Goal: Task Accomplishment & Management: Complete application form

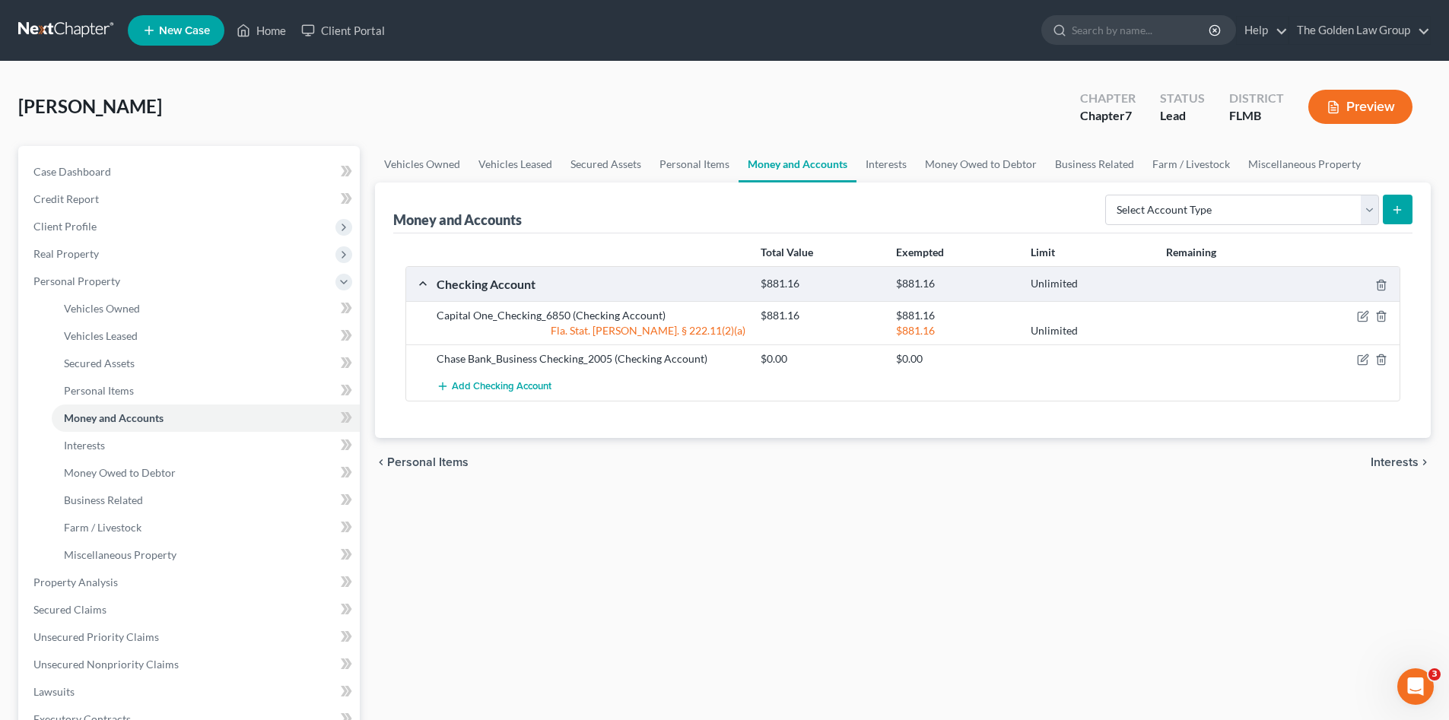
click at [78, 22] on link at bounding box center [66, 30] width 97 height 27
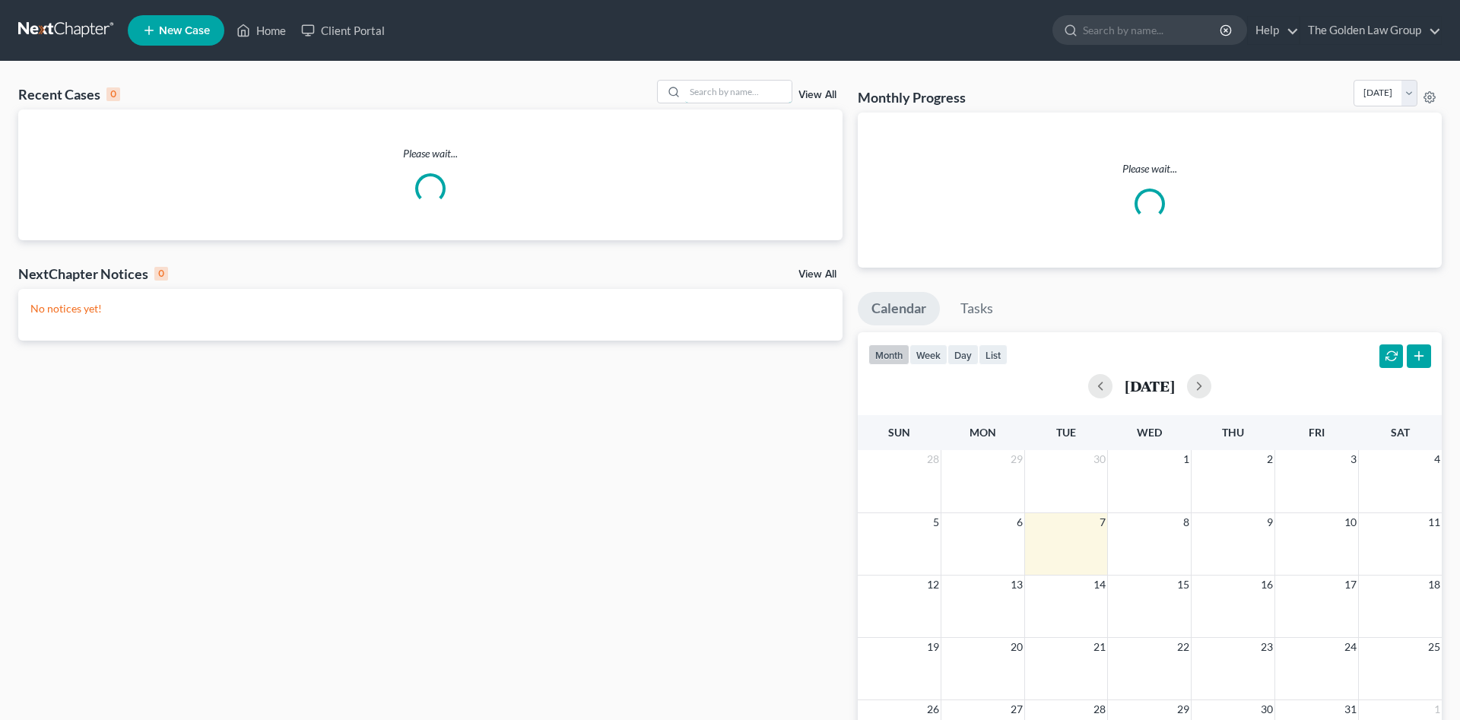
click at [714, 94] on input "search" at bounding box center [738, 92] width 106 height 22
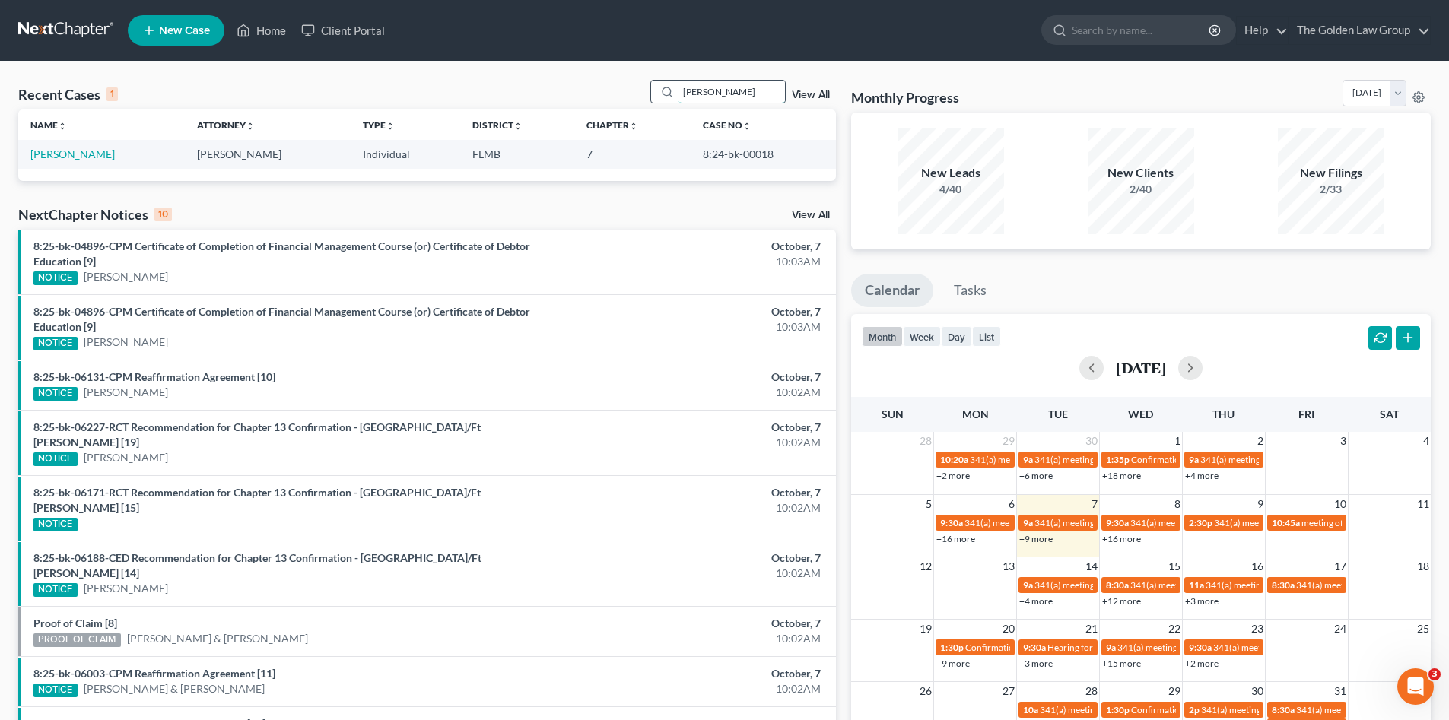
drag, startPoint x: 730, startPoint y: 91, endPoint x: 672, endPoint y: 92, distance: 58.6
click at [672, 92] on div "britton" at bounding box center [717, 92] width 135 height 24
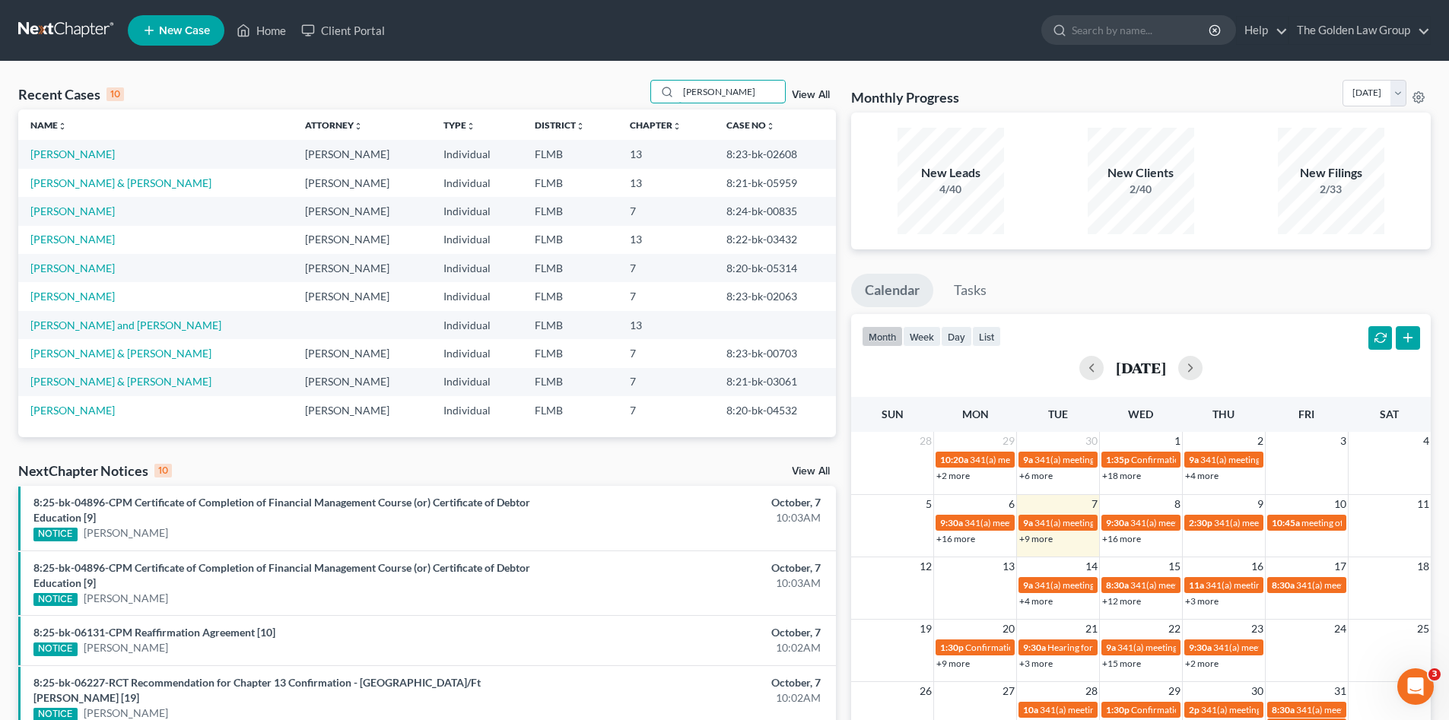
type input "gary"
click at [183, 33] on span "New Case" at bounding box center [184, 30] width 51 height 11
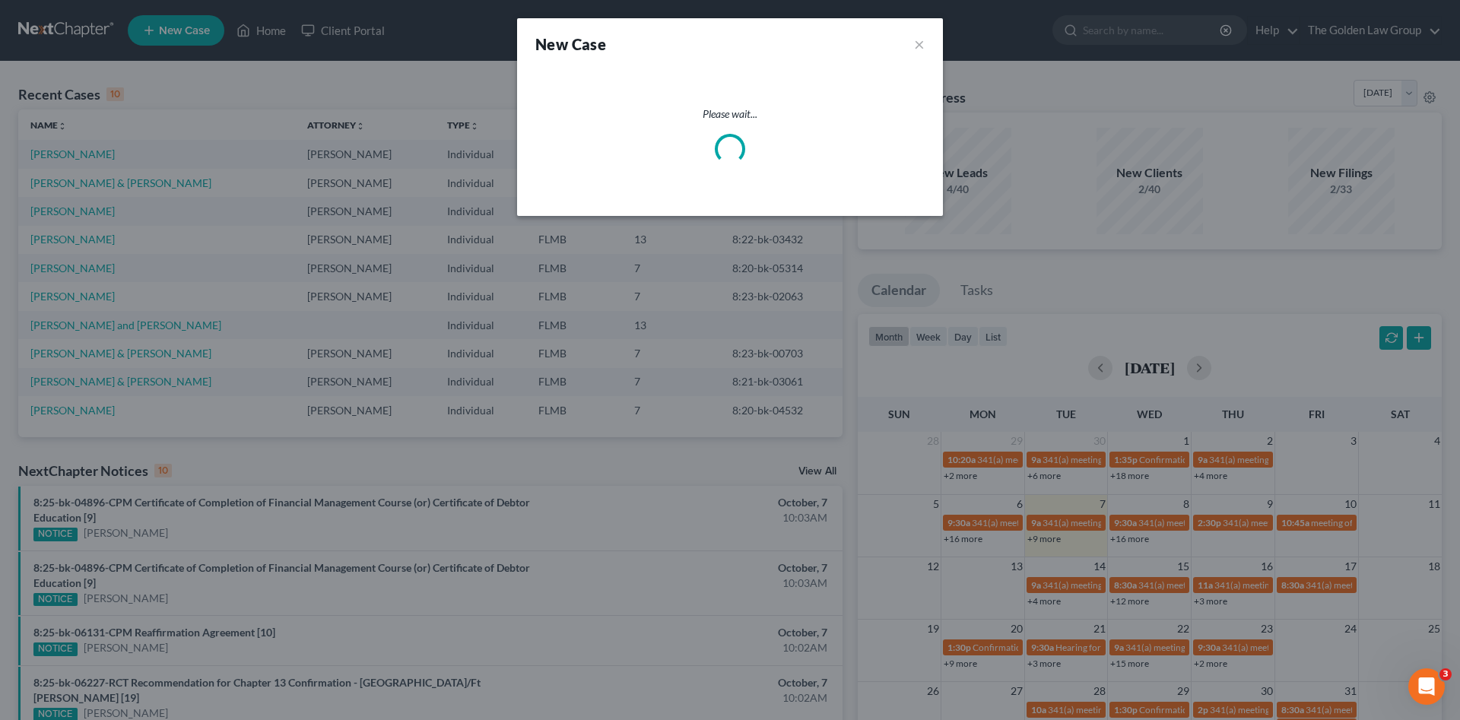
select select "15"
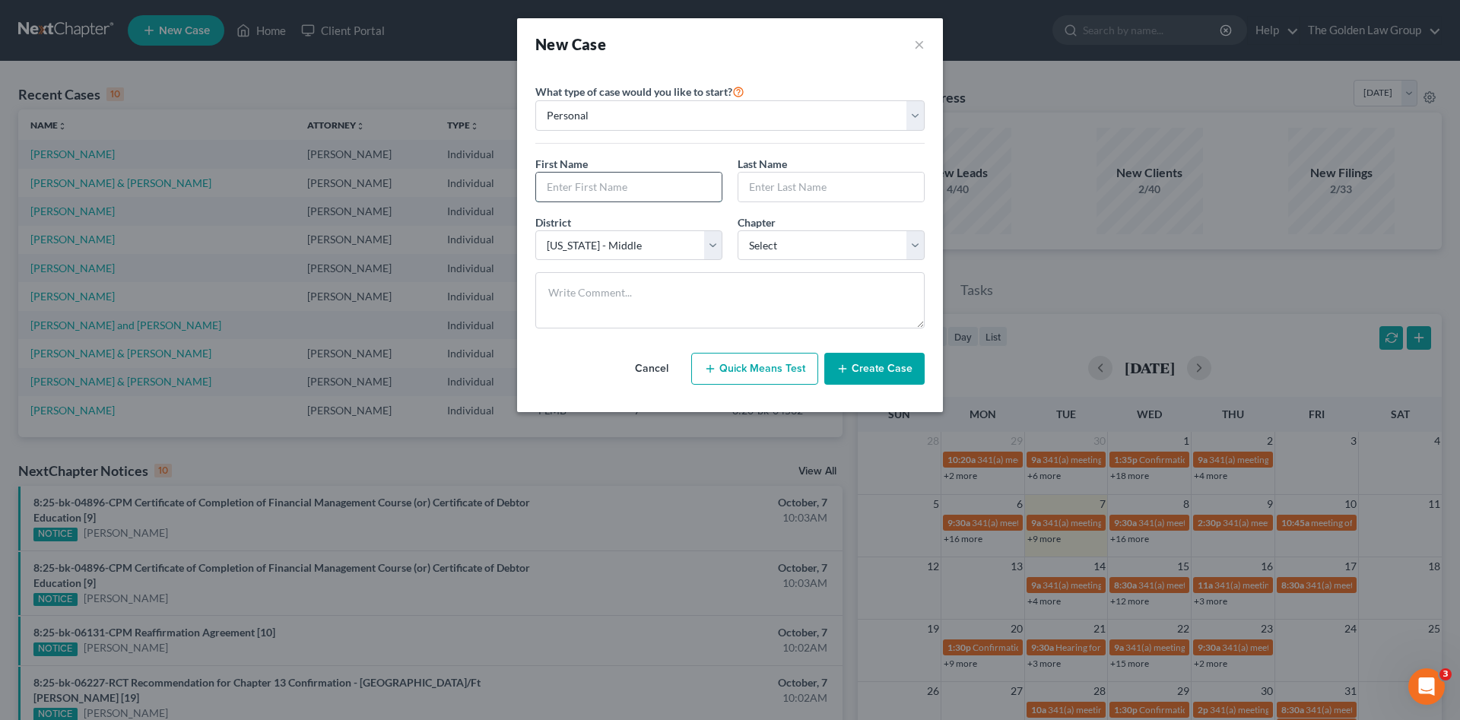
click at [578, 190] on input "text" at bounding box center [629, 187] width 186 height 29
type input "Gary"
type input "Britton"
click at [777, 237] on select "Select 7 11 12 13" at bounding box center [831, 245] width 187 height 30
click at [785, 246] on select "Select 7 11 12 13" at bounding box center [831, 245] width 187 height 30
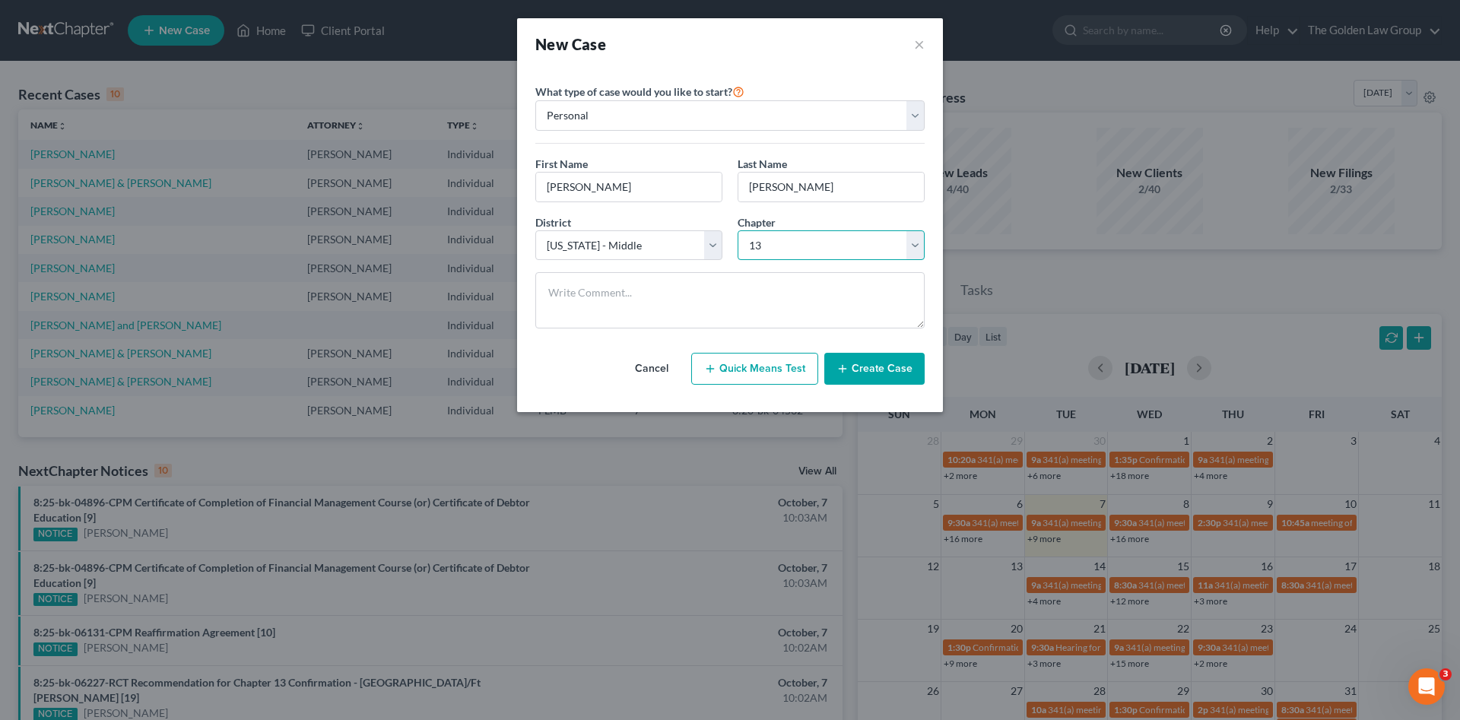
click at [738, 230] on select "Select 7 11 12 13" at bounding box center [831, 245] width 187 height 30
click at [799, 246] on select "Select 7 11 12 13" at bounding box center [831, 245] width 187 height 30
select select "0"
click at [738, 230] on select "Select 7 11 12 13" at bounding box center [831, 245] width 187 height 30
click at [871, 377] on button "Create Case" at bounding box center [874, 369] width 100 height 32
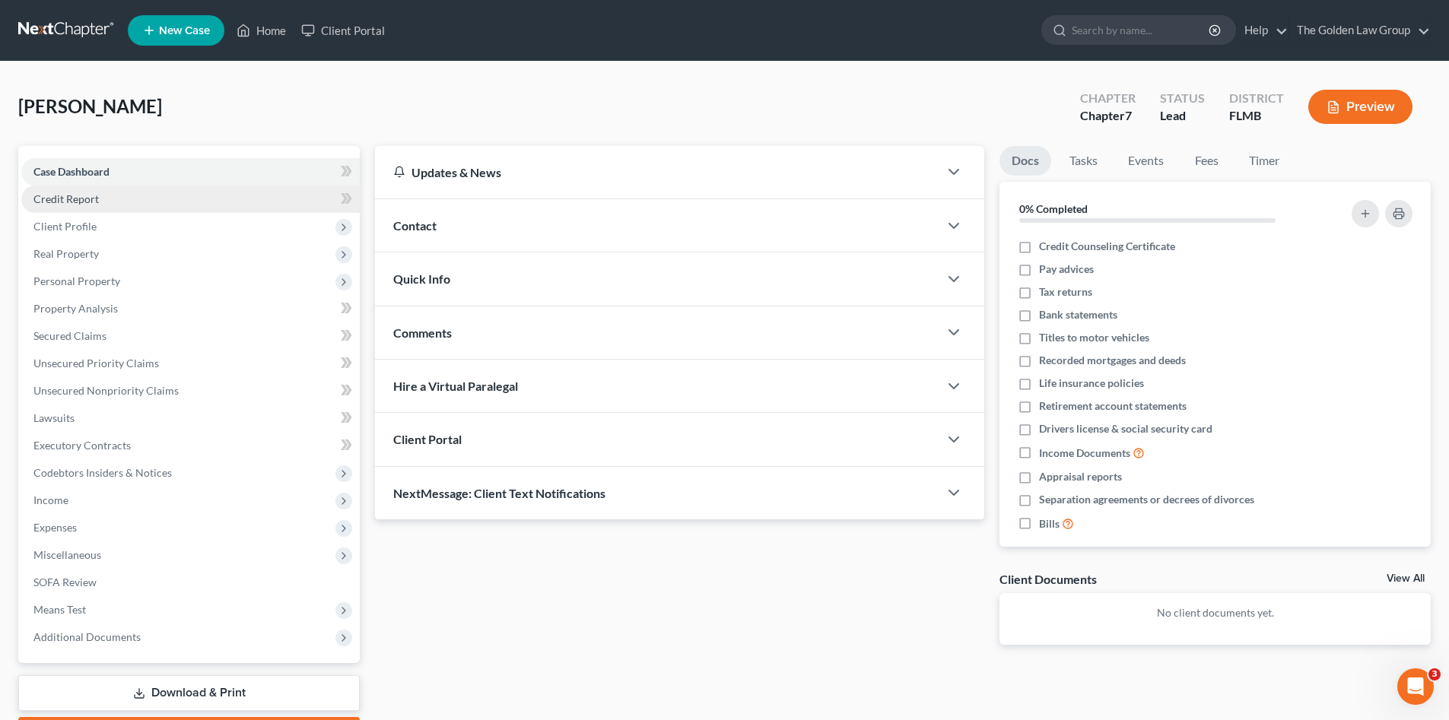
click at [82, 201] on span "Credit Report" at bounding box center [65, 198] width 65 height 13
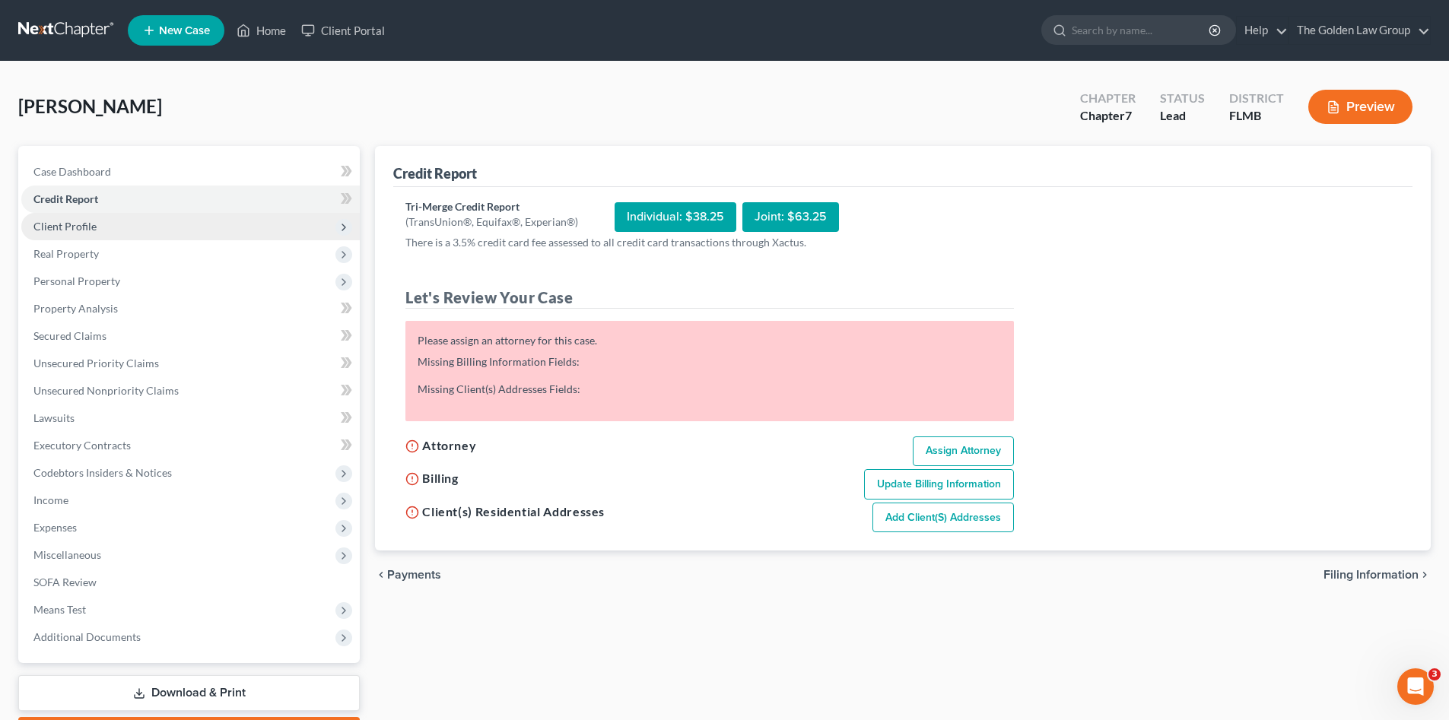
click at [96, 230] on span "Client Profile" at bounding box center [190, 226] width 338 height 27
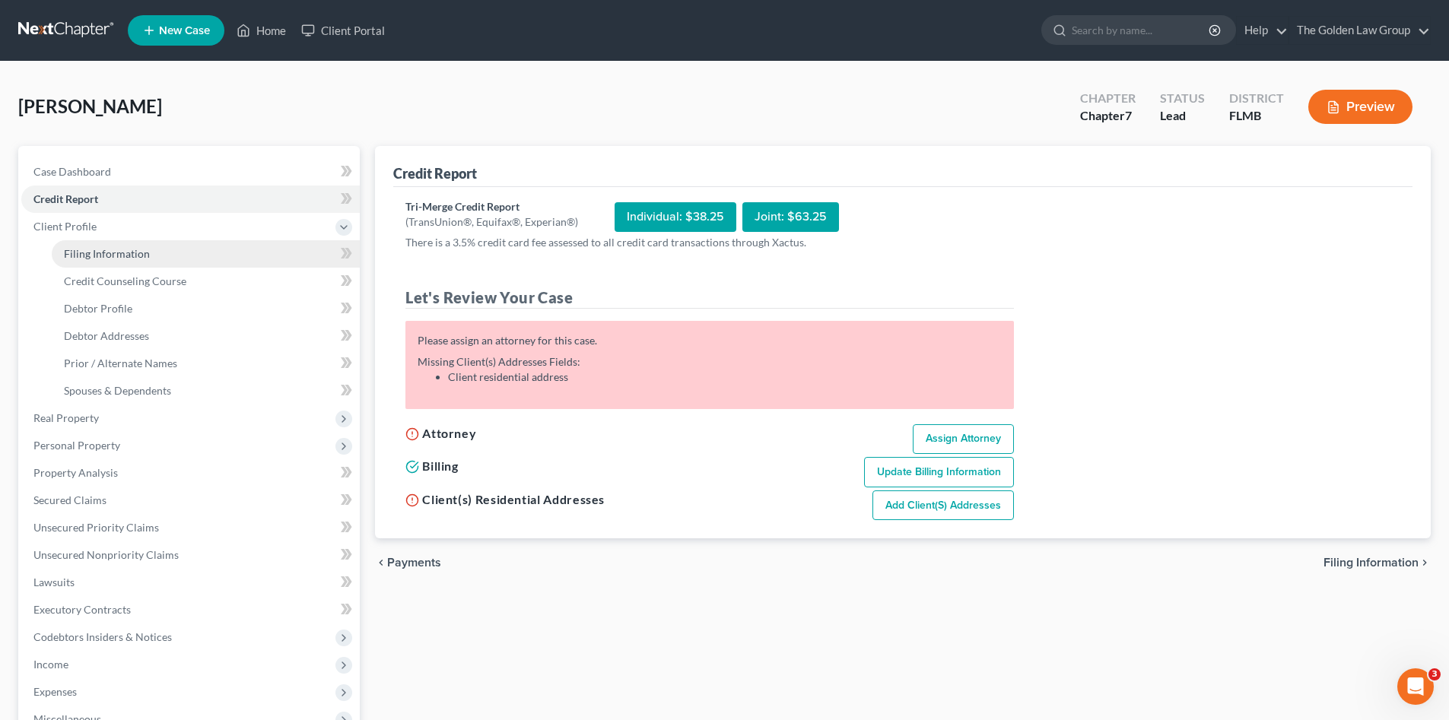
click at [118, 246] on link "Filing Information" at bounding box center [206, 253] width 308 height 27
select select "1"
select select "0"
select select "15"
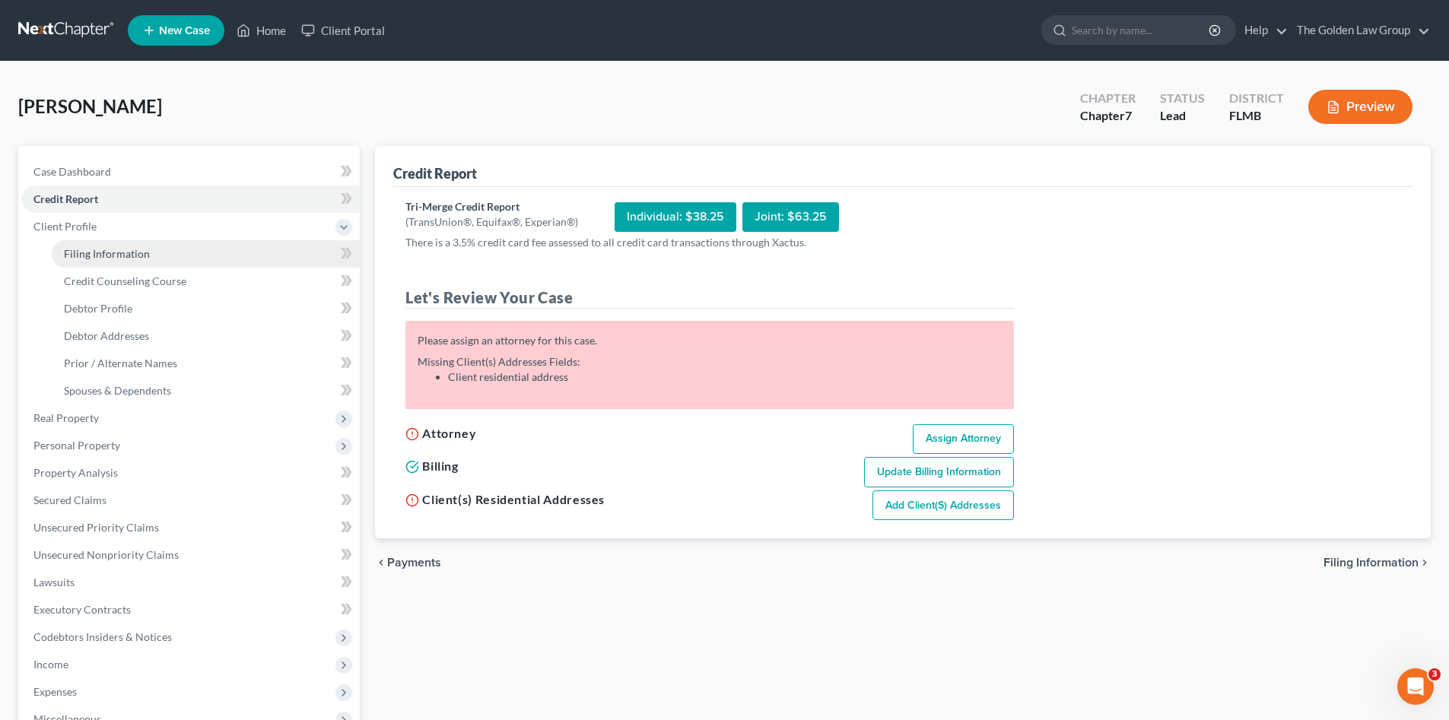
select select "9"
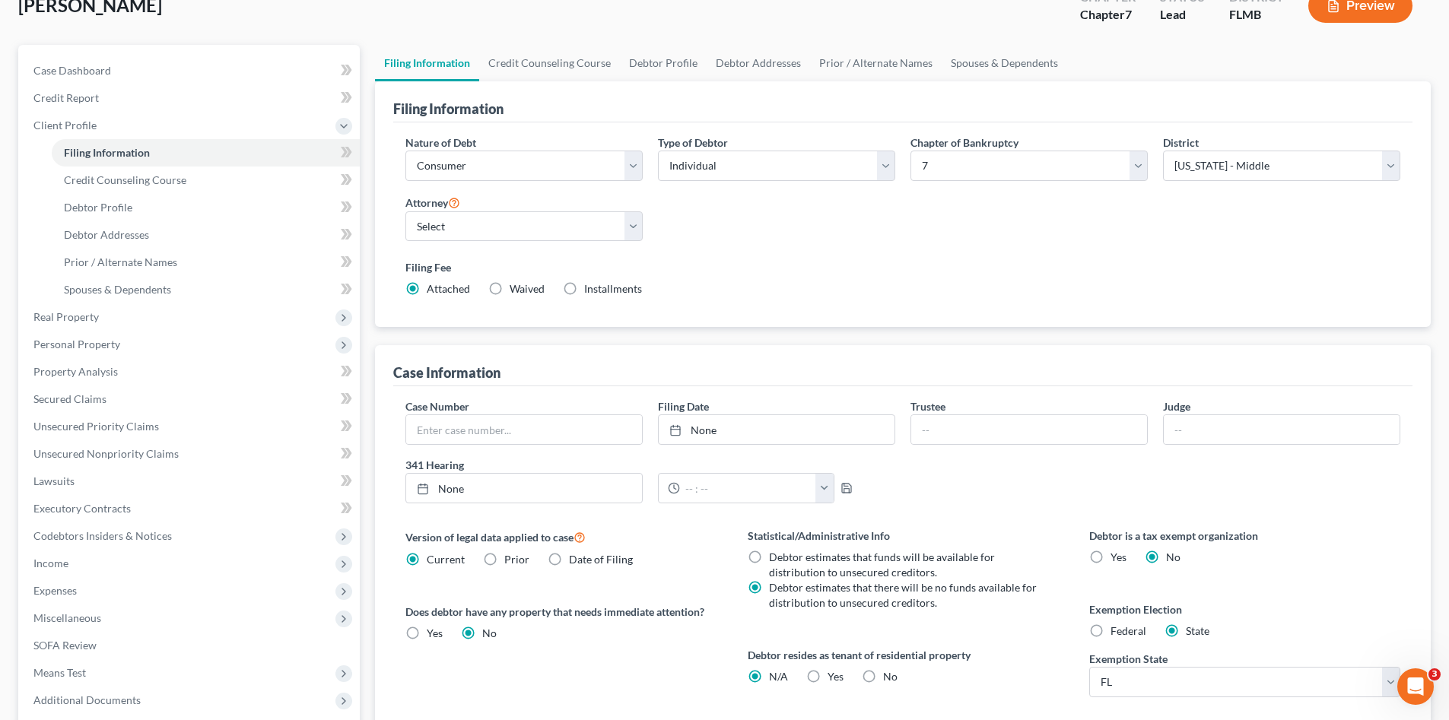
scroll to position [127, 0]
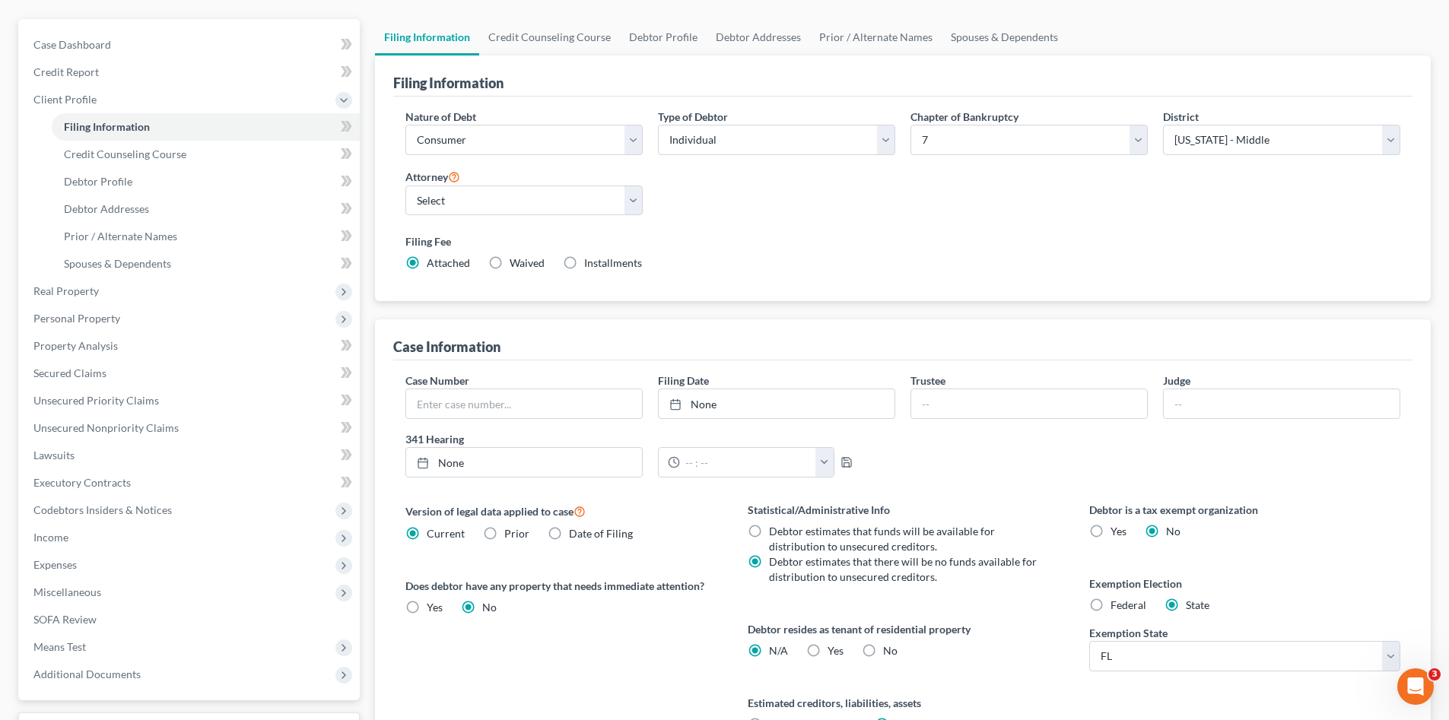
click at [528, 668] on div "Version of legal data applied to case Current Prior Date of Filing Legal data v…" at bounding box center [560, 635] width 341 height 267
click at [88, 72] on span "Credit Report" at bounding box center [65, 71] width 65 height 13
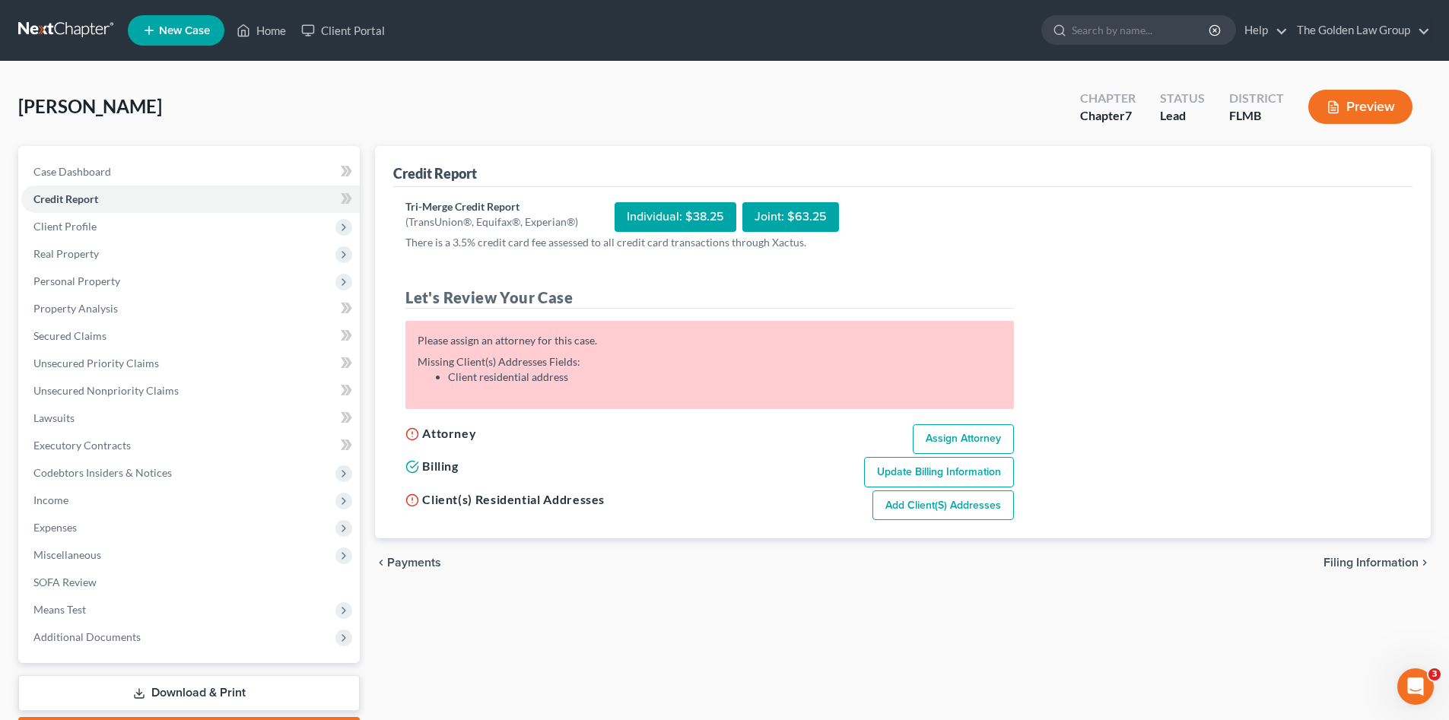
click at [962, 433] on link "Assign Attorney" at bounding box center [963, 439] width 101 height 30
select select "1"
select select "0"
select select "15"
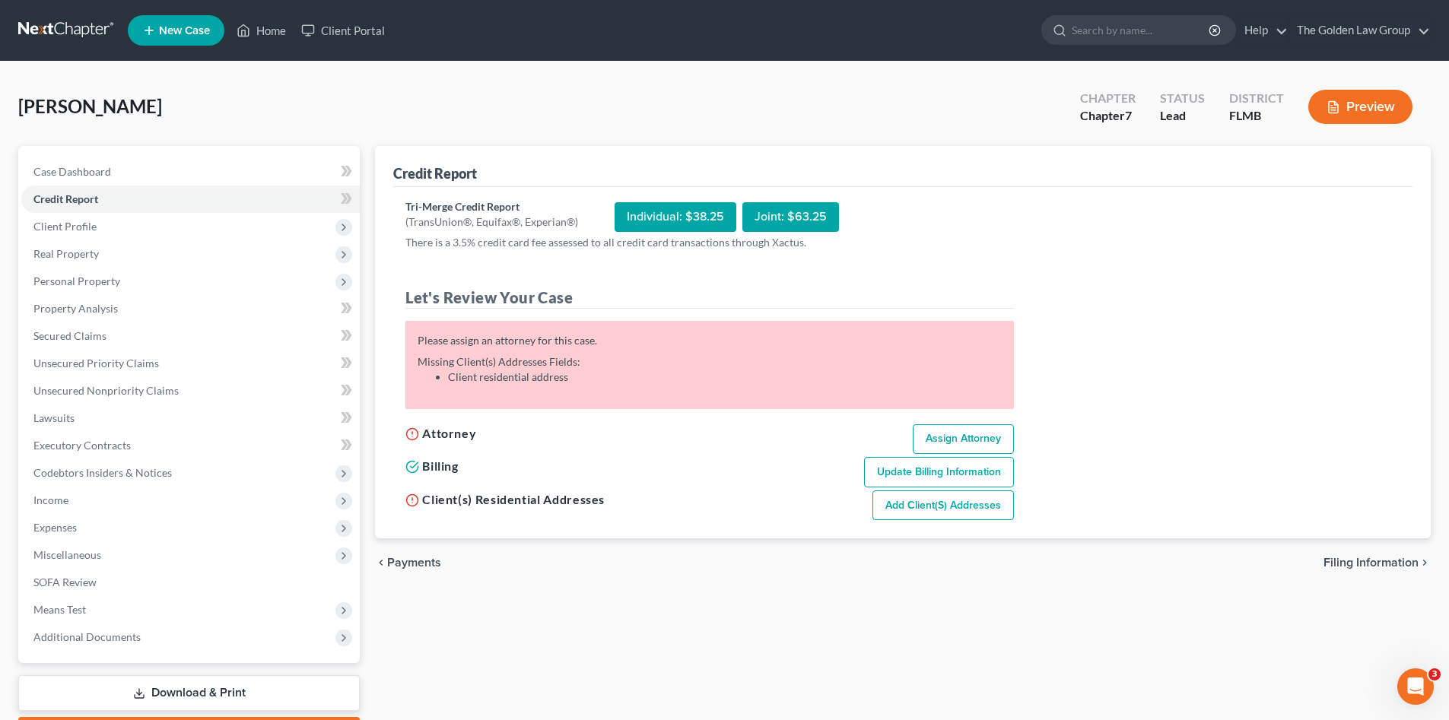
select select "9"
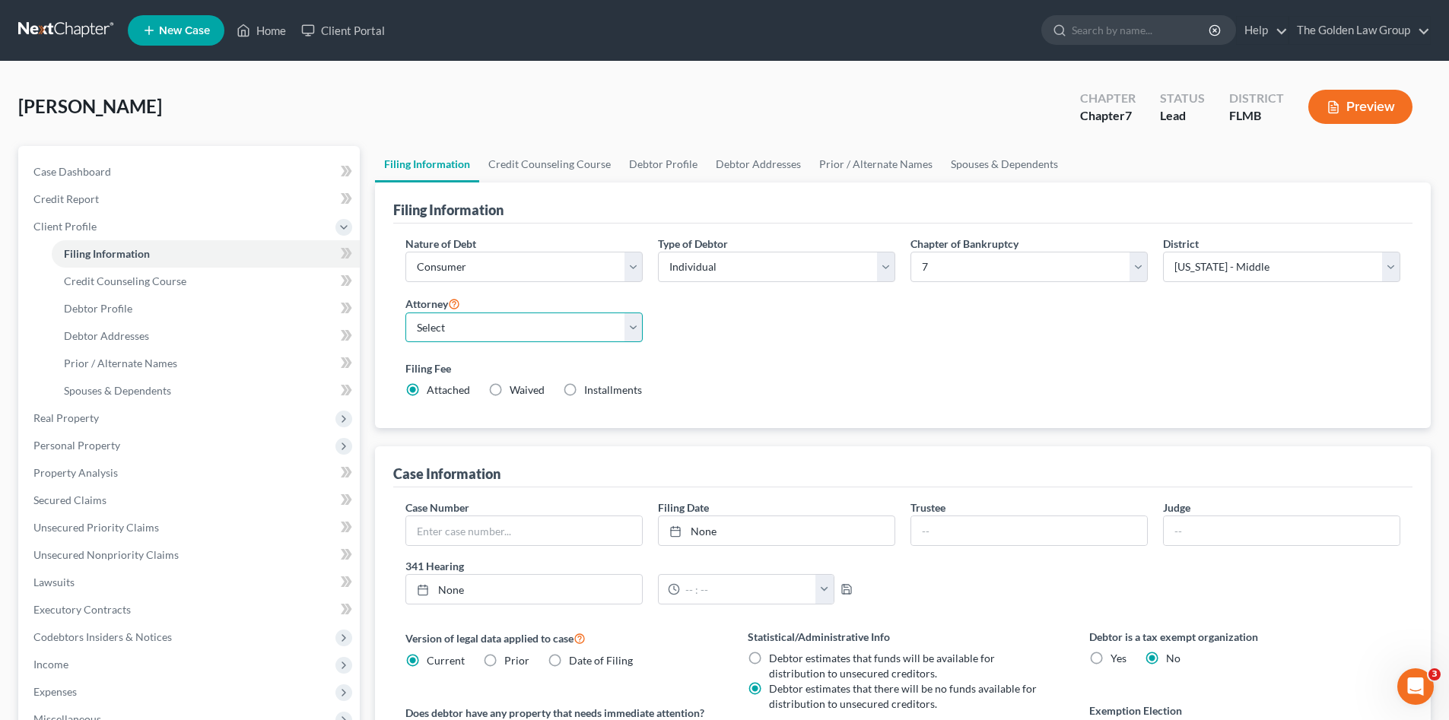
click at [513, 332] on select "Select G. [PERSON_NAME] - FLMB G. [PERSON_NAME] - FLNB [PERSON_NAME] - FLMB [PE…" at bounding box center [523, 328] width 237 height 30
select select "2"
click at [405, 313] on select "Select G. [PERSON_NAME] - FLMB G. [PERSON_NAME] - FLNB [PERSON_NAME] - FLMB [PE…" at bounding box center [523, 328] width 237 height 30
click at [939, 272] on select "Select 7 11 12 13" at bounding box center [1028, 267] width 237 height 30
select select "3"
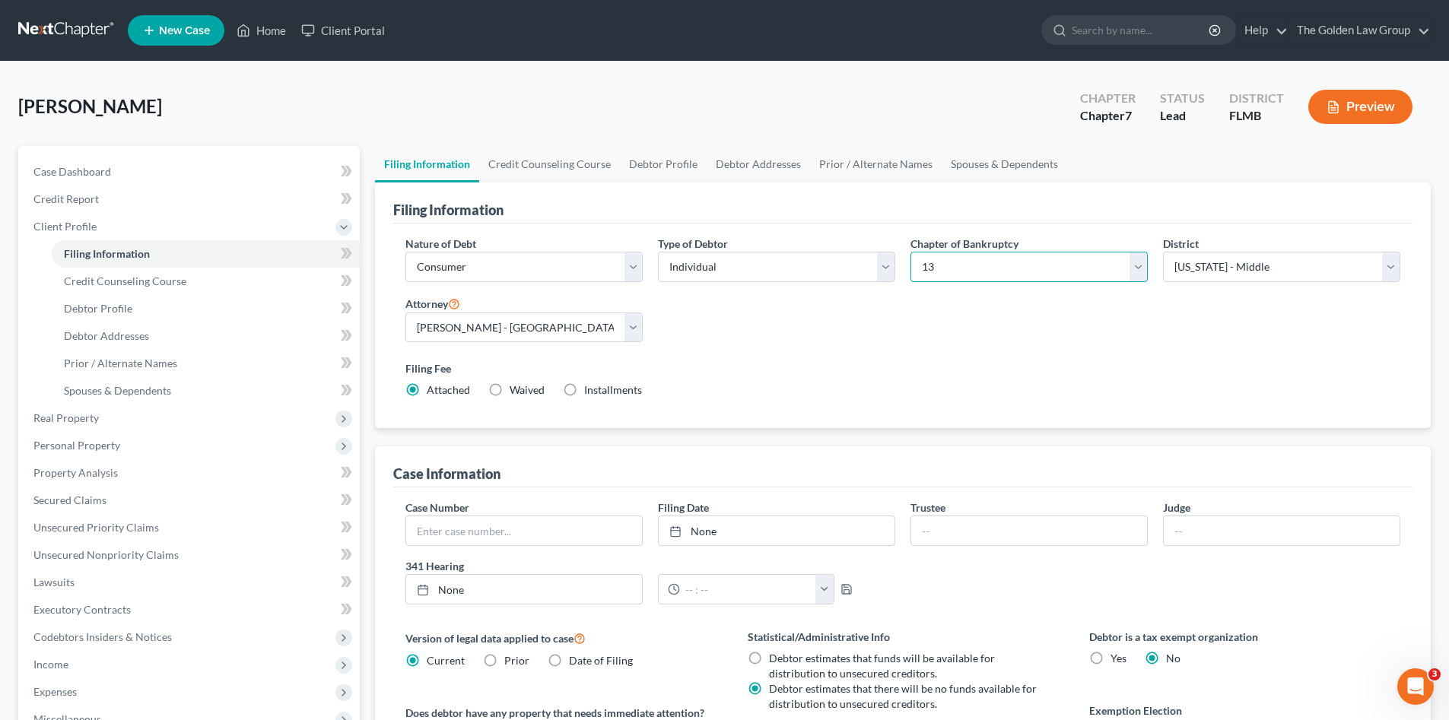
click at [910, 252] on select "Select 7 11 12 13" at bounding box center [1028, 267] width 237 height 30
click at [928, 351] on div "Nature of Debt Select Business Consumer Other Nature of Business Select Clearin…" at bounding box center [903, 323] width 1010 height 175
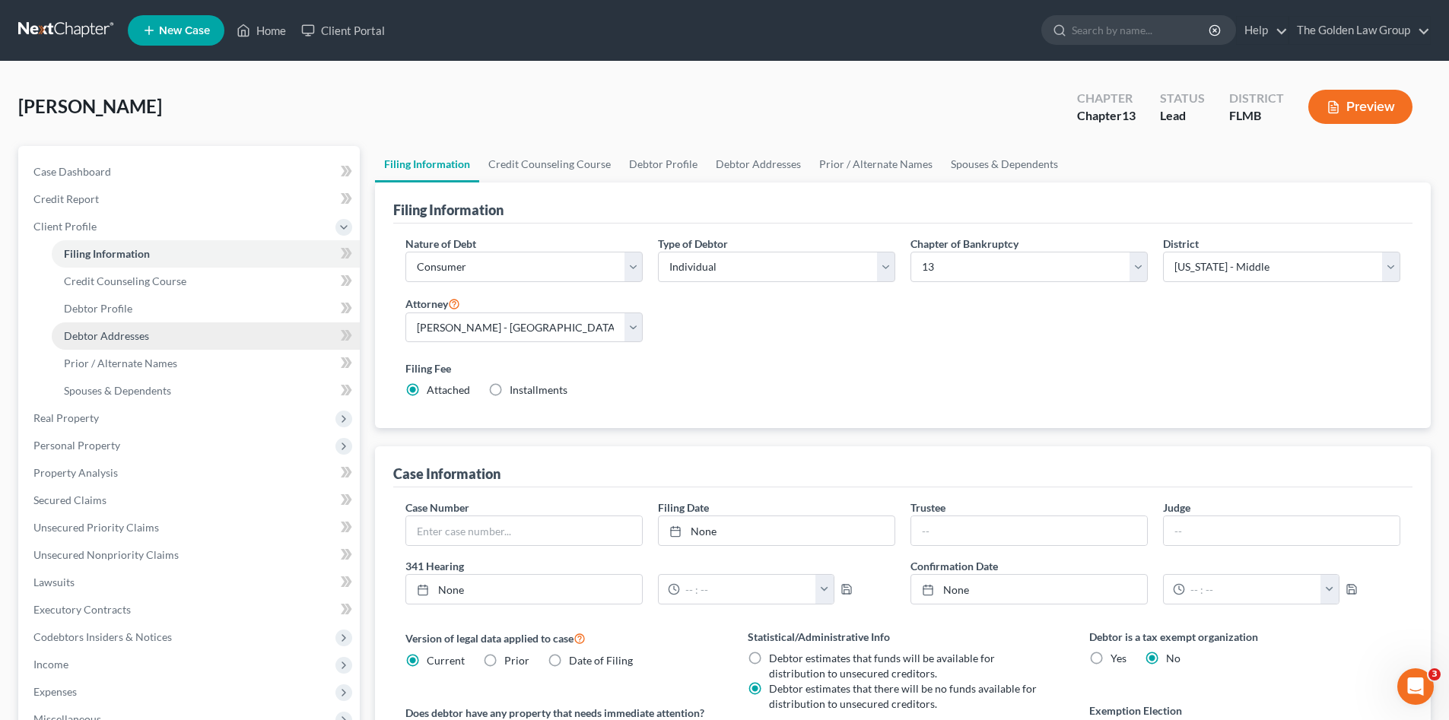
click at [117, 335] on span "Debtor Addresses" at bounding box center [106, 335] width 85 height 13
select select "0"
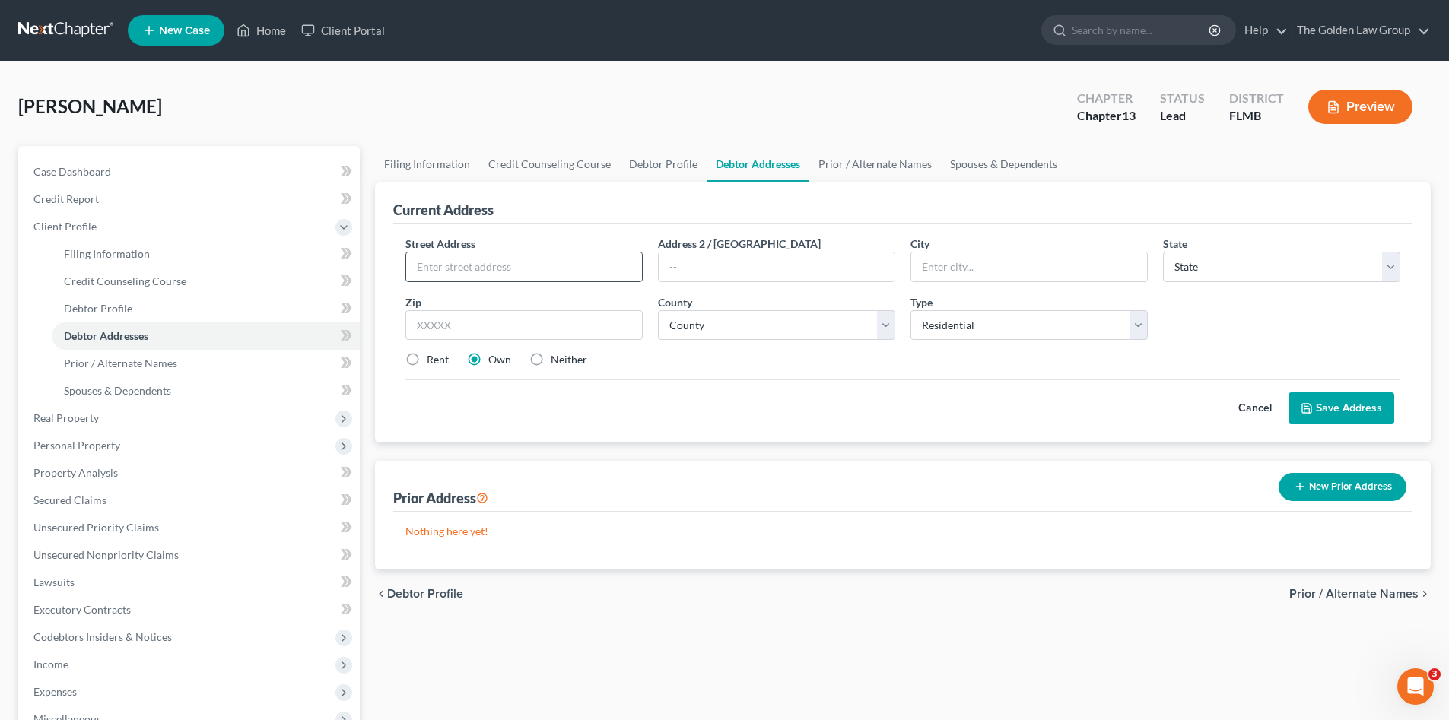
click at [484, 270] on input "text" at bounding box center [524, 266] width 236 height 29
type input "1011 Brinwood Drive"
type input "D"
type input "Seffner"
select select "9"
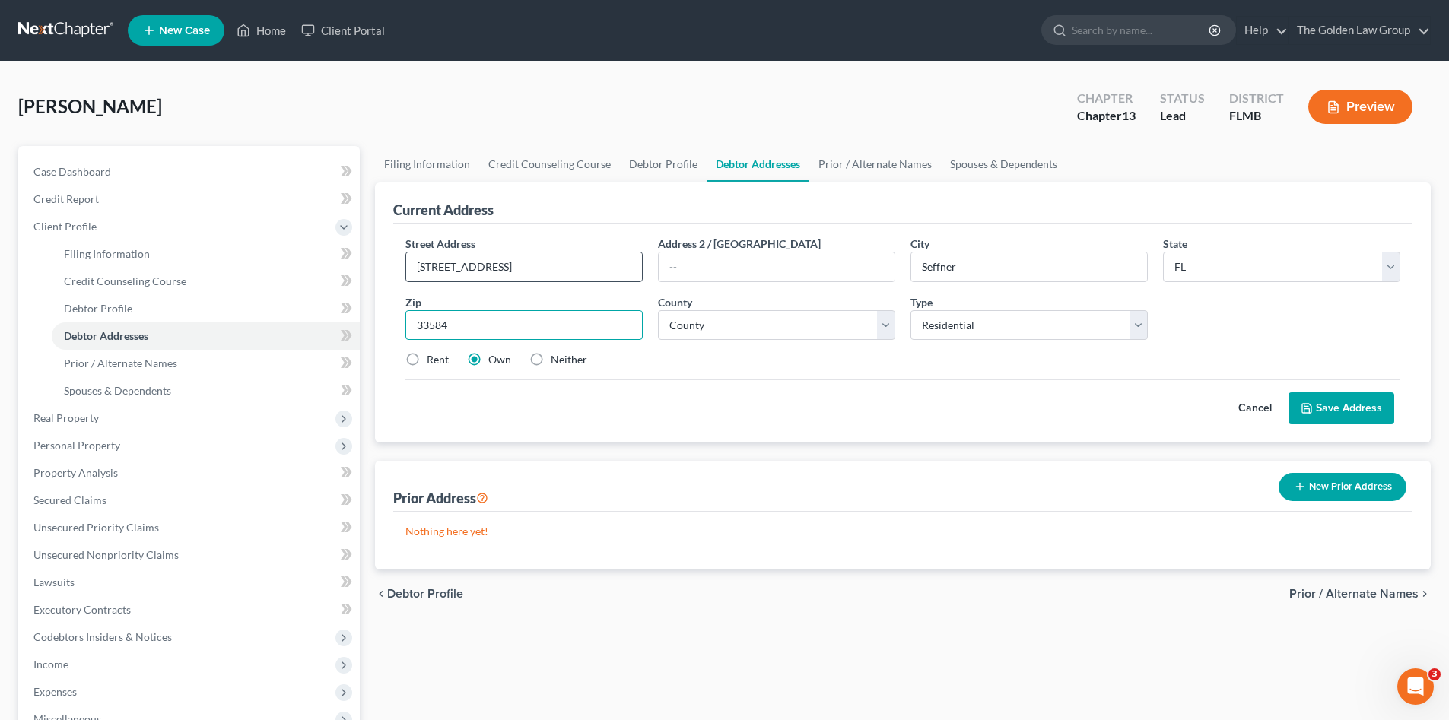
type input "33584"
select select "27"
click at [435, 357] on label "Rent" at bounding box center [438, 359] width 22 height 15
click at [435, 357] on input "Rent" at bounding box center [438, 357] width 10 height 10
radio input "true"
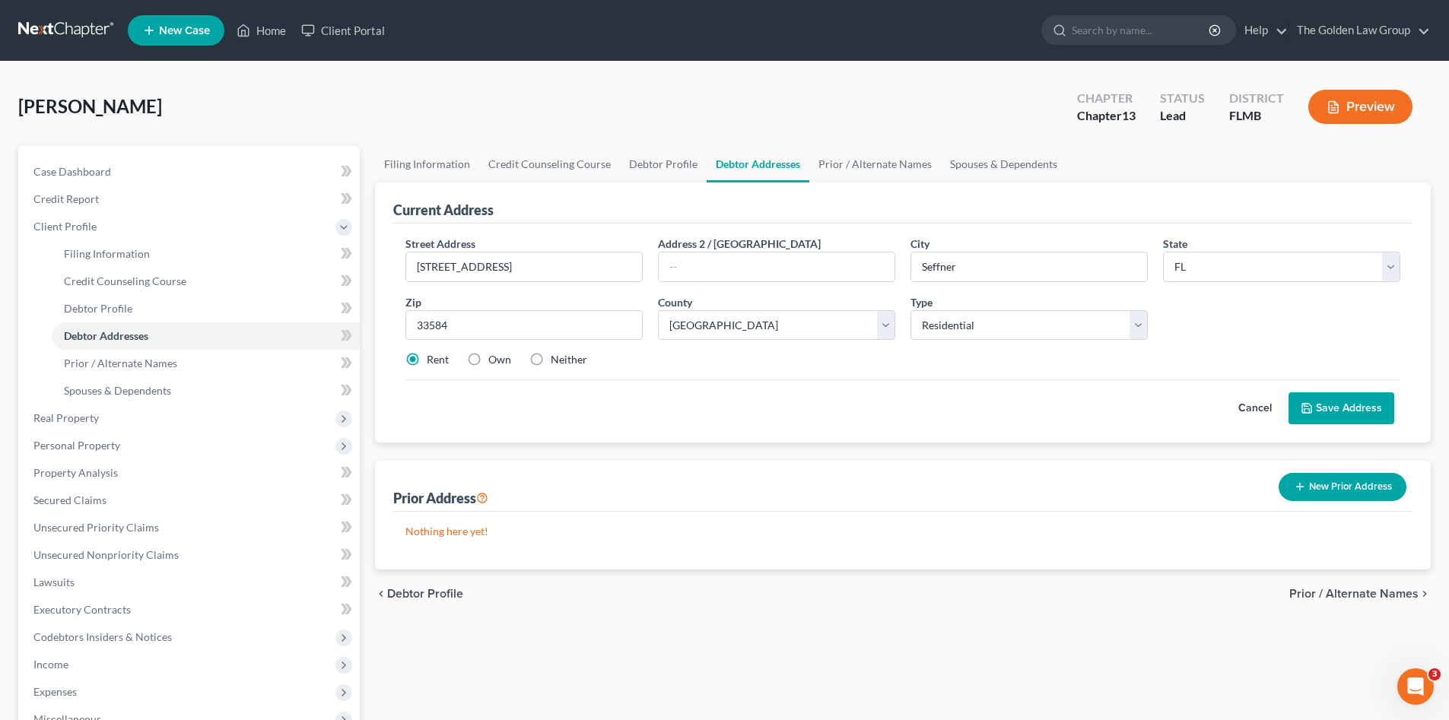
click at [1320, 408] on button "Save Address" at bounding box center [1341, 408] width 106 height 32
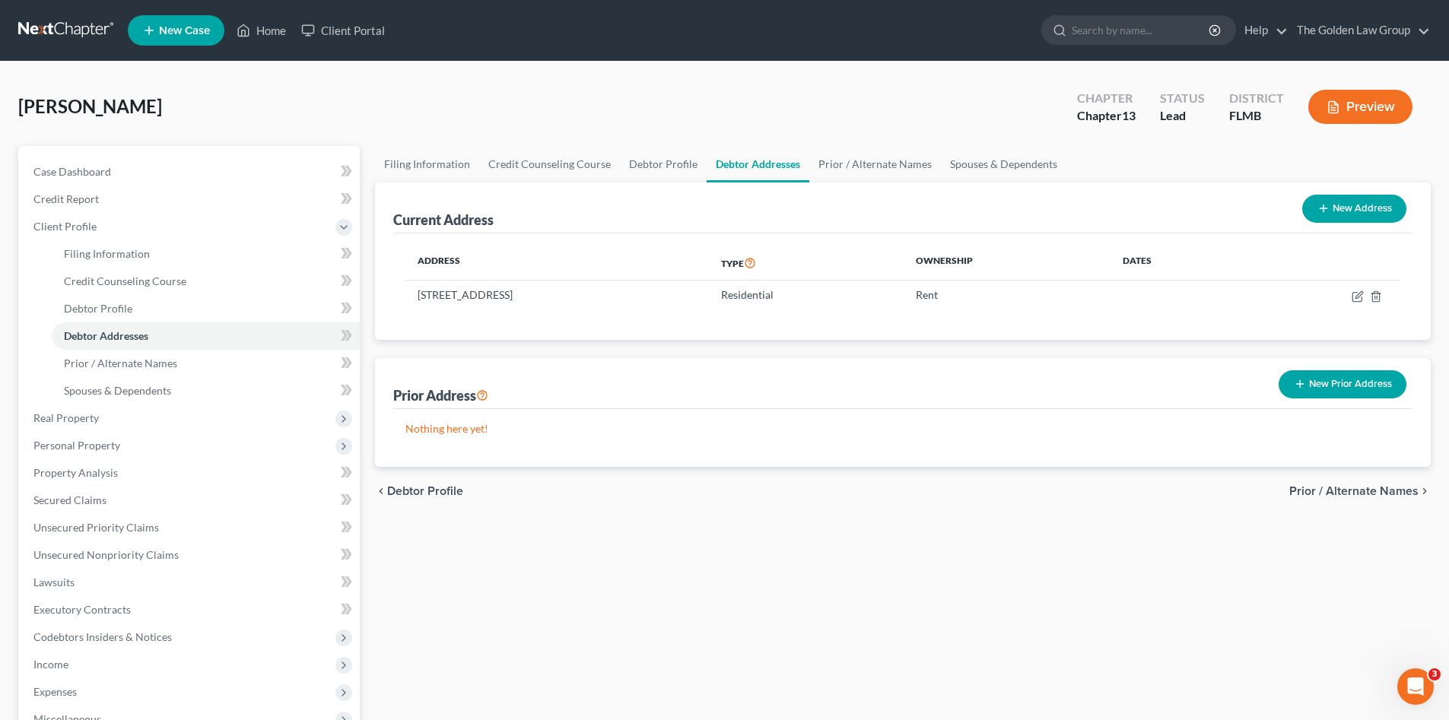
click at [560, 541] on div "Filing Information Credit Counseling Course Debtor Profile Debtor Addresses Pri…" at bounding box center [902, 544] width 1071 height 796
click at [774, 681] on div "Filing Information Credit Counseling Course Debtor Profile Debtor Addresses Pri…" at bounding box center [902, 544] width 1071 height 796
click at [92, 204] on span "Credit Report" at bounding box center [65, 198] width 65 height 13
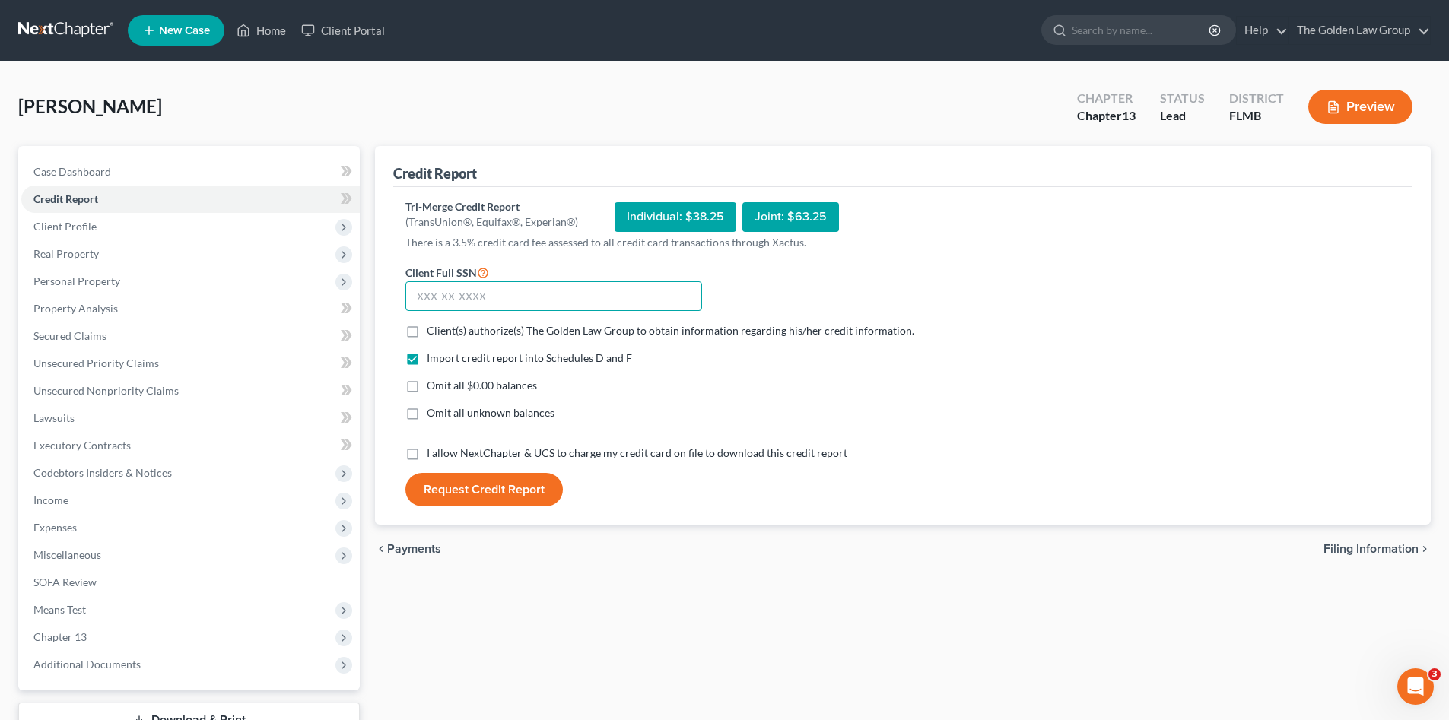
click at [505, 300] on input "text" at bounding box center [553, 296] width 297 height 30
click at [460, 290] on input "text" at bounding box center [553, 296] width 297 height 30
type input "263-59-2193"
click at [427, 331] on label "Client(s) authorize(s) The Golden Law Group to obtain information regarding his…" at bounding box center [670, 330] width 487 height 15
click at [433, 331] on input "Client(s) authorize(s) The Golden Law Group to obtain information regarding his…" at bounding box center [438, 328] width 10 height 10
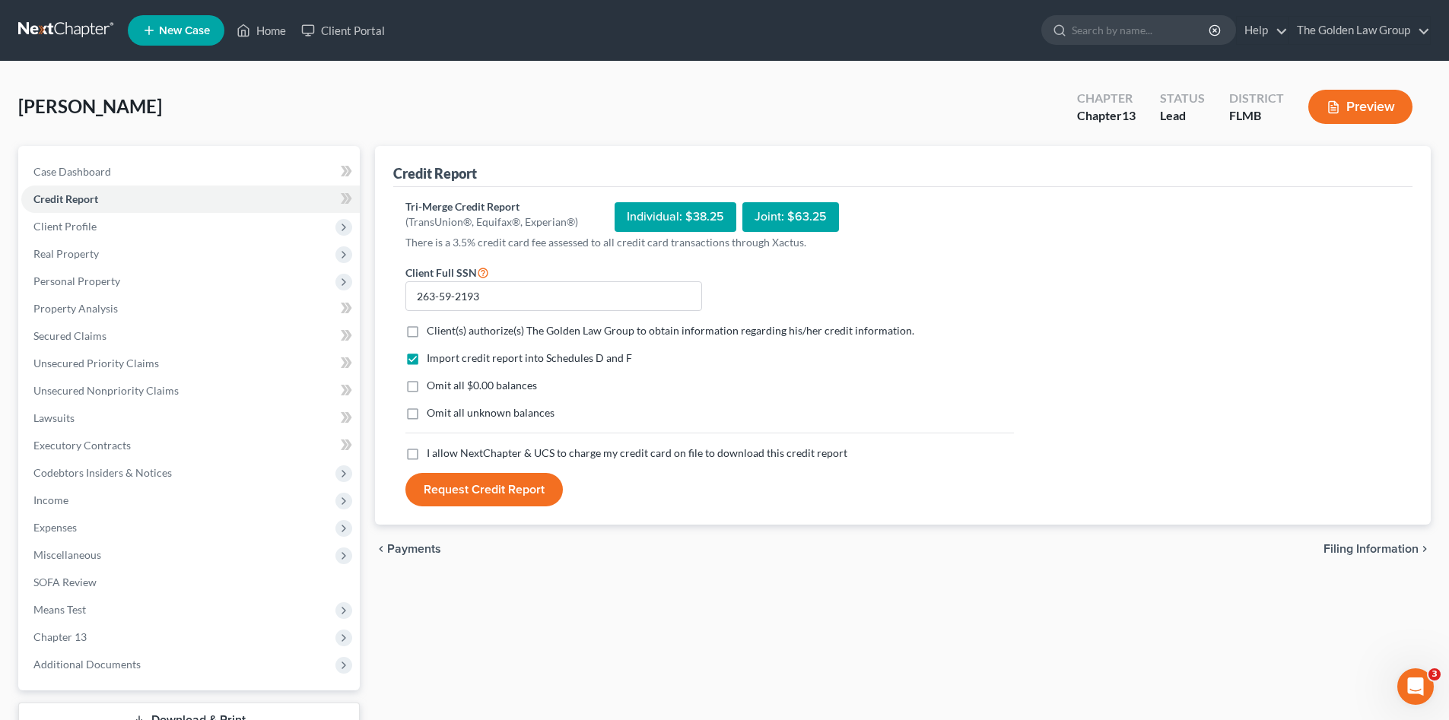
checkbox input "true"
click at [427, 381] on label "Omit all $0.00 balances" at bounding box center [482, 385] width 110 height 15
click at [433, 381] on input "Omit all $0.00 balances" at bounding box center [438, 383] width 10 height 10
checkbox input "true"
click at [427, 418] on label "Omit all unknown balances" at bounding box center [491, 412] width 128 height 15
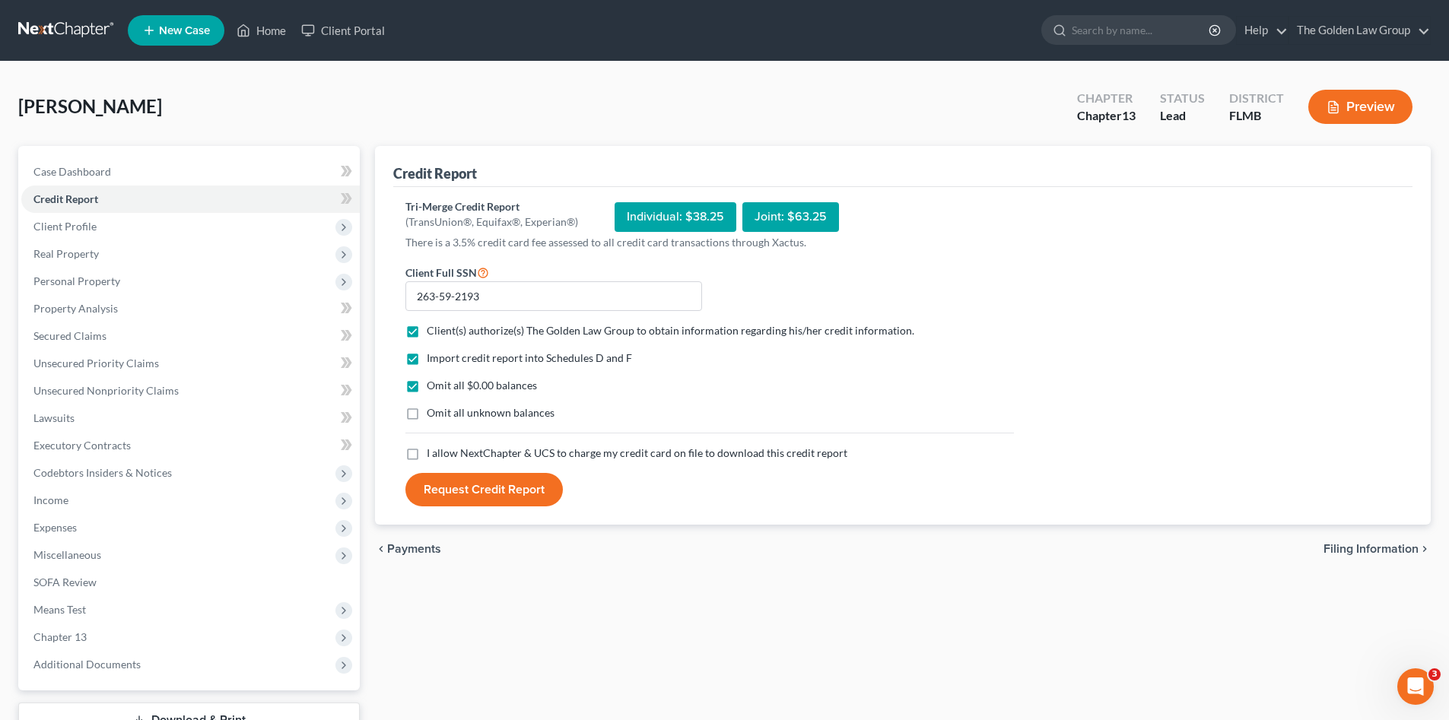
click at [433, 415] on input "Omit all unknown balances" at bounding box center [438, 410] width 10 height 10
checkbox input "true"
click at [427, 455] on label "I allow NextChapter & UCS to charge my credit card on file to download this cre…" at bounding box center [637, 453] width 421 height 15
click at [433, 455] on input "I allow NextChapter & UCS to charge my credit card on file to download this cre…" at bounding box center [438, 451] width 10 height 10
checkbox input "true"
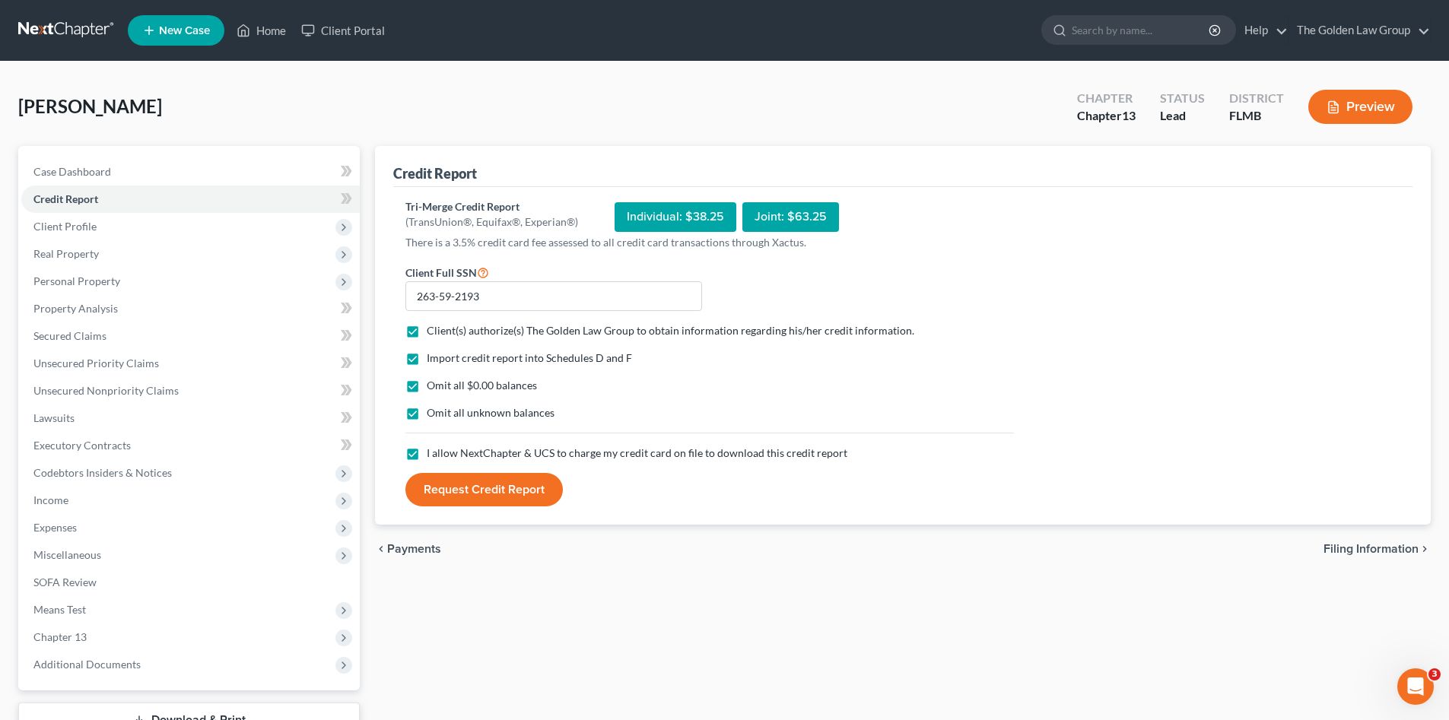
click at [456, 481] on button "Request Credit Report" at bounding box center [483, 489] width 157 height 33
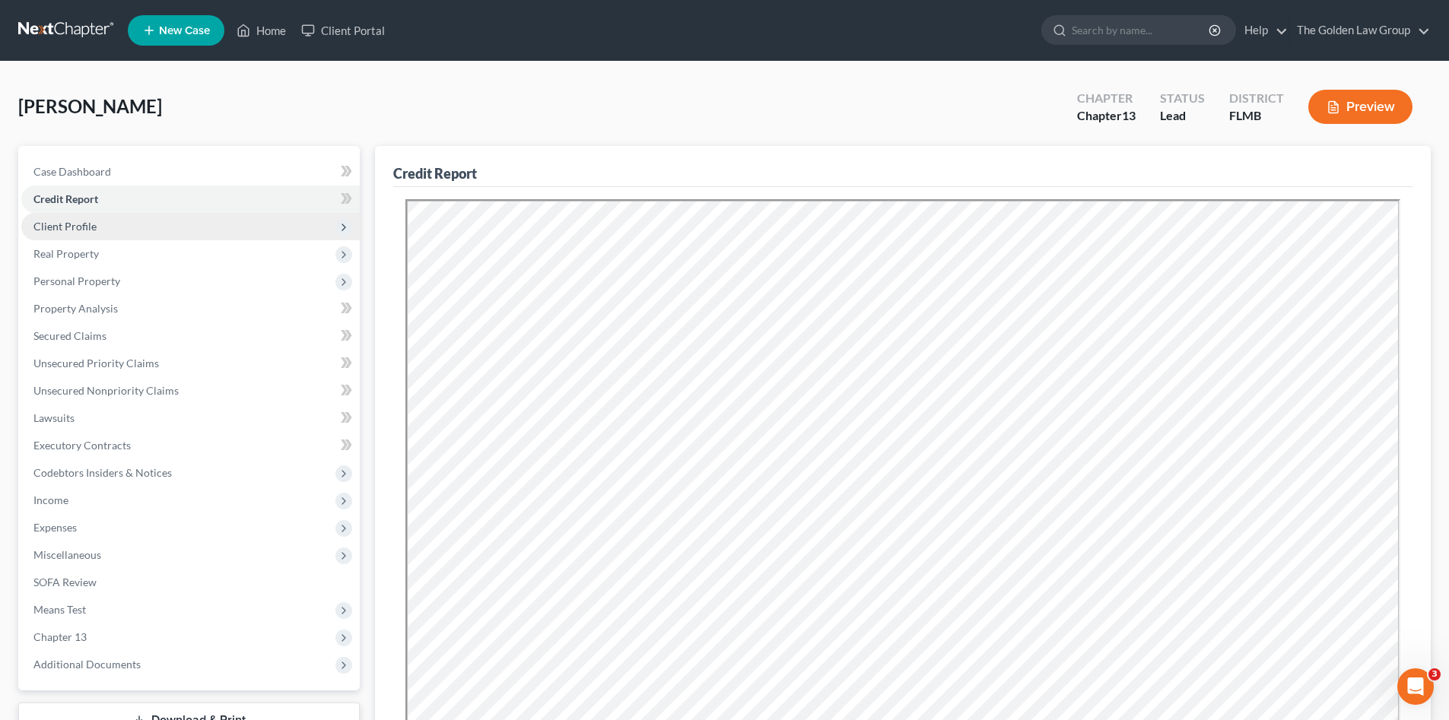
click at [72, 227] on span "Client Profile" at bounding box center [64, 226] width 63 height 13
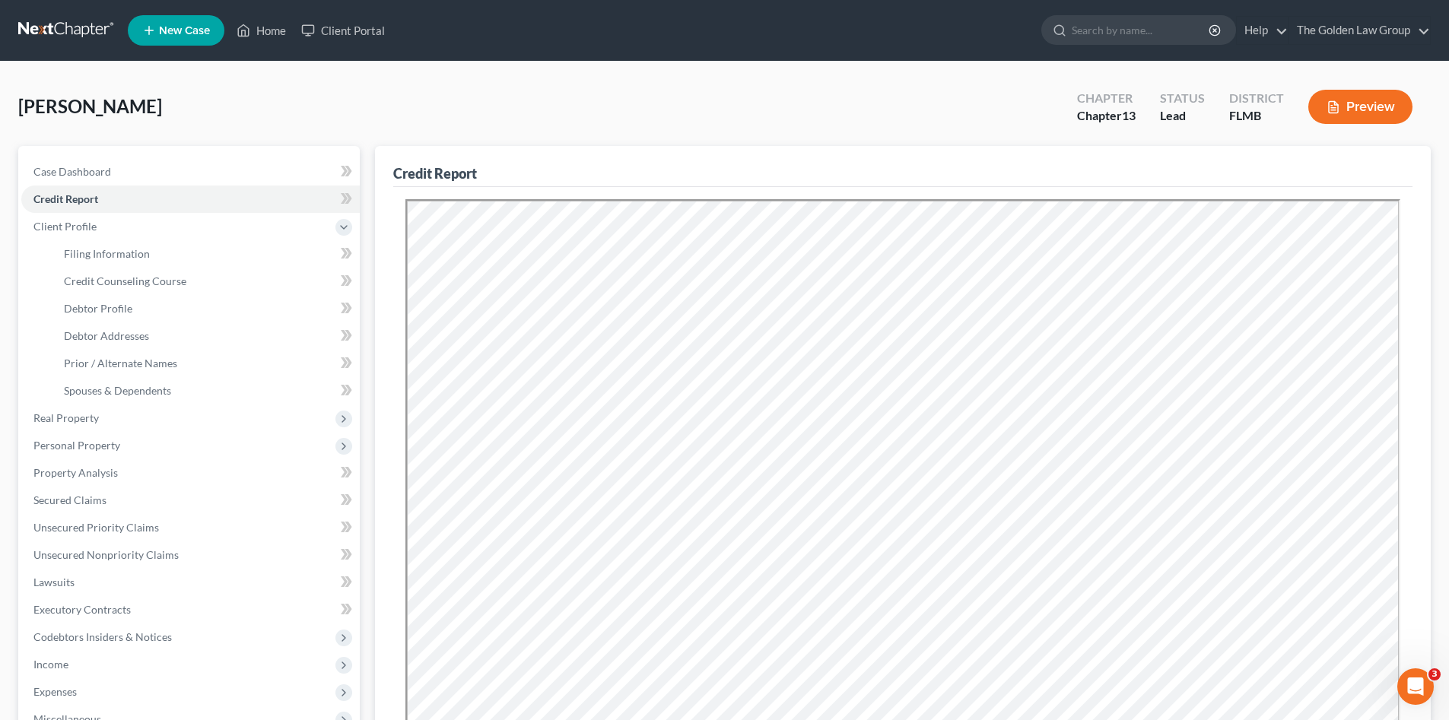
click at [345, 97] on div "Britton, Gary Upgraded Chapter Chapter 13 Status Lead District FLMB Preview" at bounding box center [724, 113] width 1412 height 66
click at [125, 252] on span "Filing Information" at bounding box center [107, 253] width 86 height 13
select select "1"
select select "0"
select select "3"
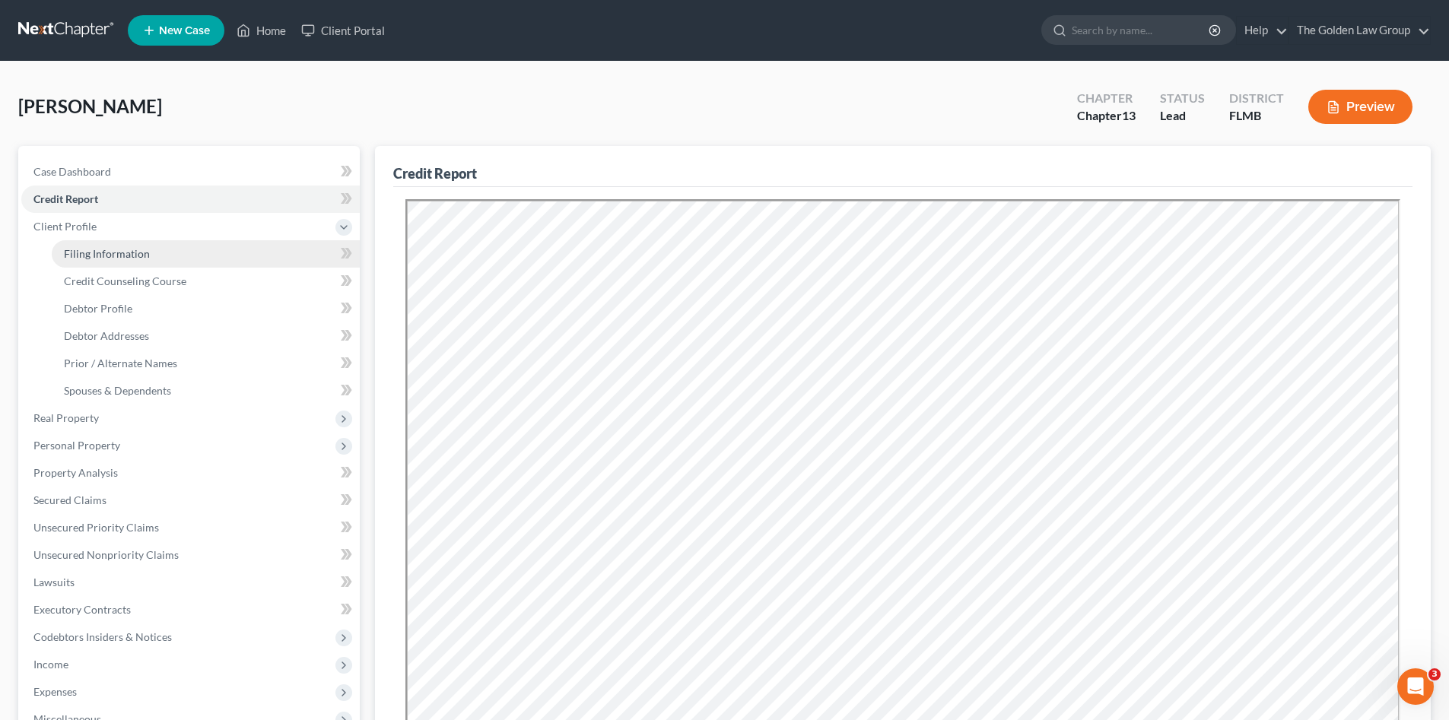
select select "15"
select select "2"
select select "9"
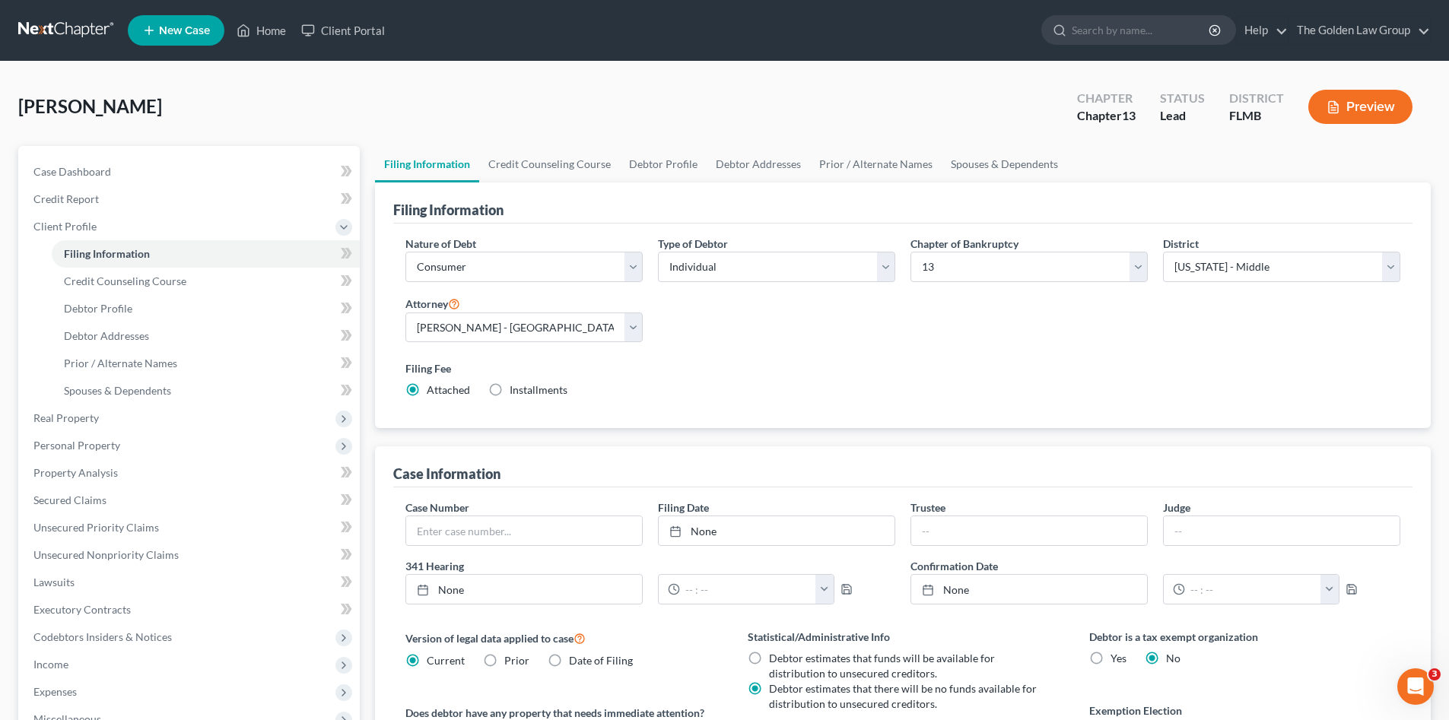
click at [856, 401] on div "Filing Fee Attached Installments Installments" at bounding box center [903, 382] width 1010 height 56
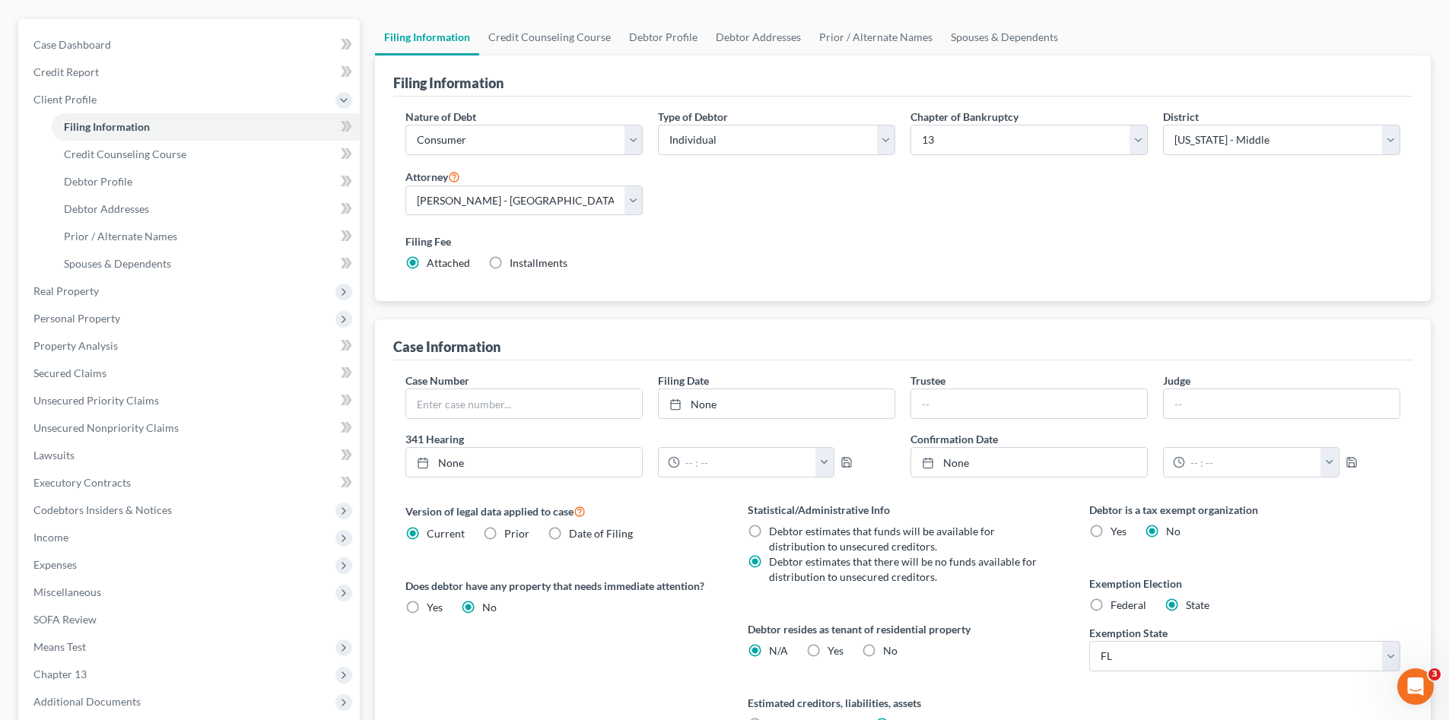
click at [827, 653] on label "Yes Yes" at bounding box center [835, 650] width 16 height 15
click at [834, 653] on input "Yes Yes" at bounding box center [839, 648] width 10 height 10
radio input "true"
radio input "false"
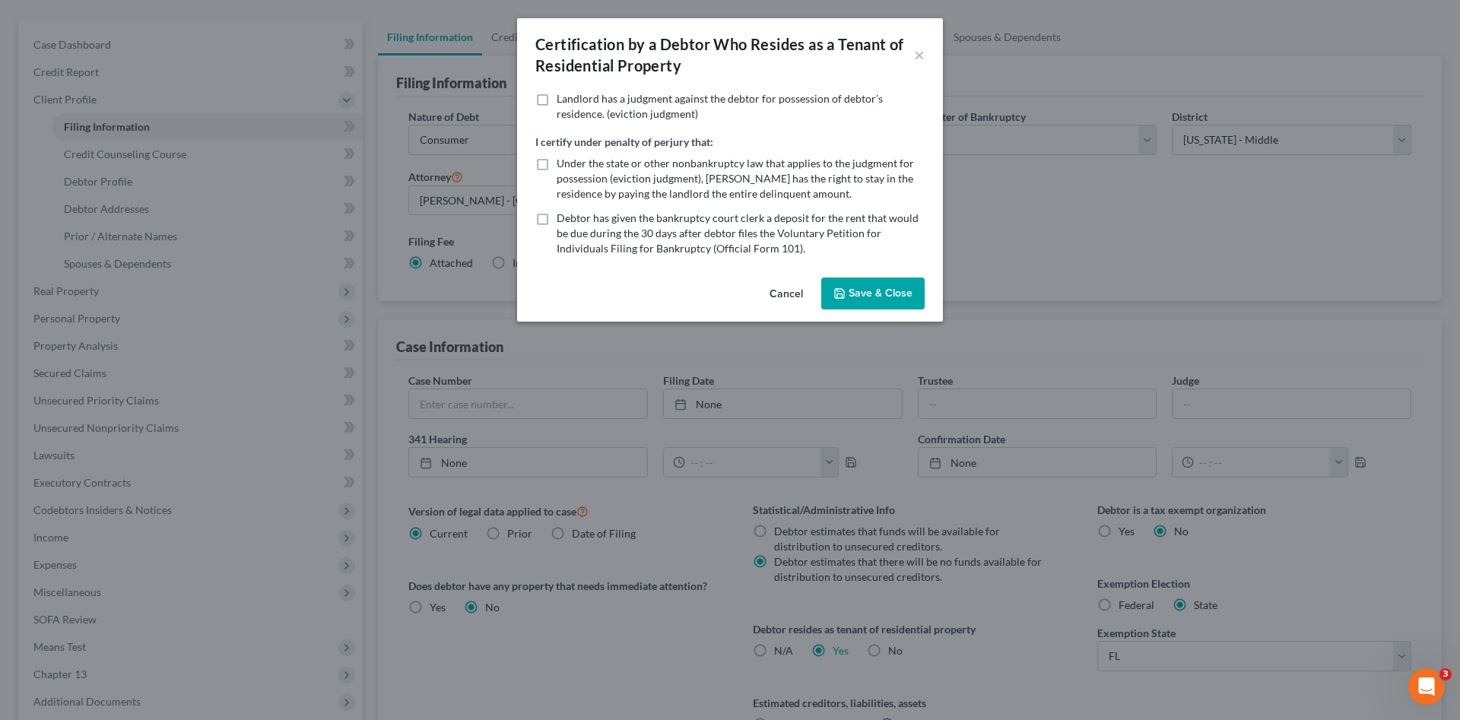
click at [886, 287] on button "Save & Close" at bounding box center [872, 294] width 103 height 32
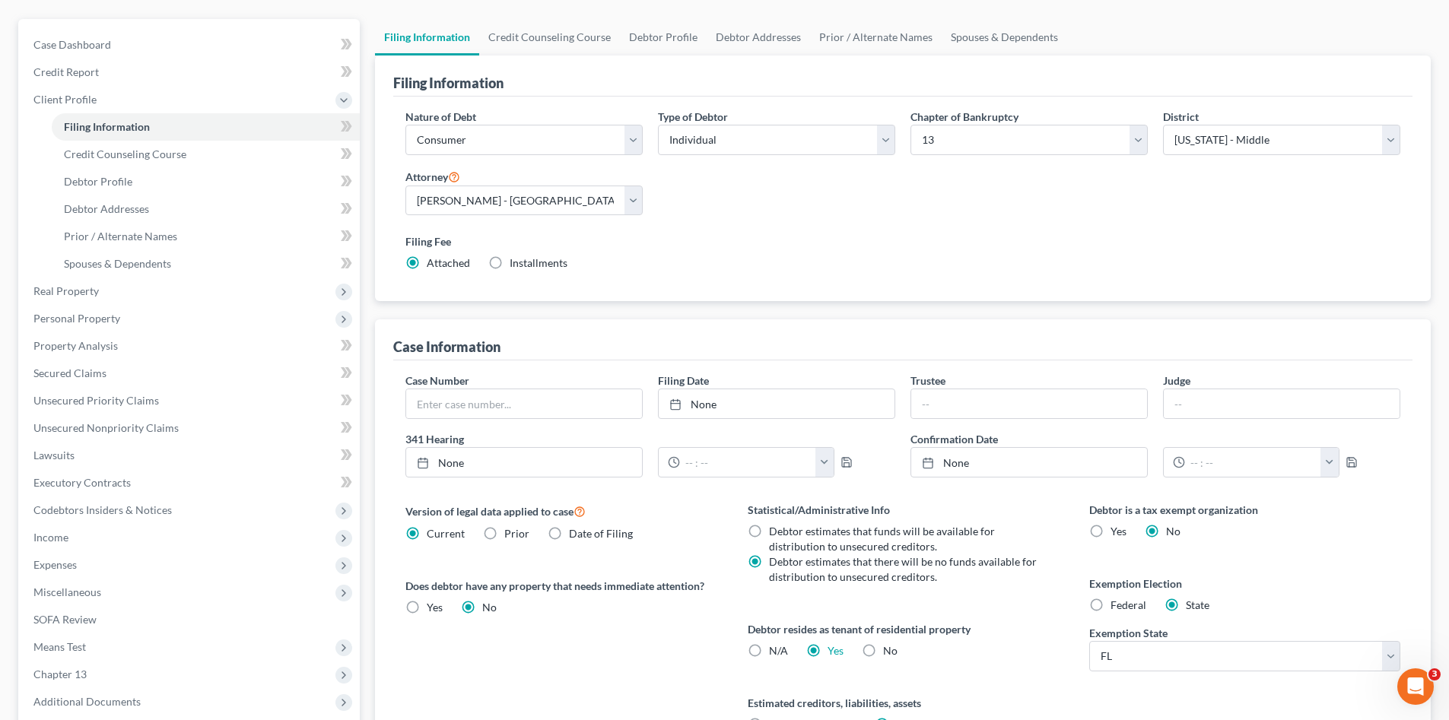
click at [883, 650] on label "No" at bounding box center [890, 650] width 14 height 15
click at [889, 650] on input "No" at bounding box center [894, 648] width 10 height 10
radio input "true"
radio input "false"
drag, startPoint x: 985, startPoint y: 656, endPoint x: 1018, endPoint y: 637, distance: 37.5
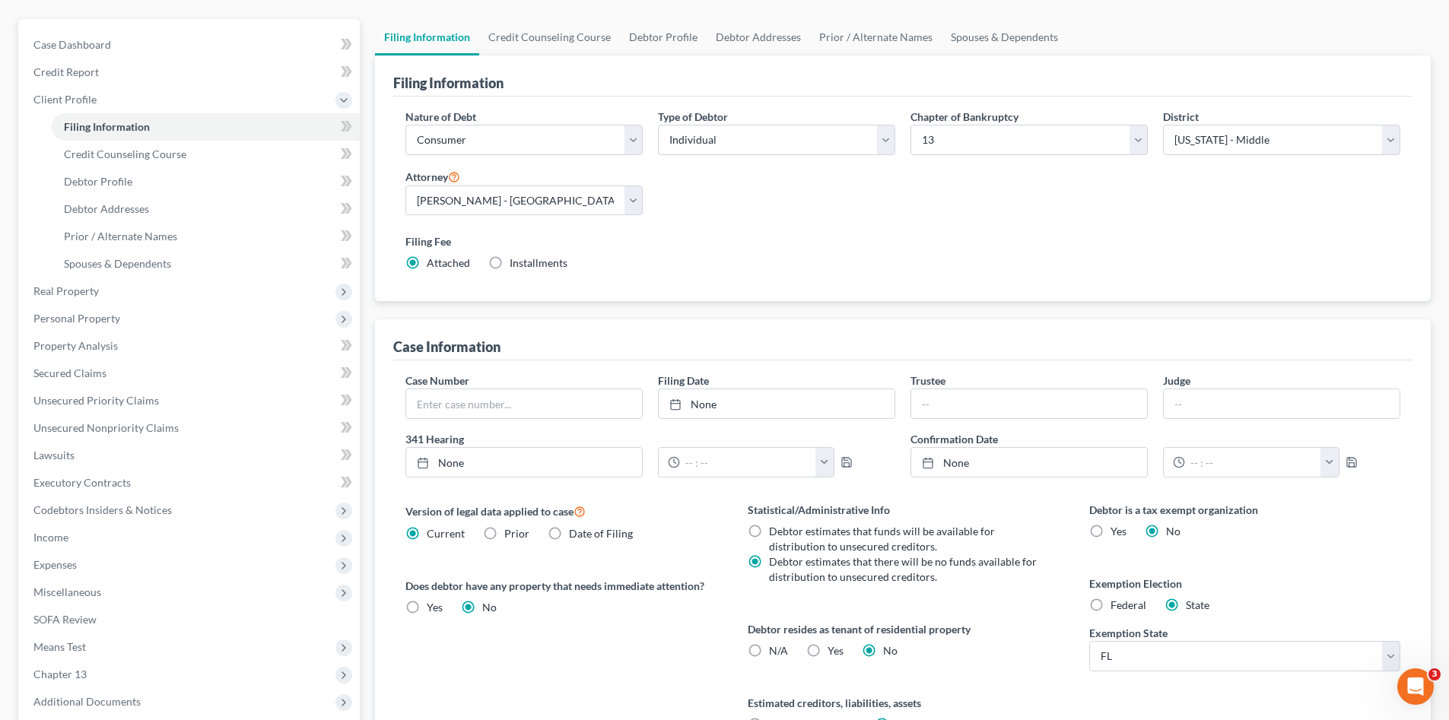
click at [986, 655] on div "Debtor resides as tenant of residential property N/A Yes Yes No" at bounding box center [903, 639] width 311 height 37
click at [133, 158] on span "Credit Counseling Course" at bounding box center [125, 154] width 122 height 13
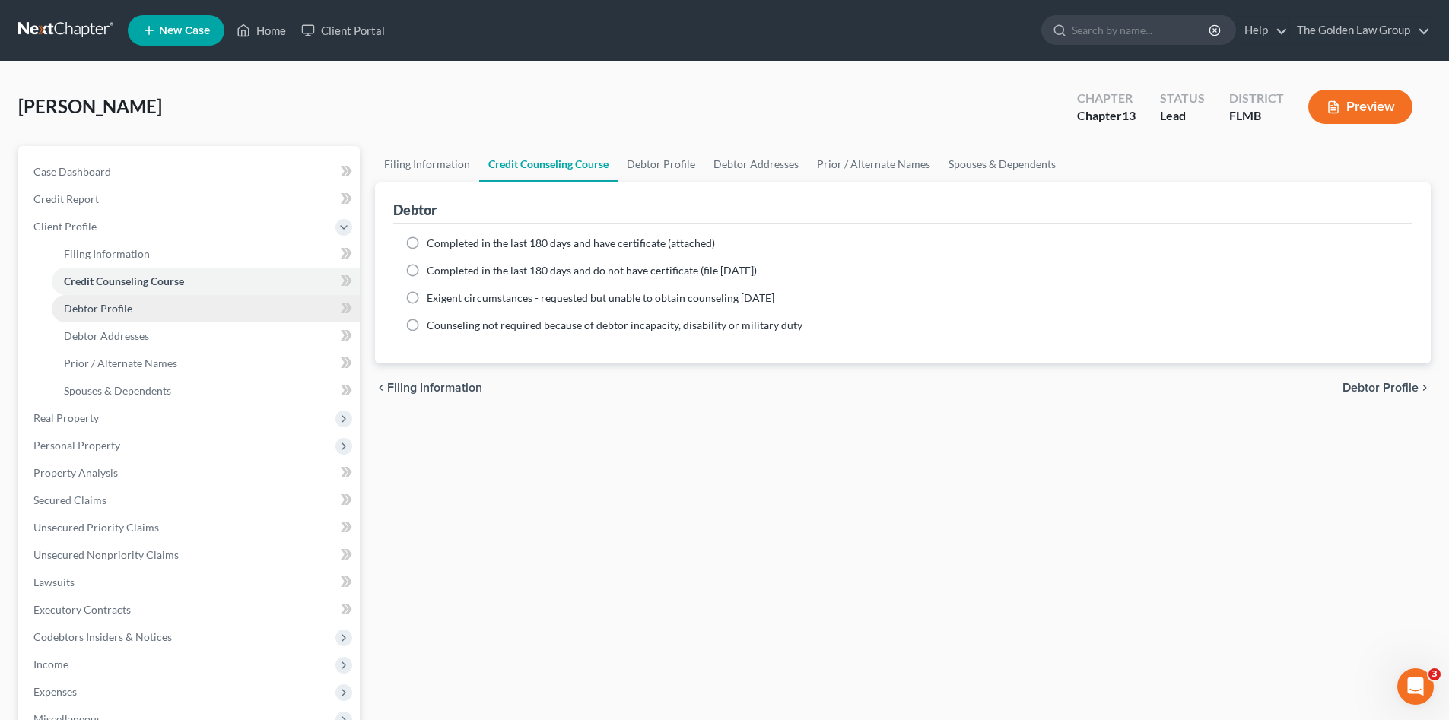
click at [128, 313] on span "Debtor Profile" at bounding box center [98, 308] width 68 height 13
select select "0"
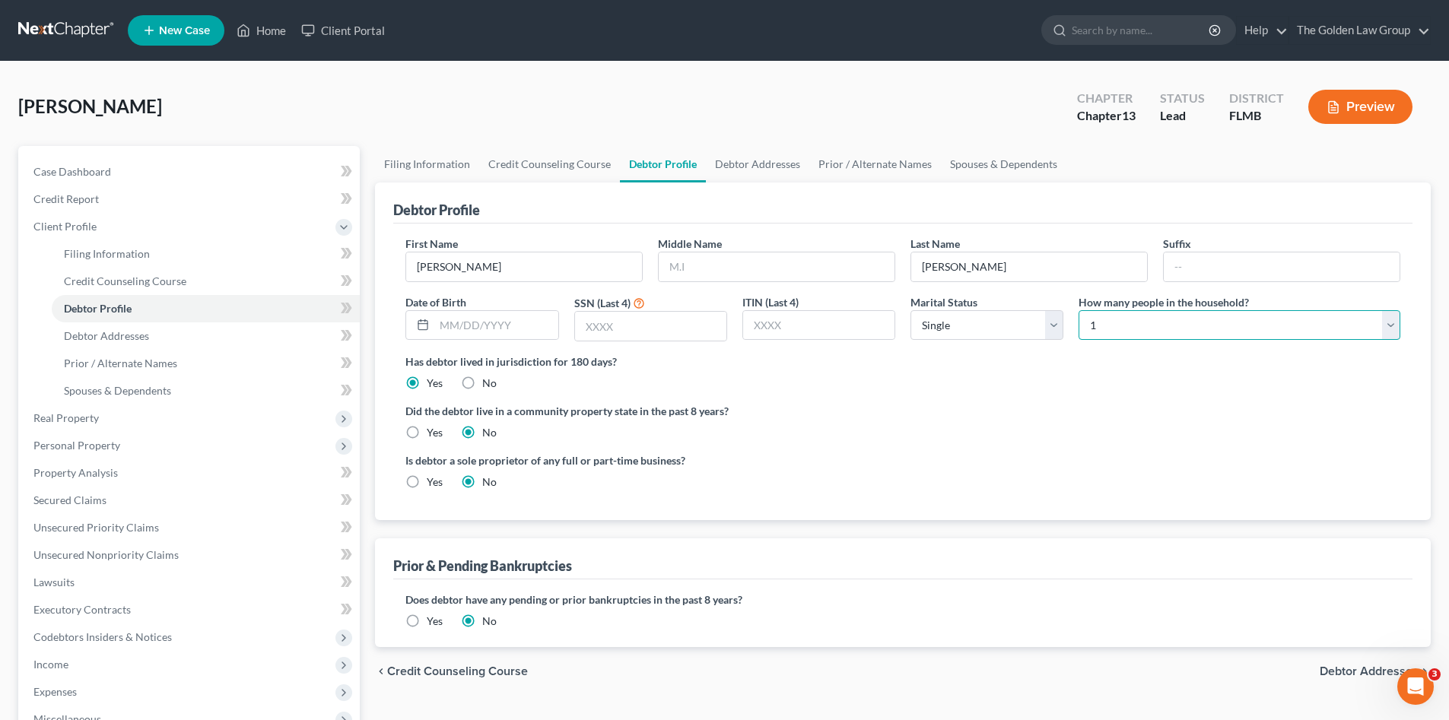
click at [1163, 332] on select "Select 1 2 3 4 5 6 7 8 9 10 11 12 13 14 15 16 17 18 19 20" at bounding box center [1239, 325] width 322 height 30
click at [1183, 468] on div "Is debtor a sole proprietor of any full or part-time business? Yes No" at bounding box center [903, 477] width 1010 height 49
click at [913, 438] on div "Did the debtor live in a community property state in the past 8 years? Yes No" at bounding box center [902, 421] width 995 height 37
click at [844, 381] on div "Has debtor lived in jurisdiction for 180 days? Yes No Debtor must reside in jur…" at bounding box center [902, 372] width 995 height 37
click at [830, 437] on div "Did the debtor live in a community property state in the past 8 years? Yes No" at bounding box center [902, 421] width 995 height 37
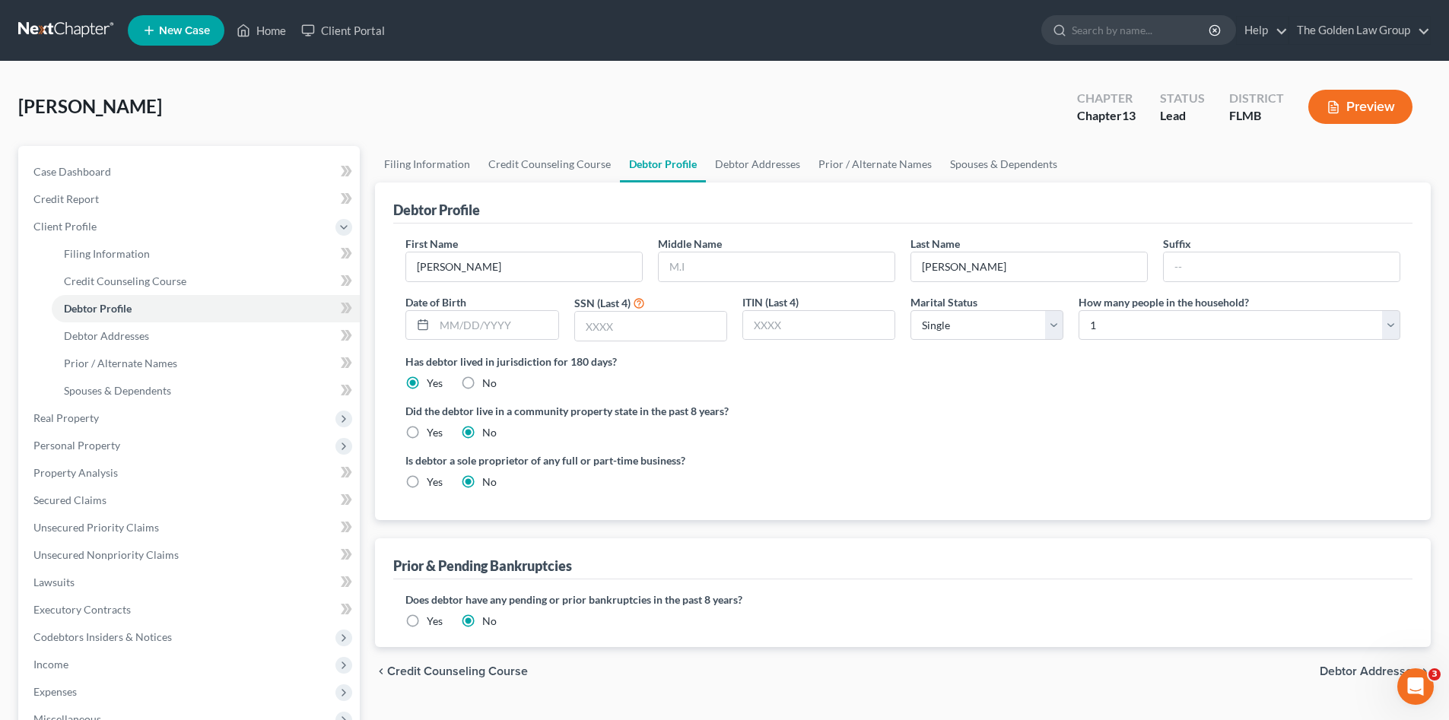
scroll to position [127, 0]
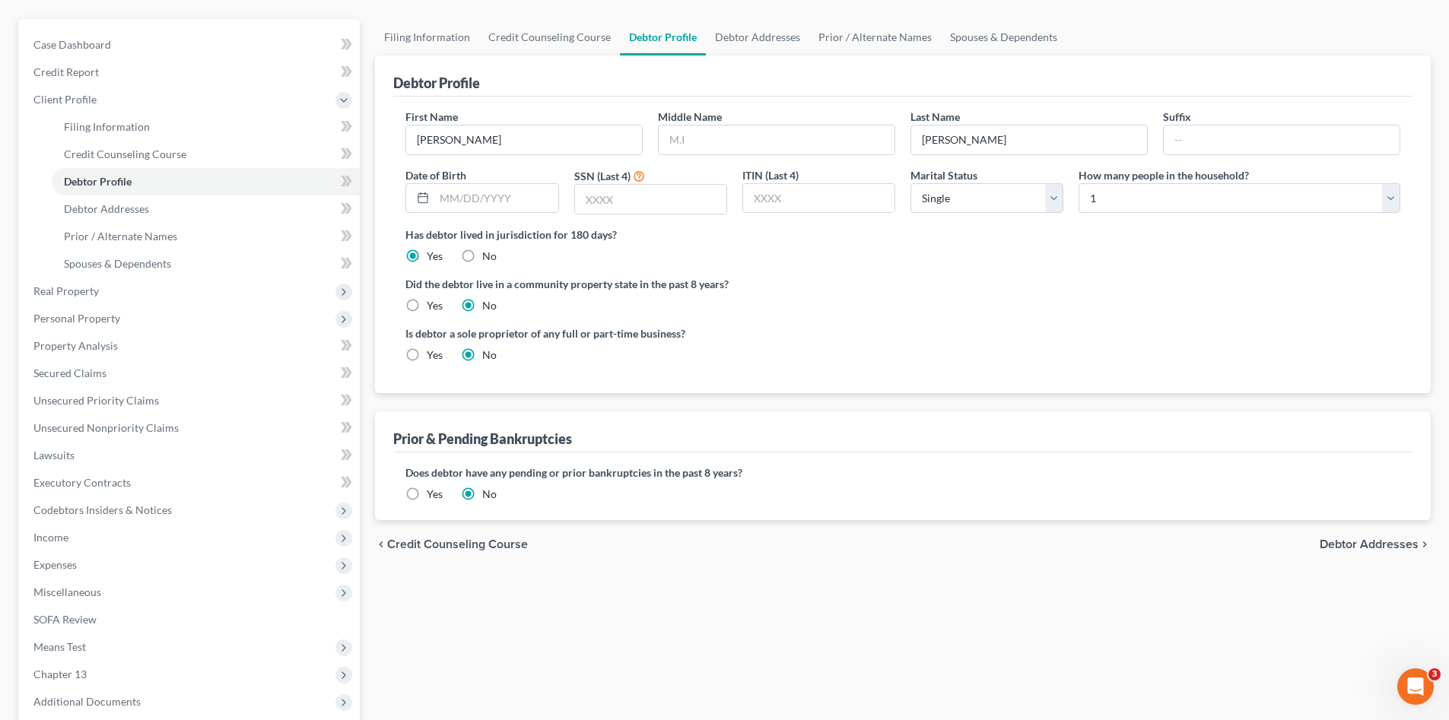
click at [1329, 545] on span "Debtor Addresses" at bounding box center [1368, 544] width 99 height 12
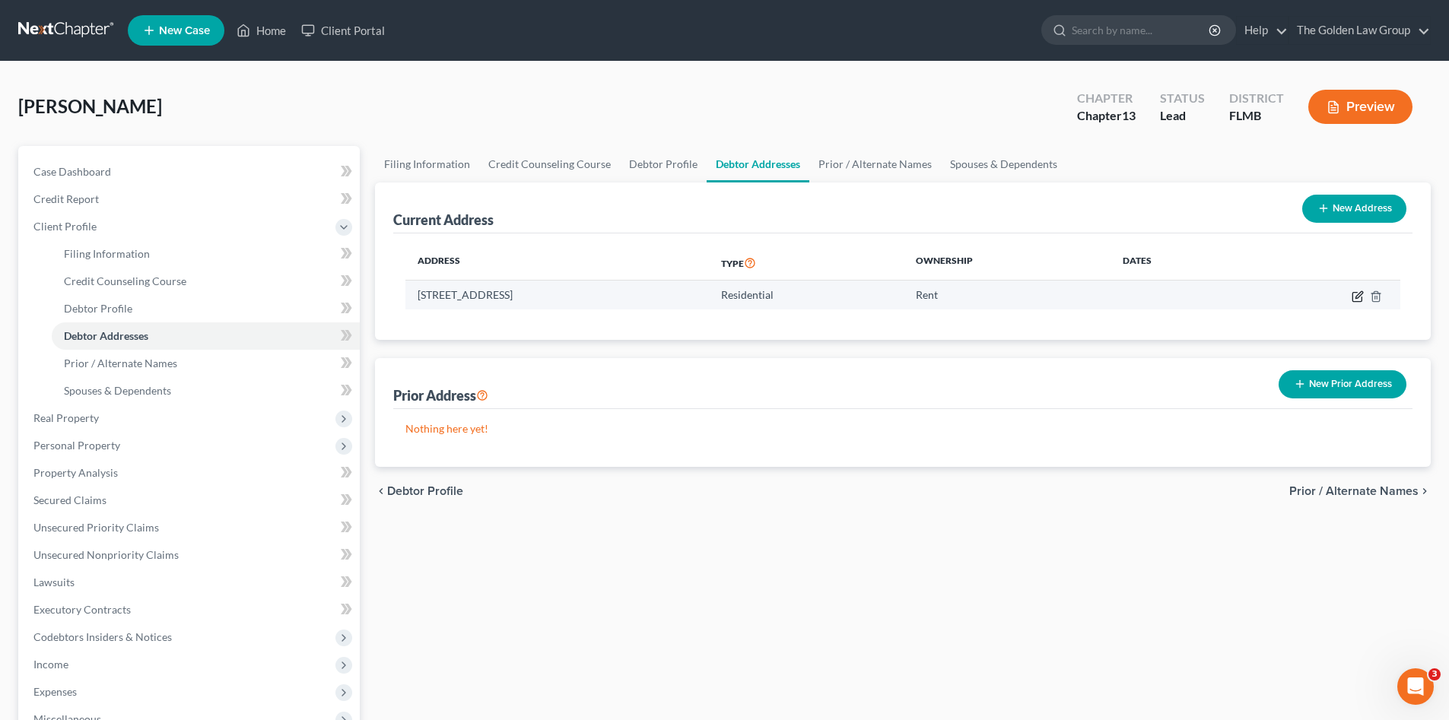
click at [1355, 295] on icon "button" at bounding box center [1357, 297] width 12 height 12
select select "9"
select select "27"
select select "0"
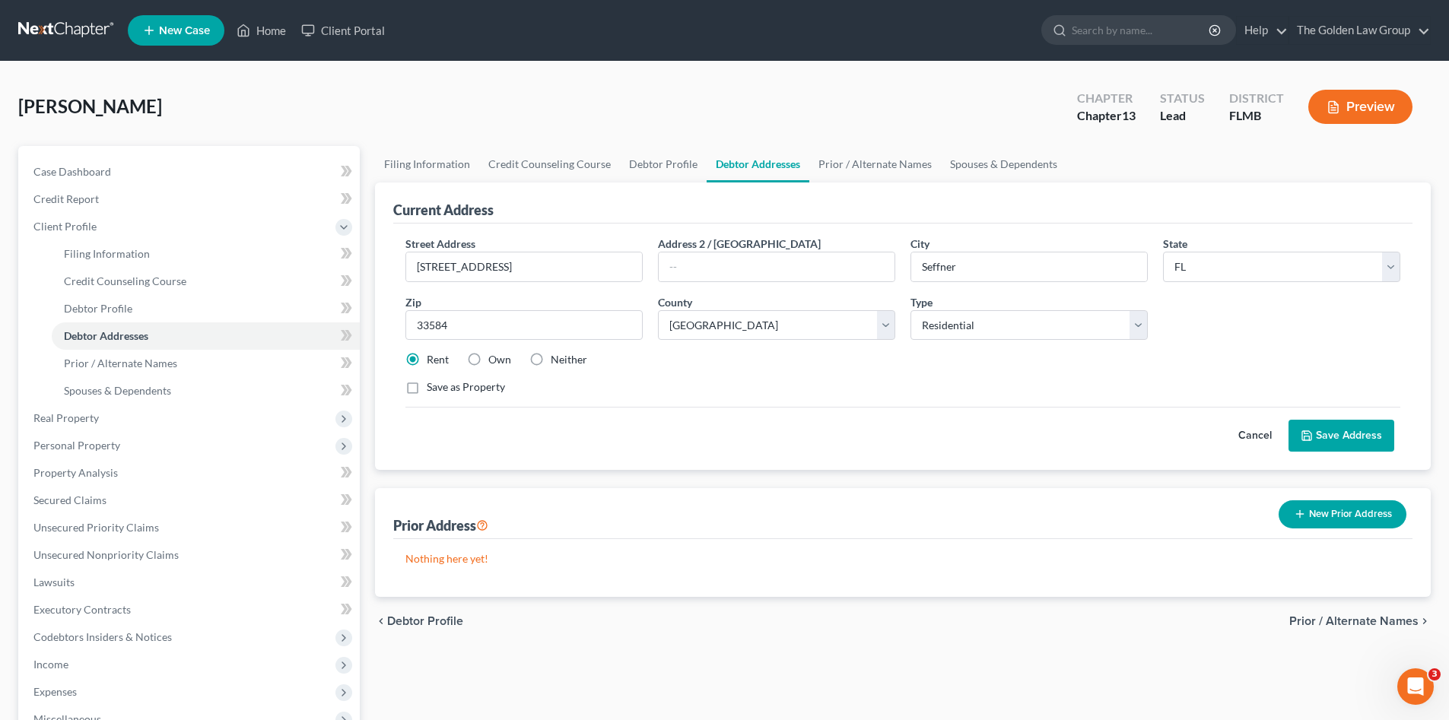
drag, startPoint x: 500, startPoint y: 361, endPoint x: 546, endPoint y: 367, distance: 45.9
click at [499, 361] on label "Own" at bounding box center [499, 359] width 23 height 15
click at [499, 361] on input "Own" at bounding box center [499, 357] width 10 height 10
radio input "true"
drag, startPoint x: 674, startPoint y: 394, endPoint x: 1001, endPoint y: 414, distance: 327.7
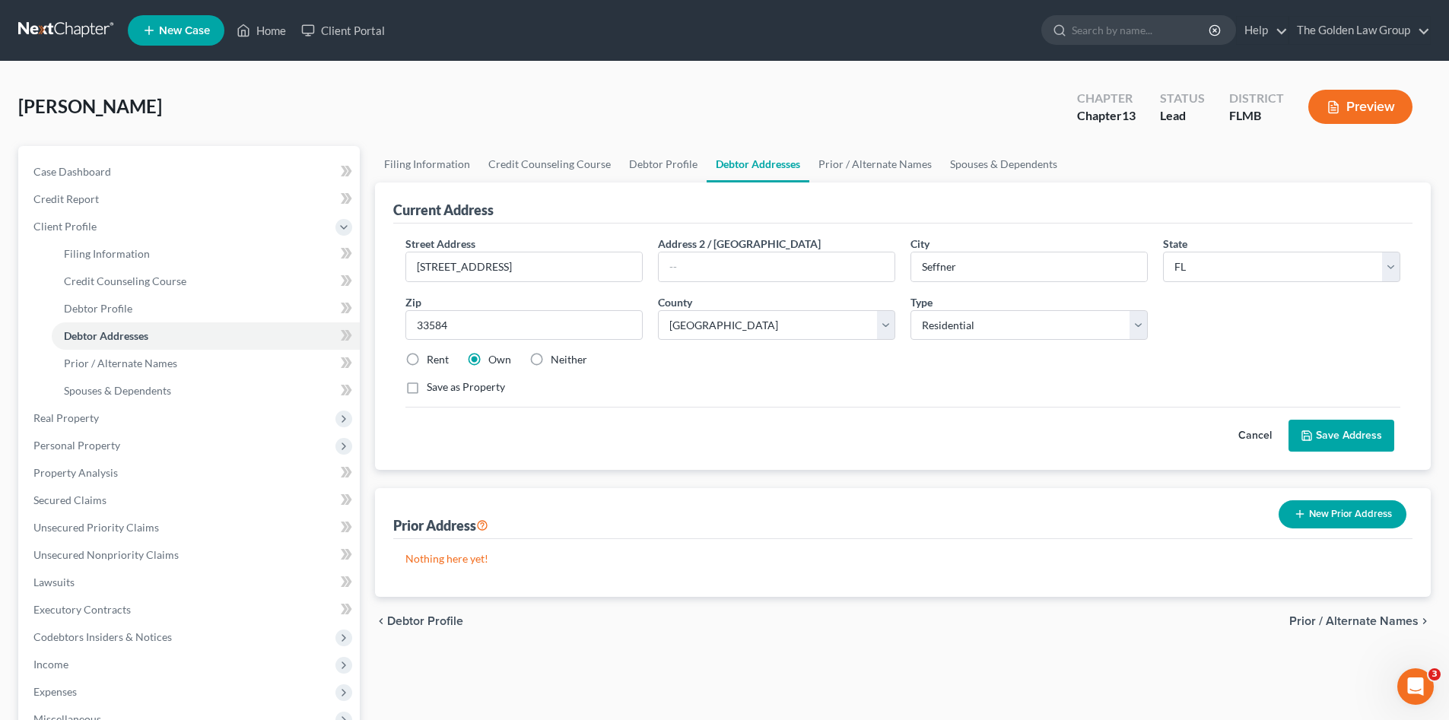
click at [679, 394] on div "Save as Property" at bounding box center [902, 386] width 995 height 15
click at [1331, 431] on button "Save Address" at bounding box center [1341, 436] width 106 height 32
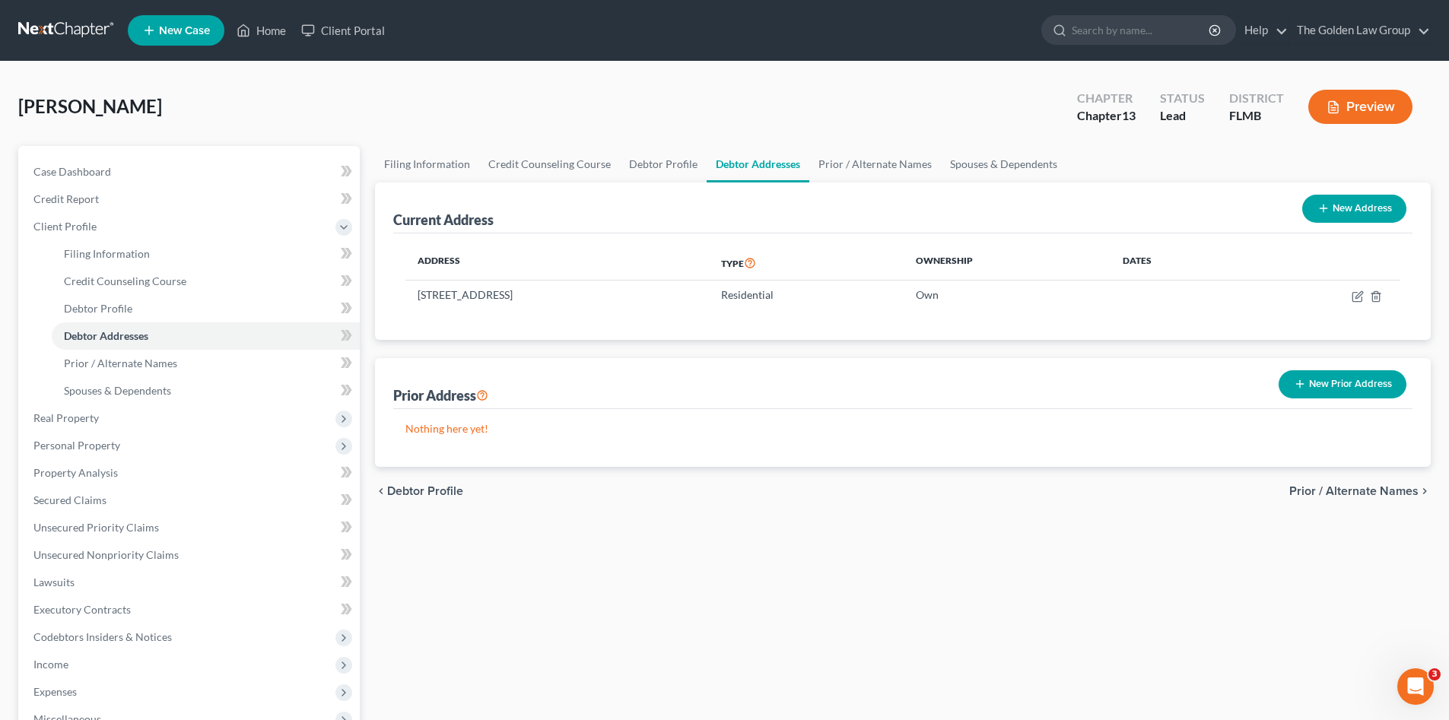
click at [1309, 492] on span "Prior / Alternate Names" at bounding box center [1353, 491] width 129 height 12
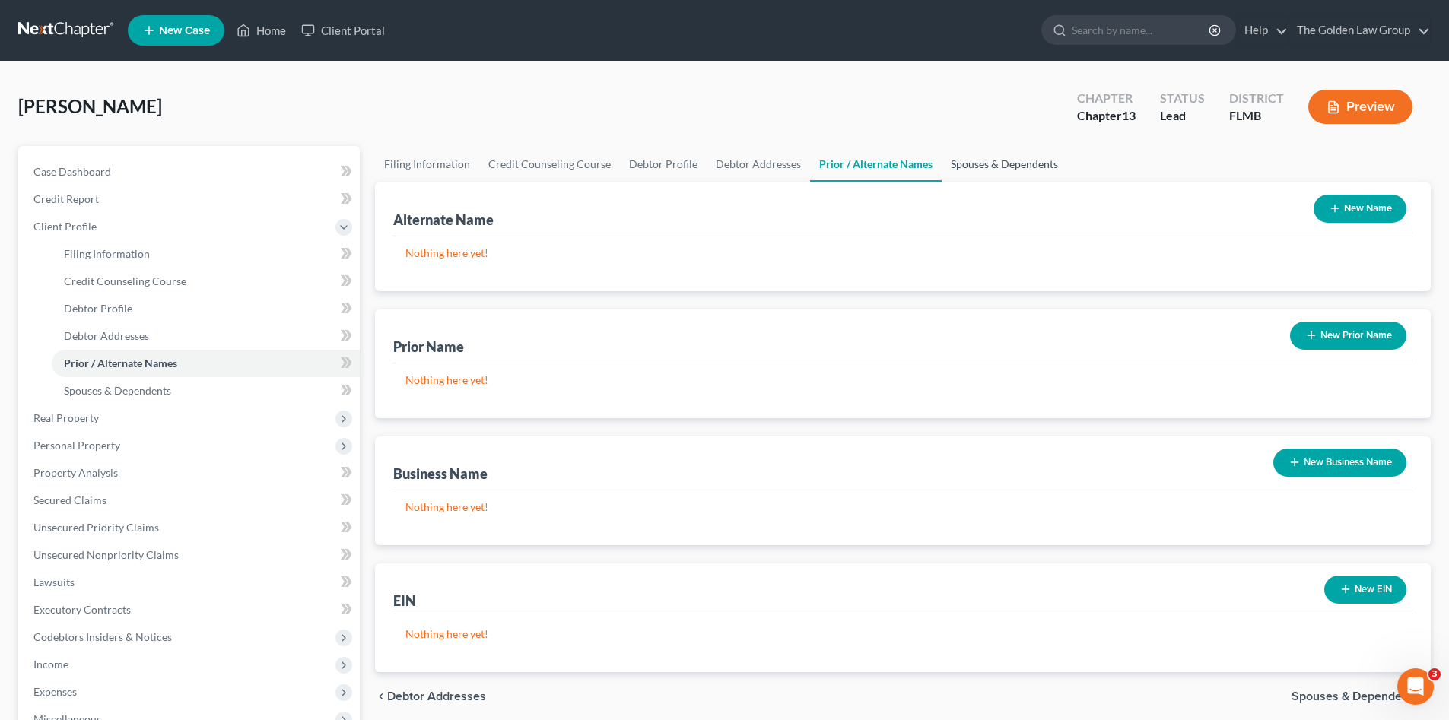
click at [967, 161] on link "Spouses & Dependents" at bounding box center [1004, 164] width 125 height 37
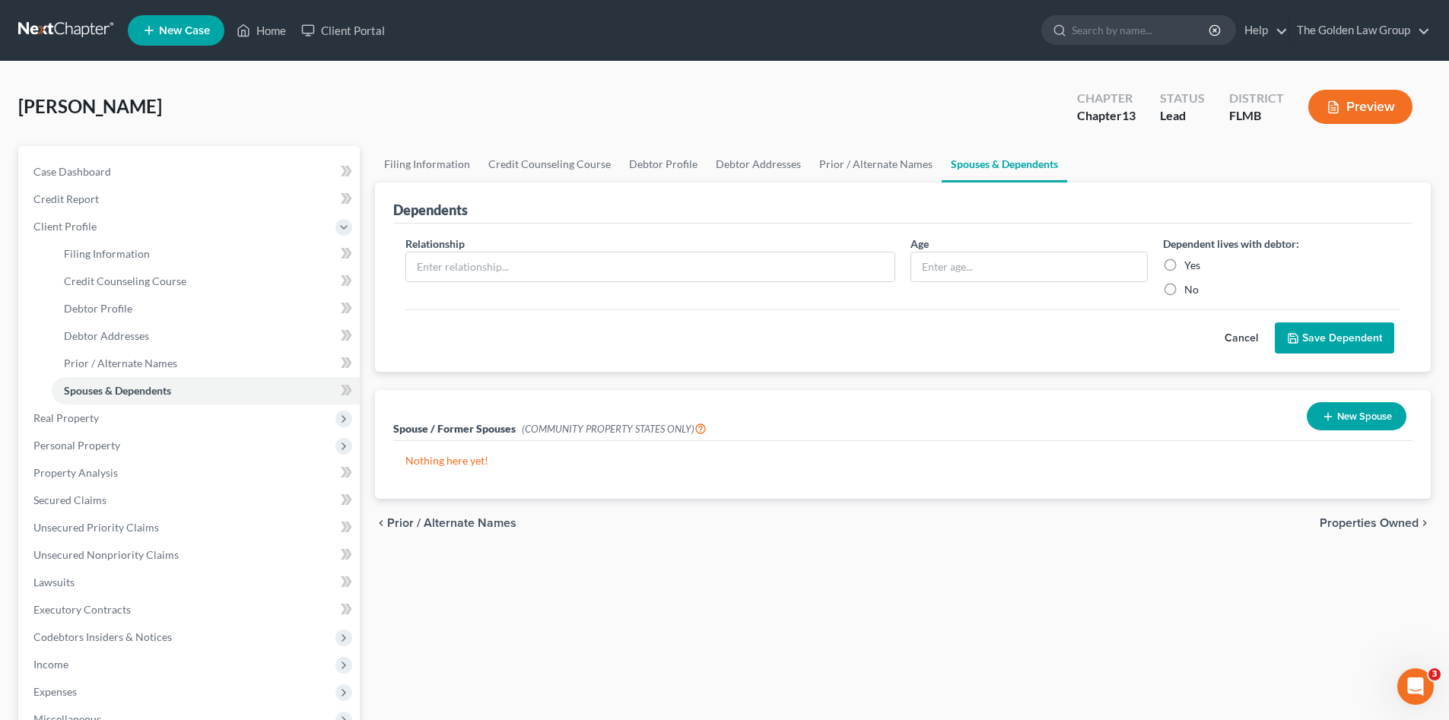
click at [1345, 522] on span "Properties Owned" at bounding box center [1368, 523] width 99 height 12
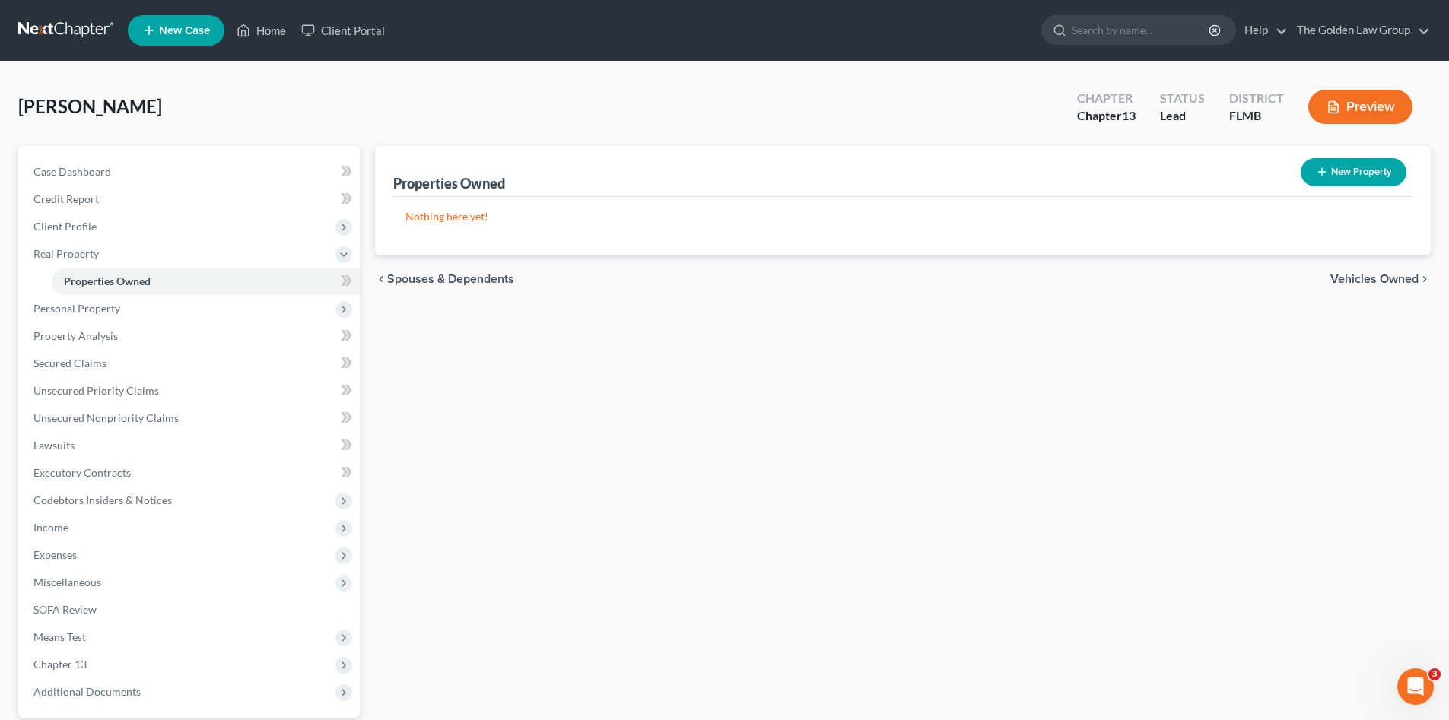
click at [1317, 169] on icon "button" at bounding box center [1322, 172] width 12 height 12
select select "9"
select select "0"
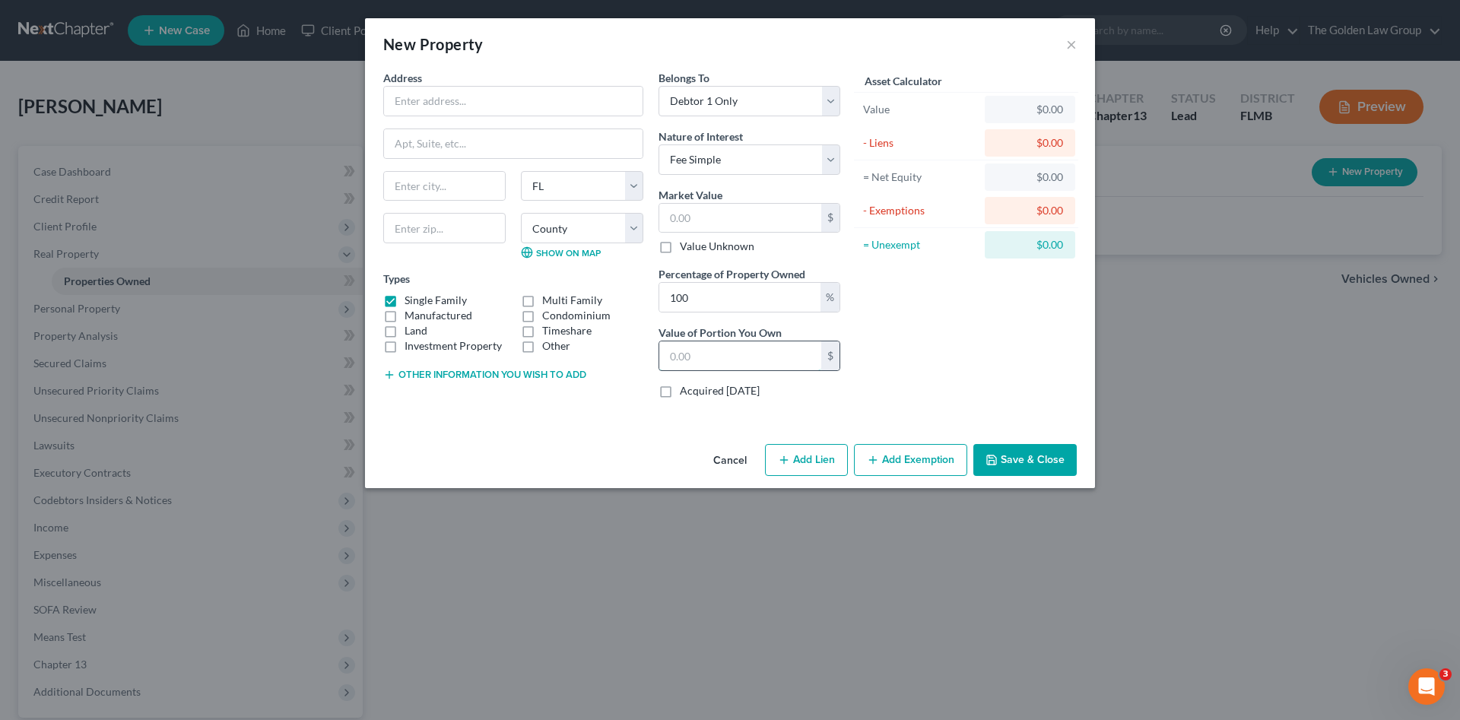
click at [732, 351] on input "text" at bounding box center [740, 355] width 162 height 29
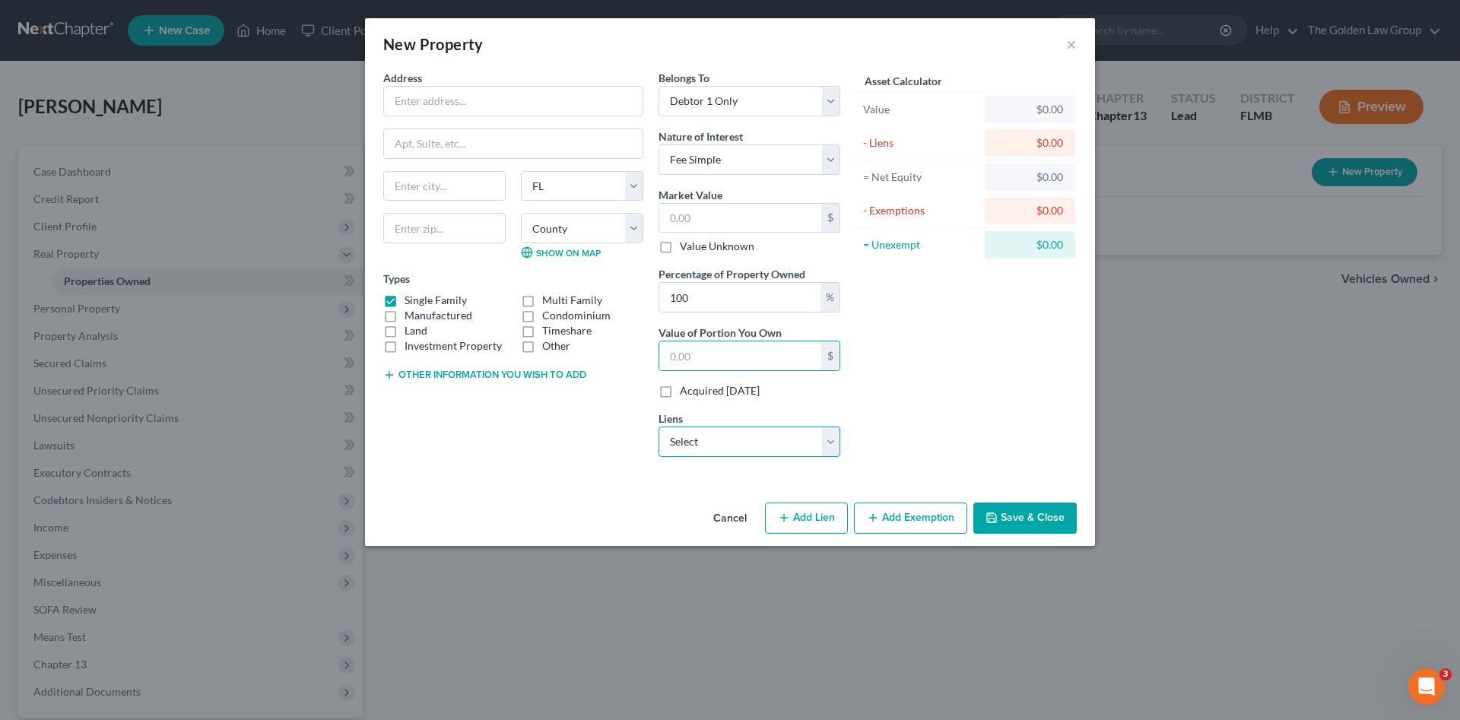
click at [823, 454] on select "Select Bsi Mtg - $71,452.00 Ally Fincl - $3,602.00" at bounding box center [750, 442] width 182 height 30
select select "0"
click at [659, 427] on select "Select Bsi Mtg - $71,452.00 Ally Fincl - $3,602.00" at bounding box center [750, 442] width 182 height 30
select select
select select "39"
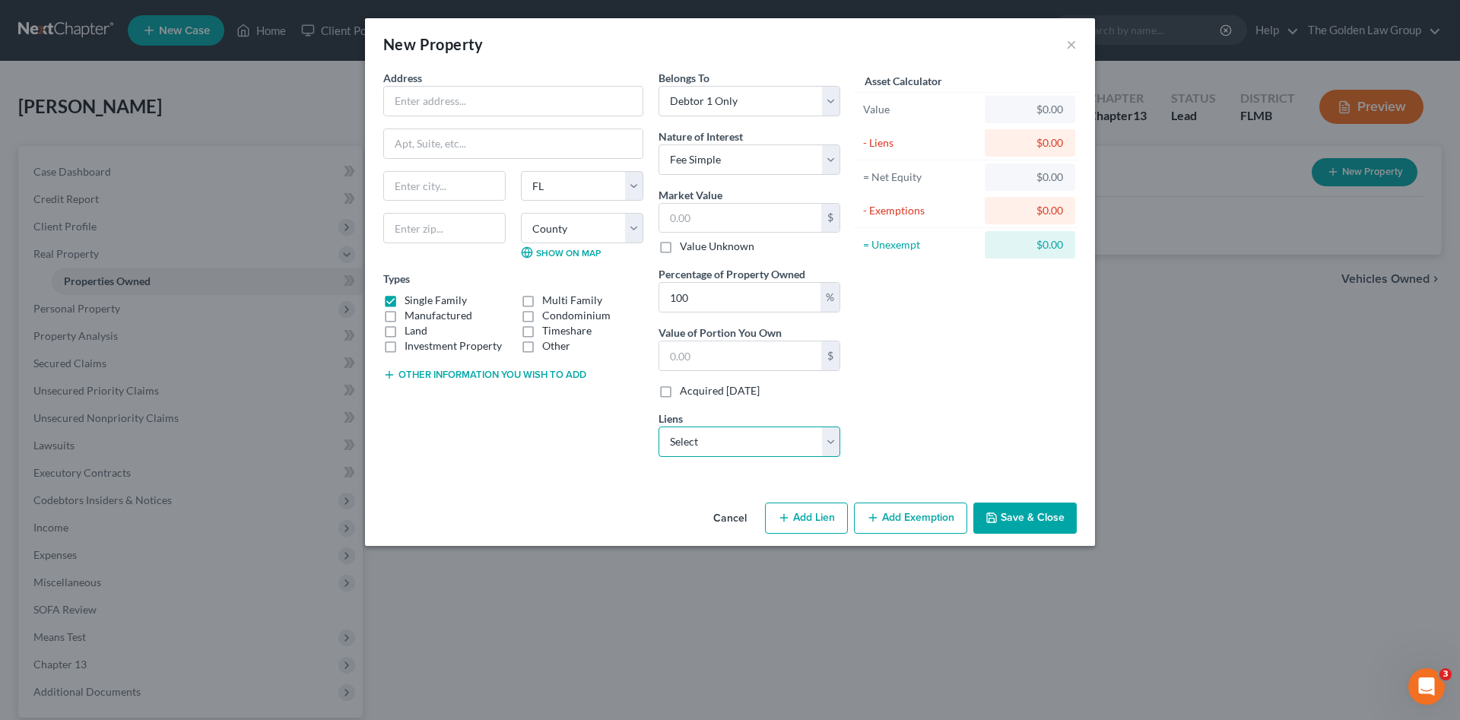
select select "0"
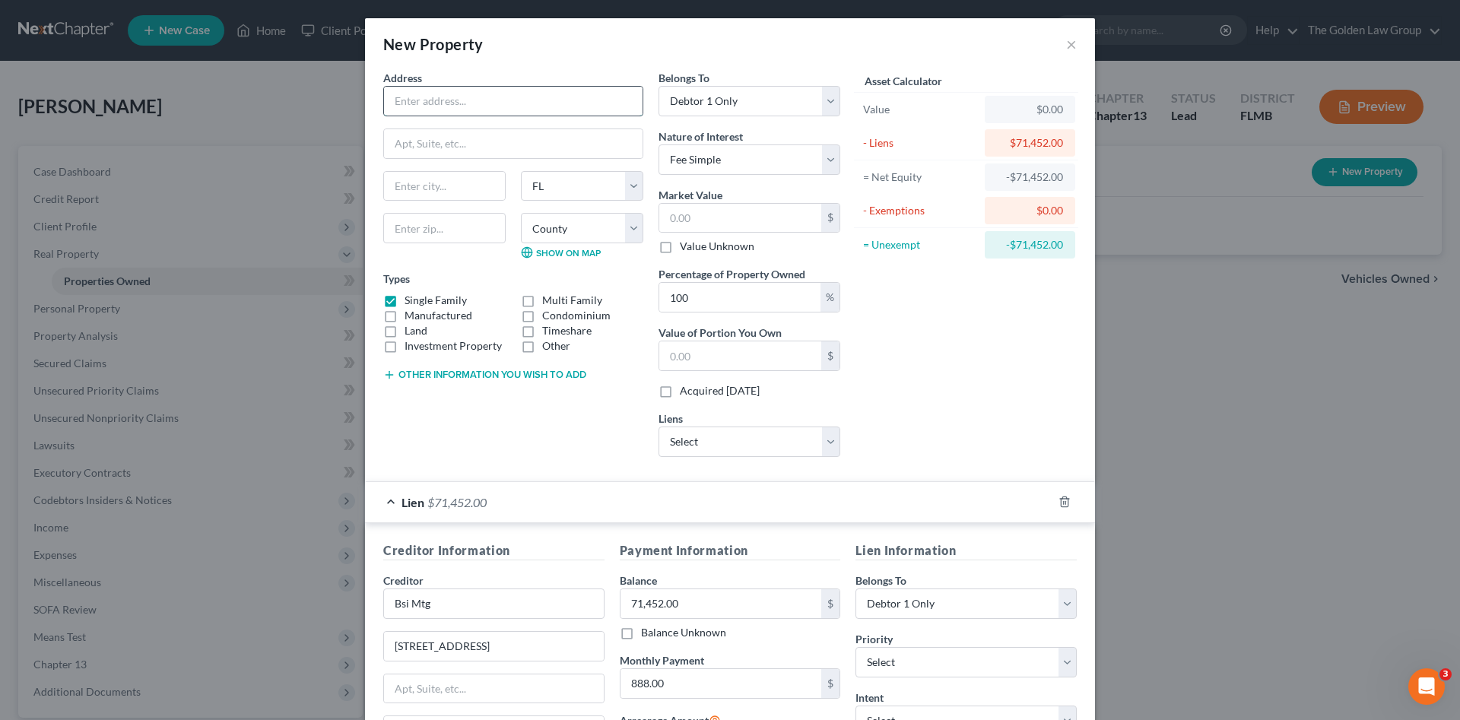
click at [475, 105] on input "text" at bounding box center [513, 101] width 259 height 29
type input "1011 Brinwood Drive"
type input "Seffner"
type input "33584"
click at [996, 391] on div "Asset Calculator Value $0.00 - Liens $71,452.00 = Net Equity -$71,452.00 - Exem…" at bounding box center [966, 269] width 237 height 399
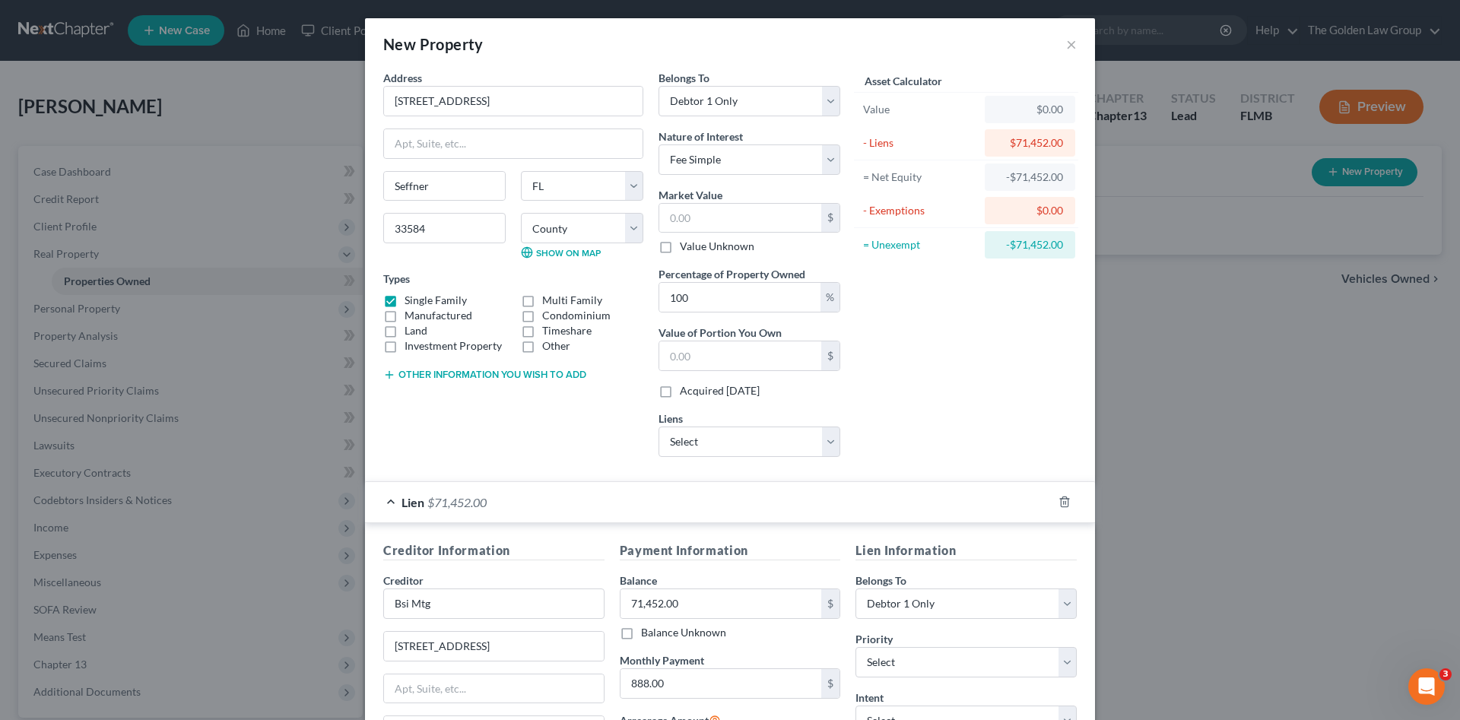
scroll to position [101, 0]
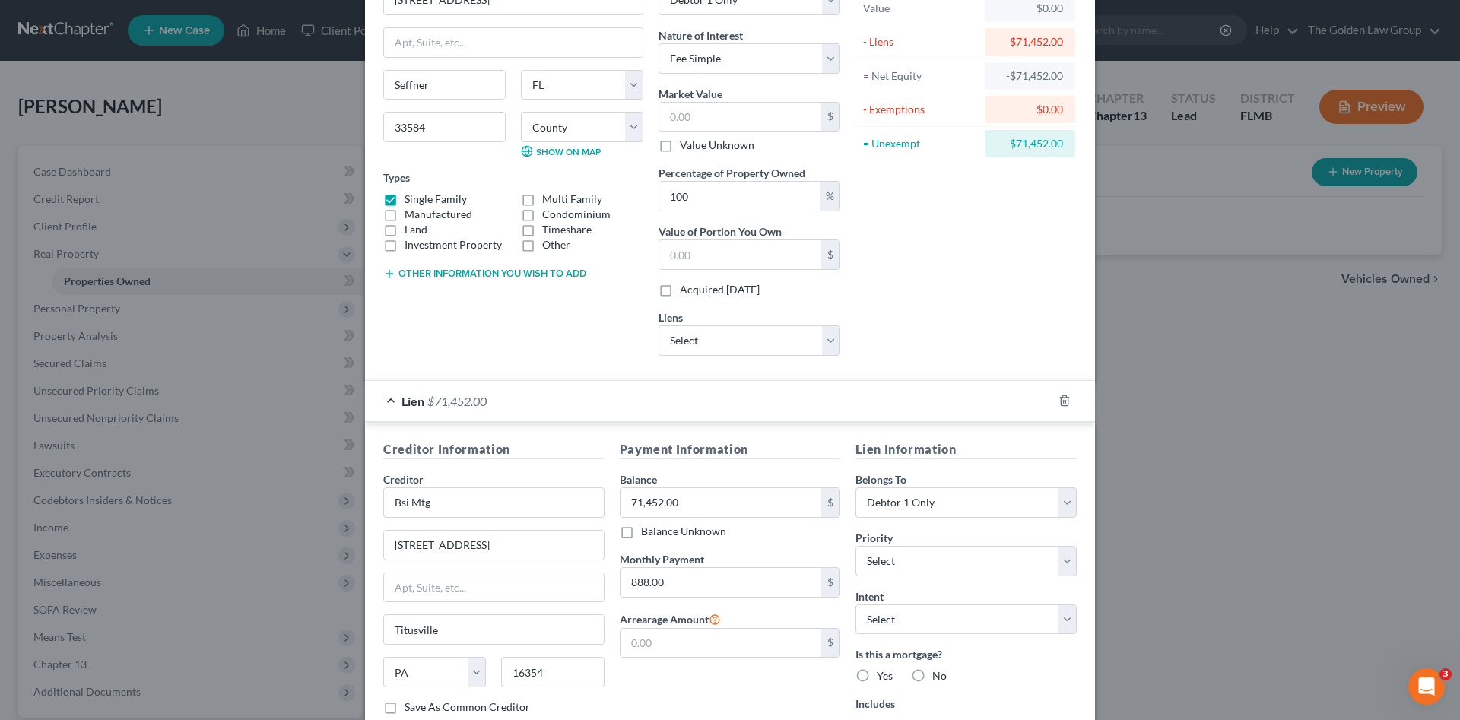
click at [721, 693] on div "Payment Information Balance 71,452.00 $ Balance Unknown Balance Undetermined 71…" at bounding box center [730, 592] width 237 height 305
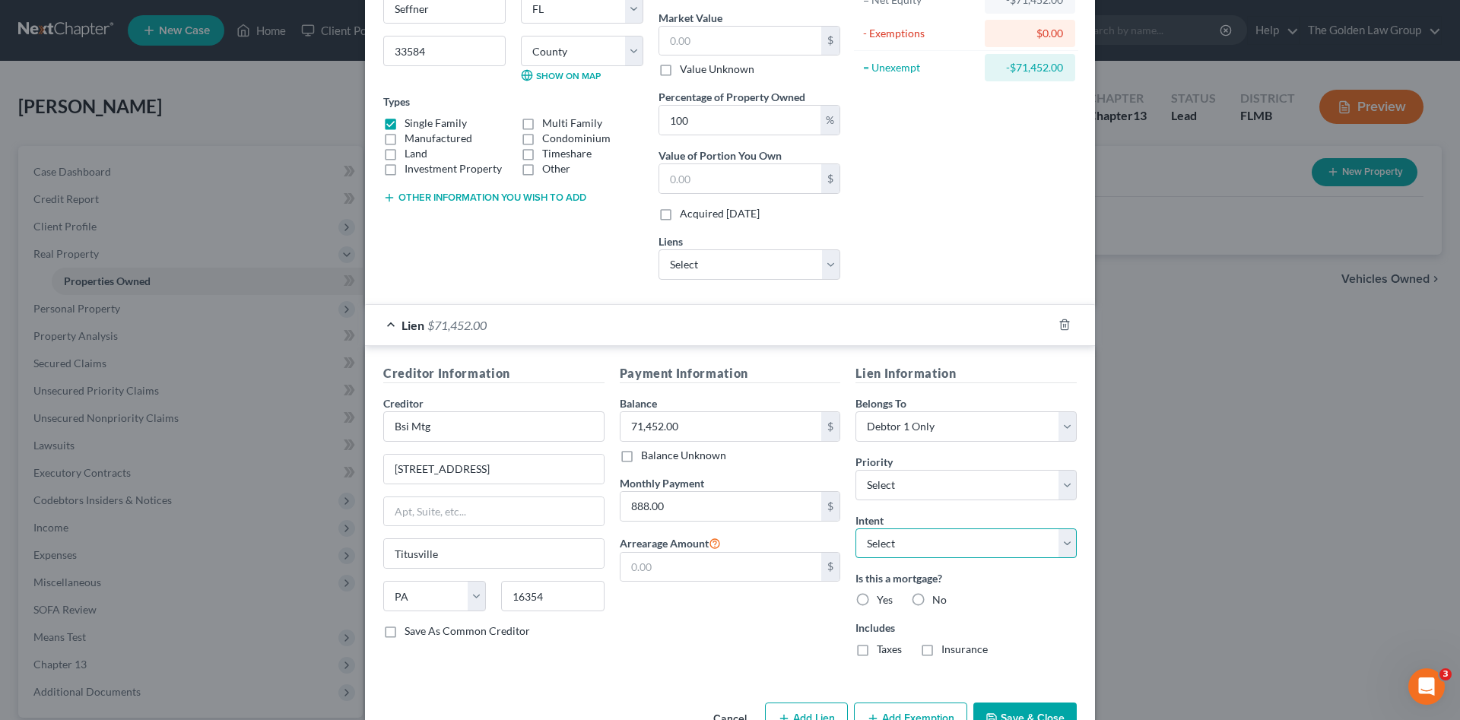
click at [891, 537] on select "Select Surrender Redeem Reaffirm Avoid Other" at bounding box center [966, 544] width 221 height 30
select select "4"
click at [856, 529] on select "Select Surrender Redeem Reaffirm Avoid Other" at bounding box center [966, 544] width 221 height 30
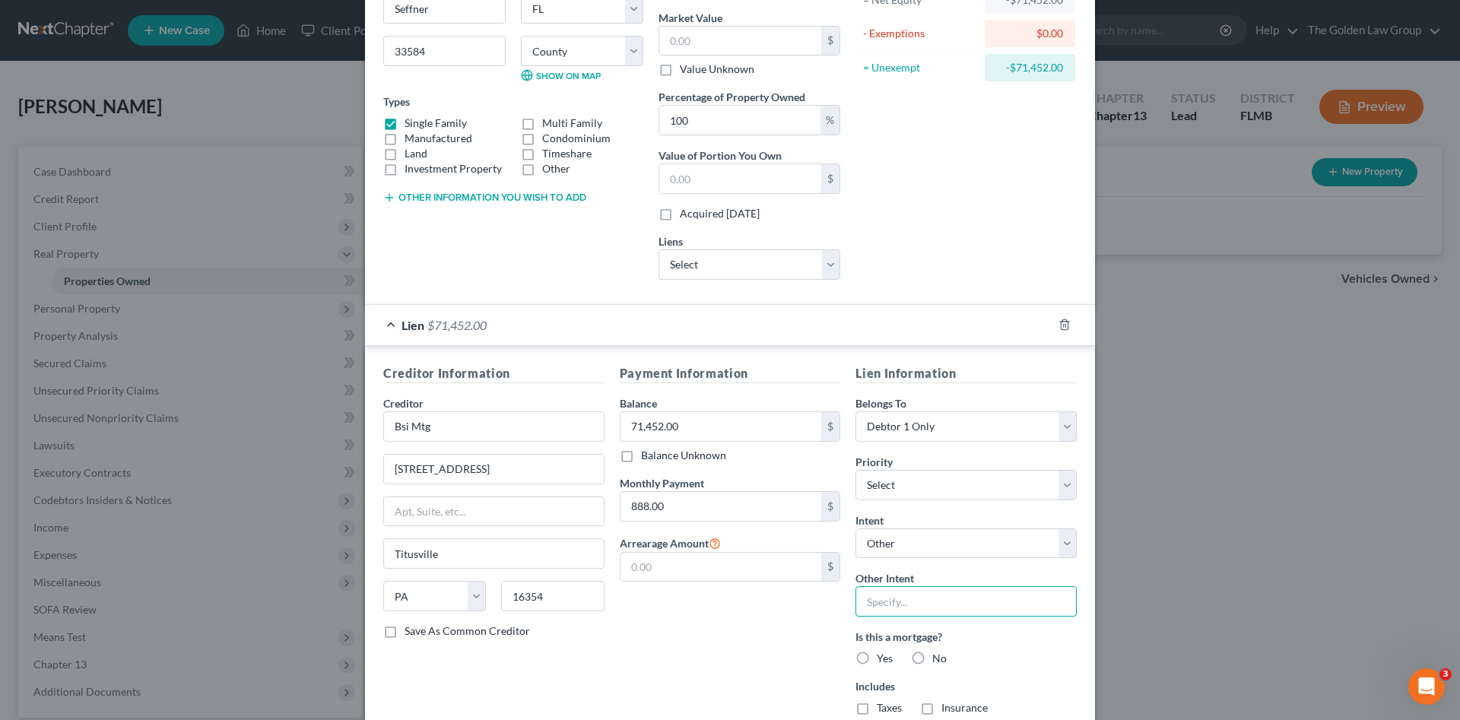
click at [919, 607] on input "text" at bounding box center [966, 601] width 221 height 30
type input "Retain and Continue to make Payments"
click at [405, 137] on label "Manufactured" at bounding box center [439, 138] width 68 height 15
click at [411, 137] on input "Manufactured" at bounding box center [416, 136] width 10 height 10
click at [405, 131] on label "Manufactured" at bounding box center [439, 138] width 68 height 15
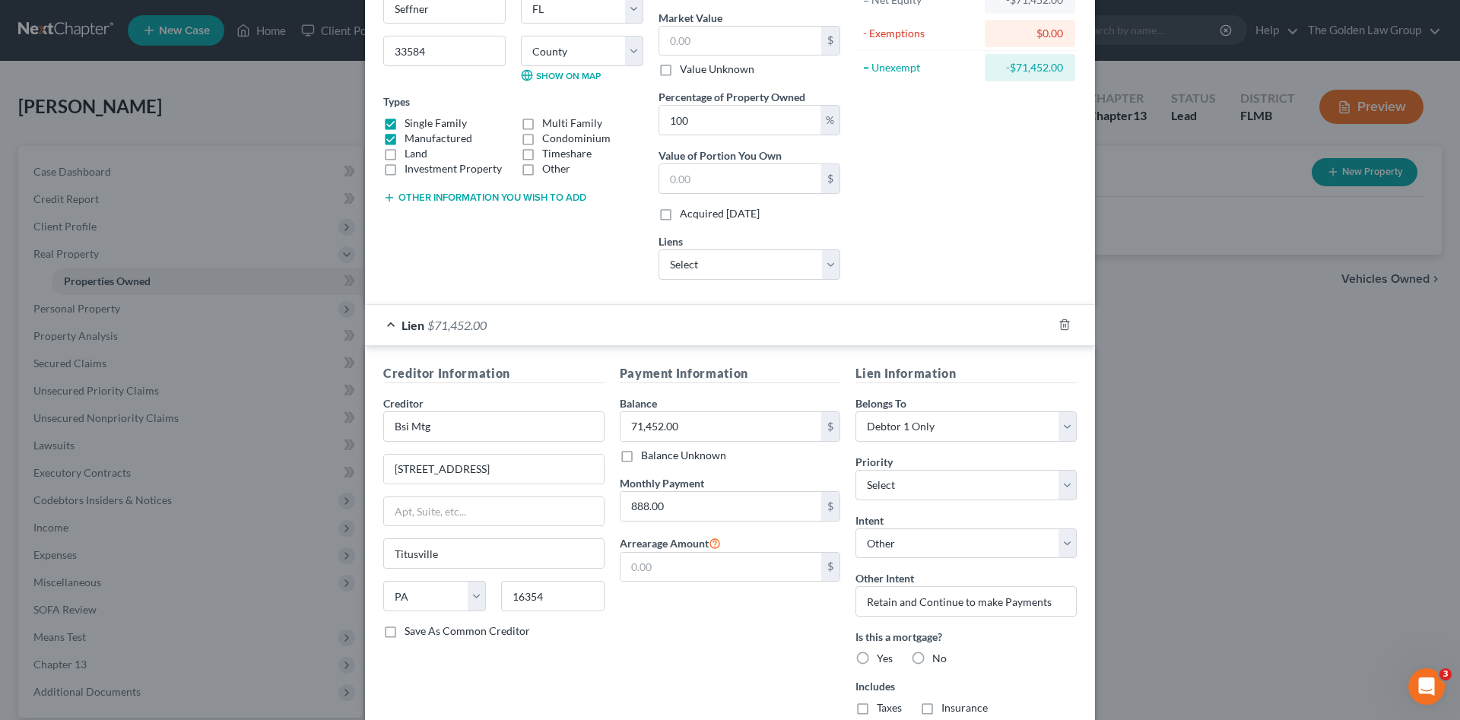
click at [411, 131] on input "Manufactured" at bounding box center [416, 136] width 10 height 10
click at [405, 132] on label "Manufactured" at bounding box center [439, 138] width 68 height 15
click at [411, 132] on input "Manufactured" at bounding box center [416, 136] width 10 height 10
checkbox input "true"
click at [405, 122] on label "Single Family" at bounding box center [436, 123] width 62 height 15
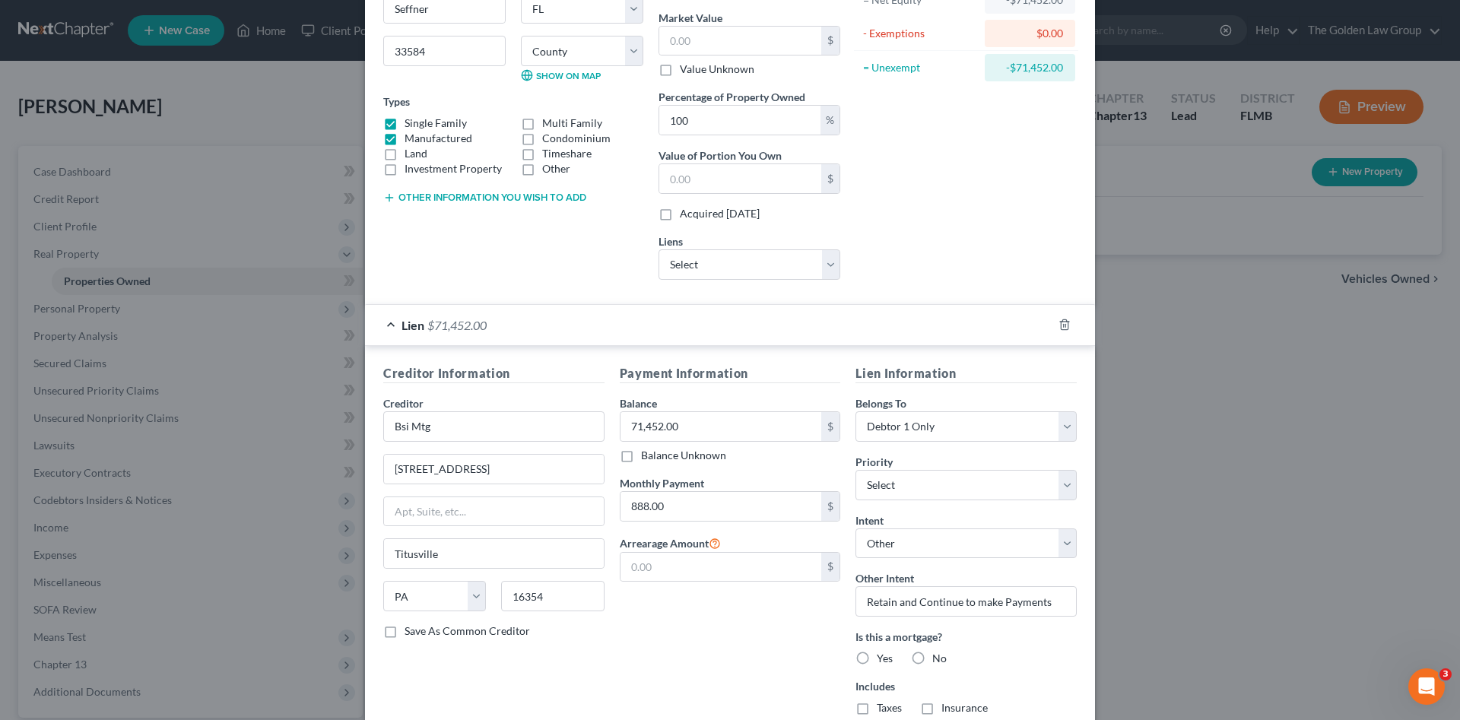
click at [411, 122] on input "Single Family" at bounding box center [416, 121] width 10 height 10
checkbox input "false"
click at [497, 245] on div "Address * 1011 Brinwood Drive Seffner State AL AK AR AZ CA CO CT DE DC FL GA GU…" at bounding box center [513, 92] width 275 height 399
click at [710, 621] on div "Payment Information Balance 71,452.00 $ Balance Unknown Balance Undetermined 71…" at bounding box center [730, 546] width 237 height 364
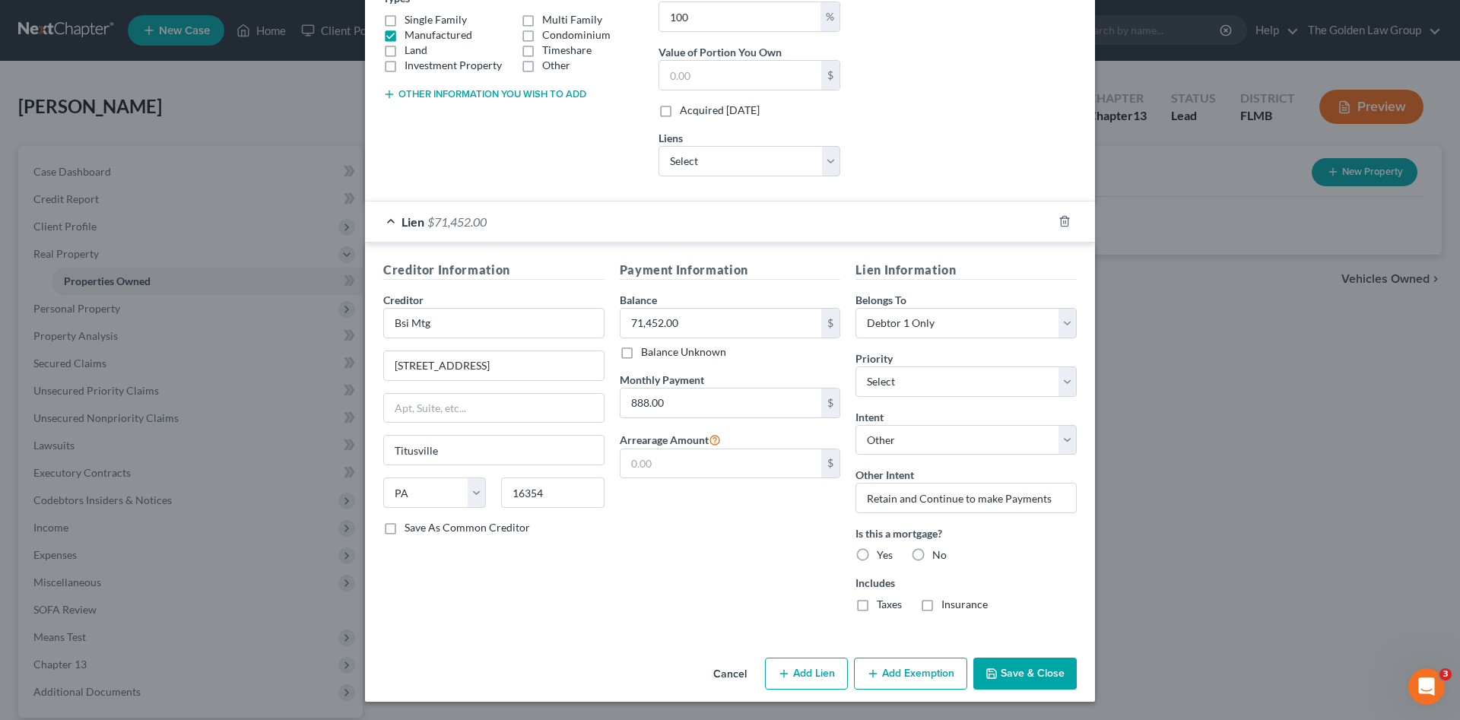
click at [877, 557] on label "Yes" at bounding box center [885, 555] width 16 height 15
click at [883, 557] on input "Yes" at bounding box center [888, 553] width 10 height 10
radio input "true"
click at [942, 605] on label "Insurance" at bounding box center [965, 604] width 46 height 15
click at [948, 605] on input "Insurance" at bounding box center [953, 602] width 10 height 10
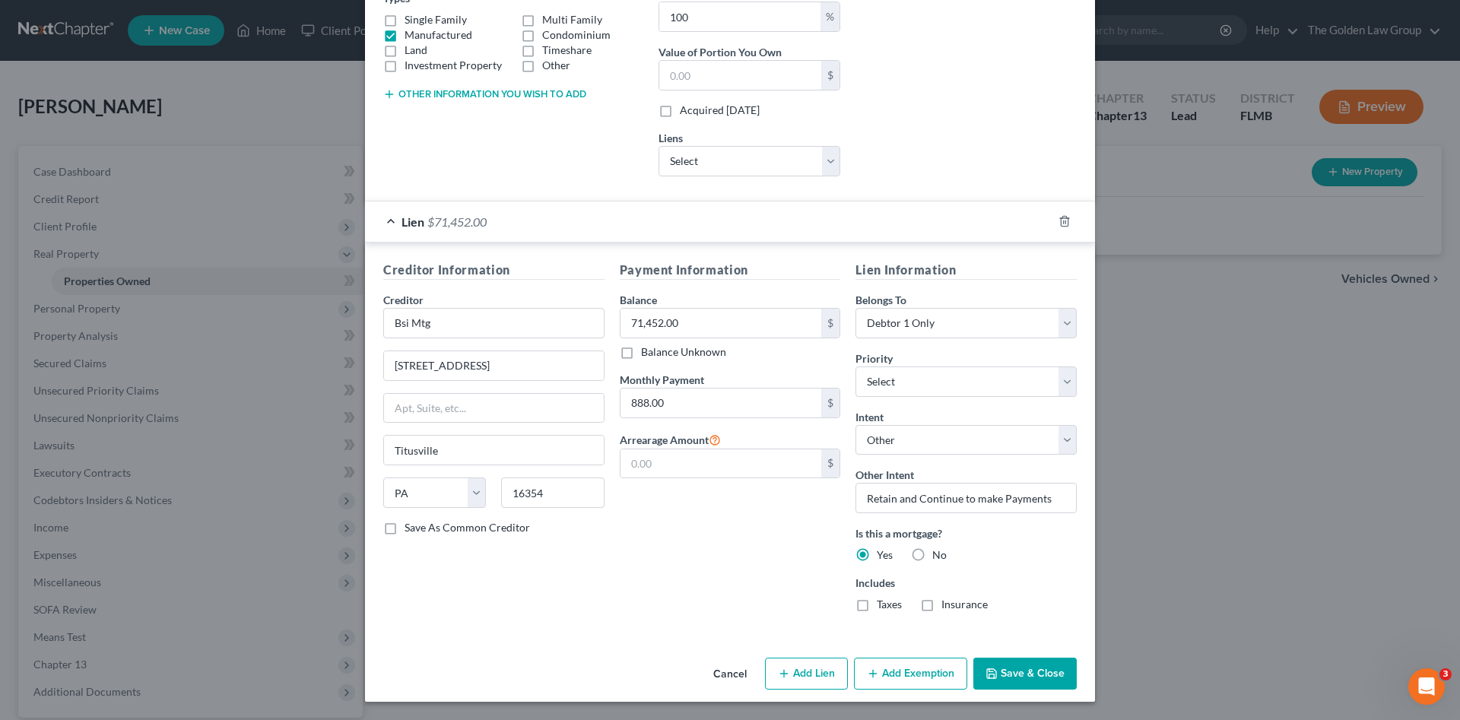
checkbox input "true"
click at [877, 603] on label "Taxes" at bounding box center [889, 604] width 25 height 15
click at [883, 603] on input "Taxes" at bounding box center [888, 602] width 10 height 10
checkbox input "true"
click at [741, 575] on div "Payment Information Balance 71,452.00 $ Balance Unknown Balance Undetermined 71…" at bounding box center [730, 443] width 237 height 364
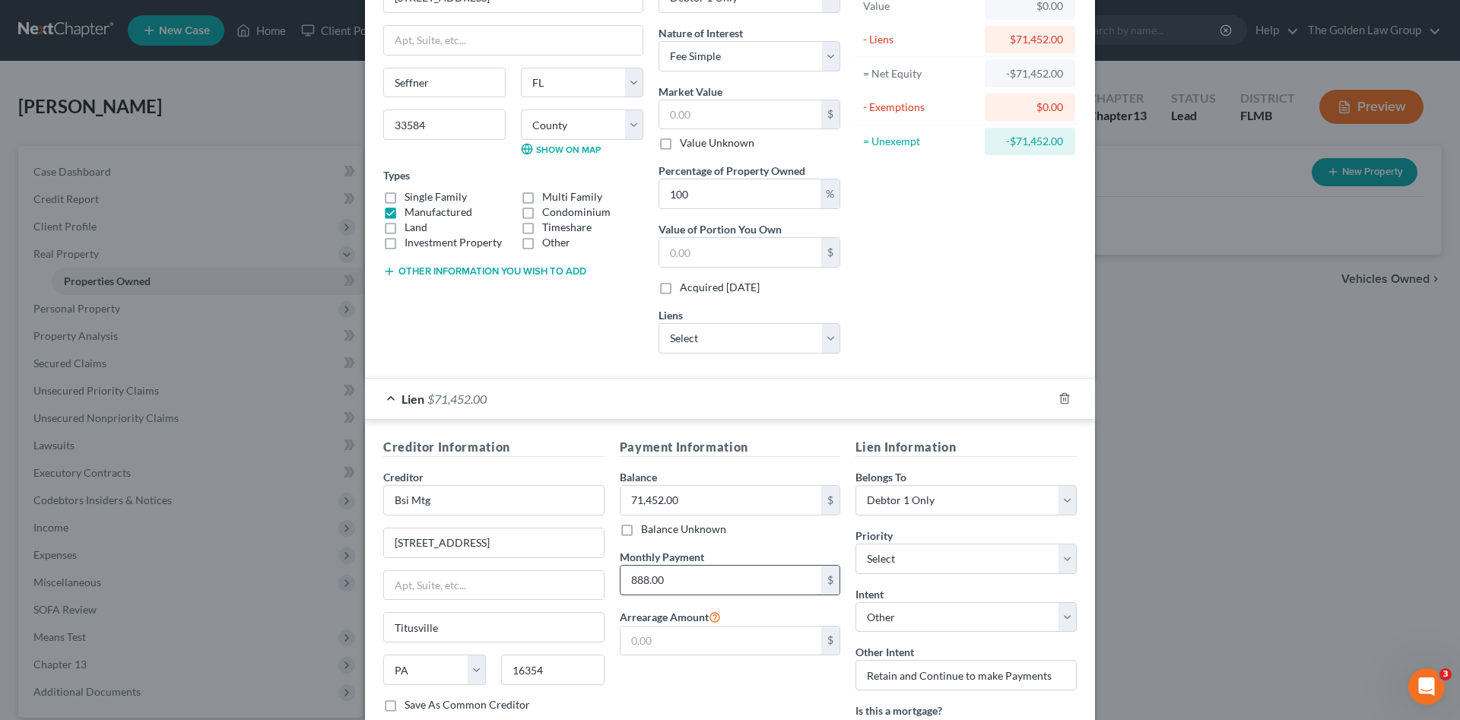
scroll to position [0, 0]
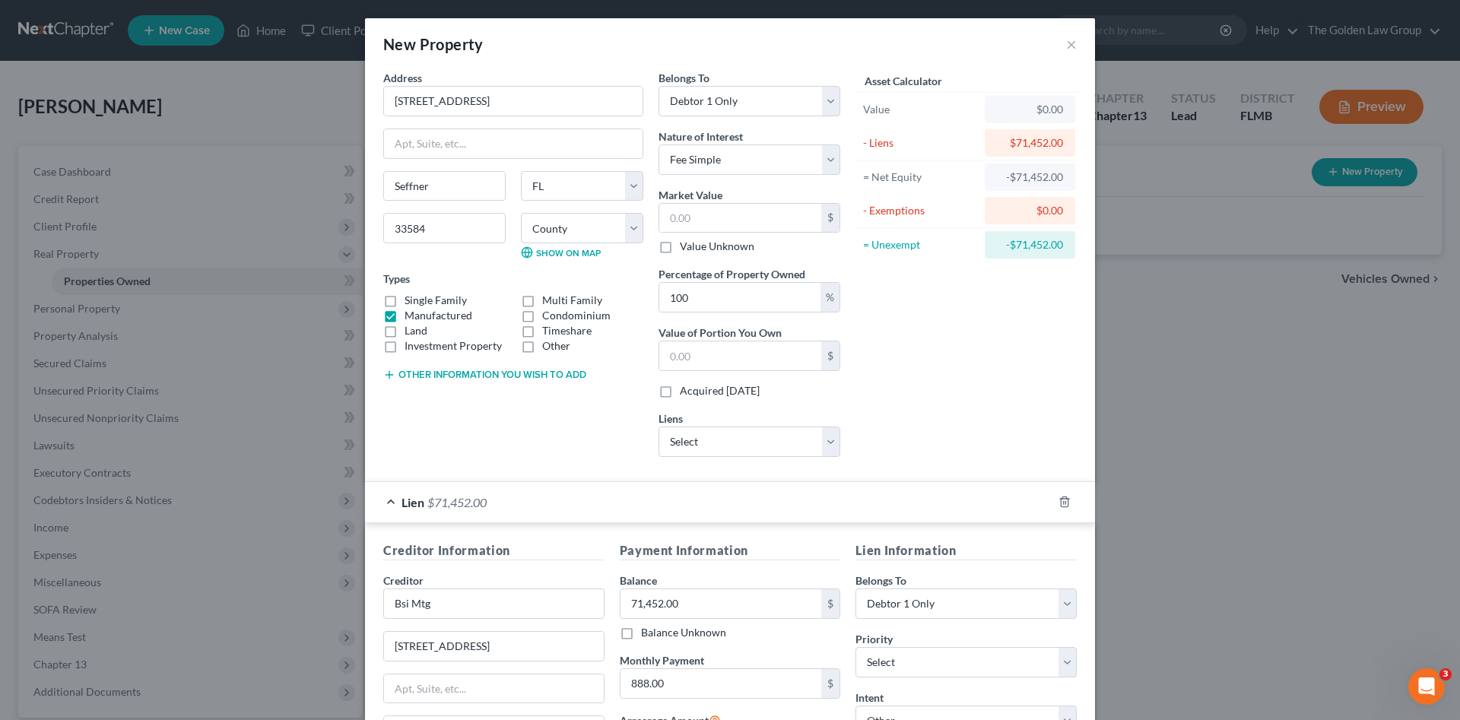
click at [1052, 419] on div "Asset Calculator Value $0.00 - Liens $71,452.00 = Net Equity -$71,452.00 - Exem…" at bounding box center [966, 269] width 237 height 399
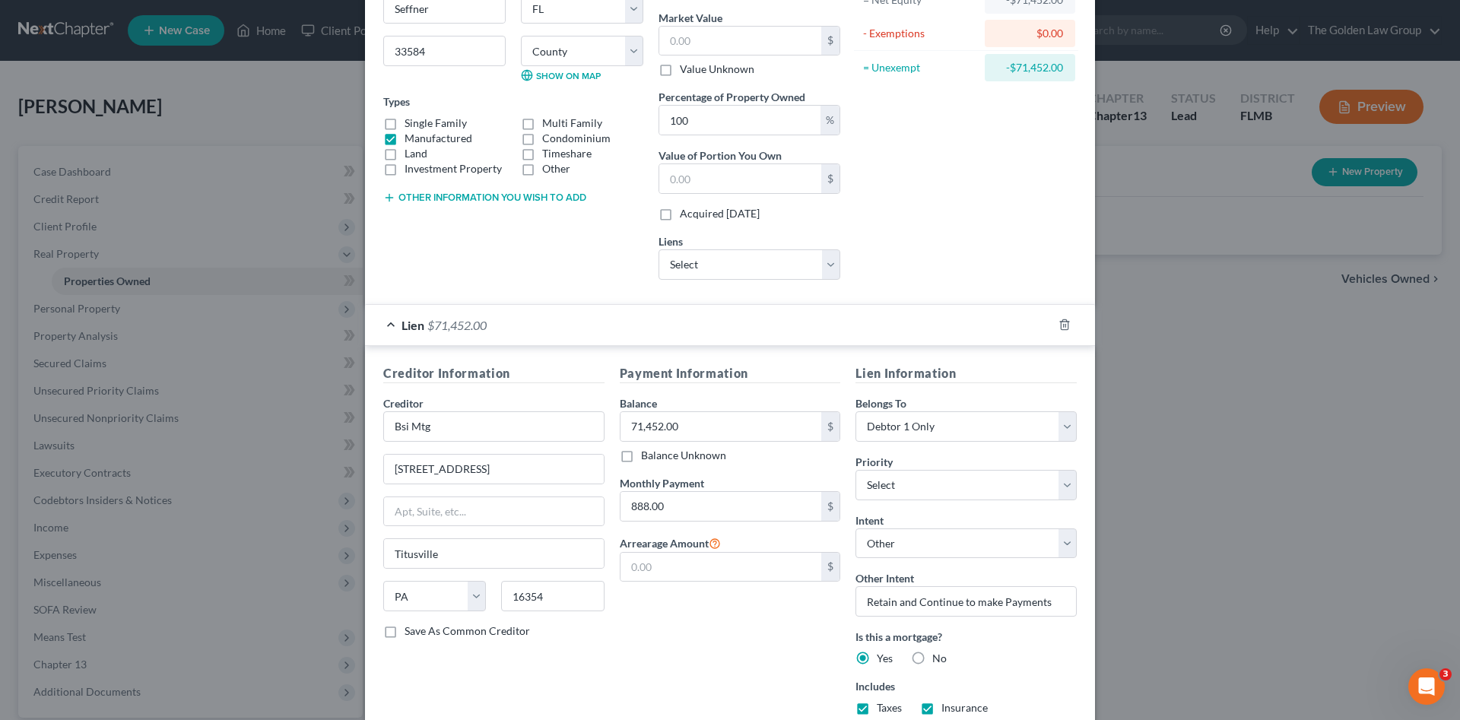
click at [793, 611] on div "Payment Information Balance 71,452.00 $ Balance Unknown Balance Undetermined 71…" at bounding box center [730, 546] width 237 height 364
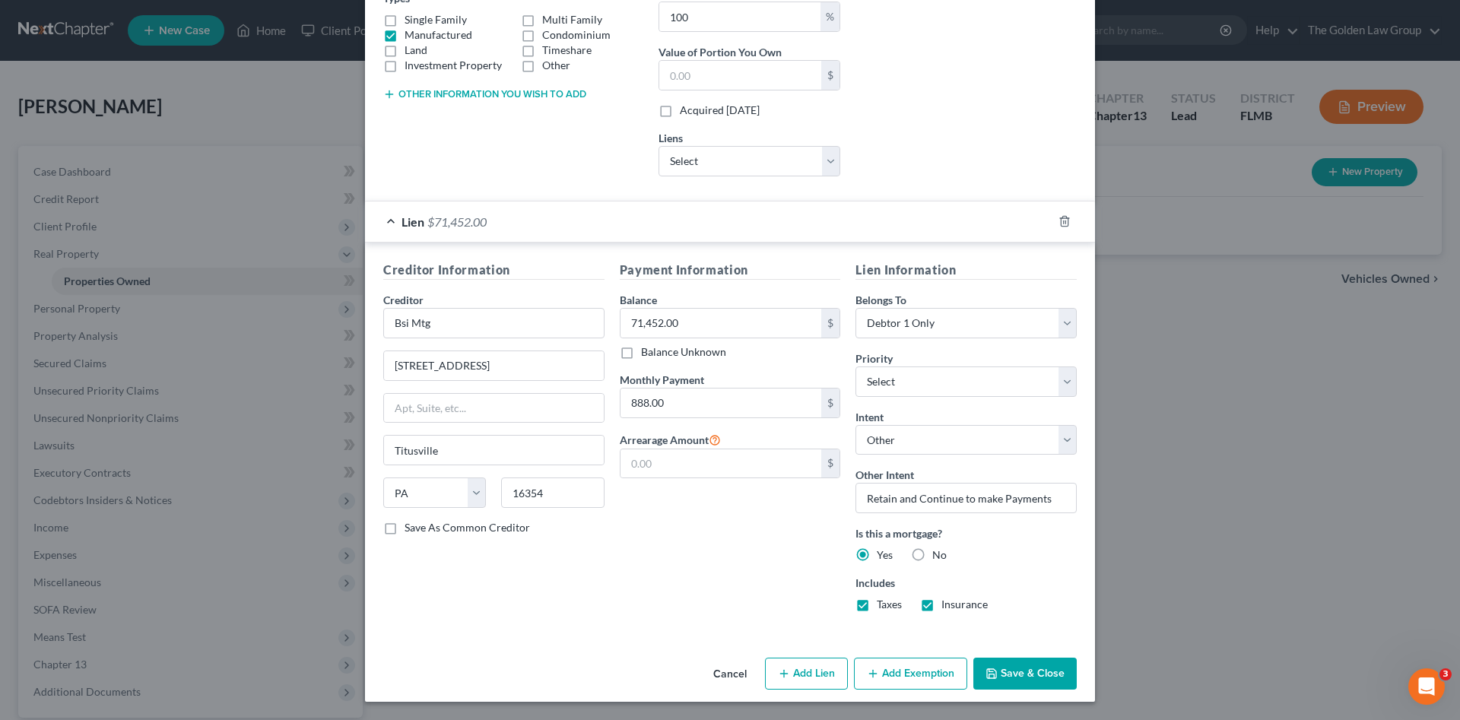
click at [1024, 666] on button "Save & Close" at bounding box center [1024, 674] width 103 height 32
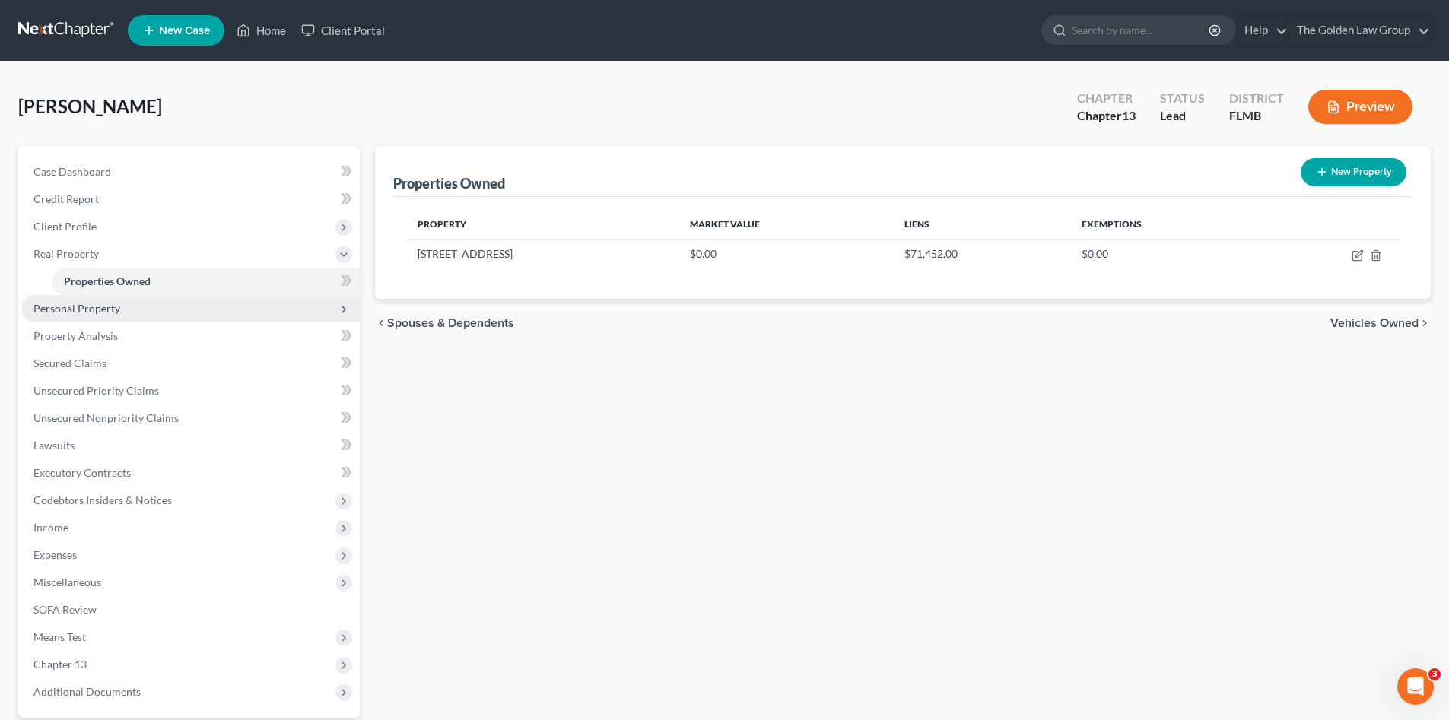
click at [90, 313] on span "Personal Property" at bounding box center [76, 308] width 87 height 13
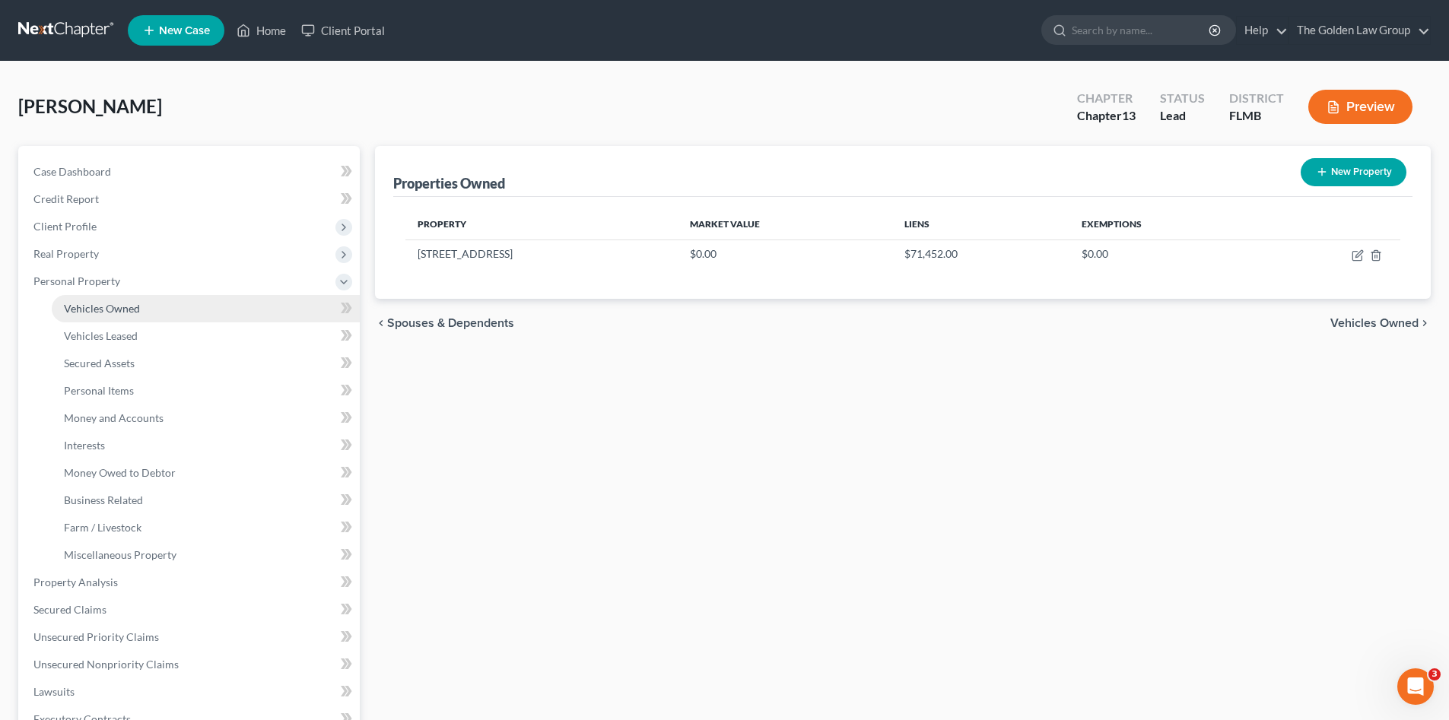
click at [92, 318] on link "Vehicles Owned" at bounding box center [206, 308] width 308 height 27
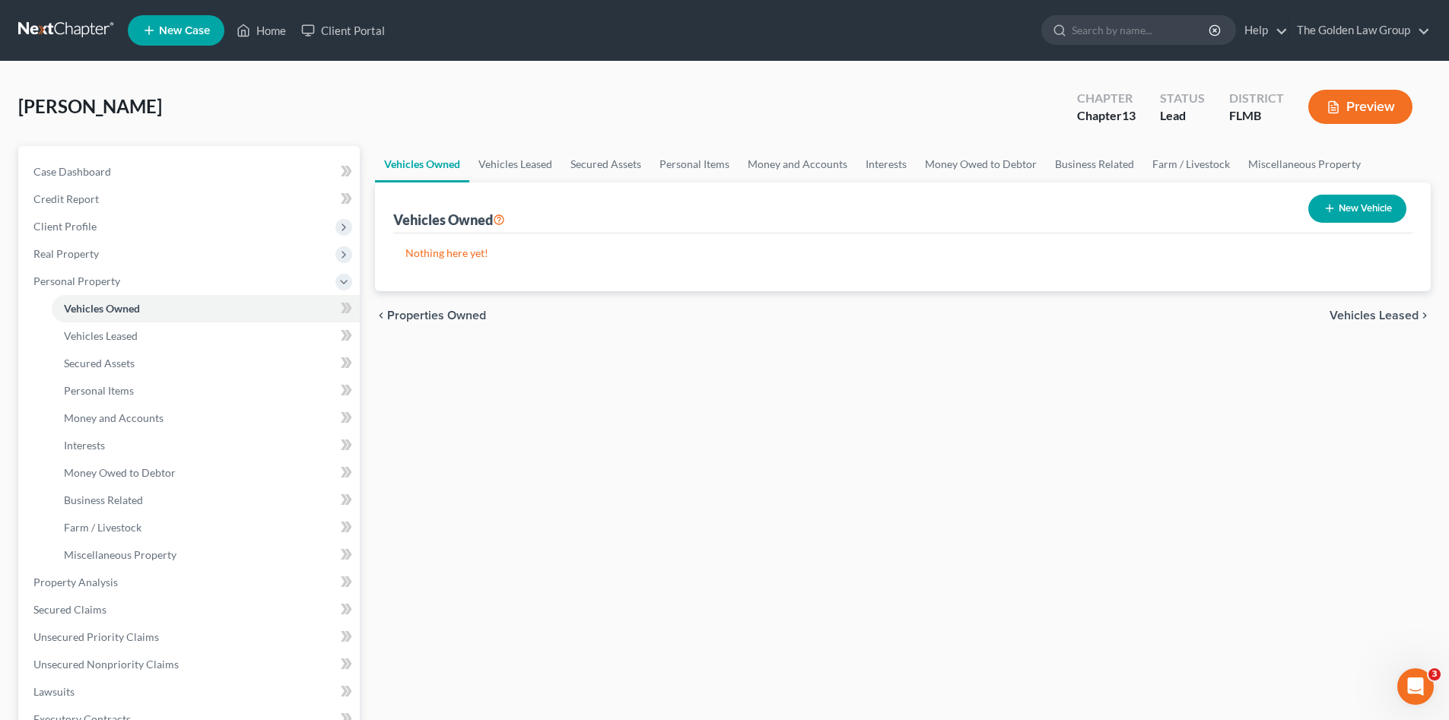
click at [1337, 211] on button "New Vehicle" at bounding box center [1357, 209] width 98 height 28
select select "0"
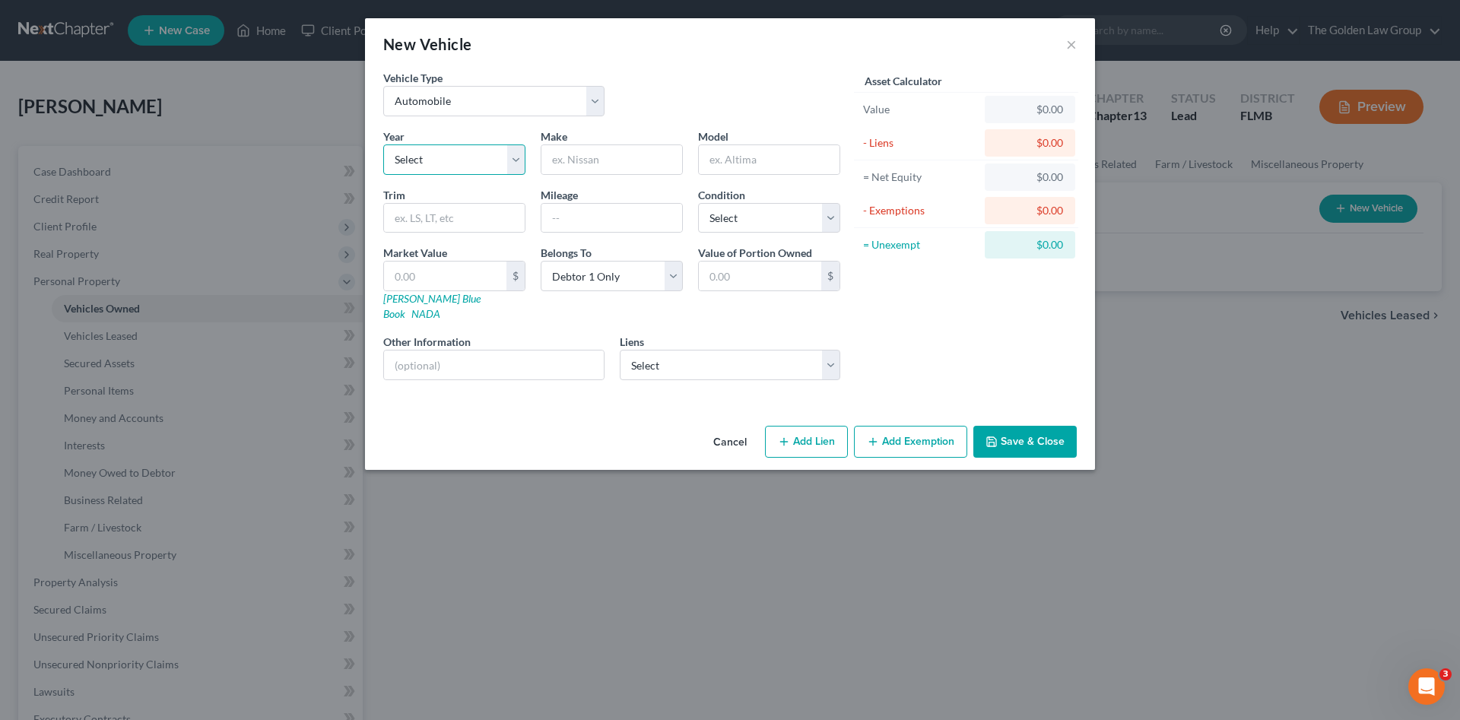
click at [474, 165] on select "Select 2026 2025 2024 2023 2022 2021 2020 2019 2018 2017 2016 2015 2014 2013 20…" at bounding box center [454, 159] width 142 height 30
select select "6"
click at [383, 144] on select "Select 2026 2025 2024 2023 2022 2021 2020 2019 2018 2017 2016 2015 2014 2013 20…" at bounding box center [454, 159] width 142 height 30
click at [585, 163] on input "text" at bounding box center [611, 159] width 141 height 29
type input "Cherolet"
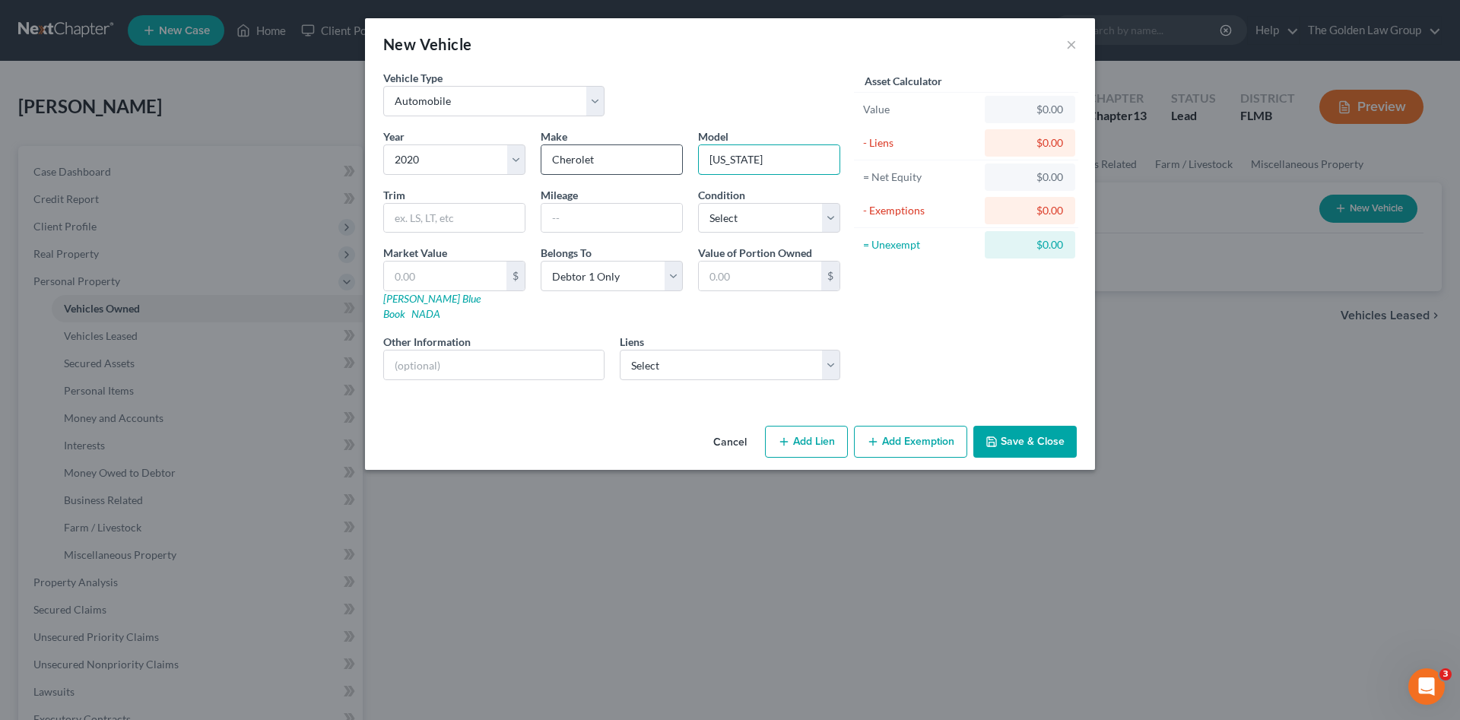
type input "[US_STATE]"
type input "26000"
click at [501, 351] on input "text" at bounding box center [494, 365] width 220 height 29
type input "VIN:"
click at [512, 379] on div "Vehicle Type Select Automobile Truck Trailer Watercraft Aircraft Motor Home Atv…" at bounding box center [730, 245] width 730 height 350
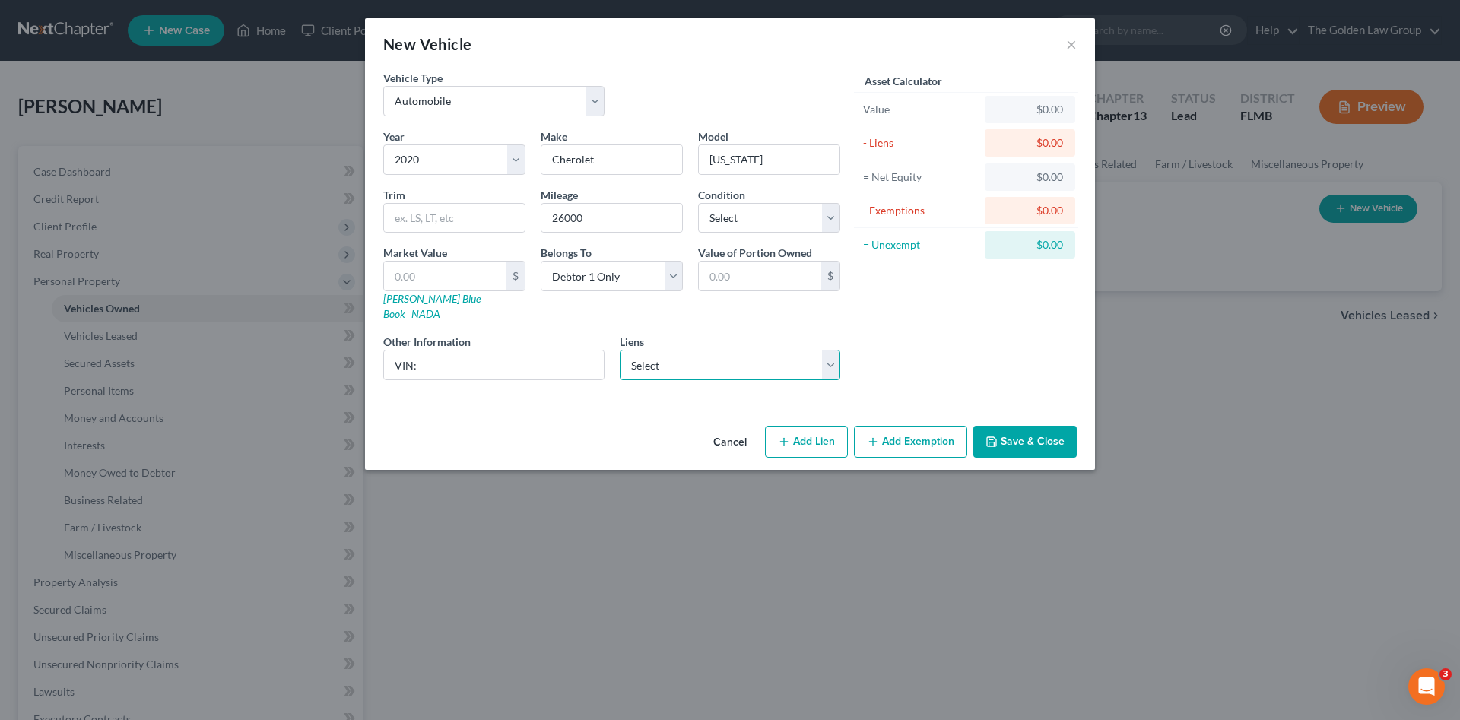
click at [722, 354] on select "Select Ally Fincl - $3,602.00" at bounding box center [730, 365] width 221 height 30
select select "24"
select select "0"
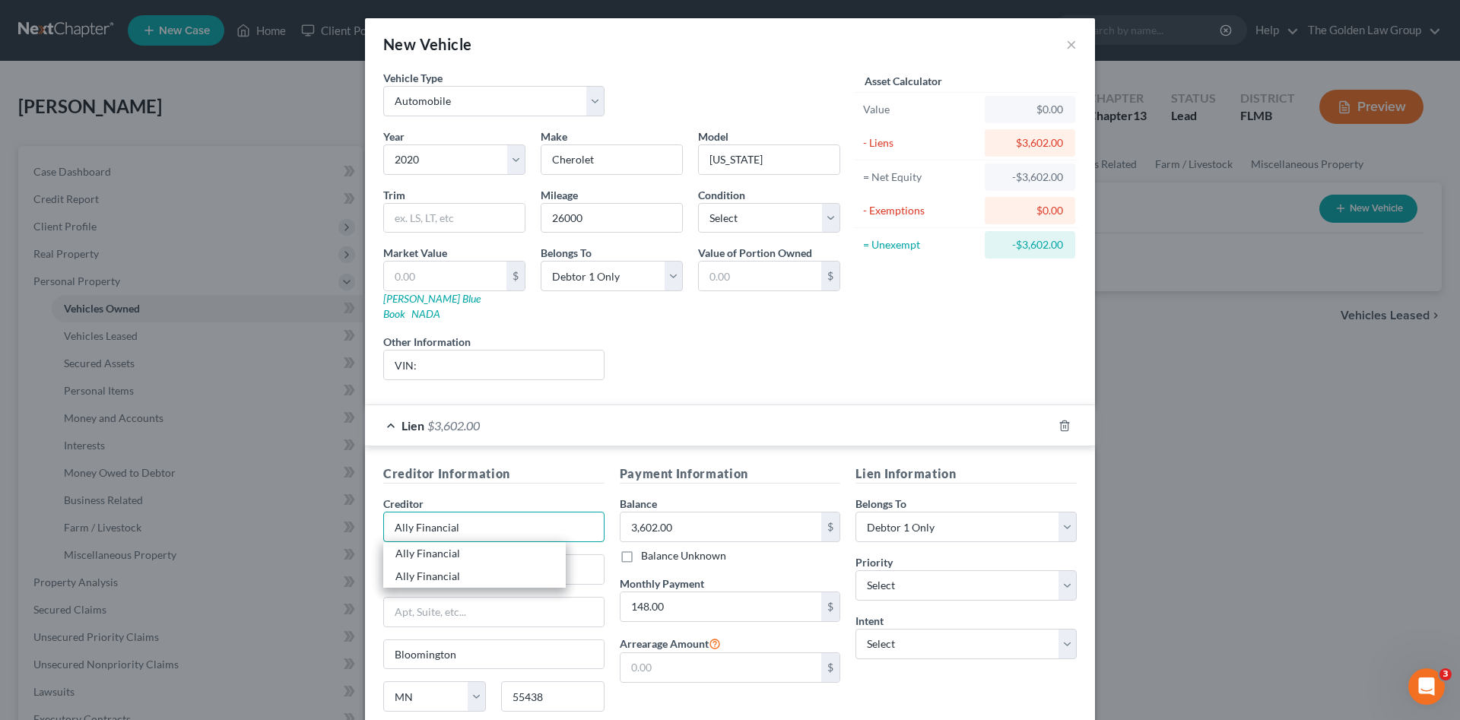
type input "Ally Financial"
click at [860, 670] on div "Lien Information Belongs To * Select Debtor 1 Only Debtor 2 Only Debtor 1 And D…" at bounding box center [966, 608] width 237 height 287
click at [892, 629] on select "Select Surrender Redeem Reaffirm Avoid Other" at bounding box center [966, 644] width 221 height 30
select select "2"
click at [856, 629] on select "Select Surrender Redeem Reaffirm Avoid Other" at bounding box center [966, 644] width 221 height 30
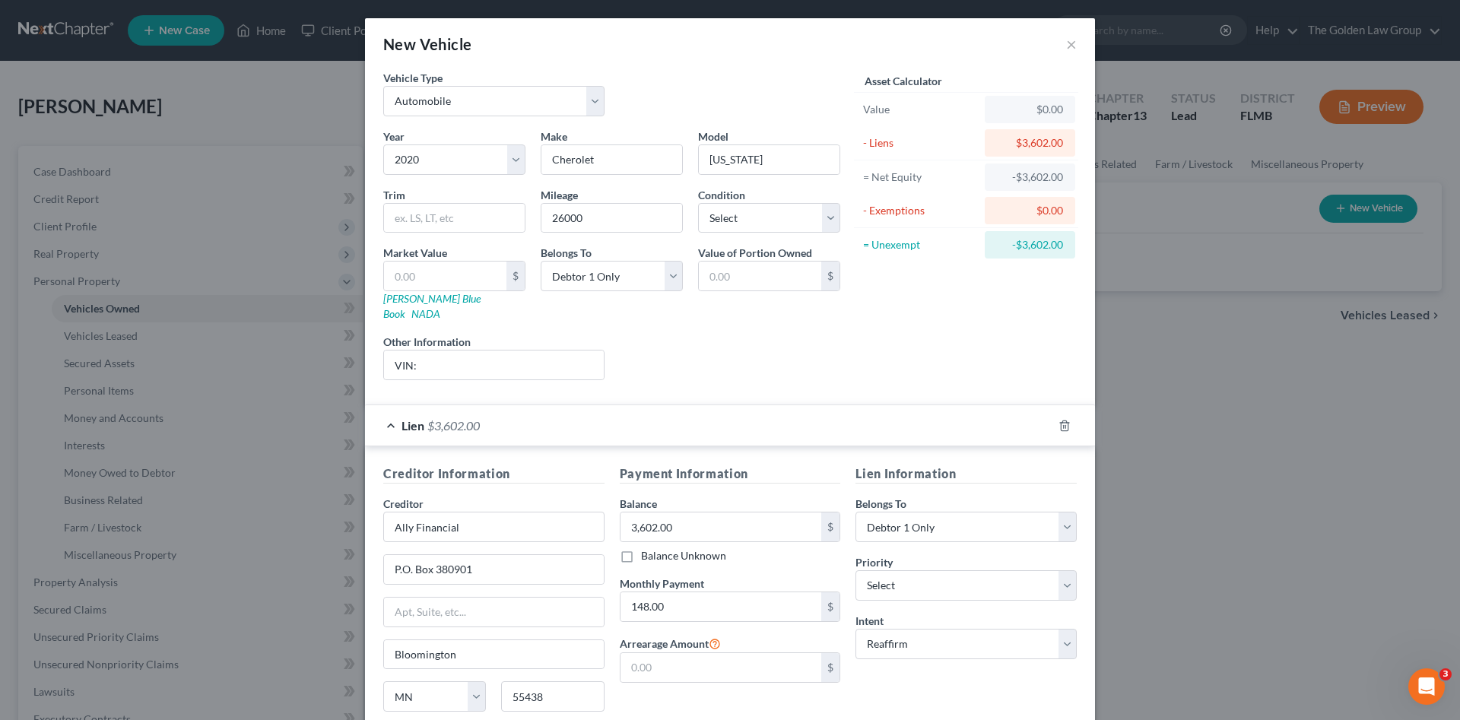
click at [732, 344] on div "Liens Select" at bounding box center [730, 357] width 237 height 46
click at [712, 215] on select "Select Excellent Very Good Good Fair Poor" at bounding box center [769, 218] width 142 height 30
click at [740, 215] on select "Select Excellent Very Good Good Fair Poor" at bounding box center [769, 218] width 142 height 30
select select "2"
click at [698, 203] on select "Select Excellent Very Good Good Fair Poor" at bounding box center [769, 218] width 142 height 30
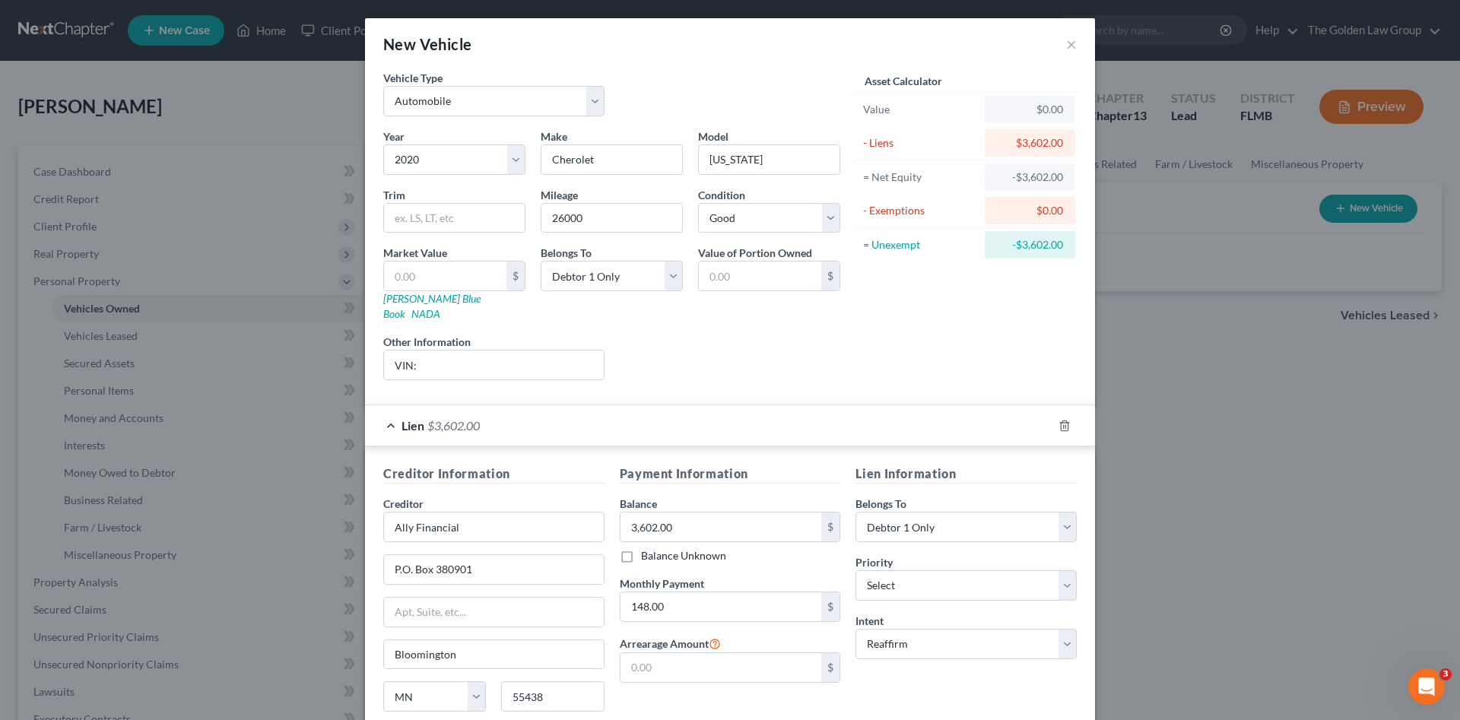
click at [767, 340] on div "Liens Select" at bounding box center [730, 357] width 237 height 46
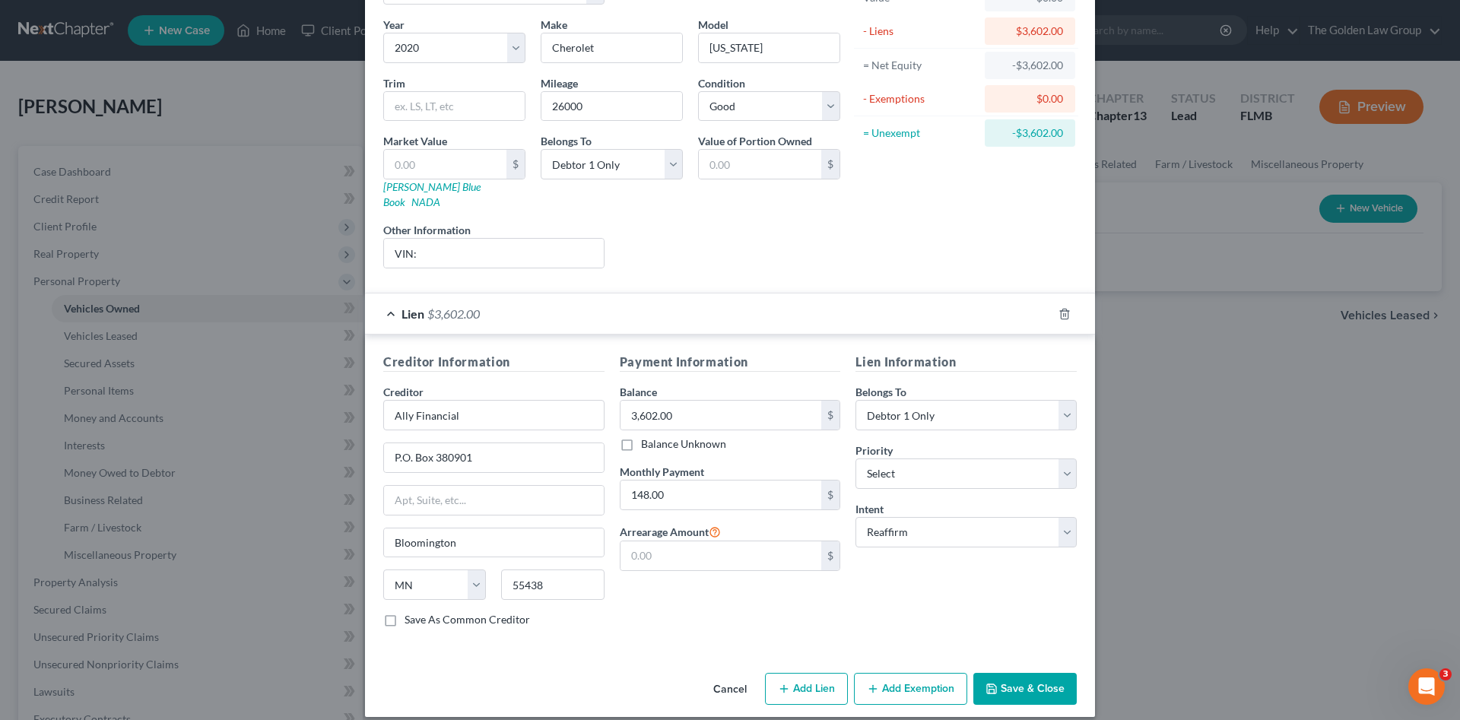
click at [1021, 673] on button "Save & Close" at bounding box center [1024, 689] width 103 height 32
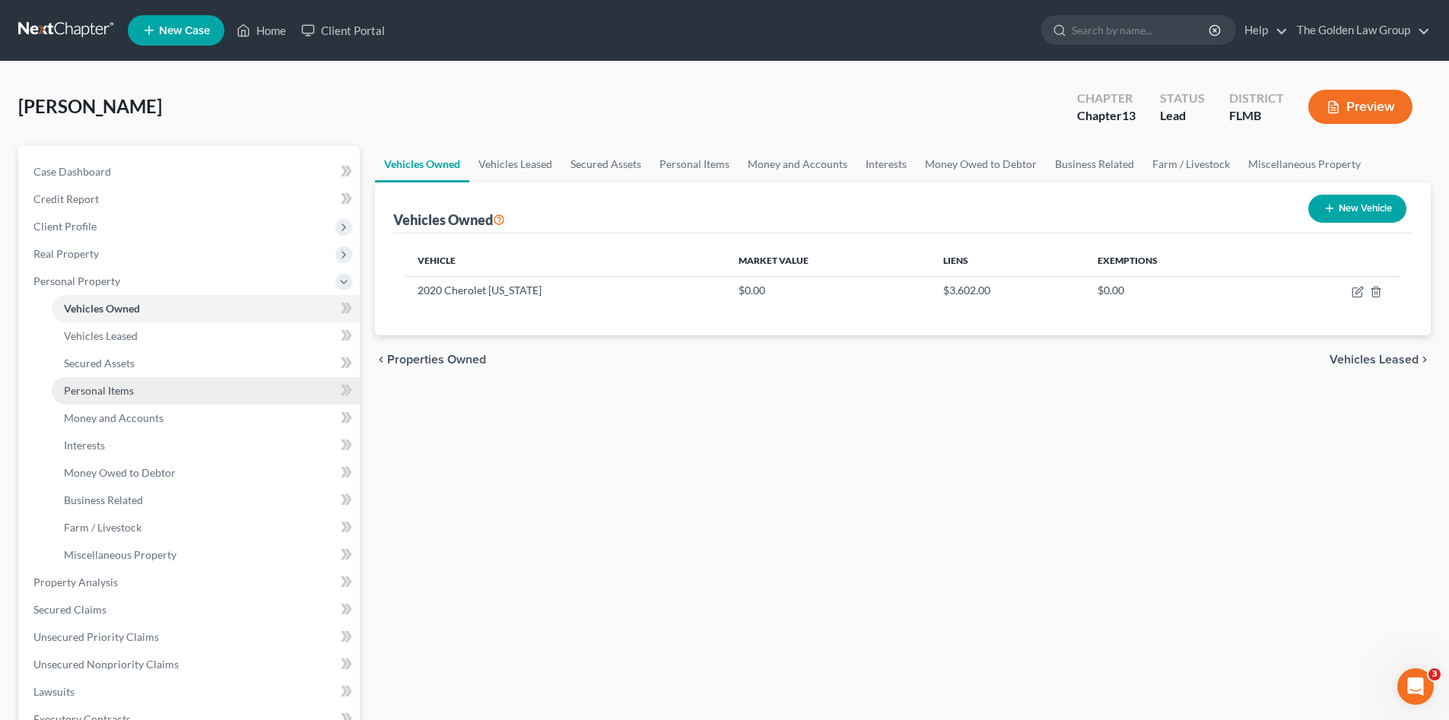
click at [129, 389] on span "Personal Items" at bounding box center [99, 390] width 70 height 13
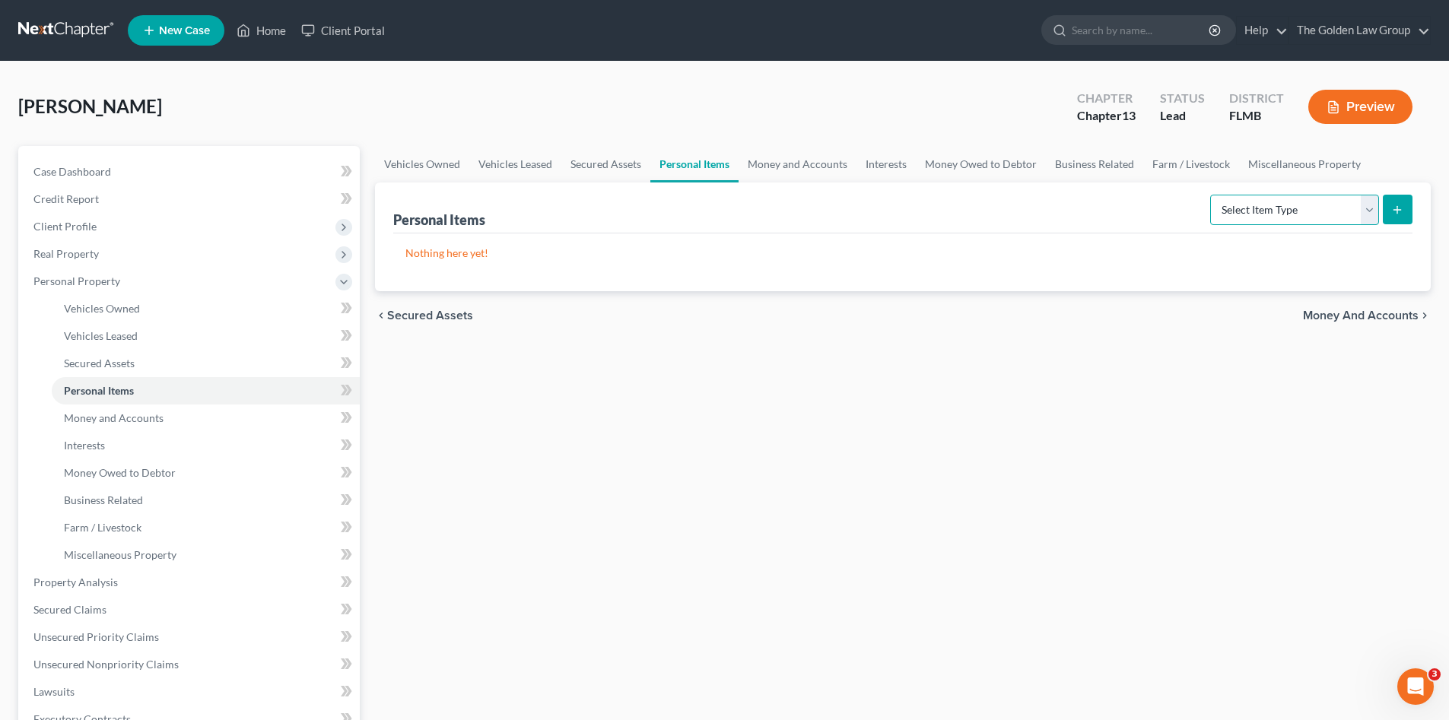
click at [1237, 213] on select "Select Item Type Clothing Collectibles Of Value Electronics Firearms Household …" at bounding box center [1294, 210] width 169 height 30
select select "clothing"
click at [1212, 195] on select "Select Item Type Clothing Collectibles Of Value Electronics Firearms Household …" at bounding box center [1294, 210] width 169 height 30
click at [1393, 217] on button "submit" at bounding box center [1398, 210] width 30 height 30
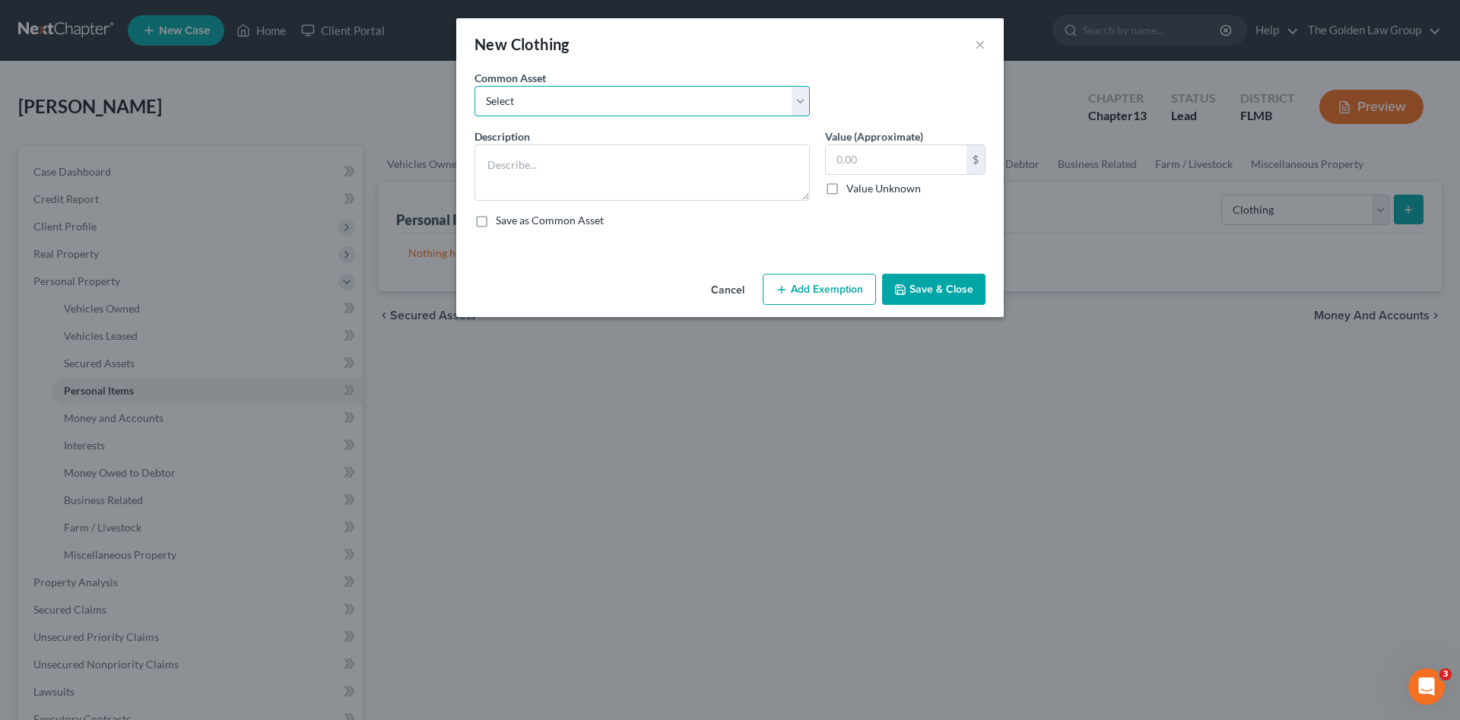
click at [563, 104] on select "Select Debtor's Clothes Joint-Debtor's clothing Debtor's Clothes" at bounding box center [642, 101] width 335 height 30
select select "0"
click at [475, 86] on select "Select Debtor's Clothes Joint-Debtor's clothing Debtor's Clothes" at bounding box center [642, 101] width 335 height 30
type textarea "Debtor's Clothes"
click at [877, 160] on input "100.00" at bounding box center [896, 159] width 141 height 29
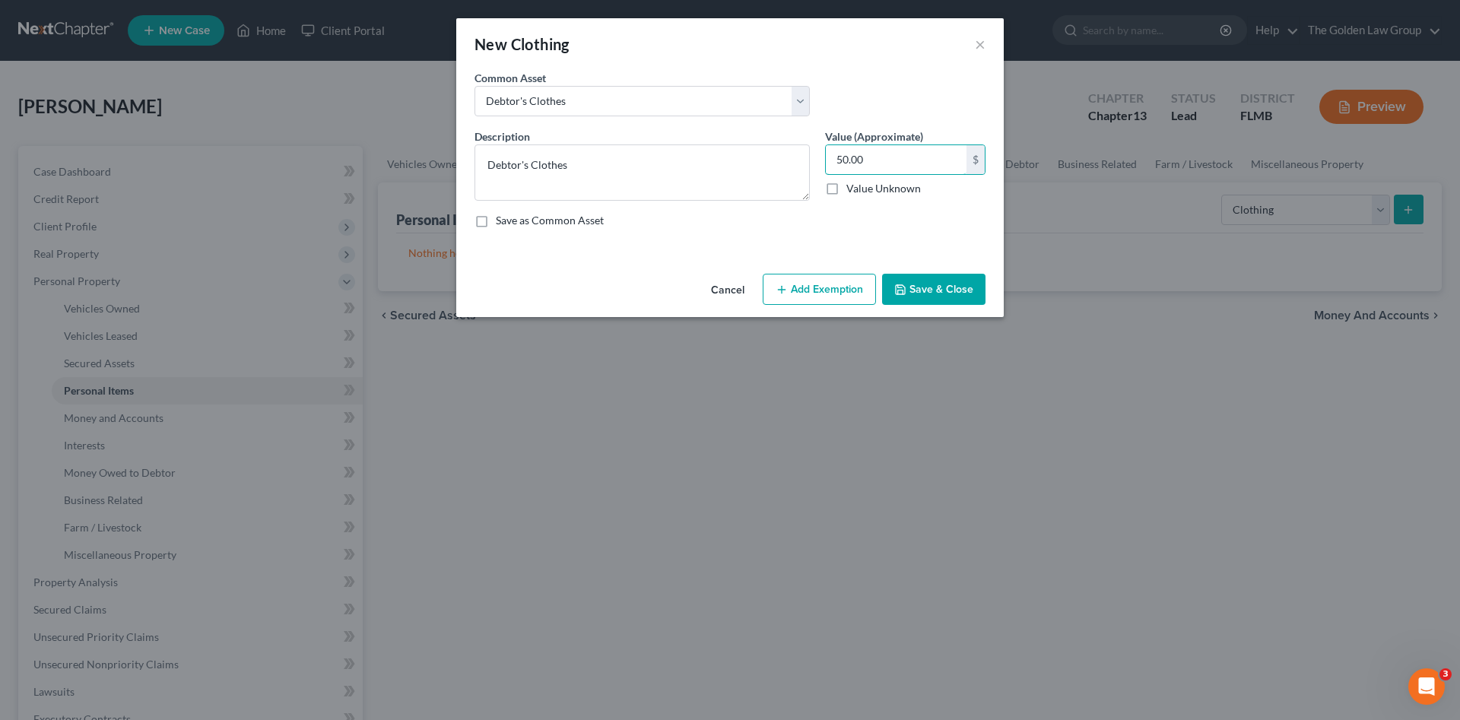
type input "50.00"
click at [955, 297] on button "Save & Close" at bounding box center [933, 290] width 103 height 32
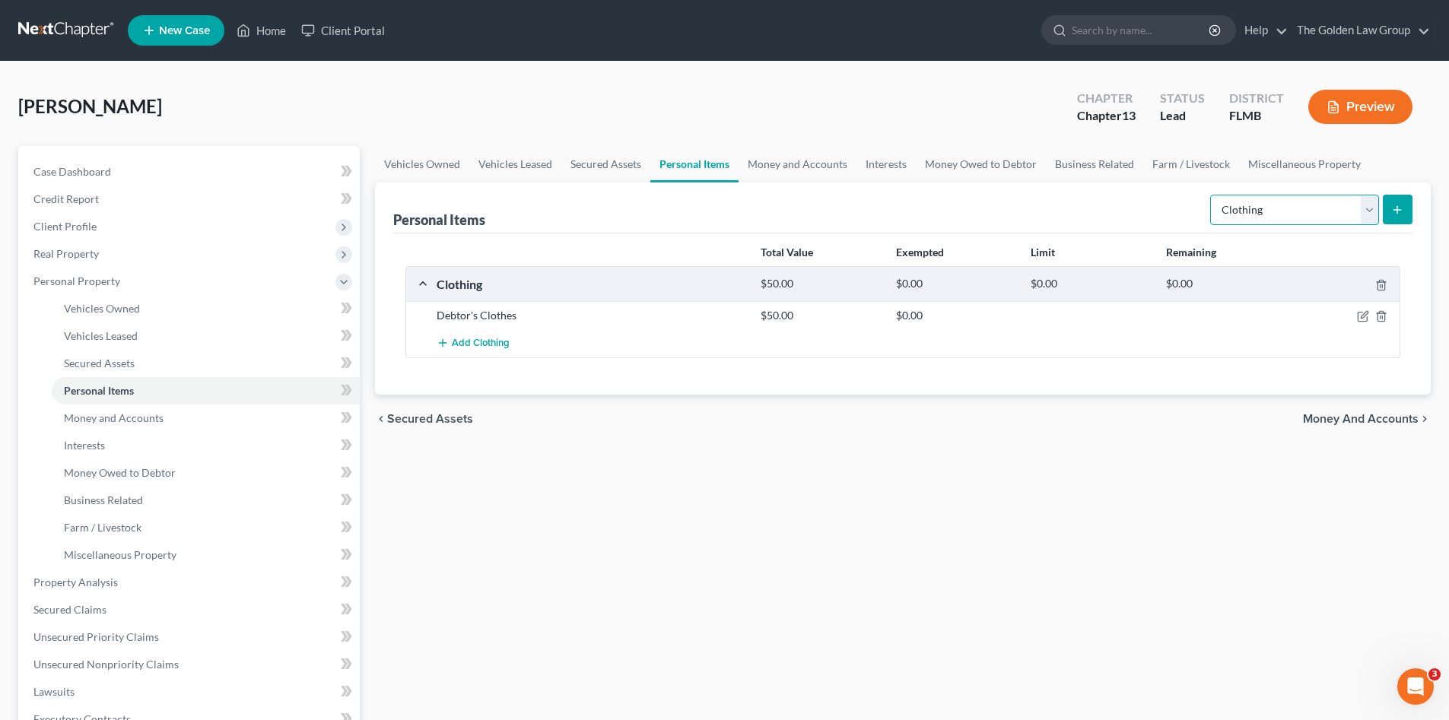
click at [1259, 215] on select "Select Item Type Clothing Collectibles Of Value Electronics Firearms Household …" at bounding box center [1294, 210] width 169 height 30
select select "electronics"
click at [1212, 195] on select "Select Item Type Clothing Collectibles Of Value Electronics Firearms Household …" at bounding box center [1294, 210] width 169 height 30
click at [1386, 215] on button "submit" at bounding box center [1398, 210] width 30 height 30
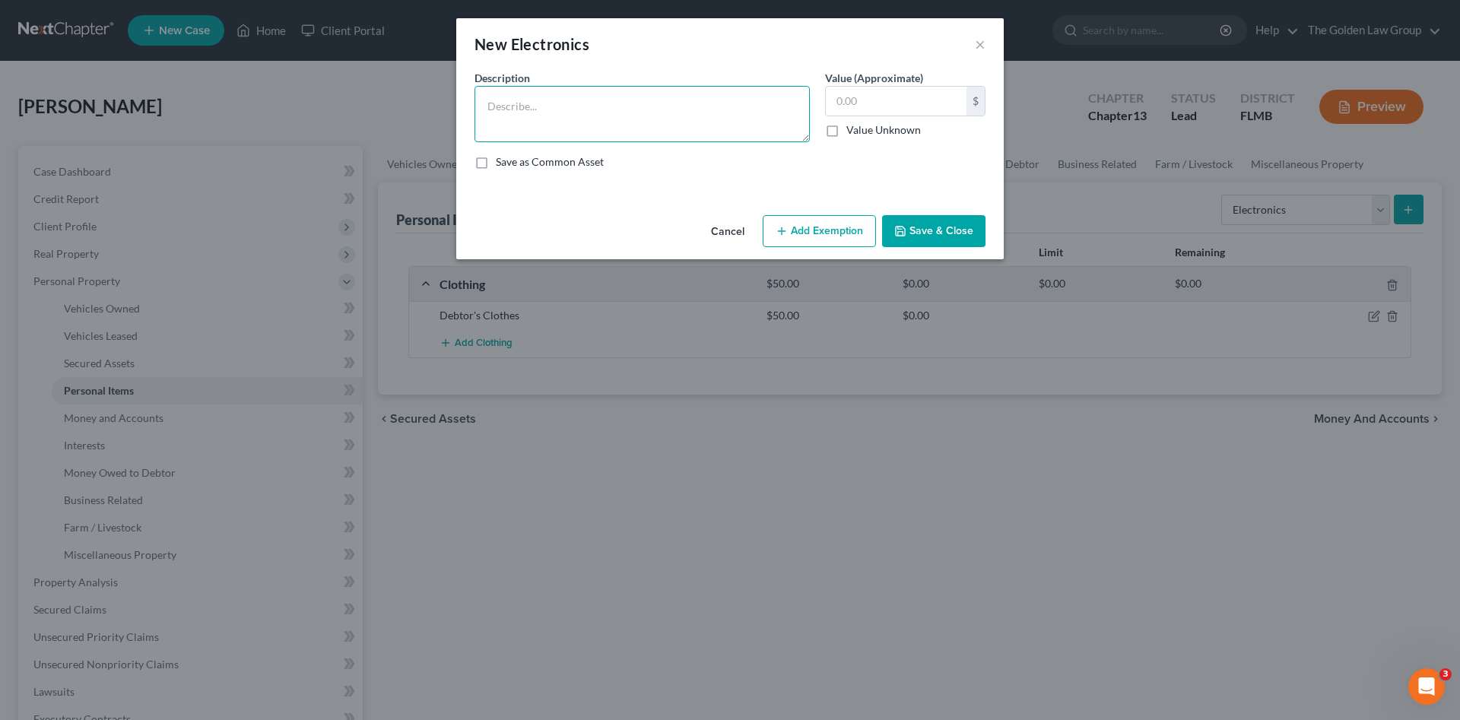
drag, startPoint x: 602, startPoint y: 117, endPoint x: 592, endPoint y: 103, distance: 17.5
click at [597, 109] on textarea at bounding box center [642, 114] width 335 height 56
drag, startPoint x: 557, startPoint y: 127, endPoint x: 548, endPoint y: 118, distance: 12.9
click at [554, 124] on textarea "Cell Phone" at bounding box center [642, 114] width 335 height 56
click at [528, 125] on textarea "Cell Phone" at bounding box center [642, 114] width 335 height 56
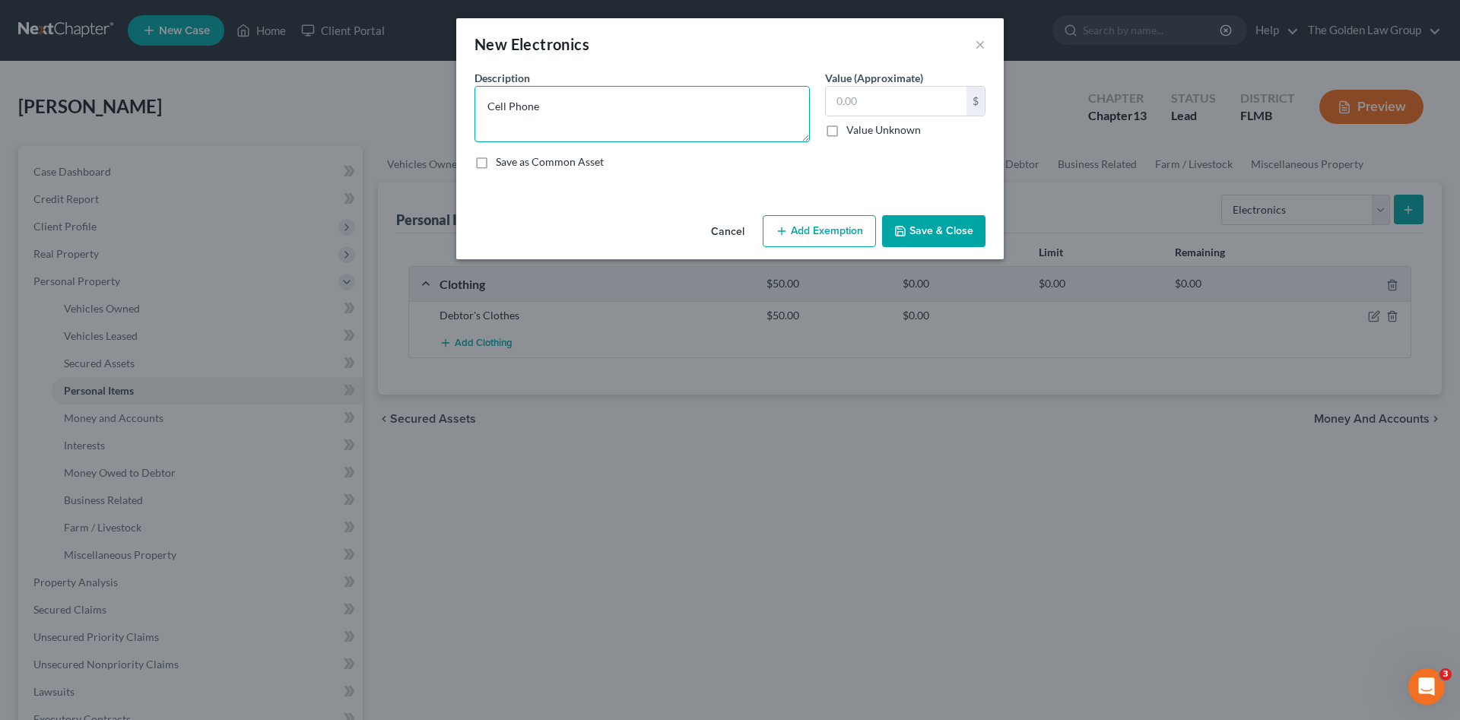
click at [540, 116] on textarea "Cell Phone" at bounding box center [642, 114] width 335 height 56
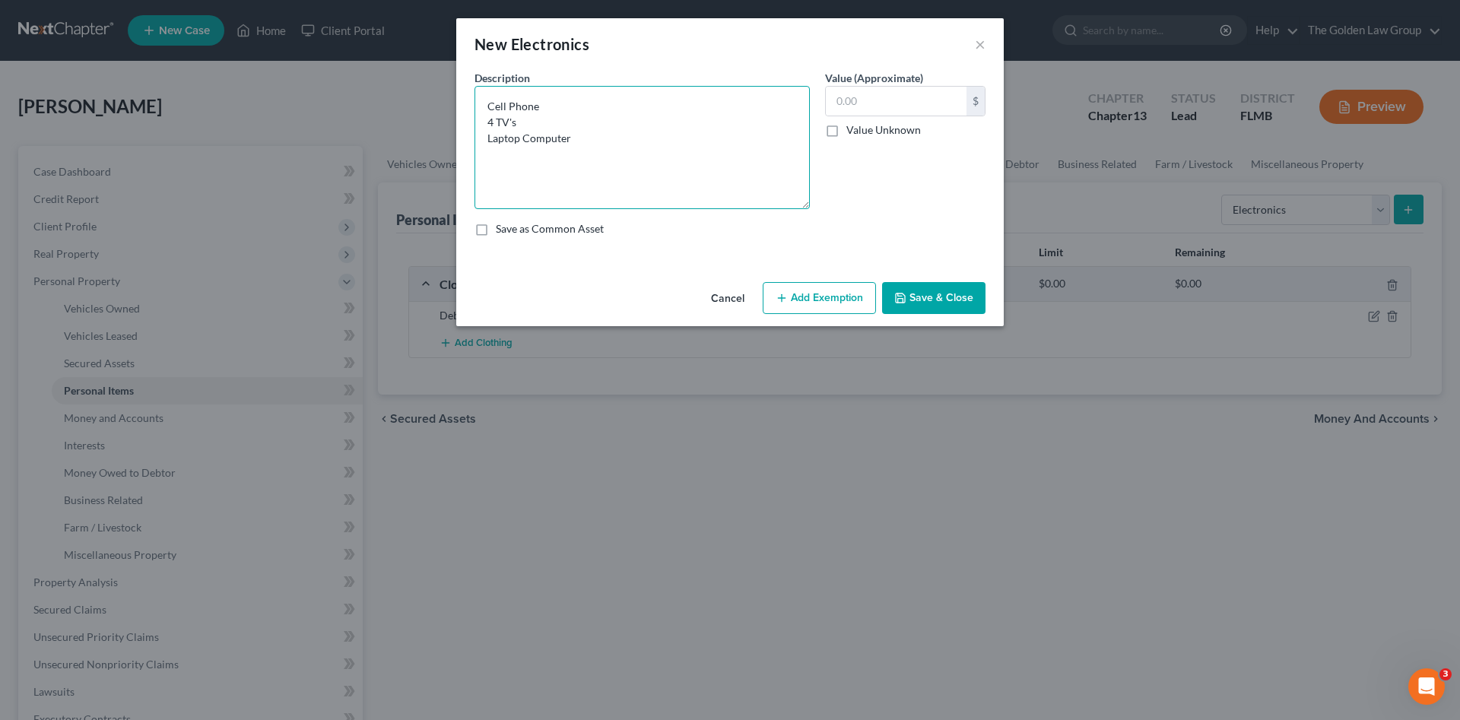
drag, startPoint x: 808, startPoint y: 140, endPoint x: 802, endPoint y: 205, distance: 64.9
click at [813, 208] on div "Description * Cell Phone 4 TV's Laptop Computer" at bounding box center [642, 139] width 351 height 139
type textarea "Cell Phone 4 TV's Laptop Computer"
click at [906, 101] on input "text" at bounding box center [896, 101] width 141 height 29
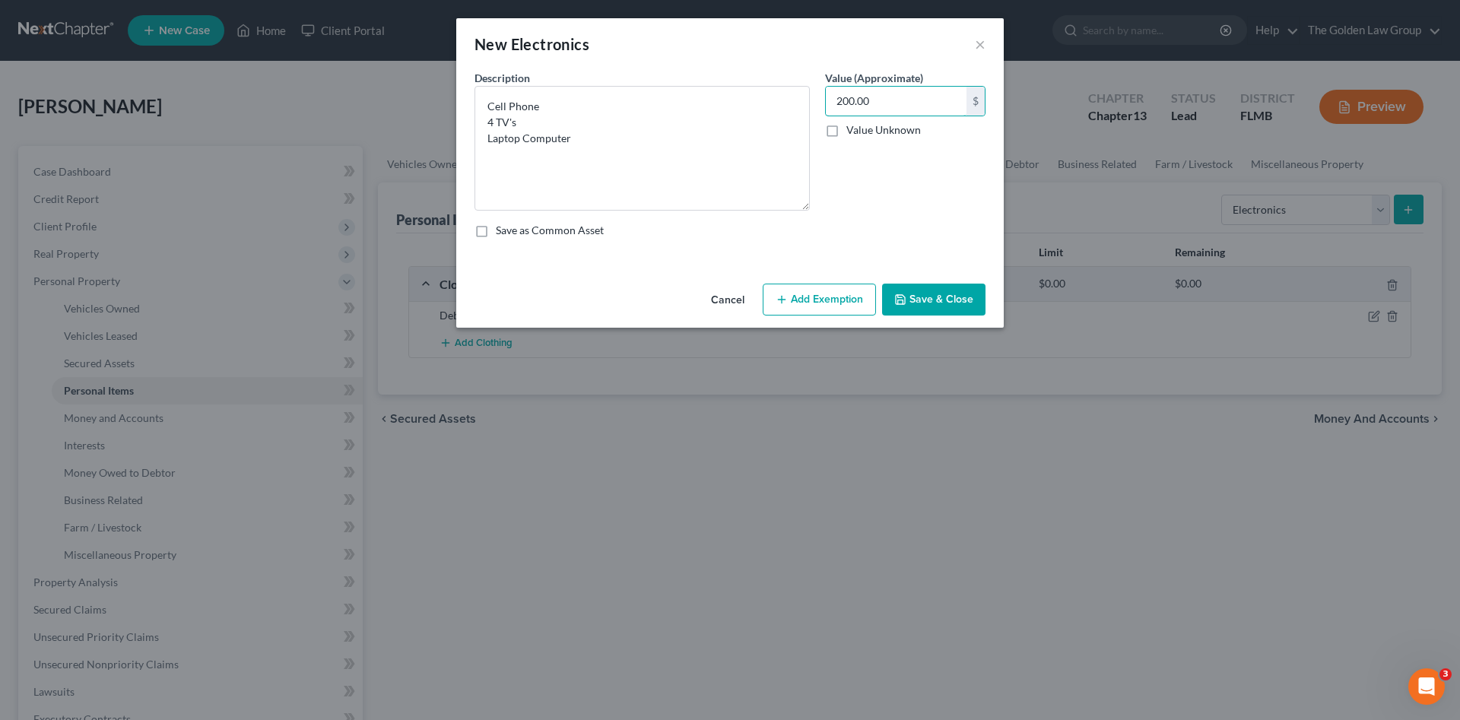
type input "200.00"
click at [935, 291] on button "Save & Close" at bounding box center [933, 300] width 103 height 32
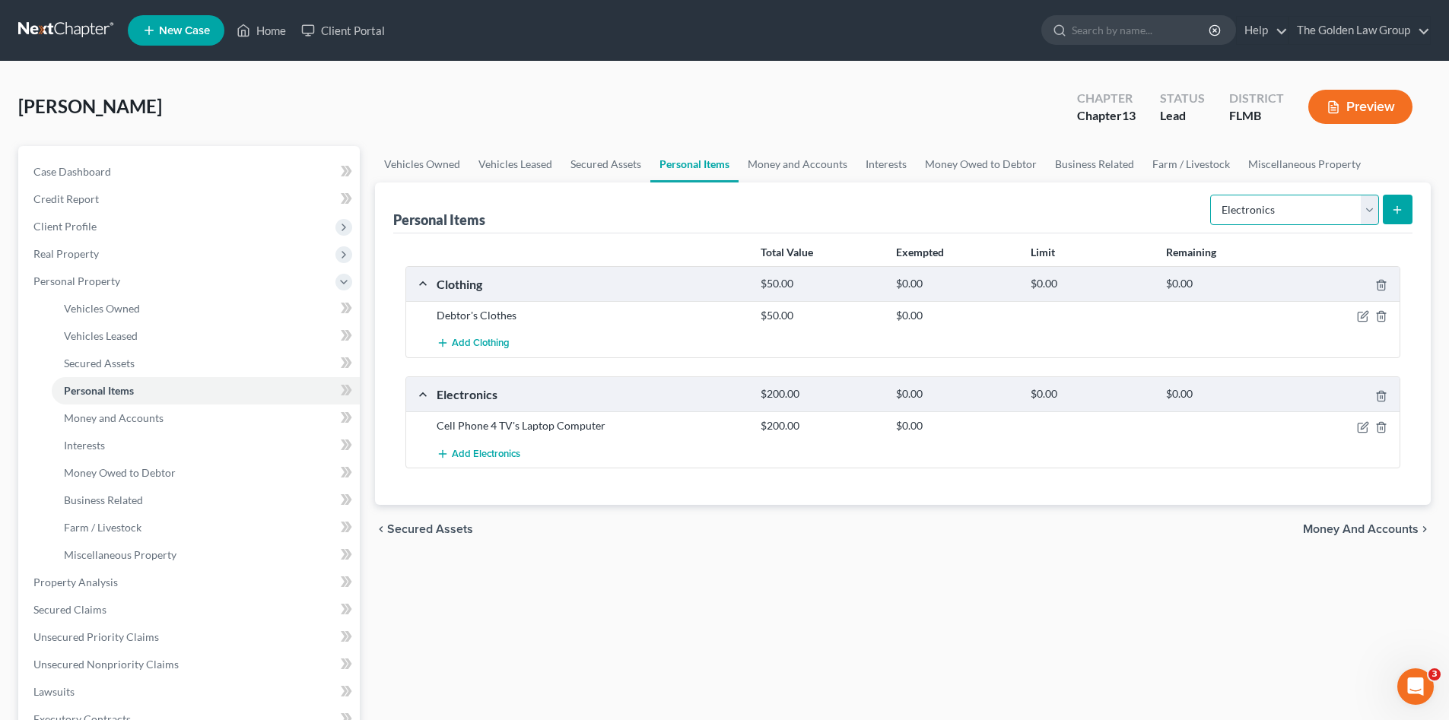
click at [1277, 216] on select "Select Item Type Clothing Collectibles Of Value Electronics Firearms Household …" at bounding box center [1294, 210] width 169 height 30
click at [1212, 195] on select "Select Item Type Clothing Collectibles Of Value Electronics Firearms Household …" at bounding box center [1294, 210] width 169 height 30
click at [1365, 210] on select "Select Item Type Clothing Collectibles Of Value Electronics Firearms Household …" at bounding box center [1294, 210] width 169 height 30
select select "household_goods"
click at [1212, 195] on select "Select Item Type Clothing Collectibles Of Value Electronics Firearms Household …" at bounding box center [1294, 210] width 169 height 30
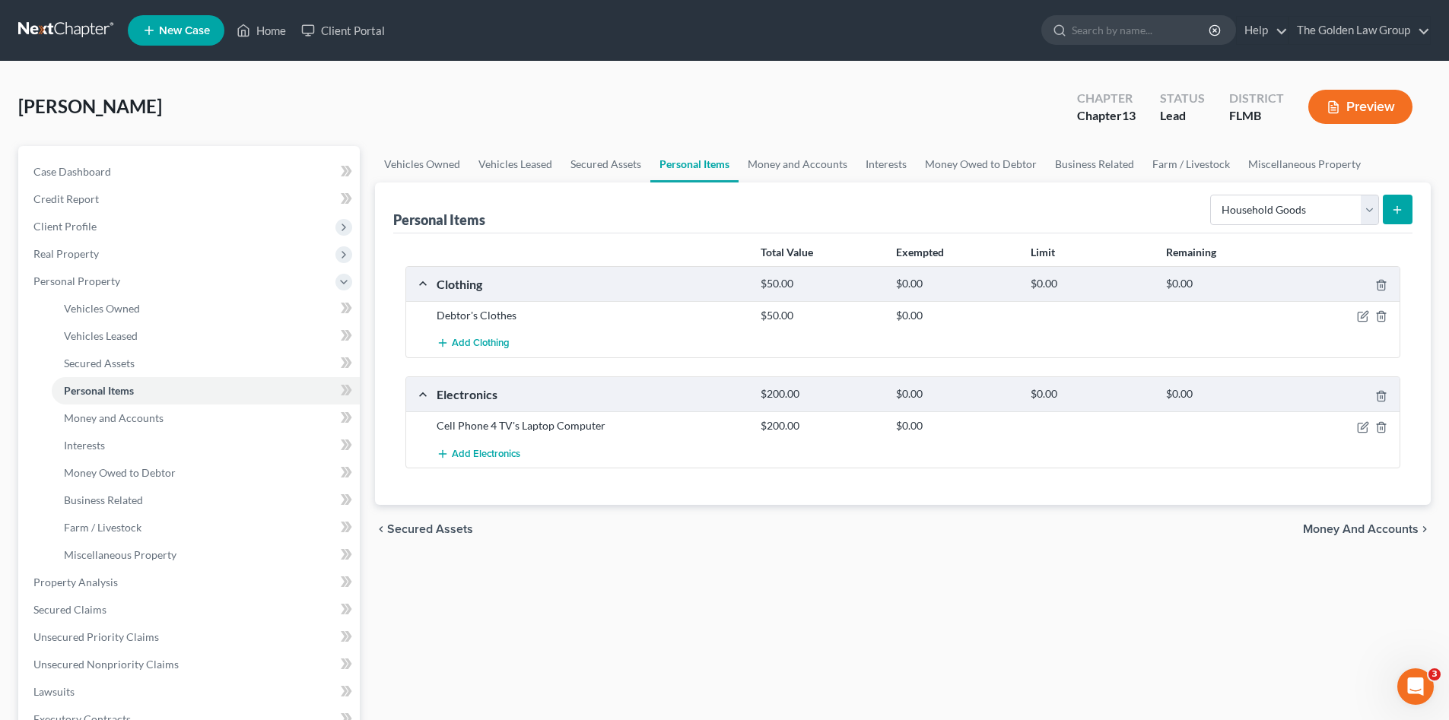
click at [1397, 211] on line "submit" at bounding box center [1397, 209] width 0 height 7
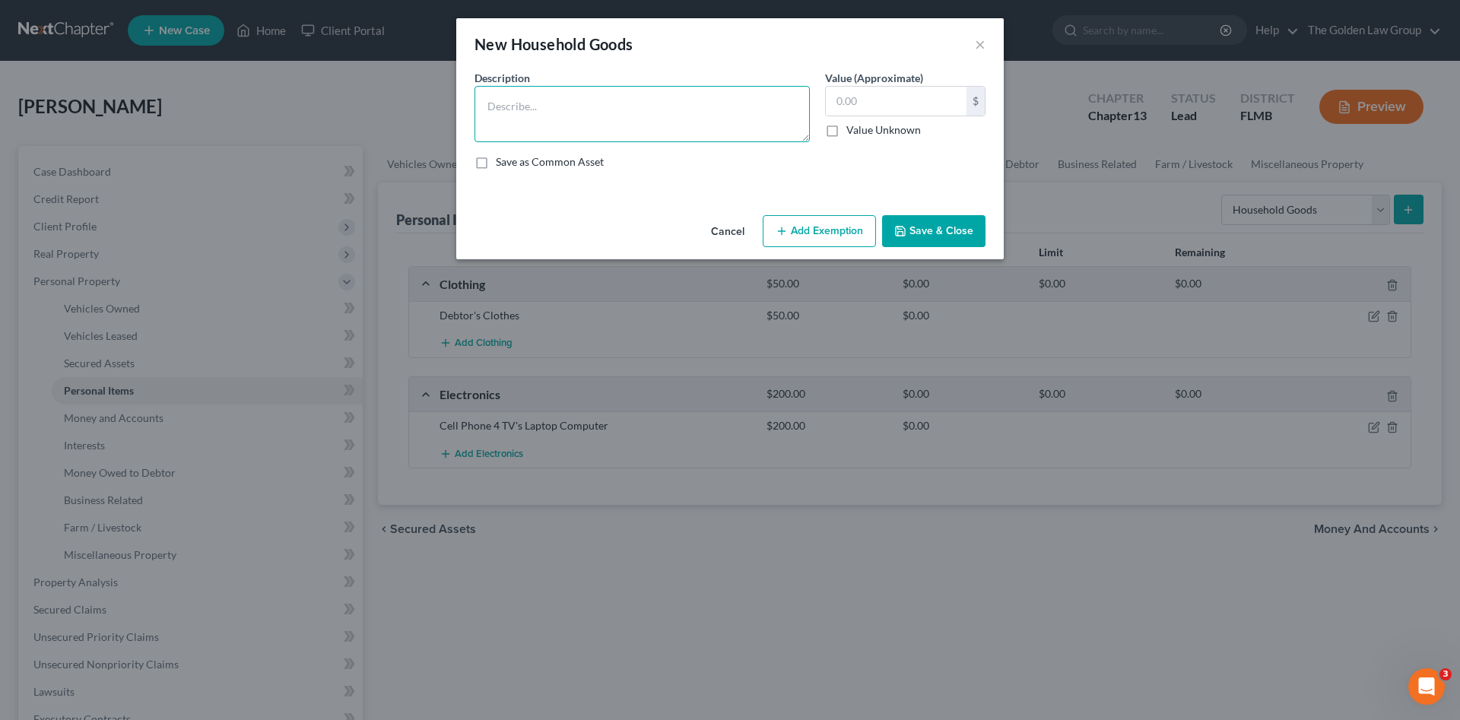
click at [634, 114] on textarea at bounding box center [642, 114] width 335 height 56
click at [519, 132] on textarea "Futon 4 Recliners 2 Beds Coffee Table 4 End tables" at bounding box center [642, 114] width 335 height 56
click at [518, 119] on textarea "Futon 4 Recliners 2 Beds Coffee Table 4 End tables" at bounding box center [642, 114] width 335 height 56
click at [534, 126] on textarea "Futon 4 Recliners 2 Beds Coffee Table 4 End Tables" at bounding box center [642, 114] width 335 height 56
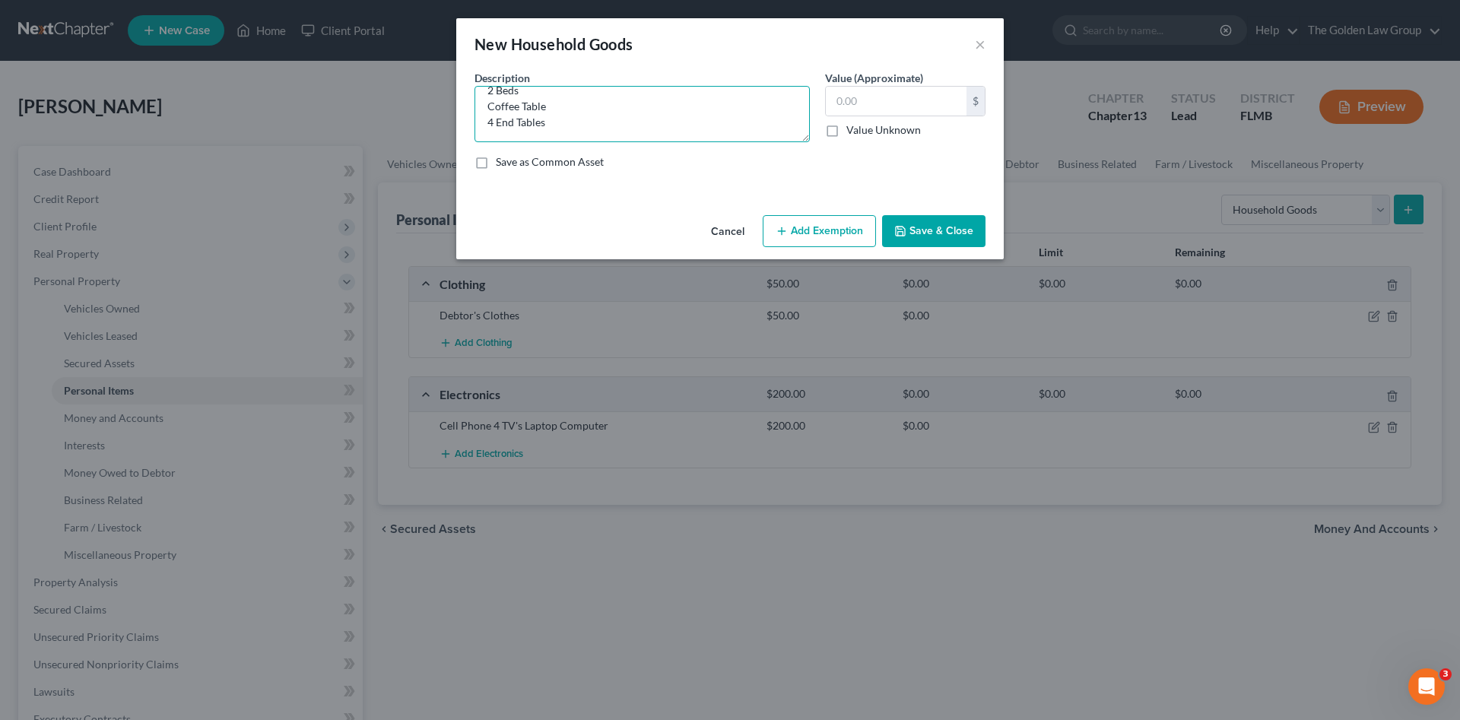
click at [531, 129] on textarea "Futon 4 Recliners 2 Beds Coffee Table 4 End Tables" at bounding box center [642, 114] width 335 height 56
click at [510, 132] on textarea "Futon 4 Recliners 2 Beds Coffee Table 4 End Tables 2 Nightstands" at bounding box center [642, 114] width 335 height 56
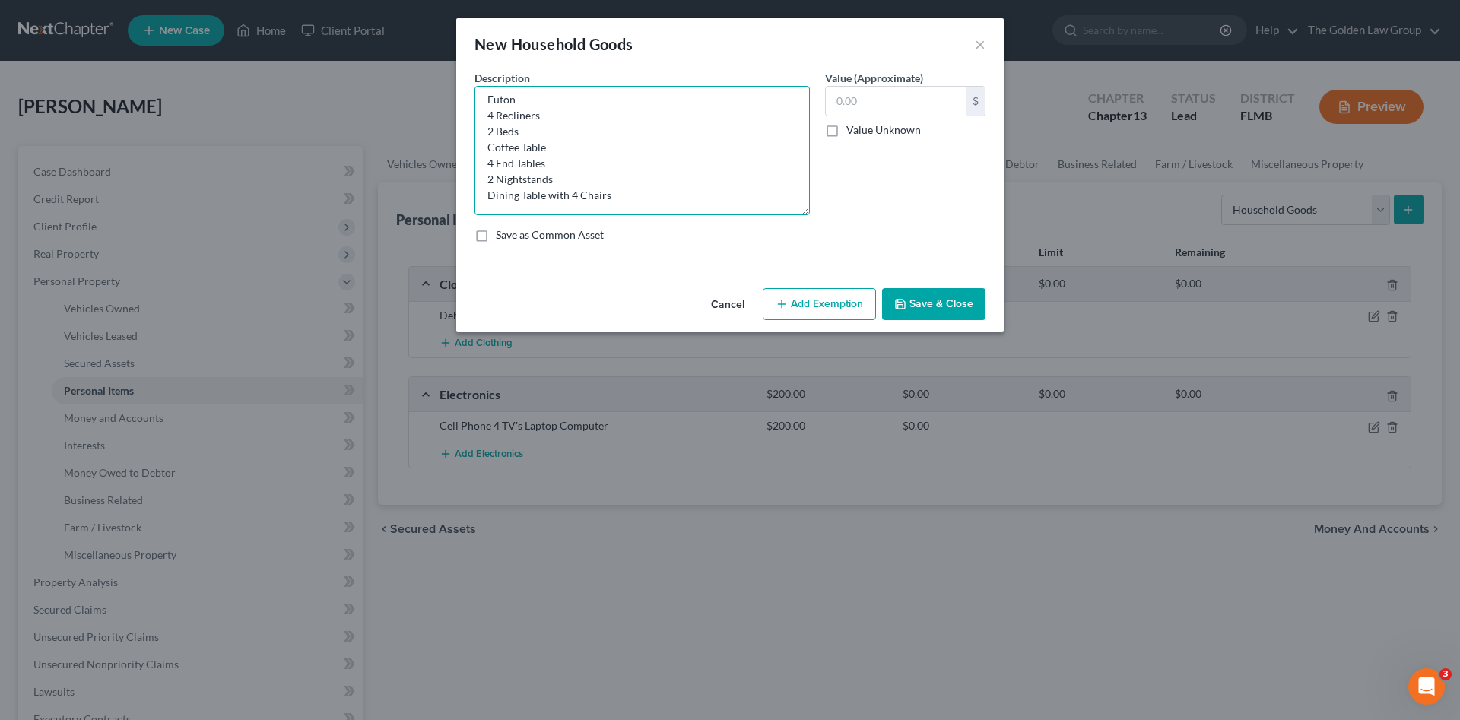
scroll to position [0, 0]
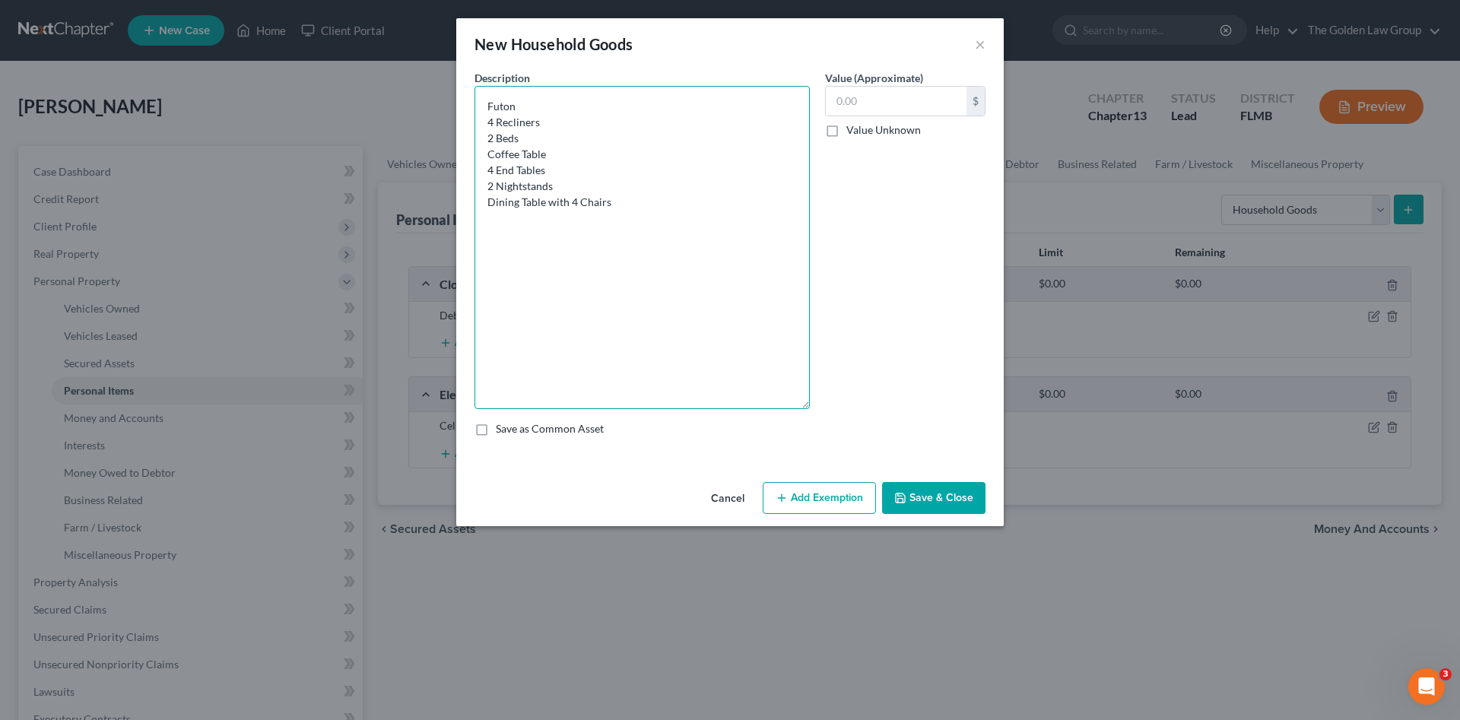
drag, startPoint x: 802, startPoint y: 138, endPoint x: 697, endPoint y: 326, distance: 215.2
click at [815, 402] on div "Description * Futon 4 Recliners 2 Beds Coffee Table 4 End Tables 2 Nightstands …" at bounding box center [642, 239] width 351 height 339
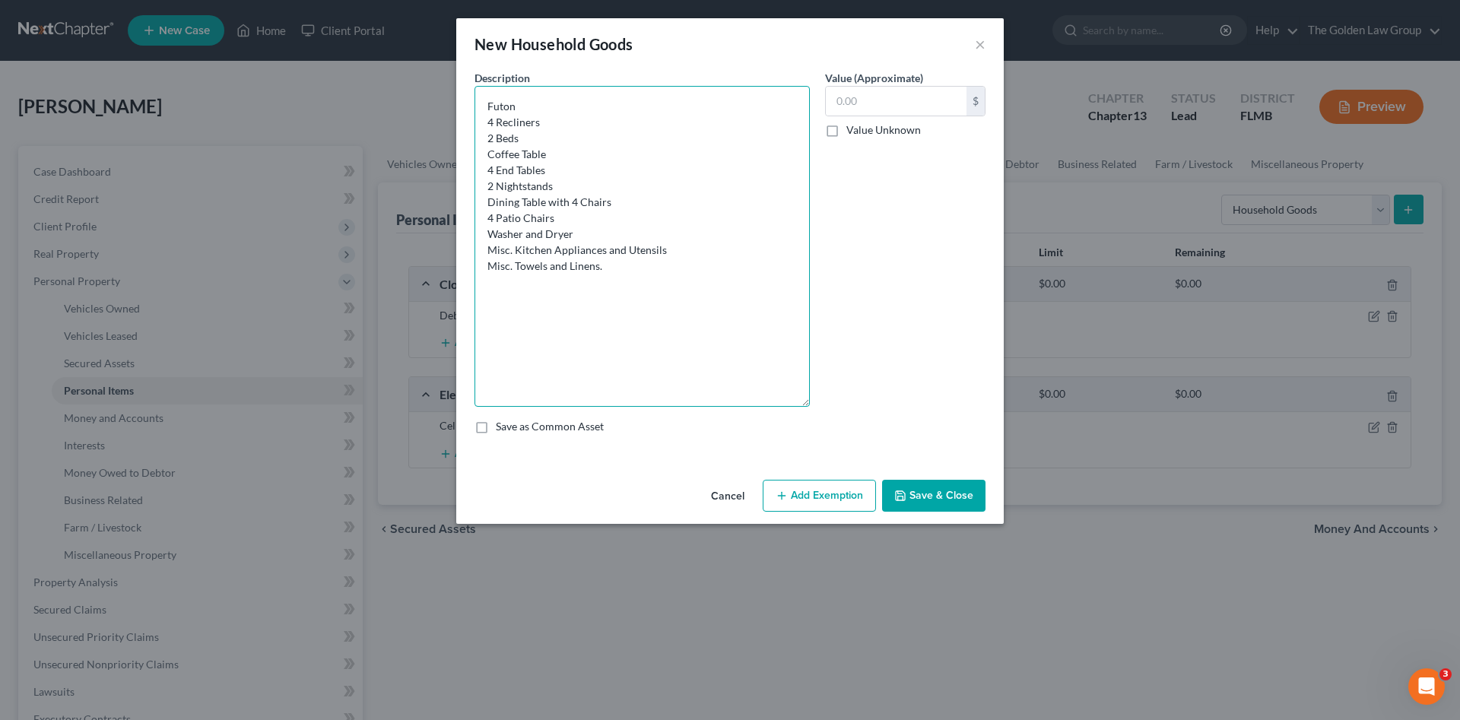
click at [599, 233] on textarea "Futon 4 Recliners 2 Beds Coffee Table 4 End Tables 2 Nightstands Dining Table w…" at bounding box center [642, 246] width 335 height 321
type textarea "Futon 4 Recliners 2 Beds Coffee Table 4 End Tables 2 Nightstands Dining Table w…"
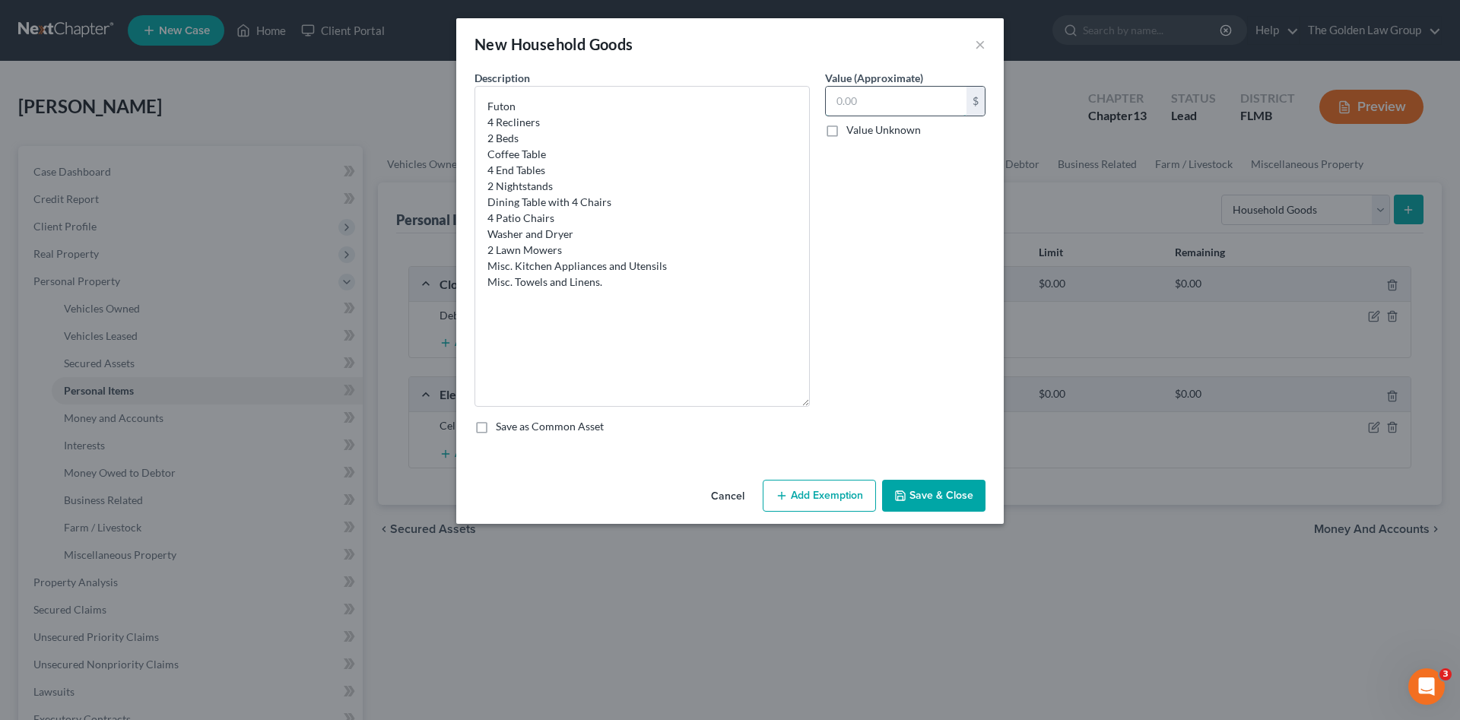
click at [863, 108] on input "text" at bounding box center [896, 101] width 141 height 29
click at [841, 102] on input "text" at bounding box center [896, 101] width 141 height 29
type input "1,000.00"
click at [920, 484] on div "Cancel Add Exemption Save & Close" at bounding box center [730, 499] width 548 height 50
click at [955, 500] on button "Save & Close" at bounding box center [933, 496] width 103 height 32
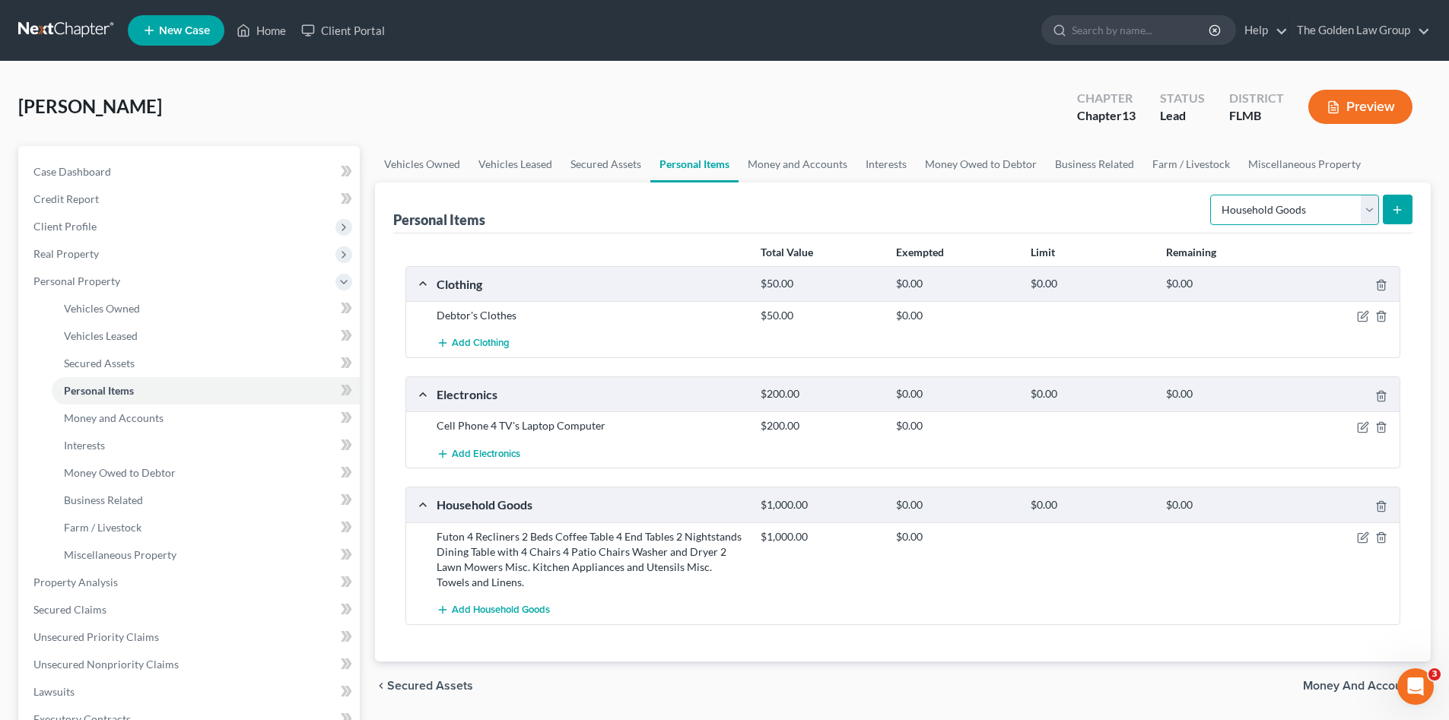
click at [1284, 213] on select "Select Item Type Clothing Collectibles Of Value Electronics Firearms Household …" at bounding box center [1294, 210] width 169 height 30
select select "jewelry"
click at [1212, 195] on select "Select Item Type Clothing Collectibles Of Value Electronics Firearms Household …" at bounding box center [1294, 210] width 169 height 30
click at [1393, 206] on icon "submit" at bounding box center [1397, 210] width 12 height 12
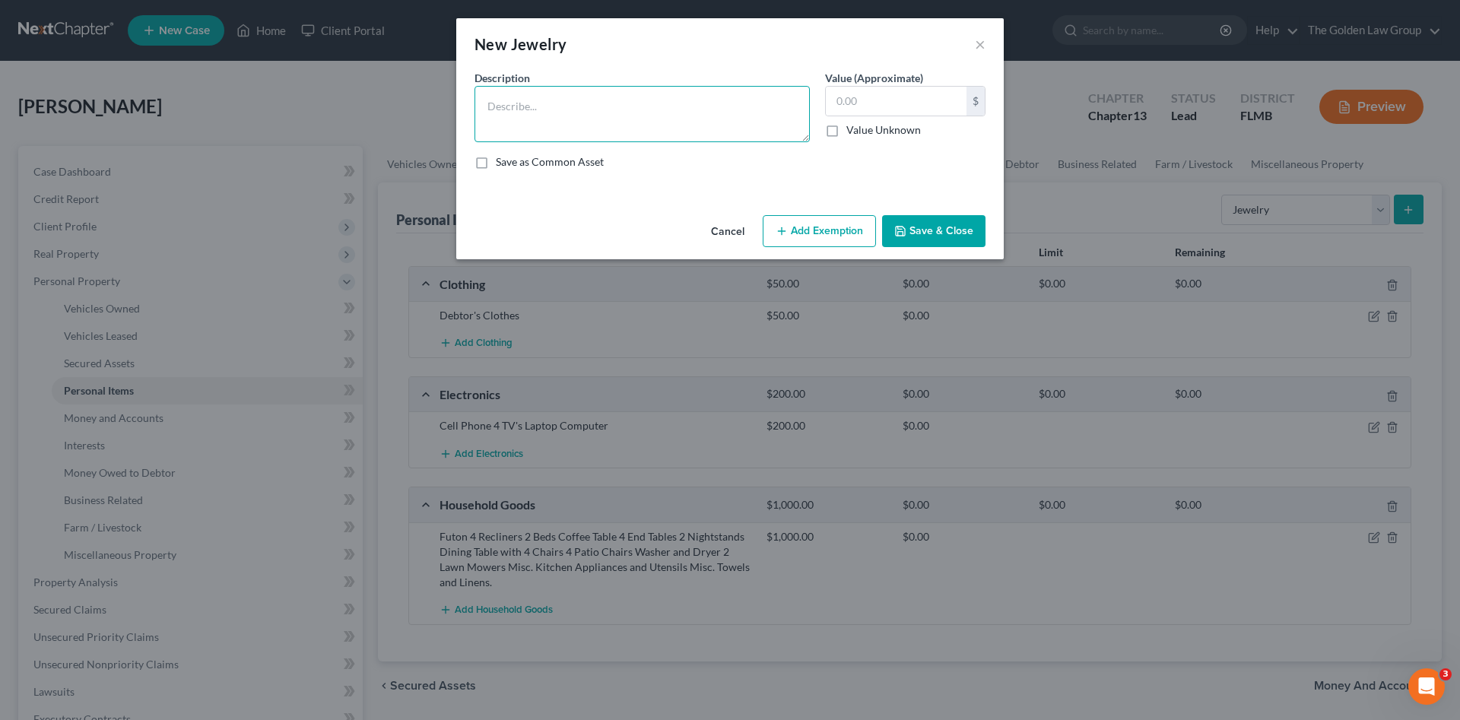
click at [688, 117] on textarea at bounding box center [642, 114] width 335 height 56
type textarea "Smart Watch"
type input "25.00"
click at [884, 223] on button "Save & Close" at bounding box center [933, 231] width 103 height 32
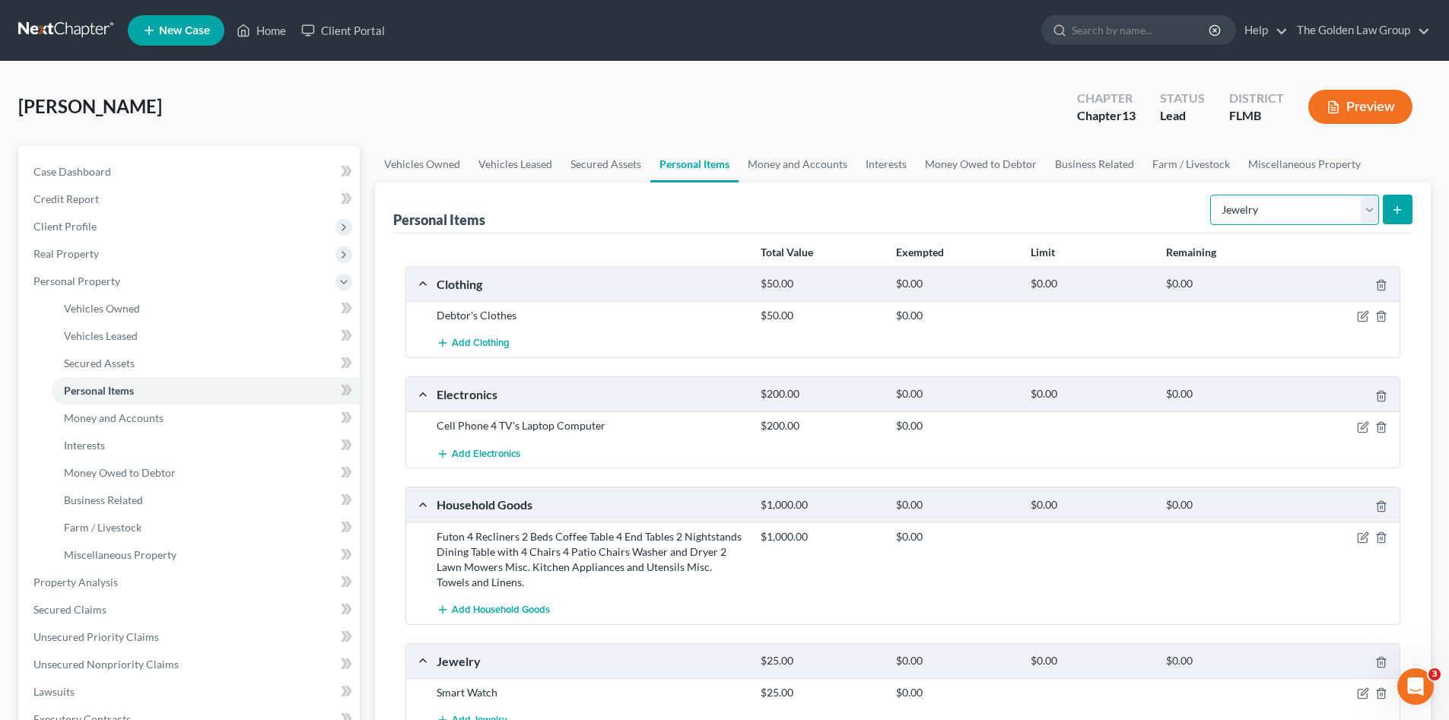
click at [1294, 205] on select "Select Item Type Clothing Collectibles Of Value Electronics Firearms Household …" at bounding box center [1294, 210] width 169 height 30
select select "other"
click at [1212, 195] on select "Select Item Type Clothing Collectibles Of Value Electronics Firearms Household …" at bounding box center [1294, 210] width 169 height 30
click at [1402, 219] on button "submit" at bounding box center [1398, 210] width 30 height 30
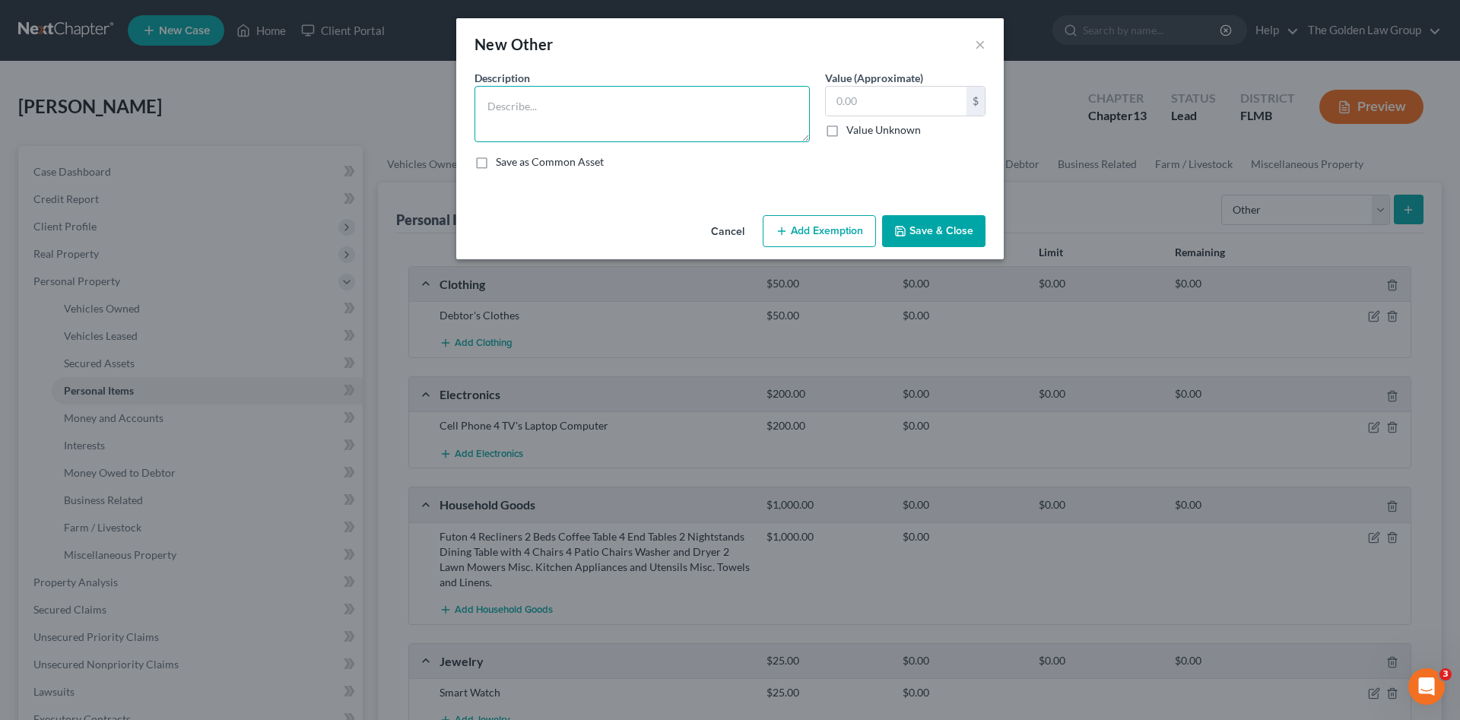
click at [608, 119] on textarea at bounding box center [642, 114] width 335 height 56
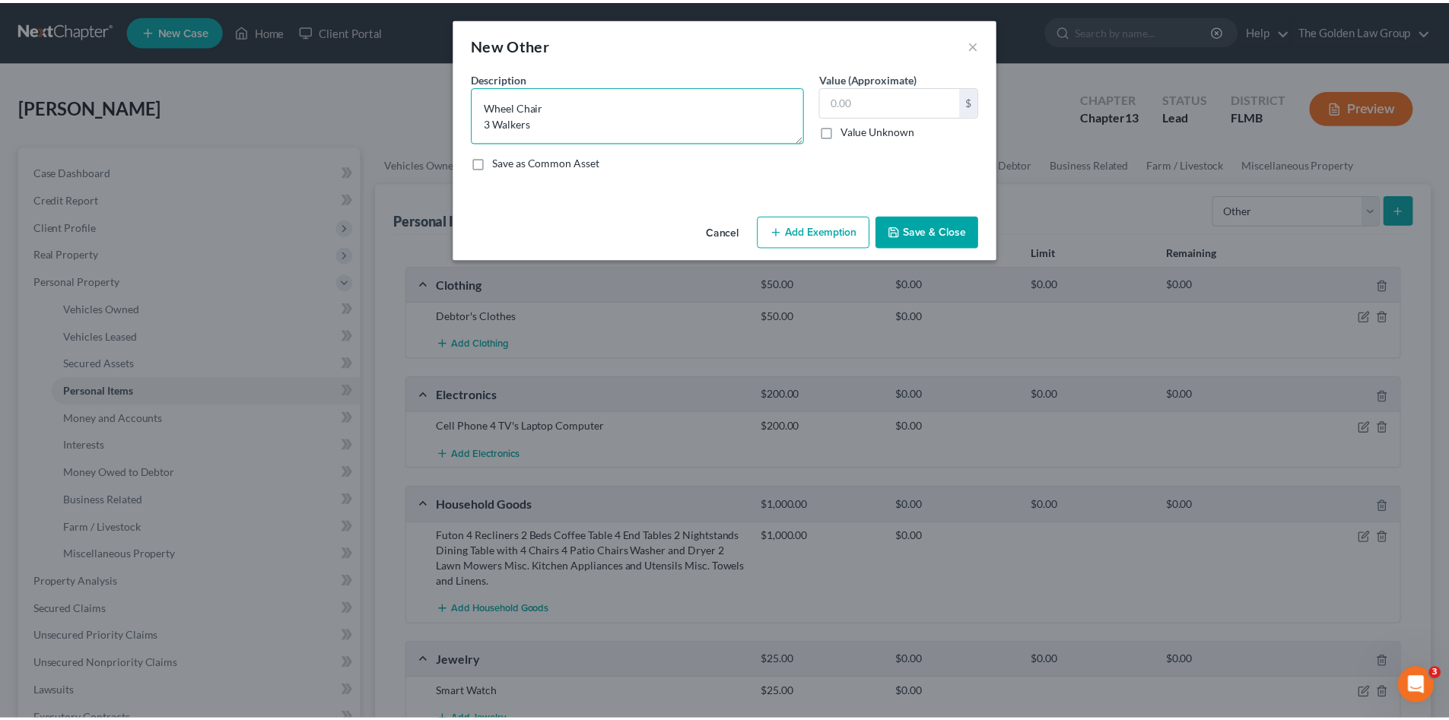
scroll to position [3, 0]
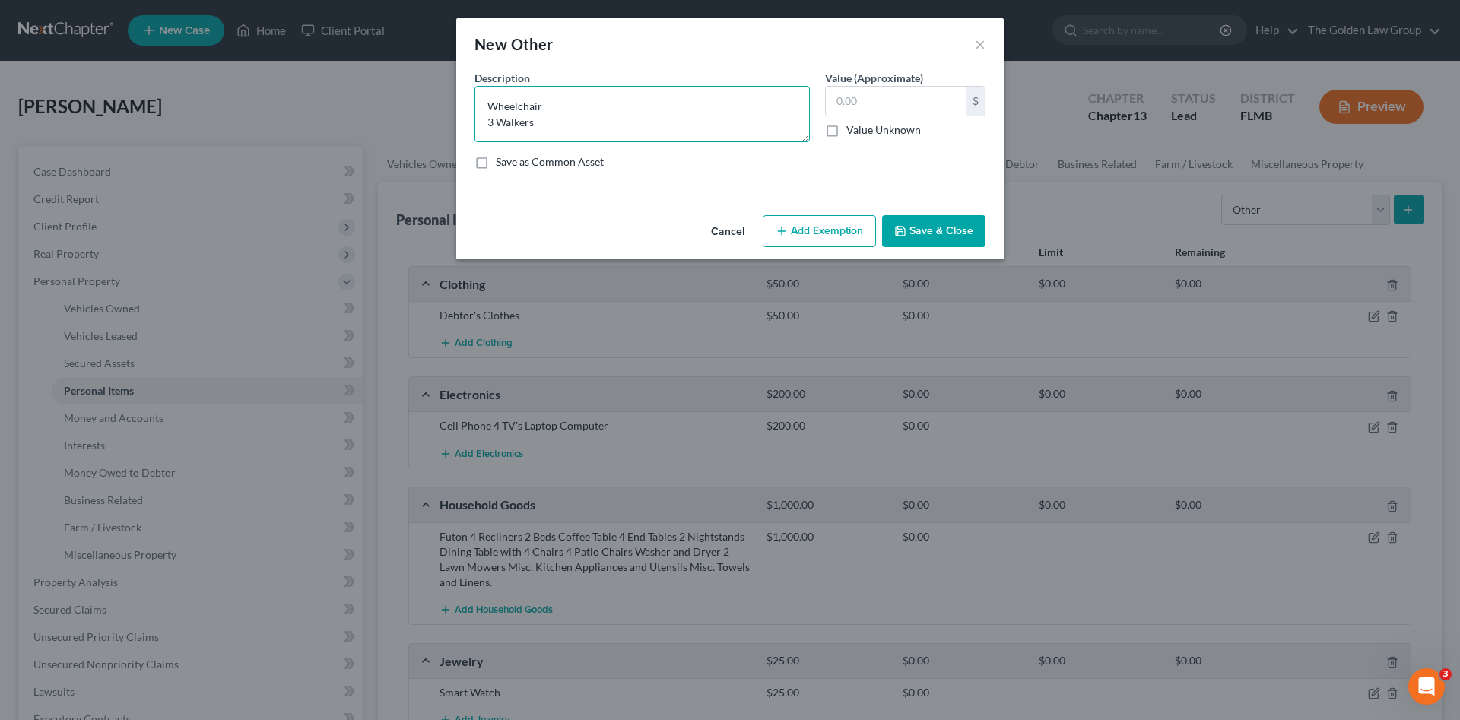
click at [538, 117] on textarea "Wheelchair 3 Walkers" at bounding box center [642, 114] width 335 height 56
type textarea "Wheelchair 3 Walkers"
click at [870, 107] on input "text" at bounding box center [896, 101] width 141 height 29
type input "50.00"
click at [853, 232] on button "Add Exemption" at bounding box center [819, 231] width 113 height 32
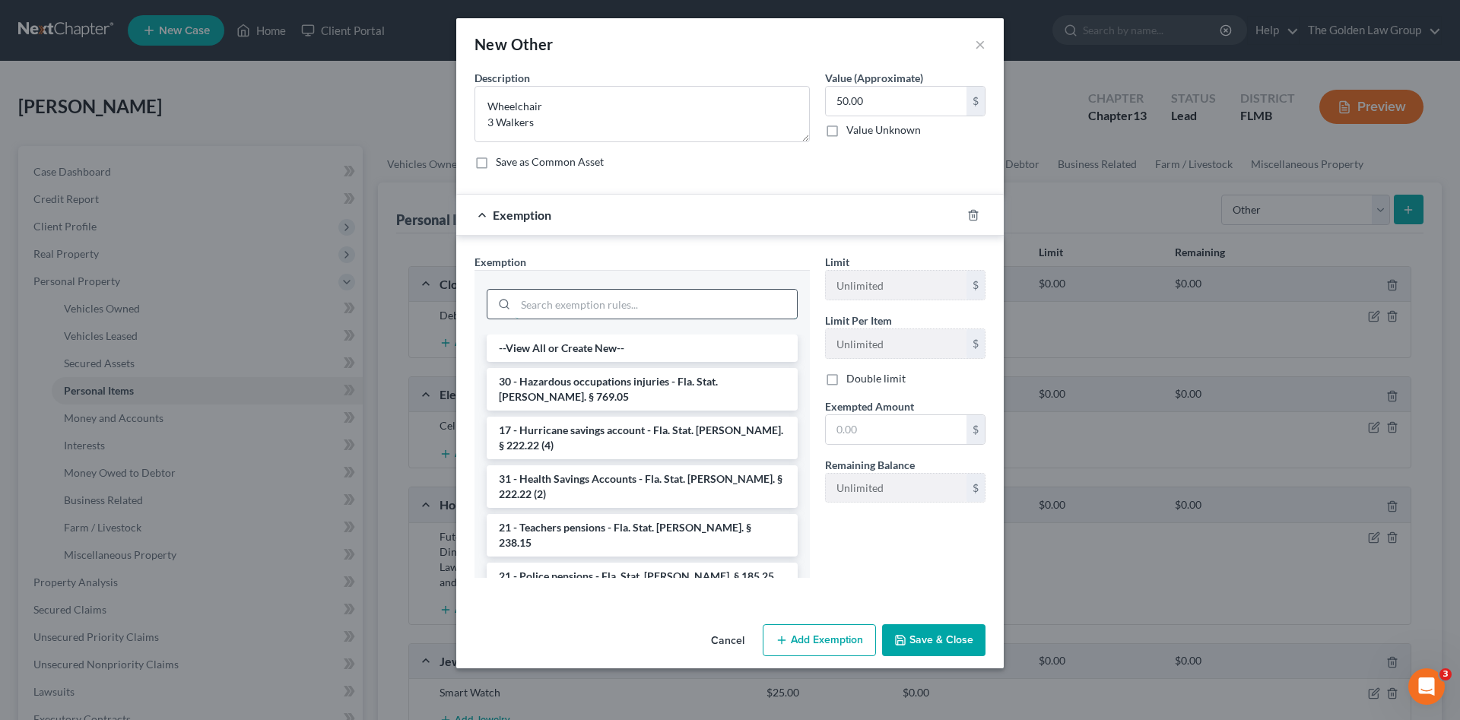
click at [624, 300] on input "search" at bounding box center [656, 304] width 281 height 29
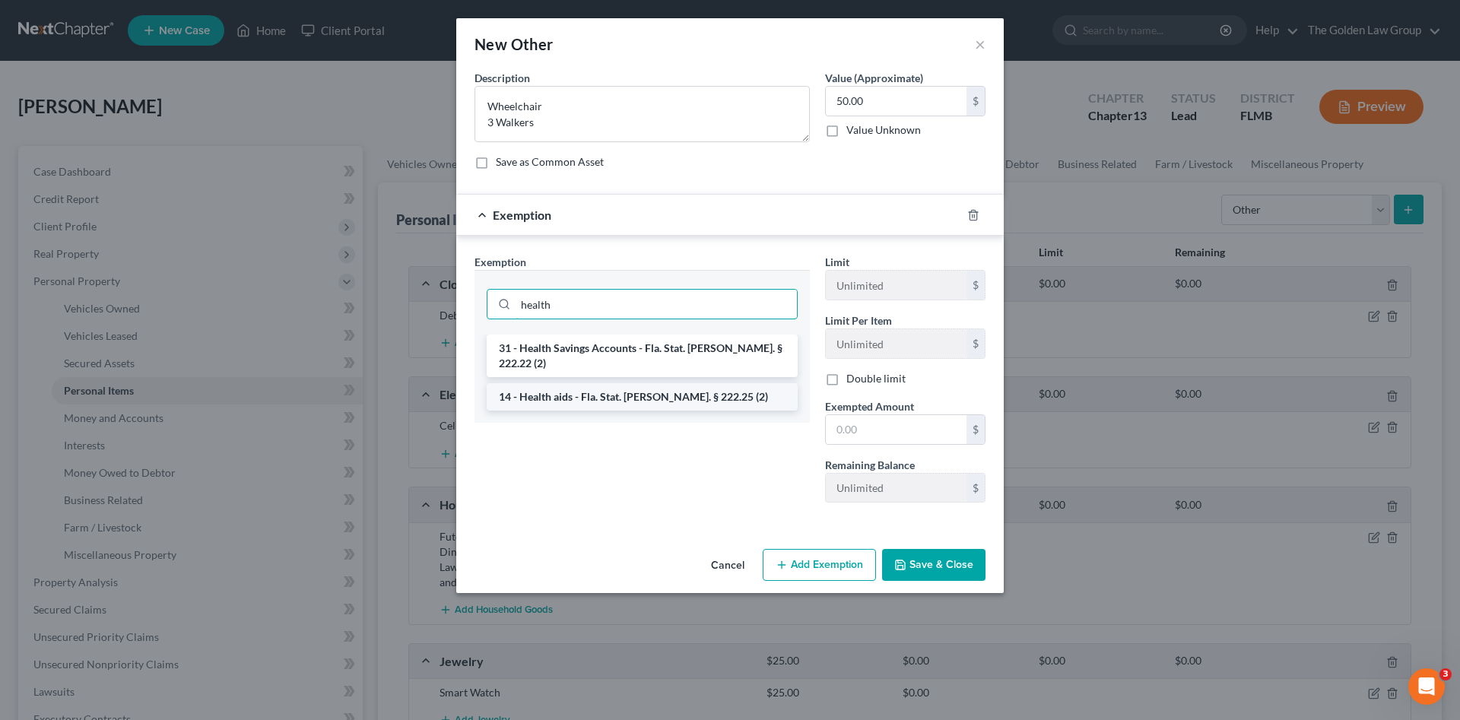
type input "health"
click at [652, 386] on li "14 - Health aids - Fla. Stat. Ann. § 222.25 (2)" at bounding box center [642, 396] width 311 height 27
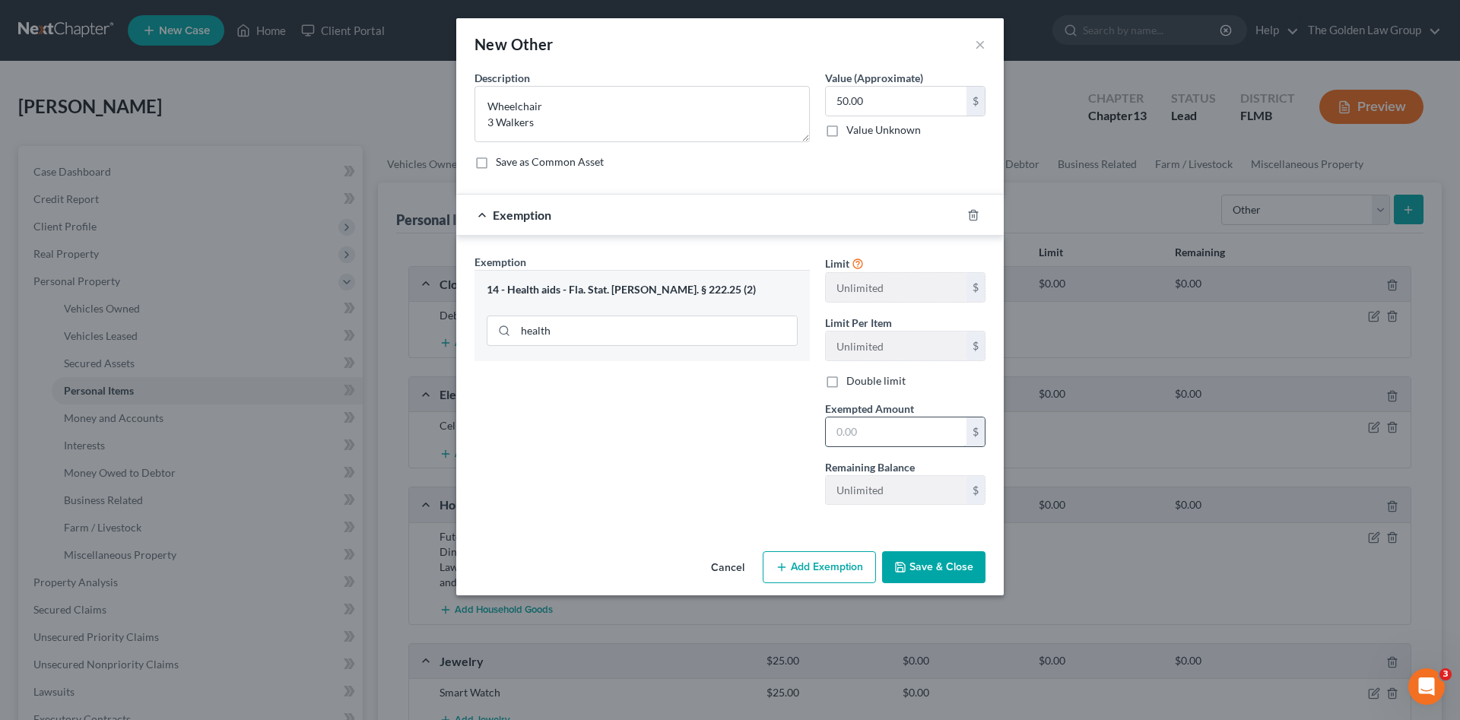
click at [878, 433] on input "text" at bounding box center [896, 432] width 141 height 29
type input "50.00"
click at [957, 560] on button "Save & Close" at bounding box center [933, 567] width 103 height 32
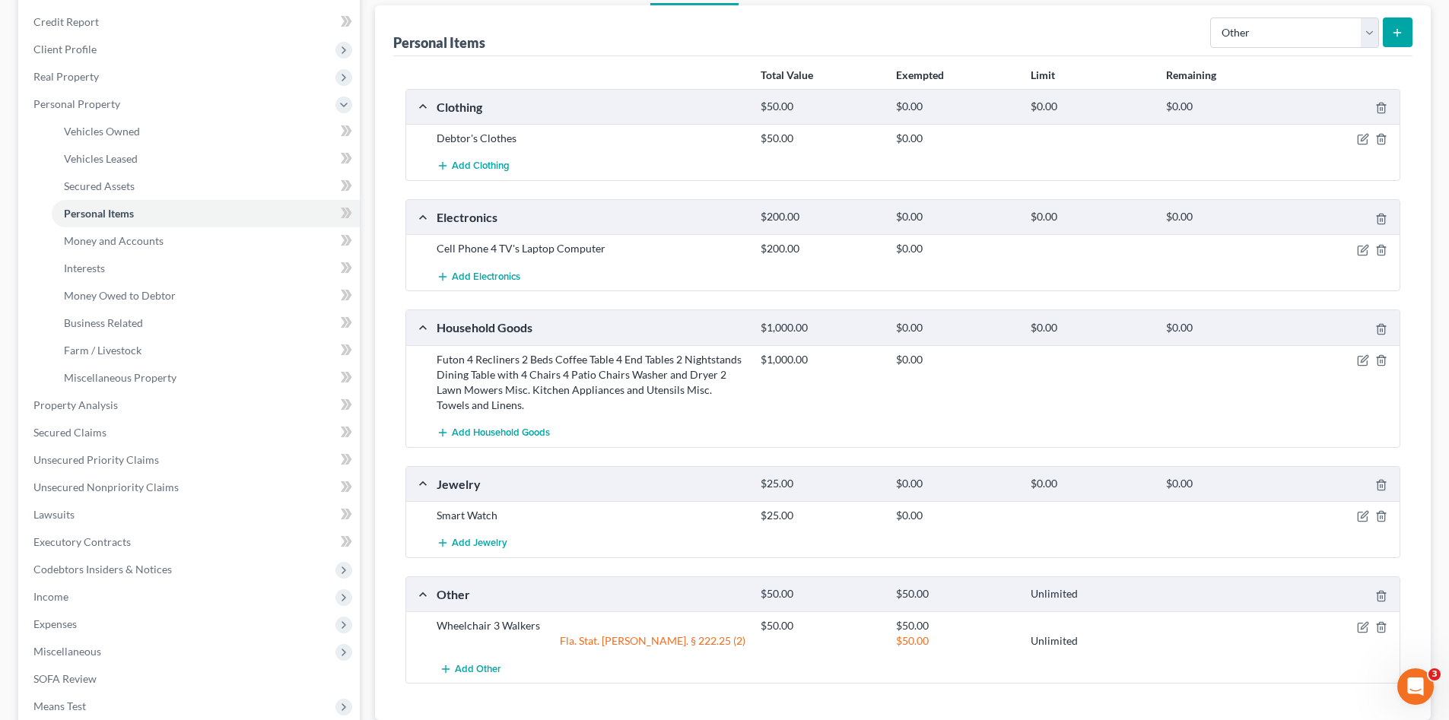
scroll to position [380, 0]
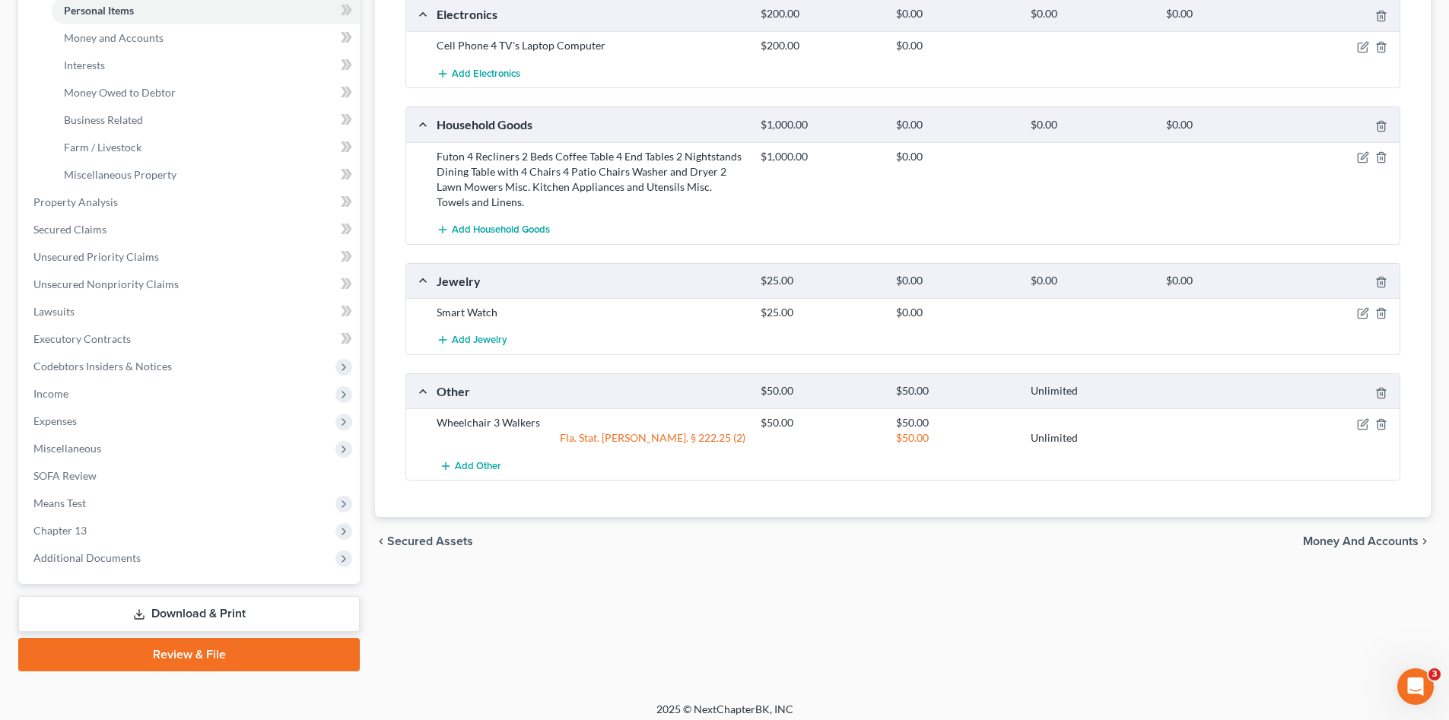
click at [1330, 544] on span "Money and Accounts" at bounding box center [1361, 541] width 116 height 12
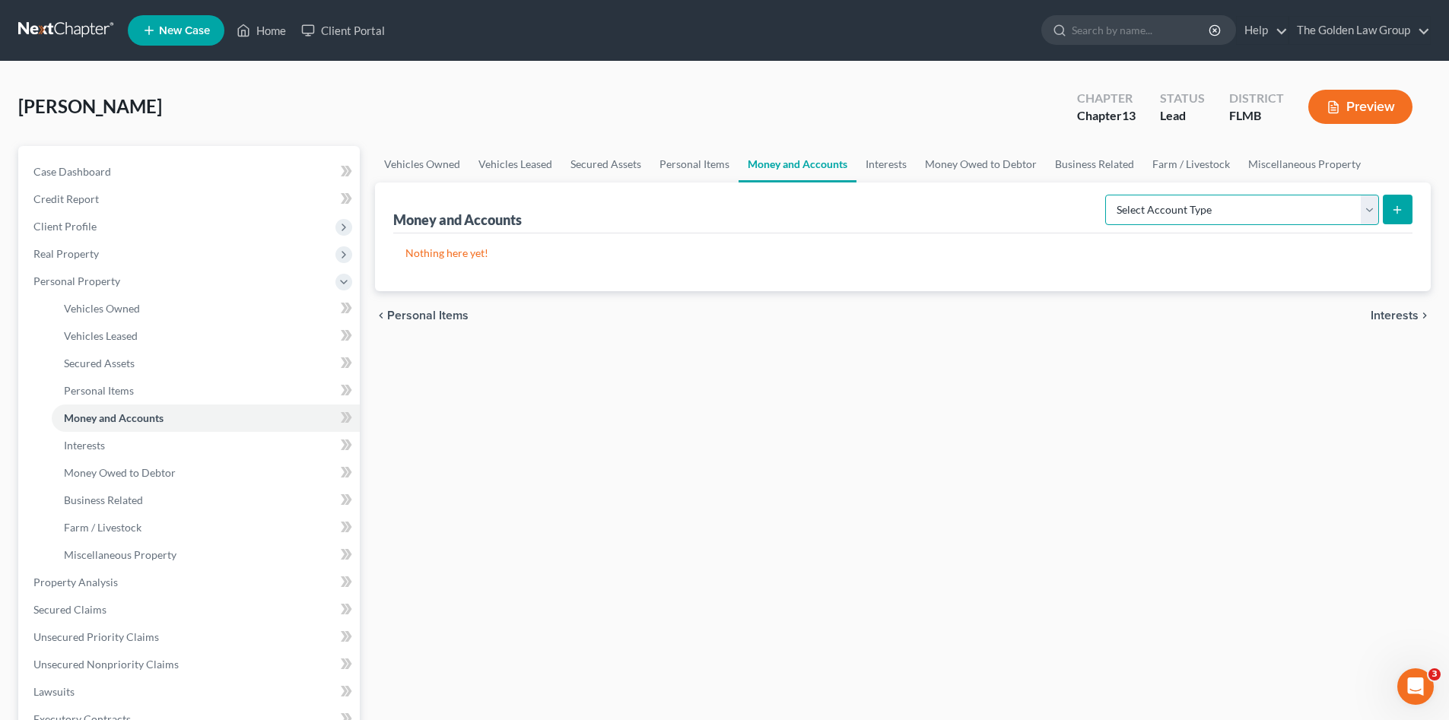
click at [1294, 195] on select "Select Account Type Brokerage Cash on Hand Certificates of Deposit Checking Acc…" at bounding box center [1242, 210] width 274 height 30
select select "checking"
click at [1108, 195] on select "Select Account Type Brokerage Cash on Hand Certificates of Deposit Checking Acc…" at bounding box center [1242, 210] width 274 height 30
click at [1393, 217] on button "submit" at bounding box center [1398, 210] width 30 height 30
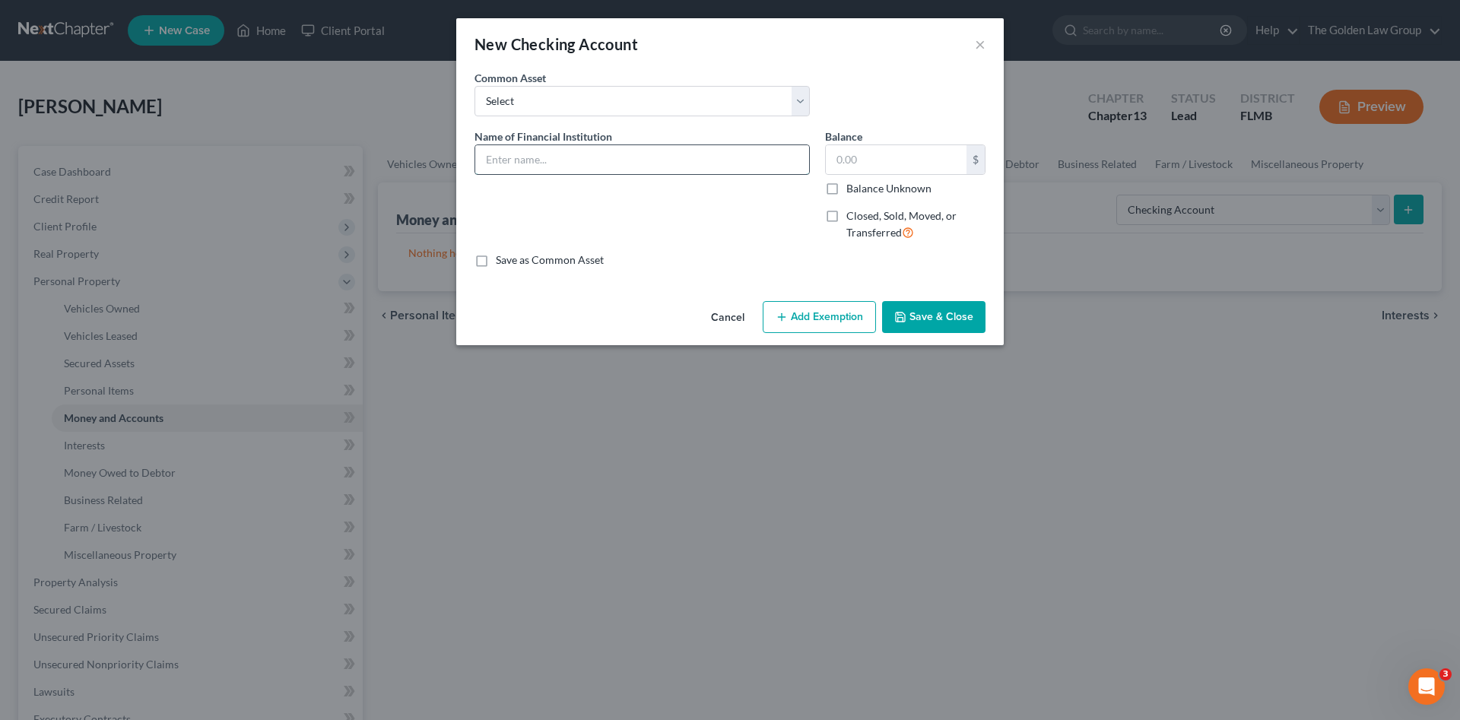
click at [519, 167] on input "text" at bounding box center [642, 159] width 334 height 29
type input "Truist Bank_Checking_3531"
type input "400.00"
click at [615, 206] on div "Name of Financial Institution * Truist Bank_Checking_3531" at bounding box center [642, 191] width 351 height 125
click at [938, 302] on button "Save & Close" at bounding box center [933, 317] width 103 height 32
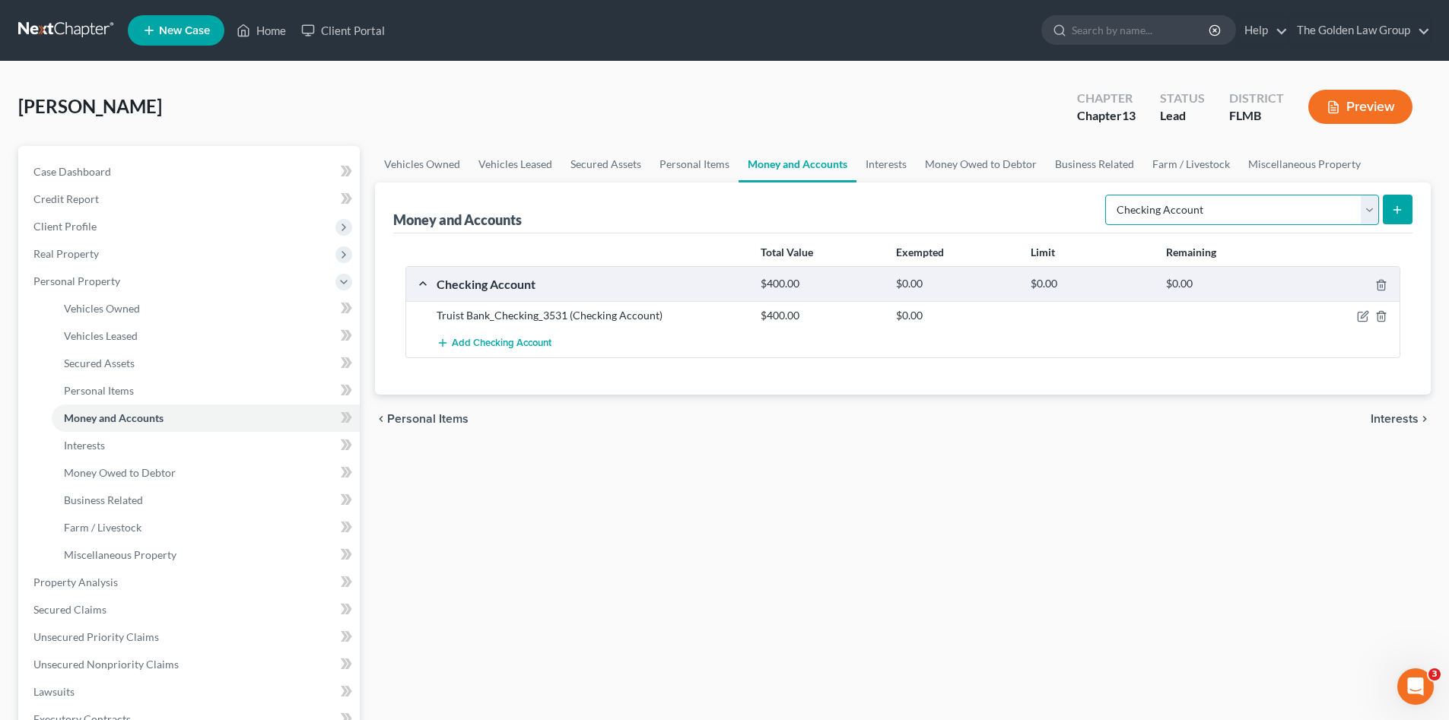
click at [1138, 216] on select "Select Account Type Brokerage Cash on Hand Certificates of Deposit Checking Acc…" at bounding box center [1242, 210] width 274 height 30
select select "savings"
click at [1108, 195] on select "Select Account Type Brokerage Cash on Hand Certificates of Deposit Checking Acc…" at bounding box center [1242, 210] width 274 height 30
click at [1393, 211] on icon "submit" at bounding box center [1397, 210] width 12 height 12
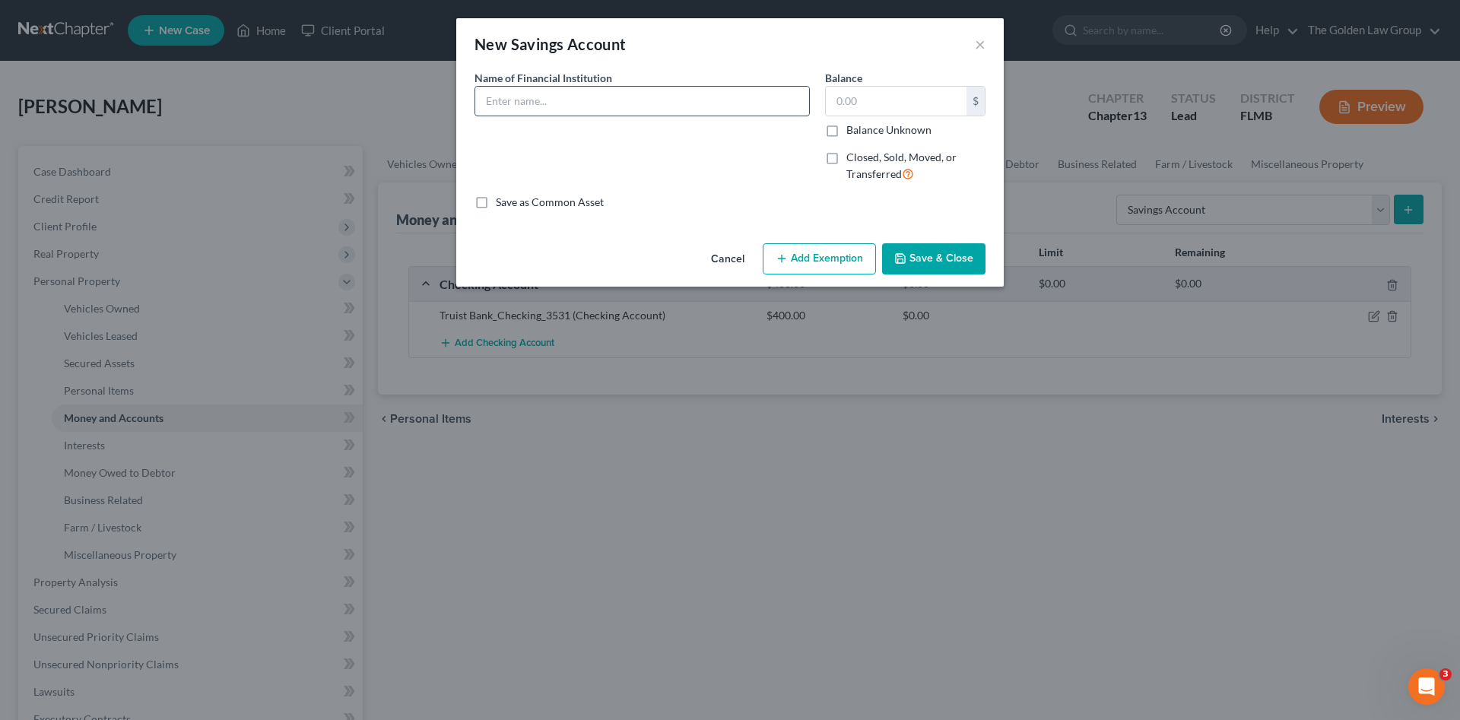
click at [537, 107] on input "text" at bounding box center [642, 101] width 334 height 29
type input "Truist Bank_Savings_4571"
click at [683, 144] on div "Name of Financial Institution * Truist Bank_Savings_4571" at bounding box center [642, 132] width 351 height 125
click at [653, 144] on div "Name of Financial Institution * Truist Bank_Savings_4571" at bounding box center [642, 132] width 351 height 125
click at [662, 146] on div "Name of Financial Institution * Truist Bank_Savings_4571" at bounding box center [642, 132] width 351 height 125
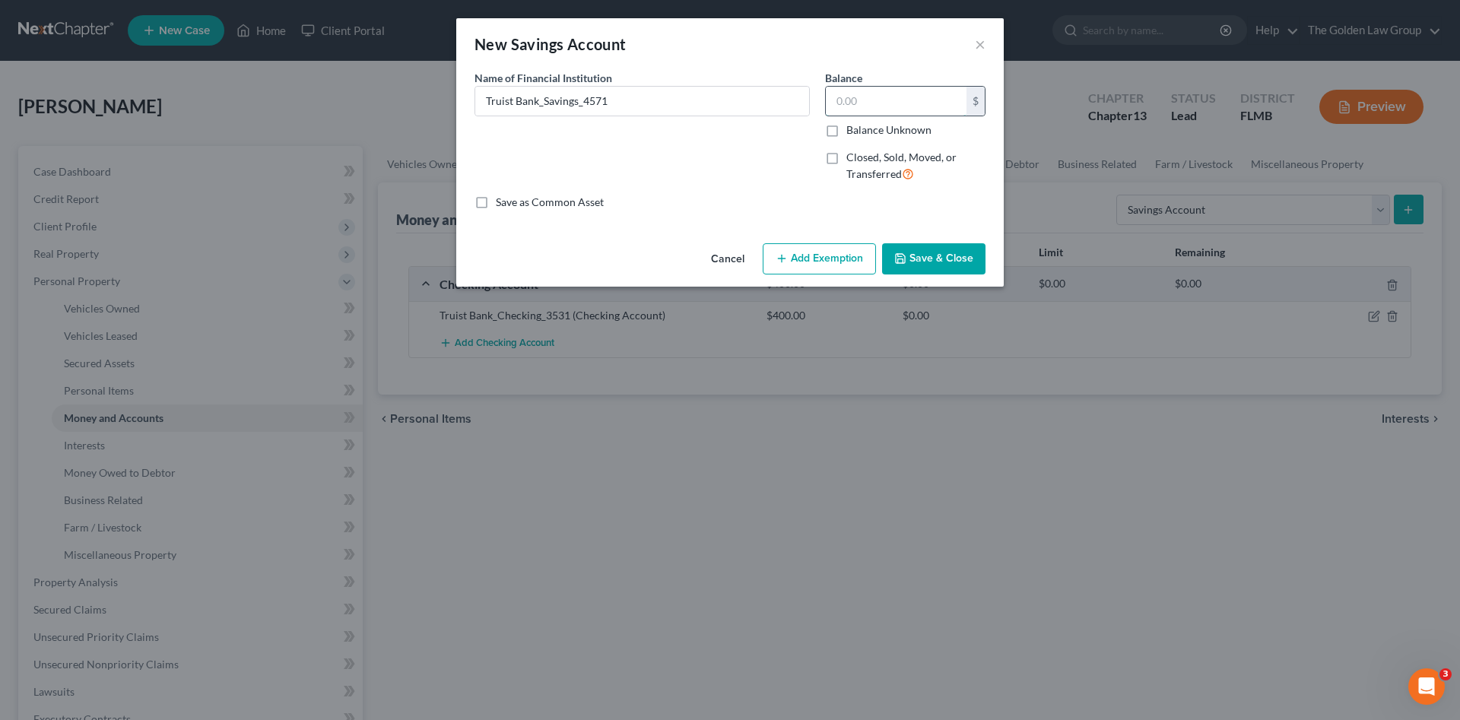
click at [860, 102] on input "text" at bounding box center [896, 101] width 141 height 29
type input "200.00"
click at [936, 251] on button "Save & Close" at bounding box center [933, 259] width 103 height 32
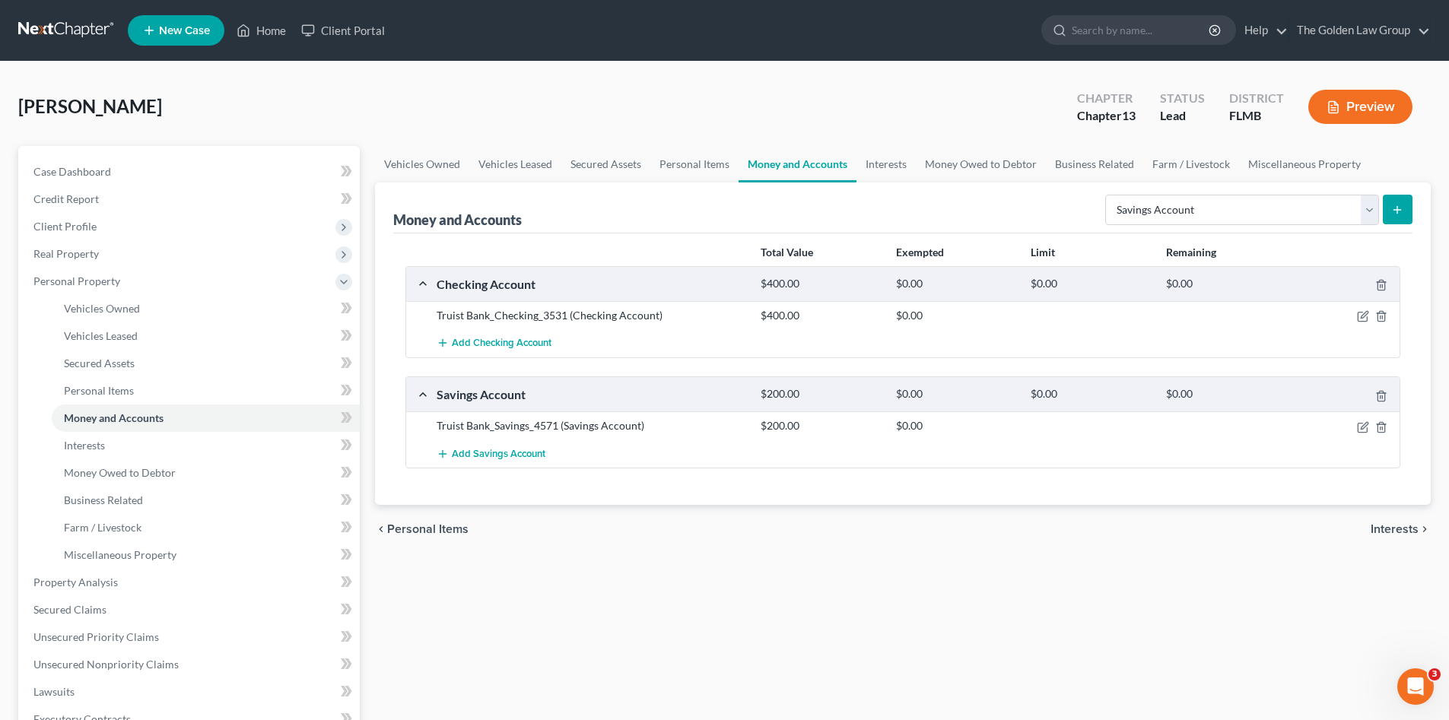
click at [747, 490] on div "Total Value Exempted Limit Remaining Checking Account $400.00 $0.00 $0.00 $0.00…" at bounding box center [902, 369] width 1019 height 272
drag, startPoint x: 886, startPoint y: 163, endPoint x: 966, endPoint y: 166, distance: 79.9
click at [886, 163] on link "Interests" at bounding box center [885, 164] width 59 height 37
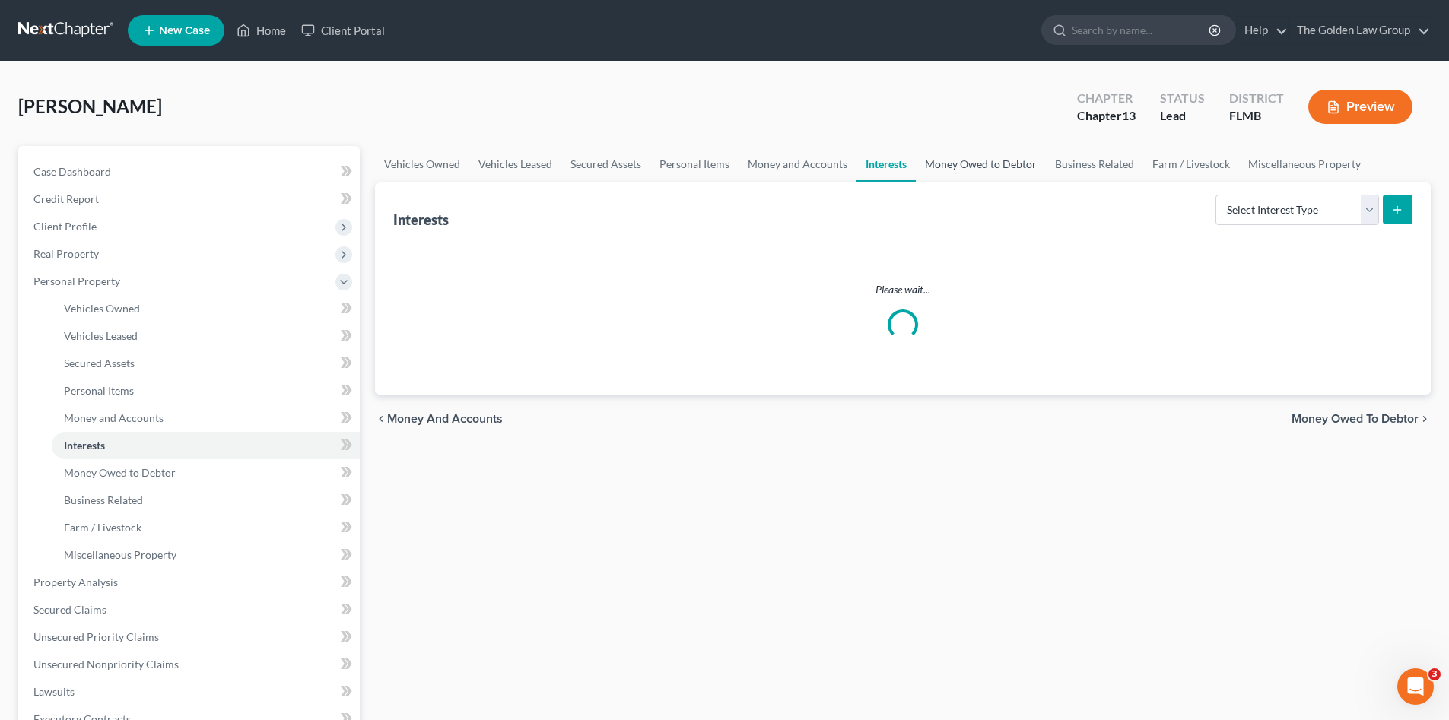
click at [982, 164] on link "Money Owed to Debtor" at bounding box center [981, 164] width 130 height 37
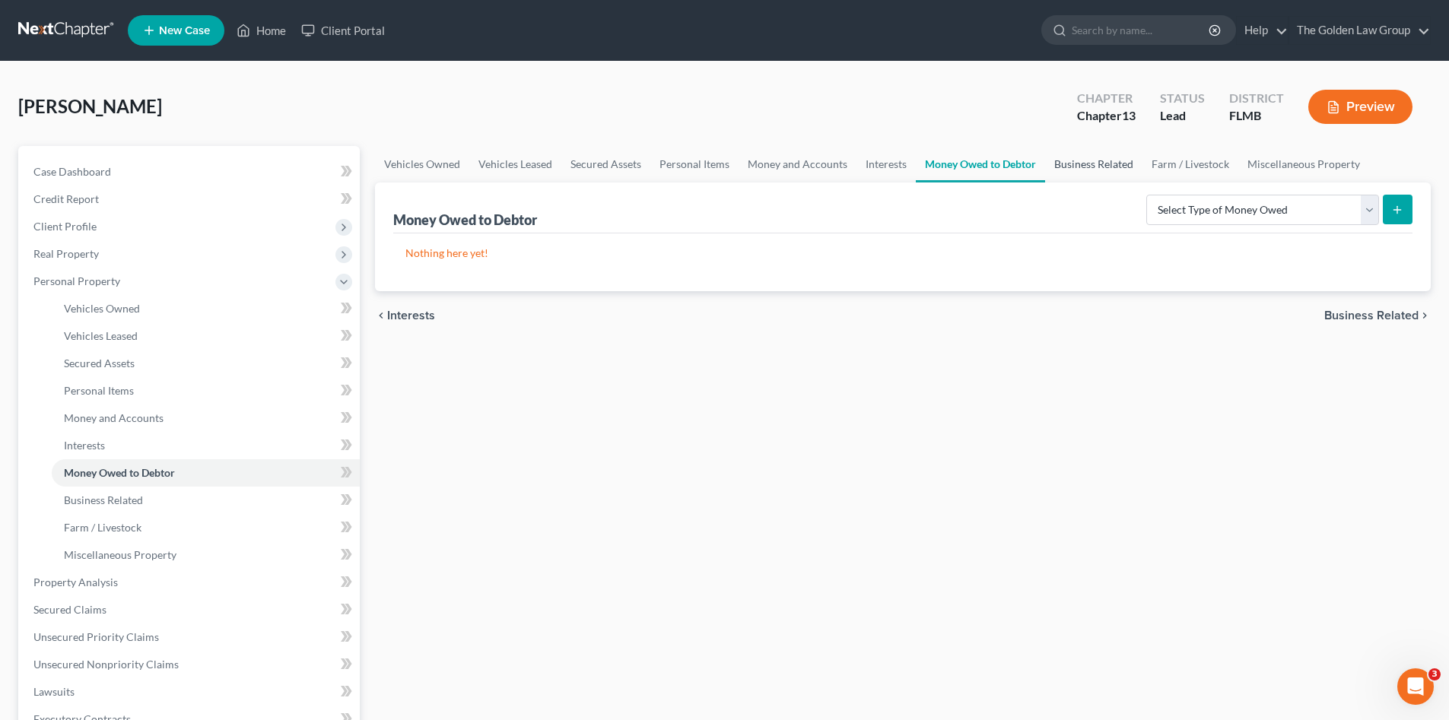
click at [1094, 166] on link "Business Related" at bounding box center [1093, 164] width 97 height 37
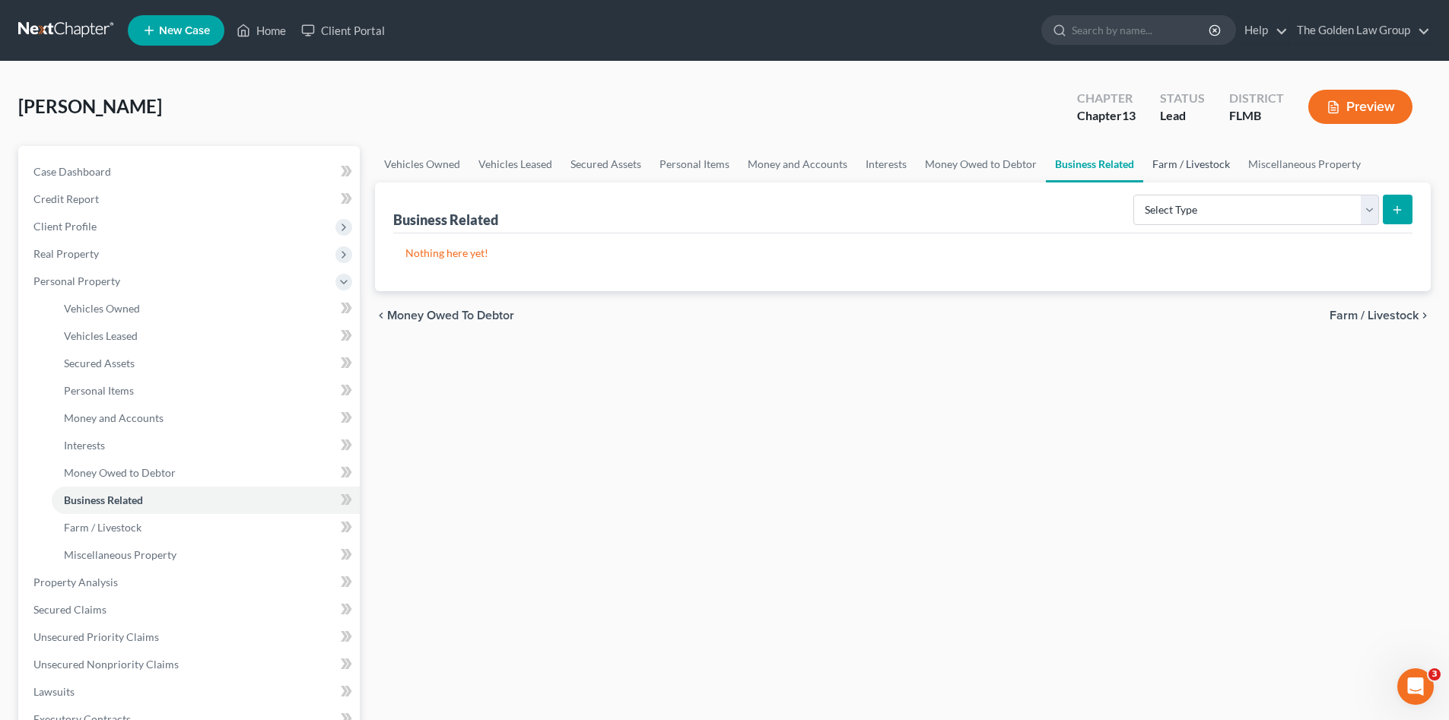
click at [1198, 165] on link "Farm / Livestock" at bounding box center [1191, 164] width 96 height 37
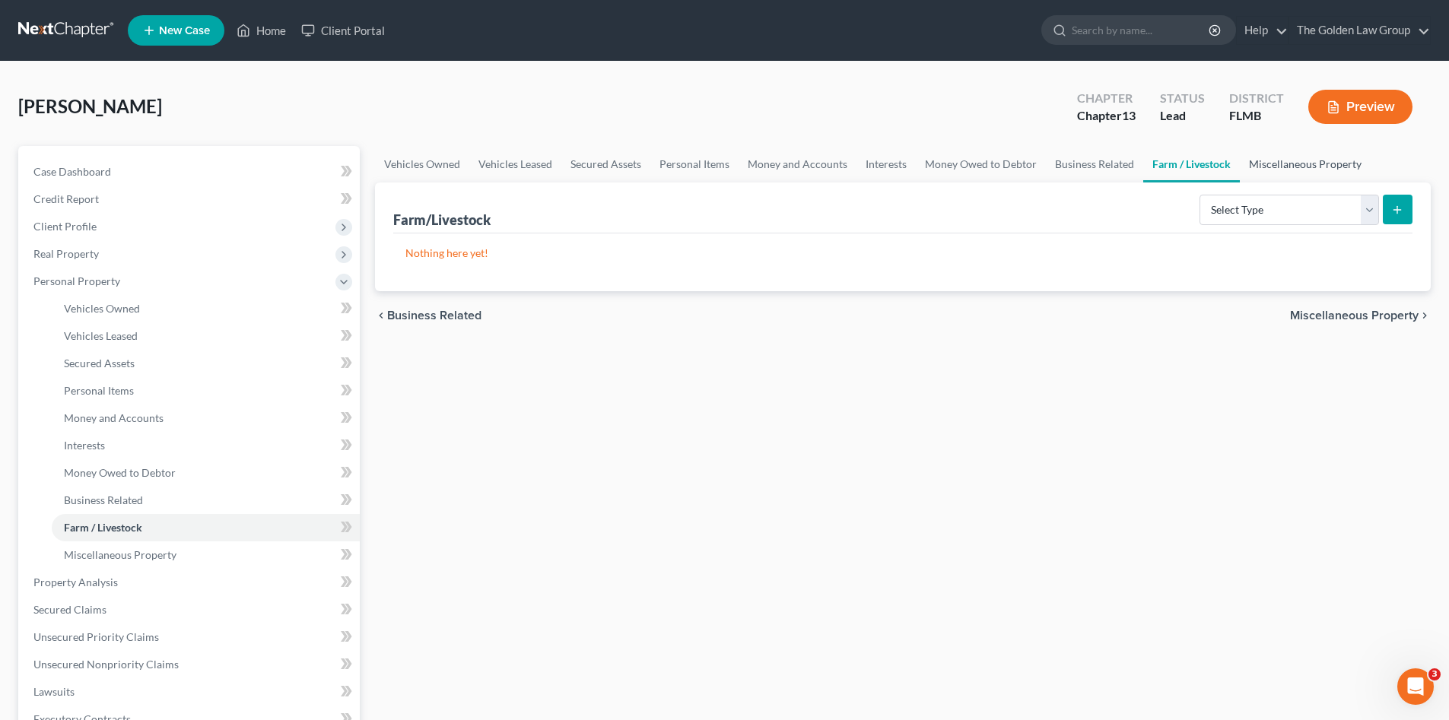
click at [1278, 163] on link "Miscellaneous Property" at bounding box center [1305, 164] width 131 height 37
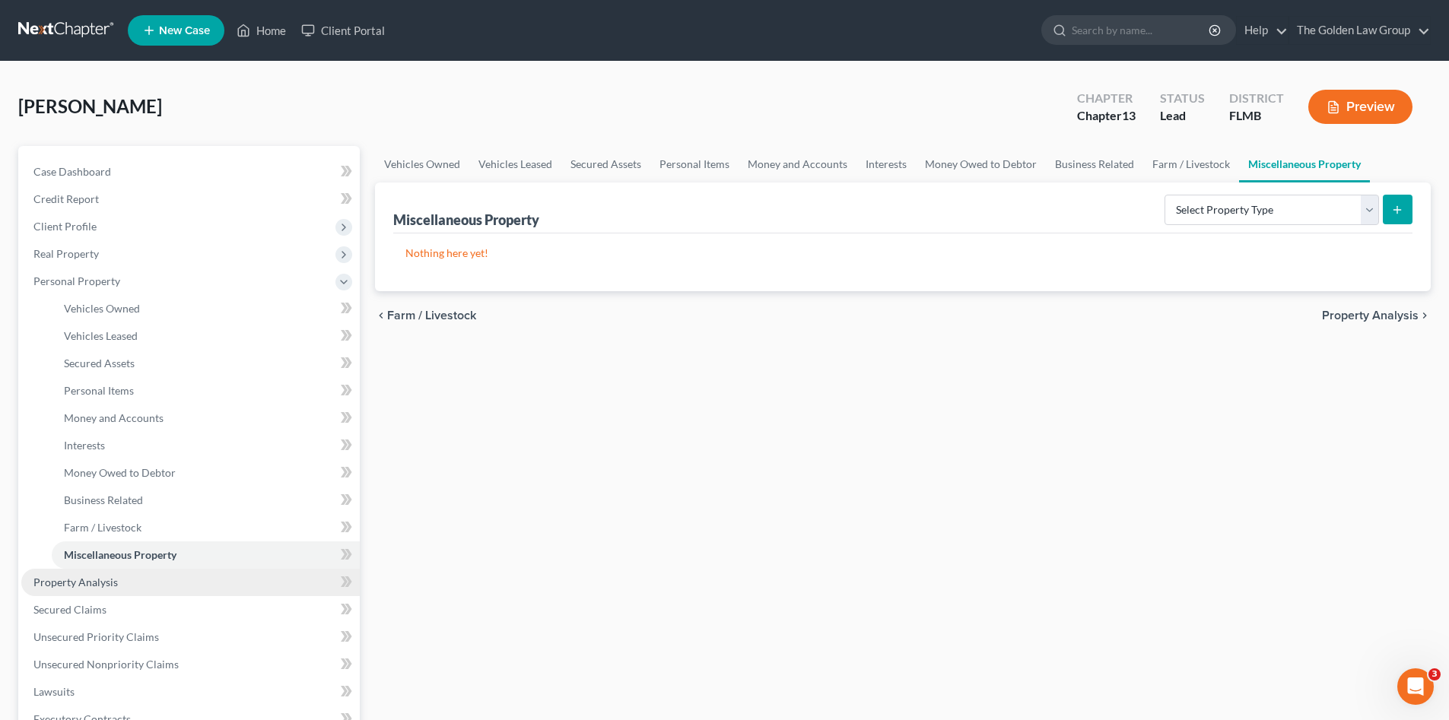
click at [151, 575] on link "Property Analysis" at bounding box center [190, 582] width 338 height 27
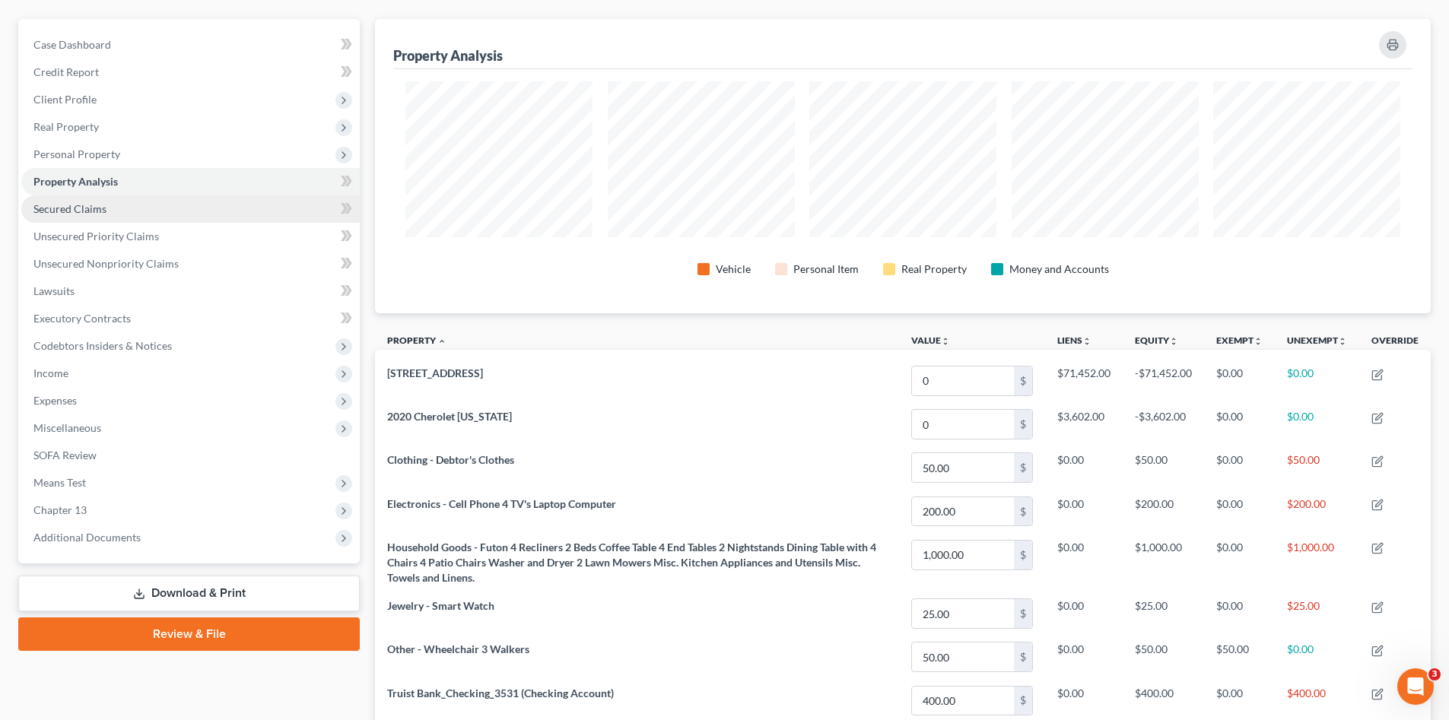
click at [123, 202] on link "Secured Claims" at bounding box center [190, 208] width 338 height 27
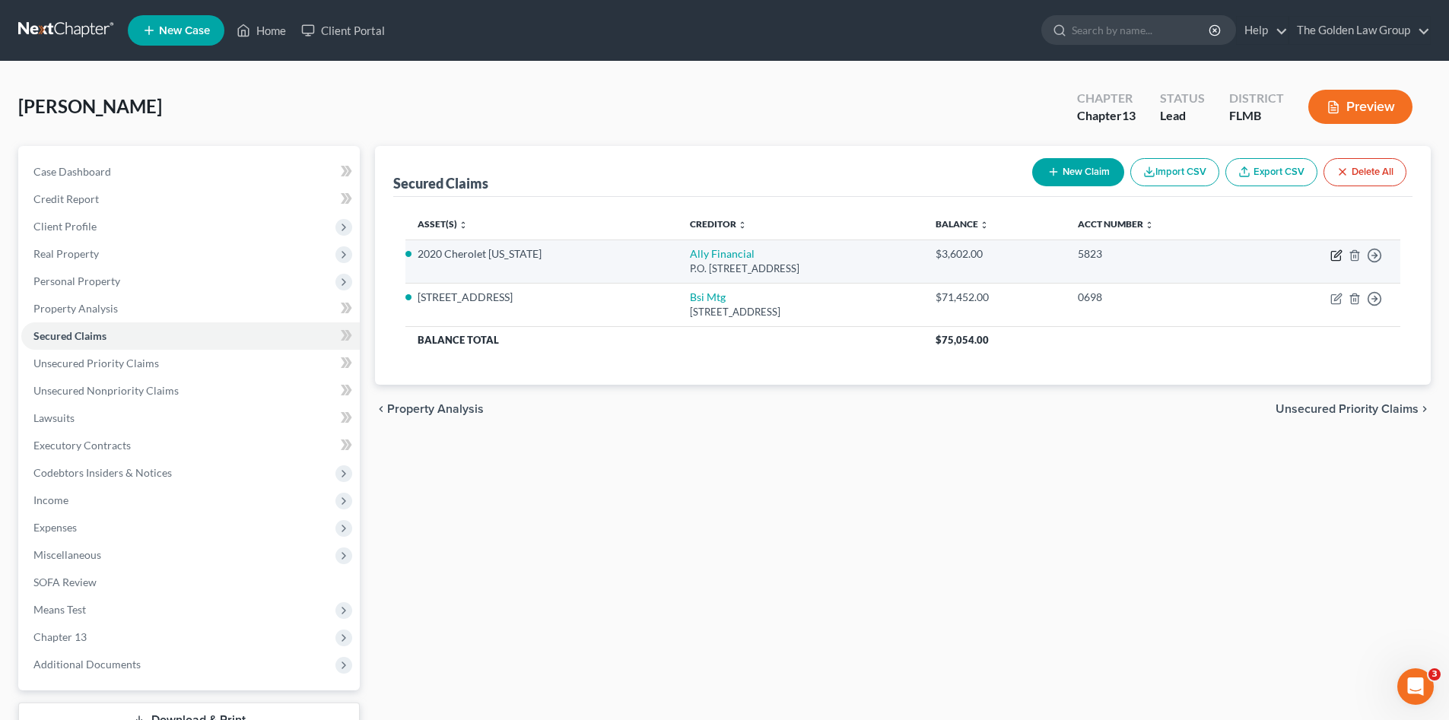
click at [1332, 255] on icon "button" at bounding box center [1336, 255] width 12 height 12
select select "24"
select select "2"
select select "0"
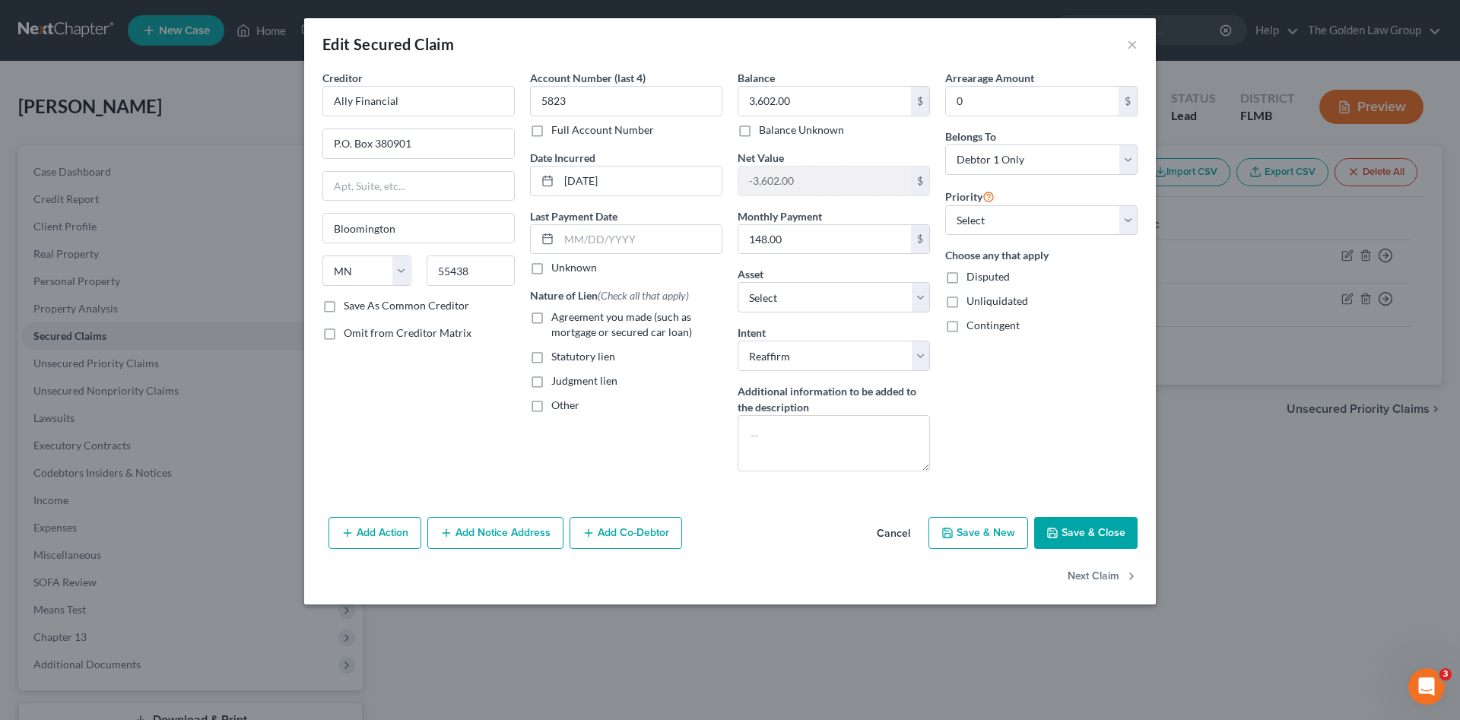
click at [551, 318] on label "Agreement you made (such as mortgage or secured car loan)" at bounding box center [636, 325] width 171 height 30
click at [557, 318] on input "Agreement you made (such as mortgage or secured car loan)" at bounding box center [562, 315] width 10 height 10
checkbox input "true"
click at [652, 422] on div "Account Number (last 4) 5823 Full Account Number Date Incurred 11-21-2022 Last …" at bounding box center [626, 277] width 208 height 414
click at [634, 232] on input "text" at bounding box center [640, 239] width 163 height 29
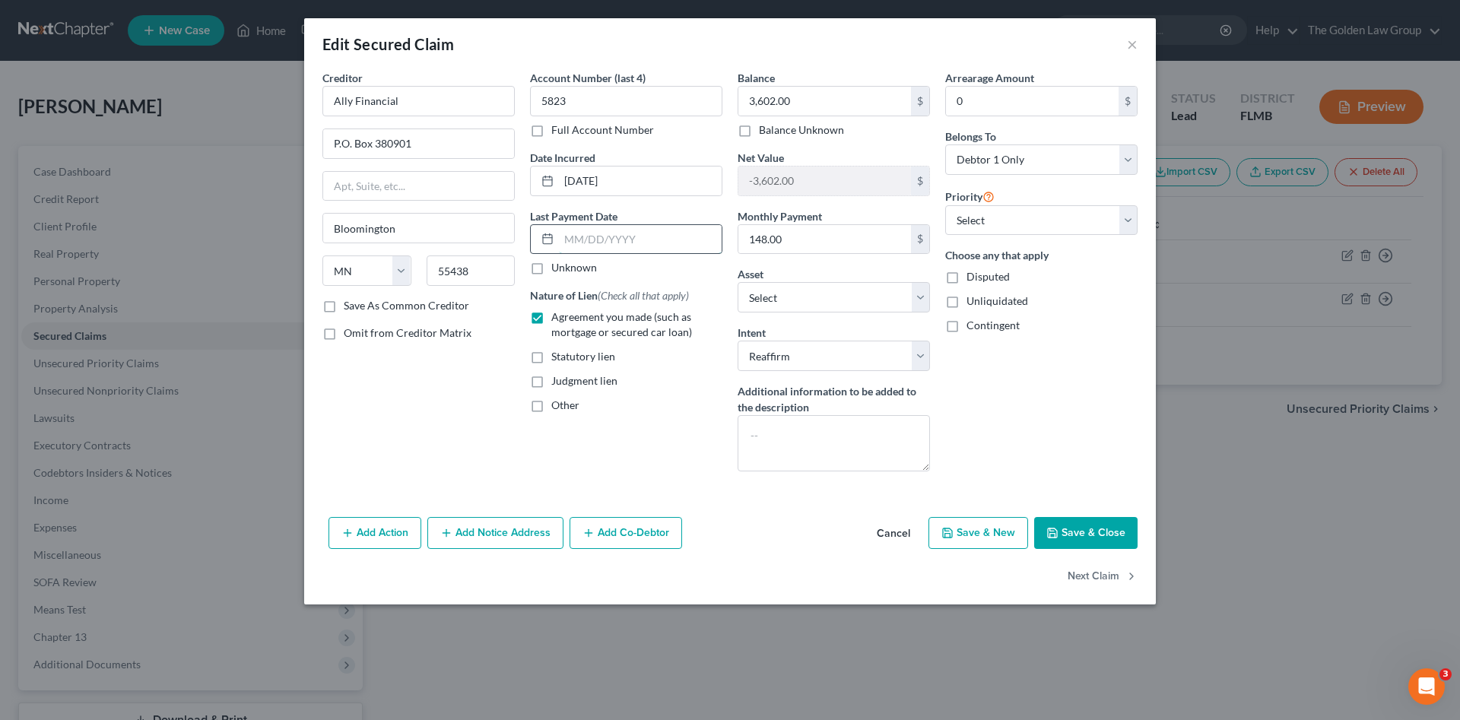
click at [626, 241] on input "text" at bounding box center [640, 239] width 163 height 29
type input "0"
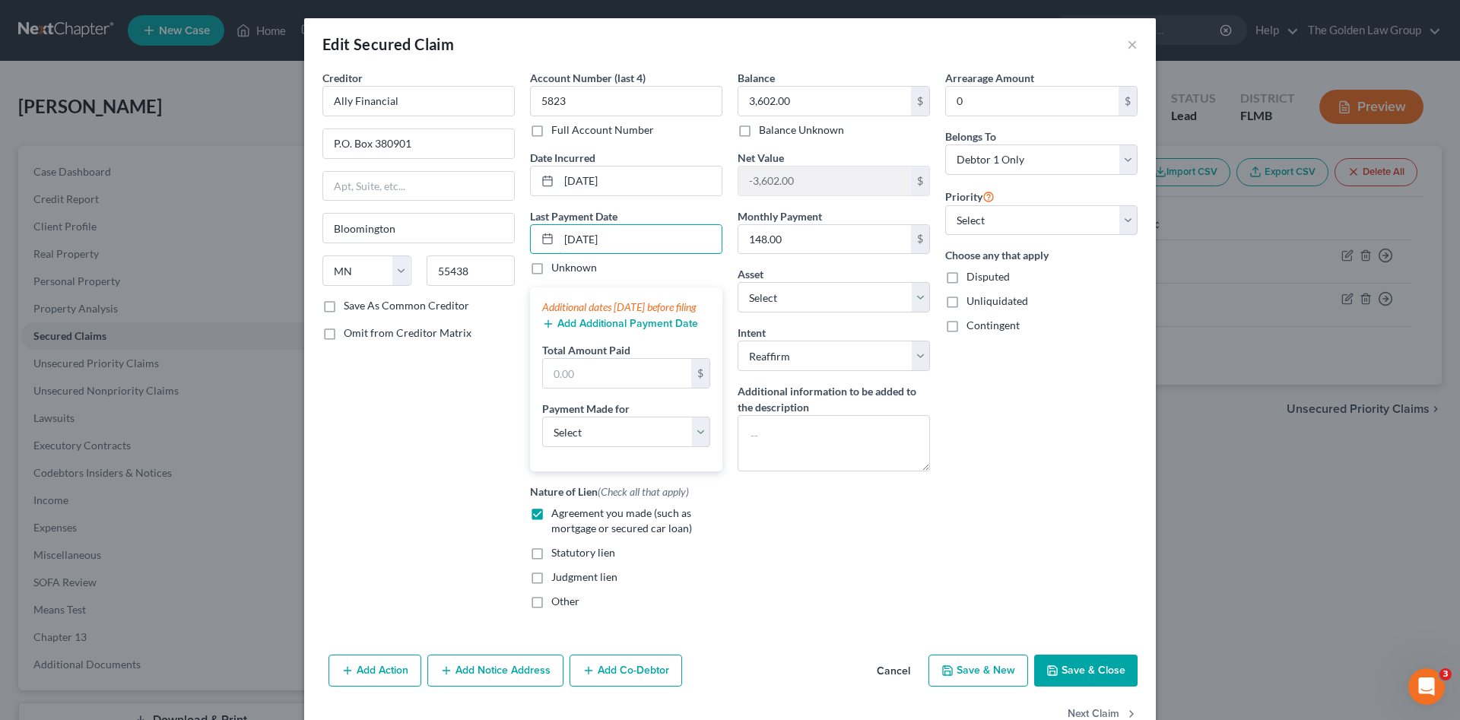
type input "10/04/2025"
click at [643, 330] on button "Add Additional Payment Date" at bounding box center [620, 324] width 156 height 12
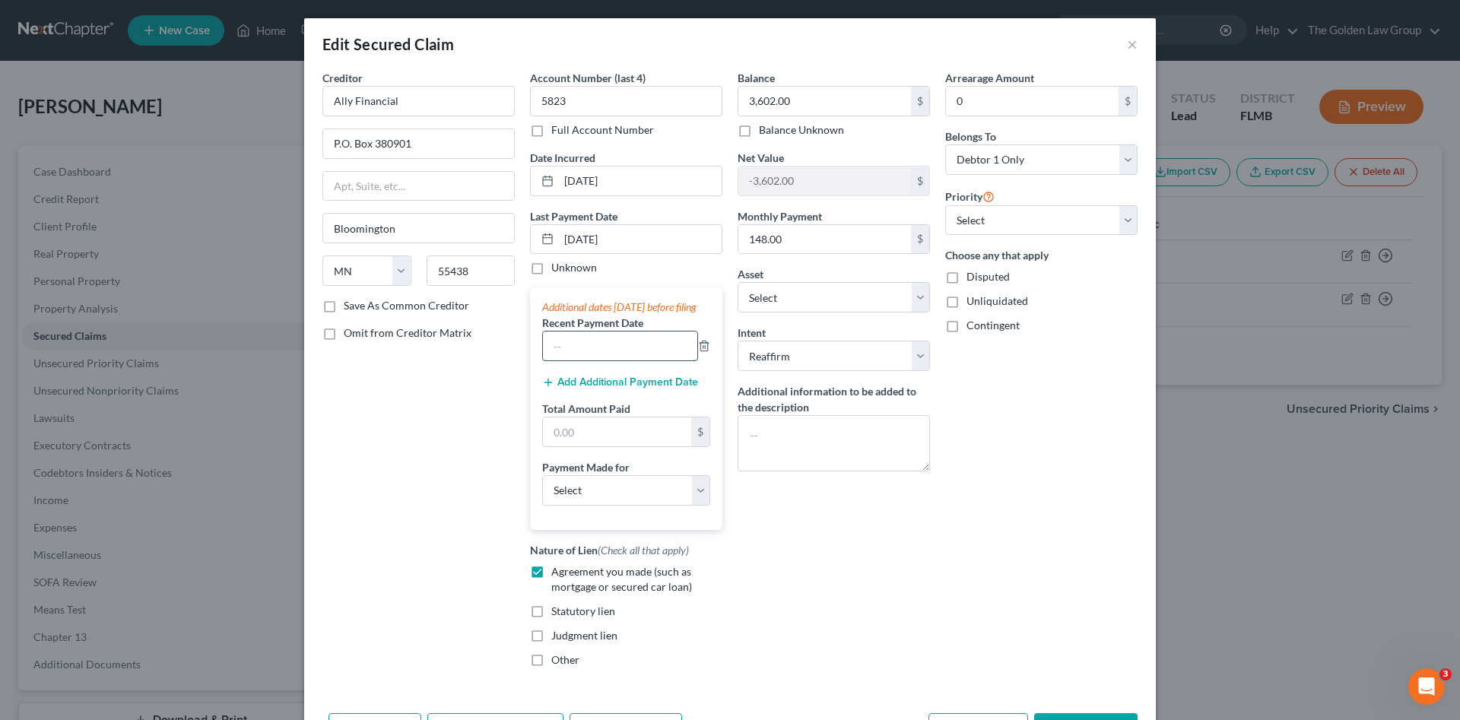
click at [628, 359] on input "text" at bounding box center [620, 346] width 154 height 29
type input "09/04/2025"
click at [636, 389] on button "Add Additional Payment Date" at bounding box center [620, 382] width 156 height 12
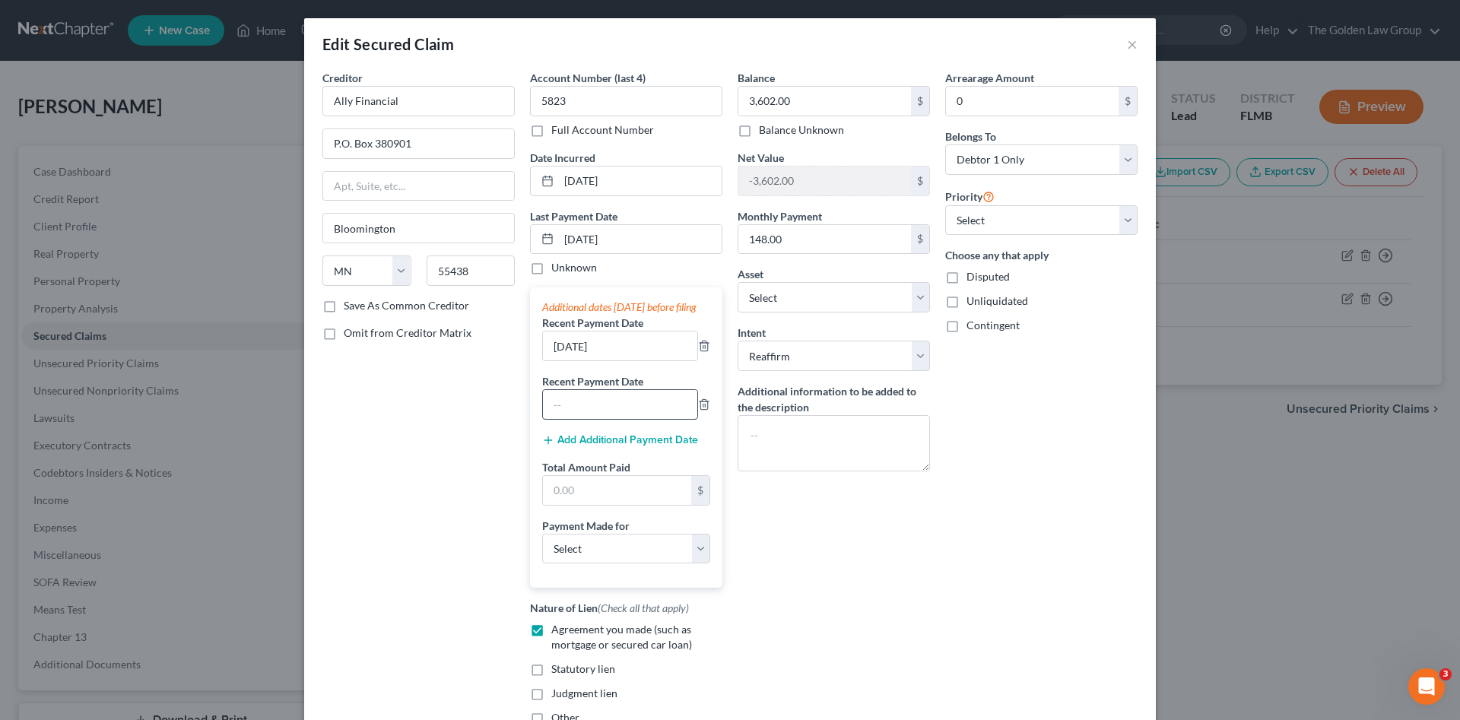
click at [623, 411] on input "text" at bounding box center [620, 404] width 154 height 29
type input "08/04/2025"
click at [577, 495] on input "text" at bounding box center [617, 490] width 148 height 29
type input "444.00"
click at [602, 564] on select "Select Car Credit Card Loan Repayment Mortgage Other Suppliers Or Vendors" at bounding box center [626, 549] width 168 height 30
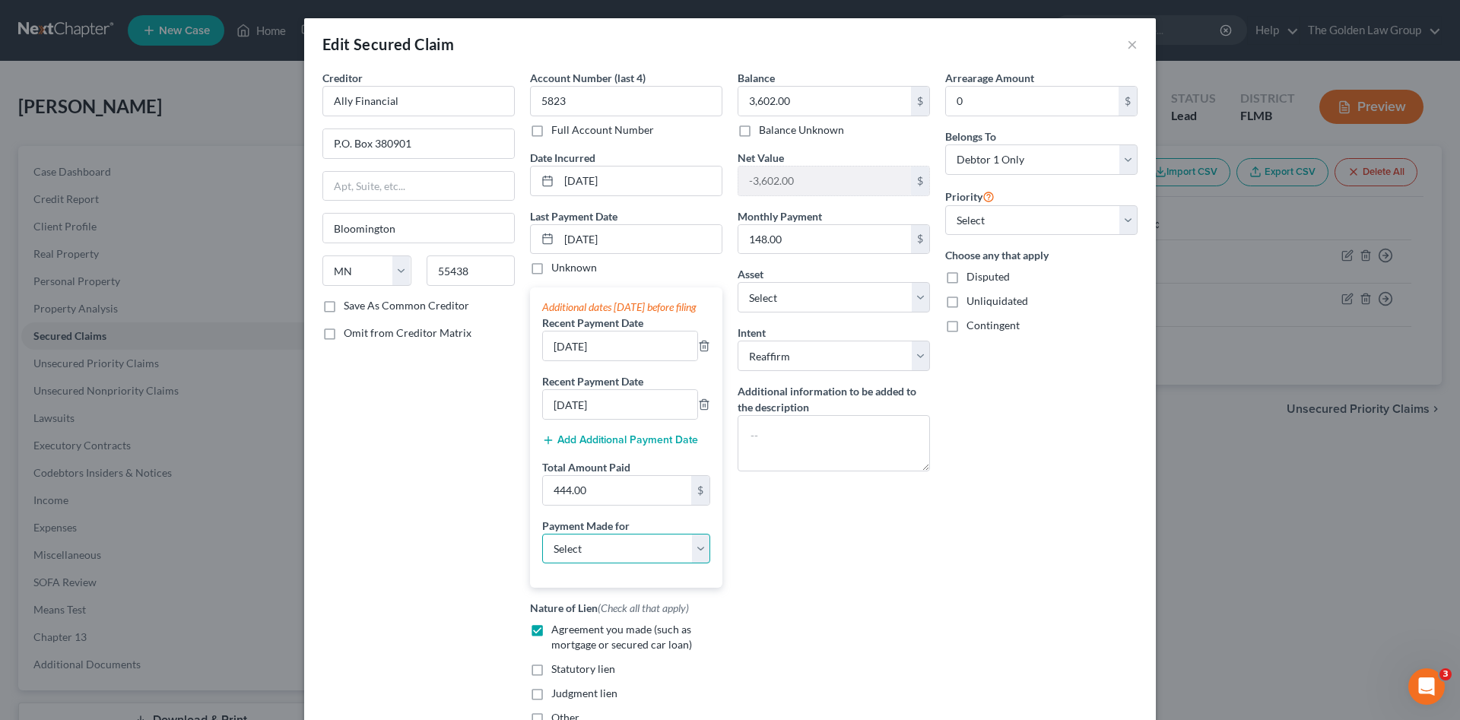
select select "0"
click at [542, 548] on select "Select Car Credit Card Loan Repayment Mortgage Other Suppliers Or Vendors" at bounding box center [626, 549] width 168 height 30
click at [811, 607] on div "Balance 3,602.00 $ Balance Unknown Balance Undetermined 3,602.00 $ Balance Unkn…" at bounding box center [834, 404] width 208 height 668
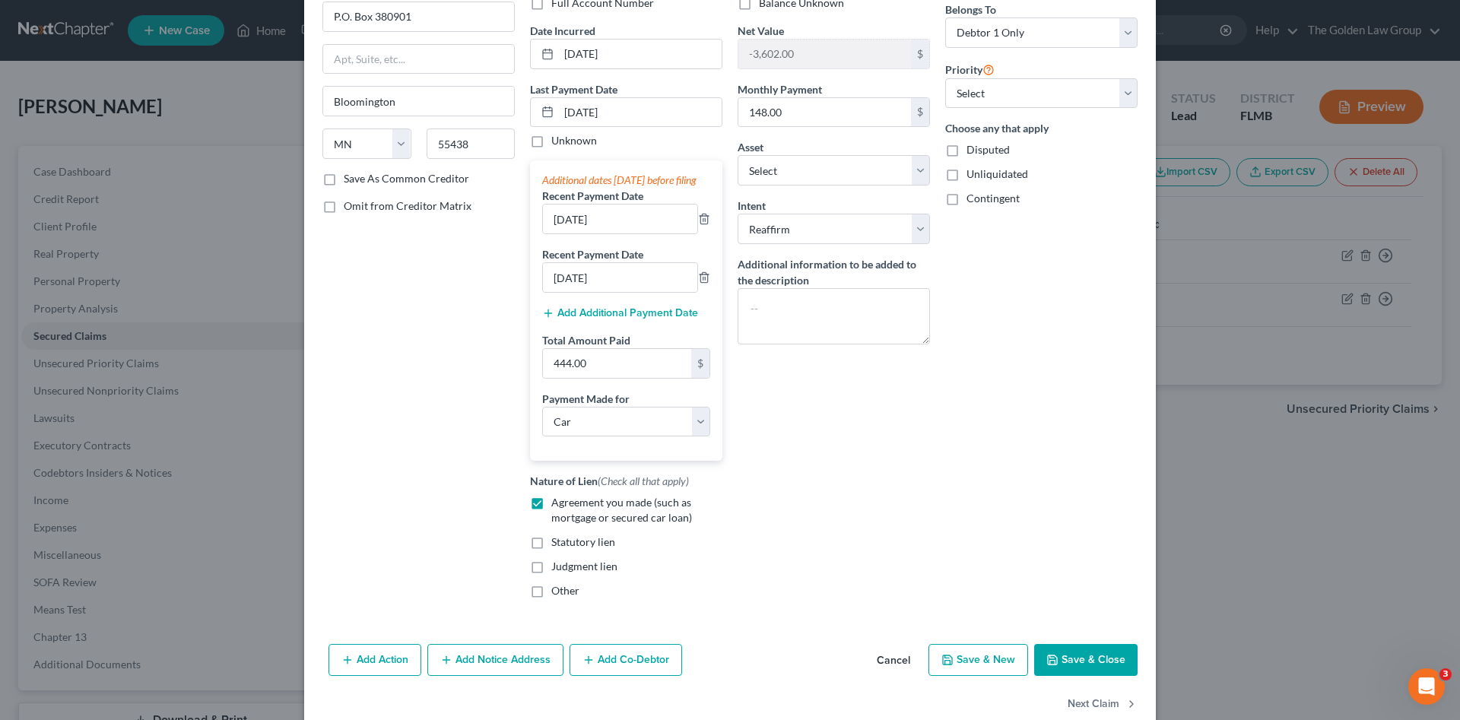
click at [1080, 676] on button "Save & Close" at bounding box center [1085, 660] width 103 height 32
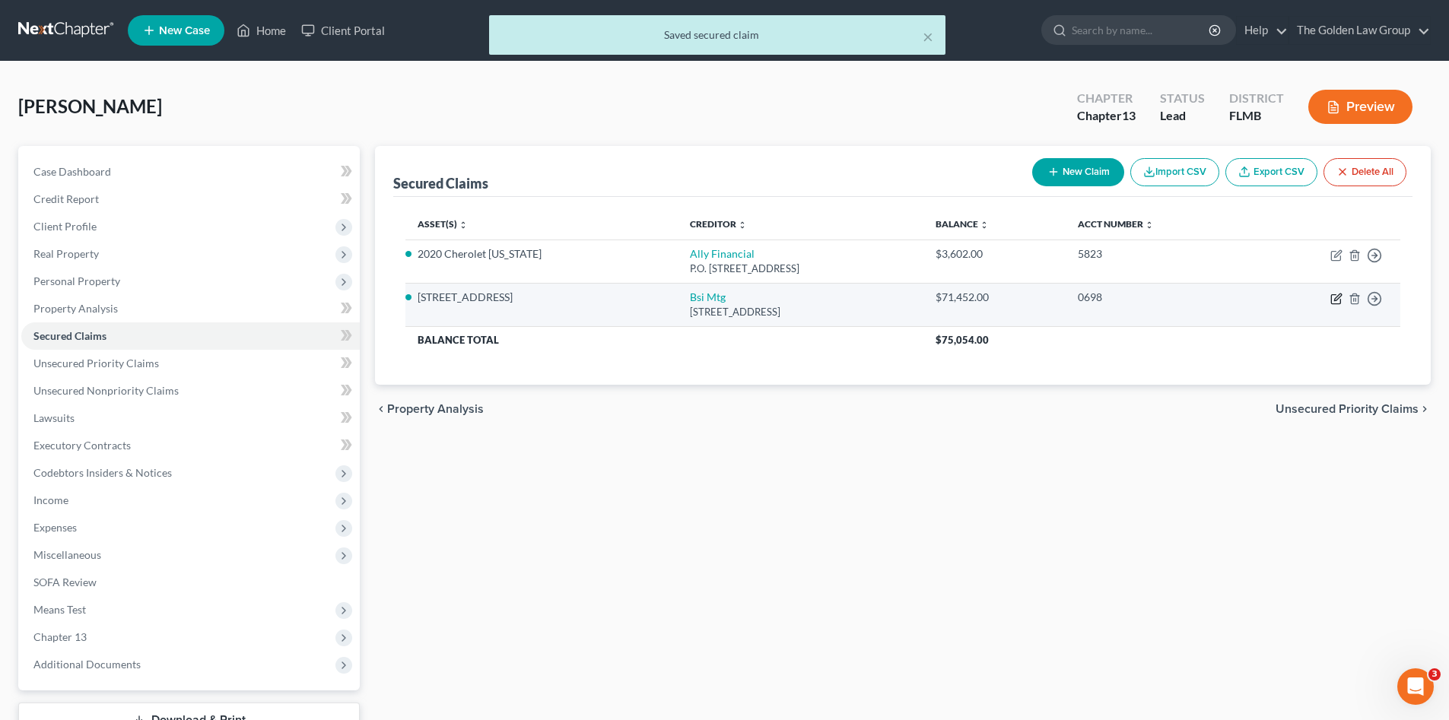
click at [1335, 300] on icon "button" at bounding box center [1337, 297] width 7 height 7
select select "39"
select select "4"
select select "0"
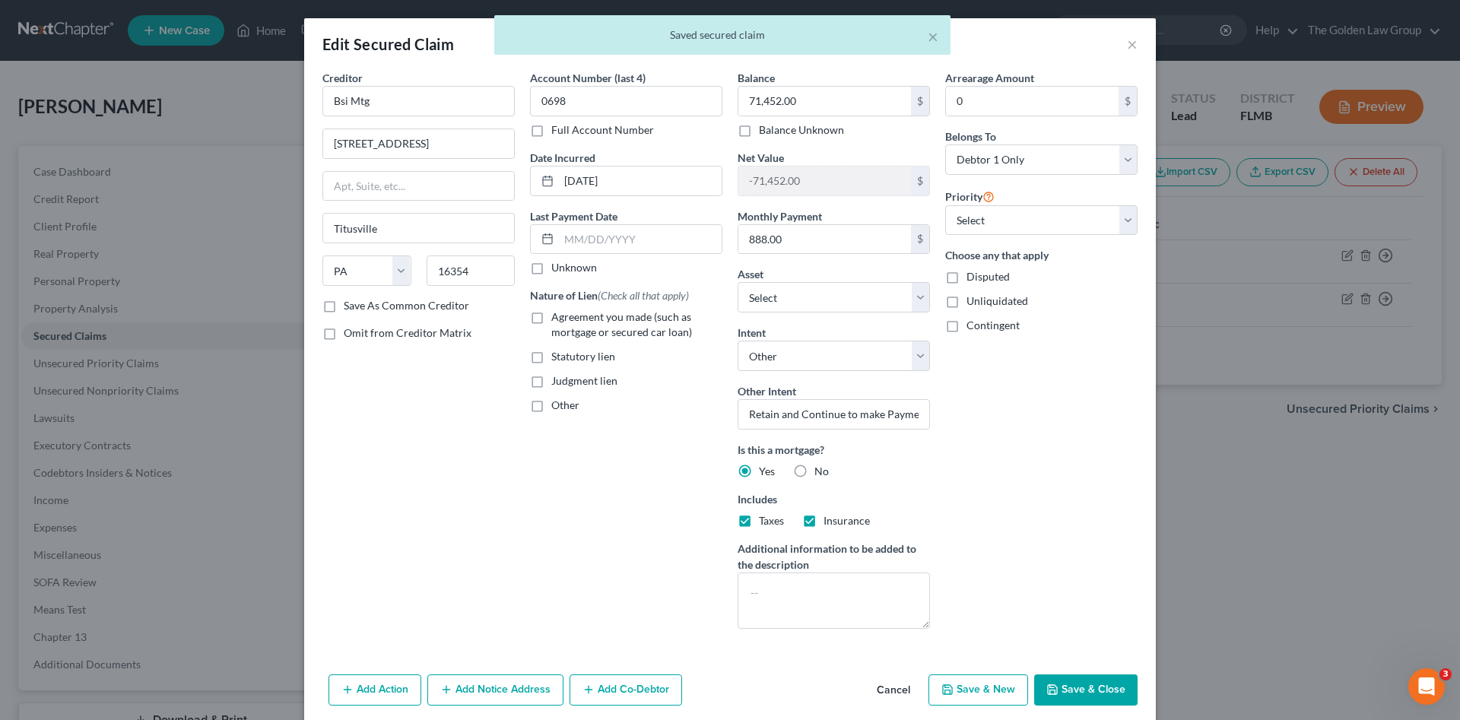
click at [551, 314] on label "Agreement you made (such as mortgage or secured car loan)" at bounding box center [636, 325] width 171 height 30
click at [557, 314] on input "Agreement you made (such as mortgage or secured car loan)" at bounding box center [562, 315] width 10 height 10
checkbox input "true"
click at [599, 239] on input "text" at bounding box center [640, 239] width 163 height 29
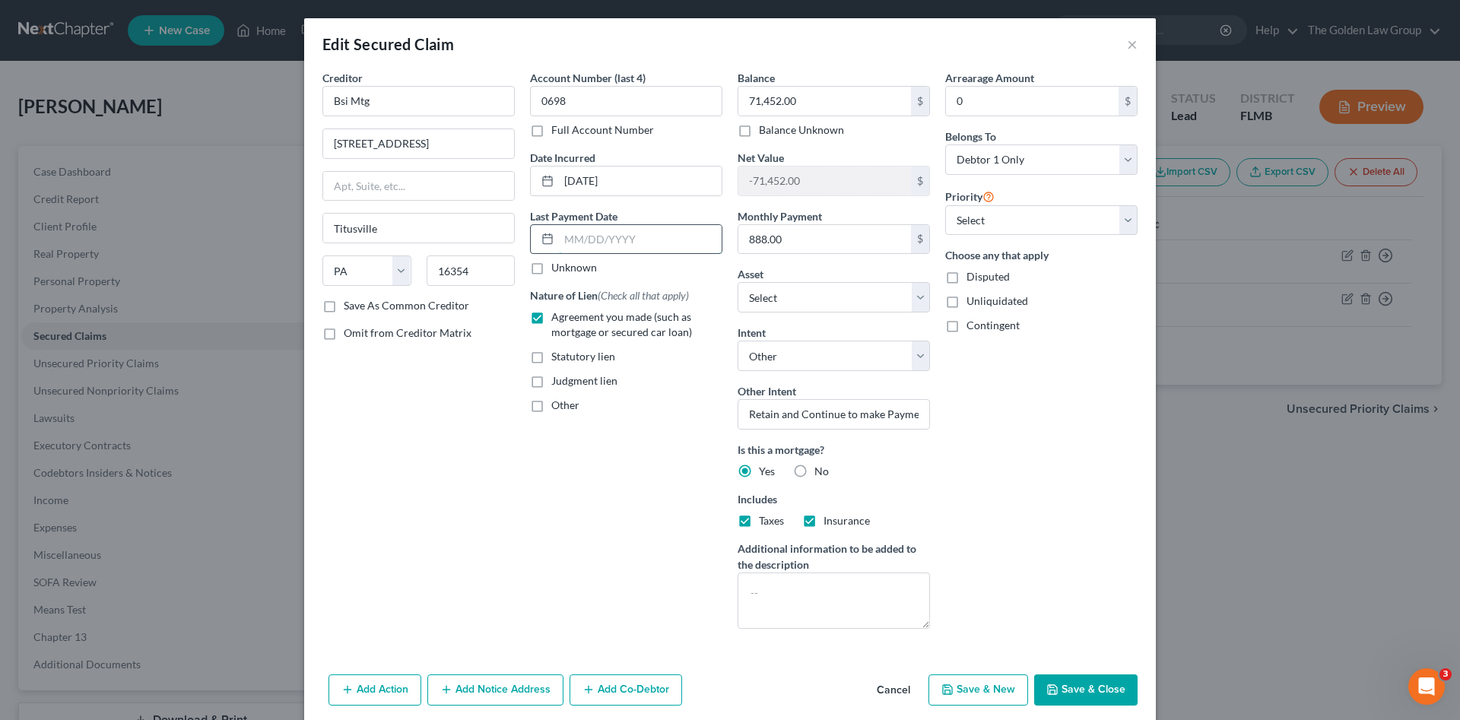
click at [637, 246] on input "text" at bounding box center [640, 239] width 163 height 29
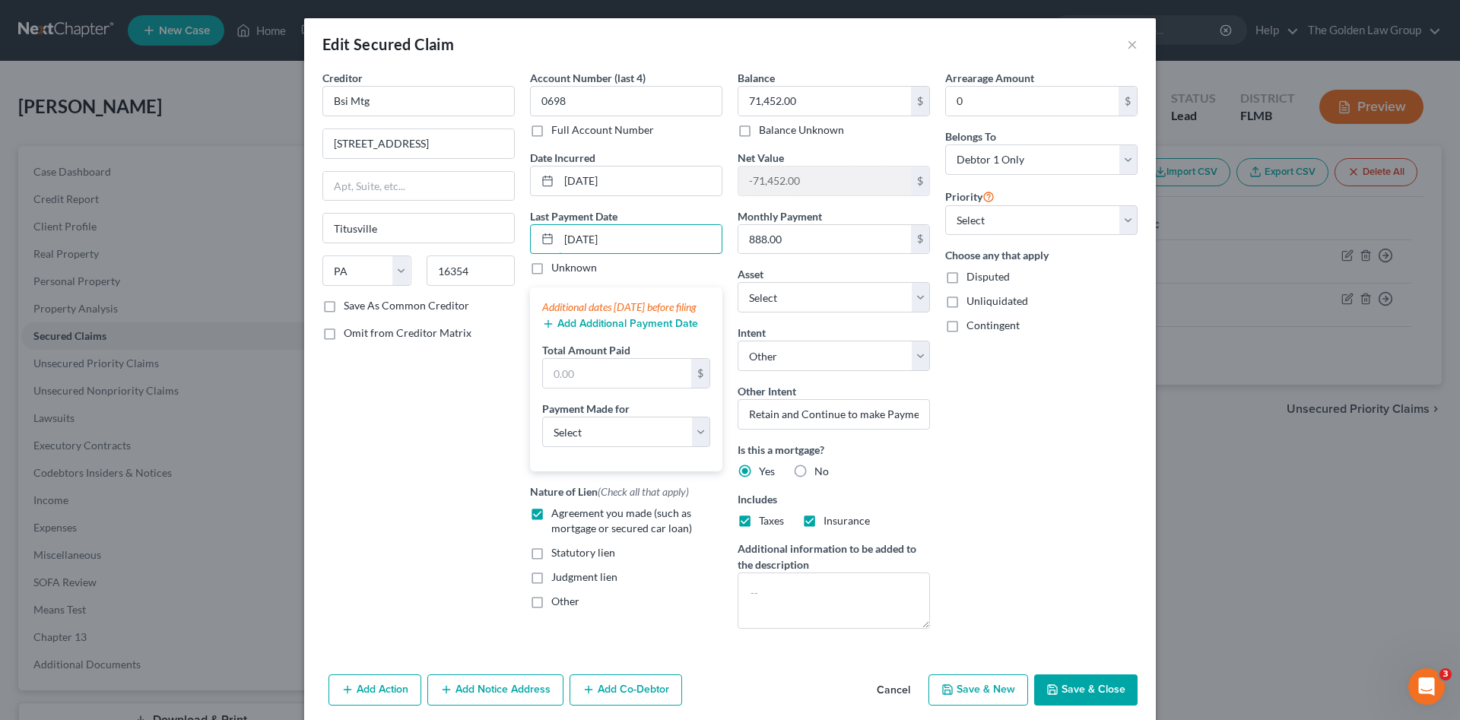
type input "09/24/2025"
click at [635, 330] on button "Add Additional Payment Date" at bounding box center [620, 324] width 156 height 12
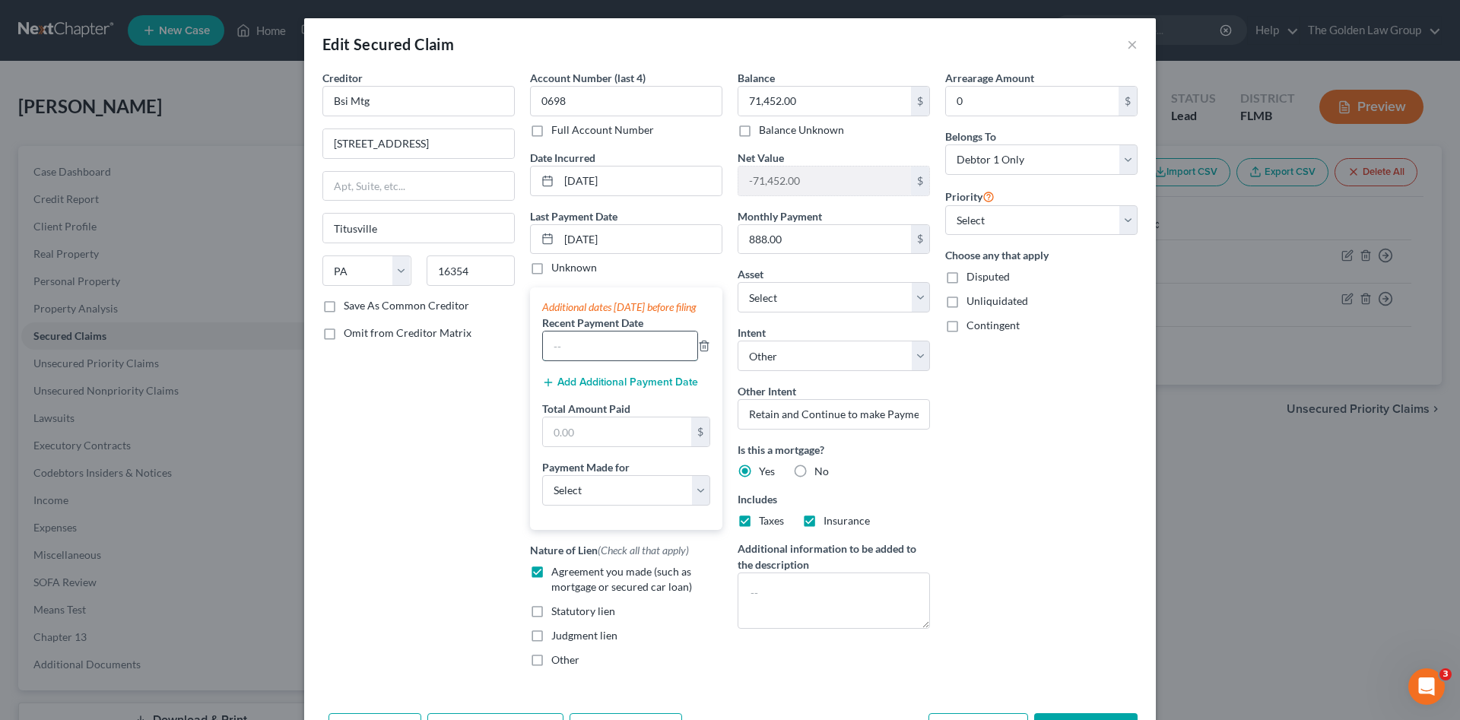
click at [619, 359] on input "text" at bounding box center [620, 346] width 154 height 29
type input "08/24/2025"
click at [637, 389] on button "Add Additional Payment Date" at bounding box center [620, 382] width 156 height 12
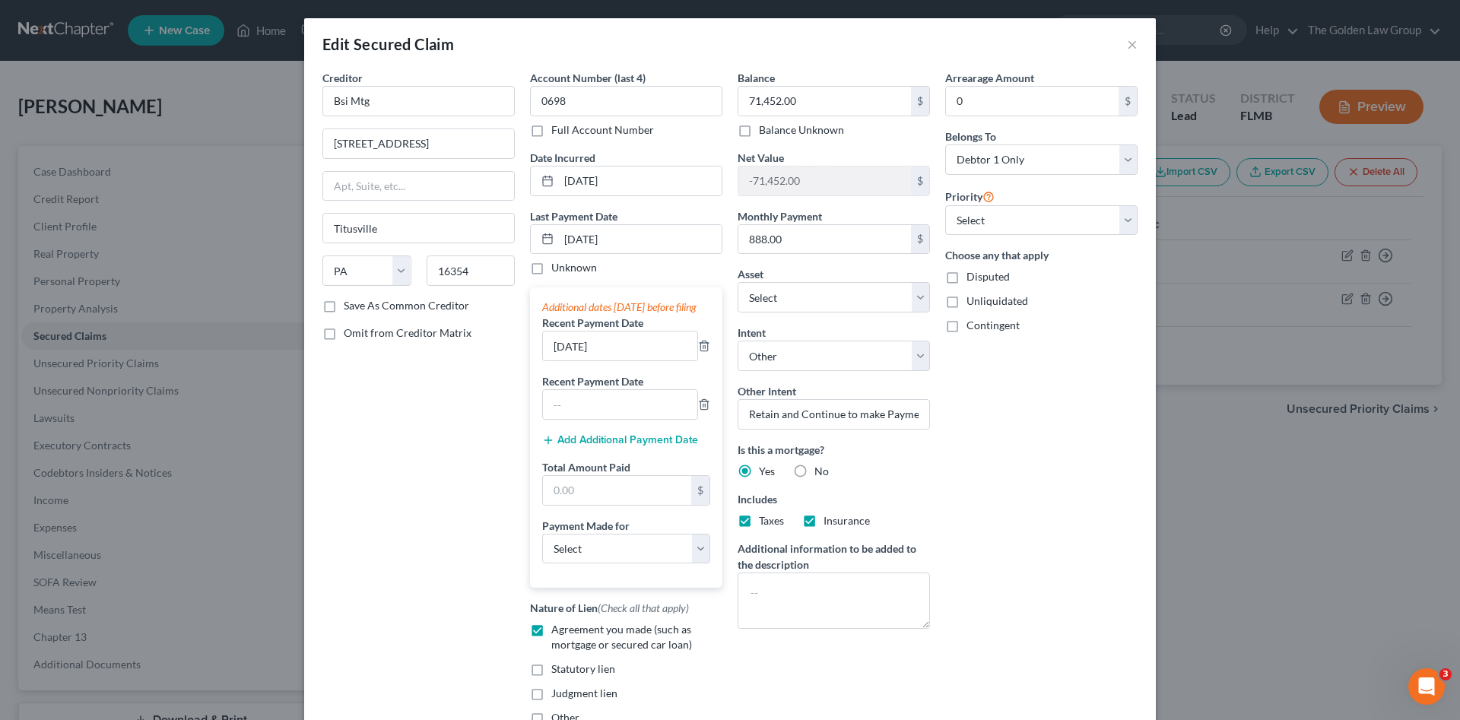
click at [638, 389] on label "Recent Payment Date" at bounding box center [592, 381] width 101 height 16
click at [643, 419] on input "text" at bounding box center [620, 404] width 154 height 29
type input "07/24/2025"
click at [576, 500] on input "text" at bounding box center [617, 490] width 148 height 29
type input "2,664.00"
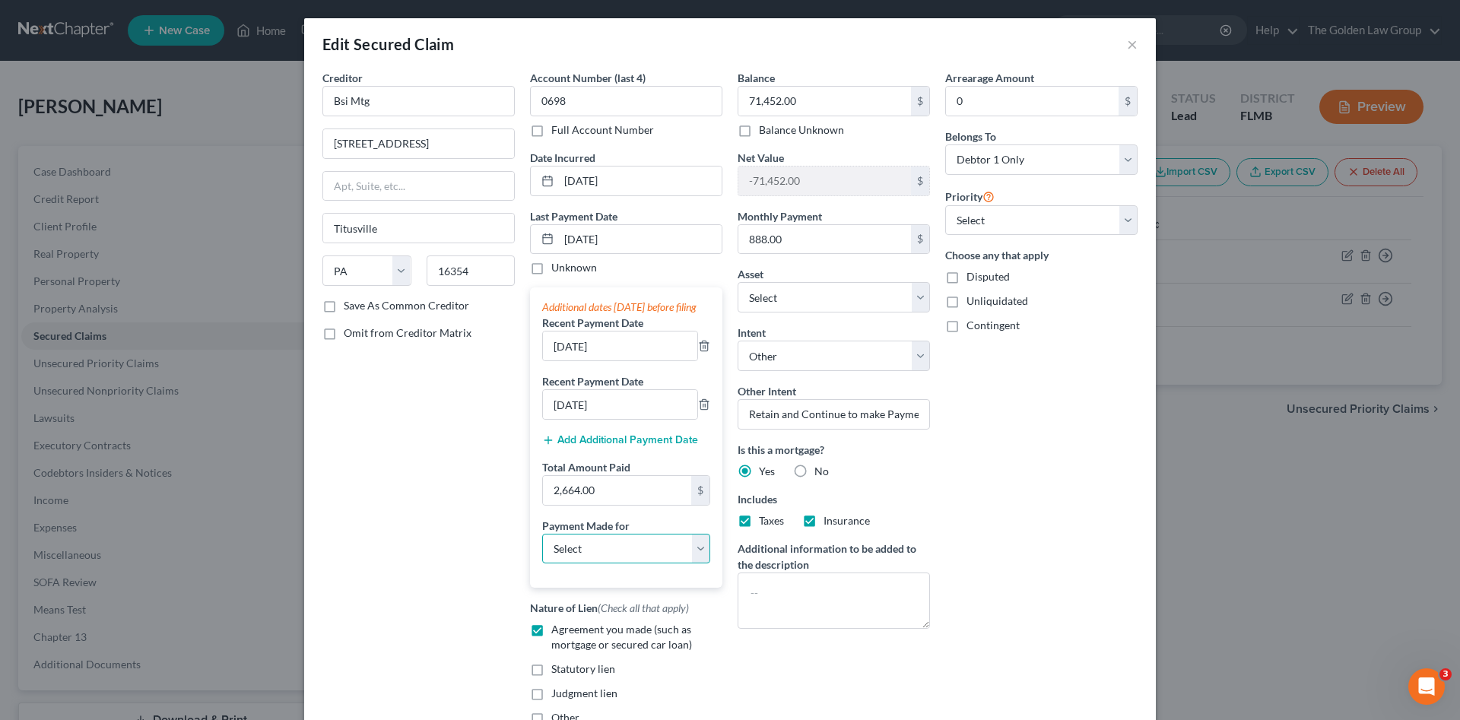
click at [594, 564] on select "Select Car Credit Card Loan Repayment Mortgage Other Suppliers Or Vendors" at bounding box center [626, 549] width 168 height 30
select select "3"
click at [542, 548] on select "Select Car Credit Card Loan Repayment Mortgage Other Suppliers Or Vendors" at bounding box center [626, 549] width 168 height 30
click at [816, 643] on div "Balance 71,452.00 $ Balance Unknown Balance Undetermined 71,452.00 $ Balance Un…" at bounding box center [834, 404] width 208 height 668
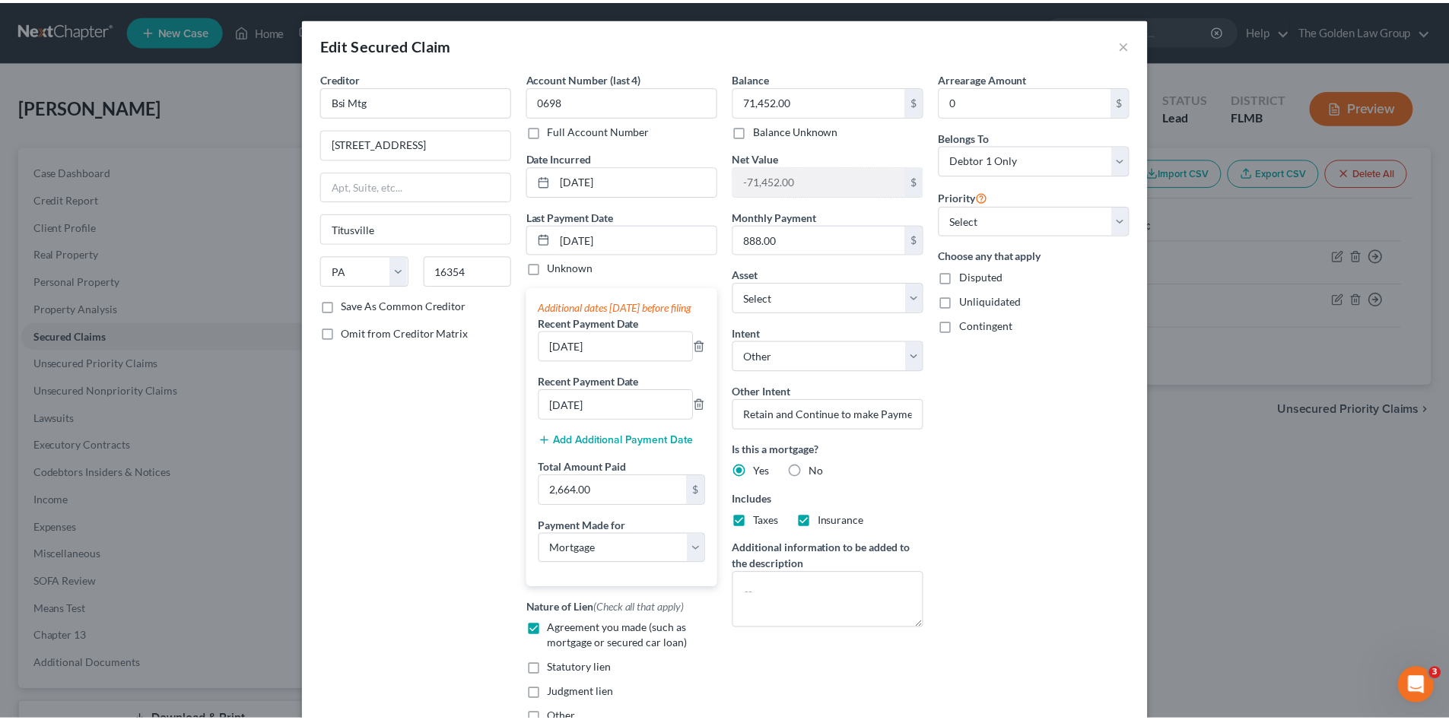
scroll to position [173, 0]
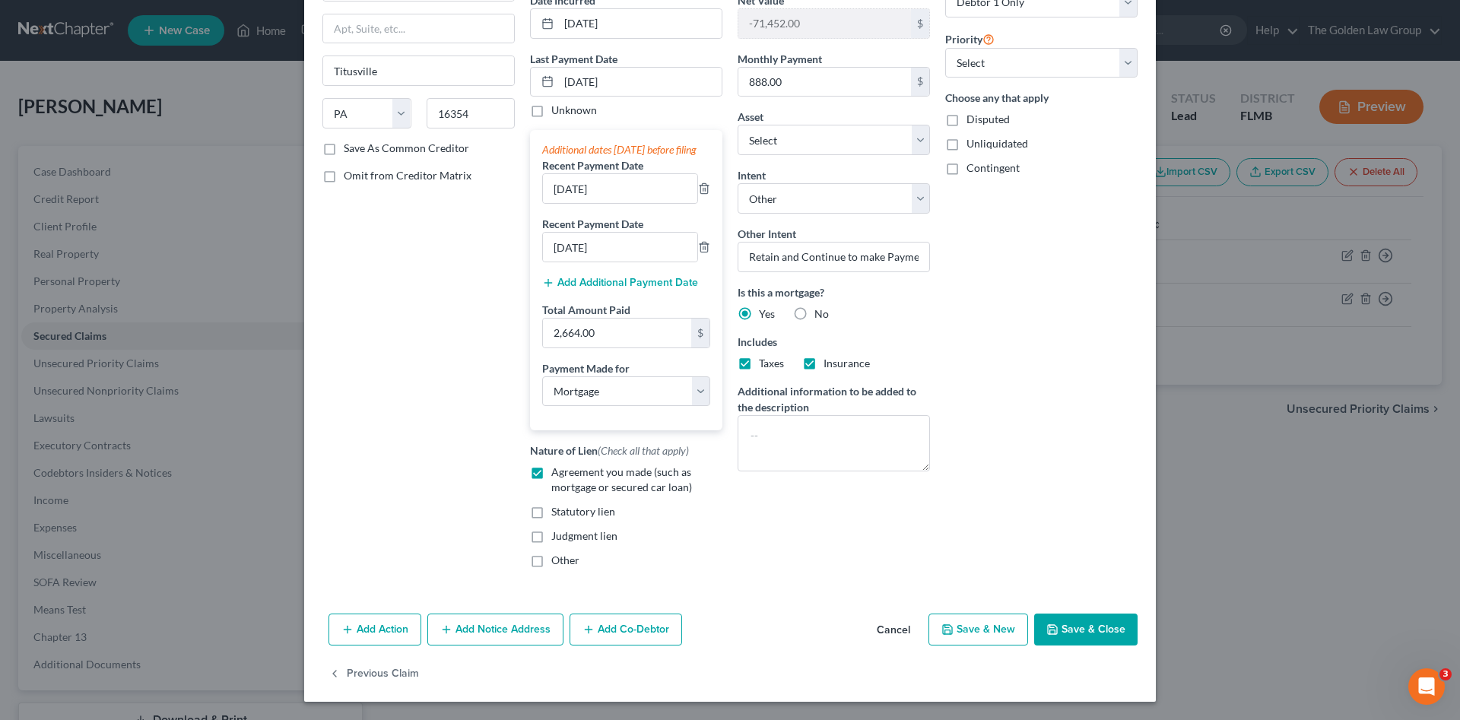
click at [1084, 627] on button "Save & Close" at bounding box center [1085, 630] width 103 height 32
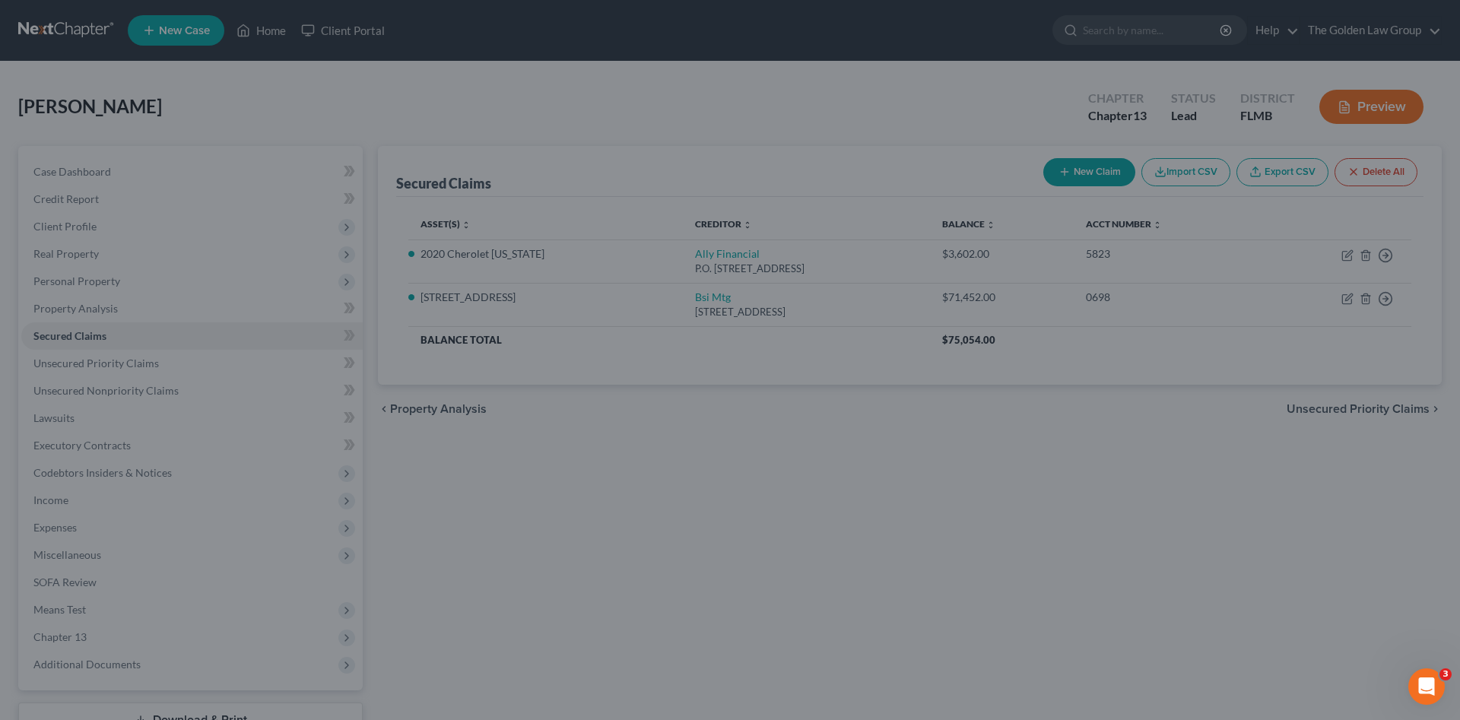
select select "5"
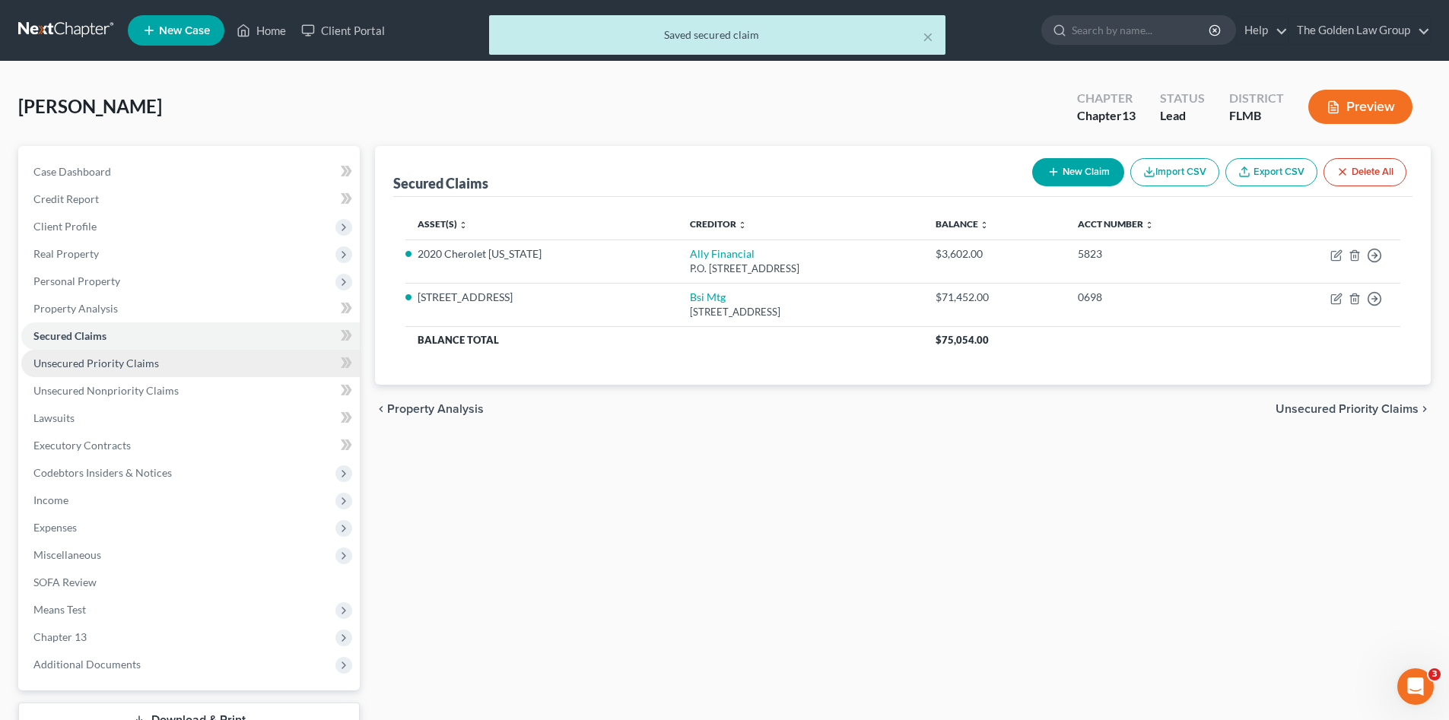
click at [135, 370] on link "Unsecured Priority Claims" at bounding box center [190, 363] width 338 height 27
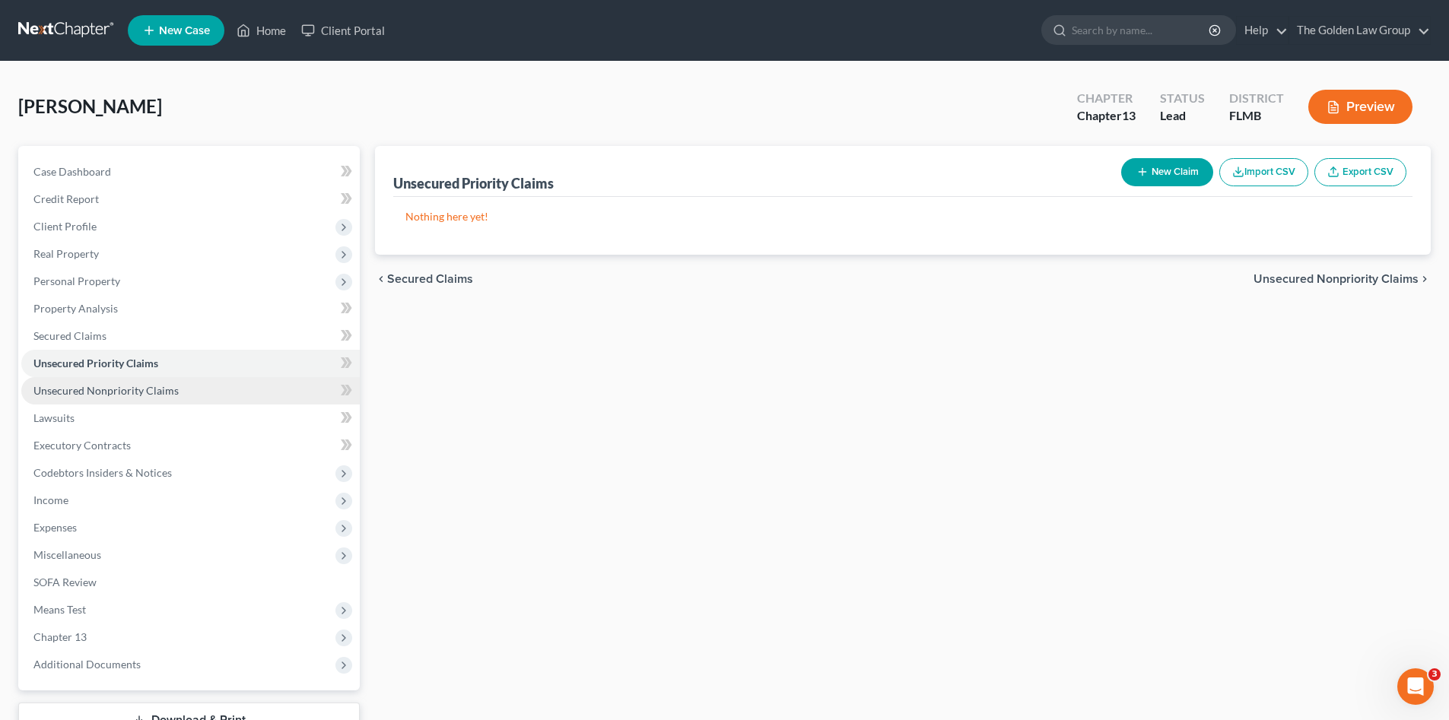
click at [150, 385] on span "Unsecured Nonpriority Claims" at bounding box center [105, 390] width 145 height 13
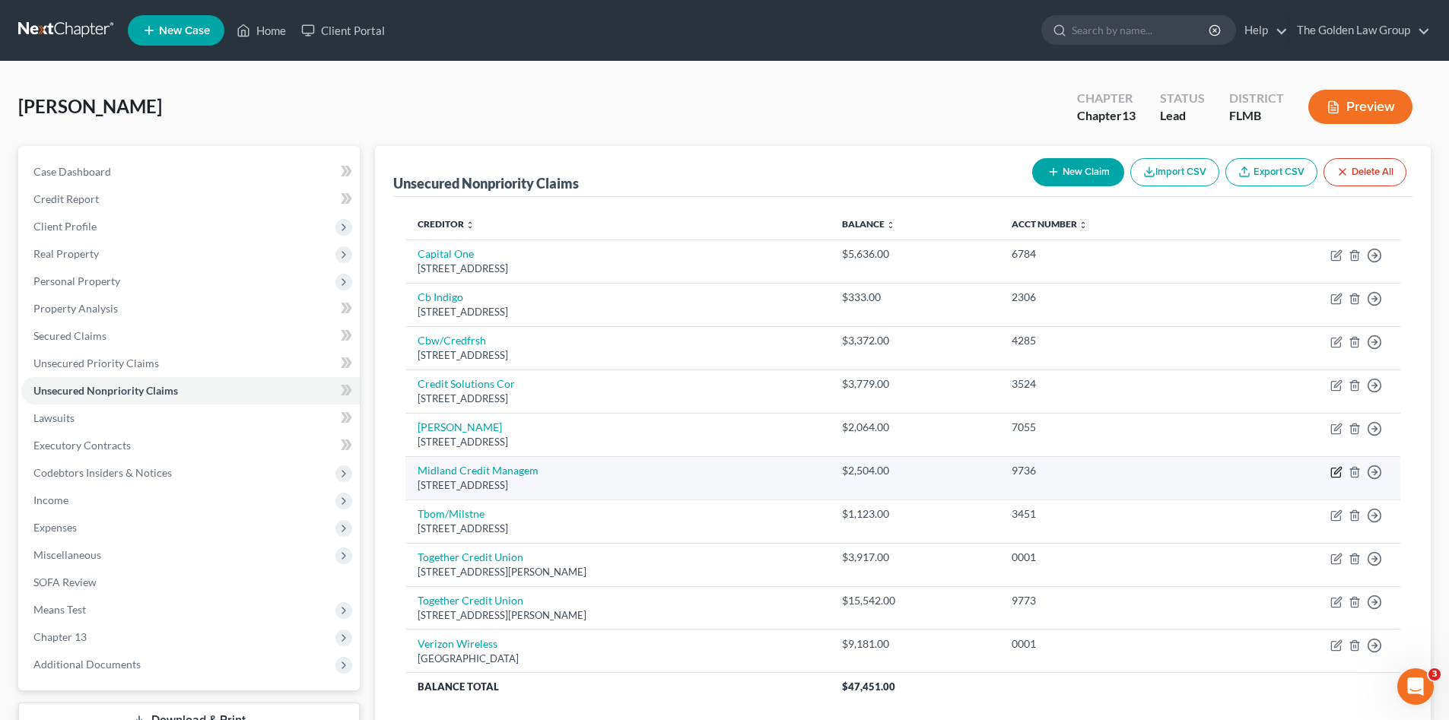
click at [1332, 471] on icon "button" at bounding box center [1336, 472] width 12 height 12
select select "23"
select select "0"
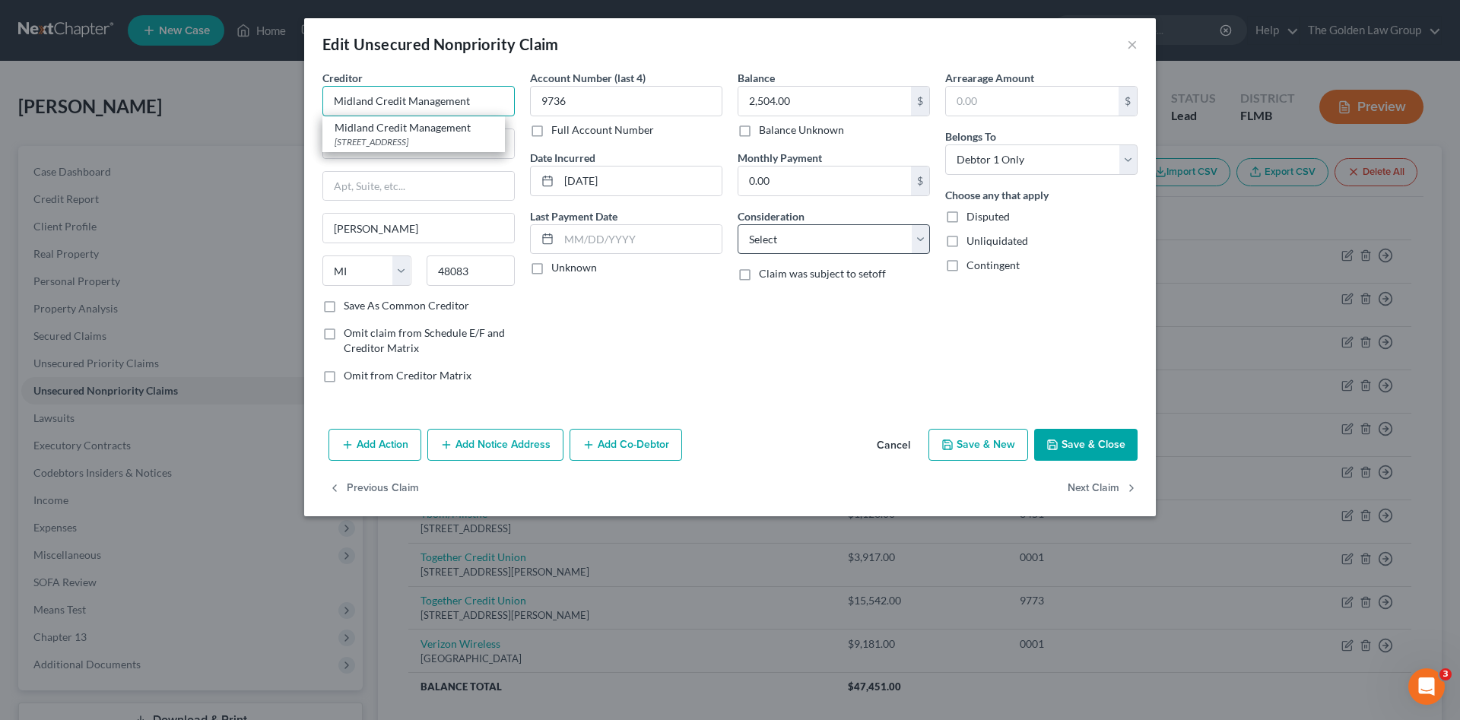
type input "Midland Credit Management"
click at [865, 242] on select "Select Cable / Satellite Services Collection Agency Credit Card Debt Debt Couns…" at bounding box center [834, 239] width 192 height 30
select select "1"
click at [738, 224] on select "Select Cable / Satellite Services Collection Agency Credit Card Debt Debt Couns…" at bounding box center [834, 239] width 192 height 30
click at [506, 96] on input "Midland Credit Management" at bounding box center [418, 101] width 192 height 30
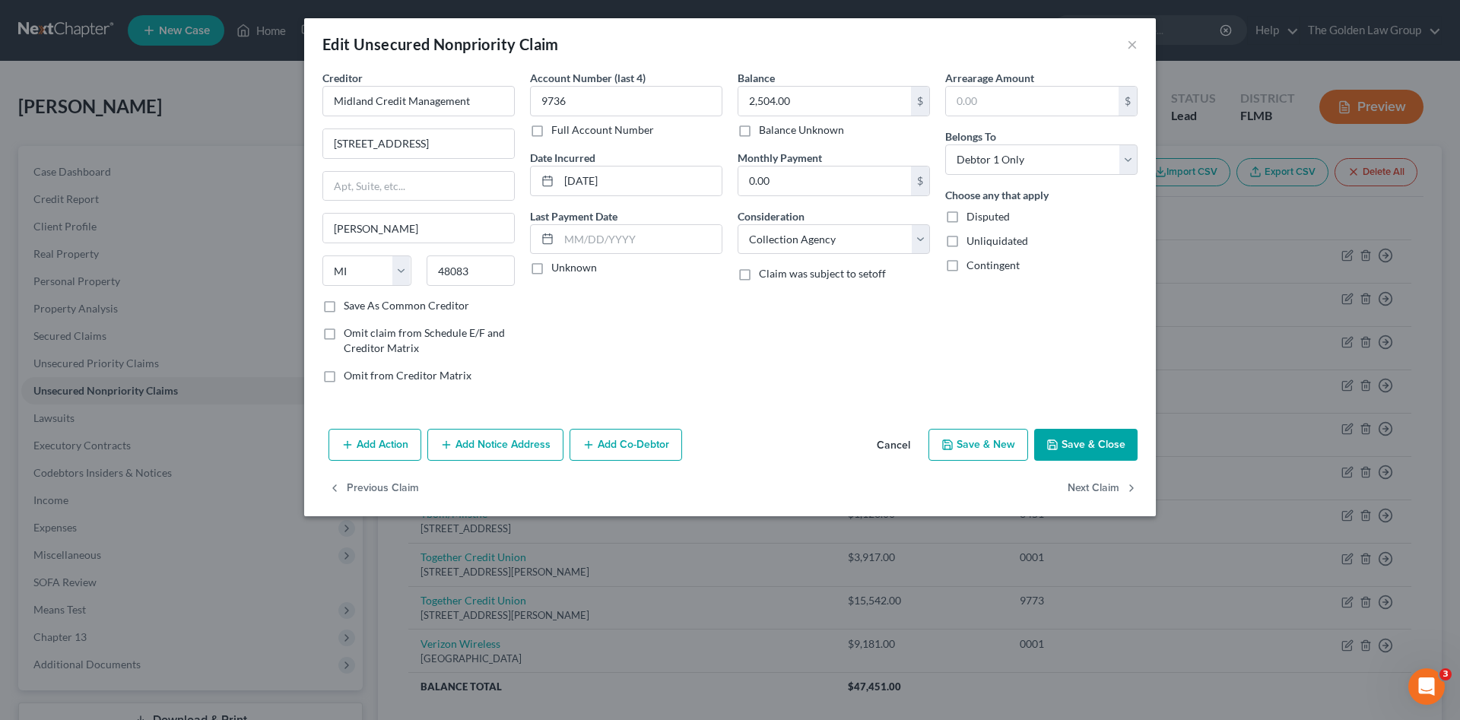
click at [1125, 440] on button "Save & Close" at bounding box center [1085, 445] width 103 height 32
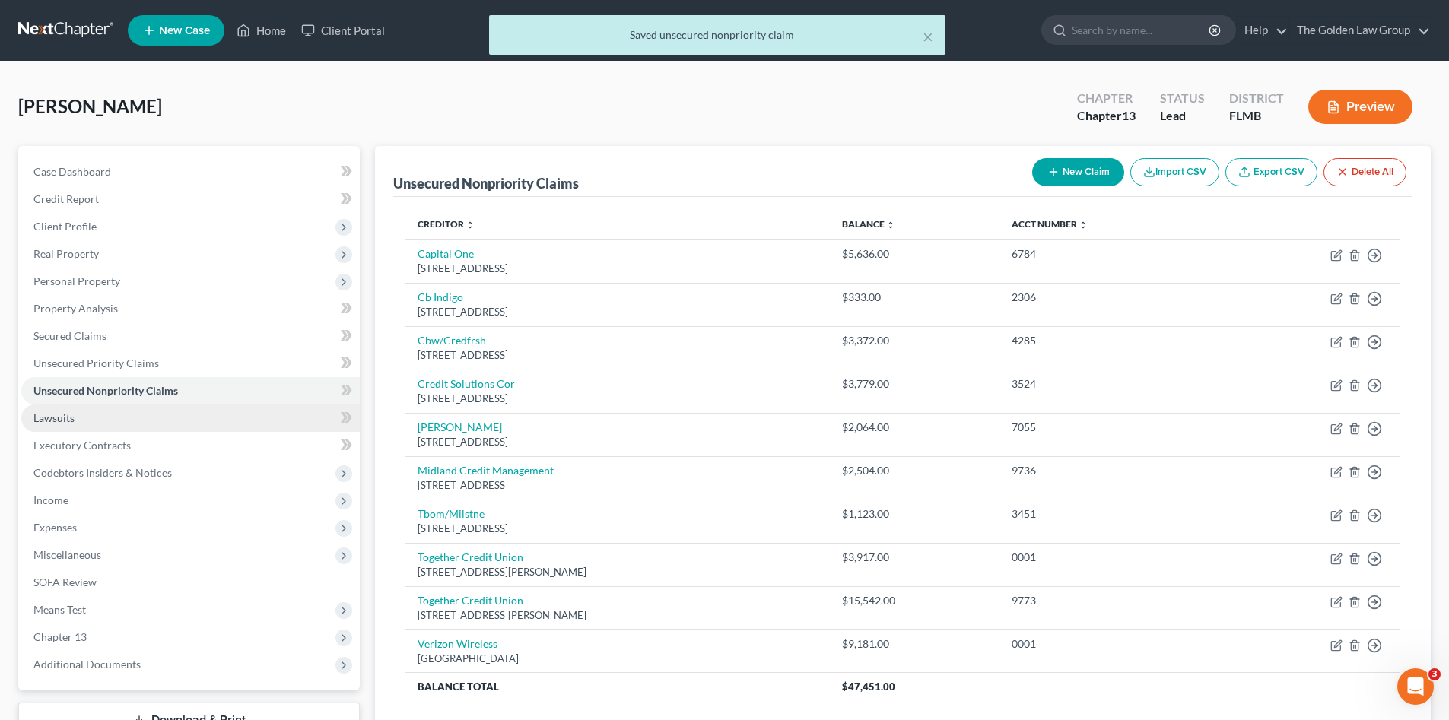
click at [130, 412] on link "Lawsuits" at bounding box center [190, 418] width 338 height 27
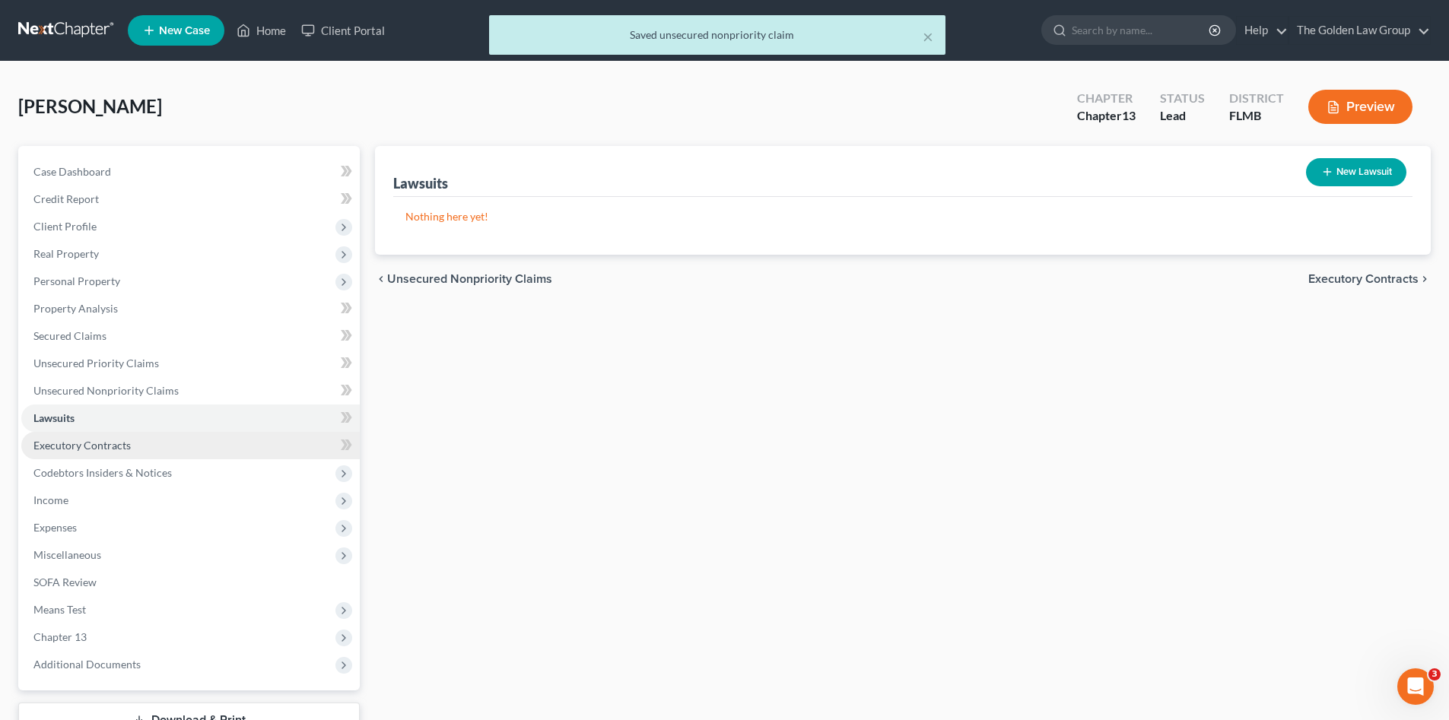
click at [145, 441] on link "Executory Contracts" at bounding box center [190, 445] width 338 height 27
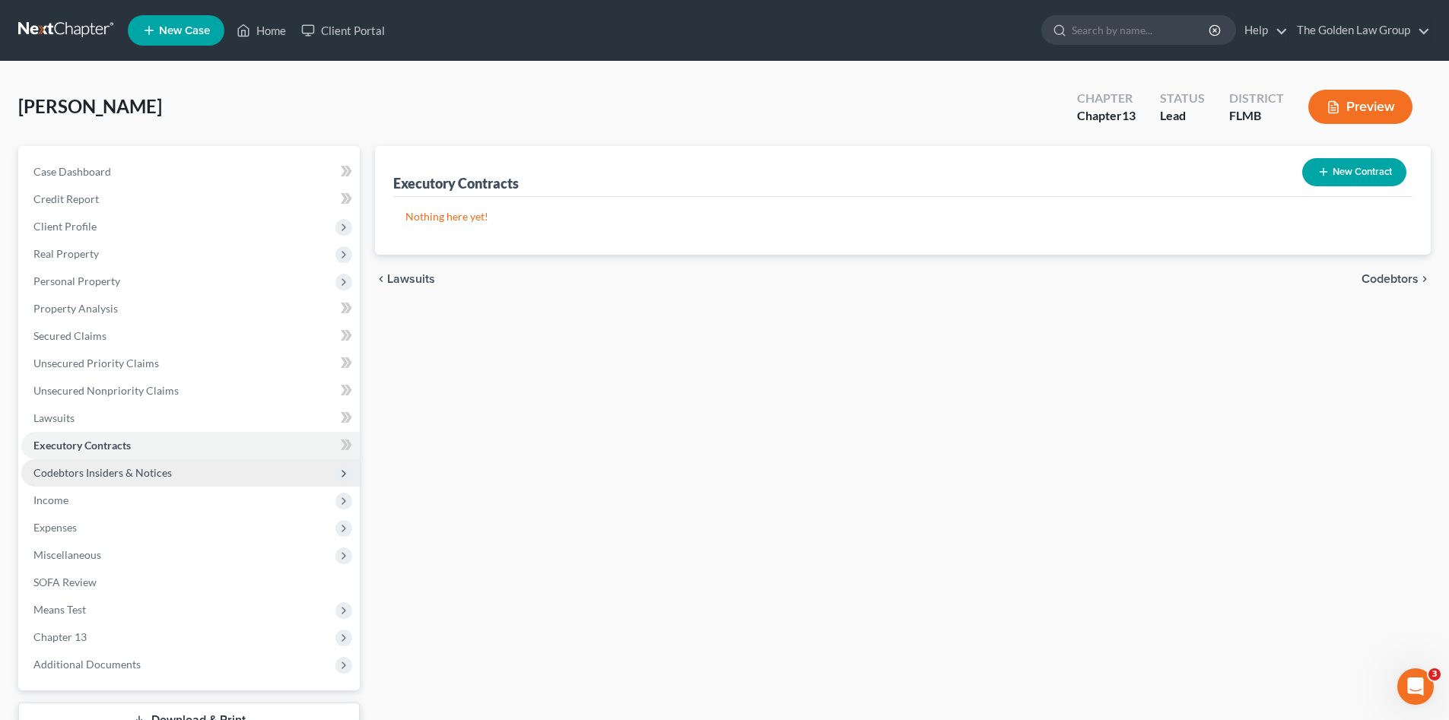
click at [149, 466] on span "Codebtors Insiders & Notices" at bounding box center [102, 472] width 138 height 13
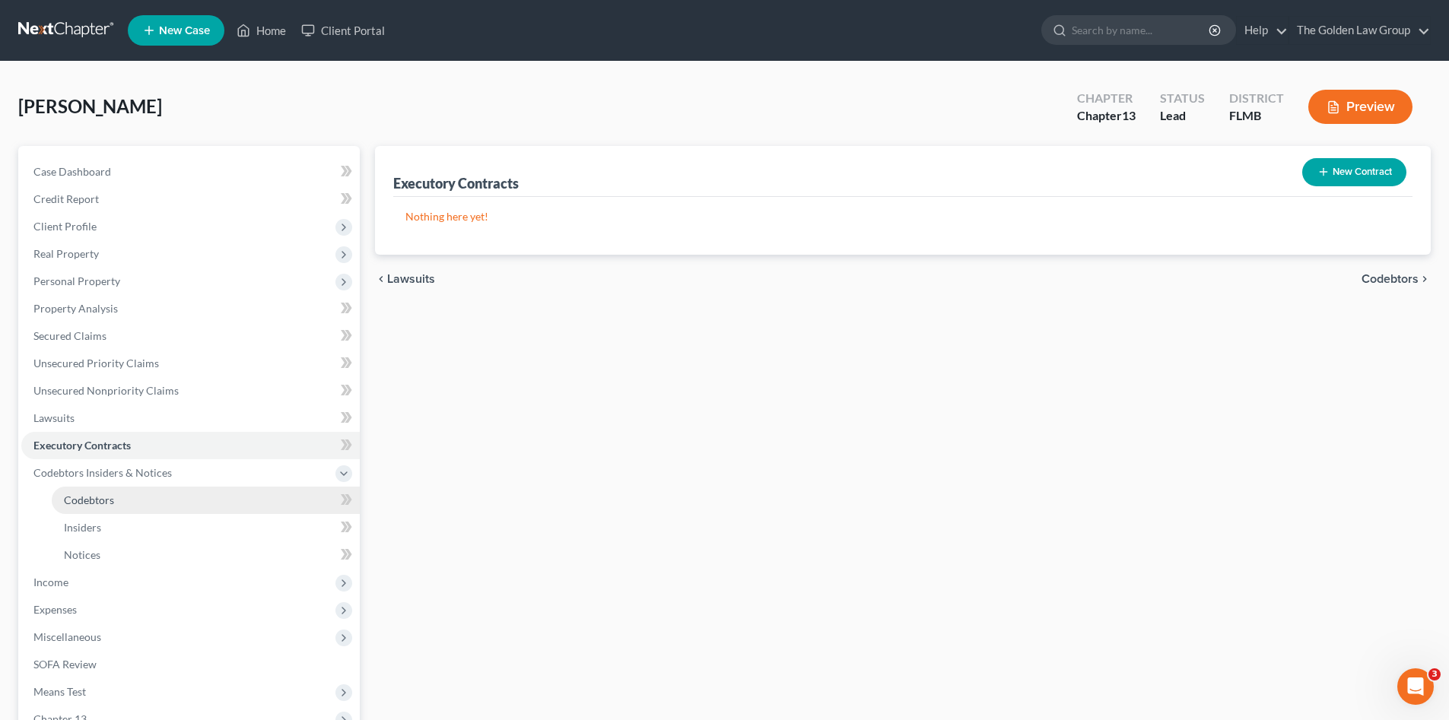
click at [141, 503] on link "Codebtors" at bounding box center [206, 500] width 308 height 27
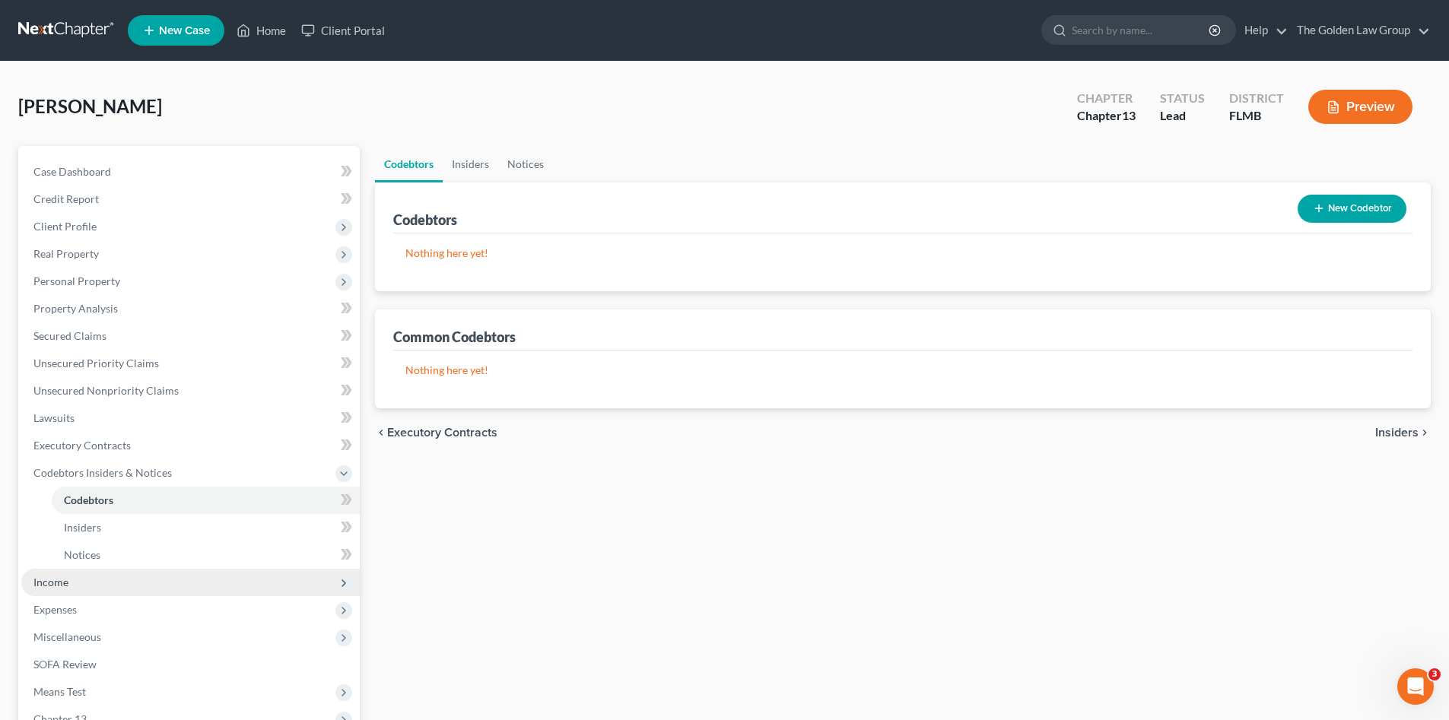
click at [124, 577] on span "Income" at bounding box center [190, 582] width 338 height 27
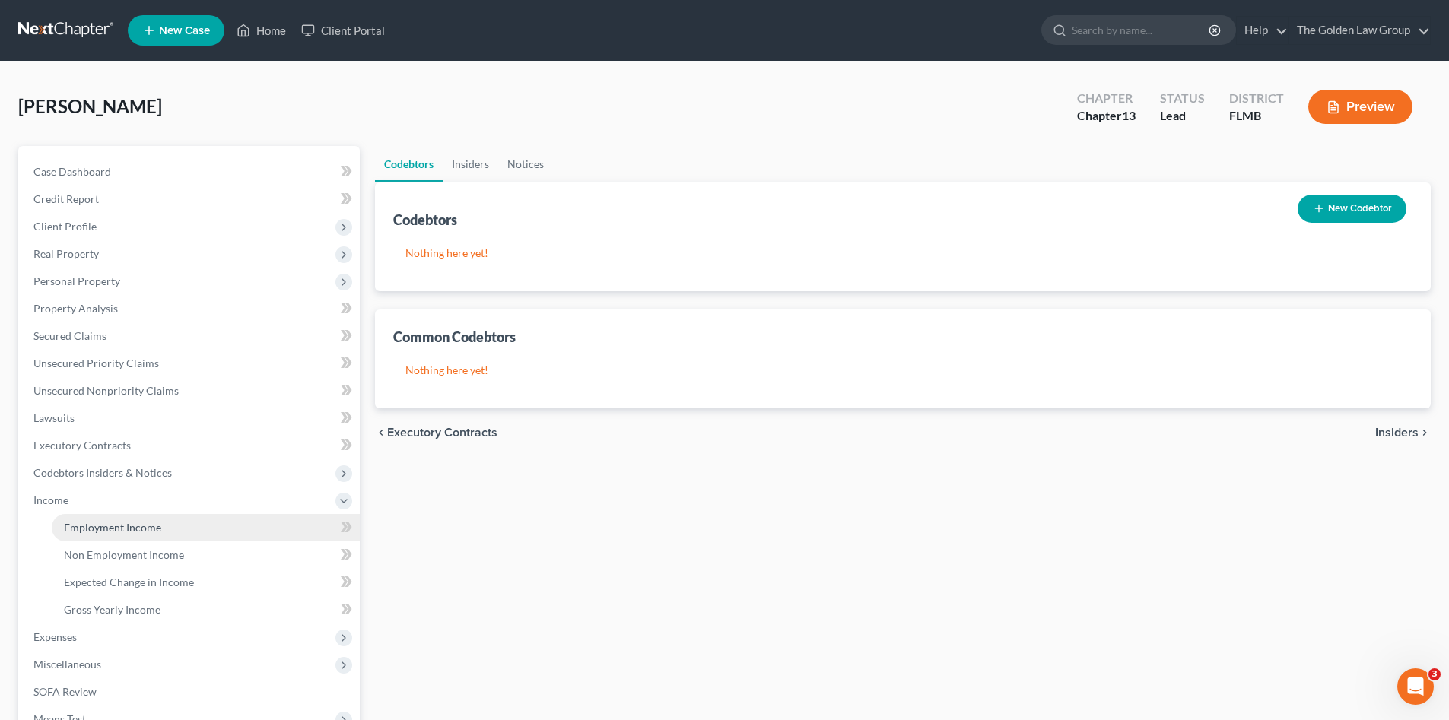
click at [90, 532] on span "Employment Income" at bounding box center [112, 527] width 97 height 13
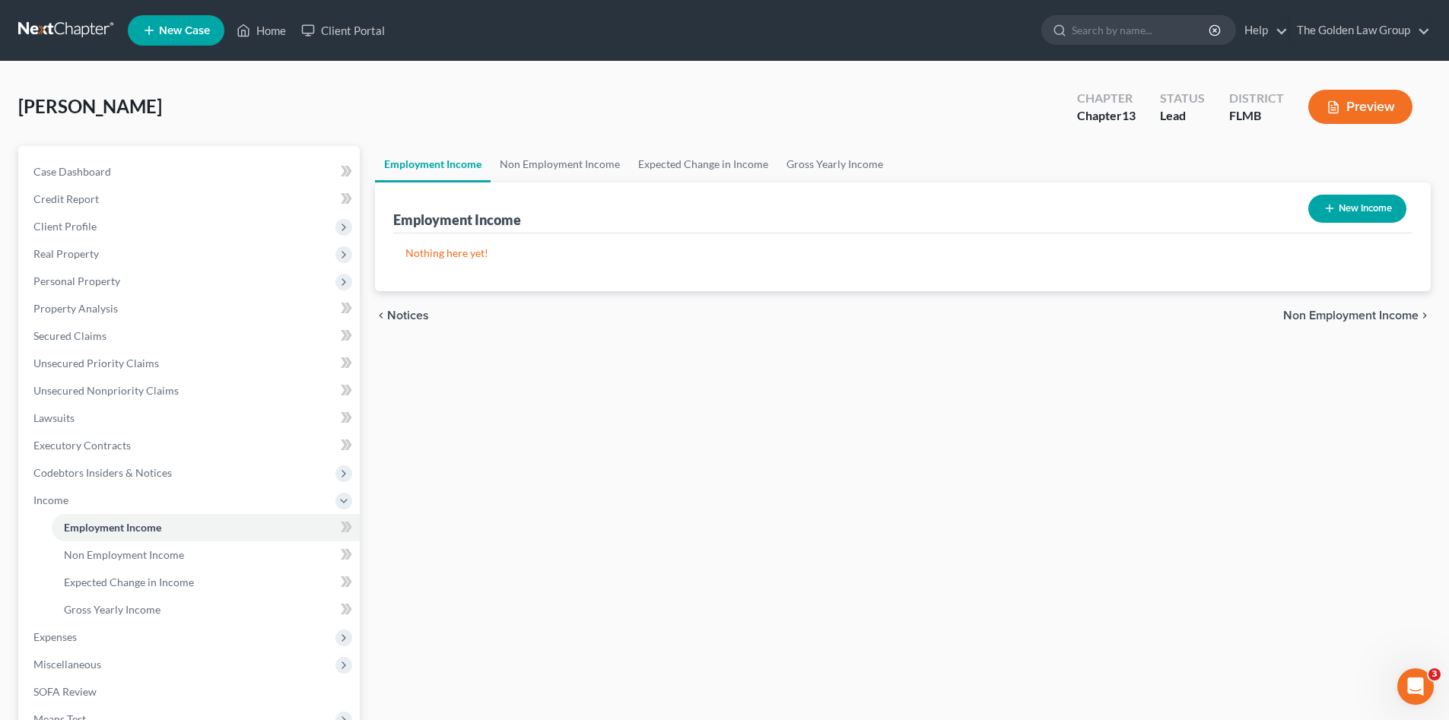
click at [1356, 198] on button "New Income" at bounding box center [1357, 209] width 98 height 28
select select "0"
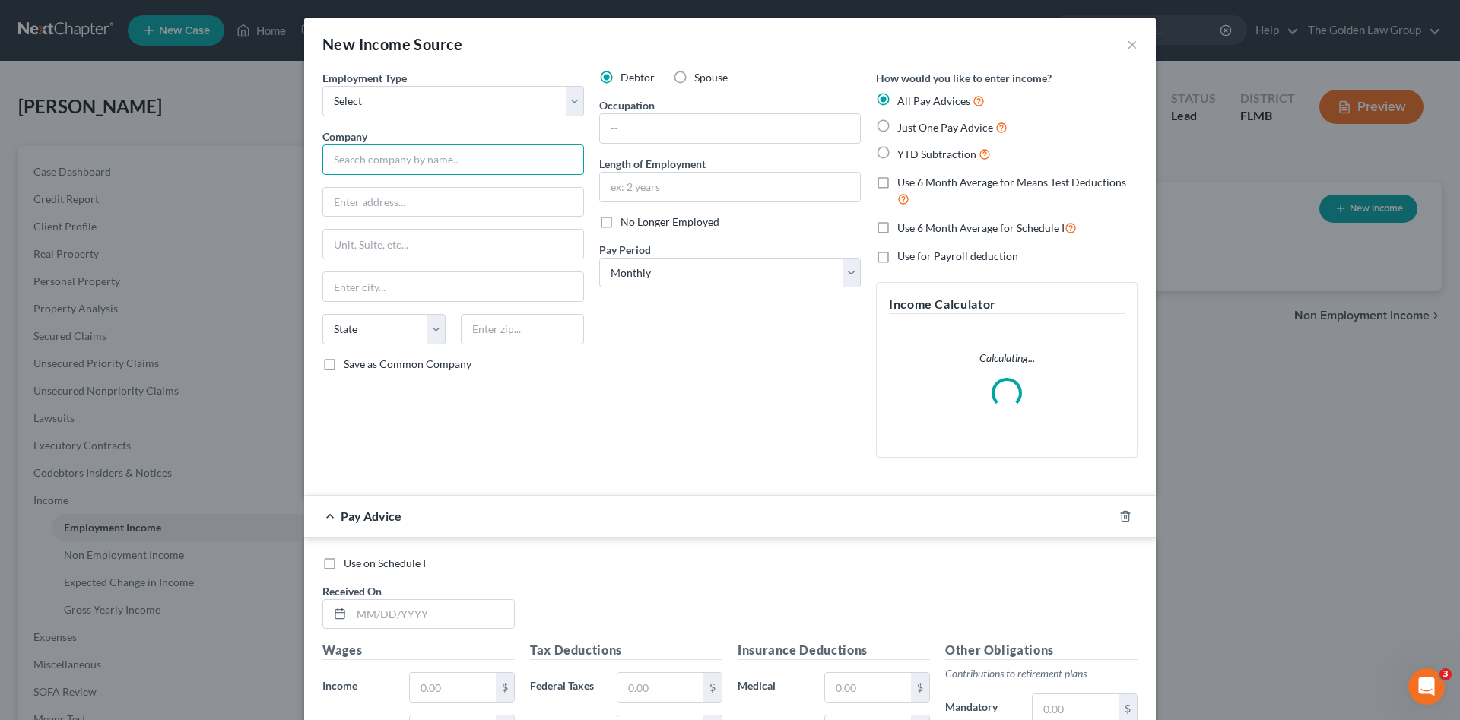
click at [453, 152] on input "text" at bounding box center [453, 159] width 262 height 30
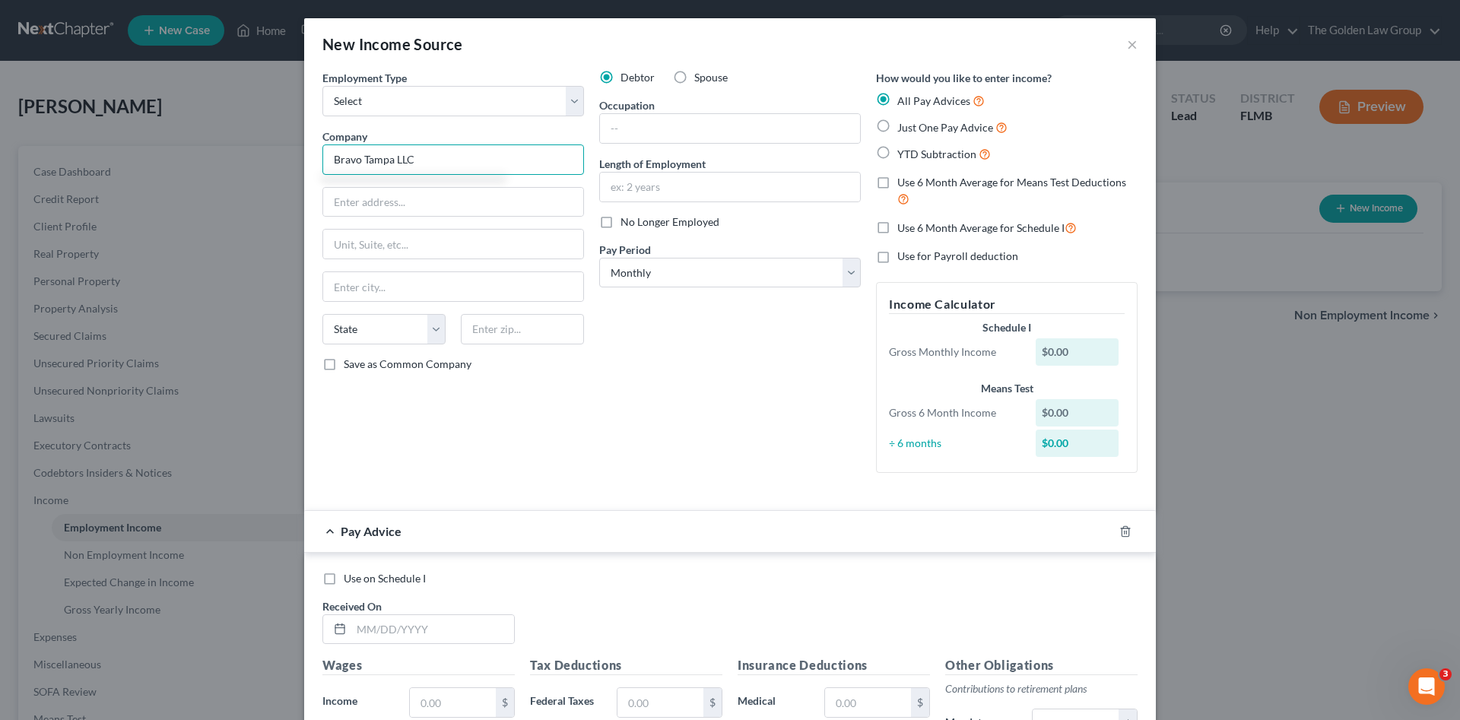
type input "Bravo Tampa LLC"
click at [384, 203] on input "text" at bounding box center [453, 202] width 260 height 29
type input "4220 Edison Lakes Parkway"
click at [400, 242] on input "text" at bounding box center [453, 244] width 260 height 29
click at [374, 284] on input "text" at bounding box center [453, 286] width 260 height 29
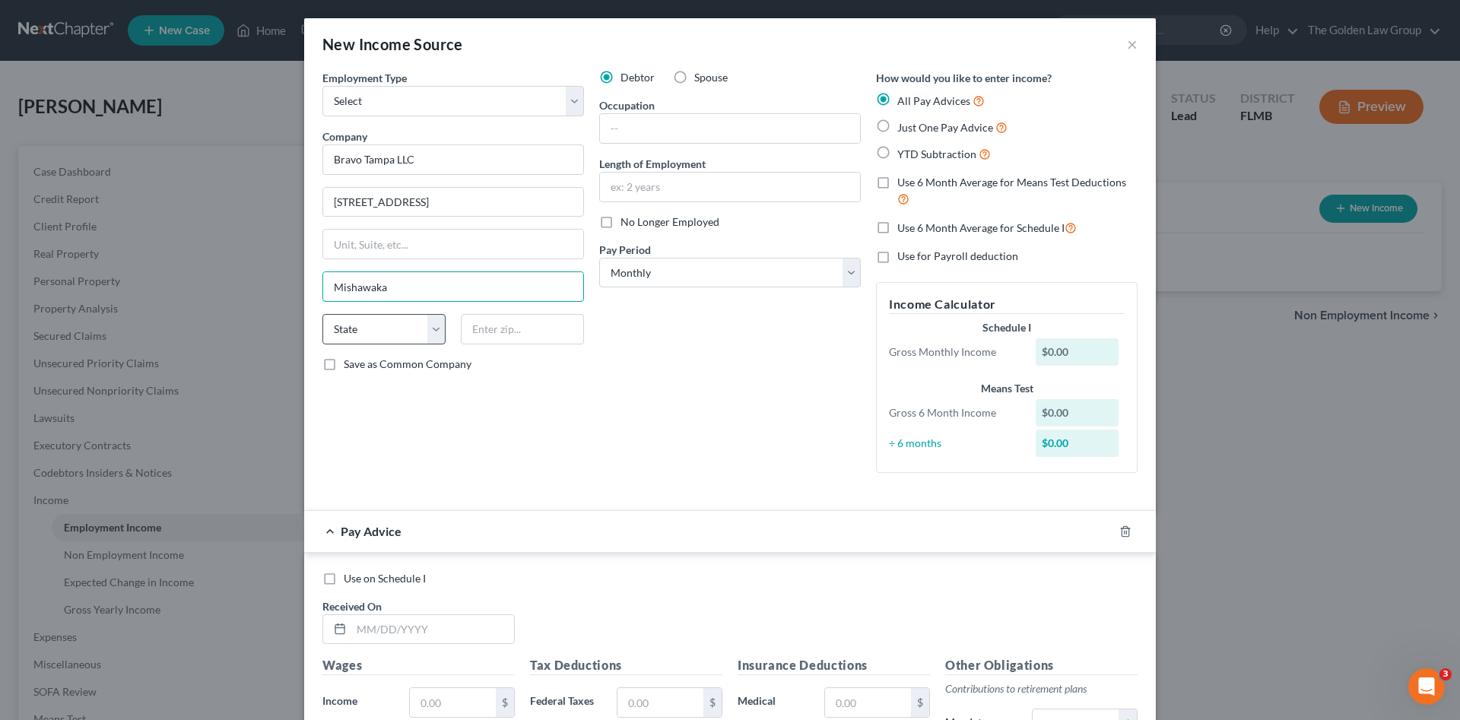
type input "Mishawaka"
click at [375, 329] on select "State AL AK AR AZ CA CO CT DE DC FL GA GU HI ID IL IN IA KS KY LA ME MD MA MI M…" at bounding box center [383, 329] width 123 height 30
click at [322, 314] on select "State AL AK AR AZ CA CO CT DE DC FL GA GU HI ID IL IN IA KS KY LA ME MD MA MI M…" at bounding box center [383, 329] width 123 height 30
click at [381, 327] on select "State AL AK AR AZ CA CO CT DE DC FL GA GU HI ID IL IN IA KS KY LA ME MD MA MI M…" at bounding box center [383, 329] width 123 height 30
select select "15"
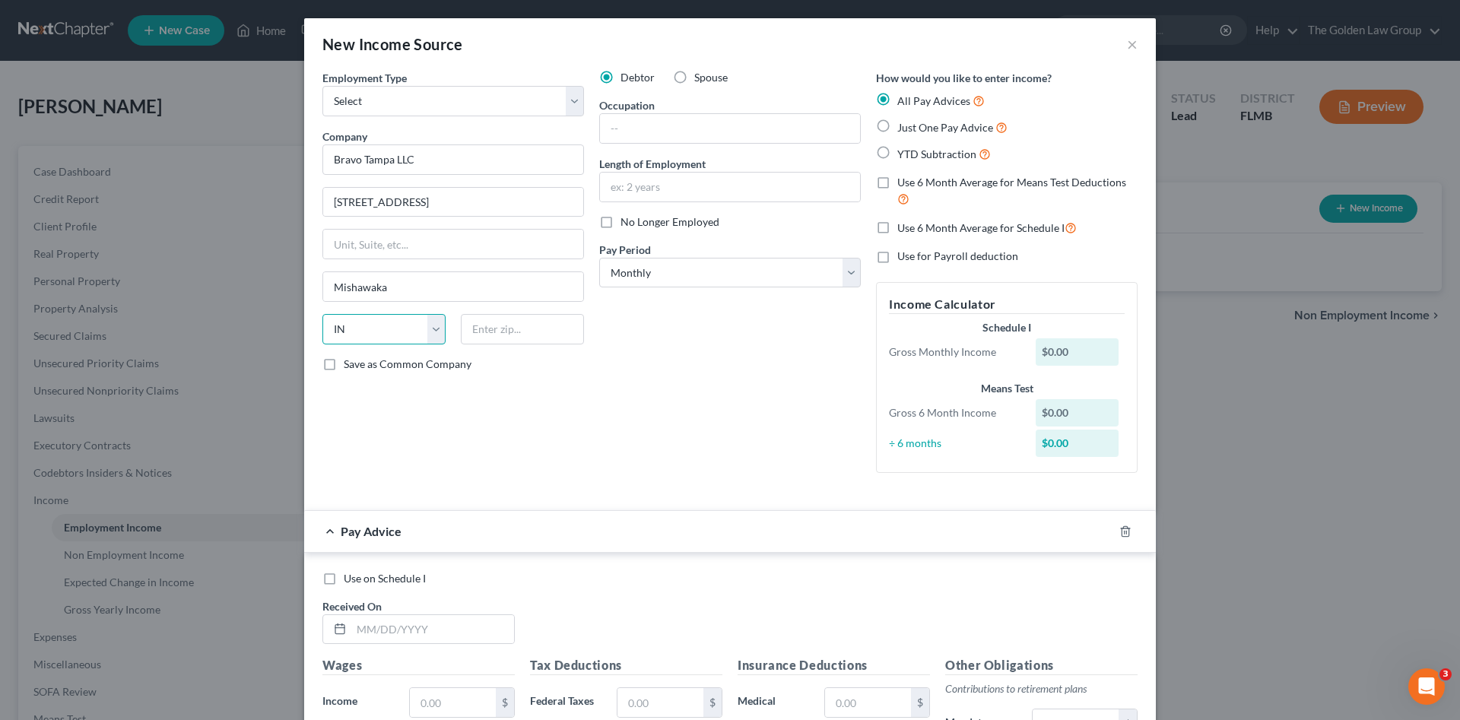
click at [322, 314] on select "State AL AK AR AZ CA CO CT DE DC FL GA GU HI ID IL IN IA KS KY LA ME MD MA MI M…" at bounding box center [383, 329] width 123 height 30
click at [488, 333] on input "text" at bounding box center [522, 329] width 123 height 30
type input "46545"
click at [767, 192] on input "text" at bounding box center [730, 187] width 260 height 29
type input "3 Years"
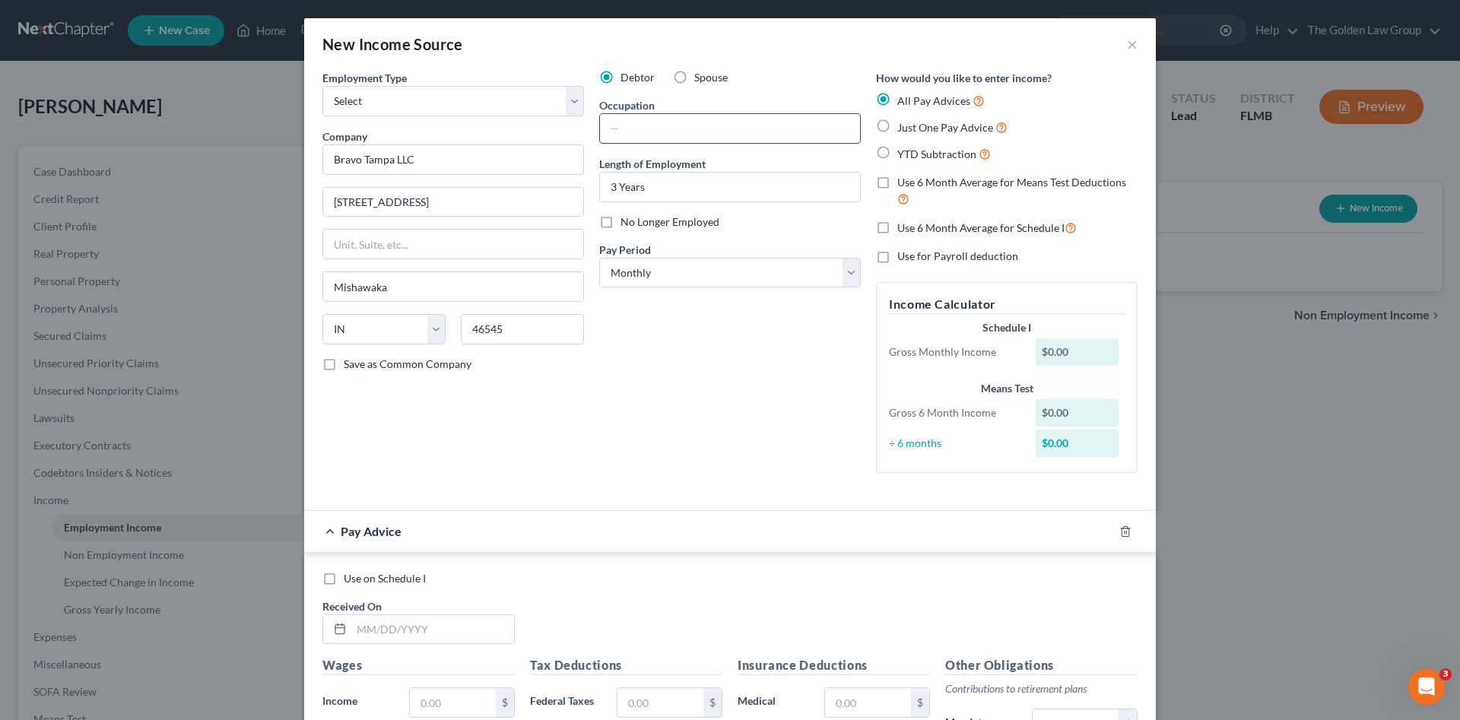
click at [723, 128] on input "text" at bounding box center [730, 128] width 260 height 29
type input "Kitchen Leader"
drag, startPoint x: 704, startPoint y: 388, endPoint x: 699, endPoint y: 317, distance: 70.9
click at [704, 384] on div "Debtor Spouse Occupation Kitchen Leader Length of Employment 3 Years No Longer …" at bounding box center [730, 277] width 277 height 415
click at [683, 268] on select "Select Monthly Twice Monthly Every Other Week Weekly" at bounding box center [730, 273] width 262 height 30
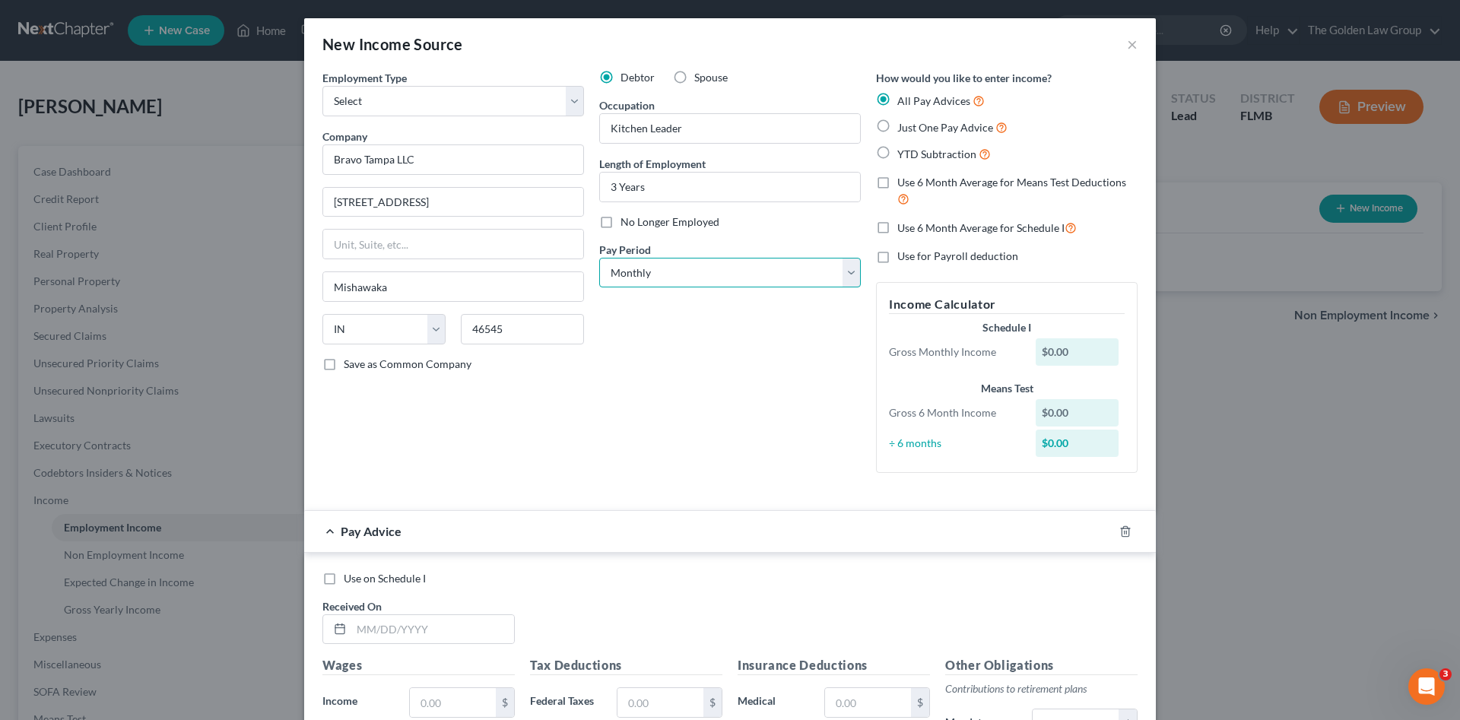
select select "2"
click at [599, 258] on select "Select Monthly Twice Monthly Every Other Week Weekly" at bounding box center [730, 273] width 262 height 30
click at [668, 341] on div "Debtor Spouse Occupation Kitchen Leader Length of Employment 3 Years No Longer …" at bounding box center [730, 277] width 277 height 415
drag, startPoint x: 1119, startPoint y: 534, endPoint x: 891, endPoint y: 467, distance: 237.8
click at [1119, 534] on icon "button" at bounding box center [1125, 532] width 12 height 12
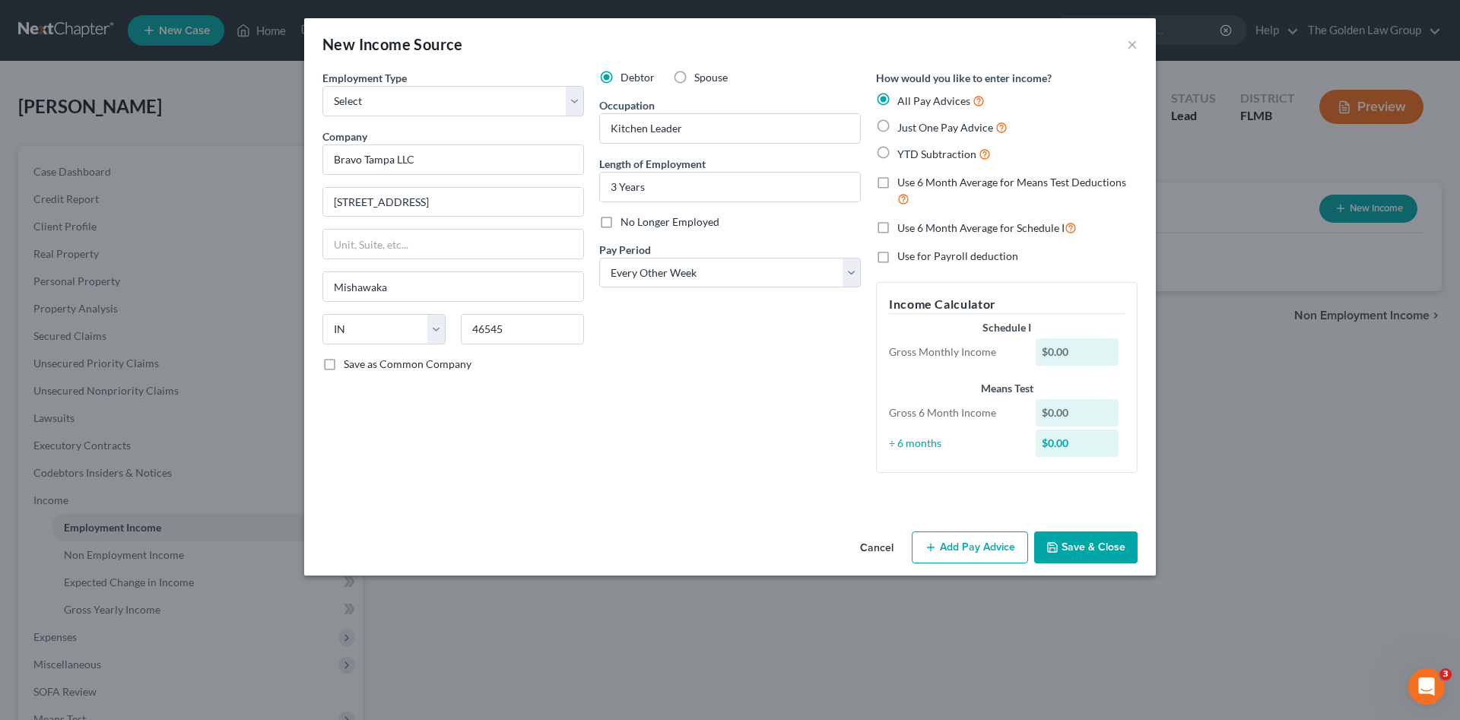
click at [744, 405] on div "Debtor Spouse Occupation Kitchen Leader Length of Employment 3 Years No Longer …" at bounding box center [730, 277] width 277 height 415
click at [1083, 548] on button "Save & Close" at bounding box center [1085, 548] width 103 height 32
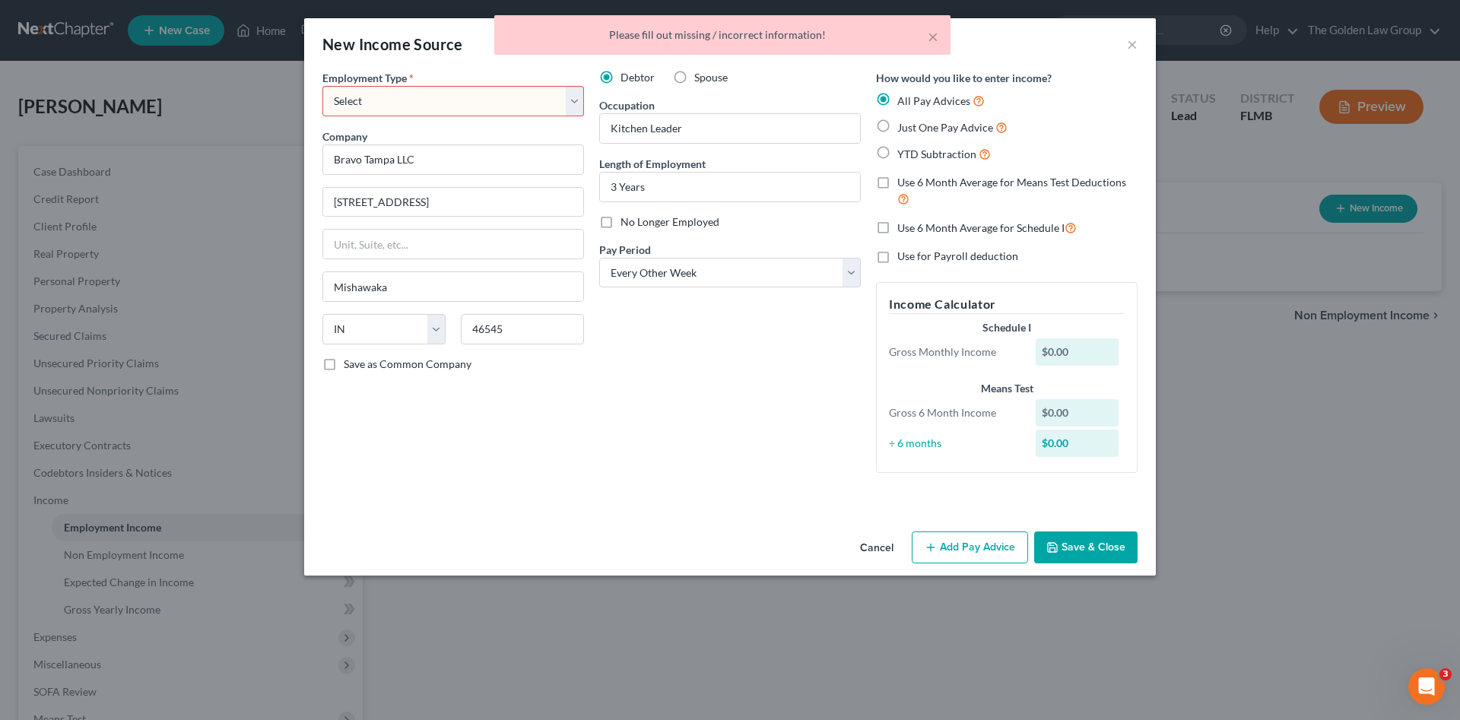
click at [479, 106] on select "Select Full or Part Time Employment Self Employment" at bounding box center [453, 101] width 262 height 30
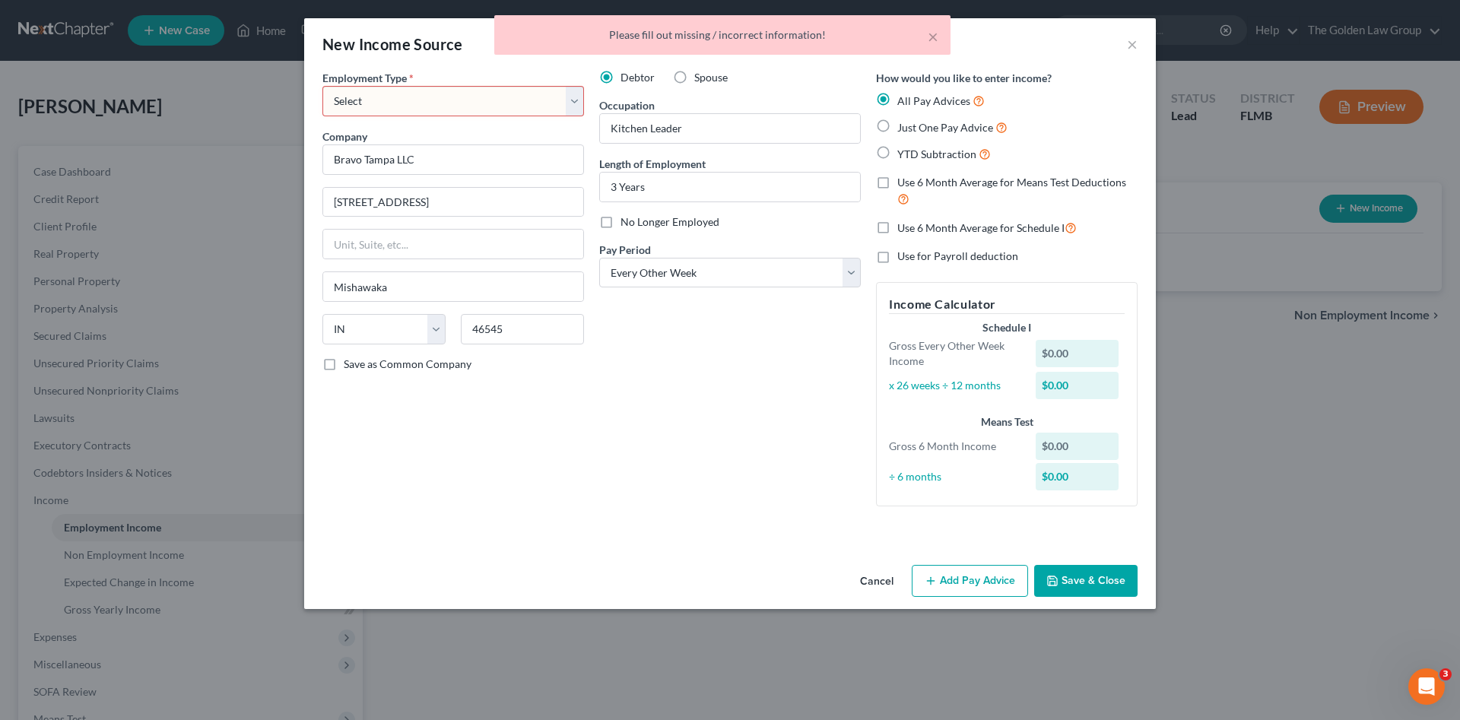
select select "0"
click at [322, 86] on select "Select Full or Part Time Employment Self Employment" at bounding box center [453, 101] width 262 height 30
drag, startPoint x: 685, startPoint y: 462, endPoint x: 737, endPoint y: 463, distance: 51.7
click at [689, 462] on div "Debtor Spouse Occupation Kitchen Leader Length of Employment 3 Years No Longer …" at bounding box center [730, 294] width 277 height 449
drag, startPoint x: 1103, startPoint y: 575, endPoint x: 1120, endPoint y: 519, distance: 58.2
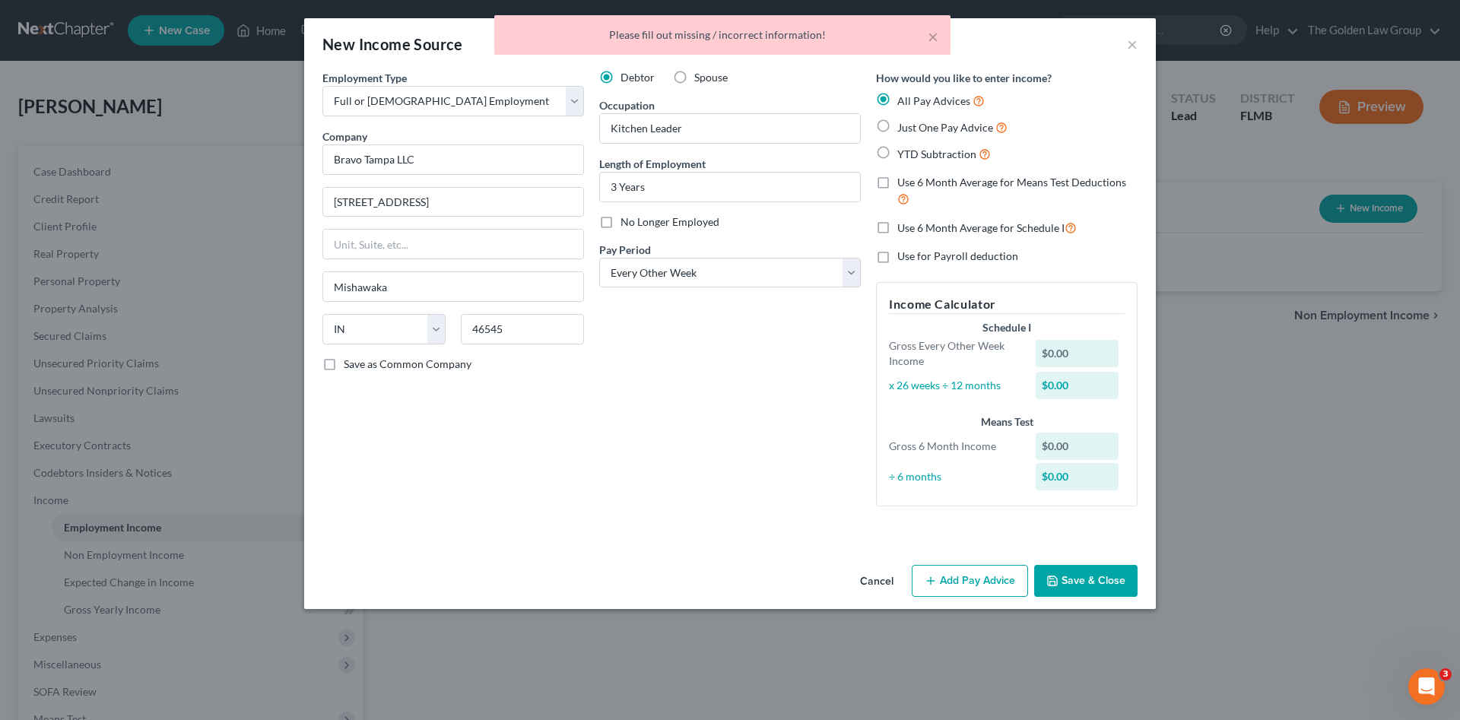
click at [1098, 574] on button "Save & Close" at bounding box center [1085, 581] width 103 height 32
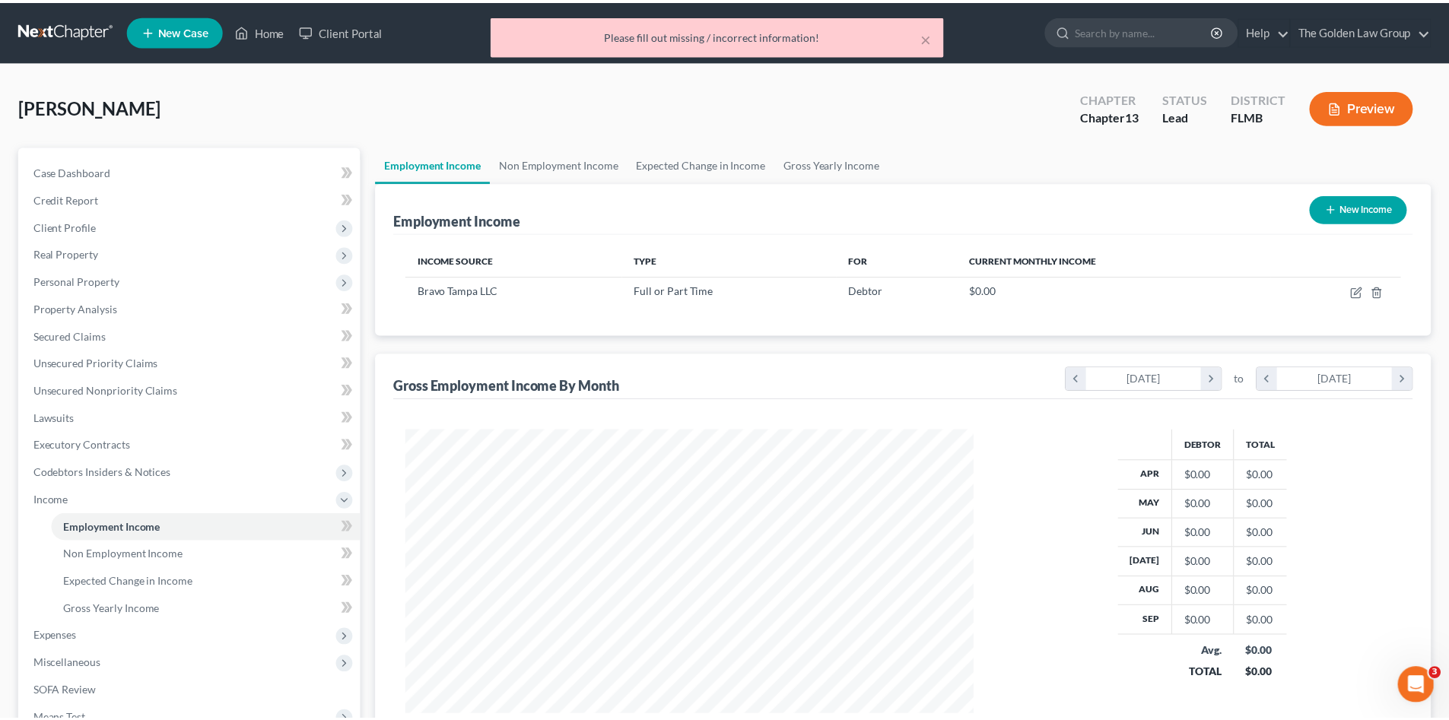
scroll to position [760232, 759918]
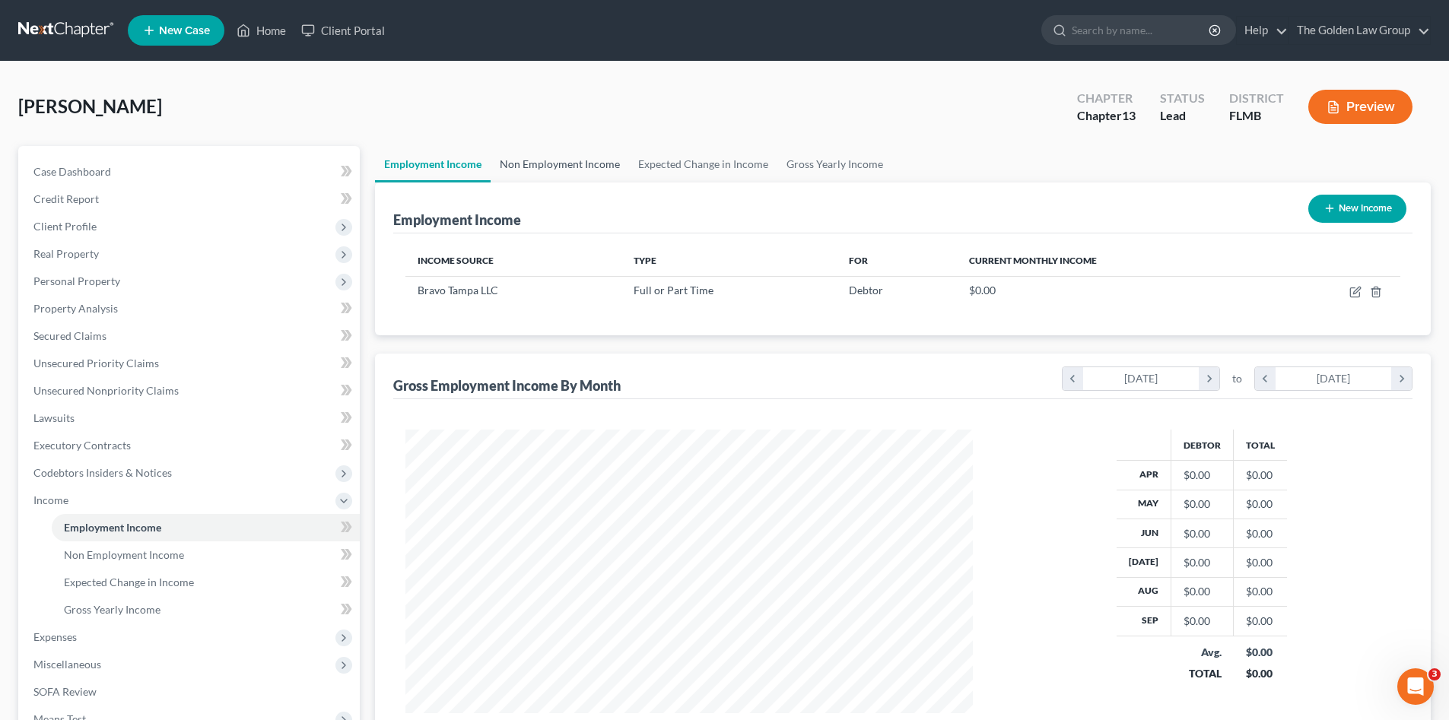
click at [548, 163] on link "Non Employment Income" at bounding box center [560, 164] width 138 height 37
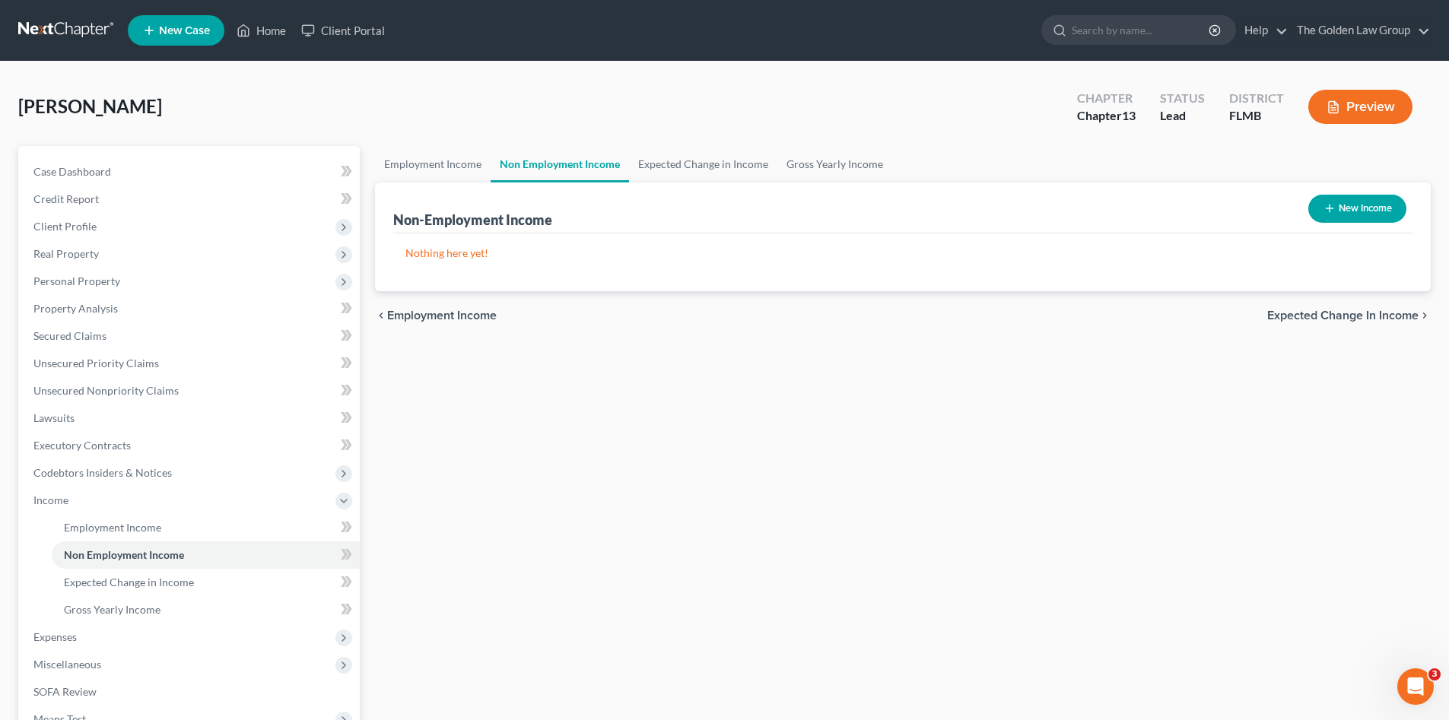
click at [1370, 211] on button "New Income" at bounding box center [1357, 209] width 98 height 28
select select "0"
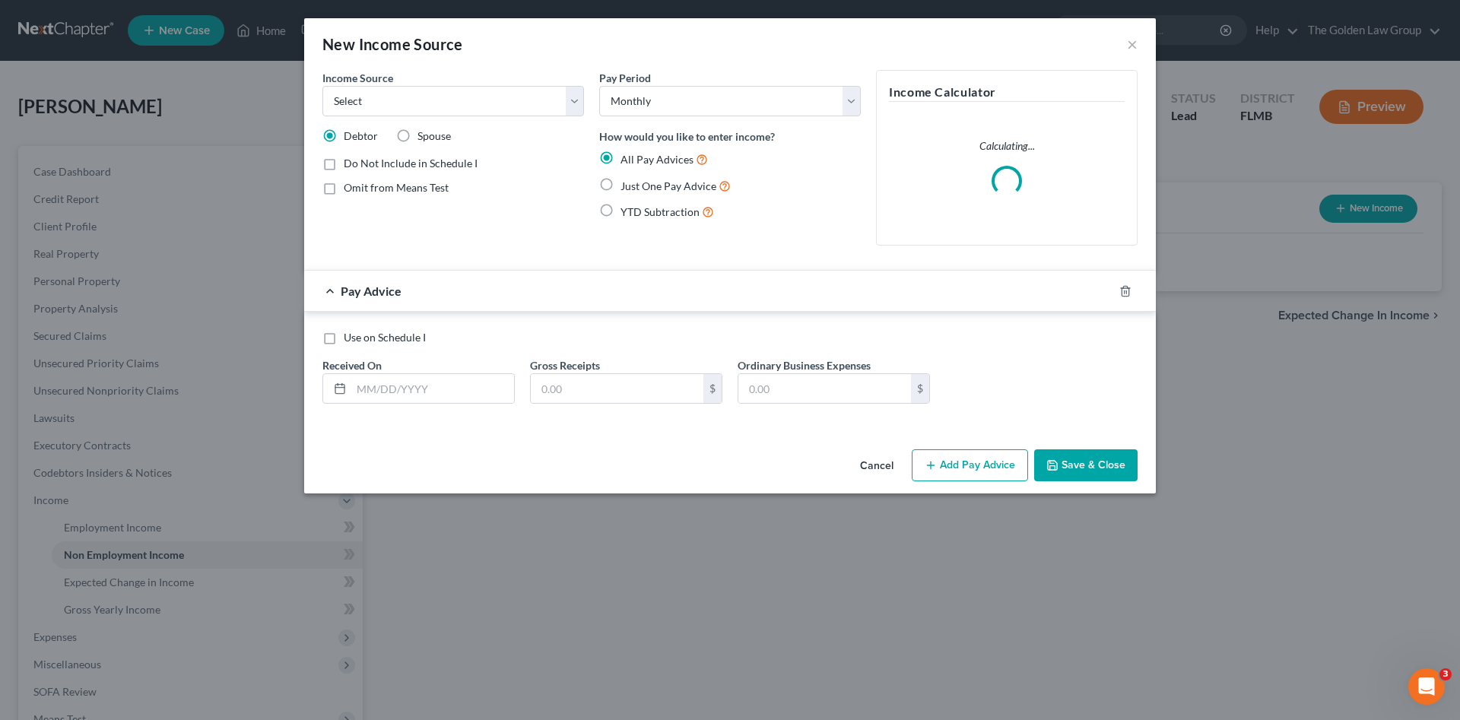
click at [425, 186] on span "Omit from Means Test" at bounding box center [396, 187] width 105 height 13
click at [360, 186] on input "Omit from Means Test" at bounding box center [355, 185] width 10 height 10
checkbox input "true"
click at [448, 105] on select "Select Unemployment Disability (from employer) Pension Retirement Social Securi…" at bounding box center [453, 101] width 262 height 30
select select "4"
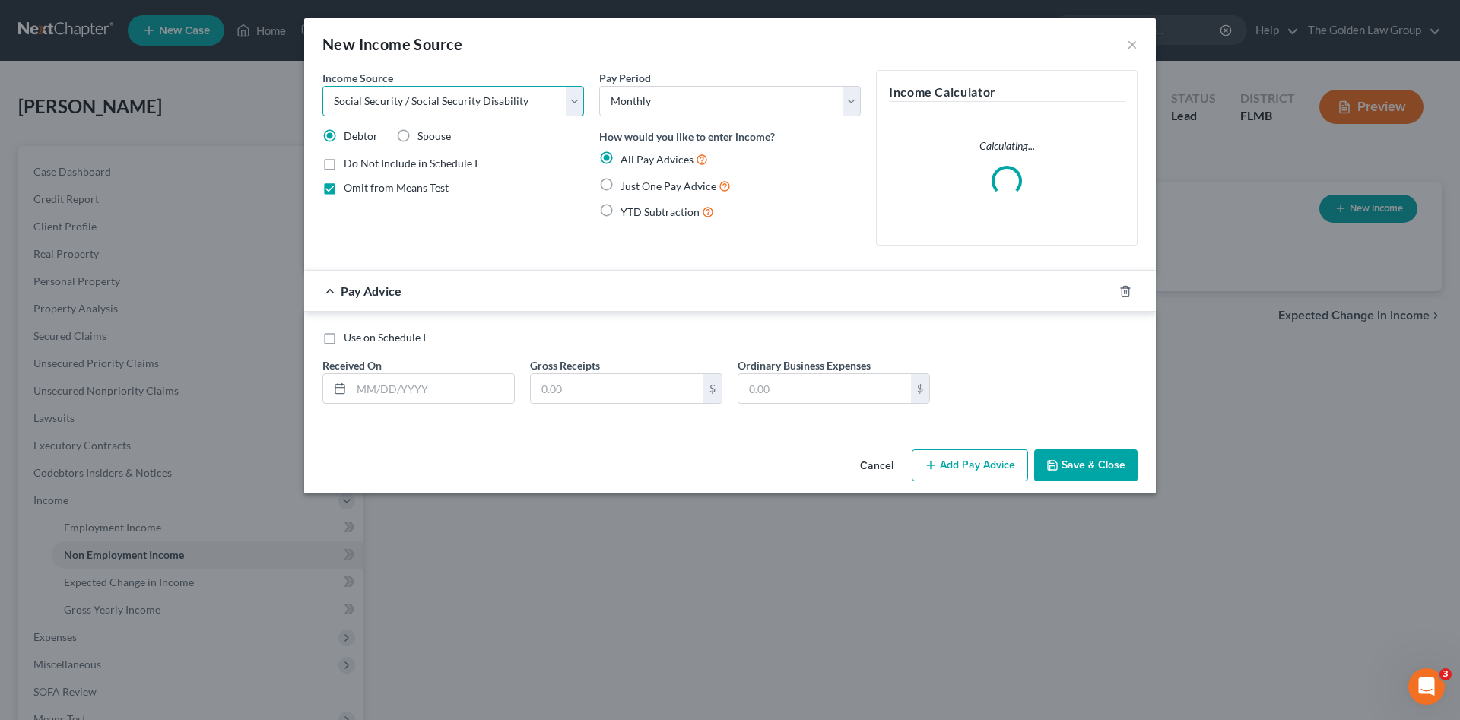
click at [322, 86] on select "Select Unemployment Disability (from employer) Pension Retirement Social Securi…" at bounding box center [453, 101] width 262 height 30
click at [643, 180] on span "Just One Pay Advice" at bounding box center [669, 185] width 96 height 13
click at [637, 180] on input "Just One Pay Advice" at bounding box center [632, 182] width 10 height 10
radio input "true"
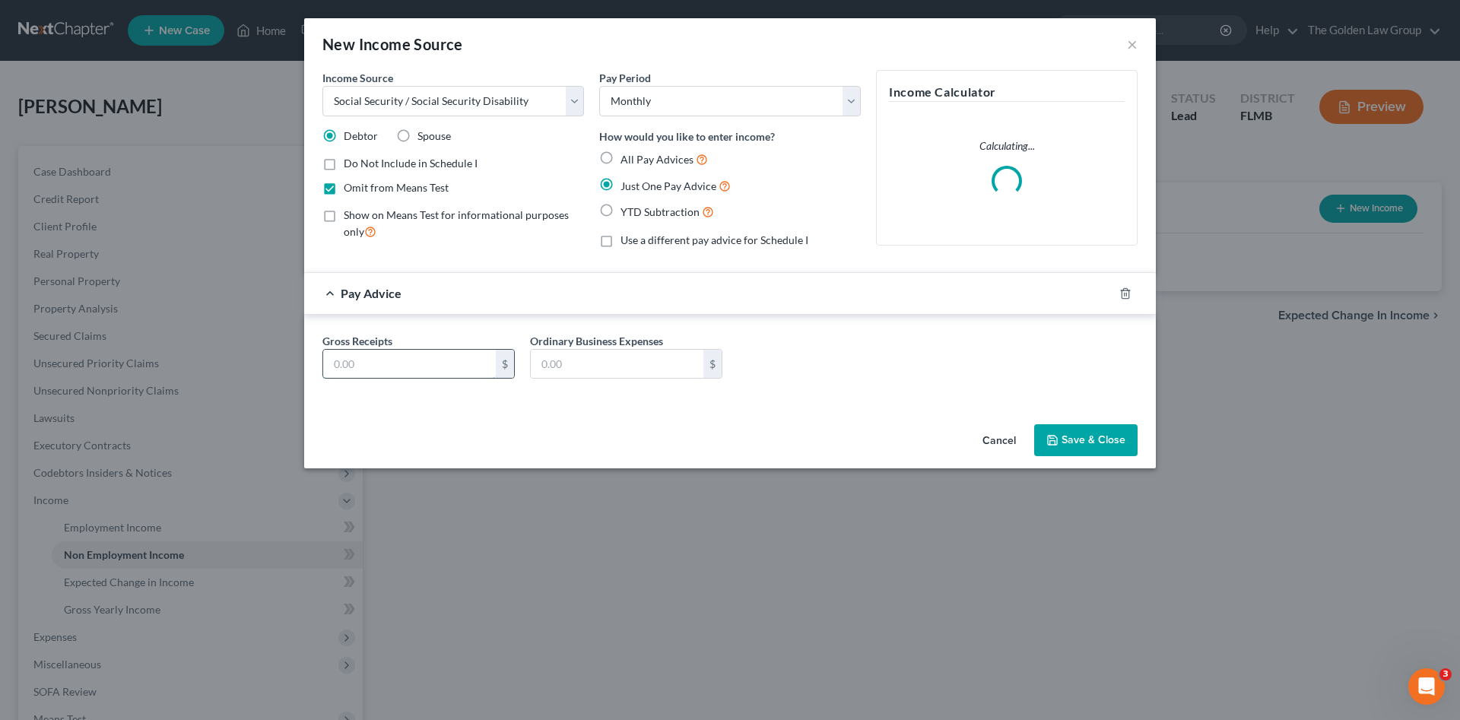
click at [422, 373] on input "text" at bounding box center [409, 364] width 173 height 29
type input "1,251.00"
click at [638, 368] on input "text" at bounding box center [617, 364] width 173 height 29
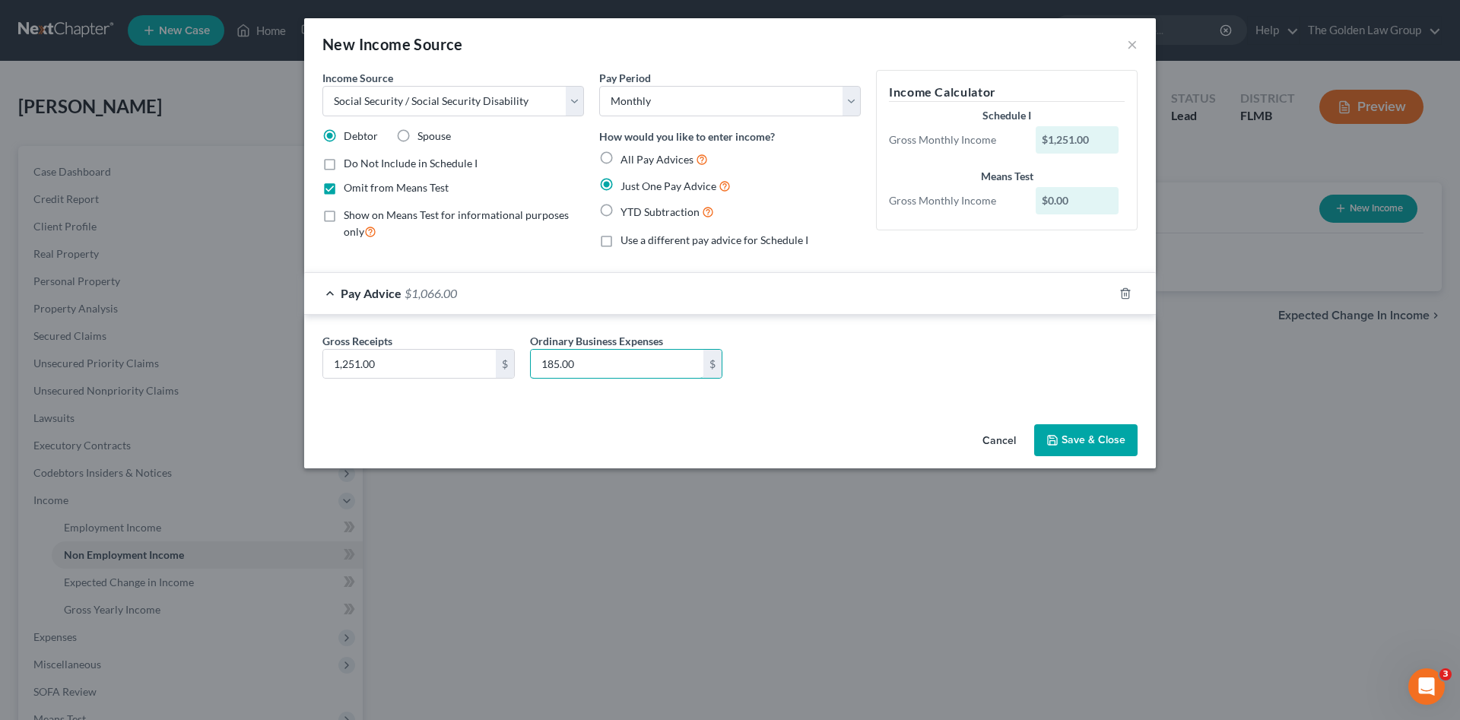
type input "185.00"
click at [898, 404] on div "Income Source * Select Unemployment Disability (from employer) Pension Retireme…" at bounding box center [730, 244] width 852 height 348
click at [1067, 440] on button "Save & Close" at bounding box center [1085, 440] width 103 height 32
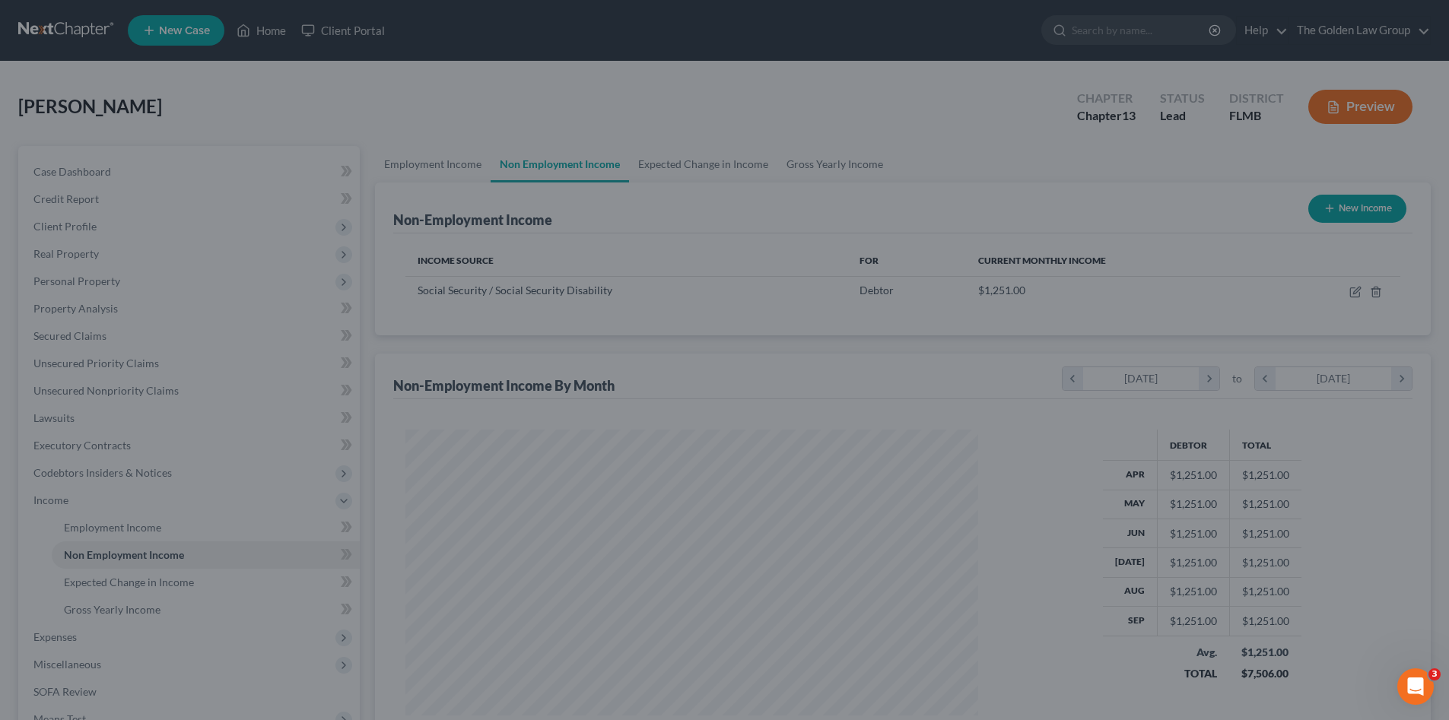
scroll to position [760232, 759918]
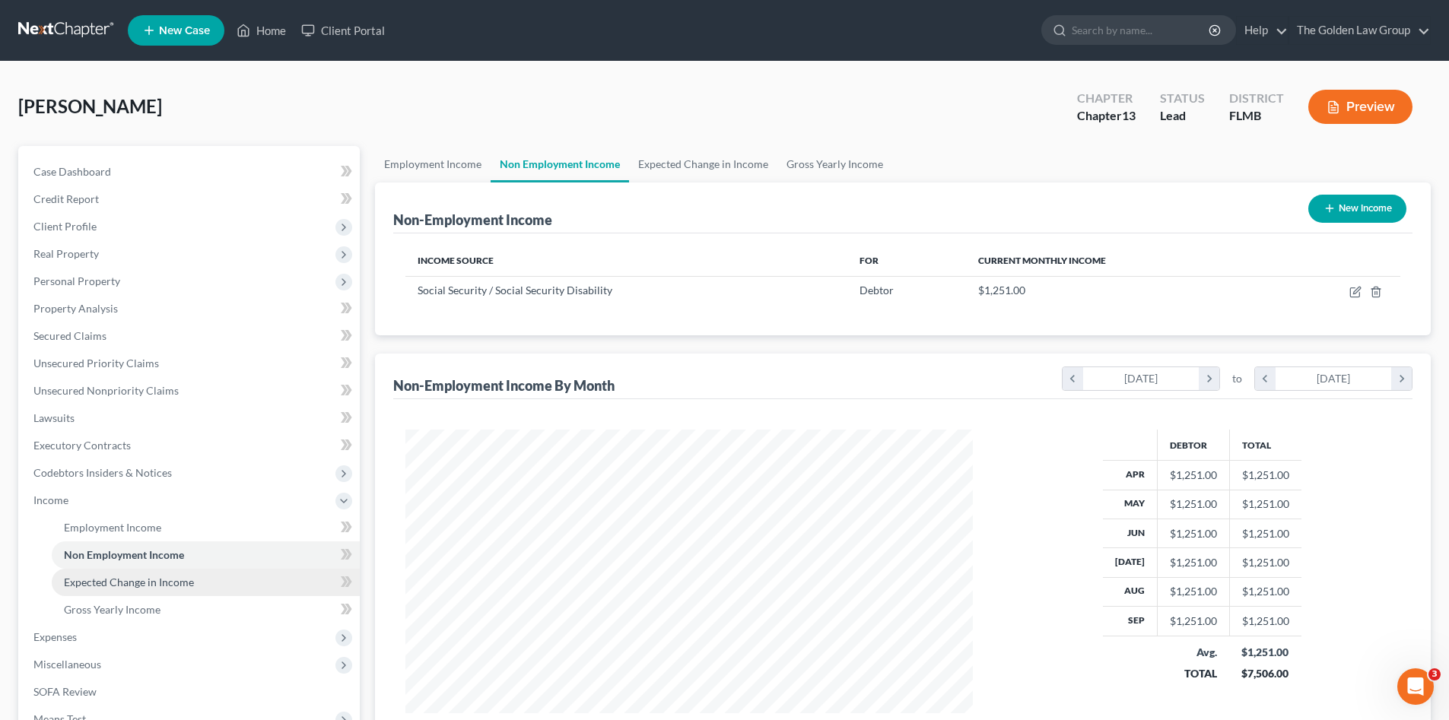
click at [161, 580] on span "Expected Change in Income" at bounding box center [129, 582] width 130 height 13
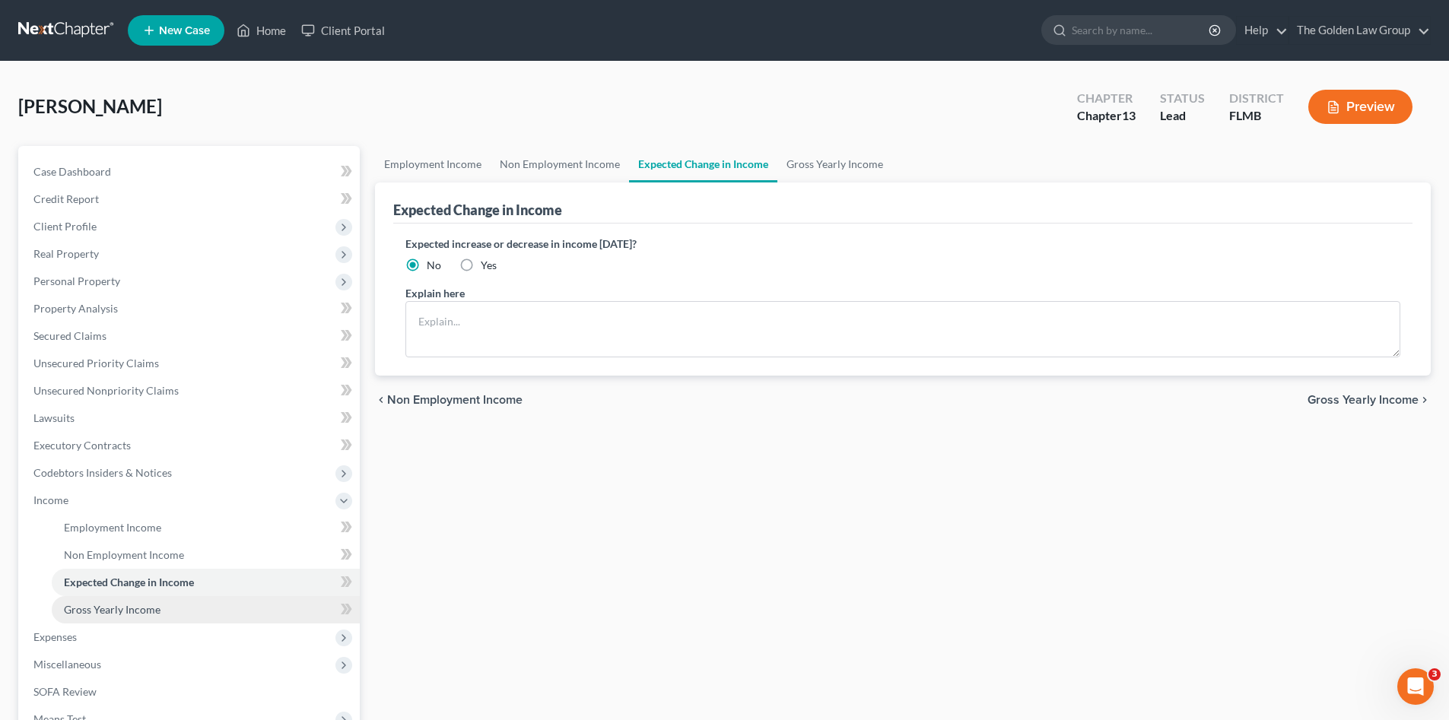
click at [146, 606] on span "Gross Yearly Income" at bounding box center [112, 609] width 97 height 13
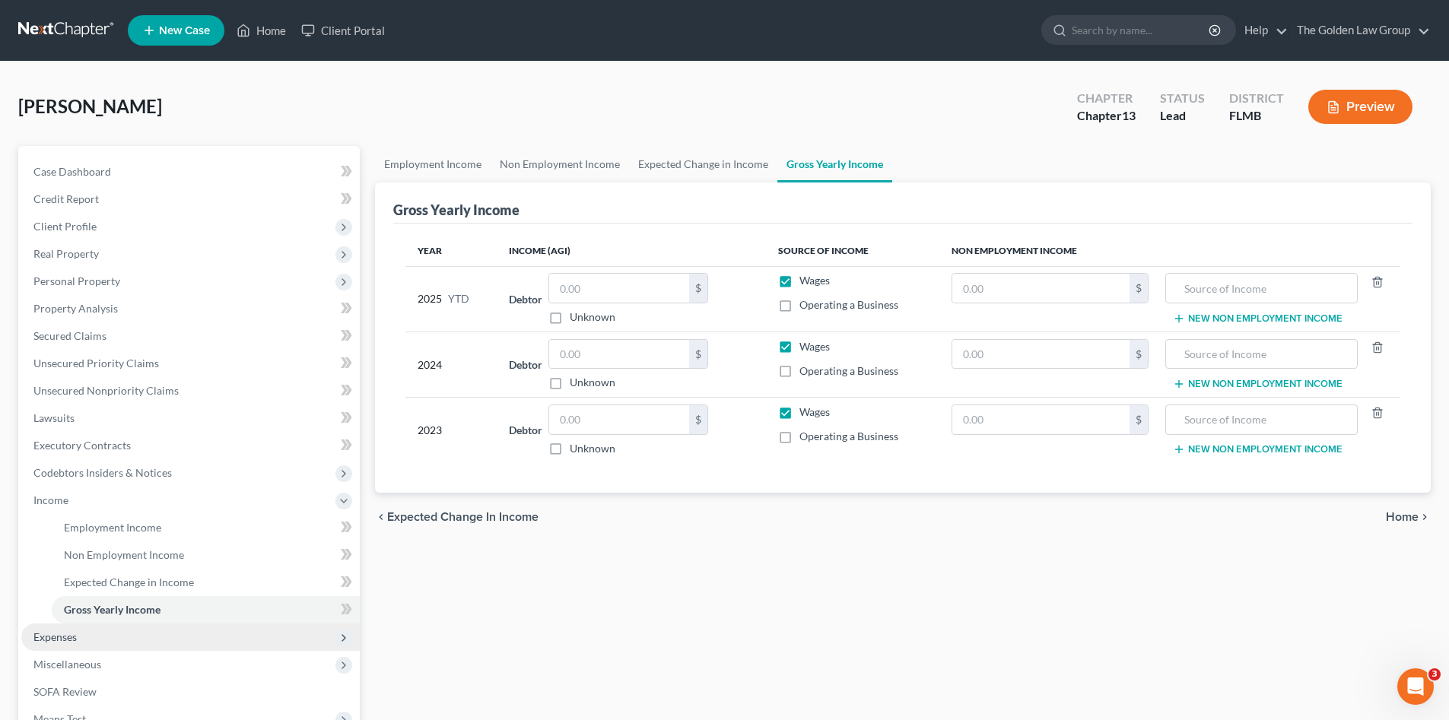
click at [77, 637] on span "Expenses" at bounding box center [54, 636] width 43 height 13
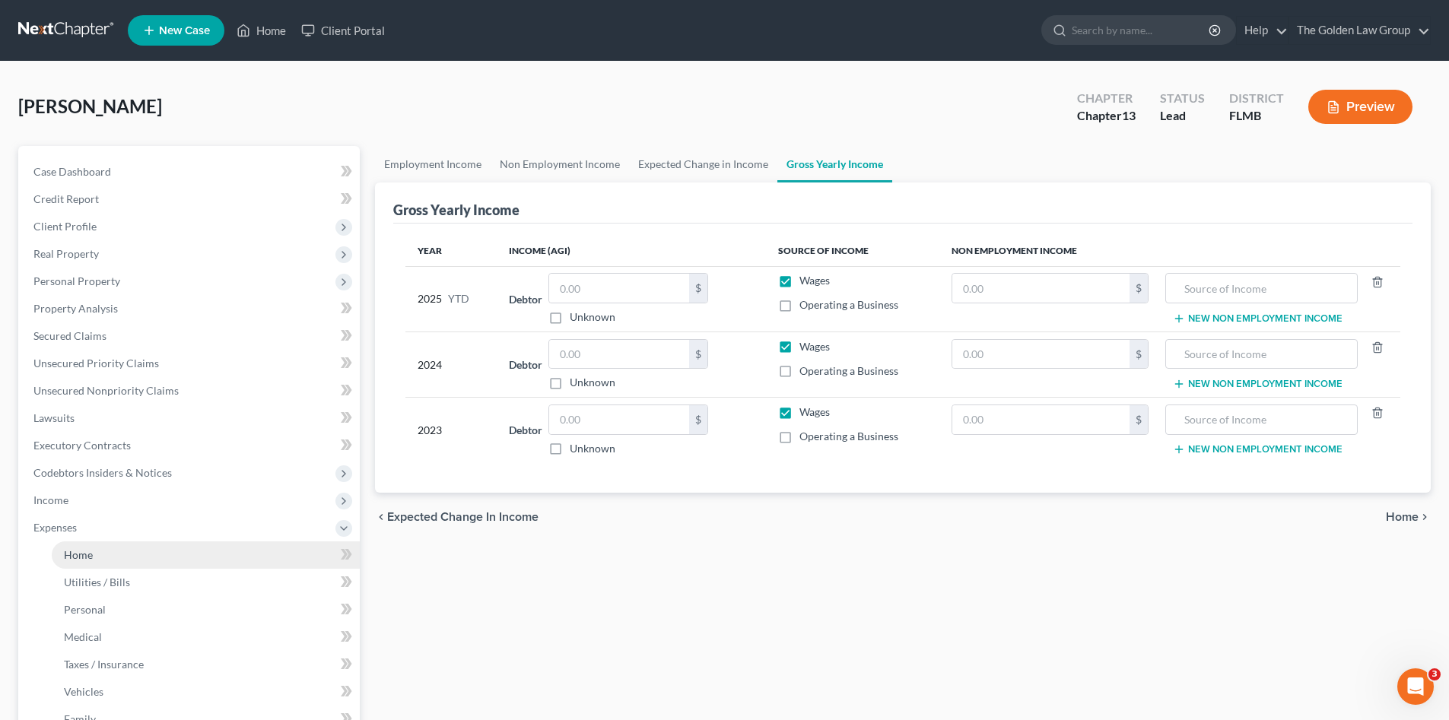
click at [77, 548] on span "Home" at bounding box center [78, 554] width 29 height 13
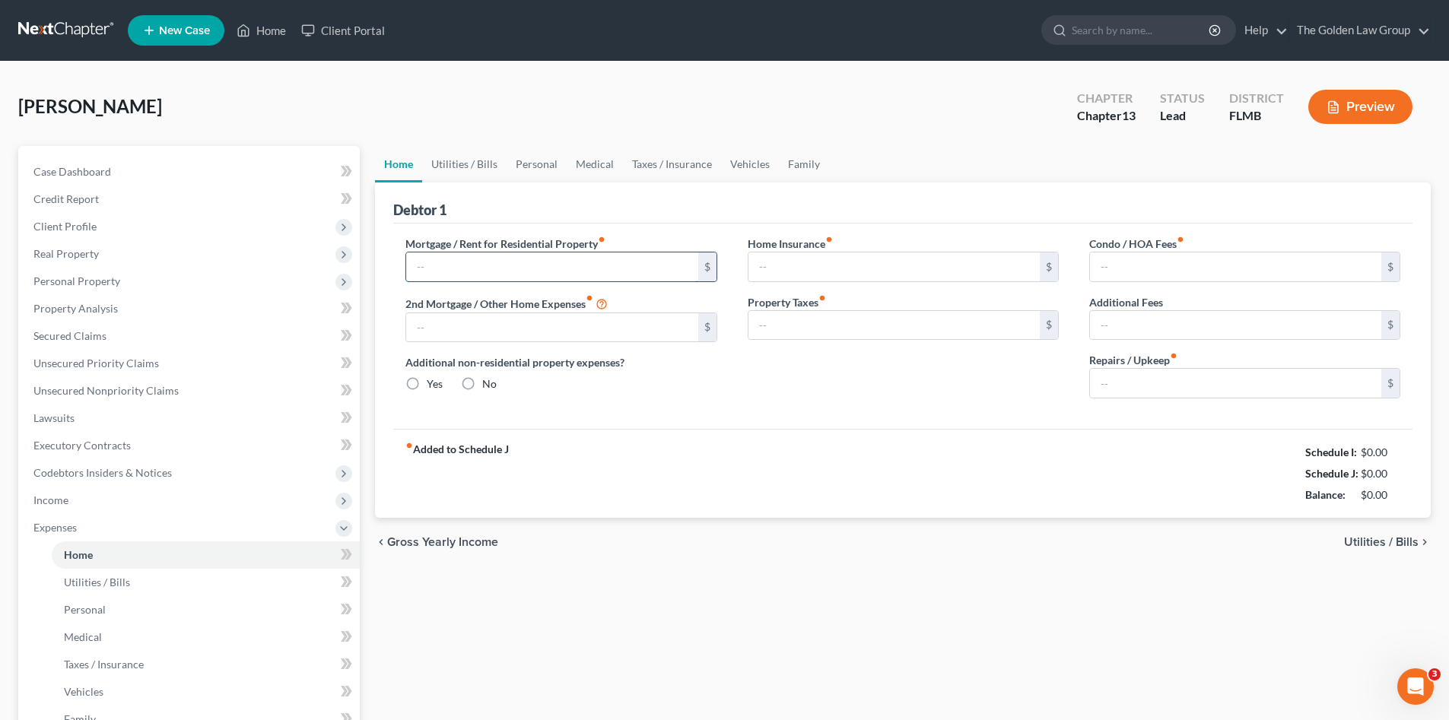
click at [539, 267] on input "text" at bounding box center [551, 266] width 291 height 29
type input "0.00"
radio input "true"
type input "0.00"
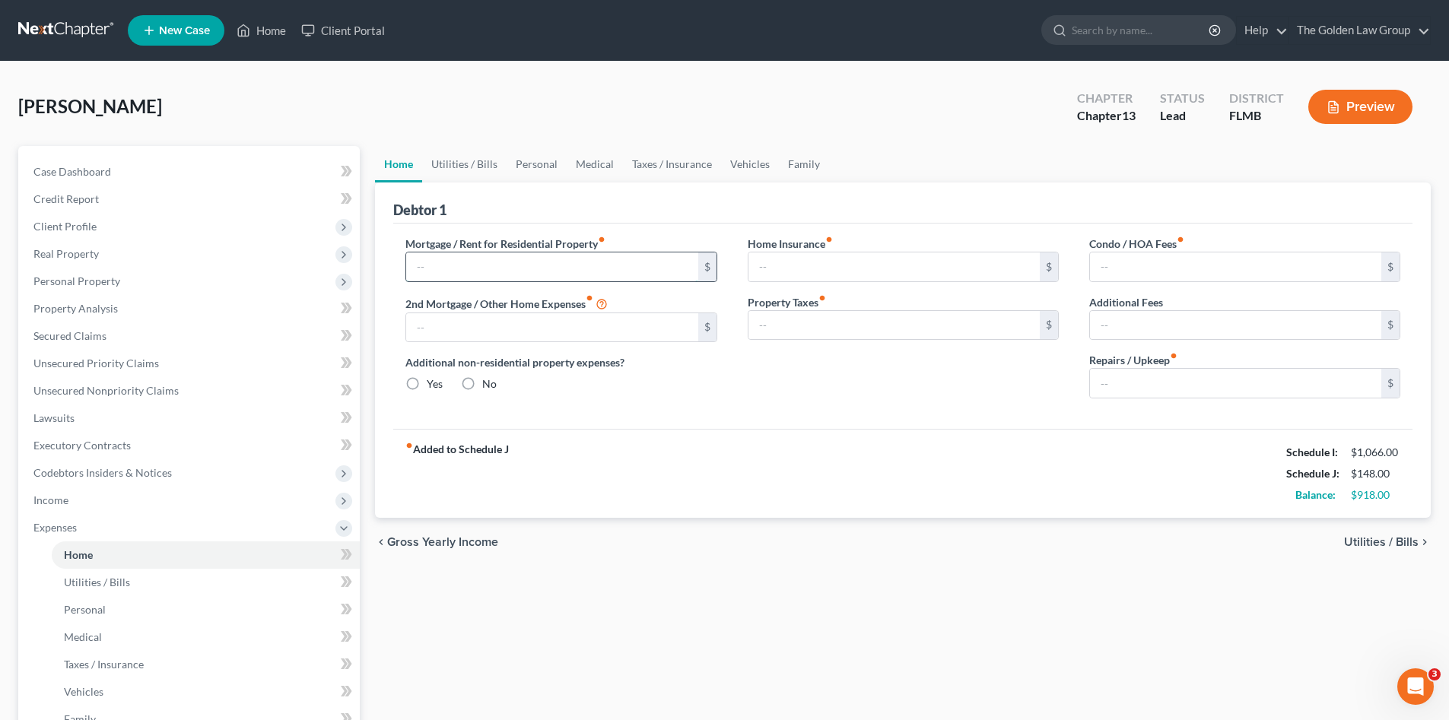
type input "0.00"
type input "888.00"
click at [639, 443] on div "fiber_manual_record Added to Schedule J Schedule I: $1,066.00 Schedule J: $1,03…" at bounding box center [902, 473] width 1019 height 89
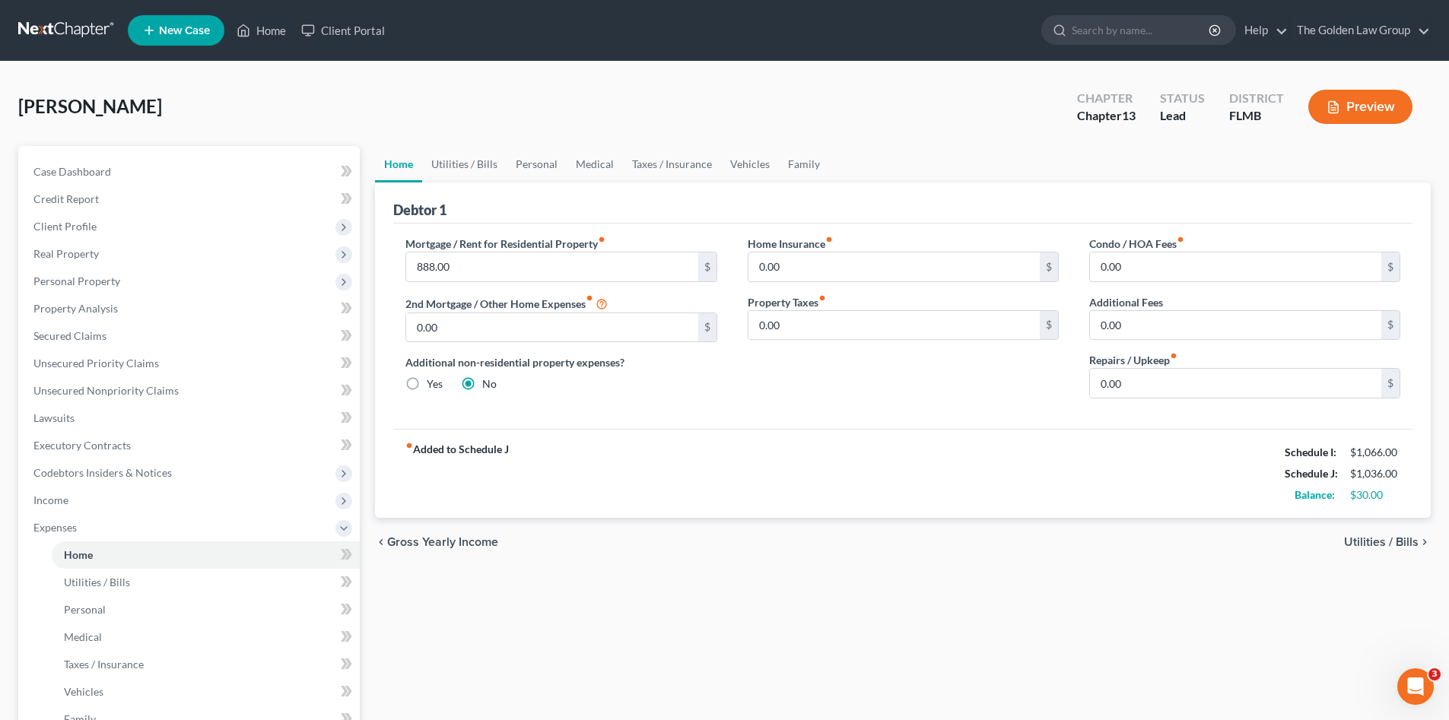
click at [1008, 424] on div "Mortgage / Rent for Residential Property fiber_manual_record 888.00 $ 2nd Mortg…" at bounding box center [902, 326] width 1019 height 205
click at [1130, 273] on input "0.00" at bounding box center [1235, 266] width 291 height 29
click at [1113, 383] on input "0.00" at bounding box center [1235, 383] width 291 height 29
click at [491, 164] on link "Utilities / Bills" at bounding box center [464, 164] width 84 height 37
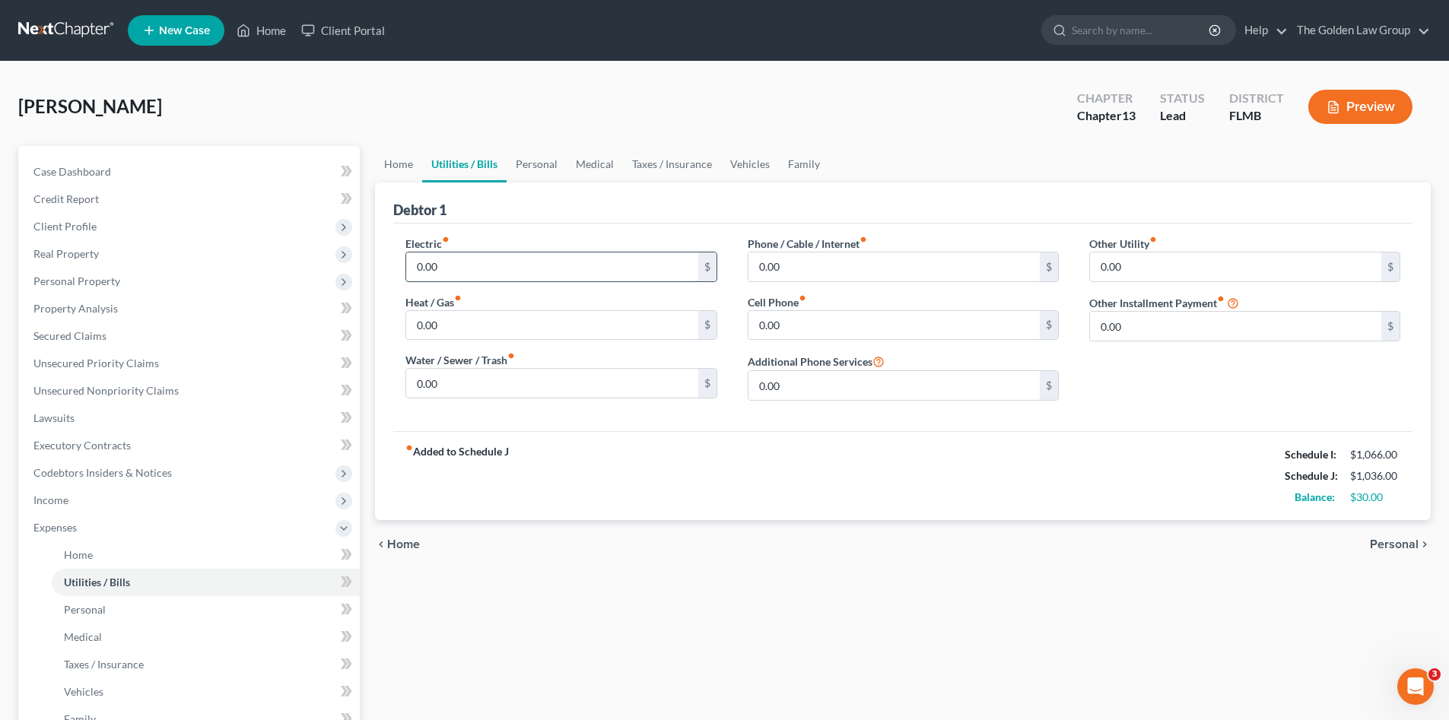
click at [483, 267] on input "0.00" at bounding box center [551, 266] width 291 height 29
type input "212.00"
click at [516, 390] on input "0.00" at bounding box center [551, 383] width 291 height 29
type input "25.00"
click at [551, 407] on div "Electric fiber_manual_record 212.00 $ Heat / Gas fiber_manual_record 0.00 $ Wat…" at bounding box center [560, 324] width 341 height 177
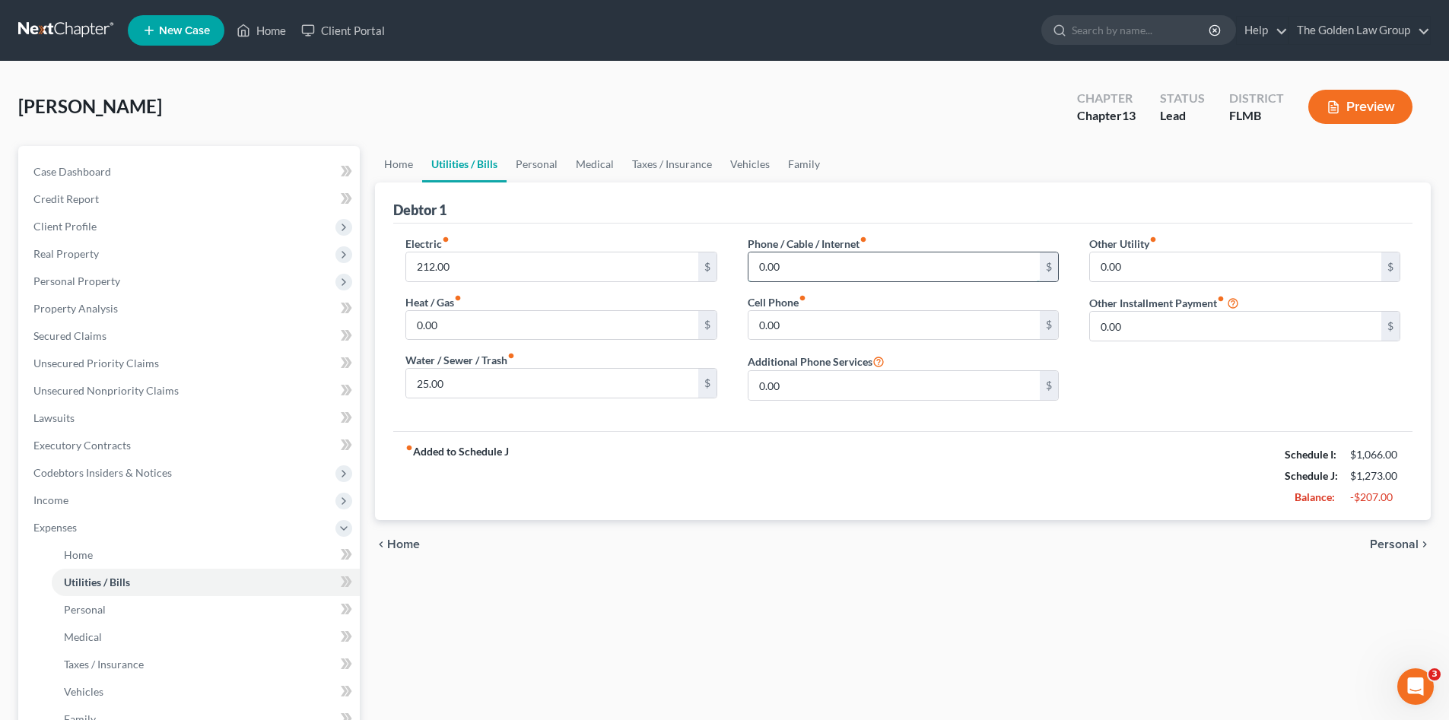
click at [857, 259] on input "0.00" at bounding box center [893, 266] width 291 height 29
type input "34.77"
click at [831, 318] on input "0.00" at bounding box center [893, 325] width 291 height 29
type input "58.00"
click at [533, 164] on link "Personal" at bounding box center [537, 164] width 60 height 37
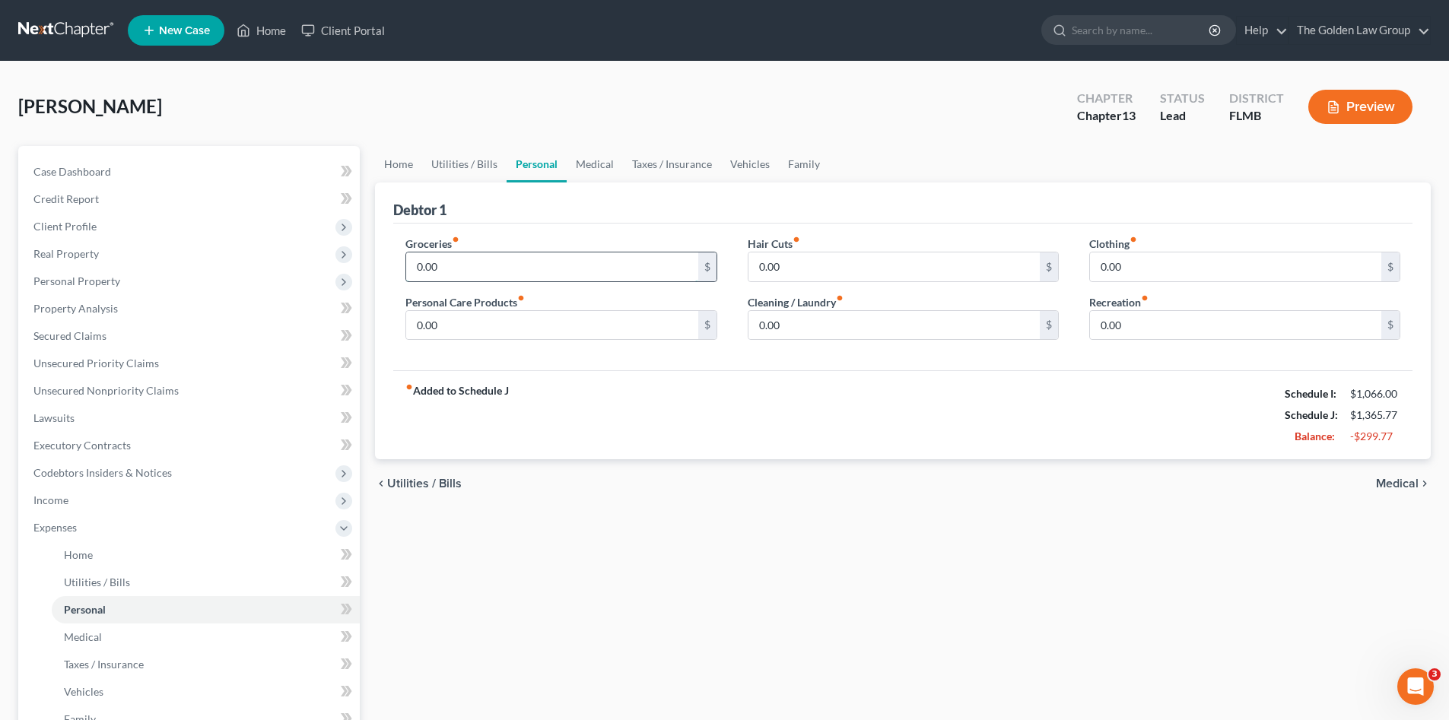
click at [470, 268] on input "0.00" at bounding box center [551, 266] width 291 height 29
type input "4"
type input "400.00"
click at [502, 324] on input "0.00" at bounding box center [551, 325] width 291 height 29
click at [864, 278] on input "0.00" at bounding box center [893, 266] width 291 height 29
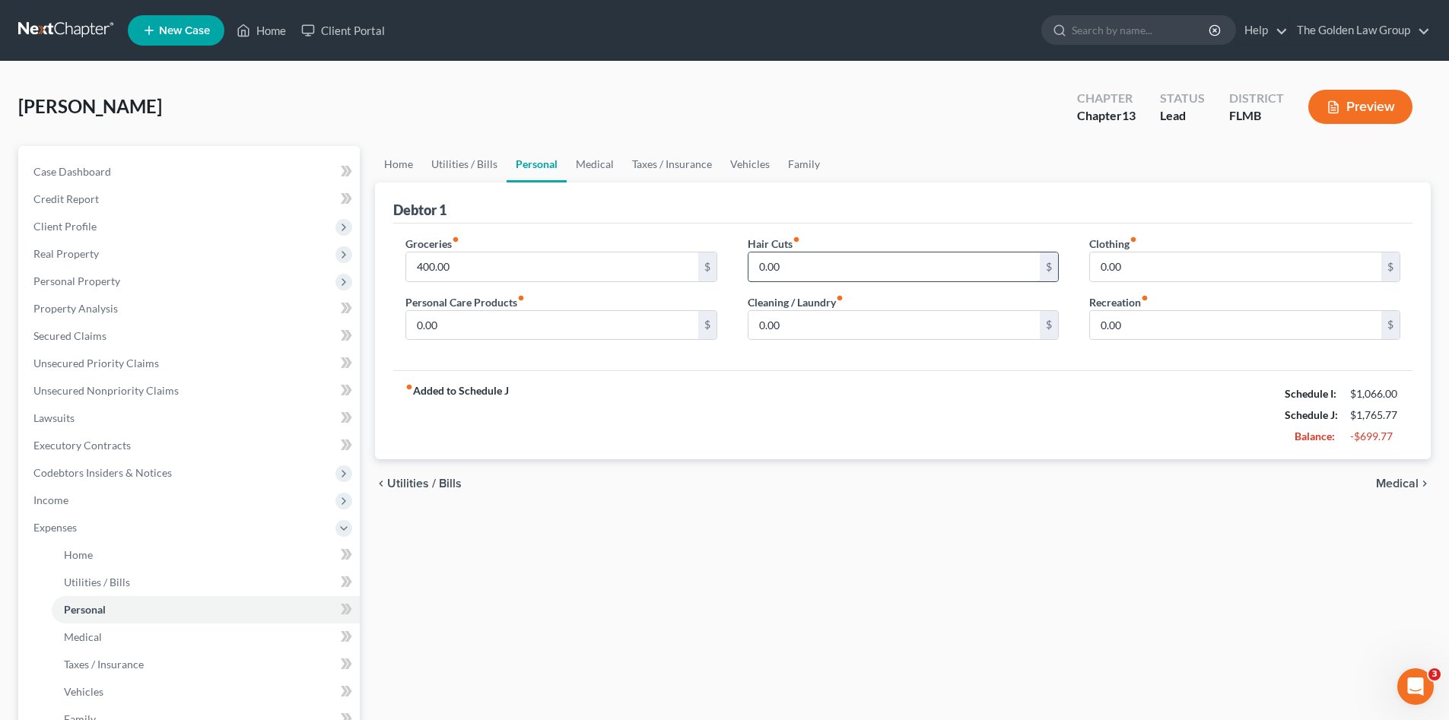
click at [828, 268] on input "0.00" at bounding box center [893, 266] width 291 height 29
drag, startPoint x: 828, startPoint y: 268, endPoint x: 919, endPoint y: 348, distance: 120.2
click at [691, 265] on div "Groceries fiber_manual_record 400.00 $ Personal Care Products fiber_manual_reco…" at bounding box center [902, 294] width 1025 height 117
type input "15.00"
click at [840, 326] on input "0.00" at bounding box center [893, 325] width 291 height 29
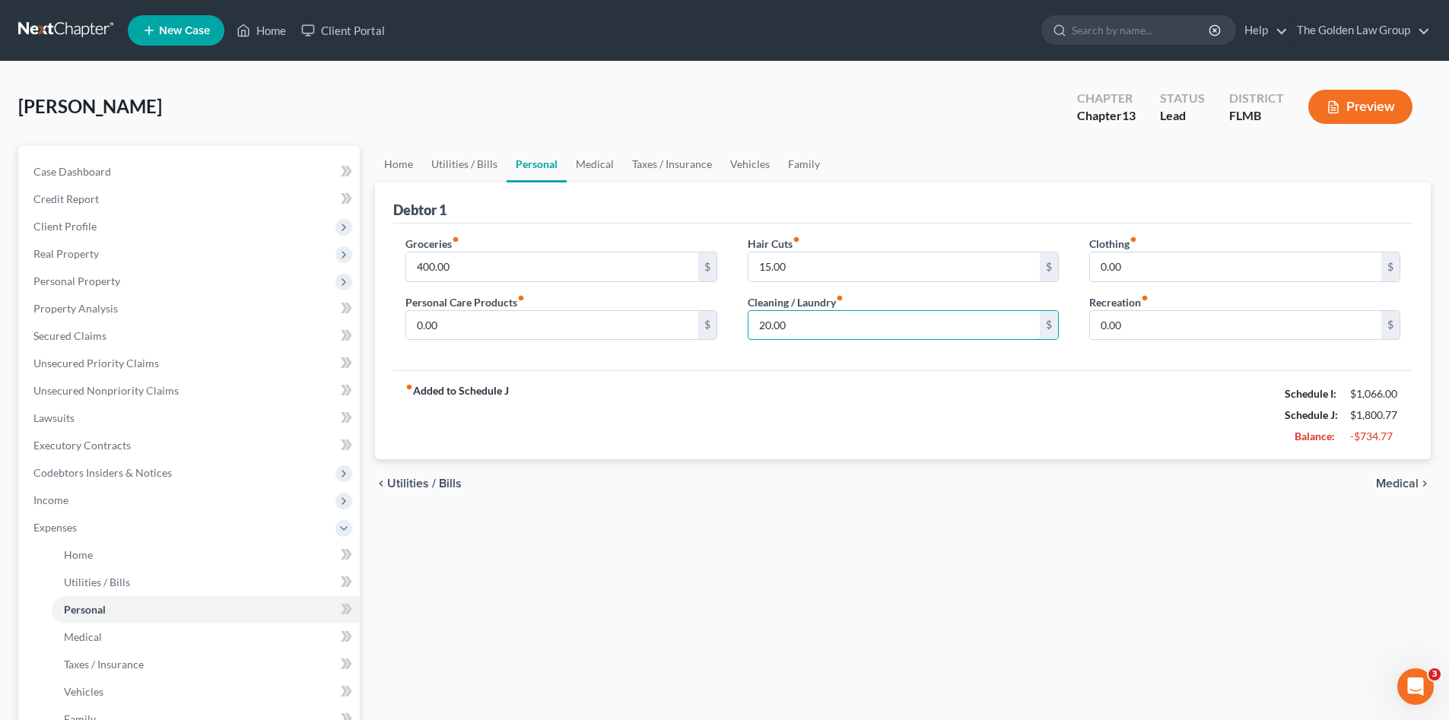
type input "20.00"
click at [1017, 428] on div "fiber_manual_record Added to Schedule J Schedule I: $1,066.00 Schedule J: $1,80…" at bounding box center [902, 414] width 1019 height 89
click at [1169, 268] on input "0.00" at bounding box center [1235, 266] width 291 height 29
click at [1145, 326] on input "0.00" at bounding box center [1235, 325] width 291 height 29
click at [600, 157] on link "Medical" at bounding box center [595, 164] width 56 height 37
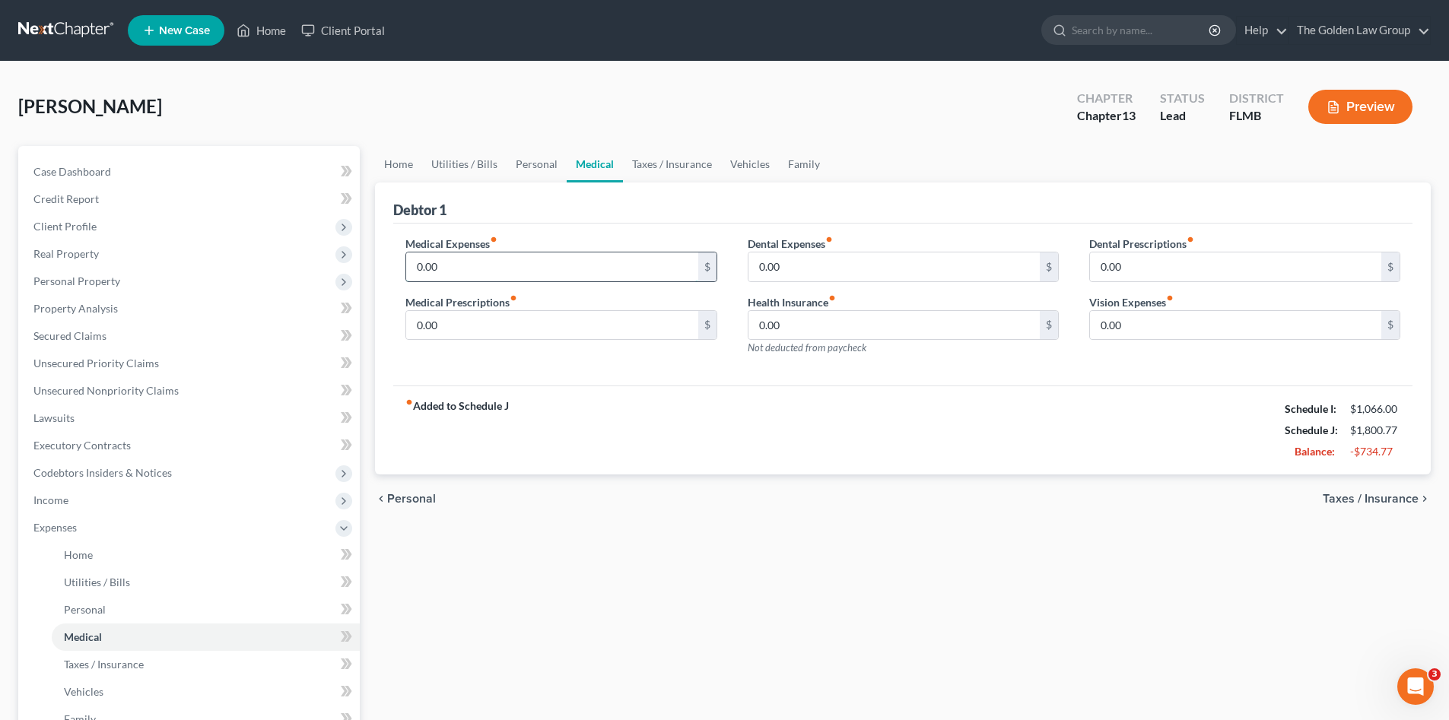
click at [544, 268] on input "0.00" at bounding box center [551, 266] width 291 height 29
click at [462, 329] on input "0.00" at bounding box center [551, 325] width 291 height 29
type input "44.00"
click at [674, 399] on div "fiber_manual_record Added to Schedule J Schedule I: $1,066.00 Schedule J: $1,84…" at bounding box center [902, 430] width 1019 height 89
click at [653, 164] on link "Taxes / Insurance" at bounding box center [672, 164] width 98 height 37
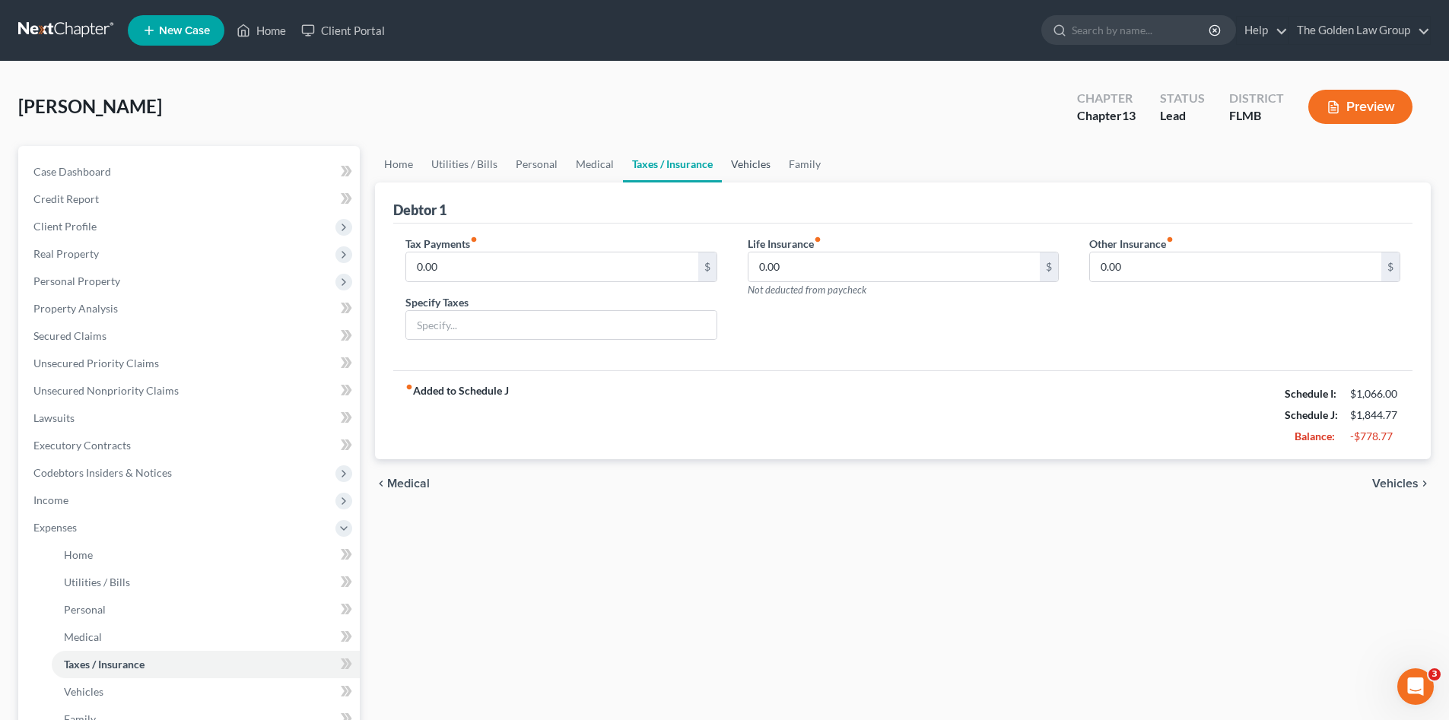
click at [755, 157] on link "Vehicles" at bounding box center [751, 164] width 58 height 37
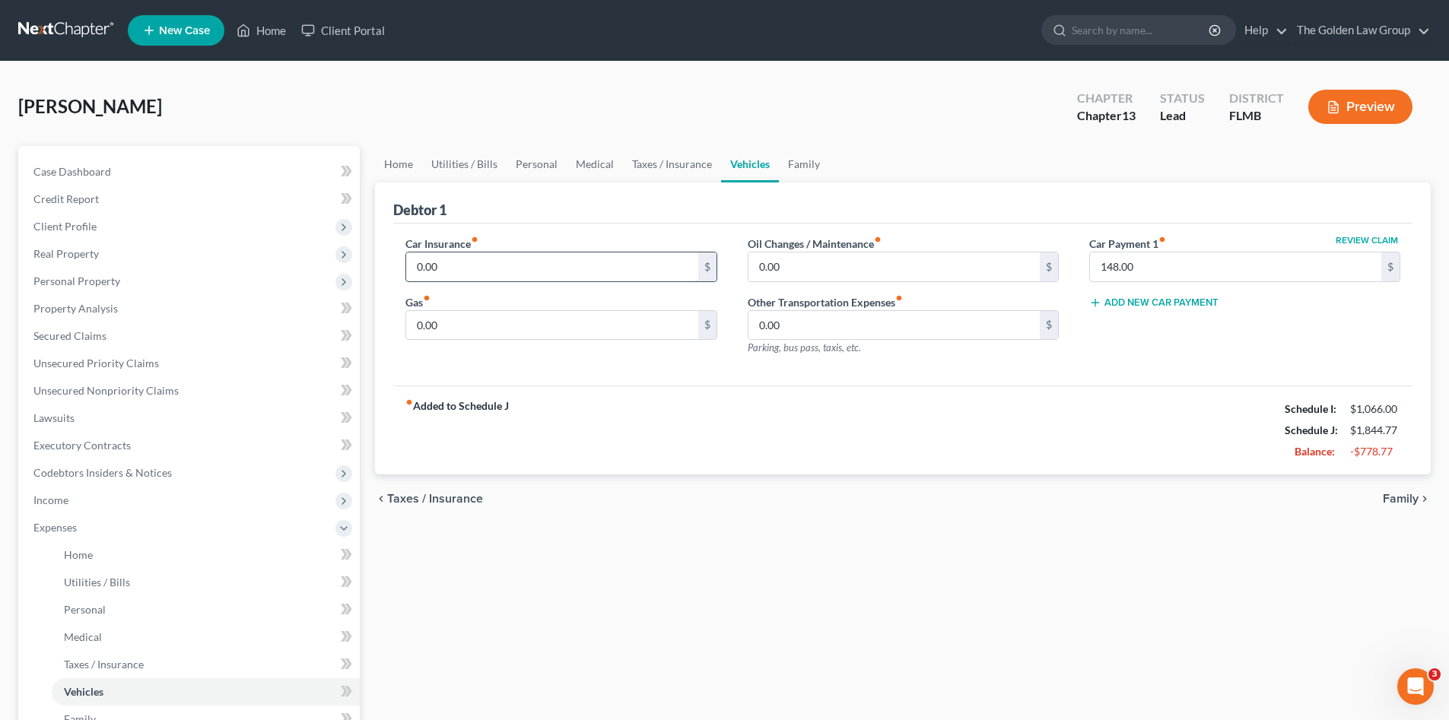
click at [546, 256] on input "0.00" at bounding box center [551, 266] width 291 height 29
type input "268.00"
drag, startPoint x: 426, startPoint y: 319, endPoint x: 464, endPoint y: 329, distance: 39.5
click at [426, 319] on input "0.00" at bounding box center [551, 325] width 291 height 29
click at [467, 326] on input "0.00" at bounding box center [551, 325] width 291 height 29
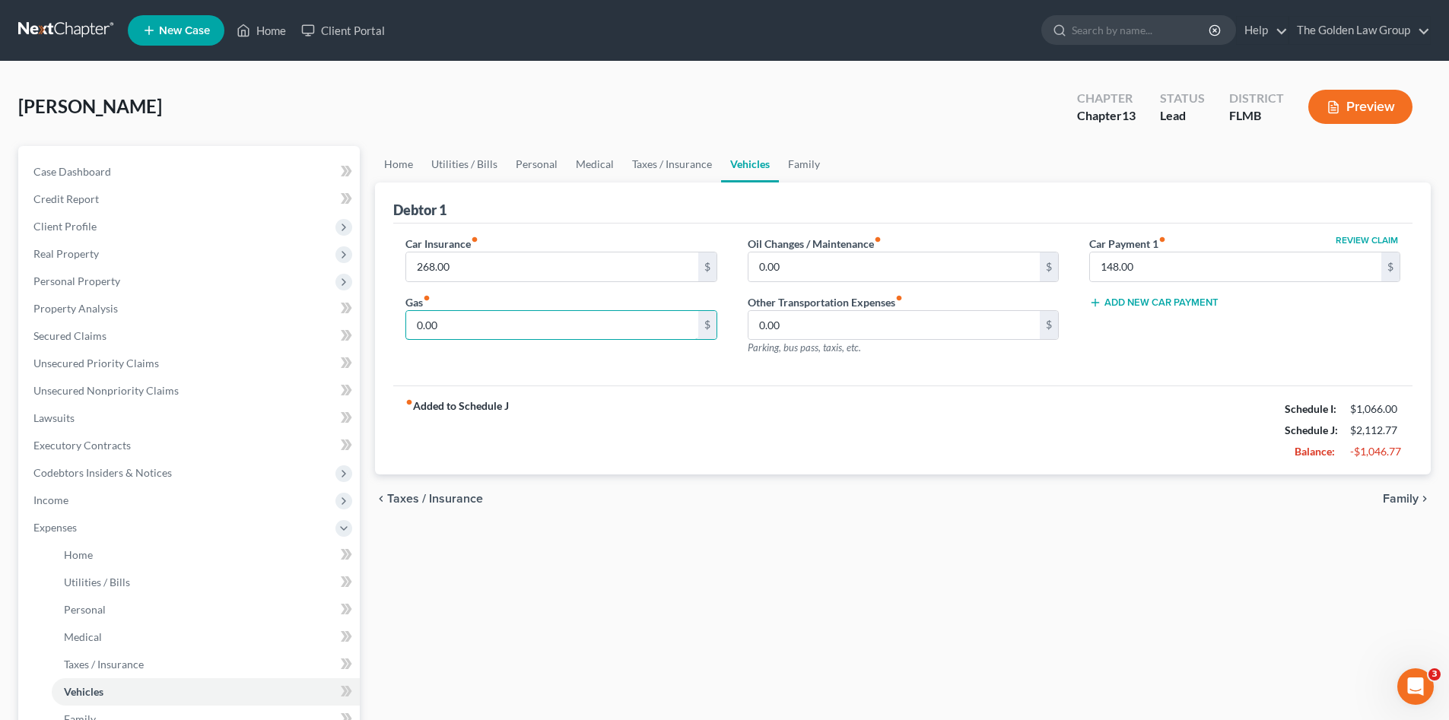
drag, startPoint x: 467, startPoint y: 326, endPoint x: 383, endPoint y: 336, distance: 85.0
click at [383, 336] on div "Debtor 1 Car Insurance fiber_manual_record 268.00 $ Gas fiber_manual_record 0.0…" at bounding box center [903, 329] width 1056 height 293
type input "40.00"
click at [851, 256] on input "0.00" at bounding box center [893, 266] width 291 height 29
type input "20.00"
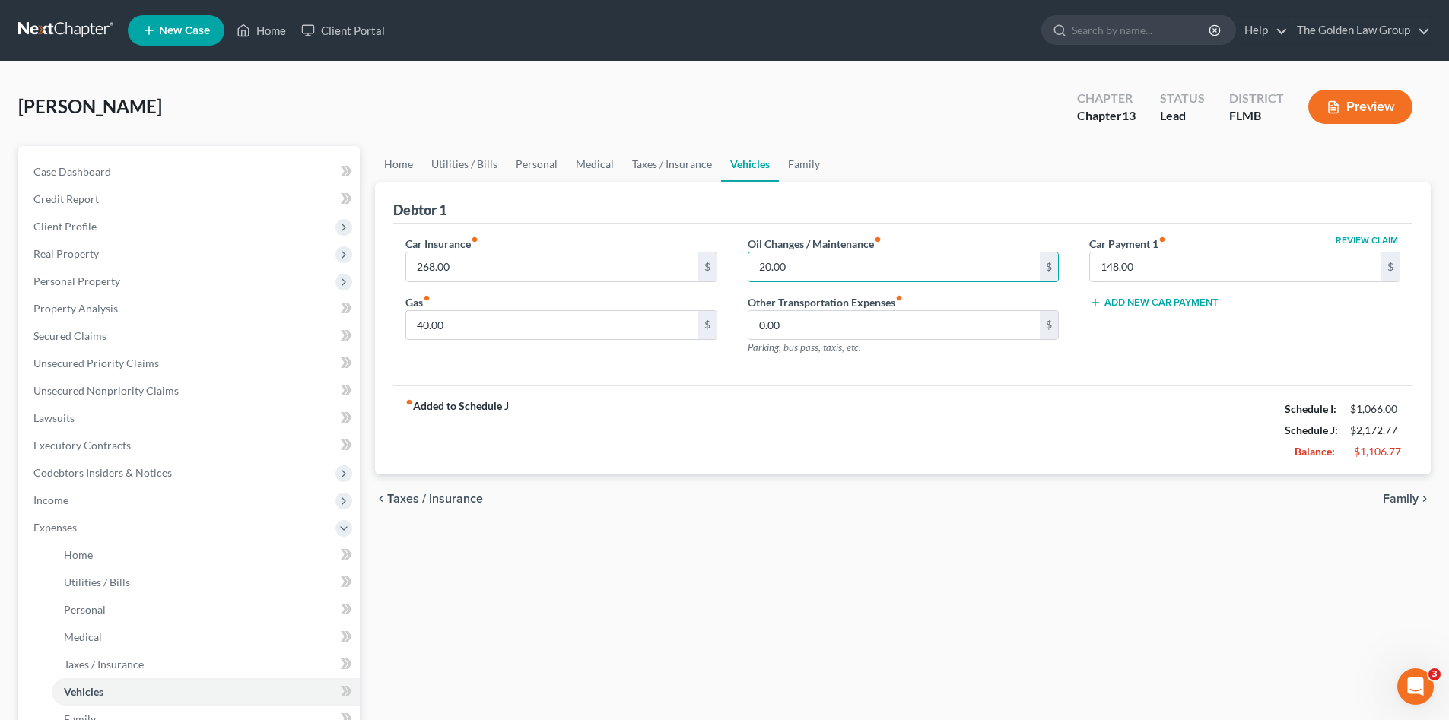
click at [931, 400] on div "fiber_manual_record Added to Schedule J Schedule I: $1,066.00 Schedule J: $2,17…" at bounding box center [902, 430] width 1019 height 89
click at [790, 165] on link "Family" at bounding box center [804, 164] width 50 height 37
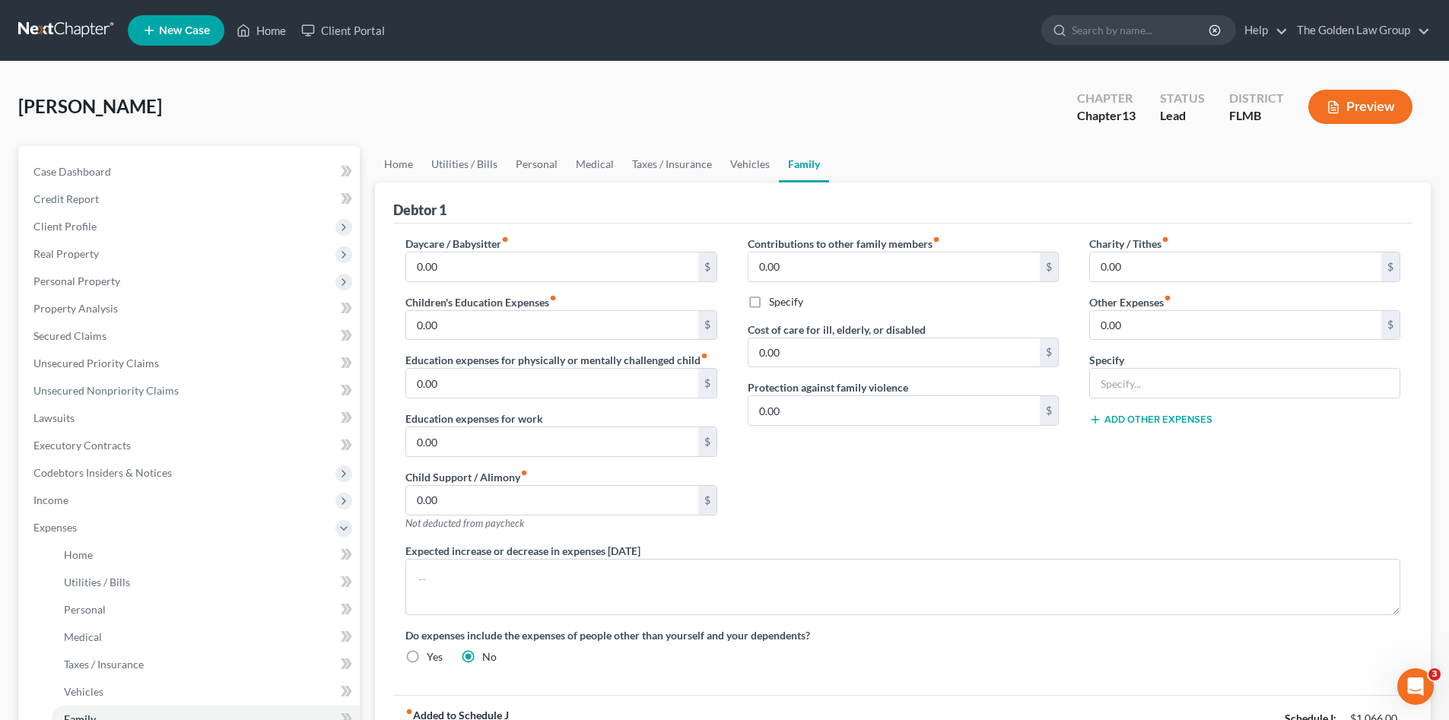
click at [1050, 500] on div "Contributions to other family members fiber_manual_record 0.00 $ Specify Cost o…" at bounding box center [902, 389] width 341 height 307
click at [1047, 507] on div "Contributions to other family members fiber_manual_record 0.00 $ Specify Cost o…" at bounding box center [902, 389] width 341 height 307
click at [1054, 659] on div "Do expenses include the expenses of people other than yourself and your depende…" at bounding box center [902, 645] width 1025 height 37
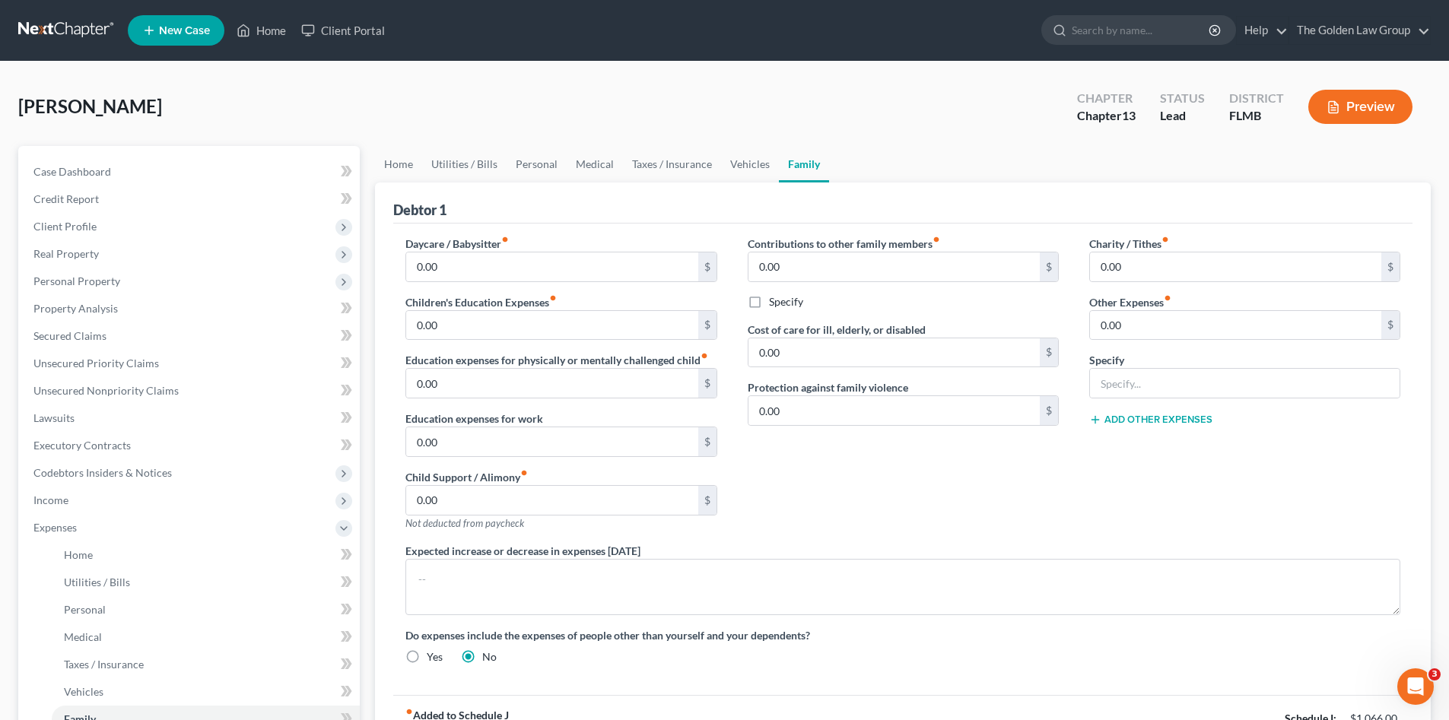
scroll to position [127, 0]
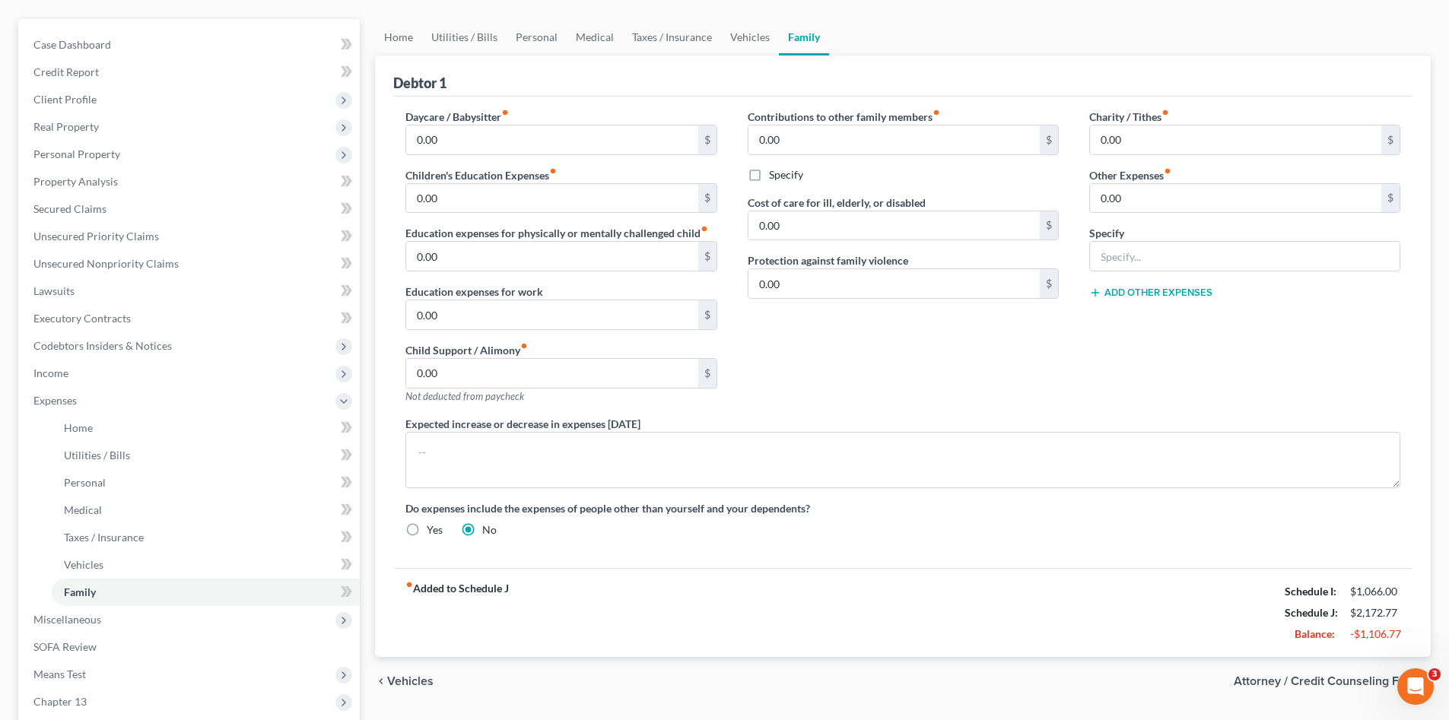
click at [945, 560] on div "Daycare / Babysitter fiber_manual_record 0.00 $ Children's Education Expenses f…" at bounding box center [902, 333] width 1019 height 472
click at [87, 613] on span "Miscellaneous" at bounding box center [67, 619] width 68 height 13
click at [887, 379] on div "Contributions to other family members fiber_manual_record 0.00 $ Specify Cost o…" at bounding box center [902, 262] width 341 height 307
click at [906, 549] on div "Daycare / Babysitter fiber_manual_record 0.00 $ Children's Education Expenses f…" at bounding box center [902, 329] width 1025 height 441
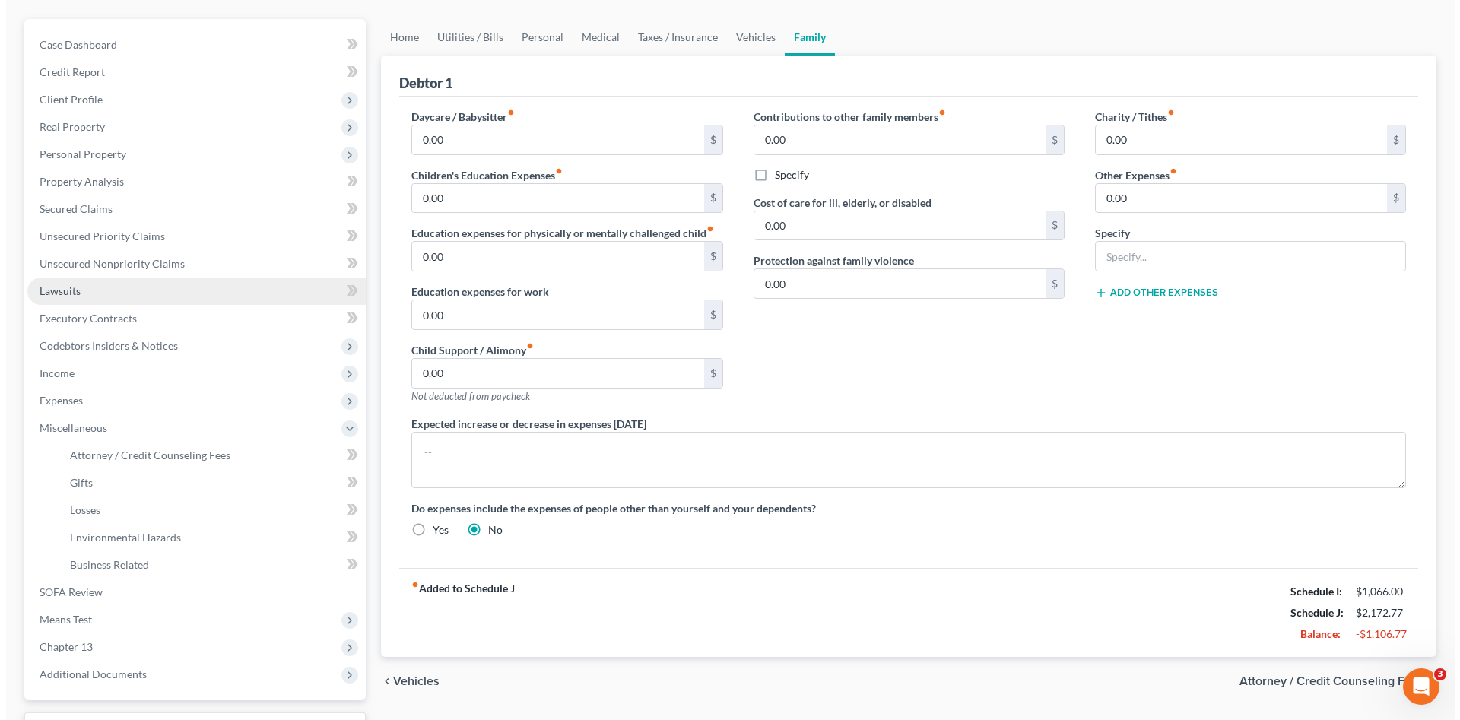
scroll to position [0, 0]
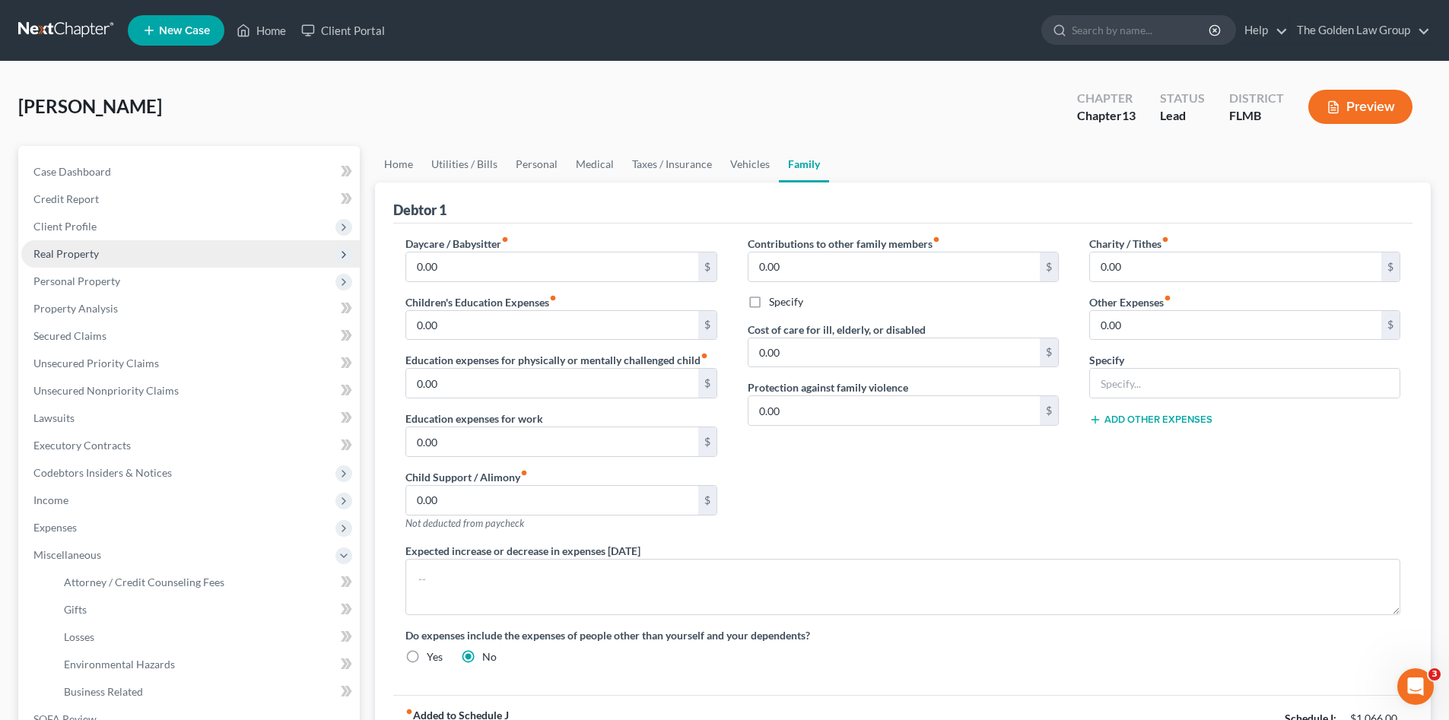
click at [59, 256] on span "Real Property" at bounding box center [65, 253] width 65 height 13
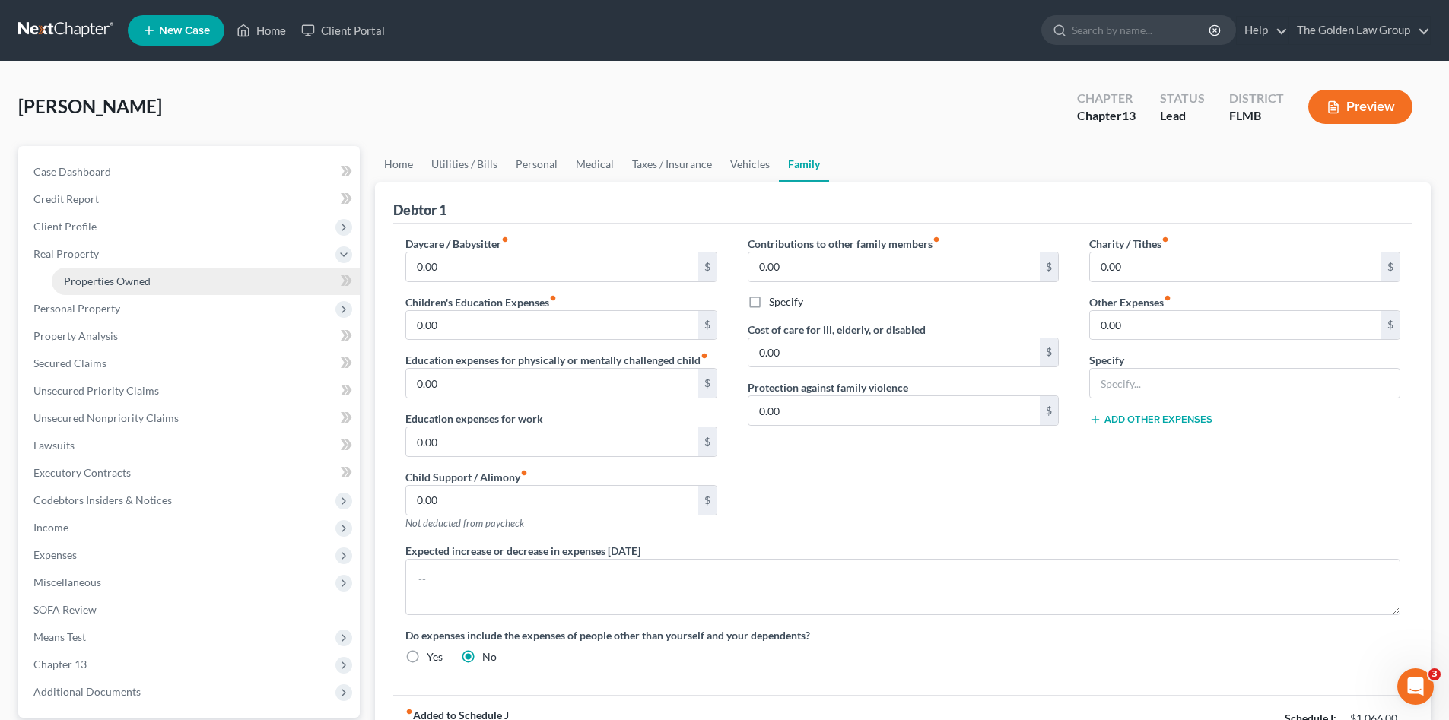
click at [70, 278] on span "Properties Owned" at bounding box center [107, 281] width 87 height 13
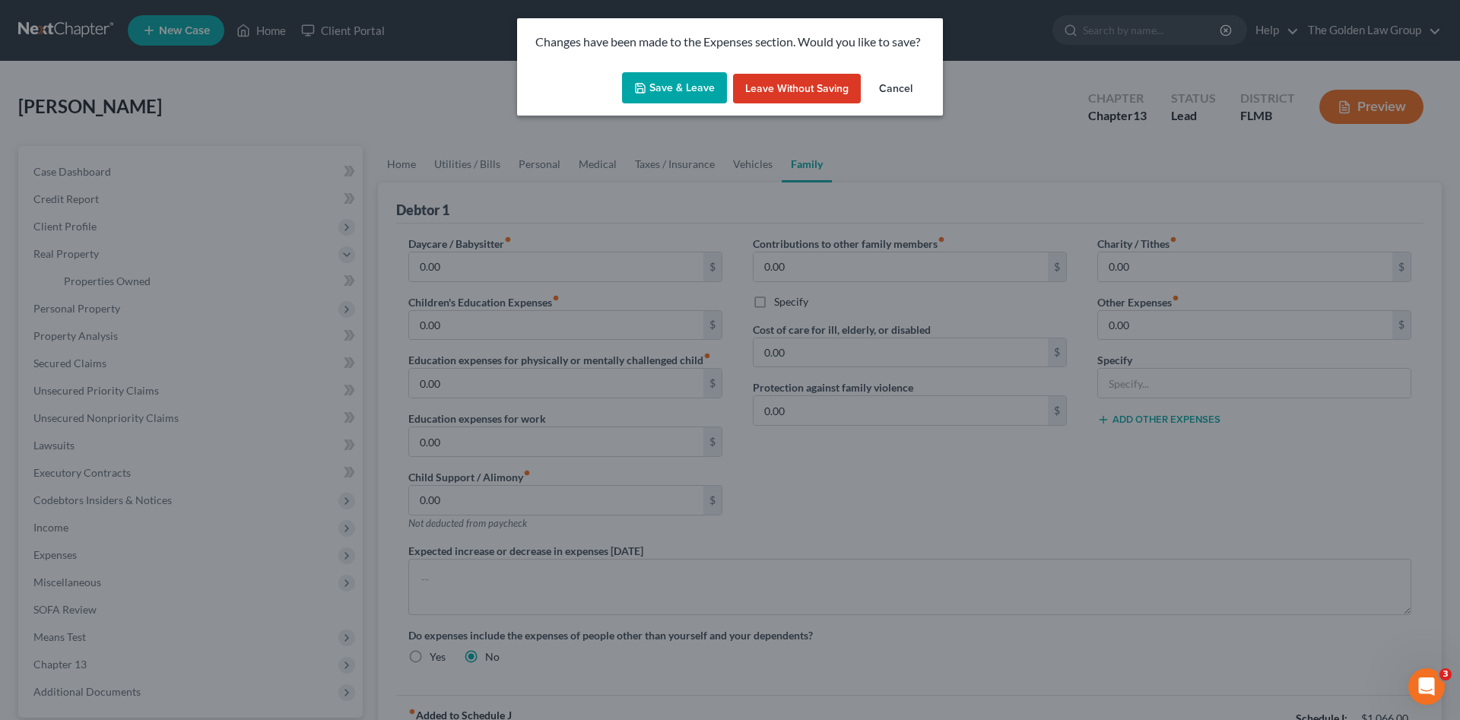
click at [668, 89] on button "Save & Leave" at bounding box center [674, 88] width 105 height 32
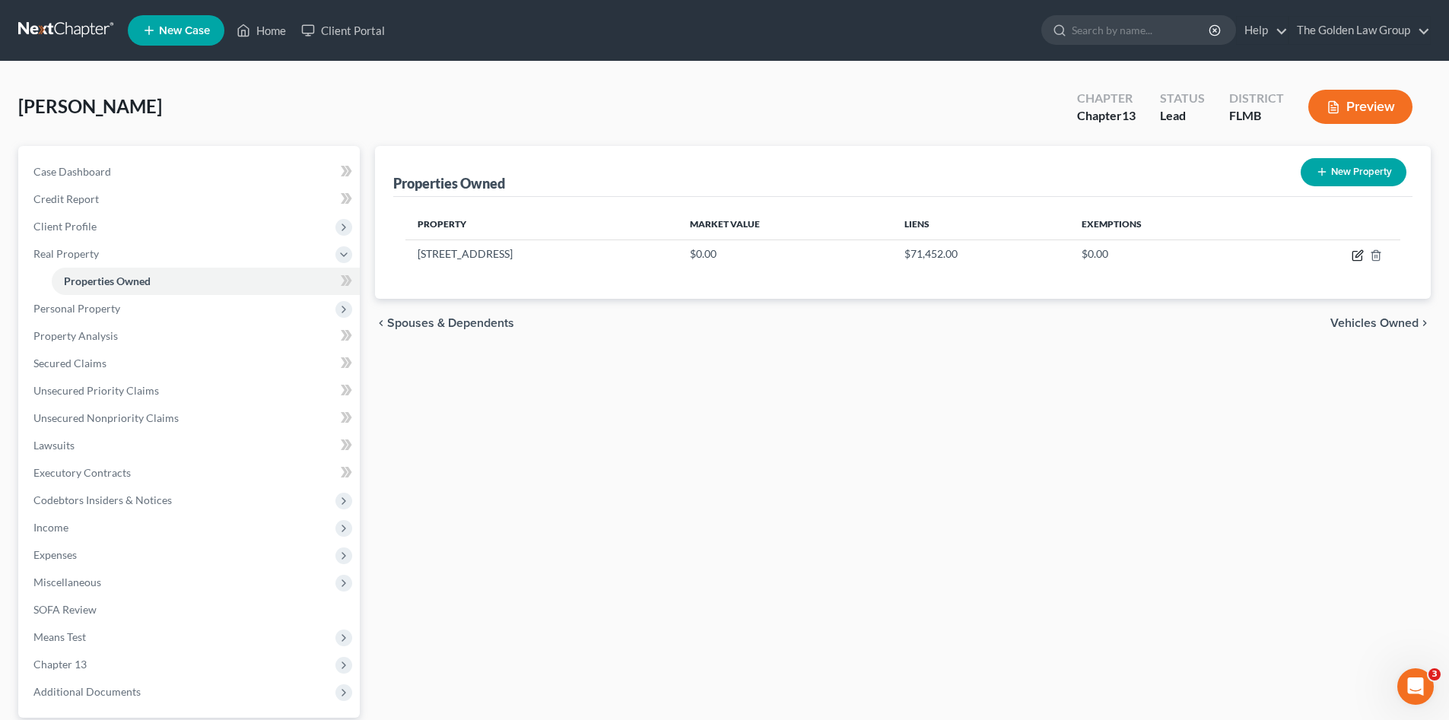
click at [1358, 256] on icon "button" at bounding box center [1357, 255] width 12 height 12
select select "9"
select select "27"
select select "0"
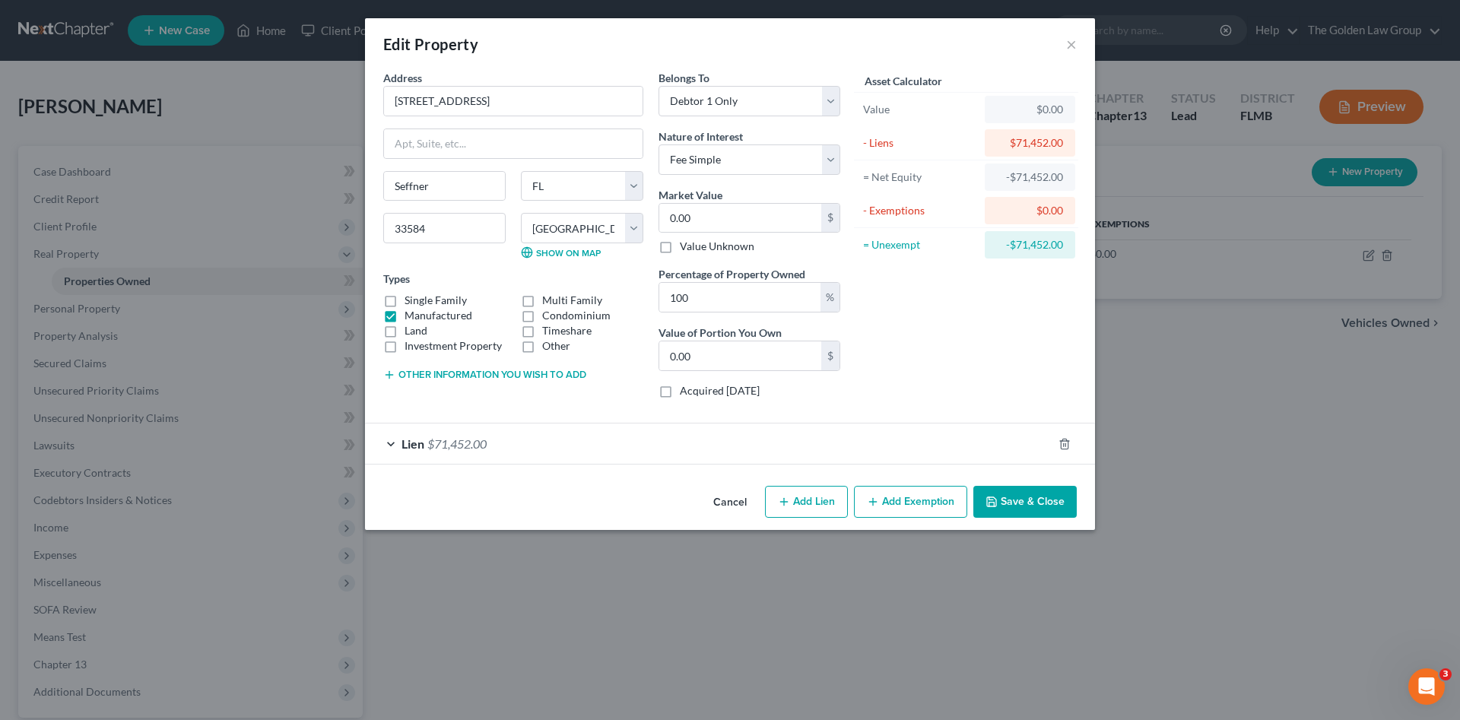
click at [405, 338] on label "Investment Property" at bounding box center [453, 345] width 97 height 15
click at [411, 338] on input "Investment Property" at bounding box center [416, 343] width 10 height 10
click at [405, 348] on label "Investment Property" at bounding box center [453, 345] width 97 height 15
click at [411, 348] on input "Investment Property" at bounding box center [416, 343] width 10 height 10
click at [405, 338] on label "Investment Property" at bounding box center [453, 345] width 97 height 15
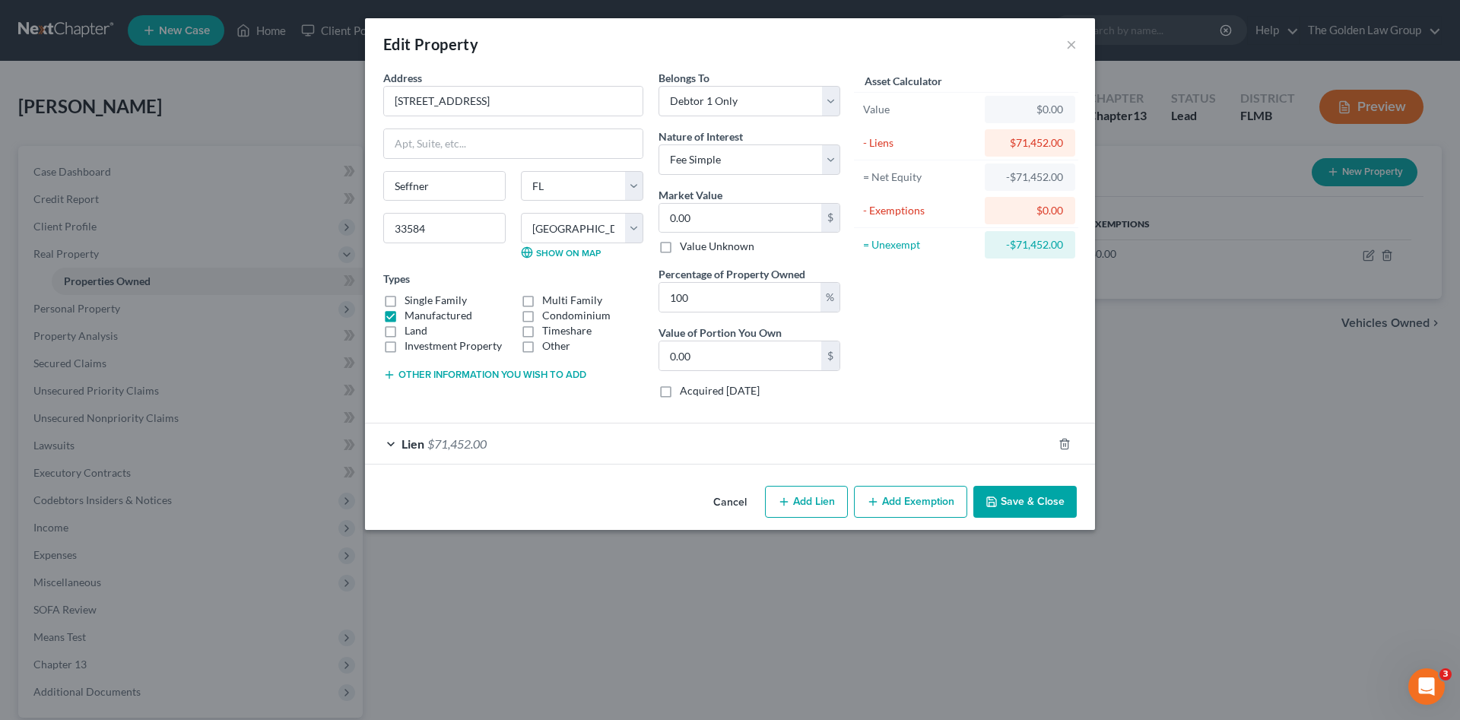
click at [411, 338] on input "Investment Property" at bounding box center [416, 343] width 10 height 10
drag, startPoint x: 389, startPoint y: 345, endPoint x: 392, endPoint y: 332, distance: 13.3
click at [405, 344] on label "Investment Property" at bounding box center [453, 345] width 97 height 15
click at [411, 344] on input "Investment Property" at bounding box center [416, 343] width 10 height 10
checkbox input "false"
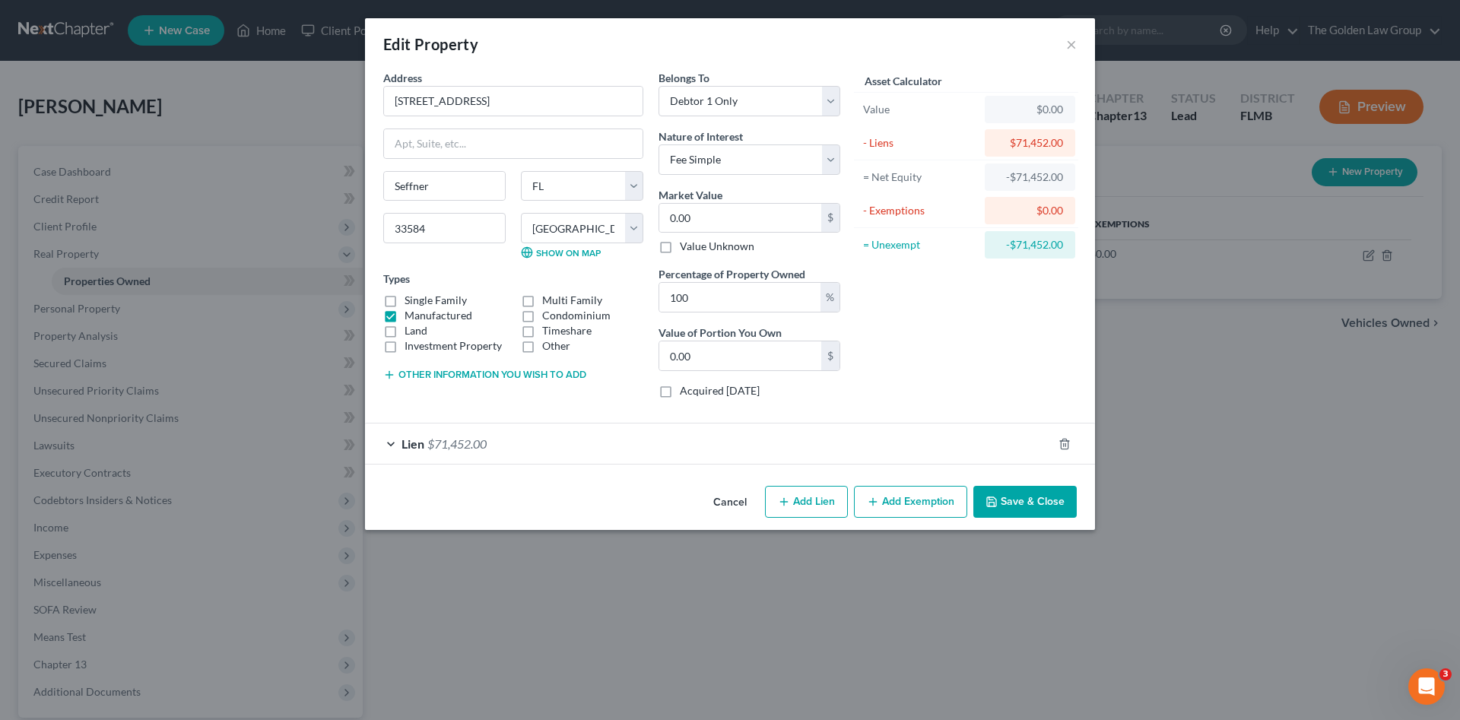
click at [405, 330] on label "Land" at bounding box center [416, 330] width 23 height 15
click at [411, 330] on input "Land" at bounding box center [416, 328] width 10 height 10
checkbox input "true"
click at [713, 213] on input "0.00" at bounding box center [740, 218] width 162 height 29
paste input "227,896"
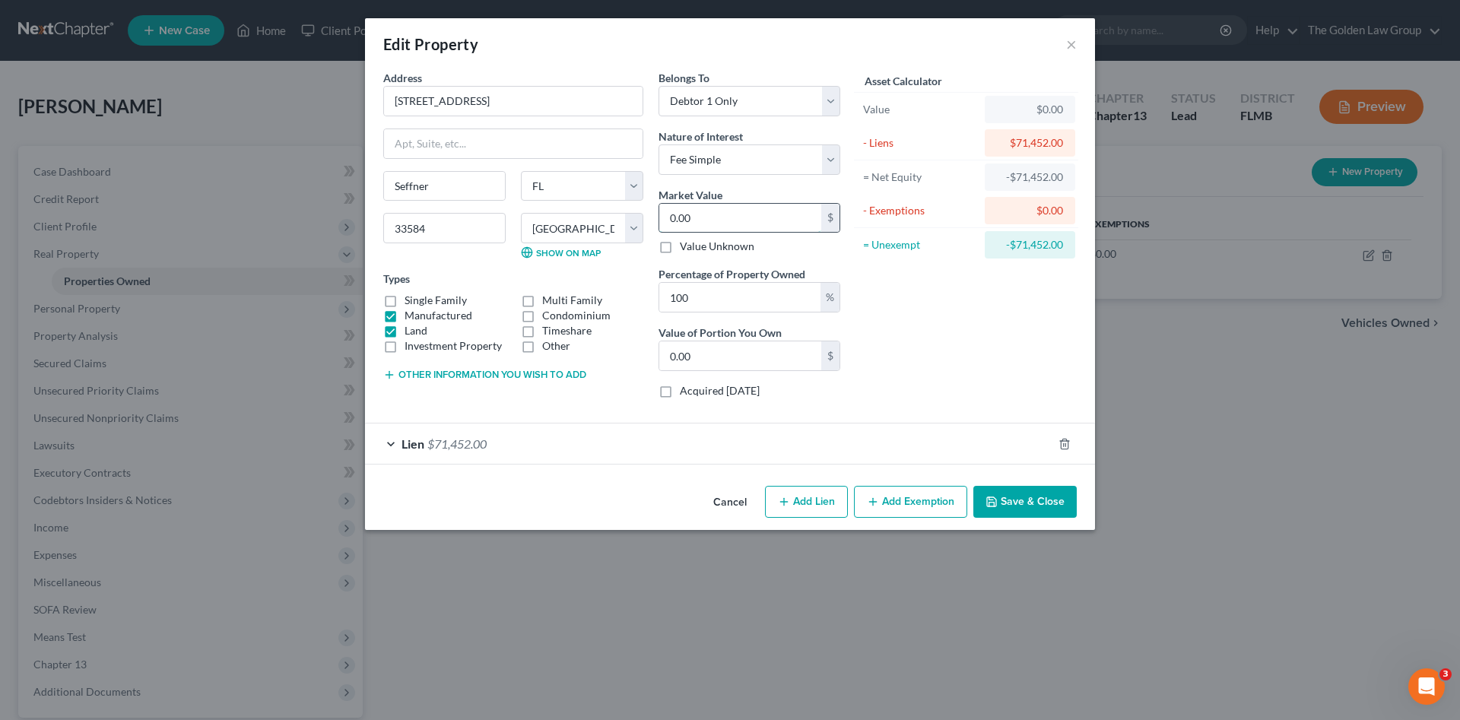
type input "227,896"
type input "227,896.00"
type input "227,896"
click at [894, 443] on div "Lien $71,452.00" at bounding box center [709, 444] width 688 height 40
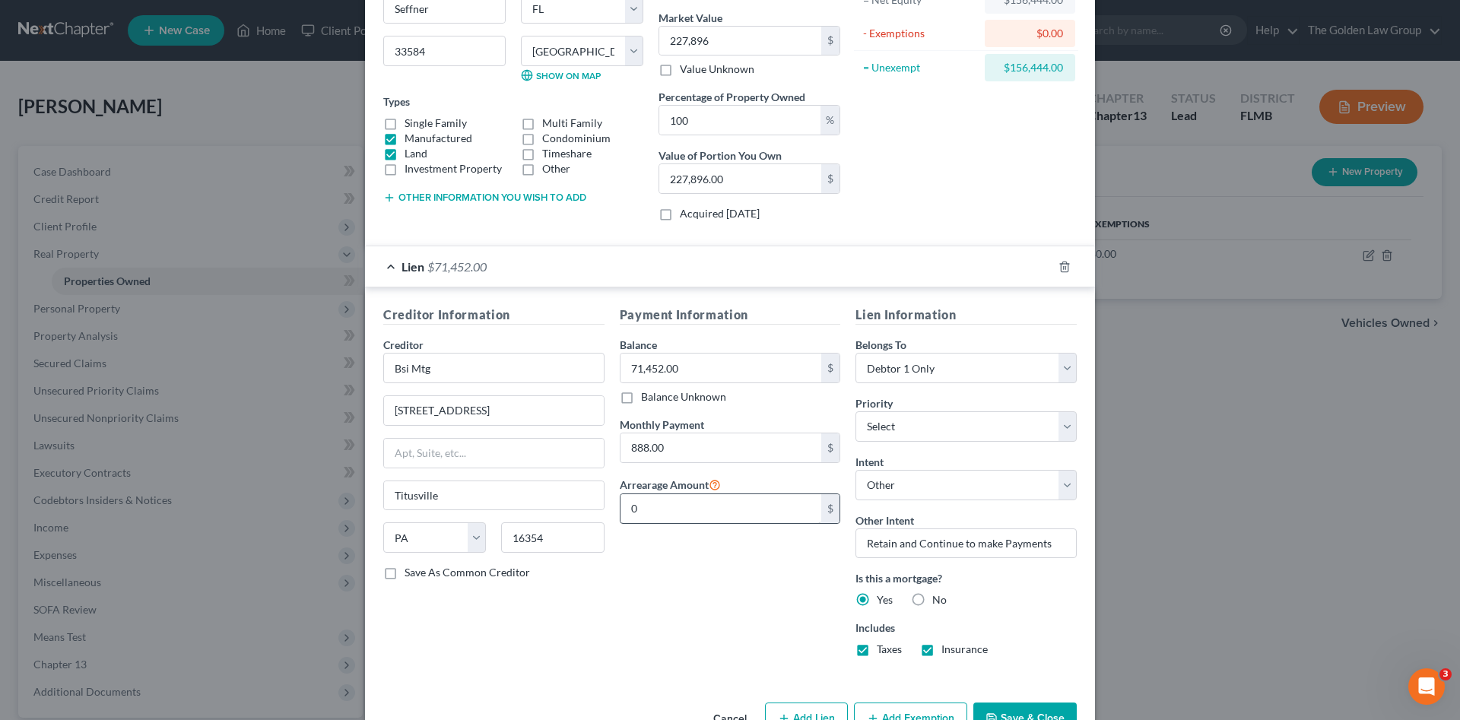
scroll to position [222, 0]
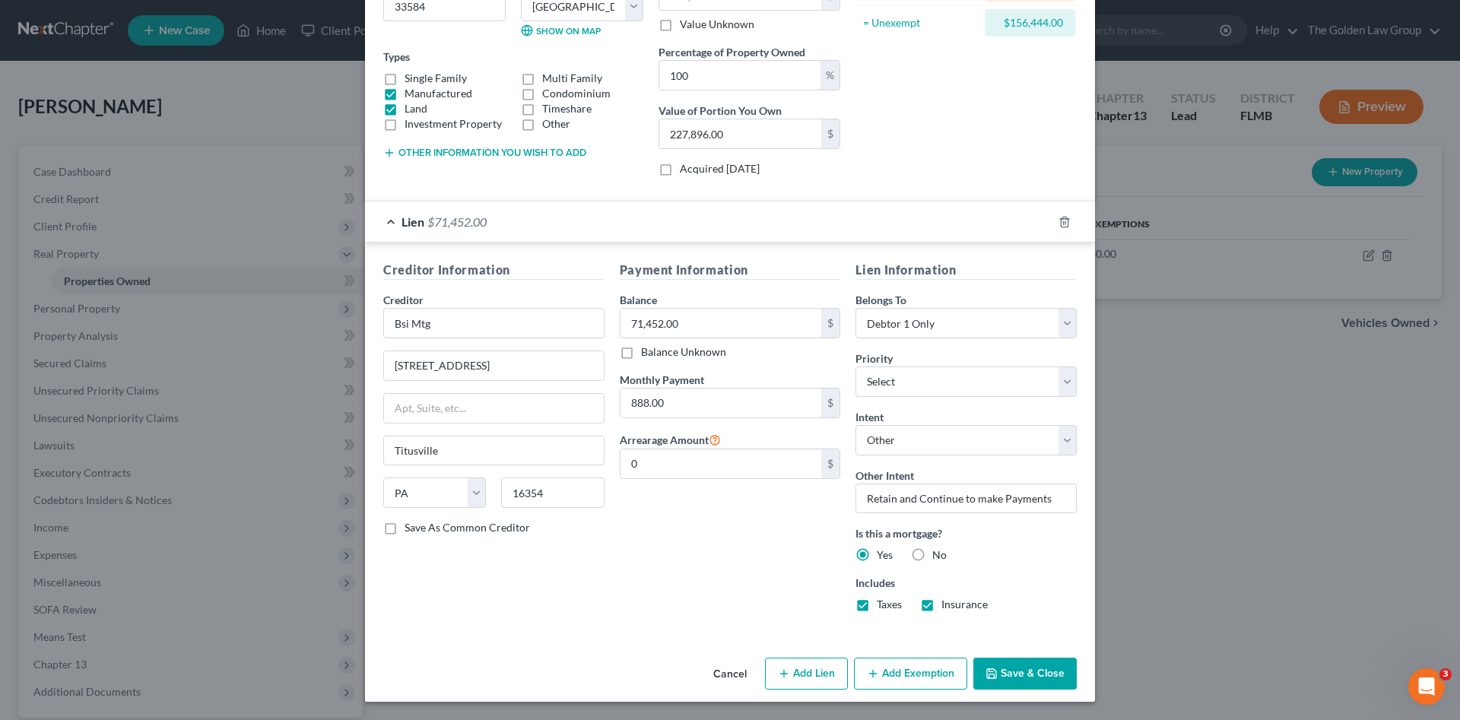
click at [877, 666] on button "Add Exemption" at bounding box center [910, 674] width 113 height 32
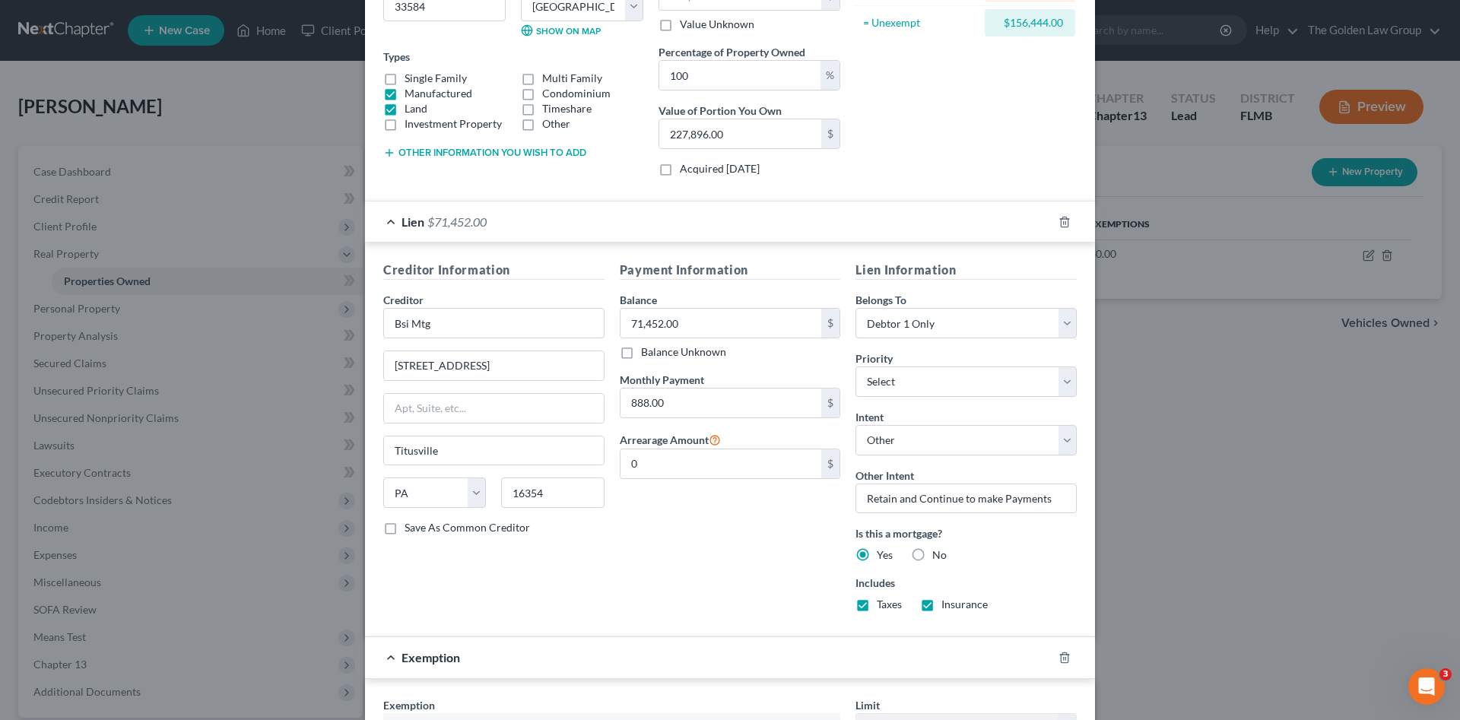
scroll to position [399, 0]
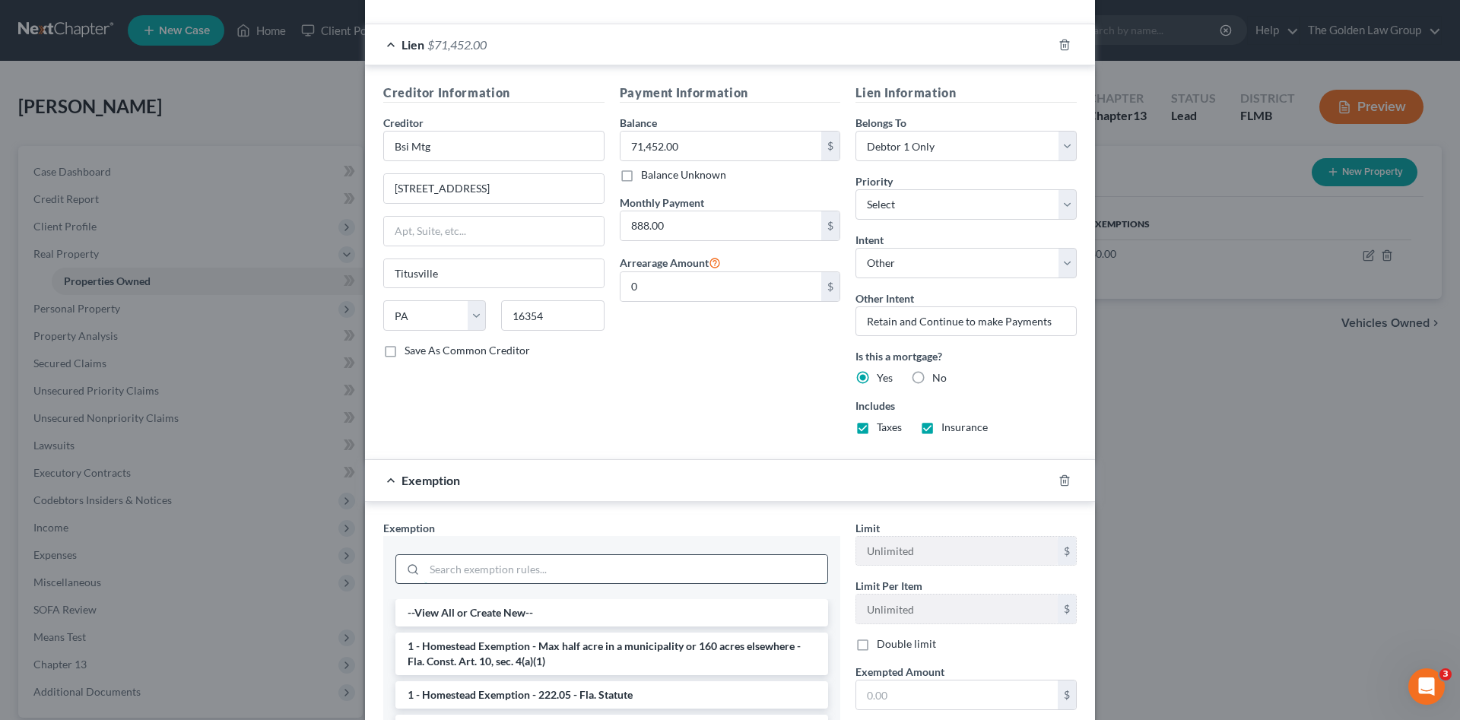
click at [498, 572] on input "search" at bounding box center [625, 569] width 403 height 29
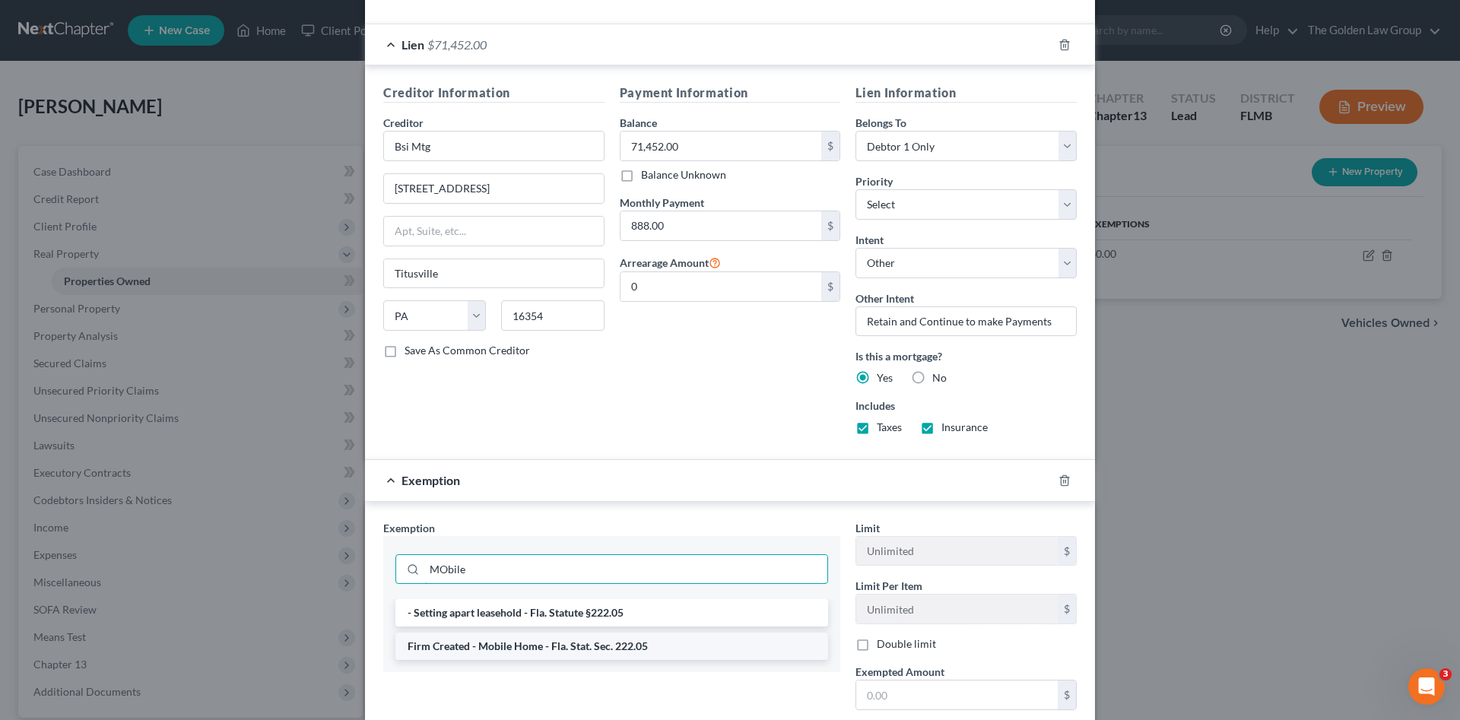
type input "MObile"
click at [500, 648] on li "Firm Created - Mobile Home - Fla. Stat. Sec. 222.05" at bounding box center [611, 646] width 433 height 27
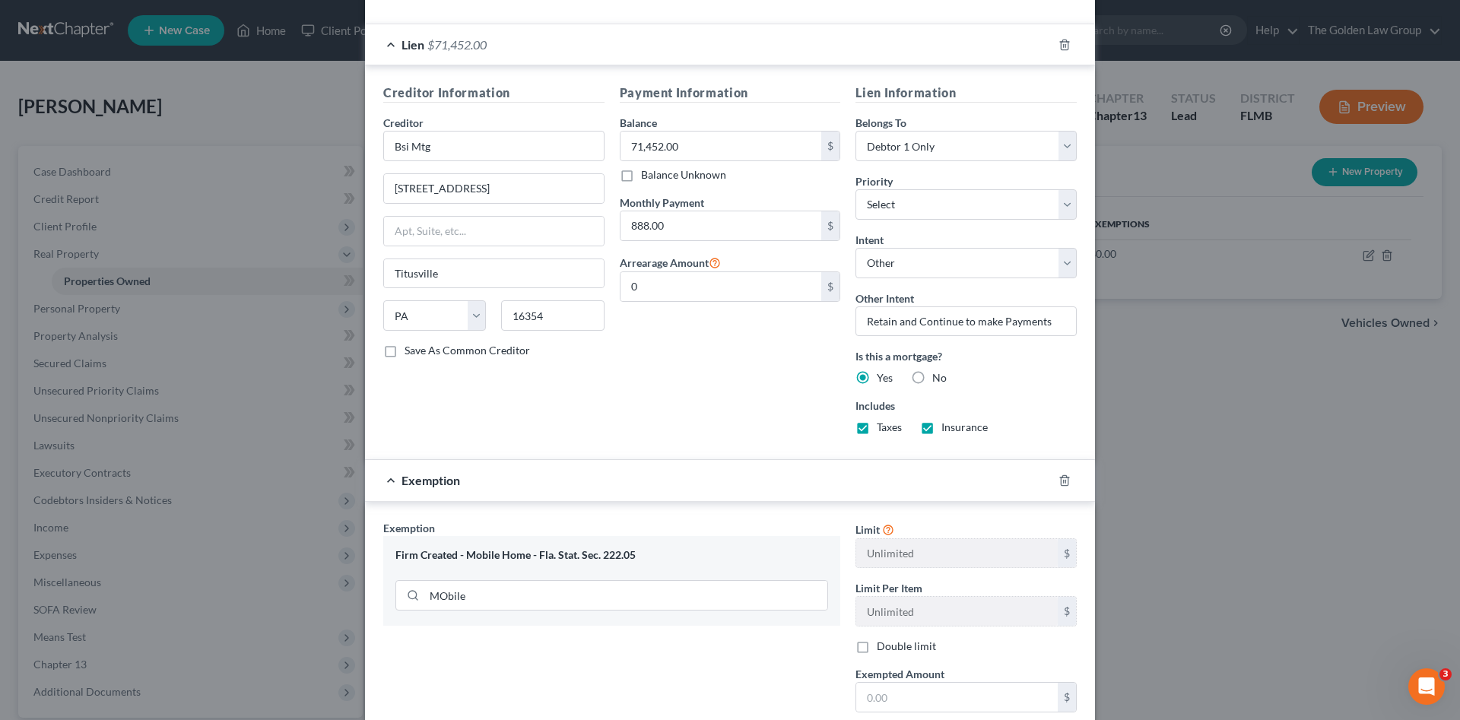
scroll to position [501, 0]
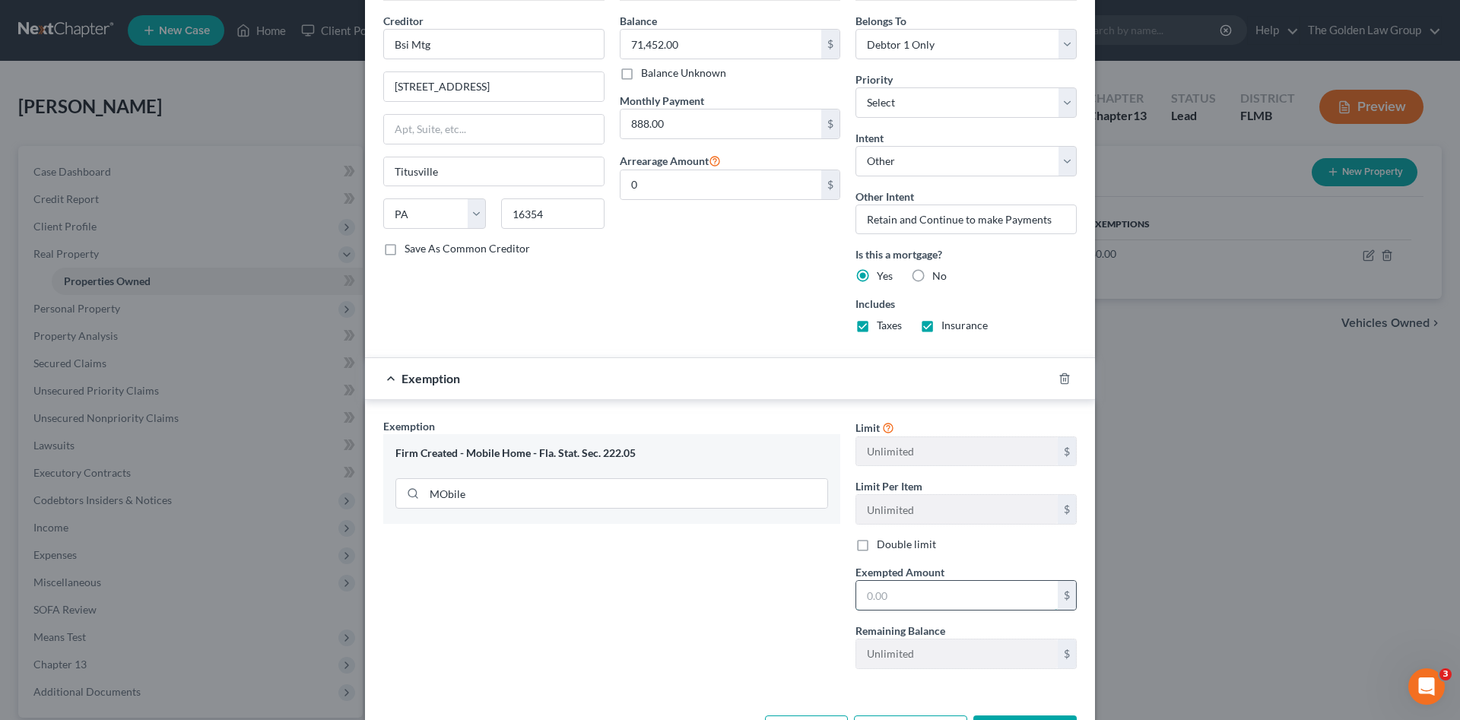
click at [870, 594] on input "text" at bounding box center [957, 595] width 202 height 29
paste input "179,924"
type input "179,924"
click at [760, 618] on div "Exemption Set must be selected for CA. Exemption * Firm Created - Mobile Home -…" at bounding box center [612, 549] width 472 height 263
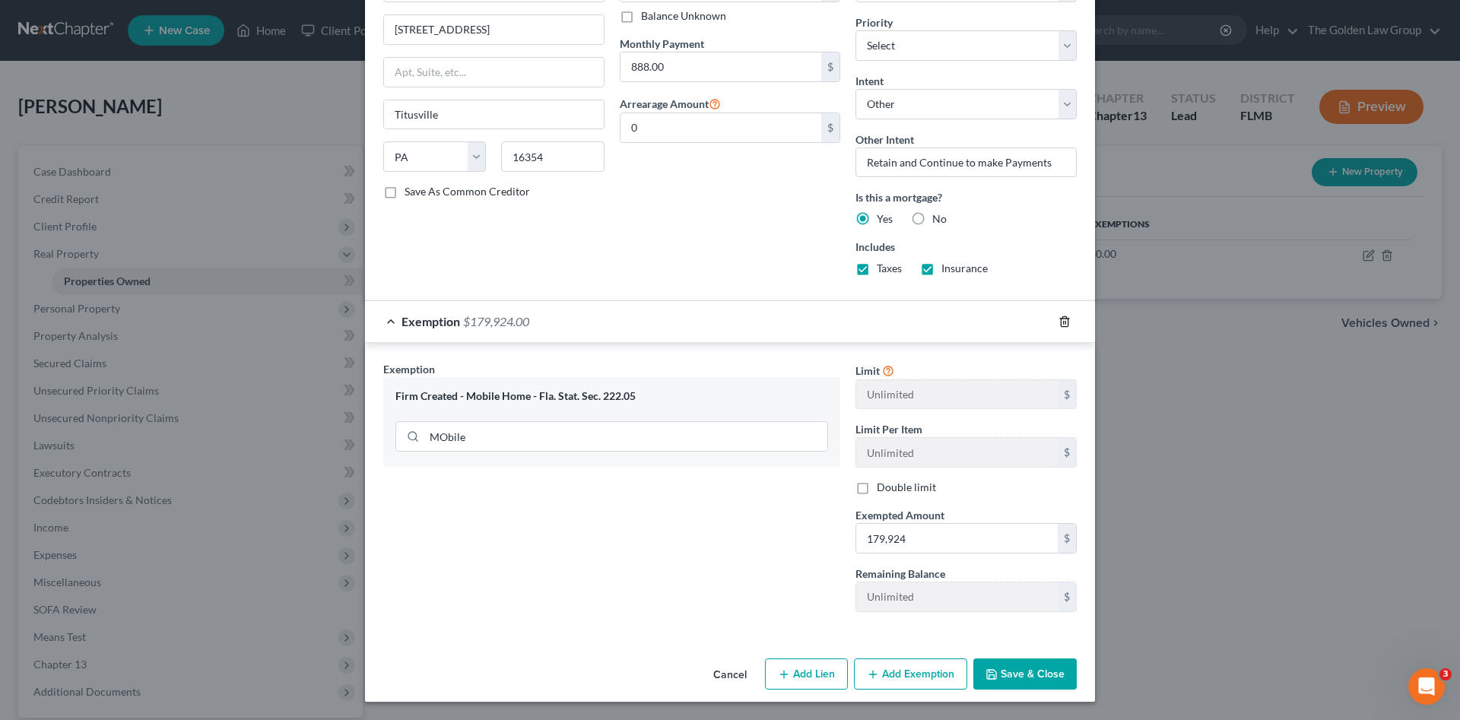
click at [1059, 321] on icon "button" at bounding box center [1065, 322] width 12 height 12
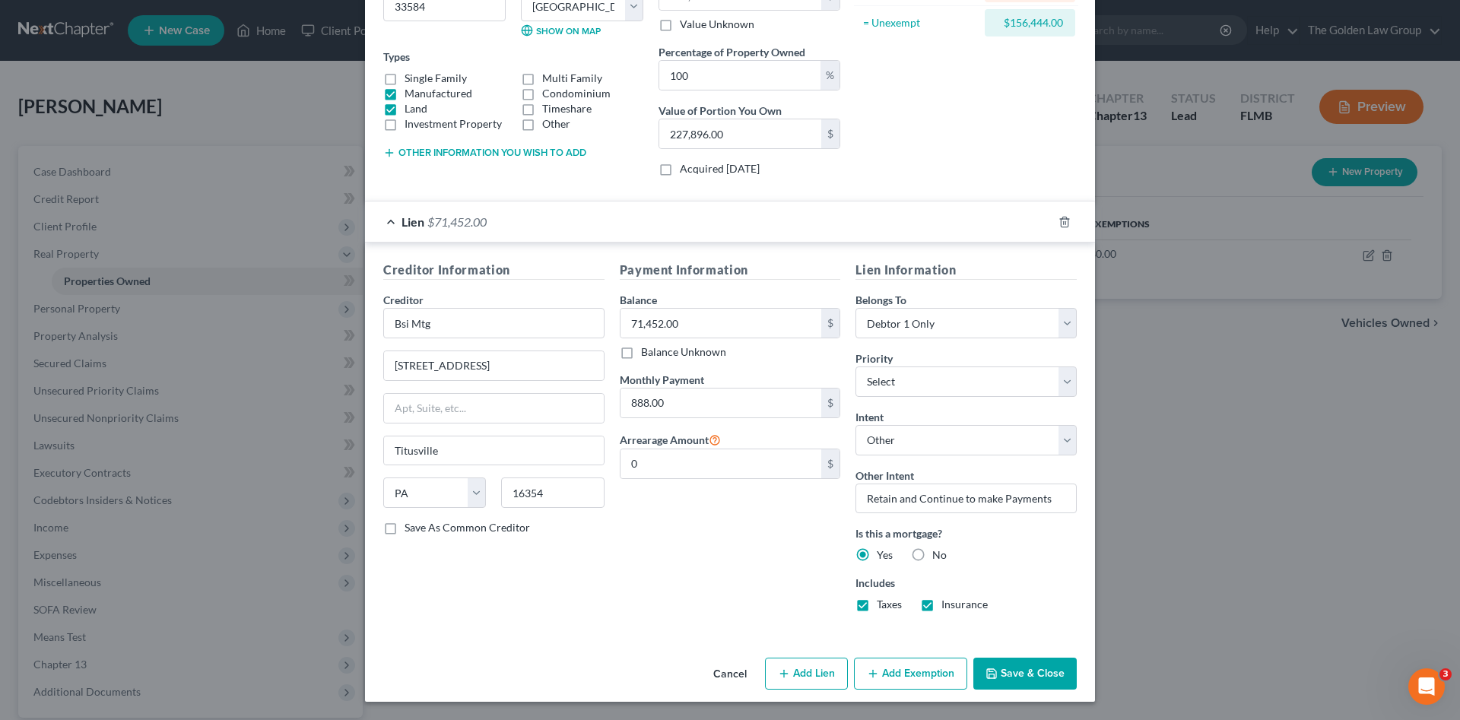
scroll to position [222, 0]
click at [949, 675] on button "Add Exemption" at bounding box center [910, 674] width 113 height 32
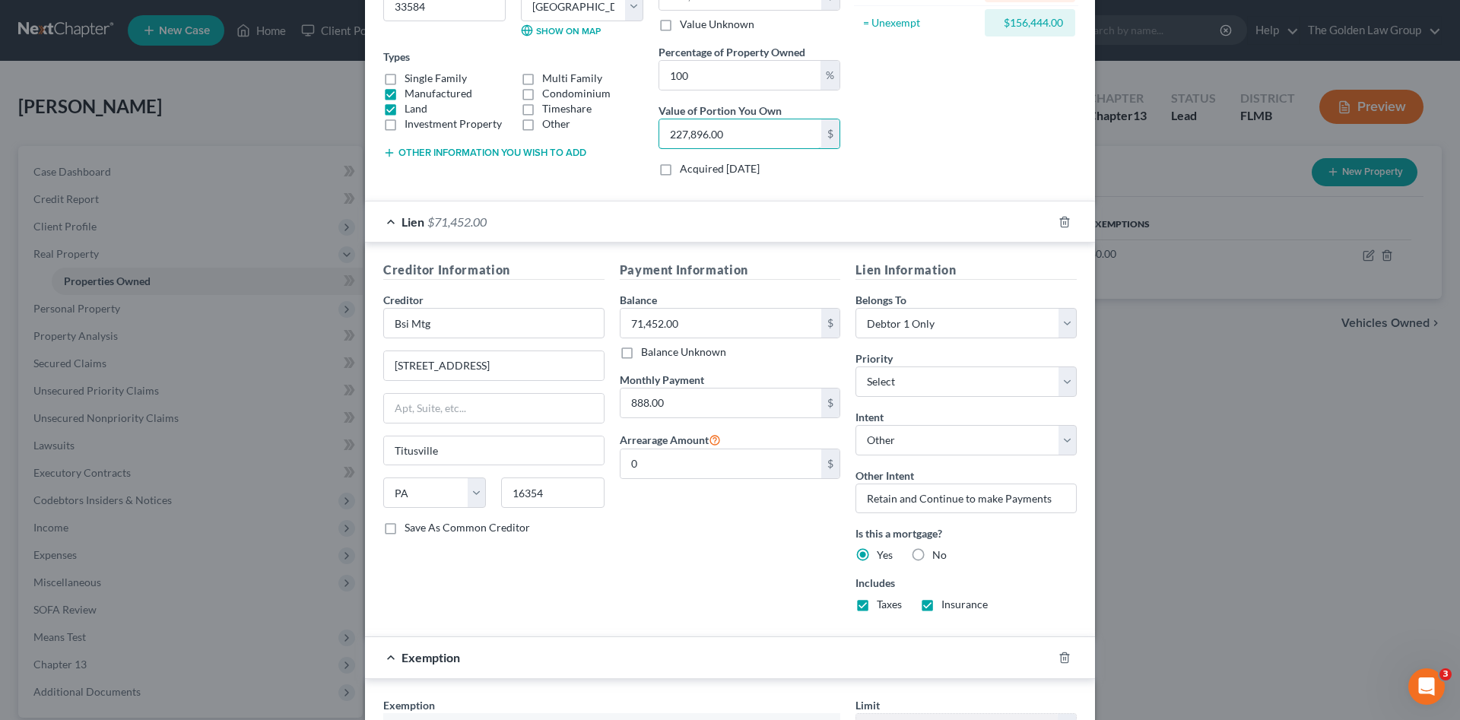
scroll to position [399, 0]
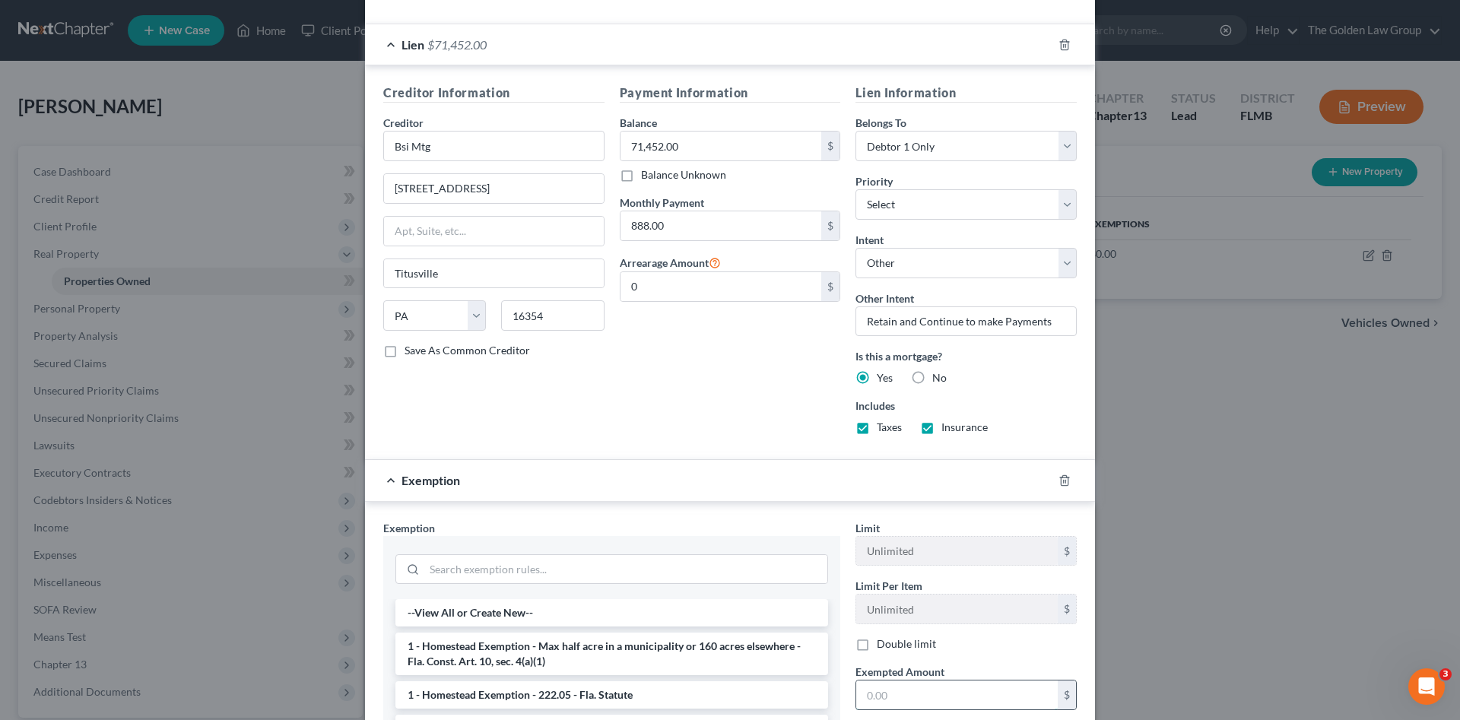
drag, startPoint x: 935, startPoint y: 703, endPoint x: 932, endPoint y: 693, distance: 10.1
click at [935, 702] on input "text" at bounding box center [957, 695] width 202 height 29
paste input "227,896.00"
type input "227,896.00"
click at [625, 651] on li "1 - Homestead Exemption - Max half acre in a municipality or 160 acres elsewher…" at bounding box center [611, 654] width 433 height 43
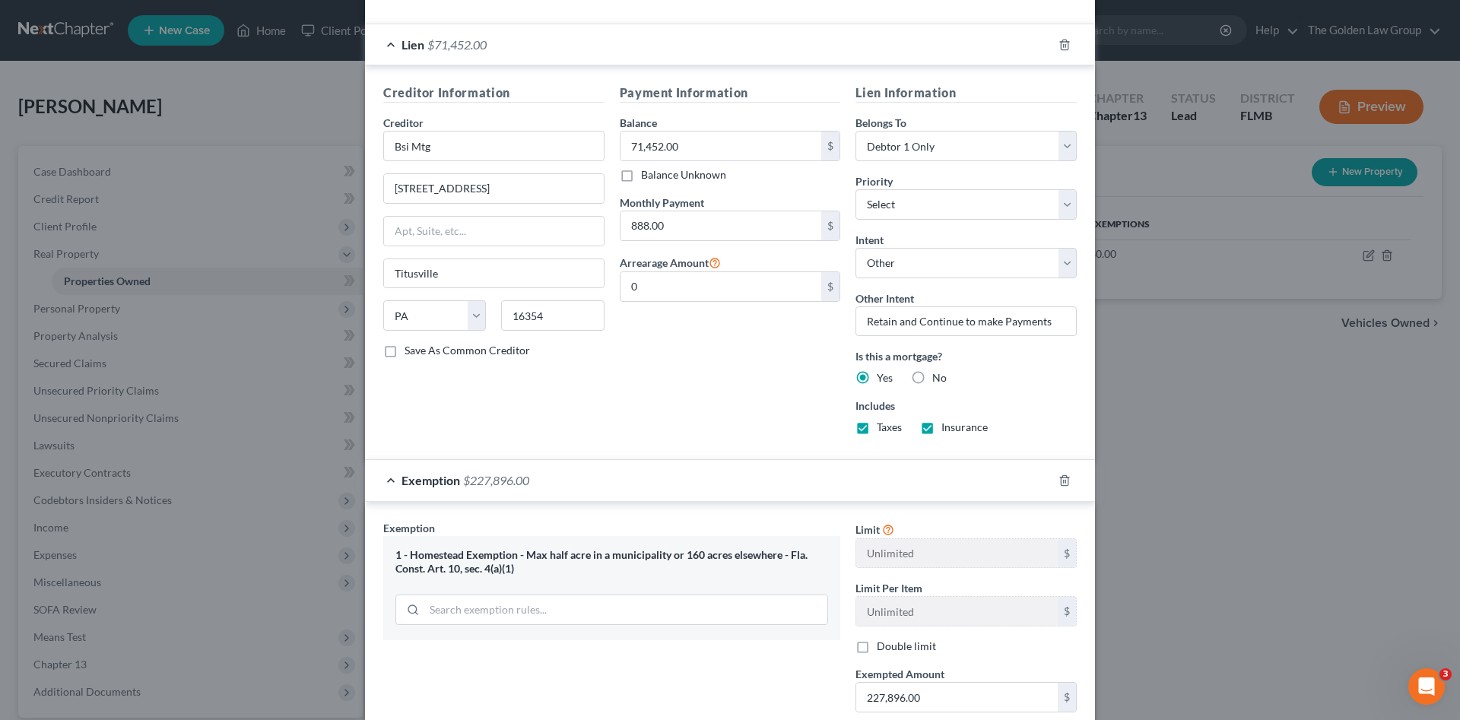
scroll to position [558, 0]
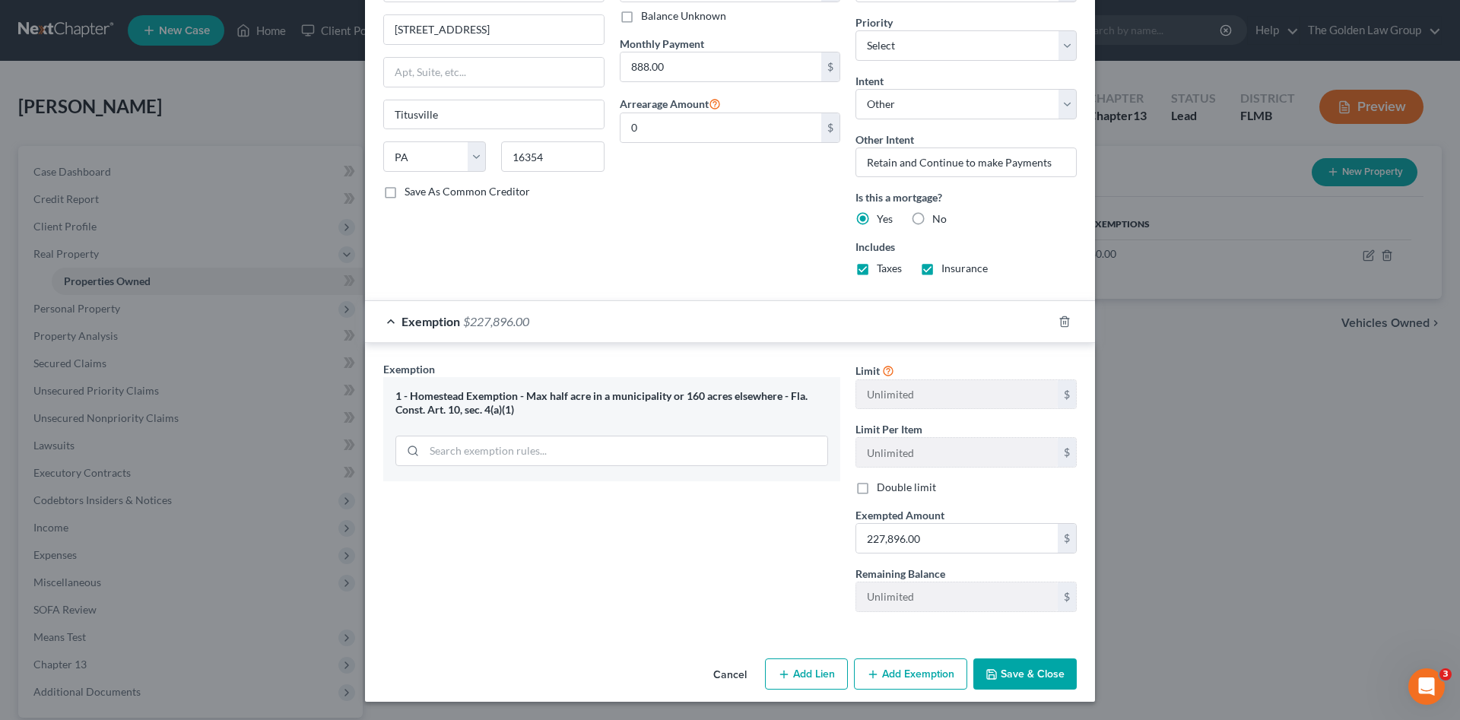
click at [988, 679] on icon "button" at bounding box center [991, 674] width 9 height 9
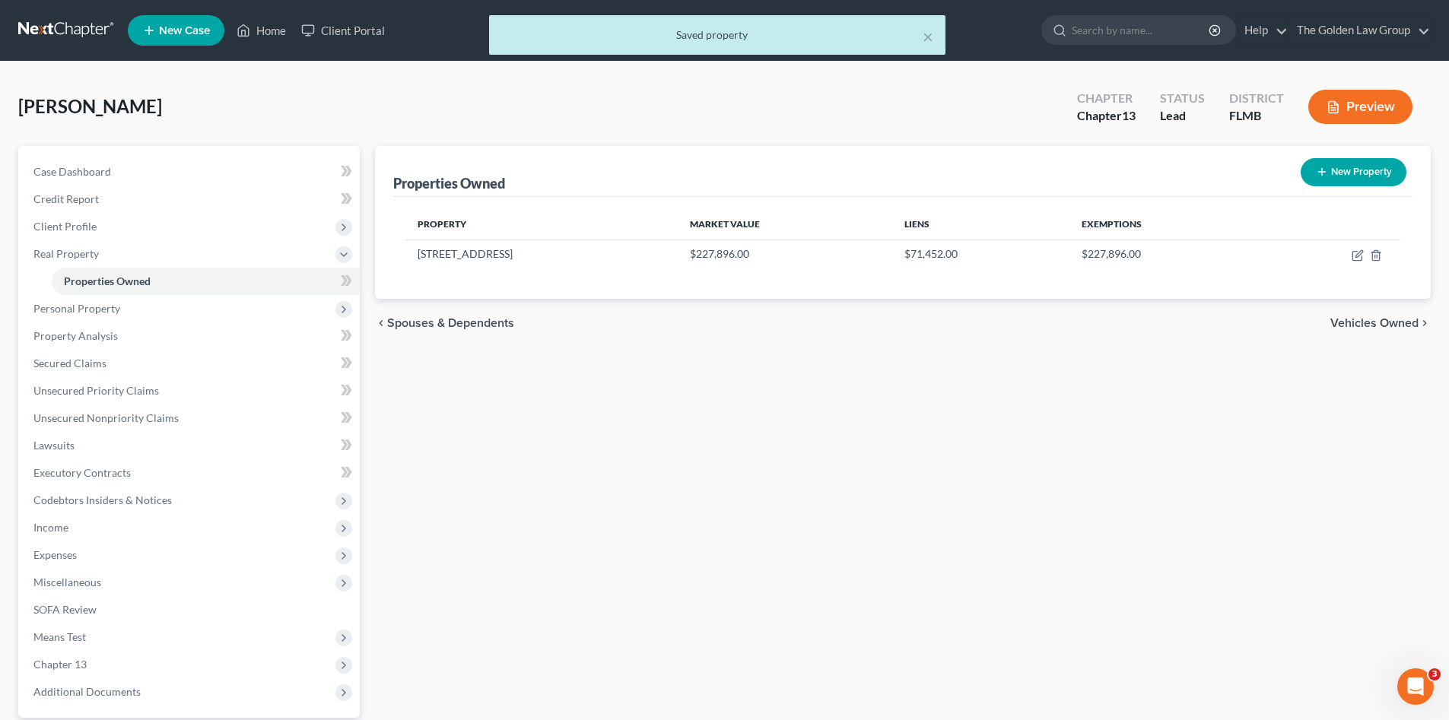
click at [548, 437] on div "Properties Owned New Property Property Market Value Liens Exemptions 1011 Brinw…" at bounding box center [902, 475] width 1071 height 659
click at [97, 306] on span "Personal Property" at bounding box center [76, 308] width 87 height 13
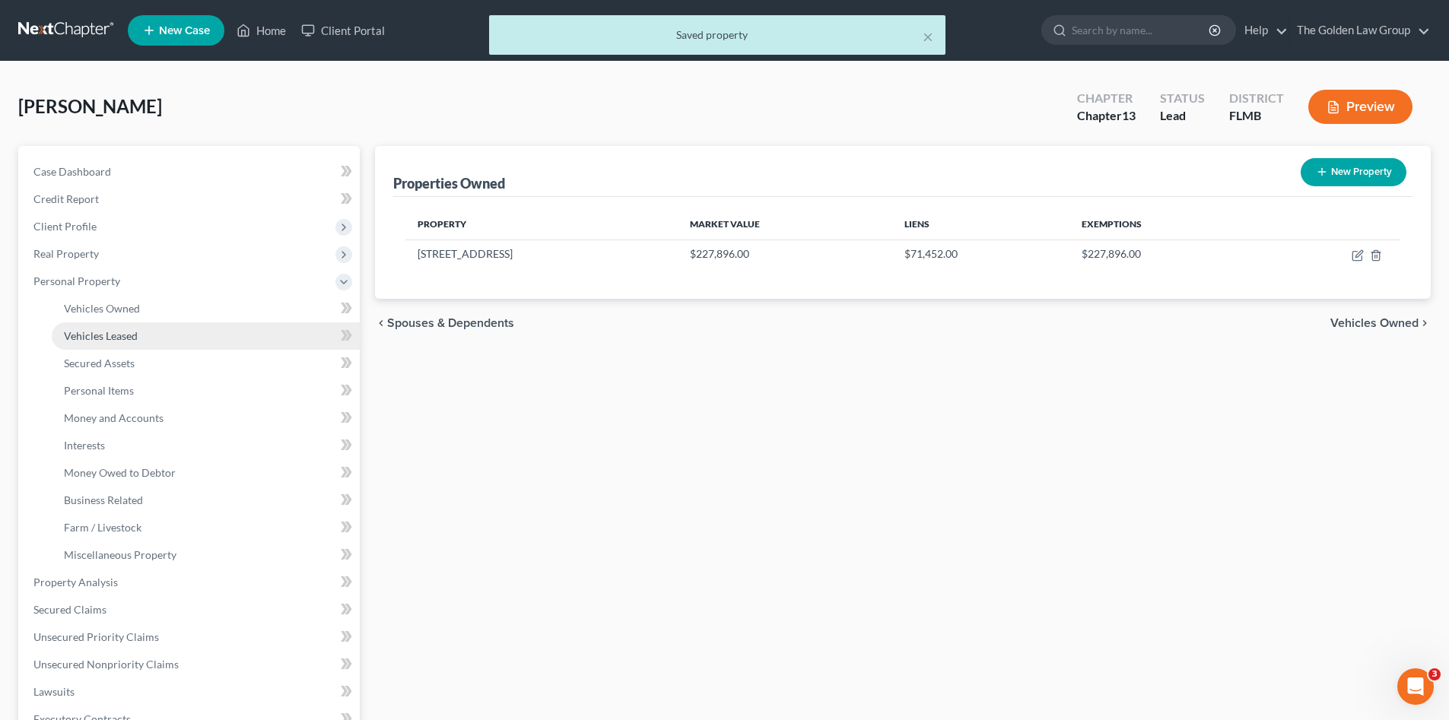
click at [99, 326] on link "Vehicles Leased" at bounding box center [206, 335] width 308 height 27
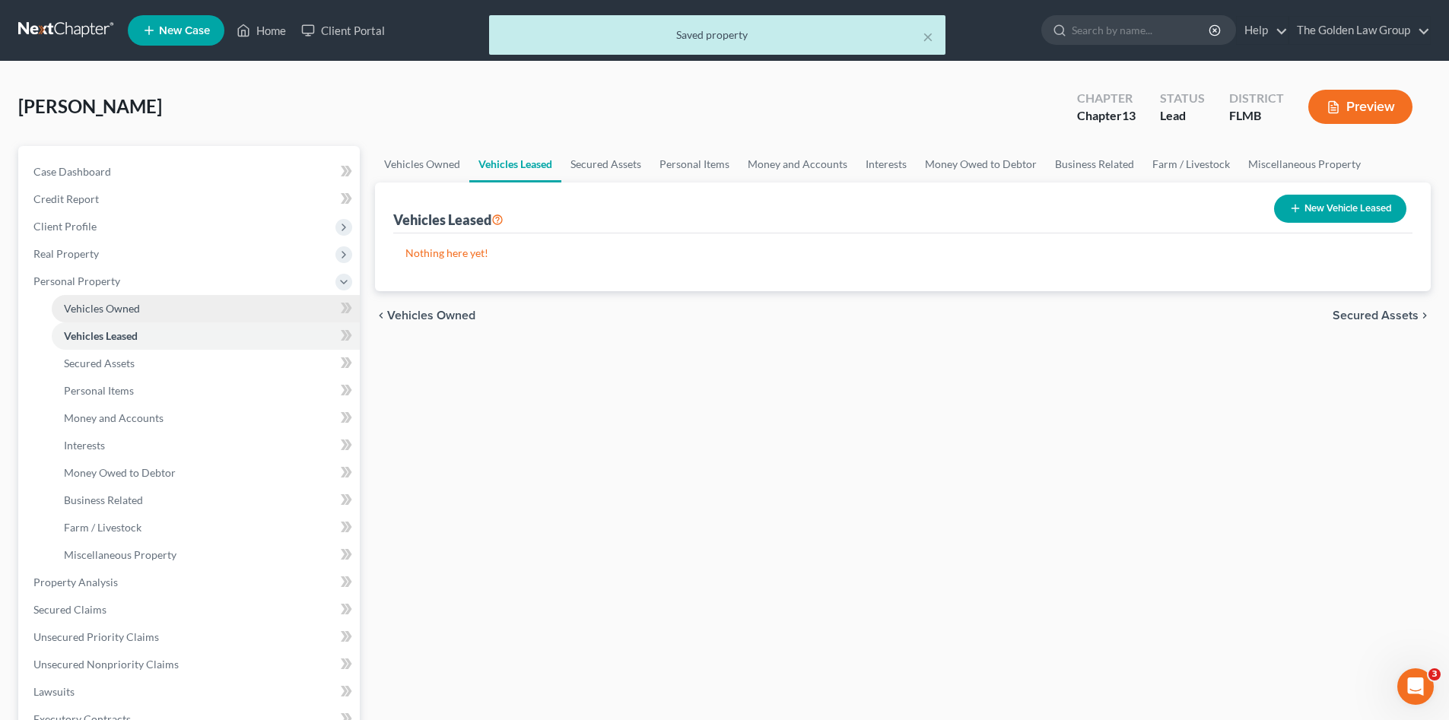
click at [103, 306] on span "Vehicles Owned" at bounding box center [102, 308] width 76 height 13
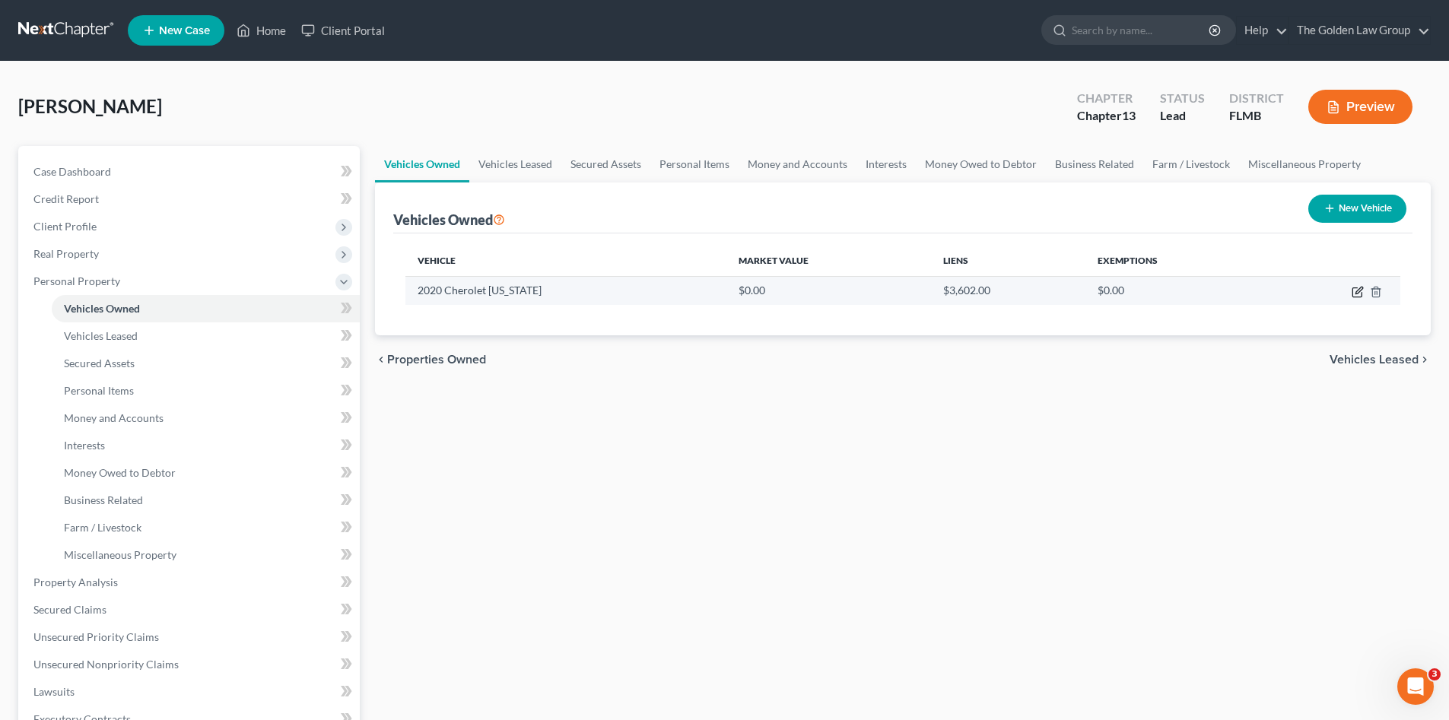
click at [1356, 288] on icon "button" at bounding box center [1356, 292] width 9 height 9
select select "0"
select select "6"
select select "2"
select select "0"
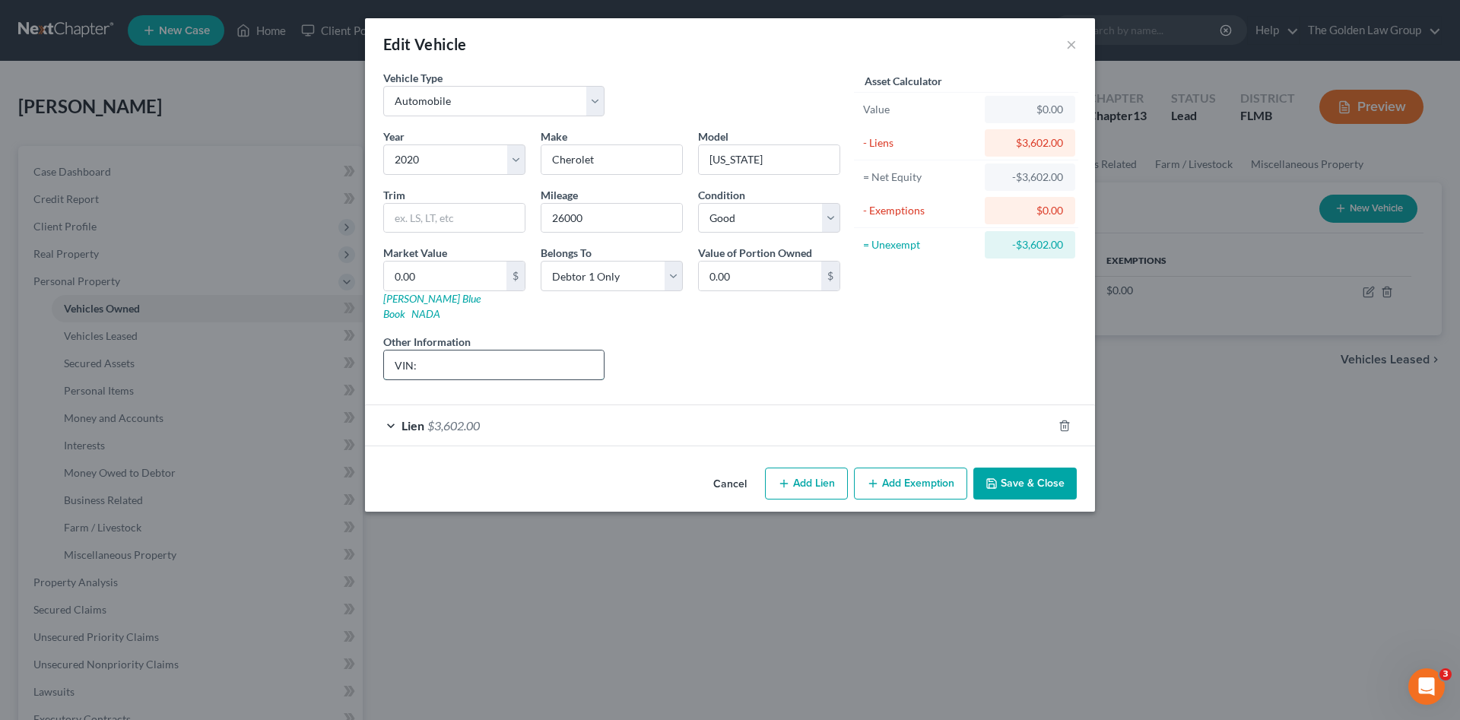
click at [501, 351] on input "VIN:" at bounding box center [494, 365] width 220 height 29
click at [504, 357] on input "VIN: 1GCGSBEA2L1143682" at bounding box center [494, 365] width 220 height 29
type input "VIN: 1GCGSBEA2L1143682"
drag, startPoint x: 449, startPoint y: 221, endPoint x: 448, endPoint y: 243, distance: 22.1
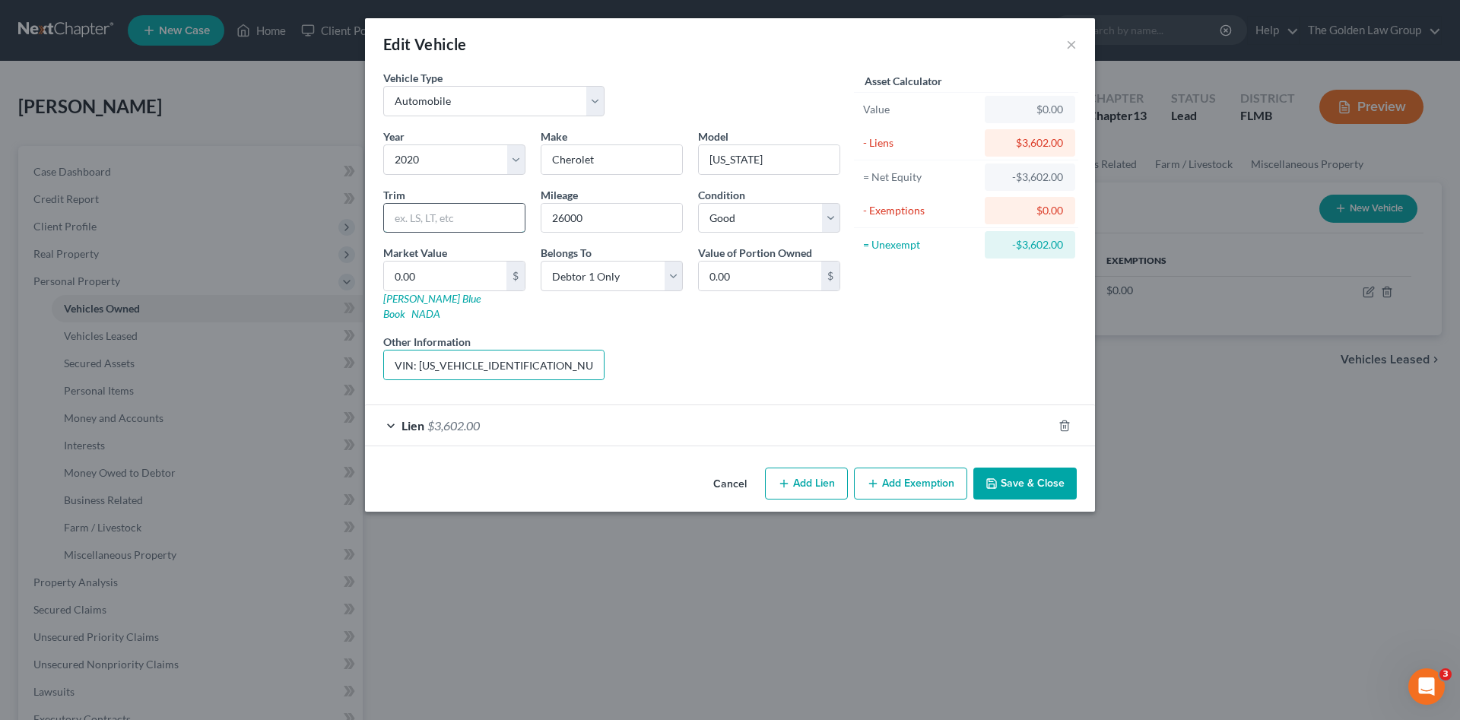
click at [449, 222] on input "text" at bounding box center [454, 218] width 141 height 29
click at [446, 266] on input "0.00" at bounding box center [445, 276] width 122 height 29
type input "2"
type input "2.00"
type input "22"
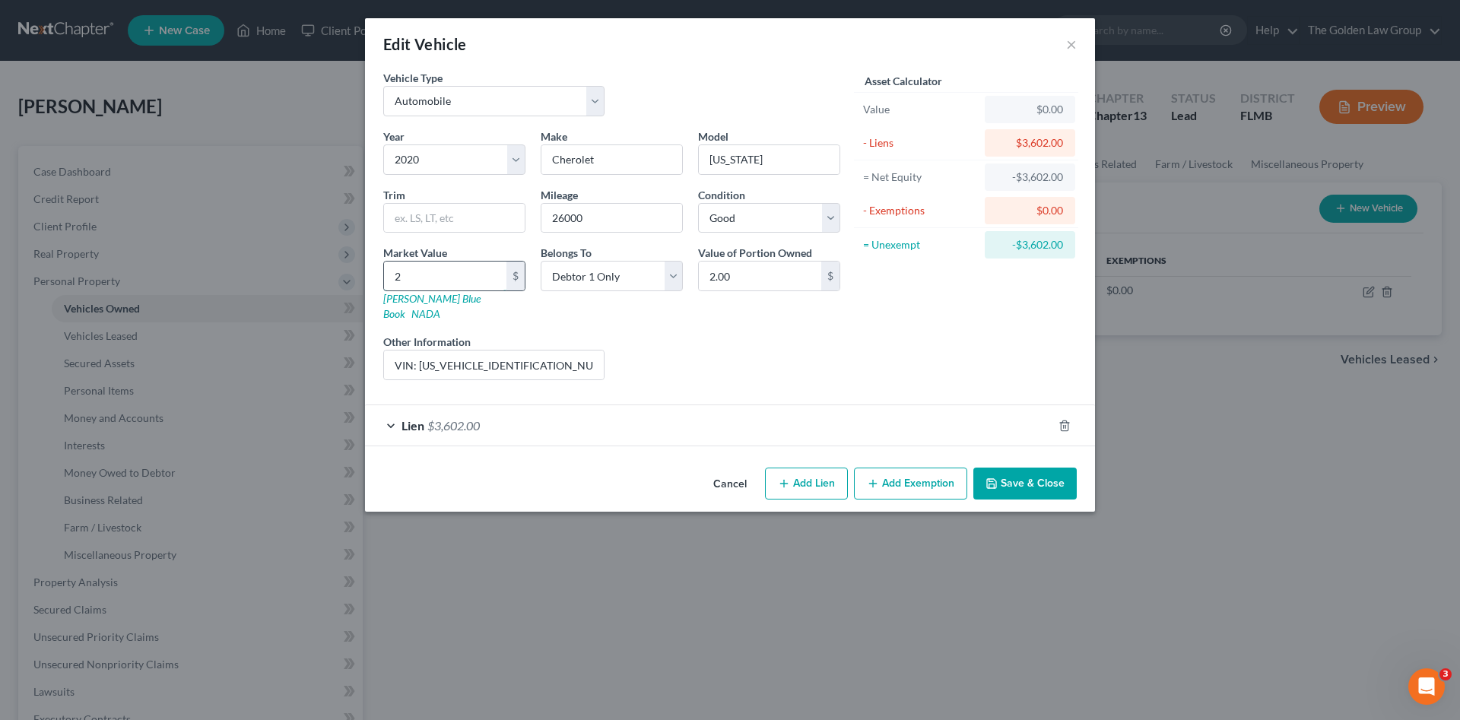
type input "22.00"
type input "223"
type input "223.00"
type input "2238"
type input "2,238.00"
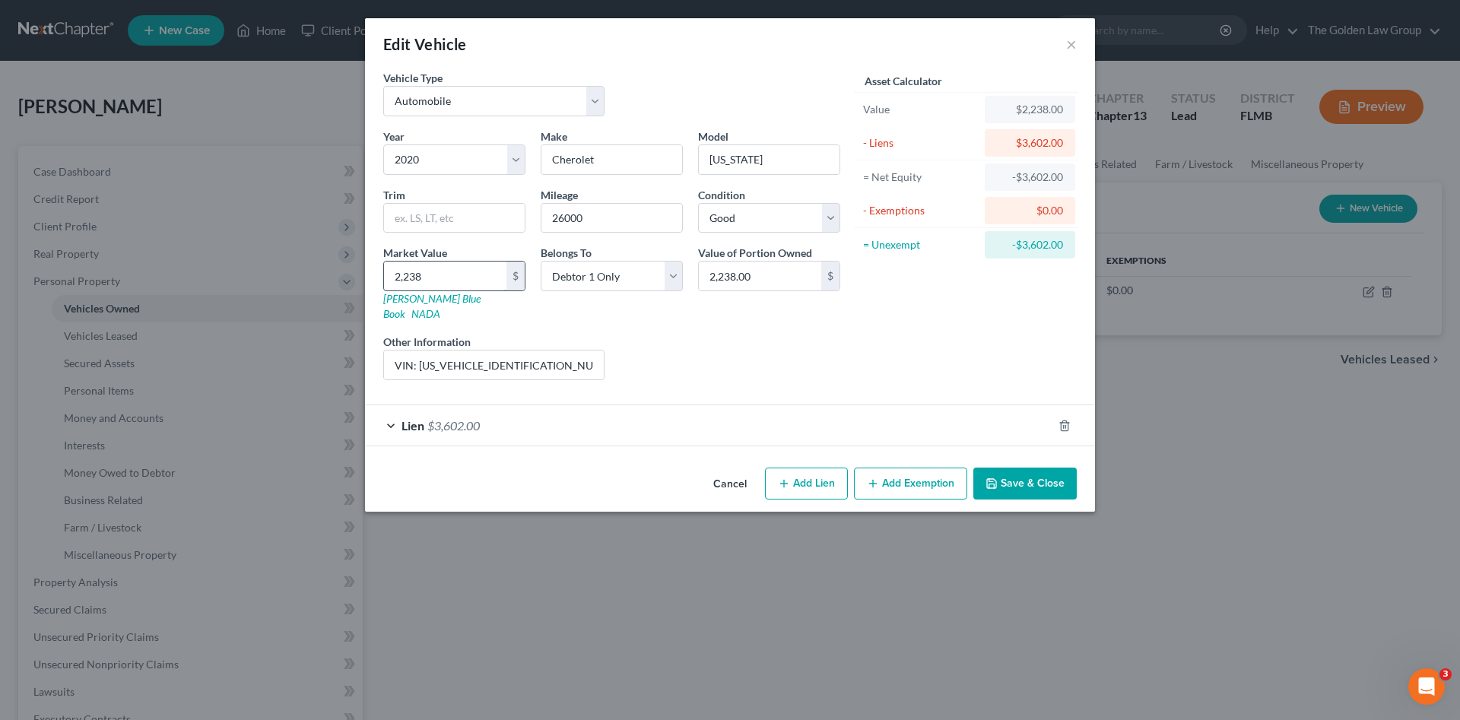
type input "2,23"
type input "223.00"
type input "2238"
type input "2,238.00"
type input "2,2381"
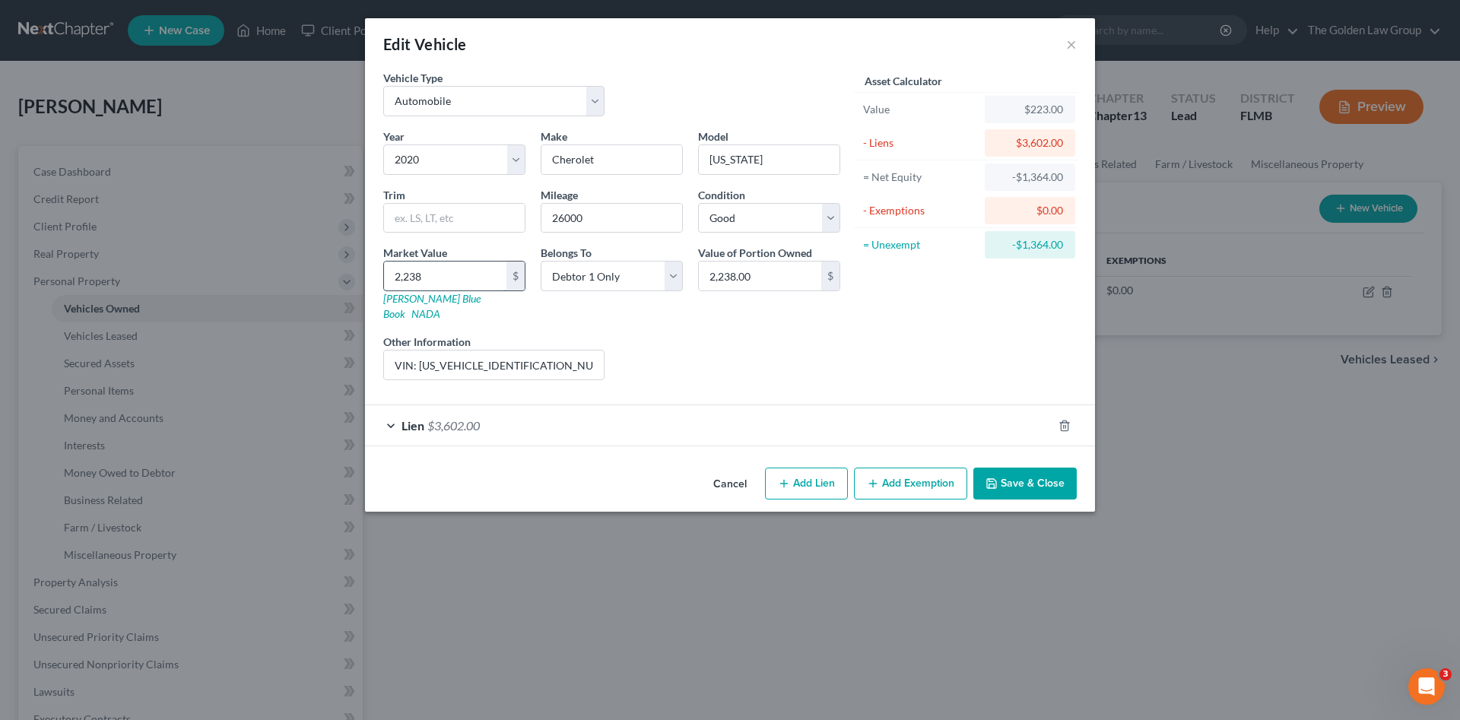
type input "22,381.00"
click at [726, 334] on div "Liens Select" at bounding box center [730, 357] width 237 height 46
click at [898, 468] on button "Add Exemption" at bounding box center [910, 484] width 113 height 32
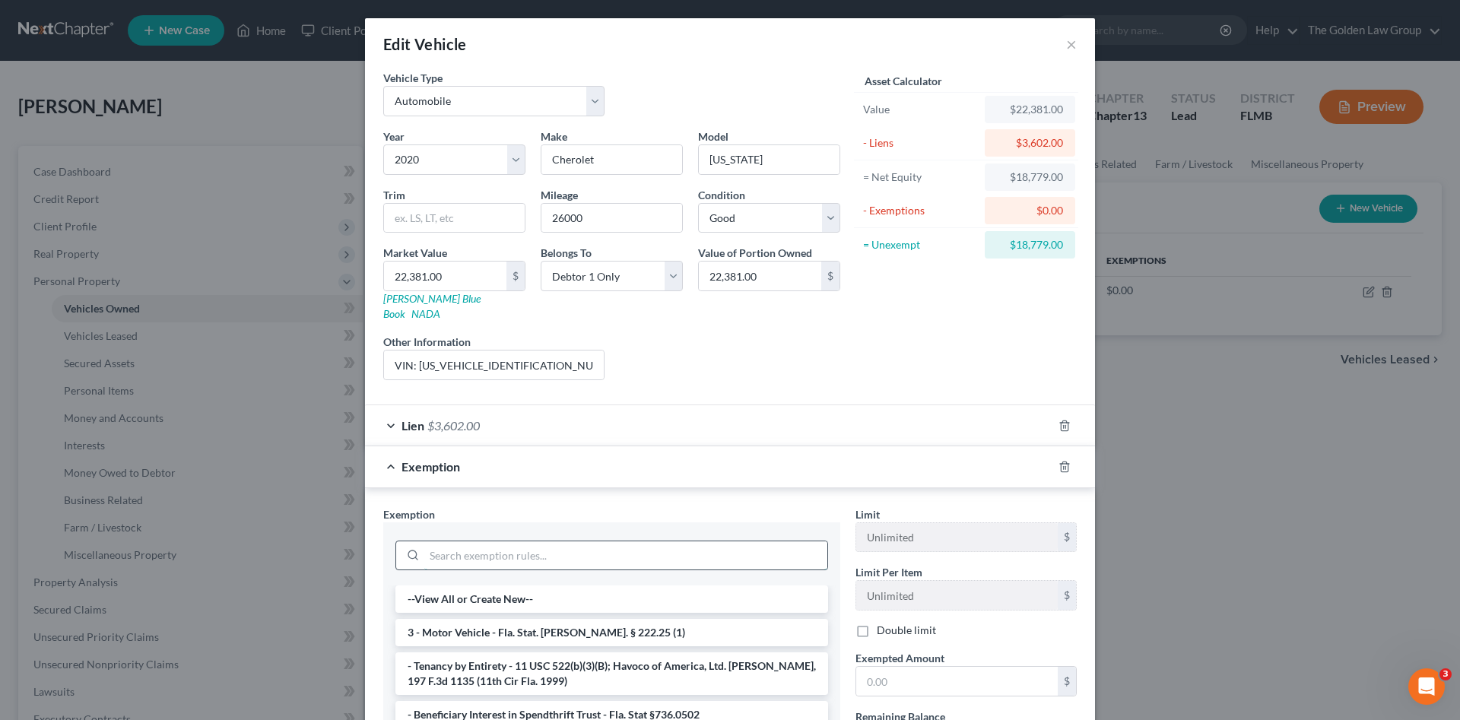
click at [671, 542] on input "search" at bounding box center [625, 555] width 403 height 29
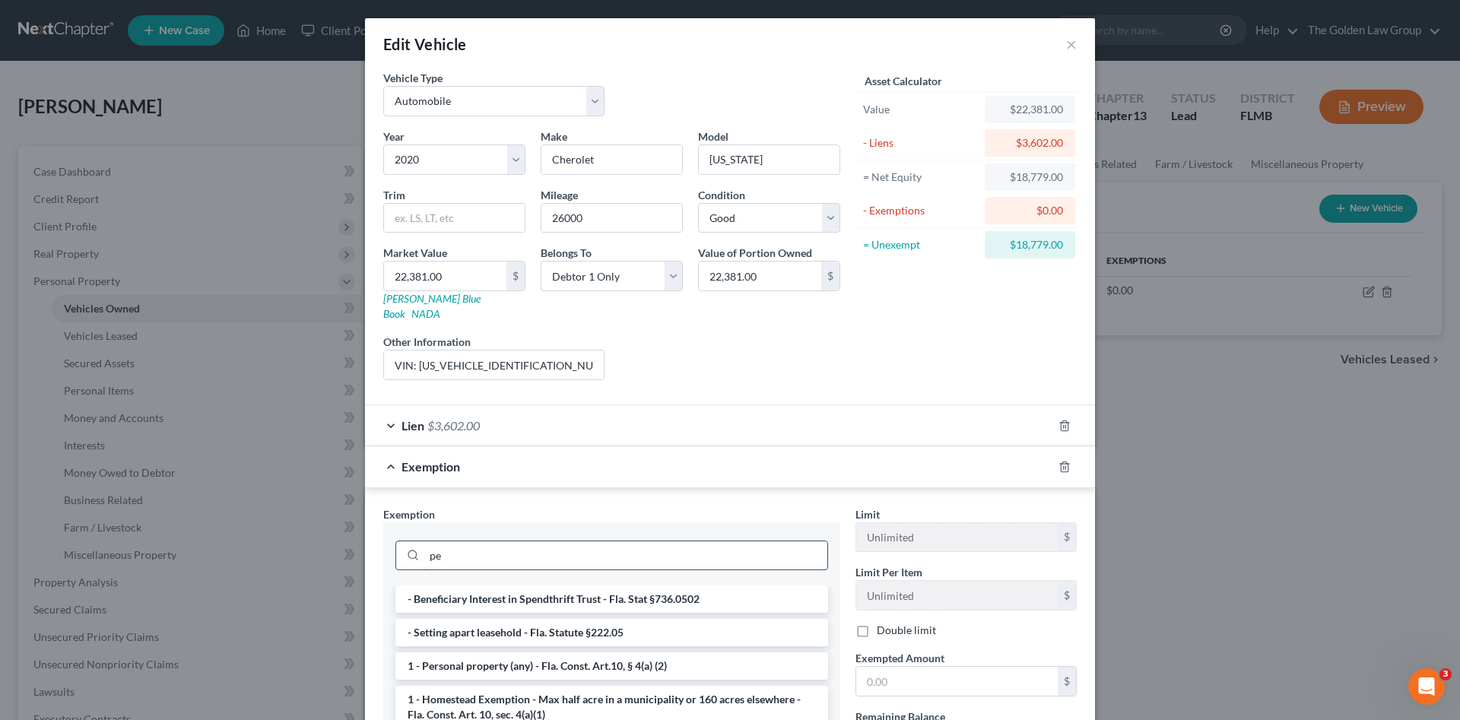
type input "p"
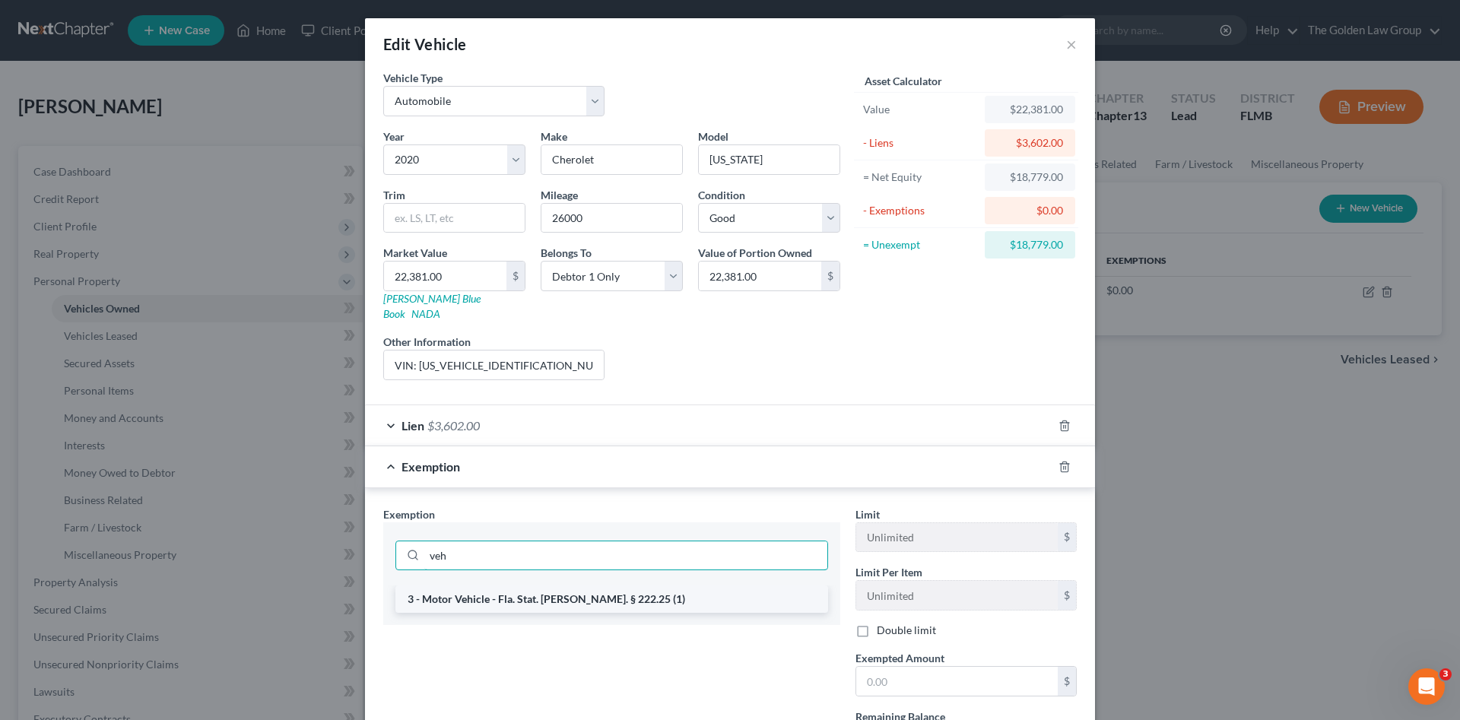
type input "veh"
click at [676, 588] on li "3 - Motor Vehicle - Fla. Stat. Ann. § 222.25 (1)" at bounding box center [611, 599] width 433 height 27
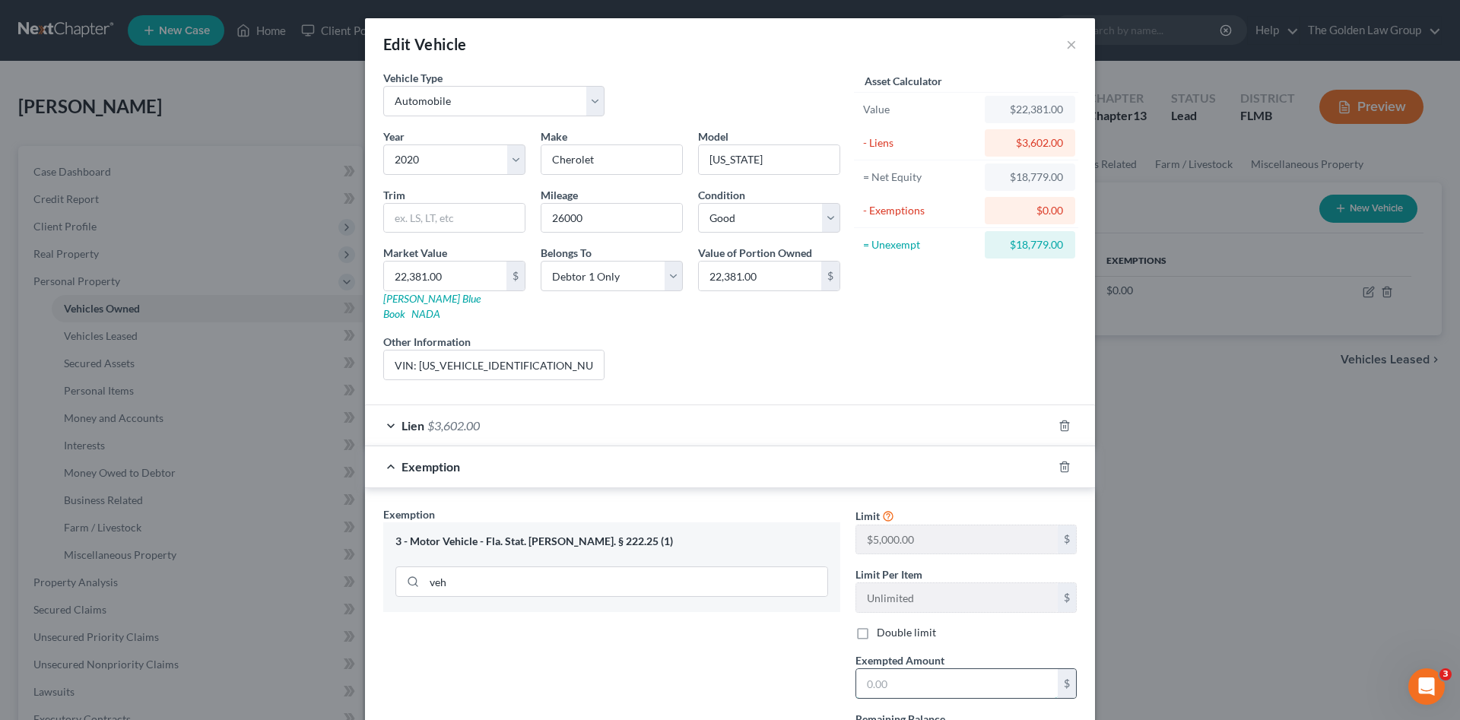
click at [916, 675] on input "text" at bounding box center [957, 683] width 202 height 29
type input "5,000.00"
click at [755, 673] on div "Exemption Set must be selected for CA. Exemption * 3 - Motor Vehicle - Fla. Sta…" at bounding box center [612, 638] width 472 height 263
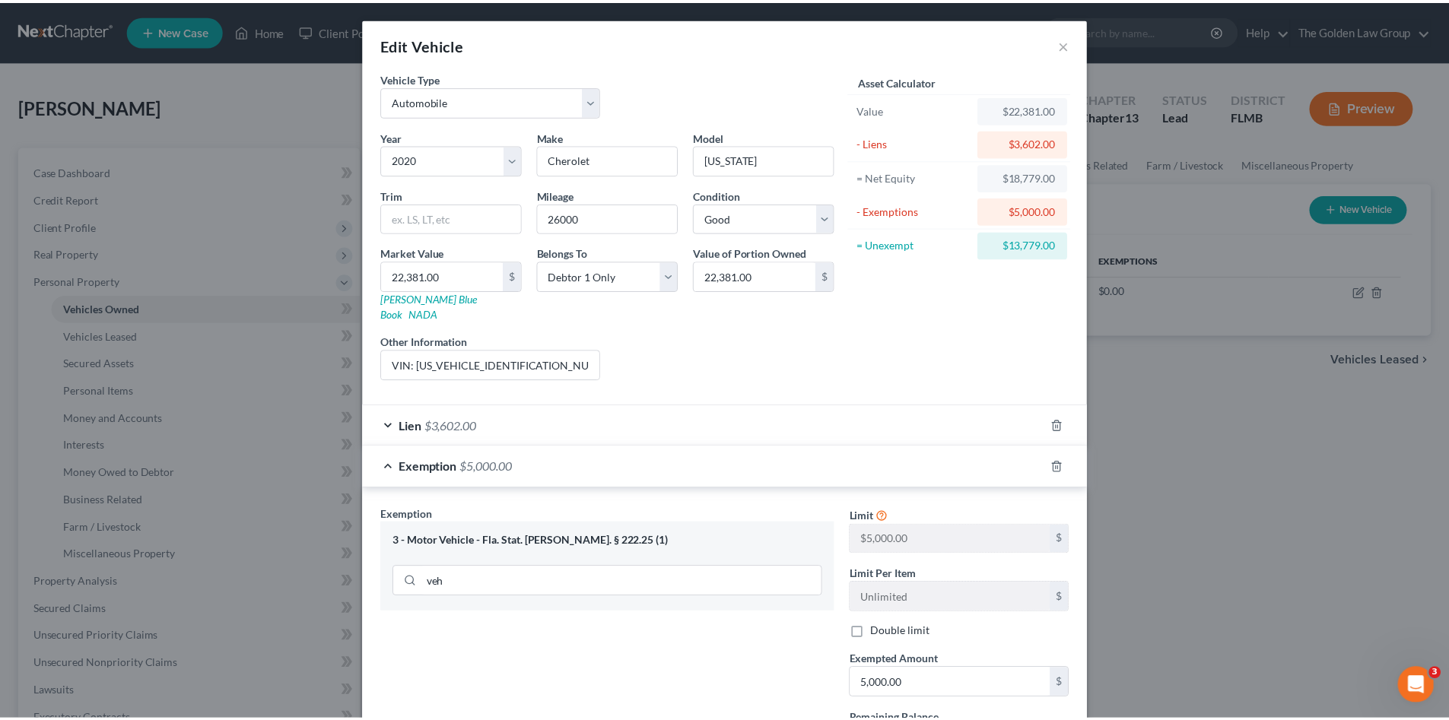
scroll to position [130, 0]
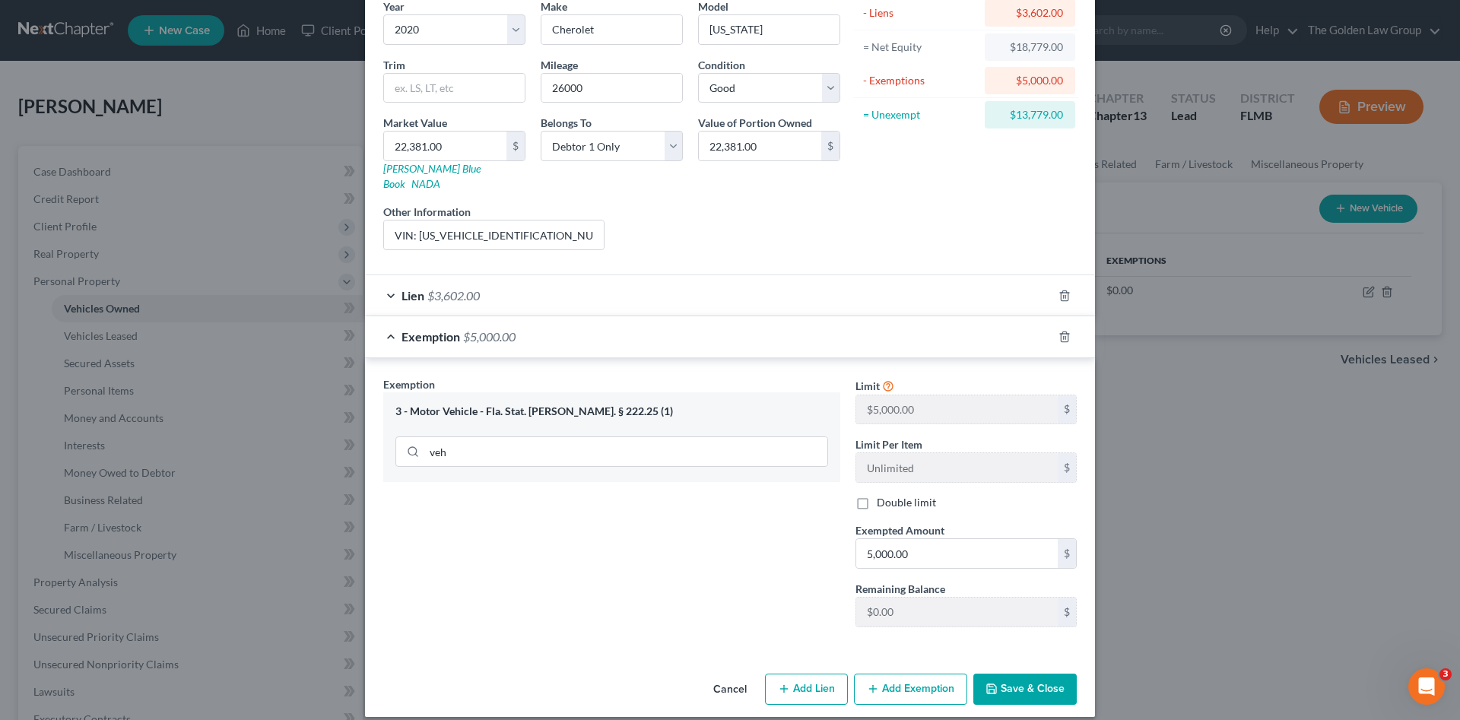
click at [1017, 678] on button "Save & Close" at bounding box center [1024, 690] width 103 height 32
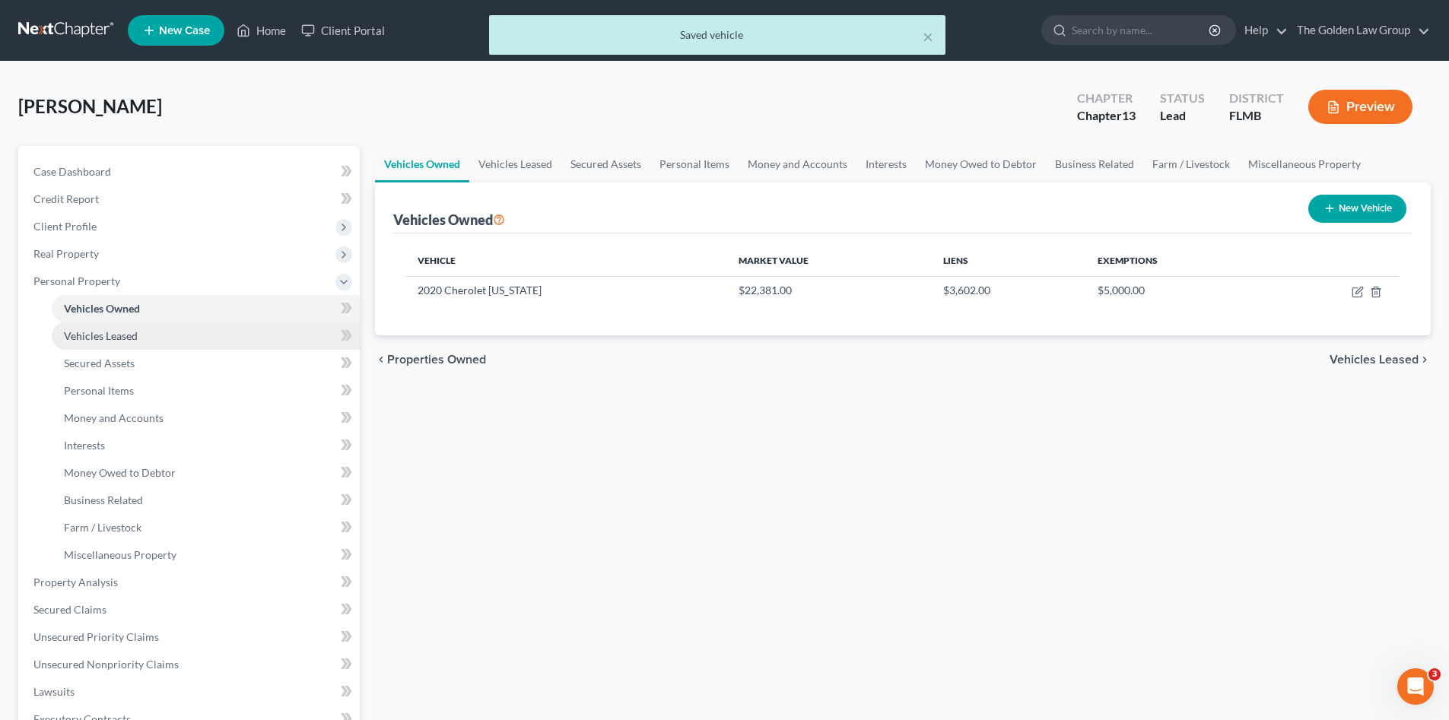
click at [132, 326] on link "Vehicles Leased" at bounding box center [206, 335] width 308 height 27
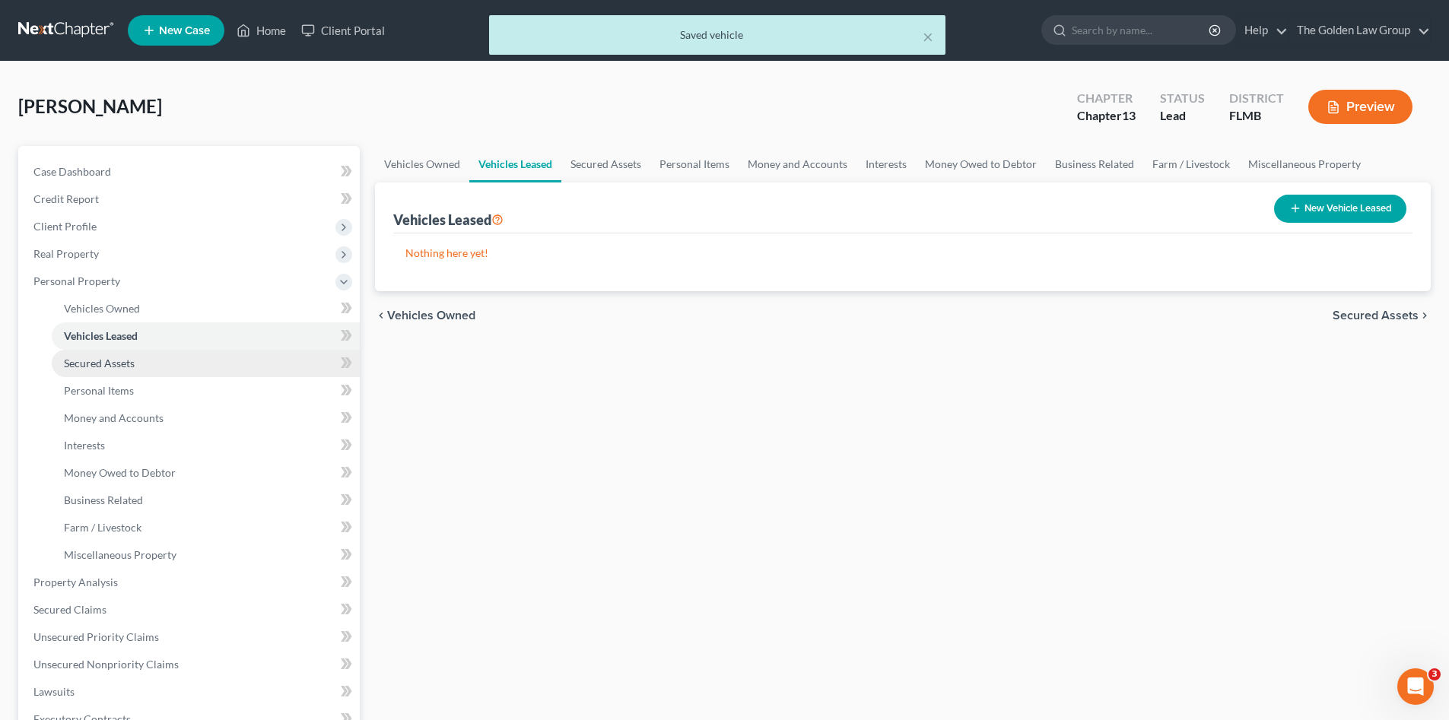
click at [144, 357] on link "Secured Assets" at bounding box center [206, 363] width 308 height 27
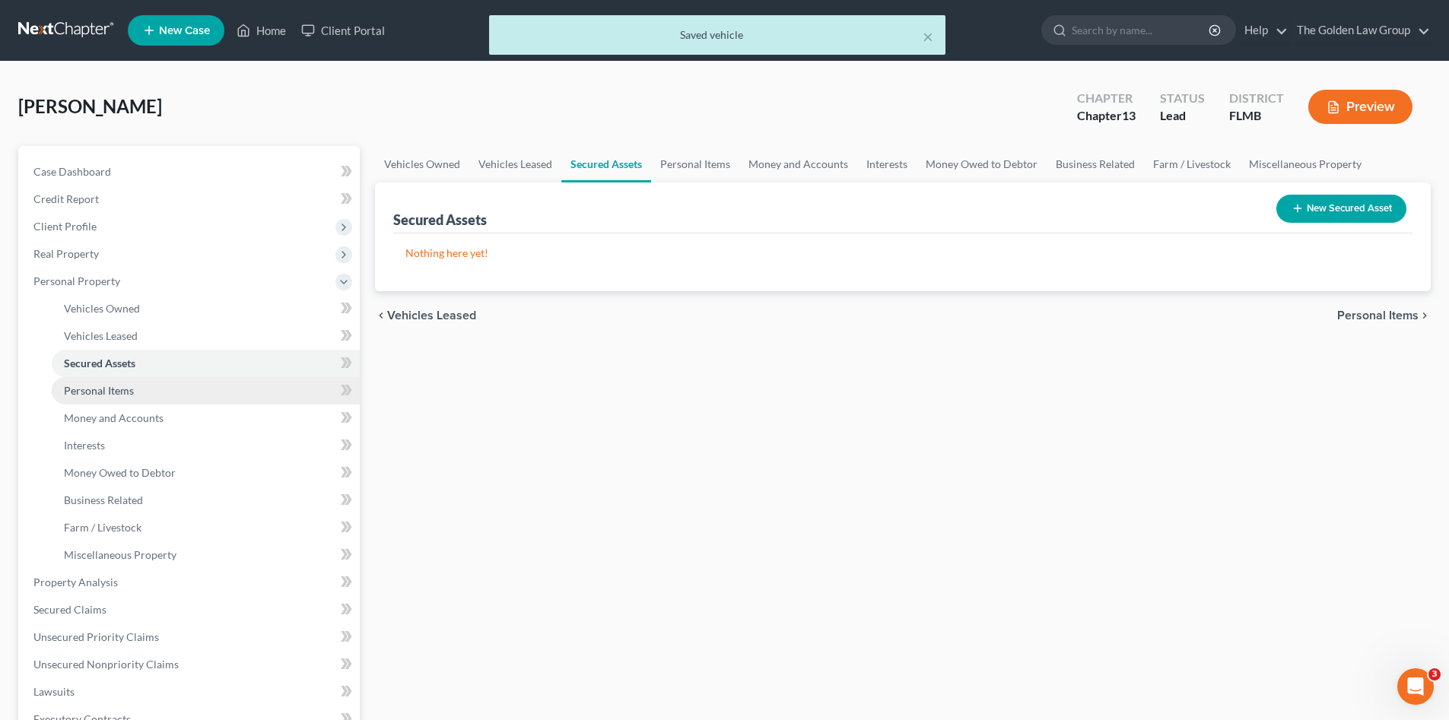
click at [165, 386] on link "Personal Items" at bounding box center [206, 390] width 308 height 27
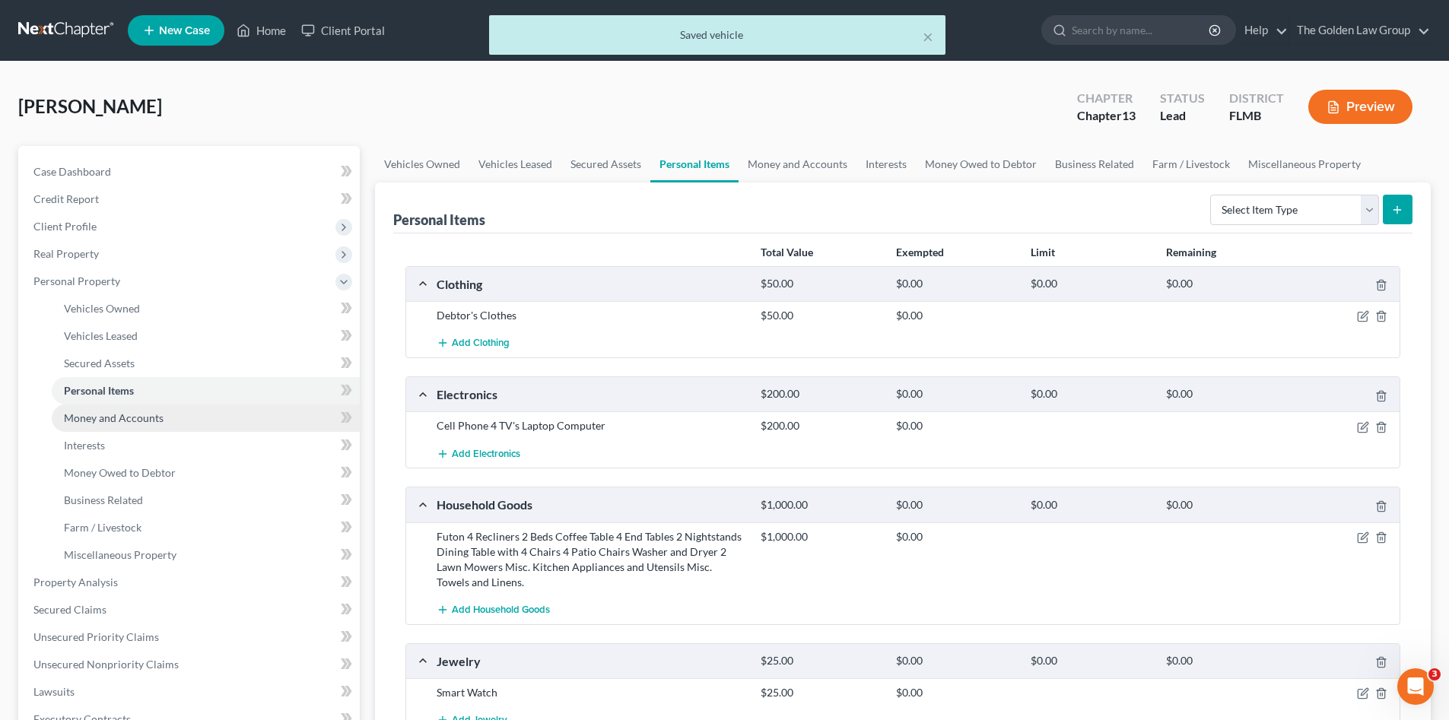
click at [173, 410] on link "Money and Accounts" at bounding box center [206, 418] width 308 height 27
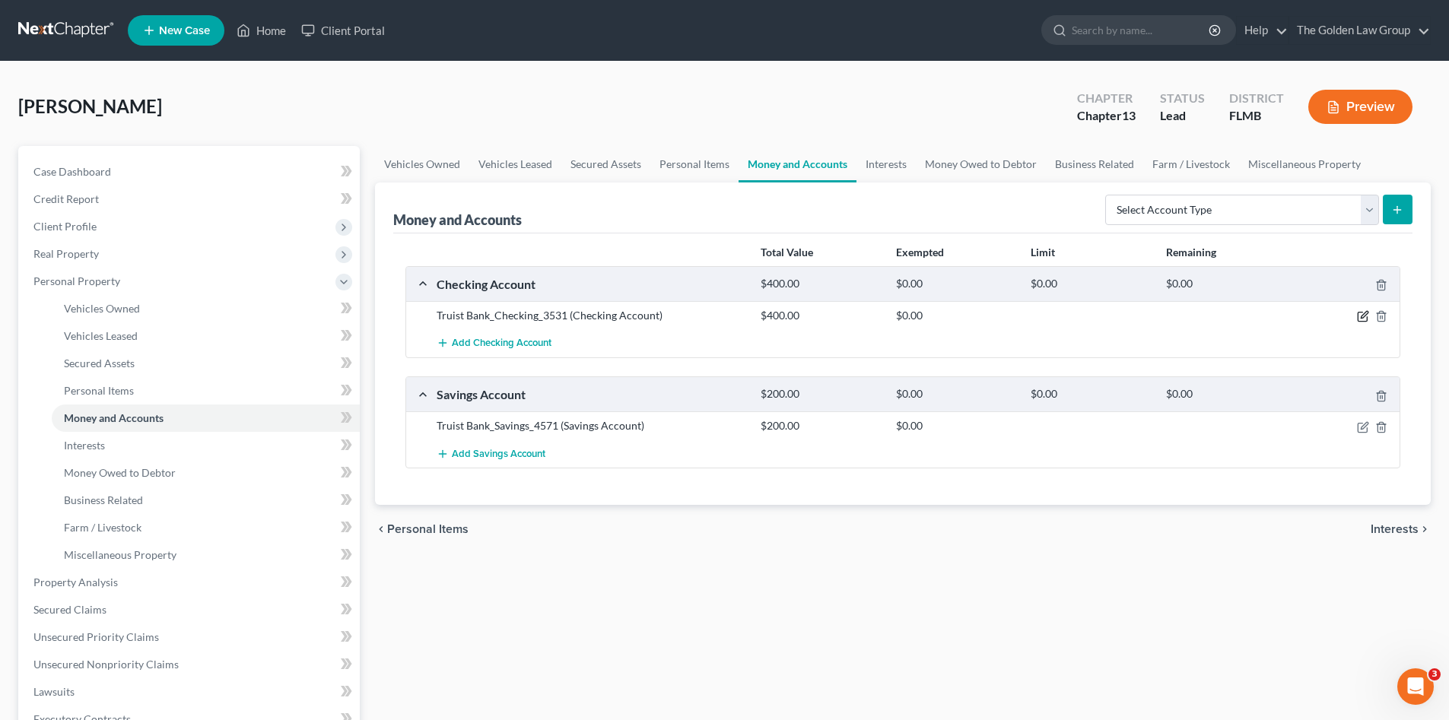
click at [1362, 318] on icon "button" at bounding box center [1364, 315] width 7 height 7
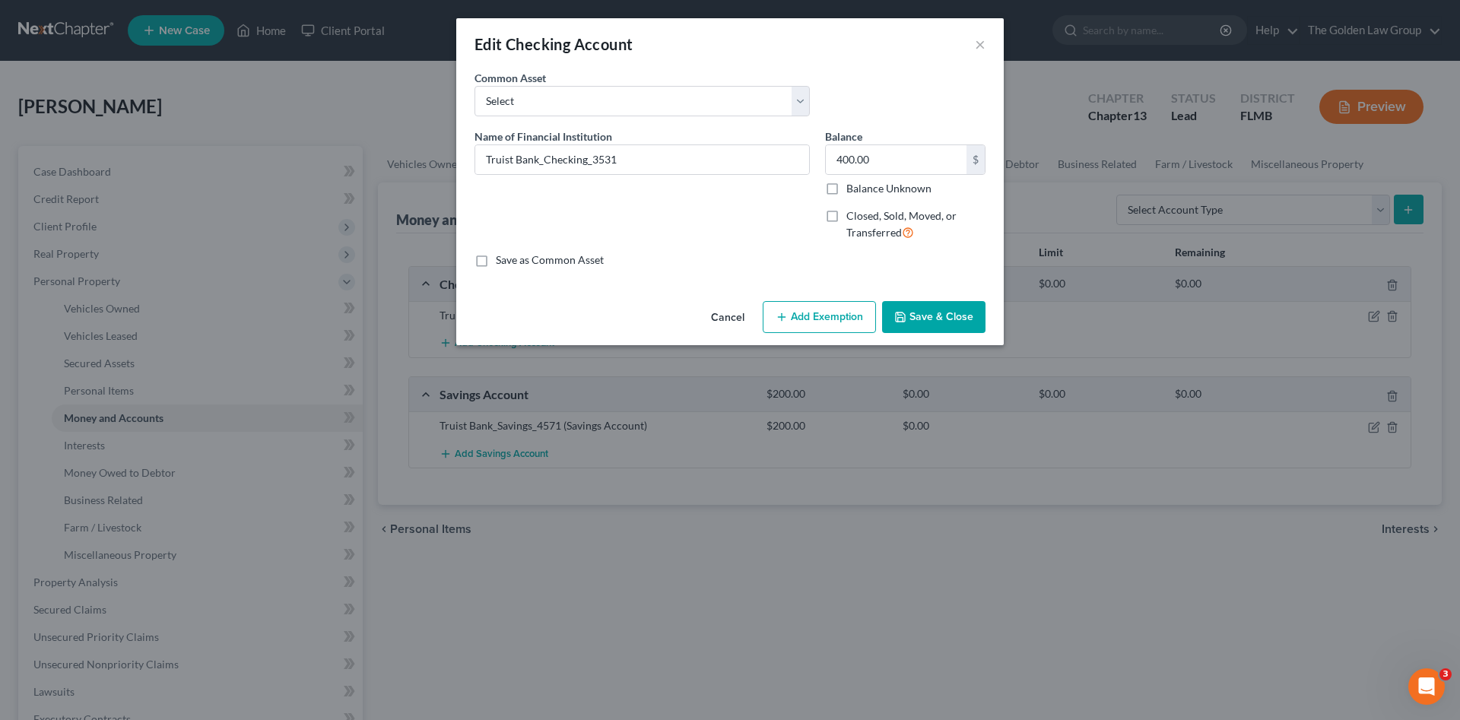
click at [818, 310] on button "Add Exemption" at bounding box center [819, 317] width 113 height 32
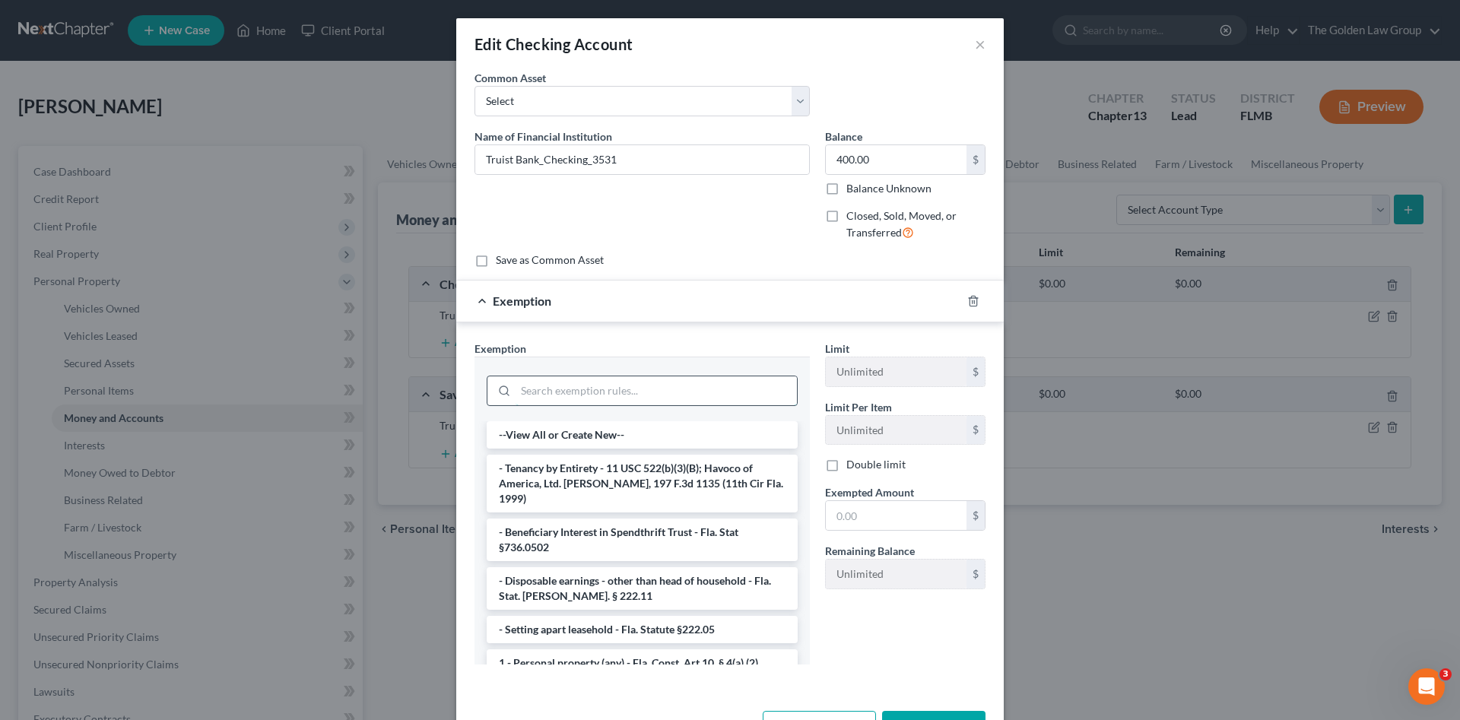
click at [662, 386] on input "search" at bounding box center [656, 390] width 281 height 29
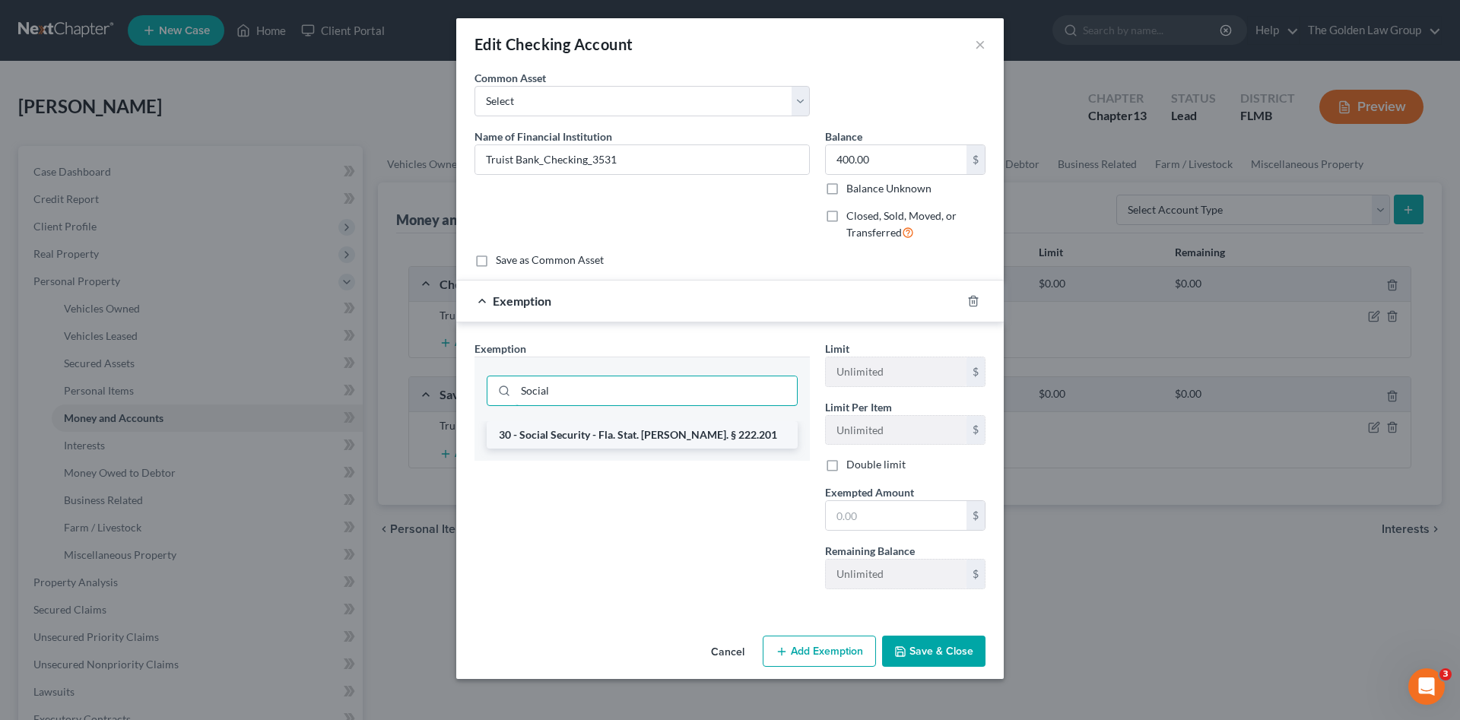
type input "Social"
drag, startPoint x: 683, startPoint y: 442, endPoint x: 761, endPoint y: 462, distance: 80.1
click at [682, 442] on li "30 - Social Security - Fla. Stat. Ann. § 222.201" at bounding box center [642, 434] width 311 height 27
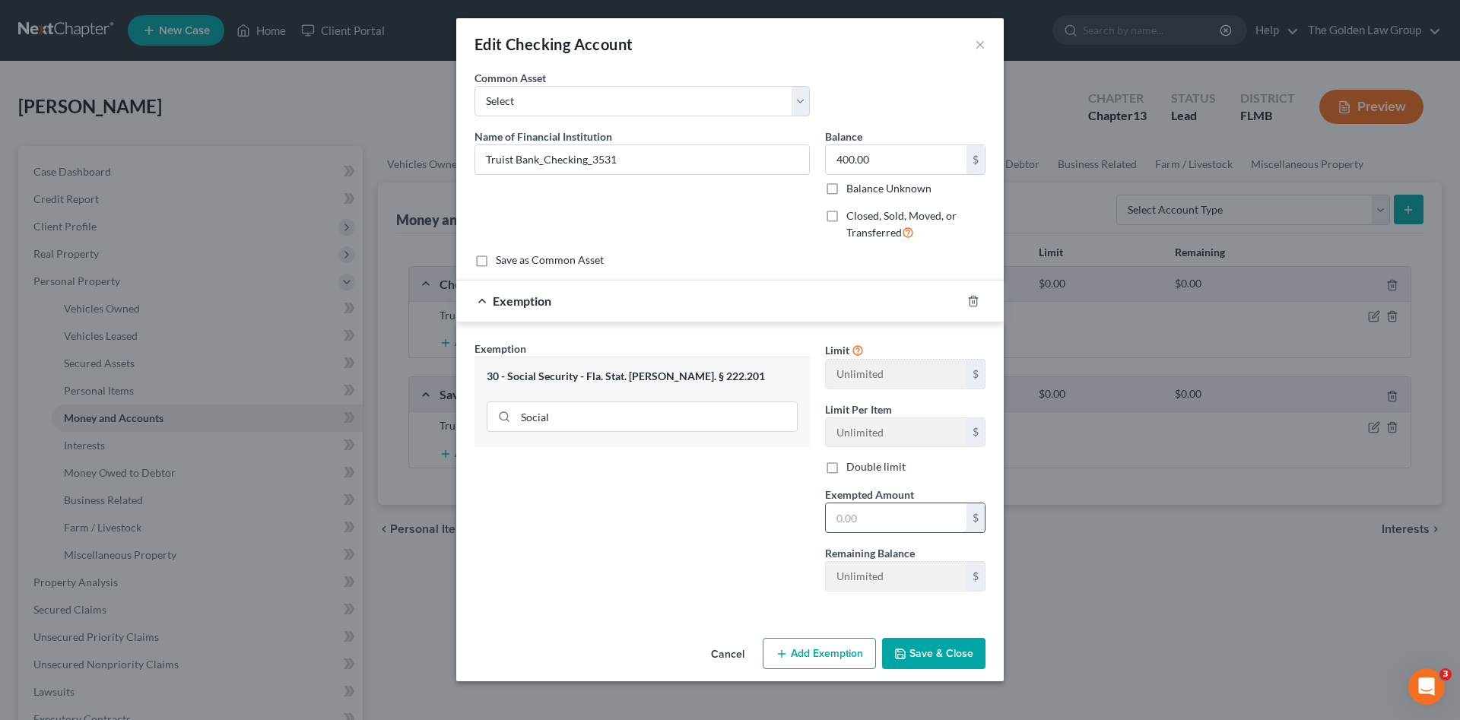
click at [872, 519] on input "text" at bounding box center [896, 517] width 141 height 29
type input "400.00"
click at [969, 649] on button "Save & Close" at bounding box center [933, 654] width 103 height 32
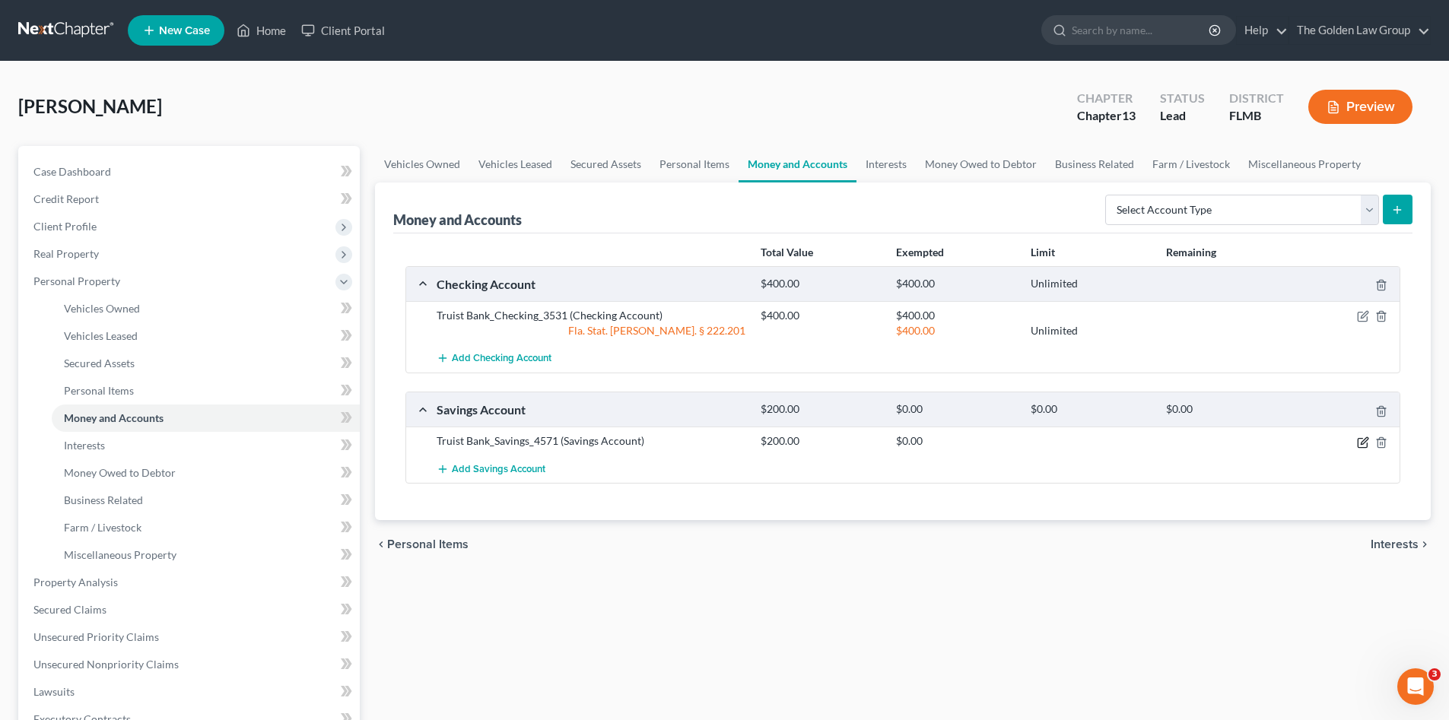
click at [1361, 441] on icon "button" at bounding box center [1363, 443] width 12 height 12
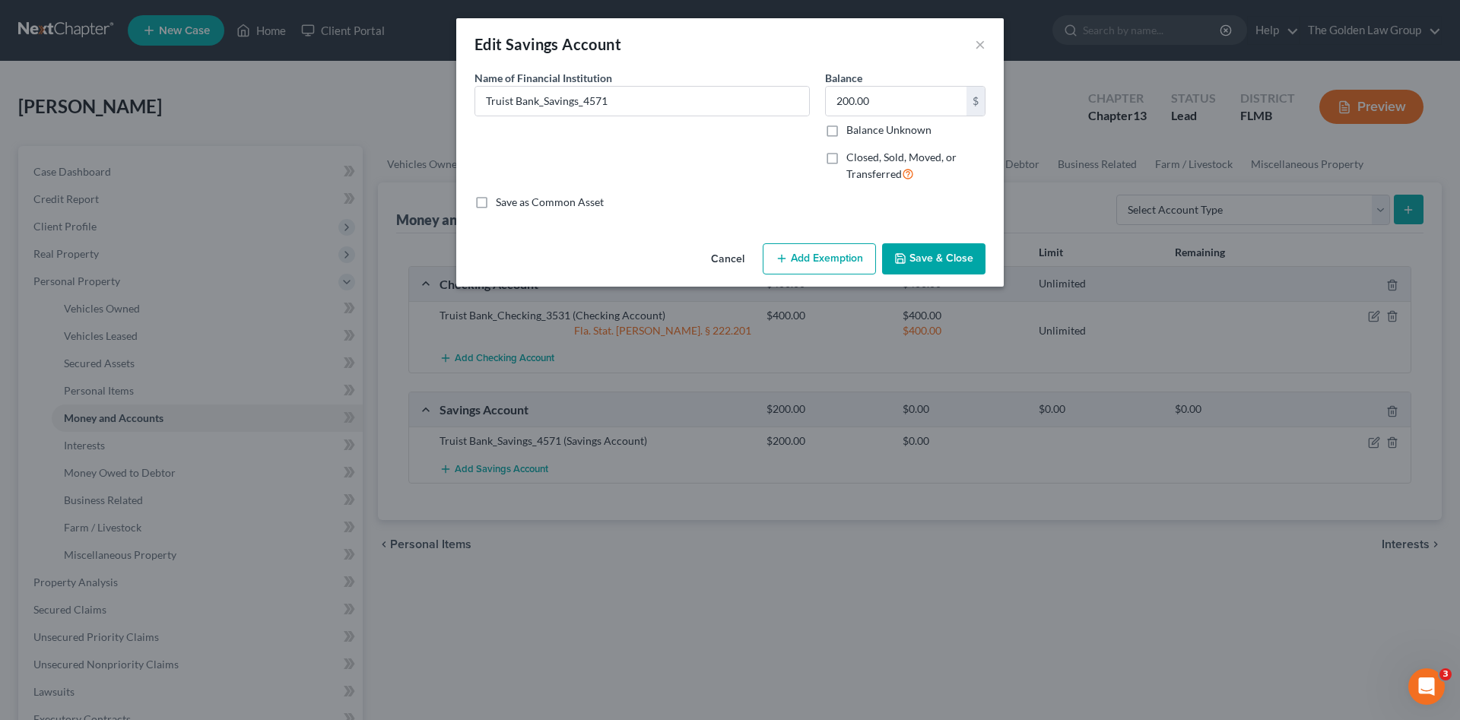
click at [815, 259] on button "Add Exemption" at bounding box center [819, 259] width 113 height 32
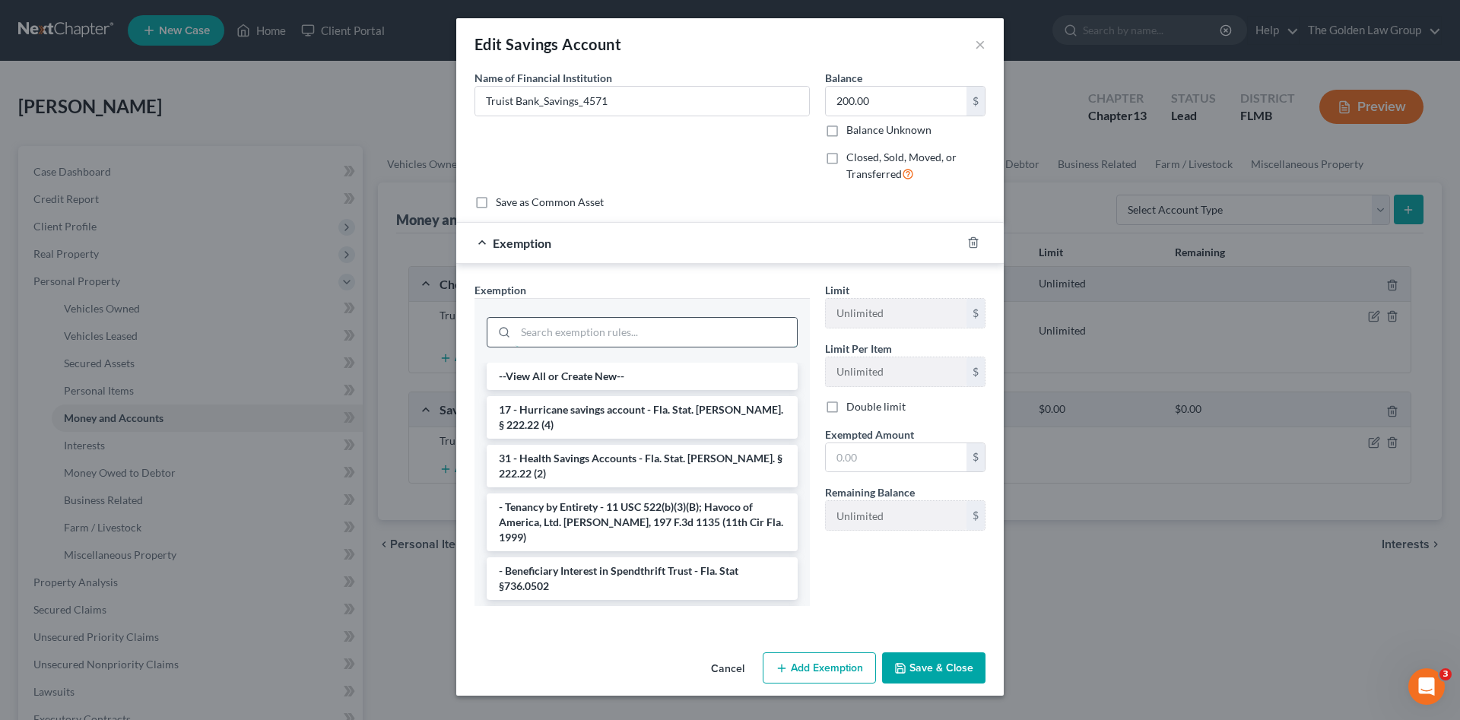
click at [683, 329] on input "search" at bounding box center [656, 332] width 281 height 29
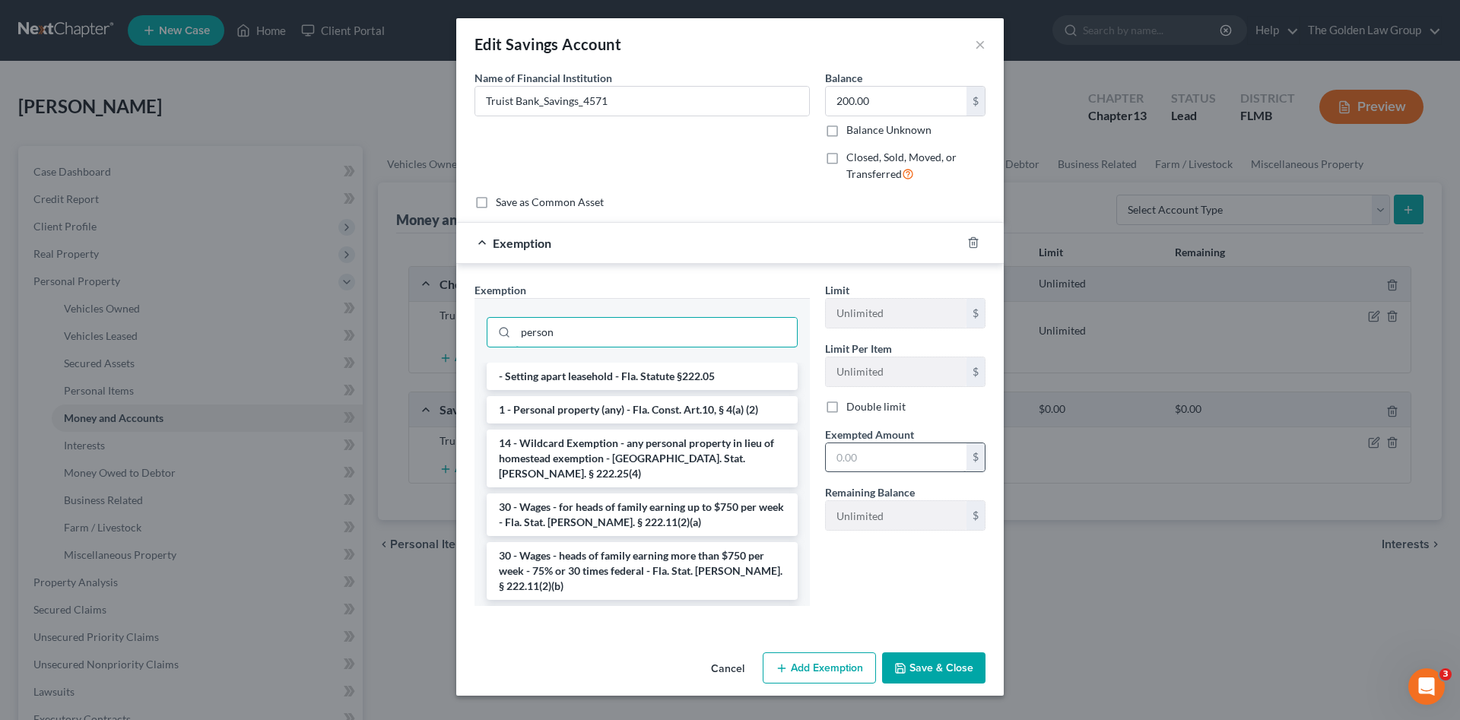
type input "person"
click at [709, 409] on li "1 - Personal property (any) - Fla. Const. Art.10, § 4(a) (2)" at bounding box center [642, 409] width 311 height 27
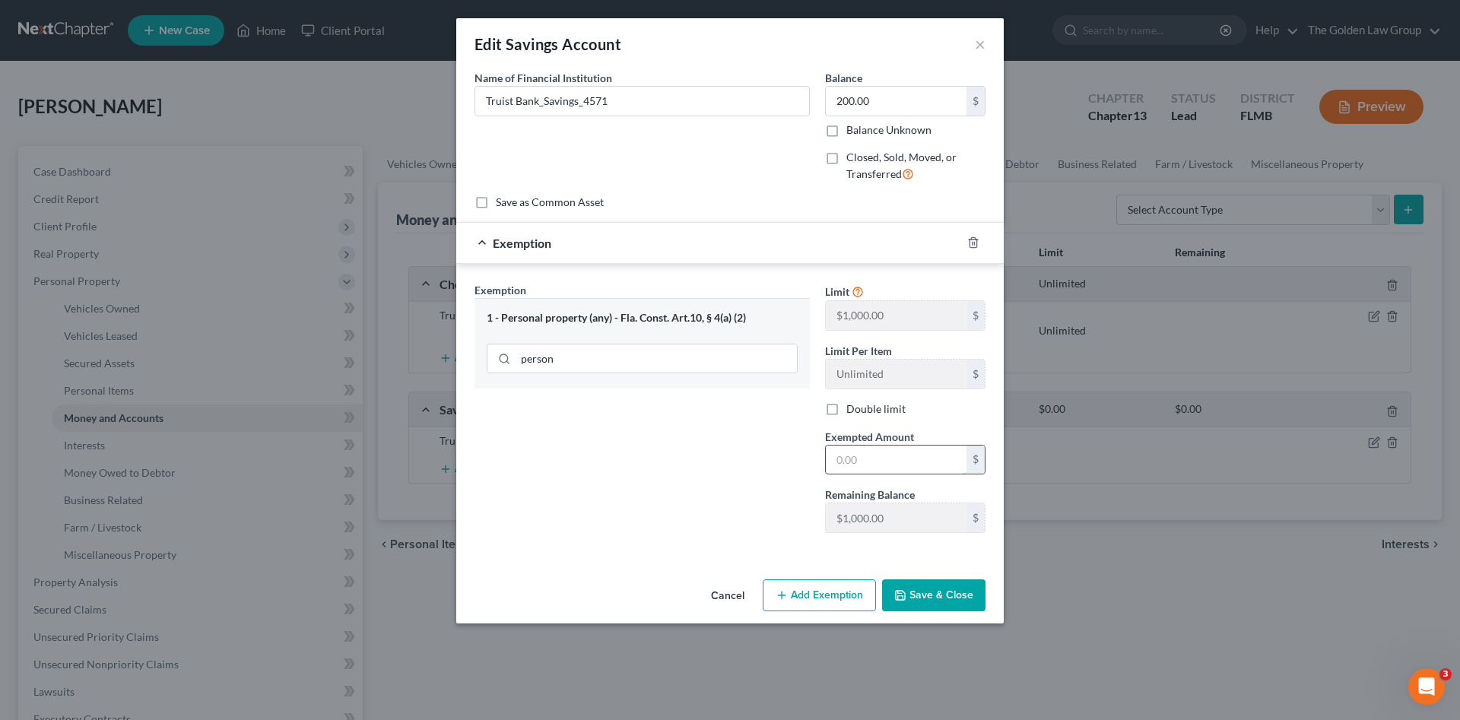
click at [871, 463] on input "text" at bounding box center [896, 460] width 141 height 29
type input "200.00"
click at [923, 589] on button "Save & Close" at bounding box center [933, 596] width 103 height 32
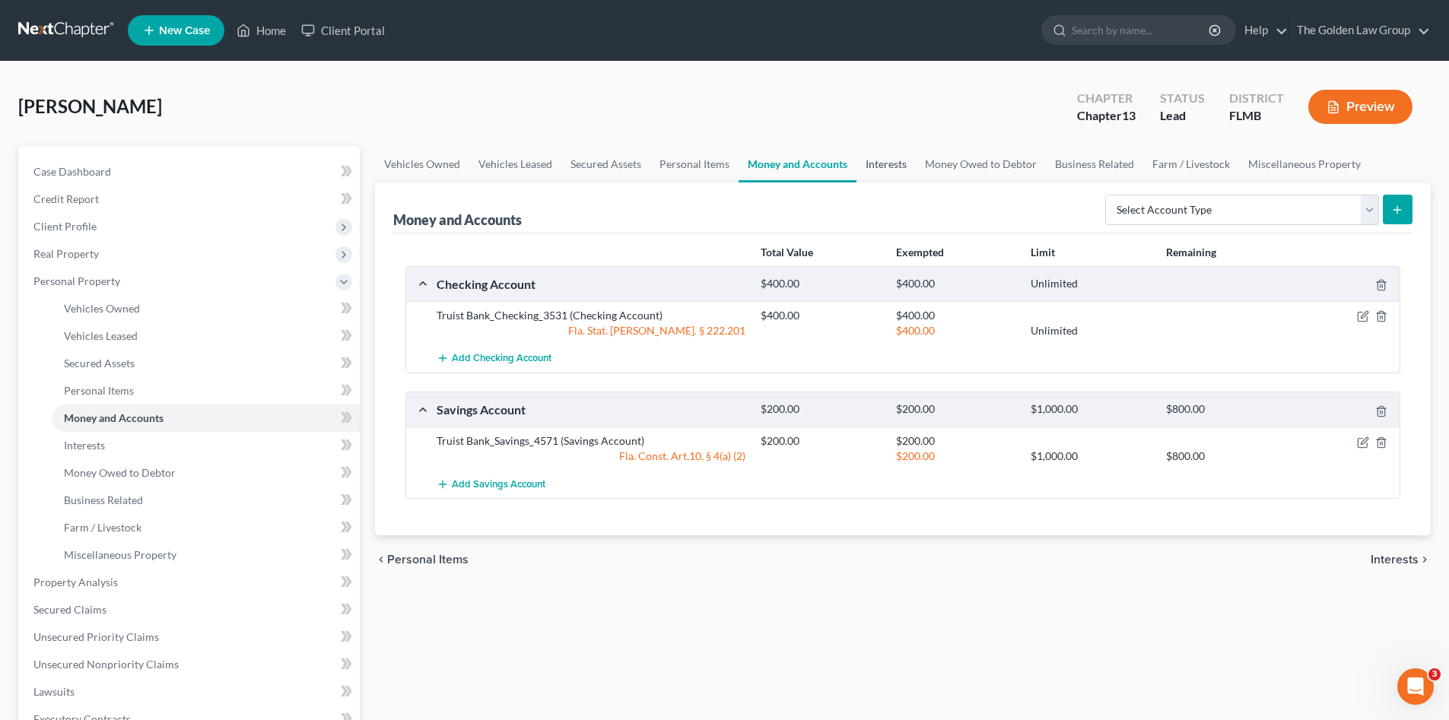
click at [879, 161] on link "Interests" at bounding box center [885, 164] width 59 height 37
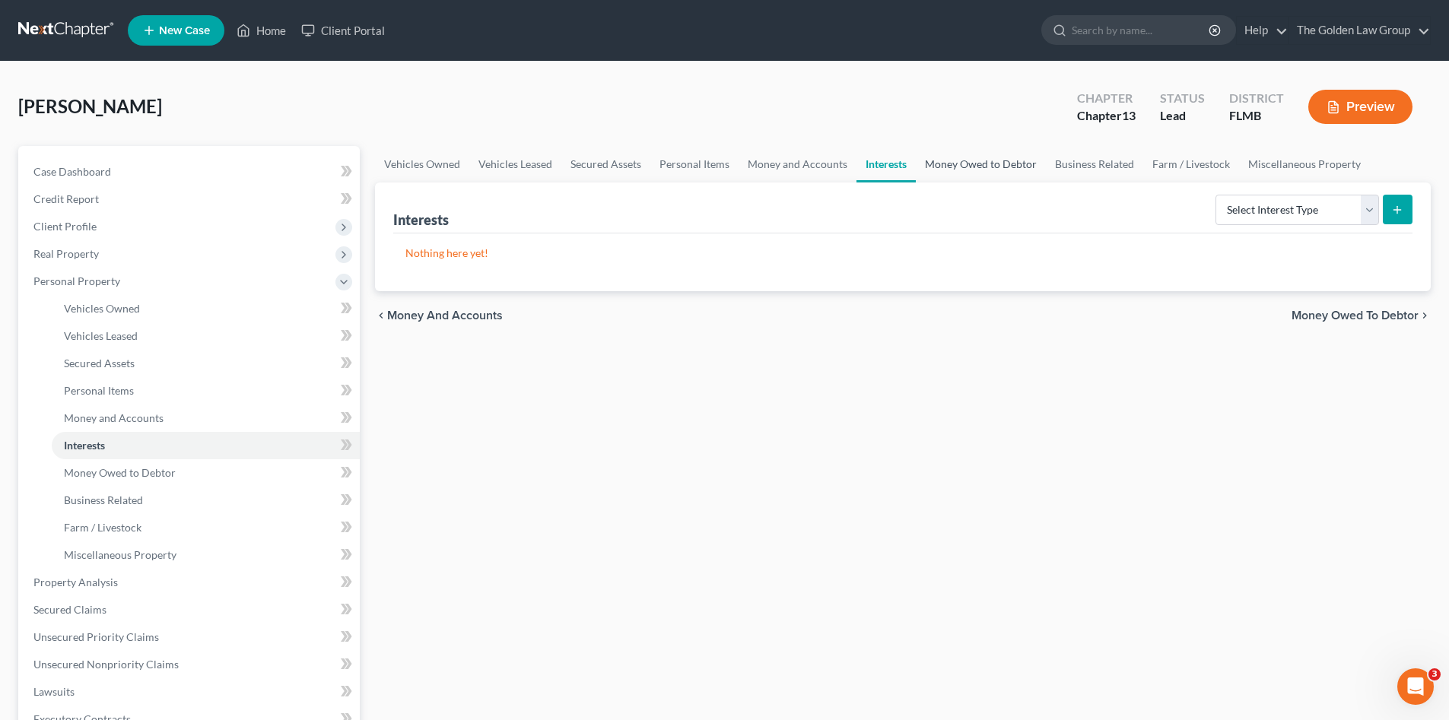
click at [945, 166] on link "Money Owed to Debtor" at bounding box center [981, 164] width 130 height 37
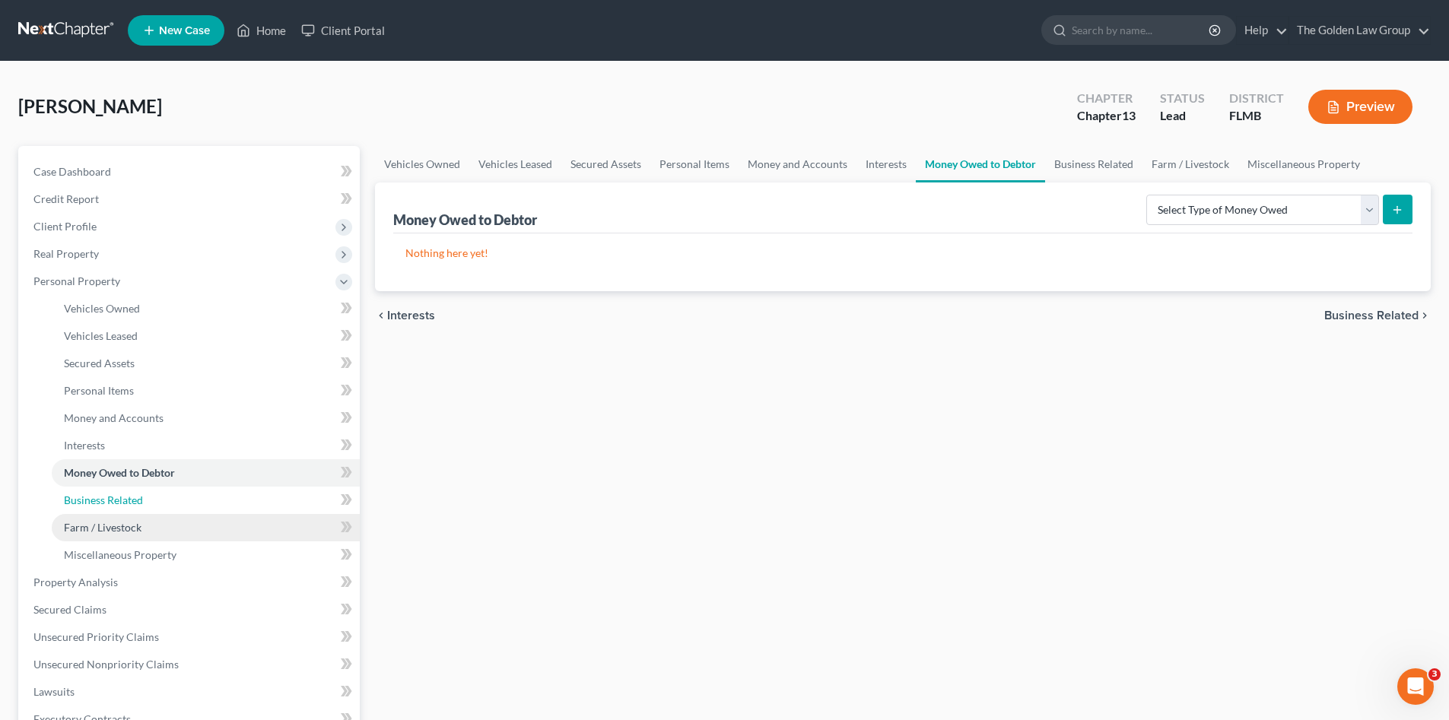
click at [149, 503] on link "Business Related" at bounding box center [206, 500] width 308 height 27
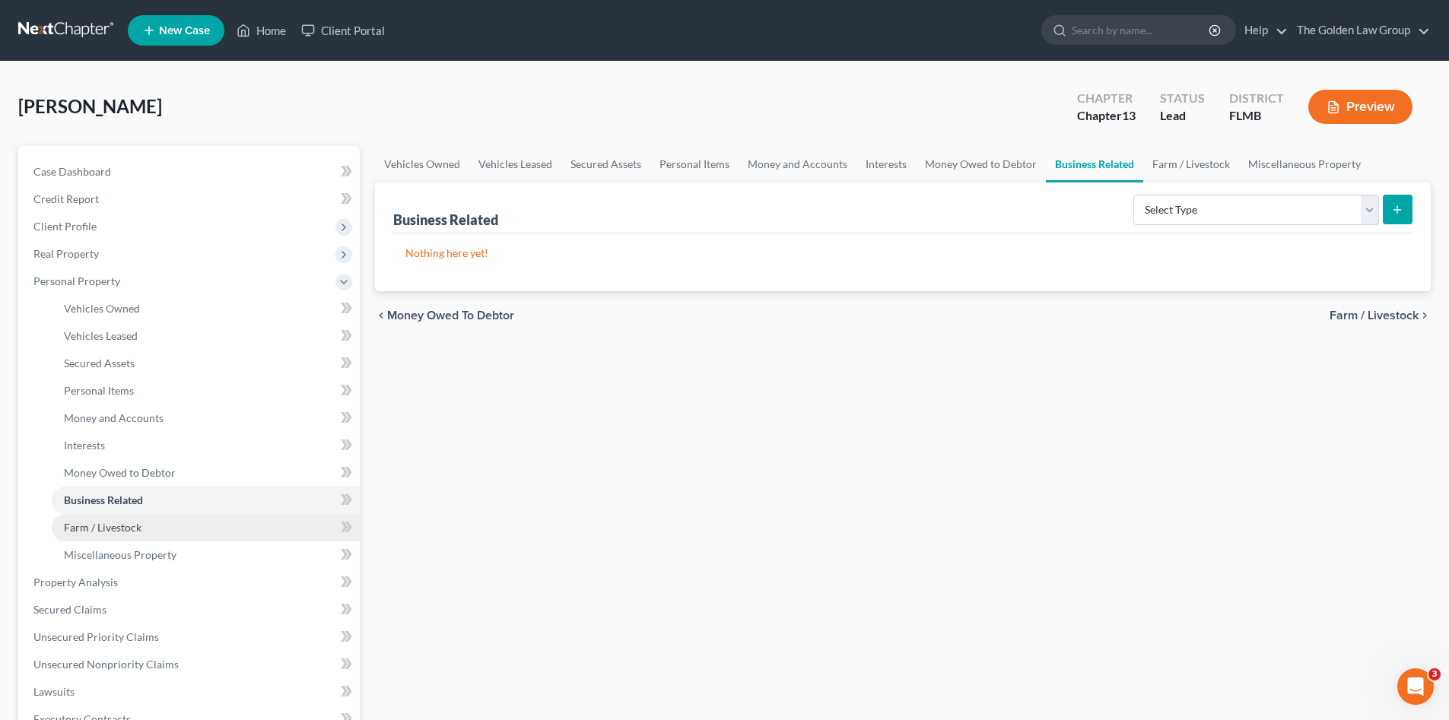
click at [145, 529] on link "Farm / Livestock" at bounding box center [206, 527] width 308 height 27
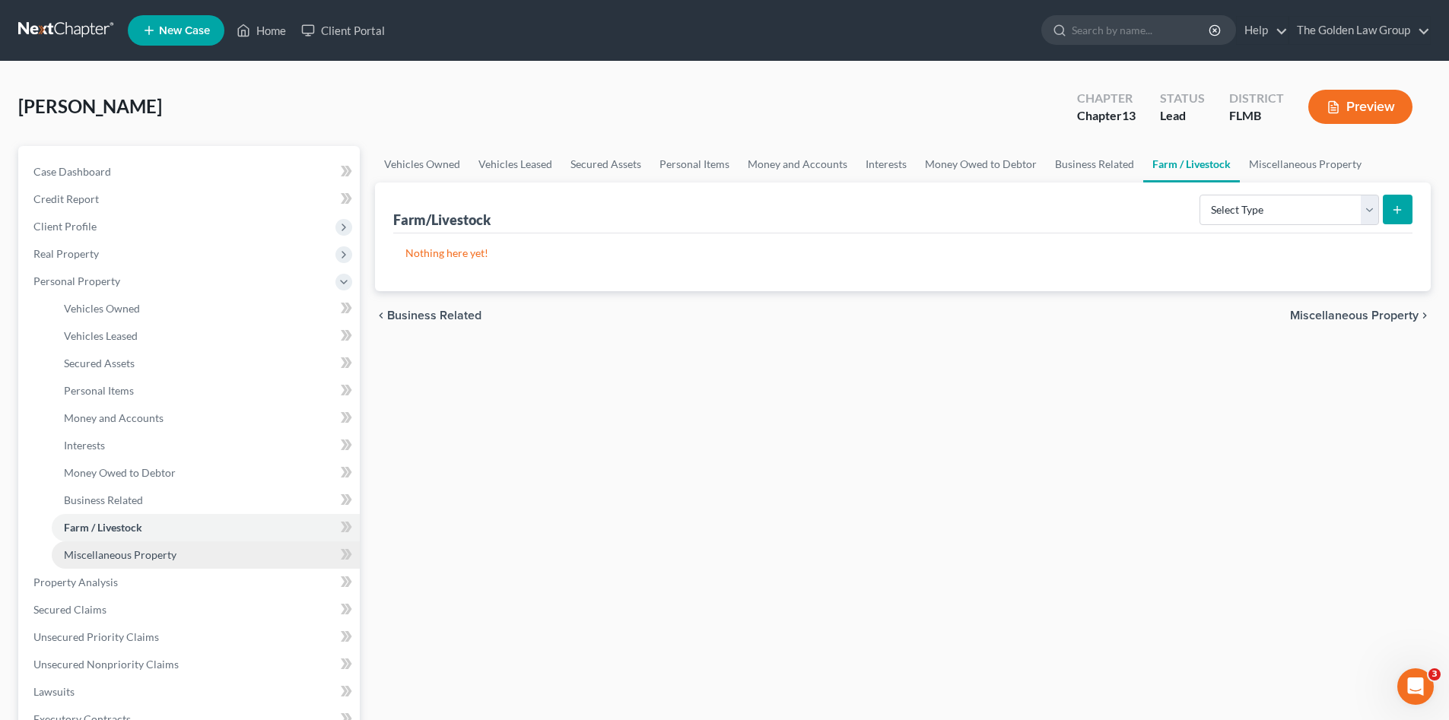
click at [157, 552] on span "Miscellaneous Property" at bounding box center [120, 554] width 113 height 13
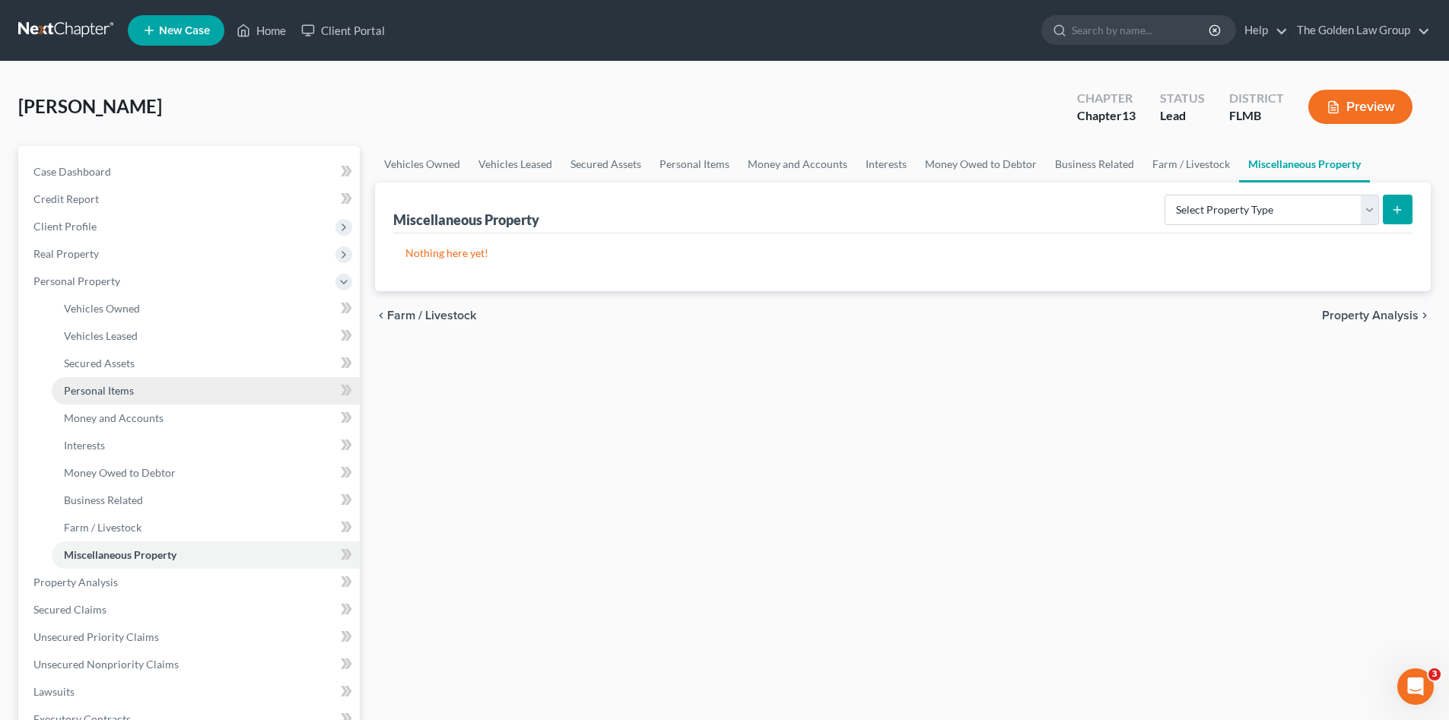
click at [143, 383] on link "Personal Items" at bounding box center [206, 390] width 308 height 27
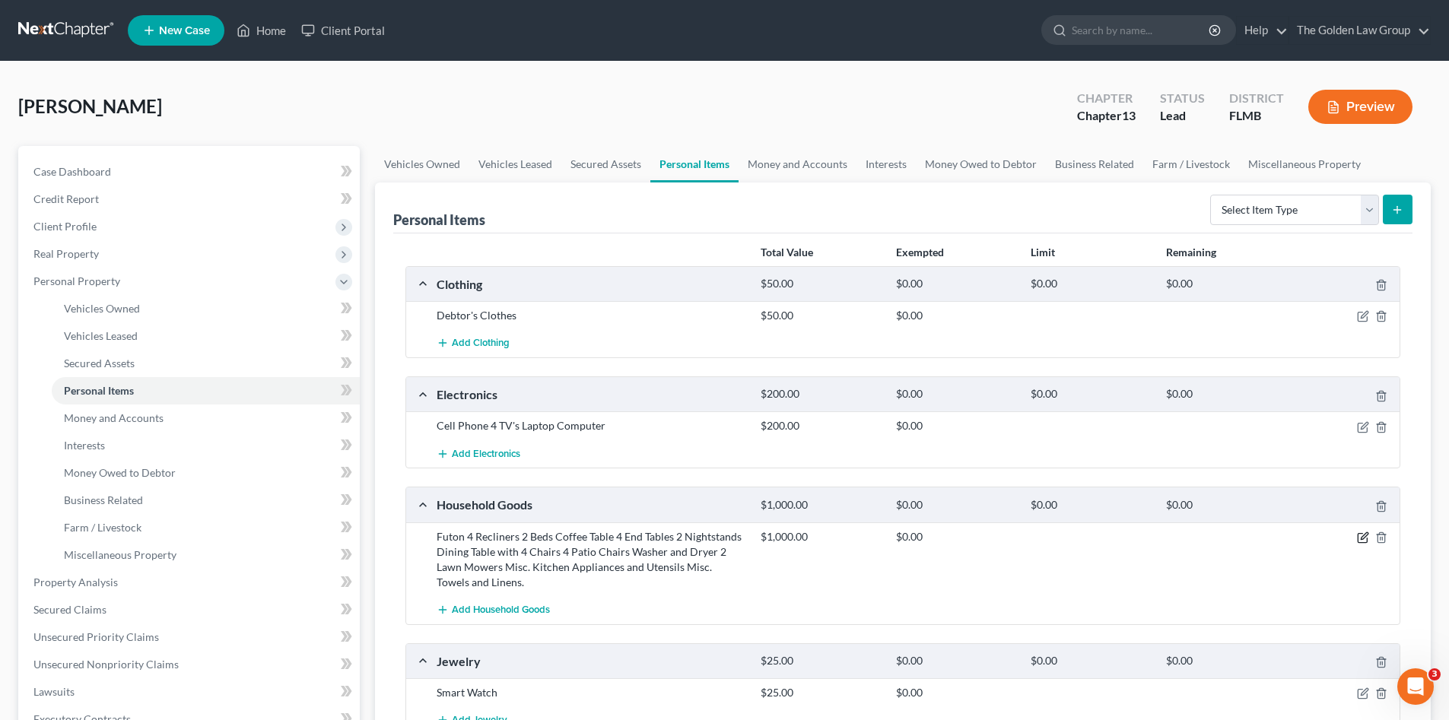
click at [1361, 534] on icon "button" at bounding box center [1362, 538] width 9 height 9
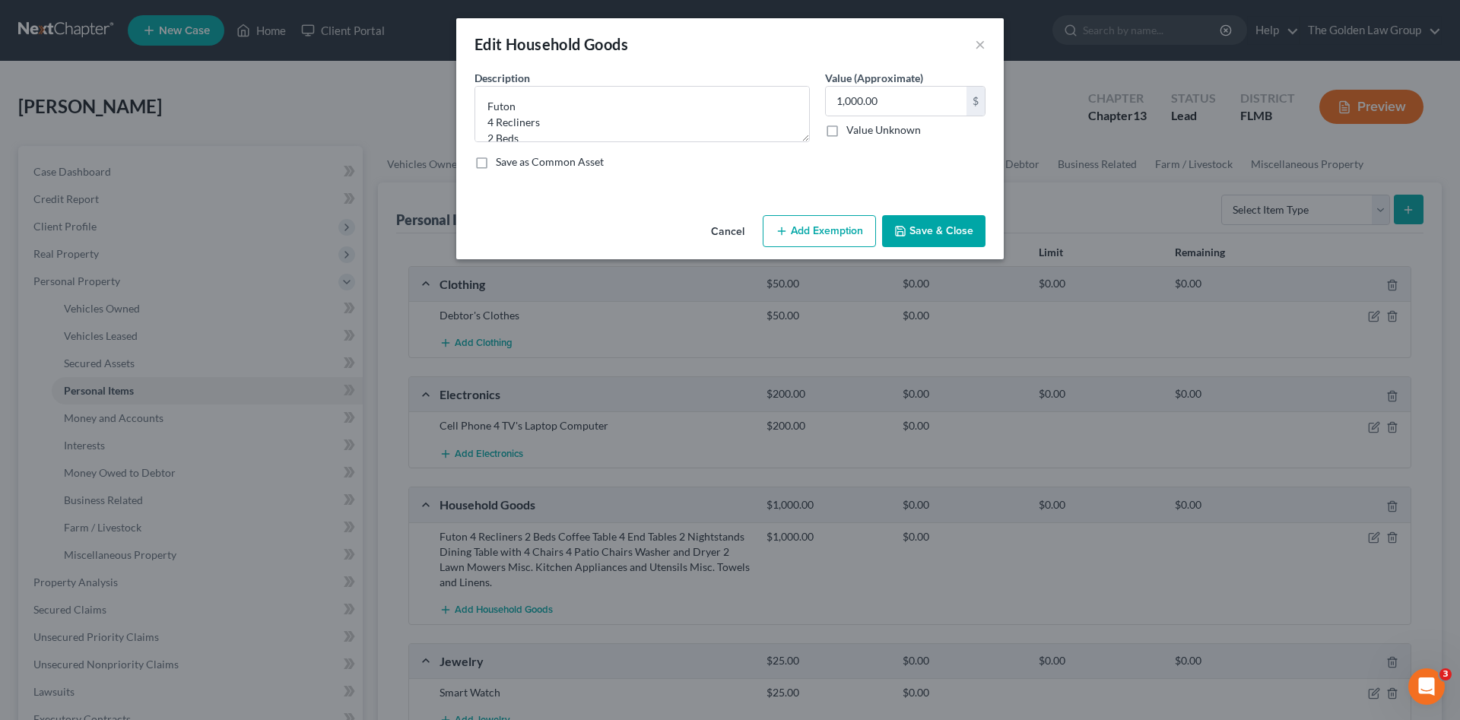
click at [826, 236] on button "Add Exemption" at bounding box center [819, 231] width 113 height 32
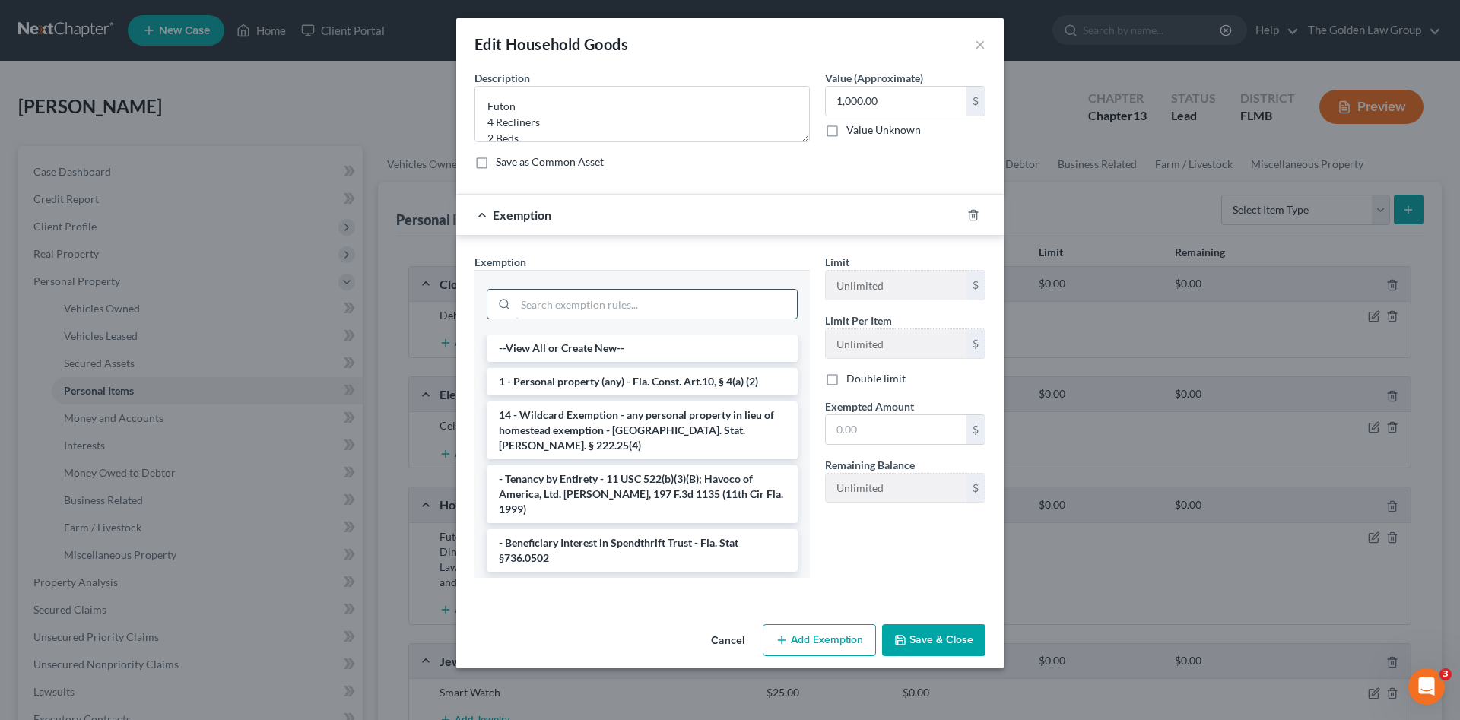
click at [638, 305] on input "search" at bounding box center [656, 304] width 281 height 29
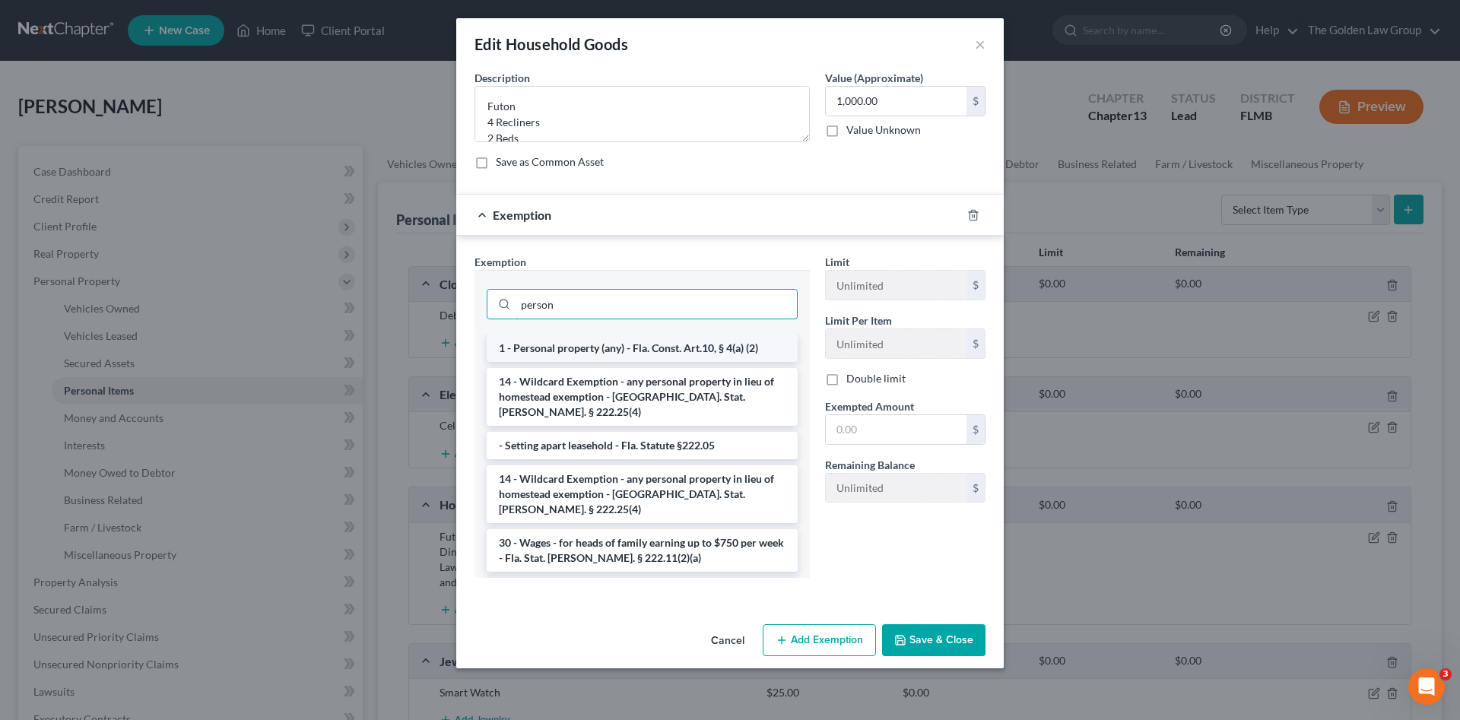
type input "person"
click at [694, 345] on li "1 - Personal property (any) - Fla. Const. Art.10, § 4(a) (2)" at bounding box center [642, 348] width 311 height 27
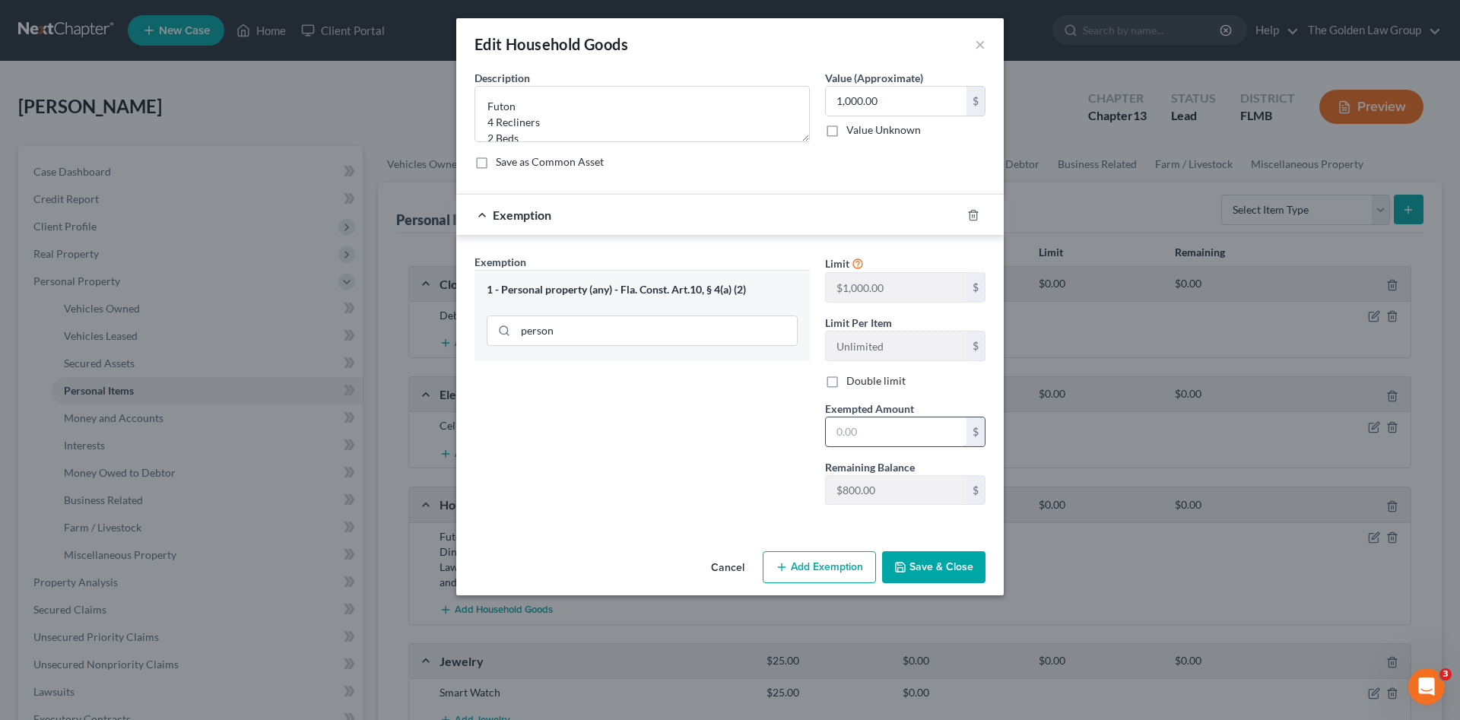
click at [866, 423] on input "text" at bounding box center [896, 432] width 141 height 29
type input "800.00"
click at [923, 557] on button "Save & Close" at bounding box center [933, 567] width 103 height 32
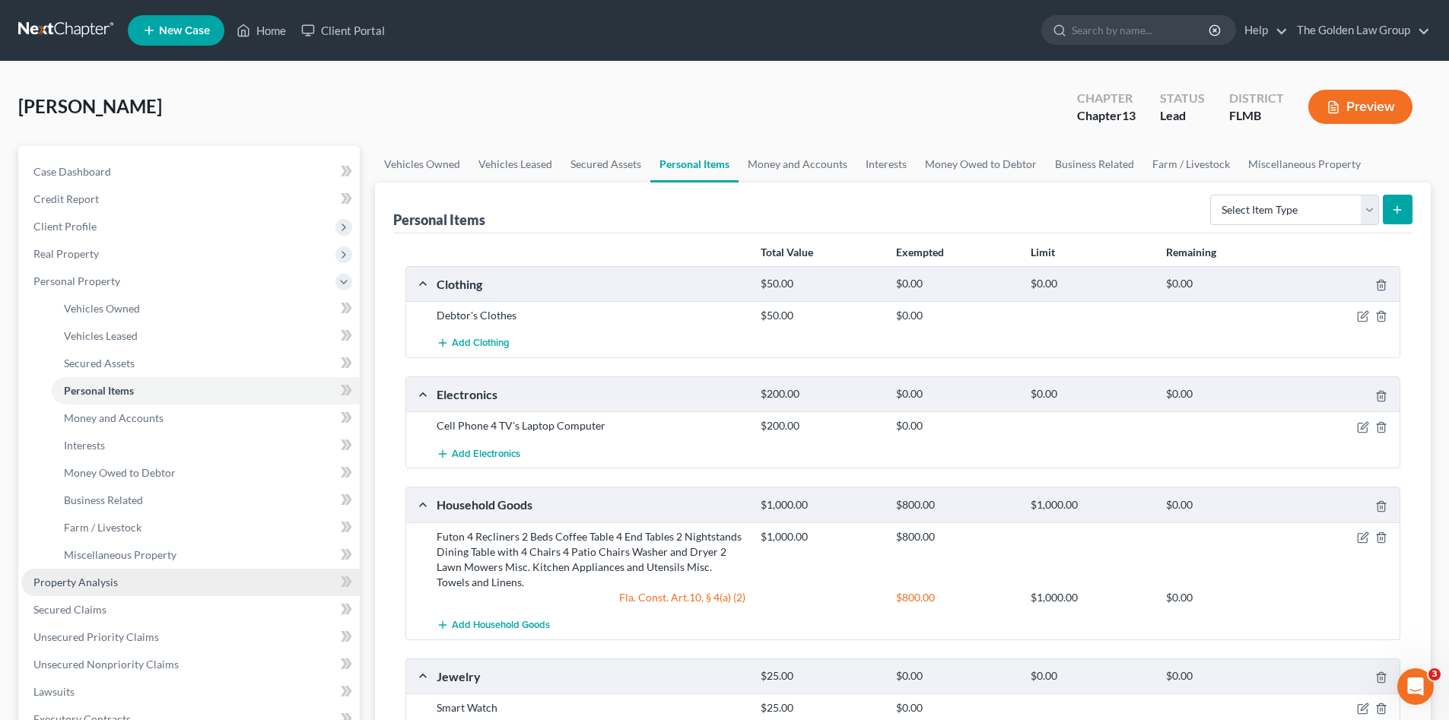
click at [132, 580] on link "Property Analysis" at bounding box center [190, 582] width 338 height 27
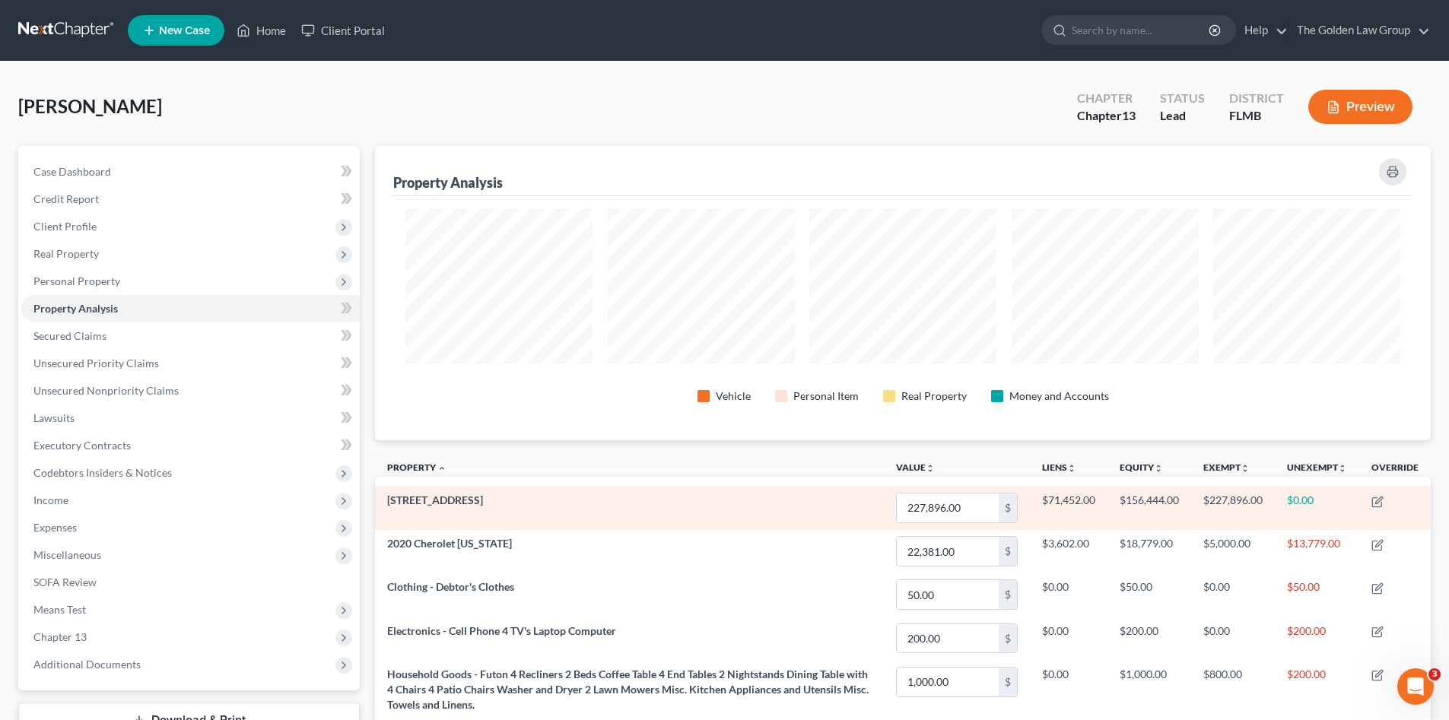
scroll to position [294, 1056]
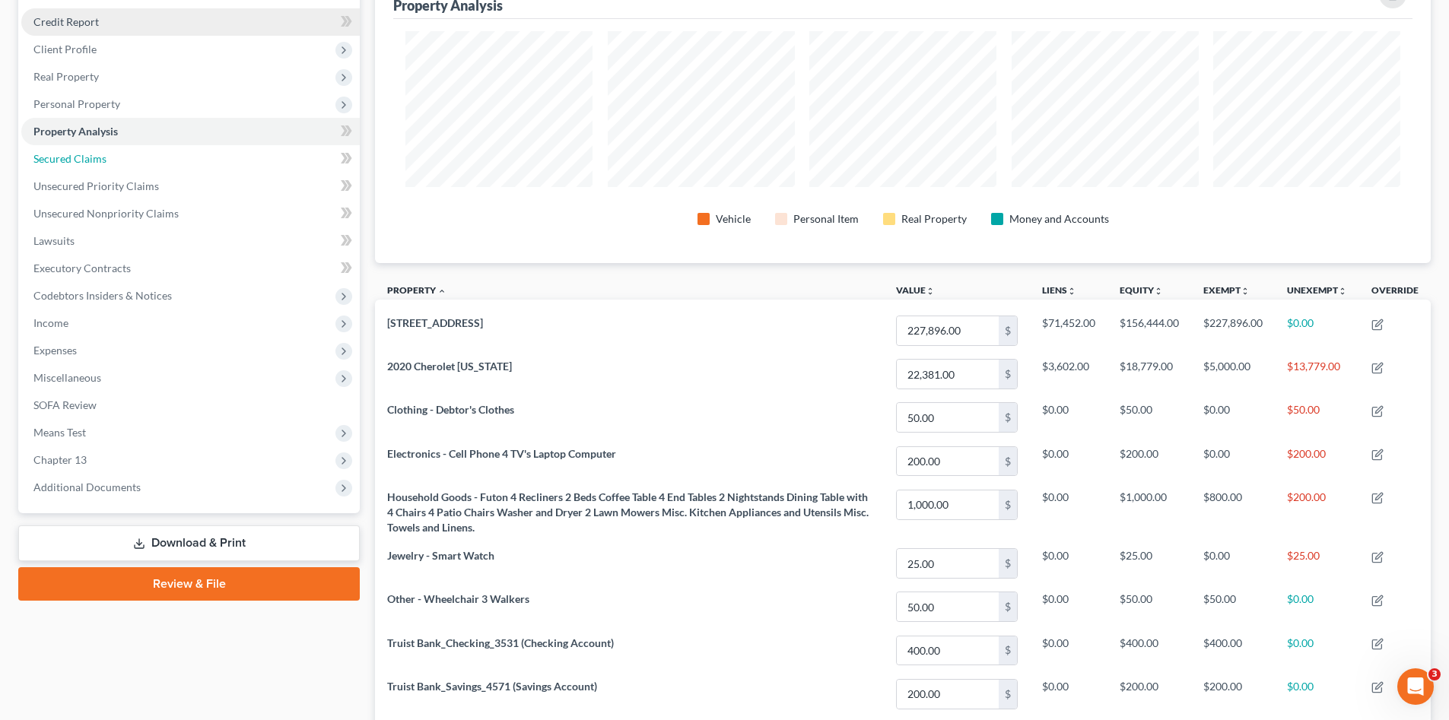
click at [98, 154] on span "Secured Claims" at bounding box center [69, 158] width 73 height 13
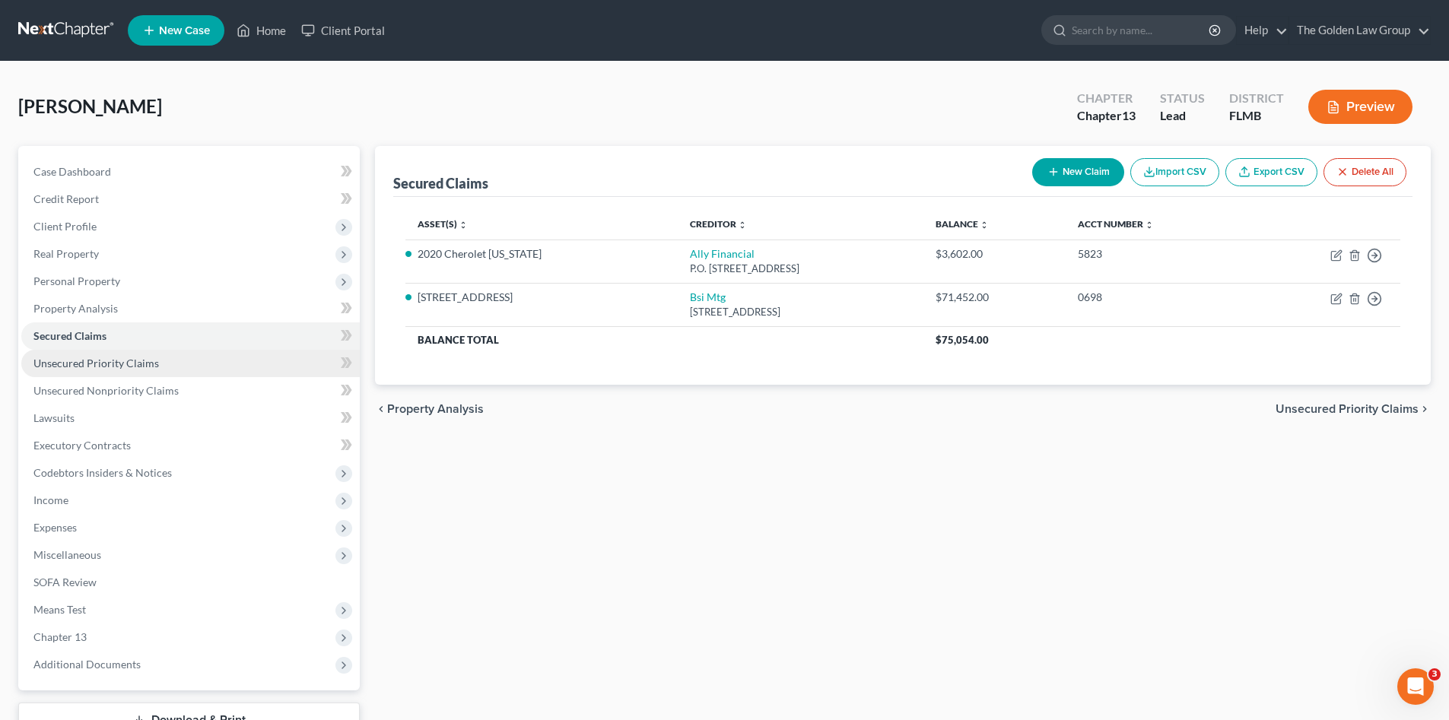
click at [156, 366] on link "Unsecured Priority Claims" at bounding box center [190, 363] width 338 height 27
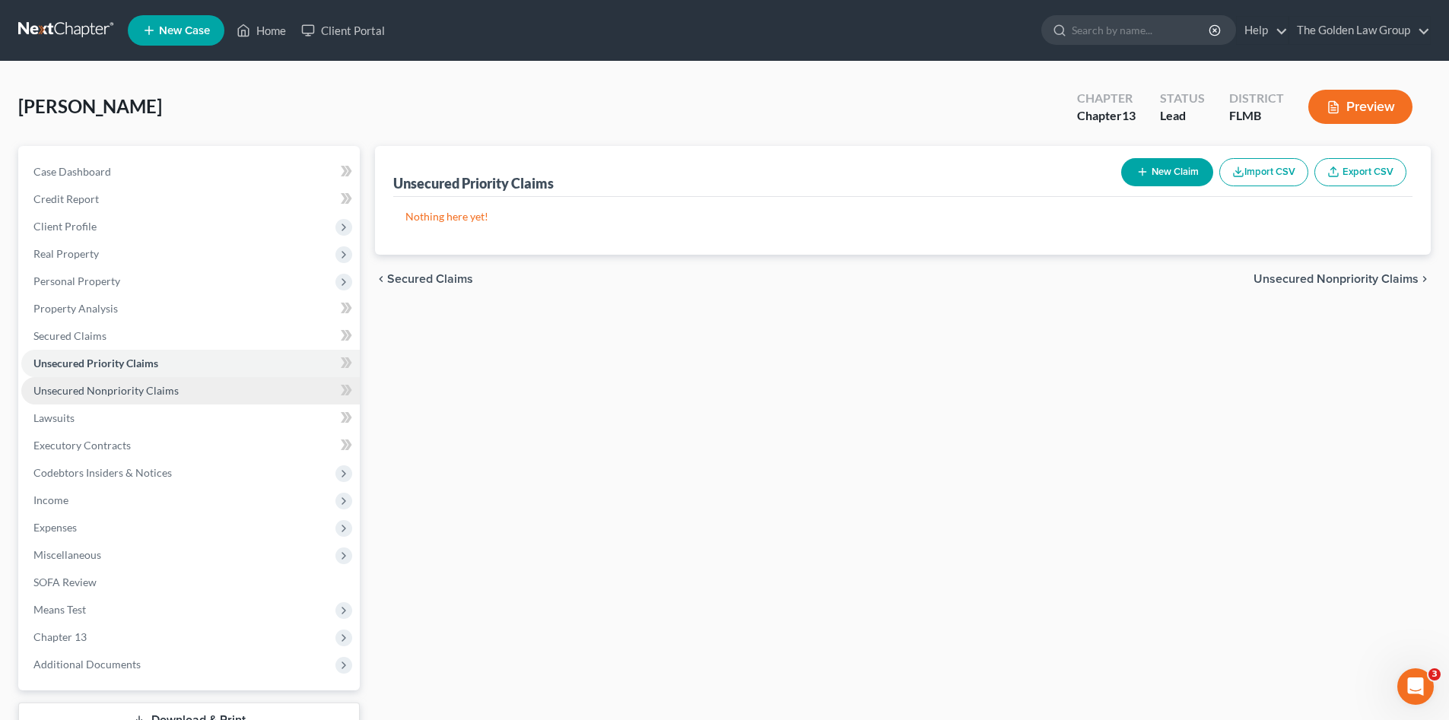
click at [164, 379] on link "Unsecured Nonpriority Claims" at bounding box center [190, 390] width 338 height 27
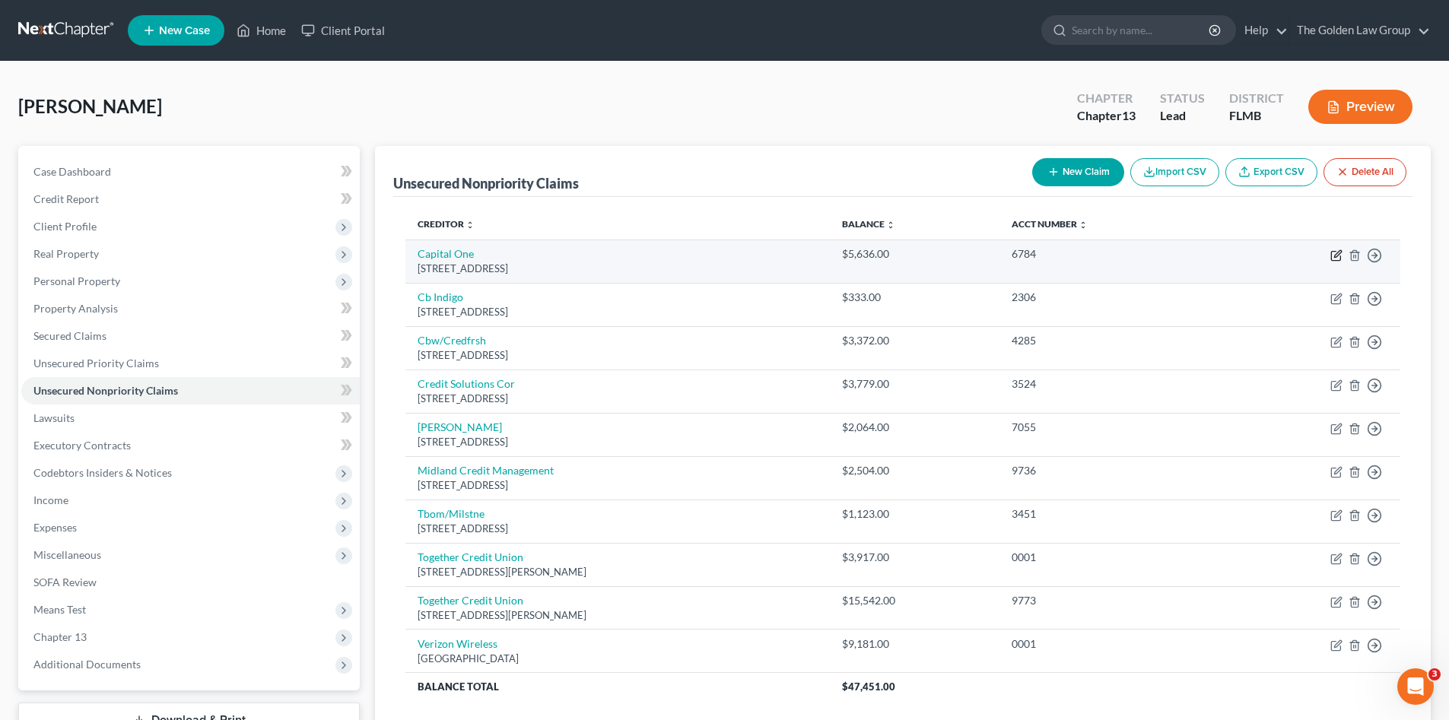
click at [1334, 259] on icon "button" at bounding box center [1336, 255] width 12 height 12
select select "46"
select select "2"
select select "0"
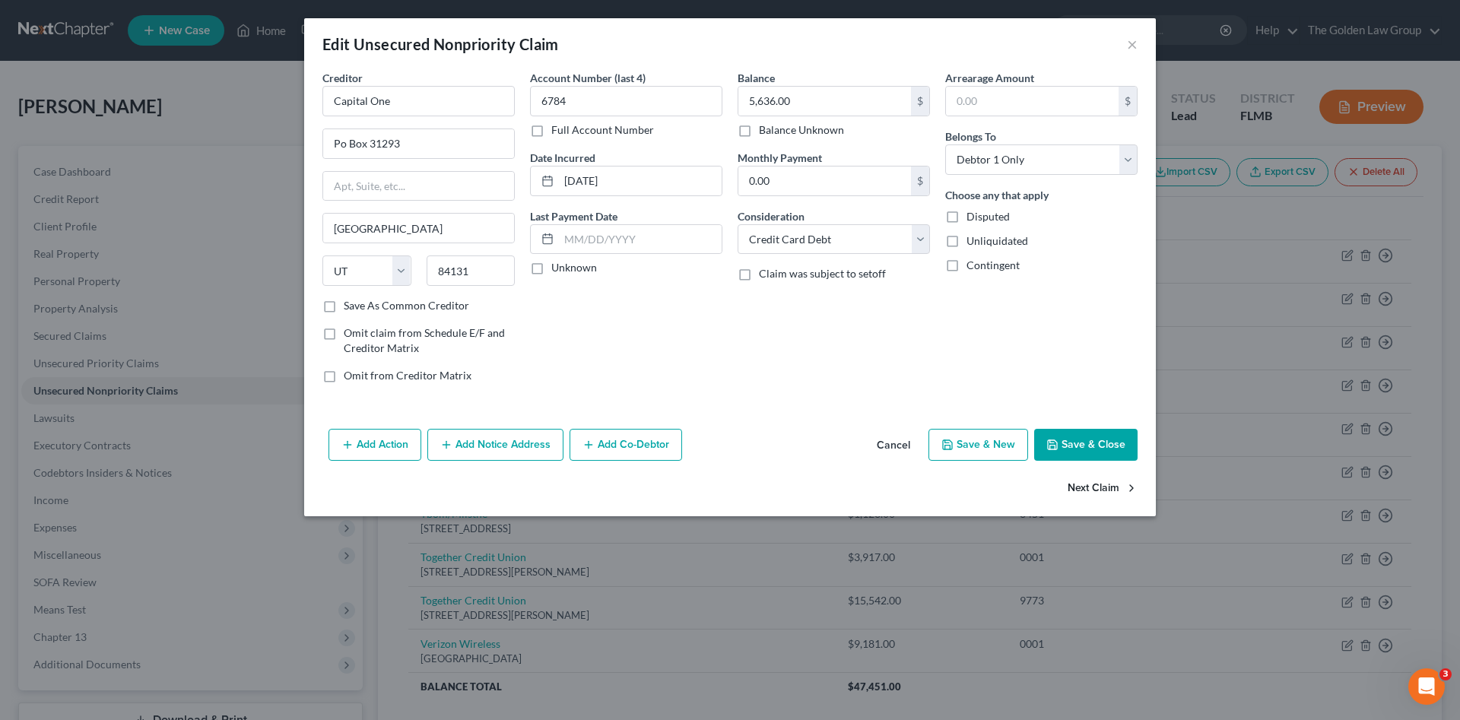
click at [1081, 484] on button "Next Claim" at bounding box center [1103, 489] width 70 height 32
select select "38"
select select "2"
select select "0"
click at [1081, 484] on button "Next Claim" at bounding box center [1103, 489] width 70 height 32
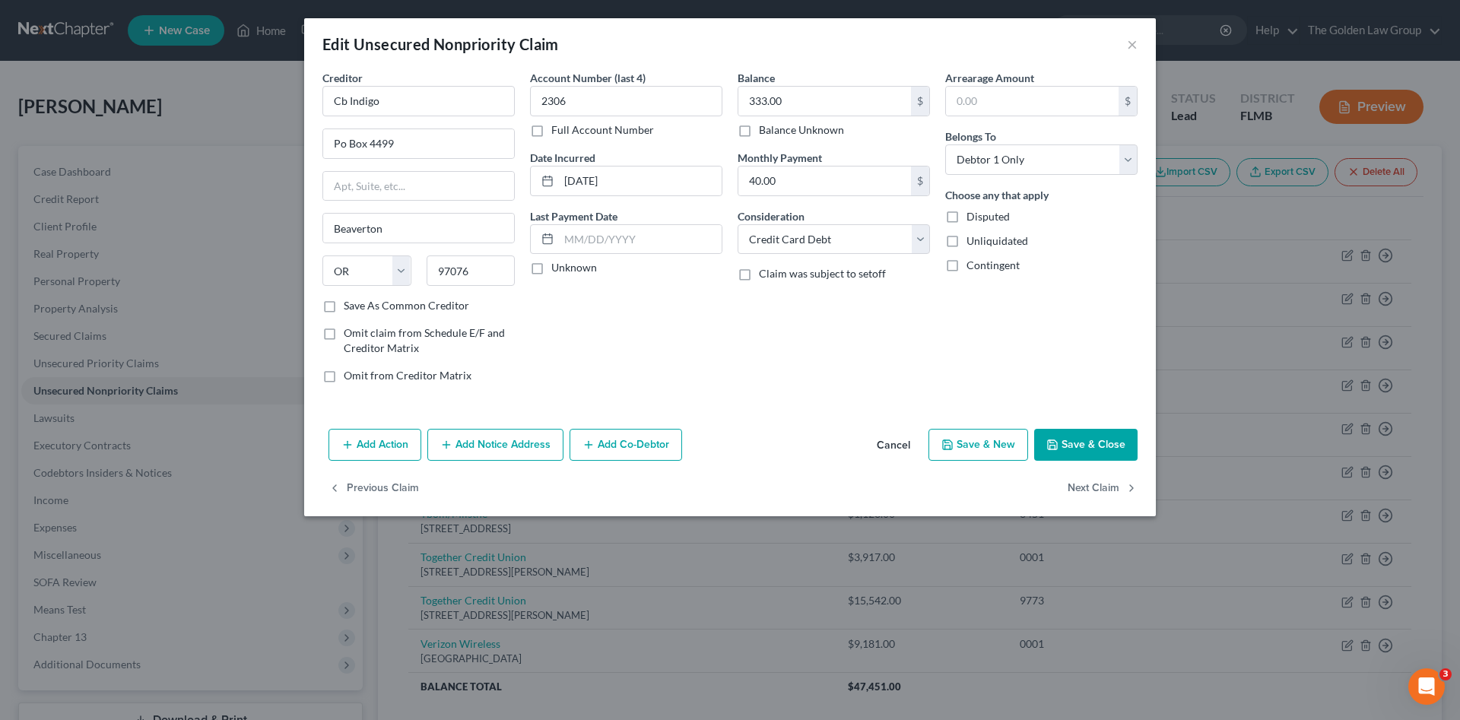
select select "7"
select select "2"
select select "0"
click at [1081, 484] on button "Next Claim" at bounding box center [1103, 489] width 70 height 32
select select "4"
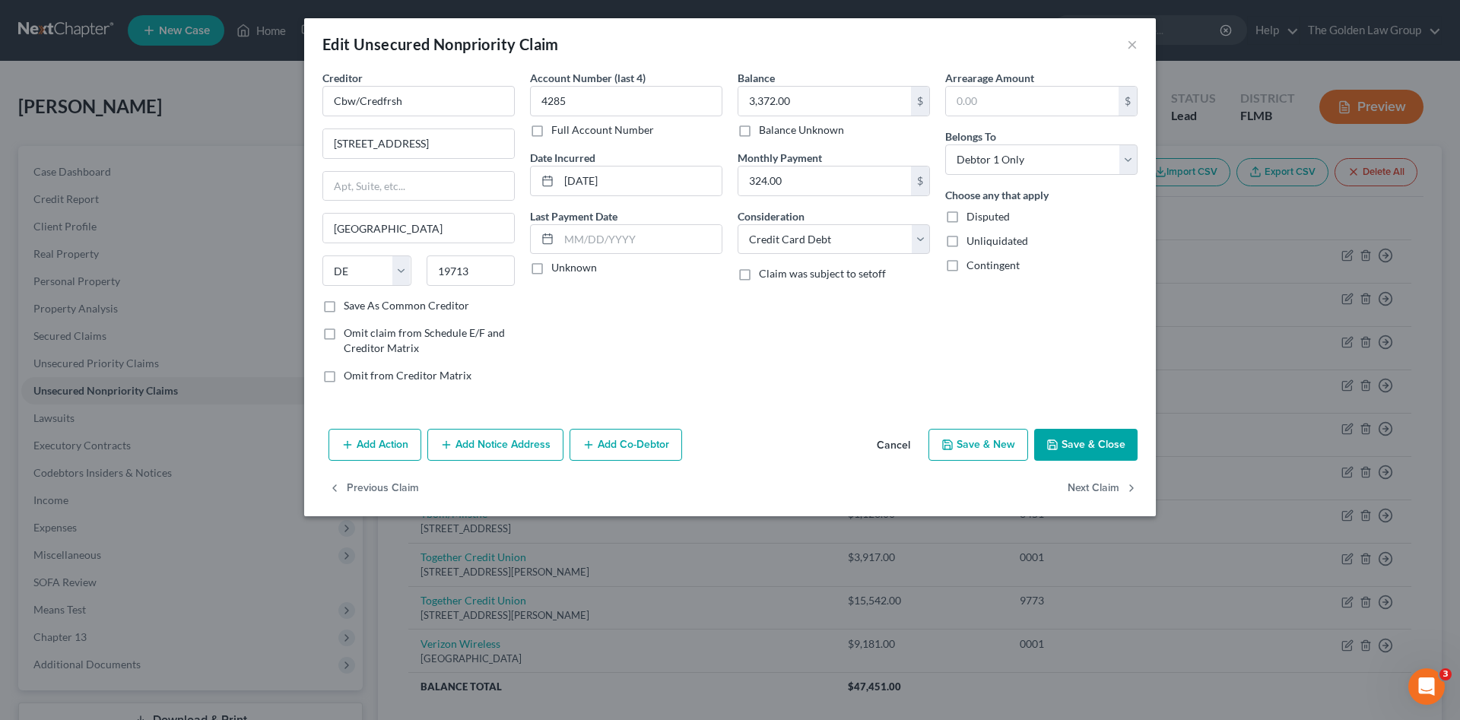
select select "1"
select select "0"
click at [1081, 484] on button "Next Claim" at bounding box center [1103, 489] width 70 height 32
select select "35"
select select "2"
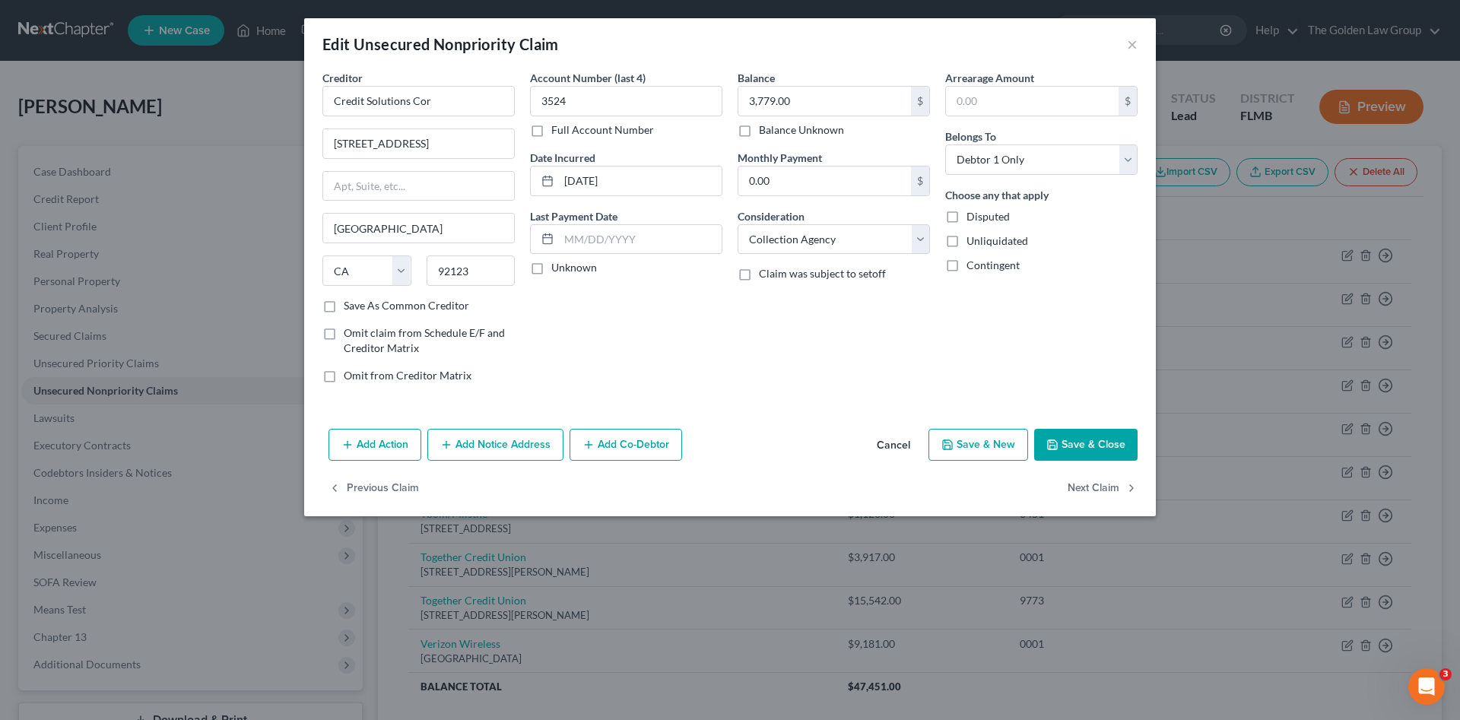
select select "0"
click at [1081, 484] on button "Next Claim" at bounding box center [1103, 489] width 70 height 32
select select "23"
select select "1"
select select "0"
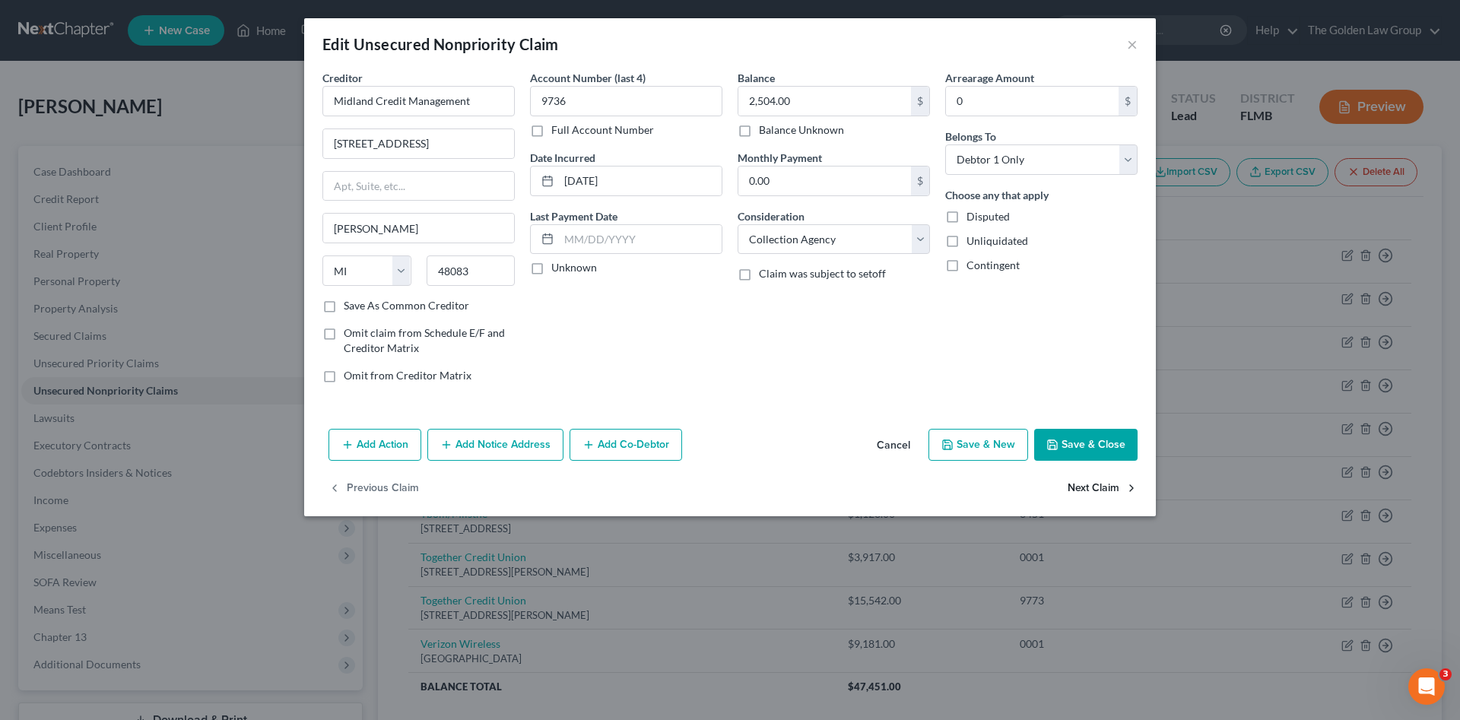
click at [1081, 484] on button "Next Claim" at bounding box center [1103, 489] width 70 height 32
select select "38"
select select "2"
select select "0"
click at [1081, 484] on button "Next Claim" at bounding box center [1103, 489] width 70 height 32
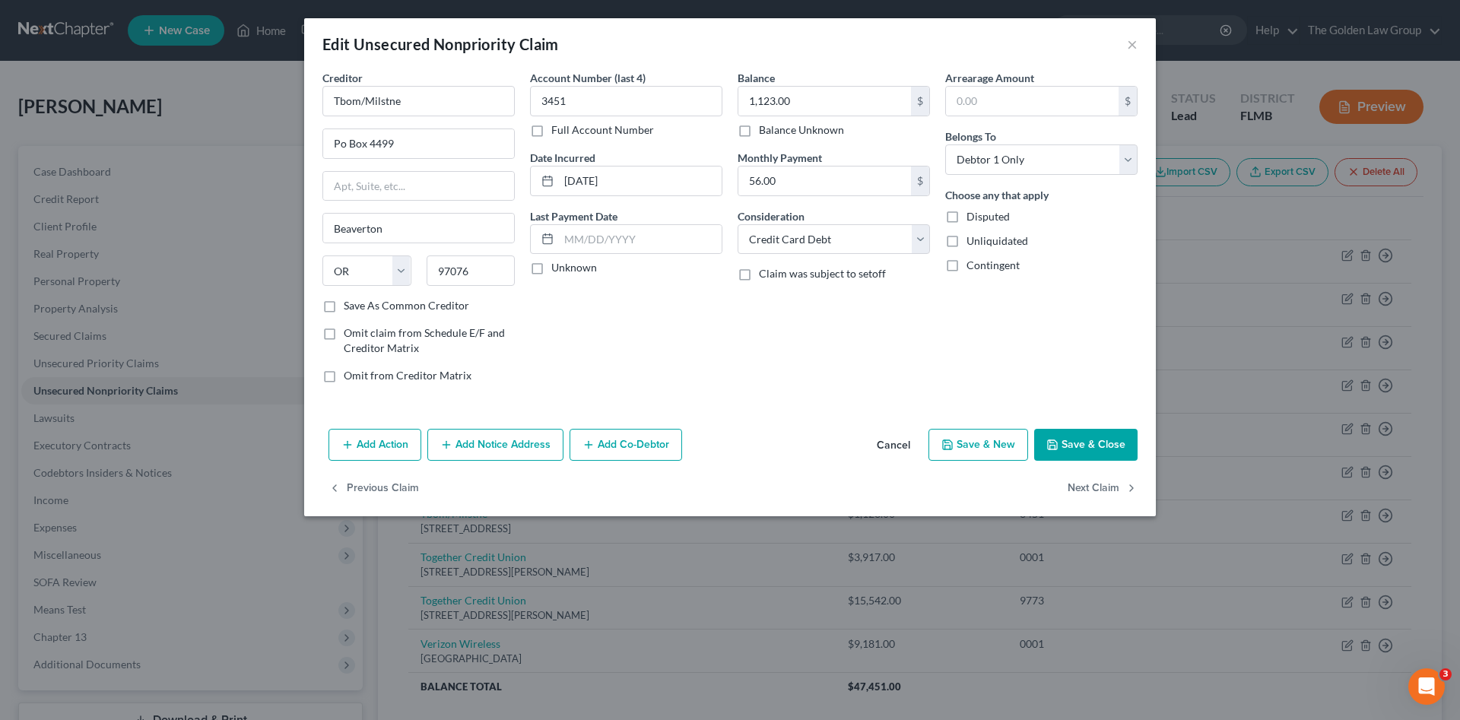
select select "26"
select select "0"
click at [872, 240] on select "Select Cable / Satellite Services Collection Agency Credit Card Debt Debt Couns…" at bounding box center [834, 239] width 192 height 30
select select "2"
click at [738, 224] on select "Select Cable / Satellite Services Collection Agency Credit Card Debt Debt Couns…" at bounding box center [834, 239] width 192 height 30
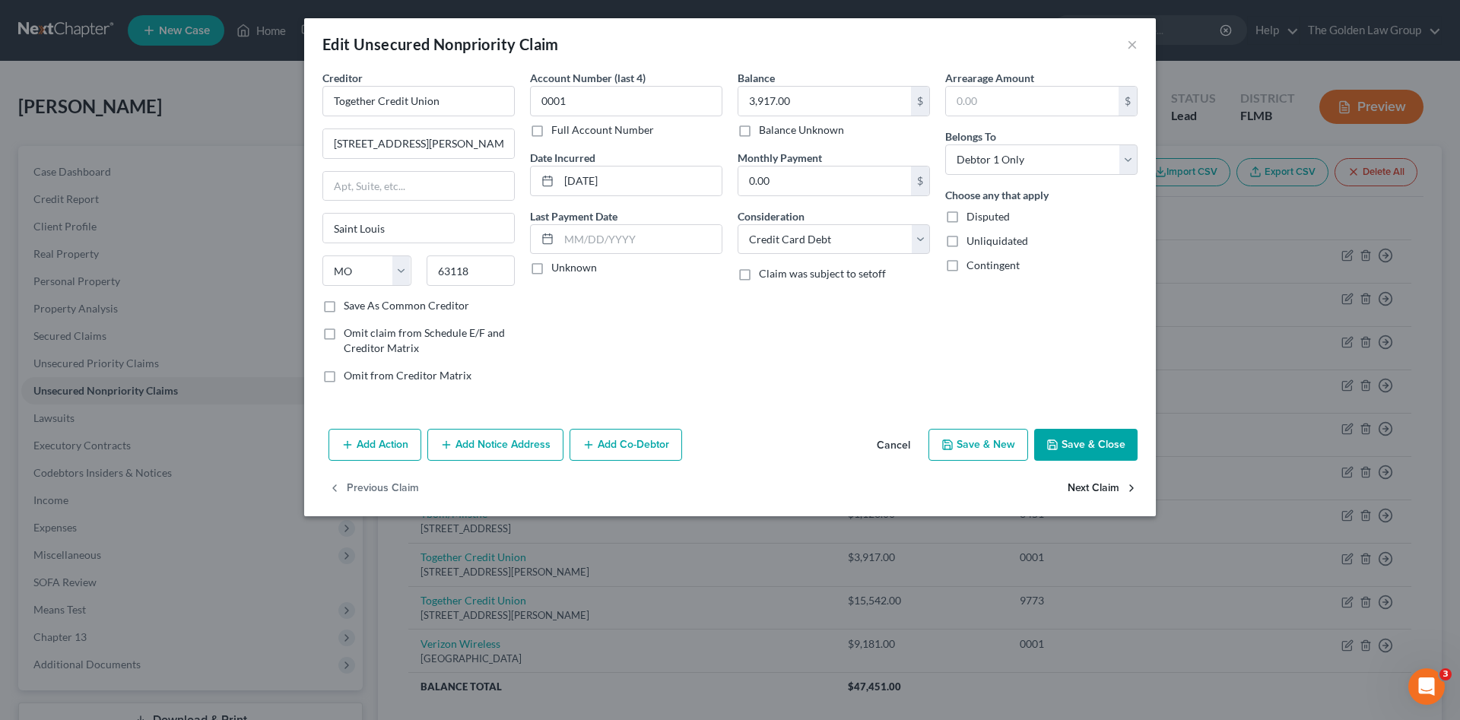
click at [1109, 480] on button "Next Claim" at bounding box center [1103, 489] width 70 height 32
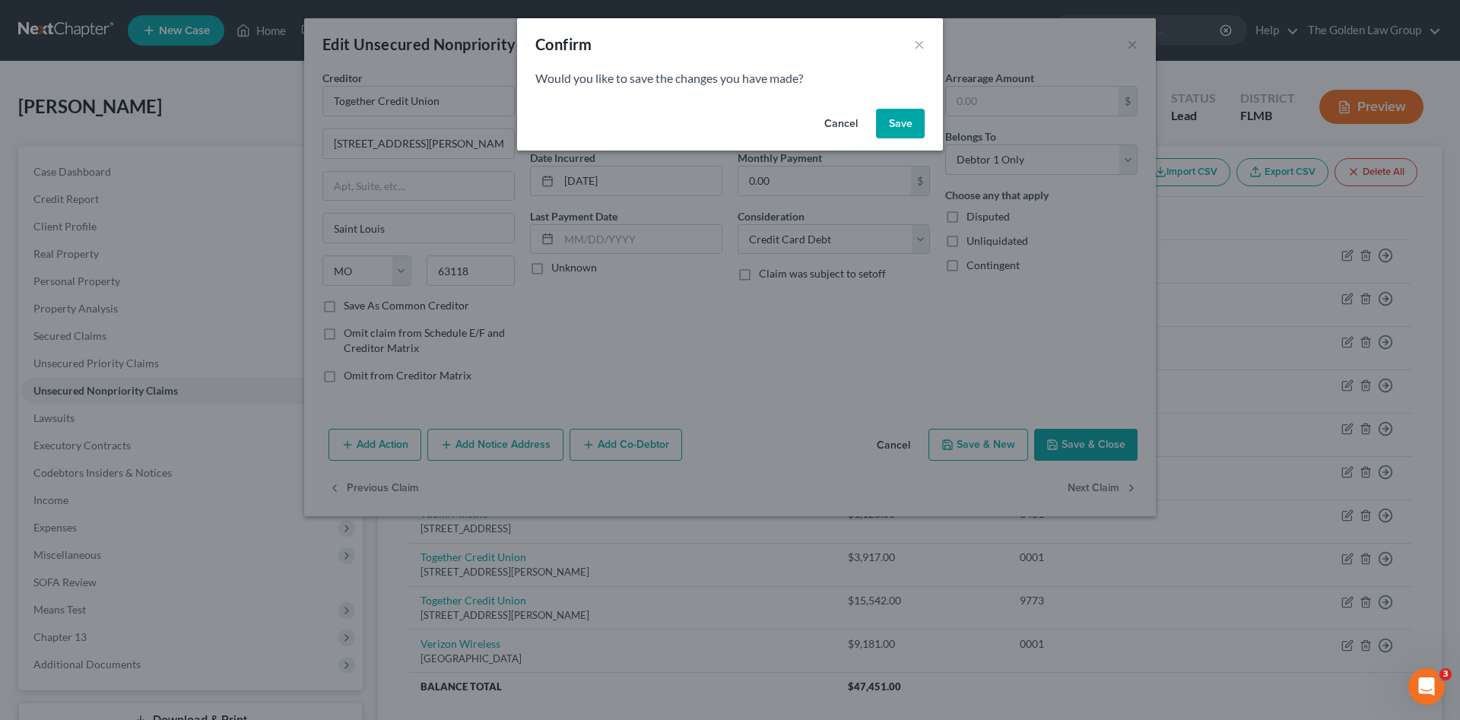
click at [909, 127] on button "Save" at bounding box center [900, 124] width 49 height 30
select select "26"
select select "2"
select select "0"
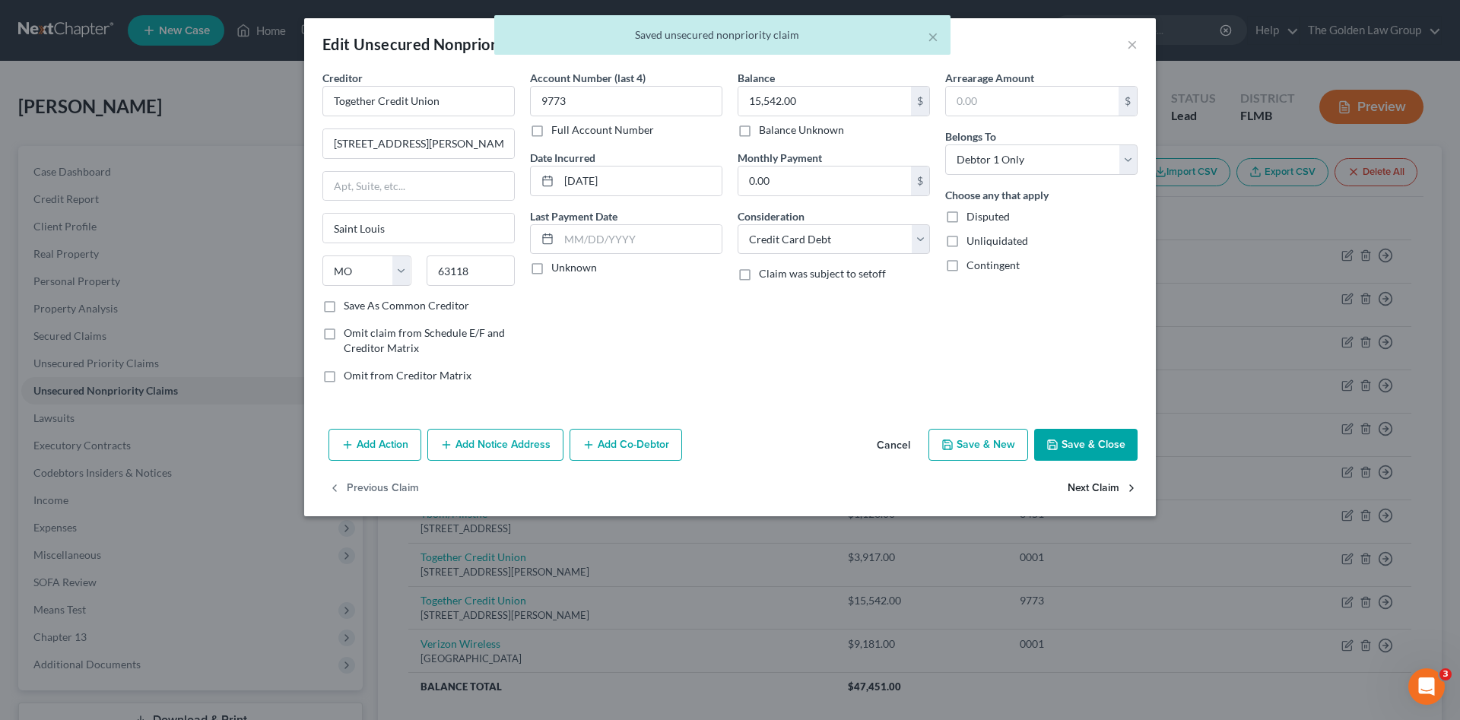
click at [1112, 492] on button "Next Claim" at bounding box center [1103, 489] width 70 height 32
select select "45"
select select "0"
click at [849, 243] on select "Select Cable / Satellite Services Collection Agency Credit Card Debt Debt Couns…" at bounding box center [834, 239] width 192 height 30
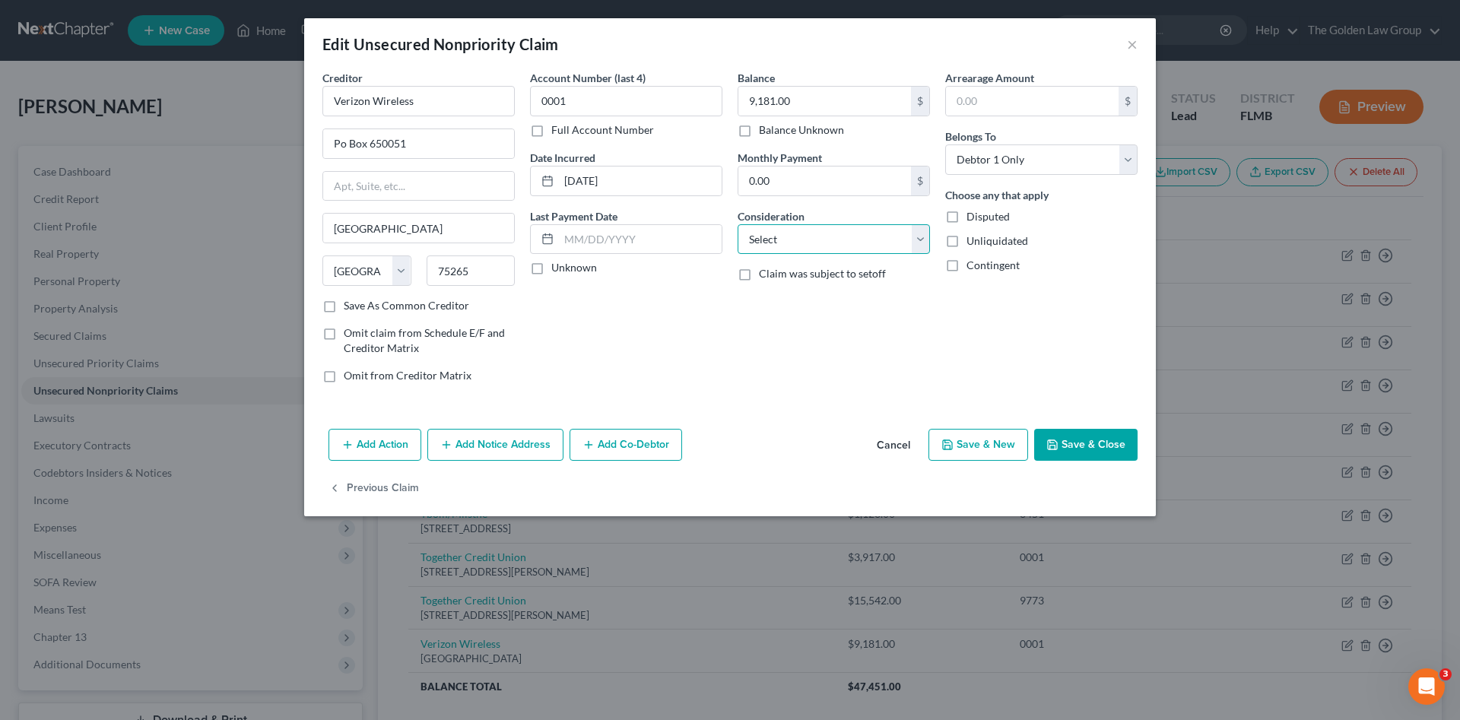
select select "19"
click at [738, 224] on select "Select Cable / Satellite Services Collection Agency Credit Card Debt Debt Couns…" at bounding box center [834, 239] width 192 height 30
click at [1076, 444] on button "Save & Close" at bounding box center [1085, 445] width 103 height 32
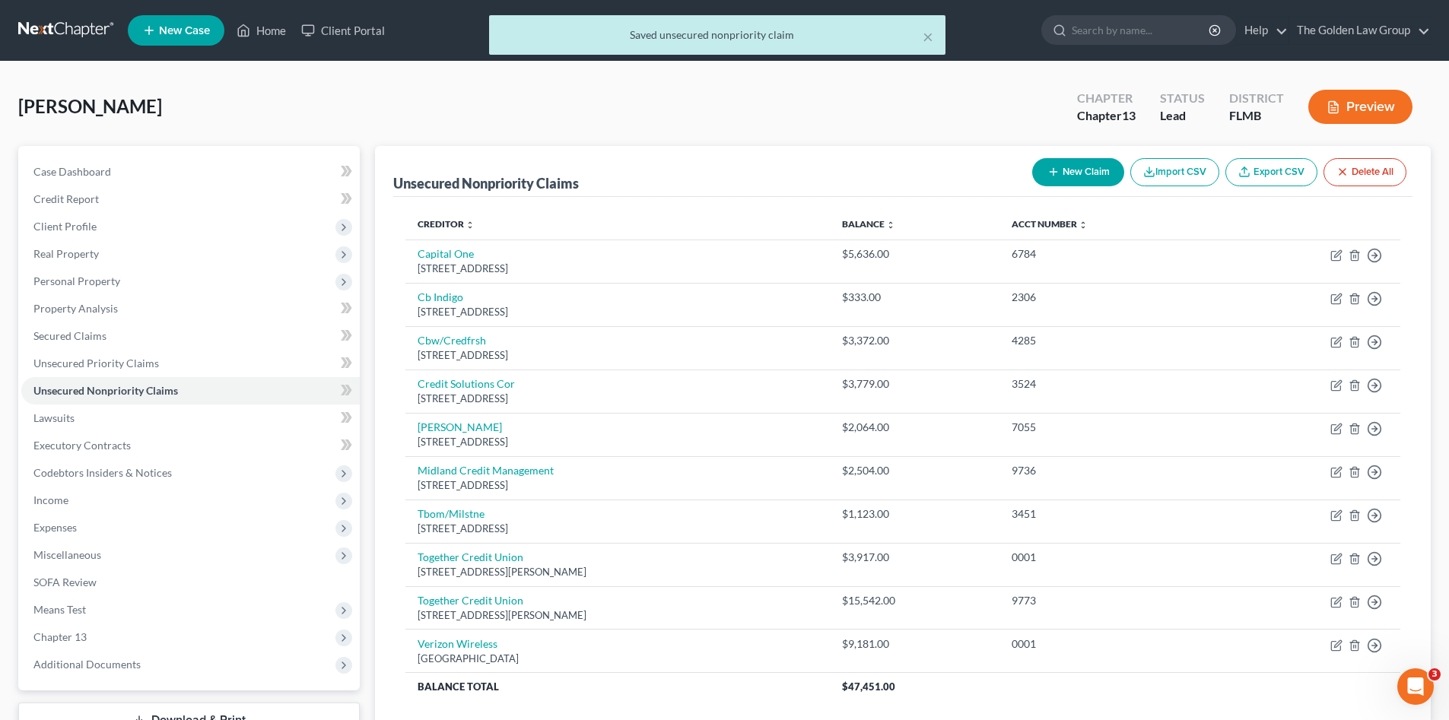
click at [475, 104] on div "Britton, Gary Upgraded Chapter Chapter 13 Status Lead District FLMB Preview" at bounding box center [724, 113] width 1412 height 66
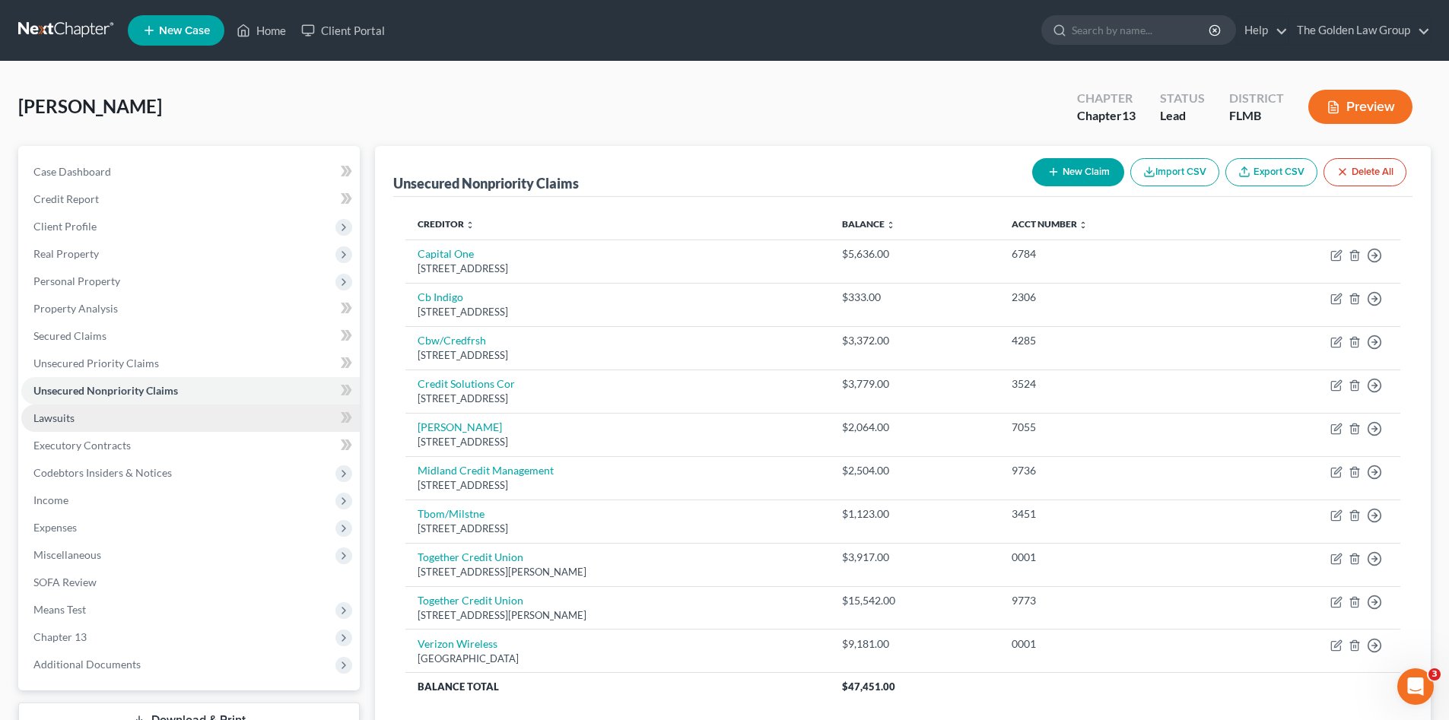
click at [89, 422] on link "Lawsuits" at bounding box center [190, 418] width 338 height 27
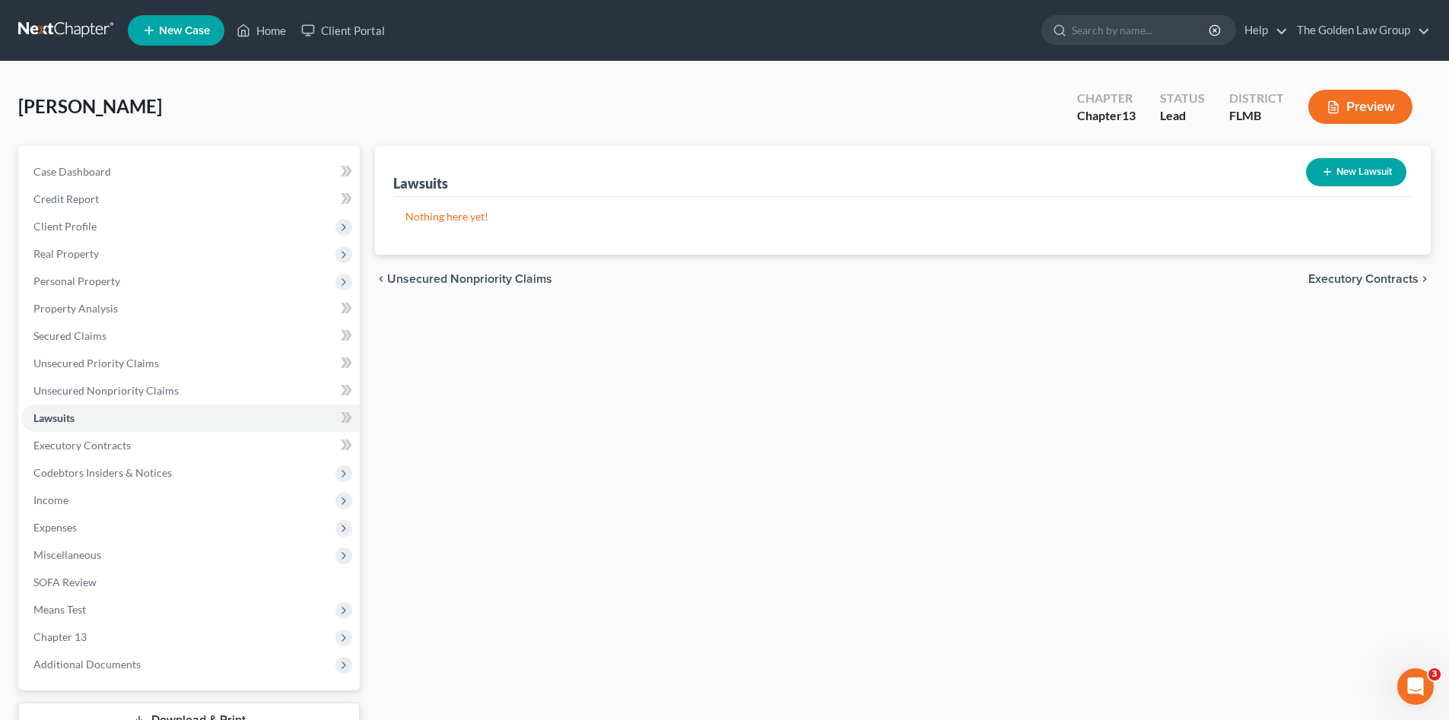
click at [1376, 165] on button "New Lawsuit" at bounding box center [1356, 172] width 100 height 28
select select "0"
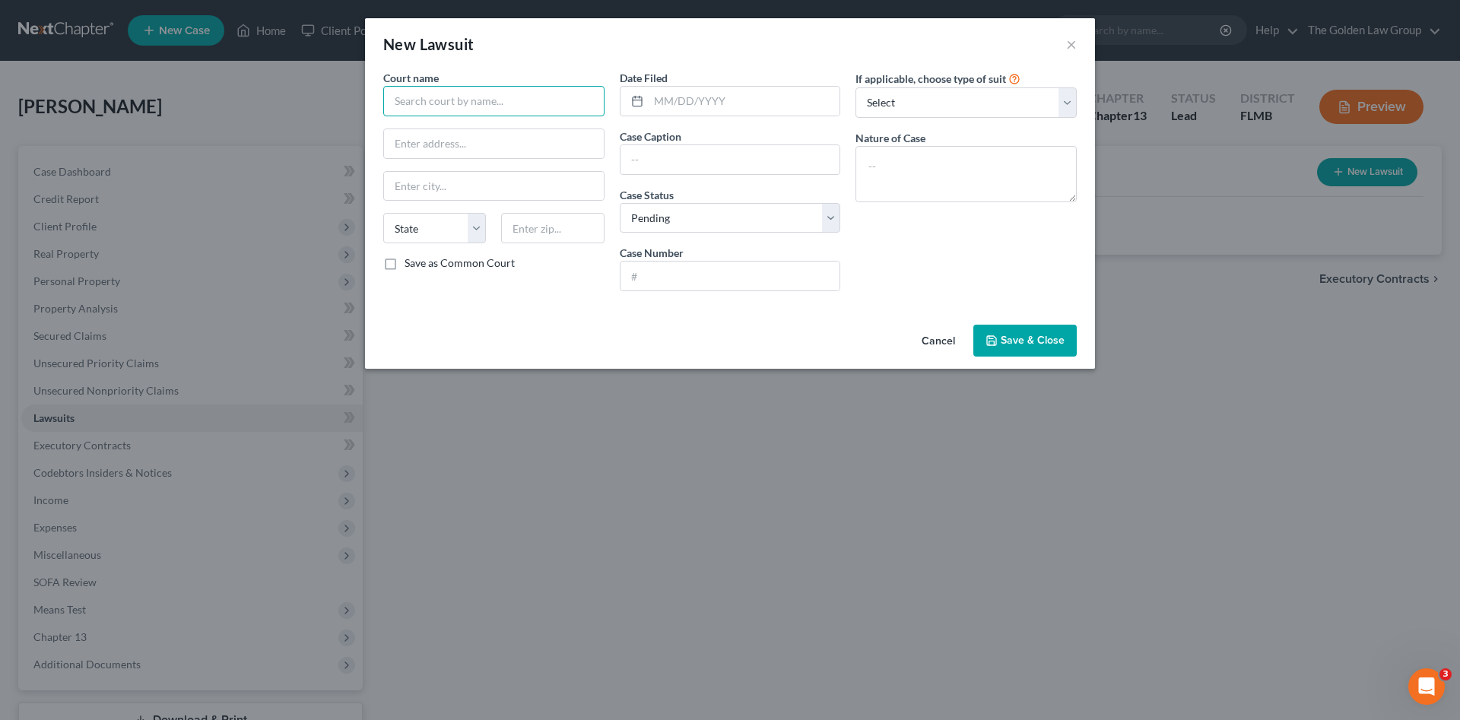
click at [466, 97] on input "text" at bounding box center [493, 101] width 221 height 30
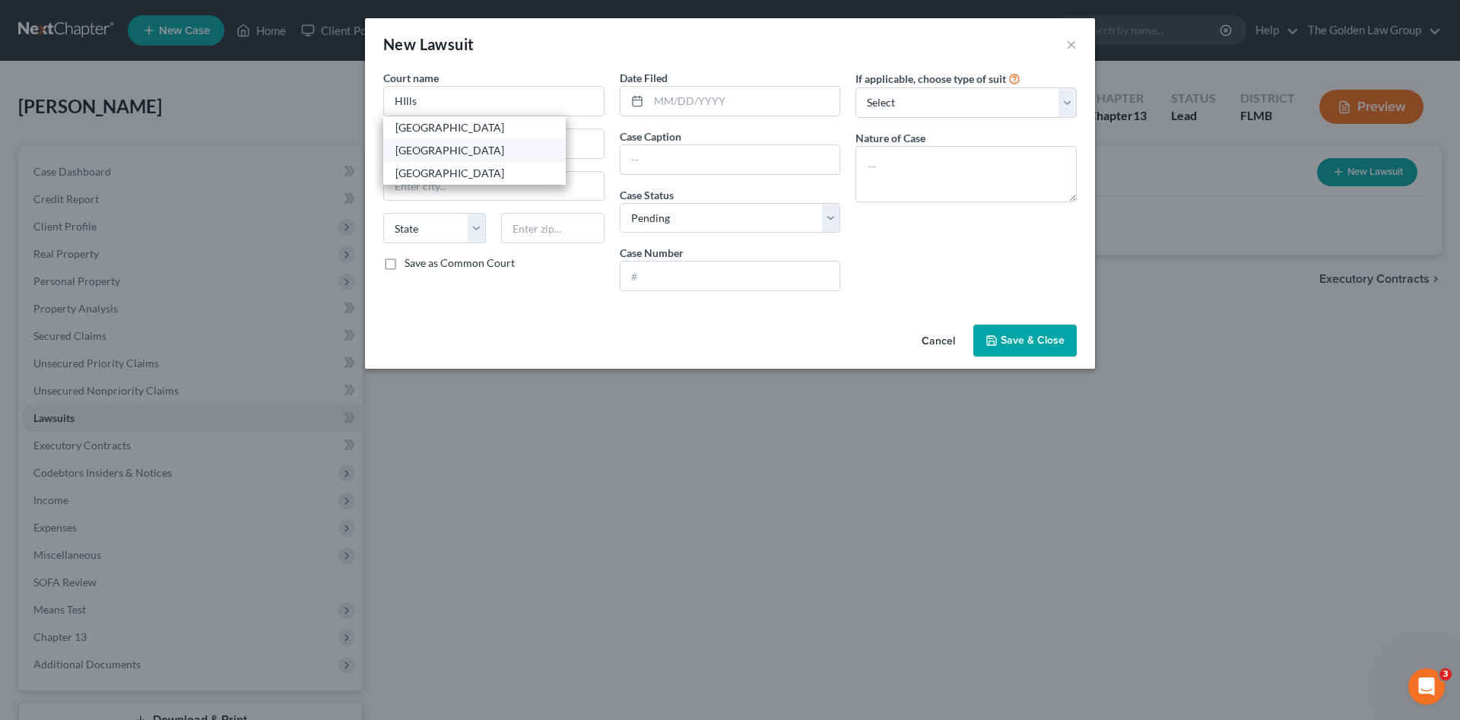
click at [491, 154] on div "Hillsborough County Courthouse" at bounding box center [474, 150] width 158 height 15
type input "Hillsborough County Courthouse"
type input "800 E. Twiggs St."
type input "Tampa"
select select "9"
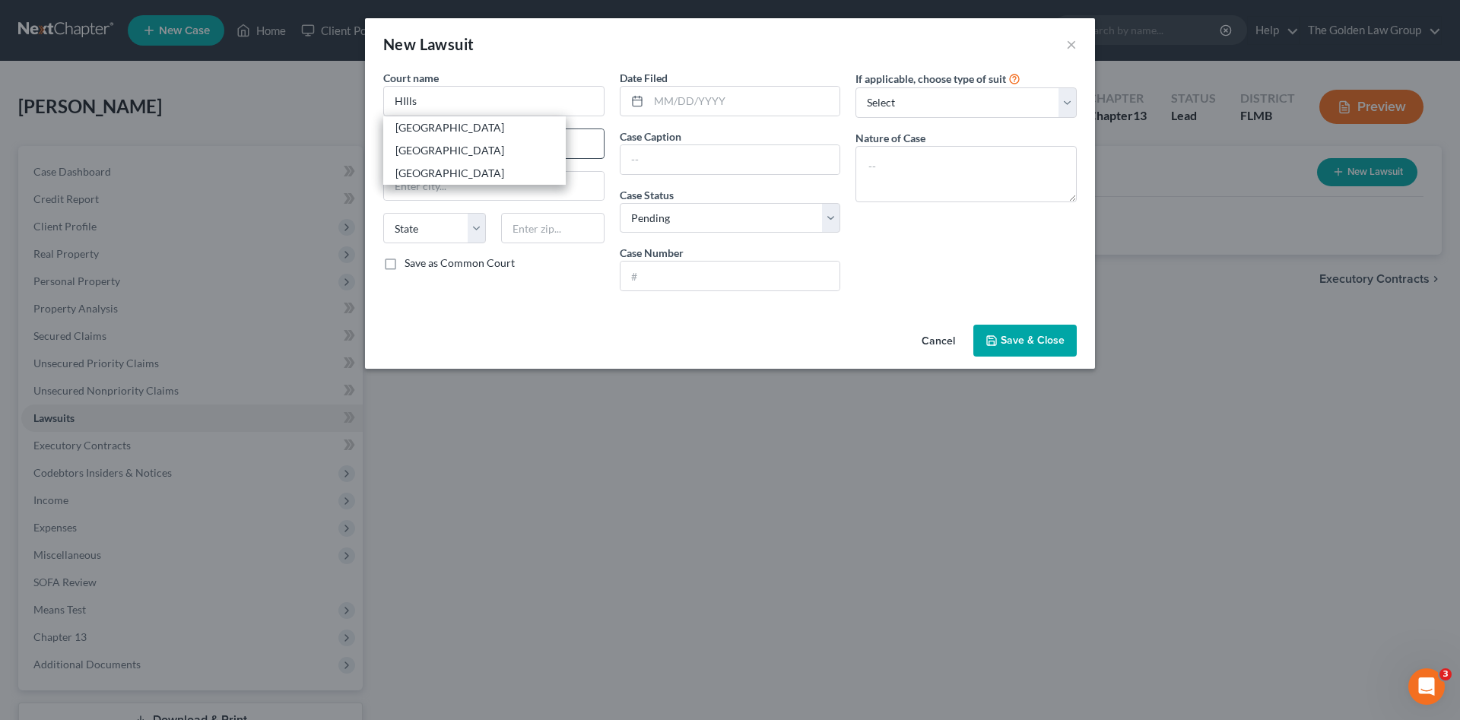
type input "33602"
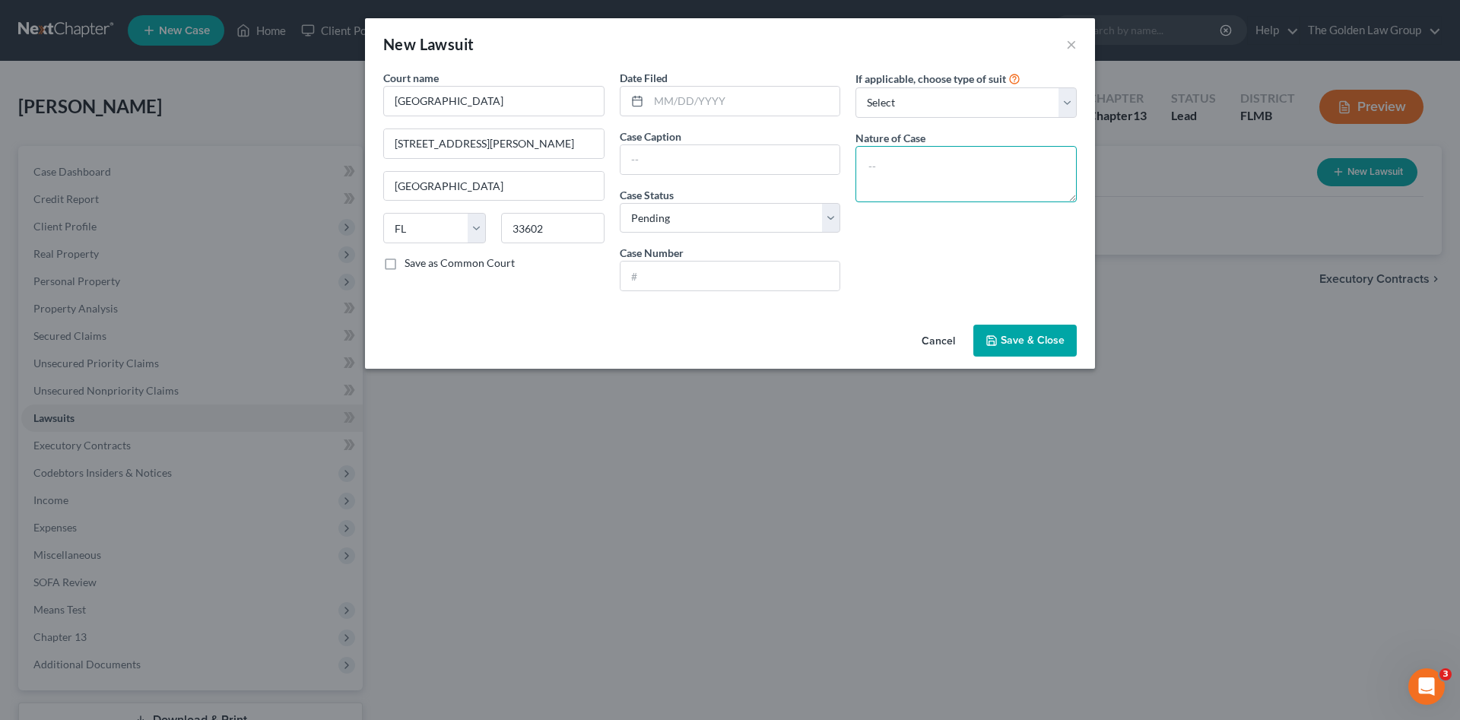
drag, startPoint x: 976, startPoint y: 174, endPoint x: 946, endPoint y: 173, distance: 29.7
click at [976, 174] on textarea at bounding box center [966, 174] width 221 height 56
paste textarea "SC Debt Owed-Tier 4 $2,500.01-$5,000.00"
type textarea "SC Debt Owed-Tier 4 $2,500.01-$5,000.00"
click at [721, 156] on input "text" at bounding box center [731, 159] width 220 height 29
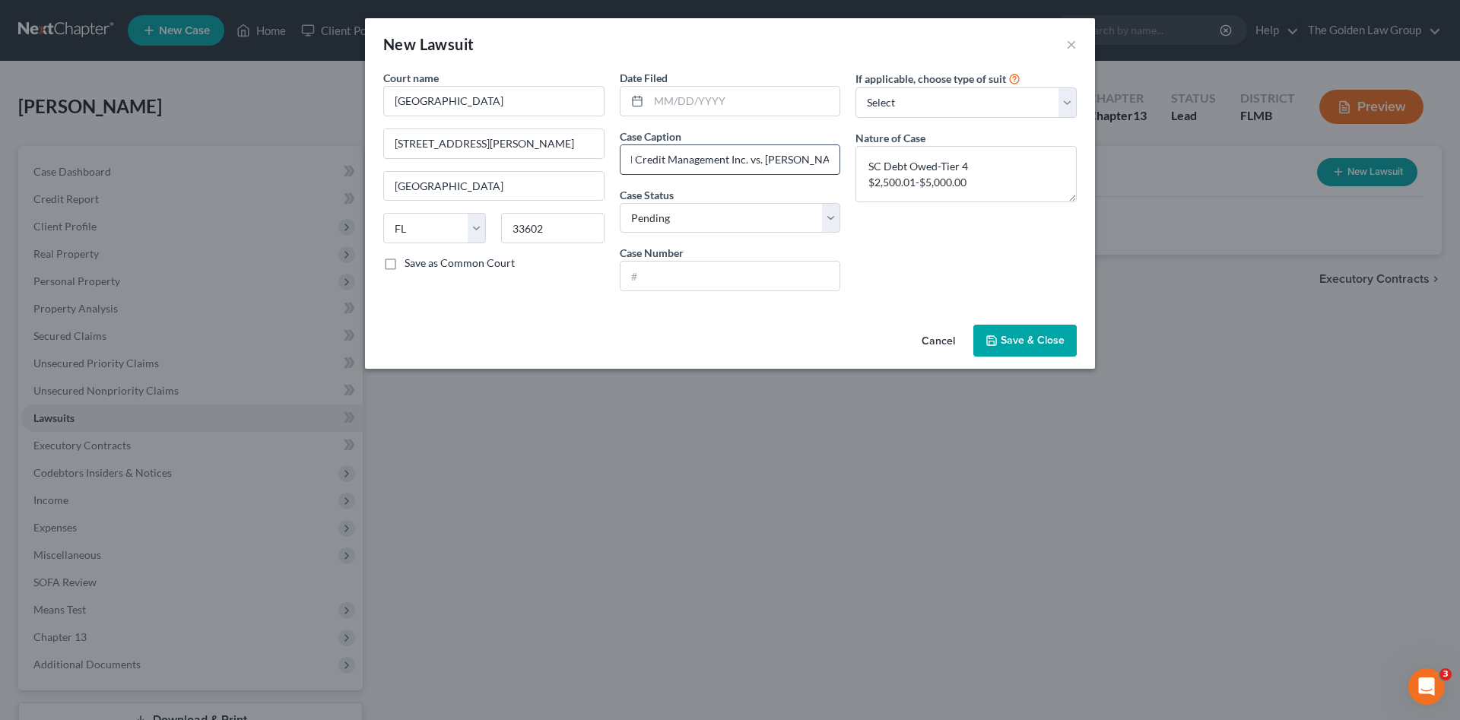
scroll to position [0, 43]
type input "Midland Credit Management Inc. vs. Britton, Gary J."
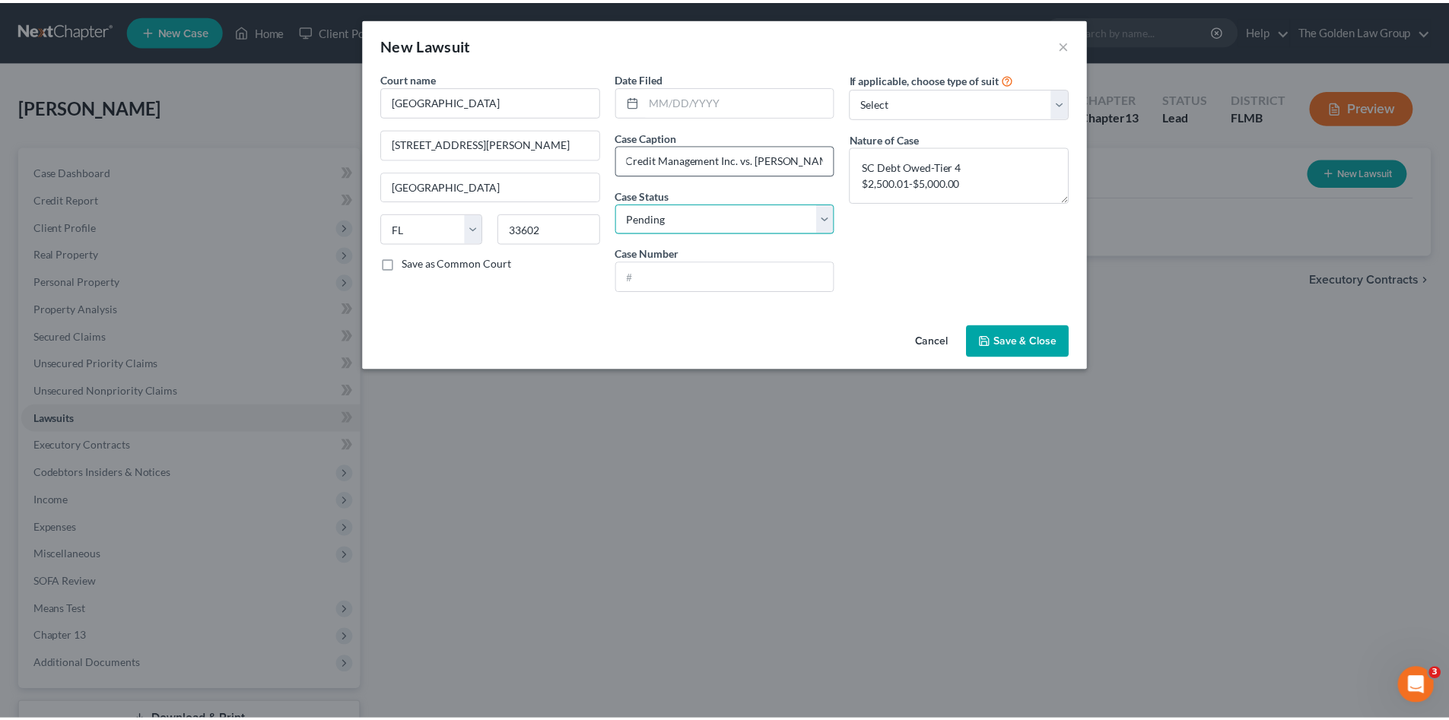
scroll to position [0, 0]
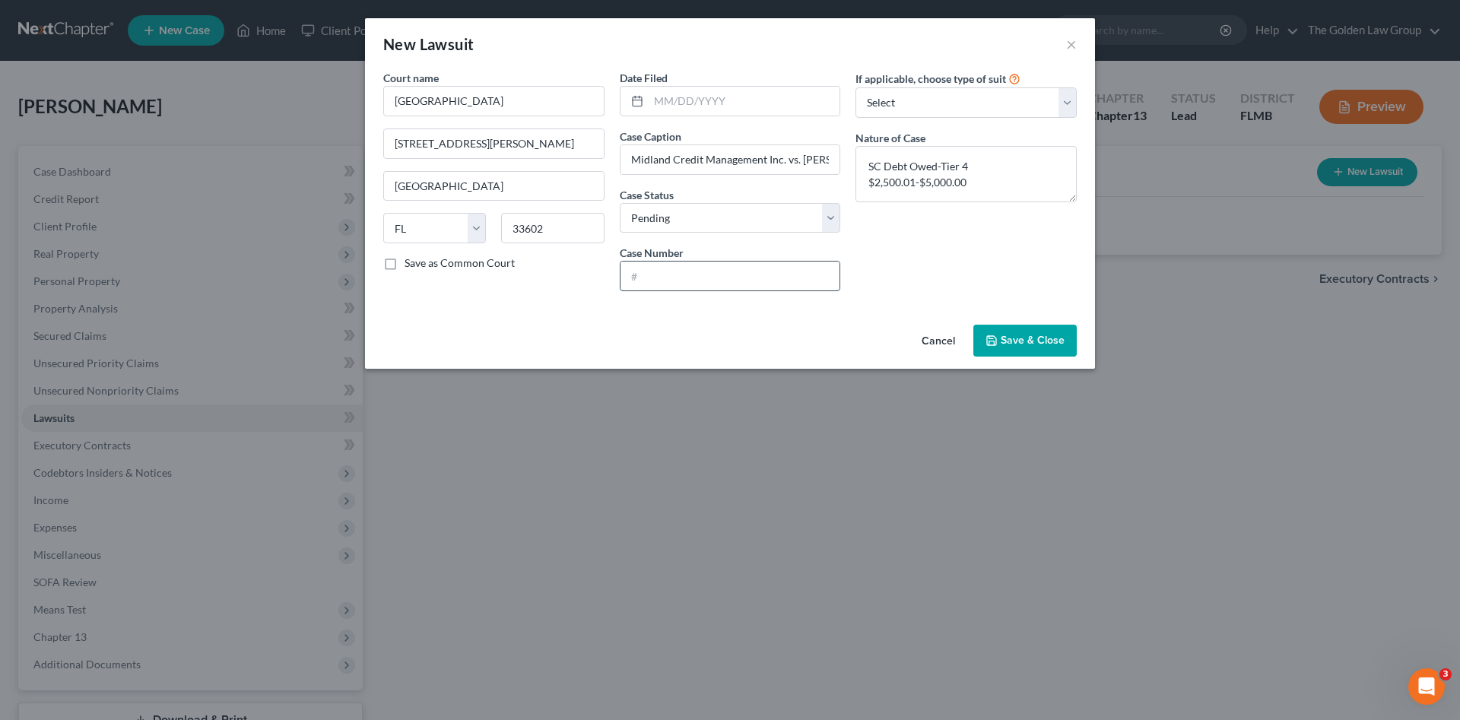
click at [684, 278] on input "text" at bounding box center [731, 276] width 220 height 29
paste input "25-CC-038109"
type input "25-CC-038109"
click at [704, 97] on input "text" at bounding box center [745, 101] width 192 height 29
type input "09/02/2025"
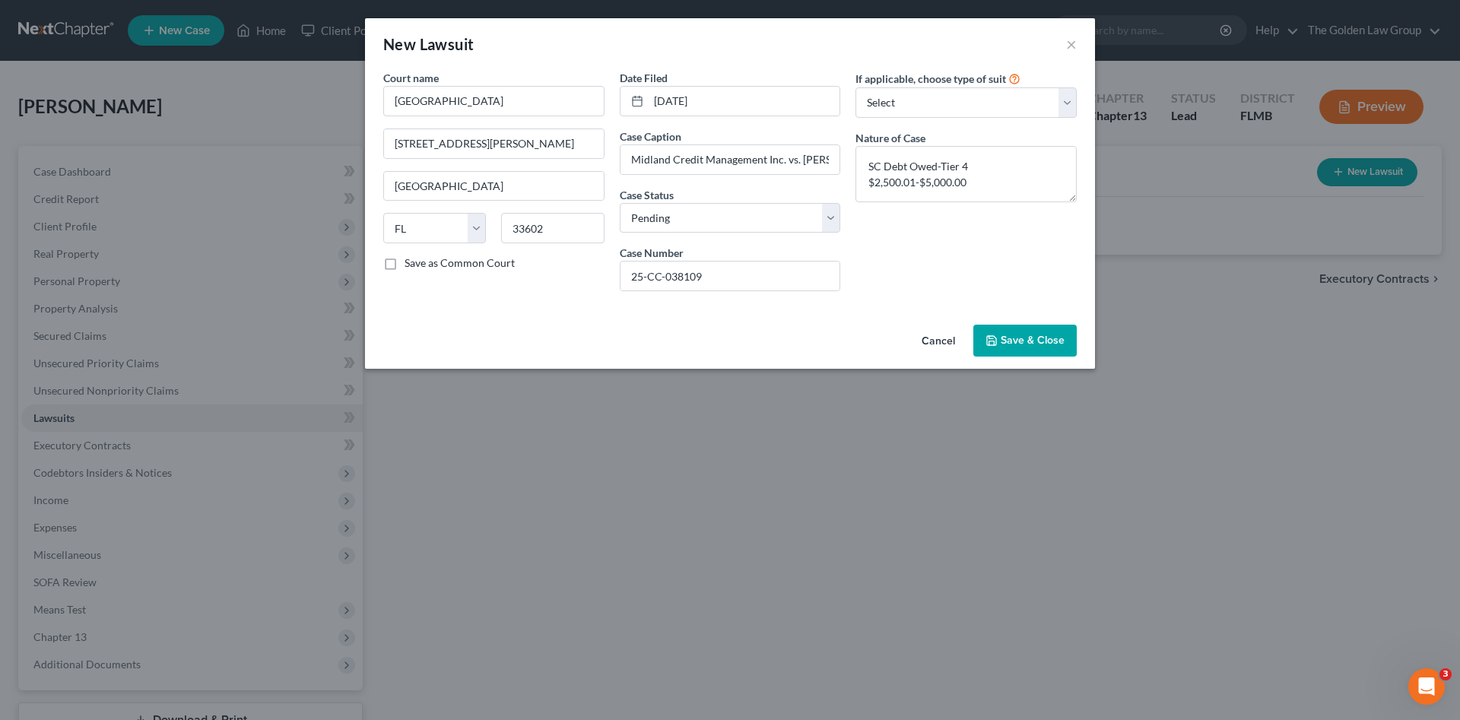
click at [1008, 341] on span "Save & Close" at bounding box center [1033, 340] width 64 height 13
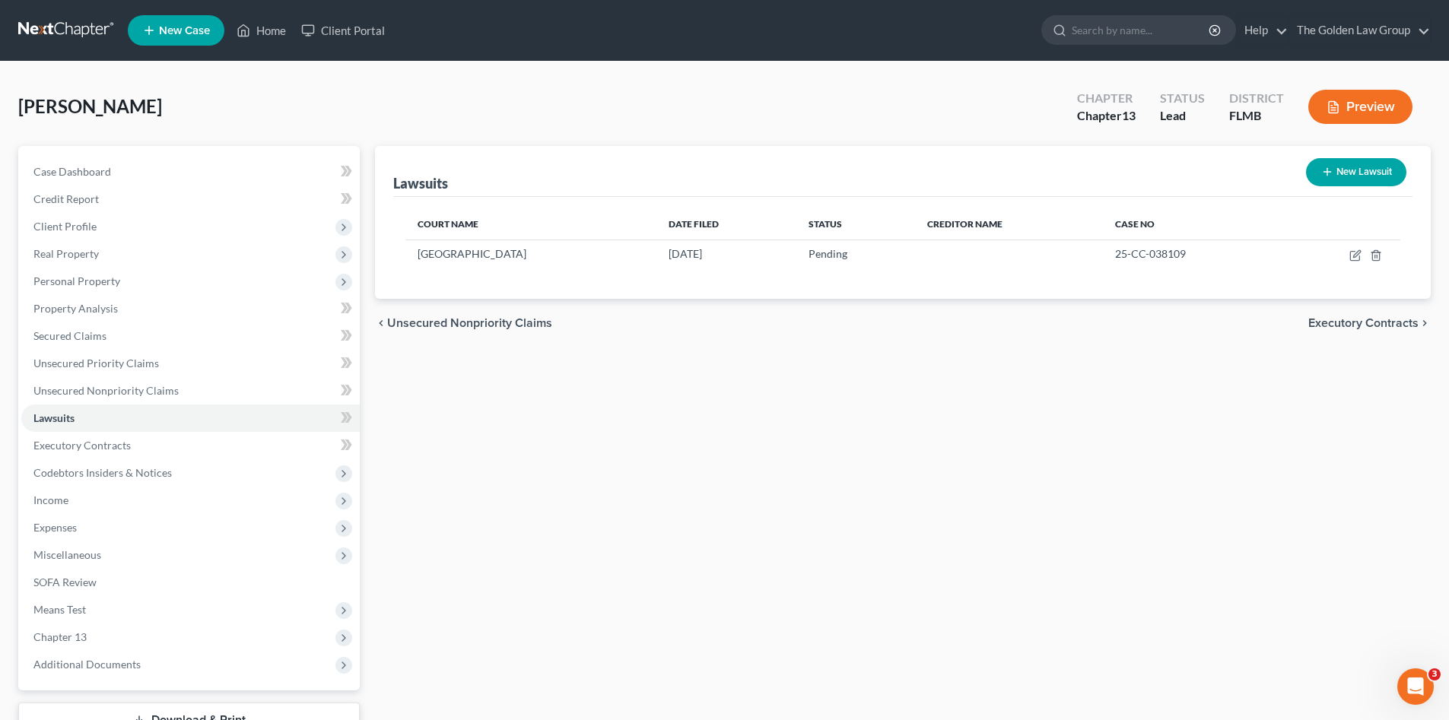
click at [1320, 163] on button "New Lawsuit" at bounding box center [1356, 172] width 100 height 28
select select "0"
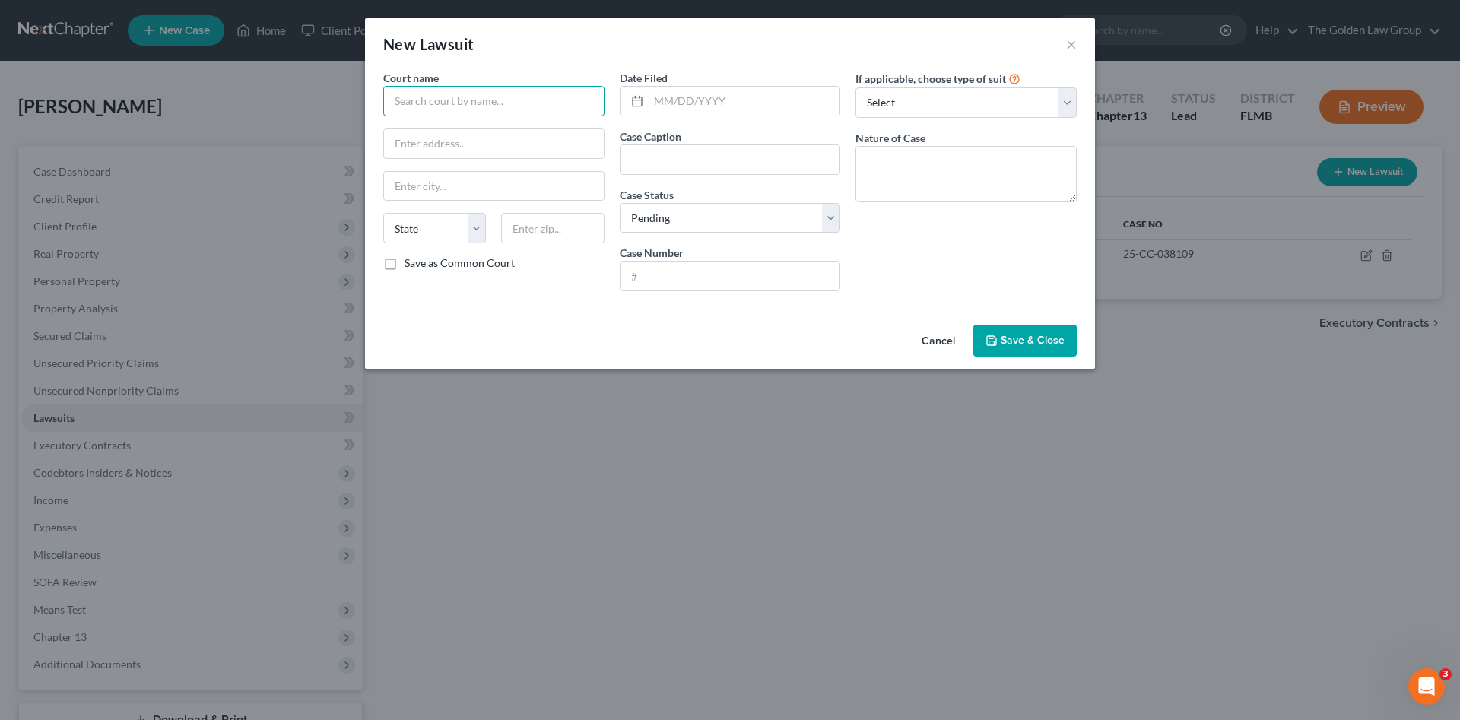
click at [514, 106] on input "text" at bounding box center [493, 101] width 221 height 30
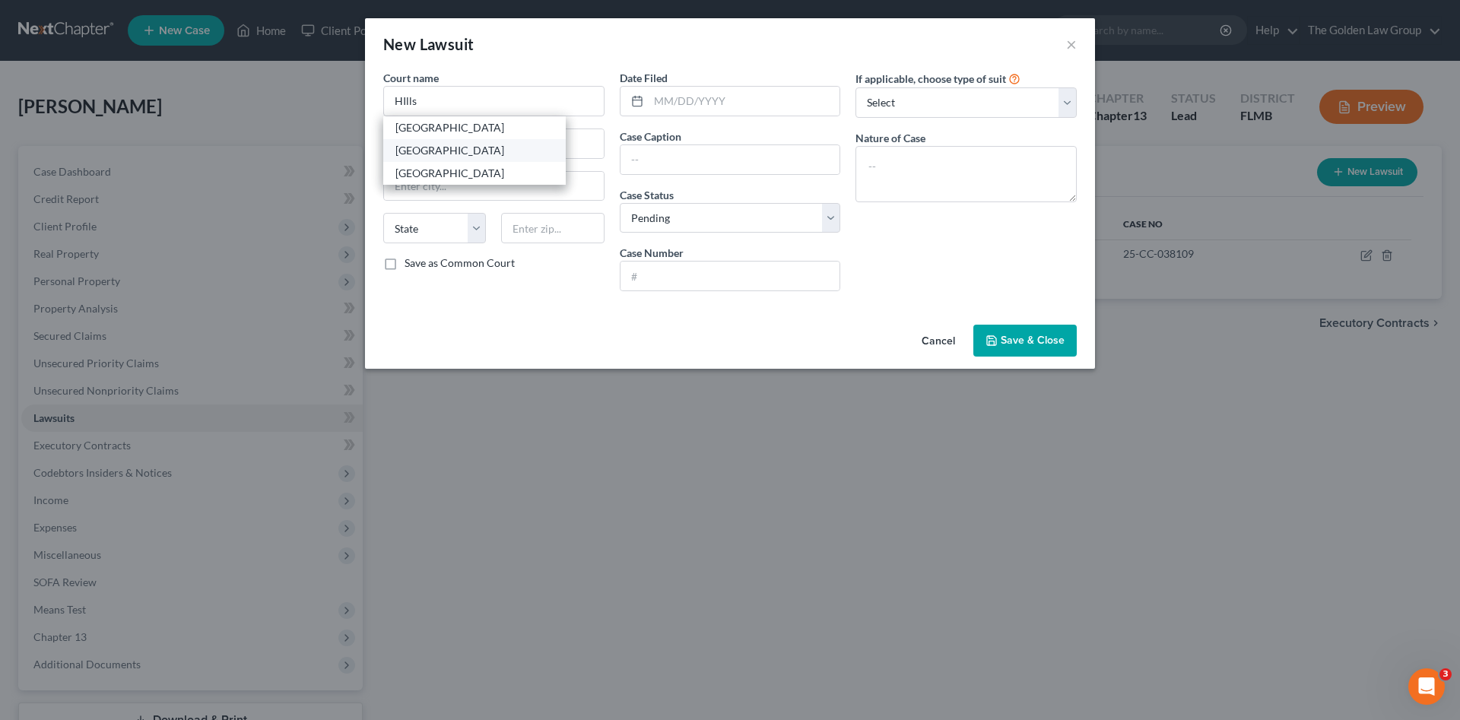
drag, startPoint x: 513, startPoint y: 153, endPoint x: 697, endPoint y: 98, distance: 192.0
click at [513, 152] on div "Hillsborough County Courthouse" at bounding box center [474, 150] width 158 height 15
type input "Hillsborough County Courthouse"
type input "800 E. Twiggs St."
type input "Tampa"
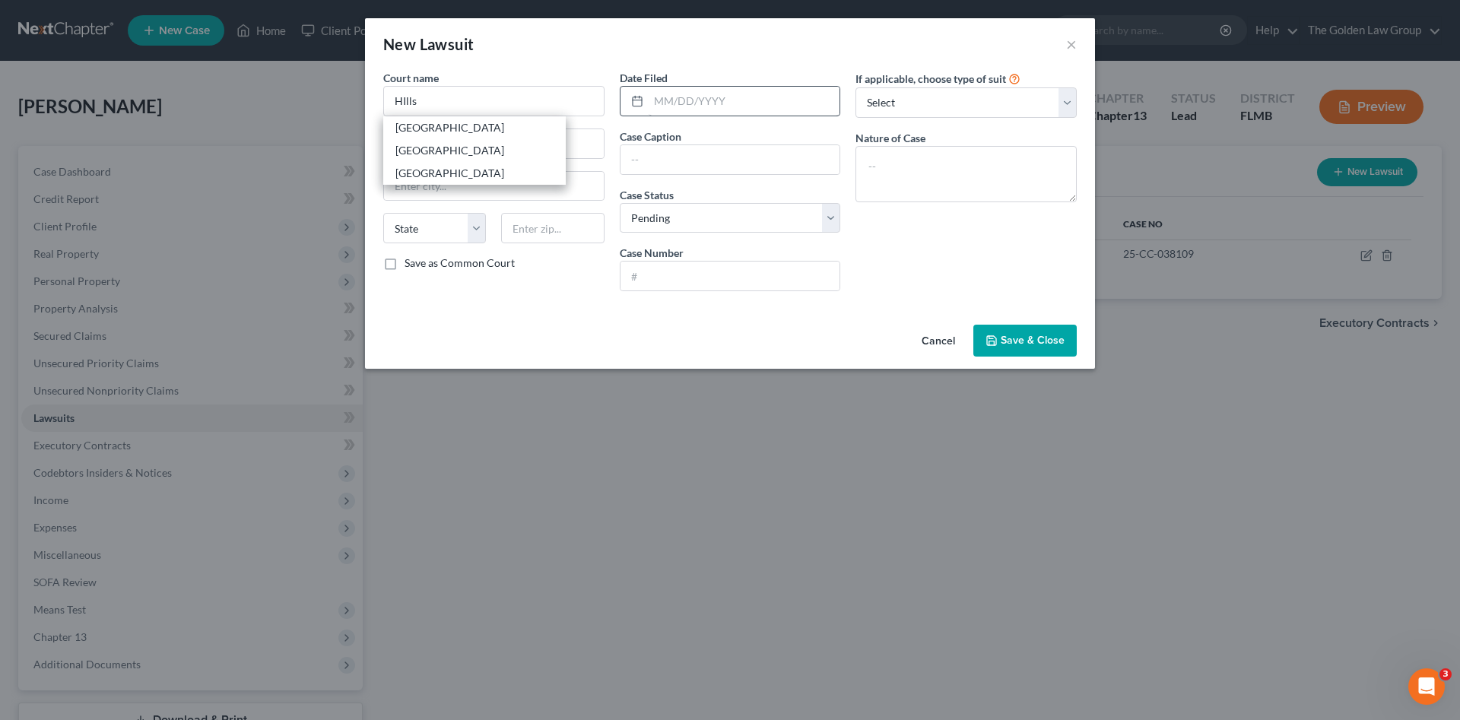
select select "9"
type input "33602"
click at [697, 98] on input "text" at bounding box center [745, 101] width 192 height 29
click at [761, 98] on input "text" at bounding box center [745, 101] width 192 height 29
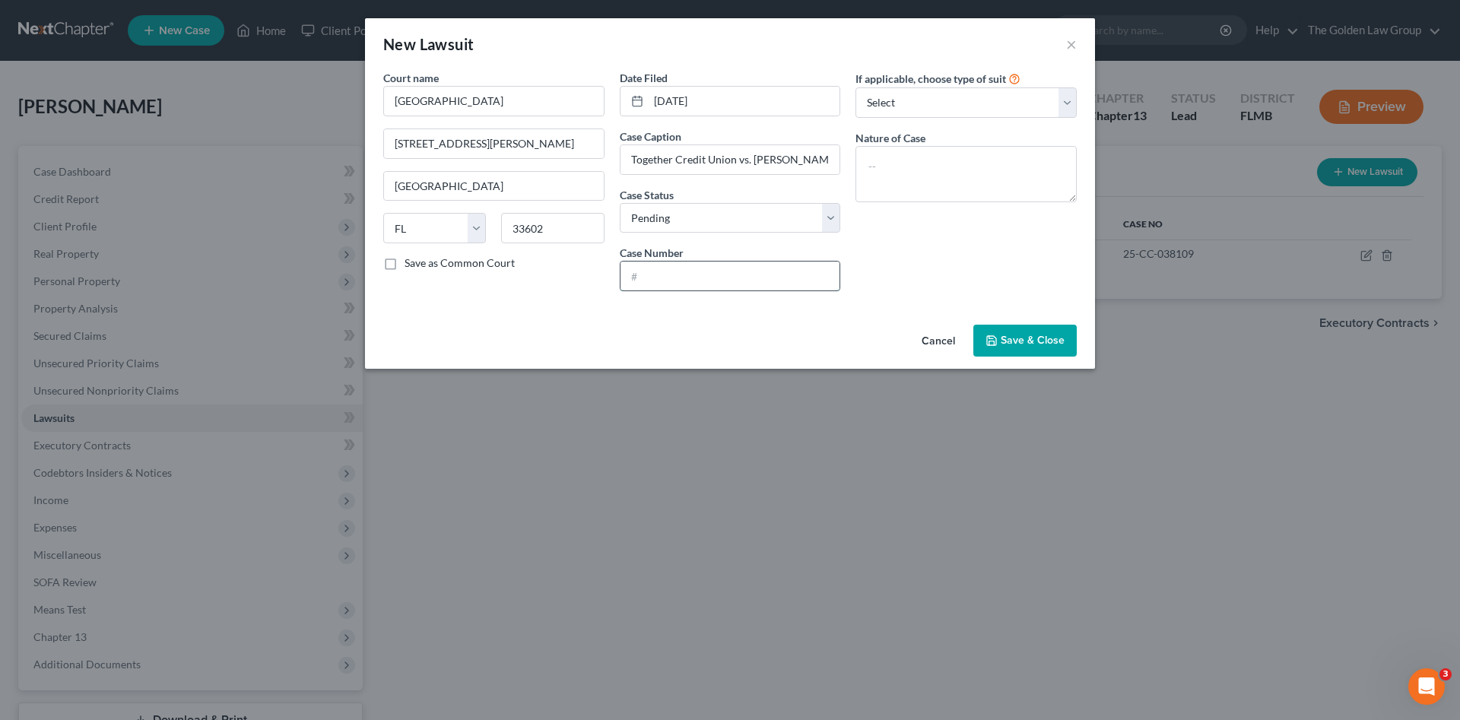
drag, startPoint x: 703, startPoint y: 283, endPoint x: 688, endPoint y: 275, distance: 16.7
click at [703, 283] on input "text" at bounding box center [731, 276] width 220 height 29
paste input "25-CC-023823"
drag, startPoint x: 961, startPoint y: 173, endPoint x: 1006, endPoint y: 287, distance: 121.9
click at [961, 173] on textarea at bounding box center [966, 174] width 221 height 56
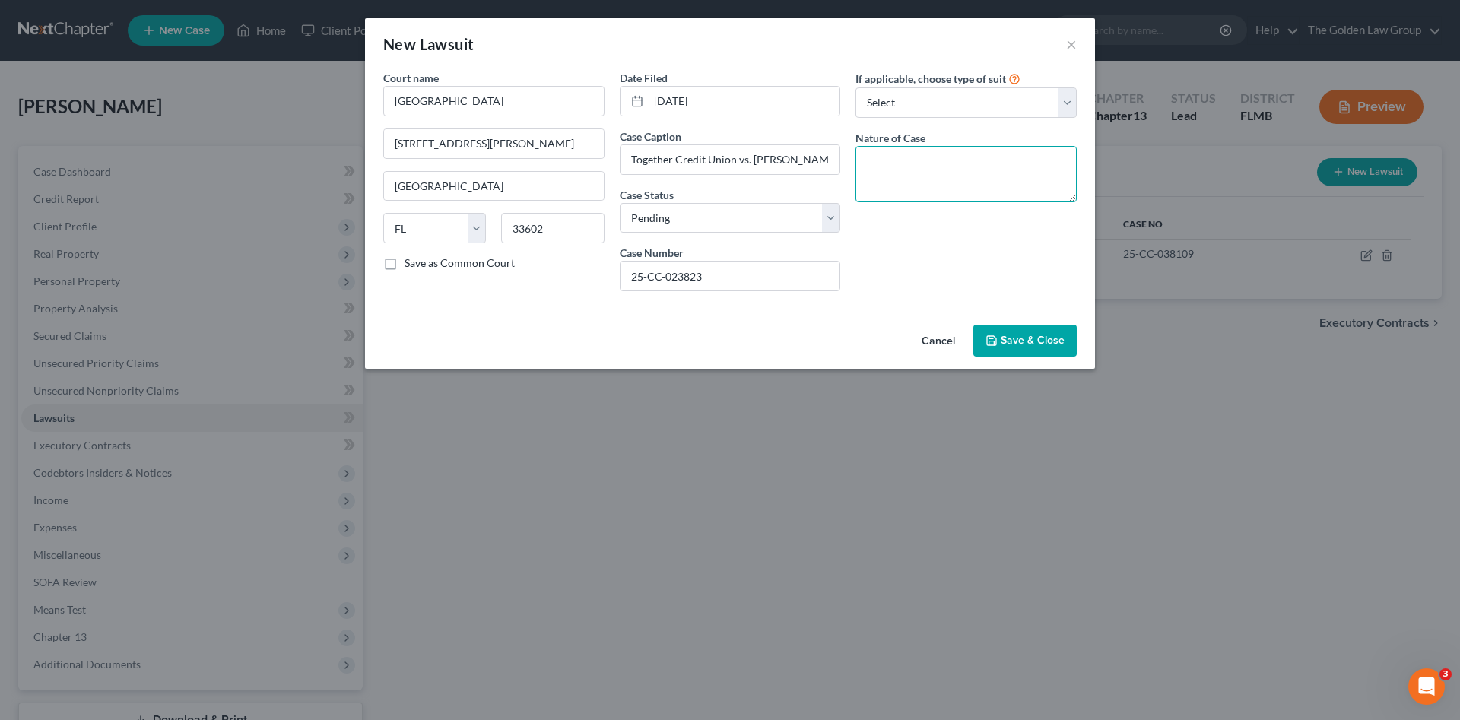
paste textarea "CC Debt Owed $15,000.01 to $30,000.00"
click at [1011, 342] on span "Save & Close" at bounding box center [1033, 340] width 64 height 13
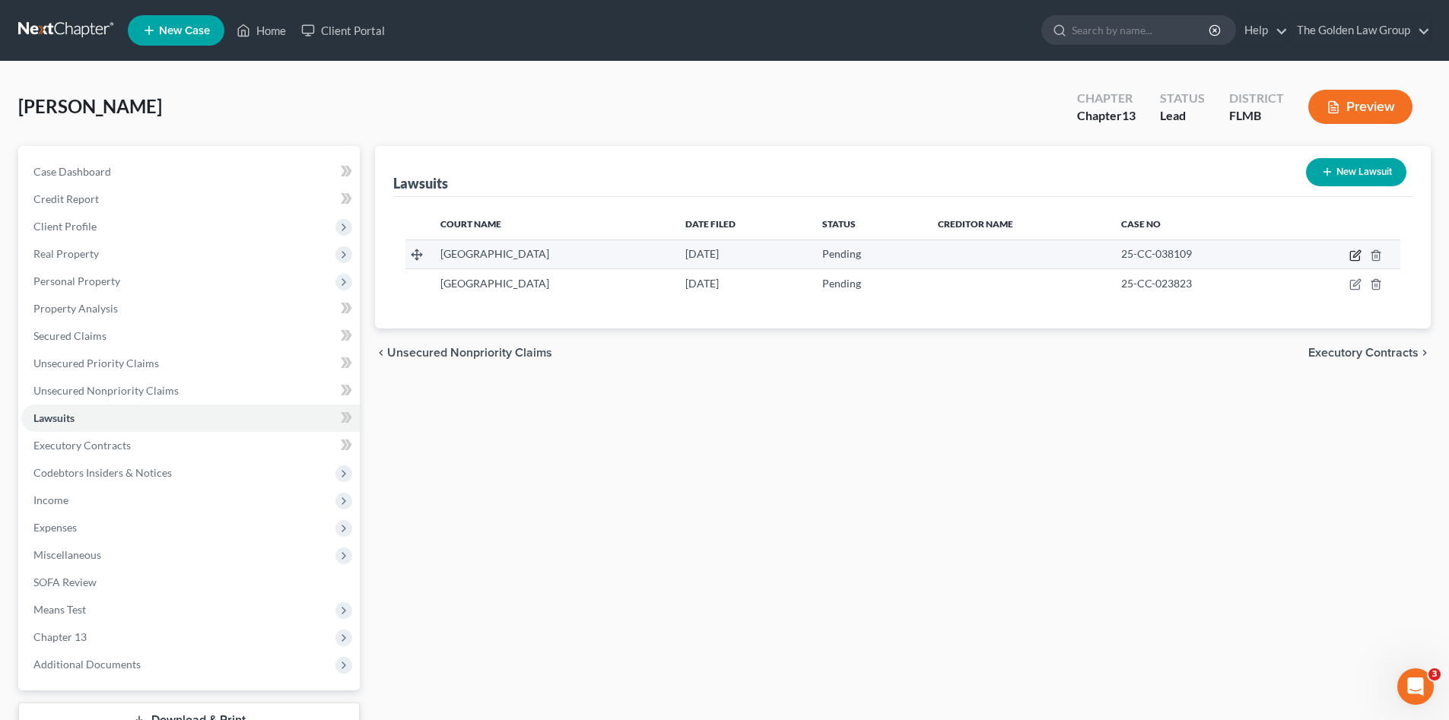
click at [1352, 256] on icon "button" at bounding box center [1355, 255] width 12 height 12
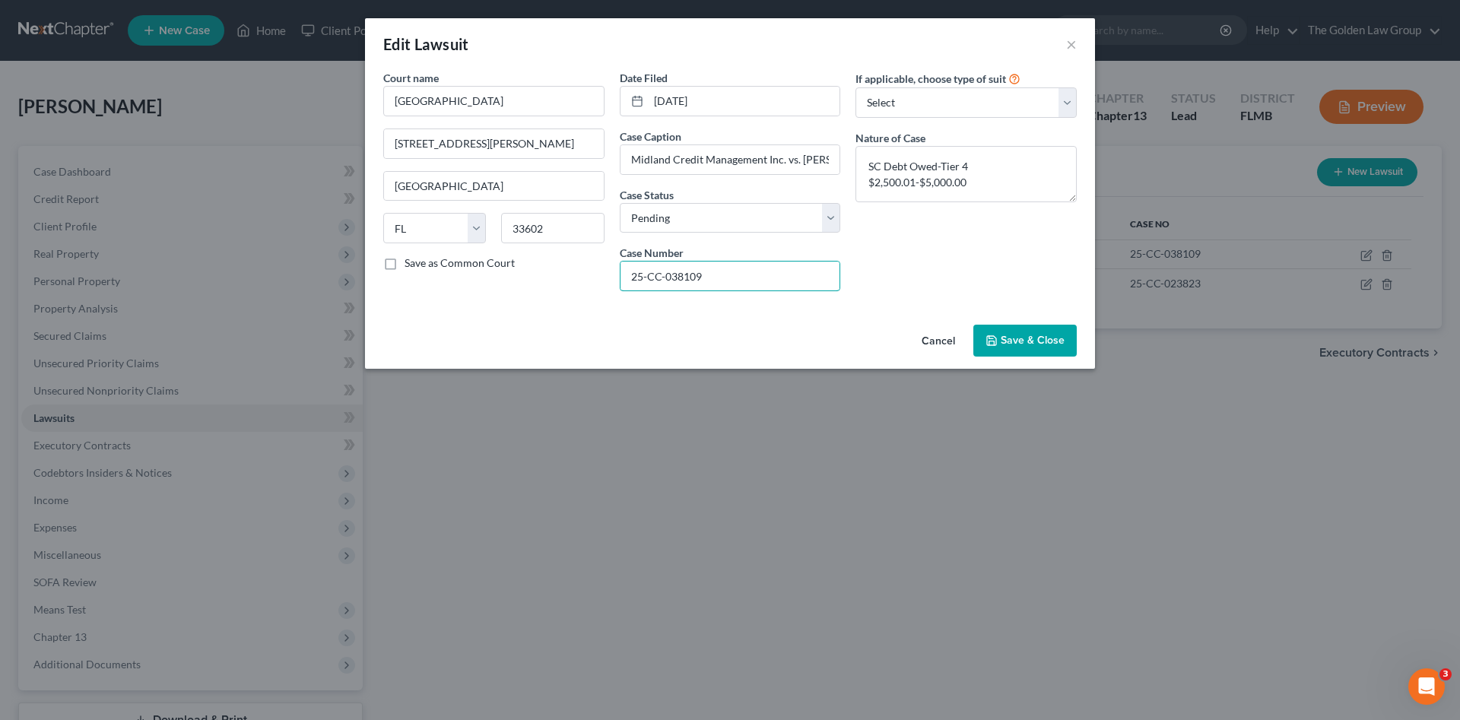
drag, startPoint x: 660, startPoint y: 268, endPoint x: 513, endPoint y: 287, distance: 147.9
click at [595, 262] on div "Court name * Hillsborough County Courthouse 800 E. Twiggs St. Tampa State AL AK…" at bounding box center [730, 186] width 709 height 233
click at [940, 337] on button "Cancel" at bounding box center [939, 341] width 58 height 30
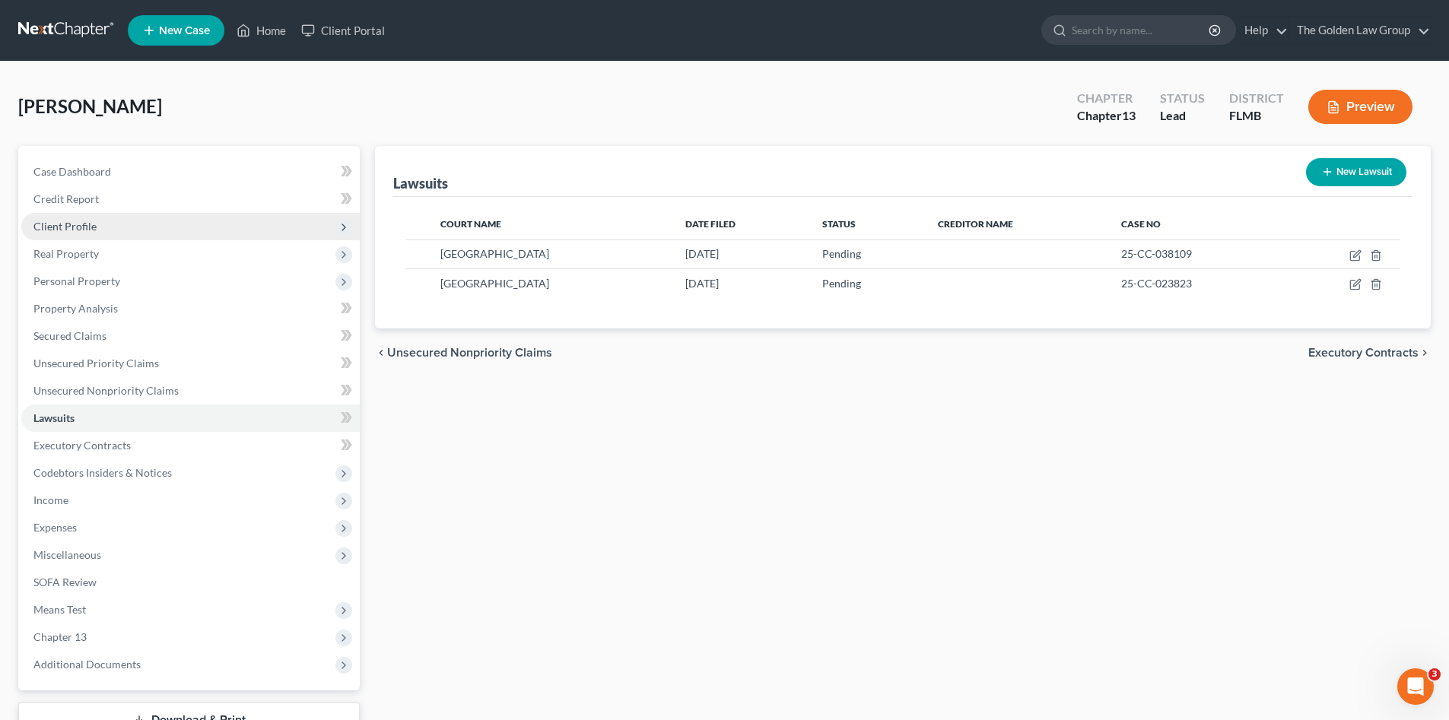
click at [105, 225] on span "Client Profile" at bounding box center [190, 226] width 338 height 27
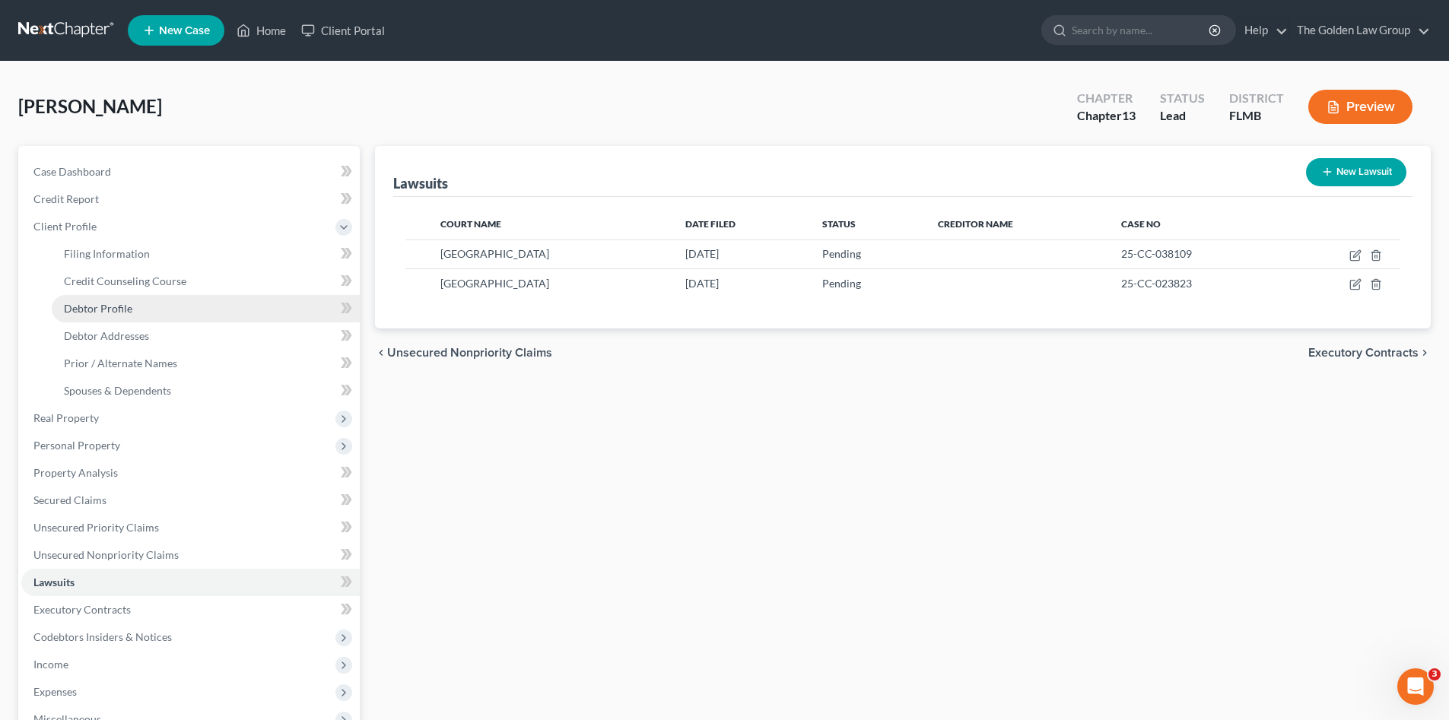
click at [126, 302] on span "Debtor Profile" at bounding box center [98, 308] width 68 height 13
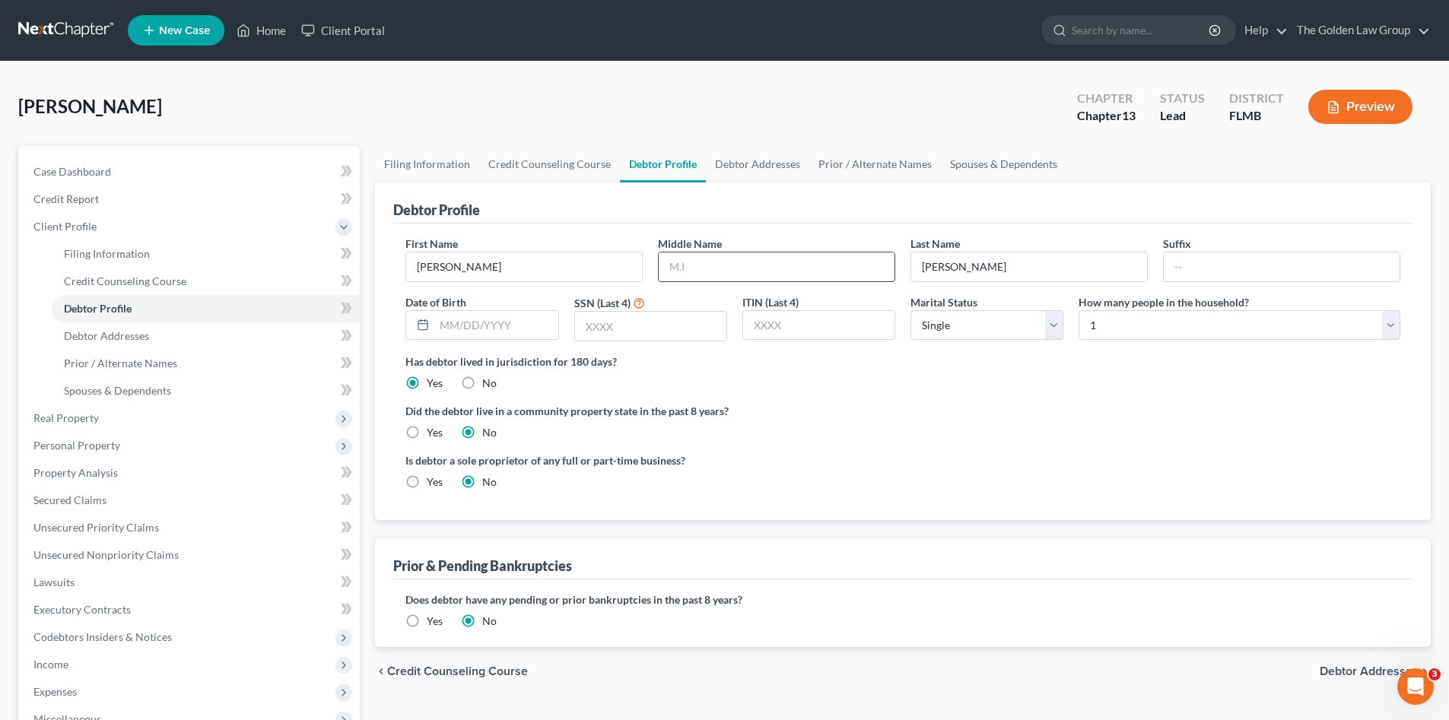
drag, startPoint x: 713, startPoint y: 268, endPoint x: 165, endPoint y: 229, distance: 549.7
click at [706, 267] on input "text" at bounding box center [777, 266] width 236 height 29
click at [857, 261] on input "text" at bounding box center [777, 266] width 236 height 29
click at [599, 337] on input "text" at bounding box center [650, 326] width 151 height 29
drag, startPoint x: 805, startPoint y: 459, endPoint x: 1336, endPoint y: 648, distance: 564.3
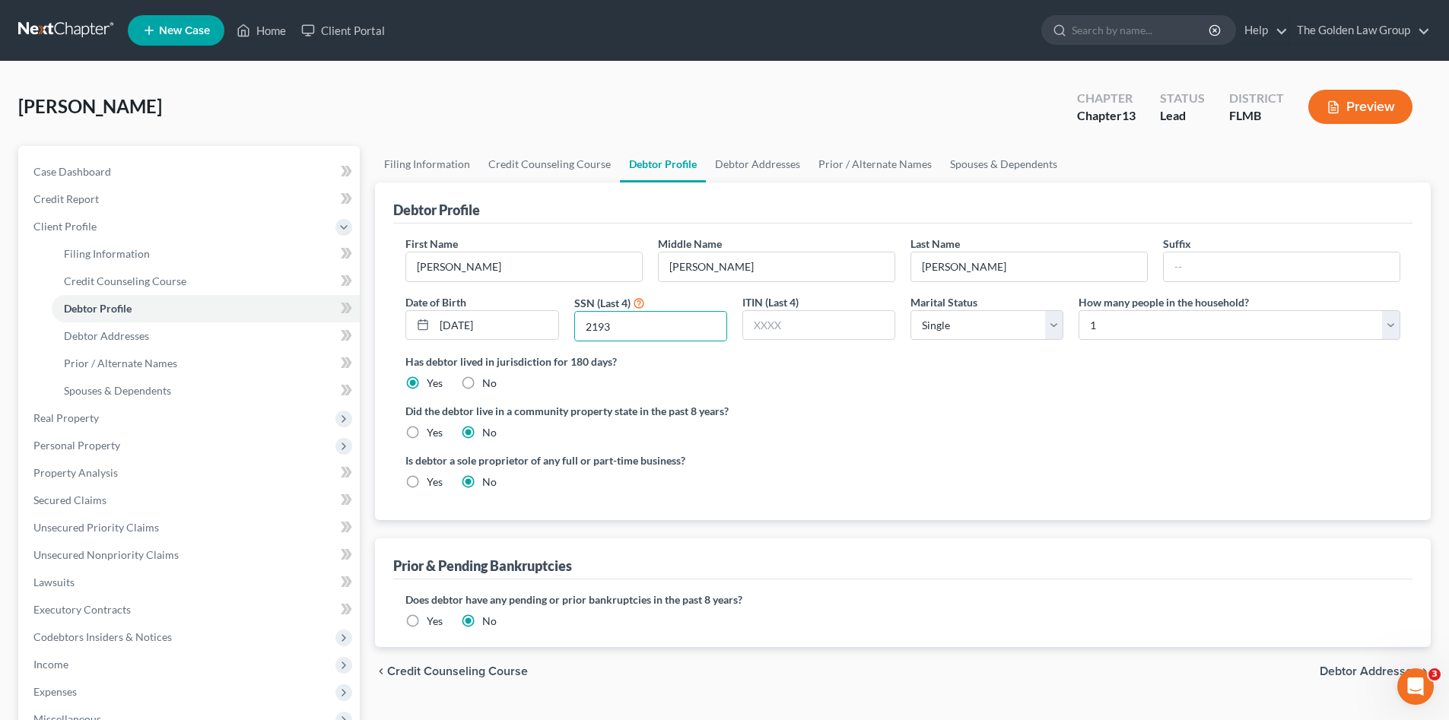
click at [807, 459] on label "Is debtor a sole proprietor of any full or part-time business?" at bounding box center [650, 461] width 490 height 16
click at [1359, 670] on span "Debtor Addresses" at bounding box center [1368, 671] width 99 height 12
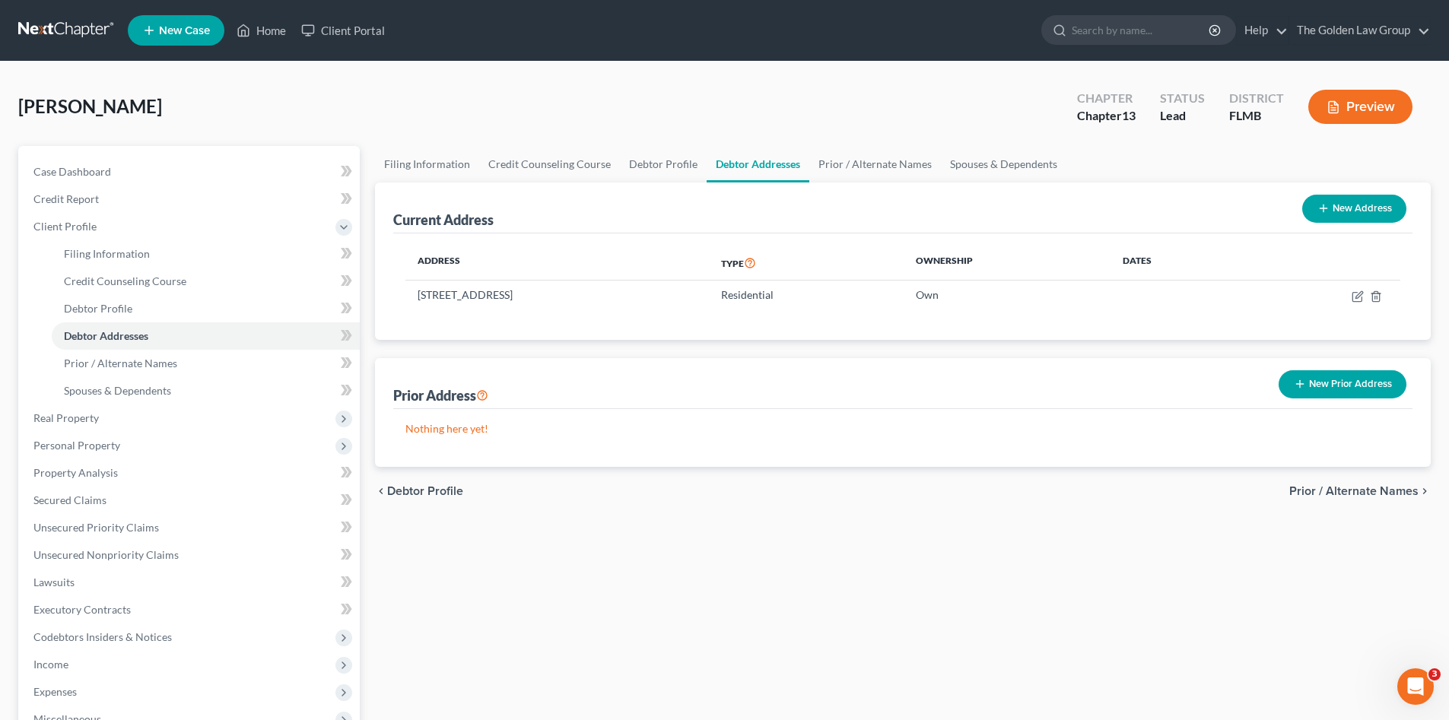
click at [1318, 491] on span "Prior / Alternate Names" at bounding box center [1353, 491] width 129 height 12
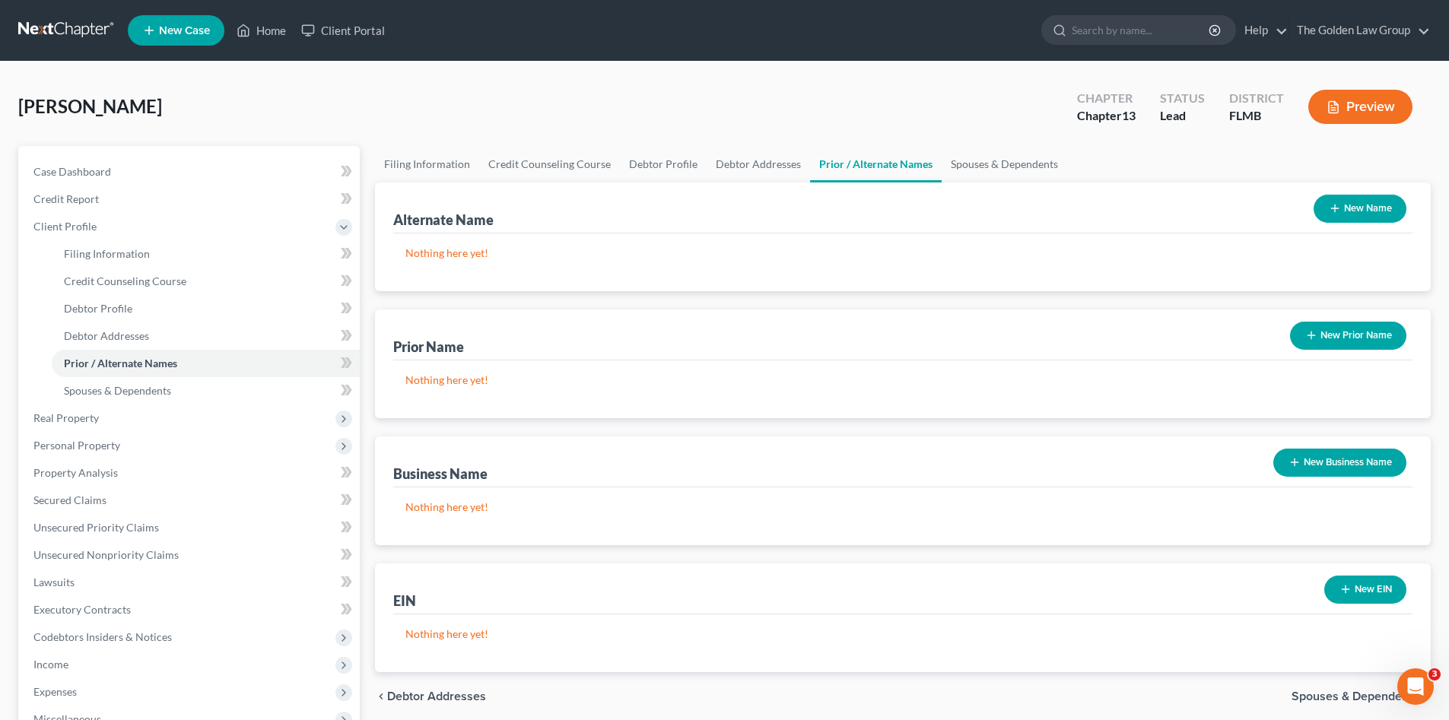
click at [1318, 491] on div "Nothing here yet!" at bounding box center [902, 516] width 1019 height 58
click at [1356, 693] on span "Spouses & Dependents" at bounding box center [1354, 697] width 127 height 12
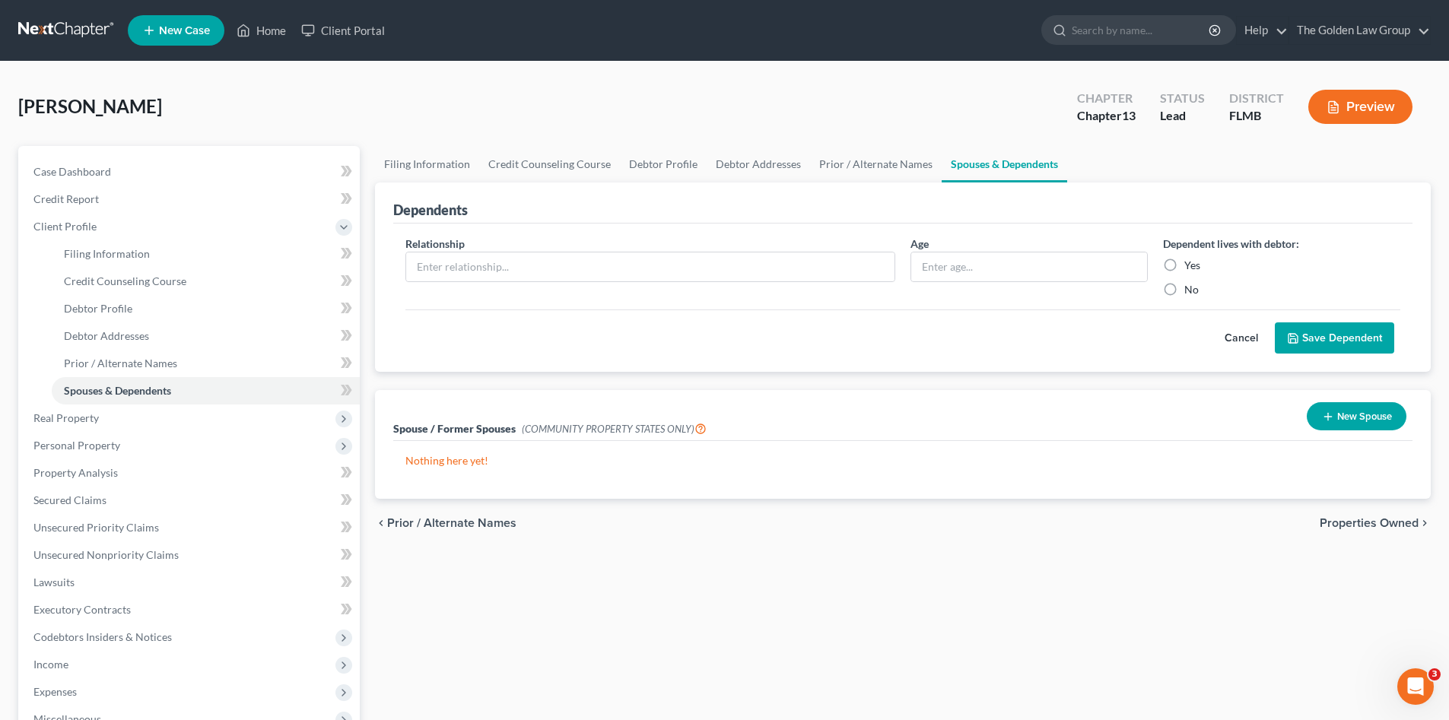
click at [1339, 525] on span "Properties Owned" at bounding box center [1368, 523] width 99 height 12
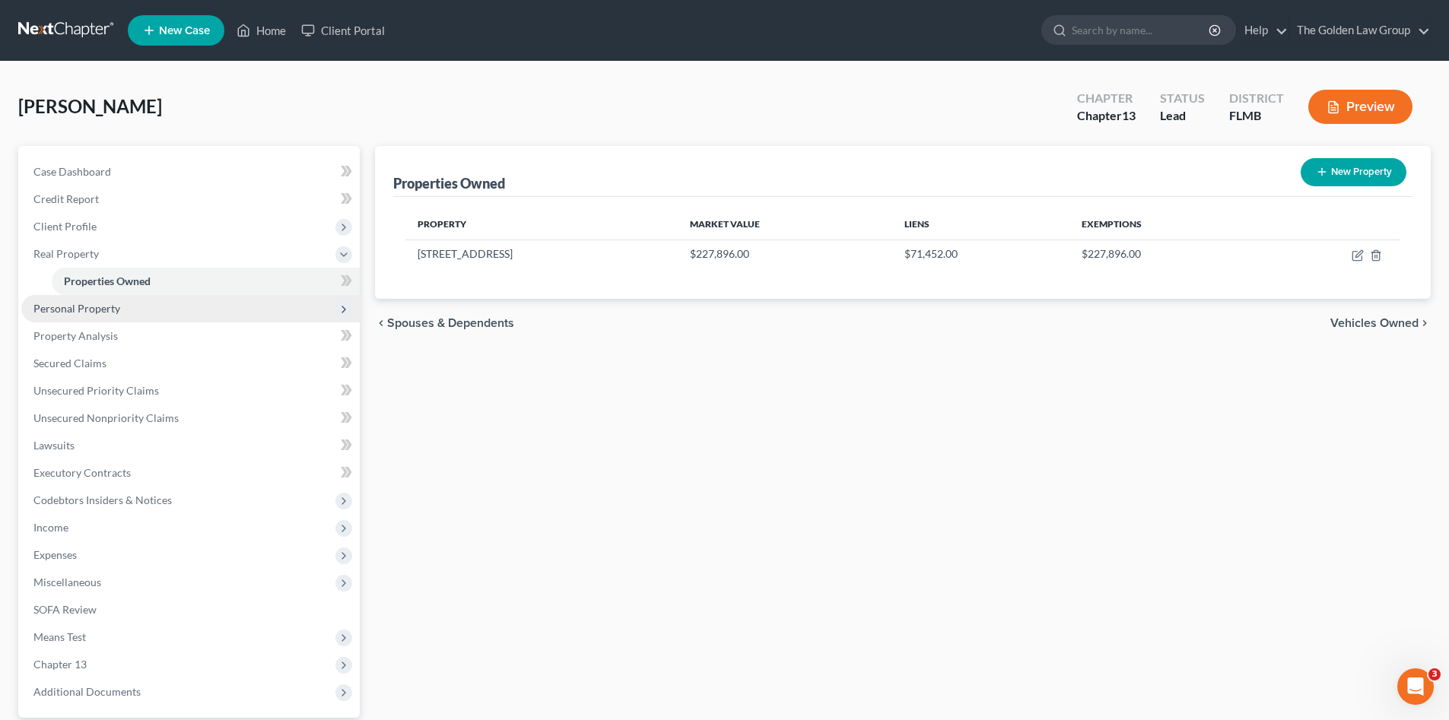
click at [92, 308] on span "Personal Property" at bounding box center [76, 308] width 87 height 13
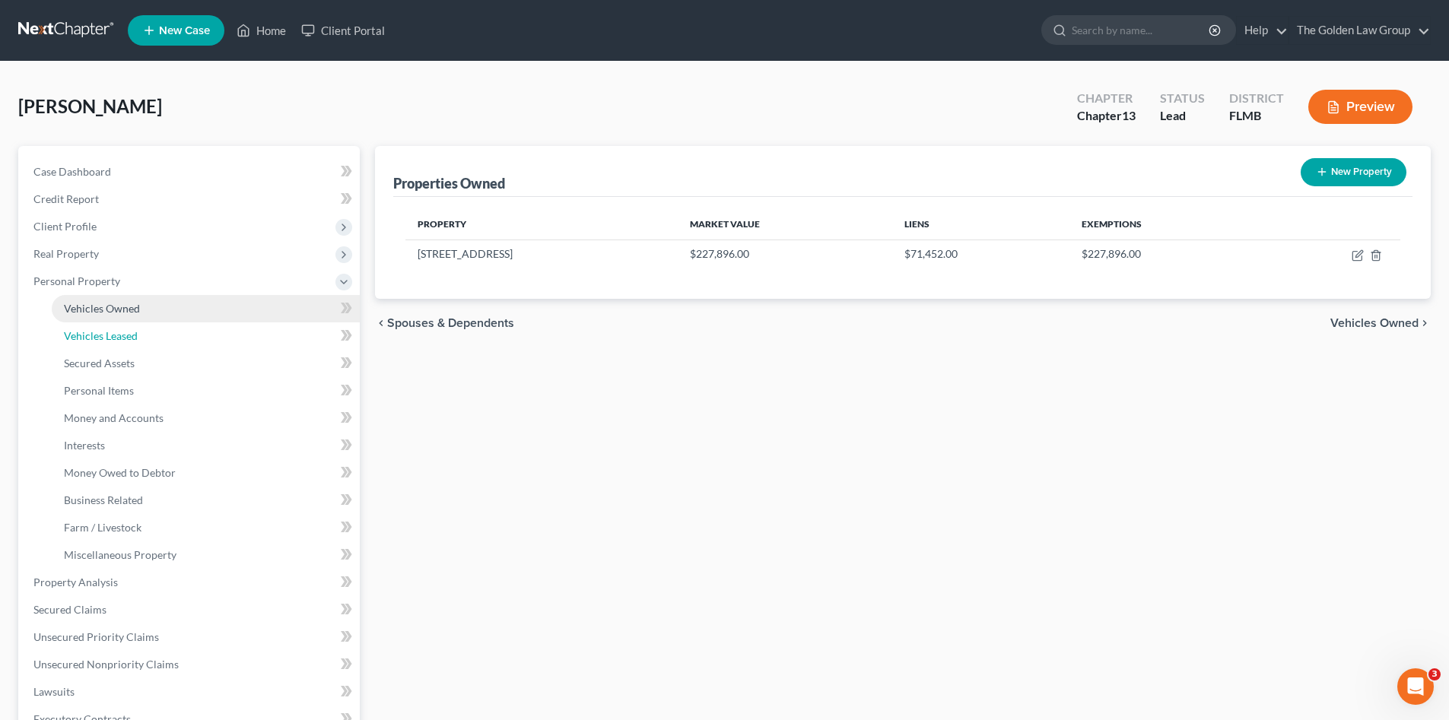
click at [103, 330] on span "Vehicles Leased" at bounding box center [101, 335] width 74 height 13
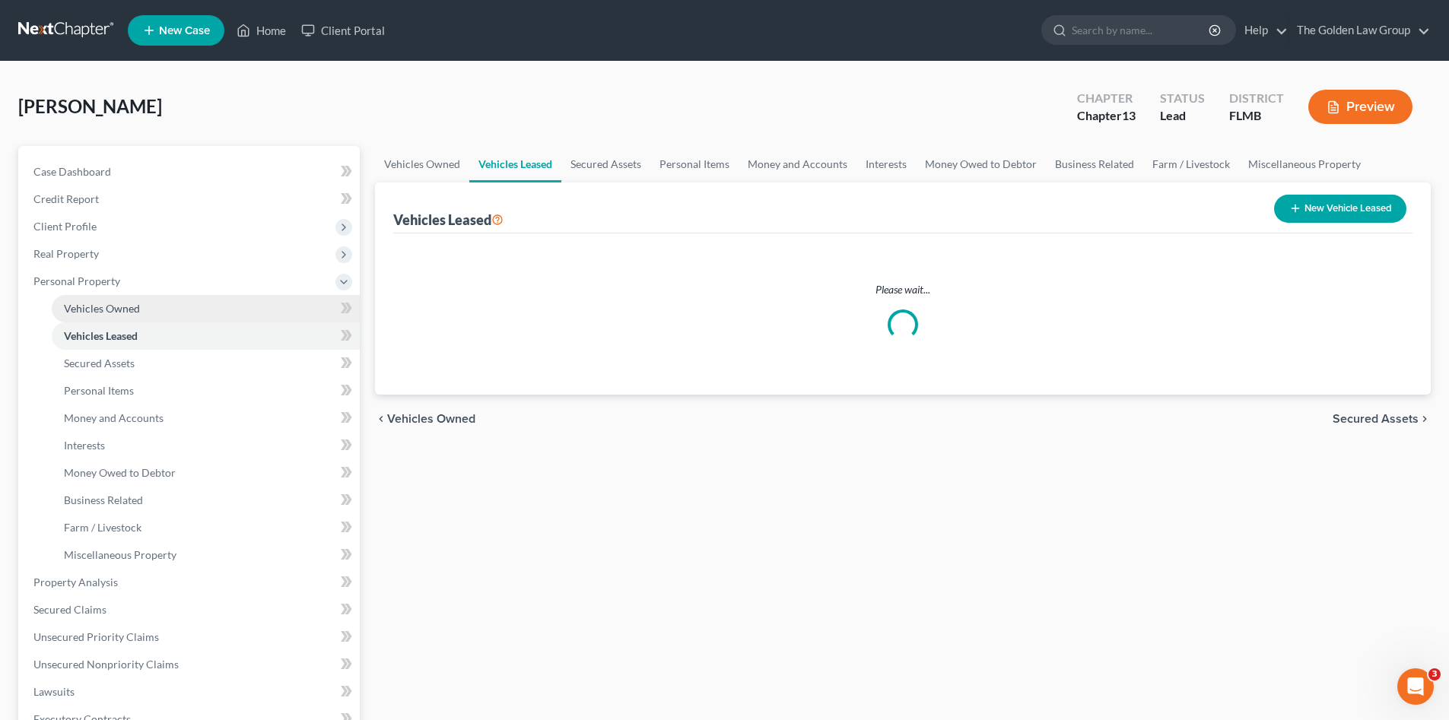
click at [103, 310] on span "Vehicles Owned" at bounding box center [102, 308] width 76 height 13
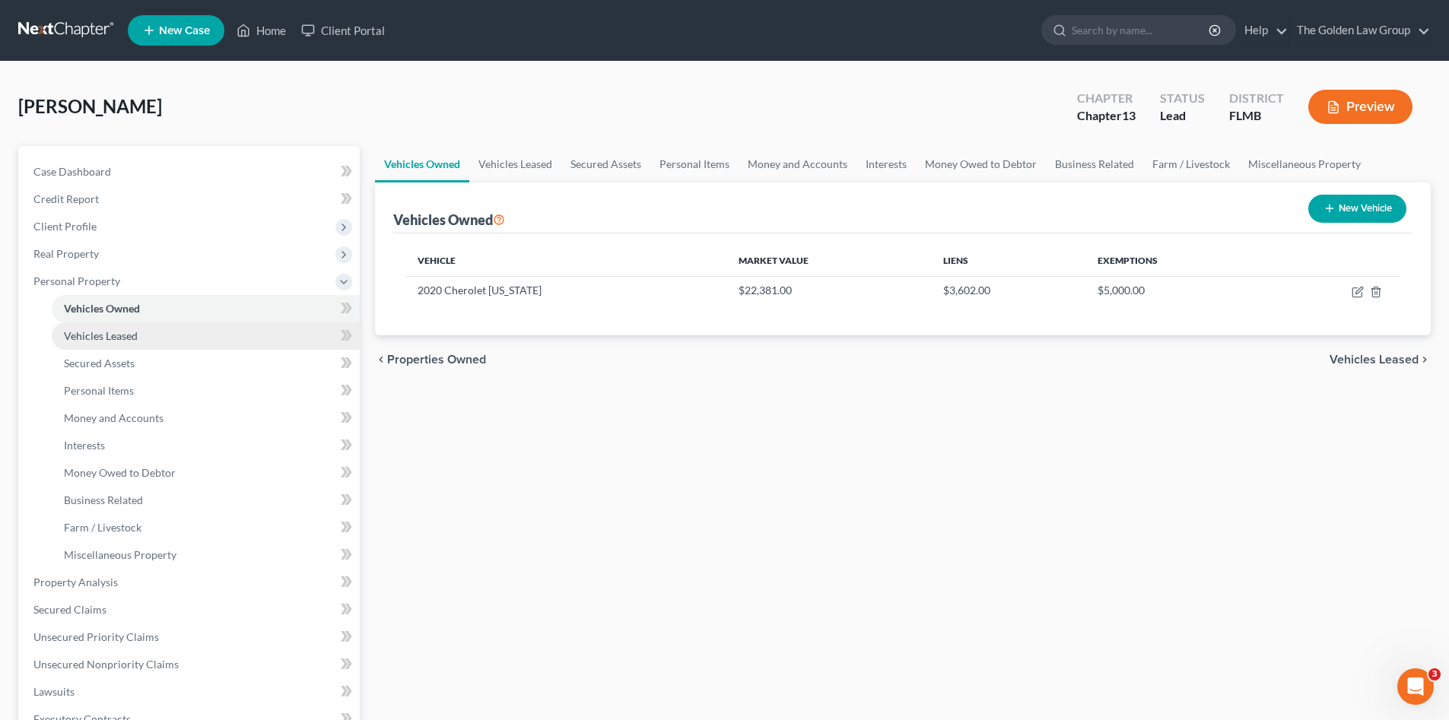
click at [106, 330] on span "Vehicles Leased" at bounding box center [101, 335] width 74 height 13
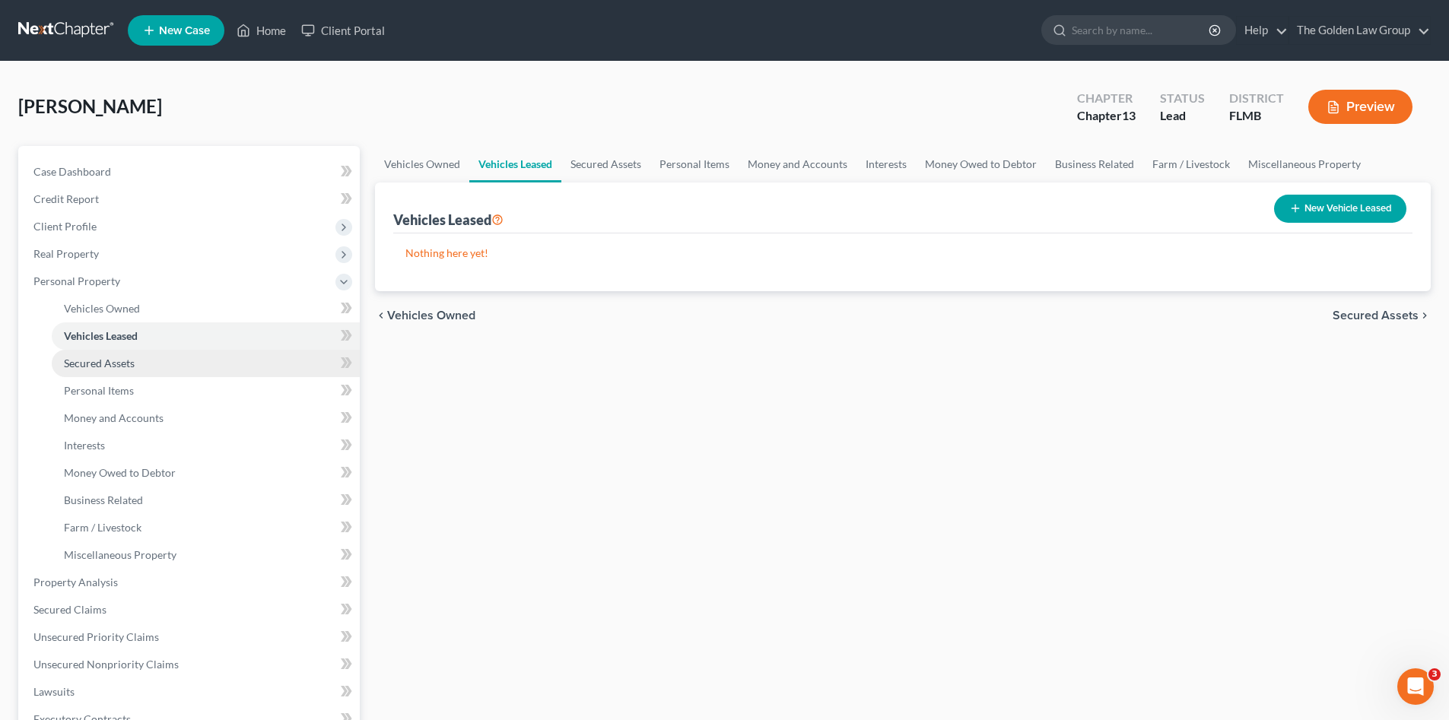
click at [116, 357] on span "Secured Assets" at bounding box center [99, 363] width 71 height 13
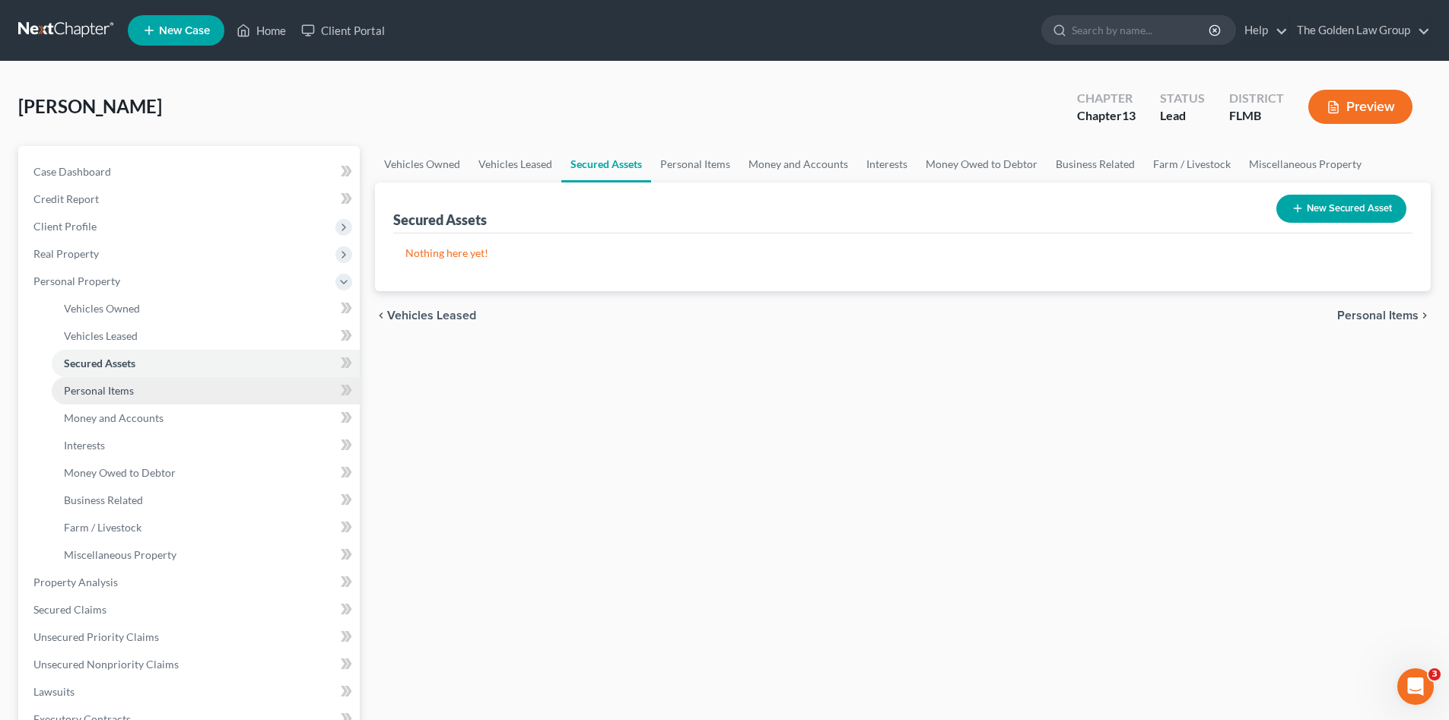
click at [118, 391] on span "Personal Items" at bounding box center [99, 390] width 70 height 13
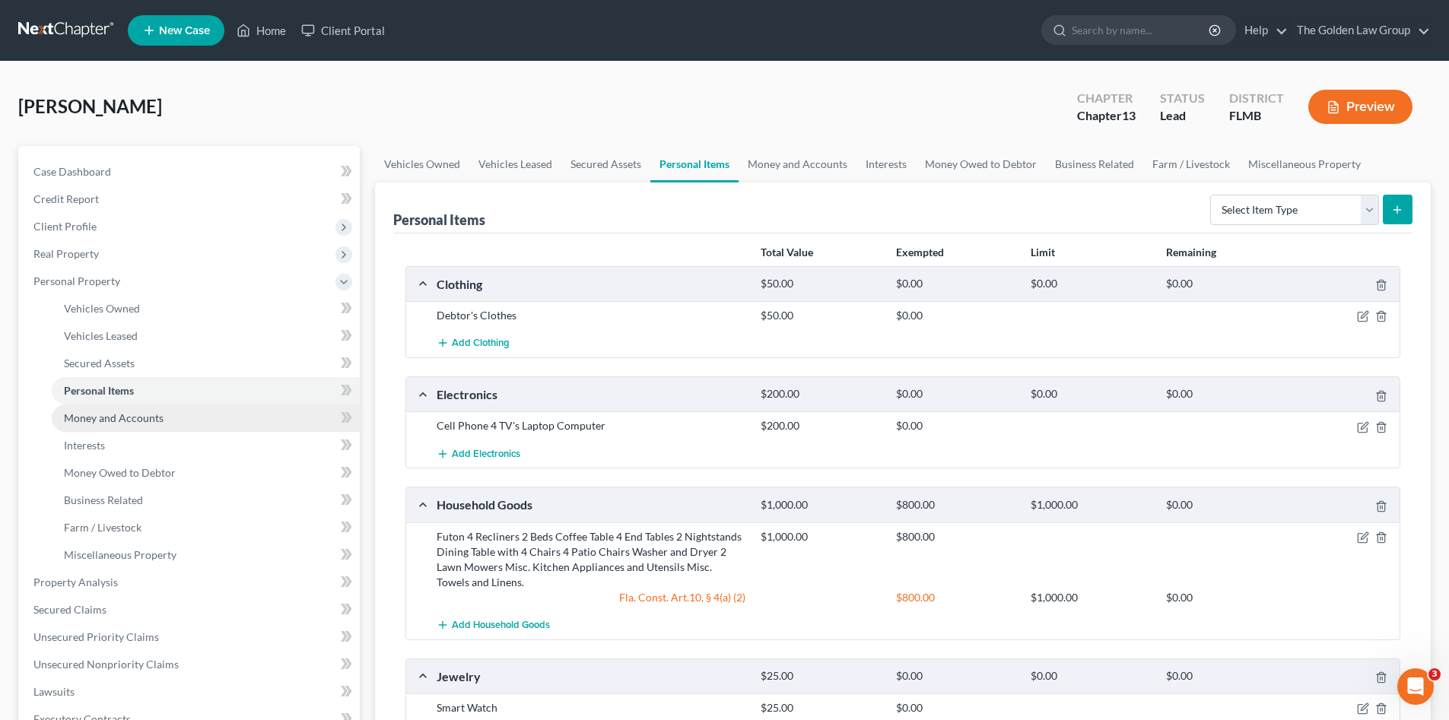
click at [122, 417] on span "Money and Accounts" at bounding box center [114, 417] width 100 height 13
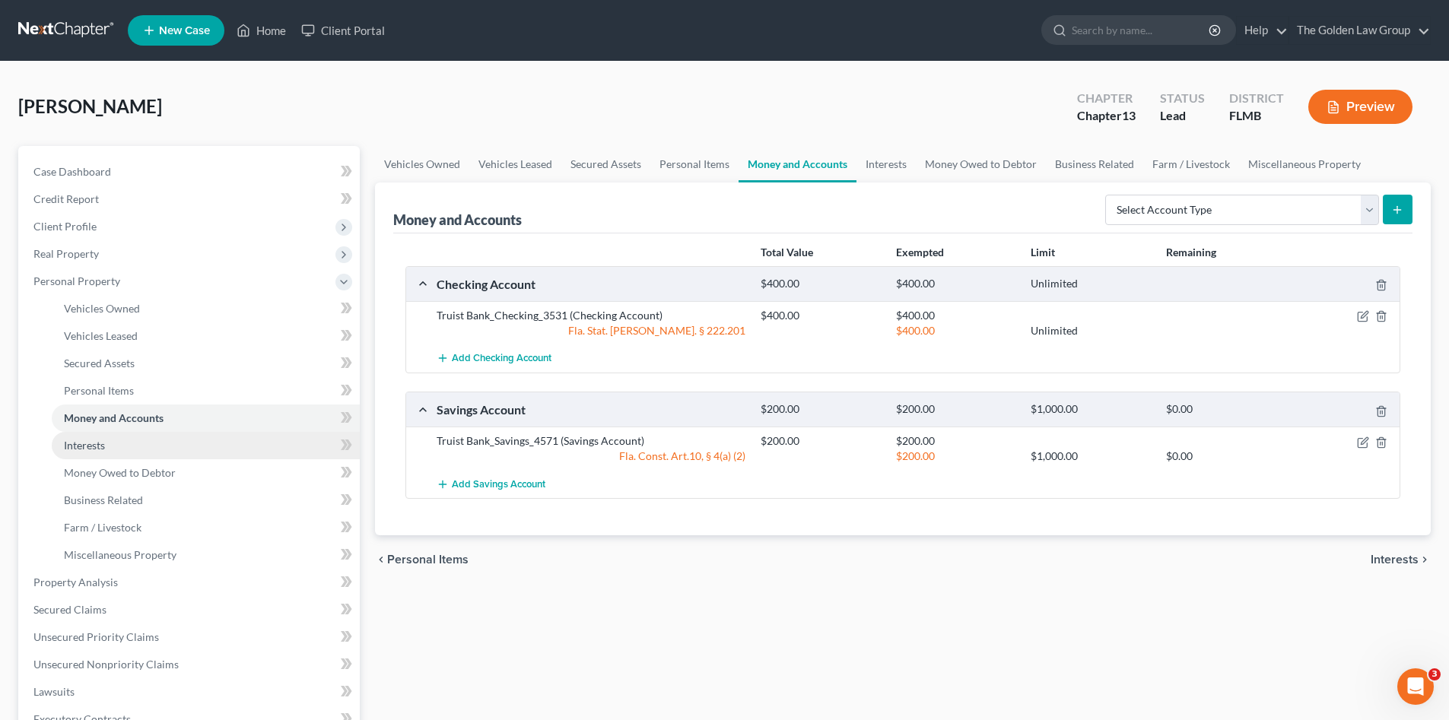
click at [108, 440] on link "Interests" at bounding box center [206, 445] width 308 height 27
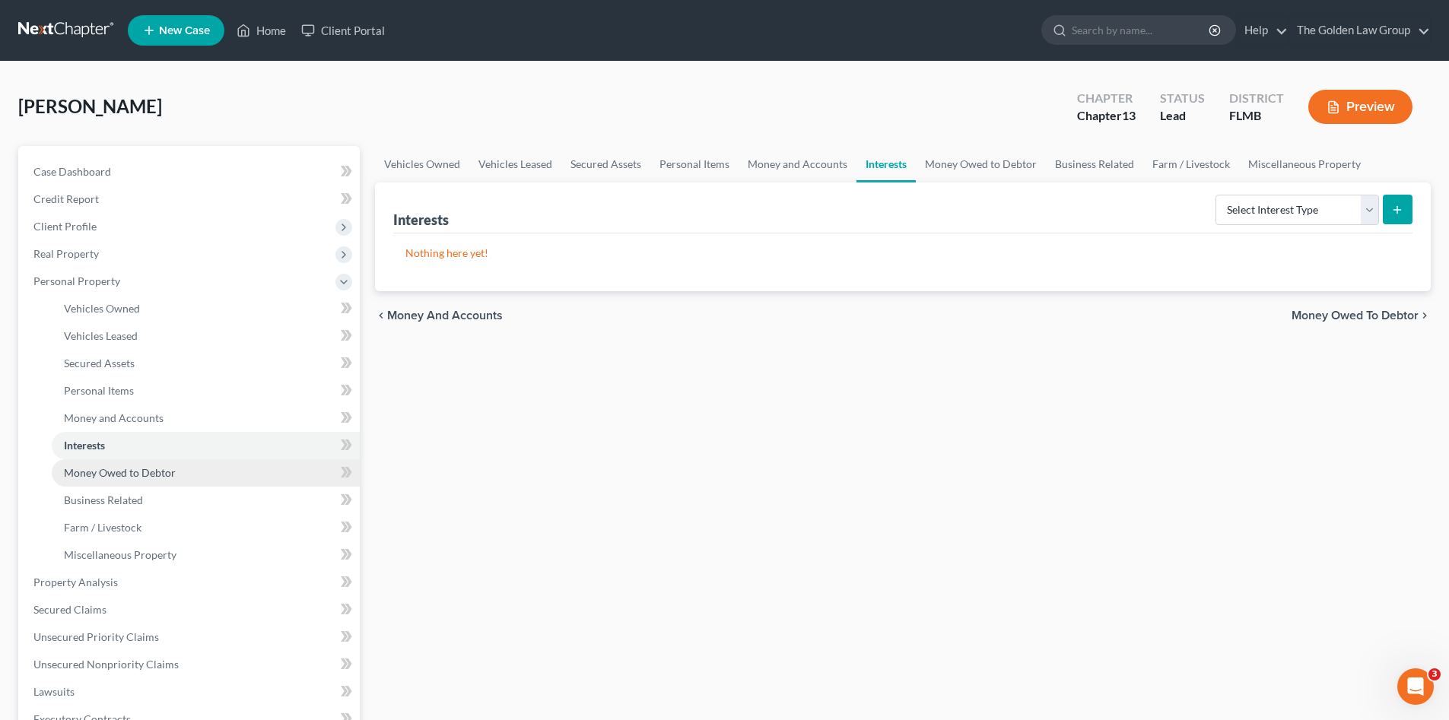
click at [114, 466] on span "Money Owed to Debtor" at bounding box center [120, 472] width 112 height 13
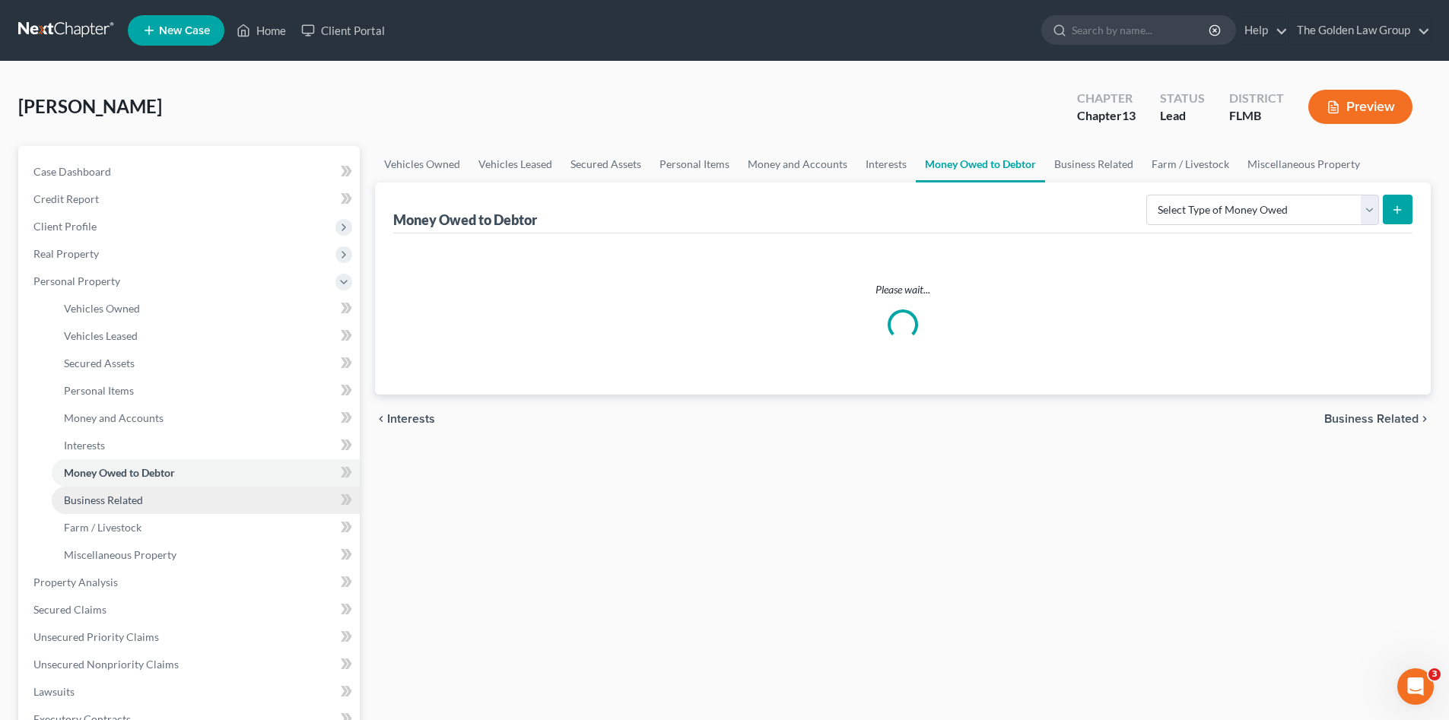
click at [115, 497] on span "Business Related" at bounding box center [103, 500] width 79 height 13
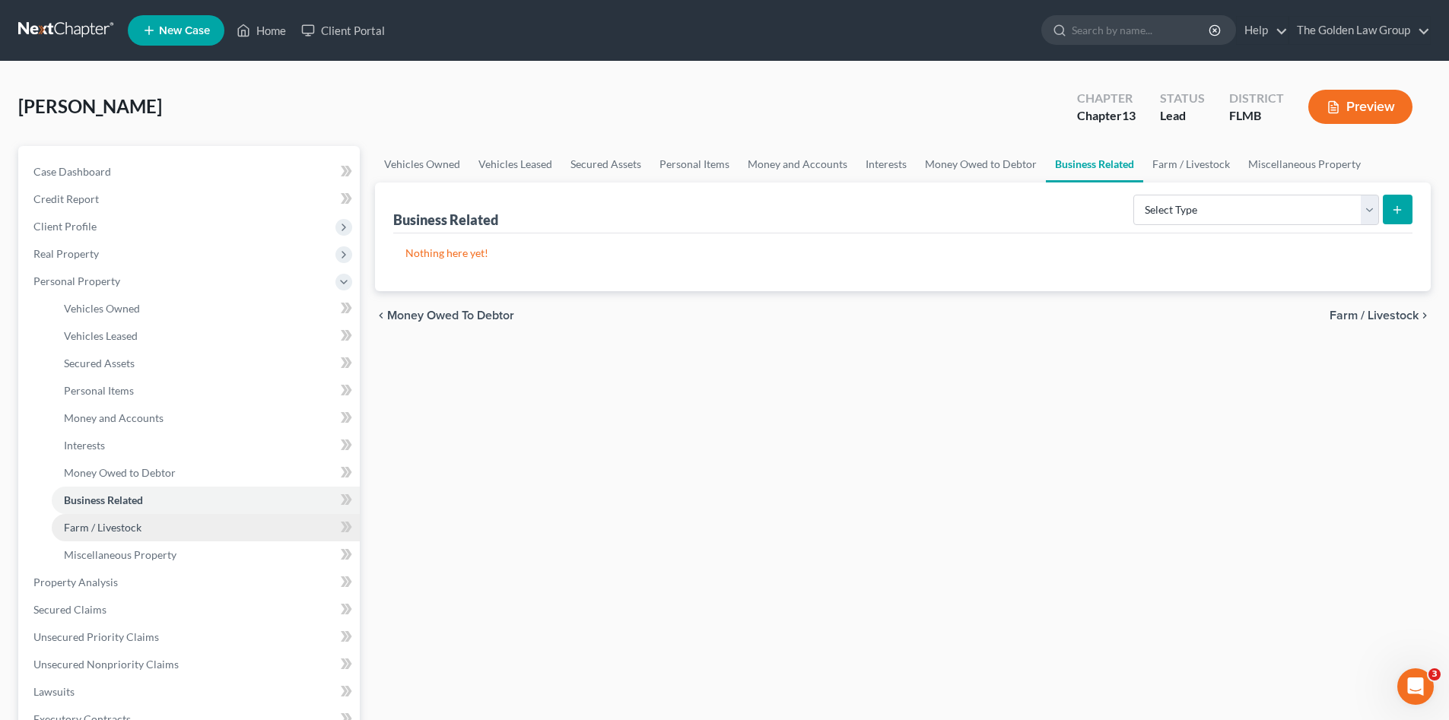
click at [130, 521] on span "Farm / Livestock" at bounding box center [103, 527] width 78 height 13
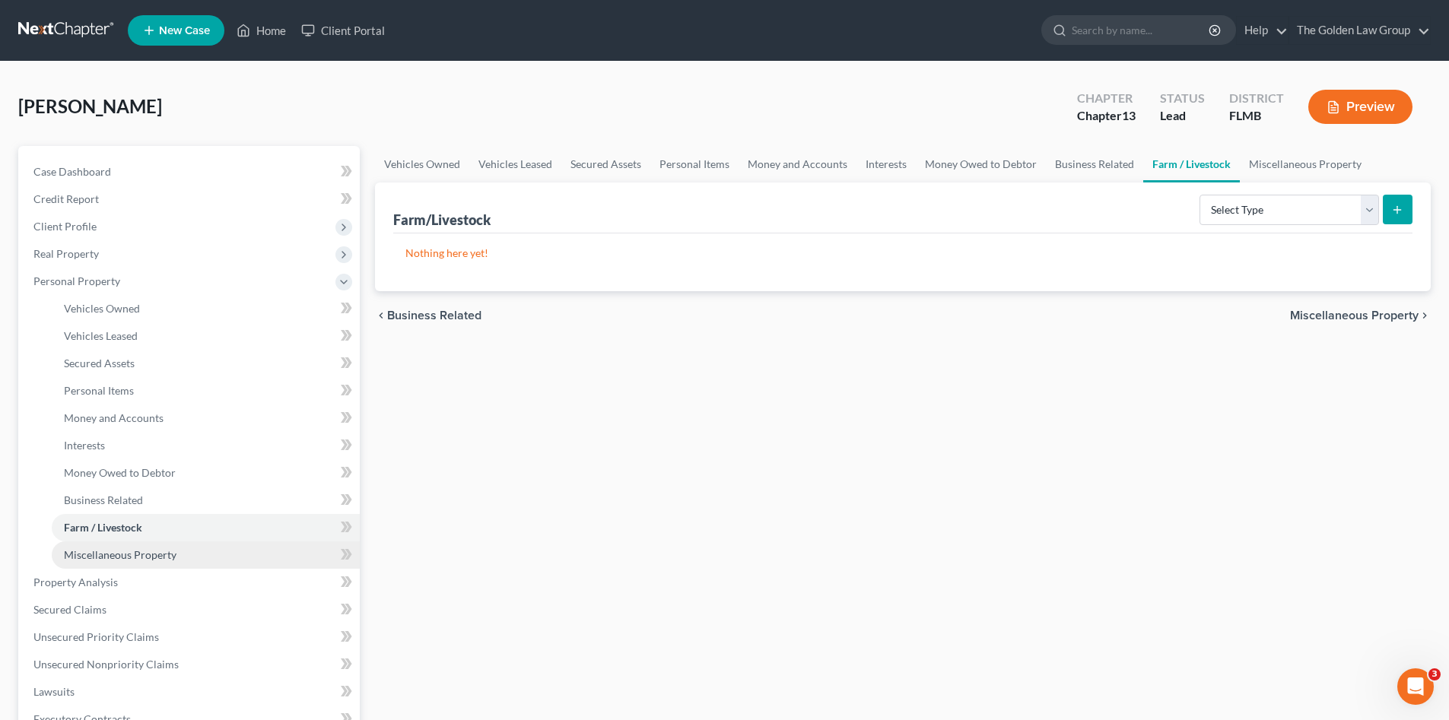
click at [147, 548] on span "Miscellaneous Property" at bounding box center [120, 554] width 113 height 13
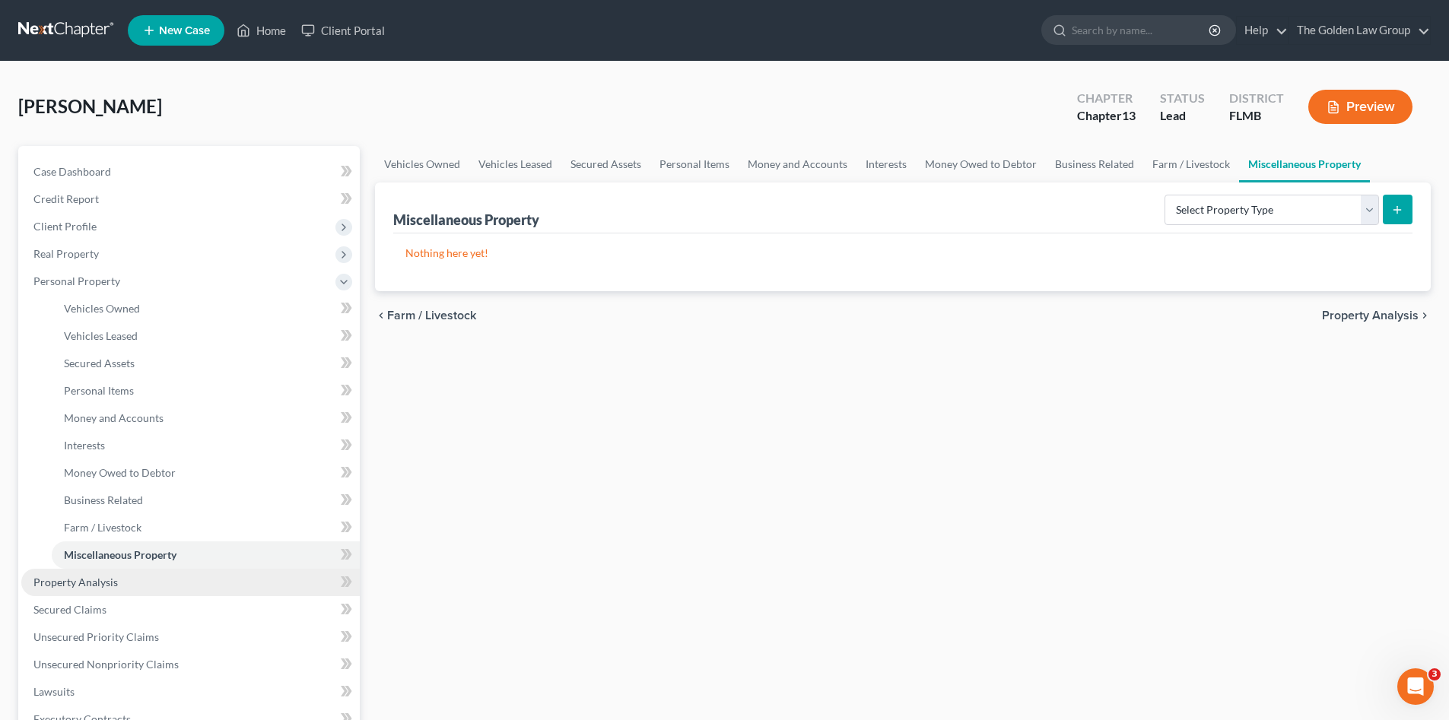
click at [106, 582] on span "Property Analysis" at bounding box center [75, 582] width 84 height 13
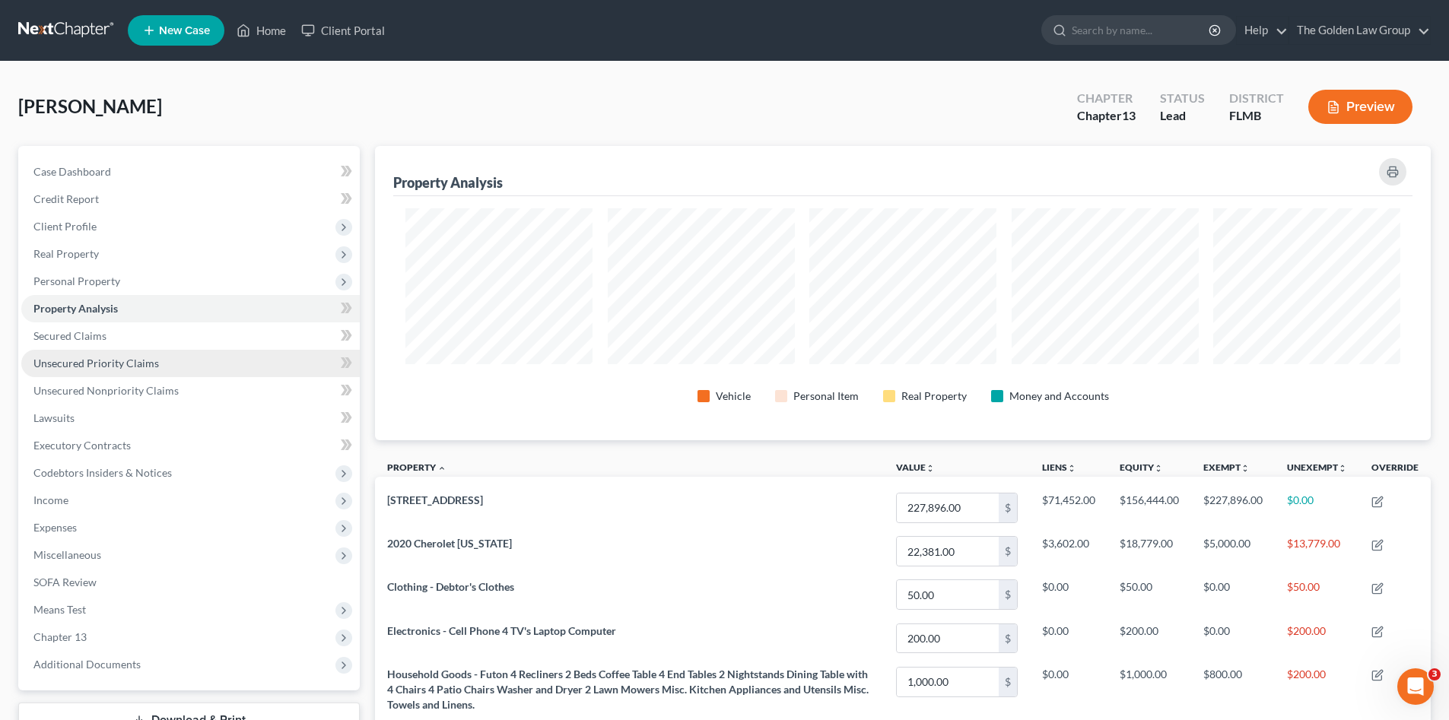
scroll to position [294, 1056]
click at [81, 339] on span "Secured Claims" at bounding box center [69, 335] width 73 height 13
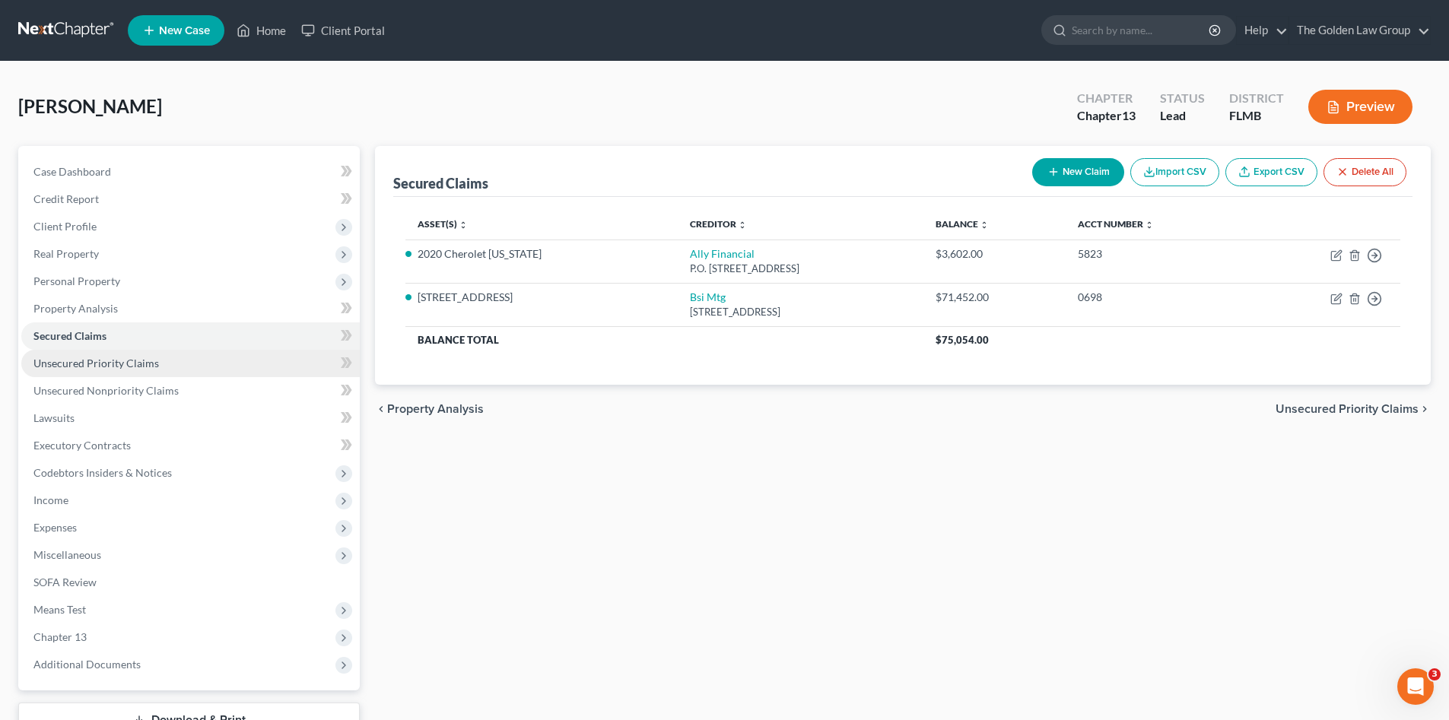
click at [87, 352] on link "Unsecured Priority Claims" at bounding box center [190, 363] width 338 height 27
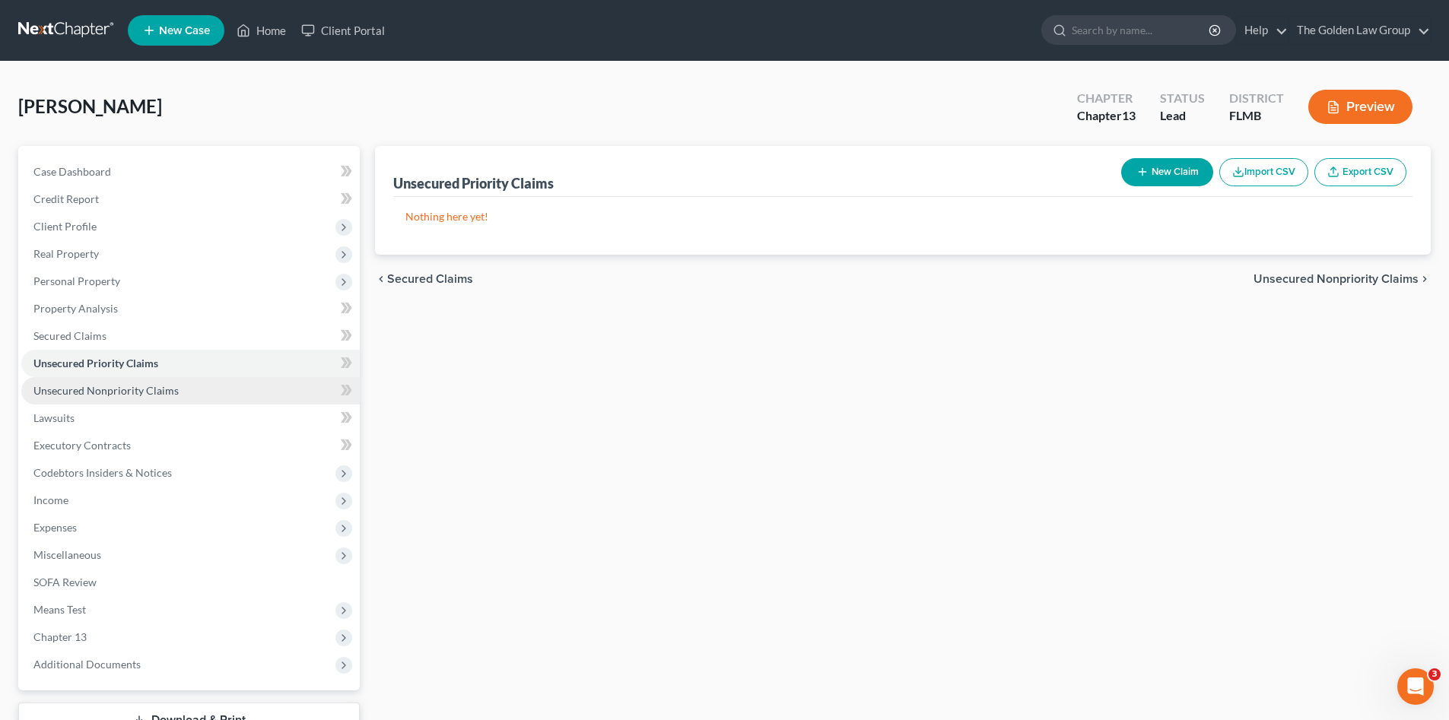
click at [116, 391] on span "Unsecured Nonpriority Claims" at bounding box center [105, 390] width 145 height 13
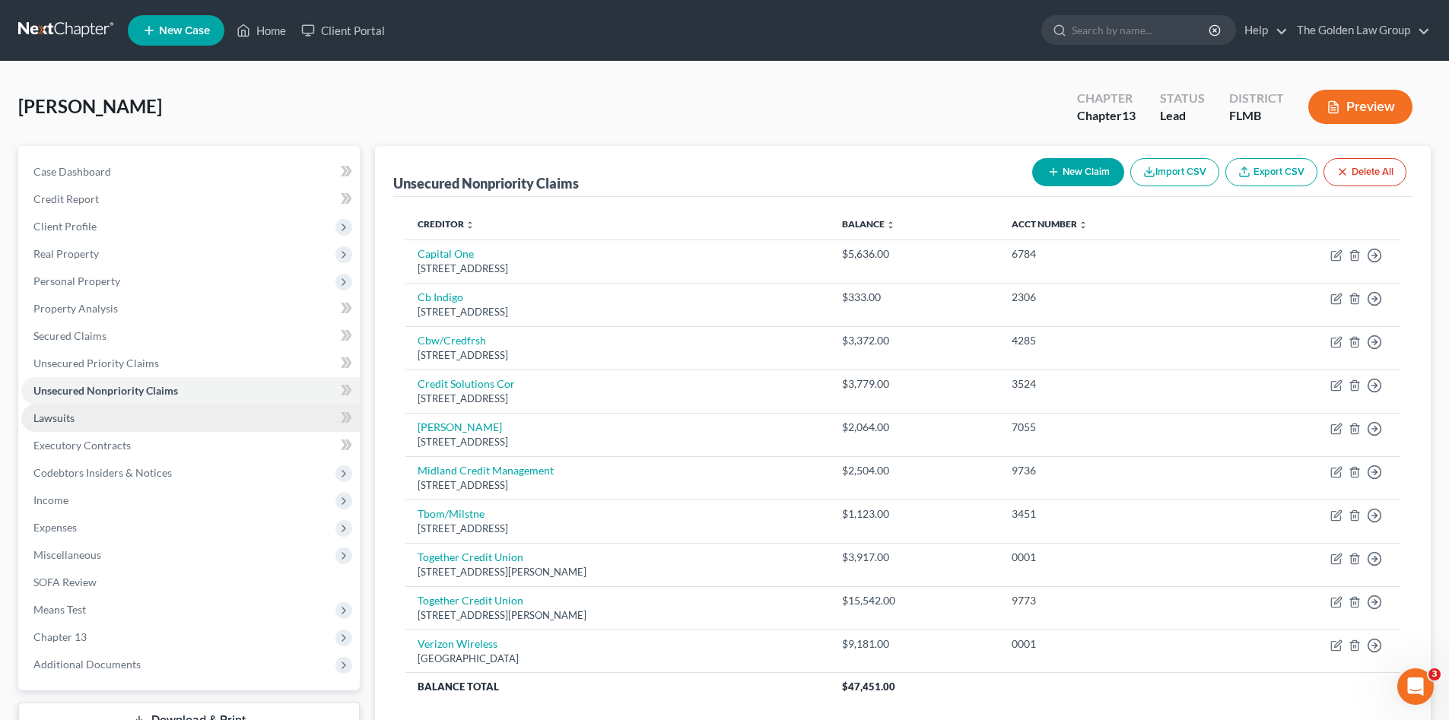
click at [75, 427] on link "Lawsuits" at bounding box center [190, 418] width 338 height 27
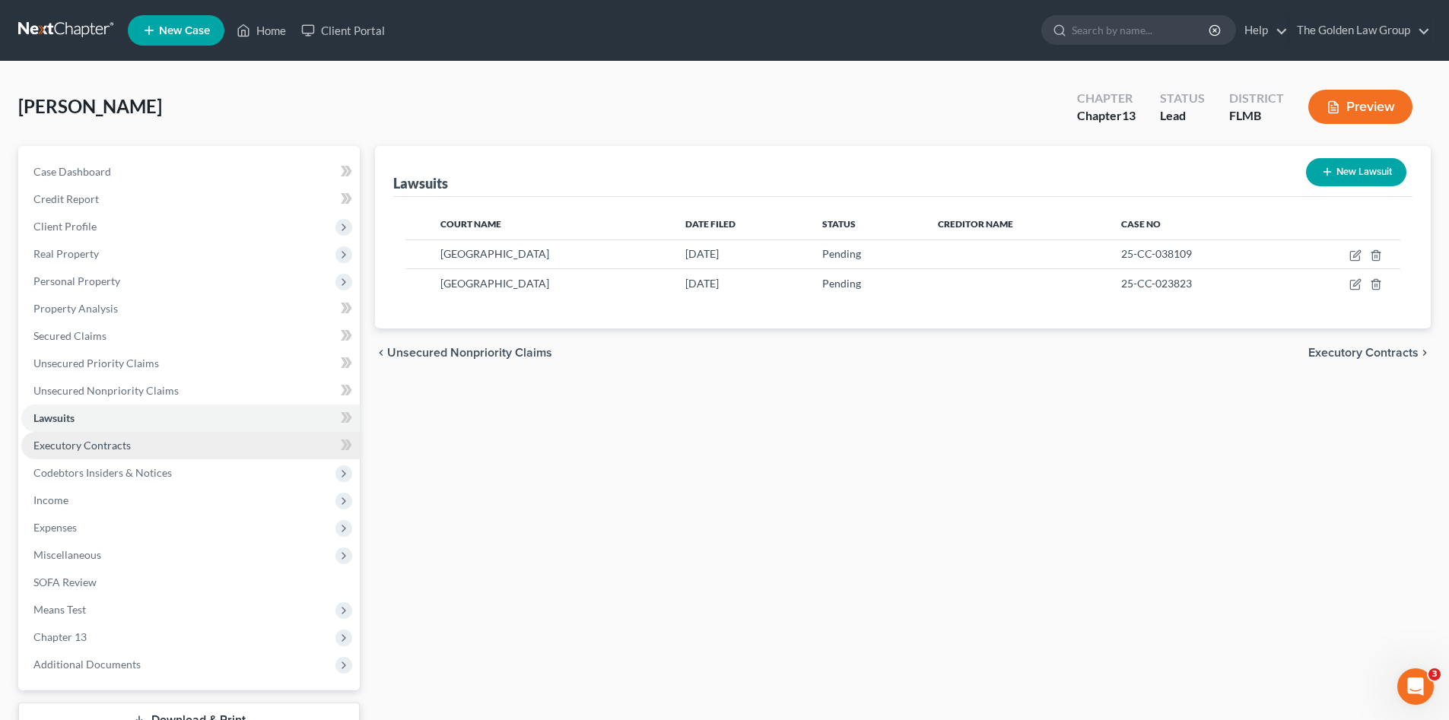
click at [88, 440] on span "Executory Contracts" at bounding box center [81, 445] width 97 height 13
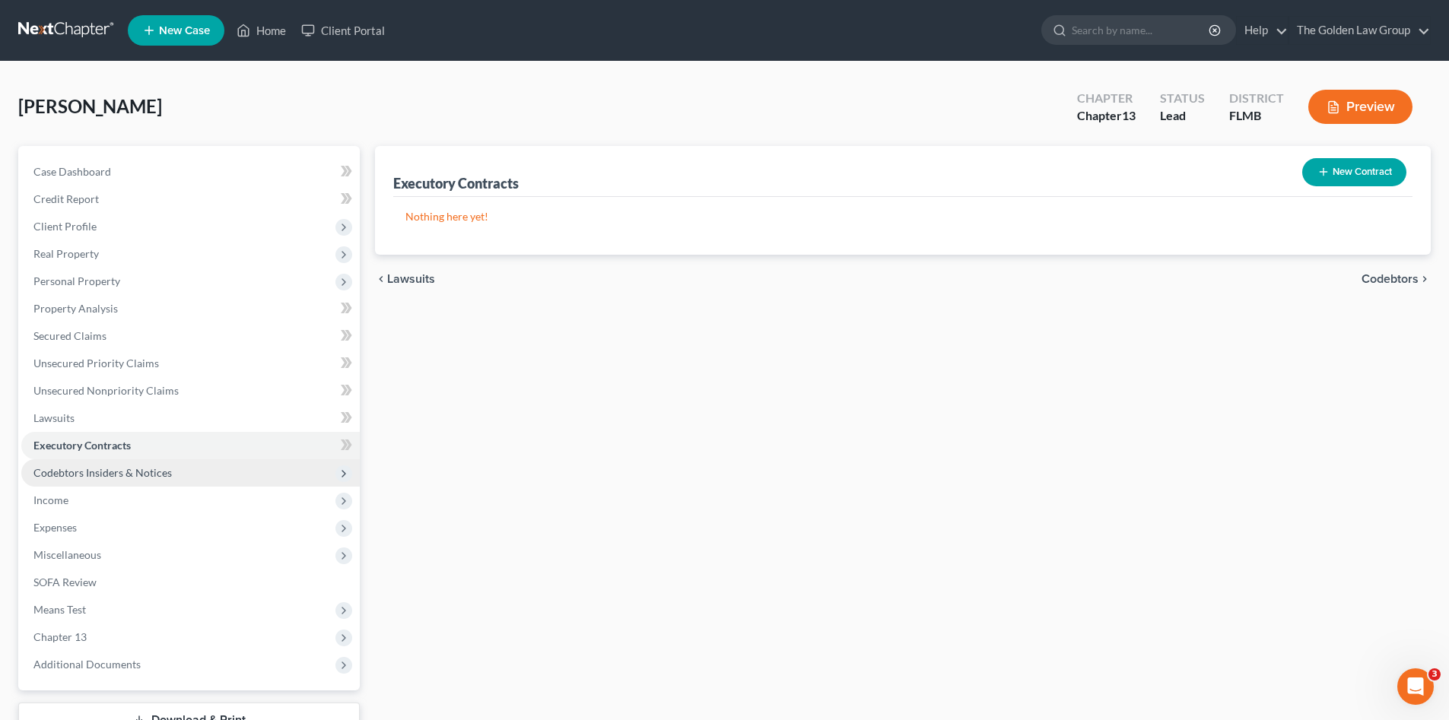
click at [110, 474] on span "Codebtors Insiders & Notices" at bounding box center [102, 472] width 138 height 13
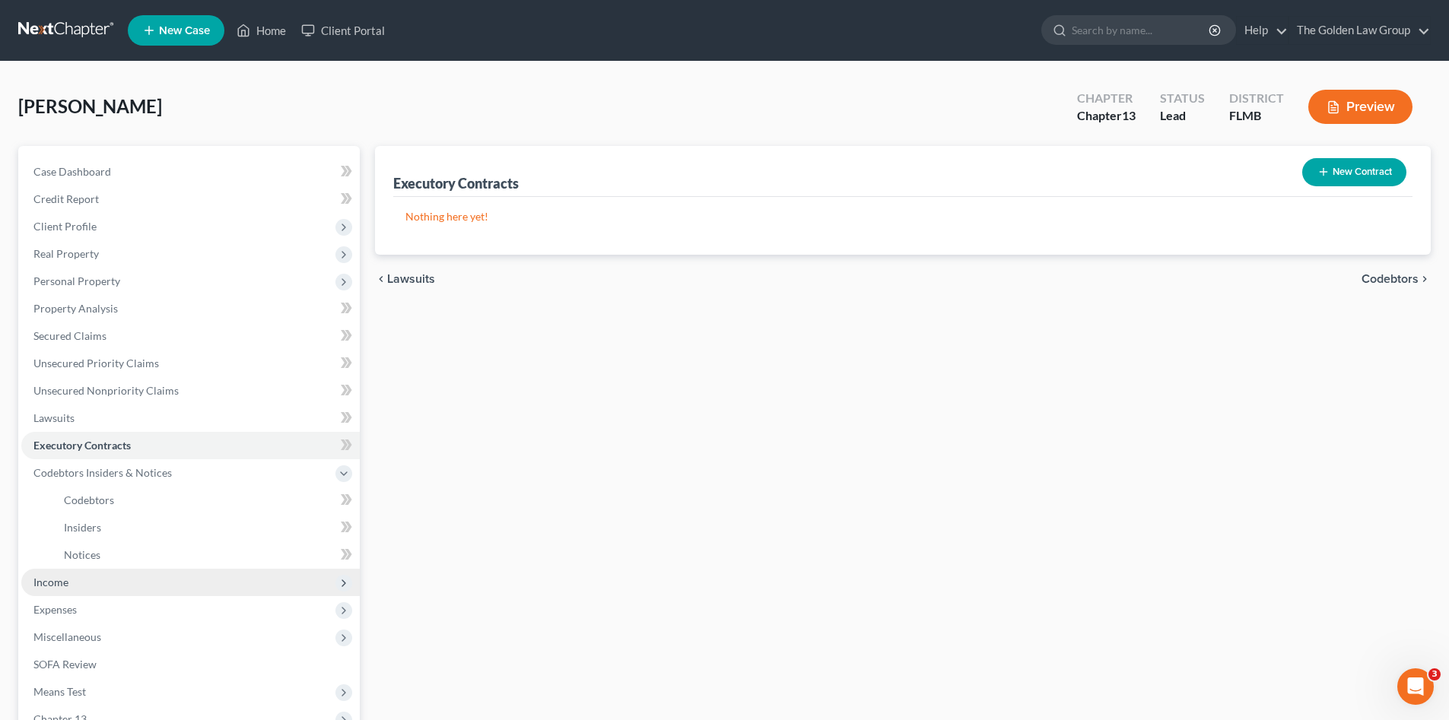
click at [57, 583] on span "Income" at bounding box center [50, 582] width 35 height 13
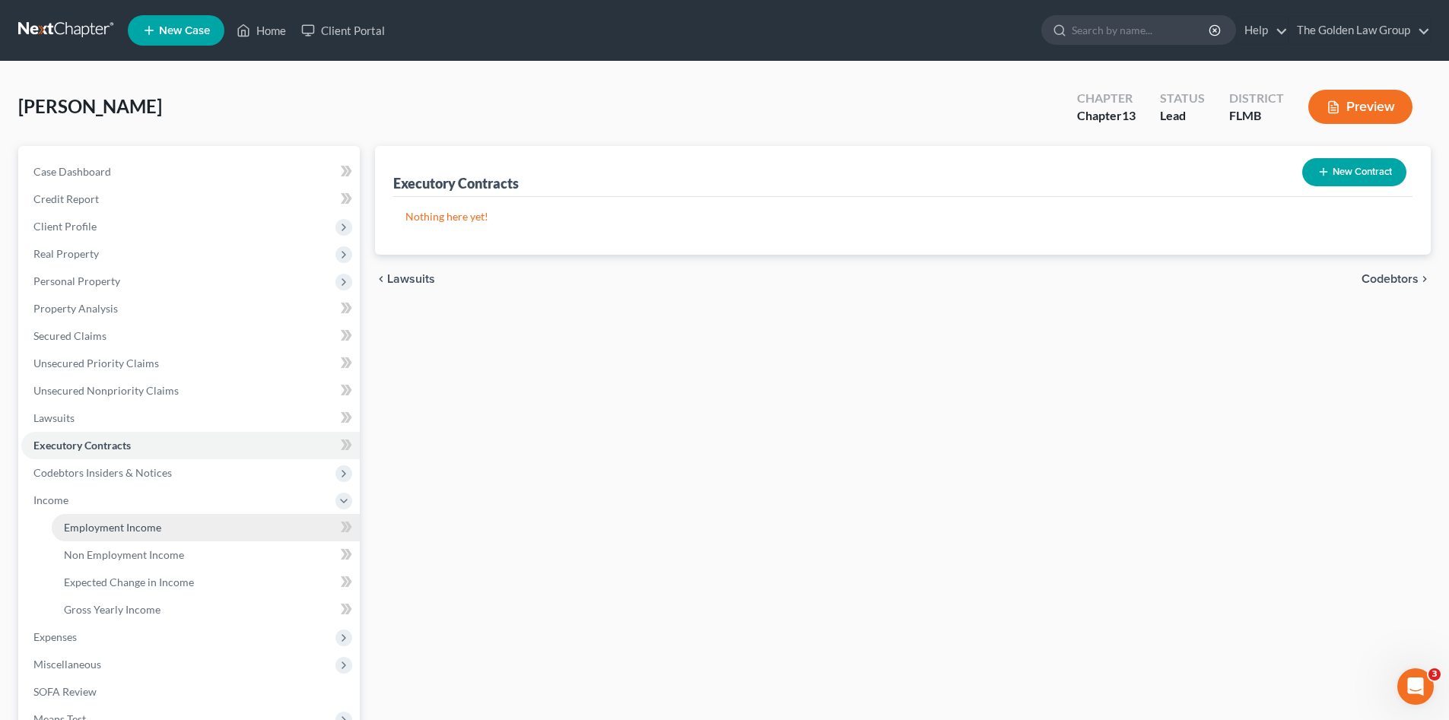
click at [134, 526] on span "Employment Income" at bounding box center [112, 527] width 97 height 13
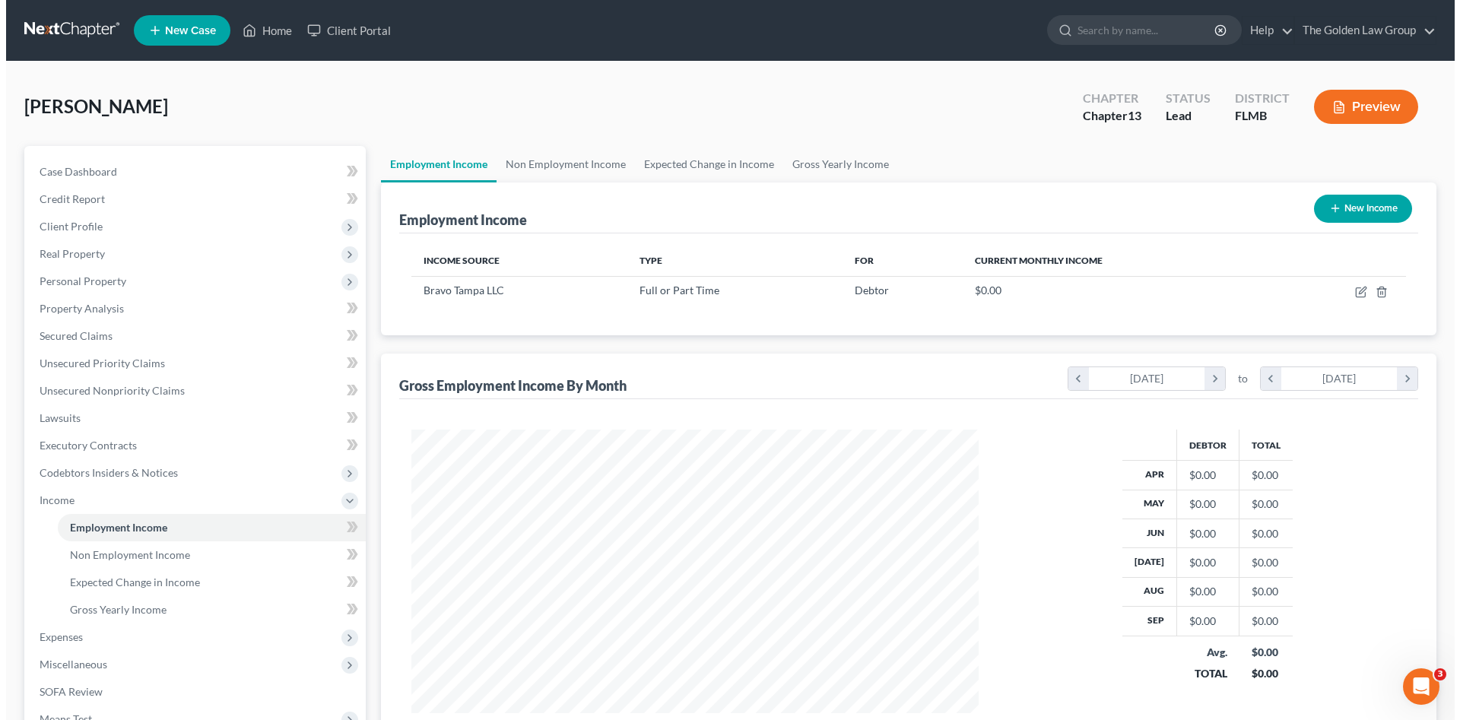
scroll to position [284, 598]
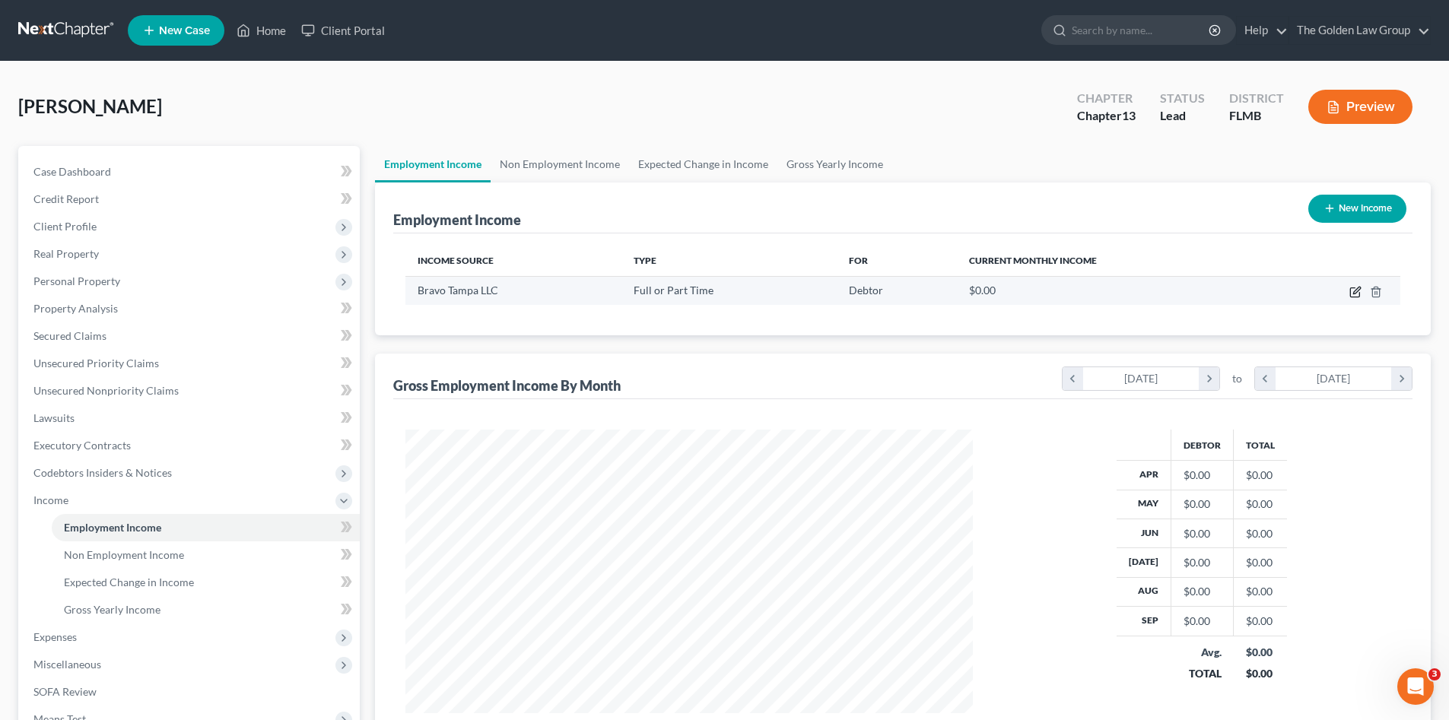
click at [1358, 290] on icon "button" at bounding box center [1355, 292] width 12 height 12
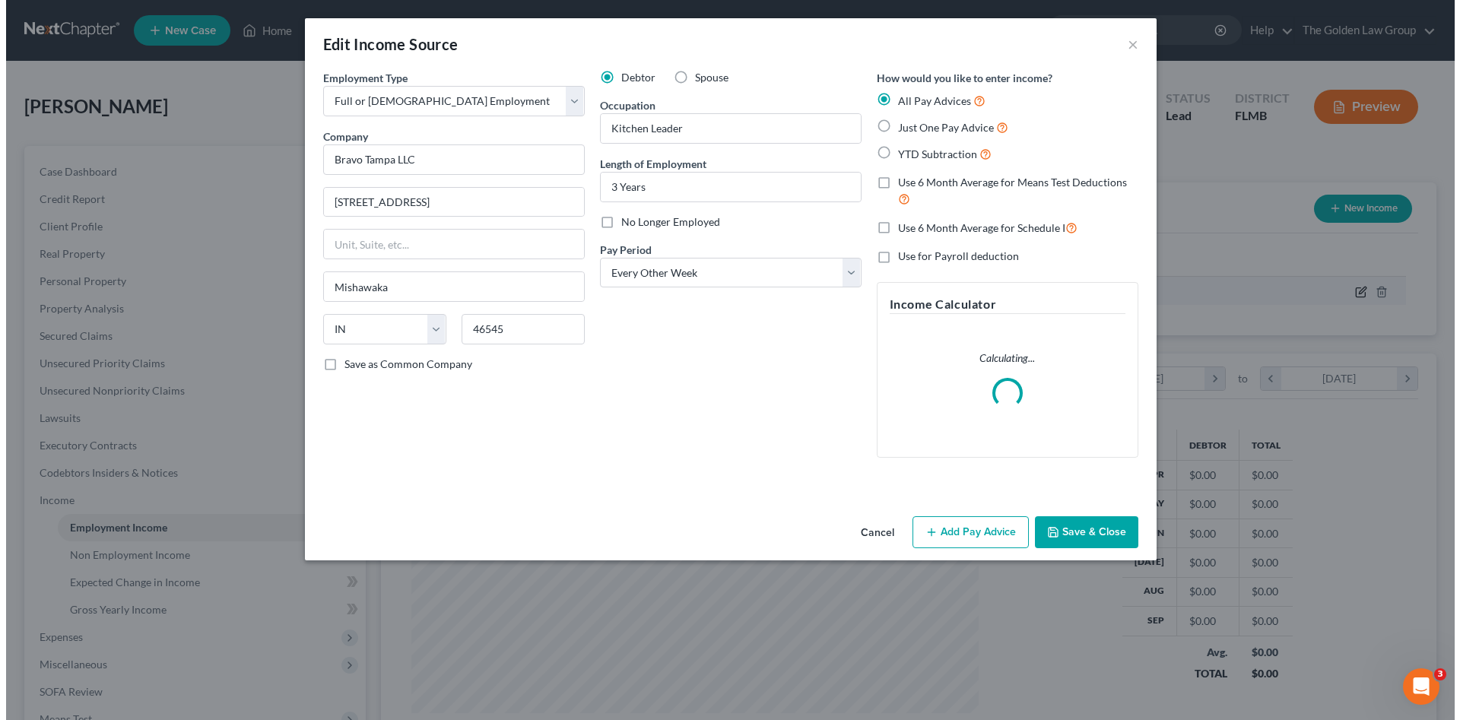
scroll to position [286, 603]
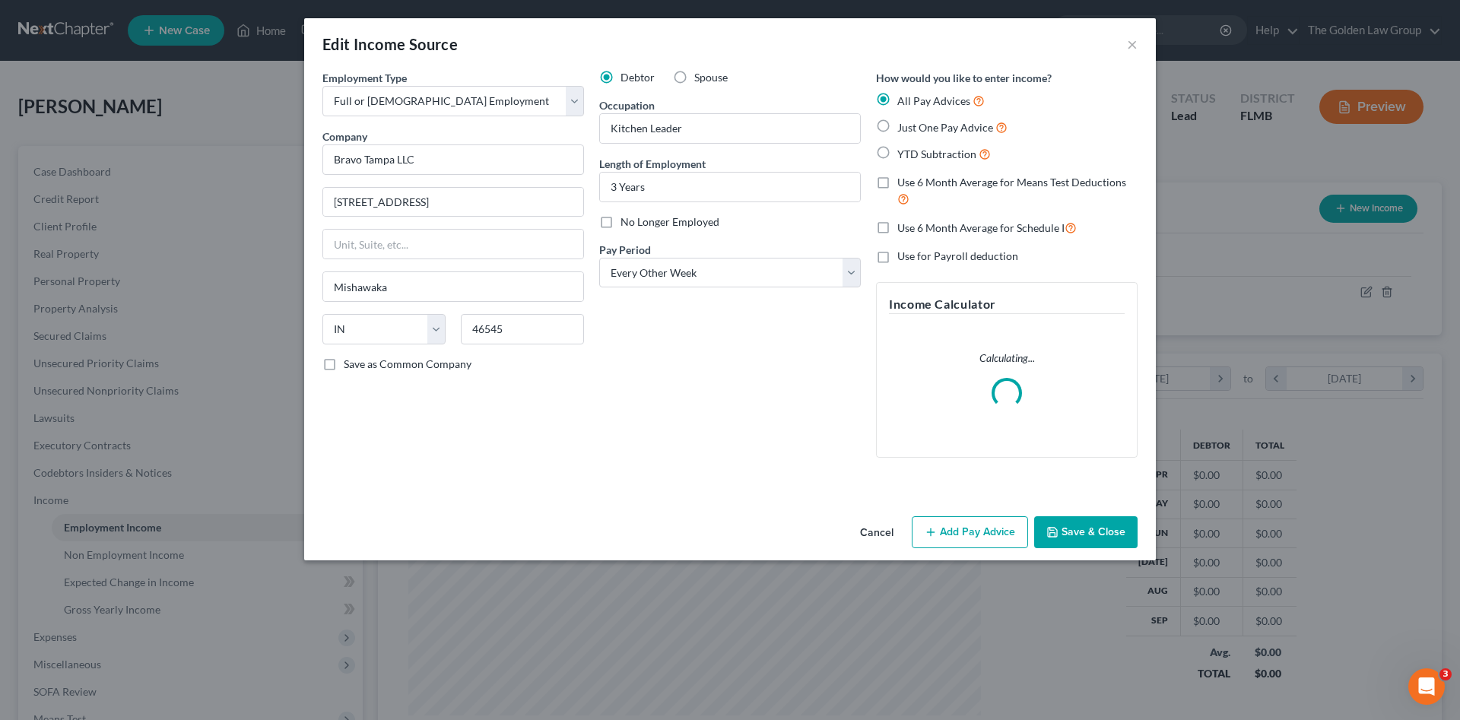
click at [980, 521] on button "Add Pay Advice" at bounding box center [970, 532] width 116 height 32
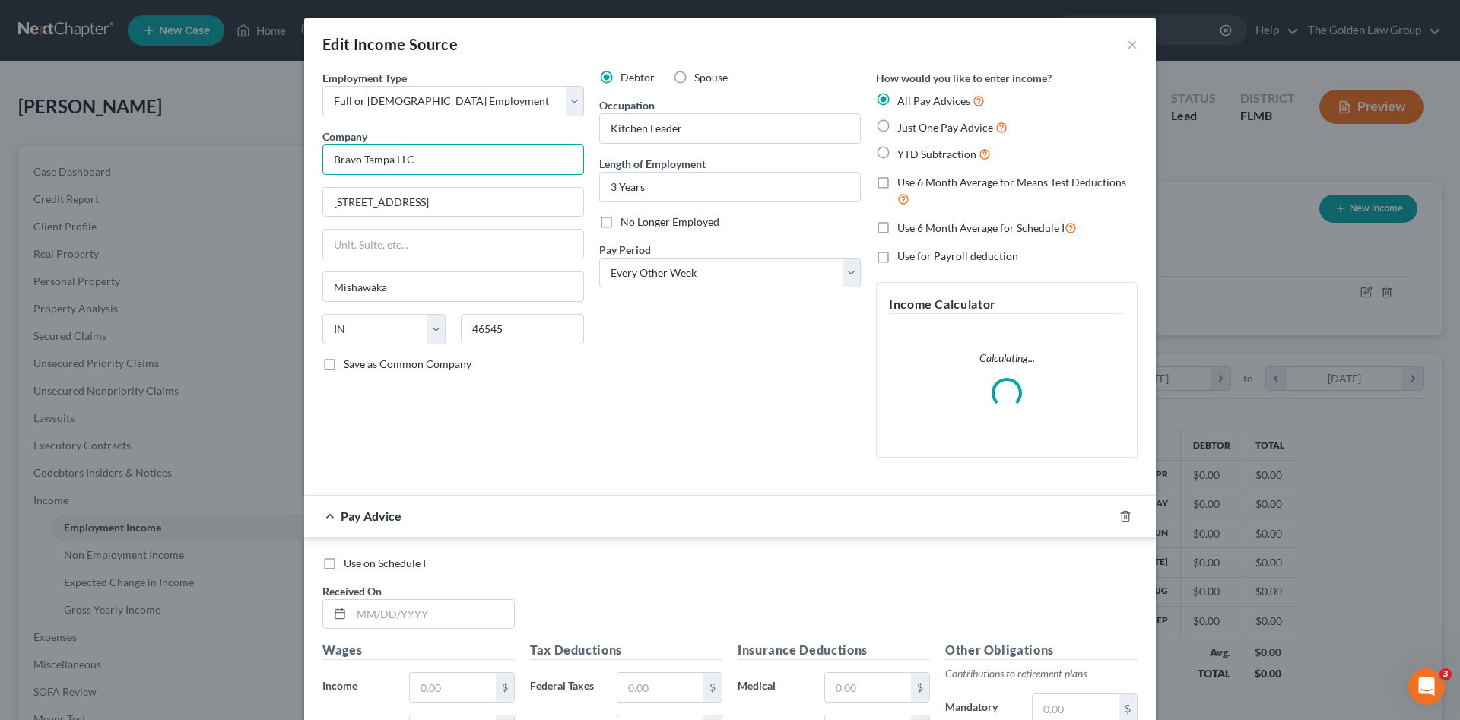
click at [359, 158] on input "Bravo Tampa LLC" at bounding box center [453, 159] width 262 height 30
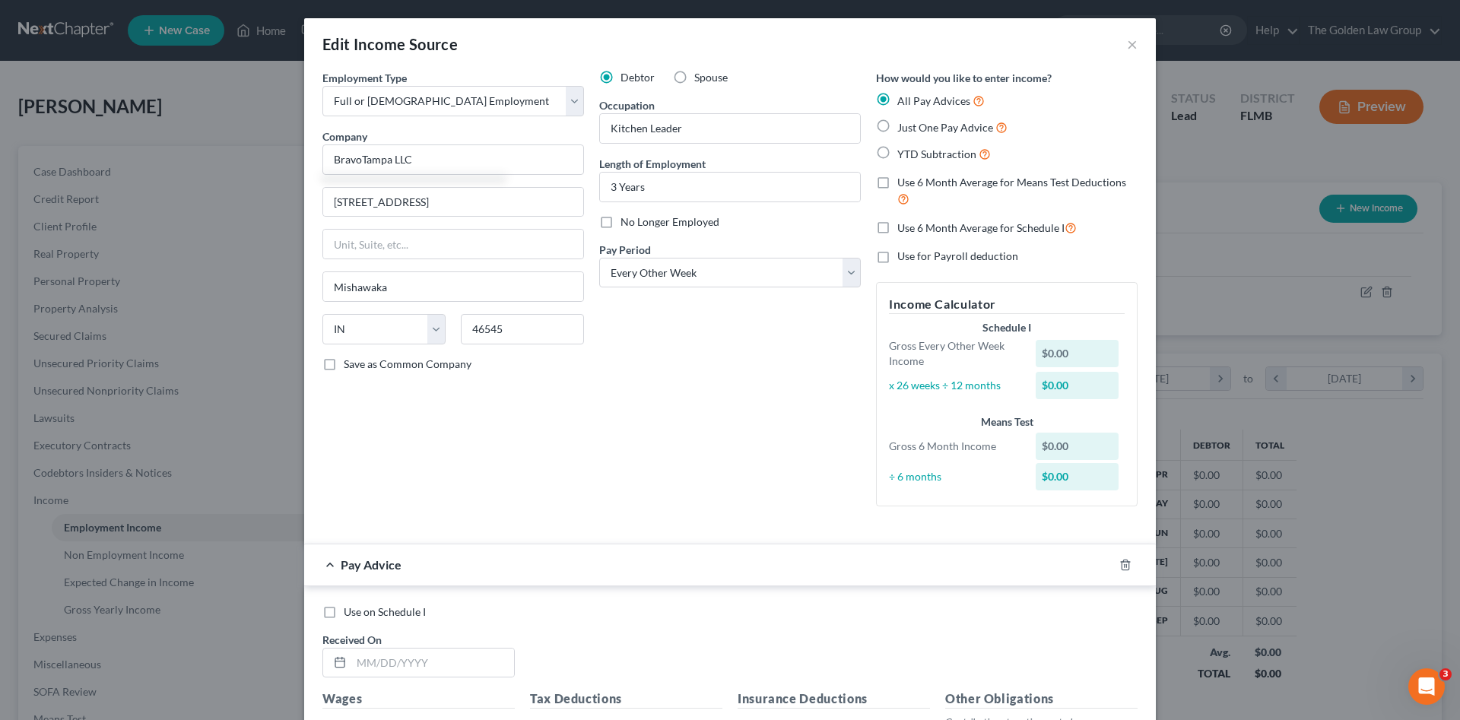
click at [703, 426] on div "Debtor Spouse Occupation Kitchen Leader Length of Employment 3 Years No Longer …" at bounding box center [730, 294] width 277 height 449
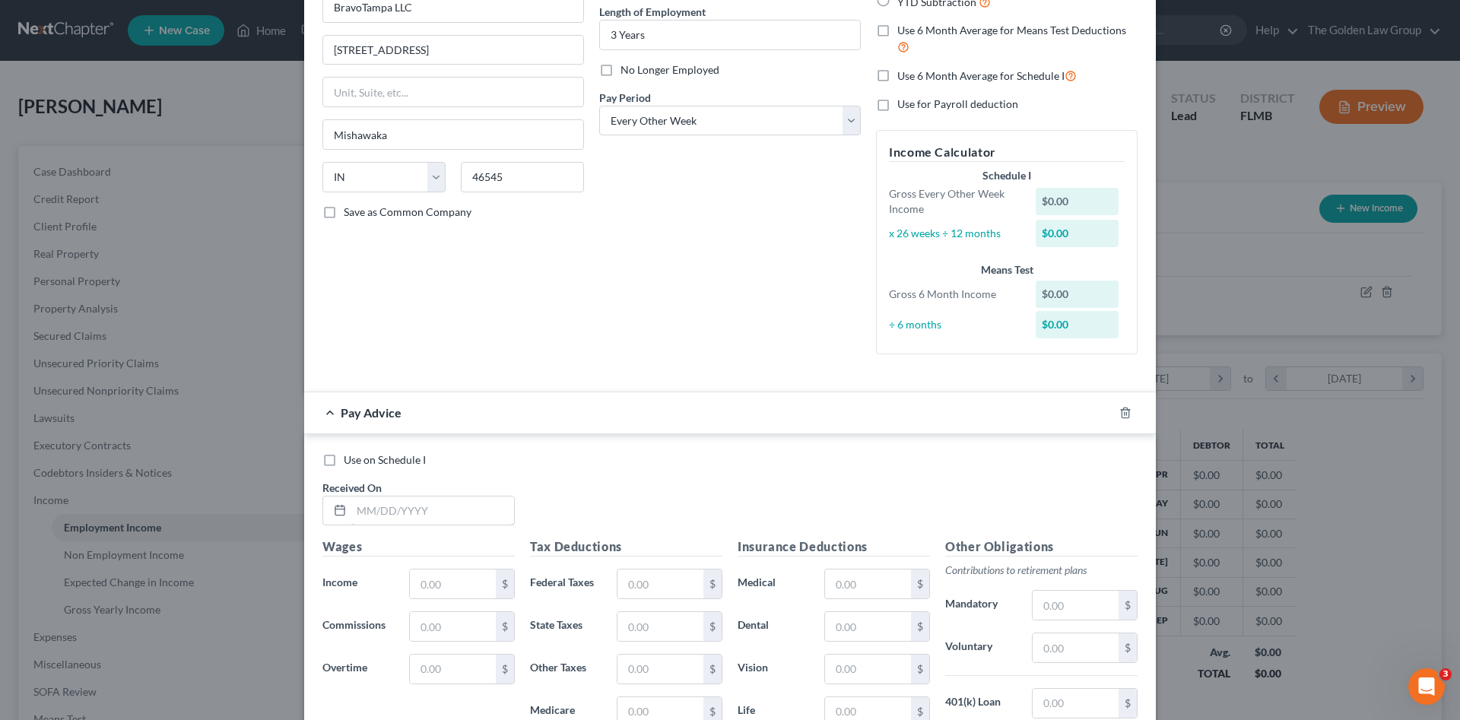
click at [430, 515] on input "text" at bounding box center [432, 511] width 163 height 29
click at [402, 501] on input "text" at bounding box center [432, 511] width 163 height 29
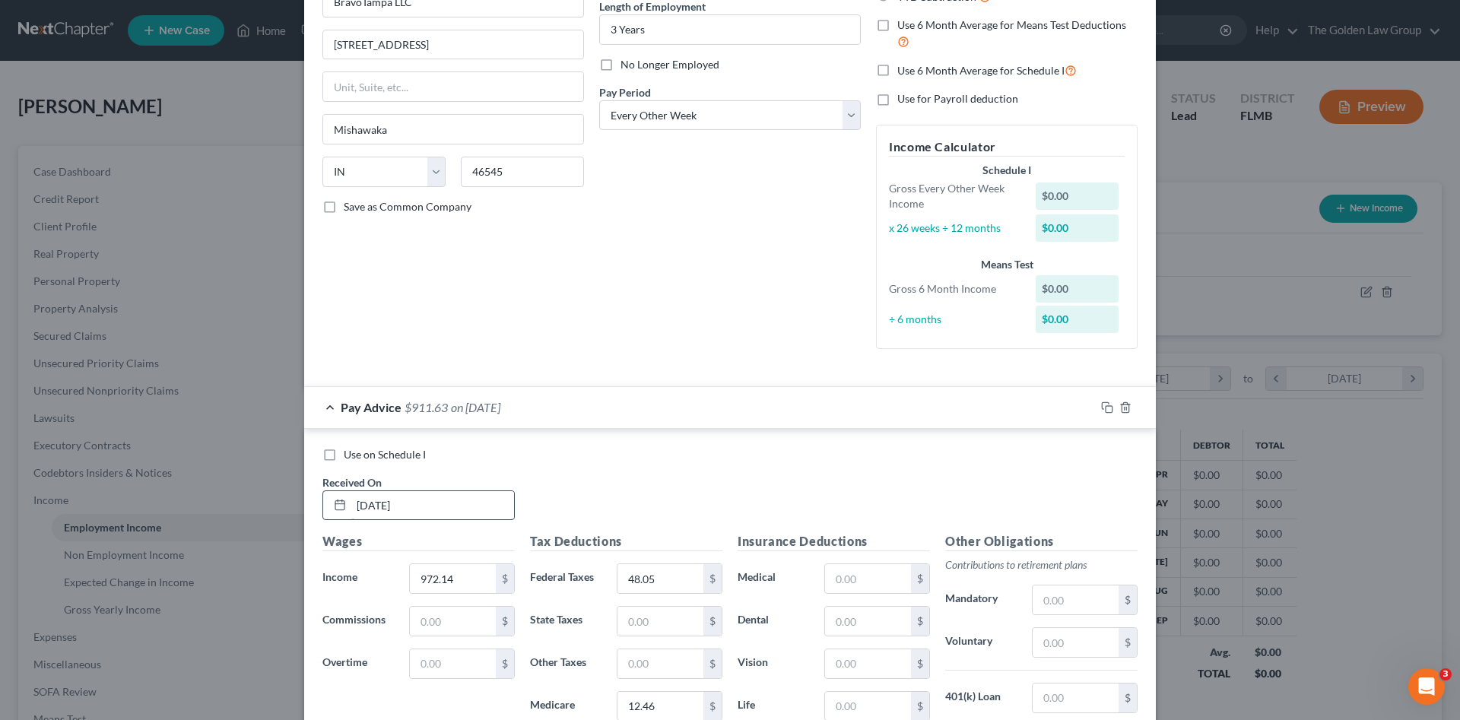
scroll to position [407, 0]
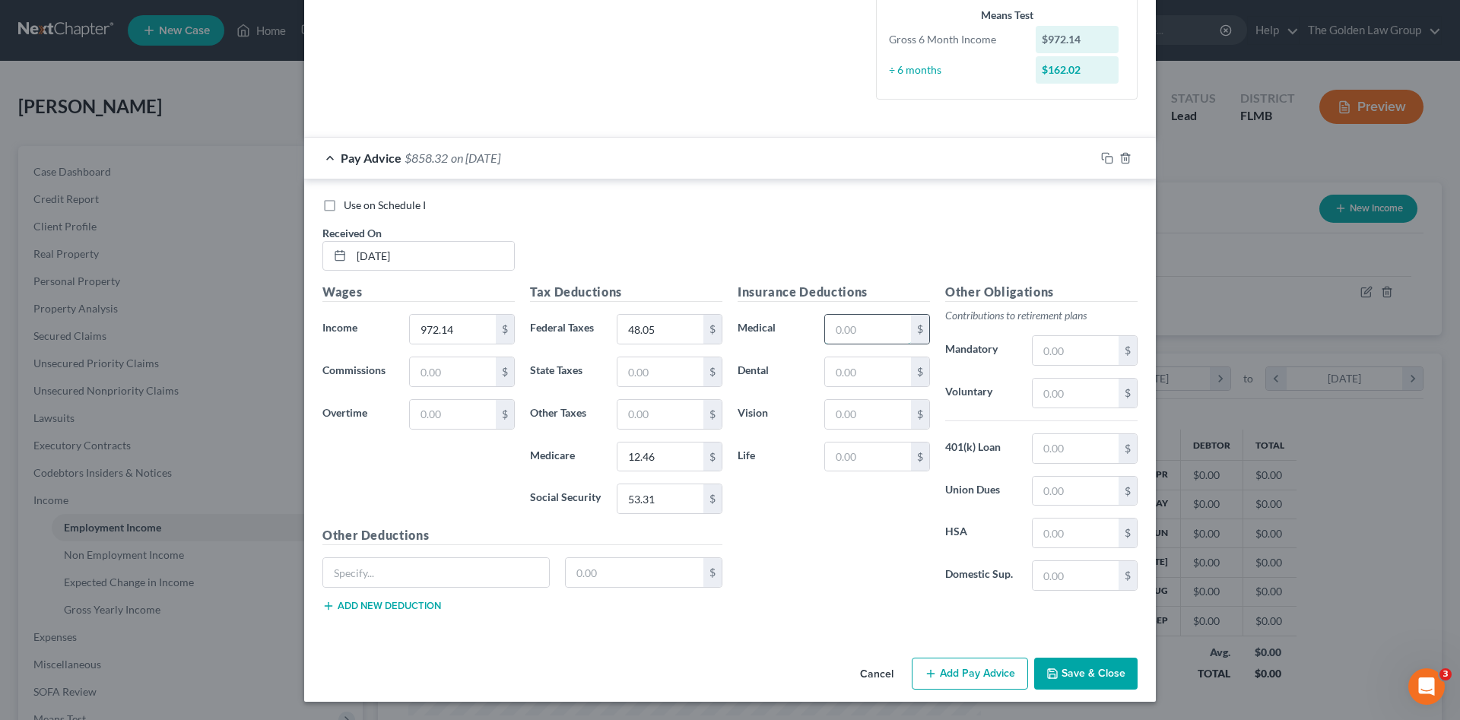
click at [861, 338] on input "text" at bounding box center [868, 329] width 86 height 29
click at [481, 568] on input "text" at bounding box center [436, 572] width 226 height 29
click at [383, 599] on div "Accdnt 3.63 $" at bounding box center [522, 578] width 415 height 43
click at [359, 606] on button "Add new deduction" at bounding box center [381, 606] width 119 height 12
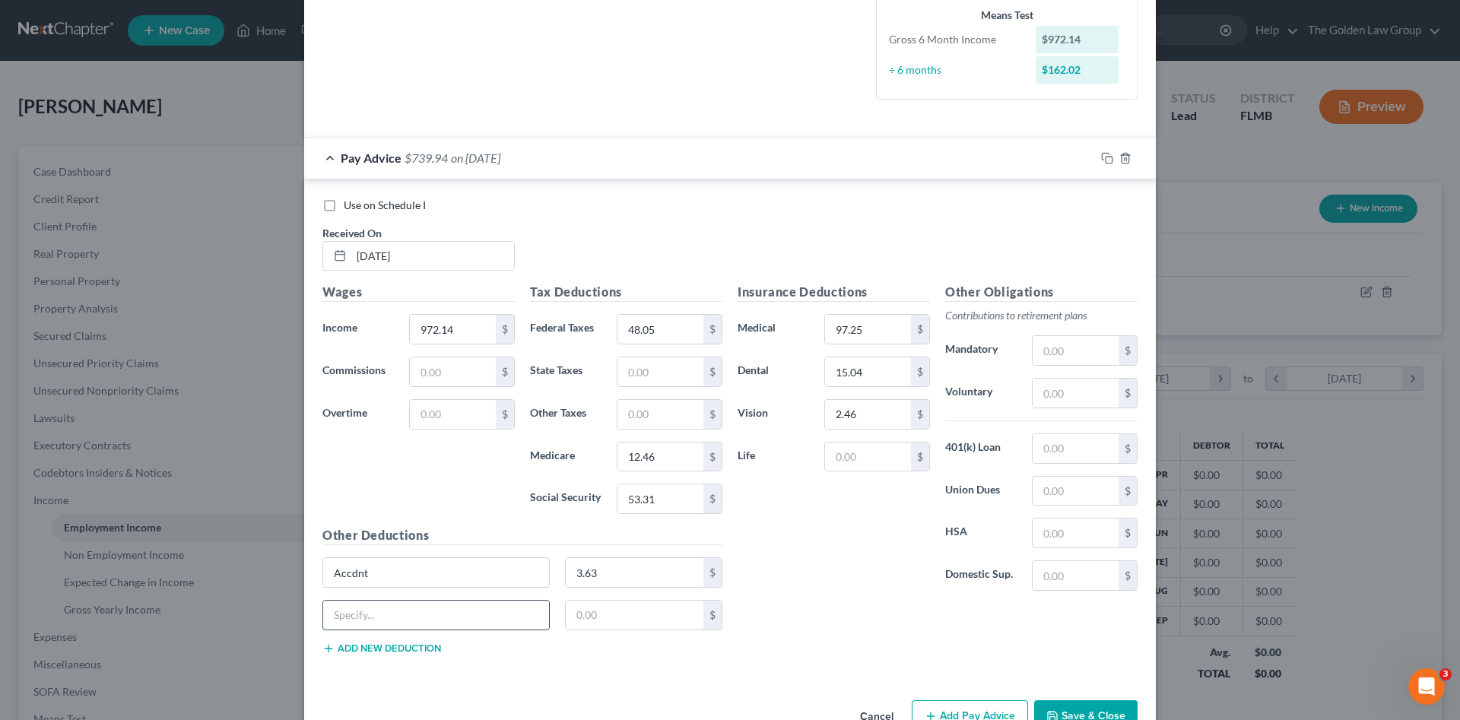
click at [360, 611] on input "text" at bounding box center [436, 615] width 226 height 29
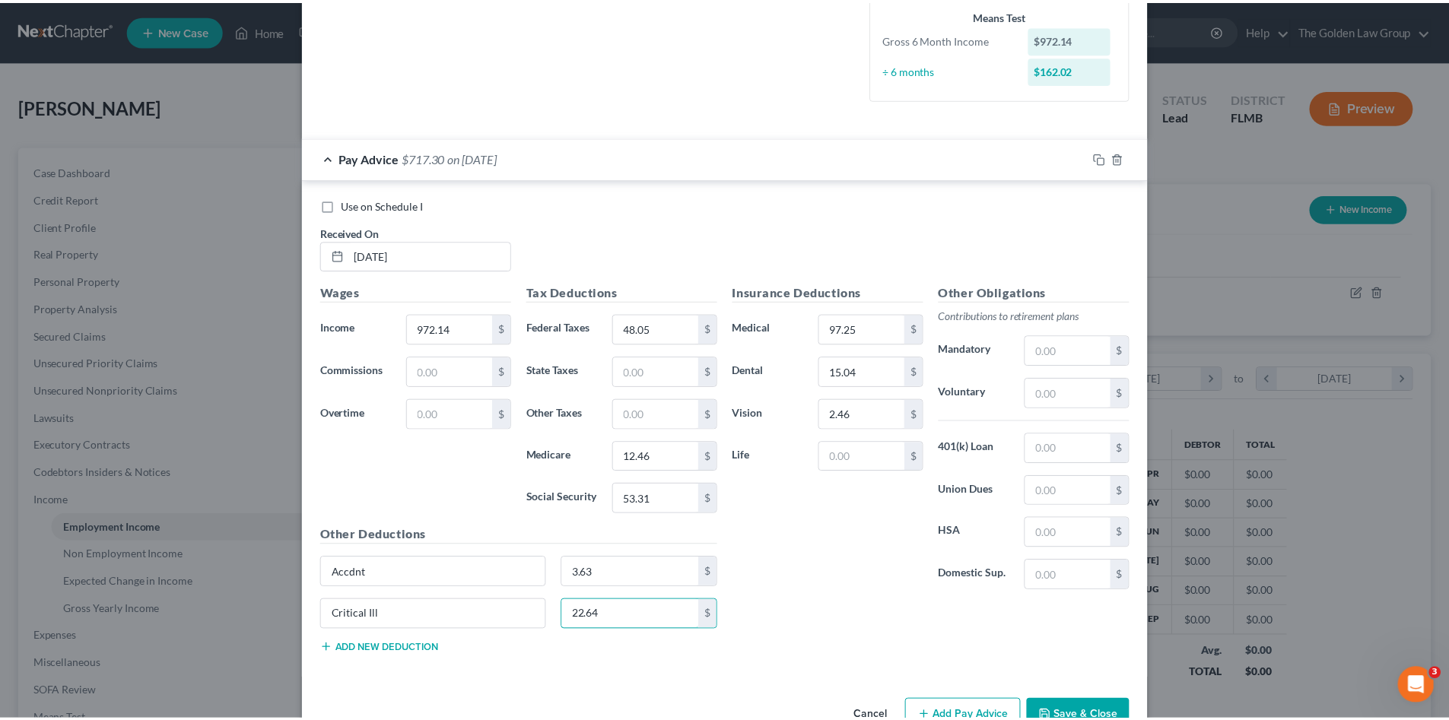
scroll to position [449, 0]
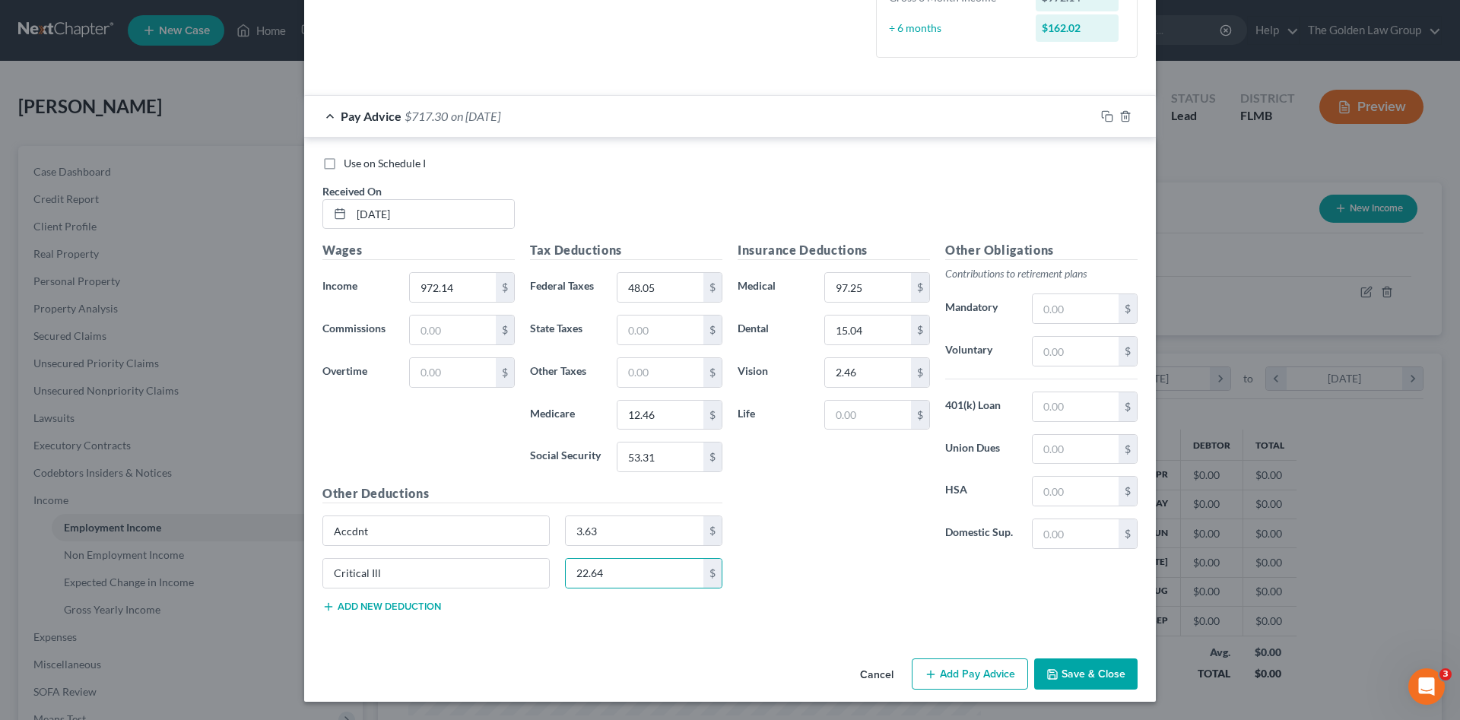
click at [1069, 666] on button "Save & Close" at bounding box center [1085, 675] width 103 height 32
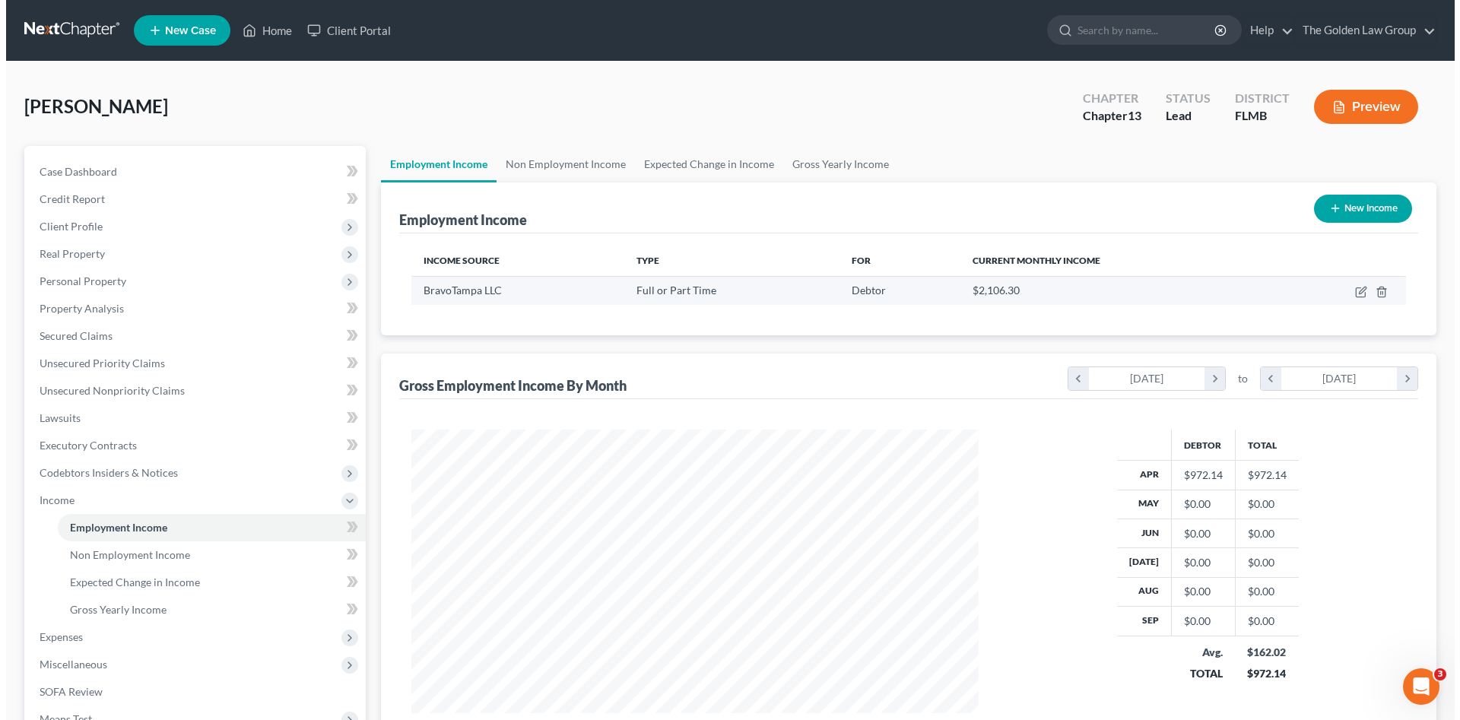
scroll to position [760232, 759918]
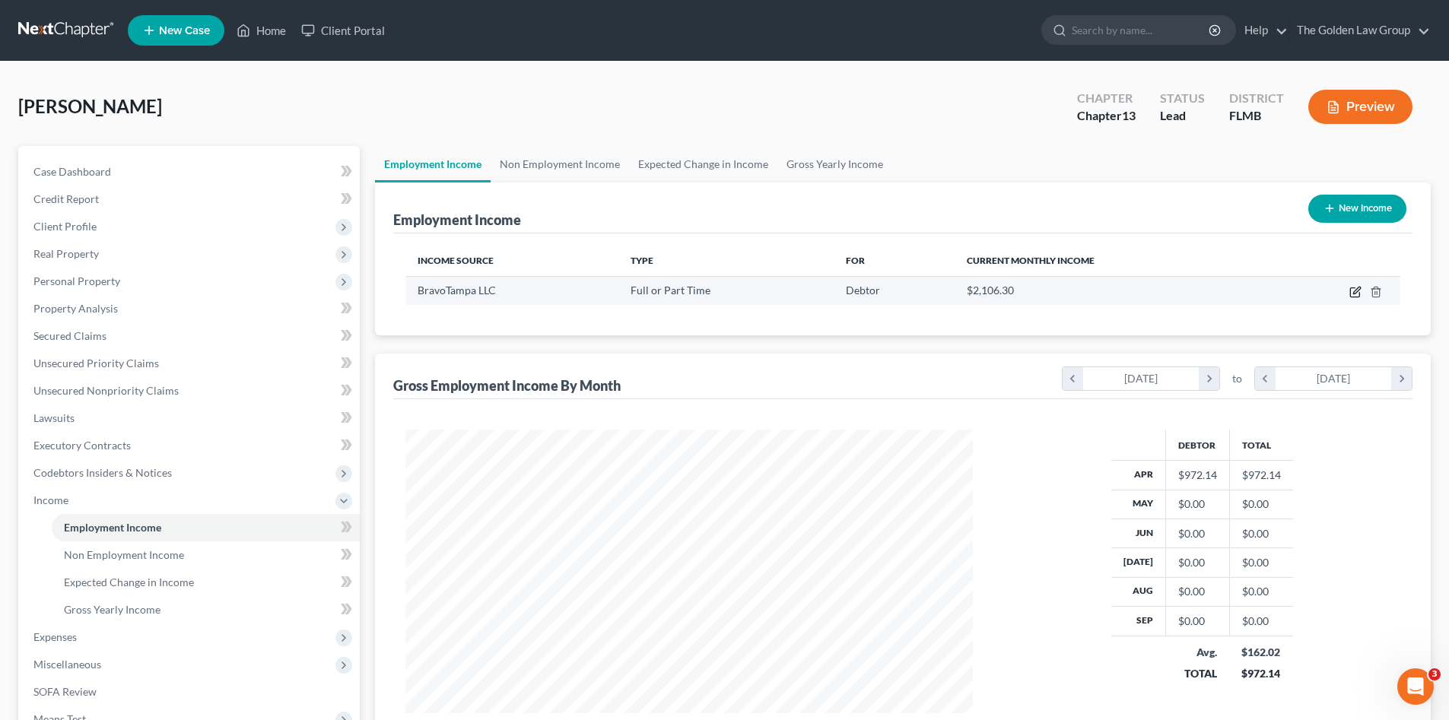
click at [1353, 289] on icon "button" at bounding box center [1355, 292] width 12 height 12
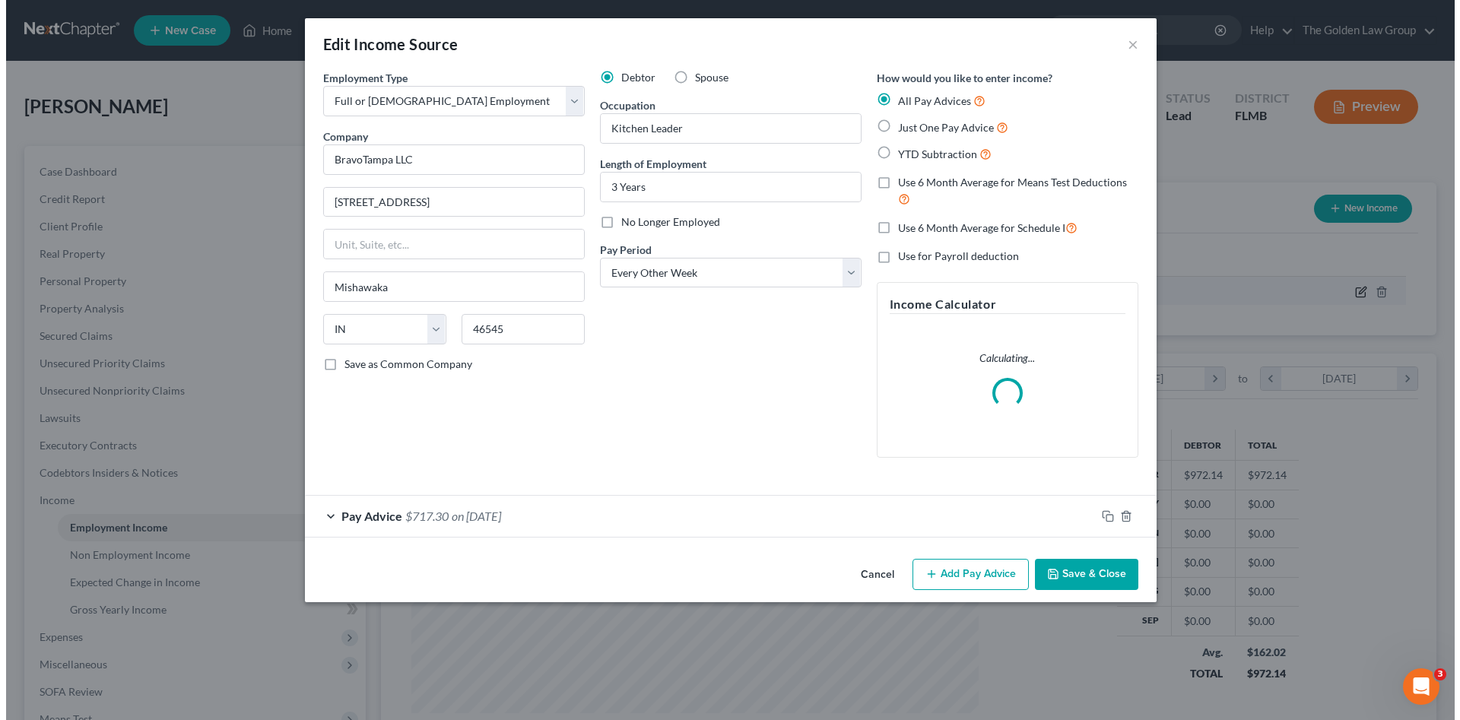
scroll to position [286, 603]
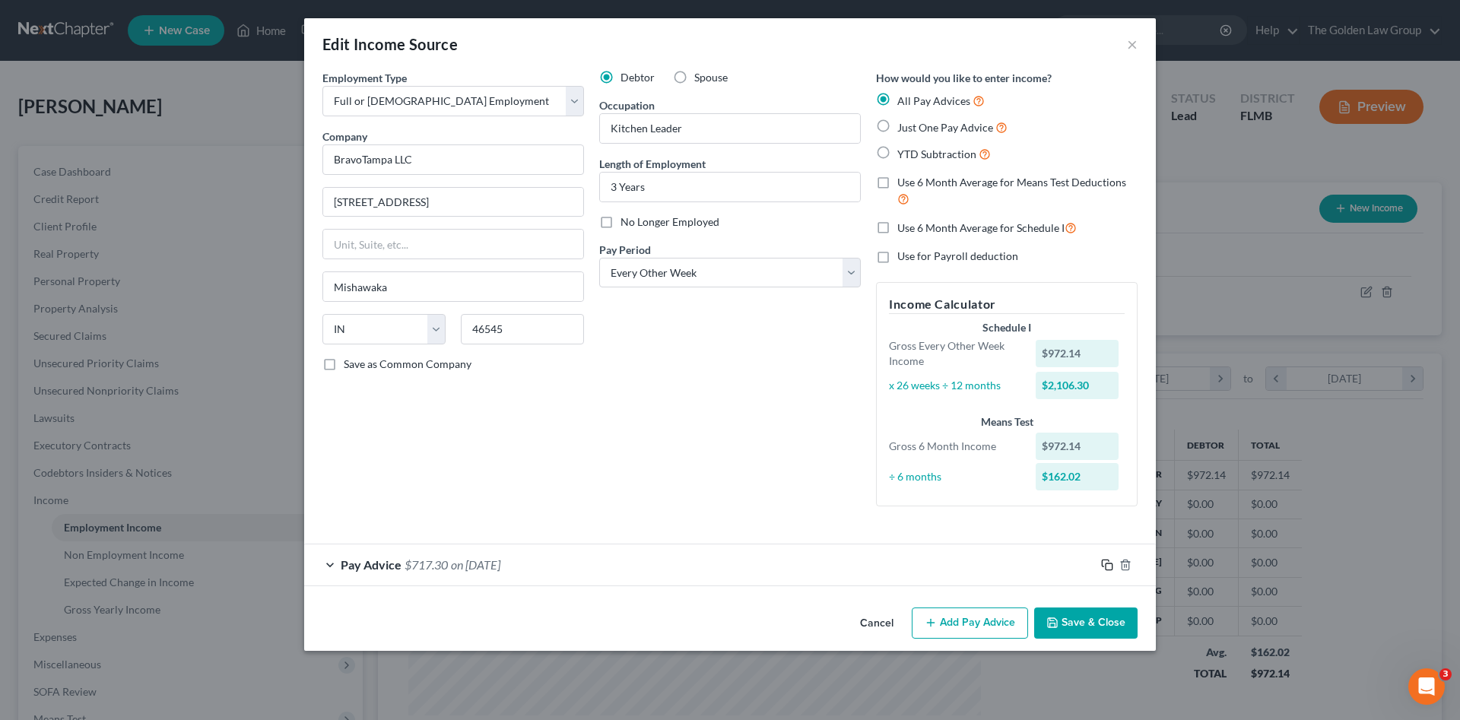
click at [1107, 562] on icon "button" at bounding box center [1107, 565] width 12 height 12
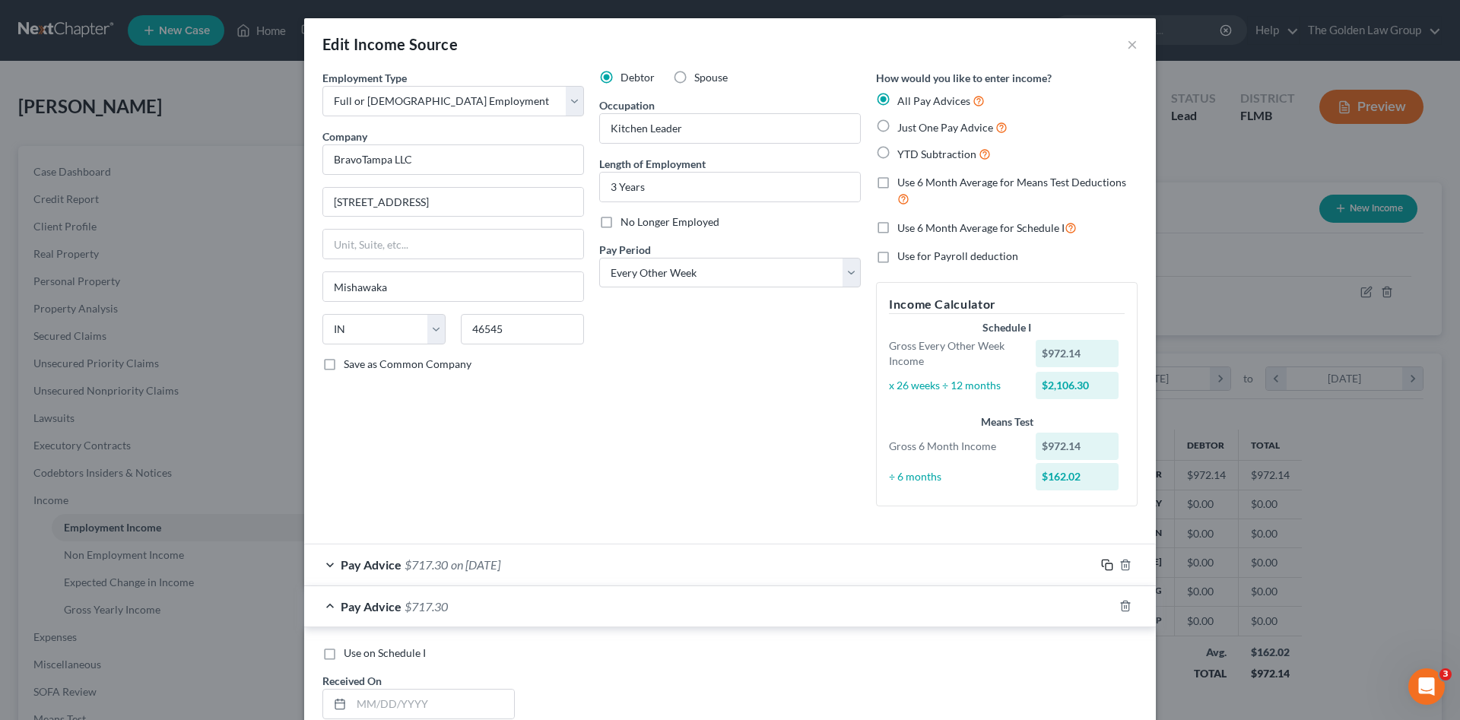
scroll to position [203, 0]
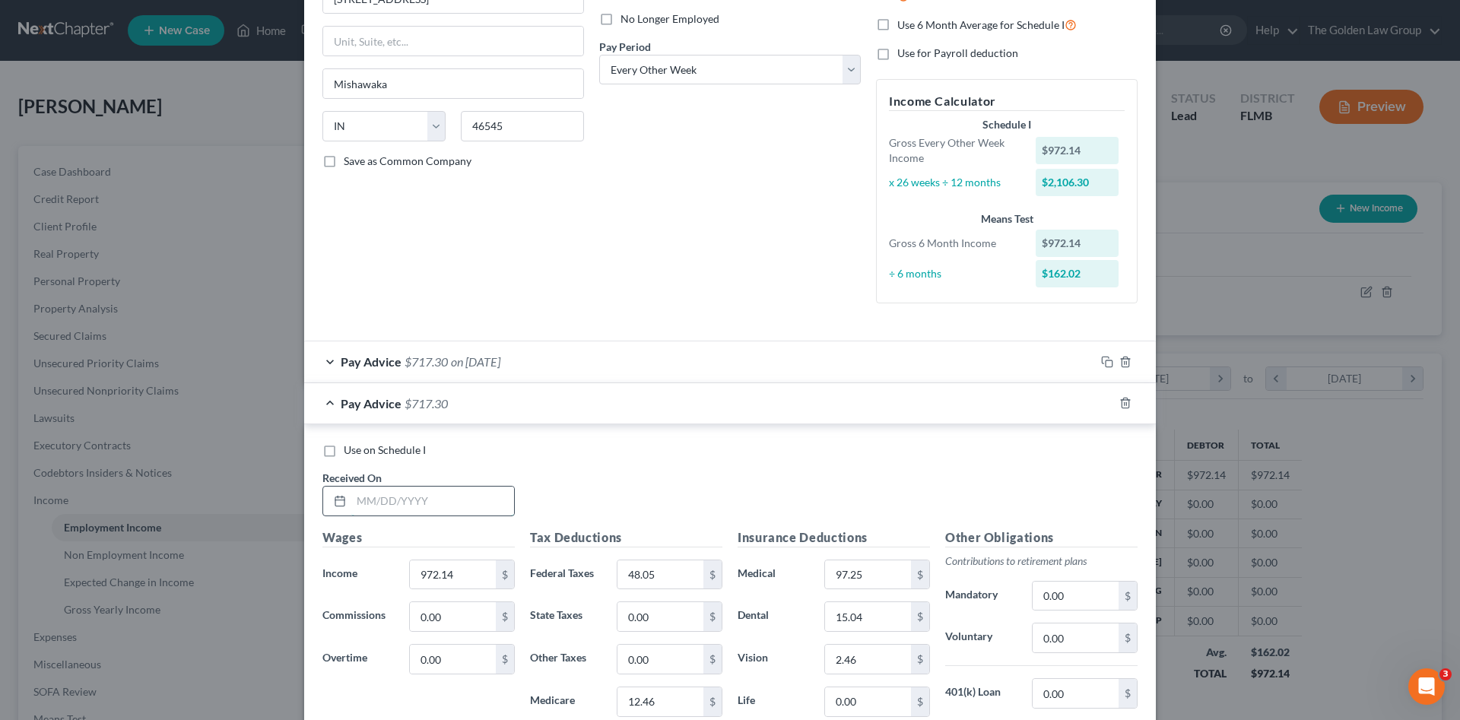
click at [395, 500] on input "text" at bounding box center [432, 501] width 163 height 29
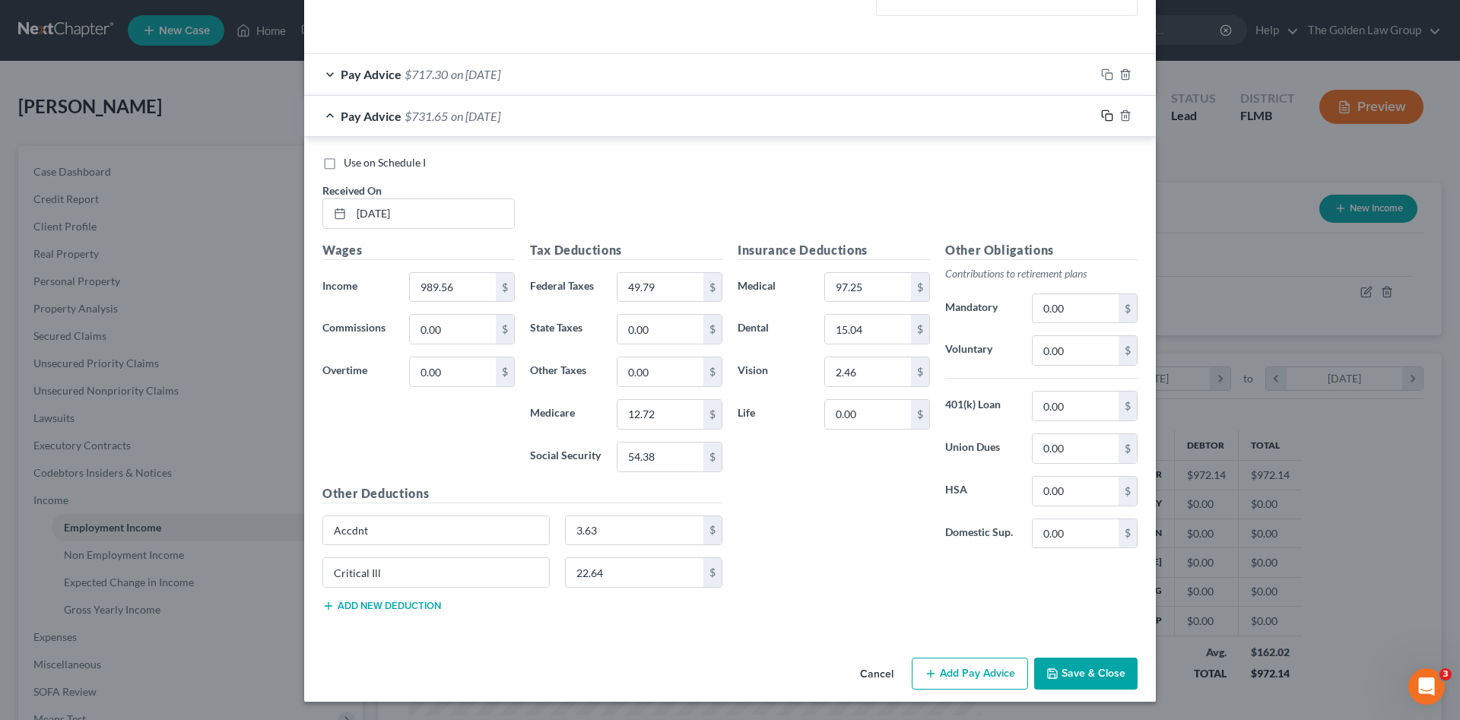
click at [1101, 112] on icon "button" at bounding box center [1107, 116] width 12 height 12
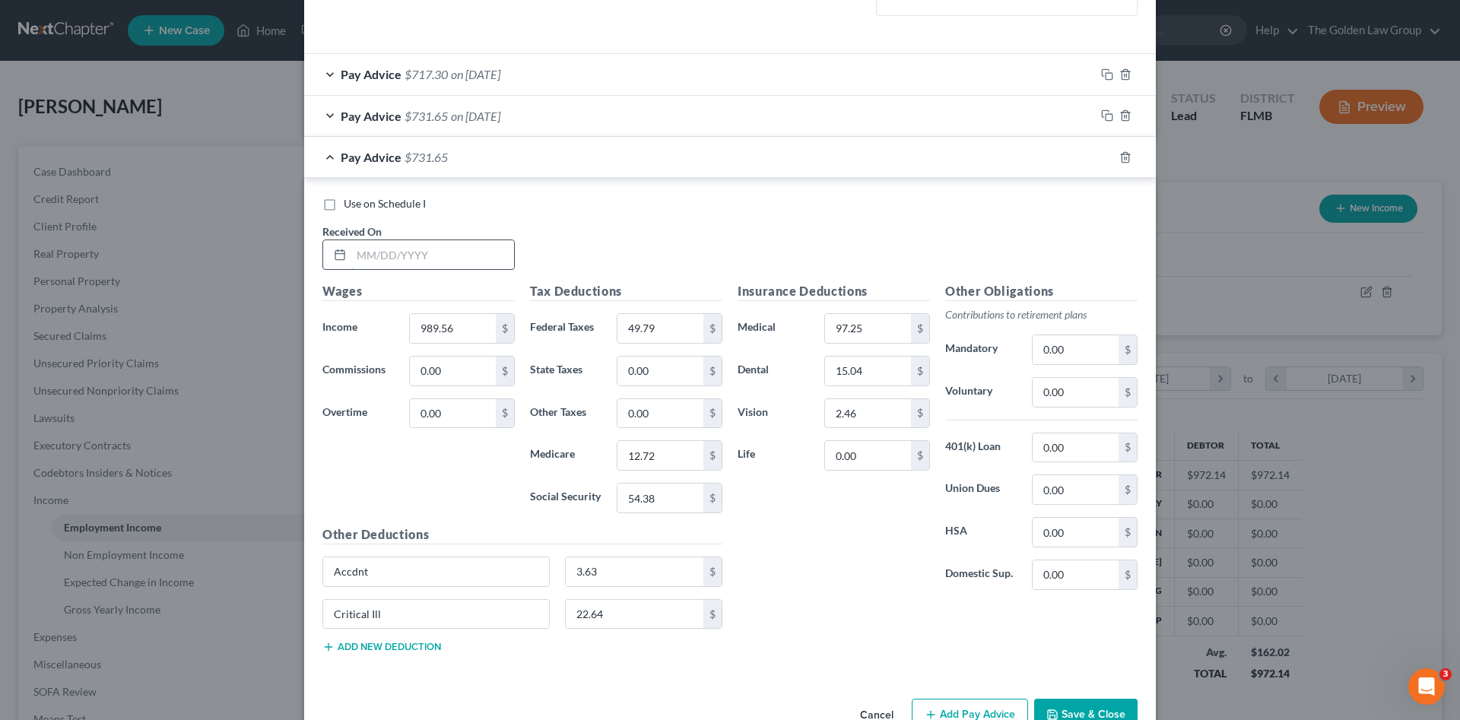
click at [418, 256] on input "text" at bounding box center [432, 254] width 163 height 29
click at [383, 251] on input "text" at bounding box center [432, 254] width 163 height 29
click at [1104, 158] on icon "button" at bounding box center [1107, 157] width 12 height 12
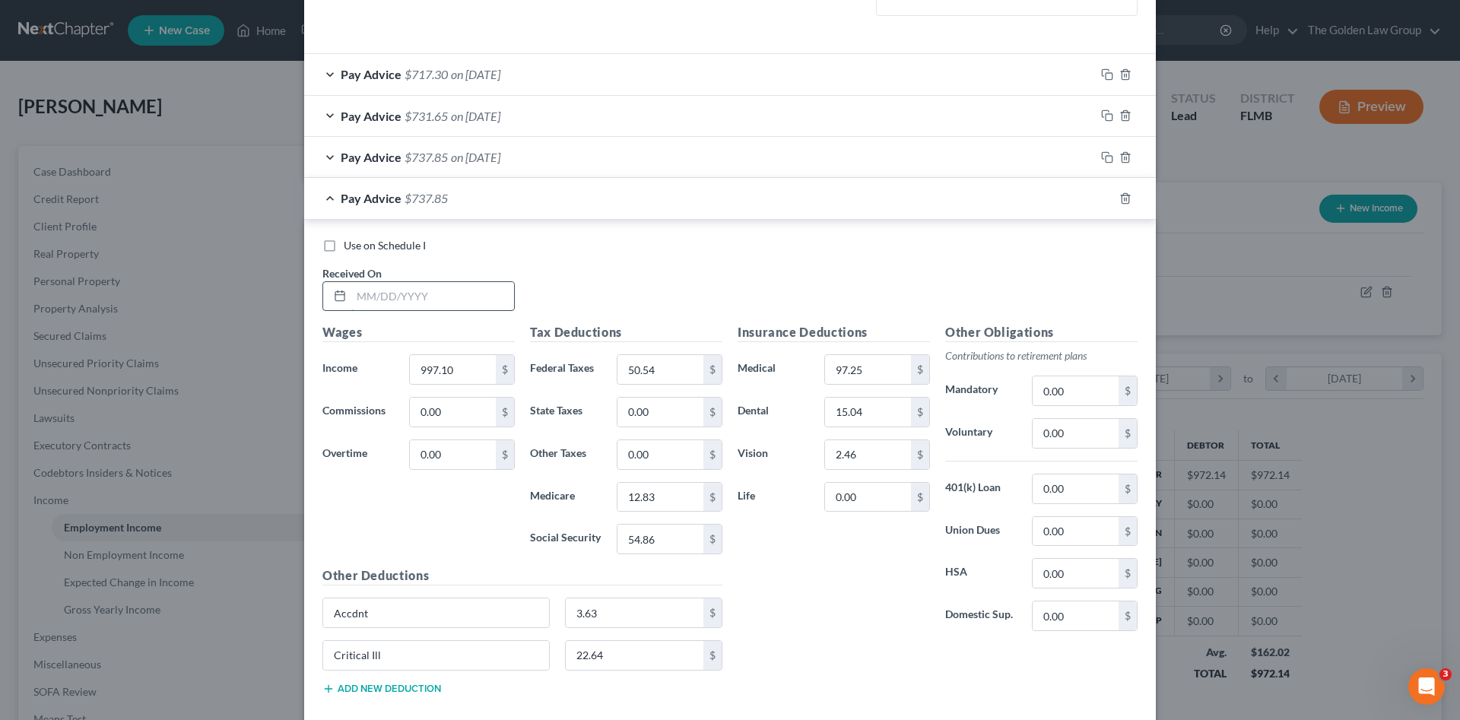
click at [460, 294] on input "text" at bounding box center [432, 296] width 163 height 29
click at [1106, 200] on rect "button" at bounding box center [1109, 200] width 7 height 7
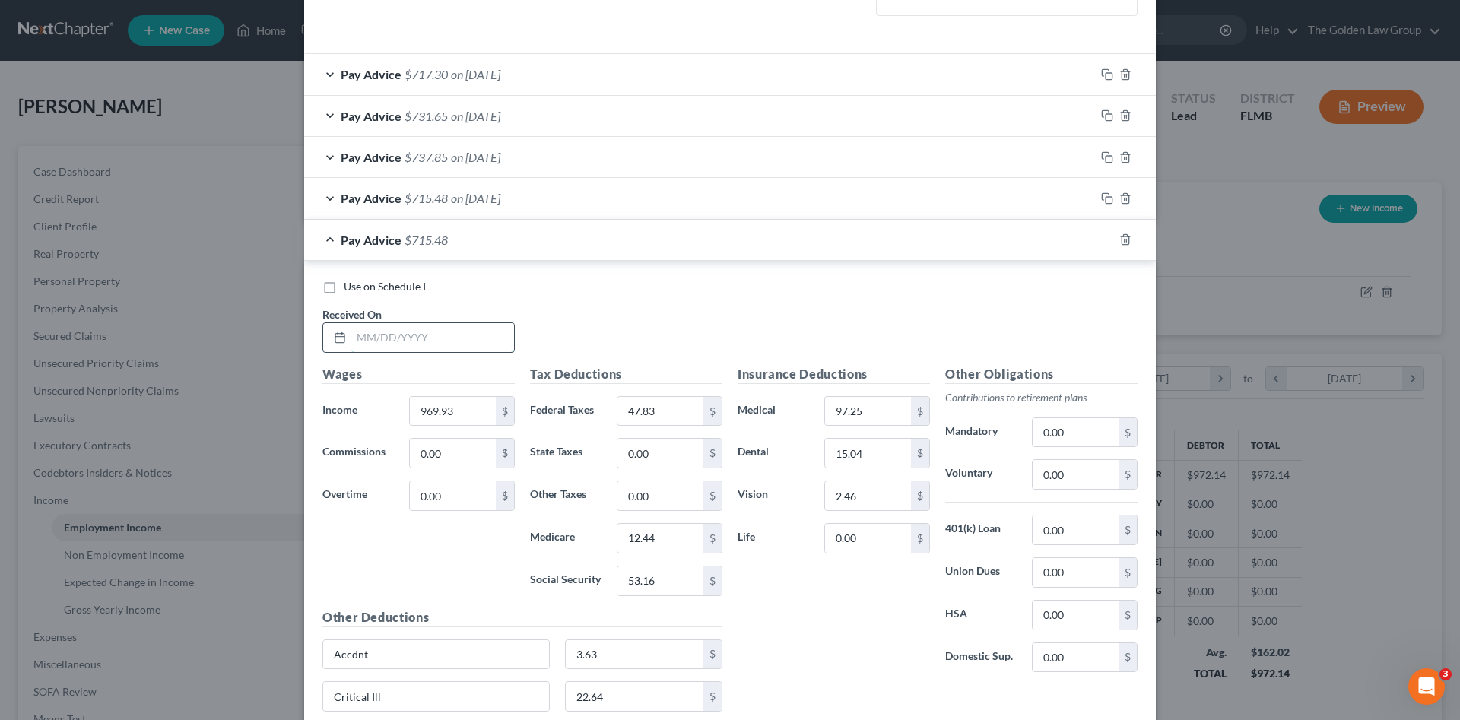
click at [433, 338] on input "text" at bounding box center [432, 337] width 163 height 29
click at [389, 331] on input "text" at bounding box center [432, 337] width 163 height 29
click at [1101, 241] on icon "button" at bounding box center [1107, 239] width 12 height 12
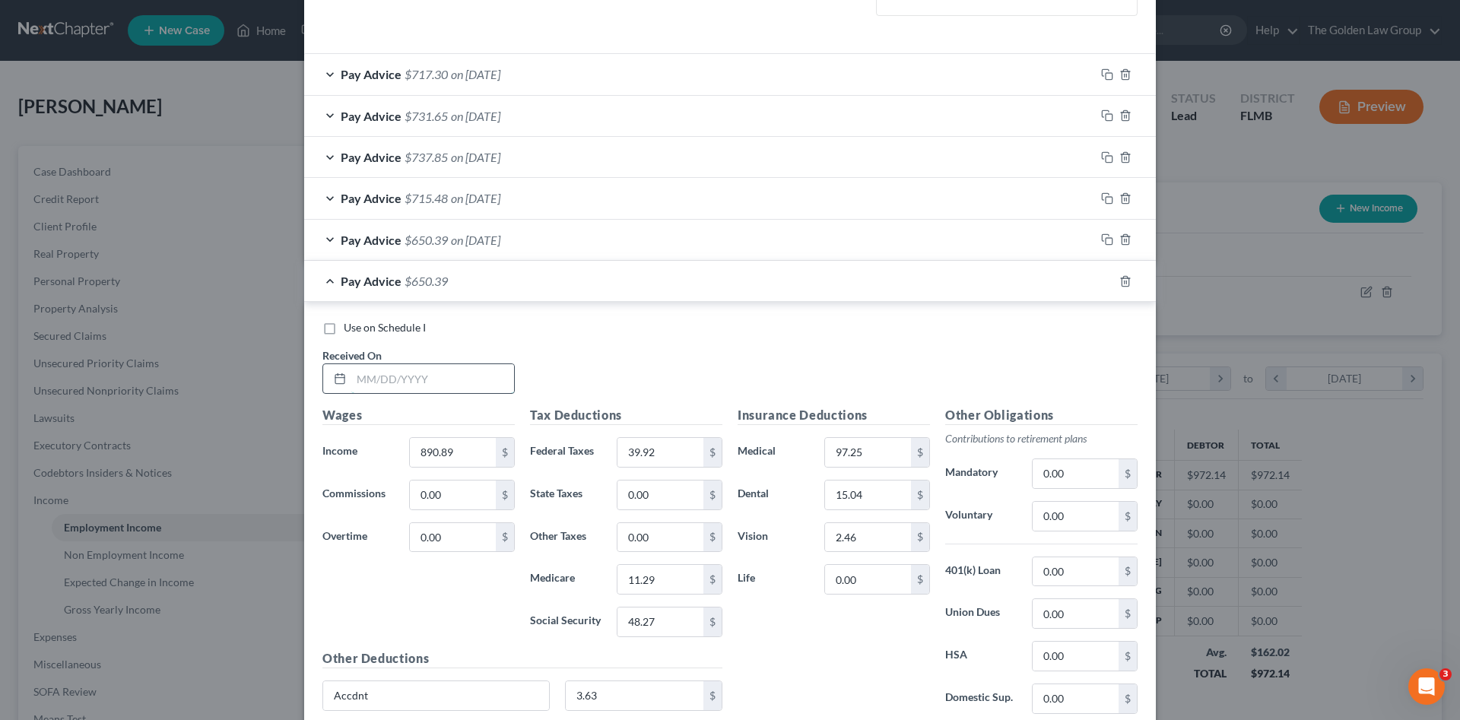
click at [422, 376] on input "text" at bounding box center [432, 378] width 163 height 29
drag, startPoint x: 1103, startPoint y: 276, endPoint x: 390, endPoint y: 386, distance: 721.1
click at [1103, 277] on icon "button" at bounding box center [1105, 279] width 7 height 7
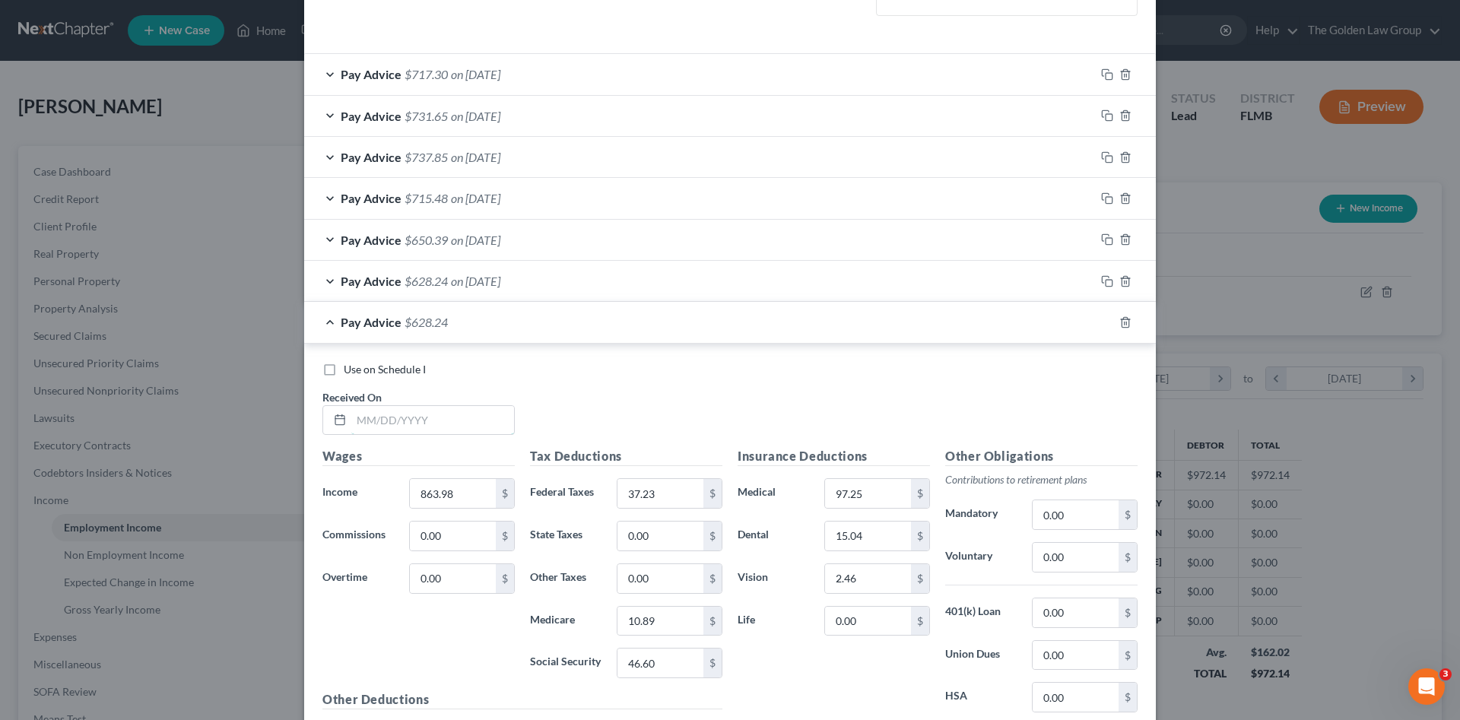
click at [395, 419] on input "text" at bounding box center [432, 420] width 163 height 29
click at [428, 415] on input "text" at bounding box center [432, 420] width 163 height 29
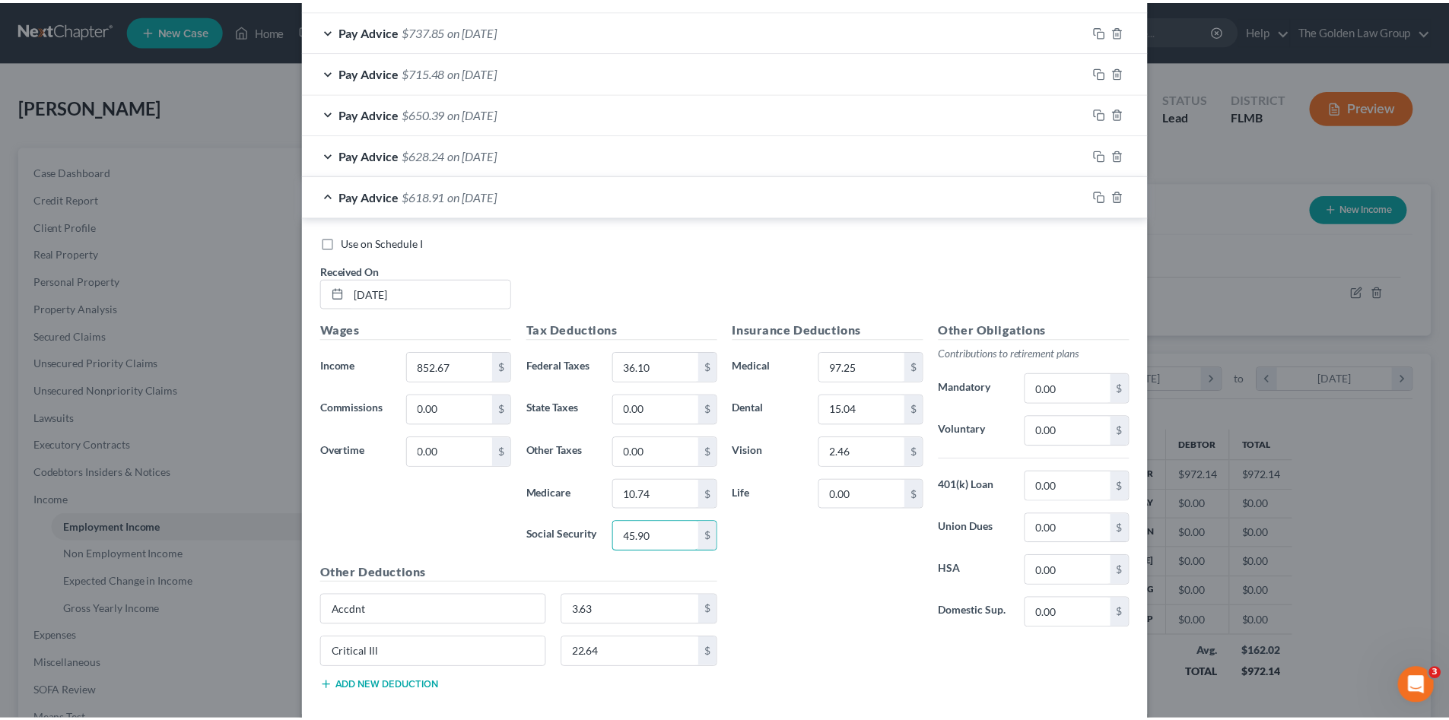
scroll to position [697, 0]
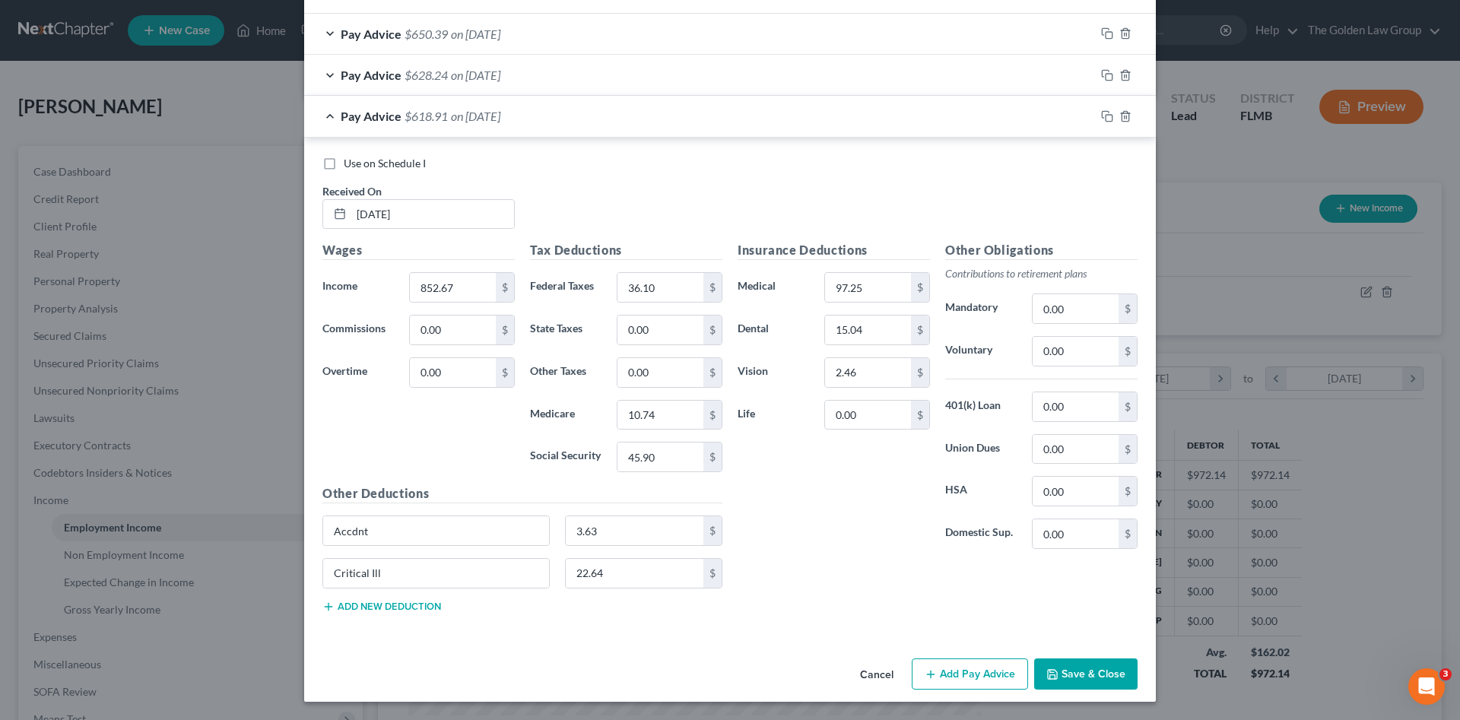
click at [1093, 672] on button "Save & Close" at bounding box center [1085, 675] width 103 height 32
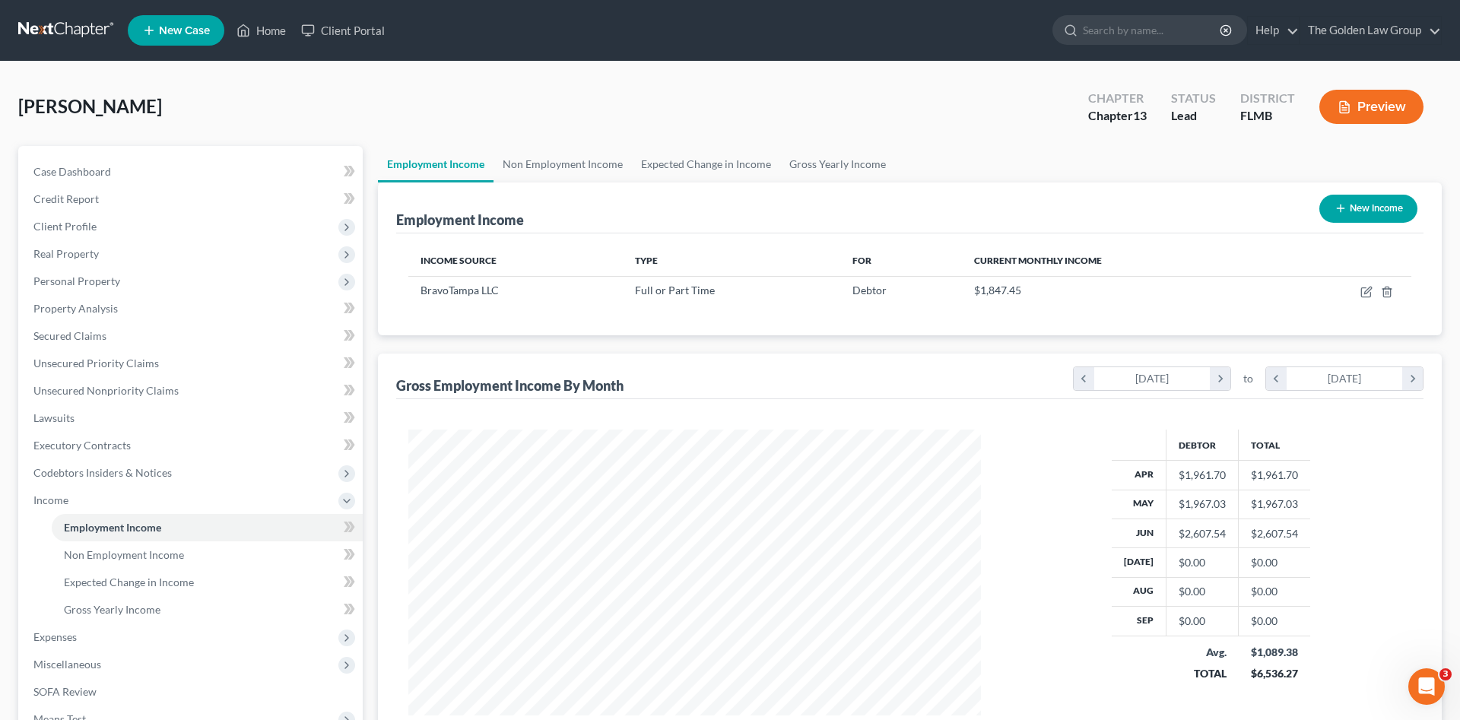
scroll to position [760232, 759918]
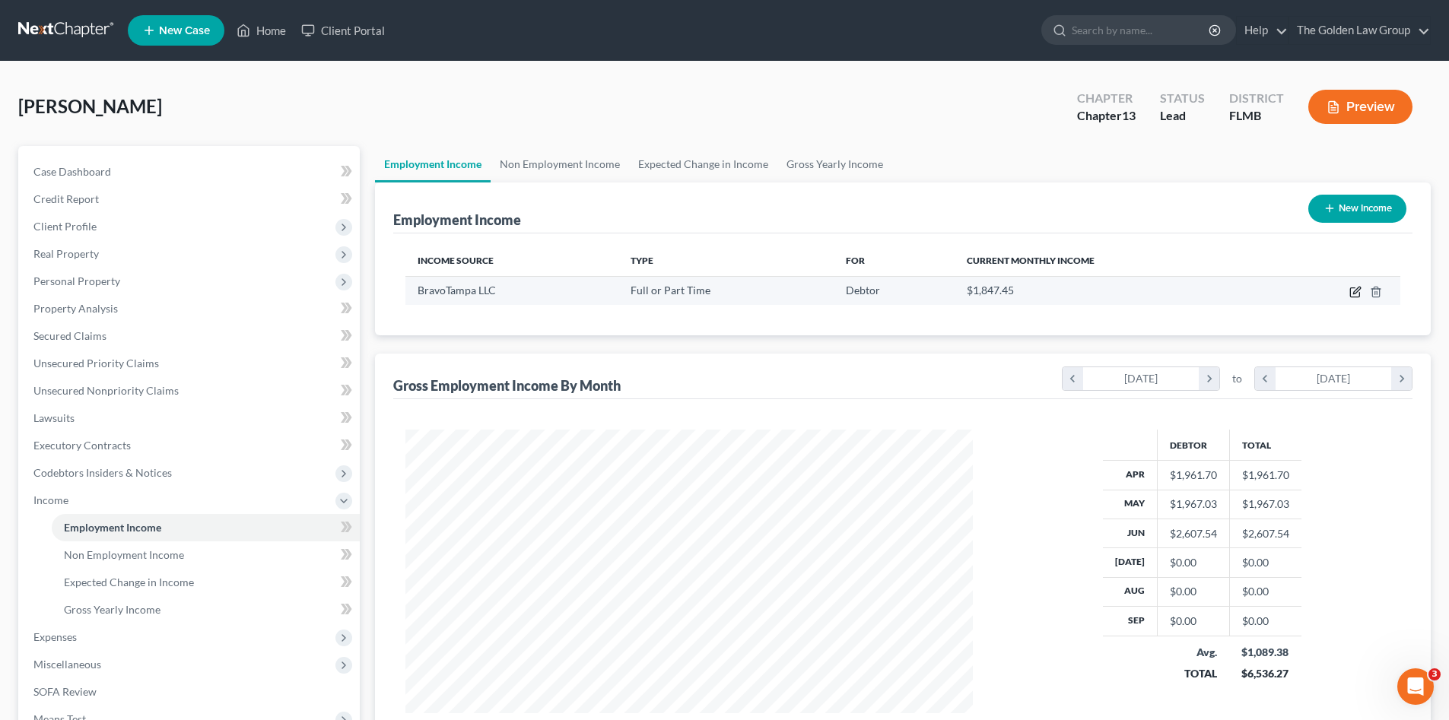
click at [1358, 287] on icon "button" at bounding box center [1355, 292] width 12 height 12
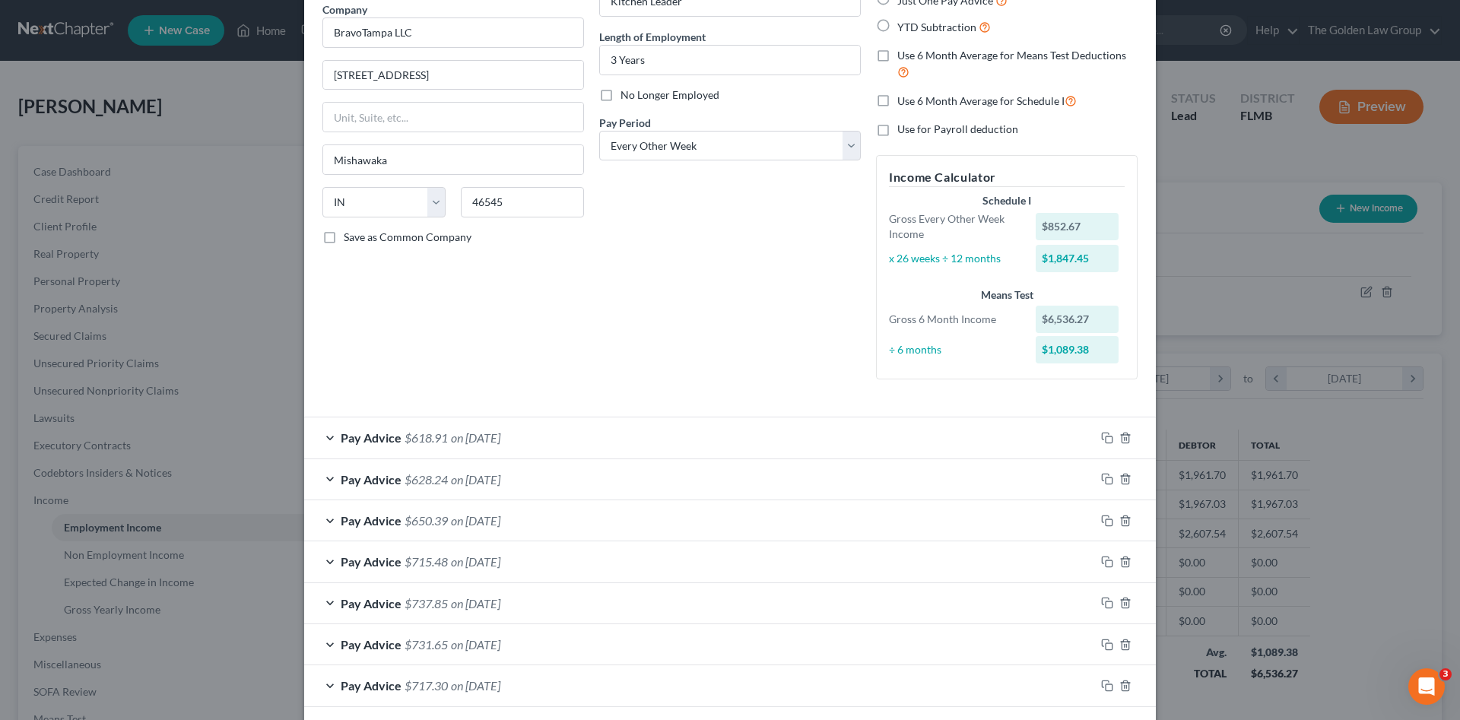
scroll to position [197, 0]
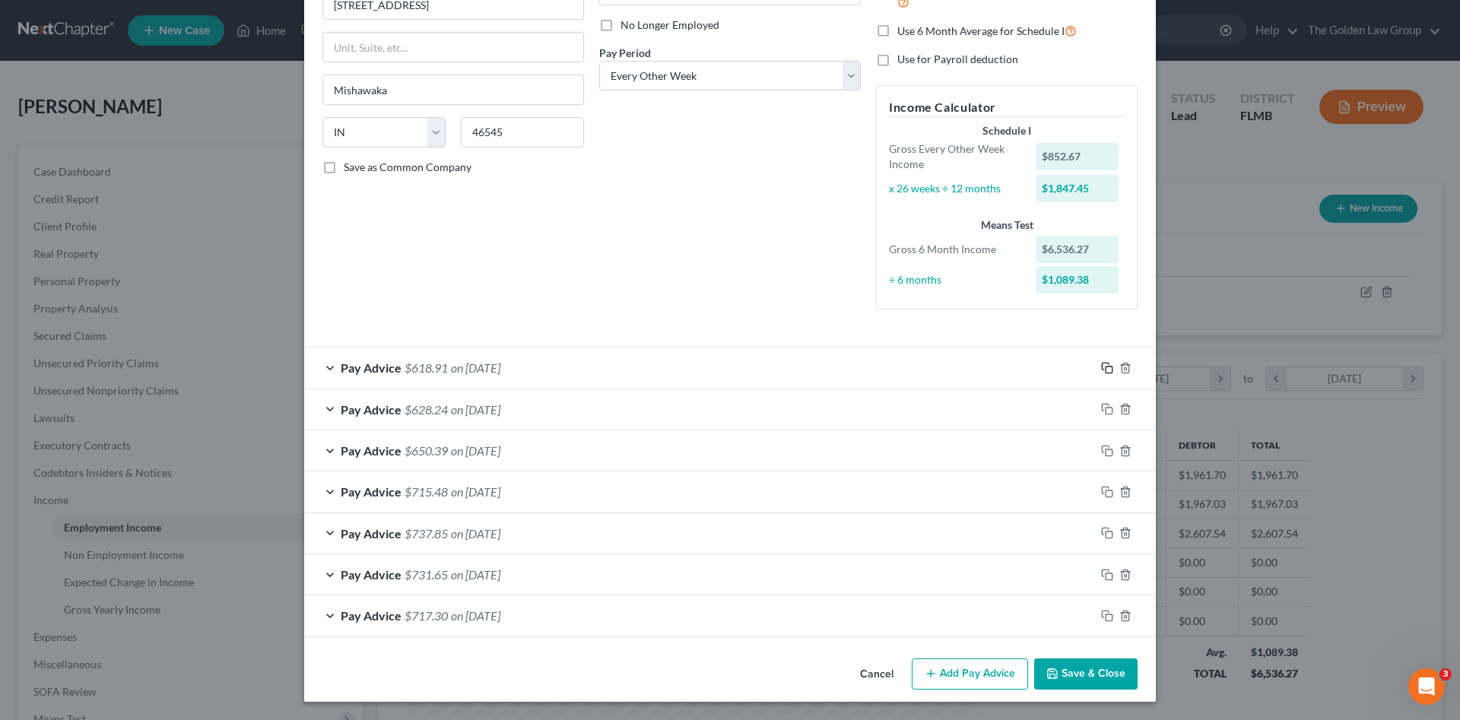
click at [1101, 369] on icon "button" at bounding box center [1107, 368] width 12 height 12
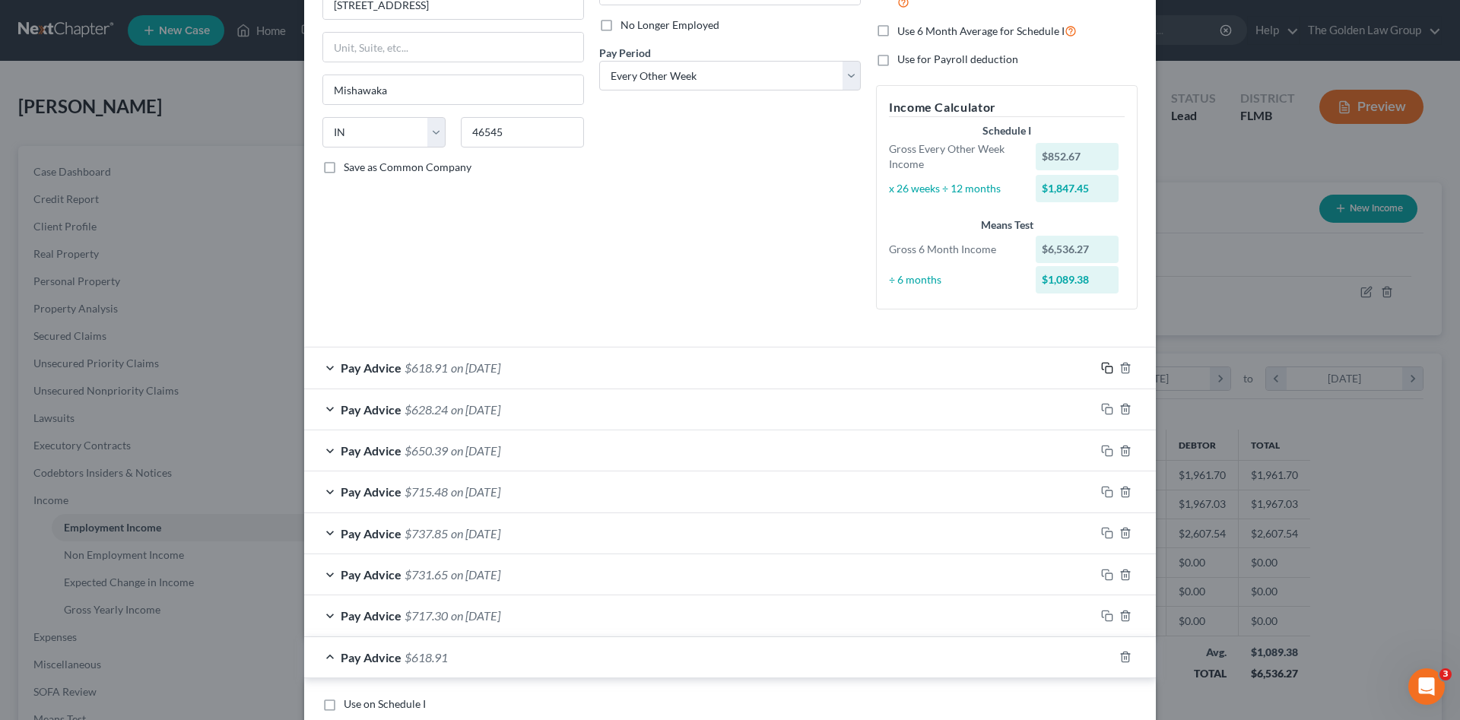
scroll to position [374, 0]
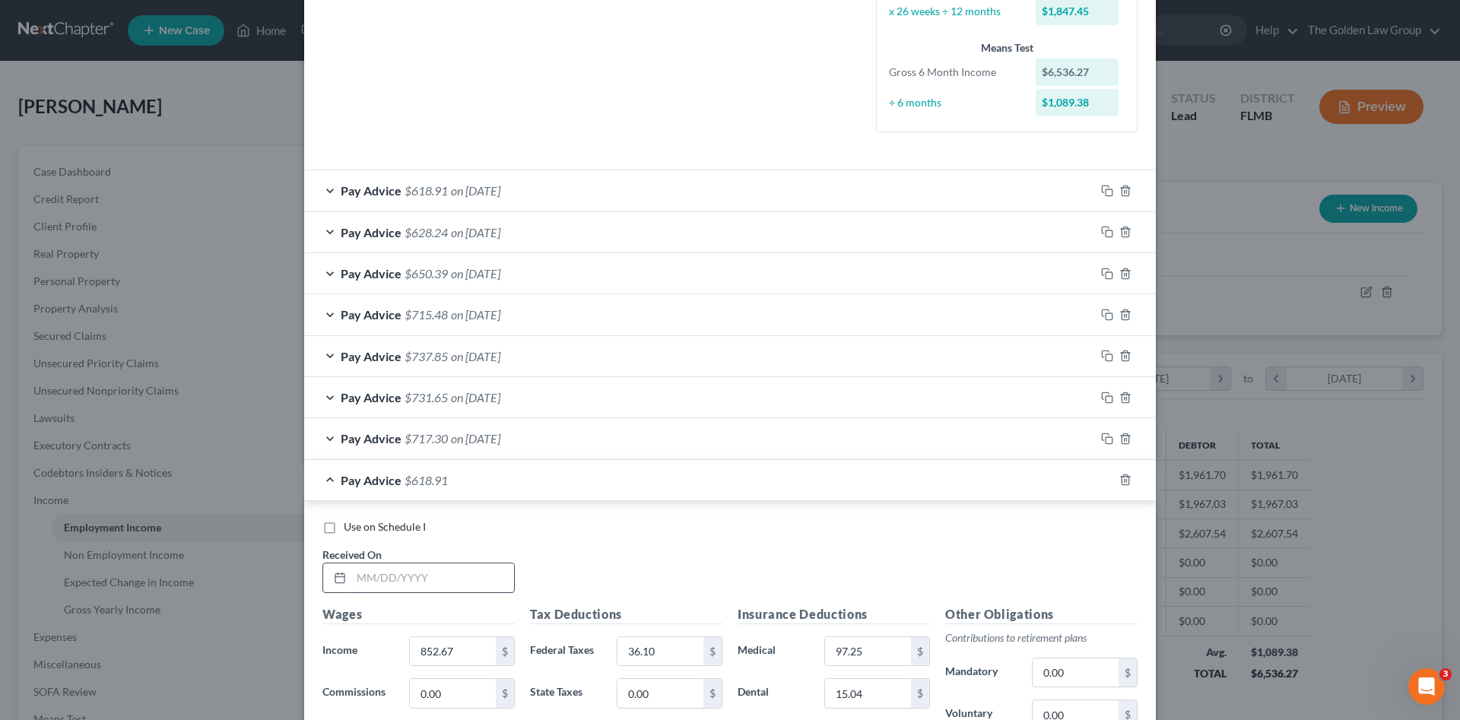
click at [404, 578] on input "text" at bounding box center [432, 578] width 163 height 29
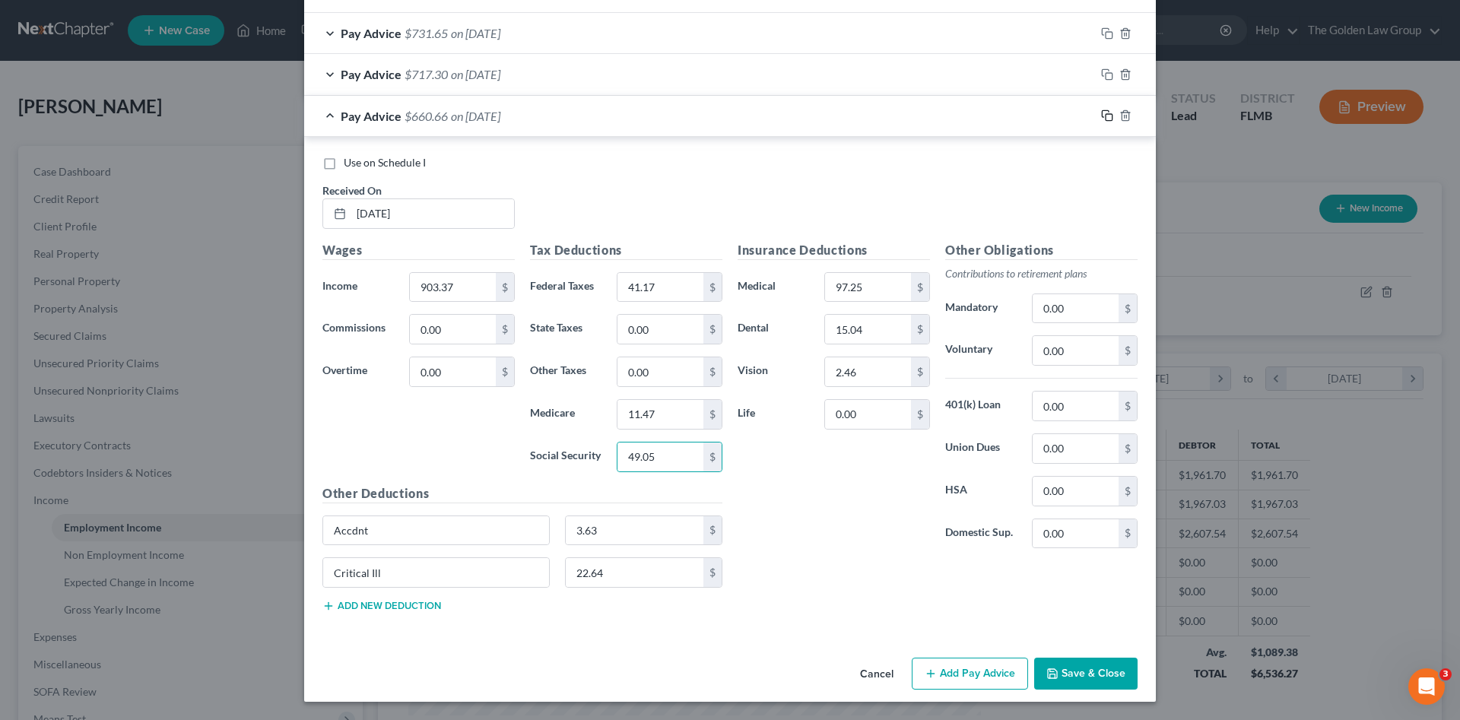
click at [1101, 116] on icon "button" at bounding box center [1107, 116] width 12 height 12
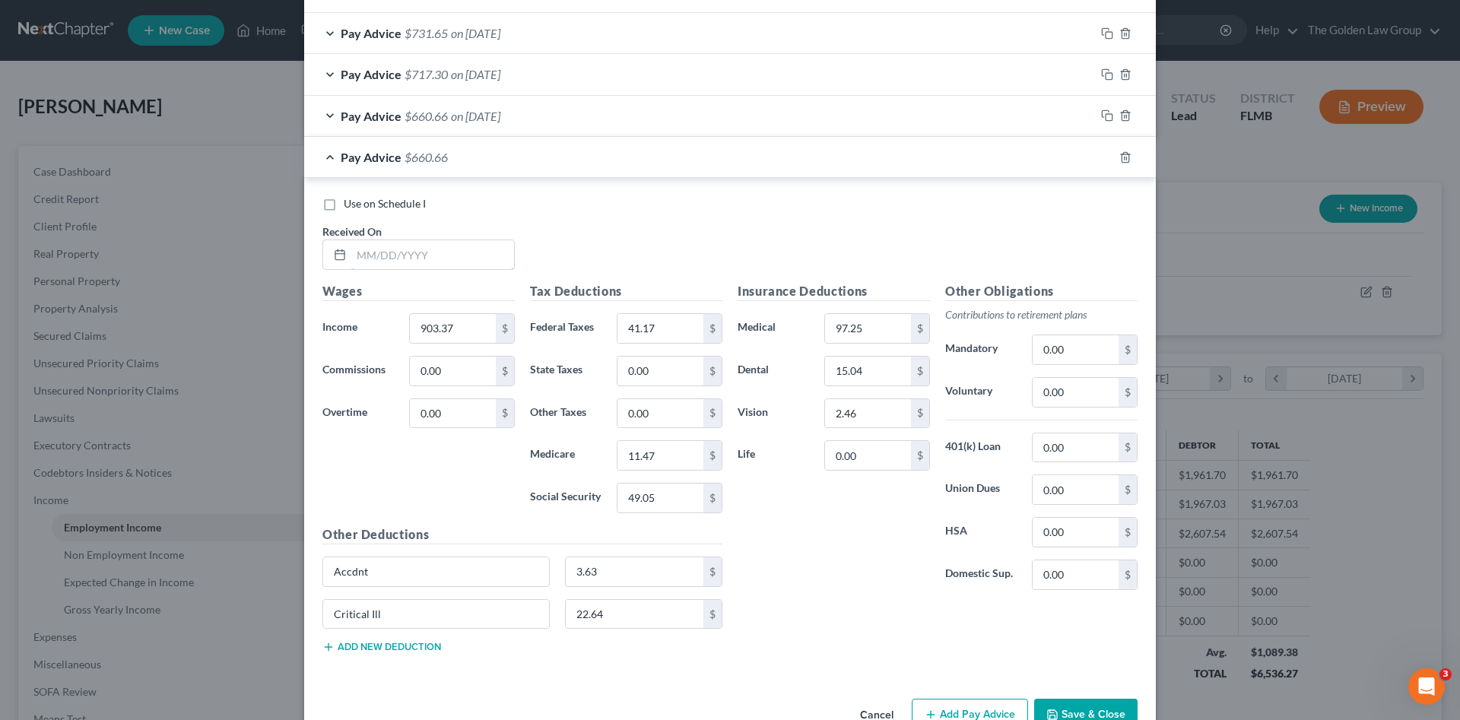
click at [463, 257] on input "text" at bounding box center [432, 254] width 163 height 29
click at [397, 249] on input "text" at bounding box center [432, 254] width 163 height 29
click at [1106, 156] on rect "button" at bounding box center [1109, 159] width 7 height 7
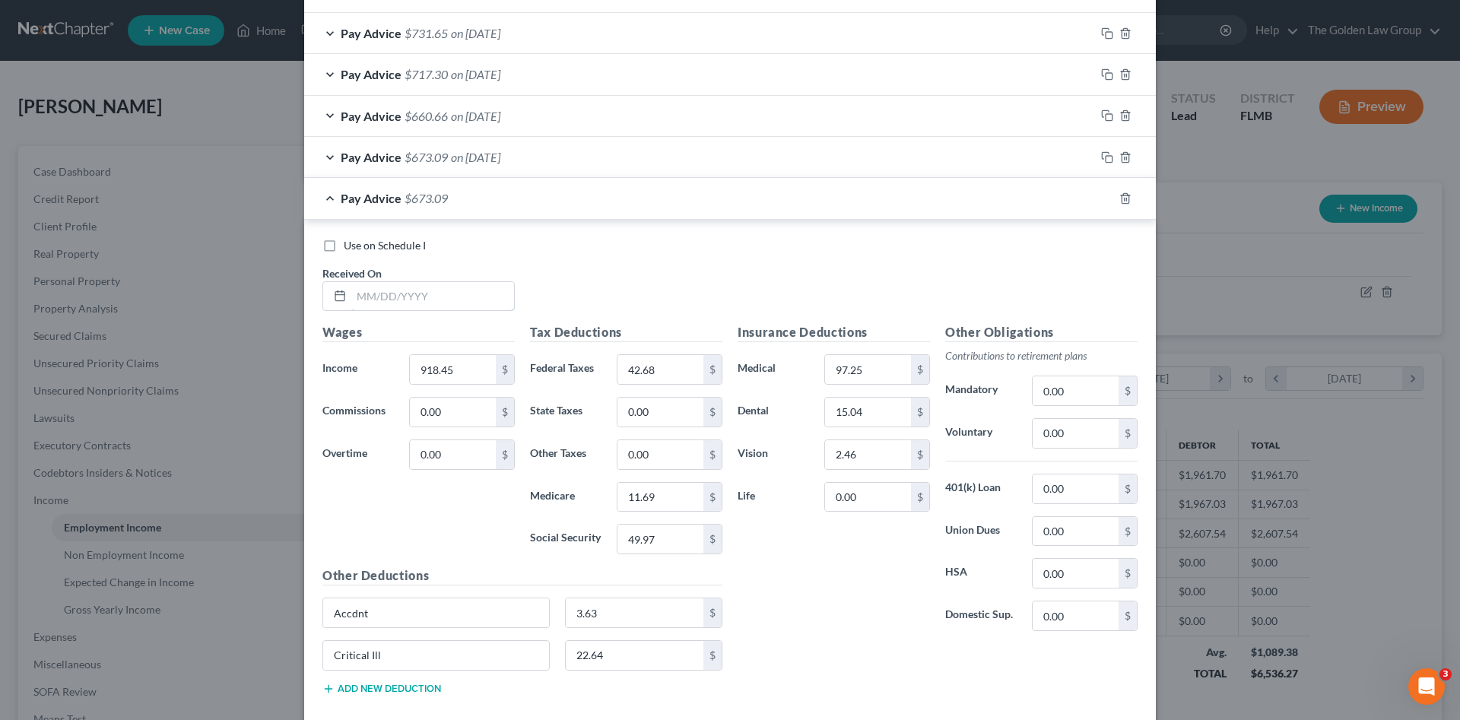
click at [433, 299] on input "text" at bounding box center [432, 296] width 163 height 29
click at [462, 303] on input "text" at bounding box center [432, 296] width 163 height 29
click at [1101, 199] on icon "button" at bounding box center [1107, 198] width 12 height 12
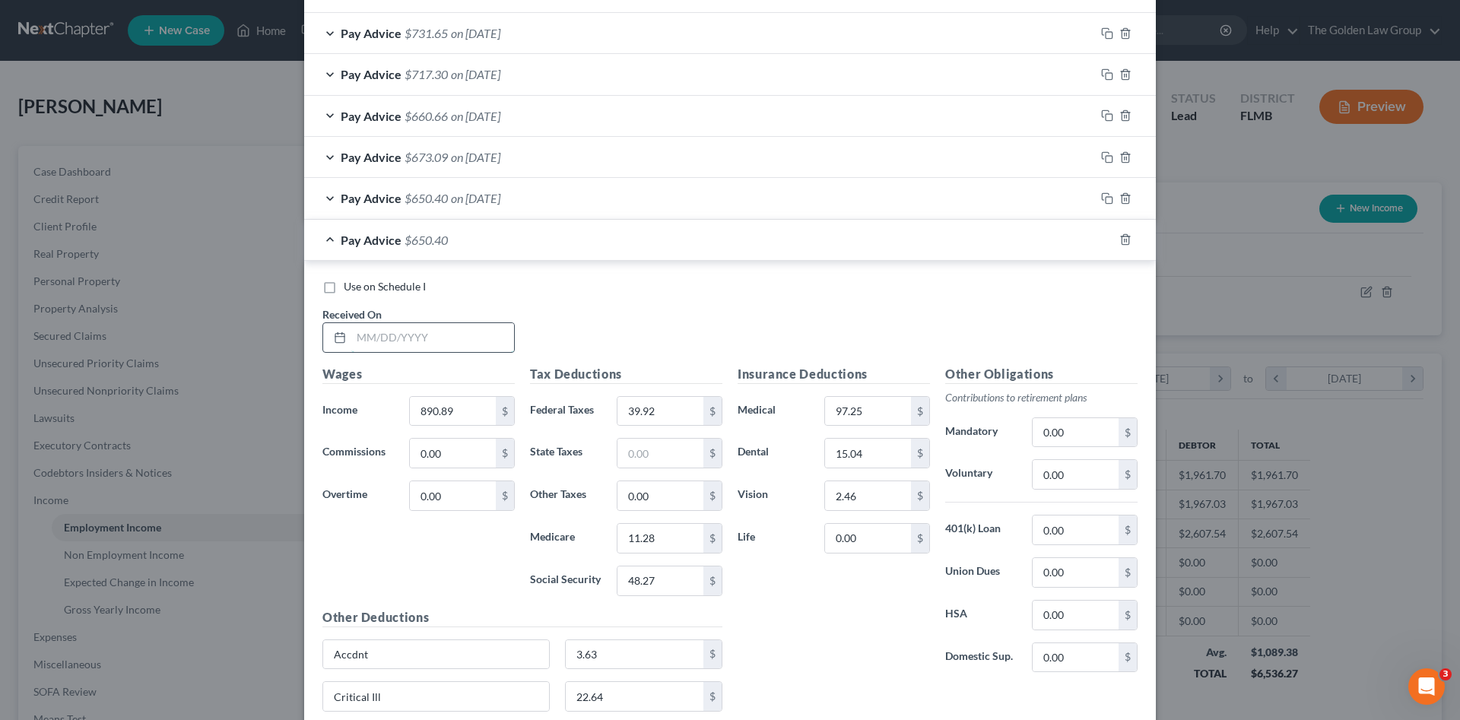
click at [425, 336] on input "text" at bounding box center [432, 337] width 163 height 29
click at [398, 332] on input "text" at bounding box center [432, 337] width 163 height 29
drag, startPoint x: 1105, startPoint y: 237, endPoint x: 418, endPoint y: 347, distance: 696.2
click at [1104, 237] on icon "button" at bounding box center [1107, 239] width 12 height 12
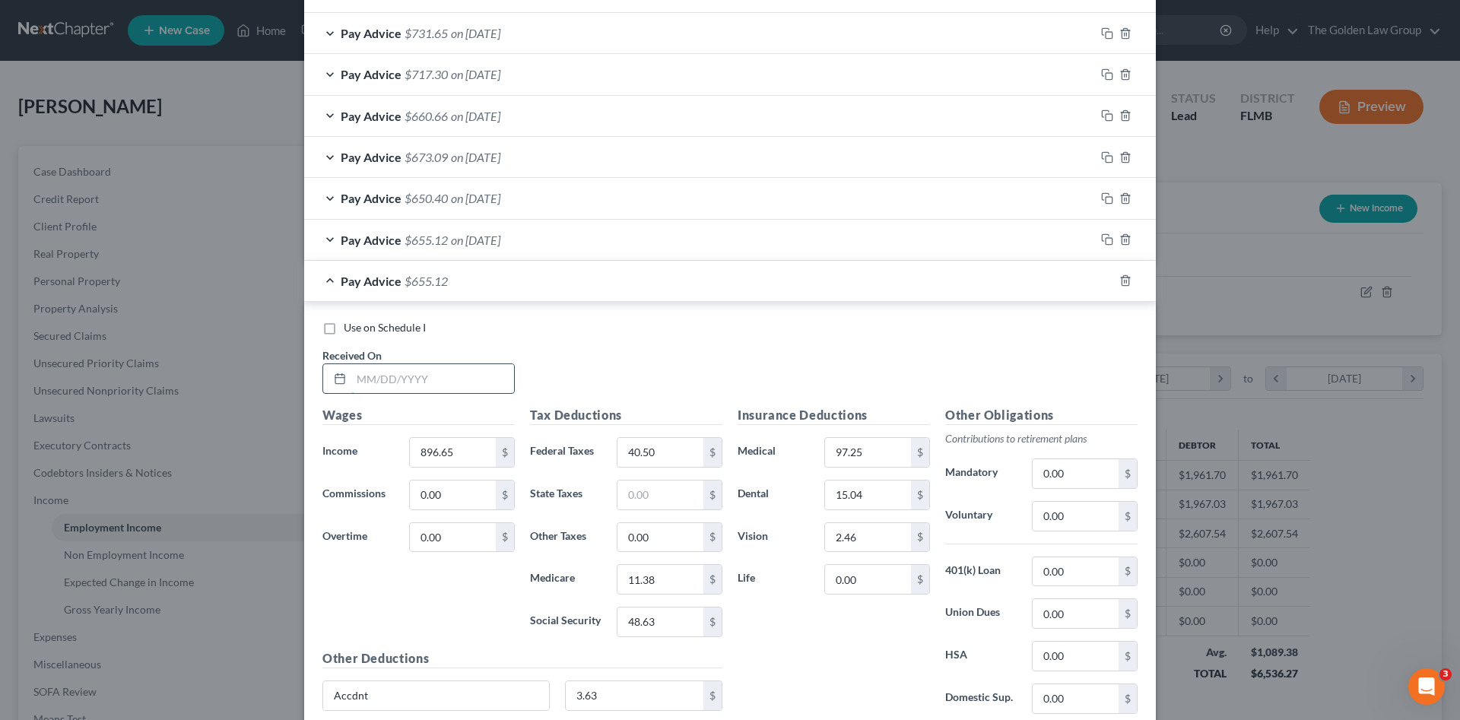
click at [424, 370] on input "text" at bounding box center [432, 378] width 163 height 29
click at [402, 375] on input "text" at bounding box center [432, 378] width 163 height 29
drag, startPoint x: 1103, startPoint y: 278, endPoint x: 425, endPoint y: 384, distance: 685.9
click at [1102, 278] on icon "button" at bounding box center [1107, 281] width 12 height 12
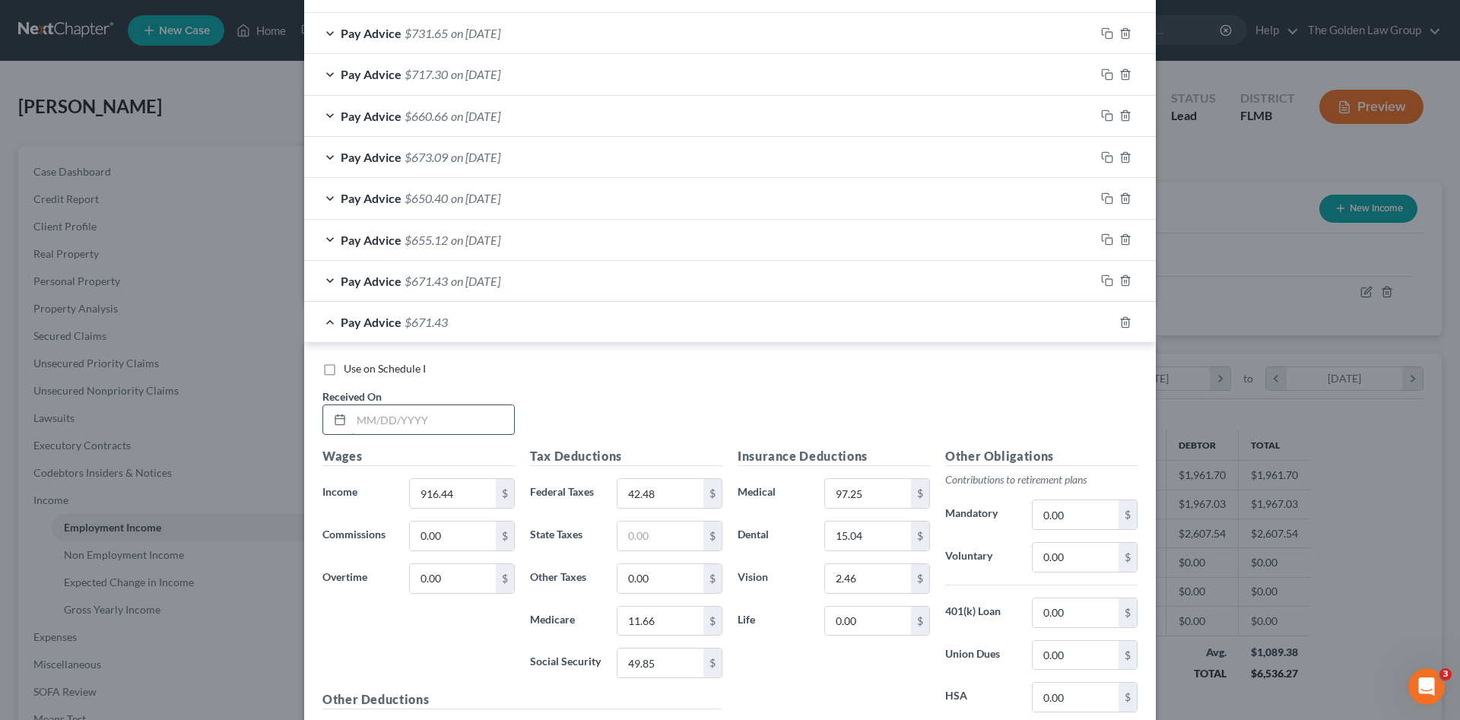
click at [423, 409] on input "text" at bounding box center [432, 419] width 163 height 29
click at [421, 424] on input "text" at bounding box center [432, 419] width 163 height 29
drag, startPoint x: 394, startPoint y: 370, endPoint x: 631, endPoint y: 406, distance: 240.0
click at [393, 370] on span "Use on Schedule I" at bounding box center [385, 368] width 82 height 13
click at [360, 370] on input "Use on Schedule I" at bounding box center [355, 366] width 10 height 10
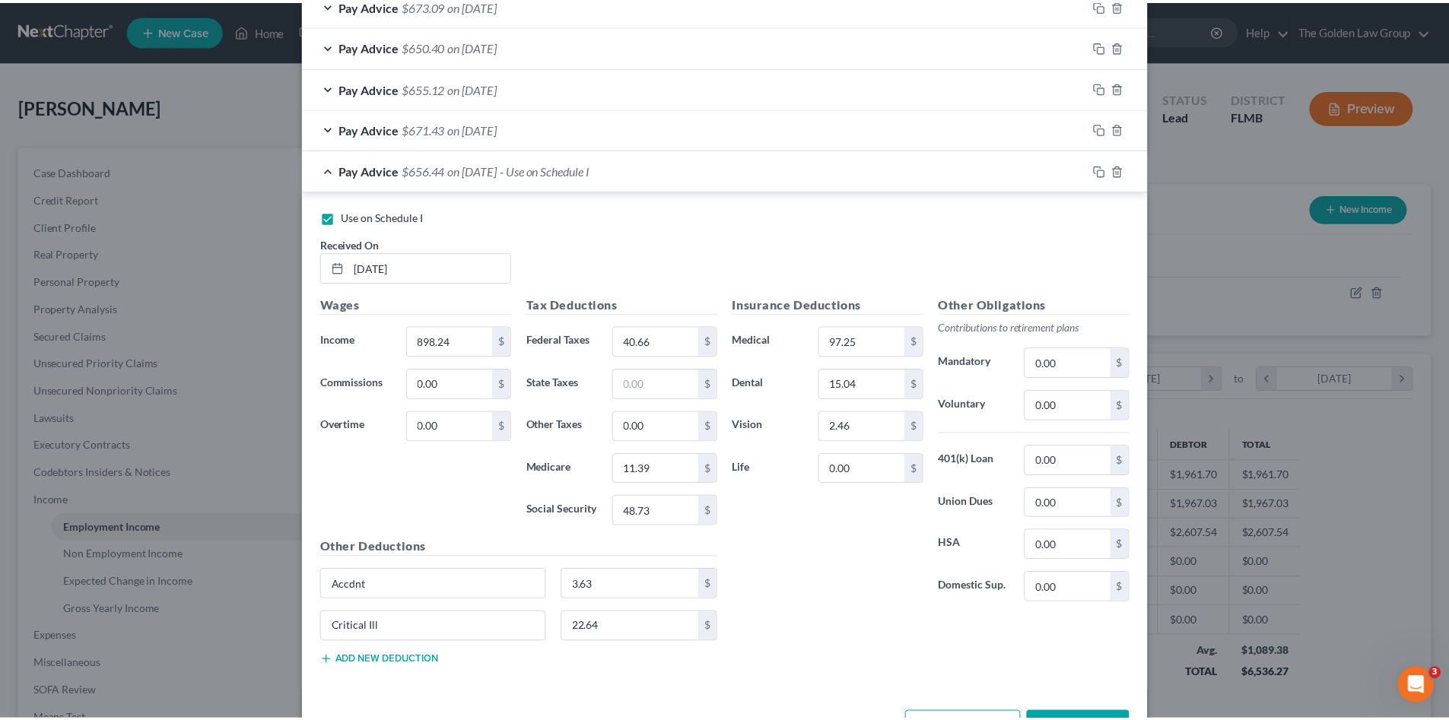
scroll to position [945, 0]
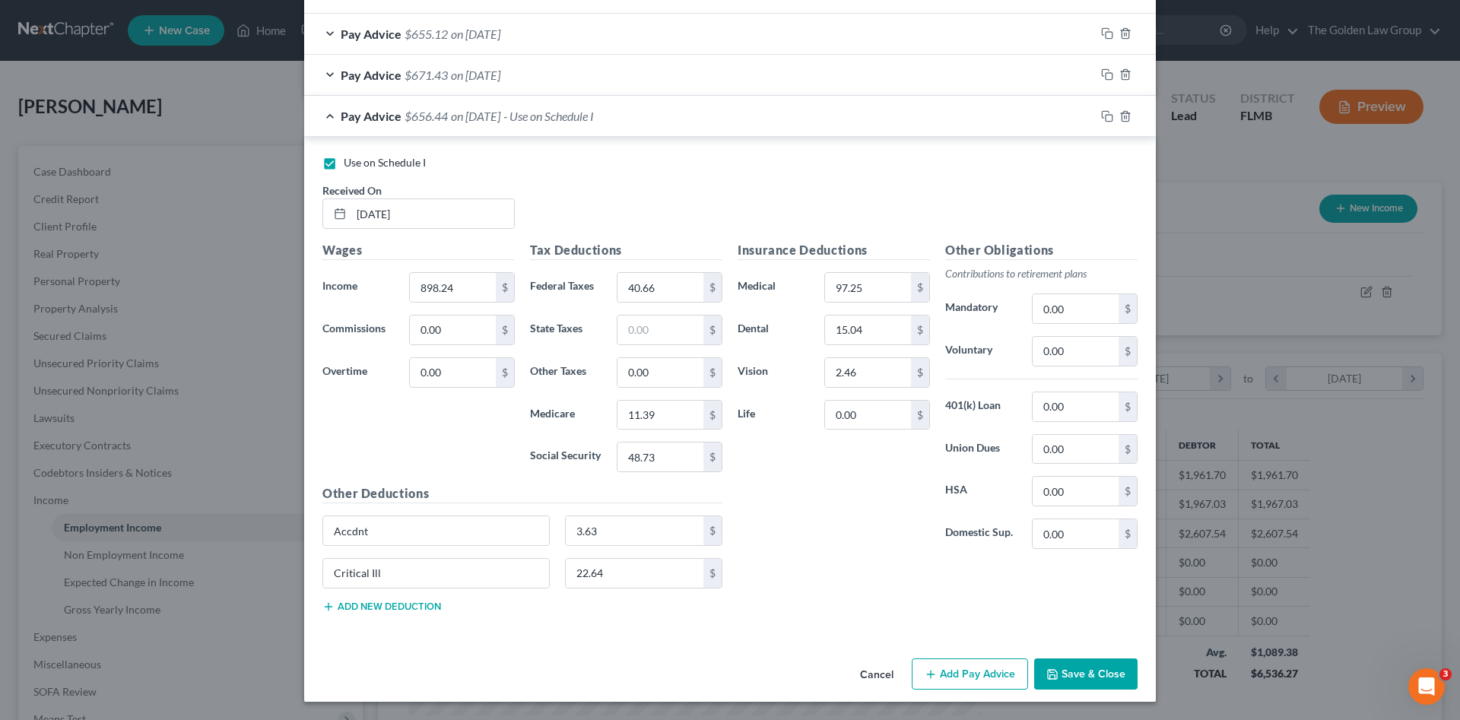
click at [1060, 664] on button "Save & Close" at bounding box center [1085, 675] width 103 height 32
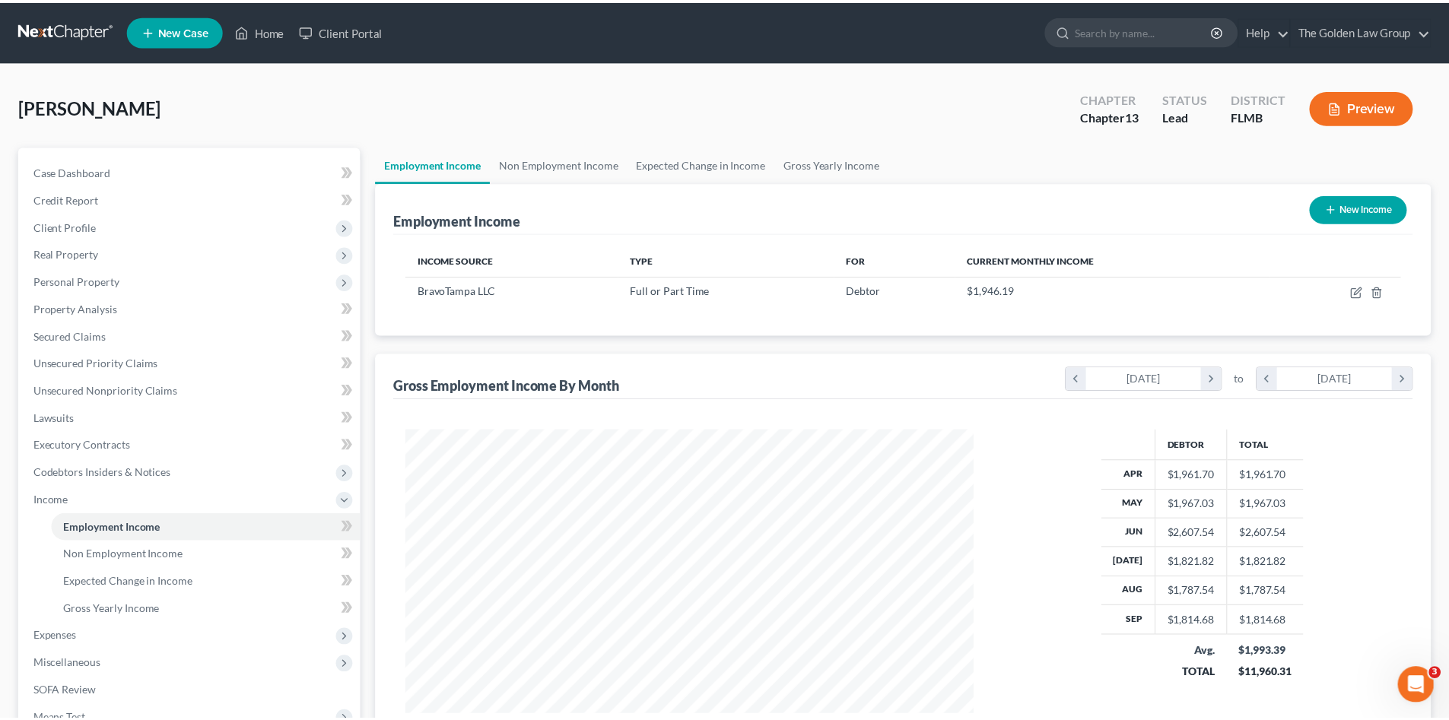
scroll to position [760232, 759918]
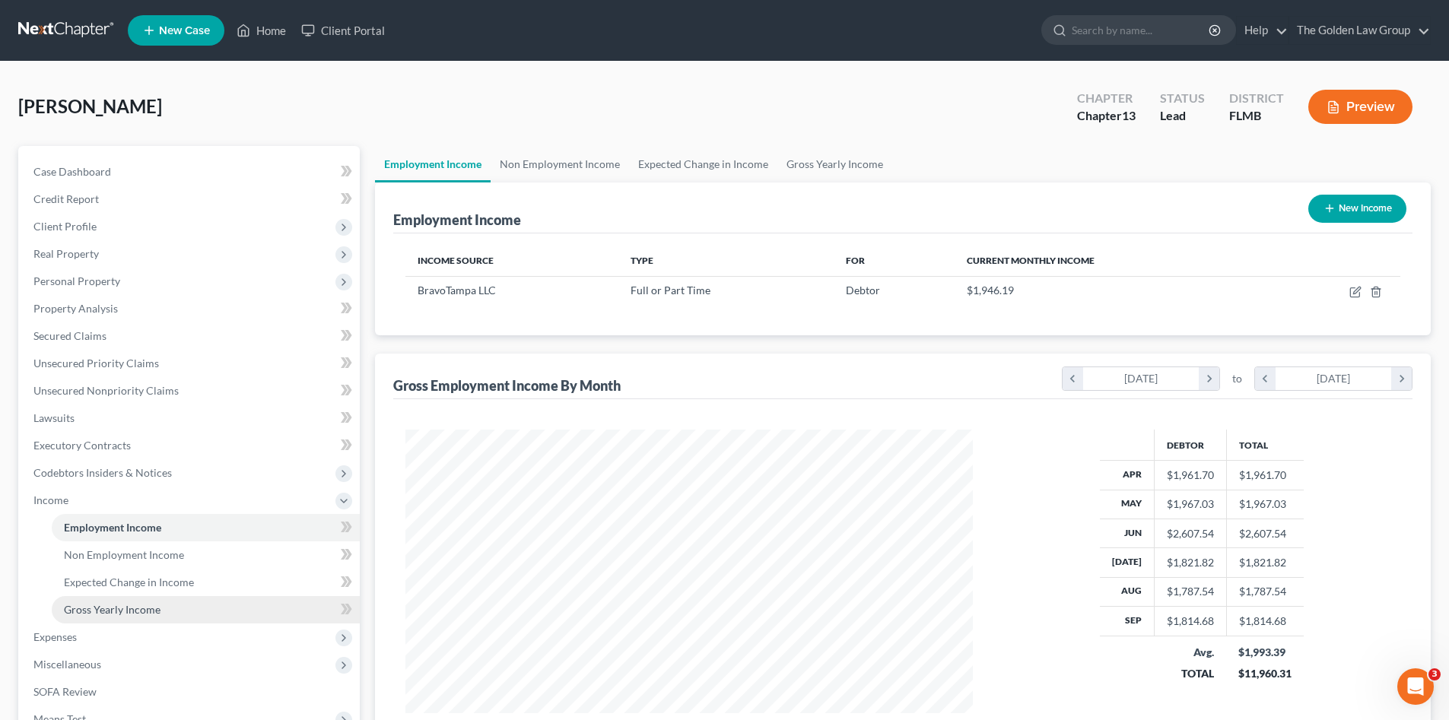
click at [129, 609] on span "Gross Yearly Income" at bounding box center [112, 609] width 97 height 13
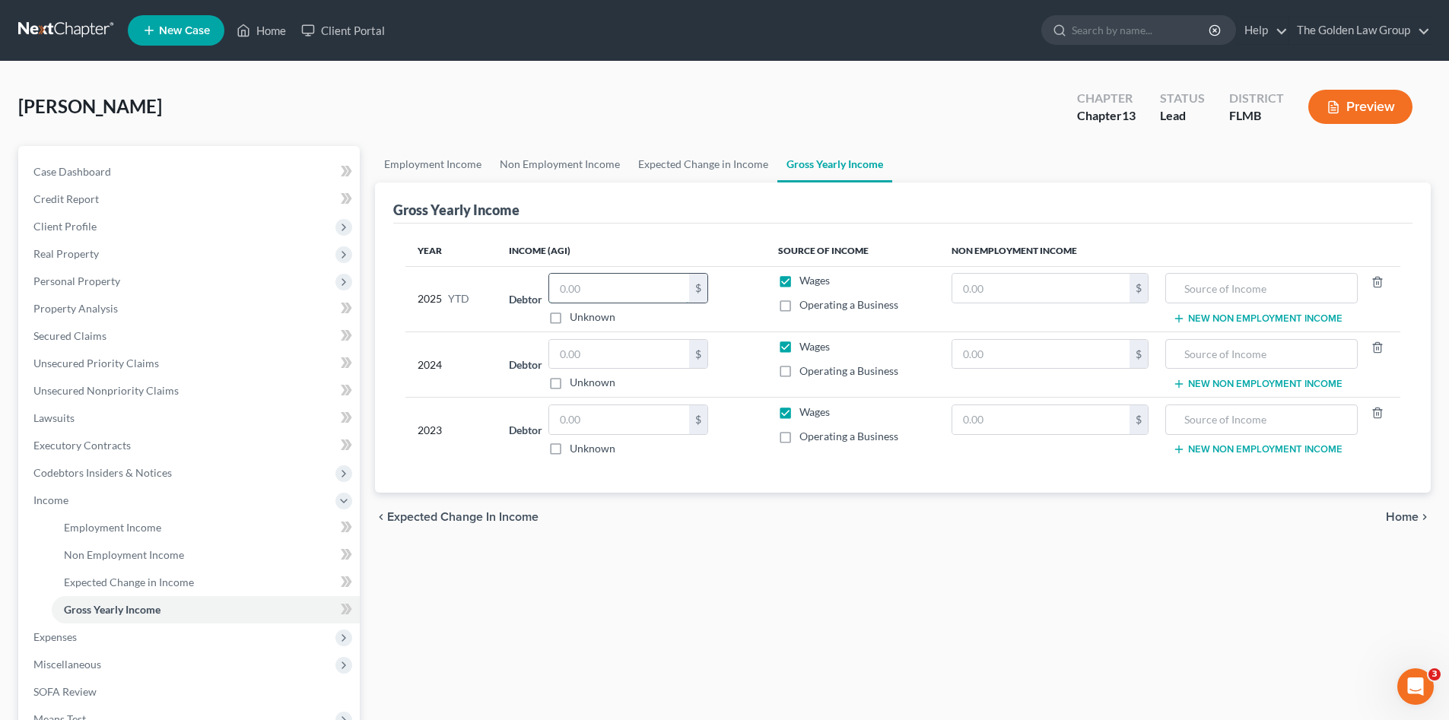
click at [649, 286] on input "text" at bounding box center [619, 288] width 140 height 29
click at [634, 656] on div "Employment Income Non Employment Income Expected Change in Income Gross Yearly …" at bounding box center [902, 517] width 1071 height 742
click at [628, 417] on input "text" at bounding box center [619, 419] width 140 height 29
click at [1233, 419] on input "text" at bounding box center [1260, 419] width 175 height 29
drag, startPoint x: 1268, startPoint y: 425, endPoint x: 1158, endPoint y: 414, distance: 110.0
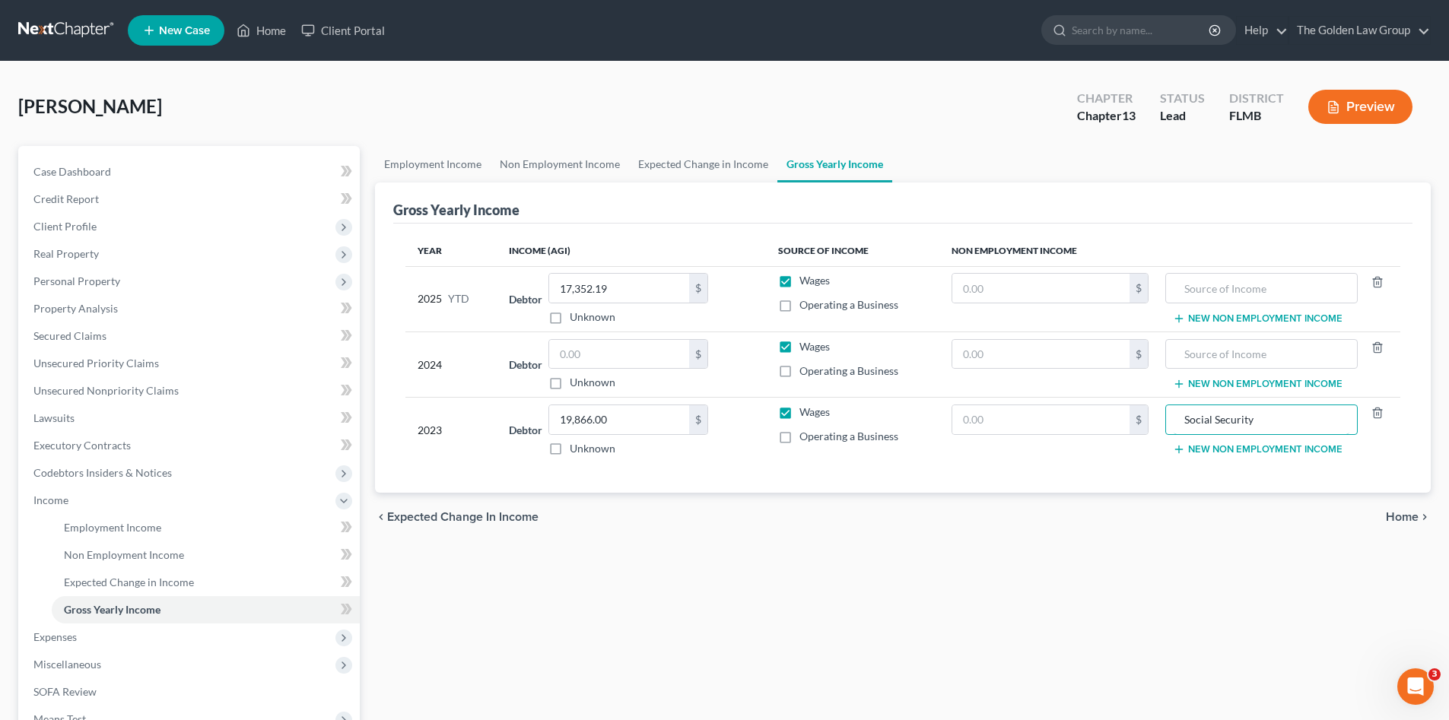
click at [1158, 414] on tr "2023 Debtor 19,866.00 $ Unknown Balance Undetermined 19,866.00 $ Unknown Wages …" at bounding box center [902, 430] width 995 height 65
click at [1202, 352] on input "text" at bounding box center [1260, 354] width 175 height 29
paste input "Social Security"
click at [1218, 282] on input "text" at bounding box center [1260, 288] width 175 height 29
paste input "Social Security"
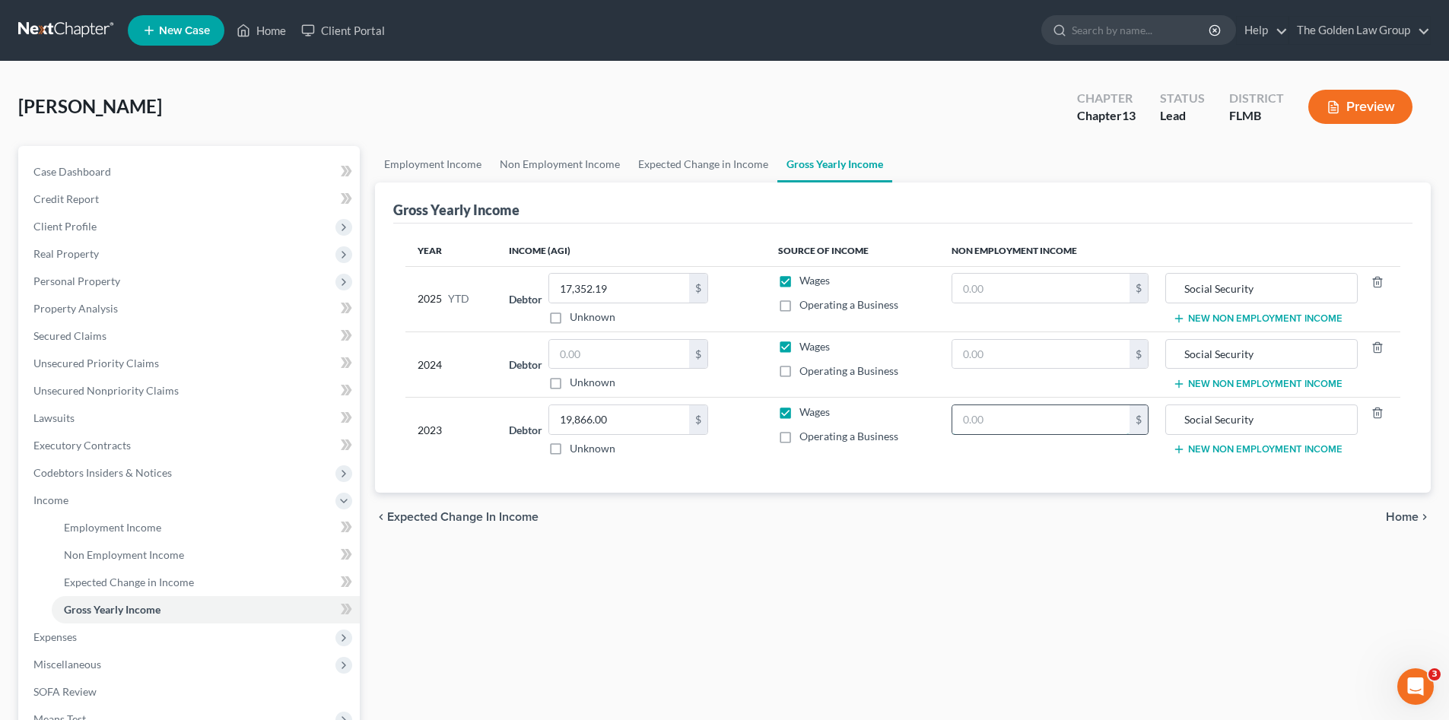
drag, startPoint x: 1074, startPoint y: 409, endPoint x: 1065, endPoint y: 429, distance: 21.5
click at [1071, 418] on input "text" at bounding box center [1040, 419] width 177 height 29
click at [643, 351] on input "text" at bounding box center [619, 354] width 140 height 29
click at [979, 348] on input "text" at bounding box center [1040, 354] width 177 height 29
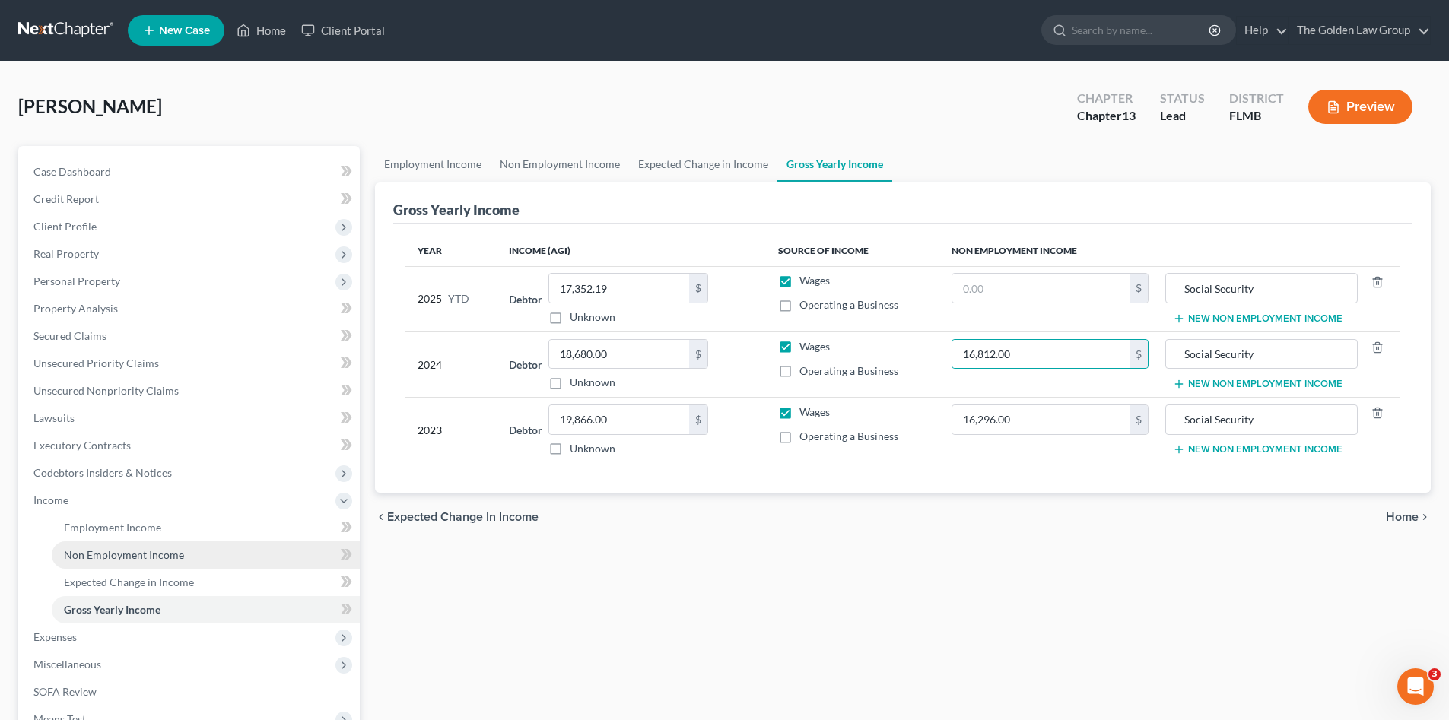
click at [143, 544] on link "Non Employment Income" at bounding box center [206, 554] width 308 height 27
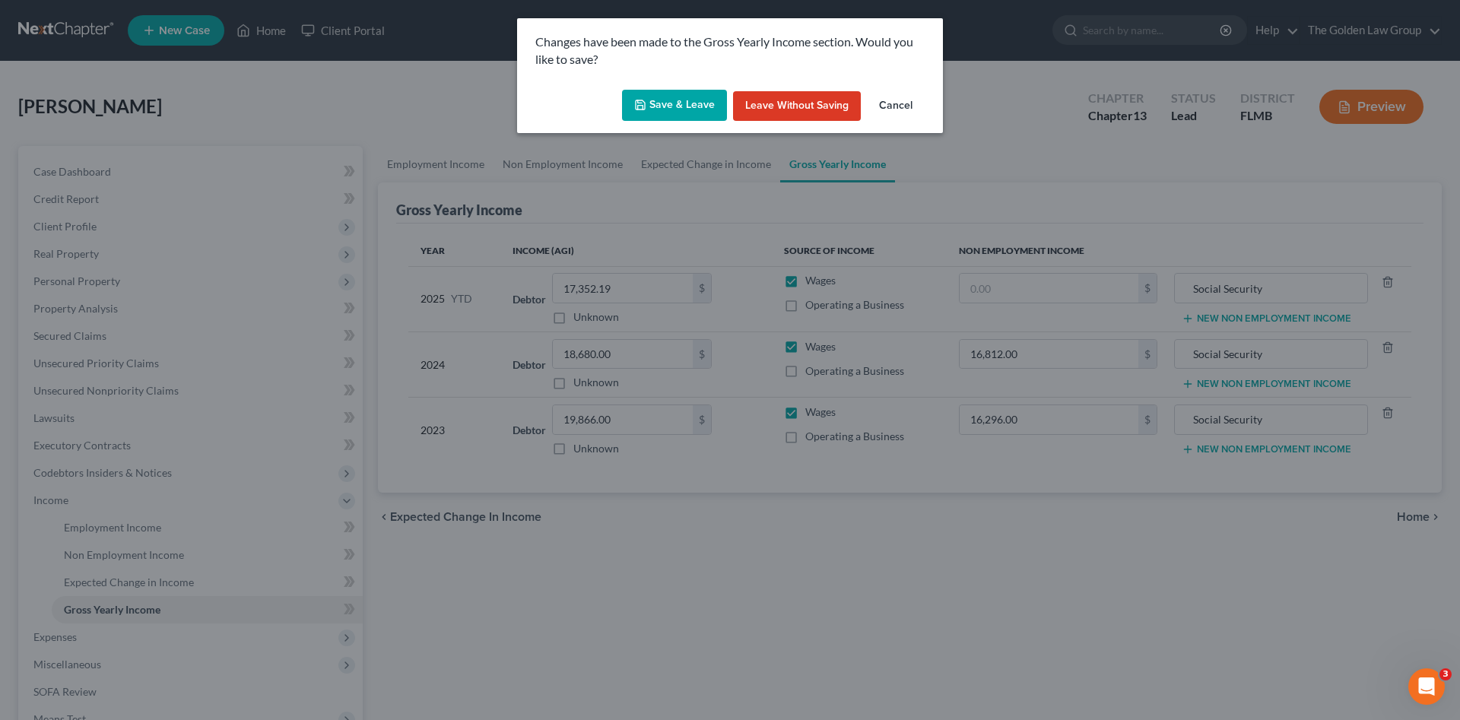
click at [690, 106] on button "Save & Leave" at bounding box center [674, 106] width 105 height 32
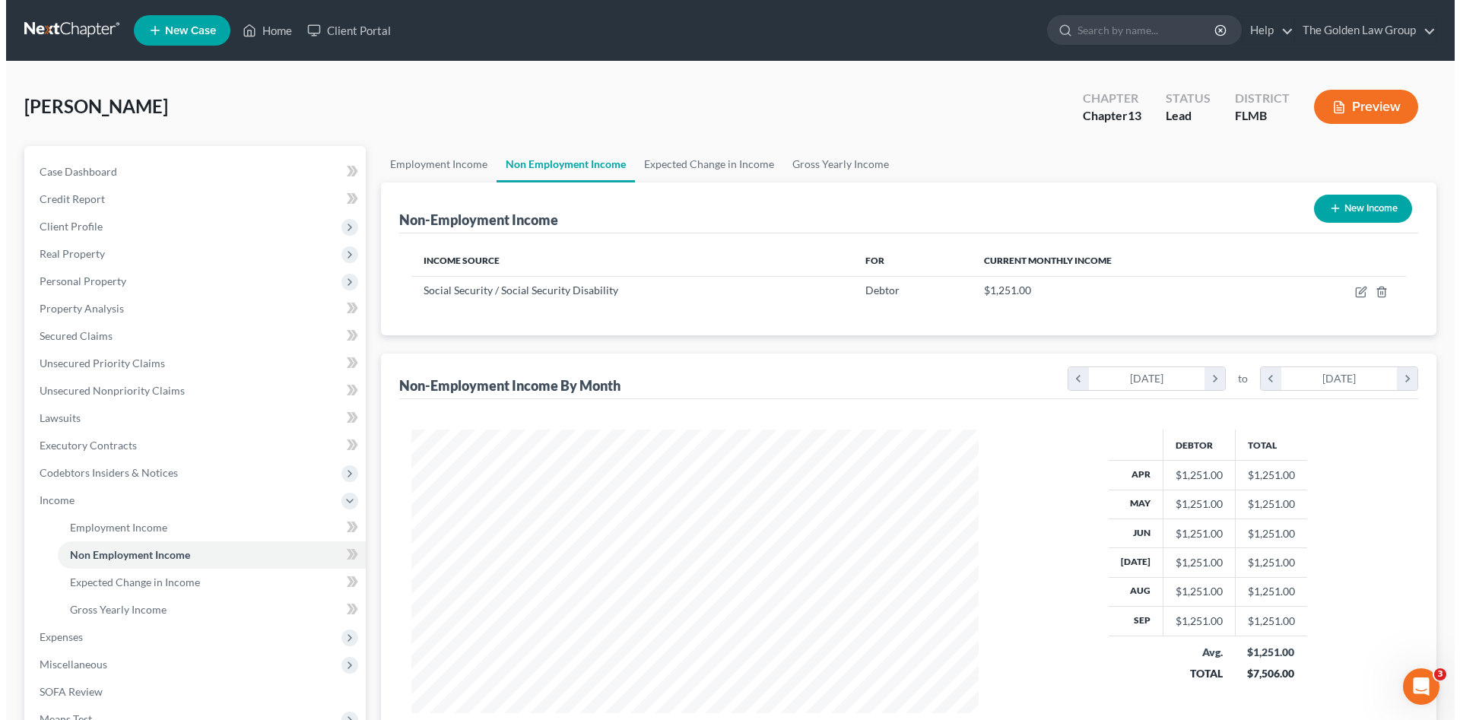
scroll to position [284, 598]
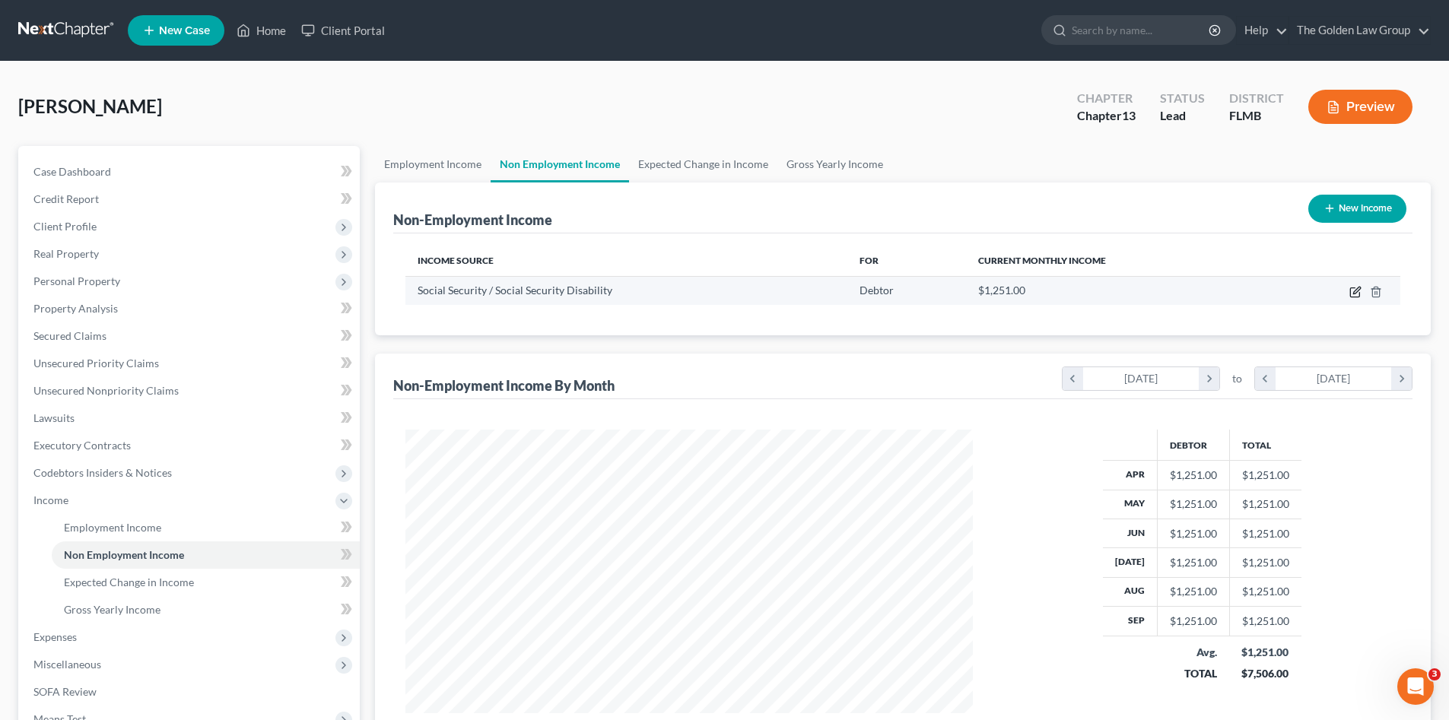
click at [1355, 292] on icon "button" at bounding box center [1355, 292] width 12 height 12
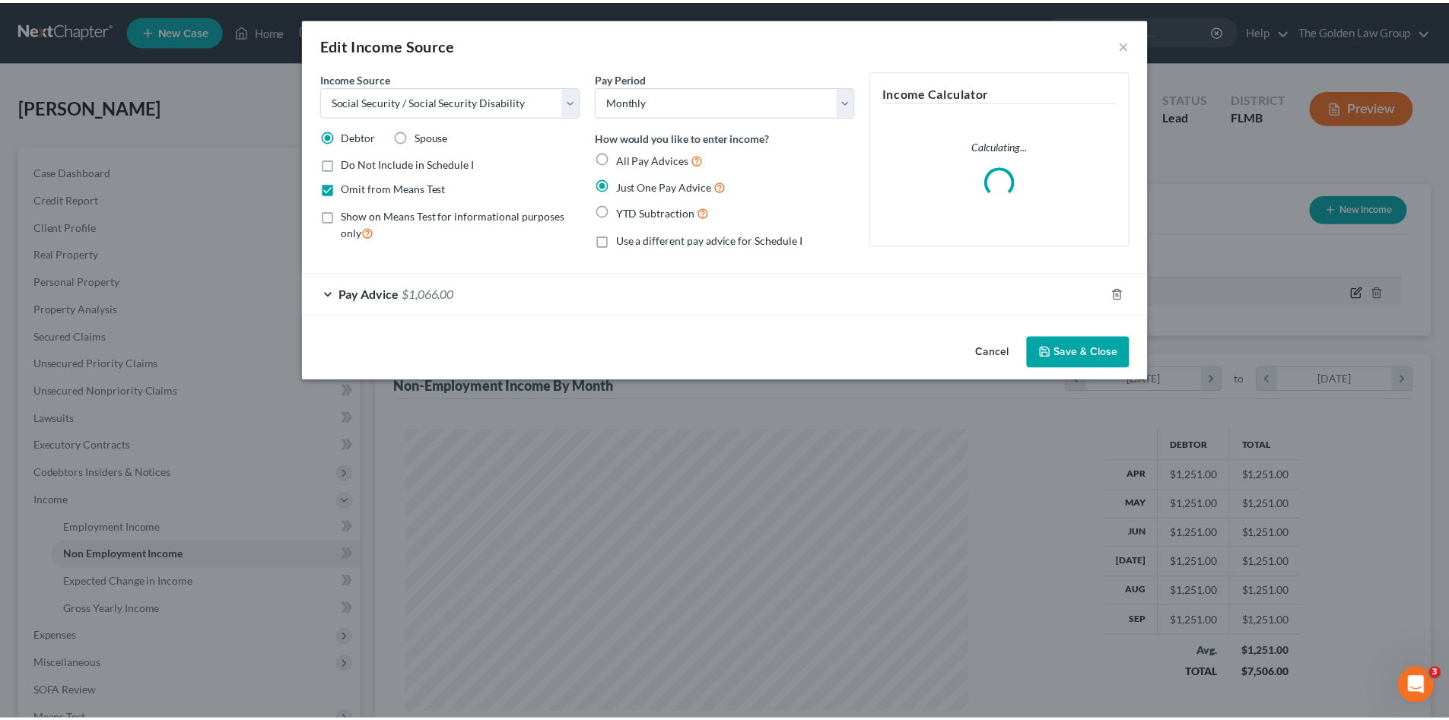
scroll to position [286, 603]
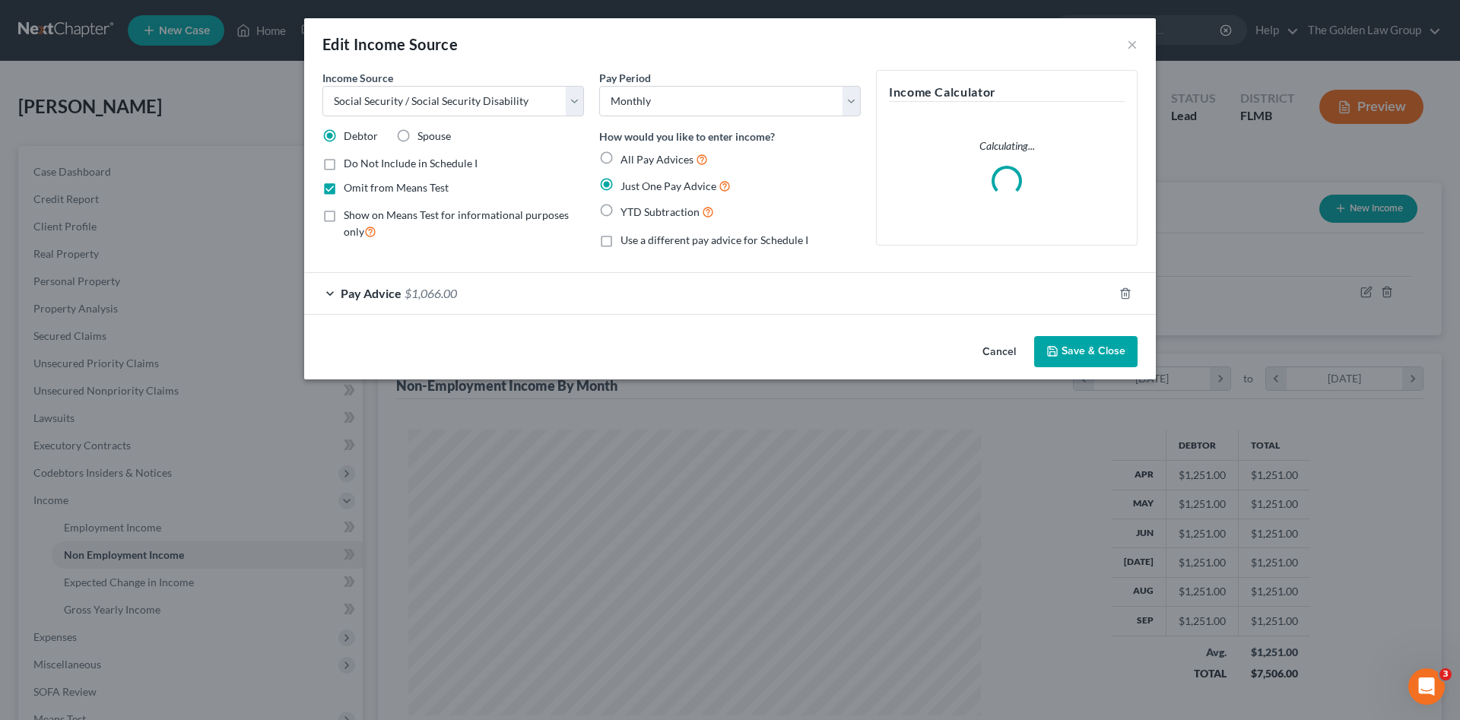
click at [555, 298] on div "Pay Advice $1,066.00" at bounding box center [708, 293] width 809 height 40
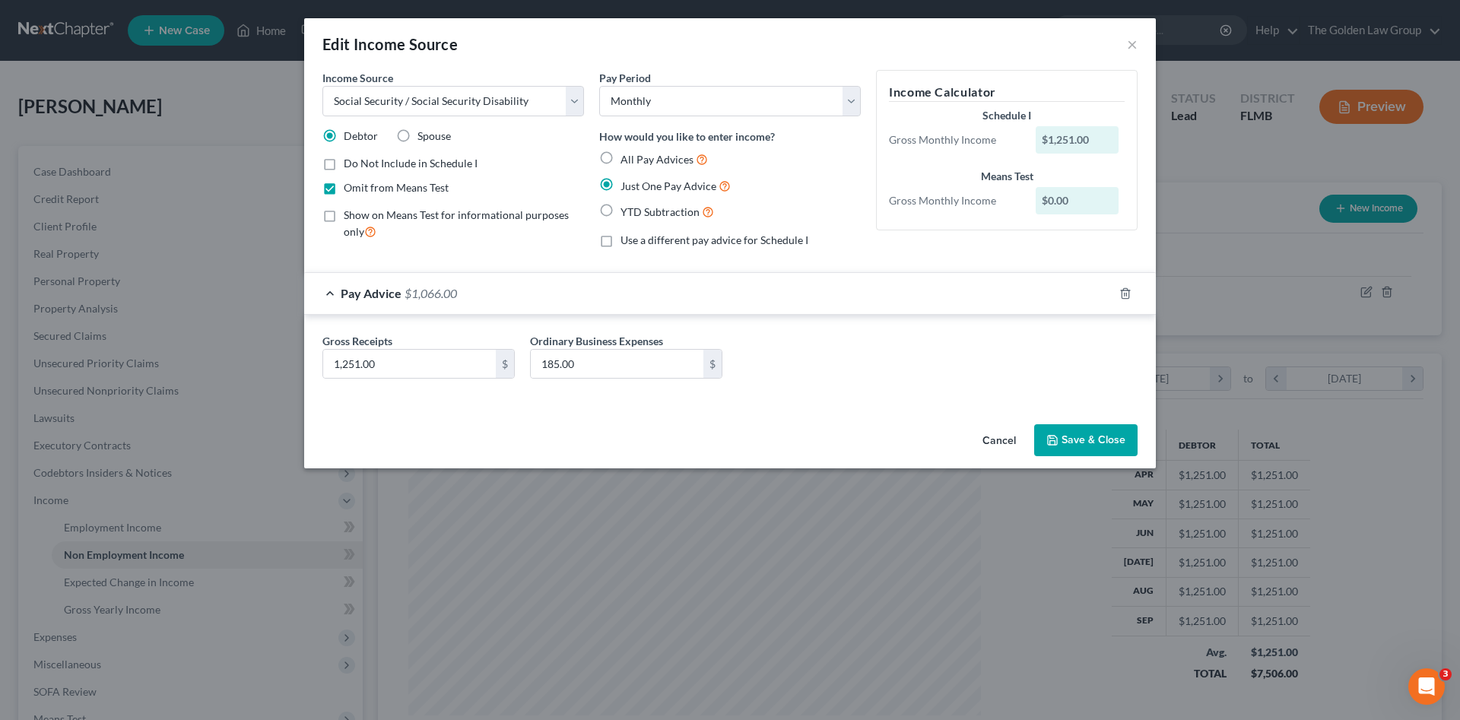
click at [1002, 439] on button "Cancel" at bounding box center [999, 441] width 58 height 30
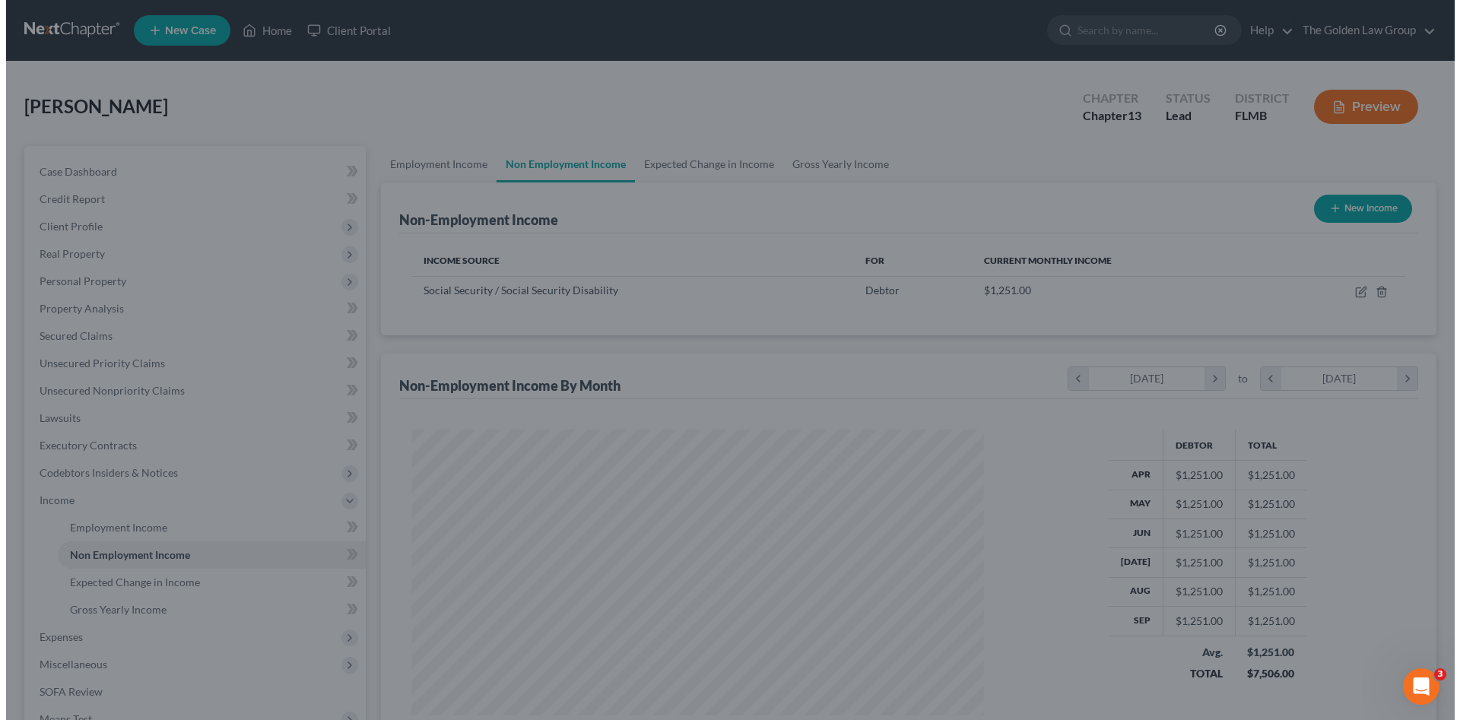
scroll to position [760232, 759918]
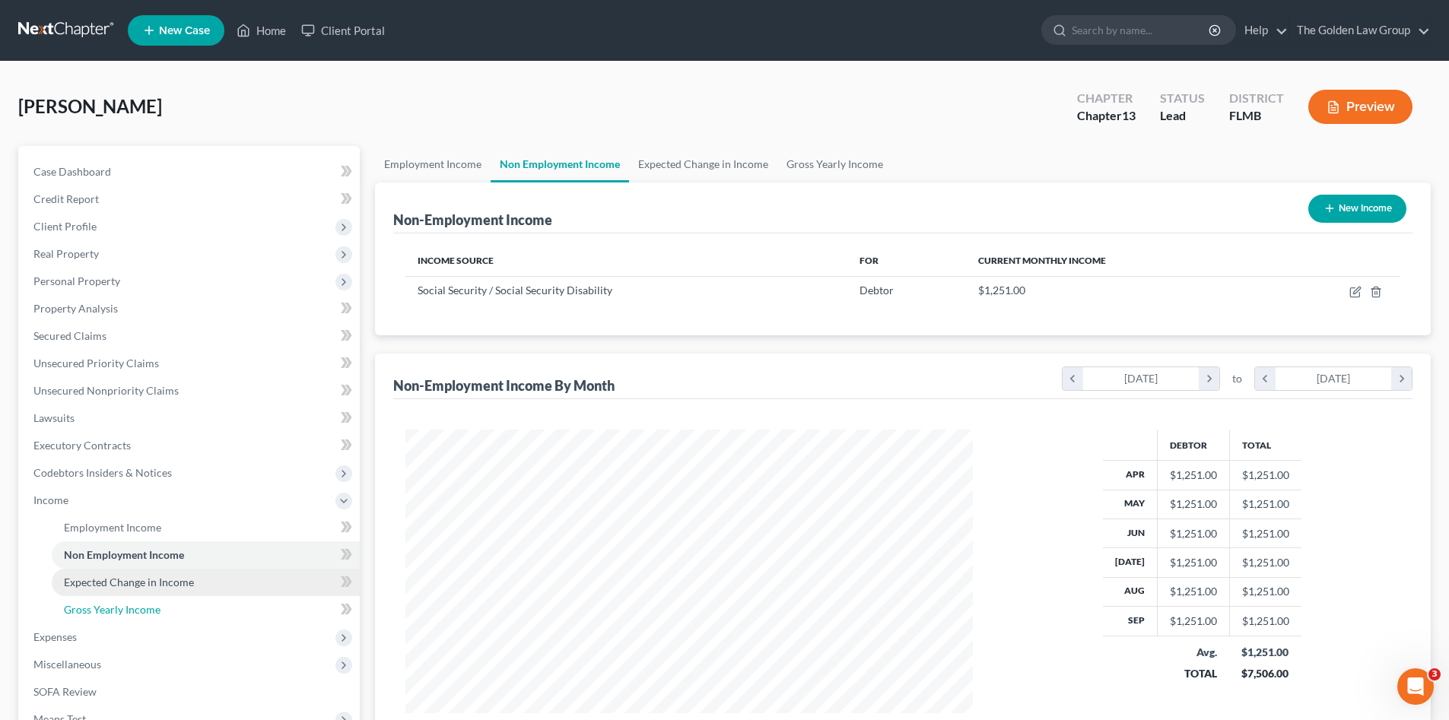
drag, startPoint x: 134, startPoint y: 608, endPoint x: 171, endPoint y: 578, distance: 47.6
click at [134, 608] on span "Gross Yearly Income" at bounding box center [112, 609] width 97 height 13
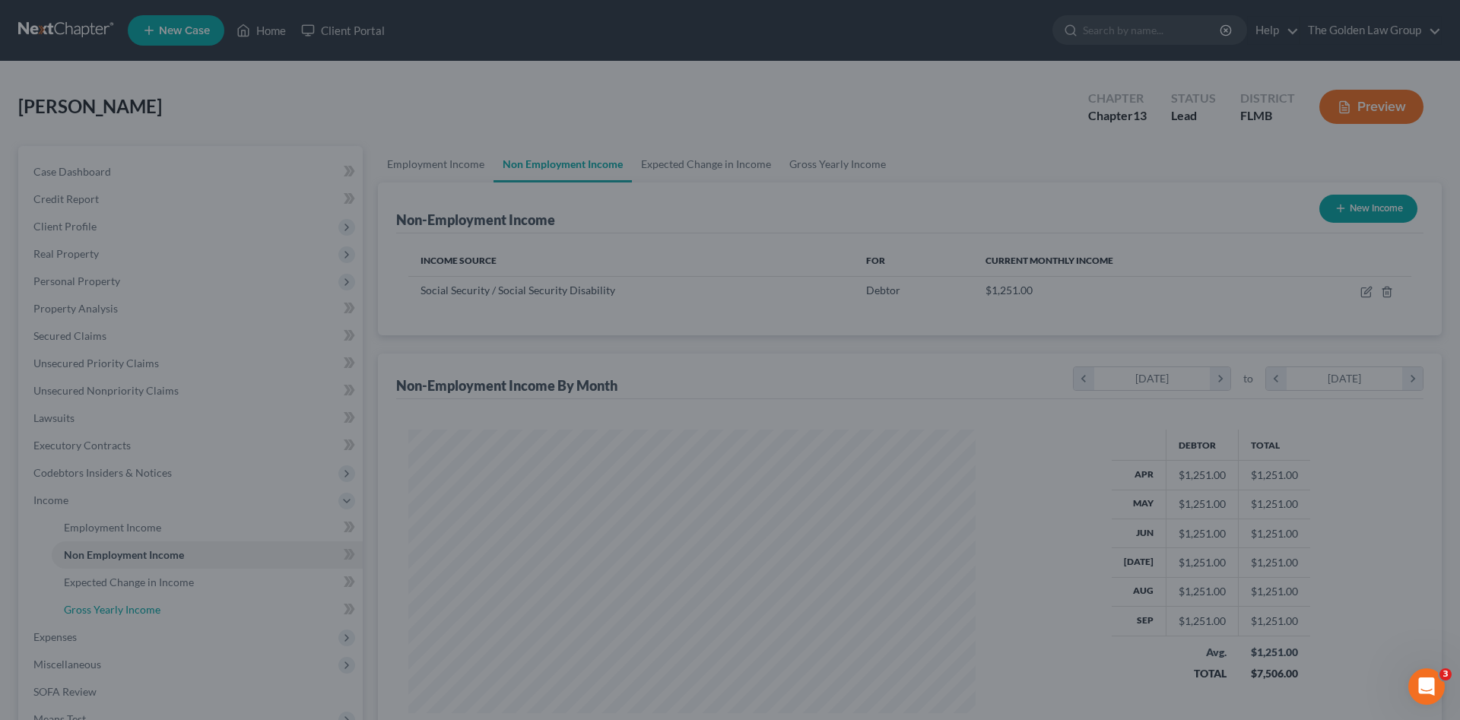
scroll to position [286, 603]
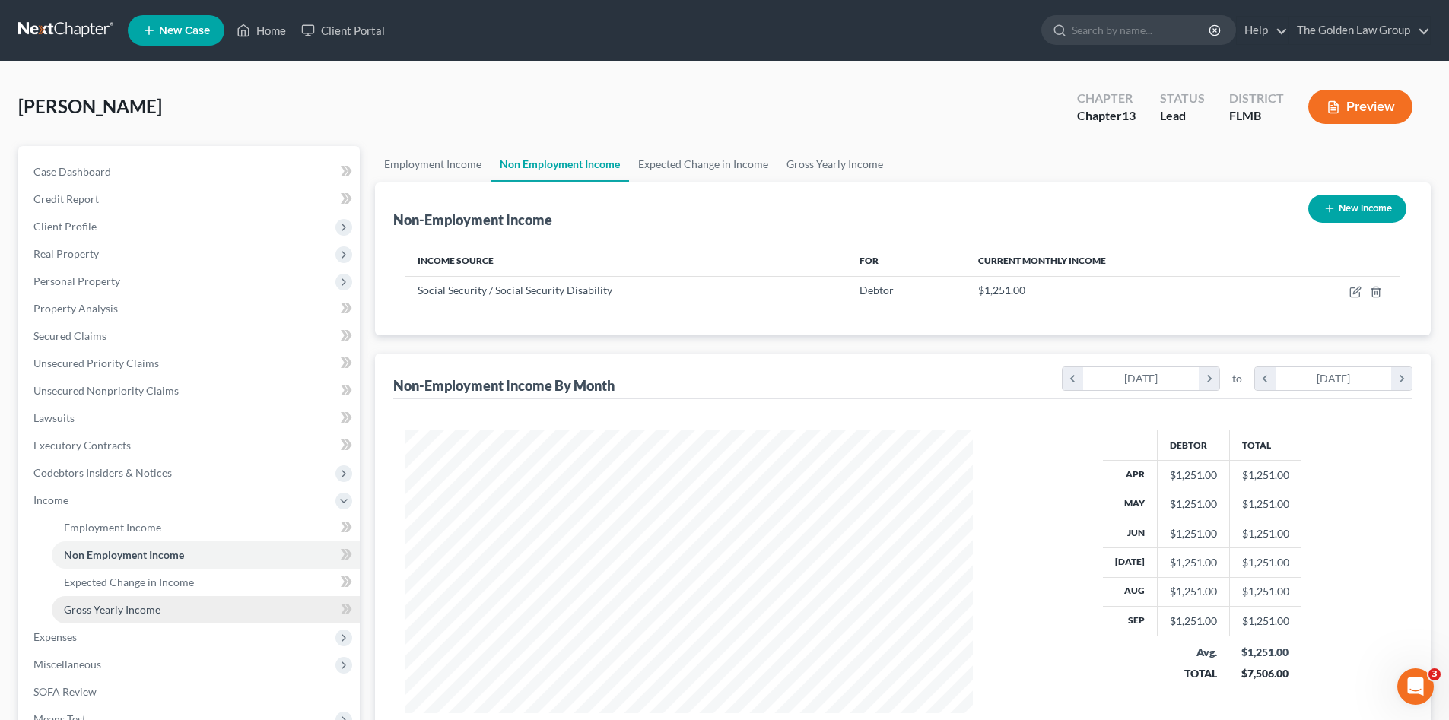
click at [142, 599] on link "Gross Yearly Income" at bounding box center [206, 609] width 308 height 27
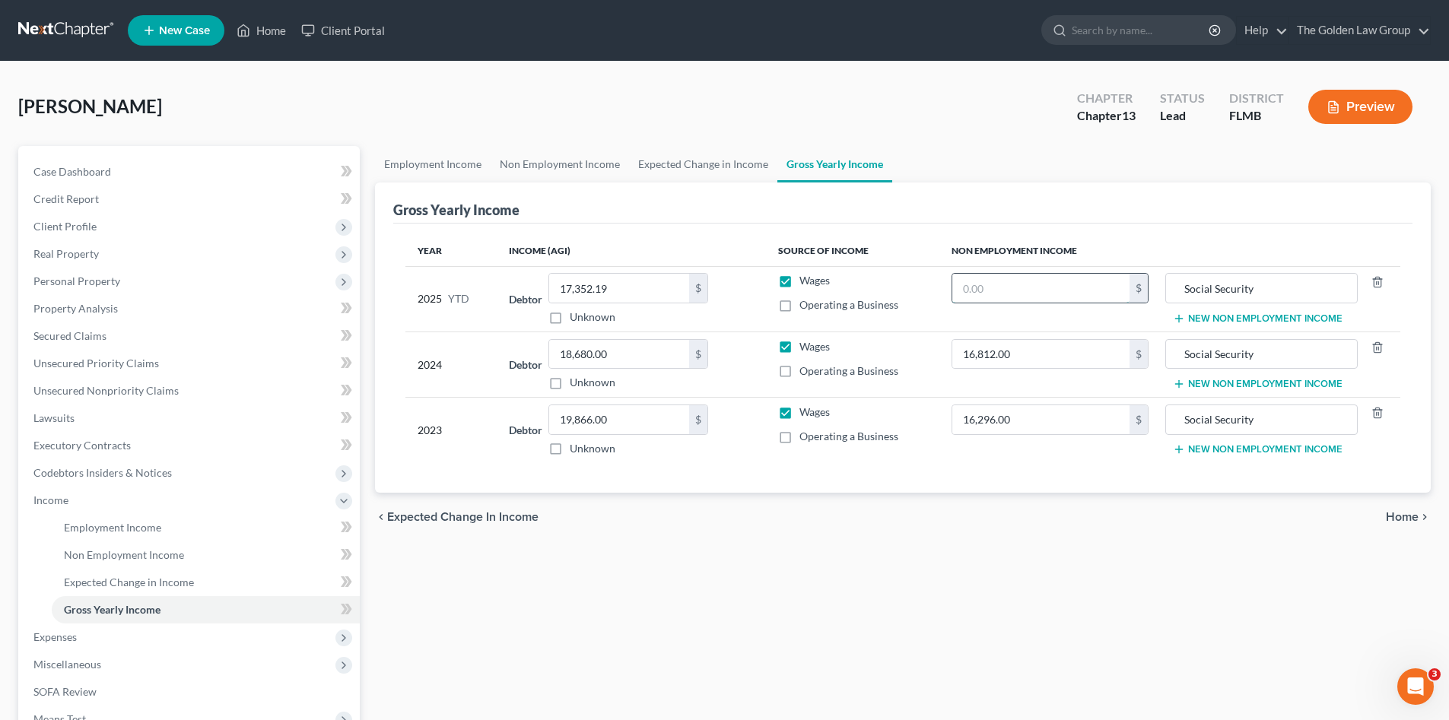
click at [989, 286] on input "text" at bounding box center [1040, 288] width 177 height 29
type input "12,510.00"
click at [976, 554] on div "Employment Income Non Employment Income Expected Change in Income Gross Yearly …" at bounding box center [902, 517] width 1071 height 742
click at [56, 492] on span "Income" at bounding box center [190, 500] width 338 height 27
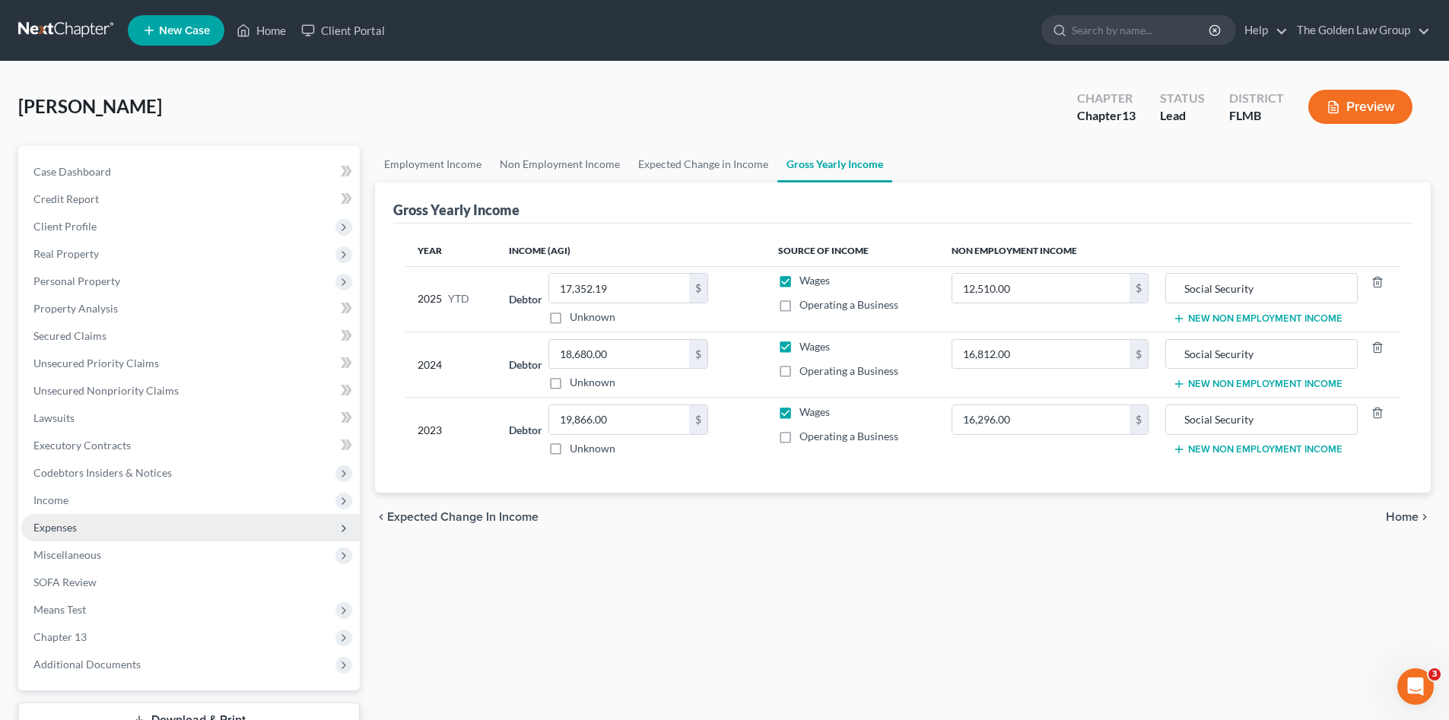
click at [78, 531] on span "Expenses" at bounding box center [190, 527] width 338 height 27
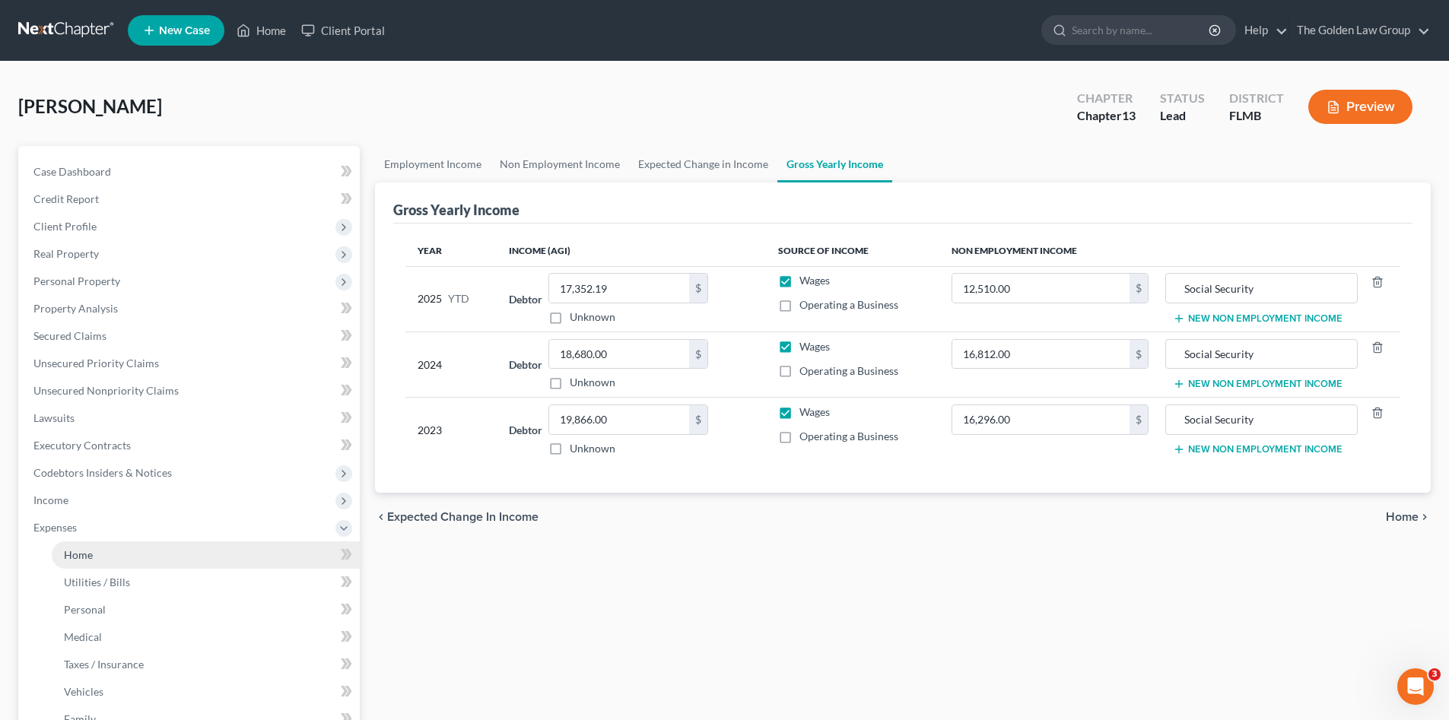
click at [90, 546] on link "Home" at bounding box center [206, 554] width 308 height 27
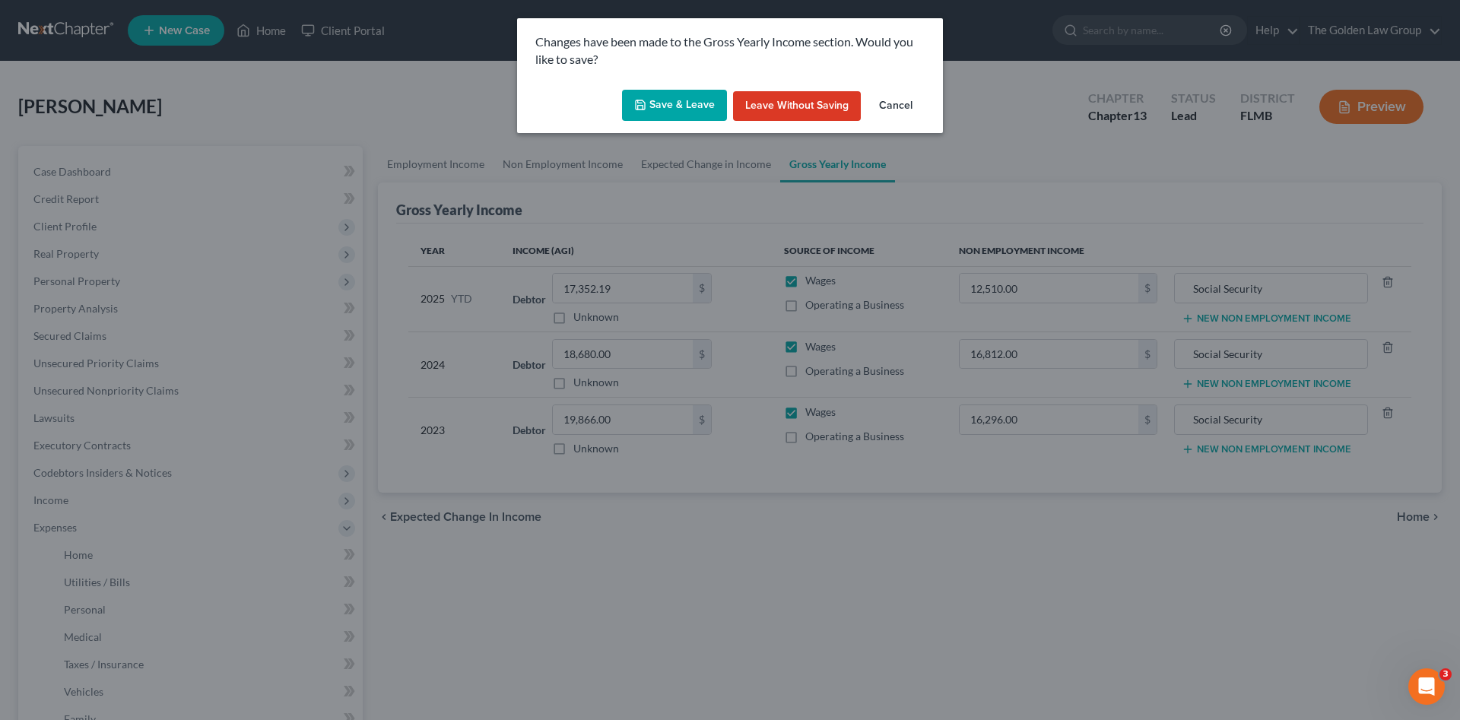
click at [666, 94] on button "Save & Leave" at bounding box center [674, 106] width 105 height 32
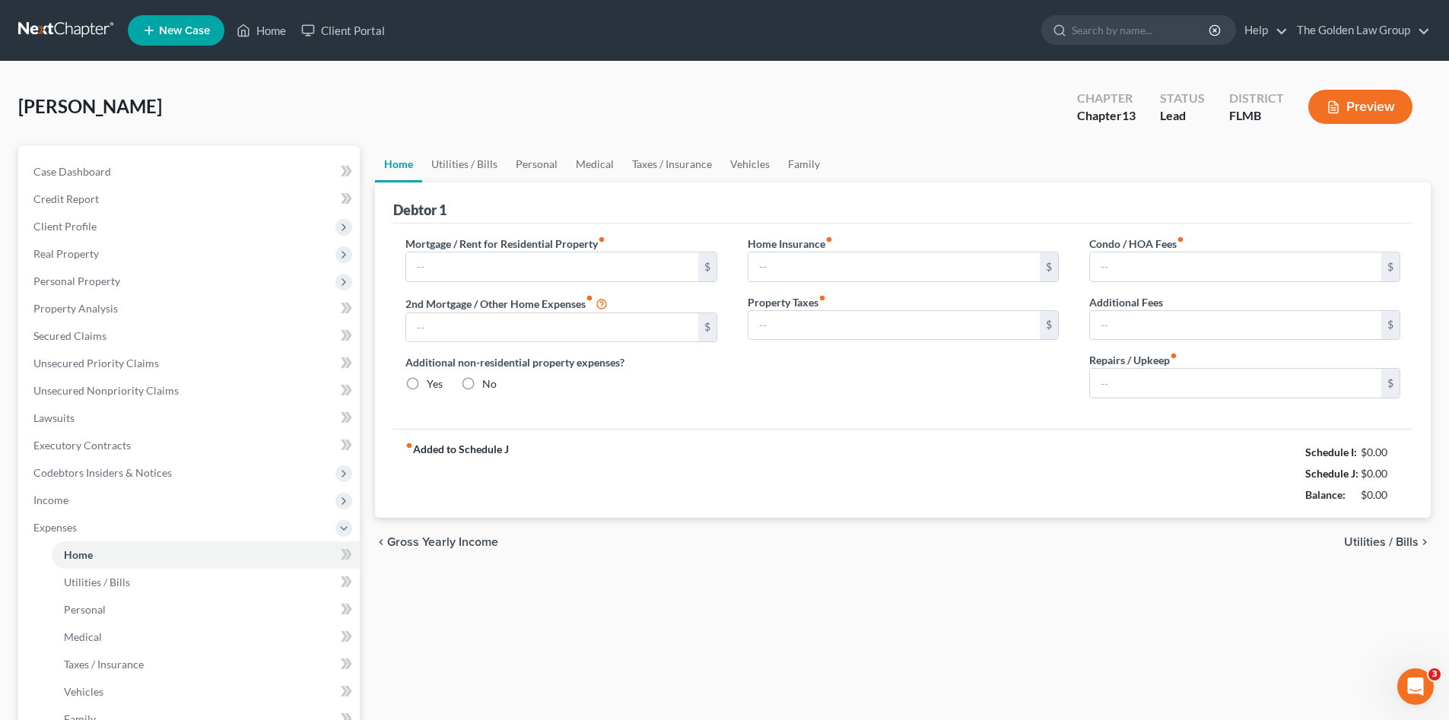
type input "888.00"
type input "0.00"
radio input "true"
type input "0.00"
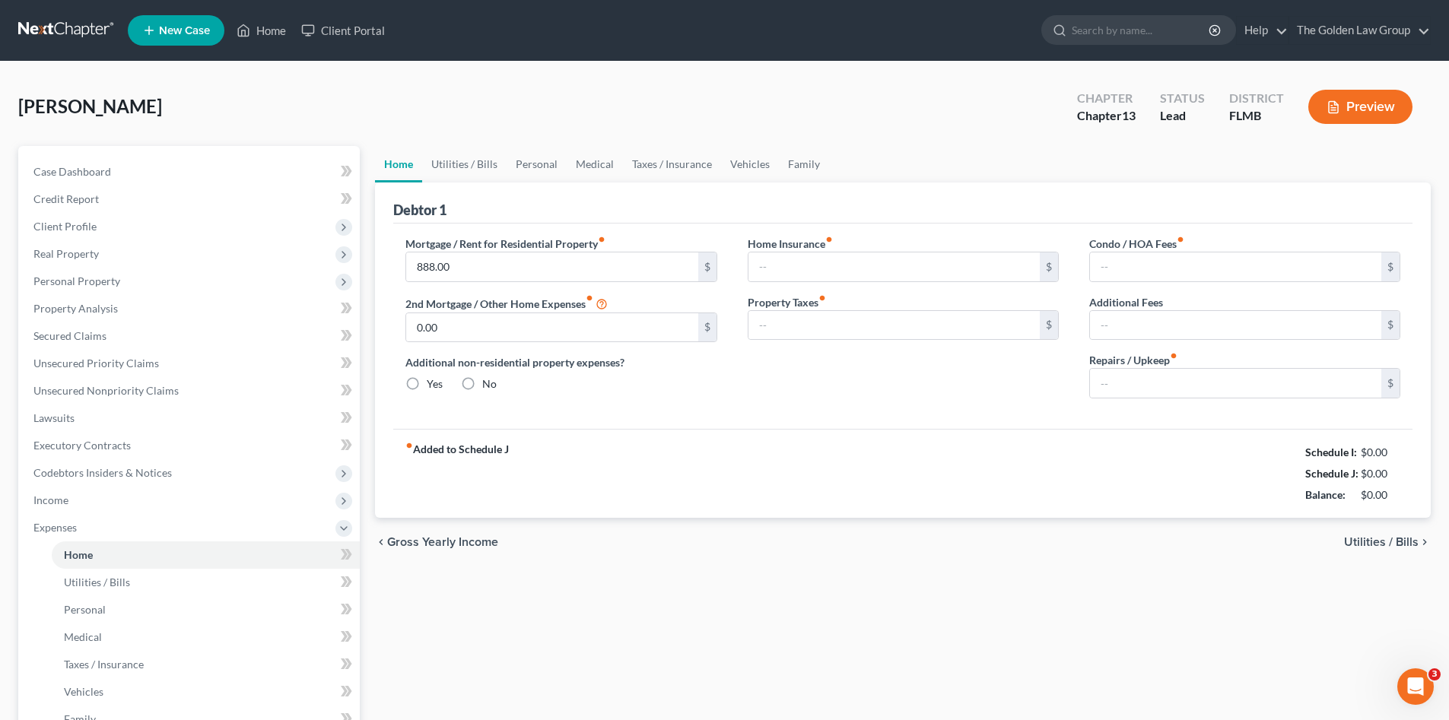
type input "0.00"
click at [737, 449] on div "fiber_manual_record Added to Schedule J Schedule I: $2,488.29 Schedule J: $2,17…" at bounding box center [902, 473] width 1019 height 89
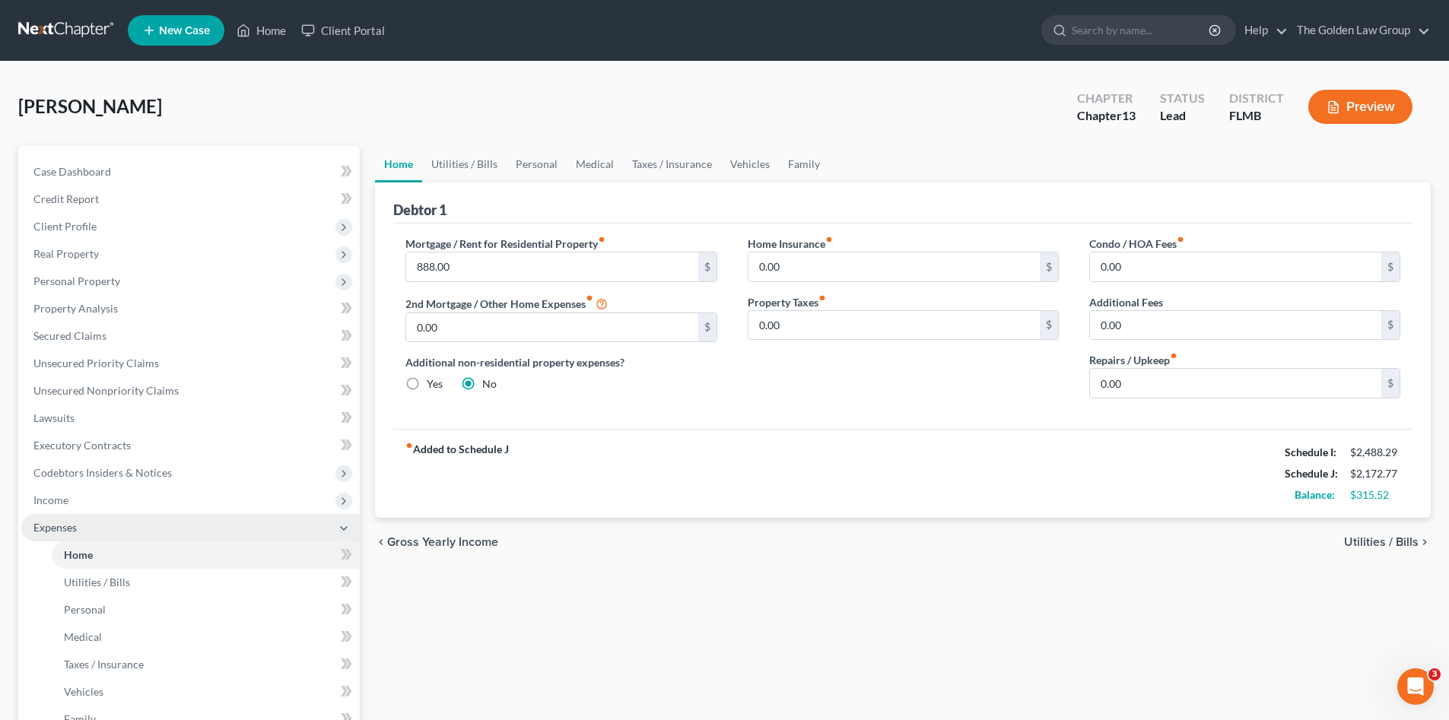
click at [43, 526] on span "Expenses" at bounding box center [54, 527] width 43 height 13
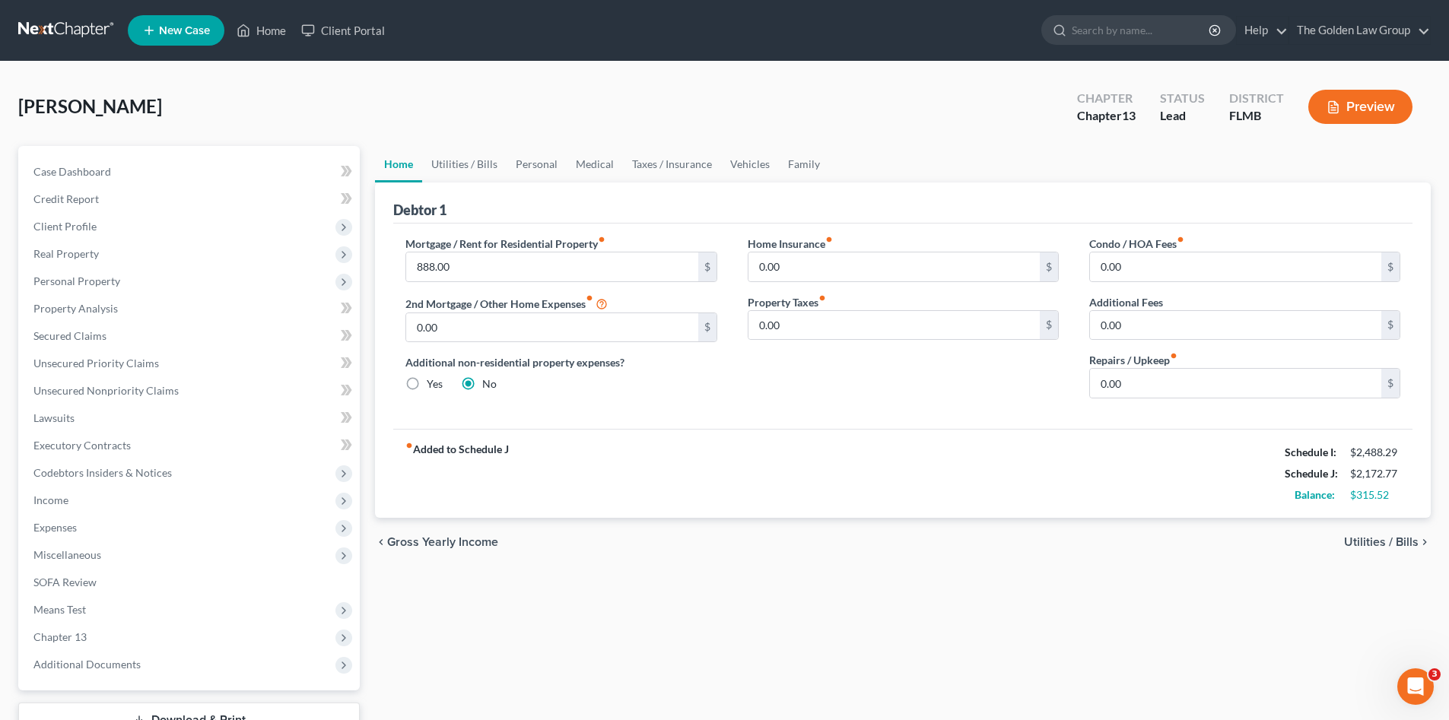
click at [218, 132] on div "Britton, Gary Upgraded Chapter Chapter 13 Status Lead District FLMB Preview" at bounding box center [724, 113] width 1412 height 66
click at [137, 554] on span "Miscellaneous" at bounding box center [190, 554] width 338 height 27
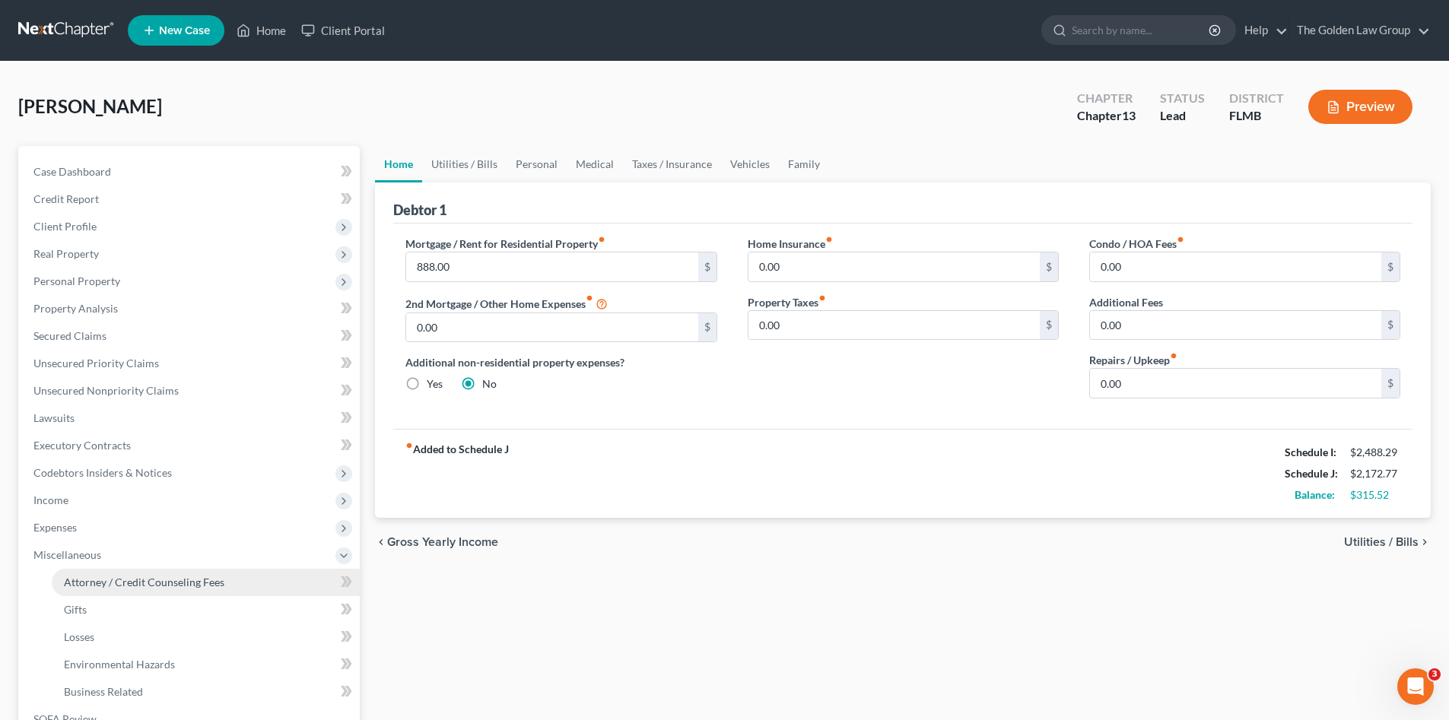
click at [181, 582] on span "Attorney / Credit Counseling Fees" at bounding box center [144, 582] width 160 height 13
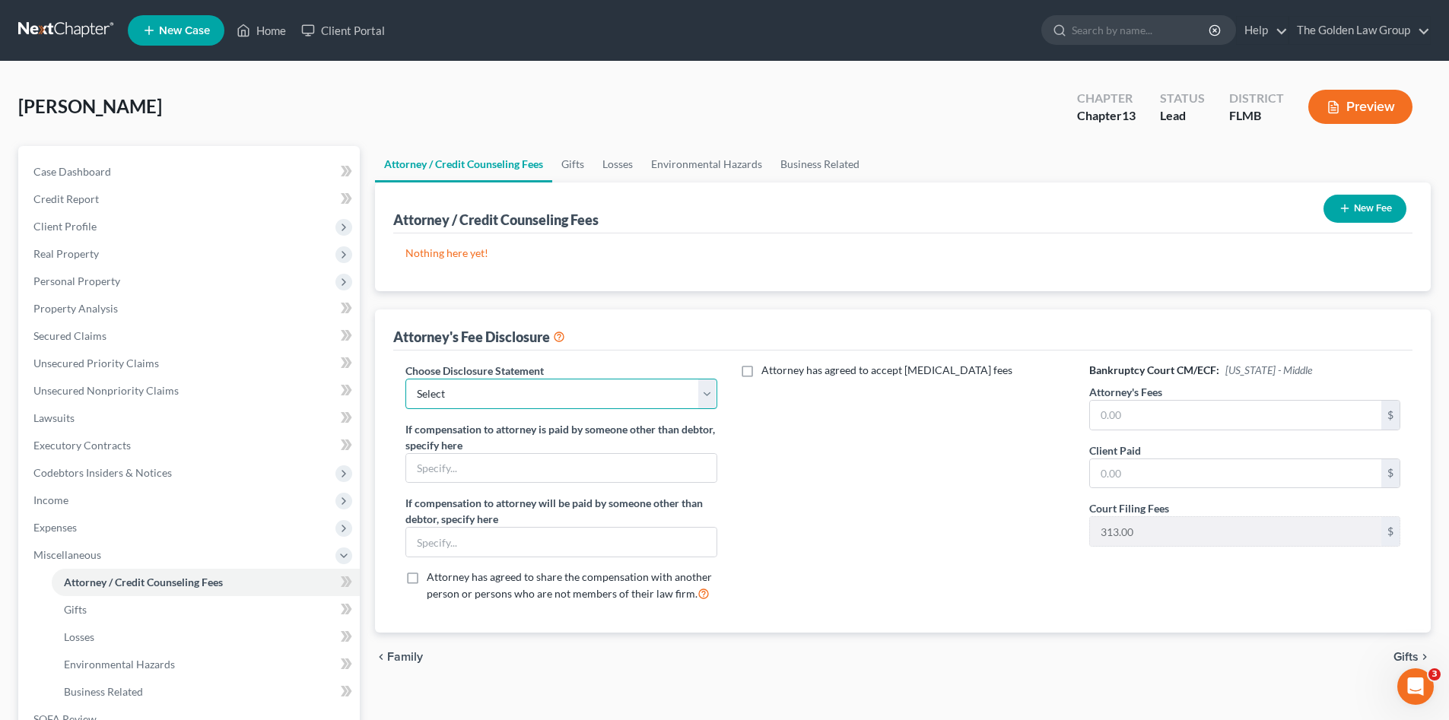
click at [571, 397] on select "Select Chapter 7 Supplemental Chapter 13 Chapter 7 Pre-Petition" at bounding box center [560, 394] width 311 height 30
select select "1"
click at [405, 379] on select "Select Chapter 7 Supplemental Chapter 13 Chapter 7 Pre-Petition" at bounding box center [560, 394] width 311 height 30
click at [505, 537] on input "text" at bounding box center [561, 542] width 310 height 29
paste input "Monitoring Fee paid to Attorney by Trustee - $50/mo."
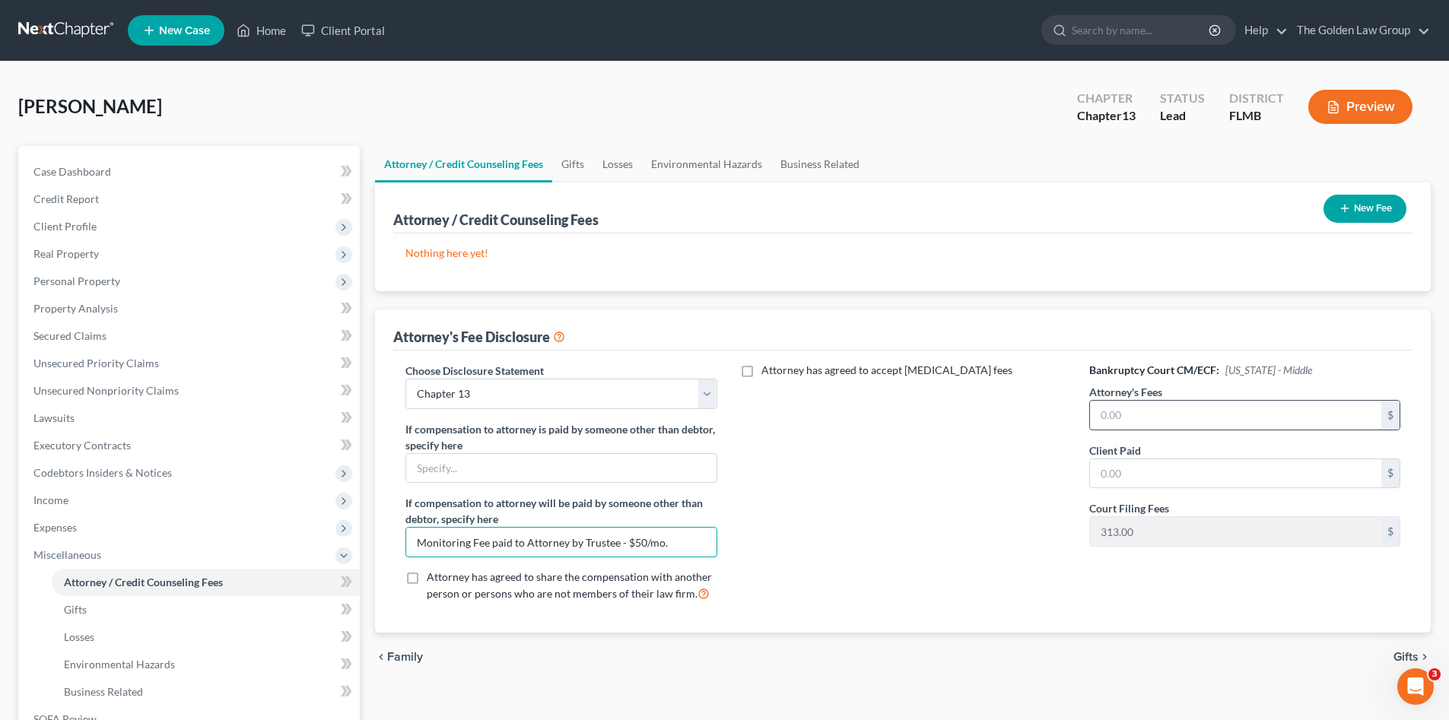
type input "Monitoring Fee paid to Attorney by Trustee - $50/mo."
click at [1161, 414] on input "text" at bounding box center [1235, 415] width 291 height 29
click at [1150, 414] on input "text" at bounding box center [1235, 415] width 291 height 29
type input "5,000.00"
type input "487.00"
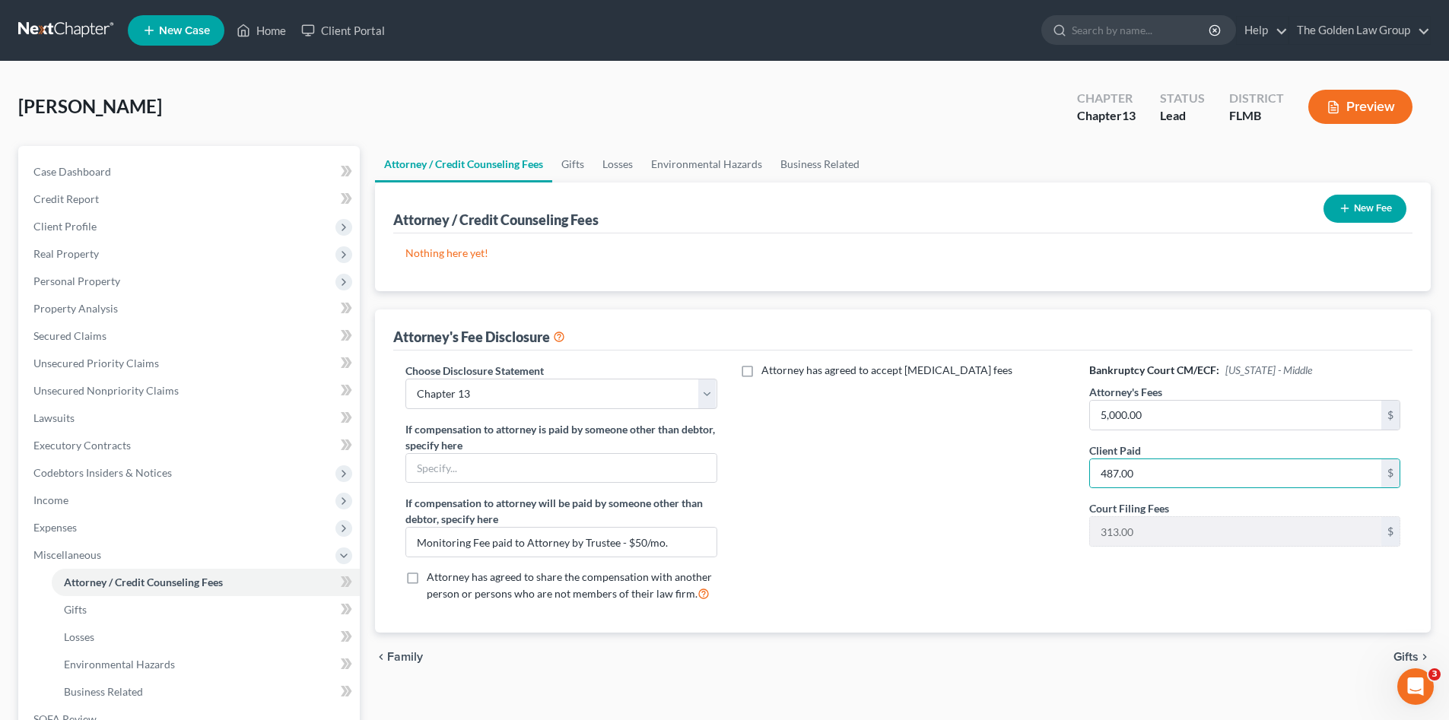
click at [939, 470] on div "Attorney has agreed to accept retainer fees" at bounding box center [902, 489] width 341 height 252
click at [1351, 209] on button "New Fee" at bounding box center [1364, 209] width 83 height 28
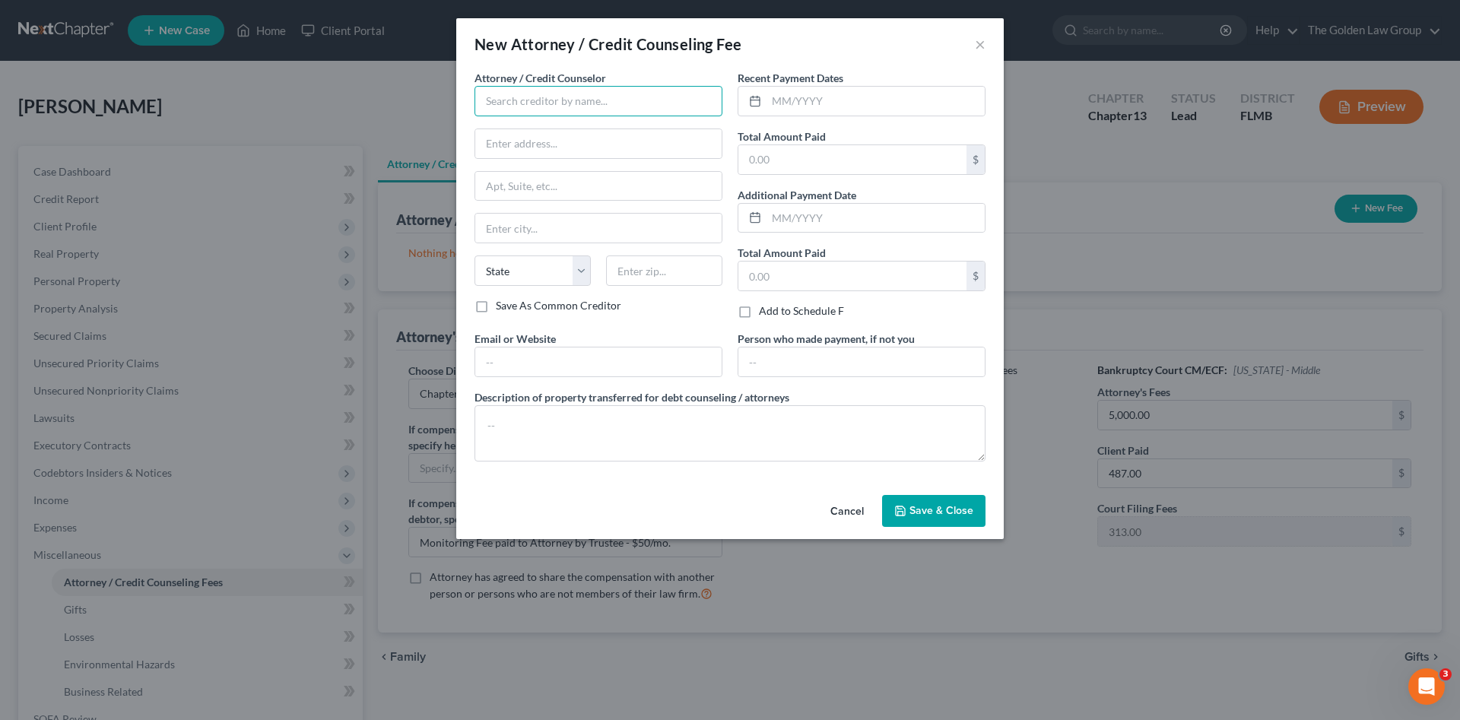
click at [517, 105] on input "text" at bounding box center [599, 101] width 248 height 30
click at [550, 94] on input "text" at bounding box center [599, 101] width 248 height 30
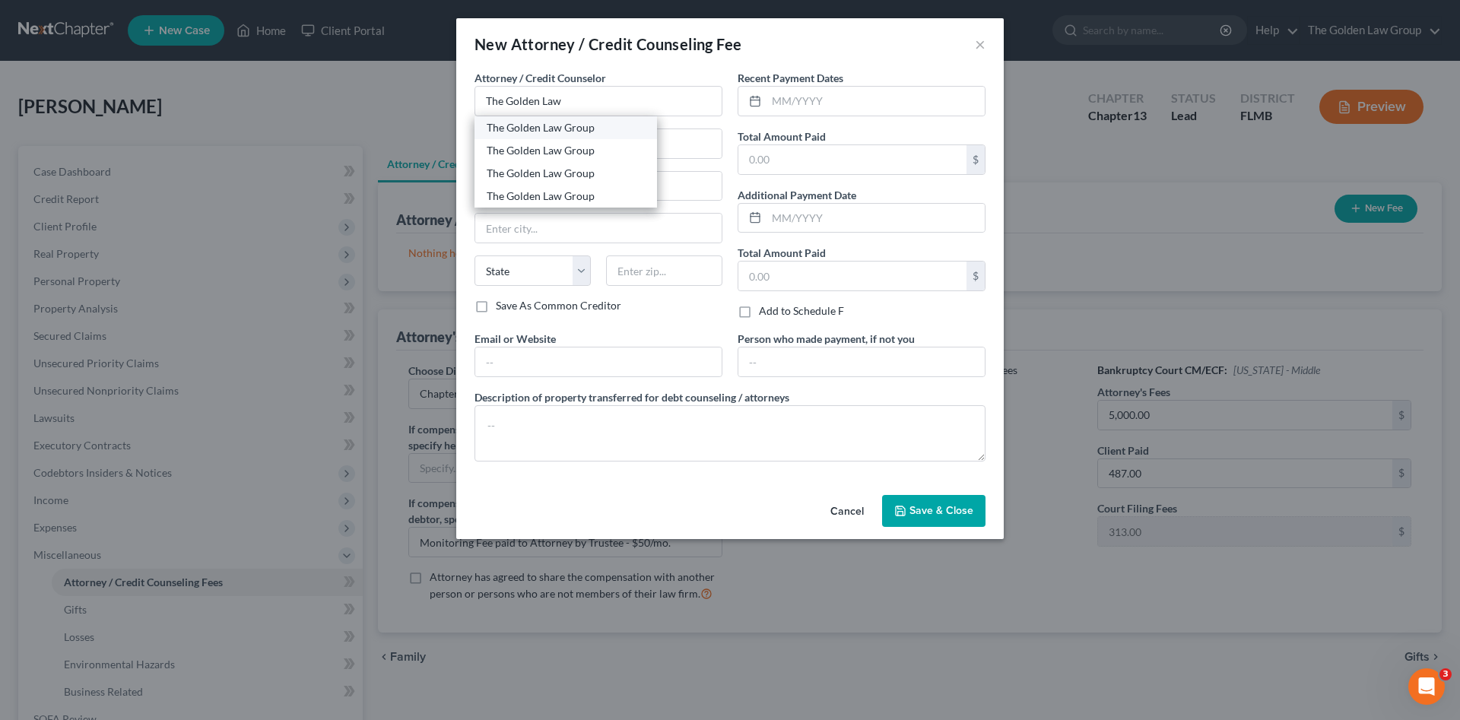
click at [564, 131] on div "The Golden Law Group" at bounding box center [566, 127] width 158 height 15
type input "The Golden Law Group"
type input "429 Lithia Pinecrest Road"
type input "Brandon"
select select "9"
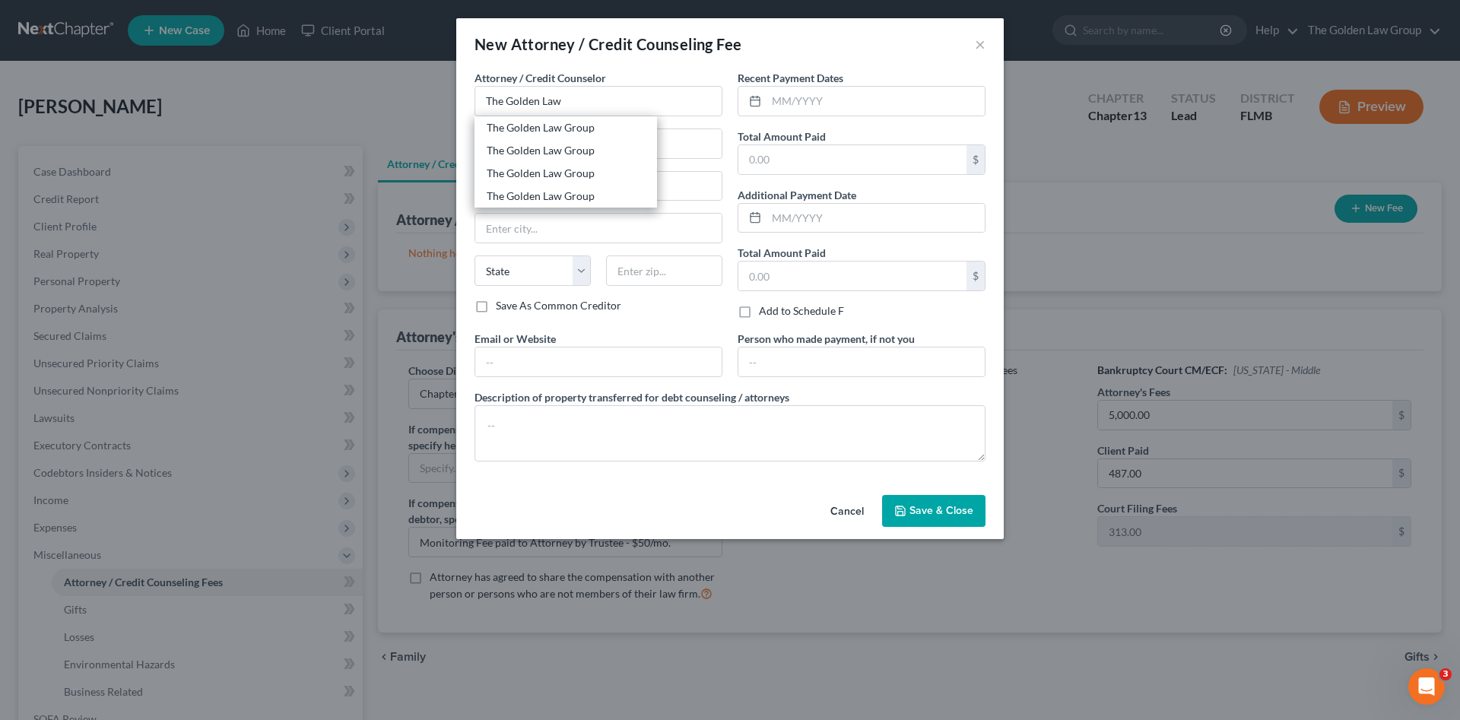
type input "33511"
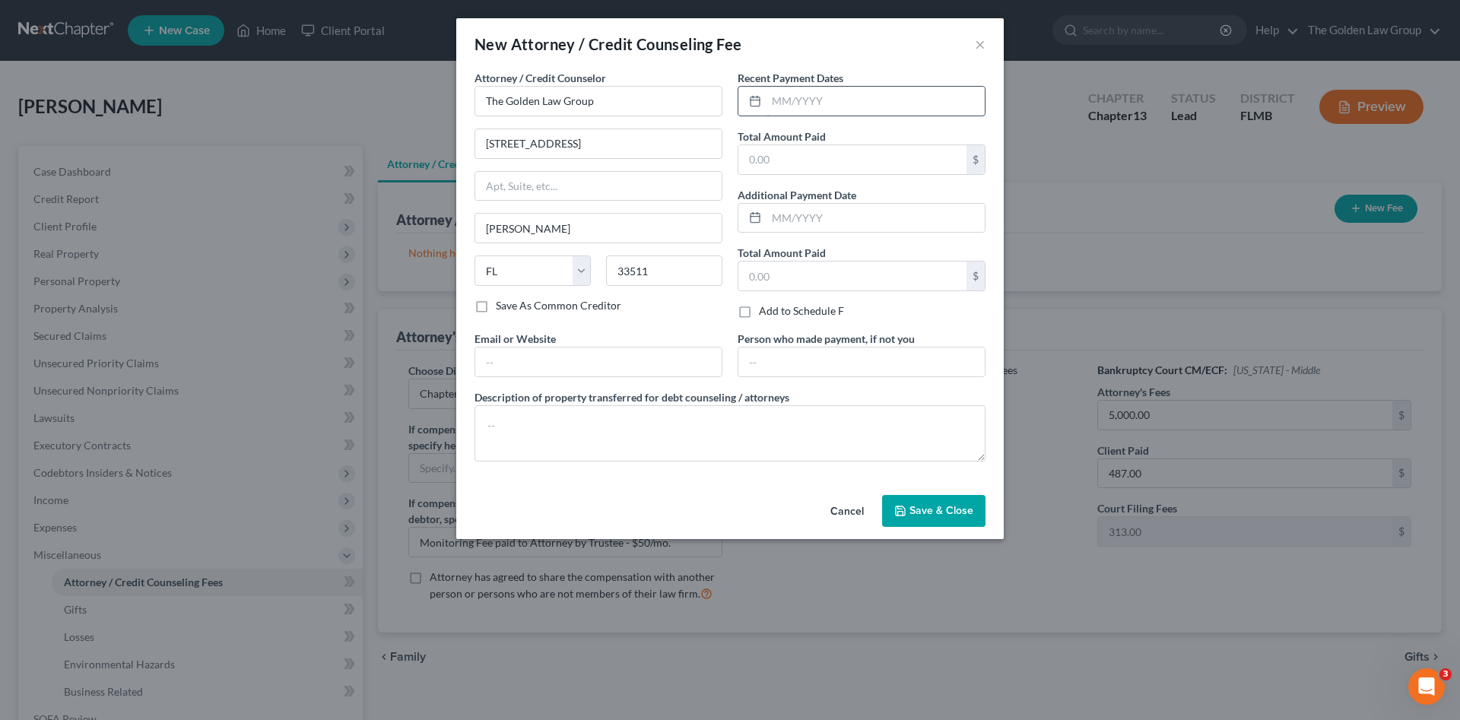
click at [799, 103] on input "text" at bounding box center [876, 101] width 218 height 29
type input "08/20/2025"
type input "487.00"
click at [844, 426] on textarea at bounding box center [730, 433] width 511 height 56
type textarea "Attorney Fee"
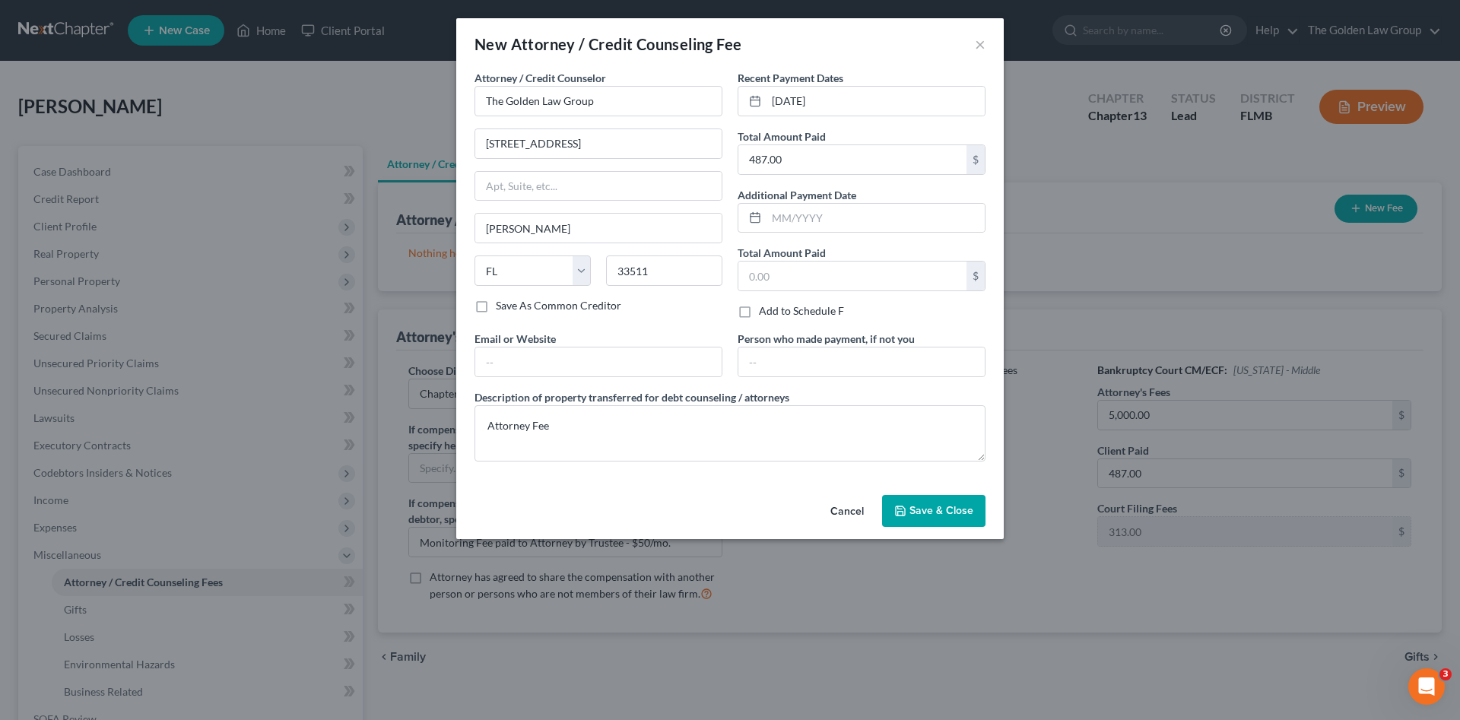
click at [951, 507] on span "Save & Close" at bounding box center [942, 510] width 64 height 13
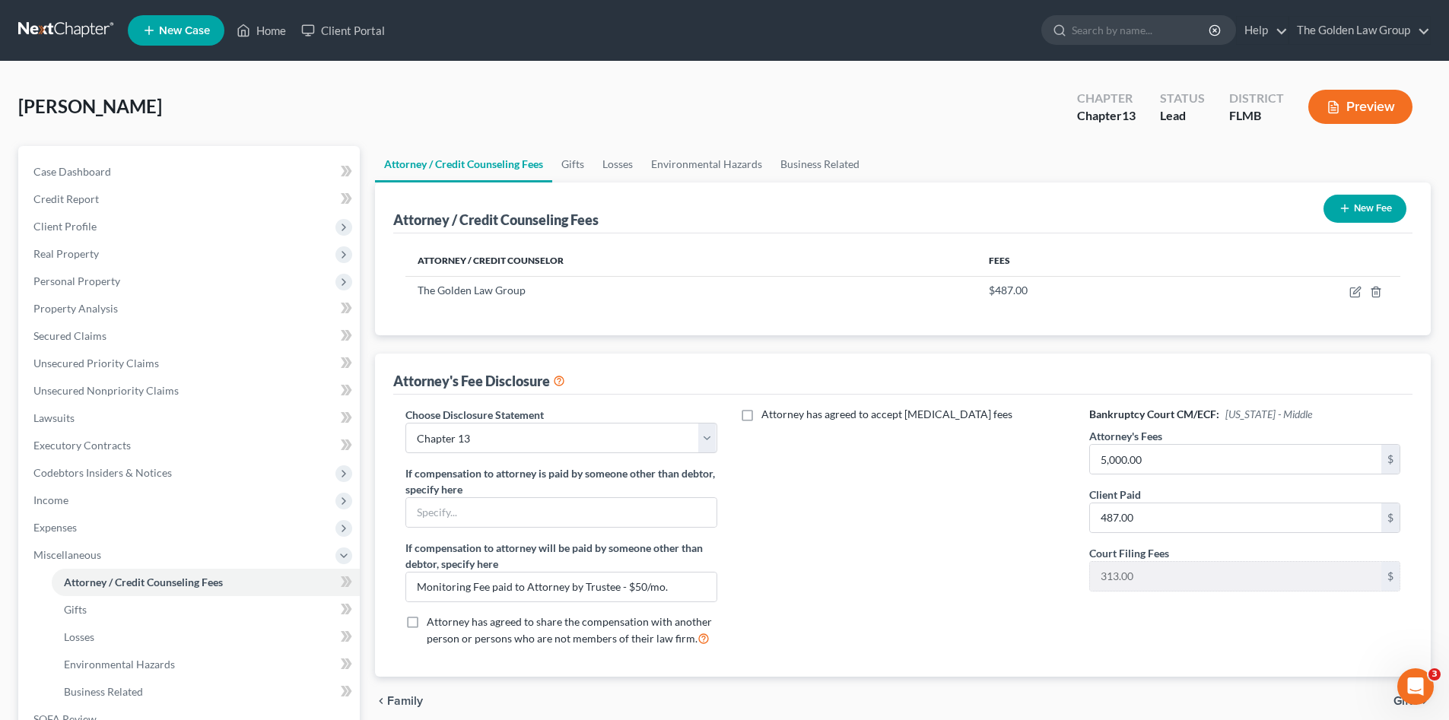
click at [1384, 211] on button "New Fee" at bounding box center [1364, 209] width 83 height 28
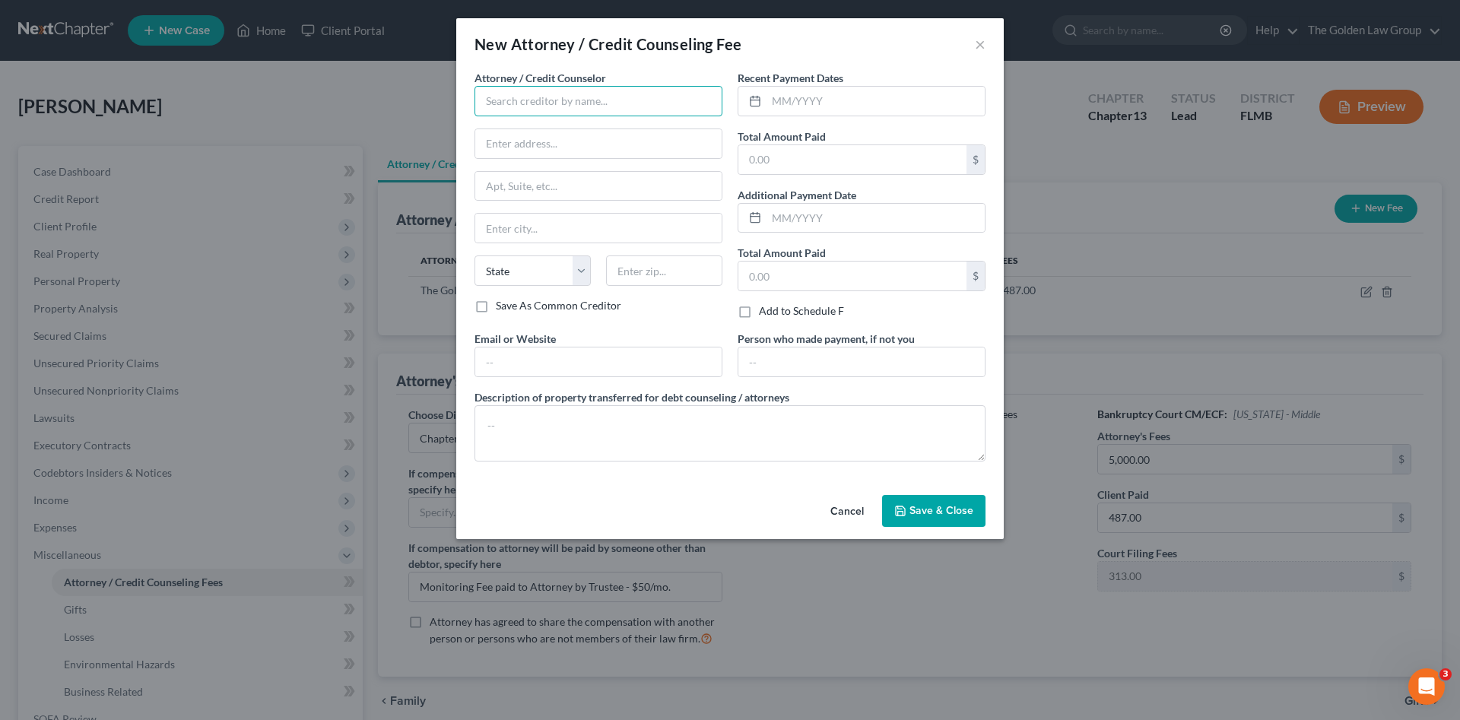
click at [569, 107] on input "text" at bounding box center [599, 101] width 248 height 30
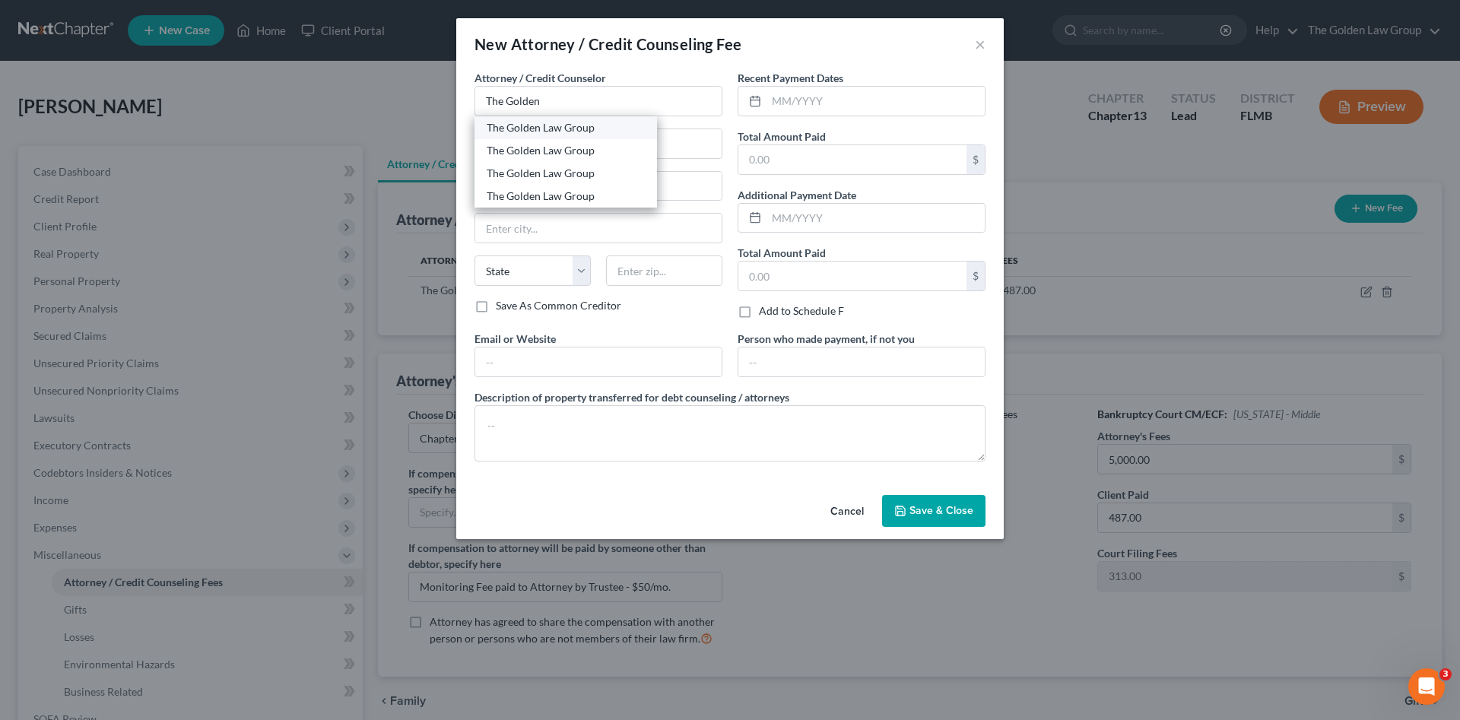
click at [586, 135] on div "The Golden Law Group" at bounding box center [566, 127] width 158 height 15
type input "The Golden Law Group"
type input "429 Lithia Pinecrest Road"
type input "Brandon"
select select "9"
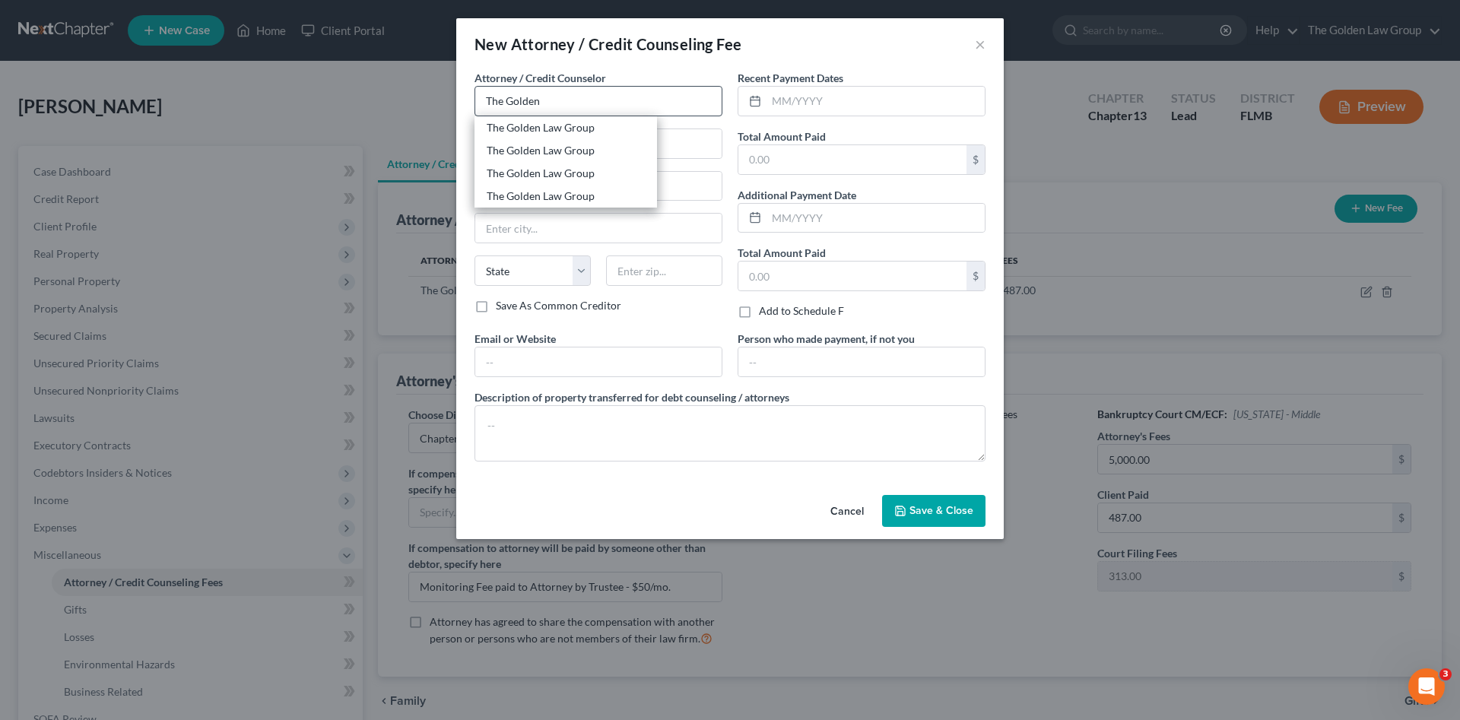
type input "33511"
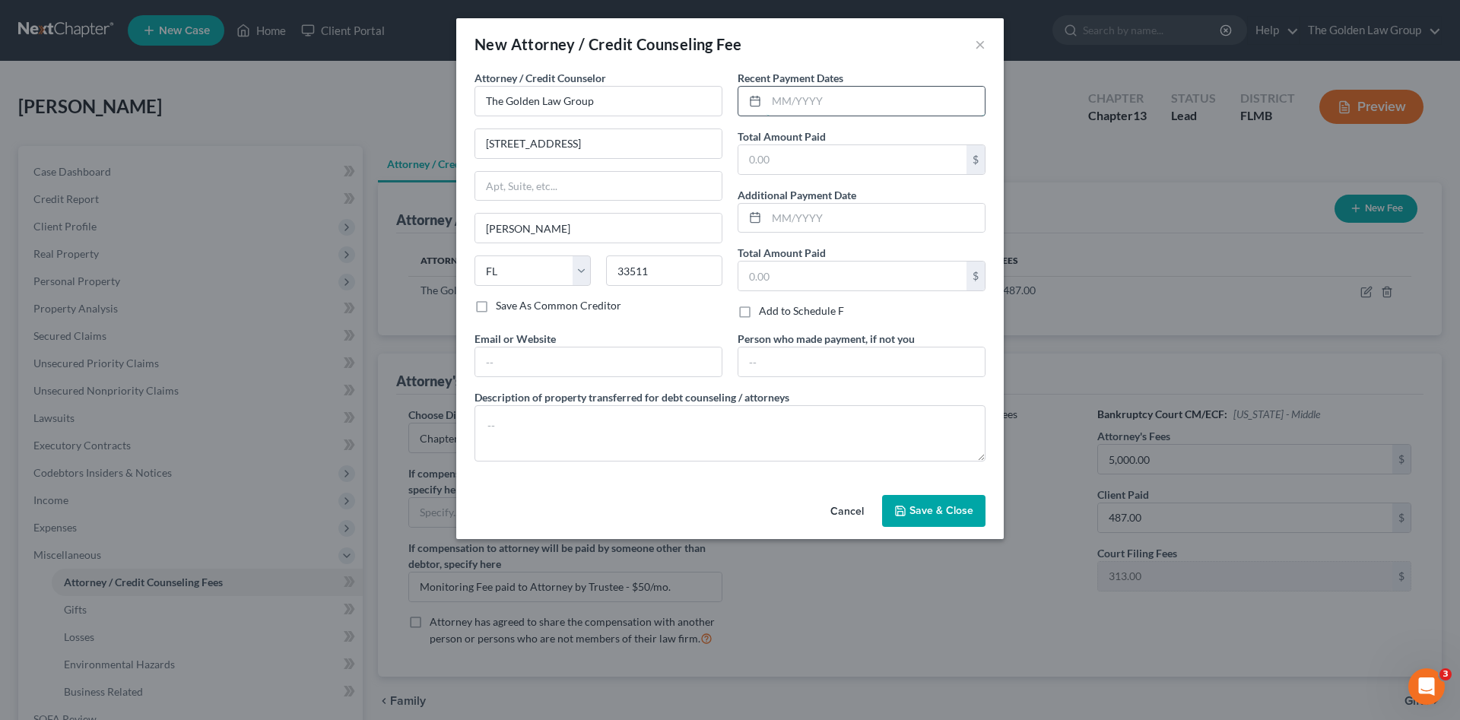
click at [792, 107] on input "text" at bounding box center [876, 101] width 218 height 29
type input "08/20/2025"
type input "313.00"
click at [789, 425] on textarea at bounding box center [730, 433] width 511 height 56
type textarea "Filing Fee"
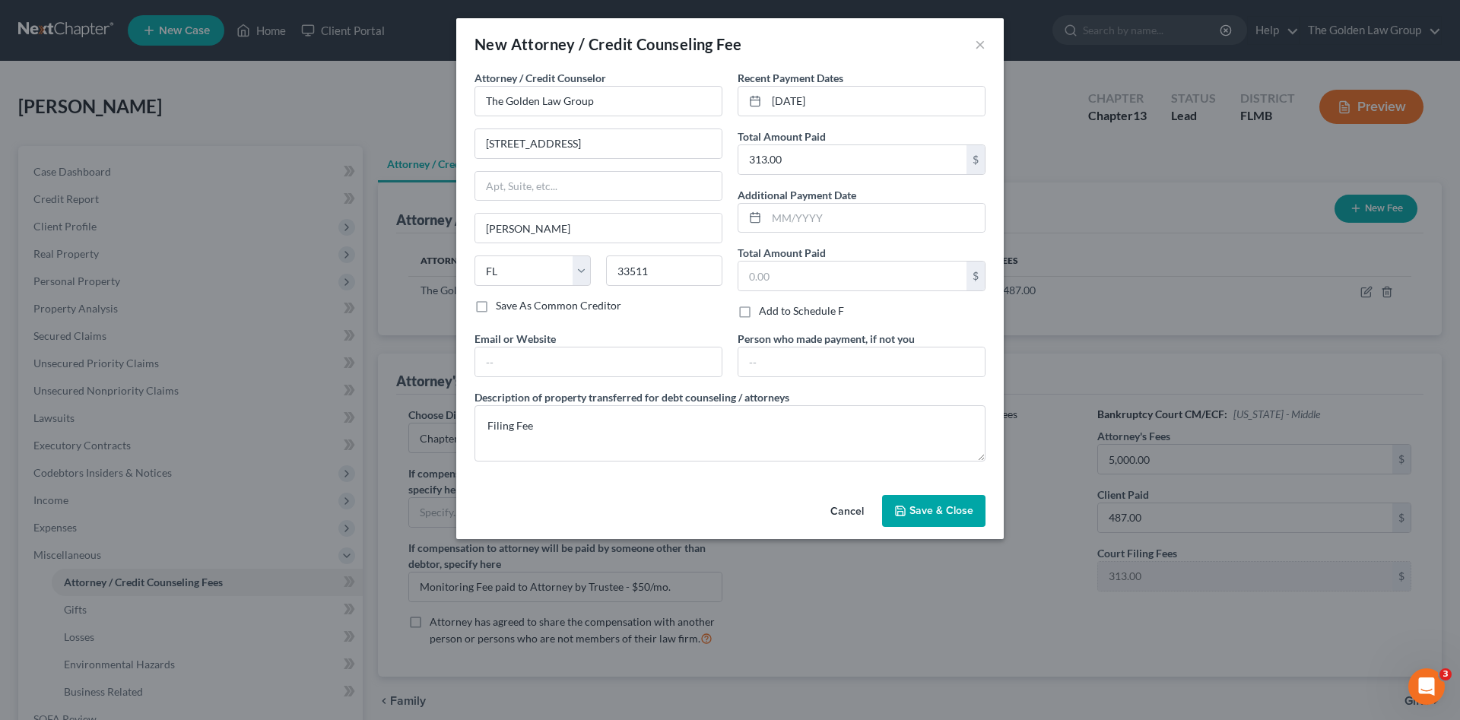
click at [976, 508] on button "Save & Close" at bounding box center [933, 511] width 103 height 32
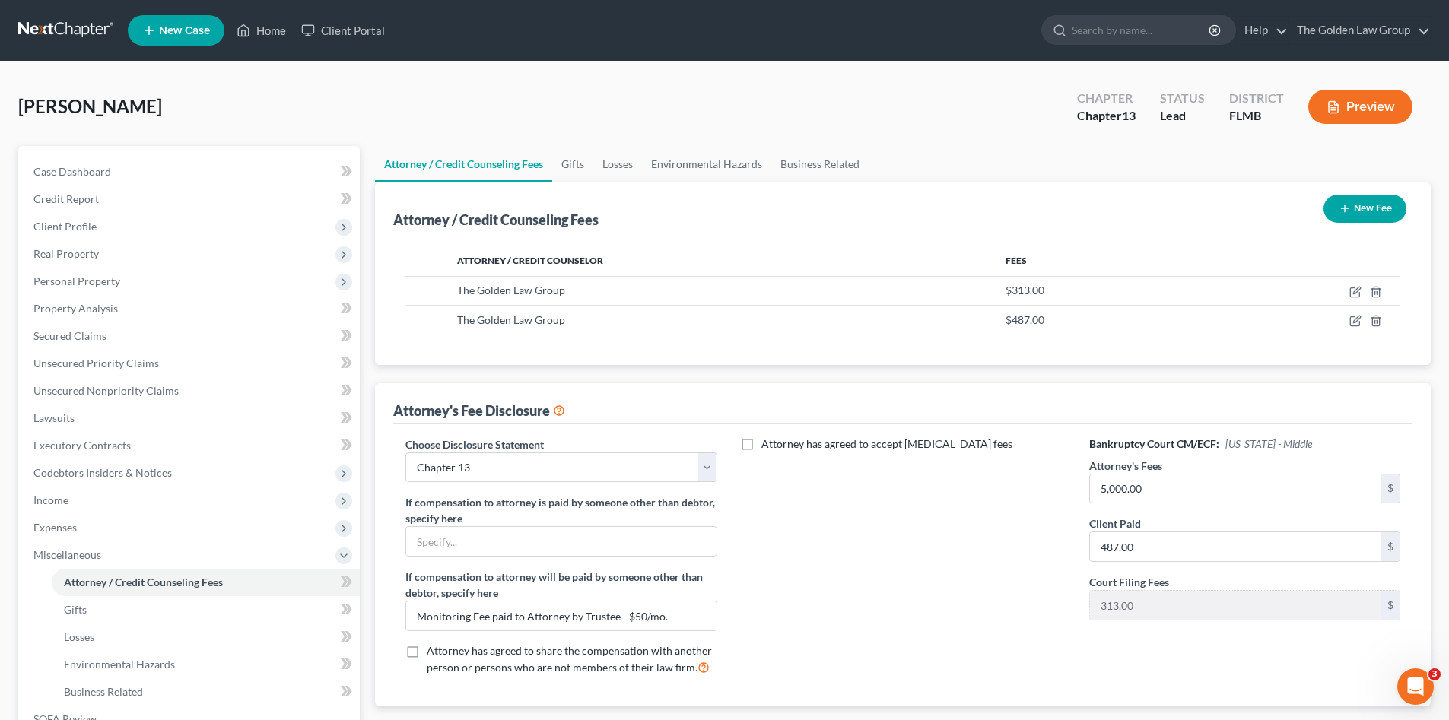
click at [1367, 213] on button "New Fee" at bounding box center [1364, 209] width 83 height 28
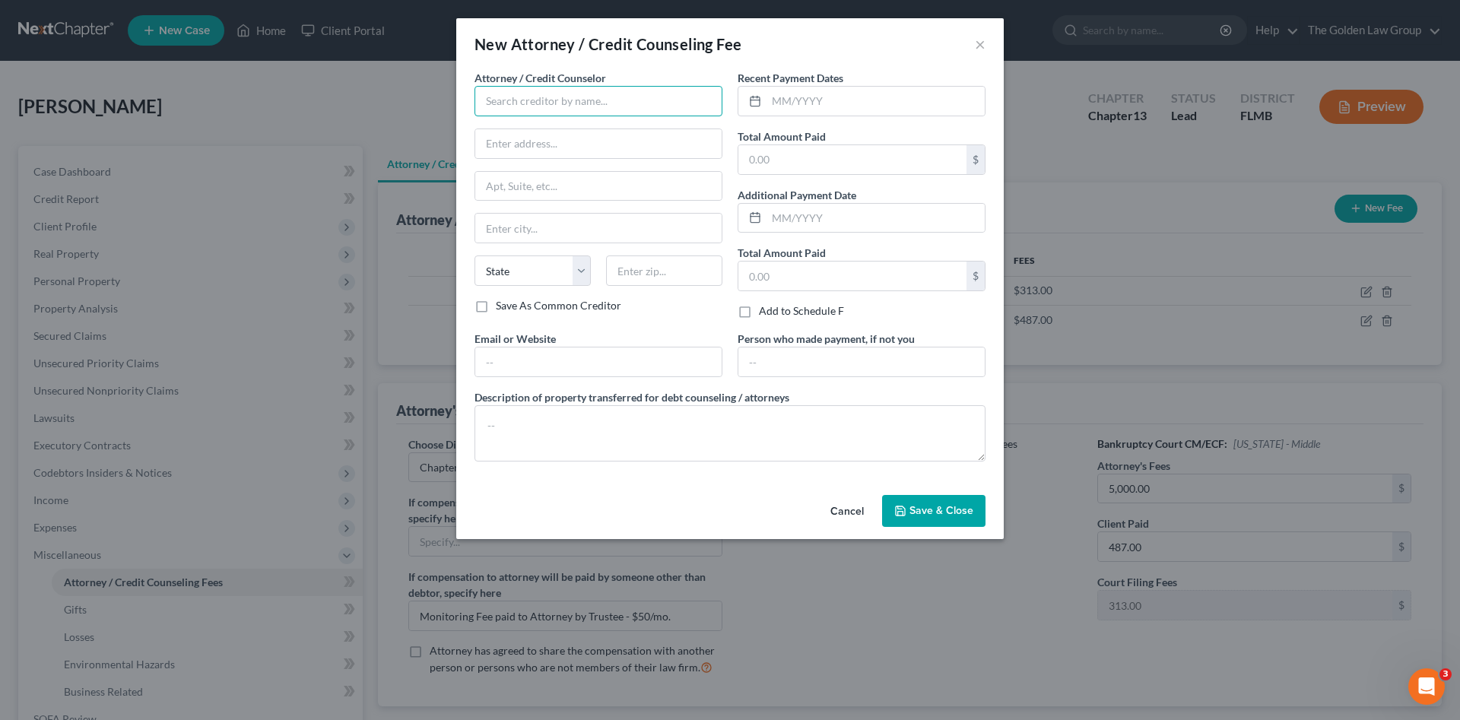
click at [488, 105] on input "text" at bounding box center [599, 101] width 248 height 30
type input "e"
type input "c"
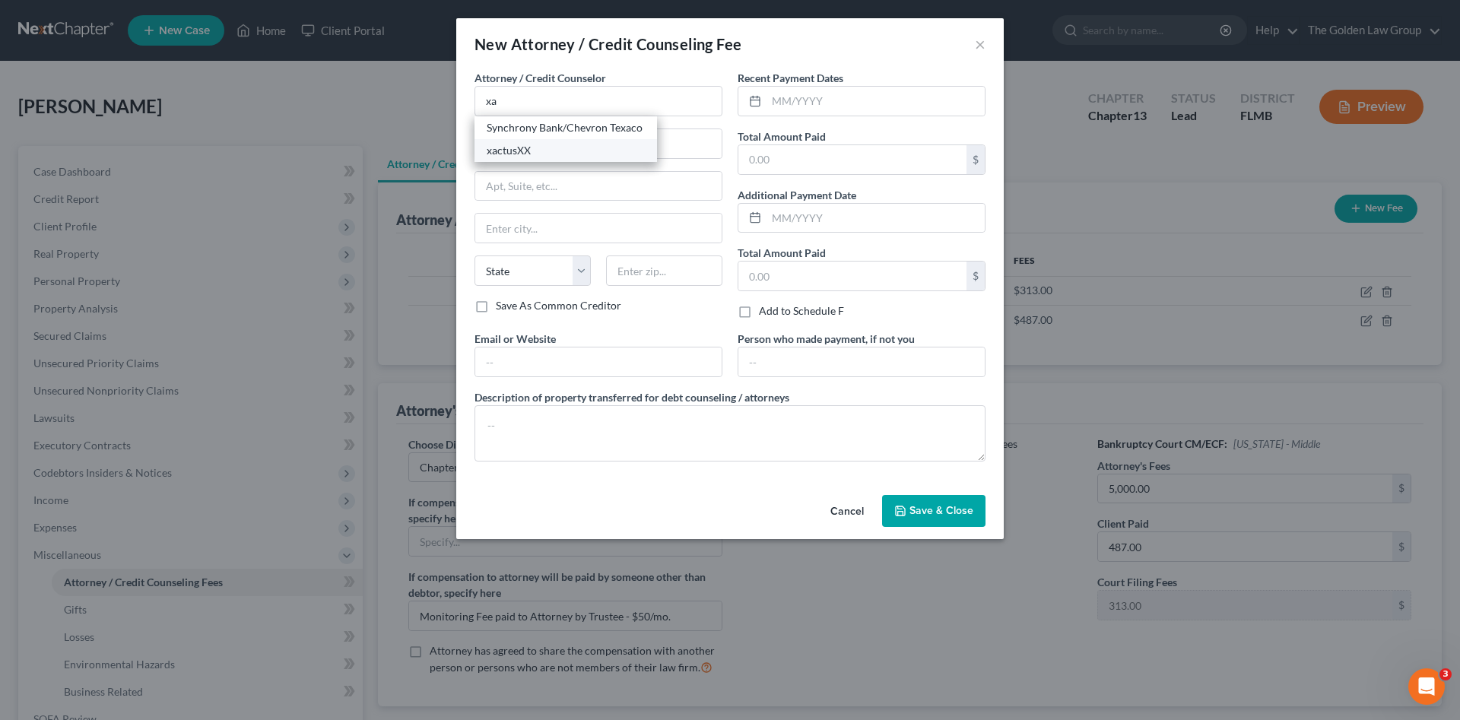
click at [540, 144] on div "xactusXX" at bounding box center [566, 150] width 158 height 15
type input "xactusXX"
type input "370 Reed Road"
type input "Suite 100"
type input "Broomall"
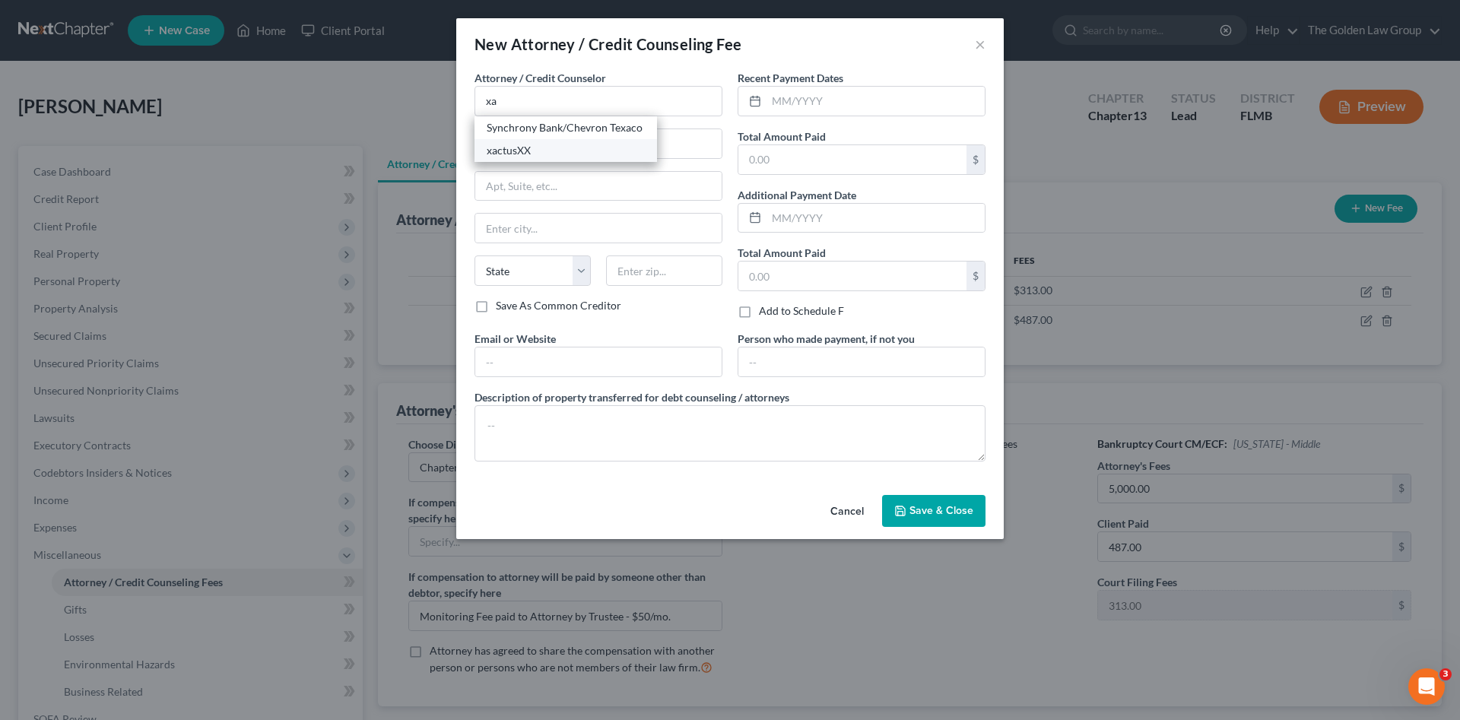
select select "39"
type input "19008"
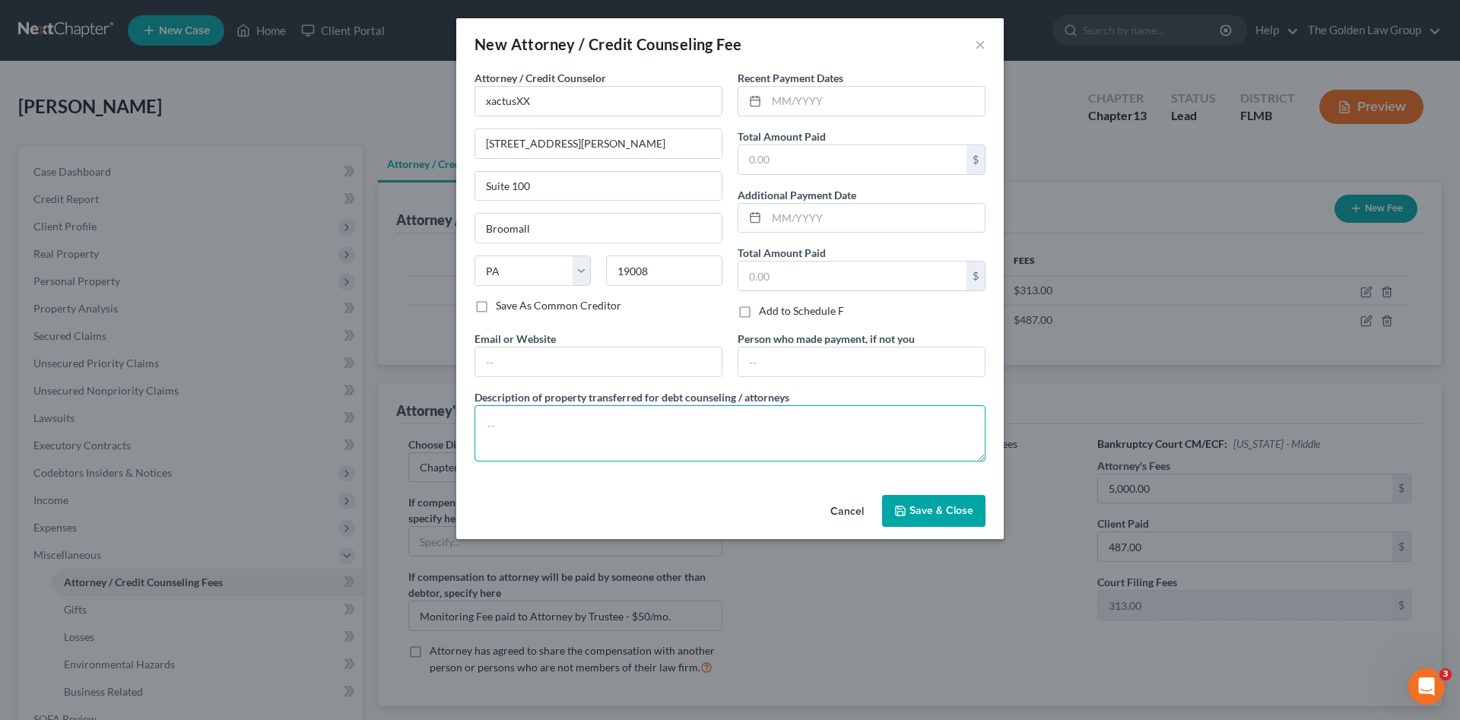
click at [550, 443] on textarea at bounding box center [730, 433] width 511 height 56
paste textarea "Tri-Merge Credit Report Debtor's attorney paid for the credit report out of the…"
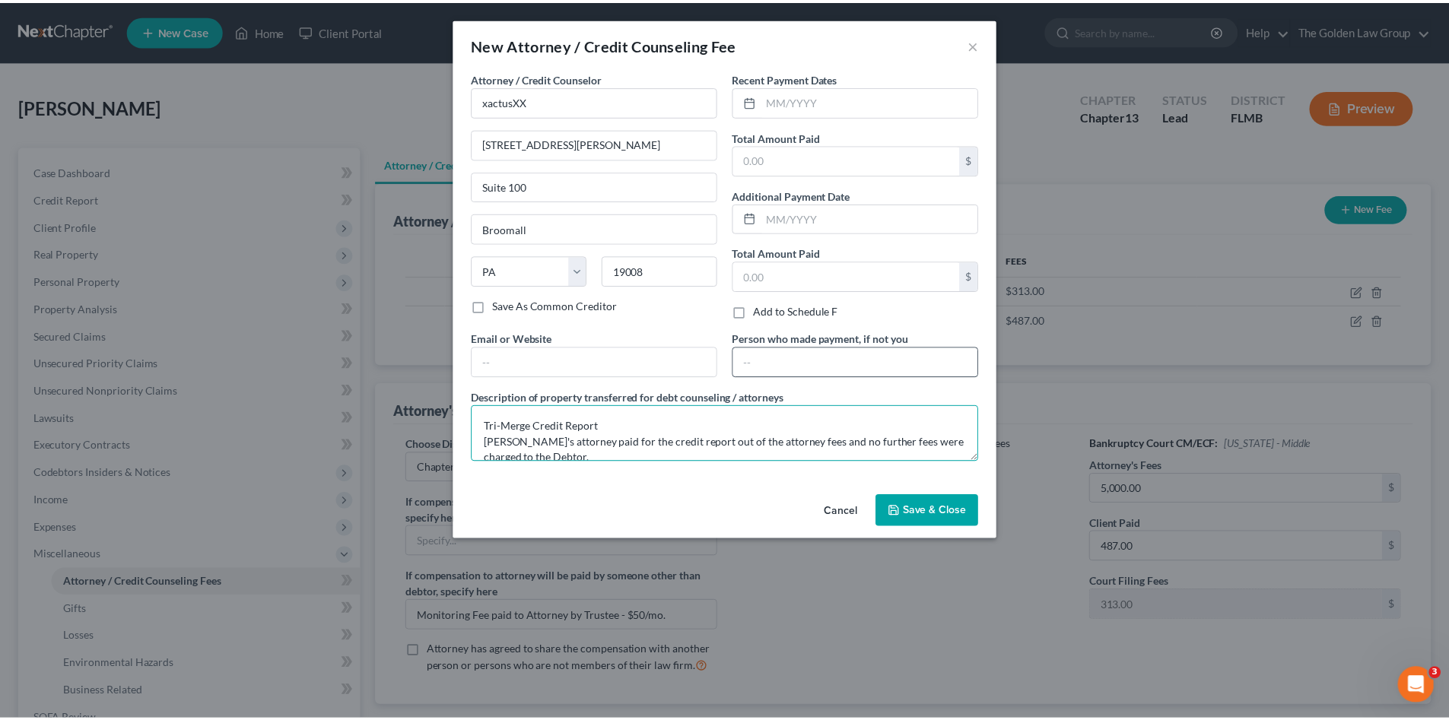
scroll to position [19, 0]
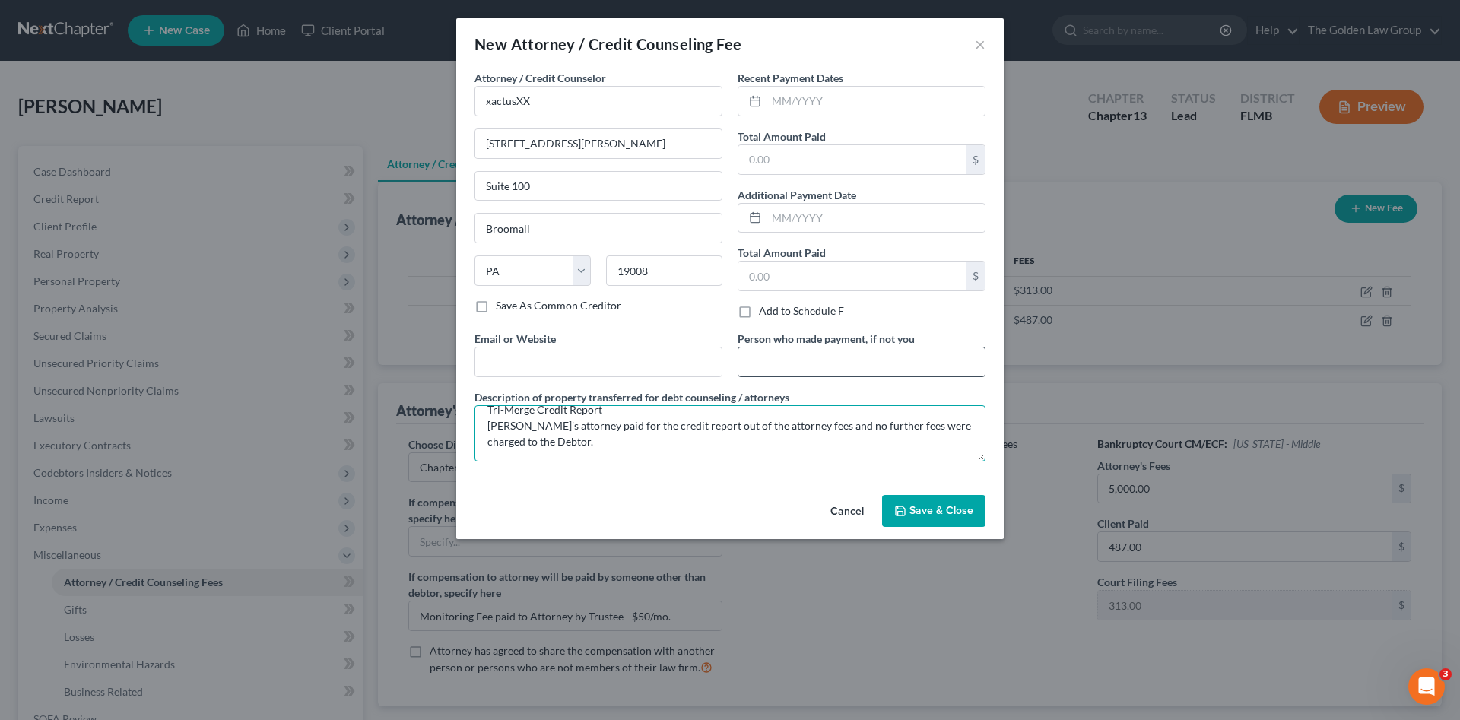
type textarea "Tri-Merge Credit Report Debtor's attorney paid for the credit report out of the…"
click at [759, 366] on input "text" at bounding box center [861, 362] width 246 height 29
type input "The Golden Law Group"
click at [796, 91] on input "text" at bounding box center [876, 101] width 218 height 29
type input "10/07/2025"
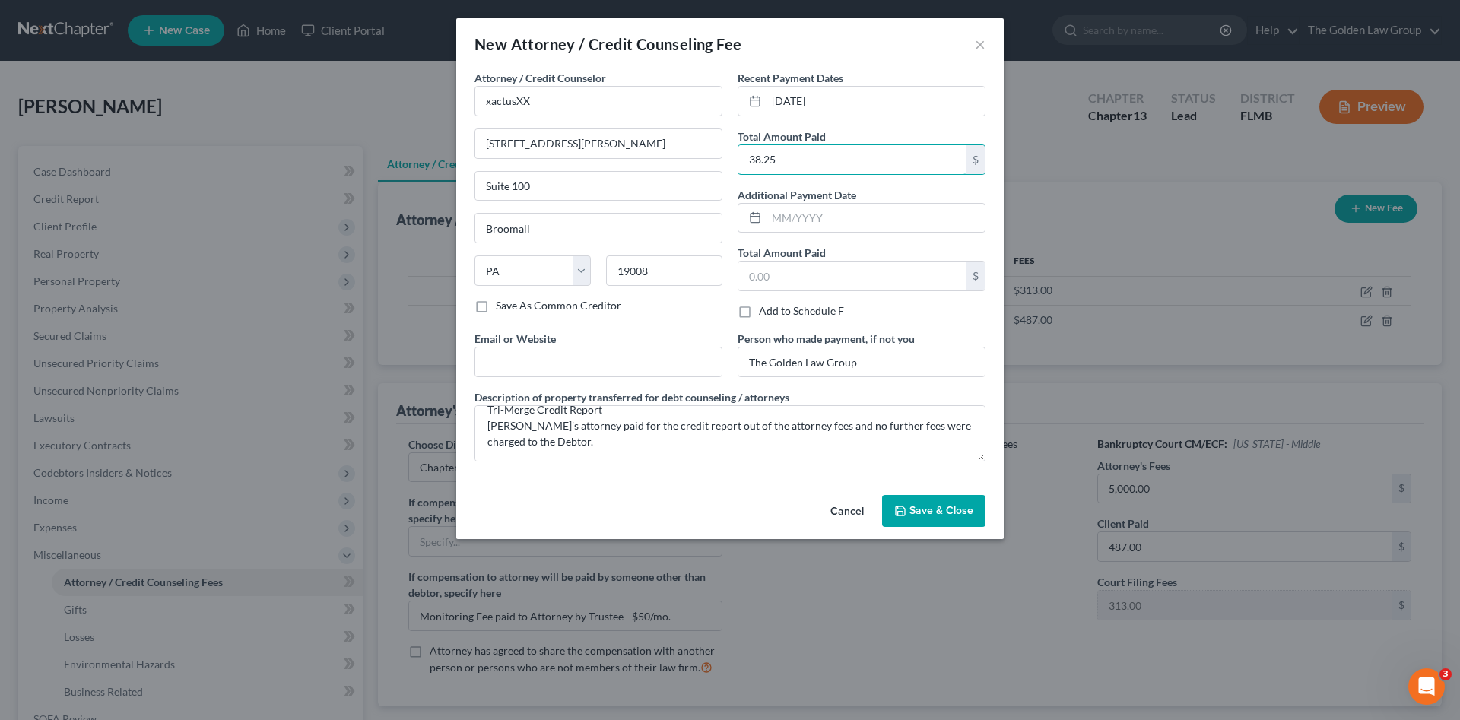
type input "38.25"
click at [918, 498] on button "Save & Close" at bounding box center [933, 511] width 103 height 32
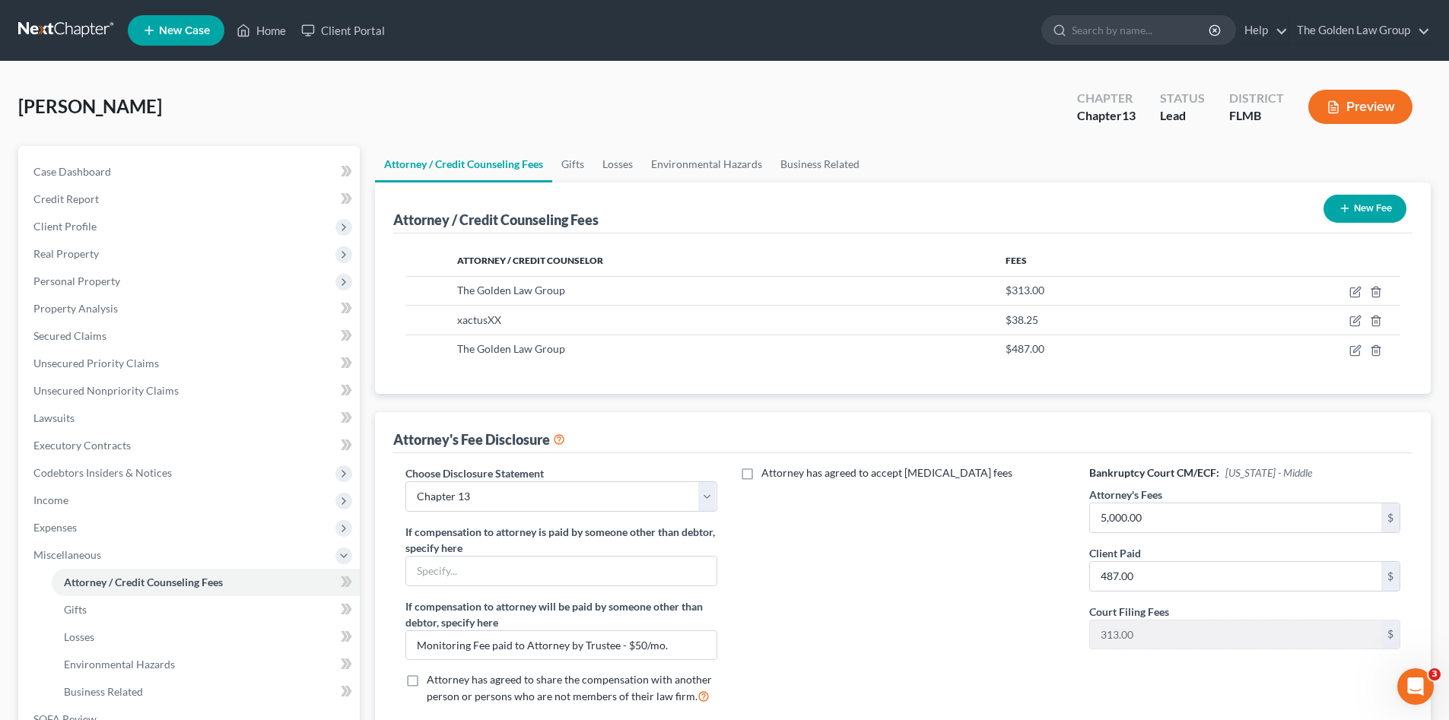
click at [1362, 211] on button "New Fee" at bounding box center [1364, 209] width 83 height 28
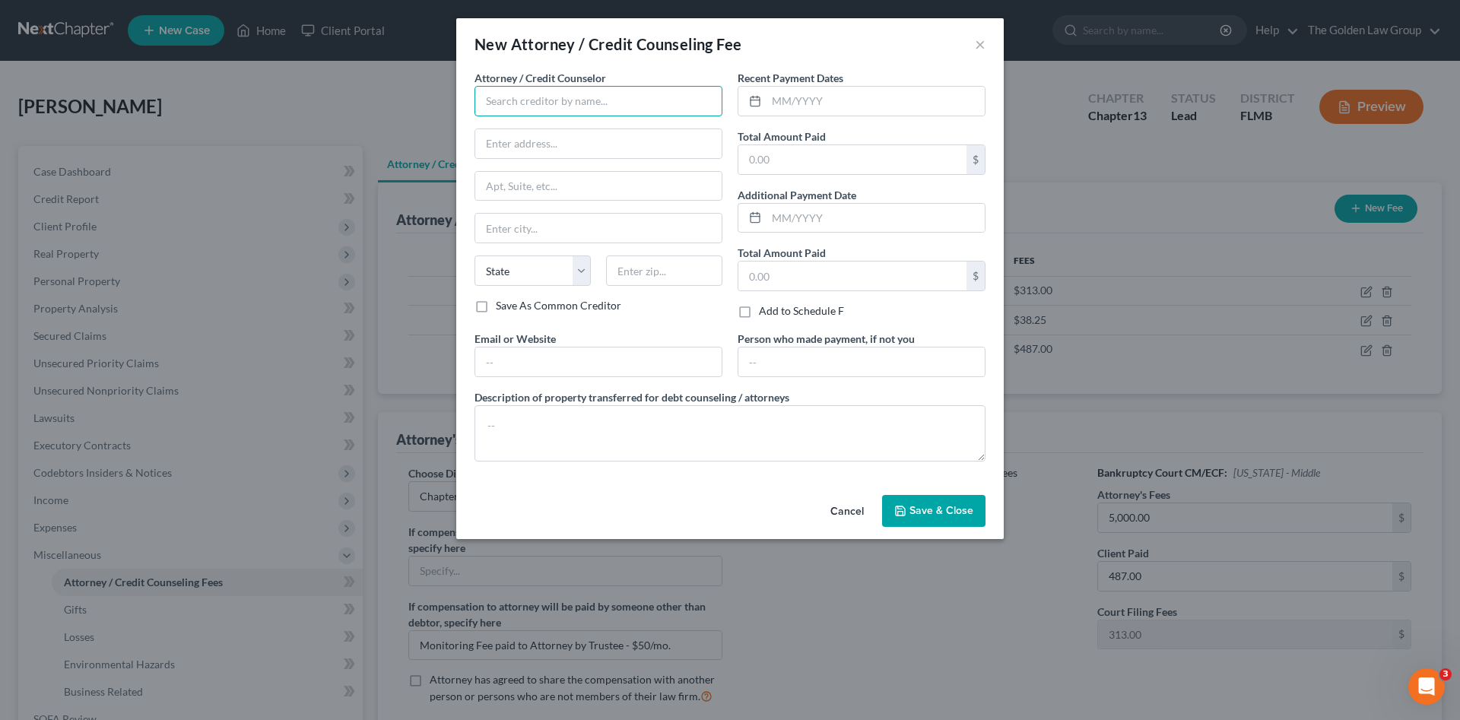
click at [500, 103] on input "text" at bounding box center [599, 101] width 248 height 30
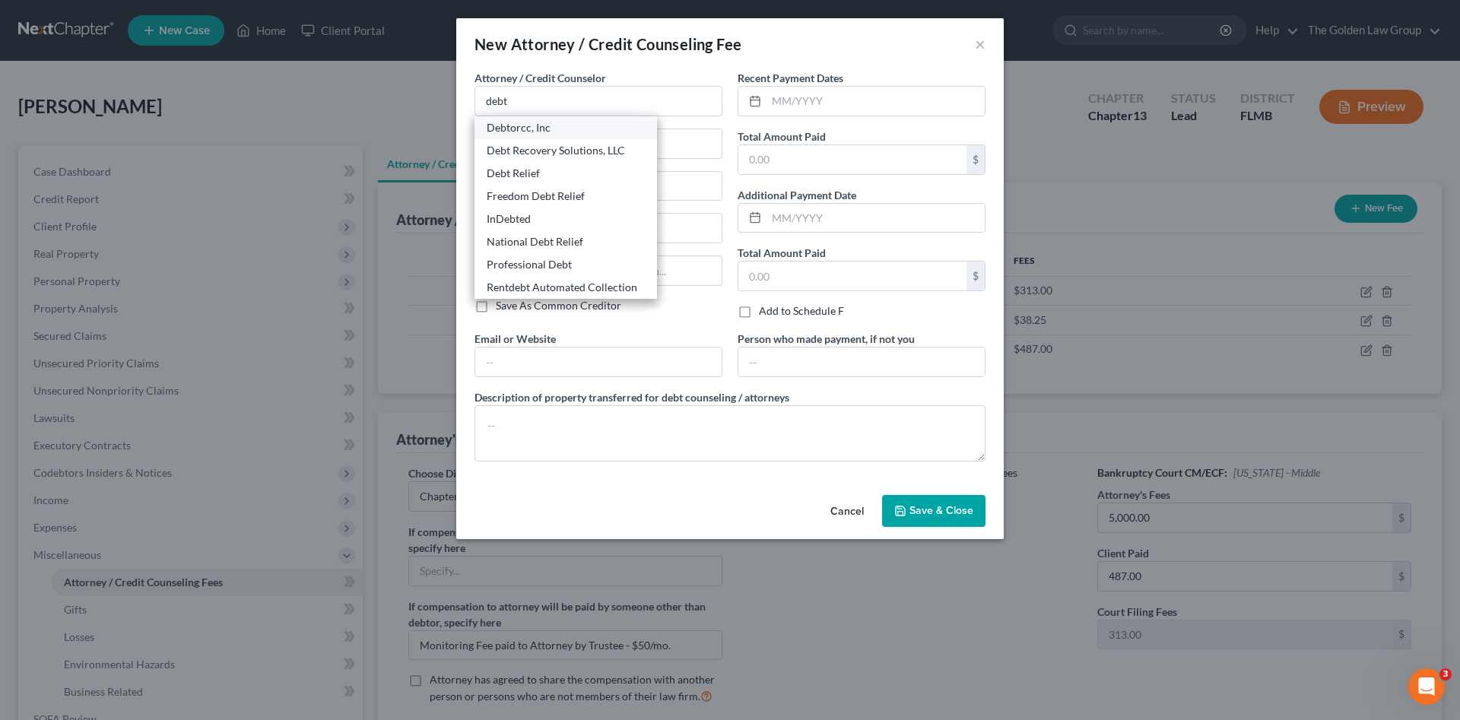
click at [522, 133] on div "Debtorcc, Inc" at bounding box center [566, 127] width 158 height 15
type input "Debtorcc, Inc"
type input "372 Summit Avenue"
type input "Jersey City"
select select "33"
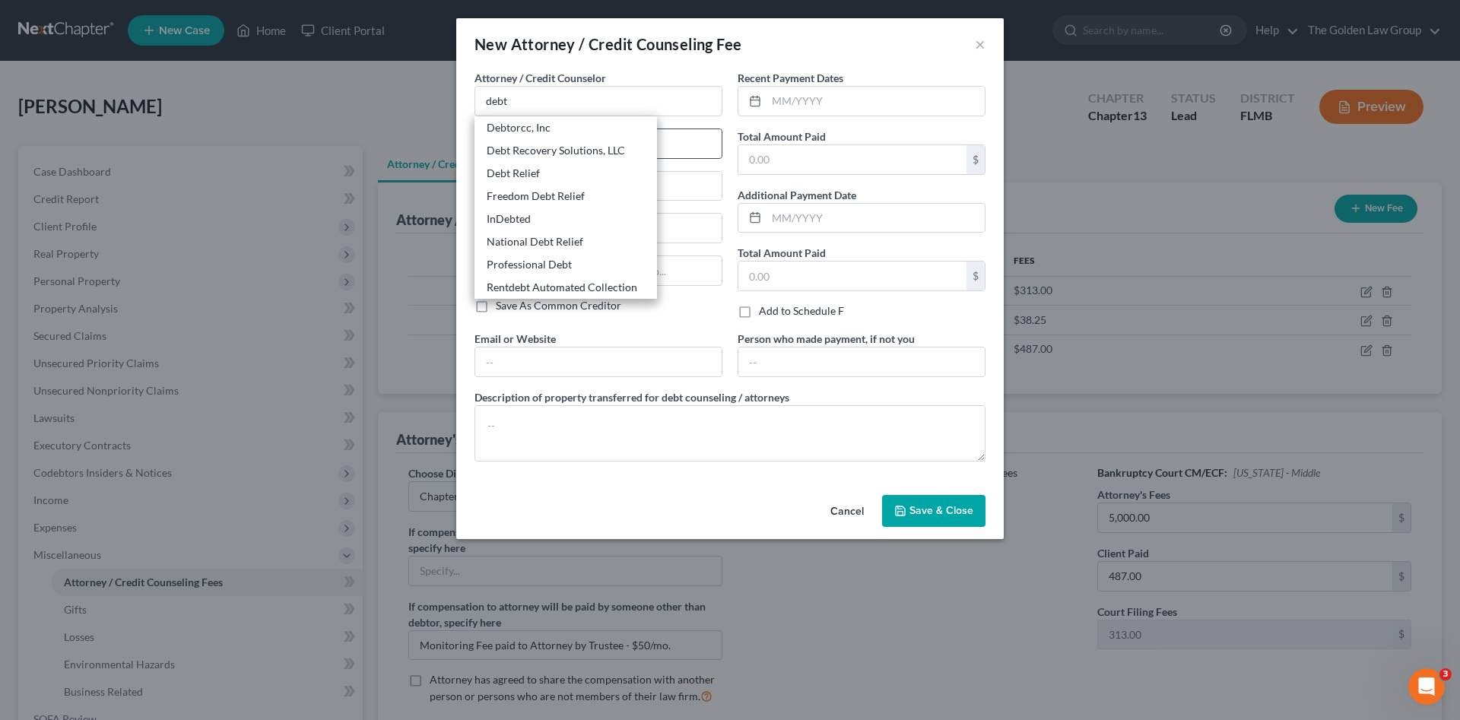
type input "07302"
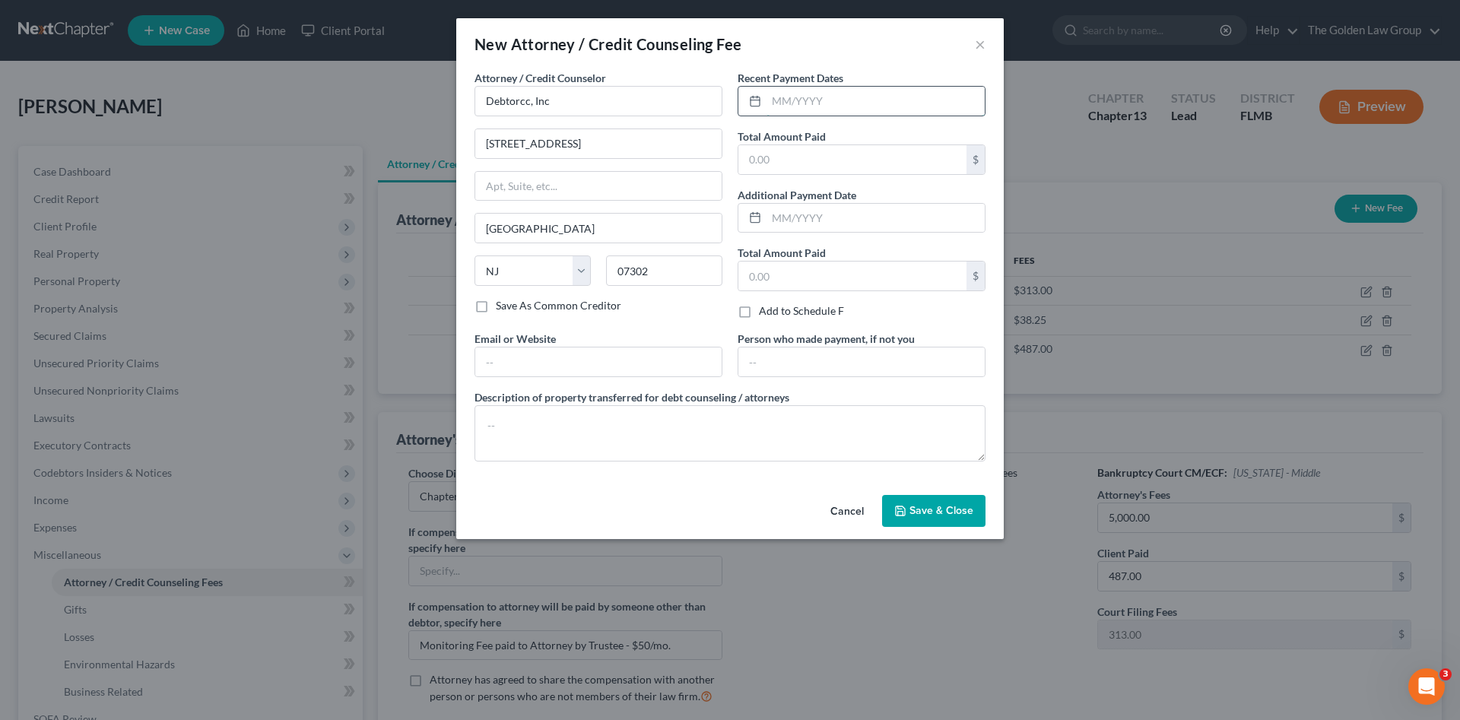
click at [840, 103] on input "text" at bounding box center [876, 101] width 218 height 29
click at [790, 107] on input "text" at bounding box center [876, 101] width 218 height 29
type input "08/25/2025"
type input "19.95"
drag, startPoint x: 763, startPoint y: 466, endPoint x: 754, endPoint y: 444, distance: 23.9
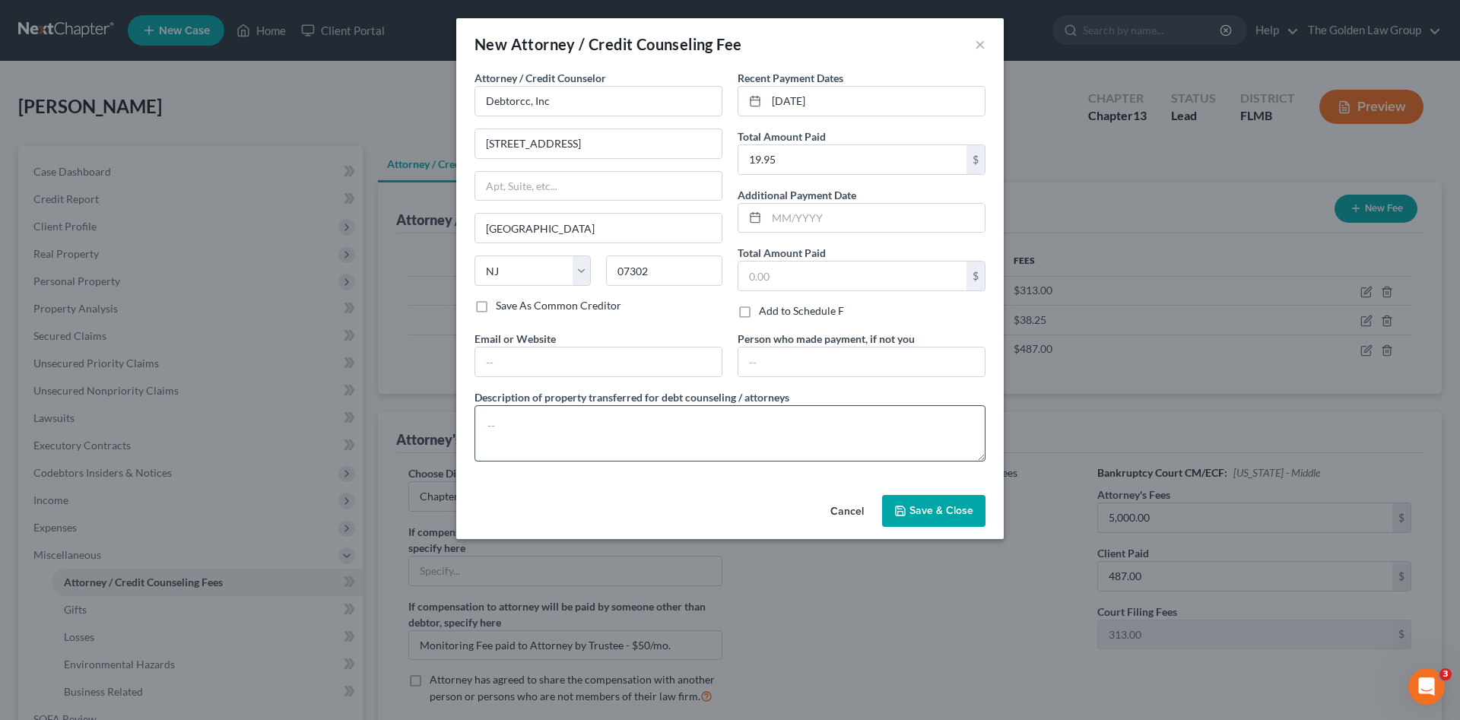
click at [761, 463] on div "Attorney / Credit Counselor * Debtorcc, Inc 372 Summit Avenue Jersey City State…" at bounding box center [730, 272] width 526 height 404
click at [751, 440] on textarea at bounding box center [730, 433] width 511 height 56
type textarea "Credit Counseling"
click at [935, 508] on span "Save & Close" at bounding box center [942, 510] width 64 height 13
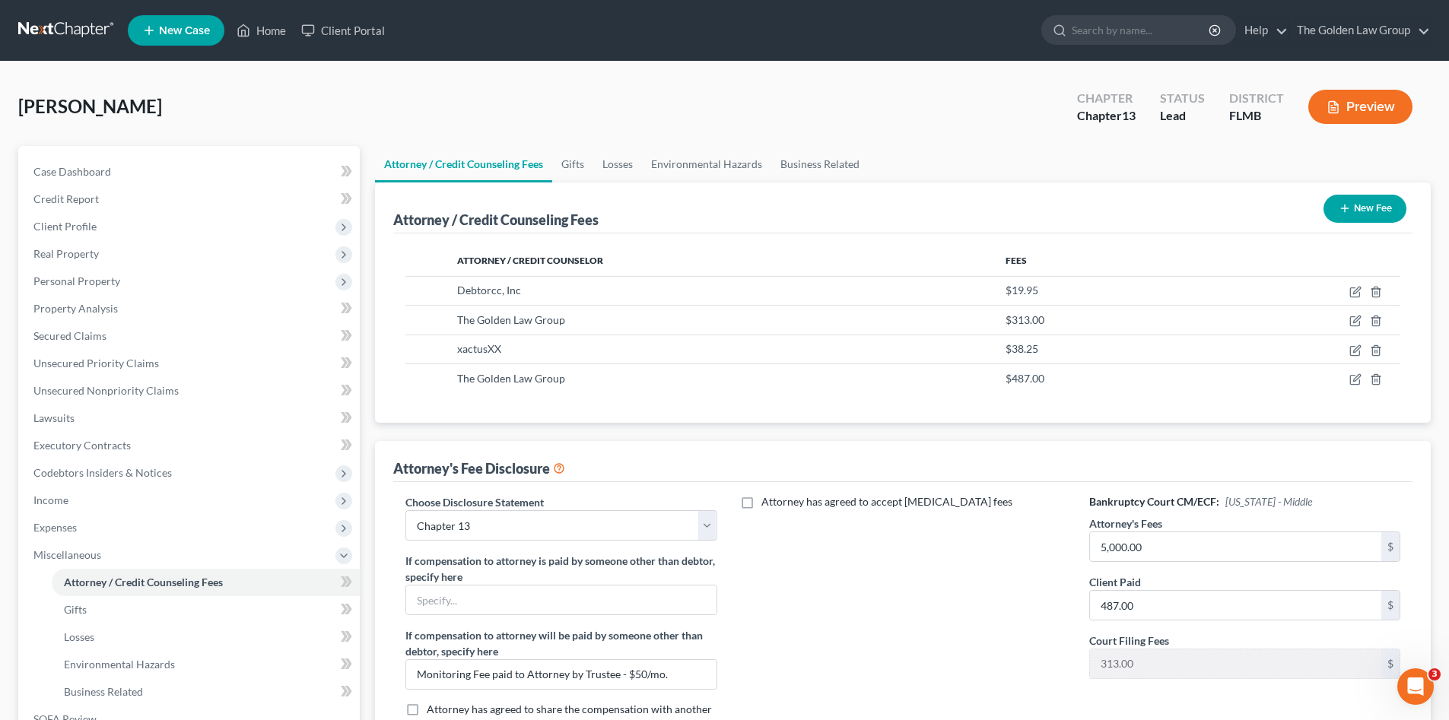
click at [930, 583] on div "Attorney has agreed to accept retainer fees" at bounding box center [902, 620] width 341 height 252
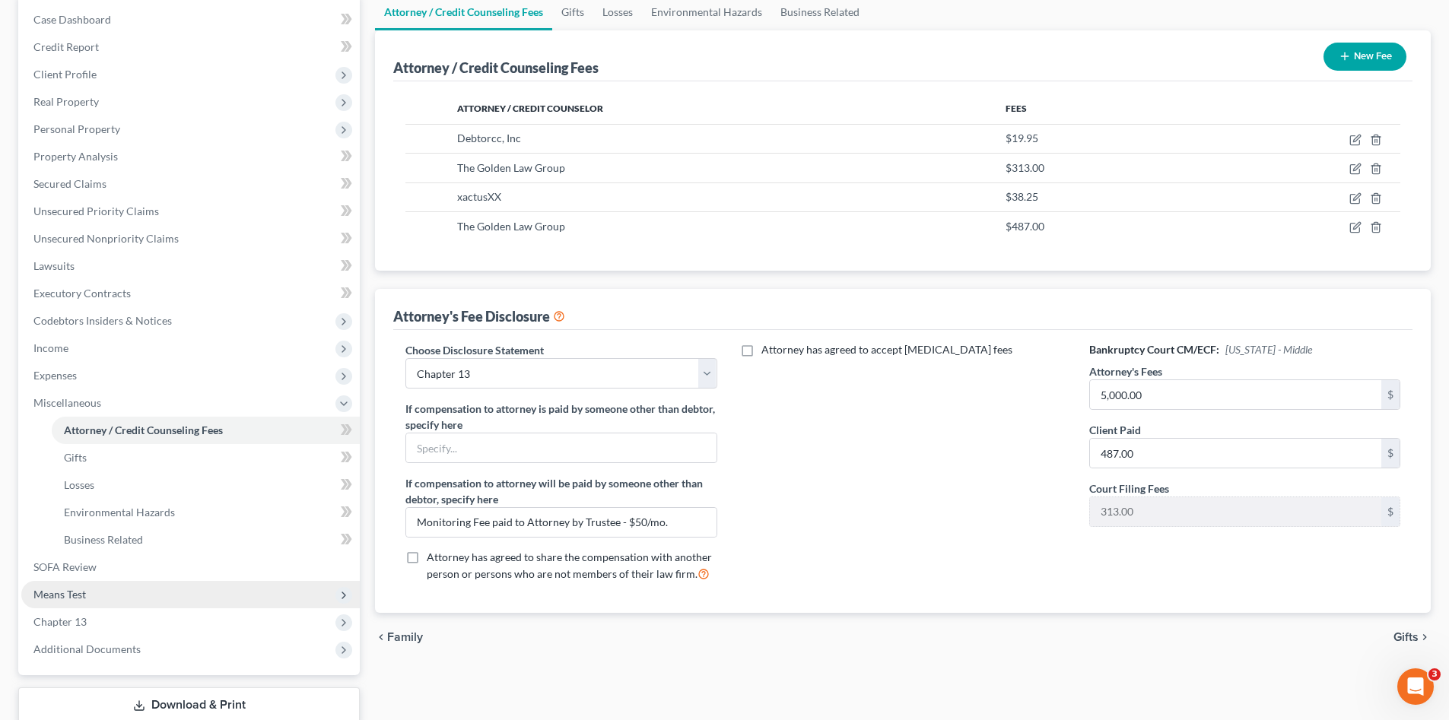
click at [84, 592] on span "Means Test" at bounding box center [59, 594] width 52 height 13
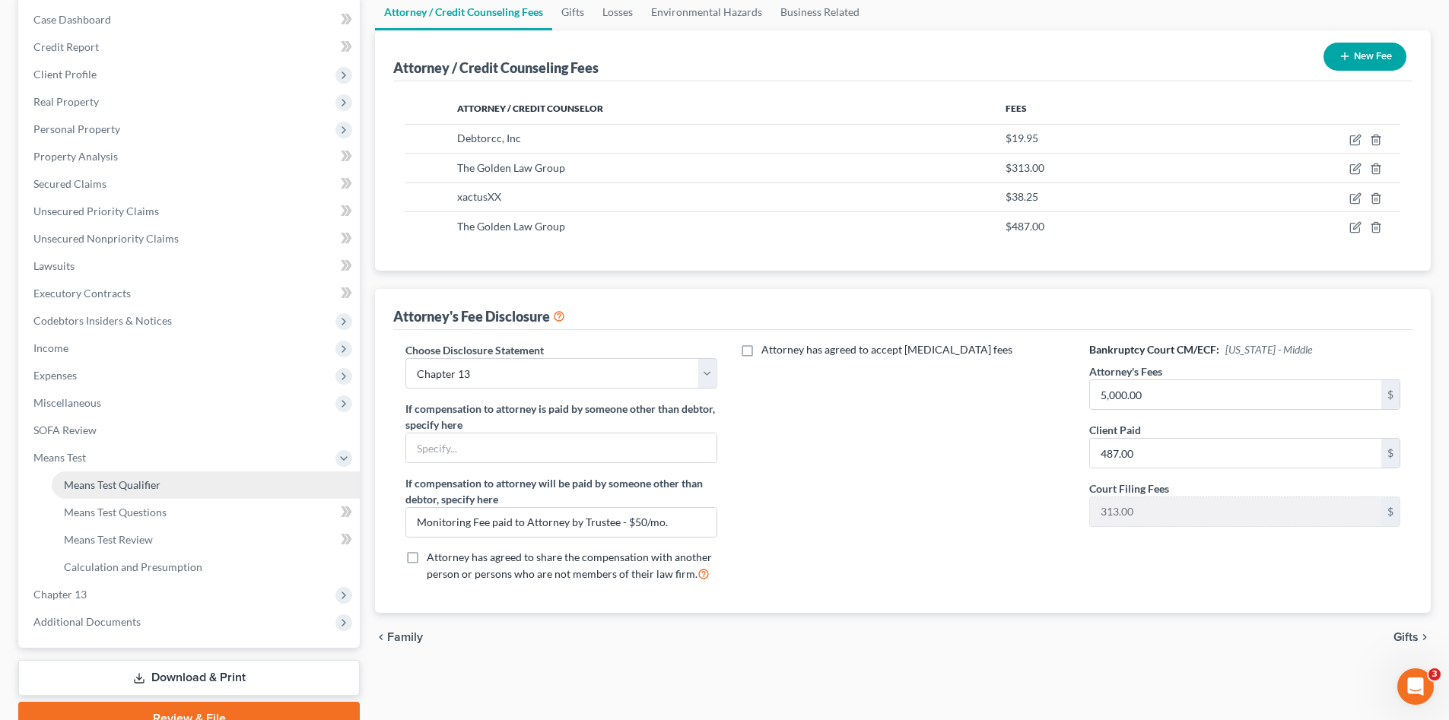
click at [116, 491] on span "Means Test Qualifier" at bounding box center [112, 484] width 97 height 13
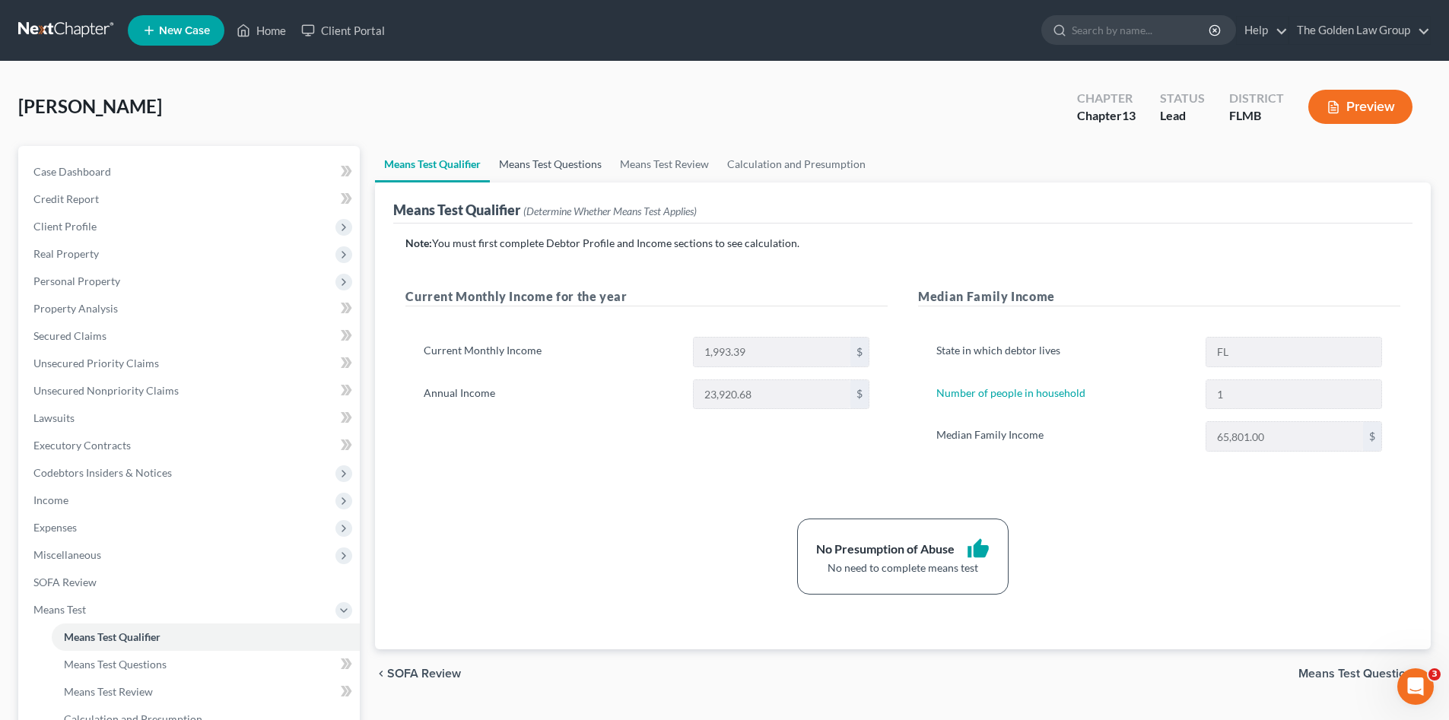
click at [541, 158] on link "Means Test Questions" at bounding box center [550, 164] width 121 height 37
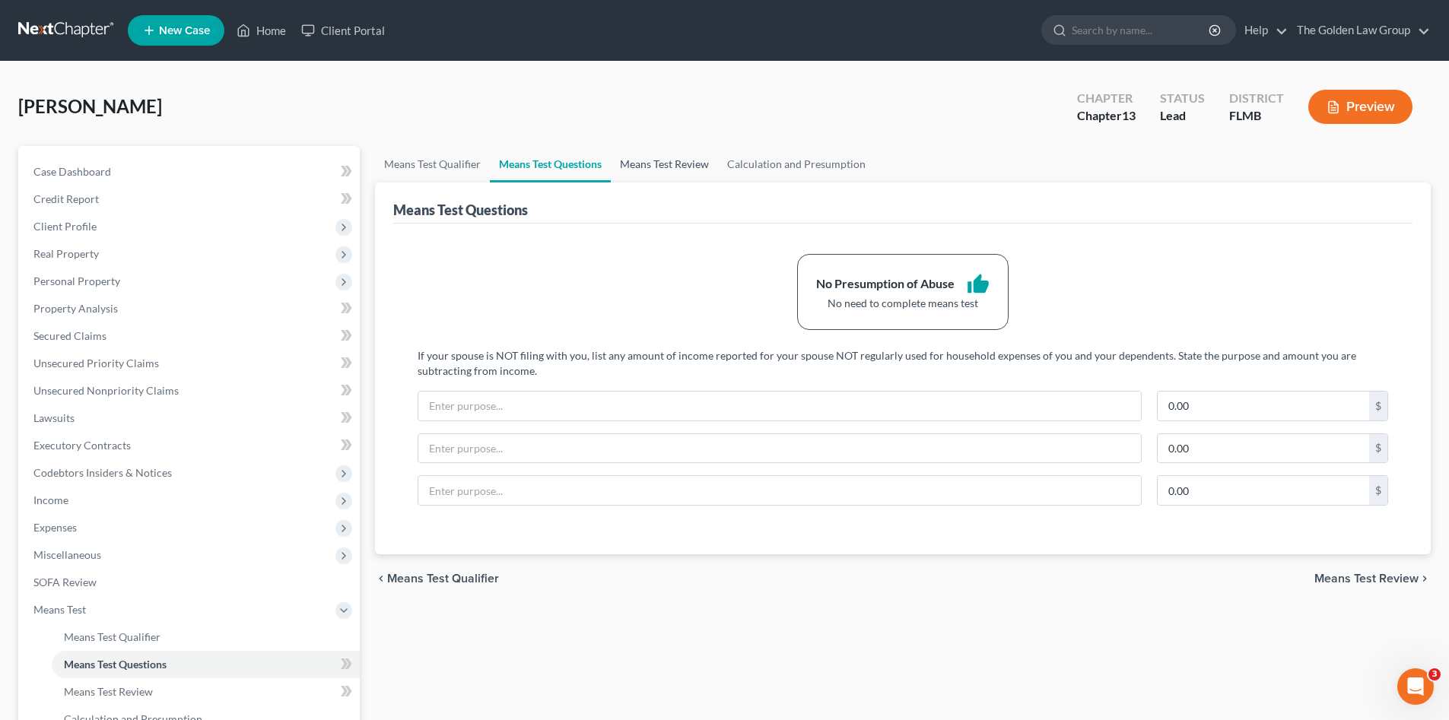
click at [669, 168] on link "Means Test Review" at bounding box center [664, 164] width 107 height 37
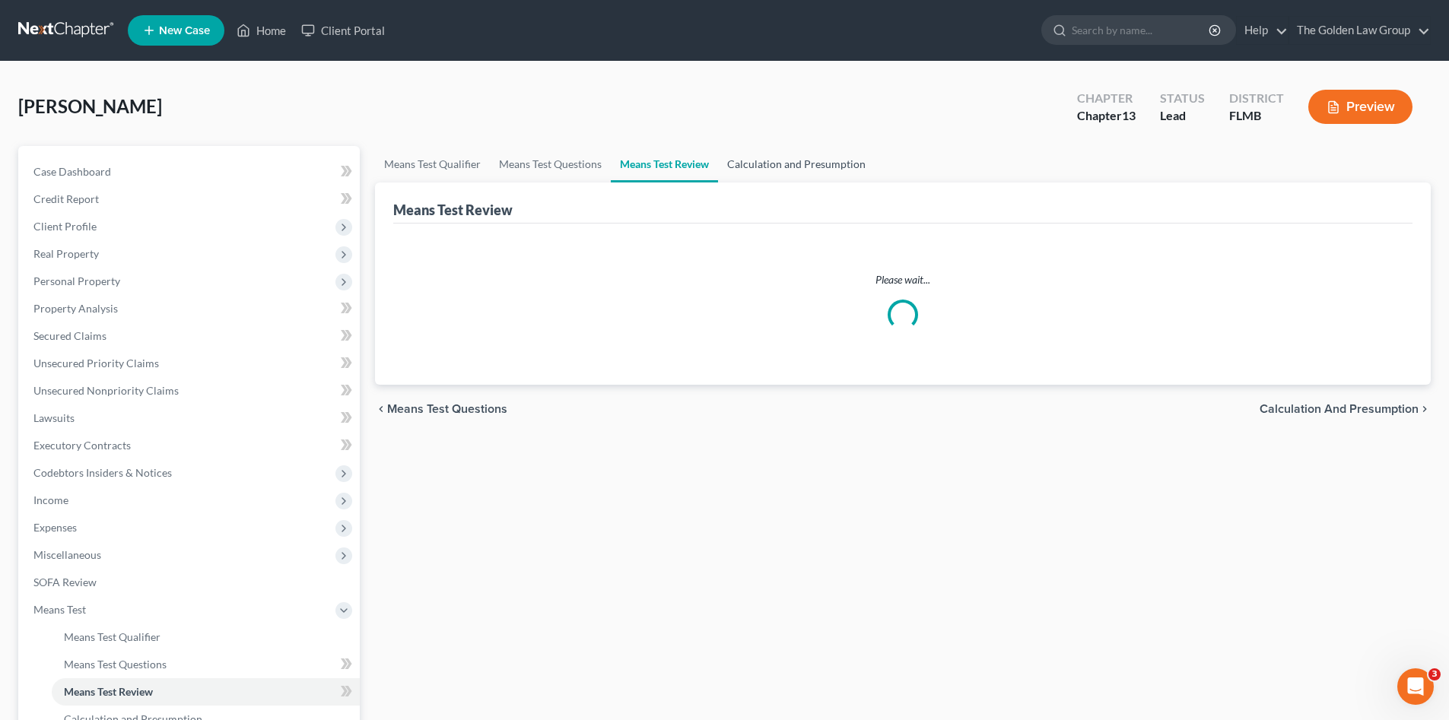
click at [781, 166] on link "Calculation and Presumption" at bounding box center [796, 164] width 157 height 37
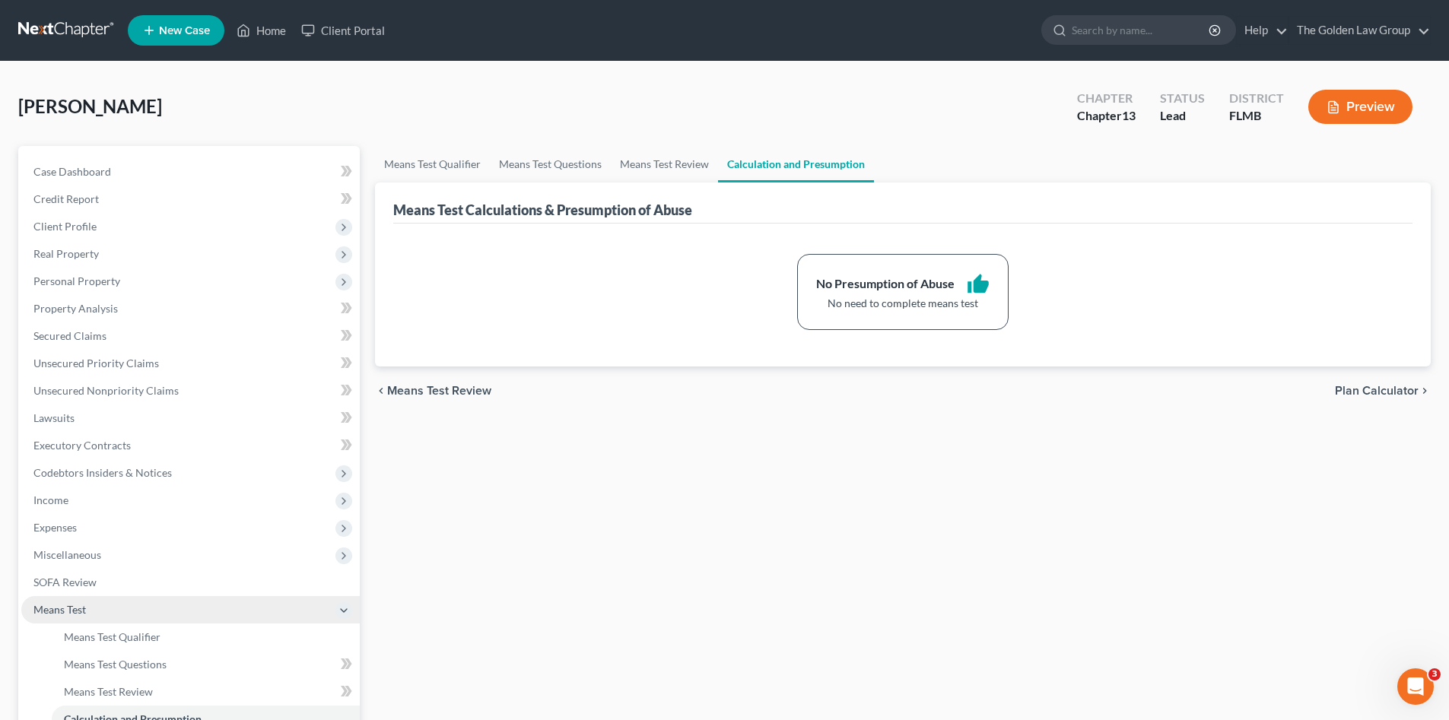
scroll to position [76, 0]
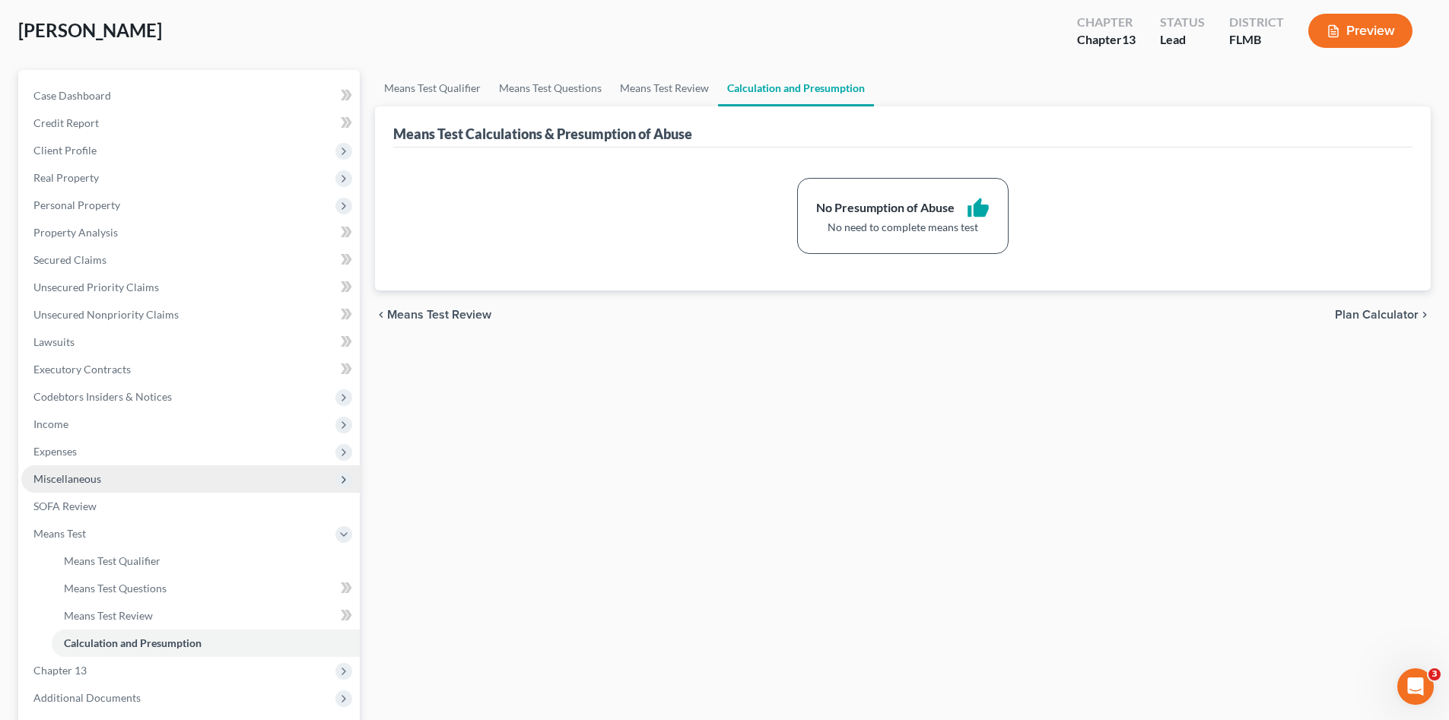
click at [75, 477] on span "Miscellaneous" at bounding box center [67, 478] width 68 height 13
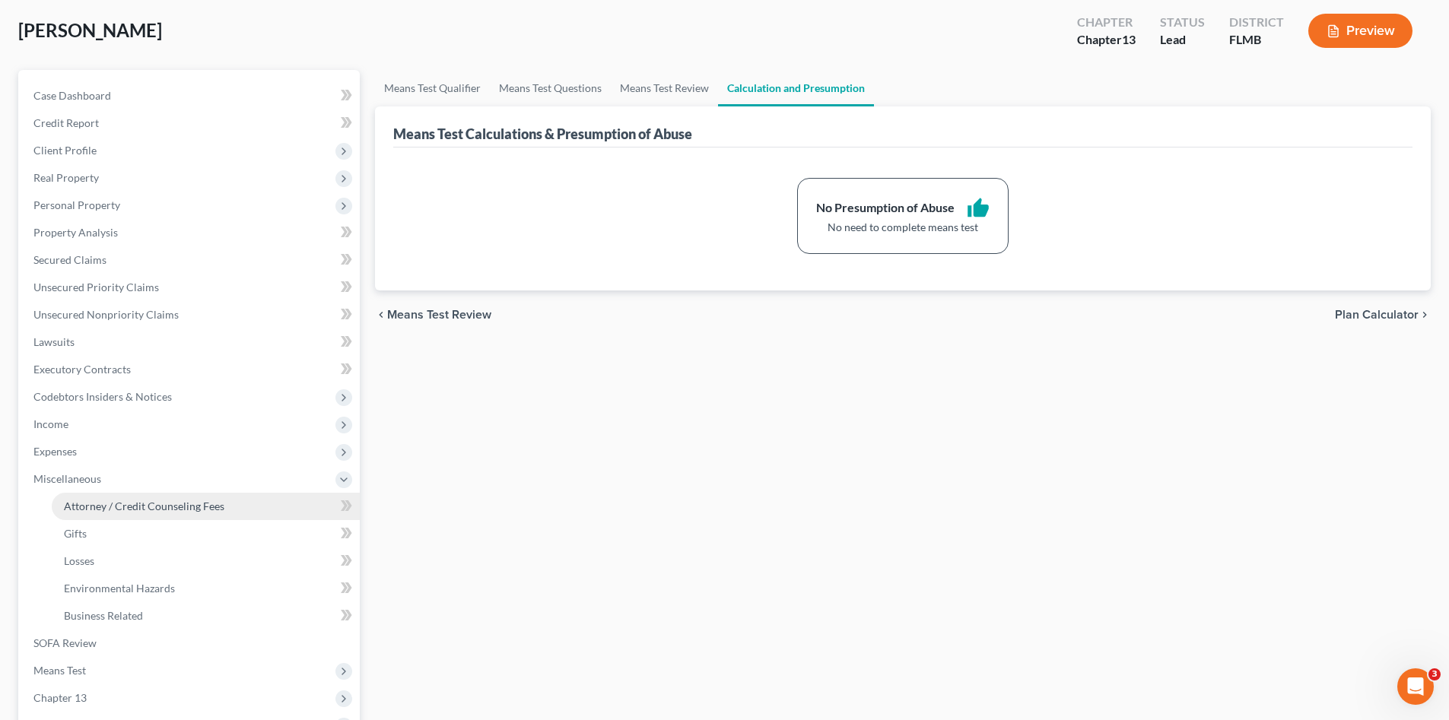
click at [147, 497] on link "Attorney / Credit Counseling Fees" at bounding box center [206, 506] width 308 height 27
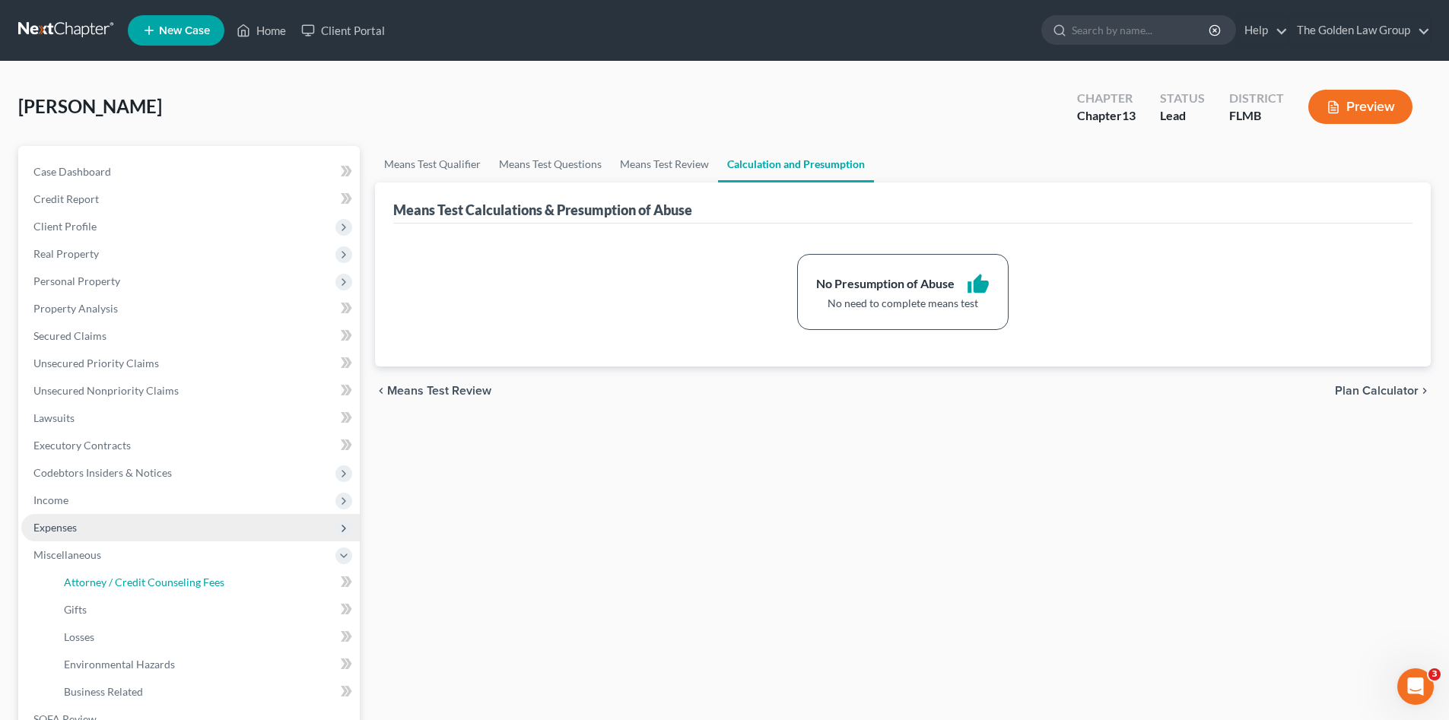
select select "1"
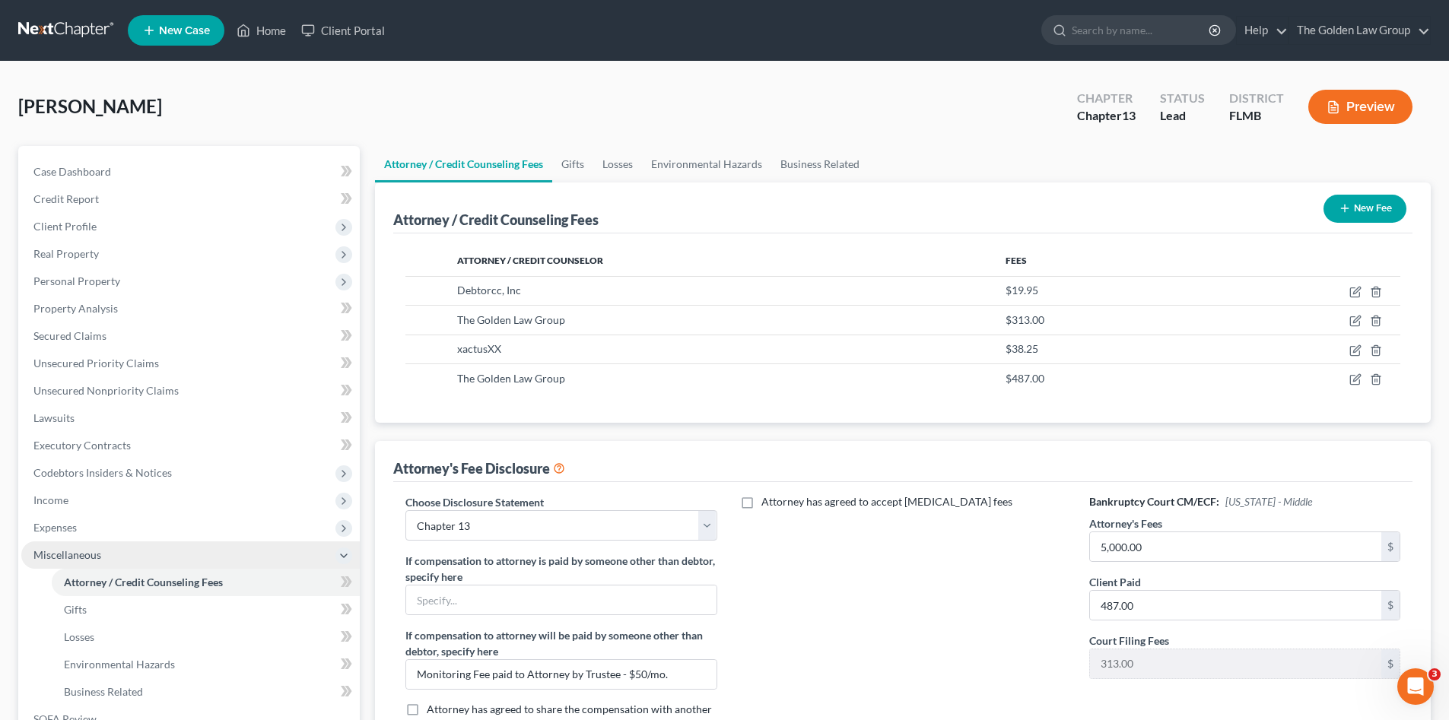
click at [93, 554] on span "Miscellaneous" at bounding box center [67, 554] width 68 height 13
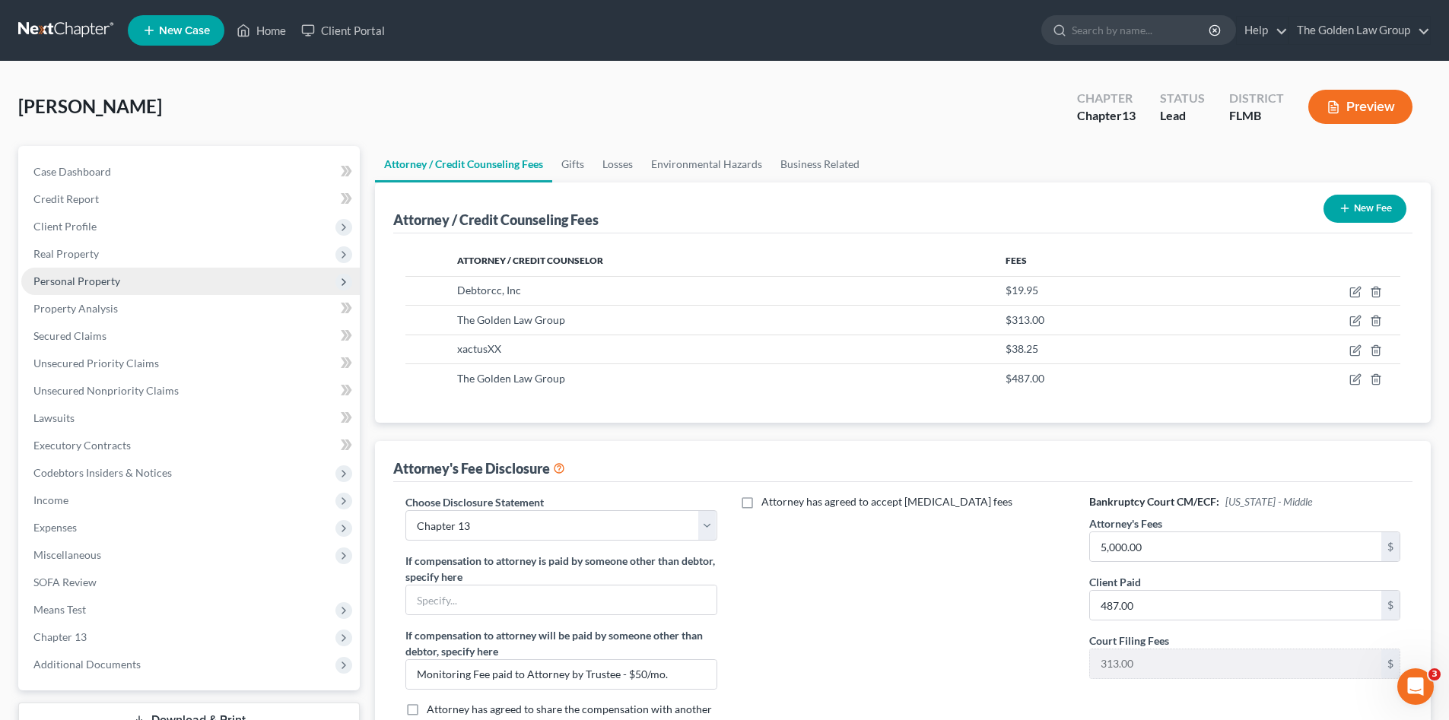
click at [97, 278] on span "Personal Property" at bounding box center [76, 281] width 87 height 13
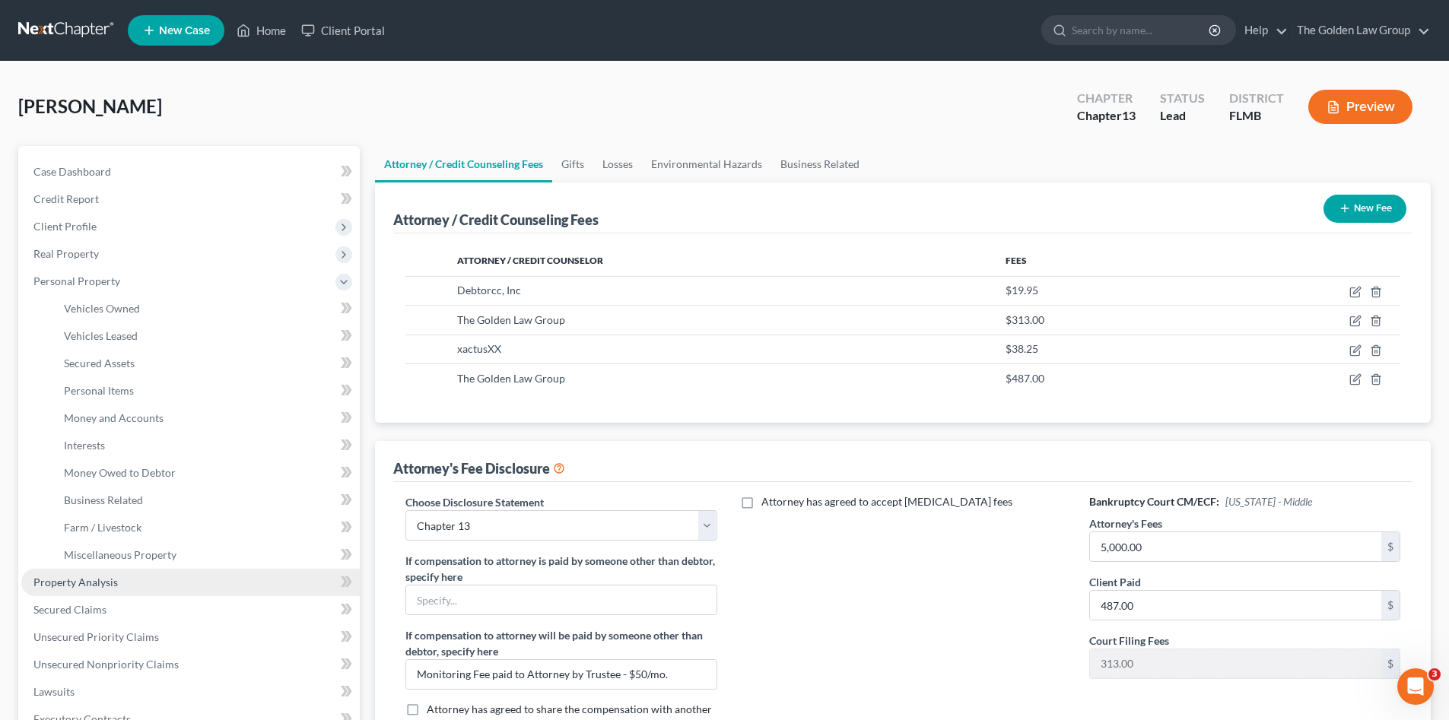
click at [133, 578] on link "Property Analysis" at bounding box center [190, 582] width 338 height 27
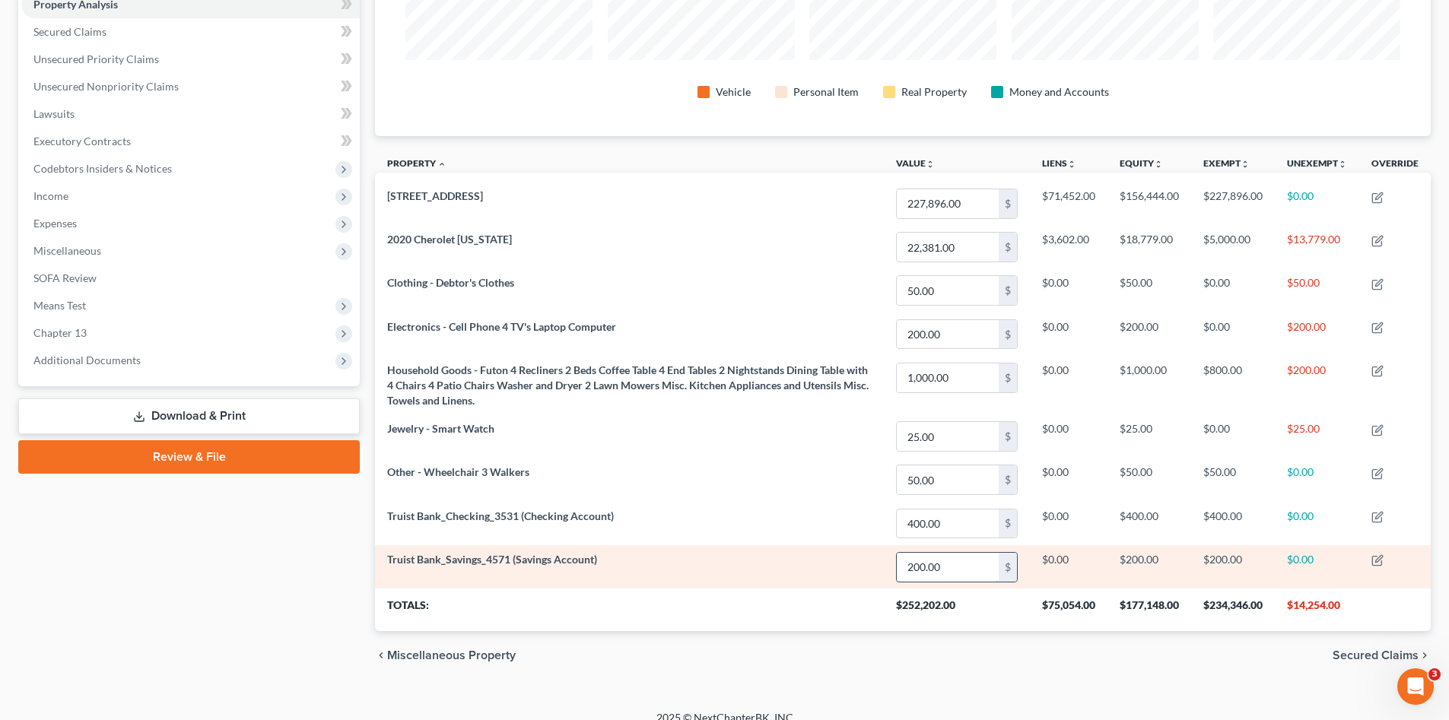
scroll to position [322, 0]
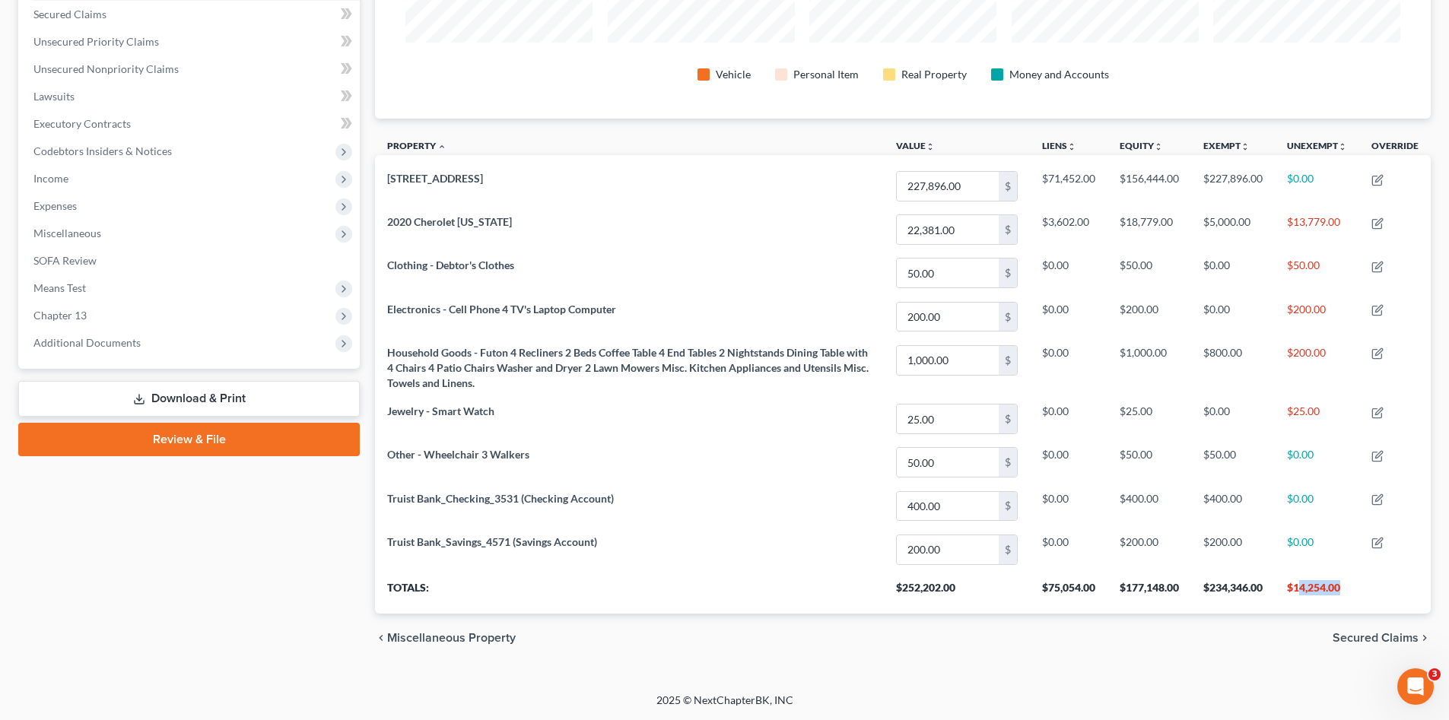
drag, startPoint x: 1346, startPoint y: 586, endPoint x: 1297, endPoint y: 582, distance: 49.6
click at [1297, 582] on th "$14,254.00" at bounding box center [1317, 592] width 84 height 43
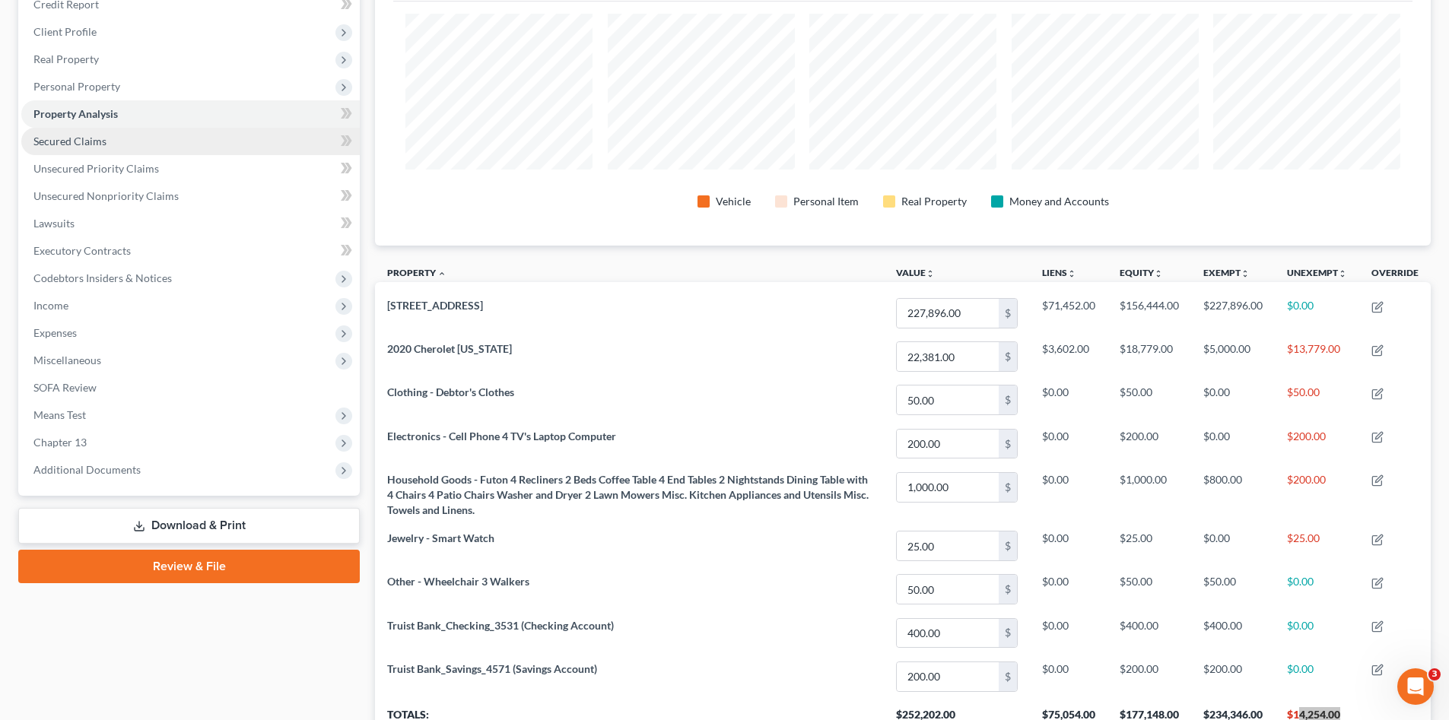
scroll to position [94, 0]
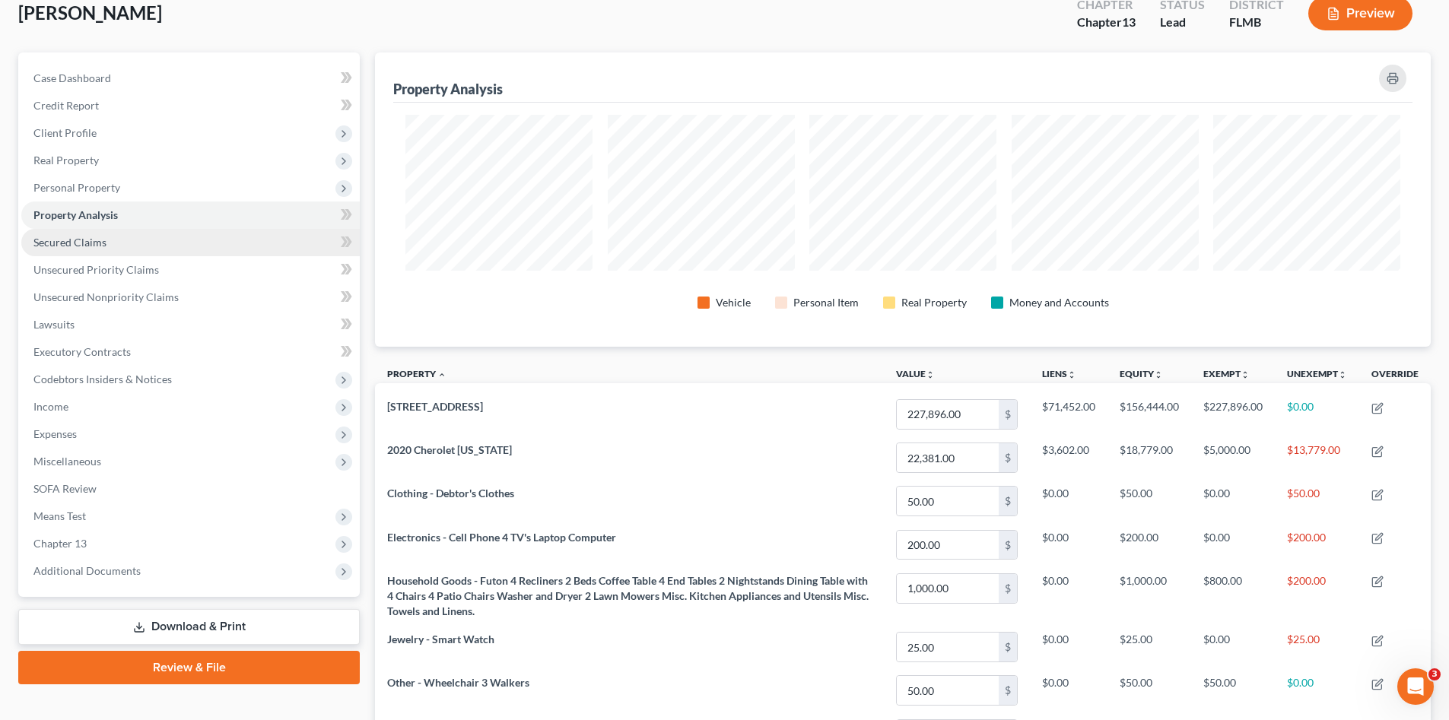
click at [155, 243] on link "Secured Claims" at bounding box center [190, 242] width 338 height 27
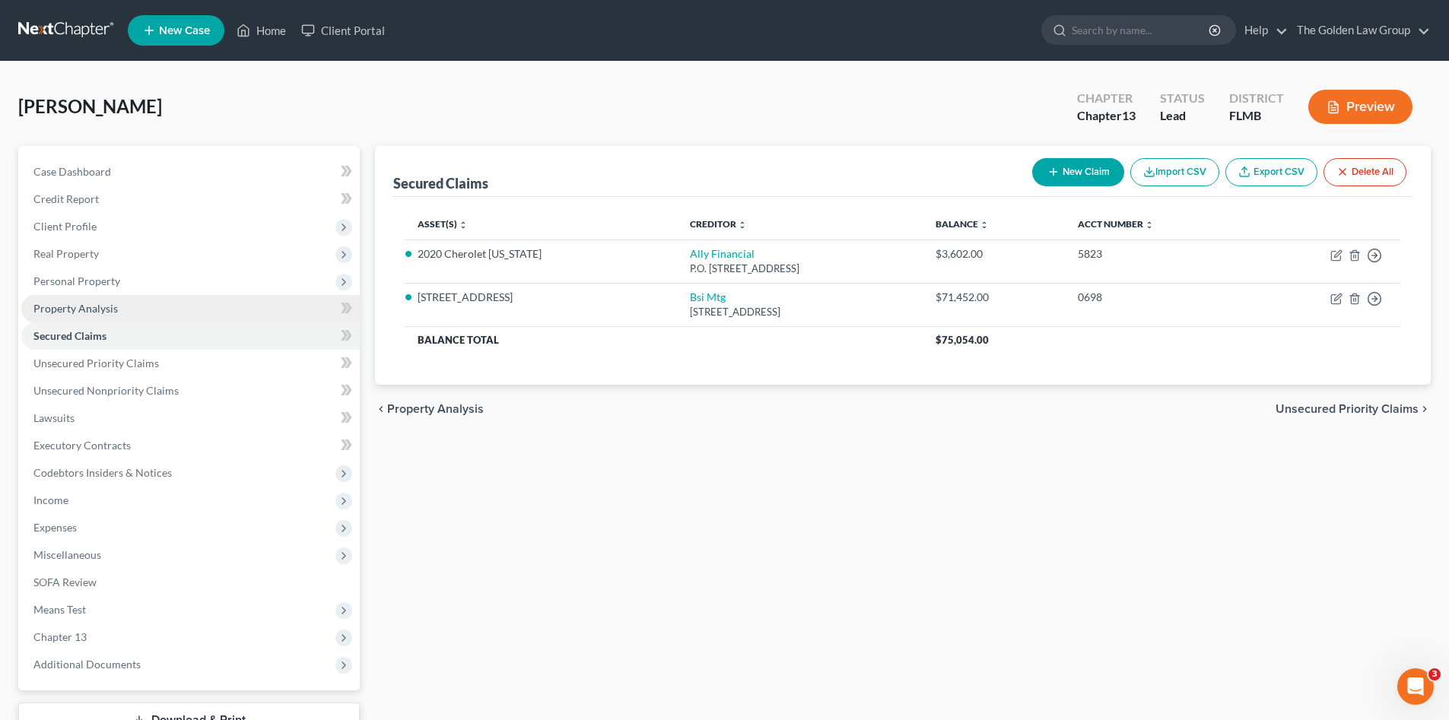
drag, startPoint x: 101, startPoint y: 278, endPoint x: 66, endPoint y: 299, distance: 40.6
click at [101, 278] on span "Personal Property" at bounding box center [76, 281] width 87 height 13
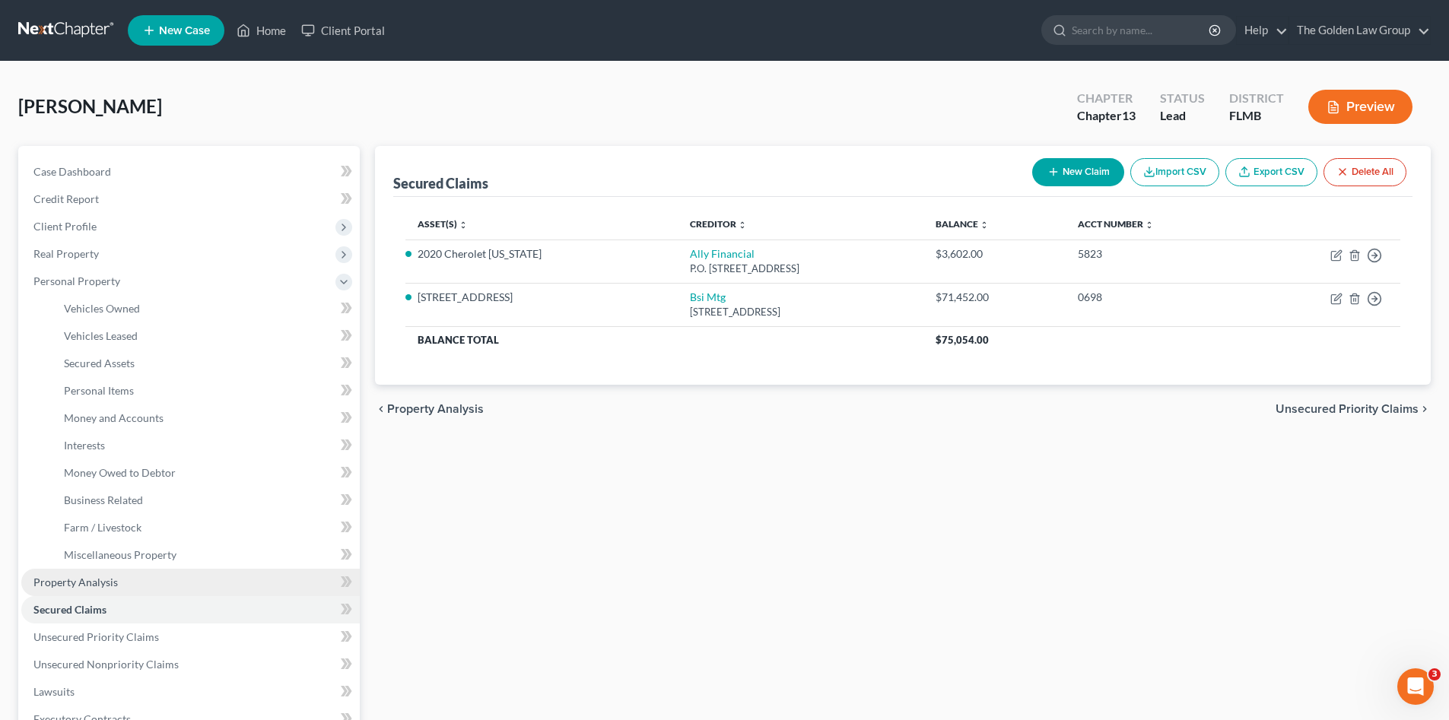
click at [139, 581] on link "Property Analysis" at bounding box center [190, 582] width 338 height 27
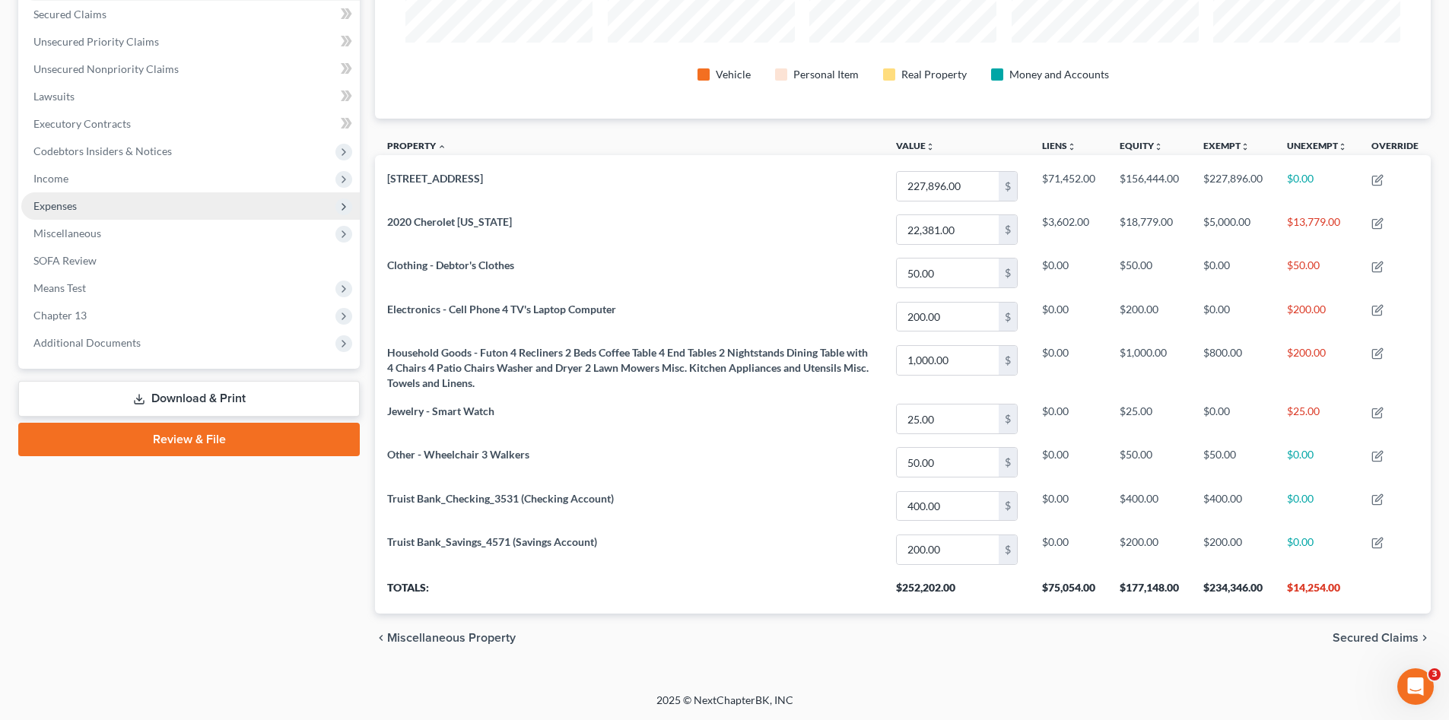
click at [40, 202] on span "Expenses" at bounding box center [54, 205] width 43 height 13
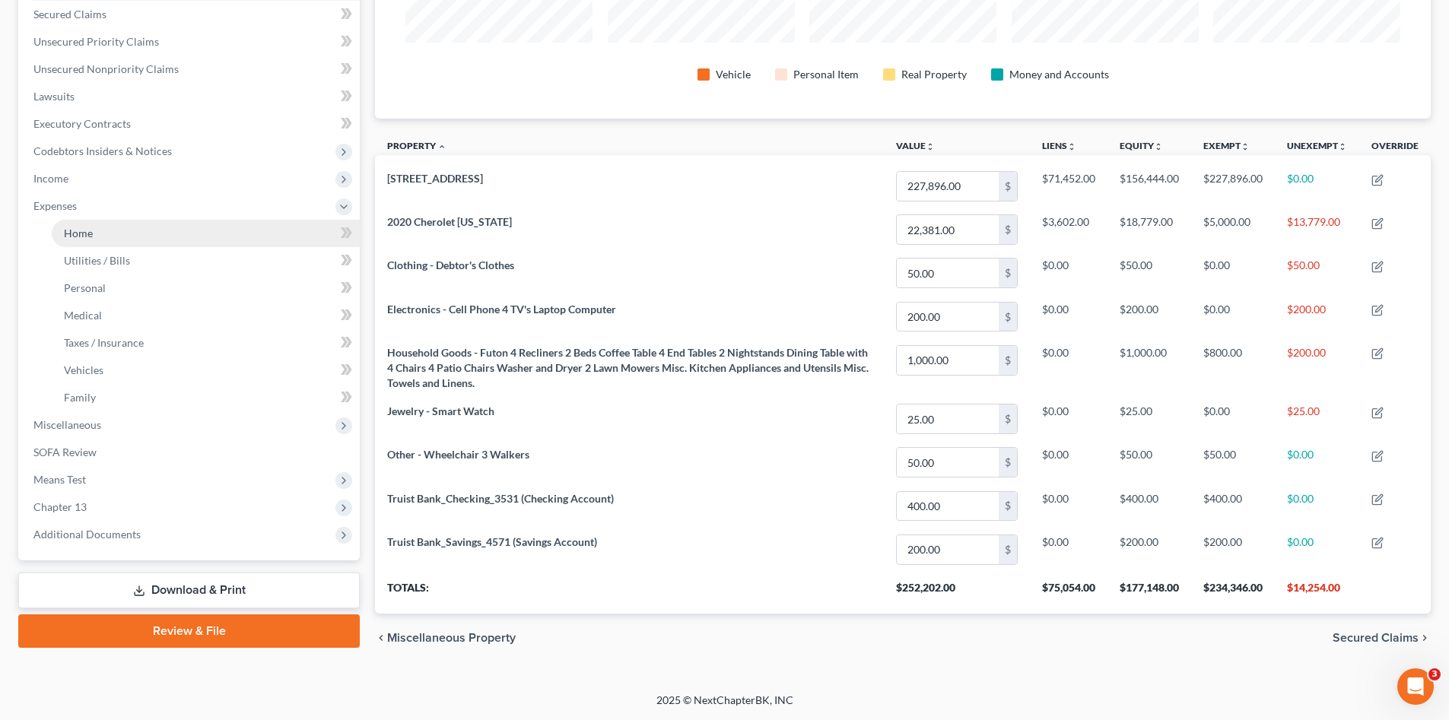
click at [89, 229] on span "Home" at bounding box center [78, 233] width 29 height 13
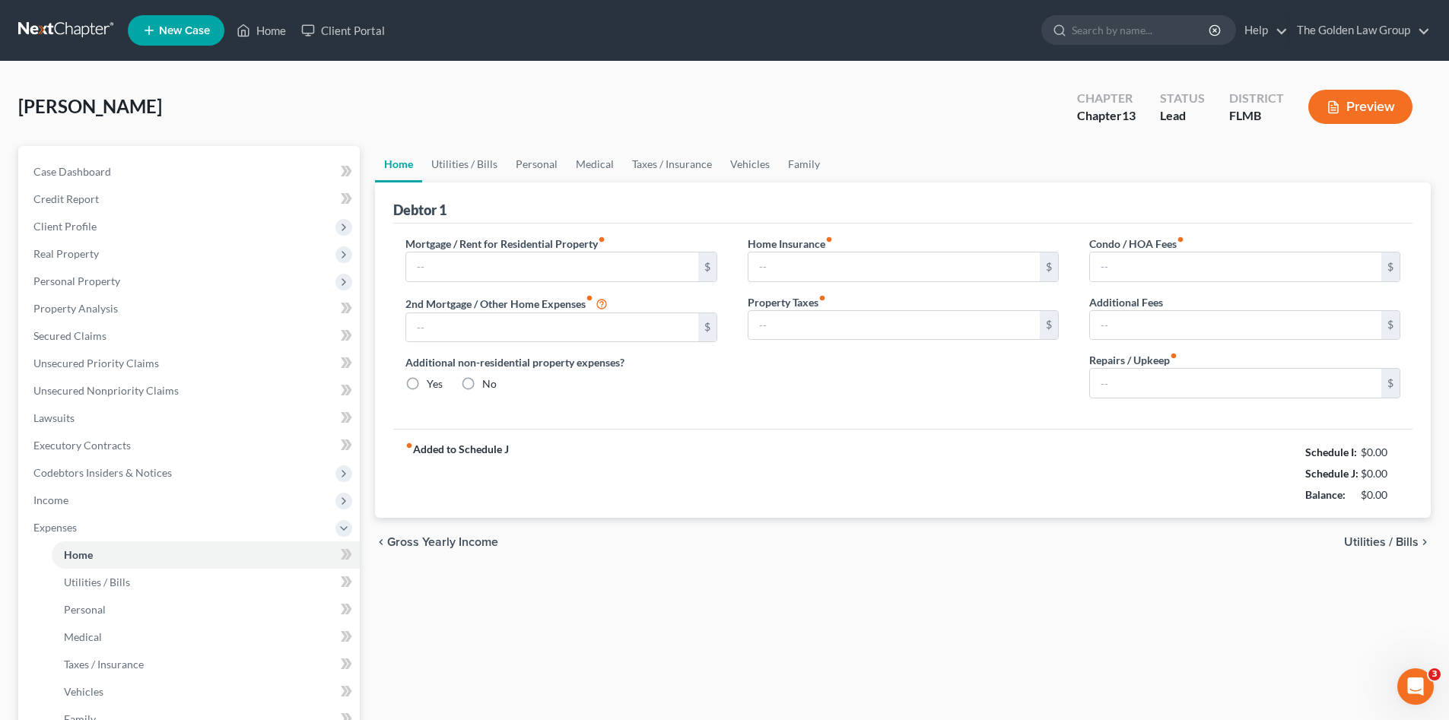
type input "888.00"
type input "0.00"
radio input "true"
type input "0.00"
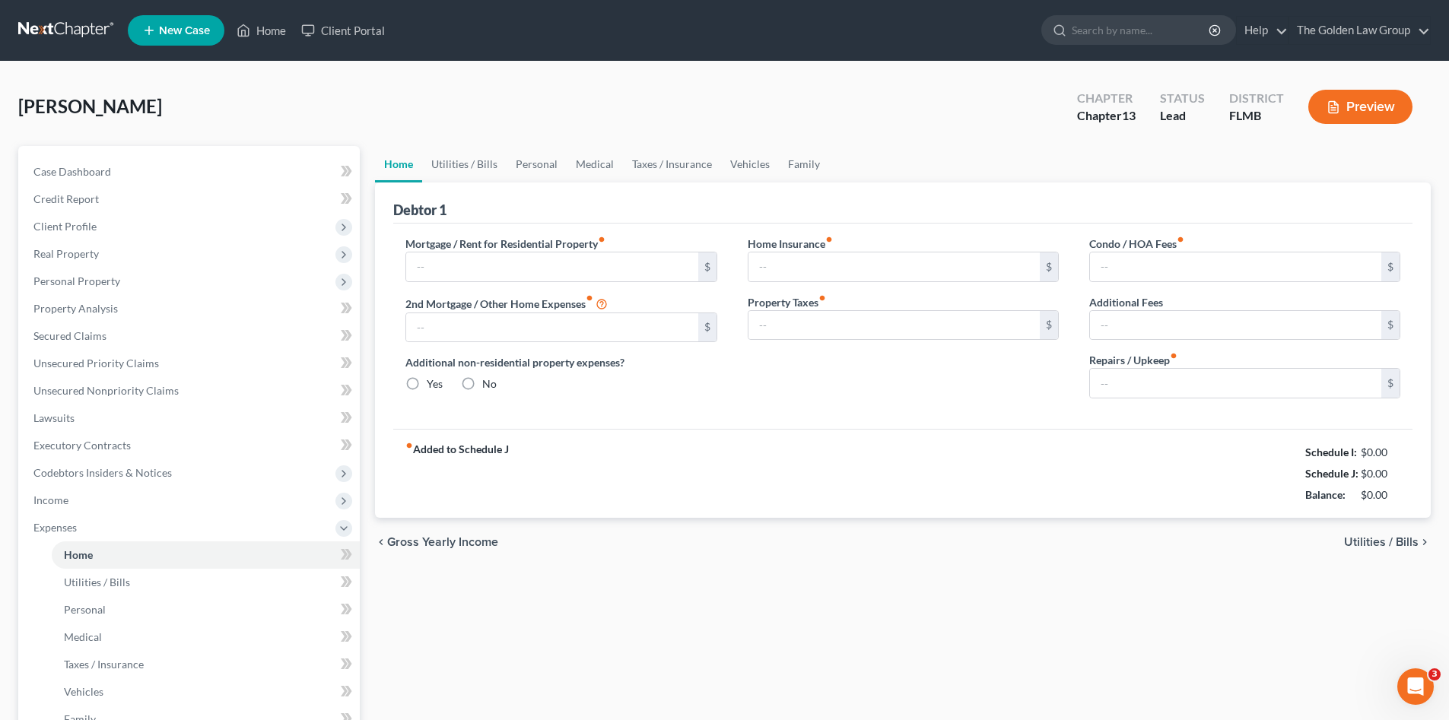
type input "0.00"
click at [293, 99] on div "Britton, Gary Upgraded Chapter Chapter 13 Status Lead District FLMB Preview" at bounding box center [724, 113] width 1412 height 66
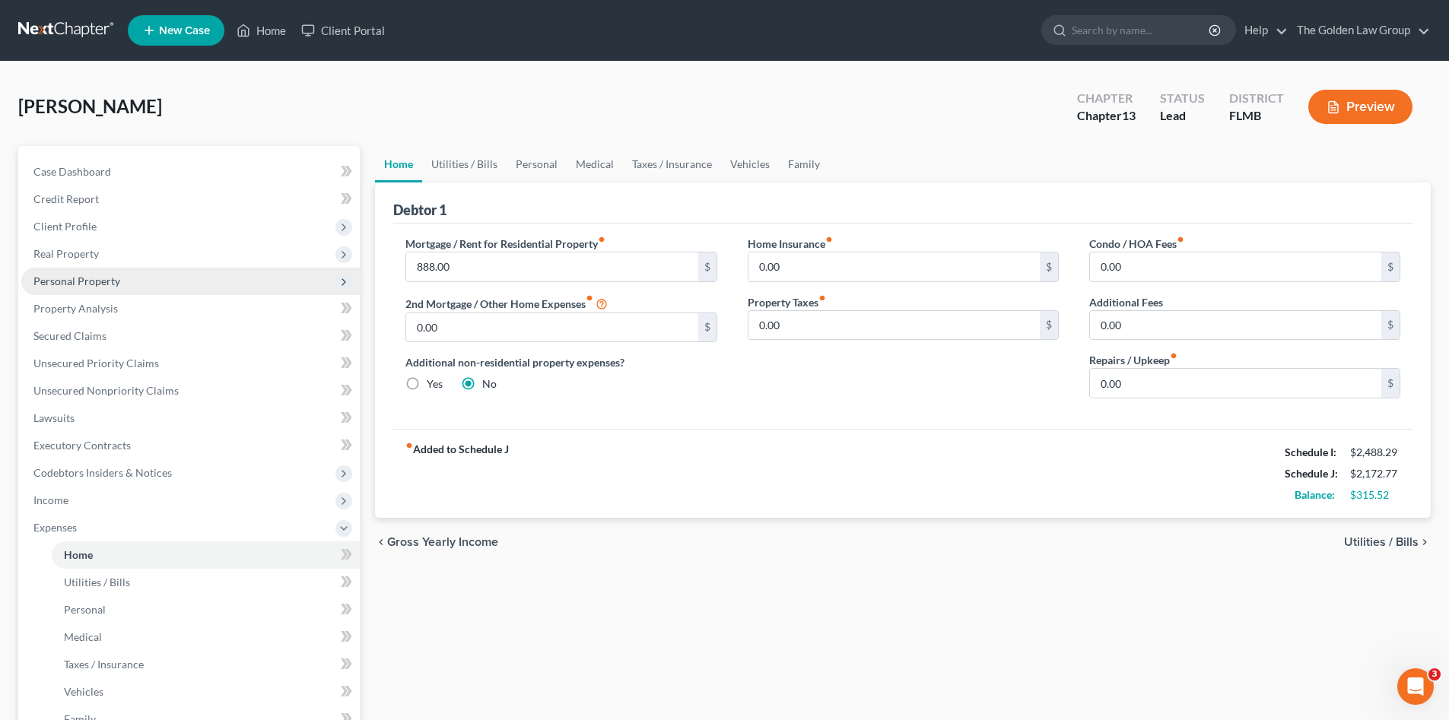
click at [69, 281] on span "Personal Property" at bounding box center [76, 281] width 87 height 13
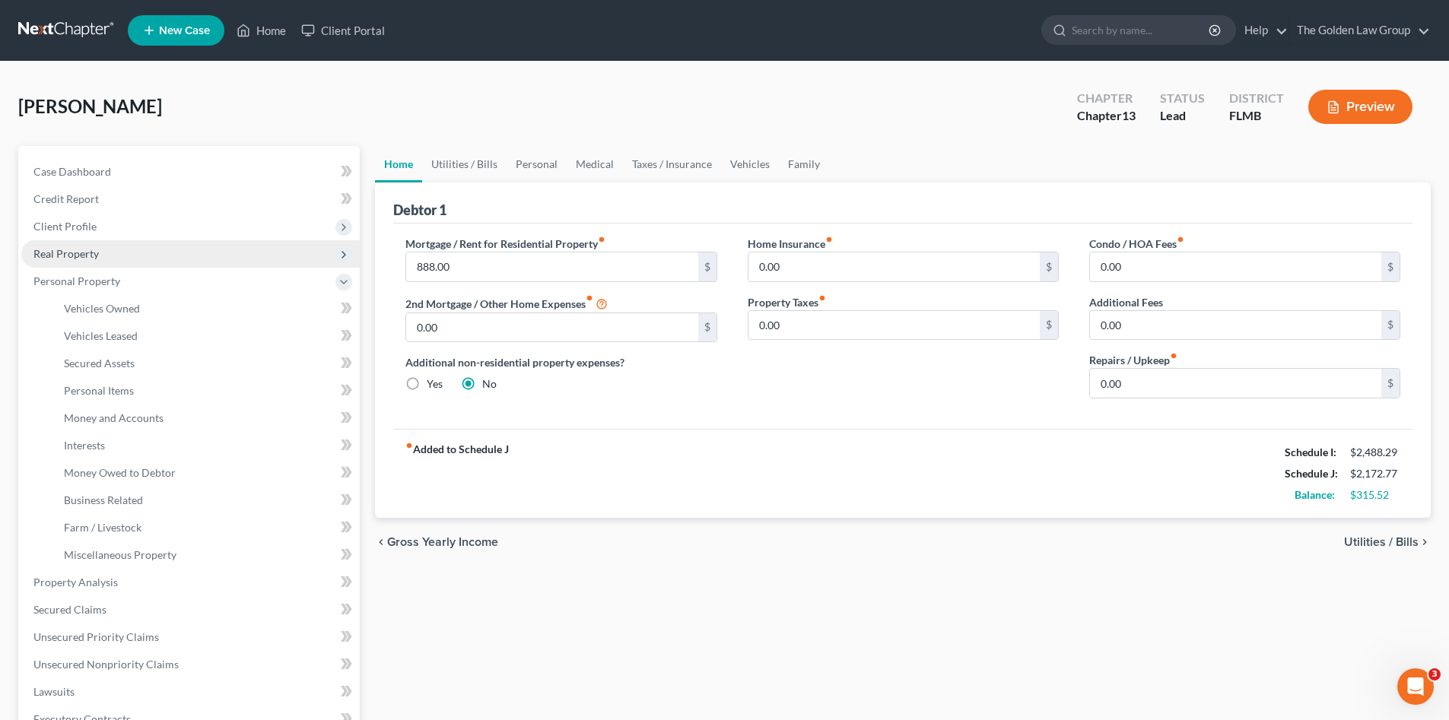
click at [91, 256] on span "Real Property" at bounding box center [65, 253] width 65 height 13
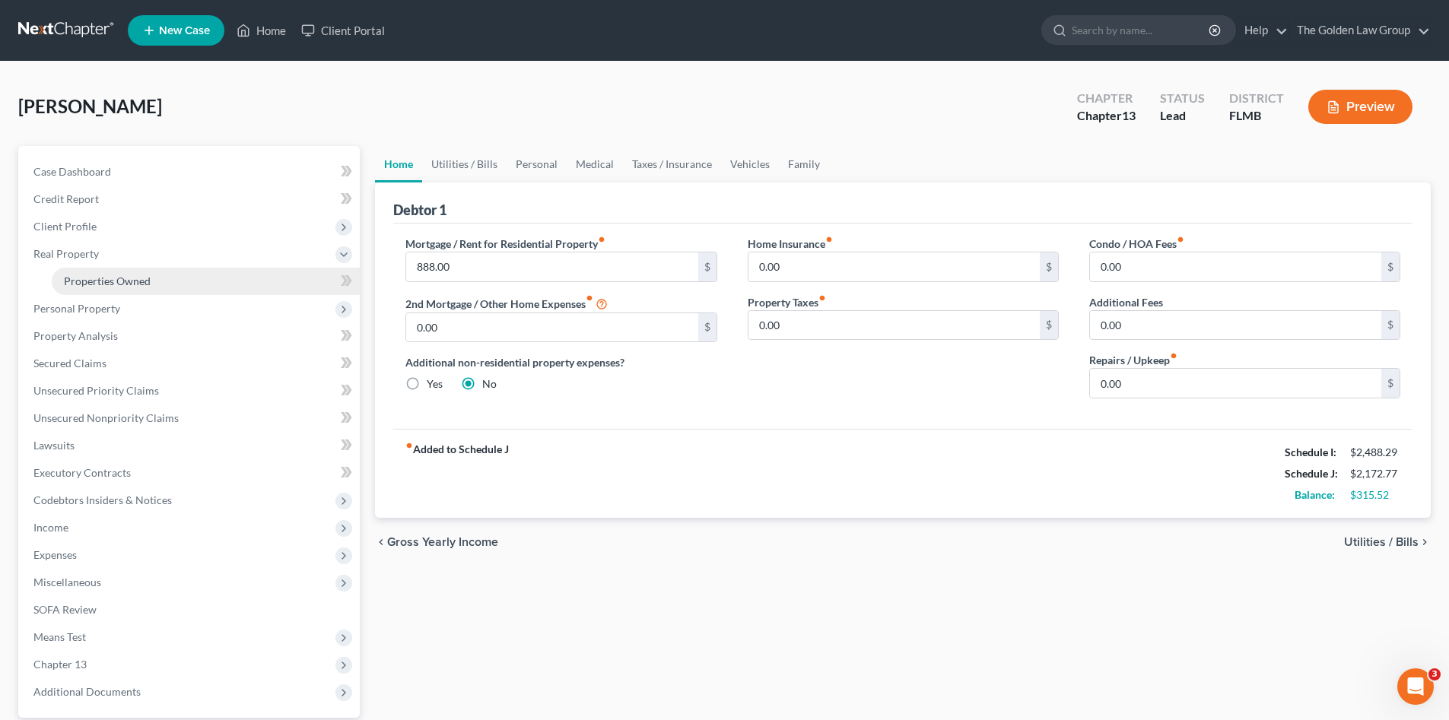
click at [102, 287] on span "Properties Owned" at bounding box center [107, 281] width 87 height 13
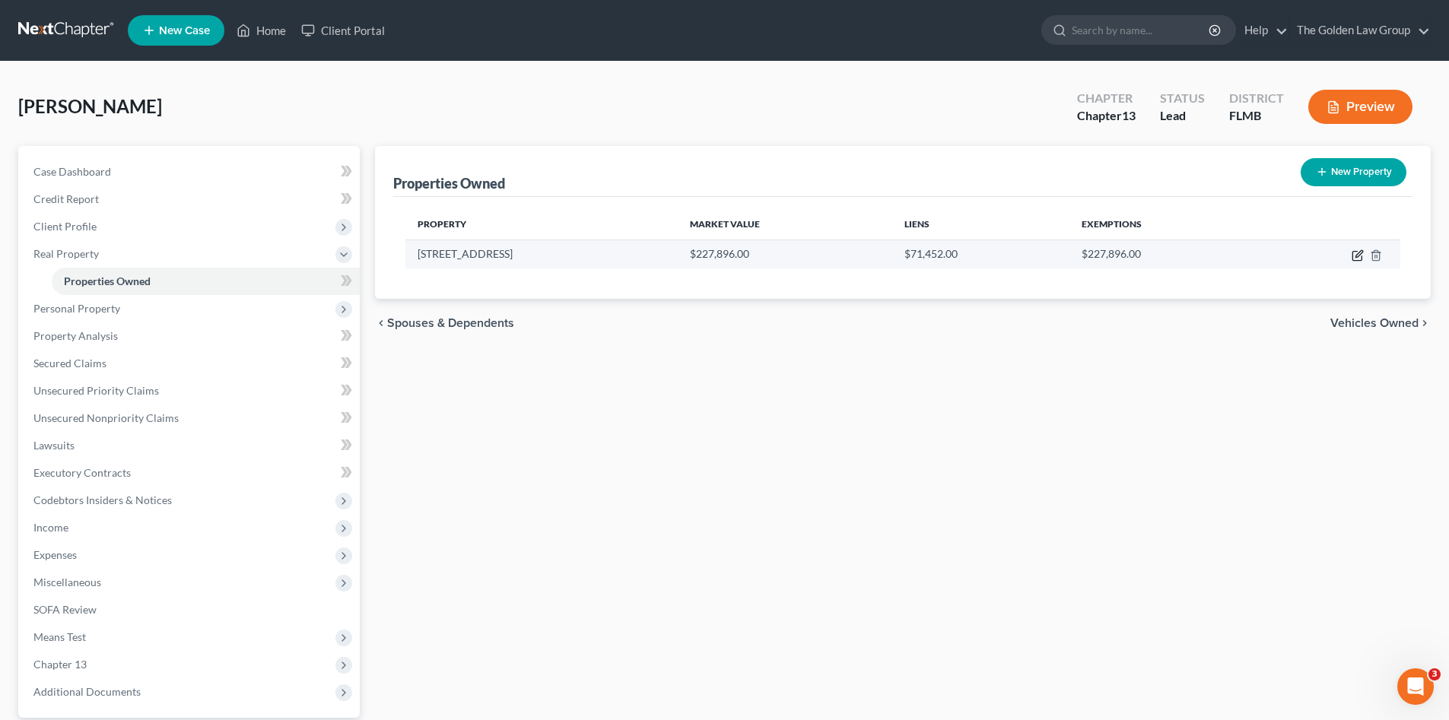
click at [1356, 253] on icon "button" at bounding box center [1357, 255] width 12 height 12
select select "9"
select select "0"
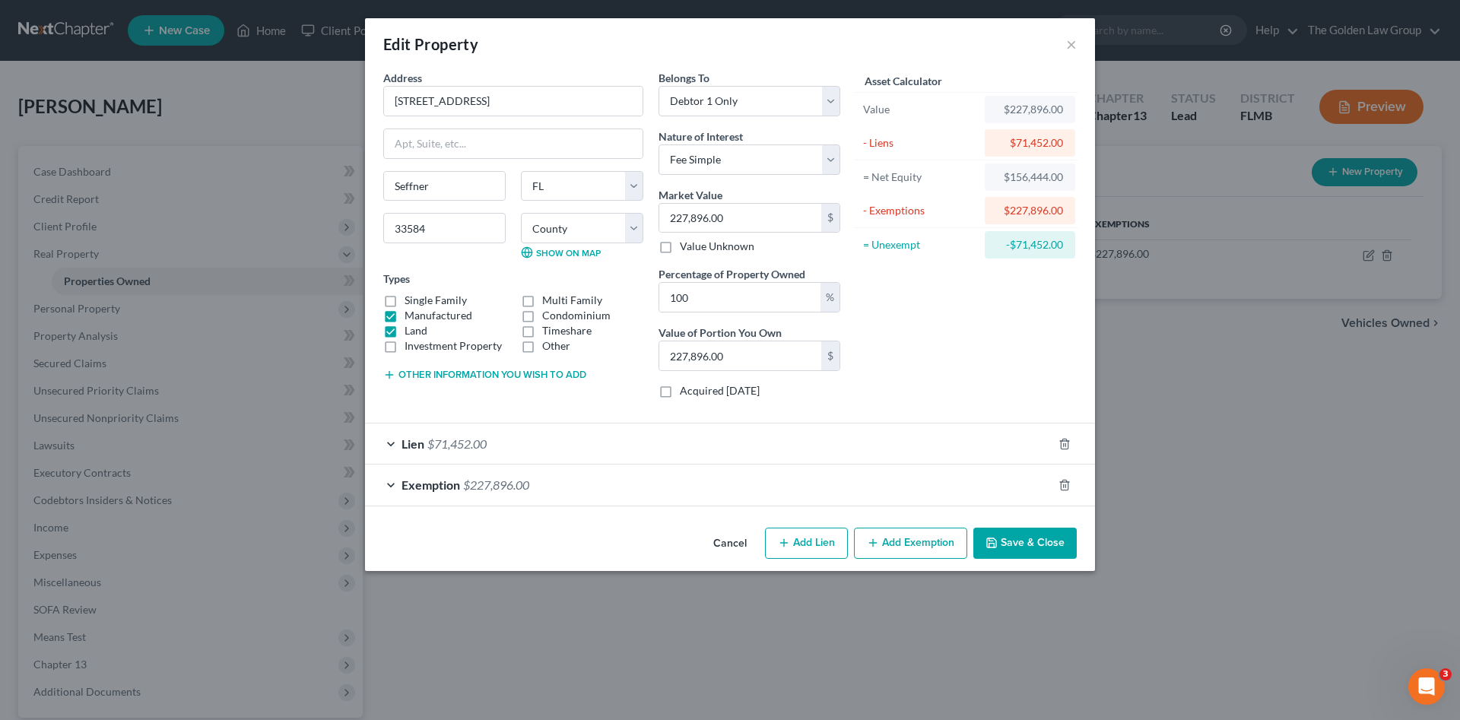
click at [500, 379] on button "Other information you wish to add" at bounding box center [484, 375] width 203 height 12
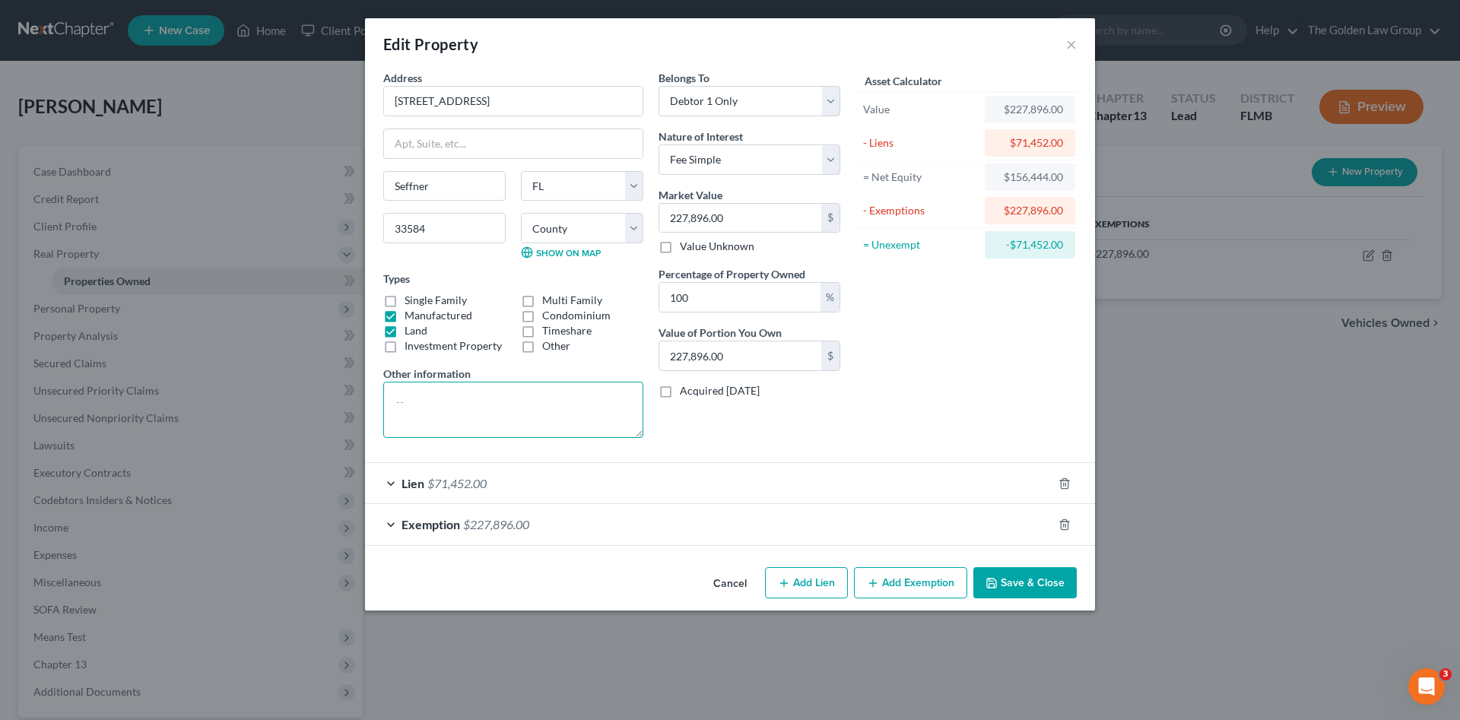
click at [495, 395] on textarea at bounding box center [513, 410] width 260 height 56
paste textarea "Lot 6, Suburban Parle Subdivision, according to the Plat thereof as recorded in…"
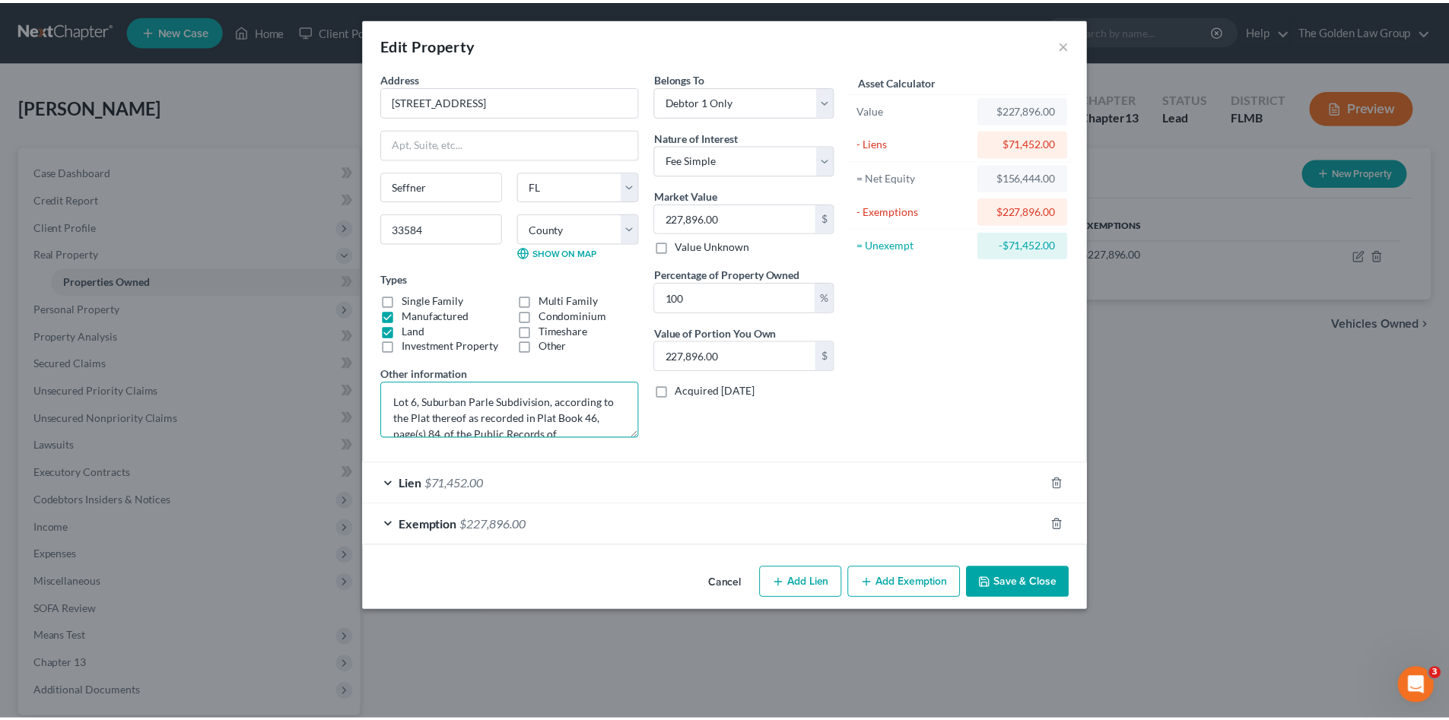
scroll to position [25, 0]
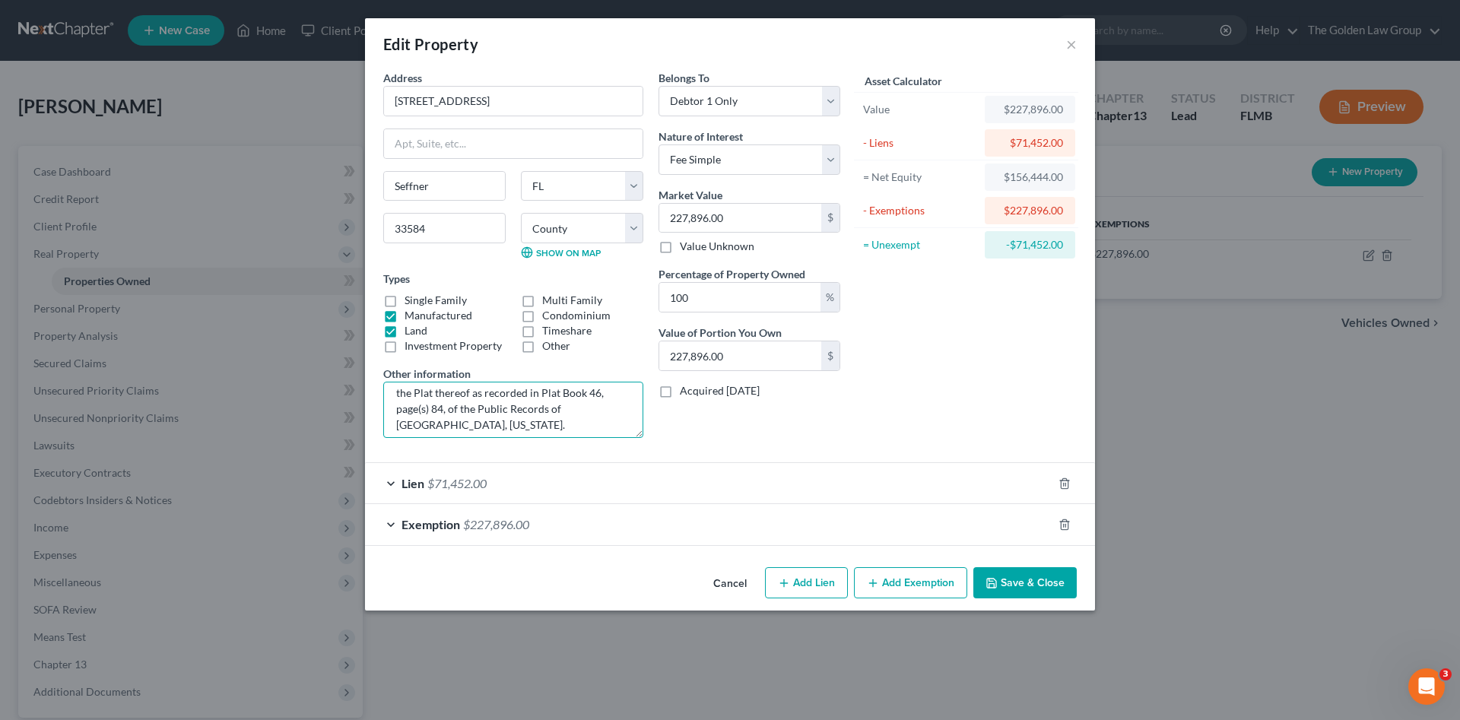
click at [390, 425] on textarea "Lot 6, Suburban Parle Subdivision, according to the Plat thereof as recorded in…" at bounding box center [513, 410] width 260 height 56
type textarea "Lot 6, Suburban Parle Subdivision, according to the Plat thereof as recorded in…"
click at [1039, 590] on button "Save & Close" at bounding box center [1024, 583] width 103 height 32
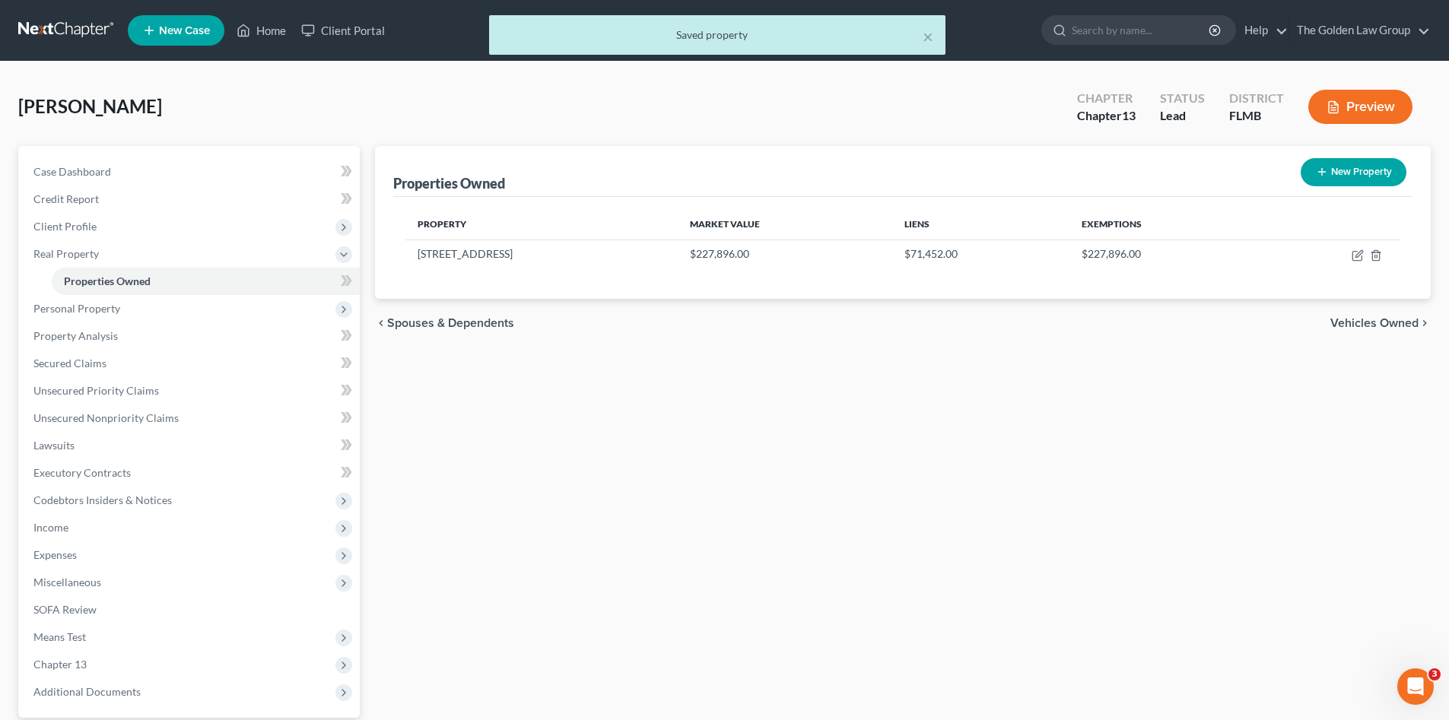
click at [865, 534] on div "Properties Owned New Property Property Market Value Liens Exemptions 1011 Brinw…" at bounding box center [902, 475] width 1071 height 659
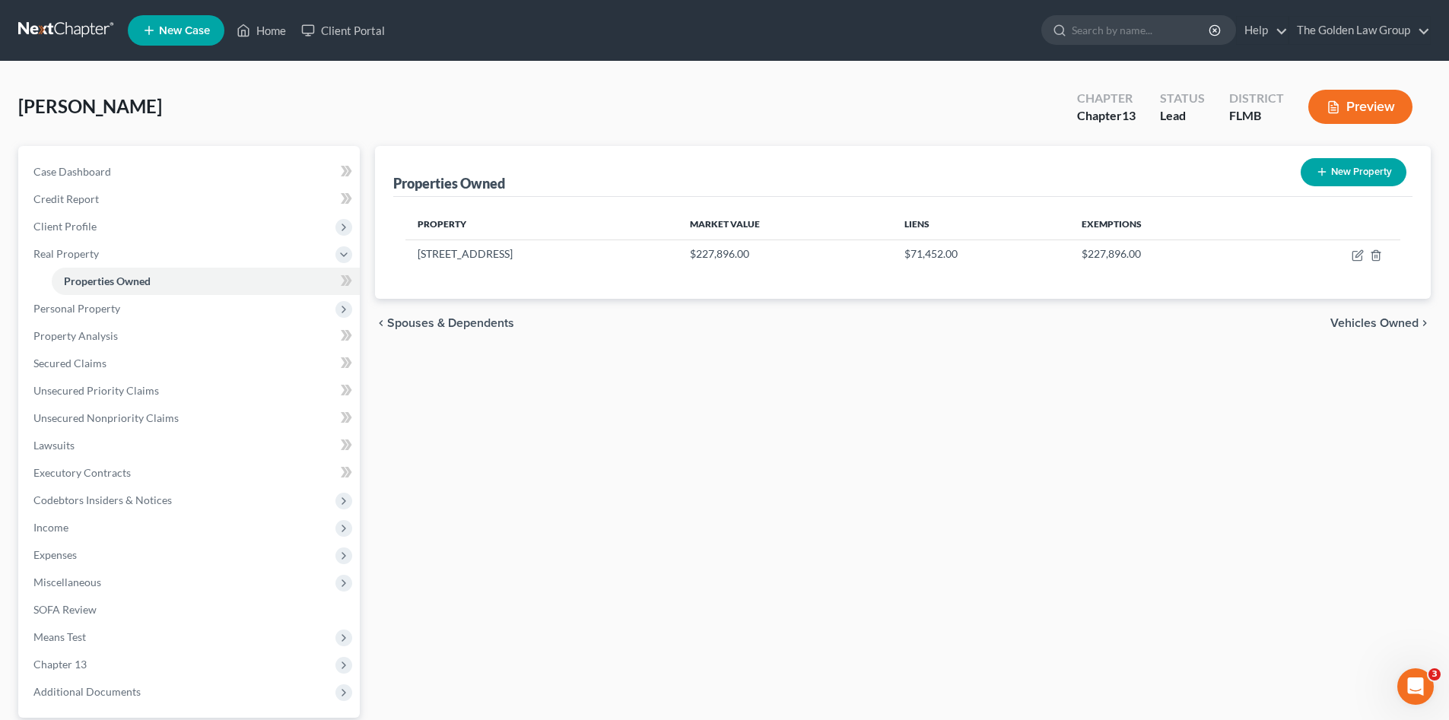
click at [62, 30] on link at bounding box center [66, 30] width 97 height 27
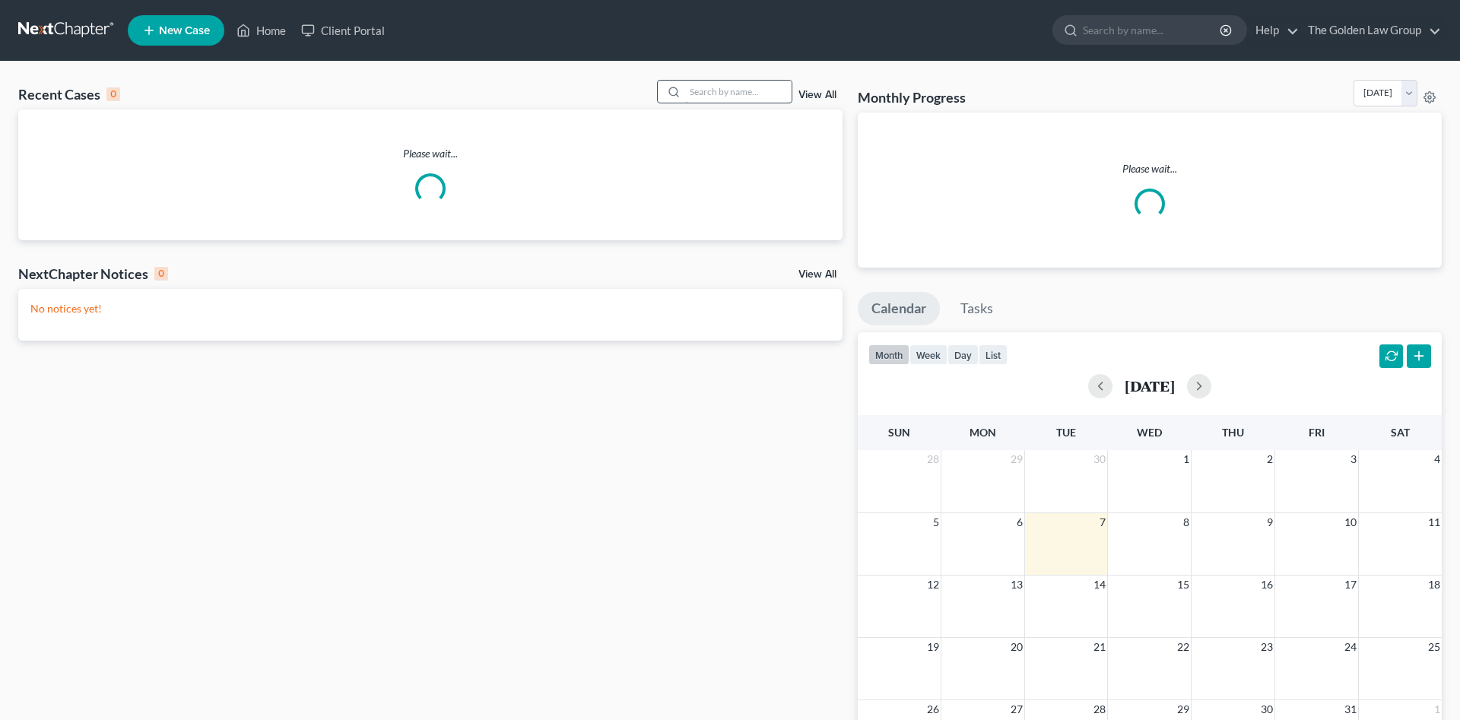
click at [726, 91] on input "search" at bounding box center [738, 92] width 106 height 22
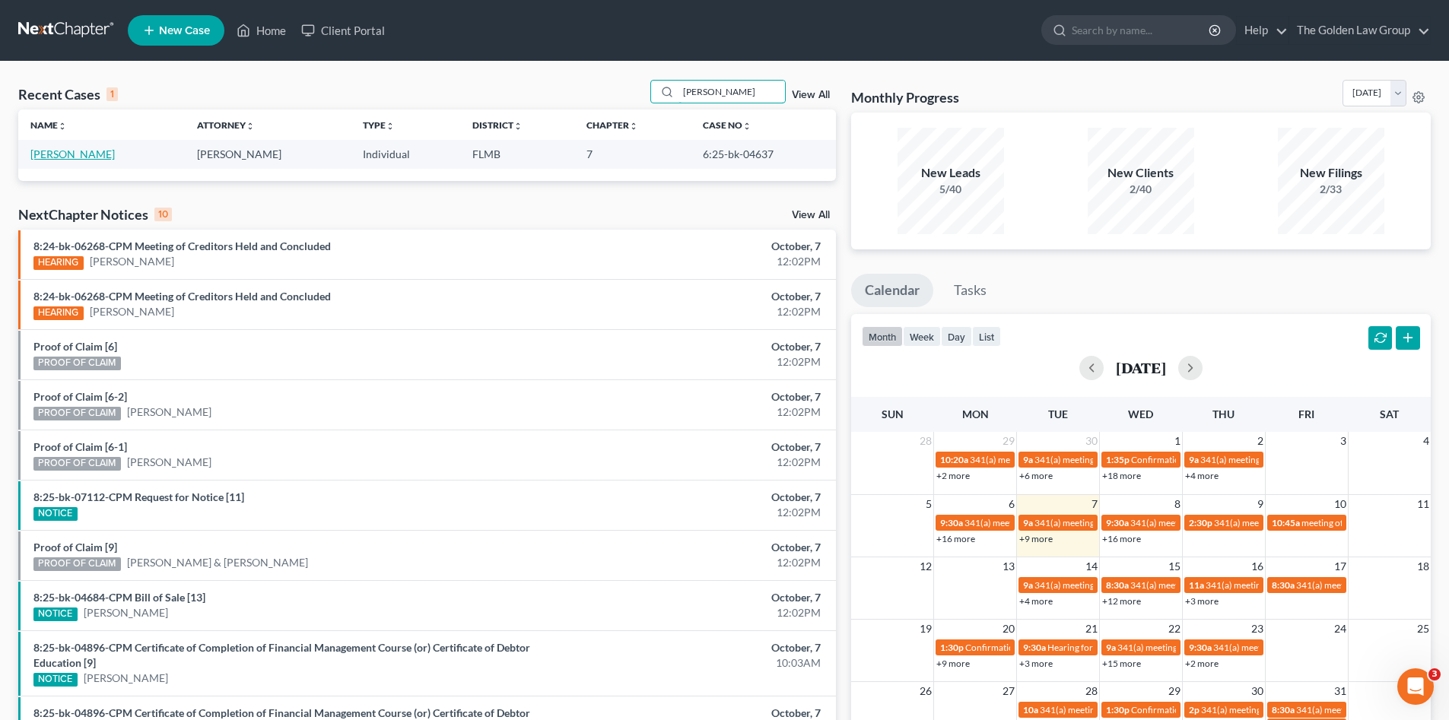
type input "[PERSON_NAME]"
click at [62, 157] on link "[PERSON_NAME]" at bounding box center [72, 154] width 84 height 13
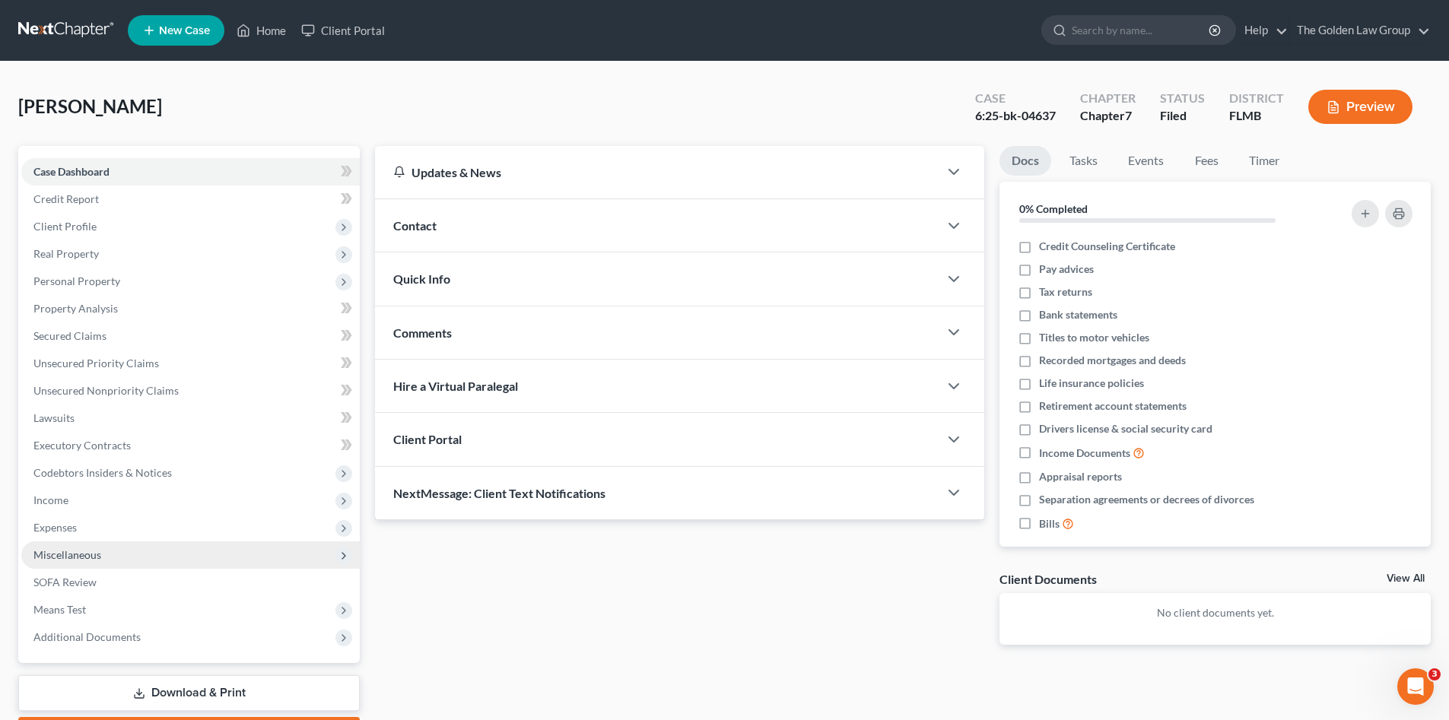
click at [127, 548] on span "Miscellaneous" at bounding box center [190, 554] width 338 height 27
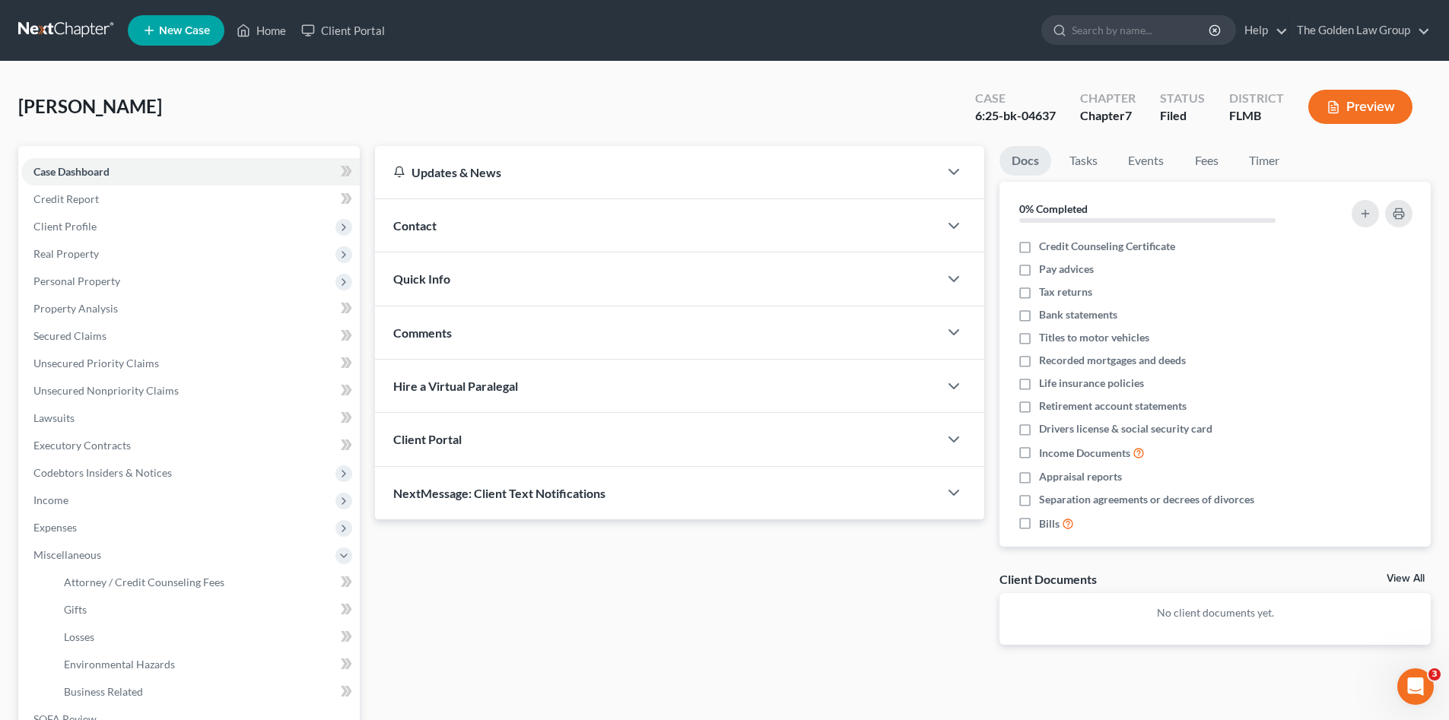
scroll to position [152, 0]
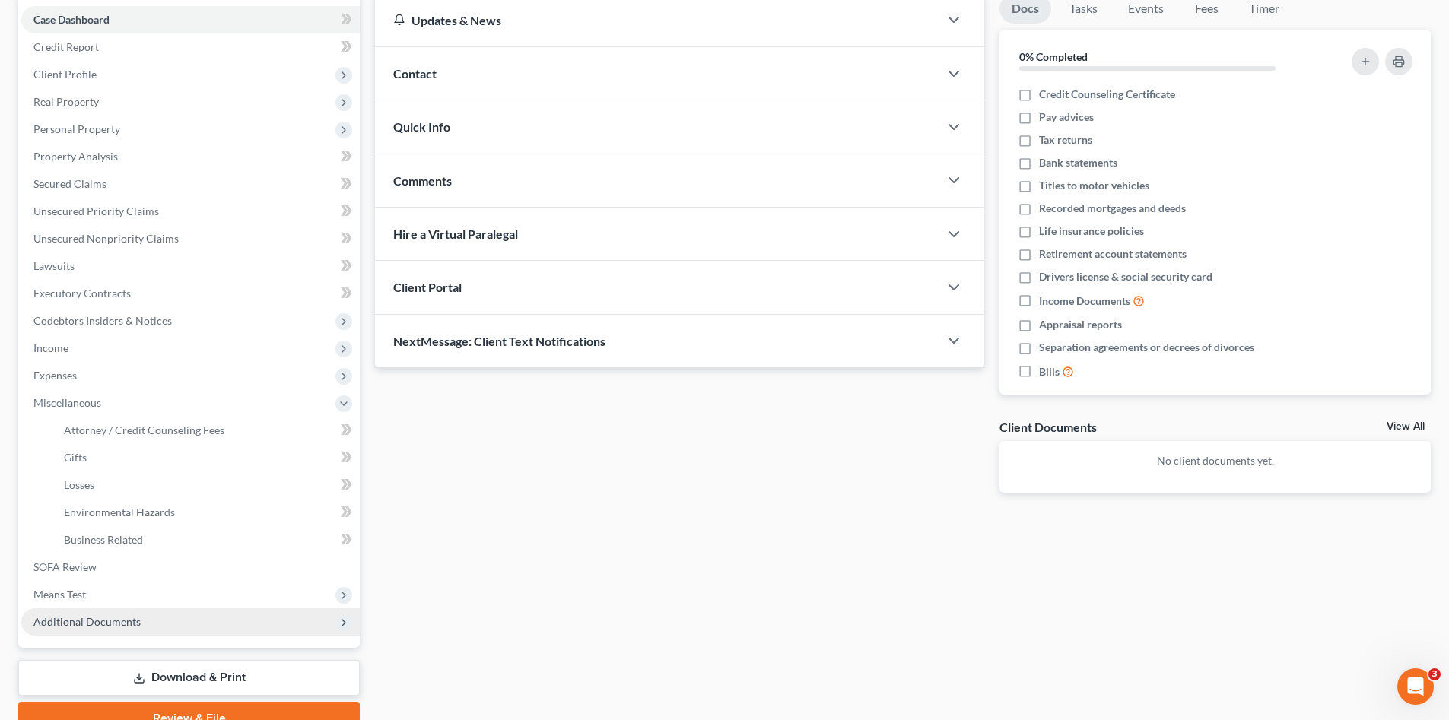
click at [148, 613] on span "Additional Documents" at bounding box center [190, 621] width 338 height 27
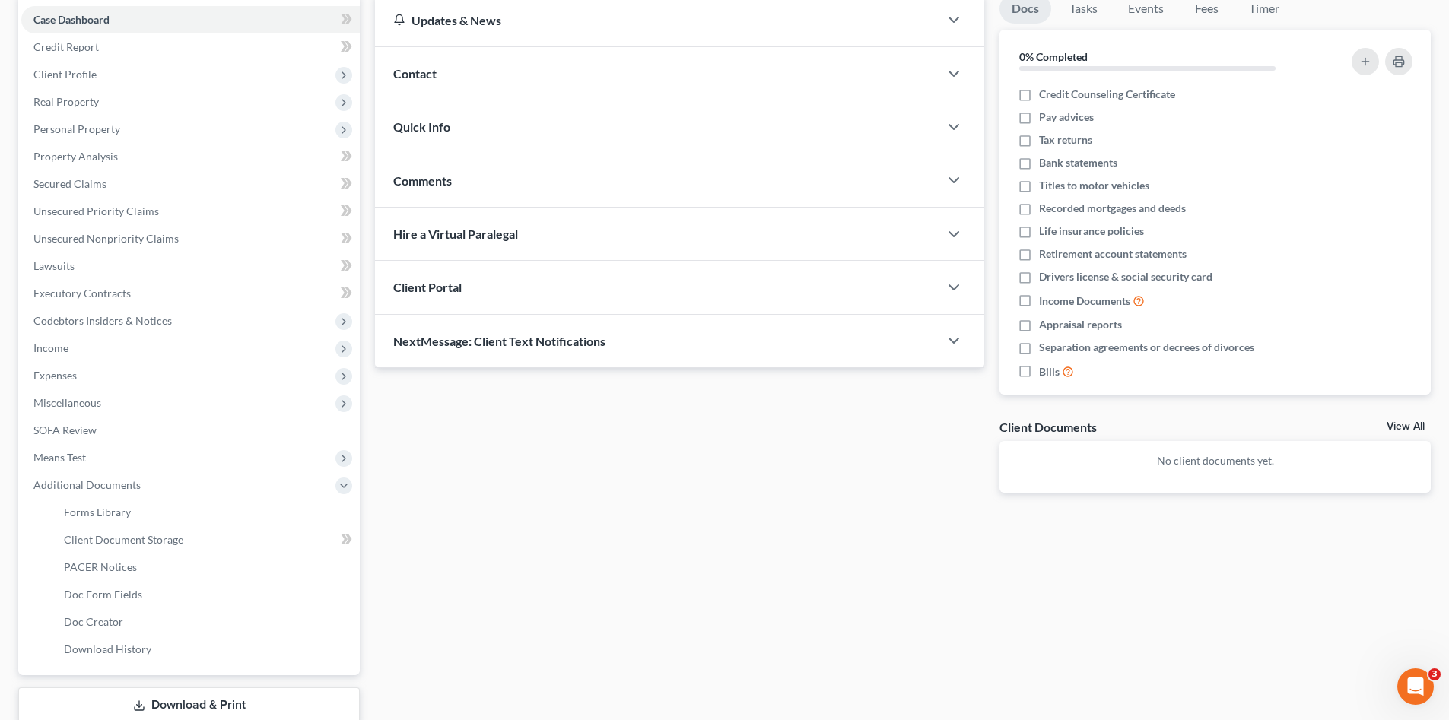
scroll to position [252, 0]
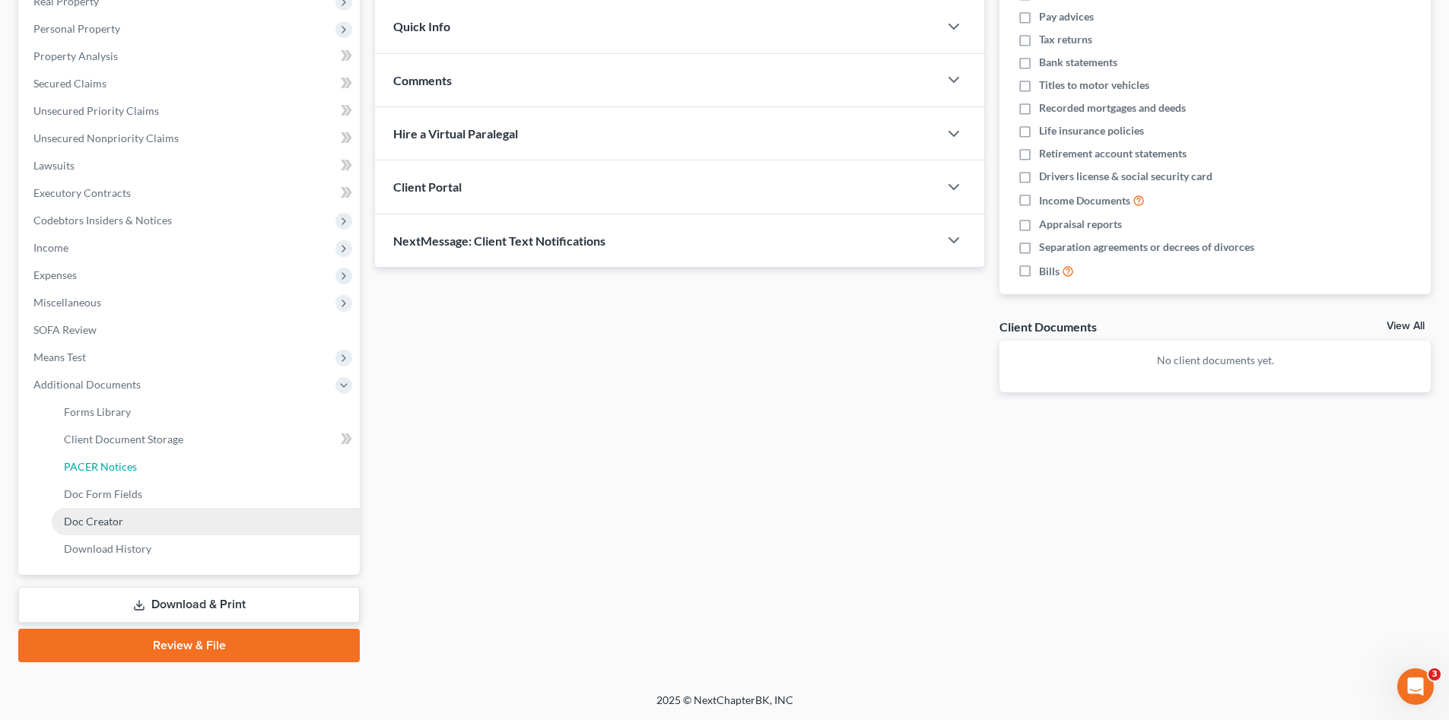
click at [111, 471] on span "PACER Notices" at bounding box center [100, 466] width 73 height 13
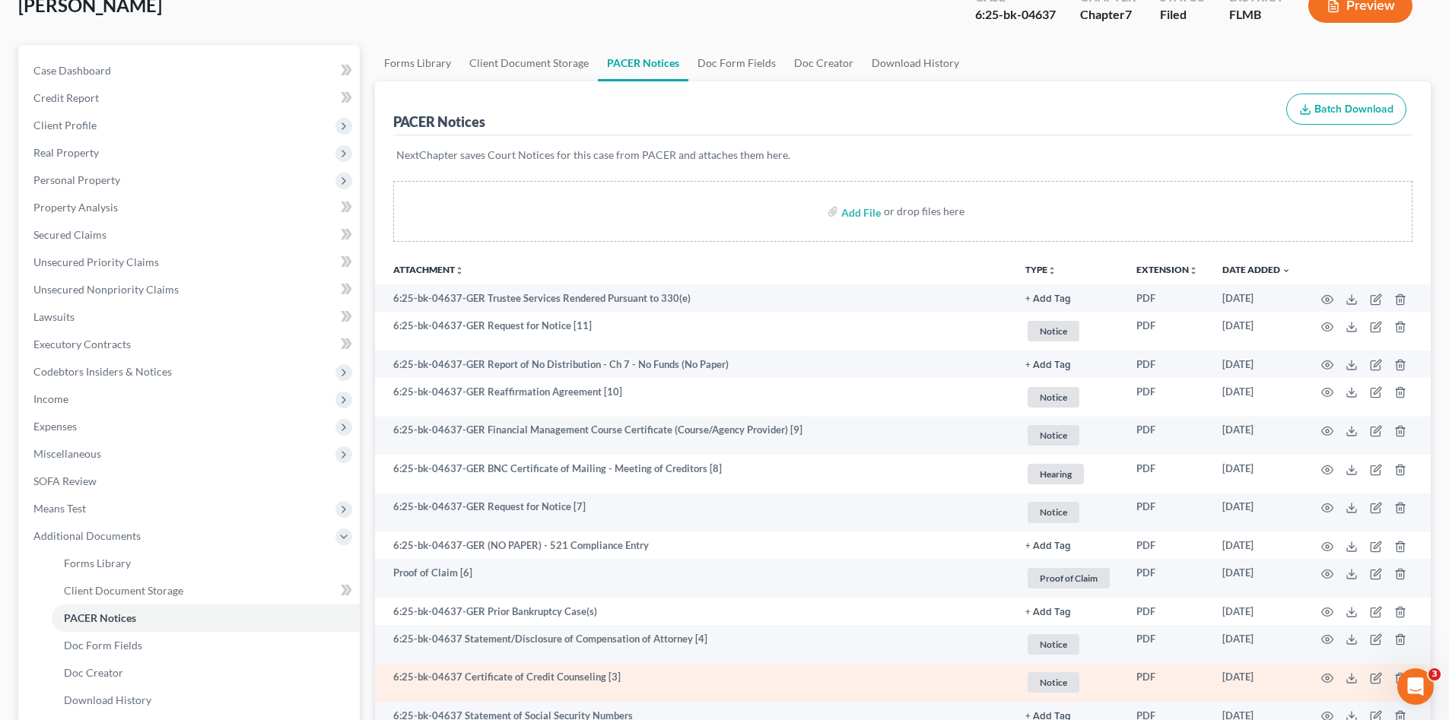
scroll to position [203, 0]
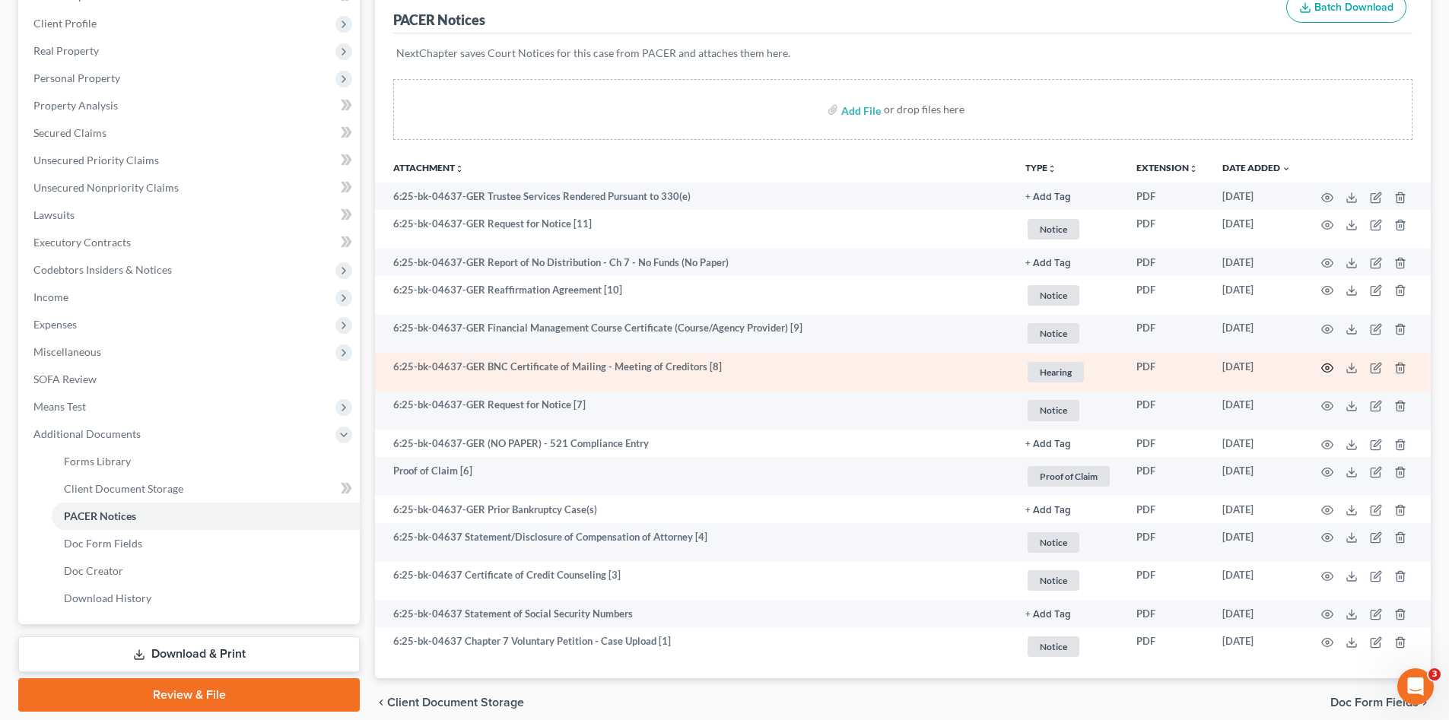
click at [1329, 370] on icon "button" at bounding box center [1327, 368] width 12 height 12
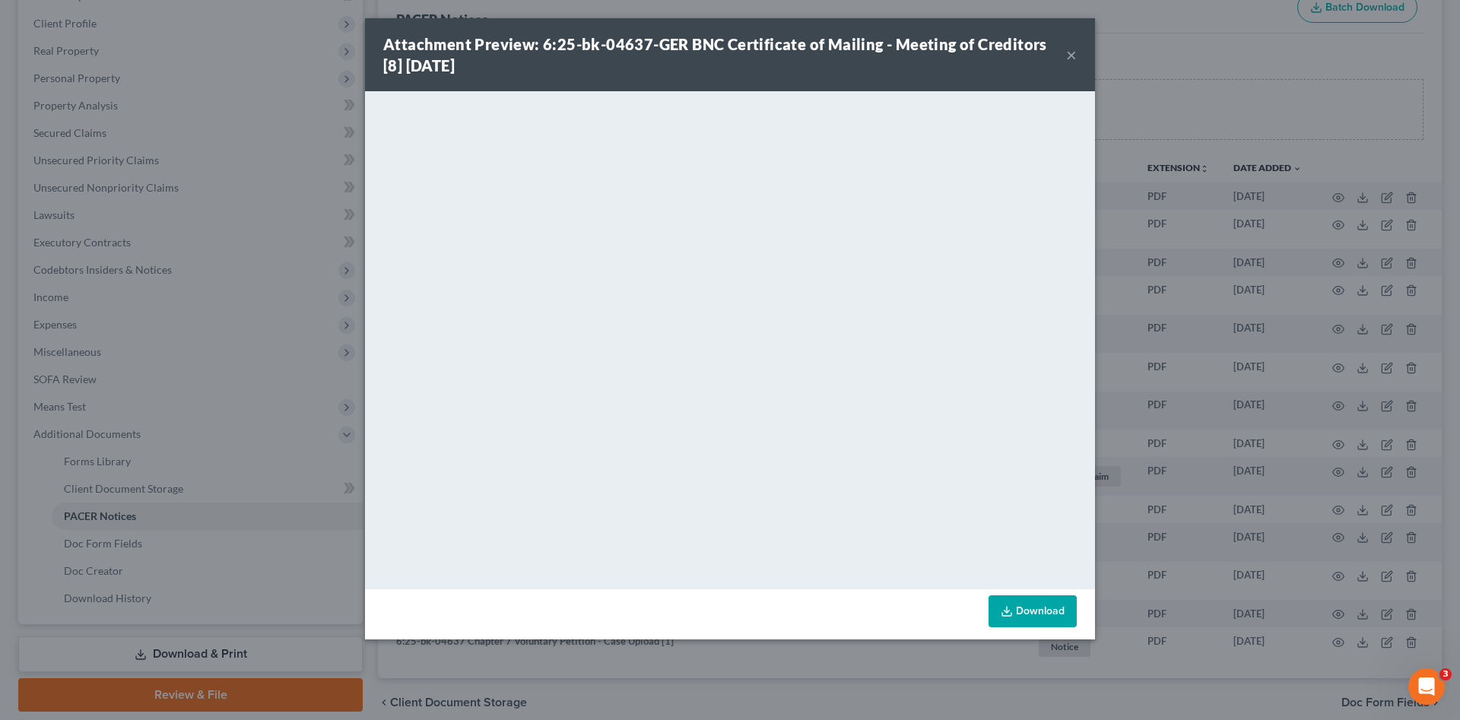
click at [1075, 56] on button "×" at bounding box center [1071, 55] width 11 height 18
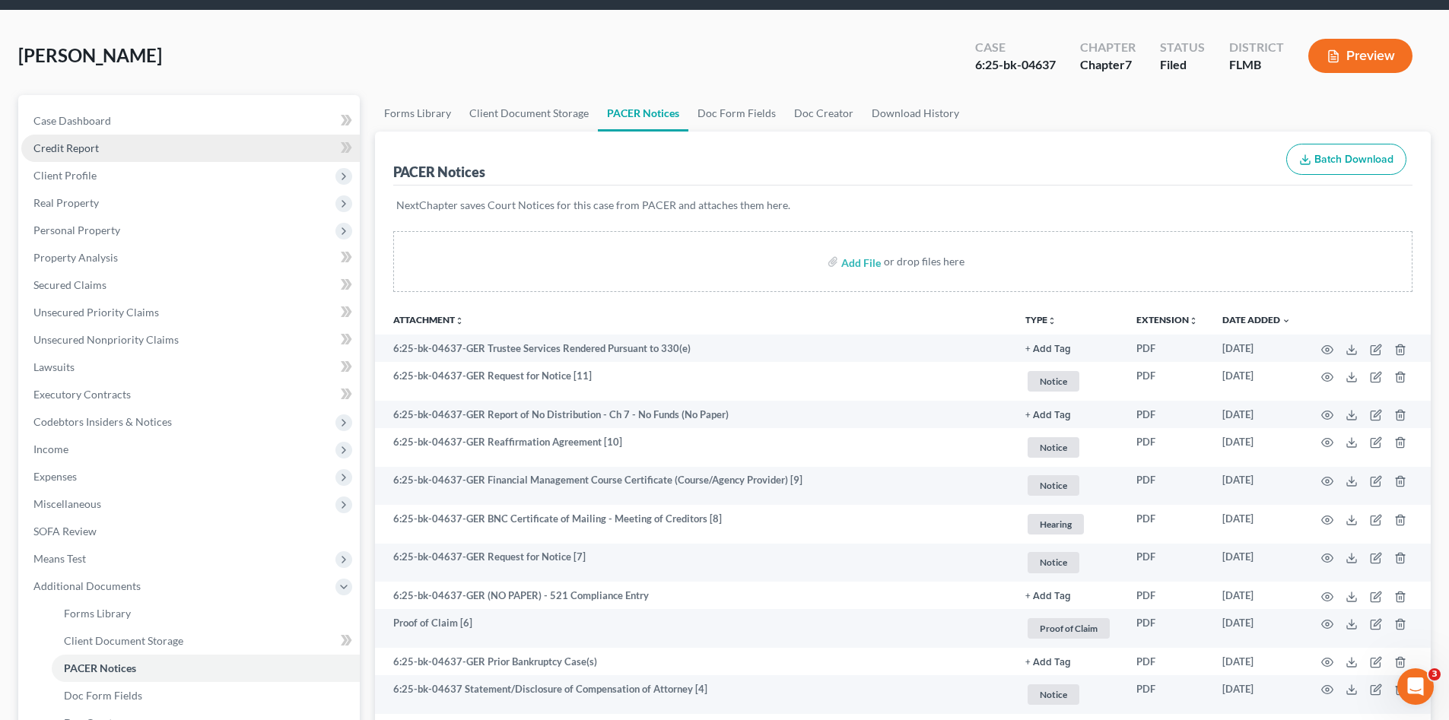
scroll to position [0, 0]
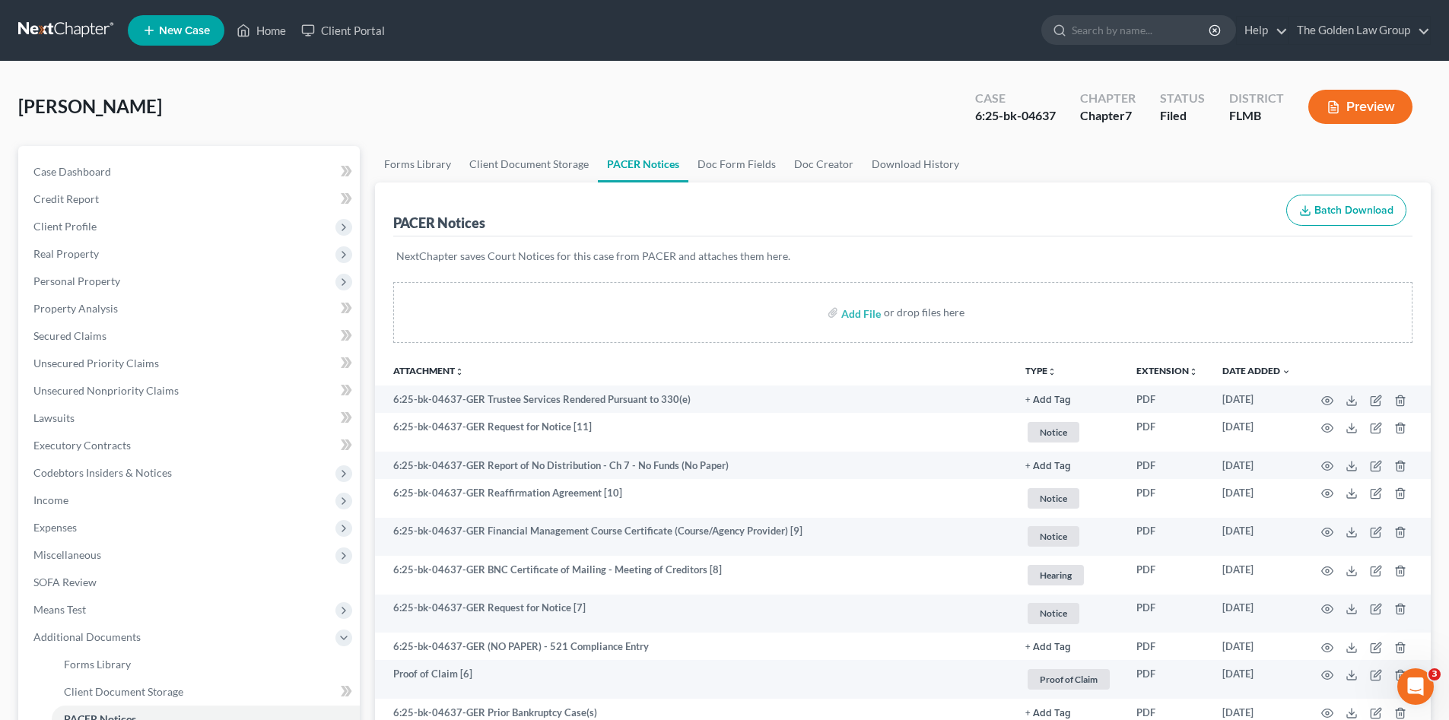
click at [72, 30] on link at bounding box center [66, 30] width 97 height 27
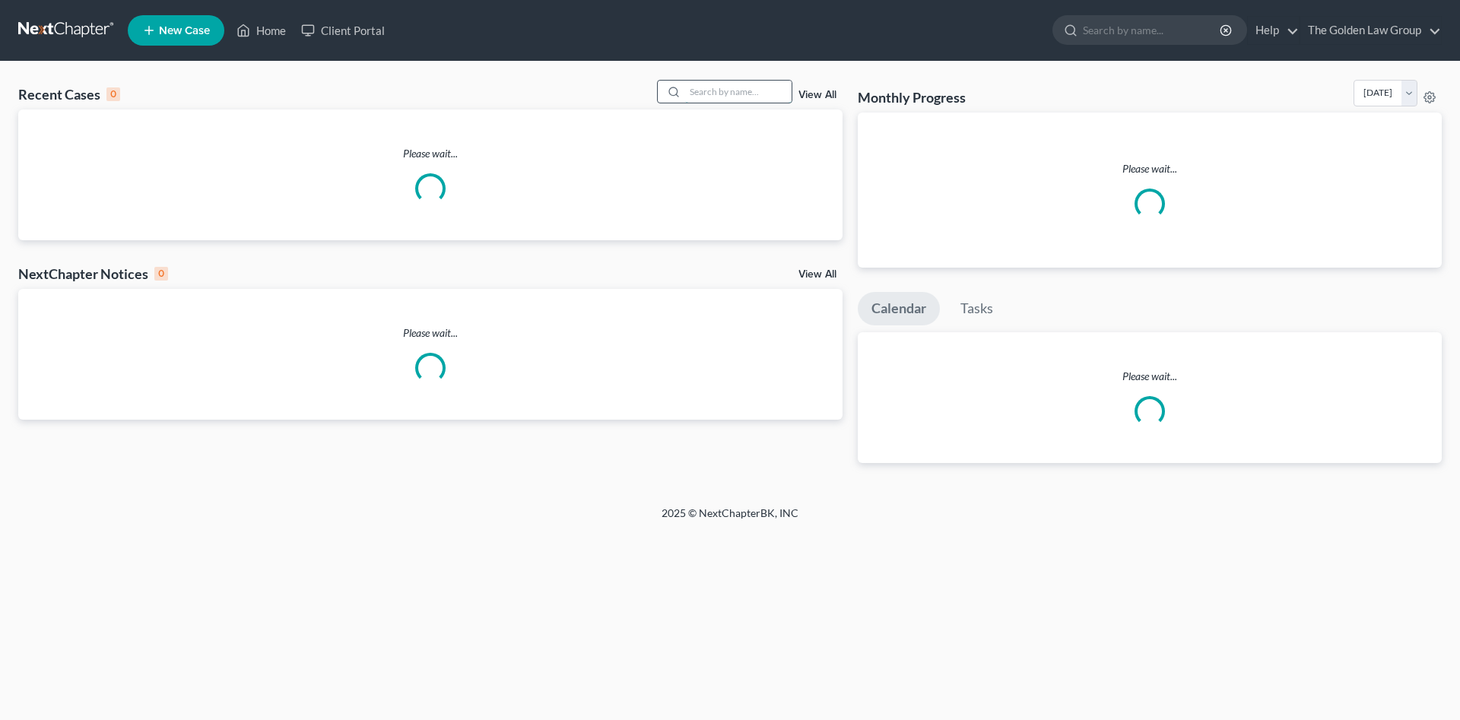
click at [722, 92] on input "search" at bounding box center [738, 92] width 106 height 22
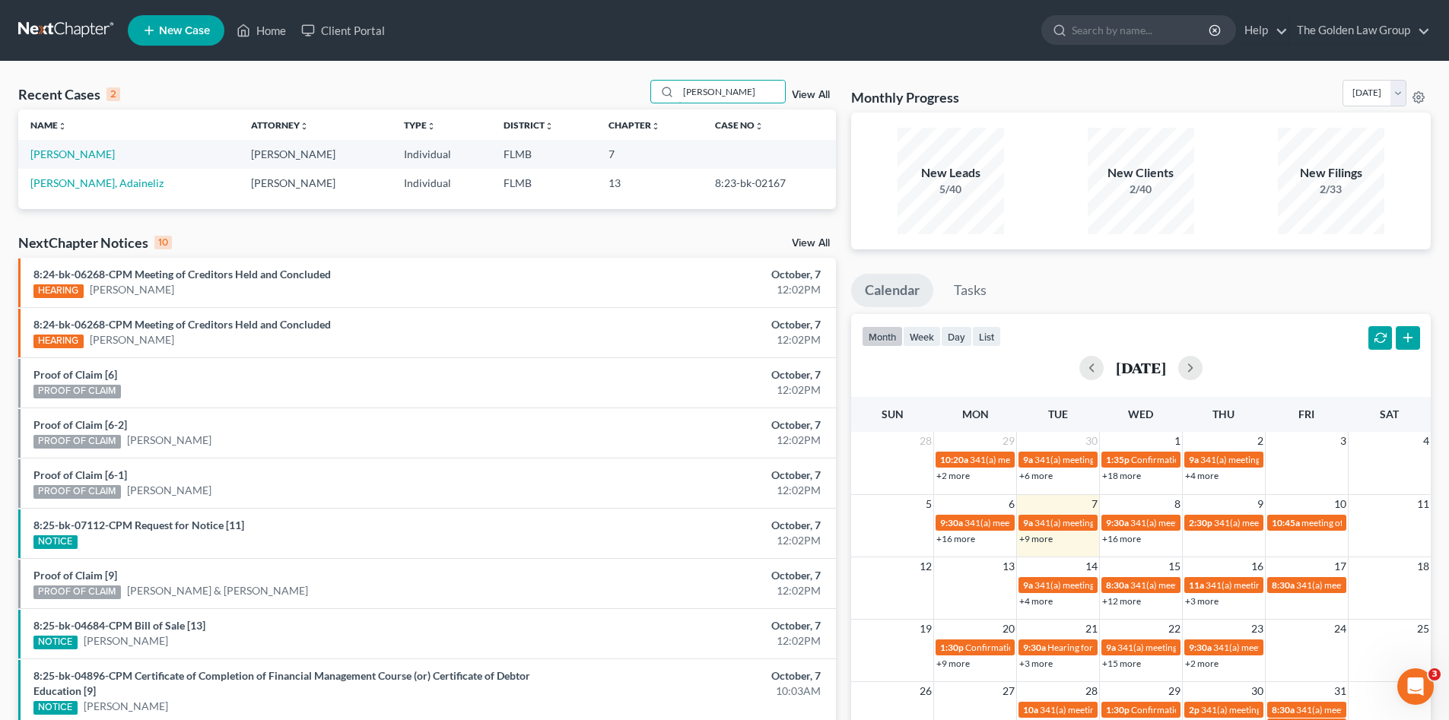
type input "[PERSON_NAME]"
click at [60, 151] on link "[PERSON_NAME]" at bounding box center [72, 154] width 84 height 13
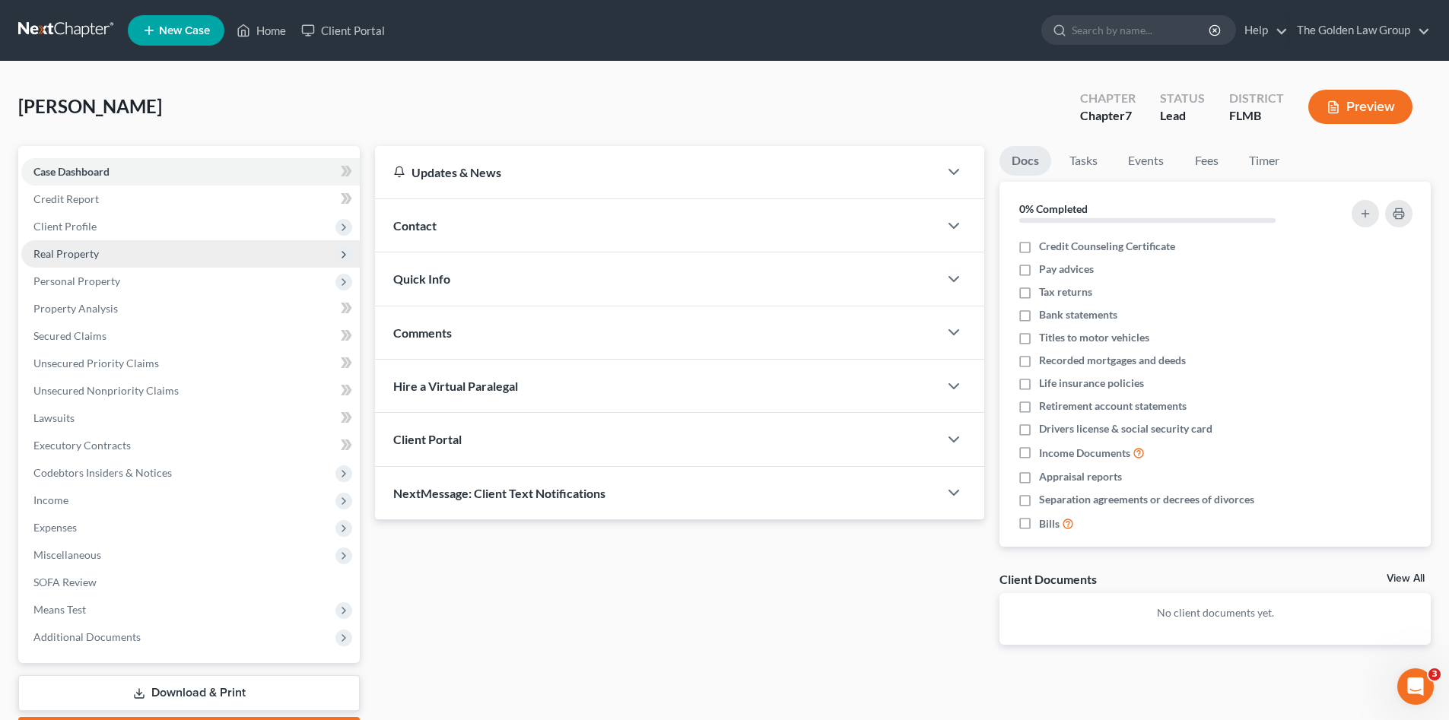
click at [103, 246] on span "Real Property" at bounding box center [190, 253] width 338 height 27
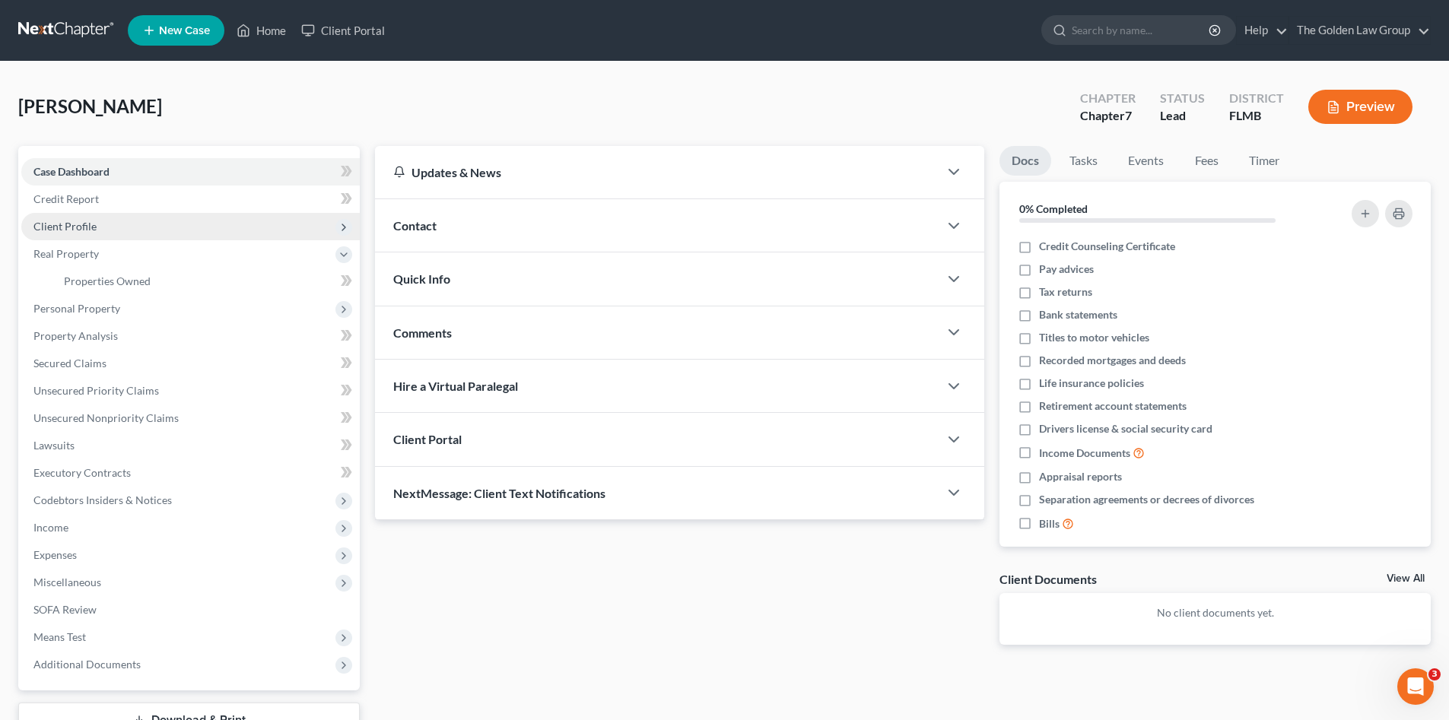
click at [83, 224] on span "Client Profile" at bounding box center [64, 226] width 63 height 13
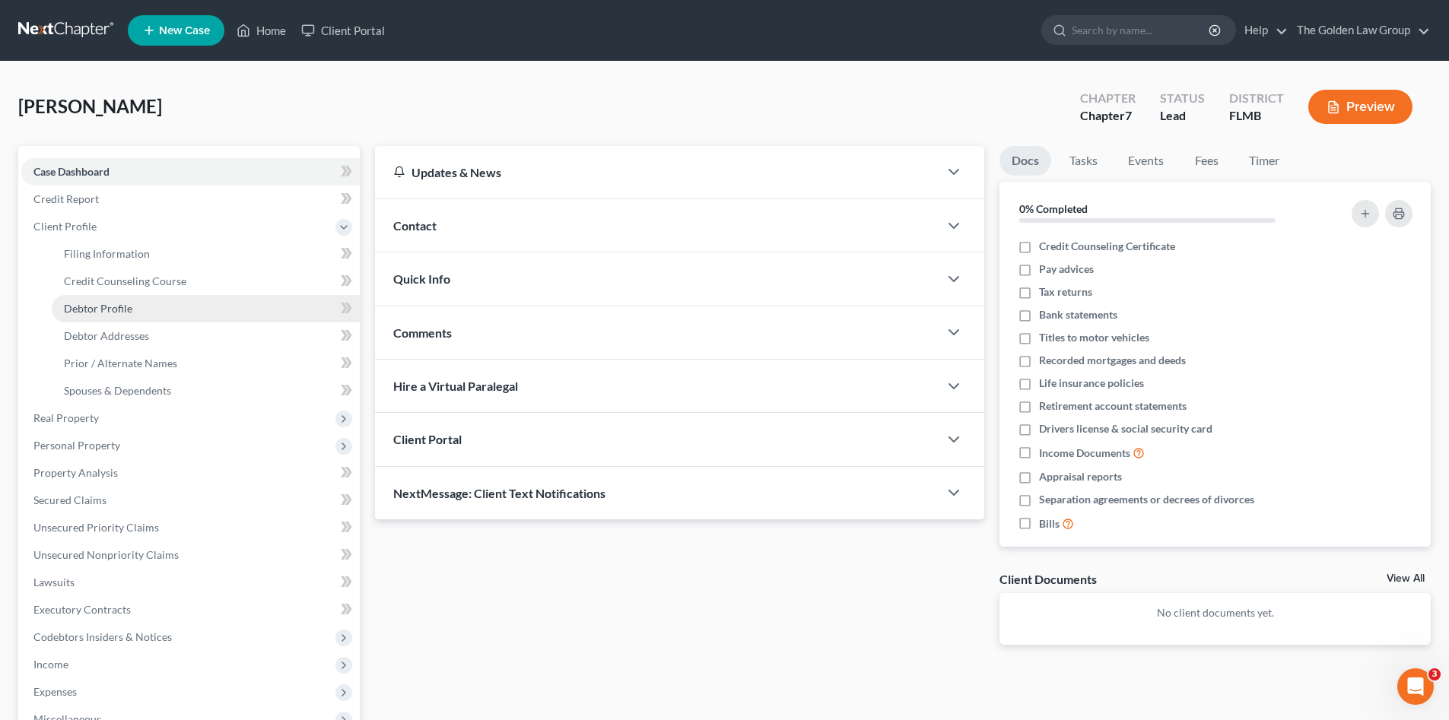
click at [135, 303] on link "Debtor Profile" at bounding box center [206, 308] width 308 height 27
select select "1"
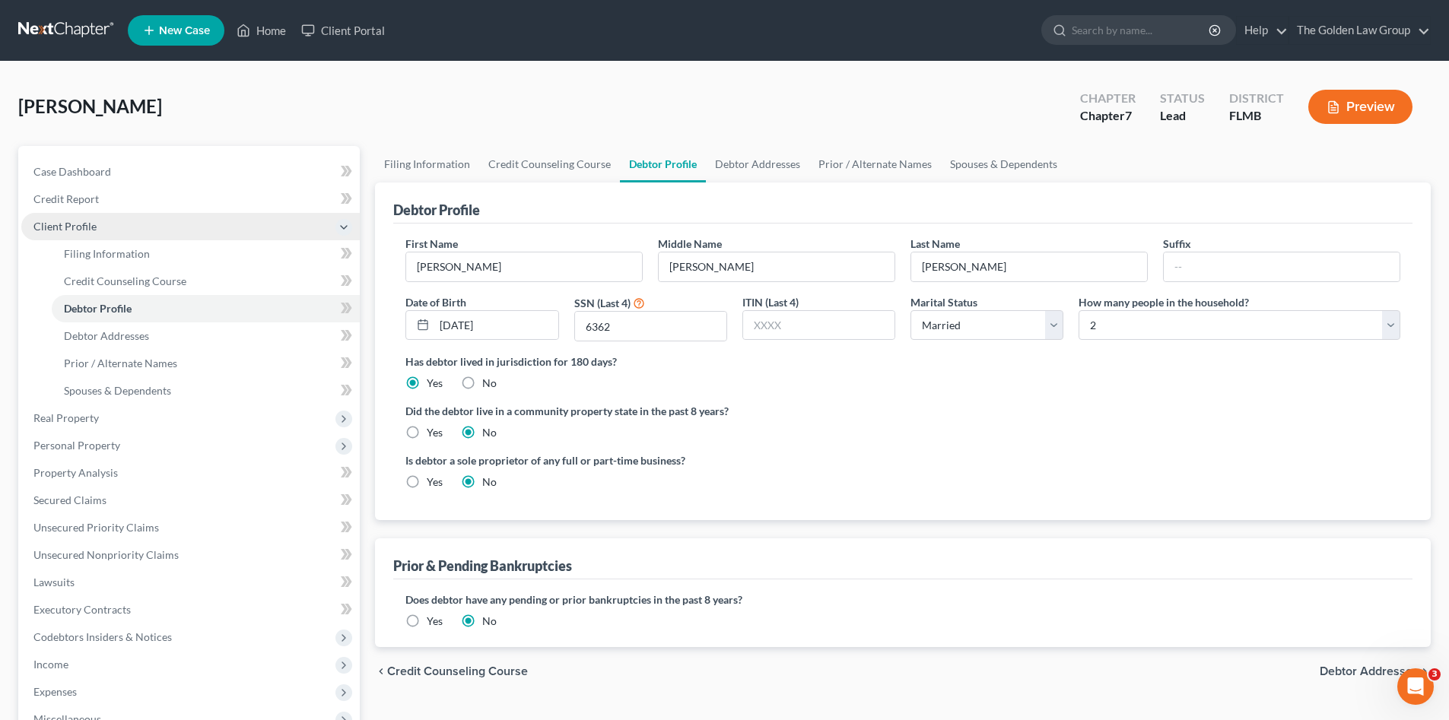
click at [113, 238] on span "Client Profile" at bounding box center [190, 226] width 338 height 27
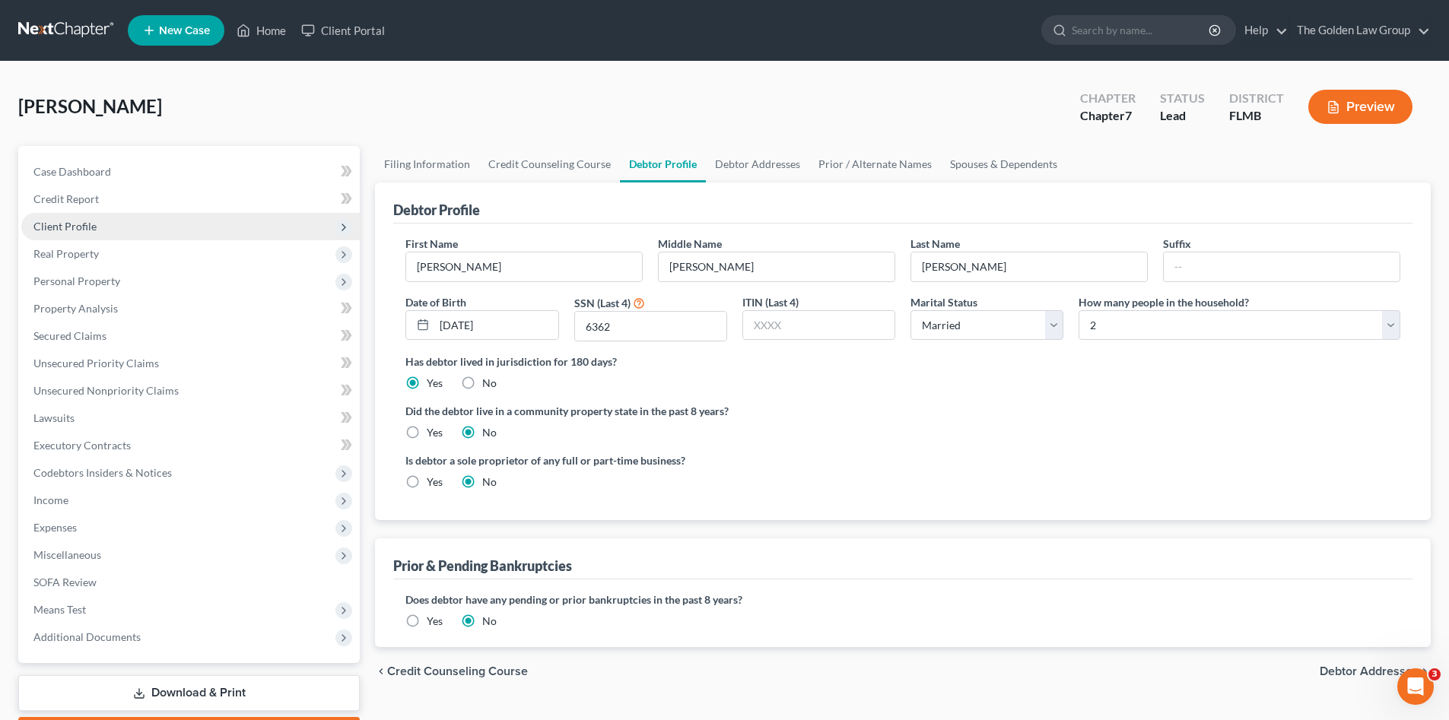
click at [91, 230] on span "Client Profile" at bounding box center [64, 226] width 63 height 13
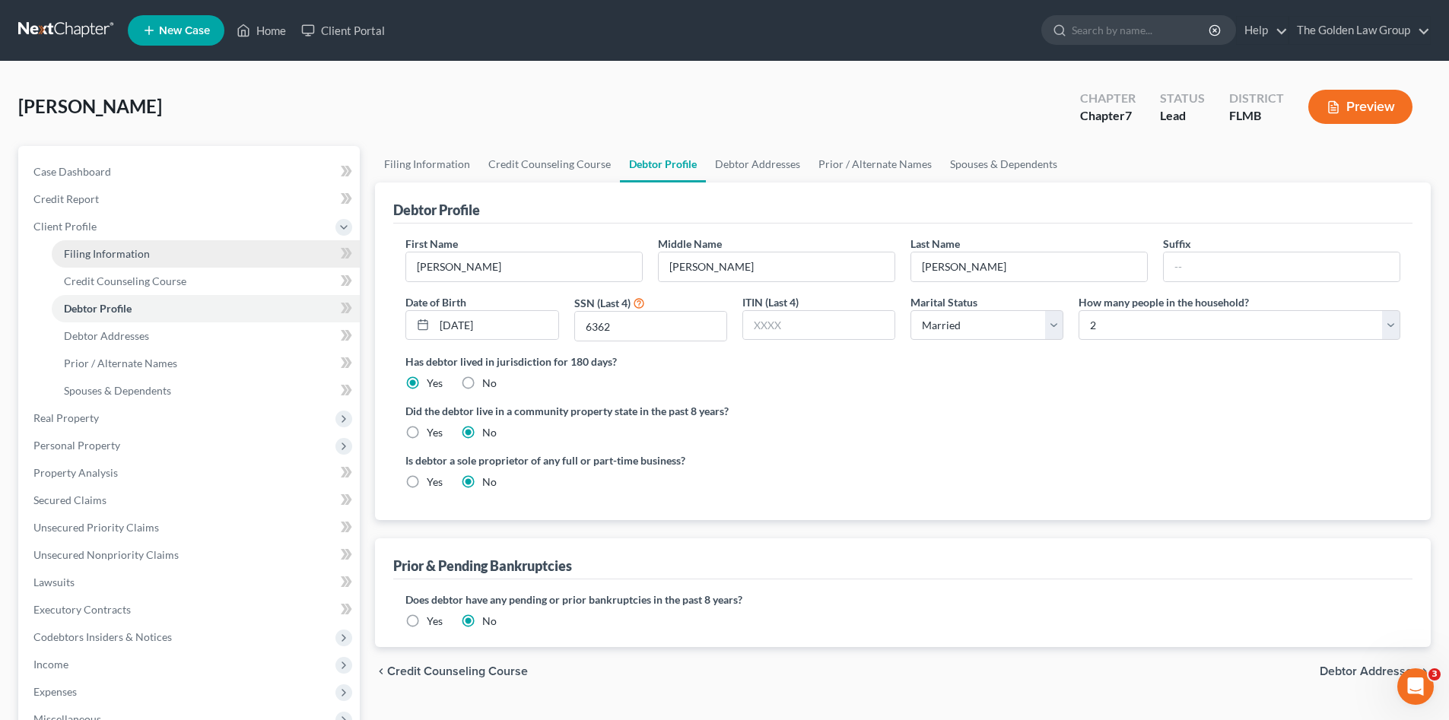
click at [100, 249] on span "Filing Information" at bounding box center [107, 253] width 86 height 13
select select "1"
select select "0"
select select "9"
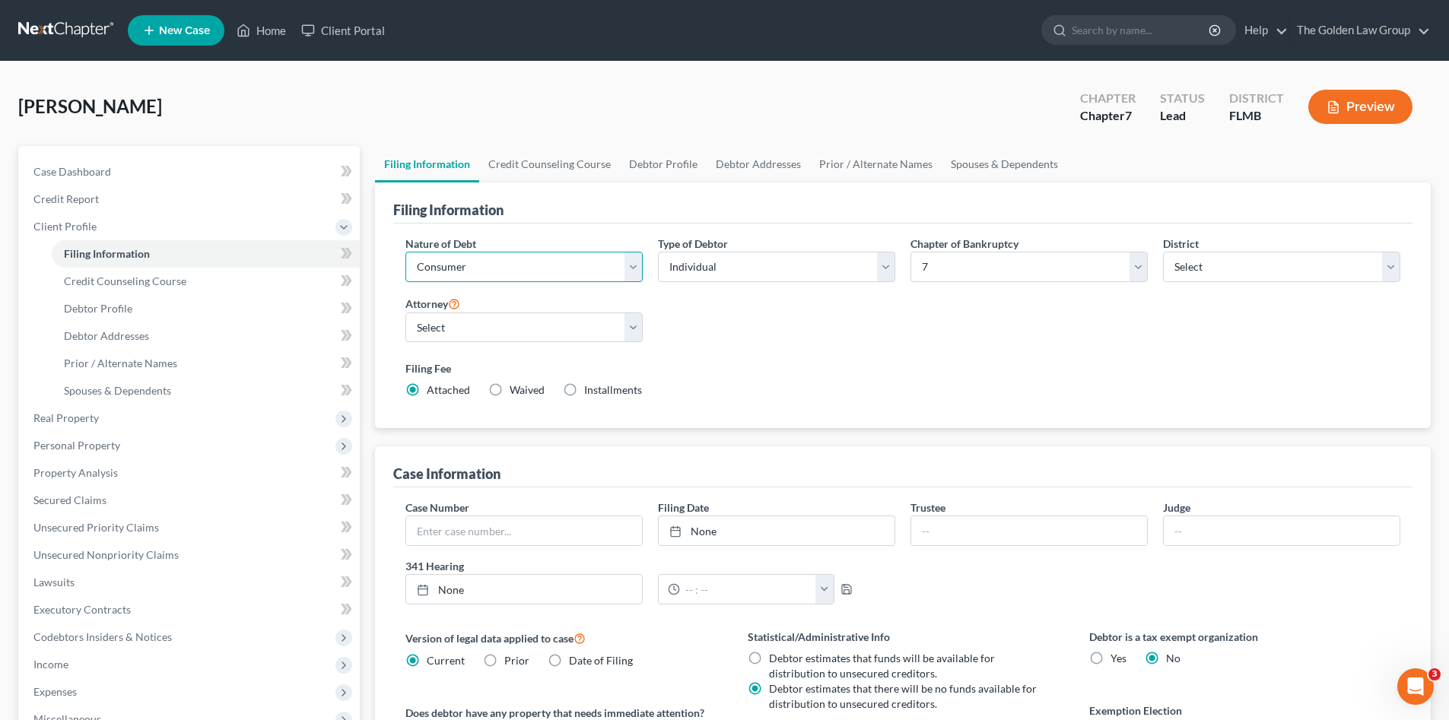
click at [465, 270] on select "Select Business Consumer Other" at bounding box center [523, 267] width 237 height 30
click at [753, 321] on div "Nature of Debt Select Business Consumer Other Nature of Business Select Clearin…" at bounding box center [903, 323] width 1010 height 175
click at [618, 324] on select "Select G. [PERSON_NAME] - FLMB G. [PERSON_NAME] - FLNB [PERSON_NAME] - FLMB [PE…" at bounding box center [523, 328] width 237 height 30
select select "0"
click at [405, 313] on select "Select G. [PERSON_NAME] - FLMB G. [PERSON_NAME] - FLNB [PERSON_NAME] - FLMB [PE…" at bounding box center [523, 328] width 237 height 30
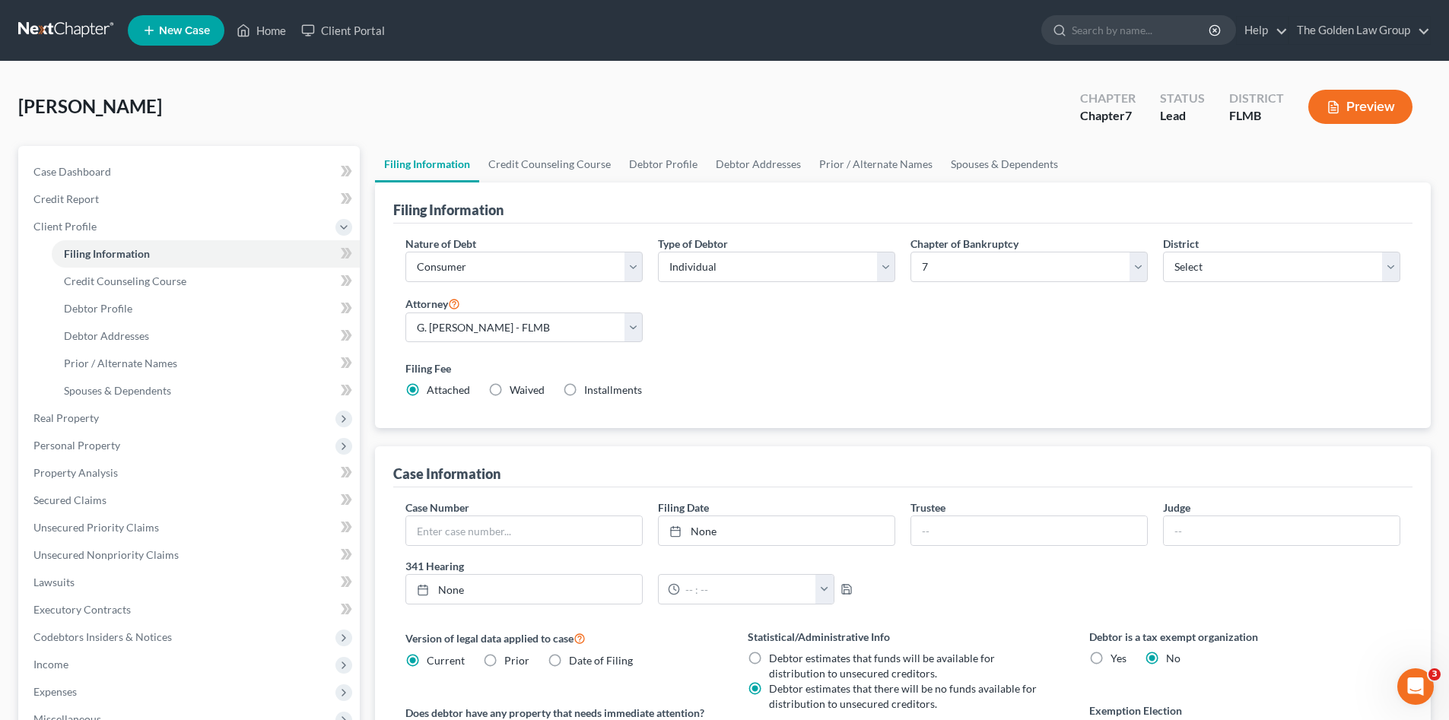
click at [756, 338] on div "Nature of Debt Select Business Consumer Other Nature of Business Select Clearin…" at bounding box center [903, 323] width 1010 height 175
click at [94, 415] on span "Real Property" at bounding box center [65, 417] width 65 height 13
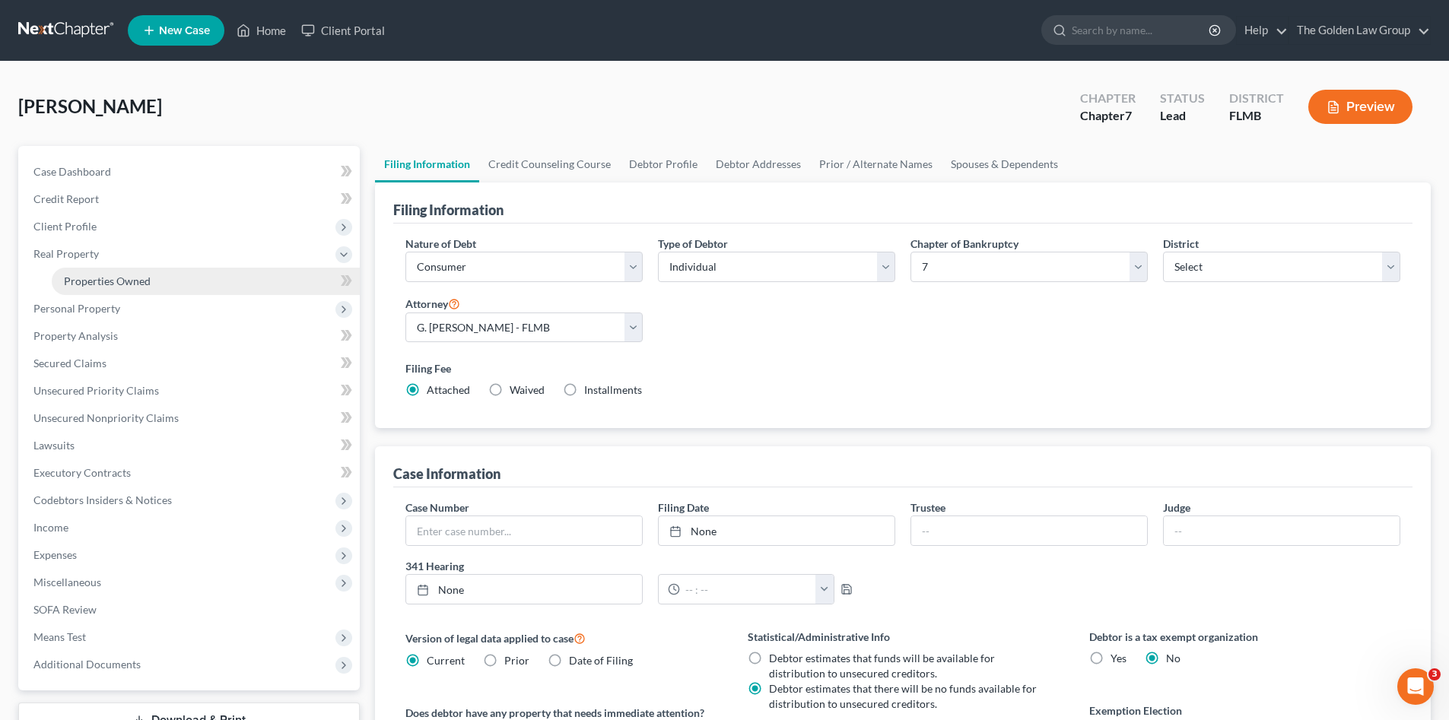
click at [129, 281] on span "Properties Owned" at bounding box center [107, 281] width 87 height 13
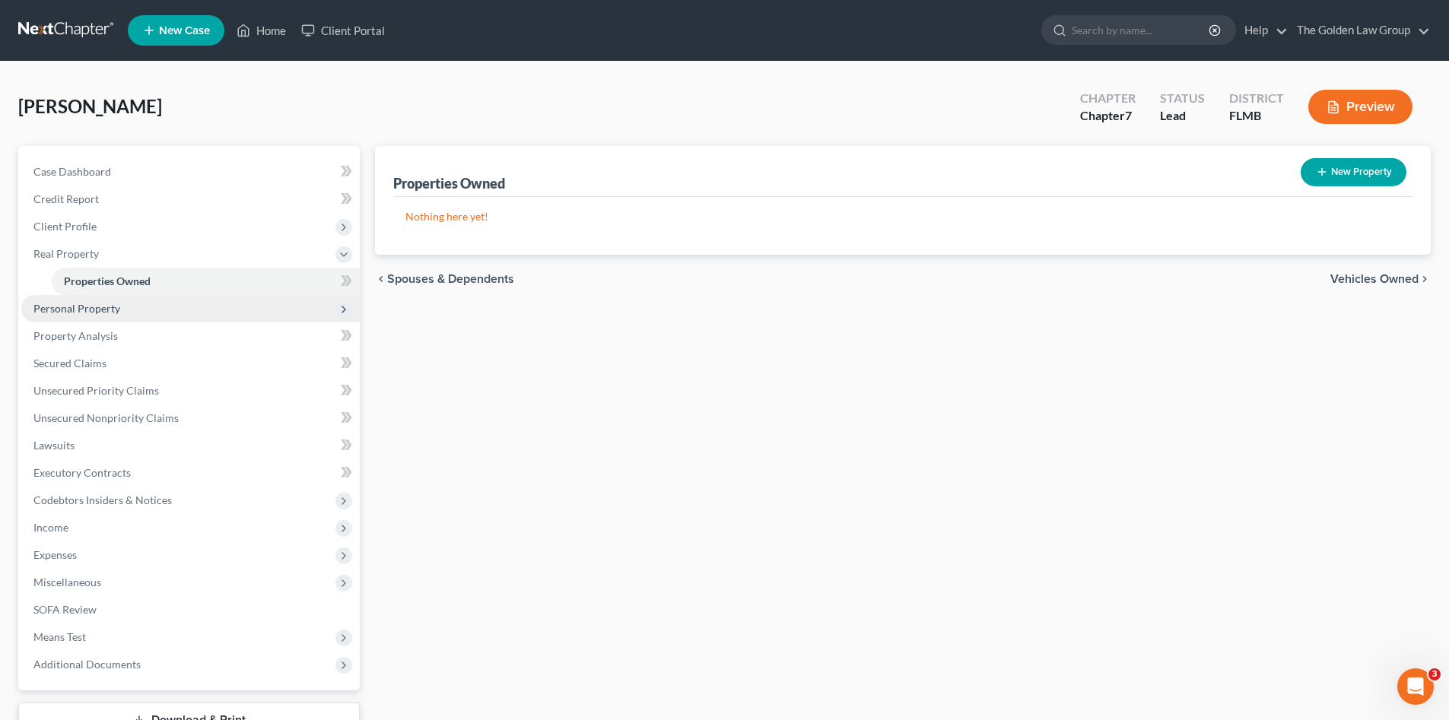
click at [138, 304] on span "Personal Property" at bounding box center [190, 308] width 338 height 27
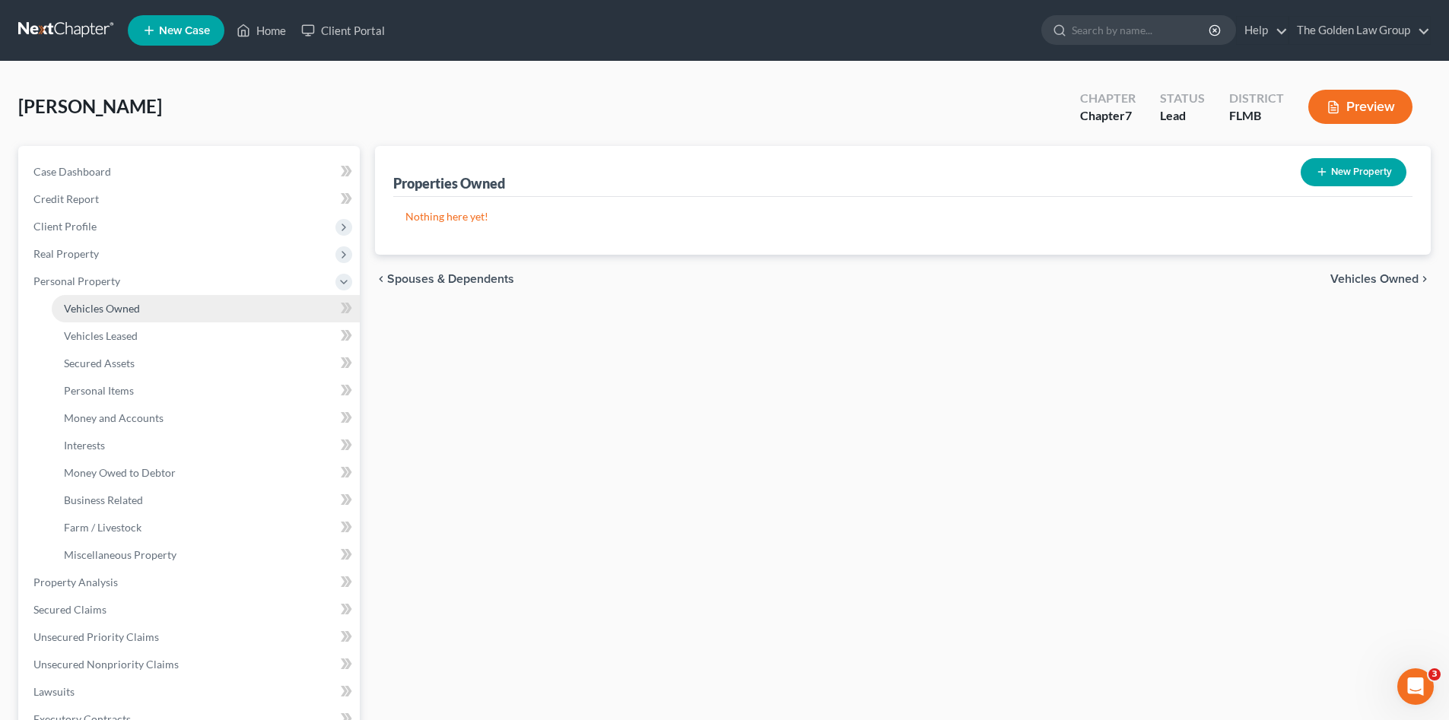
click at [151, 301] on link "Vehicles Owned" at bounding box center [206, 308] width 308 height 27
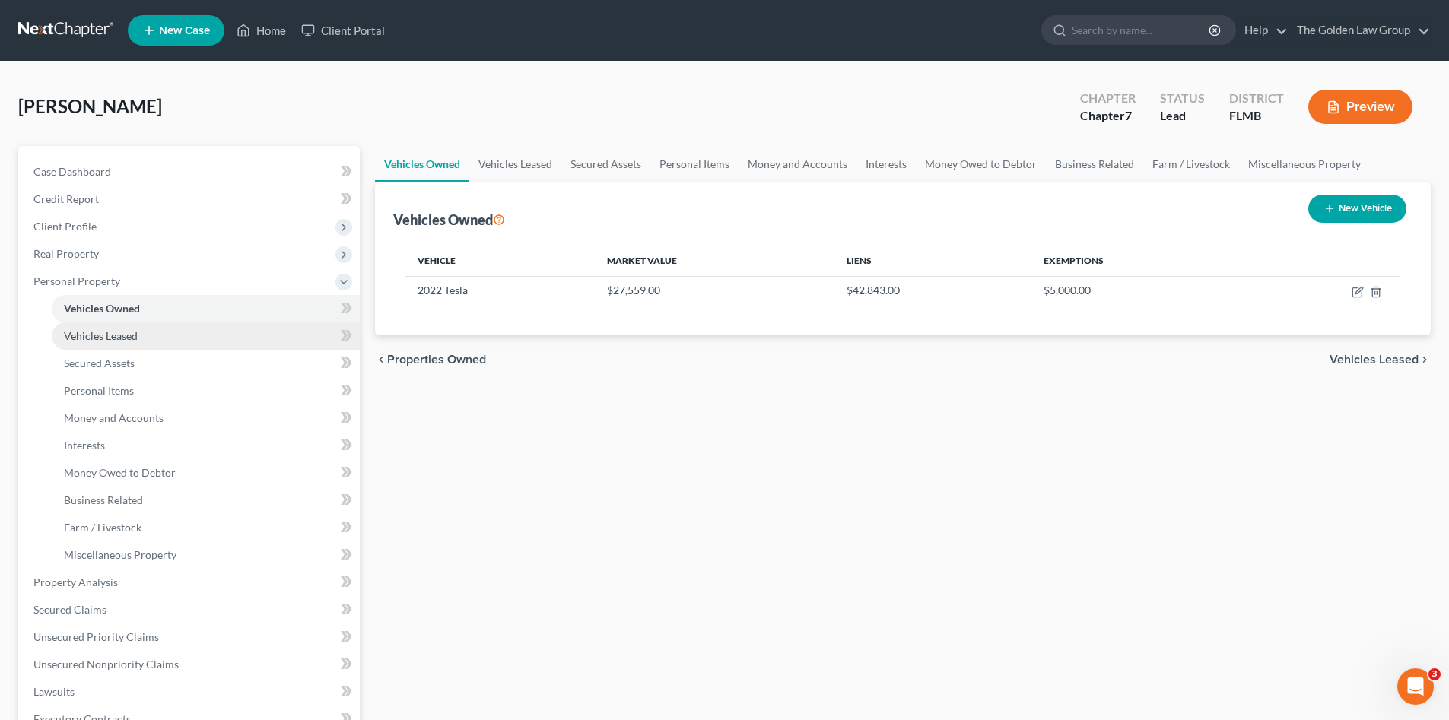
click at [154, 328] on link "Vehicles Leased" at bounding box center [206, 335] width 308 height 27
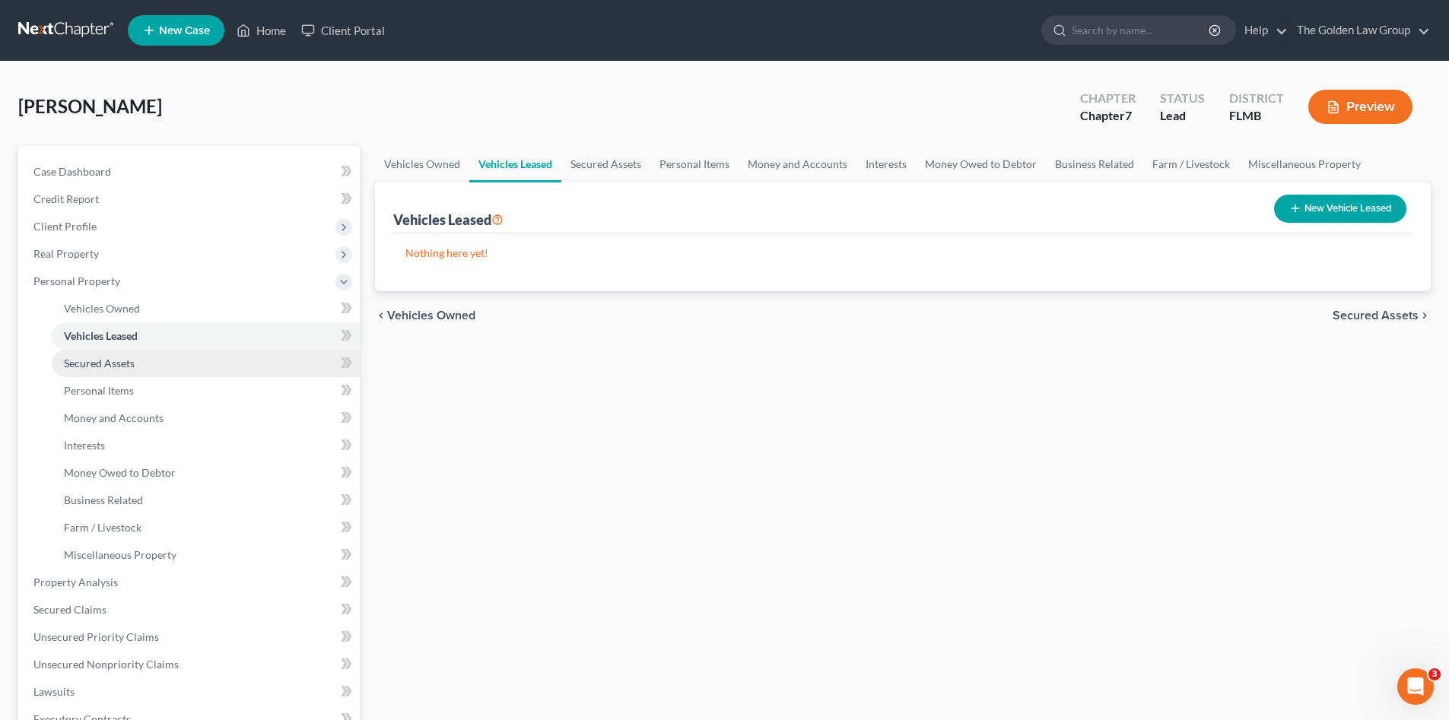
click at [162, 353] on link "Secured Assets" at bounding box center [206, 363] width 308 height 27
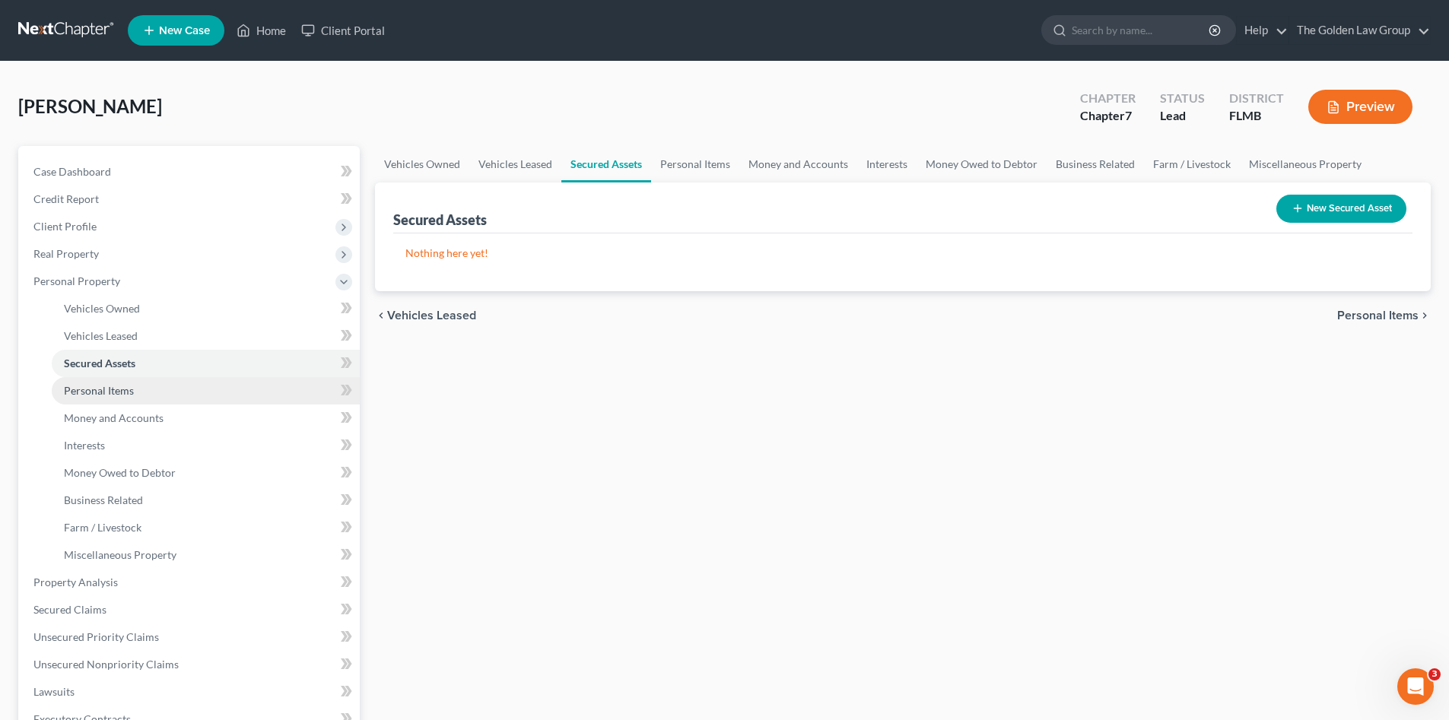
click at [169, 381] on link "Personal Items" at bounding box center [206, 390] width 308 height 27
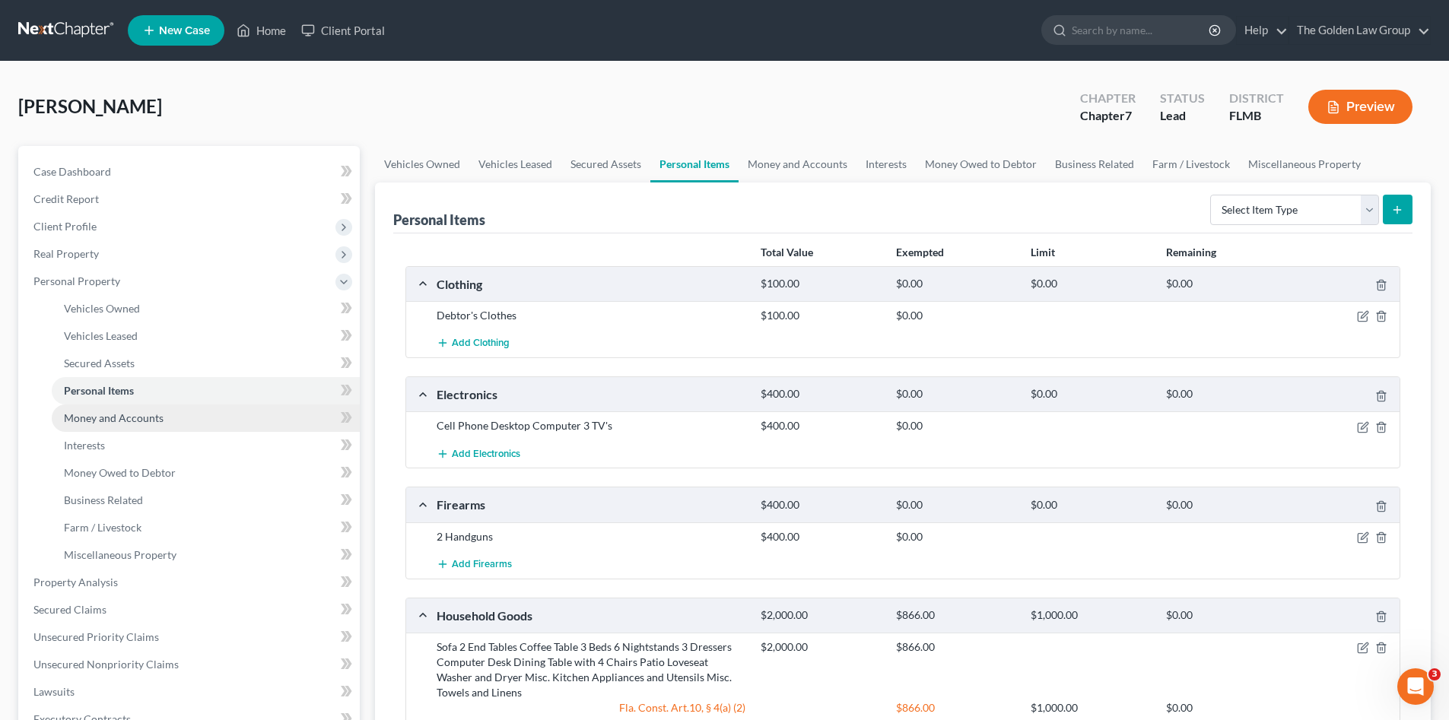
click at [172, 421] on link "Money and Accounts" at bounding box center [206, 418] width 308 height 27
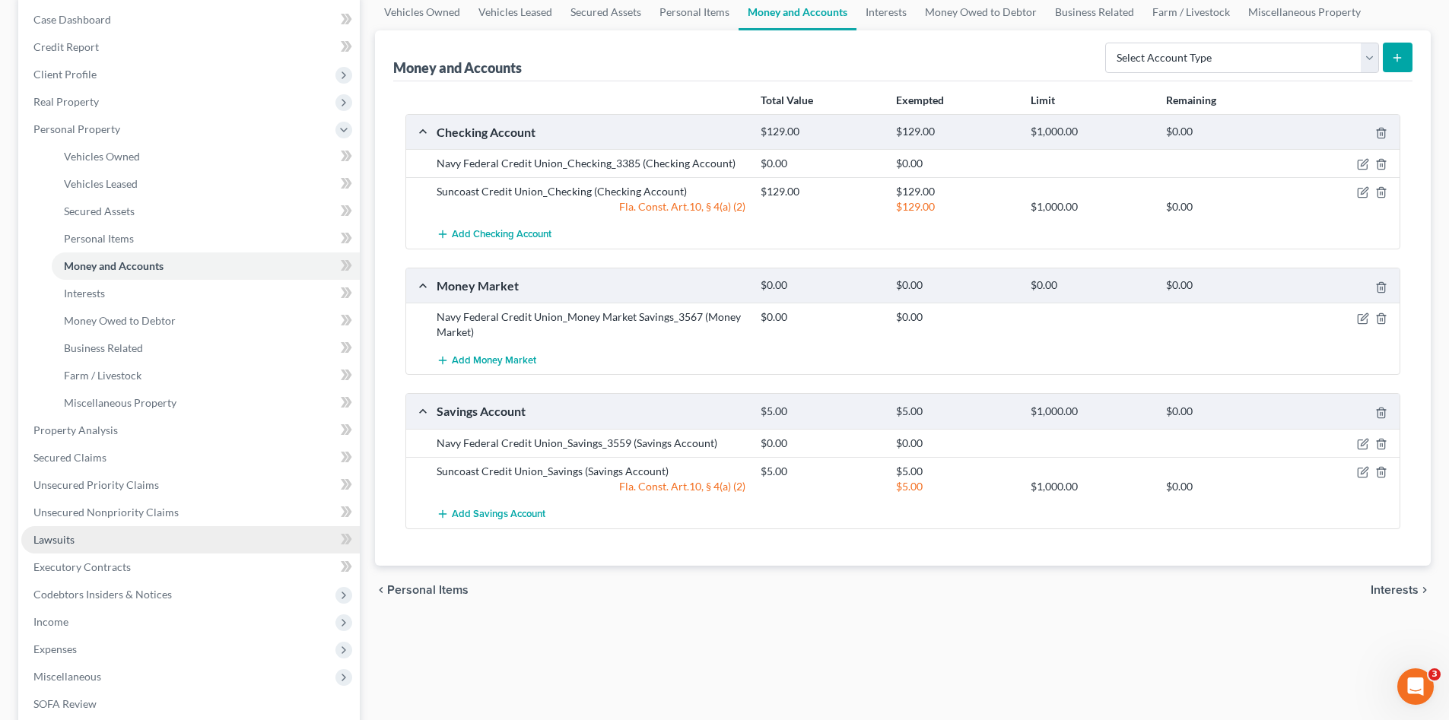
scroll to position [25, 0]
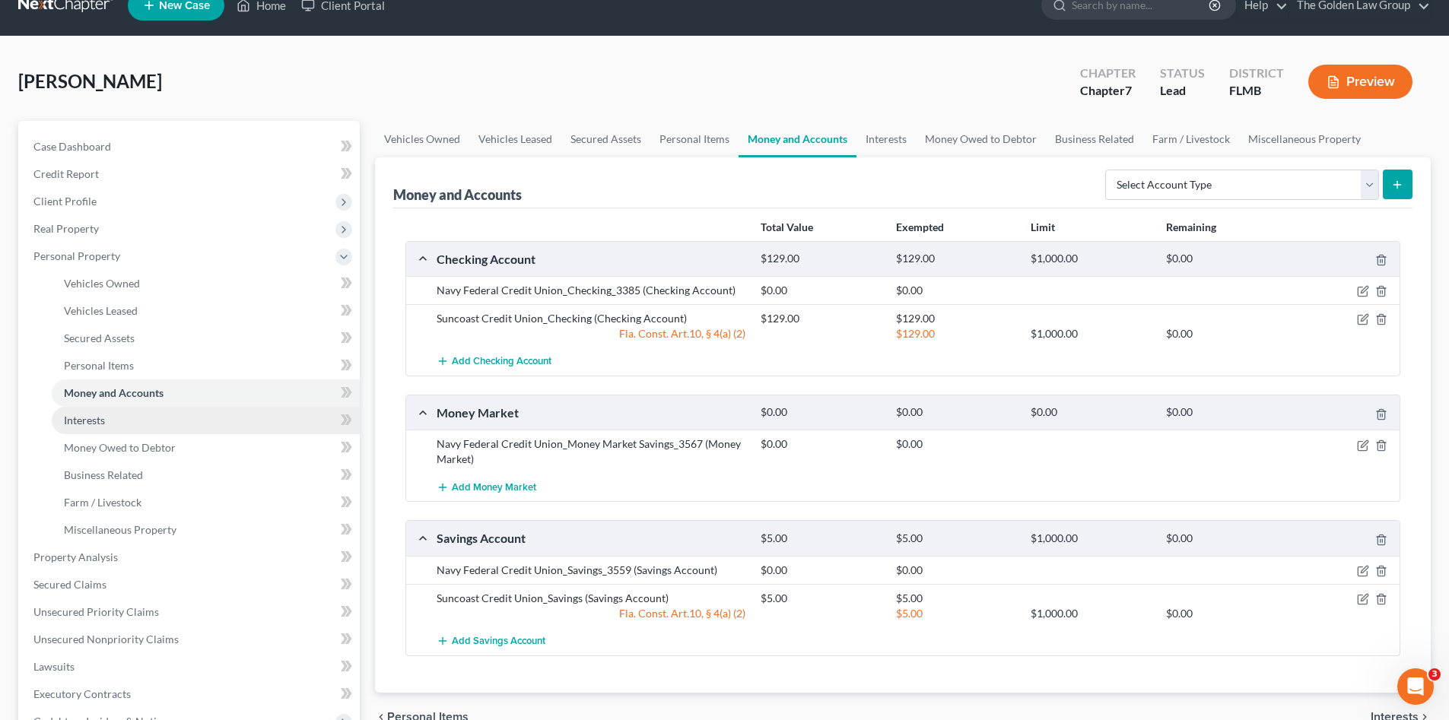
drag, startPoint x: 129, startPoint y: 416, endPoint x: 149, endPoint y: 449, distance: 38.9
click at [129, 416] on link "Interests" at bounding box center [206, 420] width 308 height 27
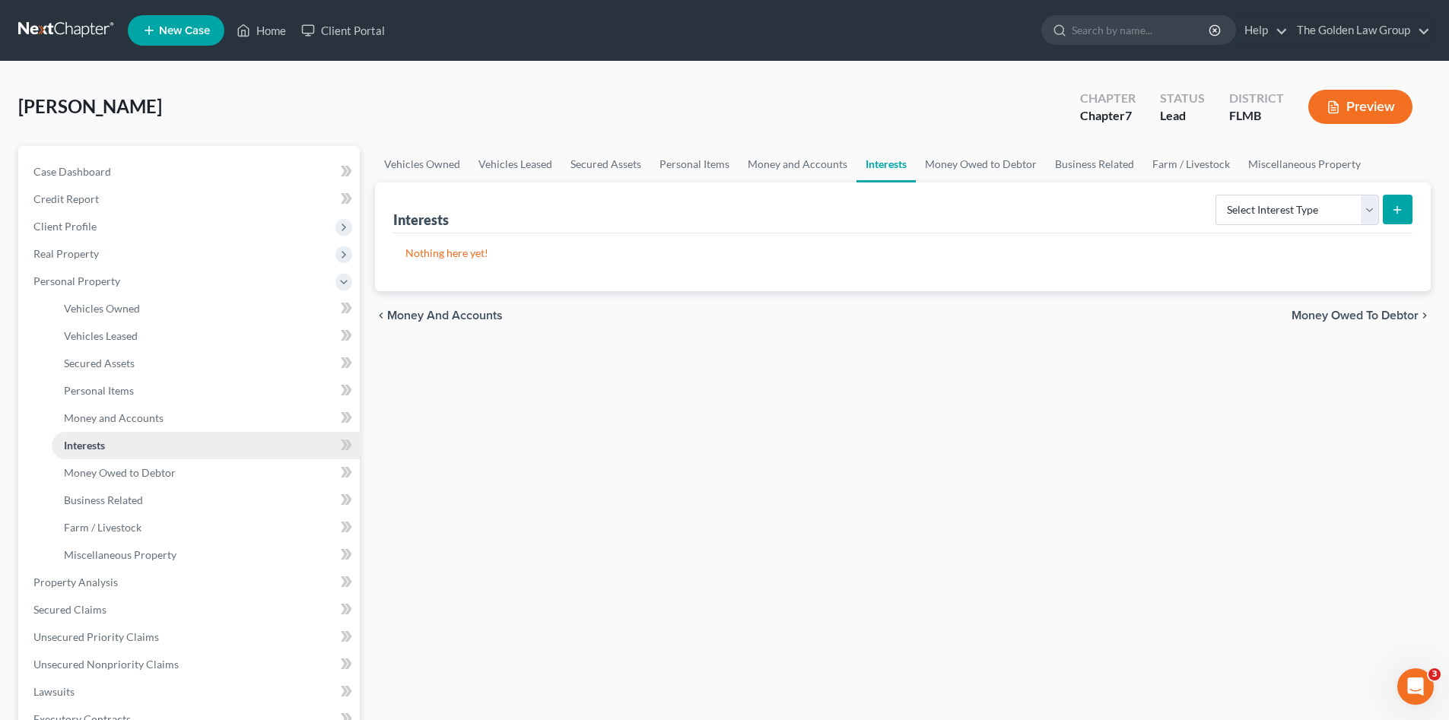
click at [150, 449] on link "Interests" at bounding box center [206, 445] width 308 height 27
click at [150, 470] on span "Money Owed to Debtor" at bounding box center [120, 472] width 112 height 13
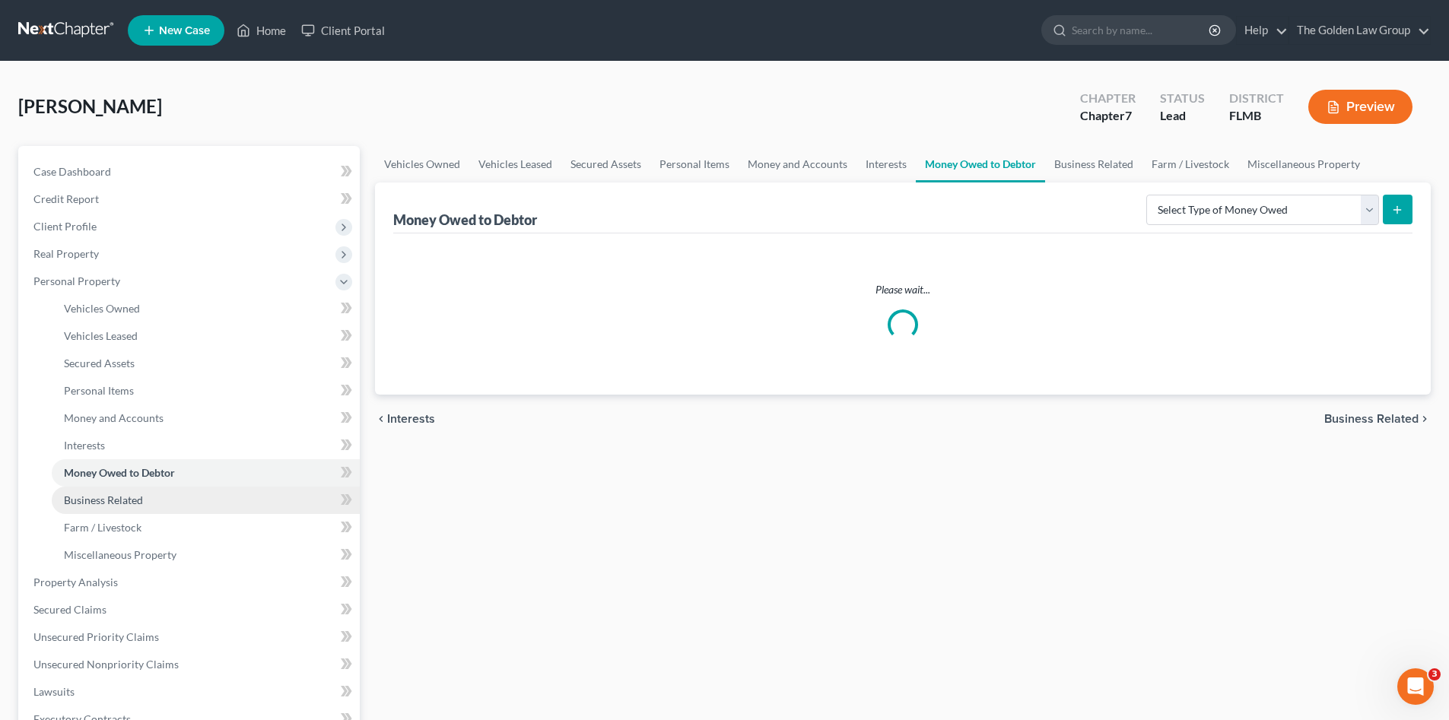
click at [133, 496] on span "Business Related" at bounding box center [103, 500] width 79 height 13
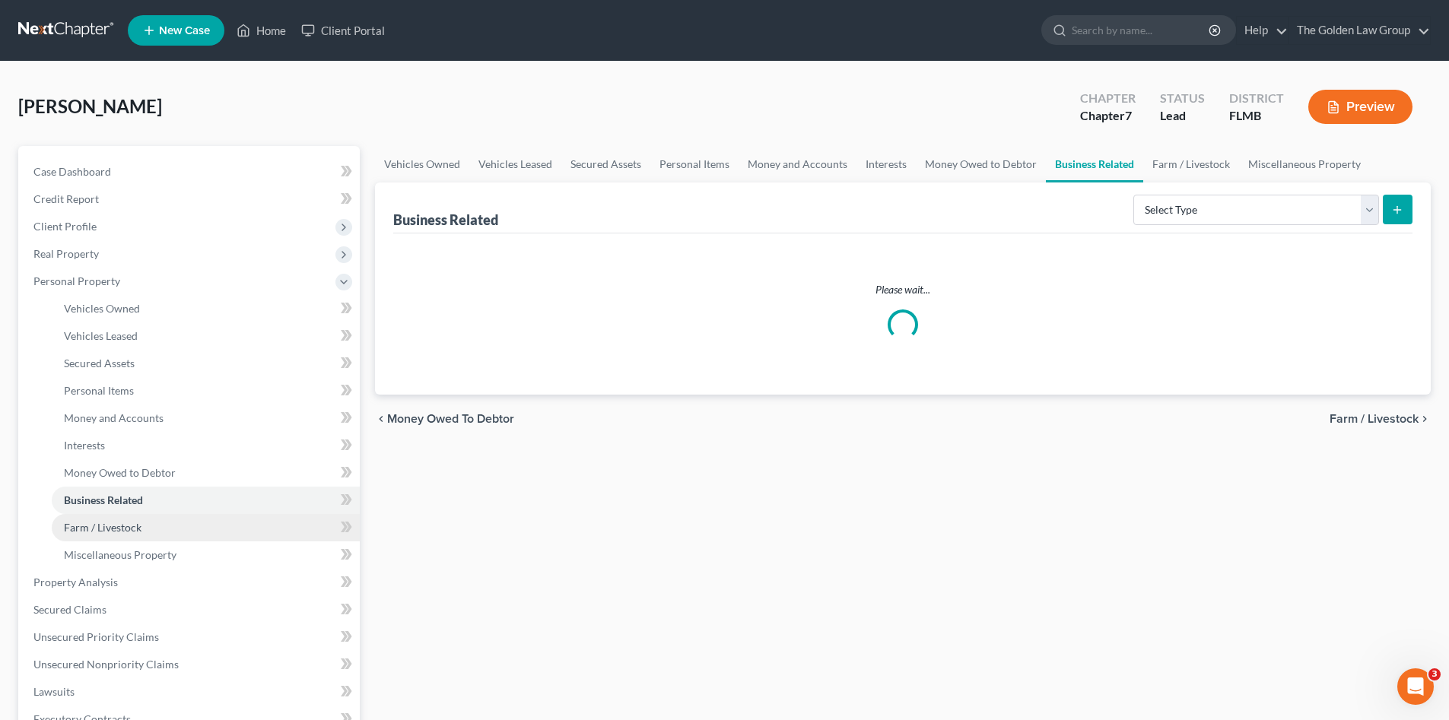
click at [144, 532] on link "Farm / Livestock" at bounding box center [206, 527] width 308 height 27
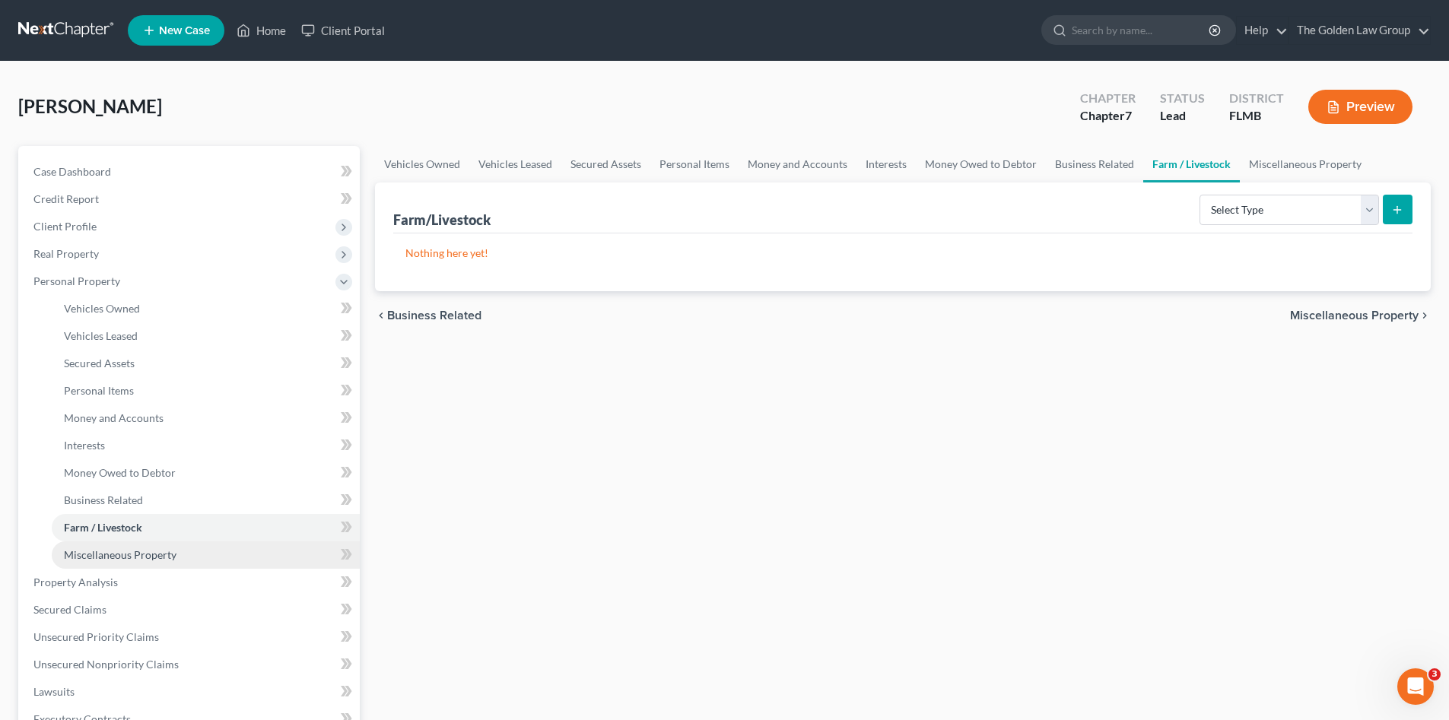
click at [152, 554] on span "Miscellaneous Property" at bounding box center [120, 554] width 113 height 13
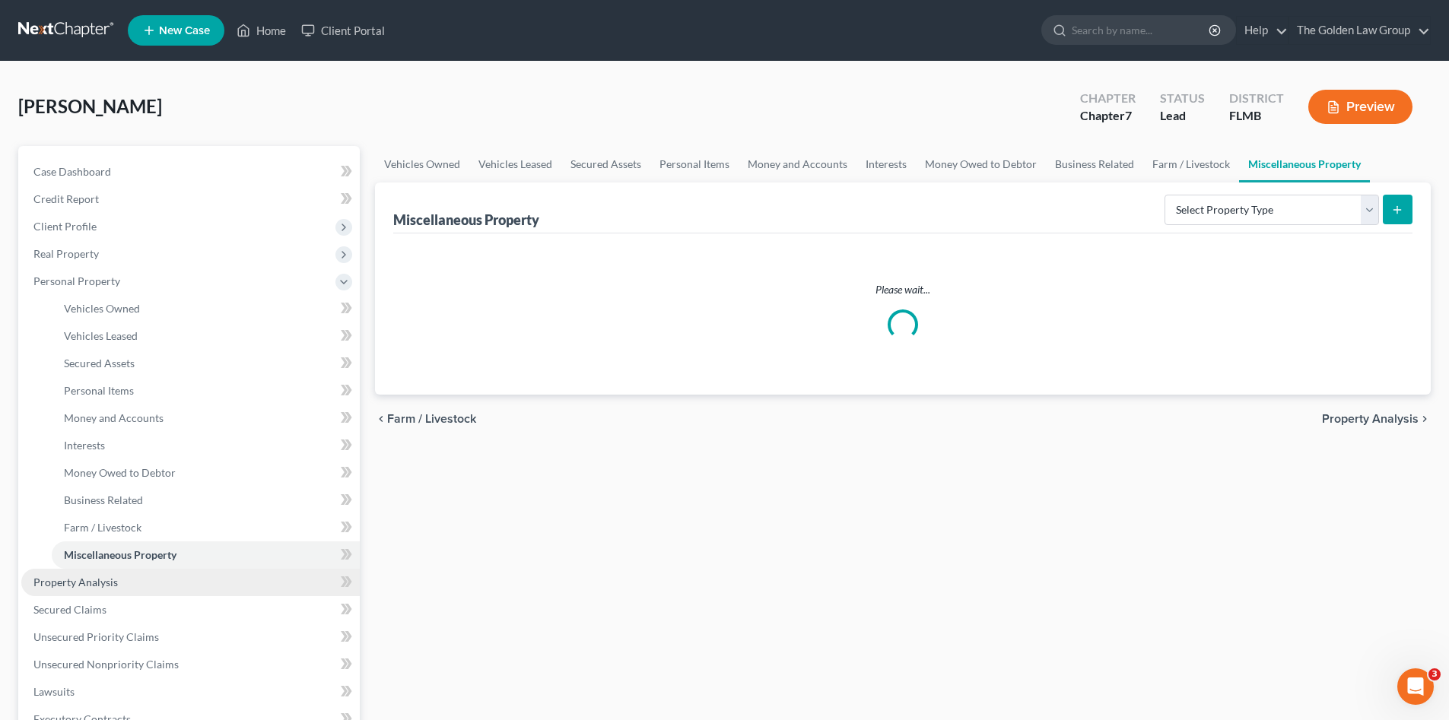
click at [117, 584] on link "Property Analysis" at bounding box center [190, 582] width 338 height 27
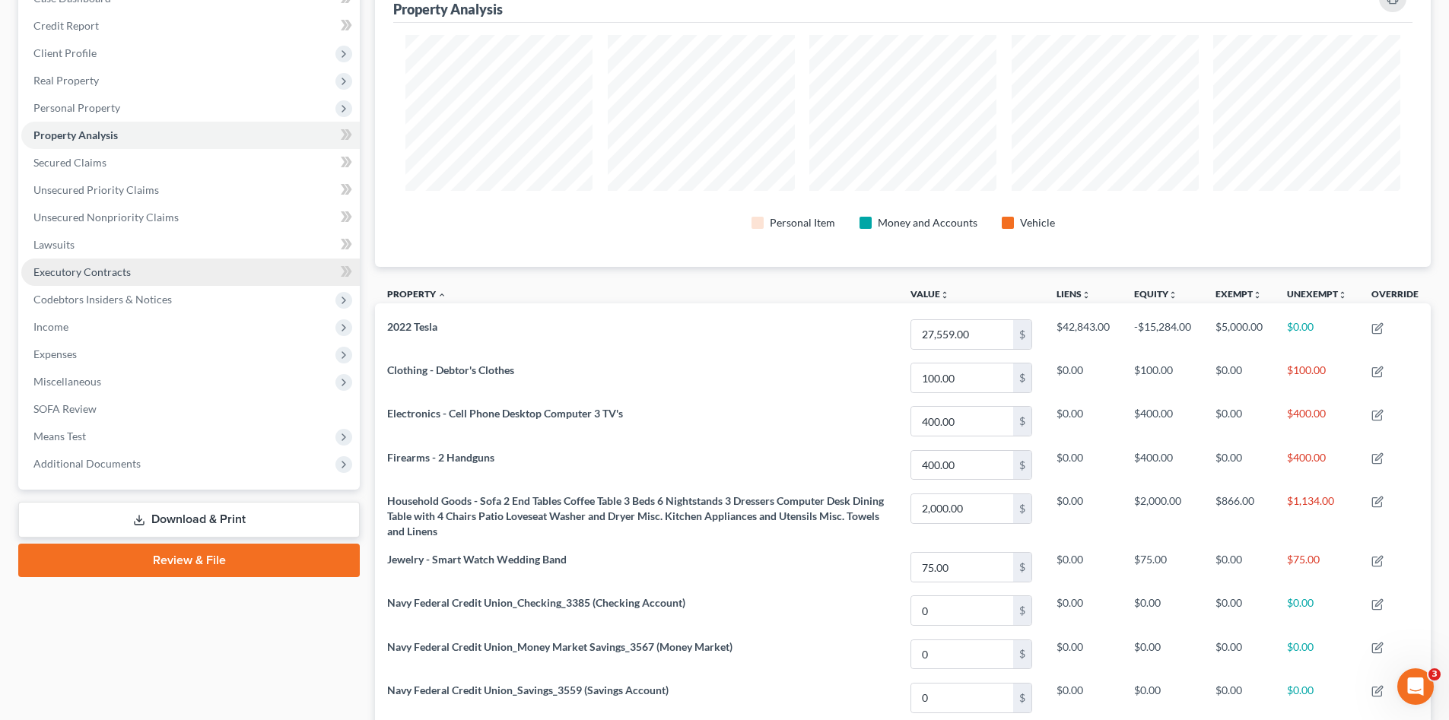
scroll to position [47, 0]
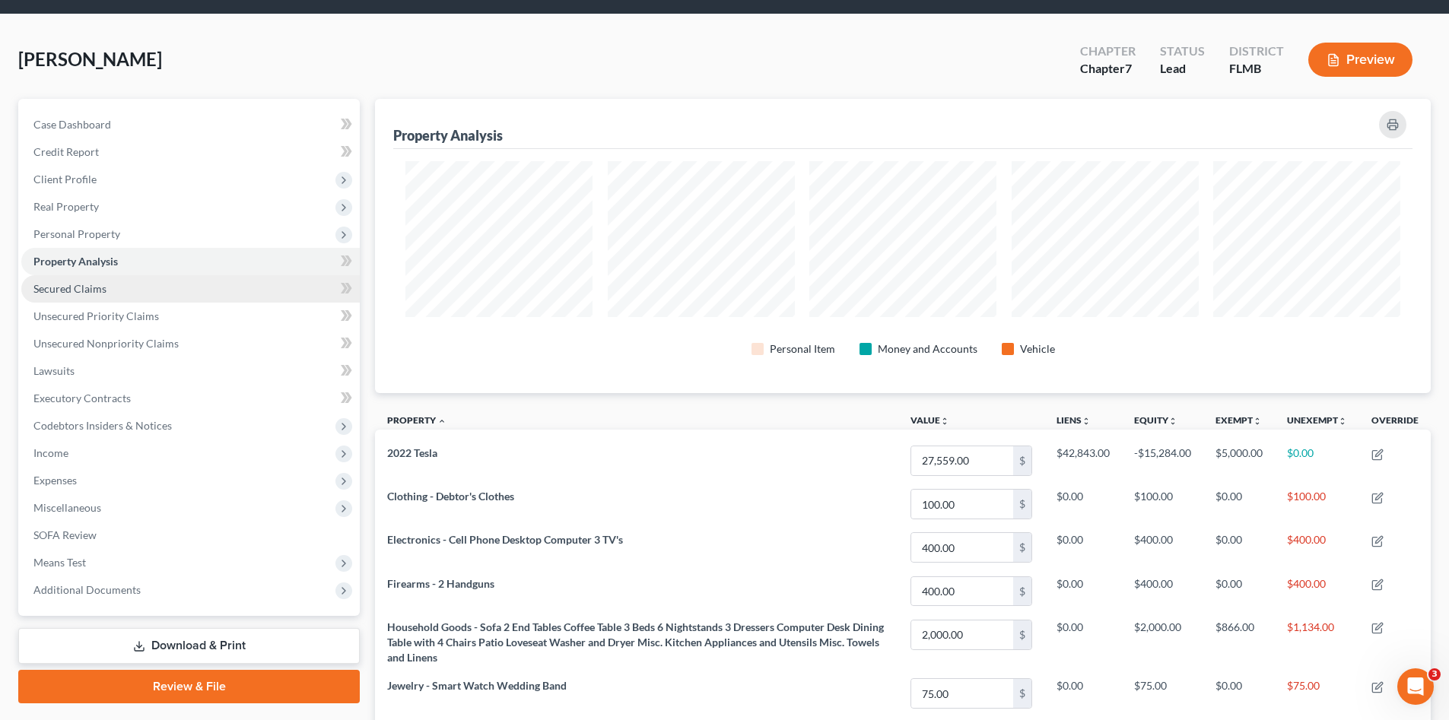
click at [129, 294] on link "Secured Claims" at bounding box center [190, 288] width 338 height 27
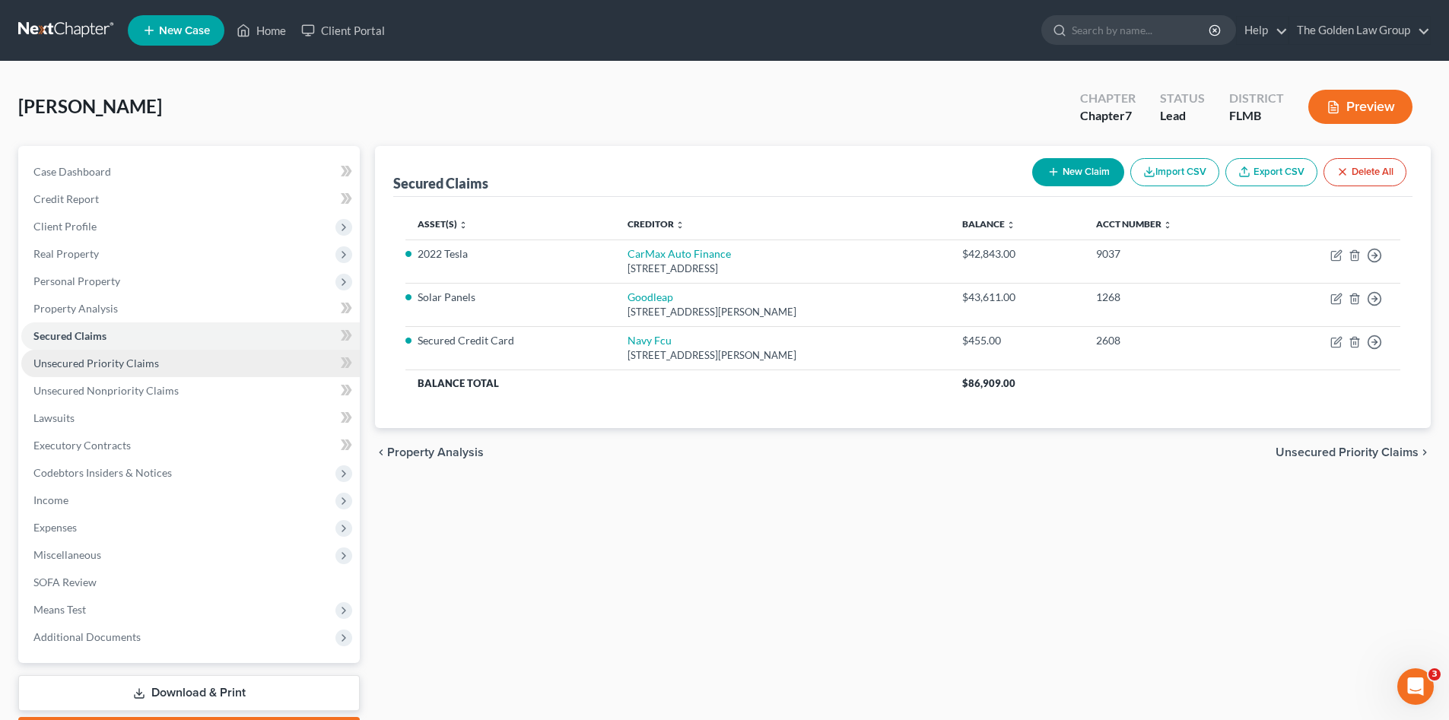
click at [116, 366] on span "Unsecured Priority Claims" at bounding box center [95, 363] width 125 height 13
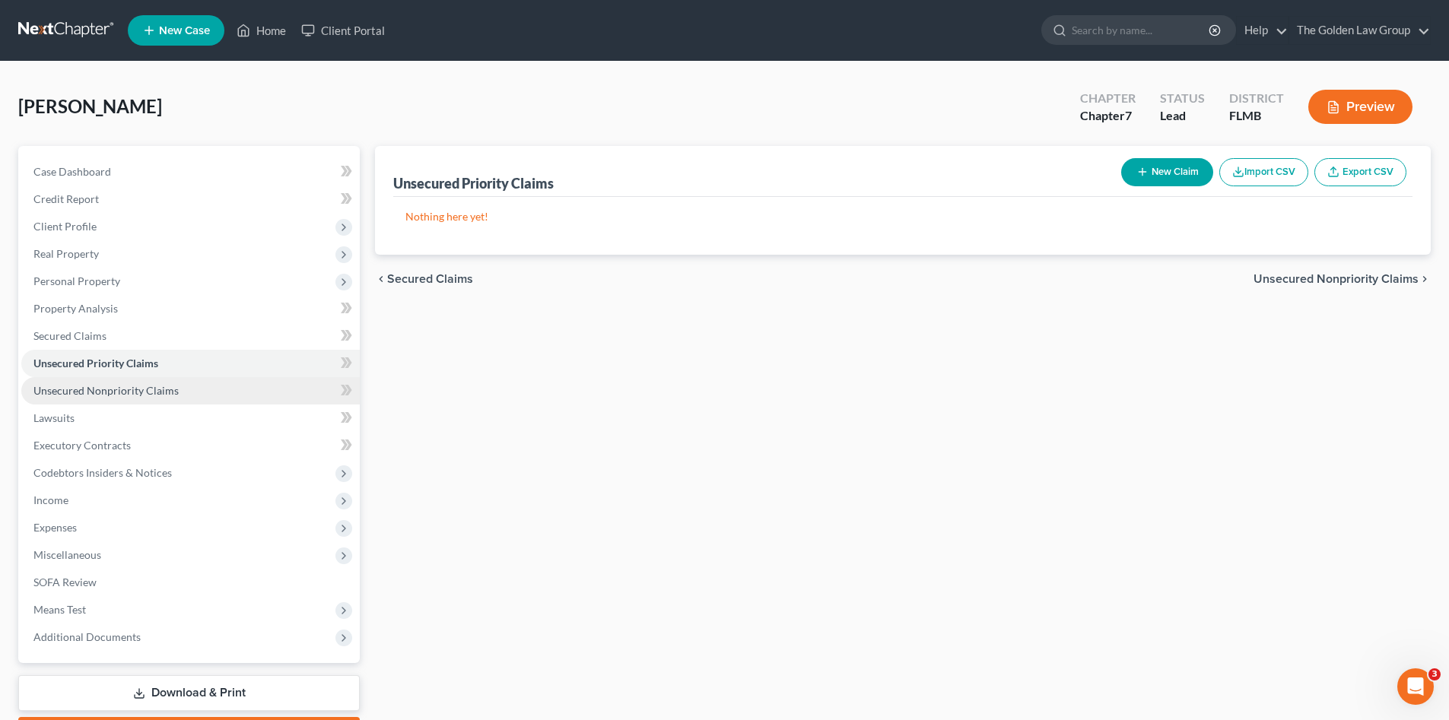
click at [132, 389] on span "Unsecured Nonpriority Claims" at bounding box center [105, 390] width 145 height 13
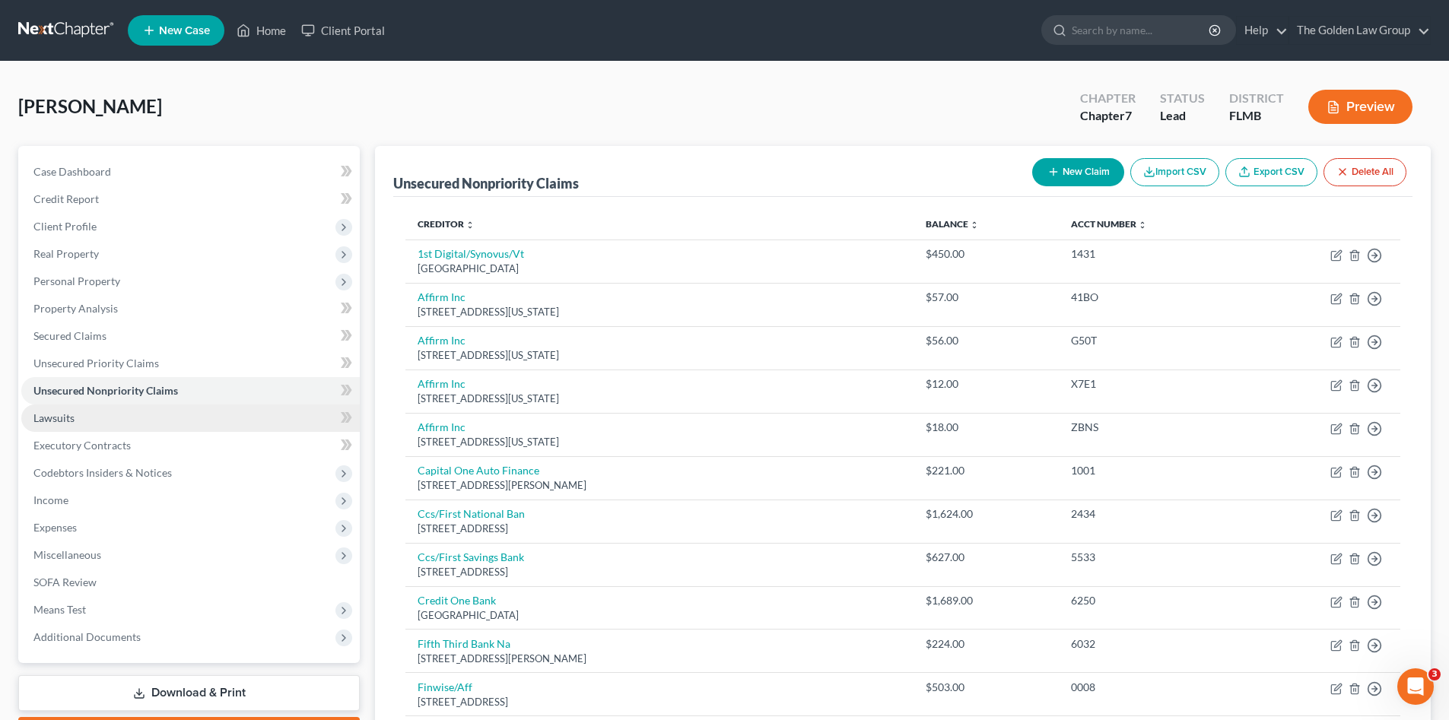
click at [74, 418] on span "Lawsuits" at bounding box center [53, 417] width 41 height 13
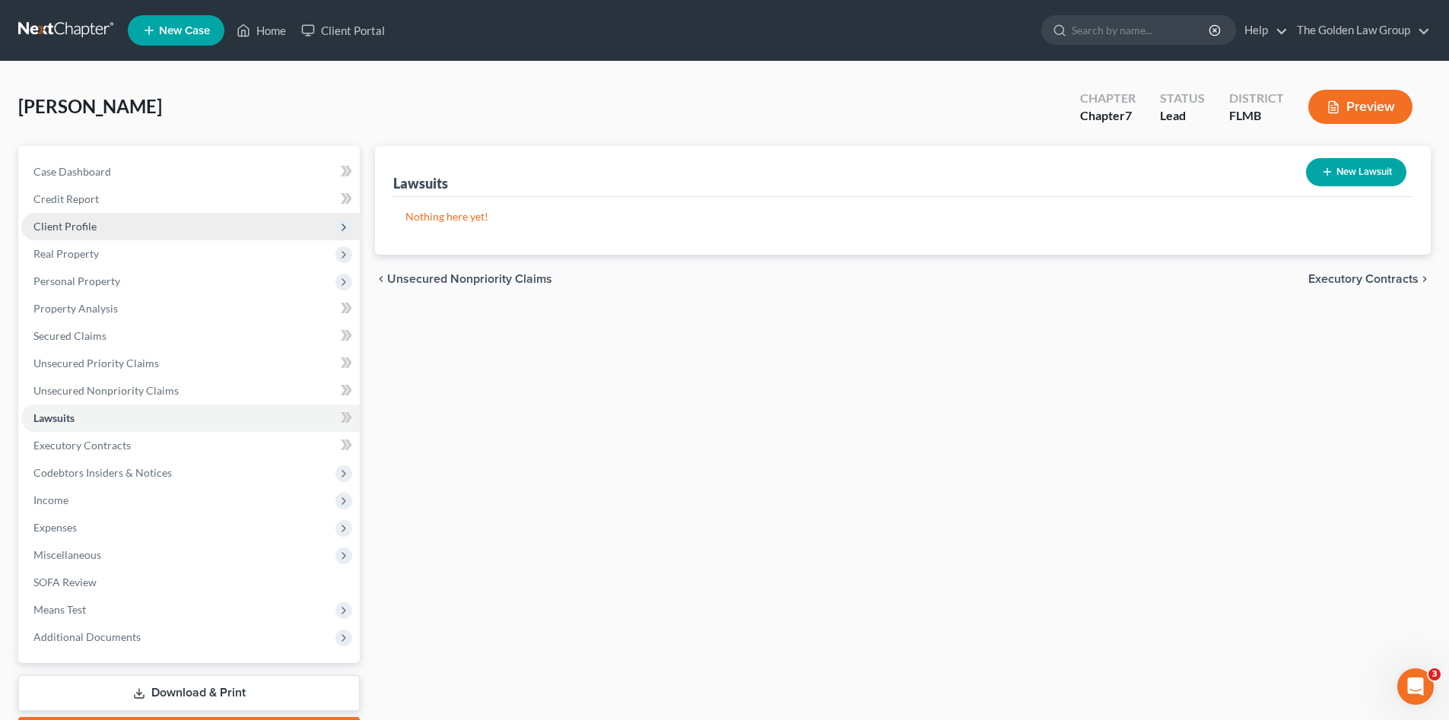
click at [94, 232] on span "Client Profile" at bounding box center [64, 226] width 63 height 13
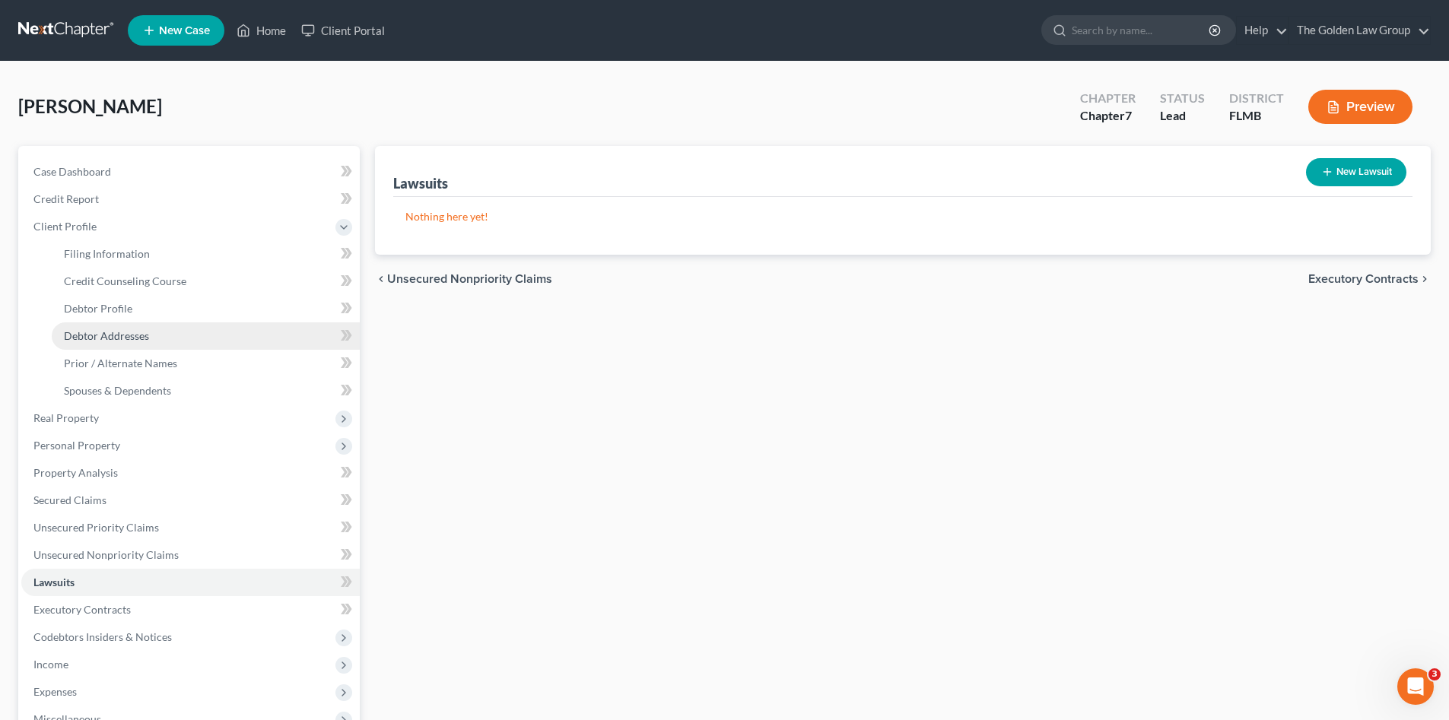
click at [120, 335] on span "Debtor Addresses" at bounding box center [106, 335] width 85 height 13
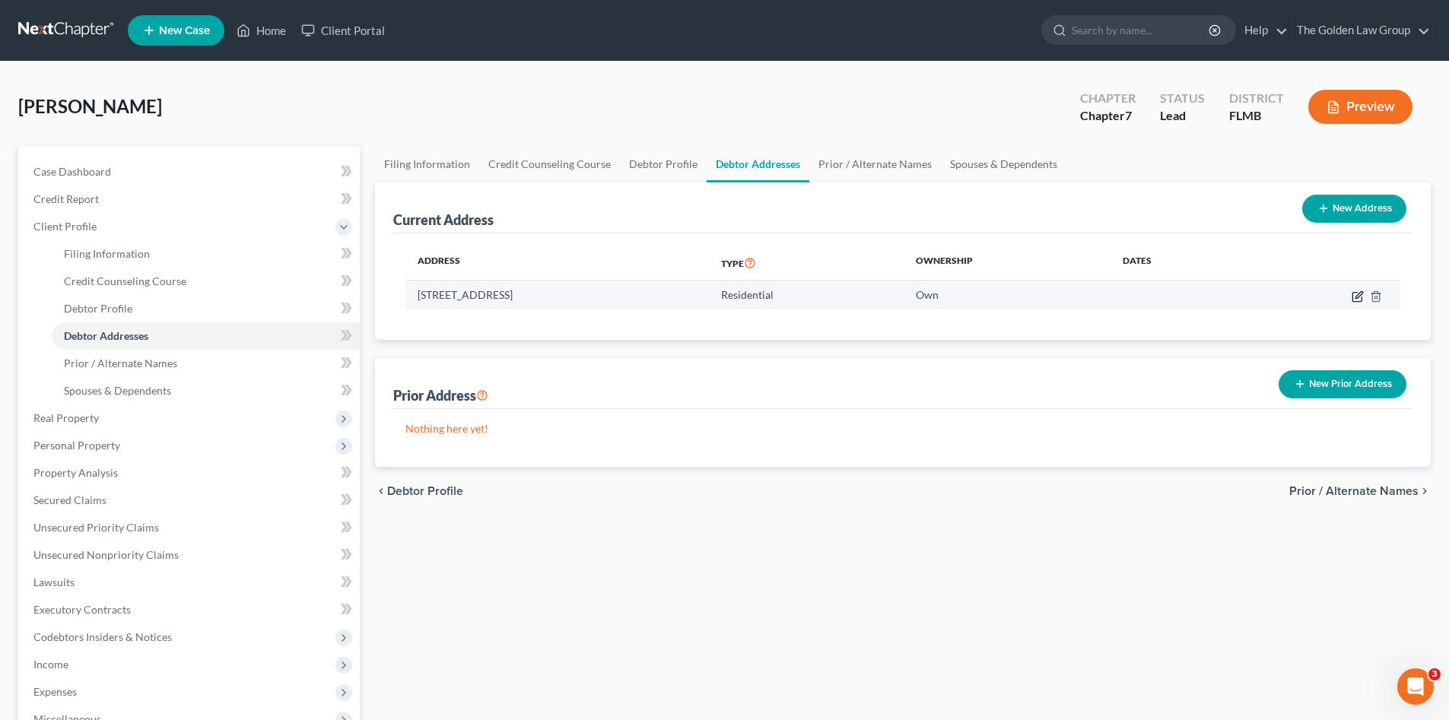
click at [1358, 291] on icon "button" at bounding box center [1357, 297] width 12 height 12
select select "9"
select select "47"
select select "0"
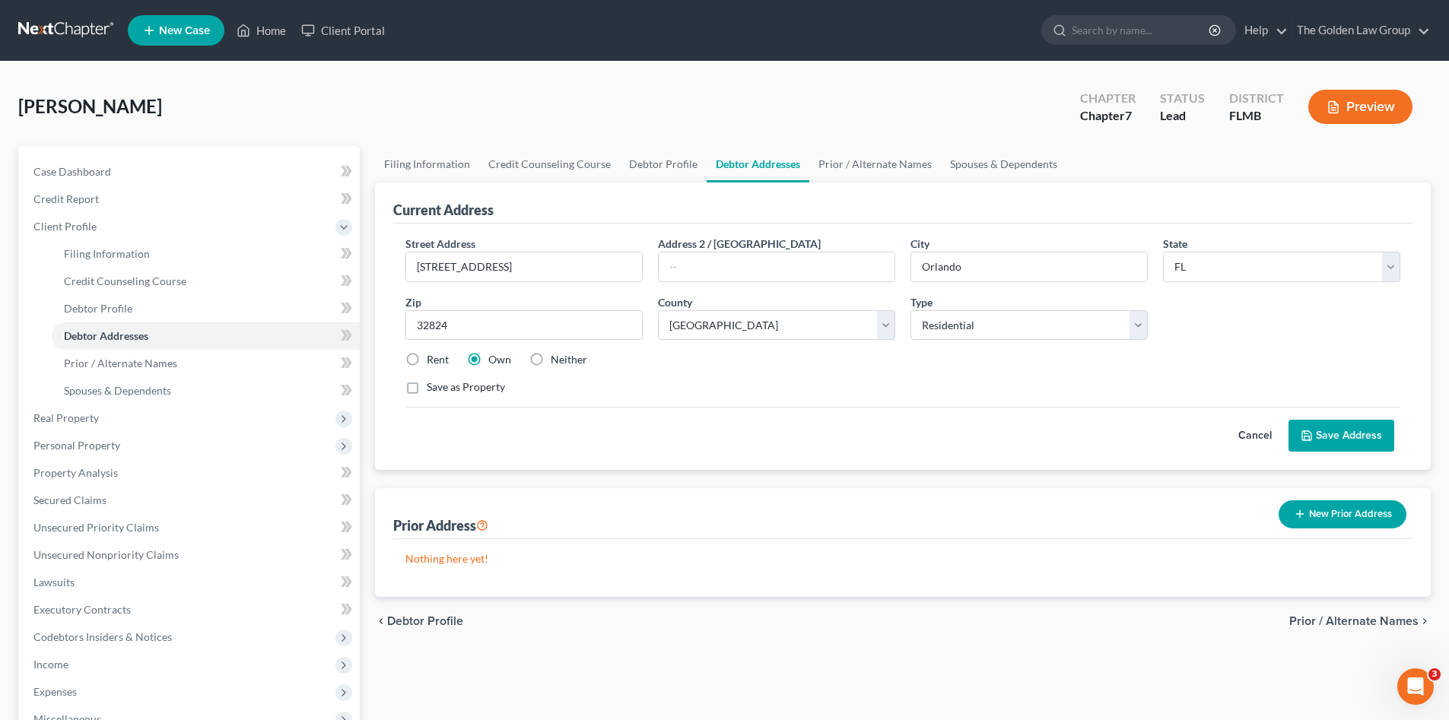
click at [551, 358] on label "Neither" at bounding box center [569, 359] width 37 height 15
click at [557, 358] on input "Neither" at bounding box center [562, 357] width 10 height 10
radio input "true"
click at [1308, 436] on icon at bounding box center [1306, 436] width 12 height 12
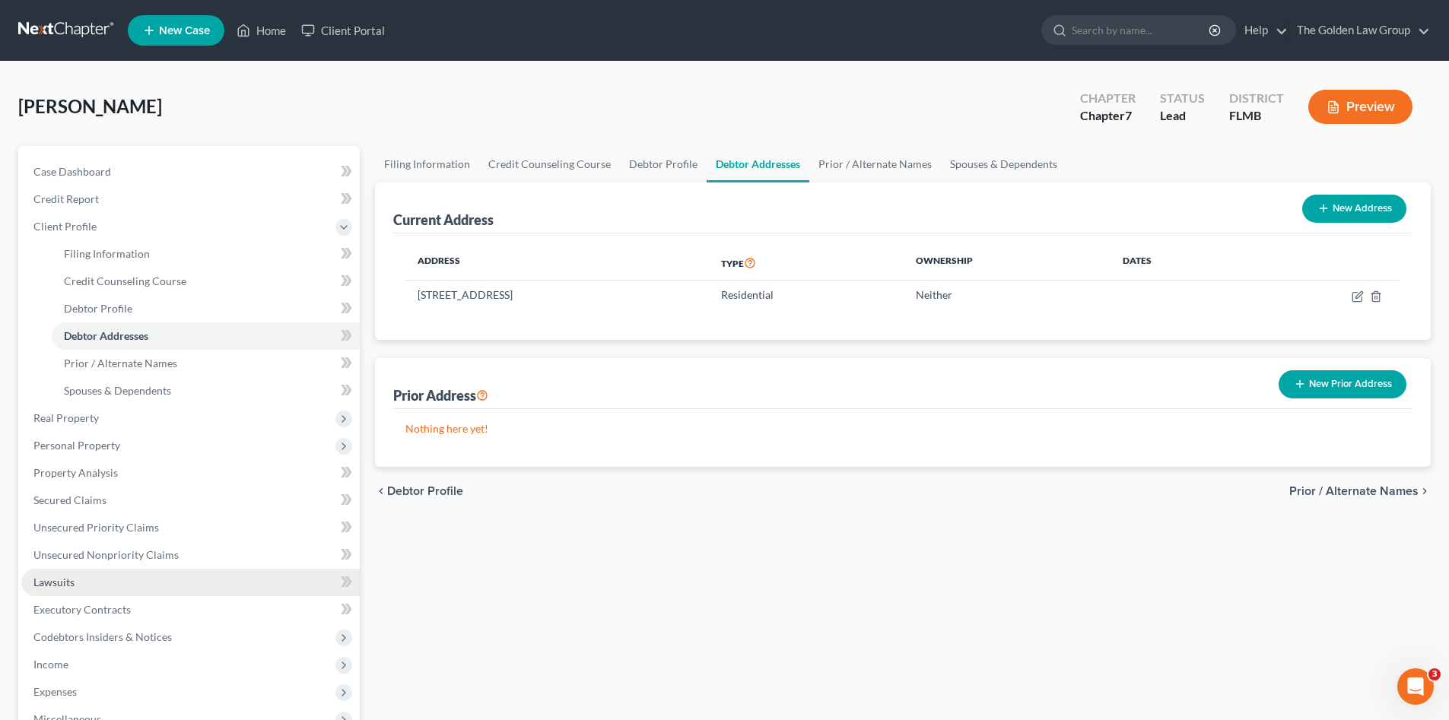
click at [92, 570] on link "Lawsuits" at bounding box center [190, 582] width 338 height 27
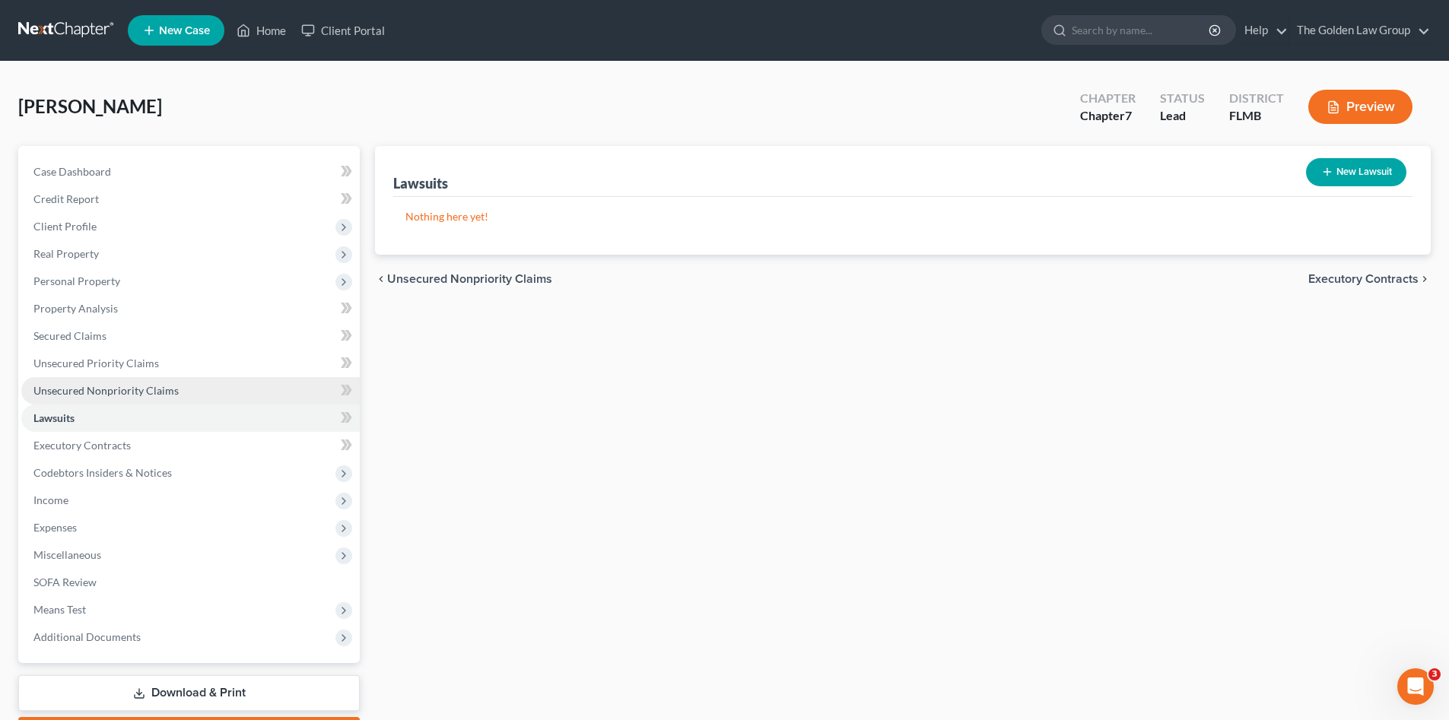
click at [156, 386] on span "Unsecured Nonpriority Claims" at bounding box center [105, 390] width 145 height 13
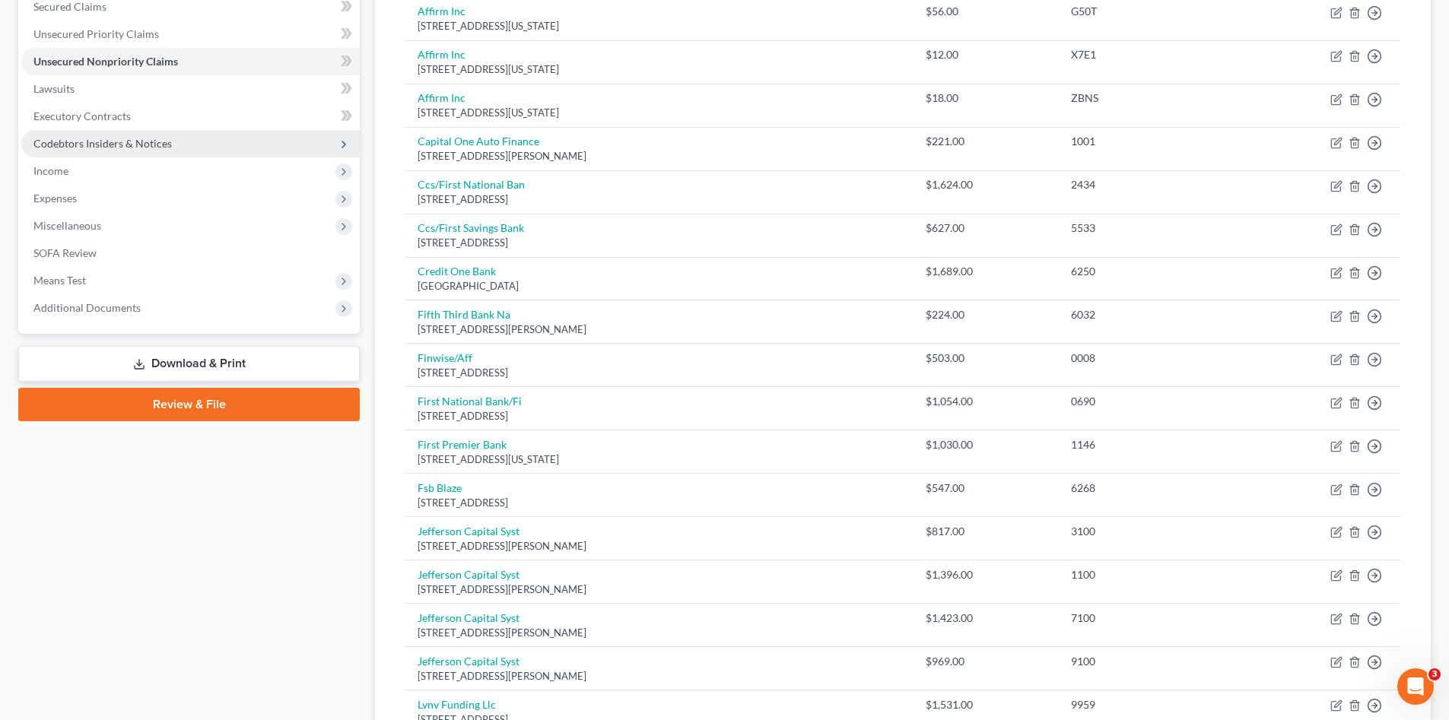
scroll to position [203, 0]
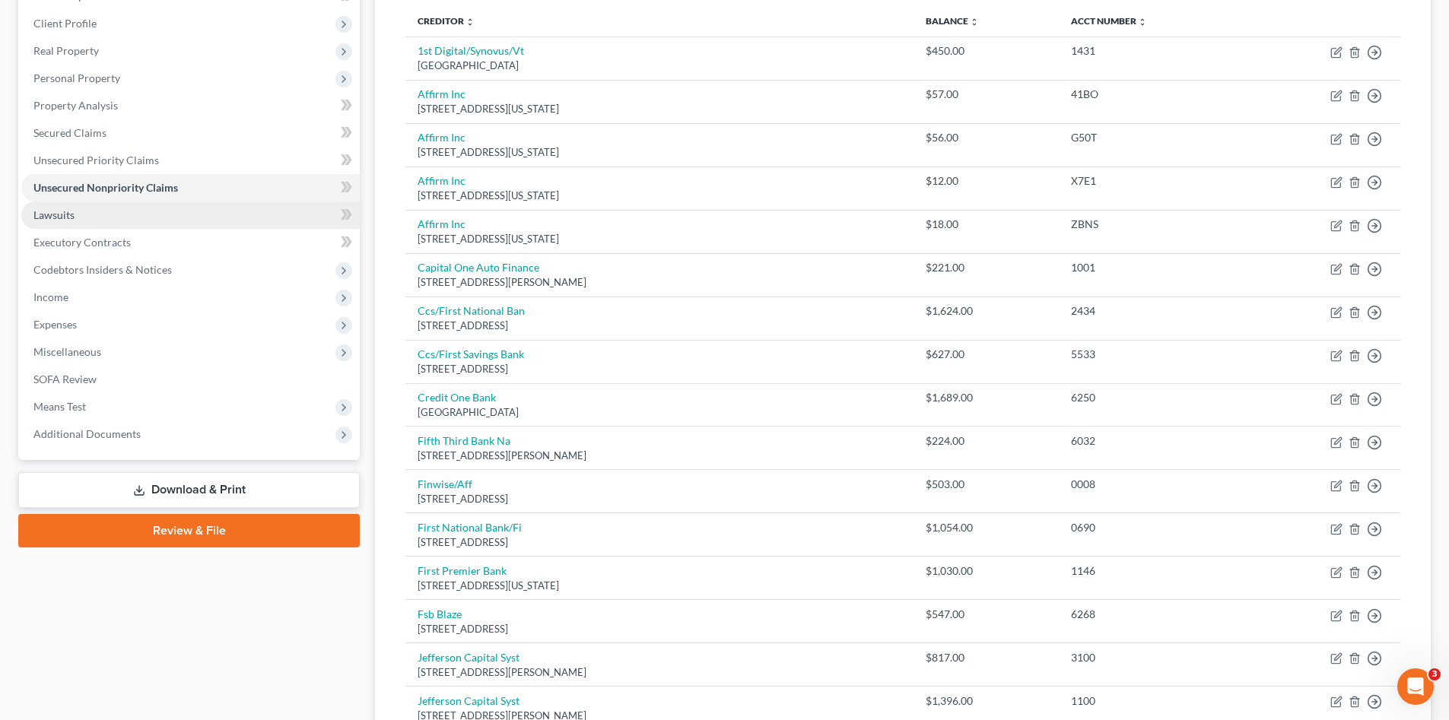
click at [77, 217] on link "Lawsuits" at bounding box center [190, 215] width 338 height 27
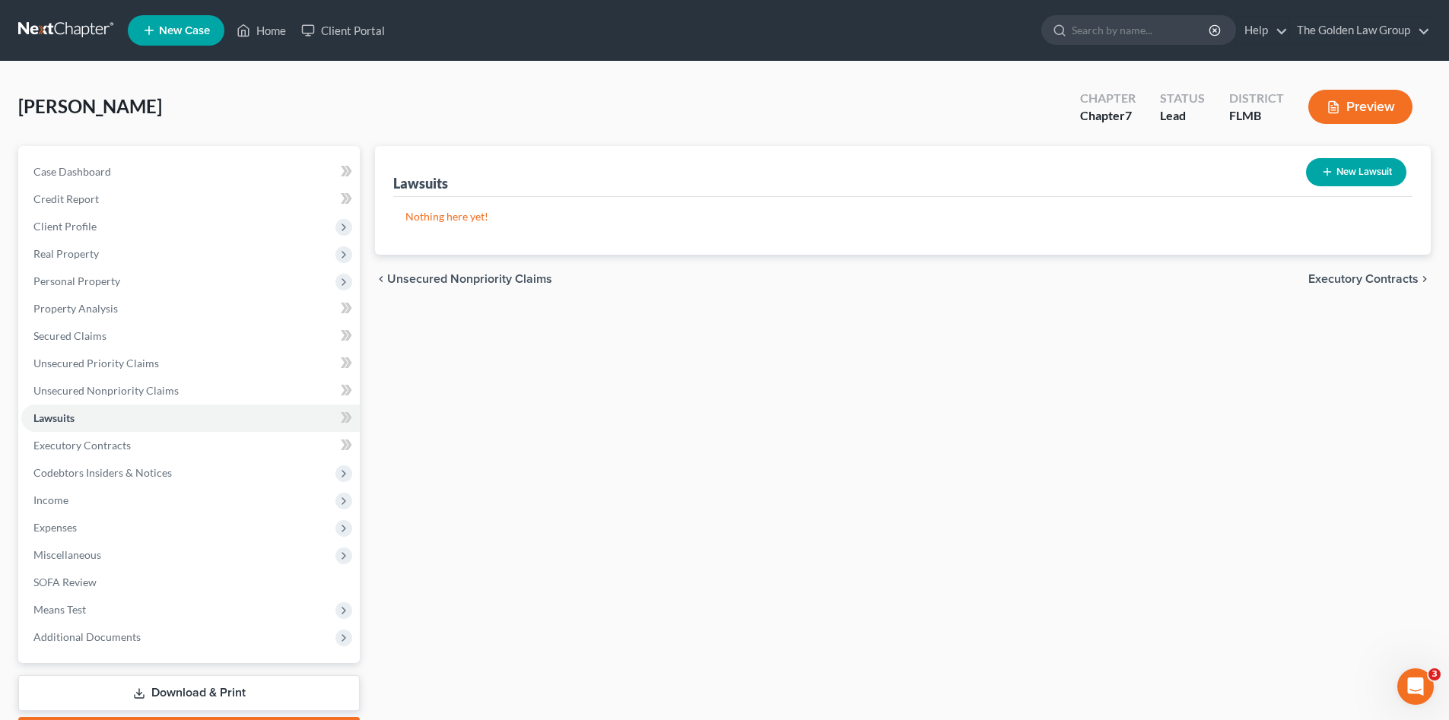
click at [1340, 176] on button "New Lawsuit" at bounding box center [1356, 172] width 100 height 28
select select "0"
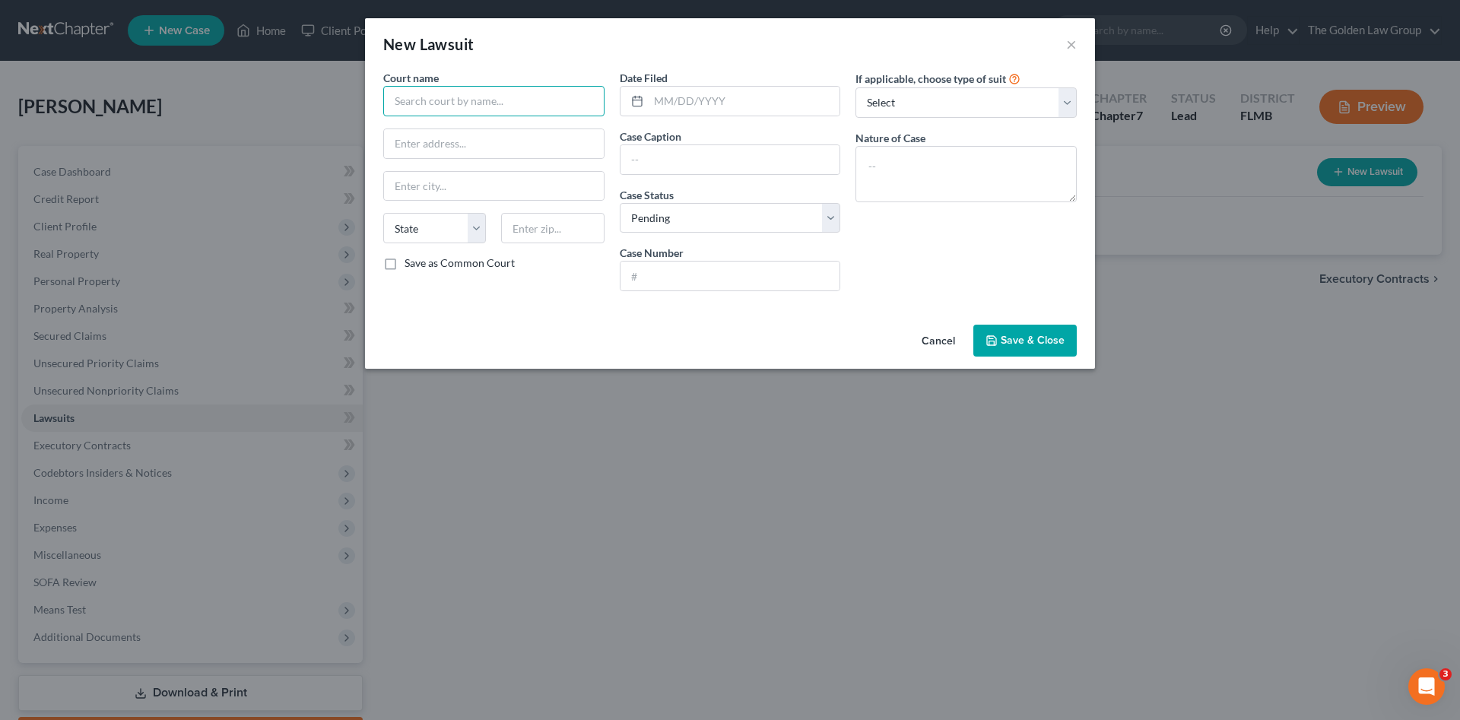
click at [460, 103] on input "text" at bounding box center [493, 101] width 221 height 30
click at [472, 125] on div "County Court Civil Division Orange County Florida" at bounding box center [497, 135] width 205 height 30
type input "County Court Civil Division Orange County Florida"
type input "425 N Orange Ave"
type input "Orlando"
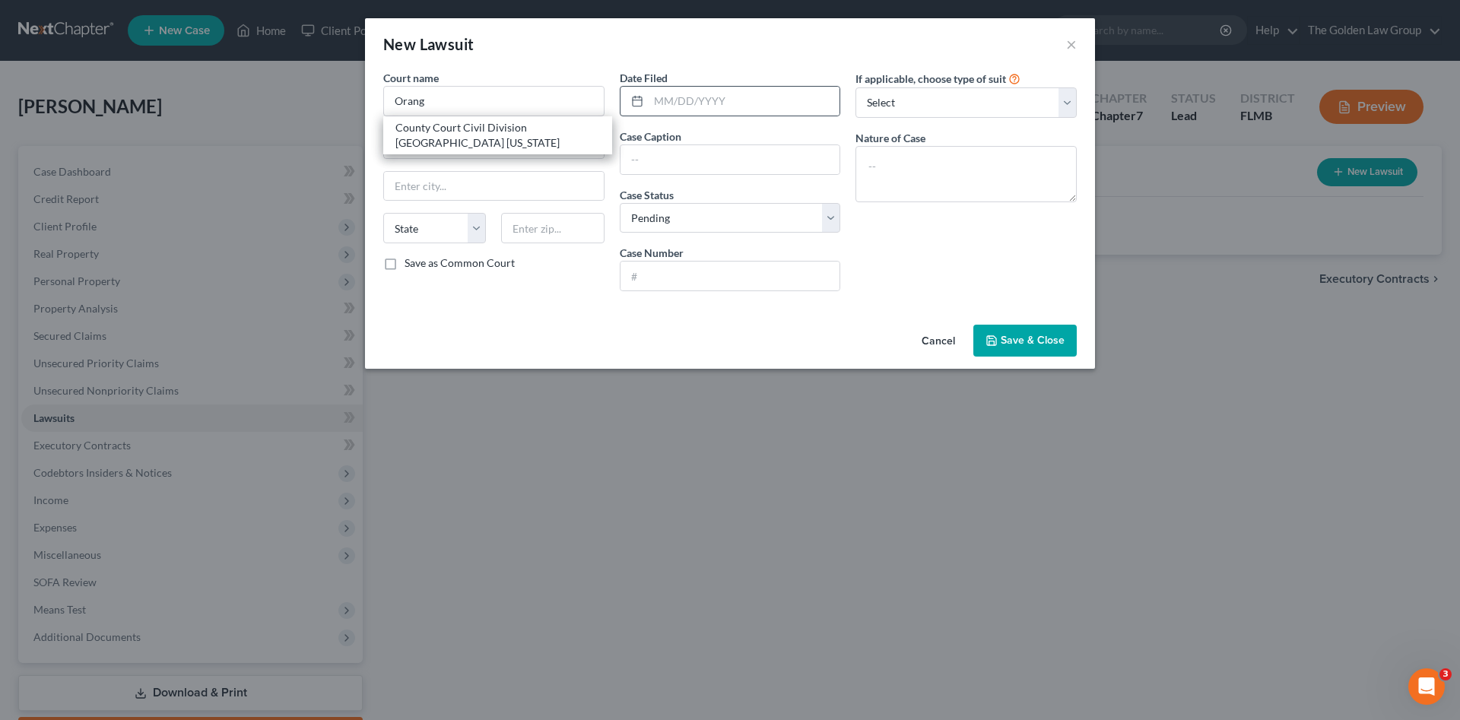
select select "9"
type input "32801"
click at [665, 98] on input "text" at bounding box center [745, 101] width 192 height 29
drag, startPoint x: 710, startPoint y: 89, endPoint x: 705, endPoint y: 99, distance: 11.2
click at [709, 90] on input "text" at bounding box center [745, 101] width 192 height 29
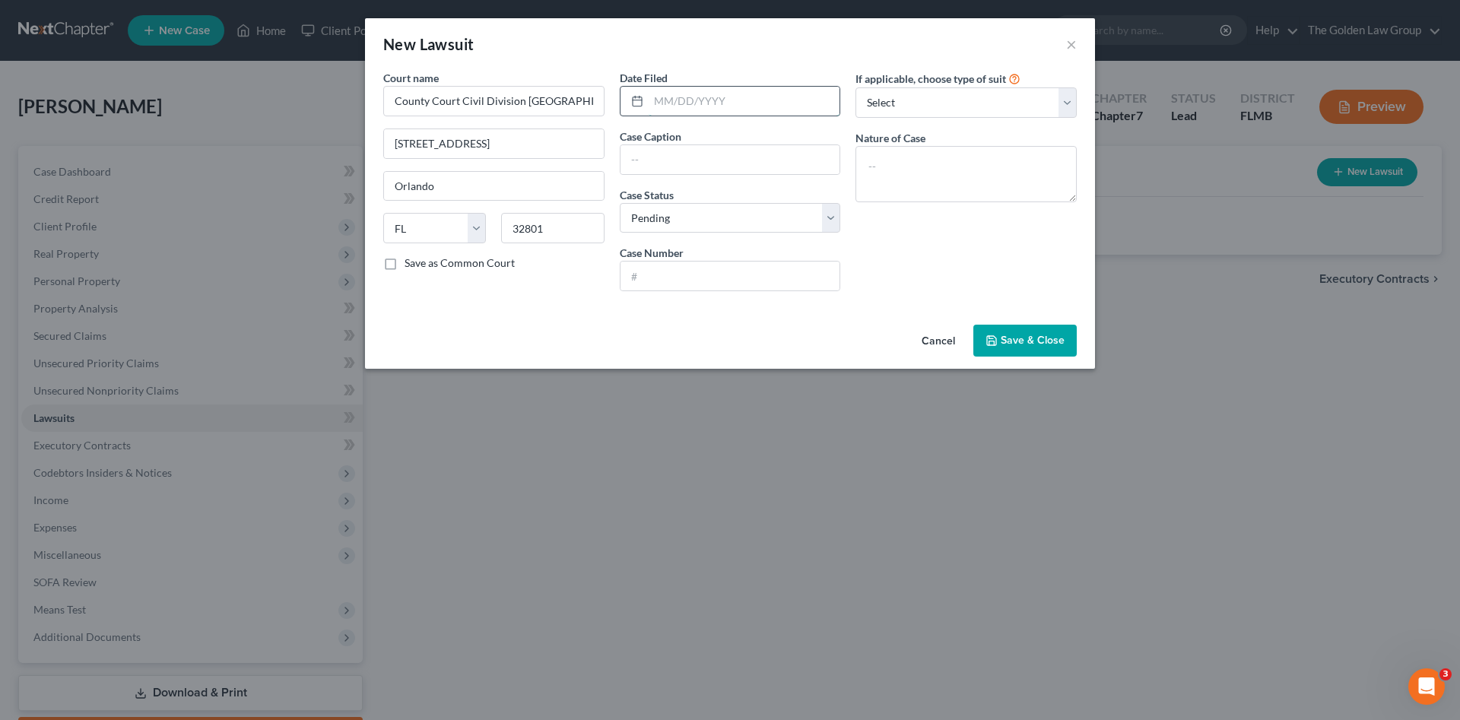
click at [705, 99] on input "text" at bounding box center [745, 101] width 192 height 29
type input "03/26/2025"
type input "LVNV Funding vs. Felix Aviles"
click at [669, 275] on input "text" at bounding box center [731, 276] width 220 height 29
click at [692, 279] on input "text" at bounding box center [731, 276] width 220 height 29
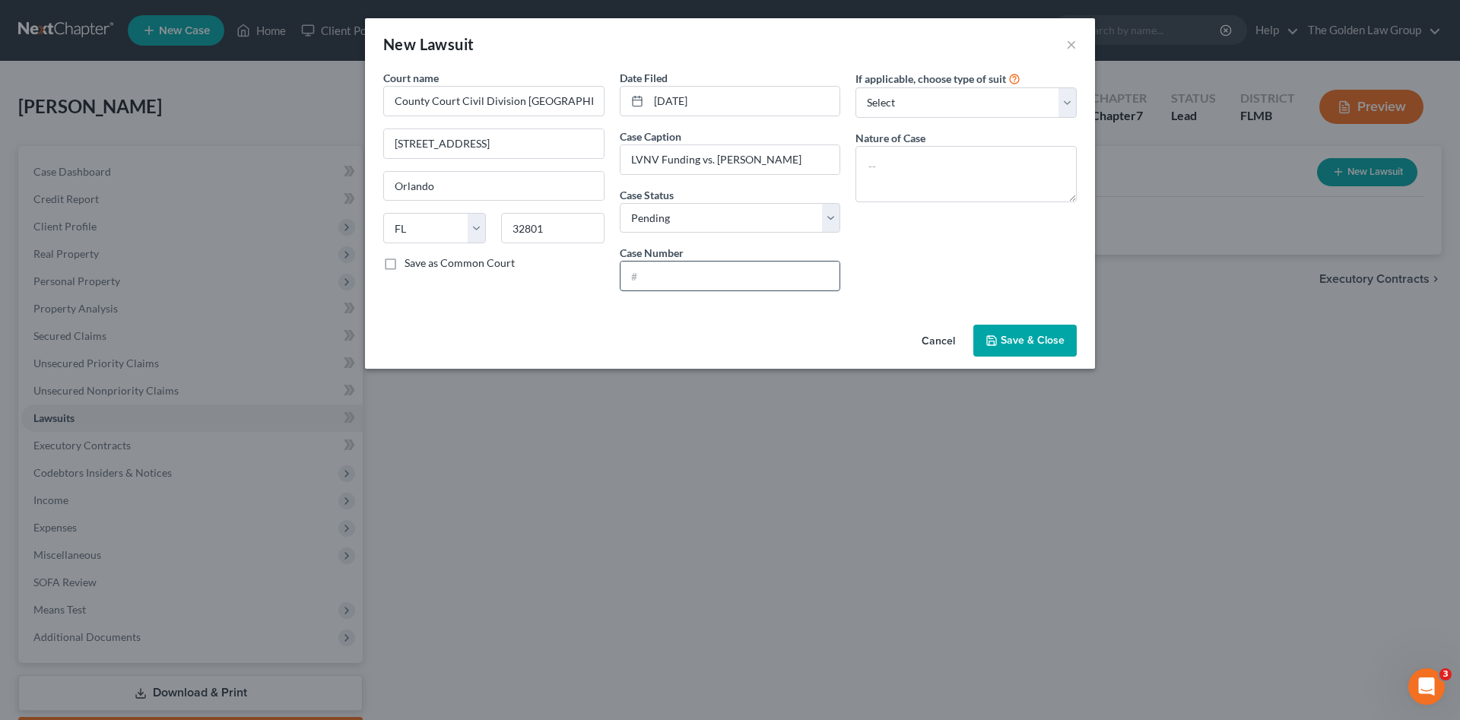
paste input "25SC008851"
click at [642, 275] on input "25SC008851" at bounding box center [731, 276] width 220 height 29
type input "25-SC-008851"
click at [943, 185] on textarea at bounding box center [966, 174] width 221 height 56
paste textarea "SC - Small Claims $501 - $2,500"
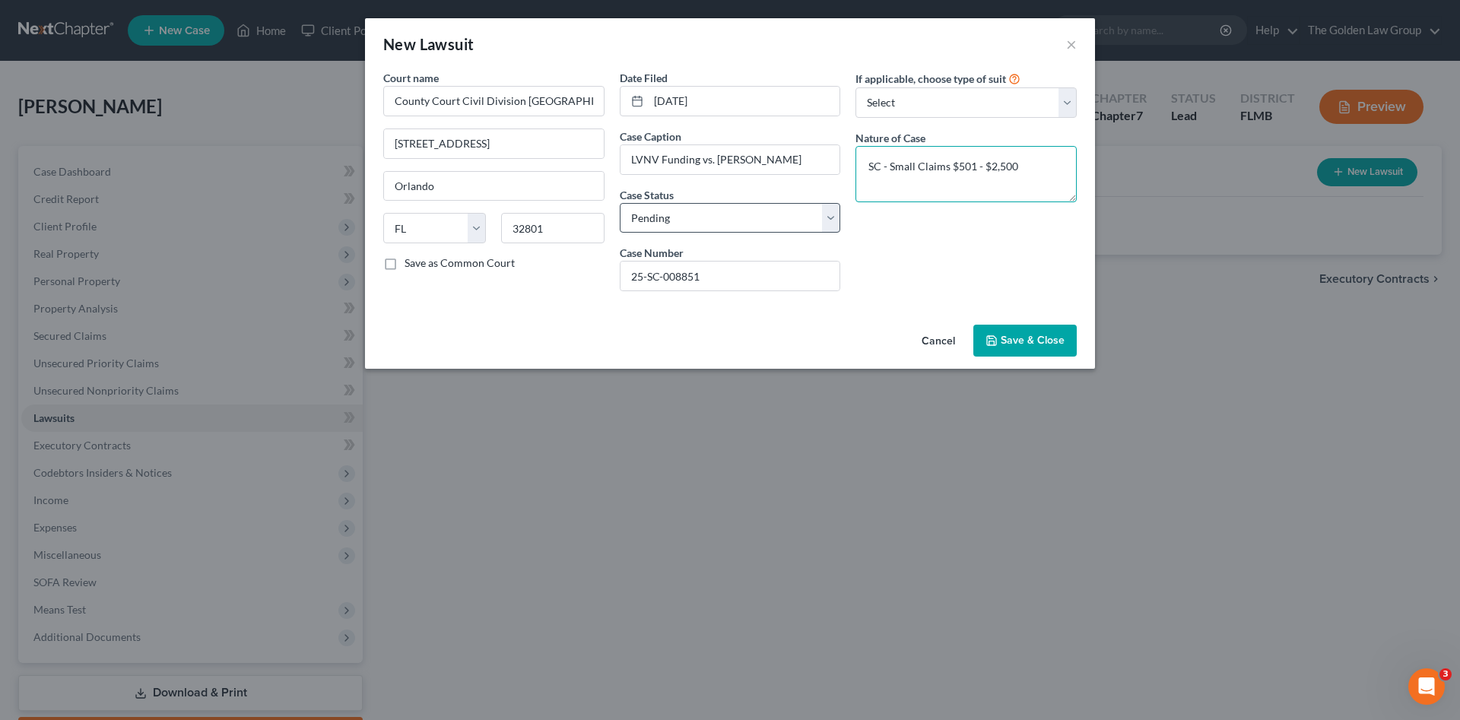
type textarea "SC - Small Claims $501 - $2,500"
click at [747, 211] on select "Select Pending On Appeal Concluded" at bounding box center [730, 218] width 221 height 30
select select "2"
click at [620, 203] on select "Select Pending On Appeal Concluded" at bounding box center [730, 218] width 221 height 30
click at [1026, 336] on span "Save & Close" at bounding box center [1033, 340] width 64 height 13
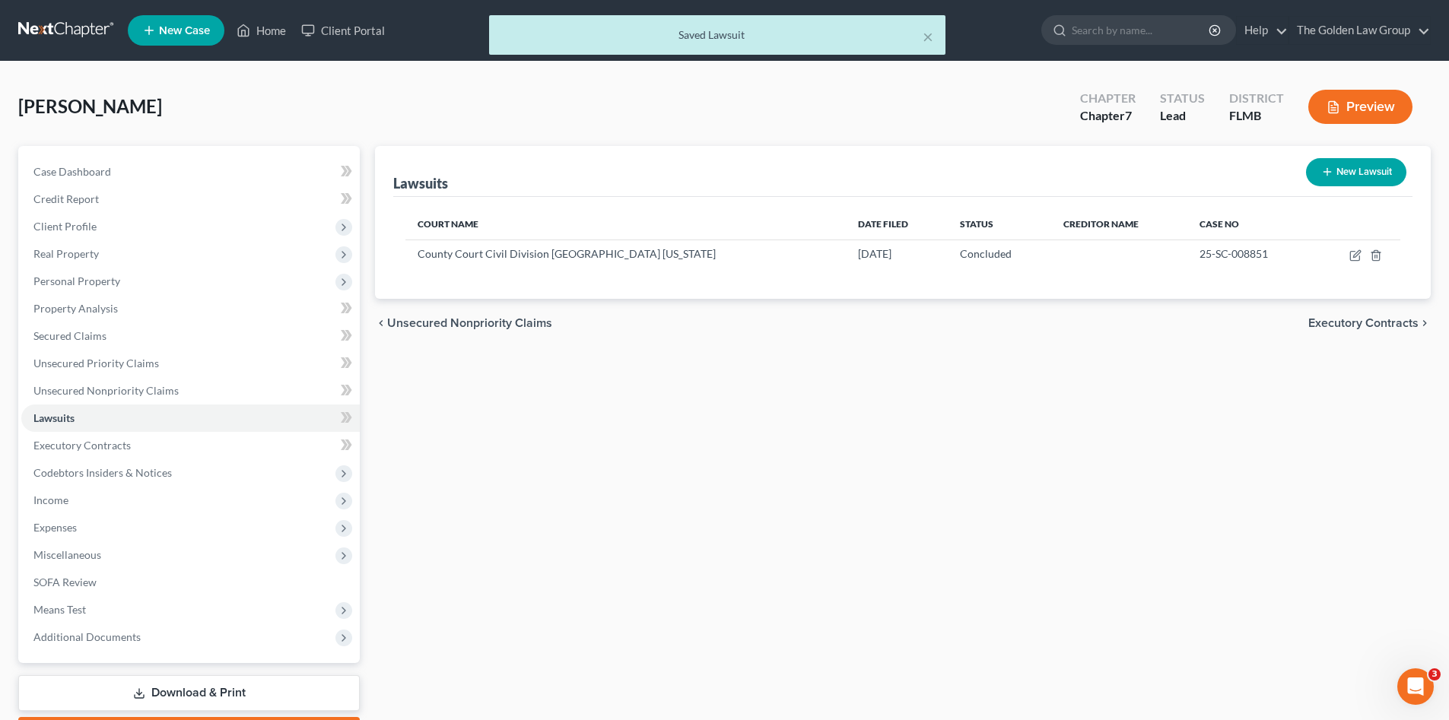
click at [1344, 173] on button "New Lawsuit" at bounding box center [1356, 172] width 100 height 28
select select "0"
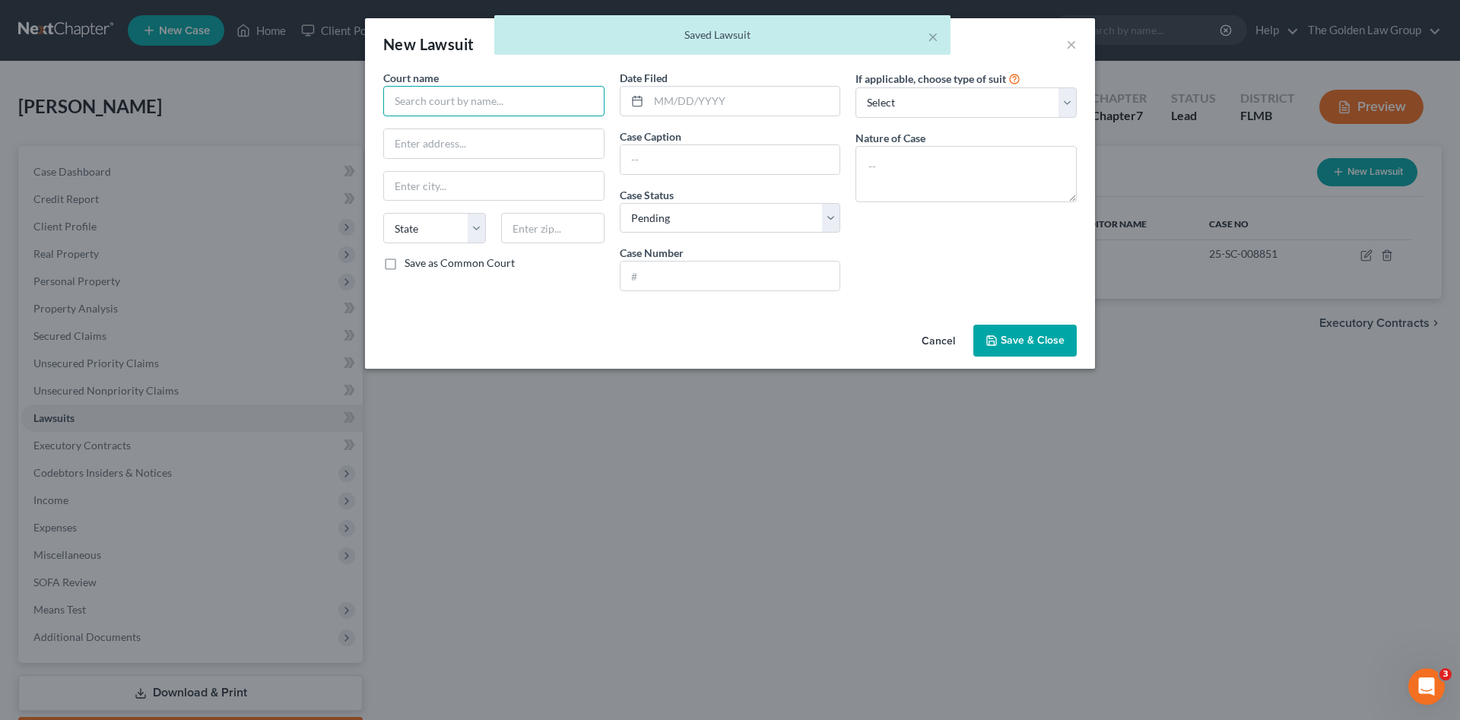
click at [455, 103] on input "text" at bounding box center [493, 101] width 221 height 30
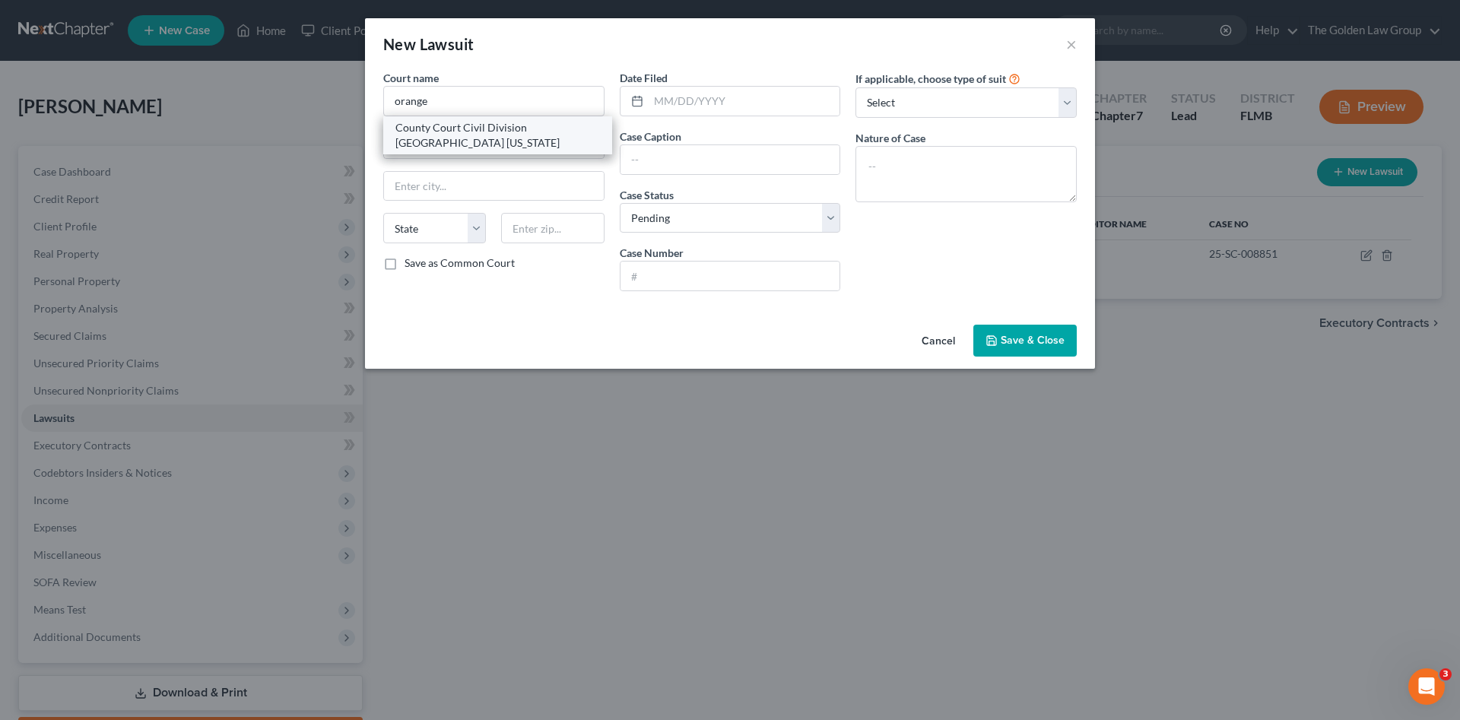
click at [474, 136] on div "County Court Civil Division Orange County Florida" at bounding box center [497, 135] width 205 height 30
type input "County Court Civil Division Orange County Florida"
type input "425 N Orange Ave"
type input "Orlando"
select select "9"
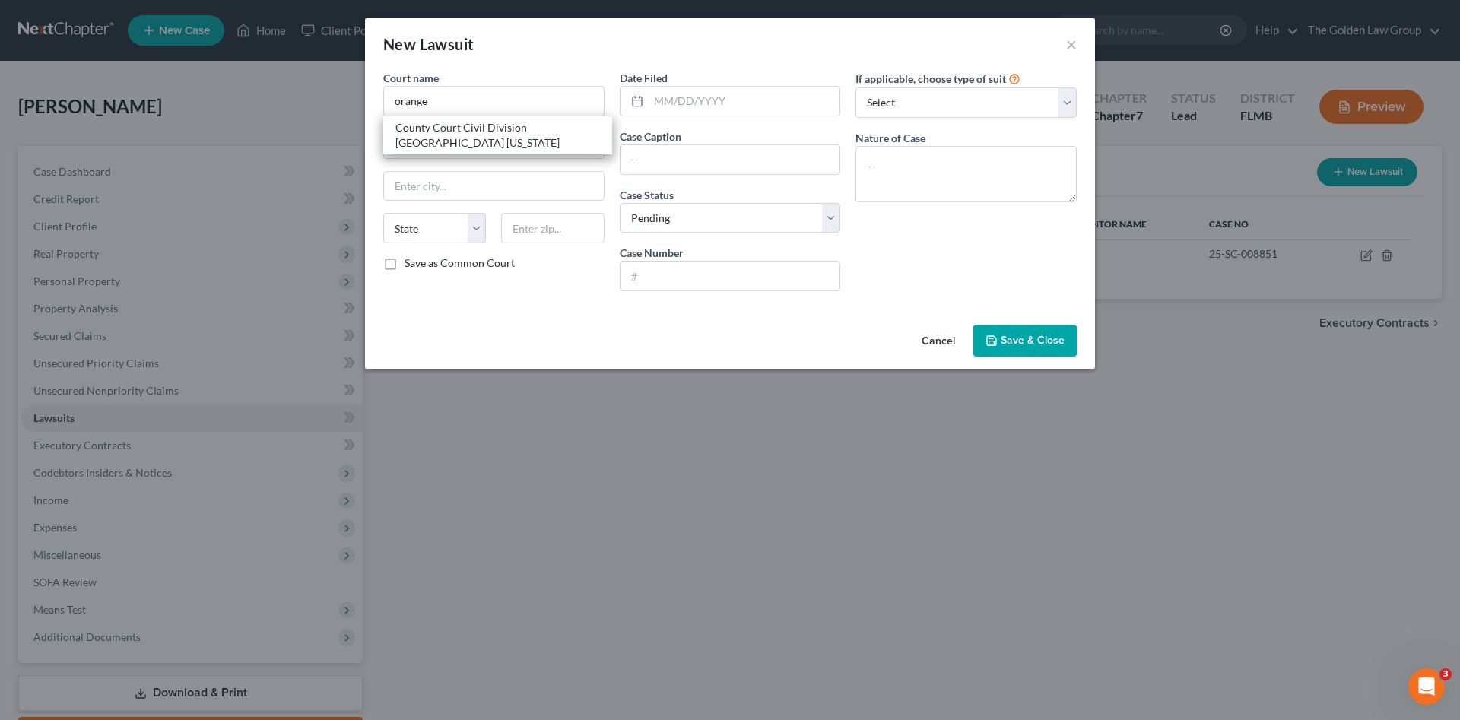
type input "32801"
click at [681, 105] on input "text" at bounding box center [745, 101] width 192 height 29
click at [937, 338] on button "Cancel" at bounding box center [939, 341] width 58 height 30
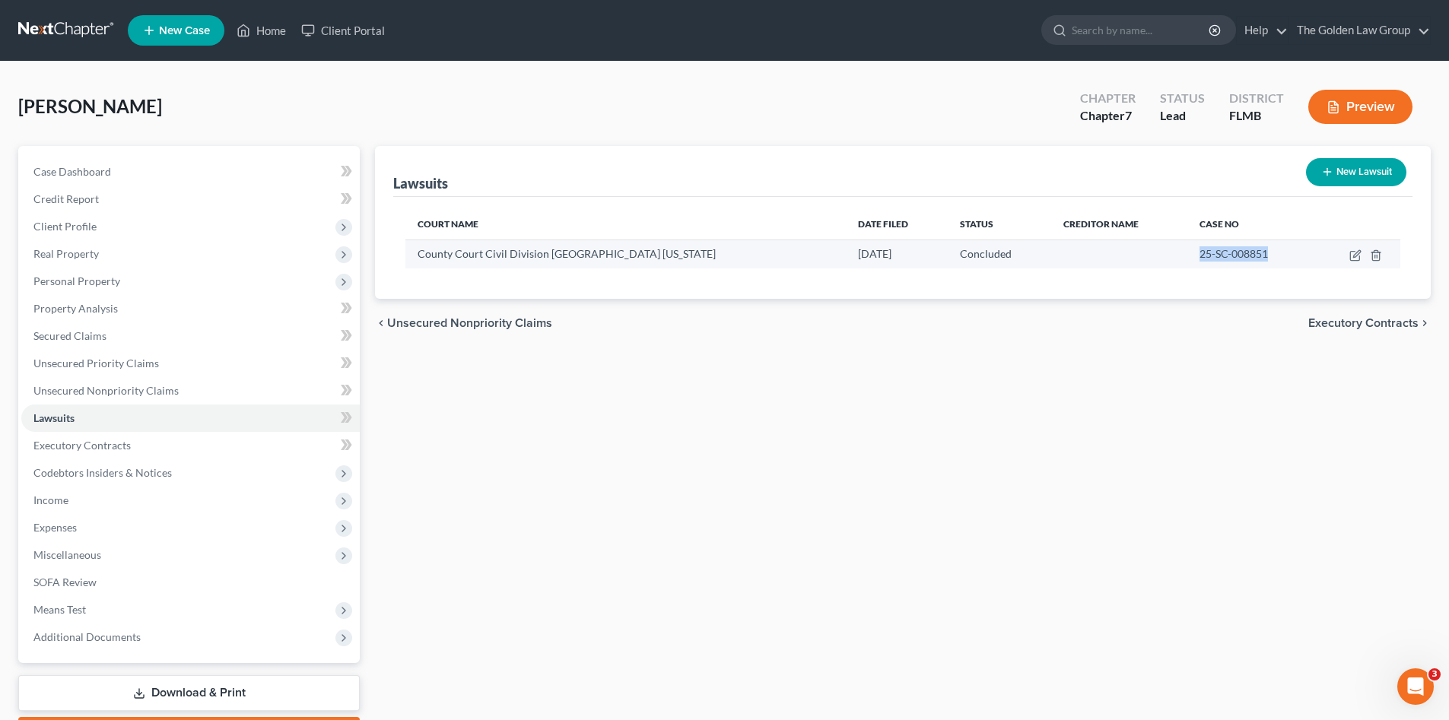
drag, startPoint x: 1187, startPoint y: 234, endPoint x: 1177, endPoint y: 259, distance: 27.0
click at [1187, 259] on td "25-SC-008851" at bounding box center [1250, 254] width 127 height 29
copy span "25-SC-008851"
click at [1339, 172] on button "New Lawsuit" at bounding box center [1356, 172] width 100 height 28
select select "0"
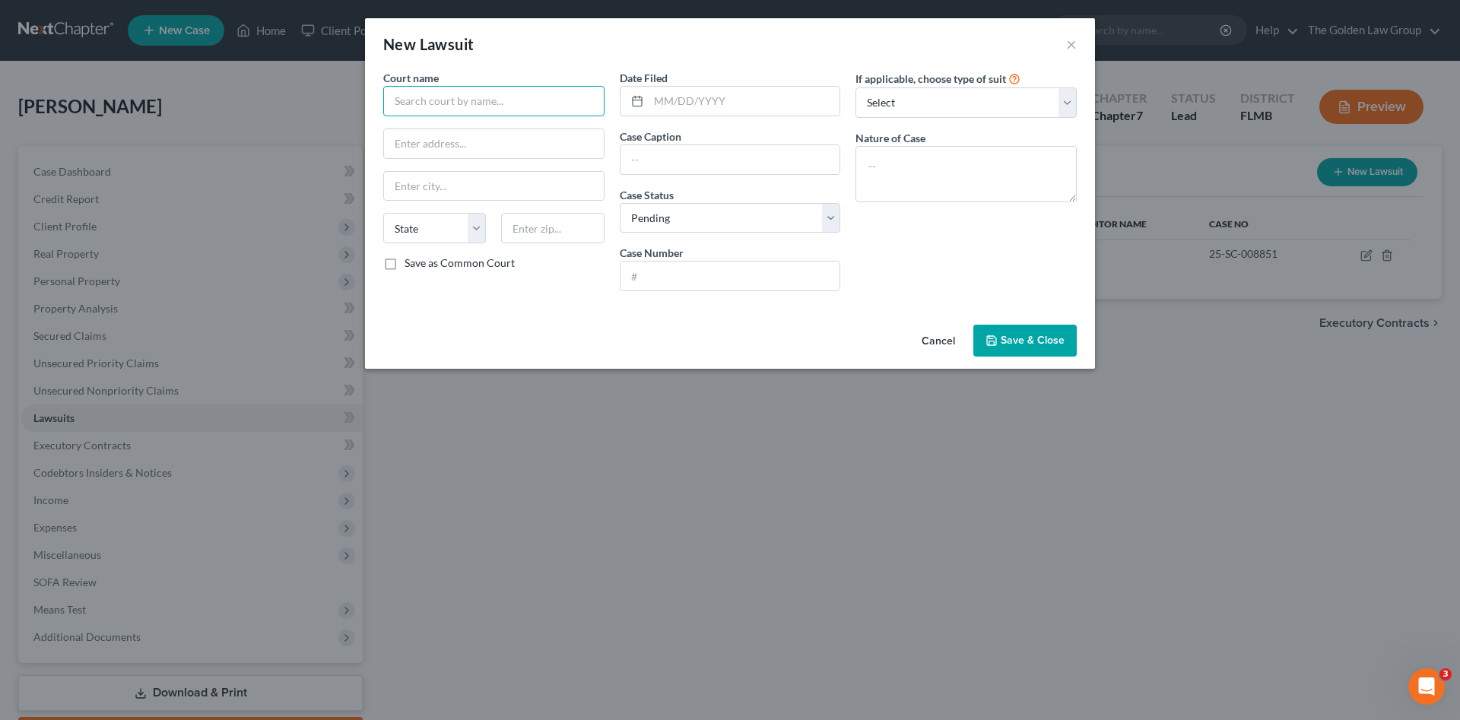
click at [468, 100] on input "text" at bounding box center [493, 101] width 221 height 30
click at [492, 137] on div "County Court Civil Division Orange County Florida" at bounding box center [497, 135] width 205 height 30
type input "County Court Civil Division Orange County Florida"
type input "425 N Orange Ave"
type input "Orlando"
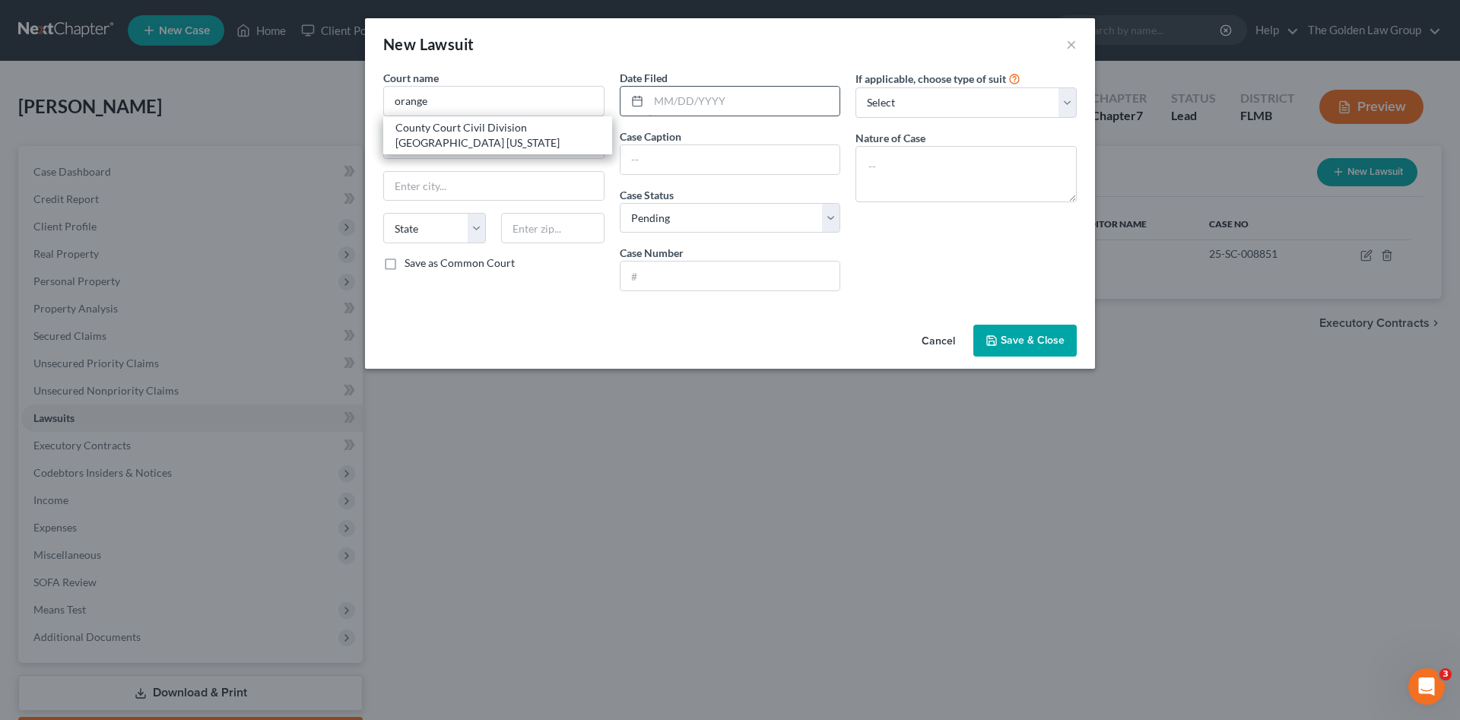
select select "9"
type input "32801"
click at [684, 106] on input "text" at bounding box center [745, 101] width 192 height 29
click at [678, 103] on input "05/830/2025" at bounding box center [745, 101] width 192 height 29
type input "05/30/2025"
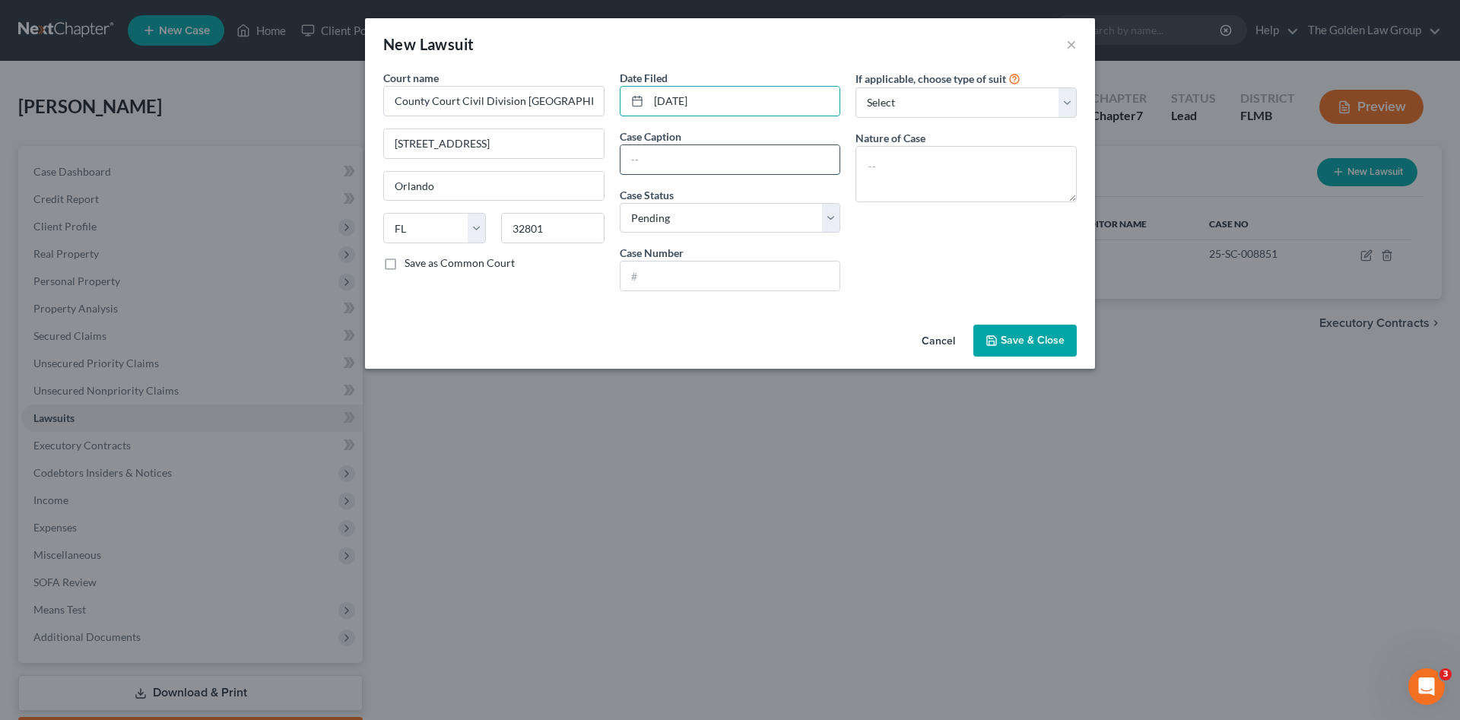
click at [684, 154] on input "text" at bounding box center [731, 159] width 220 height 29
click at [691, 156] on input "text" at bounding box center [731, 159] width 220 height 29
type input "LVNV Funding LLC vs. Felix Aviles"
click at [659, 265] on input "text" at bounding box center [731, 276] width 220 height 29
paste input "25SC016151"
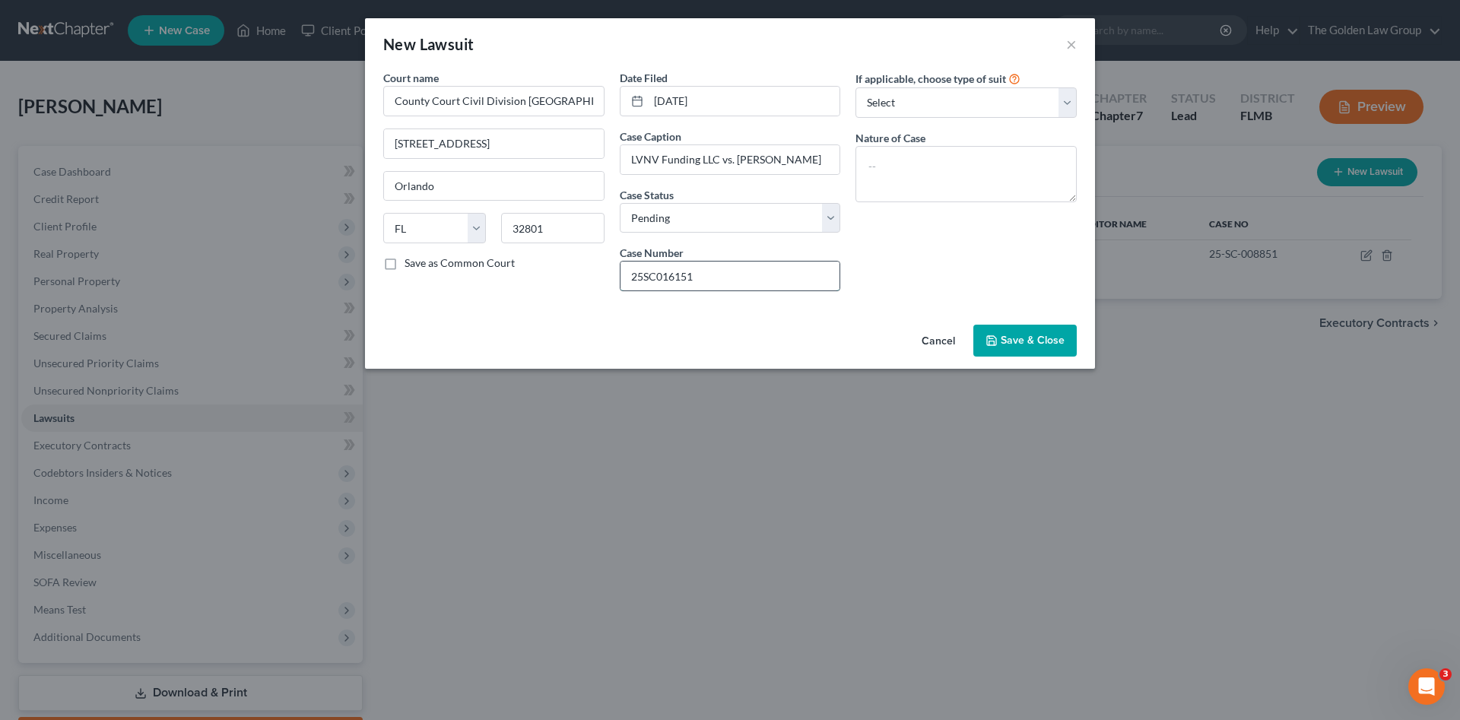
click at [644, 278] on input "25SC016151" at bounding box center [731, 276] width 220 height 29
type input "25-SC-016151"
click at [899, 184] on textarea at bounding box center [966, 174] width 221 height 56
paste textarea "SC - Small Claims $501 - $2,500"
type textarea "SC - Small Claims $501 - $2,500"
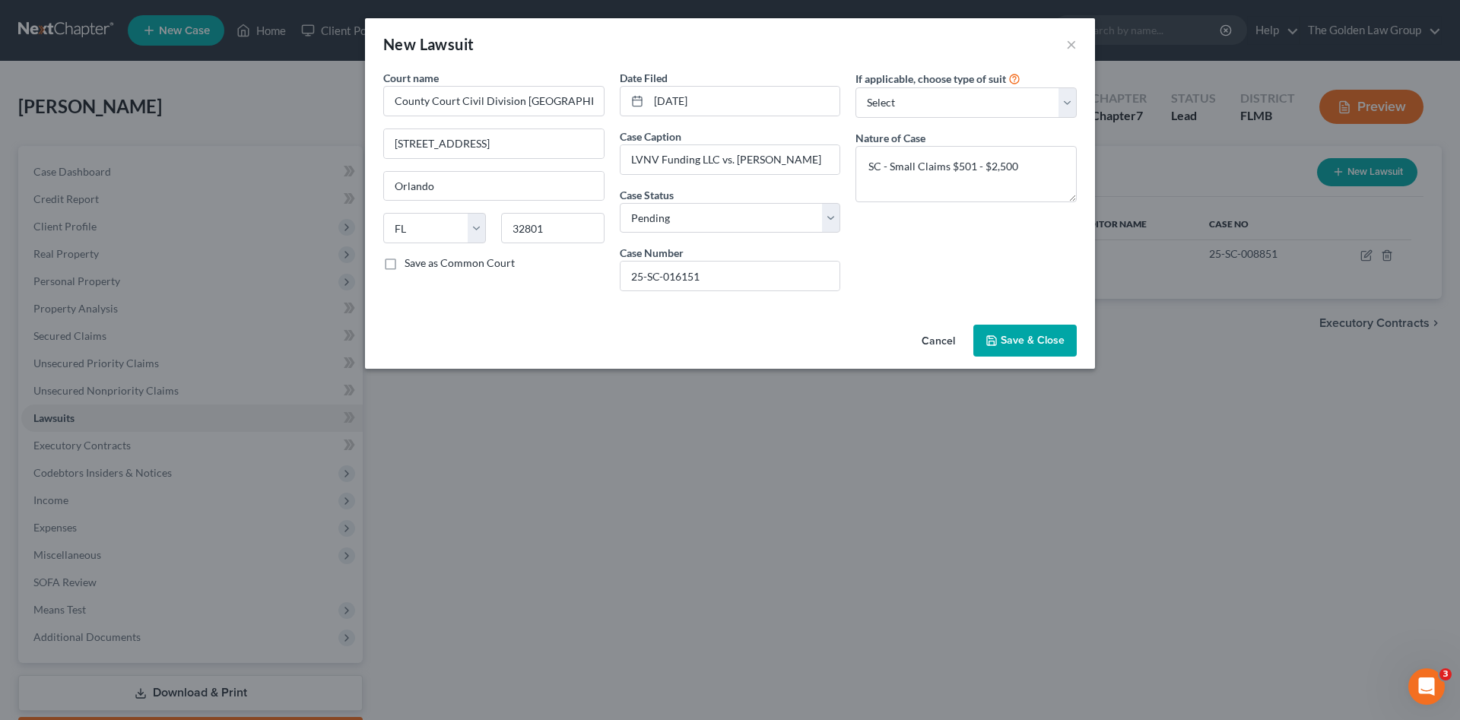
click at [1051, 333] on button "Save & Close" at bounding box center [1024, 341] width 103 height 32
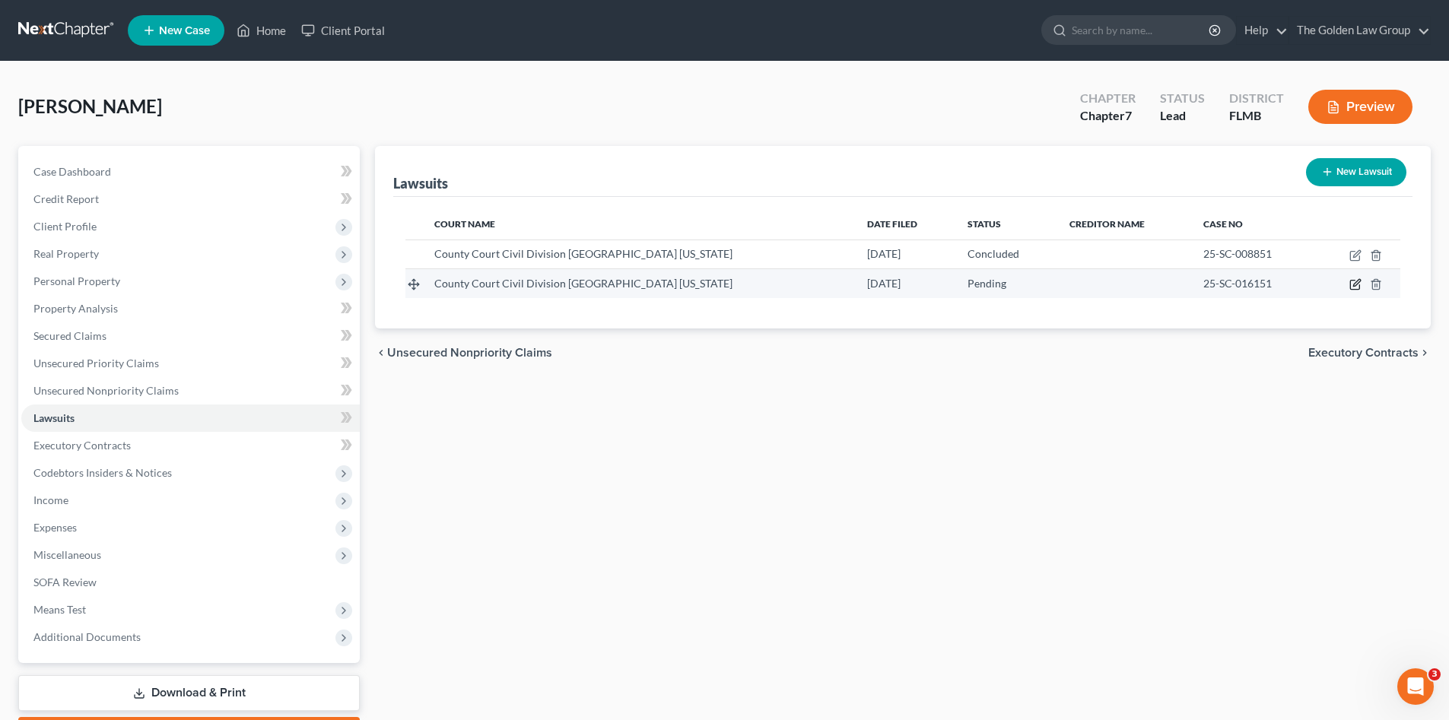
click at [1354, 283] on icon "button" at bounding box center [1355, 284] width 12 height 12
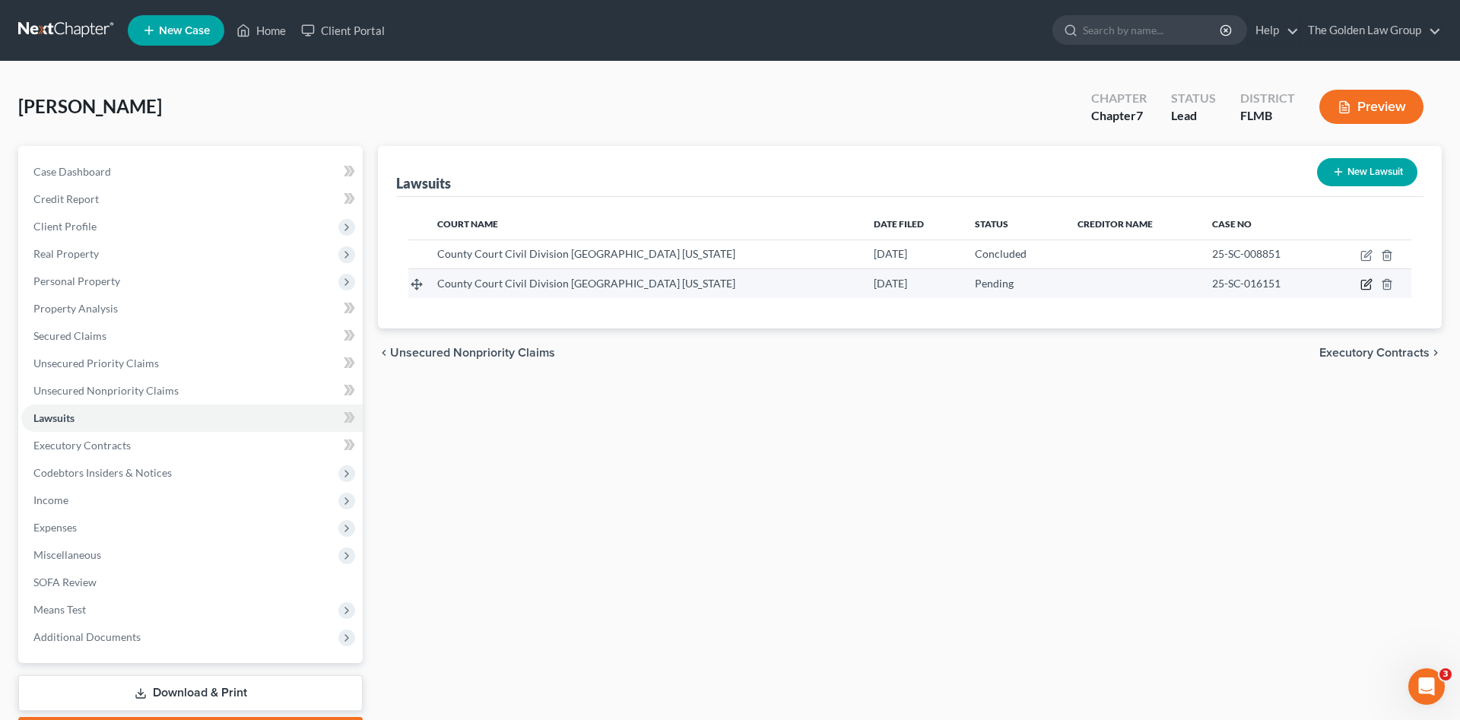
select select "9"
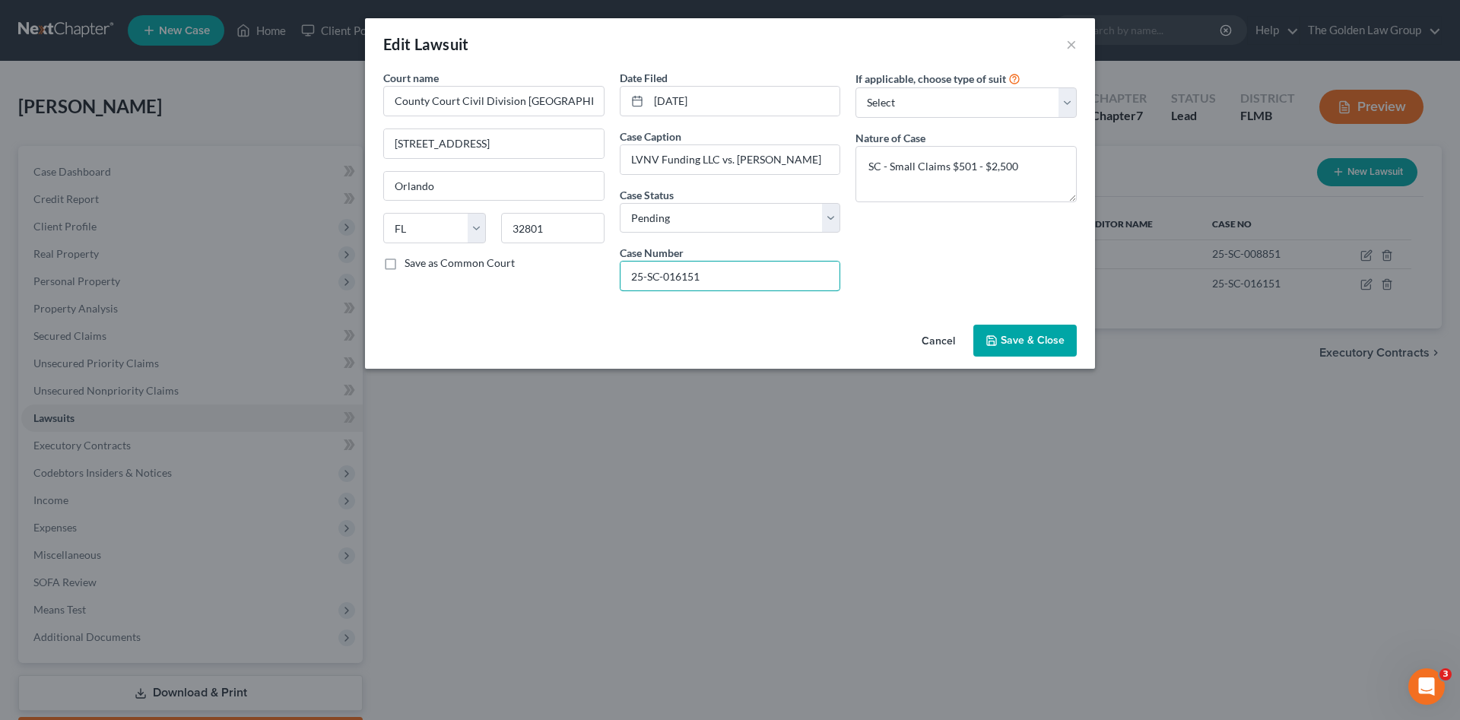
drag, startPoint x: 697, startPoint y: 282, endPoint x: 586, endPoint y: 271, distance: 111.6
click at [586, 271] on div "Court name * County Court Civil Division Orange County Florida 425 N Orange Ave…" at bounding box center [730, 186] width 709 height 233
click at [695, 227] on select "Select Pending On Appeal Concluded" at bounding box center [730, 218] width 221 height 30
select select "2"
click at [620, 203] on select "Select Pending On Appeal Concluded" at bounding box center [730, 218] width 221 height 30
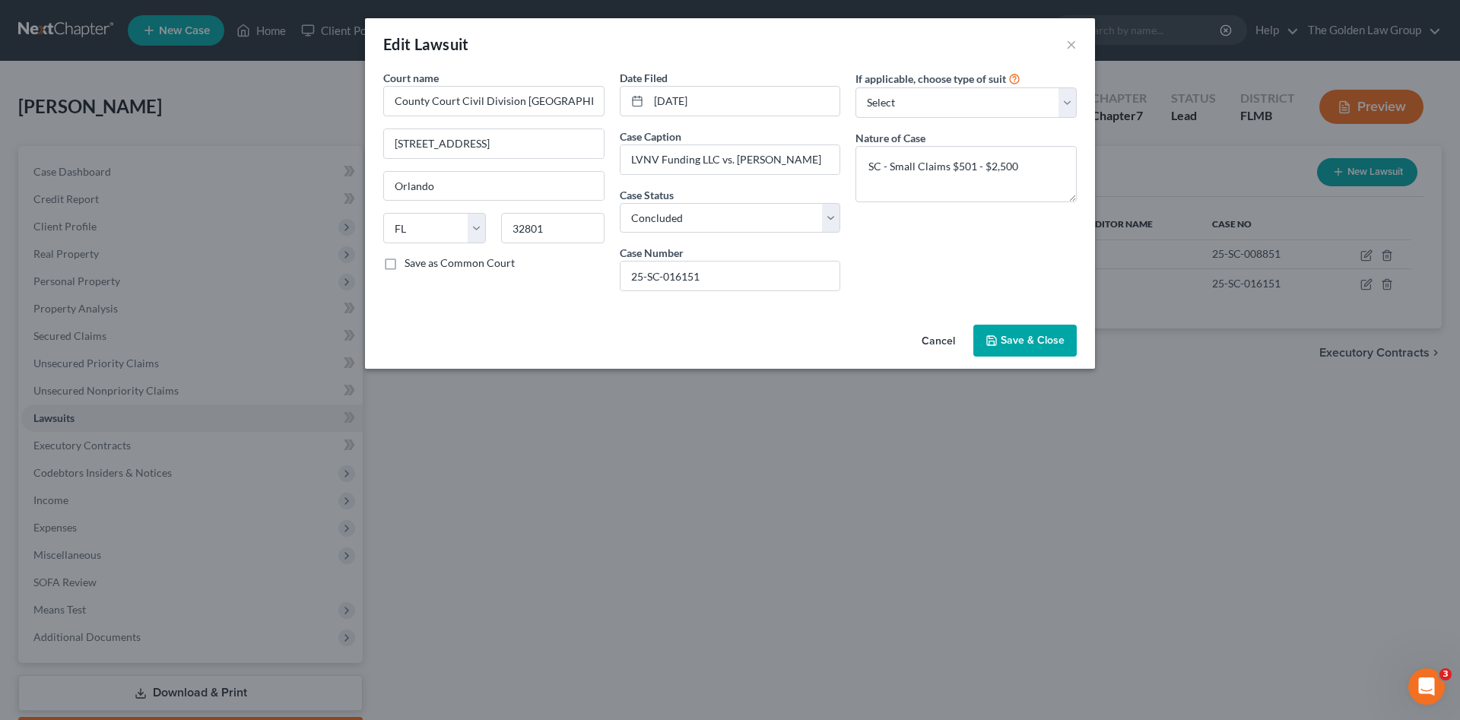
click at [1006, 341] on span "Save & Close" at bounding box center [1033, 340] width 64 height 13
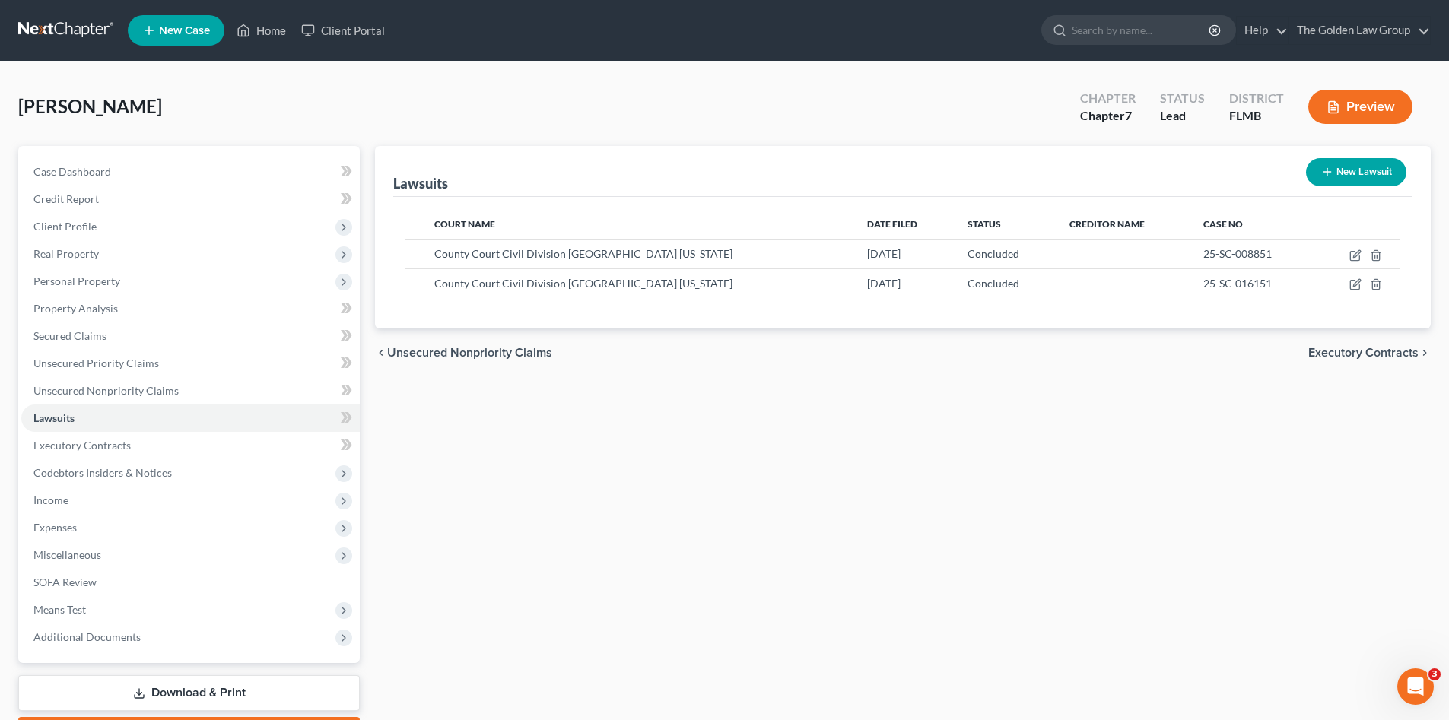
click at [1343, 178] on button "New Lawsuit" at bounding box center [1356, 172] width 100 height 28
select select "0"
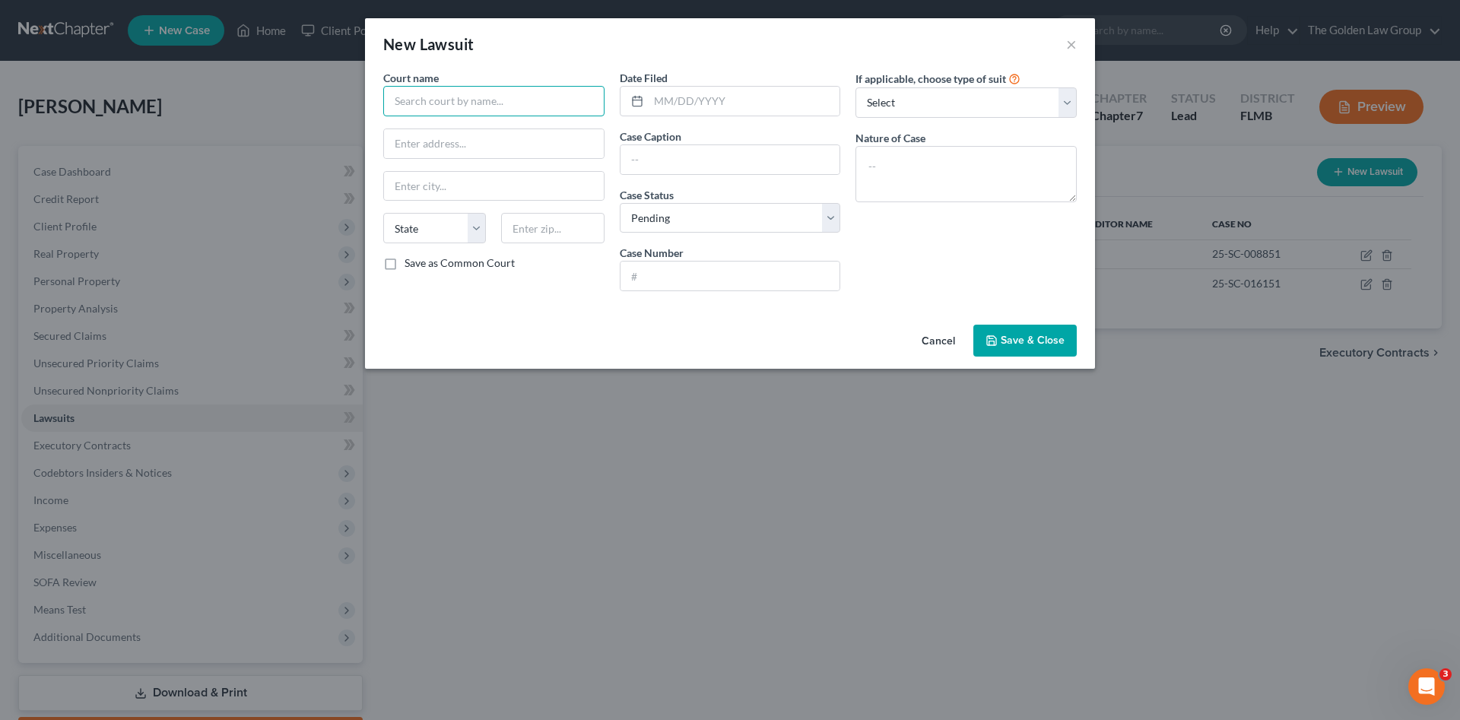
click at [471, 106] on input "text" at bounding box center [493, 101] width 221 height 30
drag, startPoint x: 478, startPoint y: 132, endPoint x: 683, endPoint y: 125, distance: 205.4
click at [491, 132] on div "County Court Civil Division Orange County Florida" at bounding box center [497, 135] width 205 height 30
type input "County Court Civil Division Orange County Florida"
type input "425 N Orange Ave"
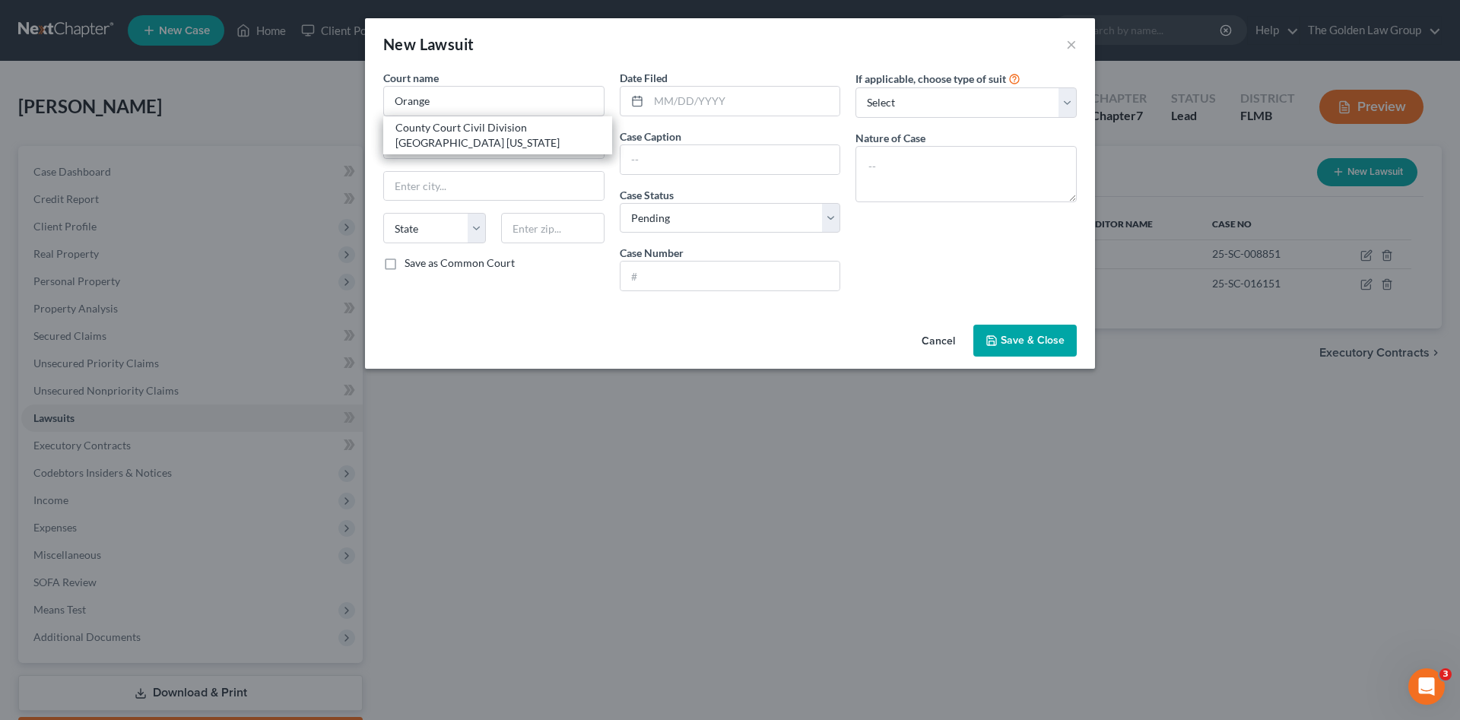
type input "Orlando"
select select "9"
type input "32801"
click at [686, 108] on input "text" at bounding box center [745, 101] width 192 height 29
type input "05/30/2025"
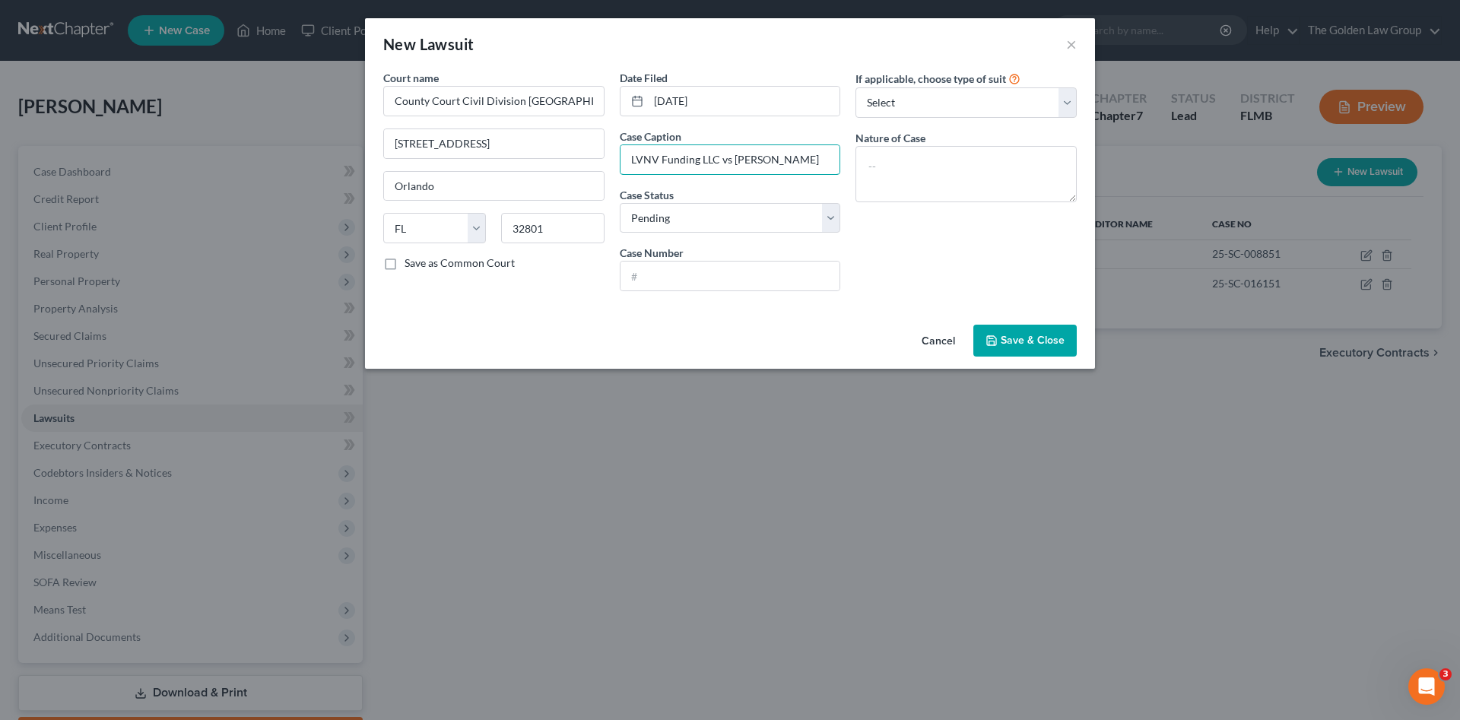
type input "LVNV Funding LLC vs Felix Aviles"
click at [737, 274] on input "text" at bounding box center [731, 276] width 220 height 29
paste input "25SC016265"
click at [646, 274] on input "25SC016265" at bounding box center [731, 276] width 220 height 29
type input "25-SC-016265"
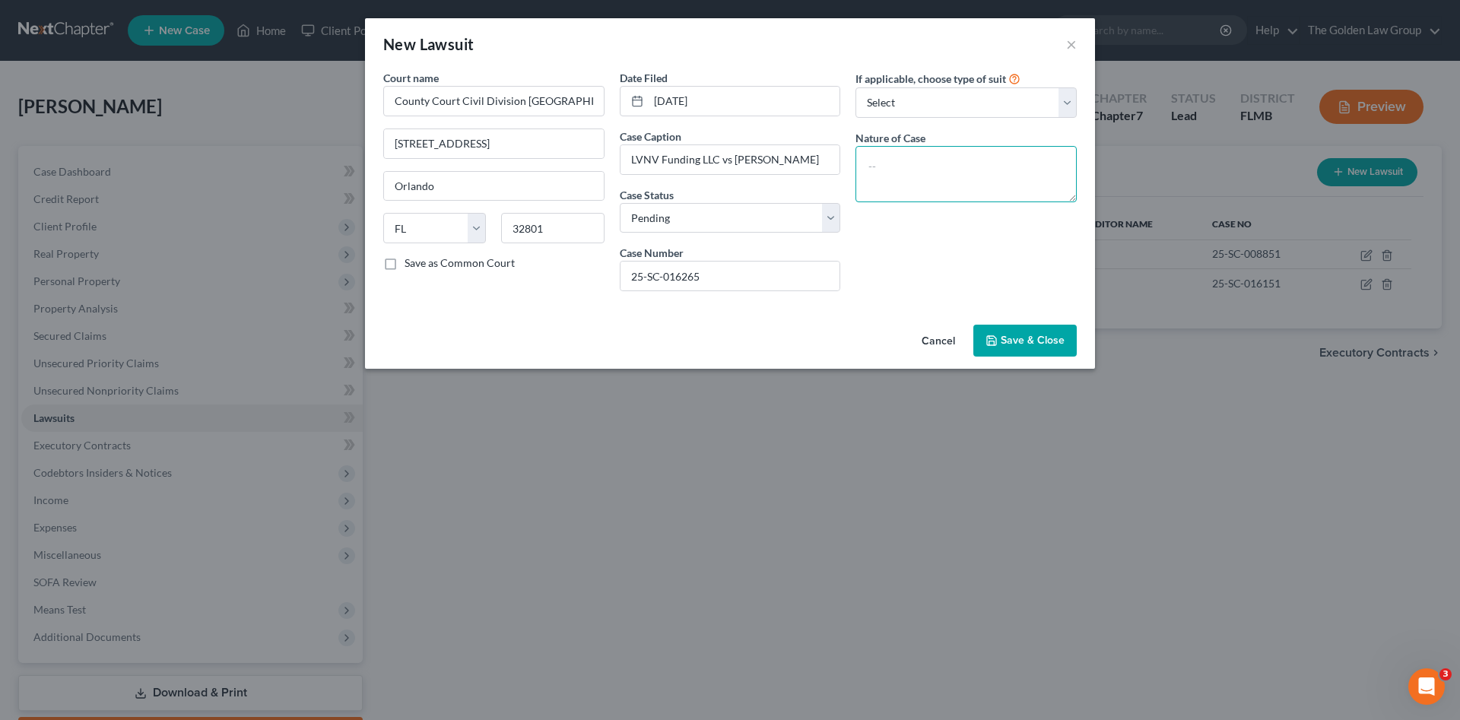
click at [928, 184] on textarea at bounding box center [966, 174] width 221 height 56
paste textarea "e:SC - Small Claims $501 - $2,500"
drag, startPoint x: 879, startPoint y: 164, endPoint x: 862, endPoint y: 166, distance: 16.8
click at [862, 166] on textarea "e:SC - Small Claims $501 - $2,500" at bounding box center [966, 174] width 221 height 56
type textarea "SC - Small Claims $501 - $2,500"
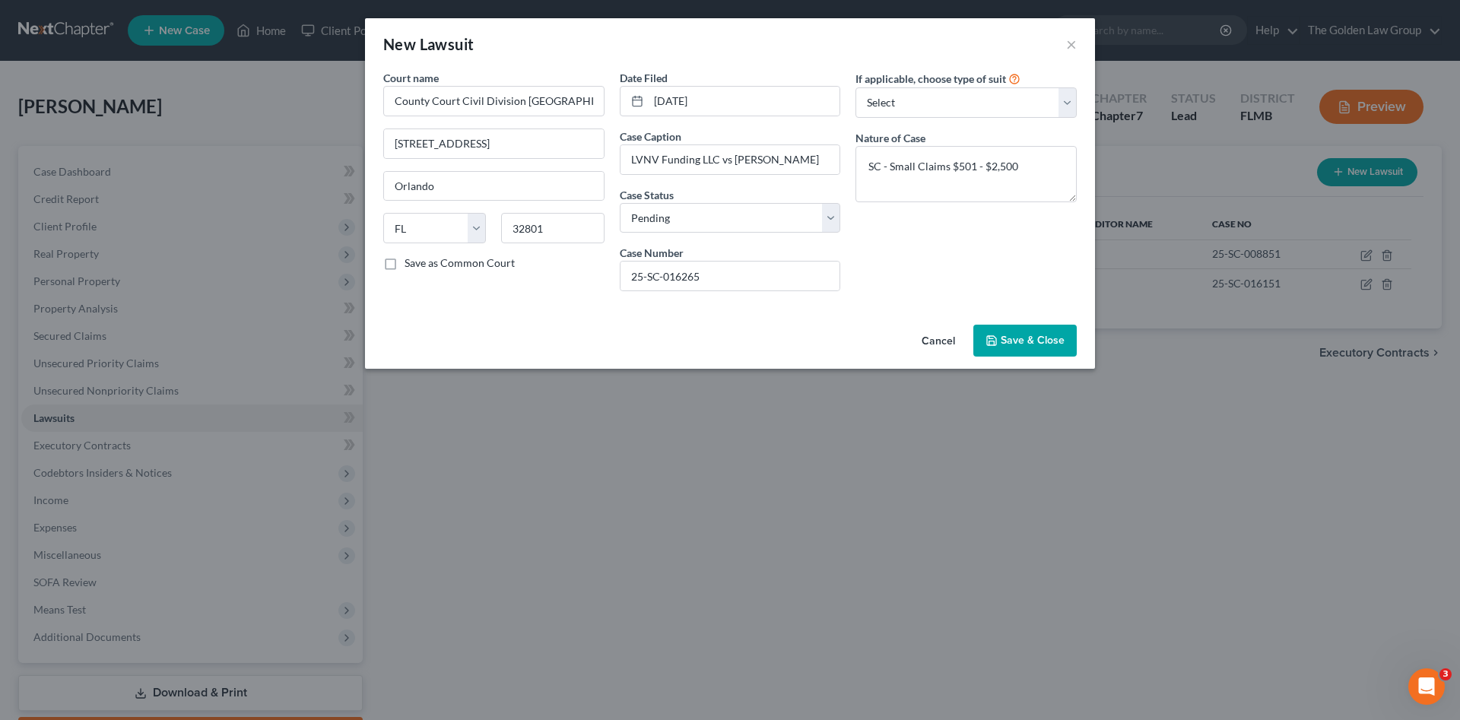
click at [1039, 345] on span "Save & Close" at bounding box center [1033, 340] width 64 height 13
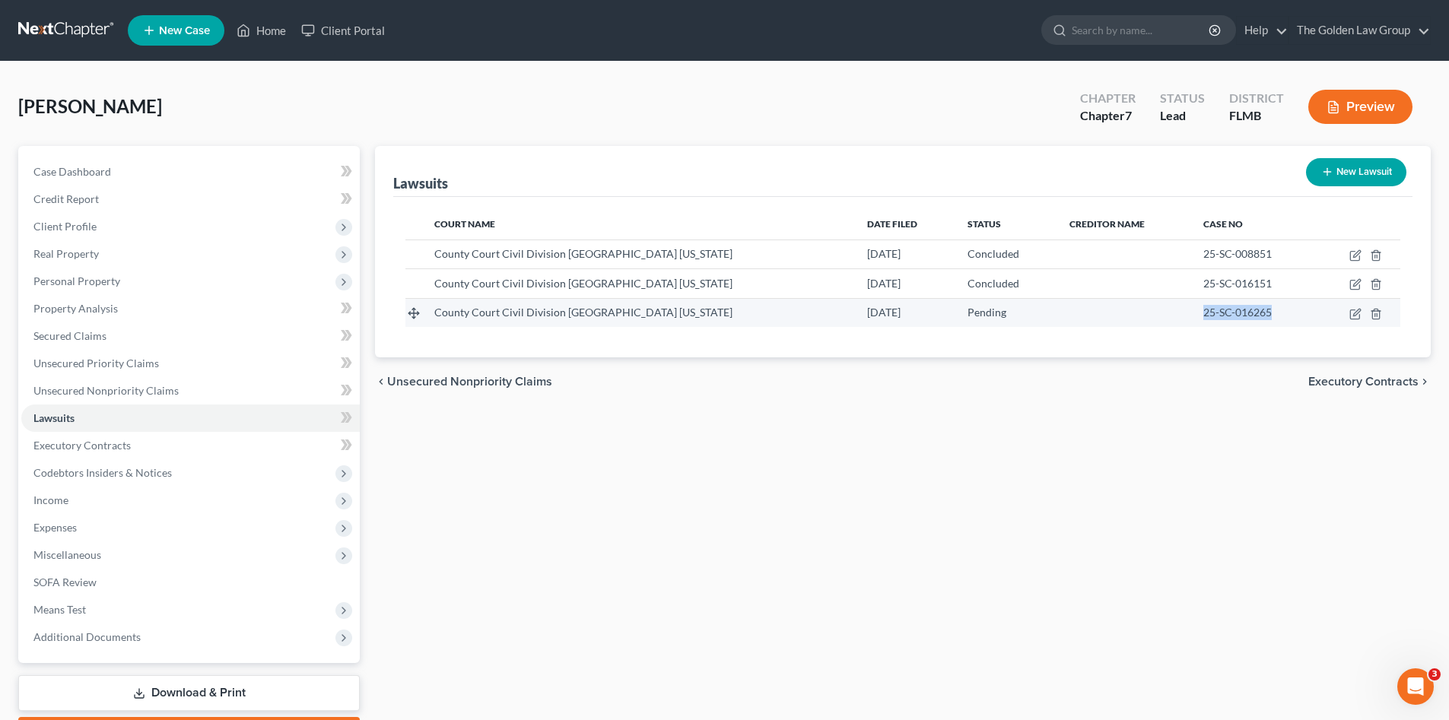
drag, startPoint x: 1236, startPoint y: 308, endPoint x: 1177, endPoint y: 310, distance: 58.6
click at [1191, 310] on td "25-SC-016265" at bounding box center [1253, 312] width 125 height 29
copy span "25-SC-016265"
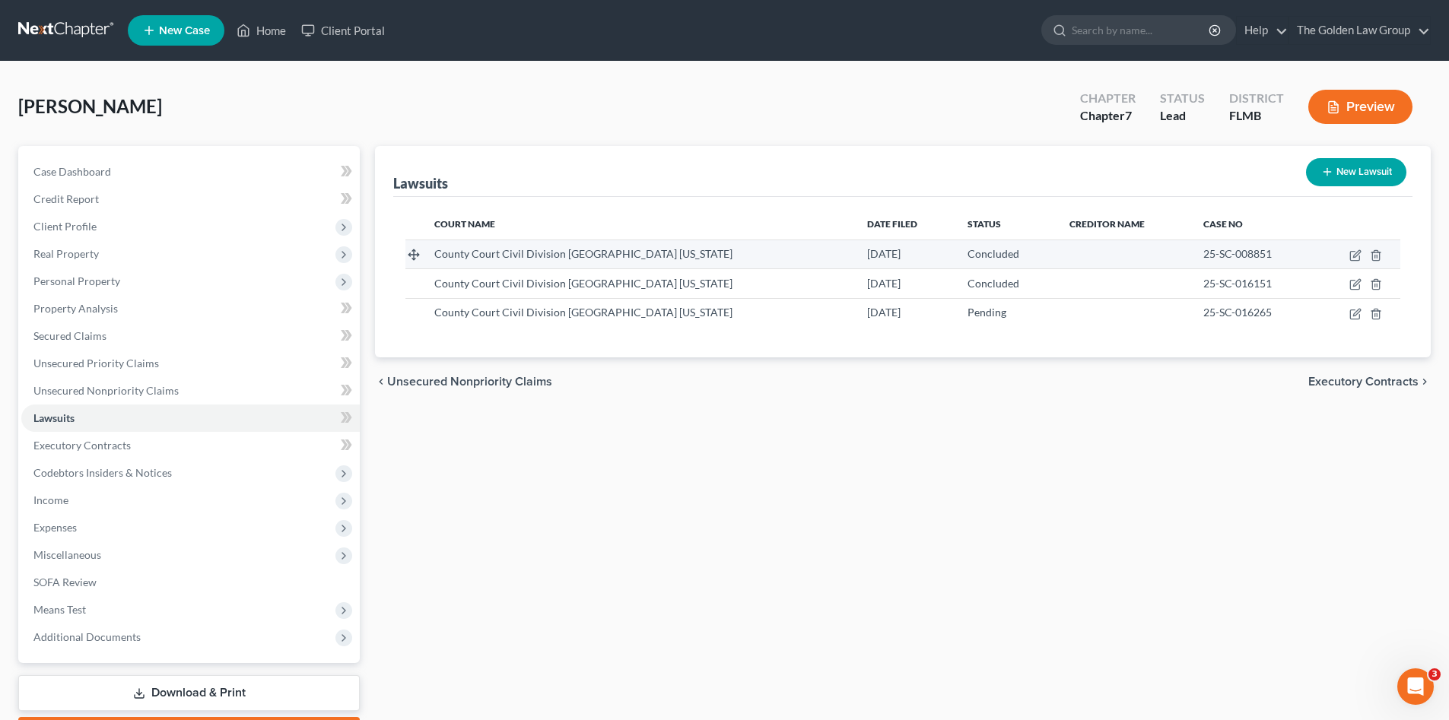
click at [1275, 254] on div "25-SC-008851" at bounding box center [1253, 253] width 100 height 15
drag, startPoint x: 1268, startPoint y: 253, endPoint x: 1217, endPoint y: 251, distance: 51.0
click at [1217, 251] on div "25-SC-008851" at bounding box center [1253, 253] width 100 height 15
copy span "008851"
click at [1275, 277] on div "25-SC-016151" at bounding box center [1253, 283] width 100 height 15
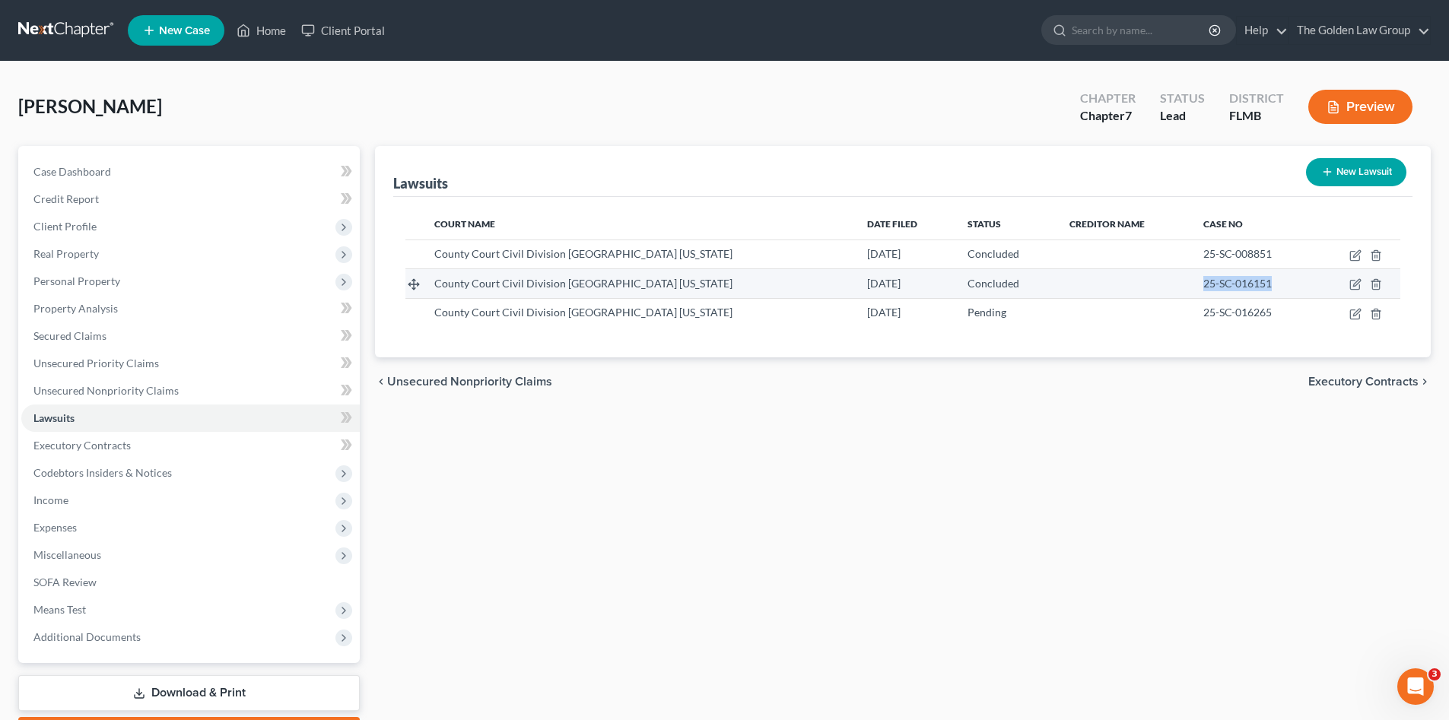
drag, startPoint x: 1251, startPoint y: 284, endPoint x: 1176, endPoint y: 278, distance: 75.5
click at [1191, 278] on td "25-SC-016151" at bounding box center [1253, 283] width 125 height 29
copy span "25-SC-016151"
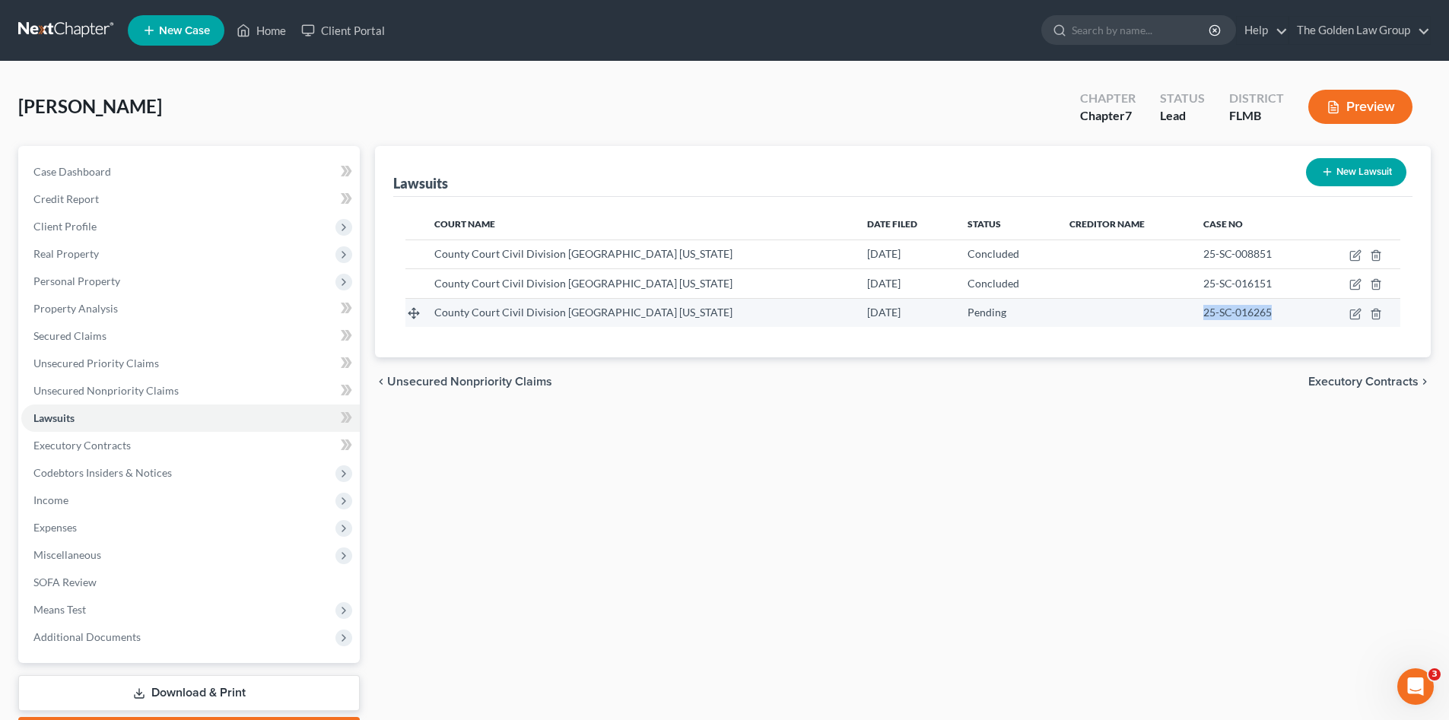
drag, startPoint x: 1263, startPoint y: 313, endPoint x: 1166, endPoint y: 319, distance: 97.6
click at [1166, 319] on tr "County Court Civil Division Orange County Florida 05/30/2025 Pending 25-SC-0162…" at bounding box center [902, 312] width 995 height 29
copy span "25-SC-016265"
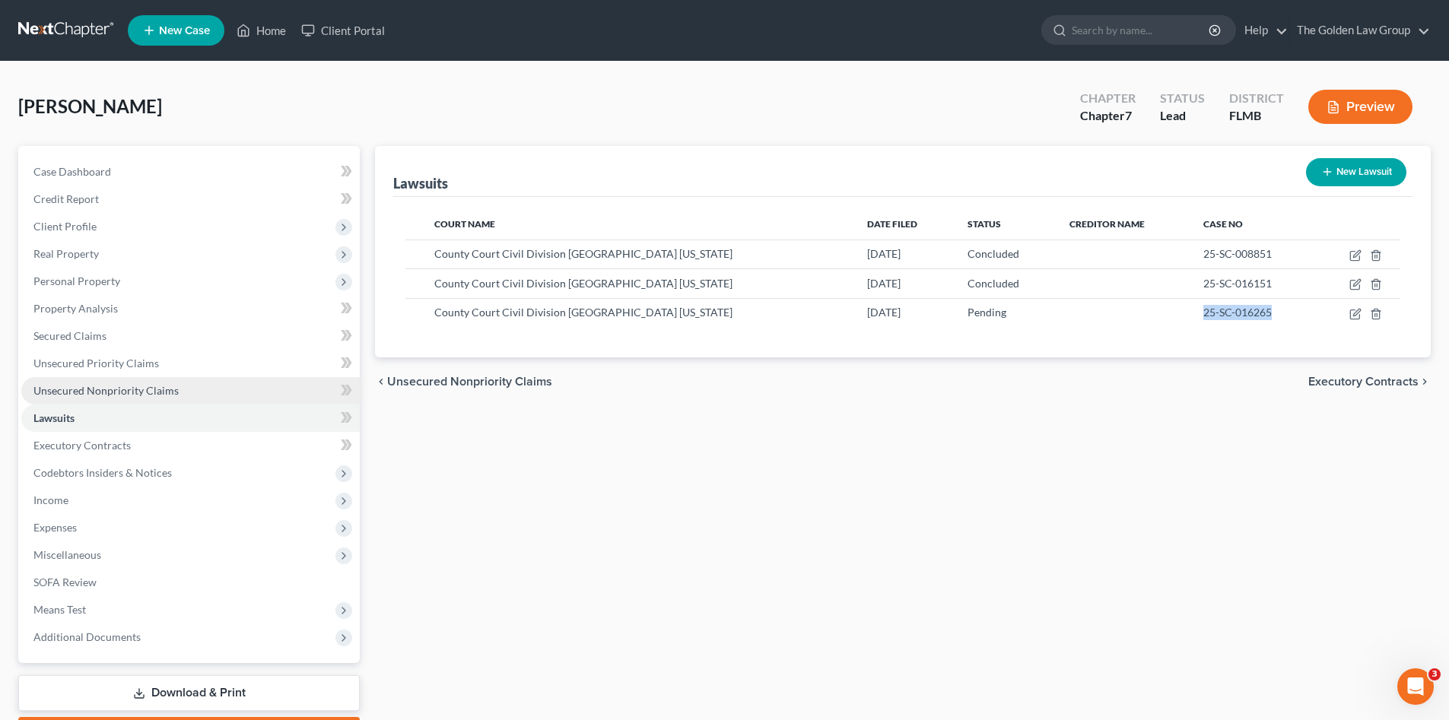
drag, startPoint x: 119, startPoint y: 396, endPoint x: 169, endPoint y: 392, distance: 50.3
click at [119, 396] on span "Unsecured Nonpriority Claims" at bounding box center [105, 390] width 145 height 13
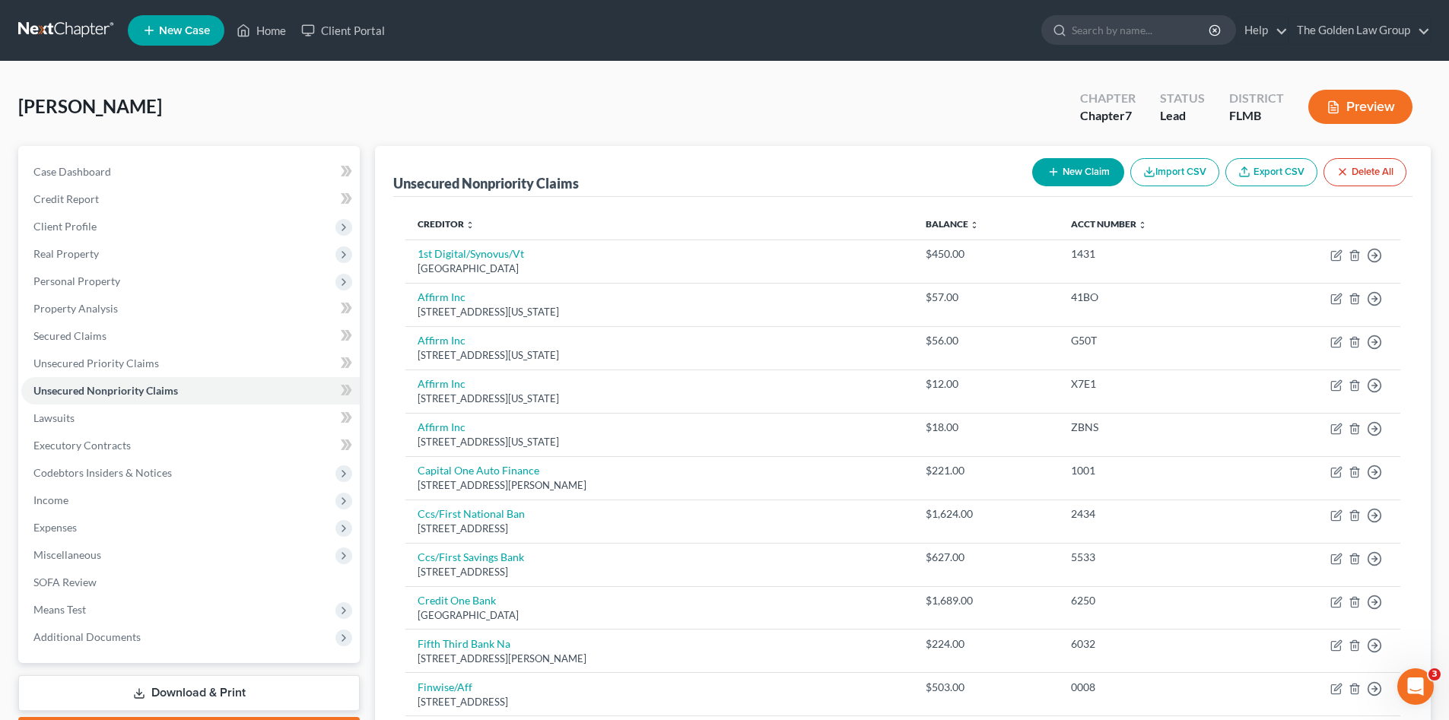
click at [1066, 184] on button "New Claim" at bounding box center [1078, 172] width 92 height 28
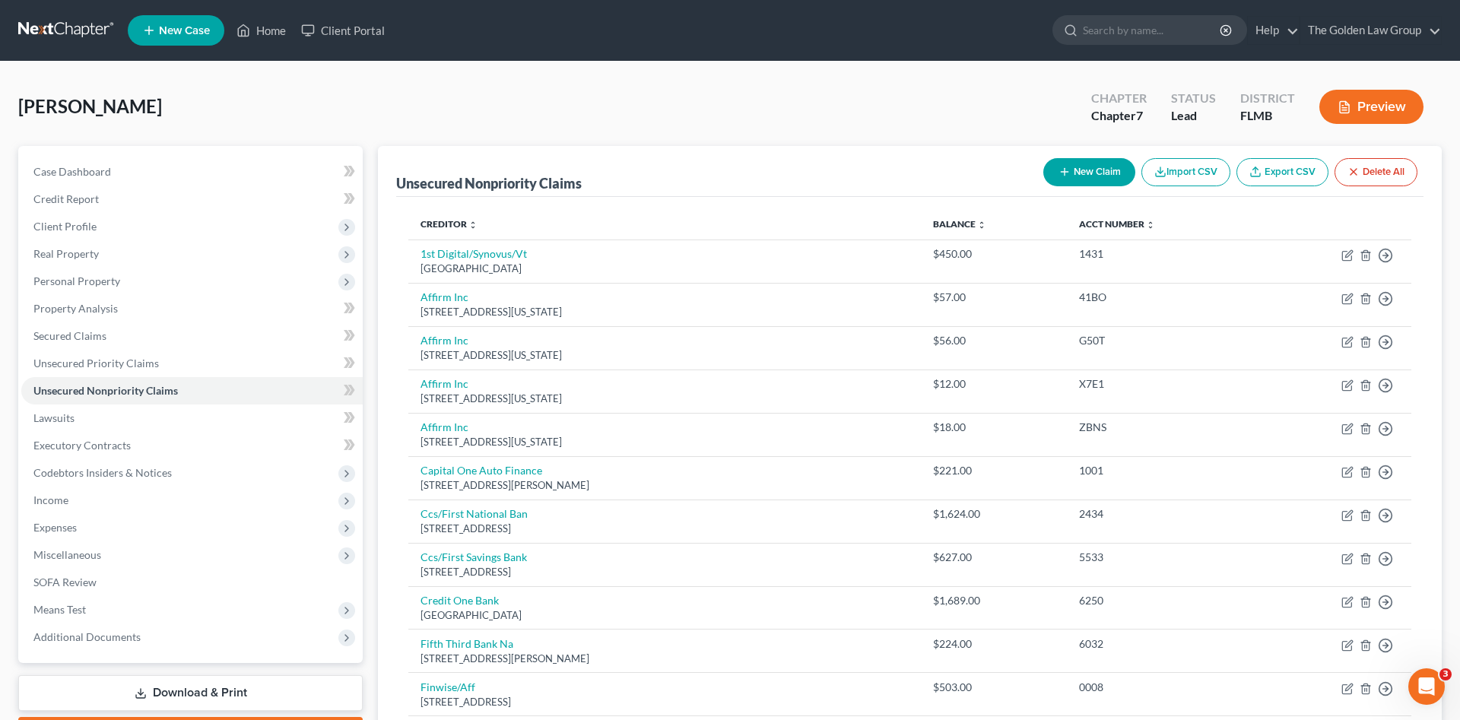
select select "0"
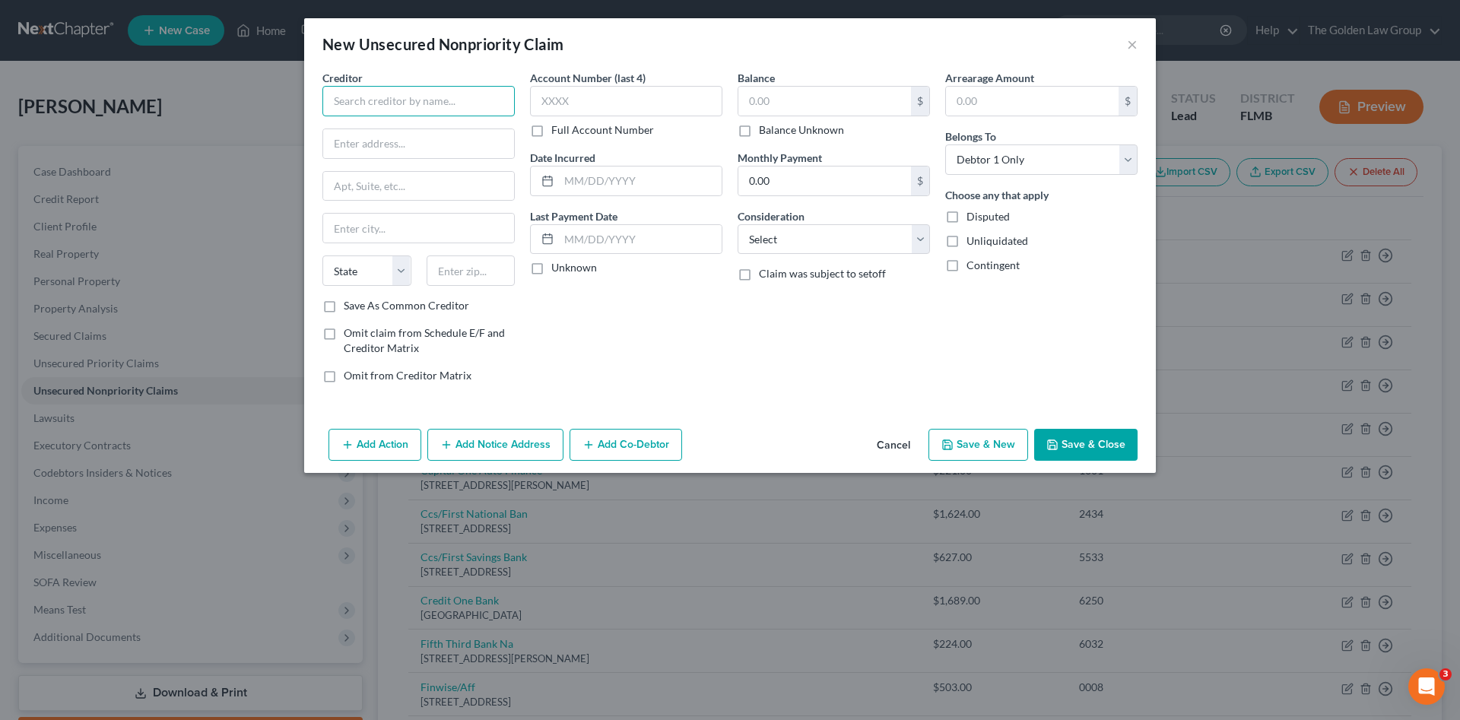
click at [383, 108] on input "text" at bounding box center [418, 101] width 192 height 30
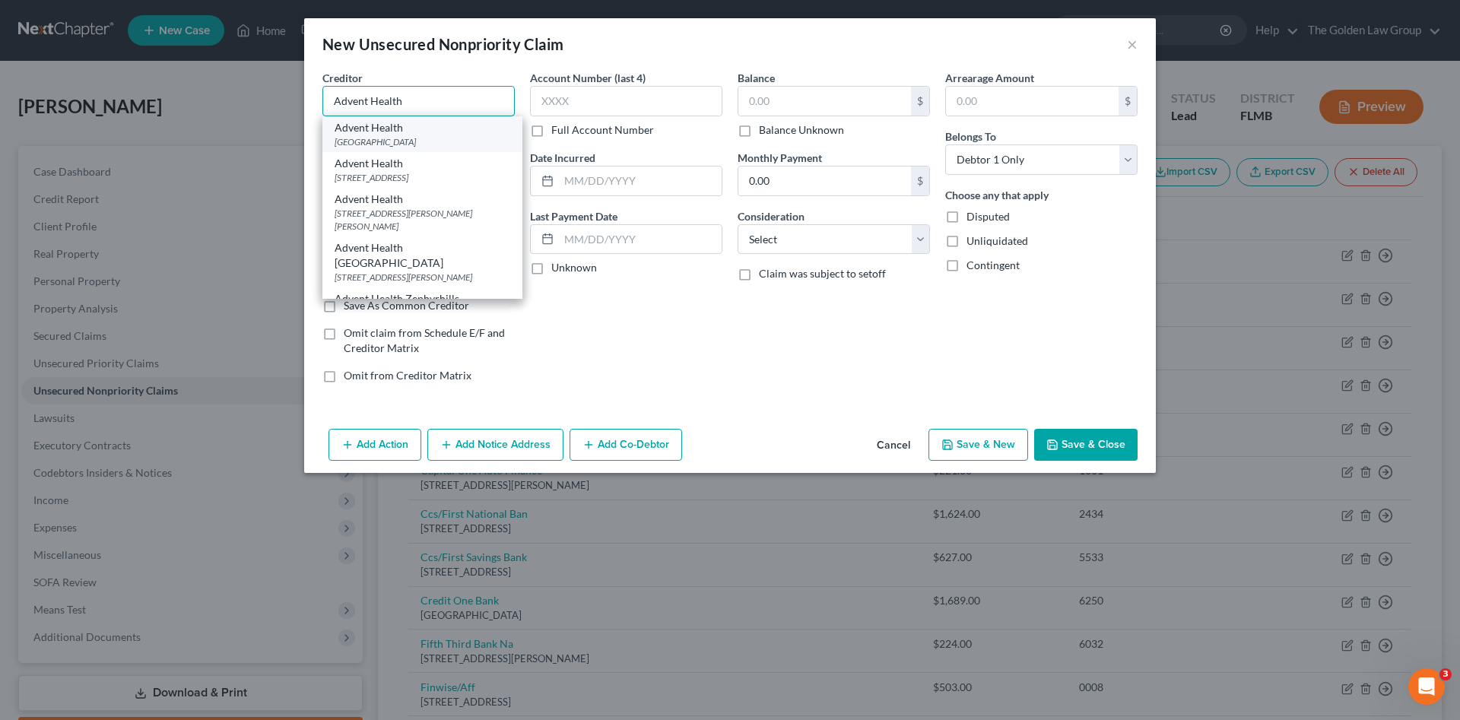
type input "Advent Health"
click at [431, 138] on div "PO Box 86470, Orlando, FL 32886" at bounding box center [423, 141] width 176 height 13
type input "PO Box 86470"
type input "Orlando"
select select "9"
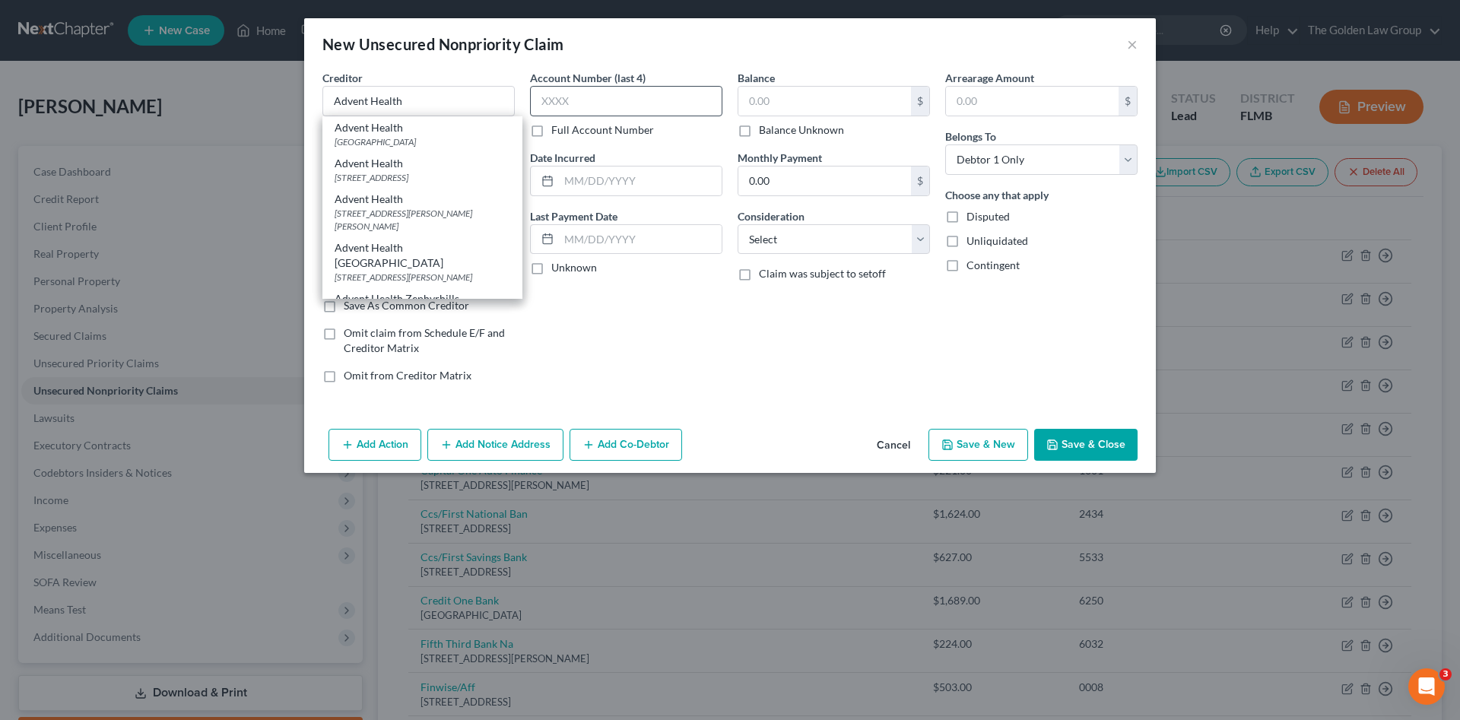
type input "32886"
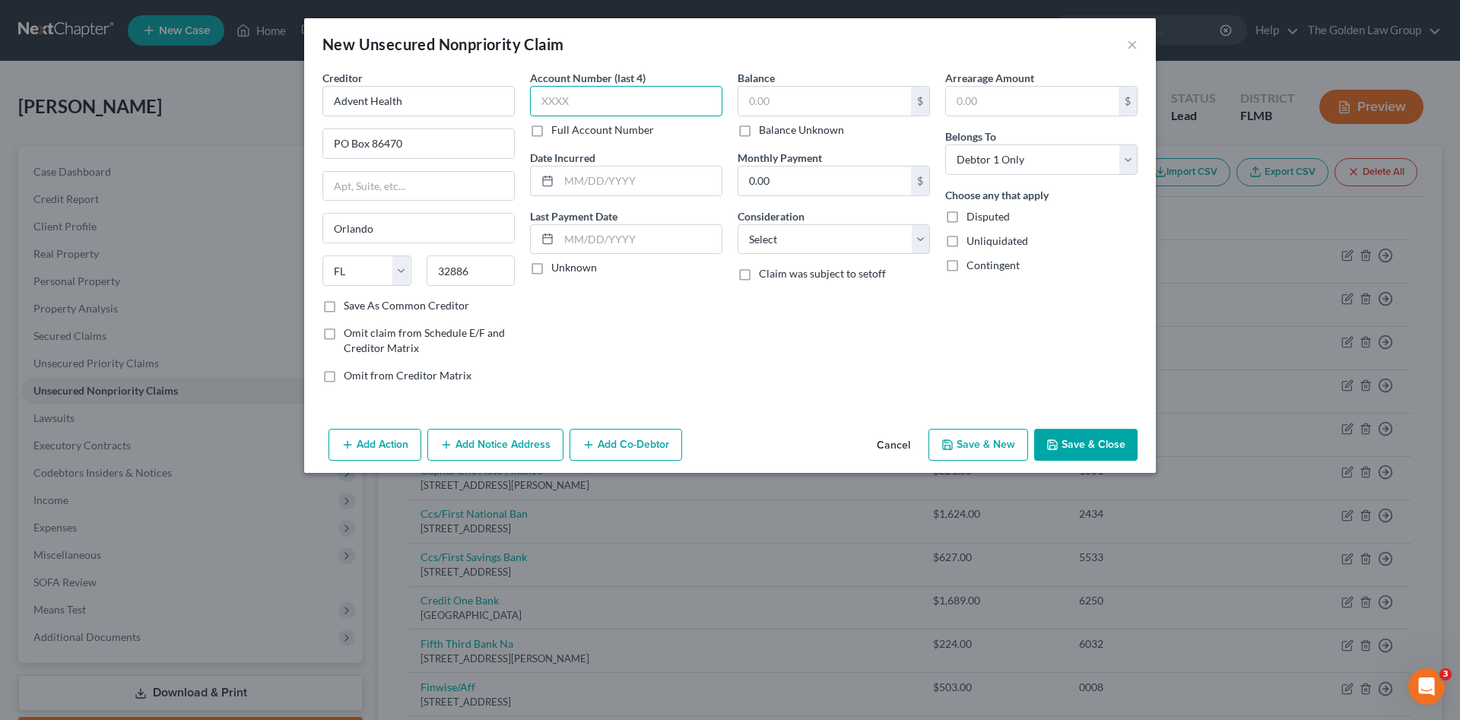
click at [561, 108] on input "text" at bounding box center [626, 101] width 192 height 30
click at [621, 105] on input "text" at bounding box center [626, 101] width 192 height 30
type input "8863"
click at [803, 97] on input "text" at bounding box center [824, 101] width 173 height 29
type input "1,671.65"
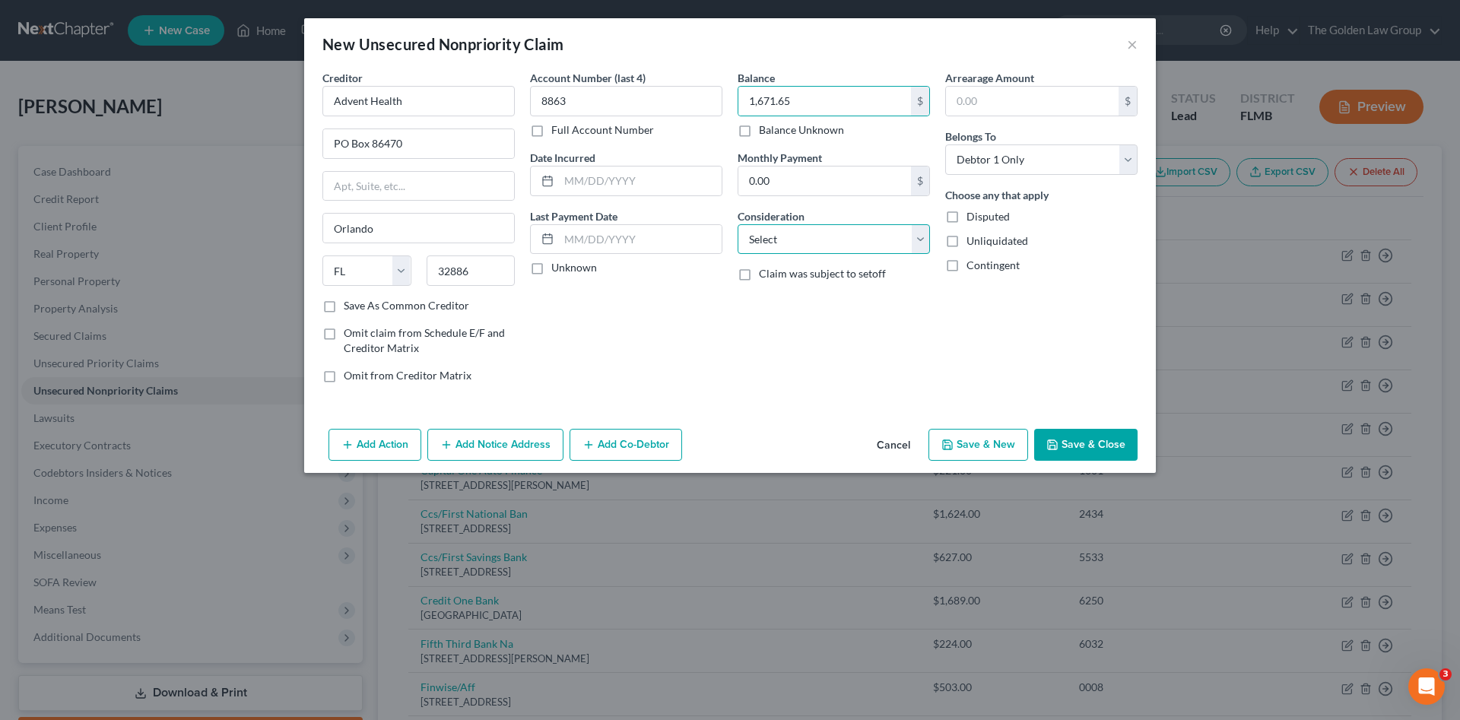
click at [837, 245] on select "Select Cable / Satellite Services Collection Agency Credit Card Debt Debt Couns…" at bounding box center [834, 239] width 192 height 30
select select "9"
click at [738, 224] on select "Select Cable / Satellite Services Collection Agency Credit Card Debt Debt Couns…" at bounding box center [834, 239] width 192 height 30
click at [1068, 449] on button "Save & Close" at bounding box center [1085, 445] width 103 height 32
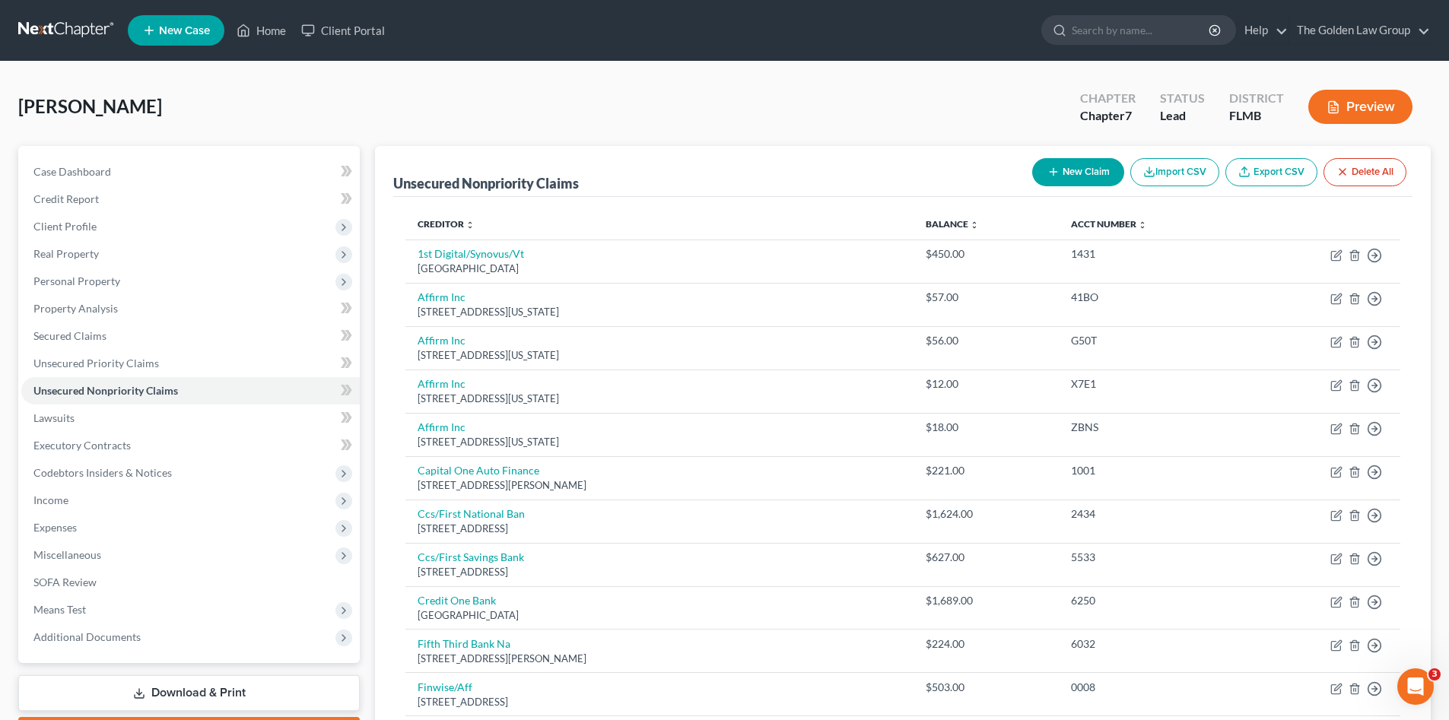
click at [322, 96] on div "Aviles, Felix Upgraded Chapter Chapter 7 Status Lead District FLMB Preview" at bounding box center [724, 113] width 1412 height 66
click at [64, 500] on span "Income" at bounding box center [50, 500] width 35 height 13
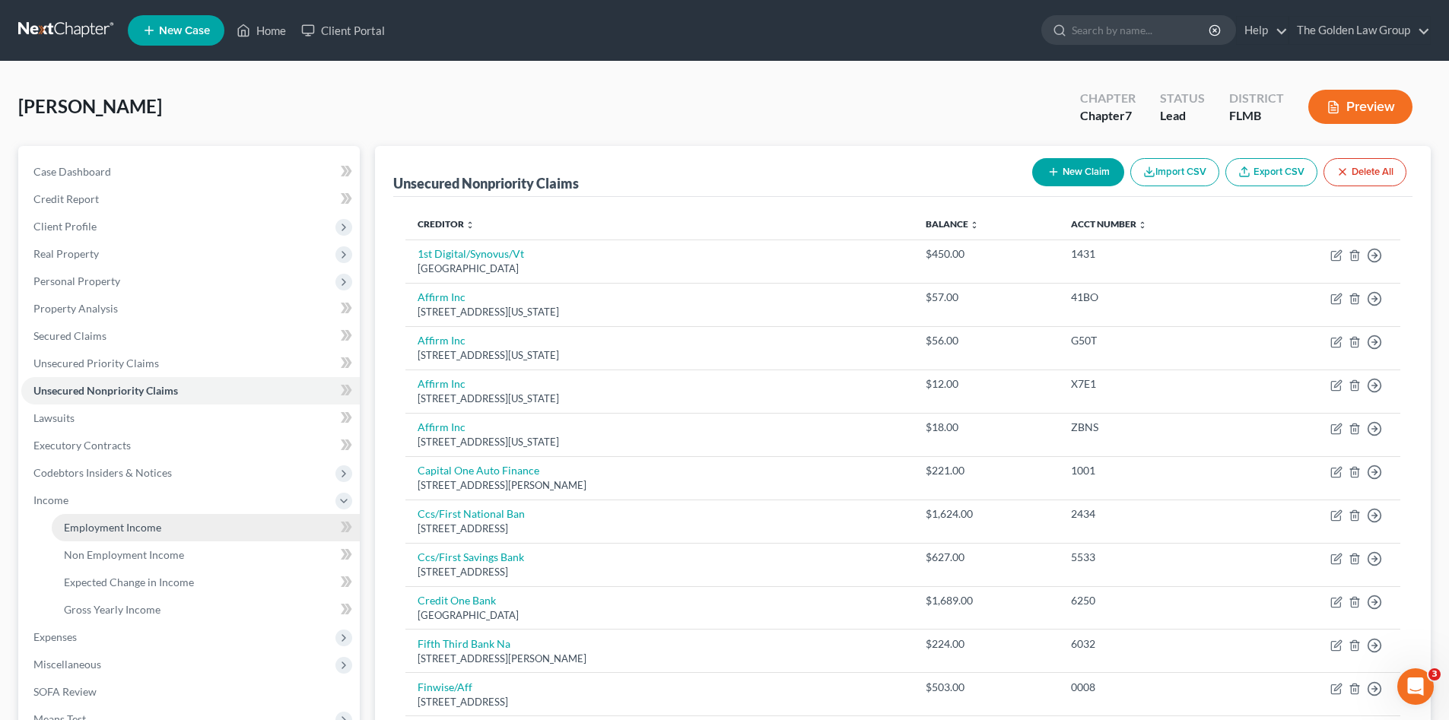
click at [93, 516] on link "Employment Income" at bounding box center [206, 527] width 308 height 27
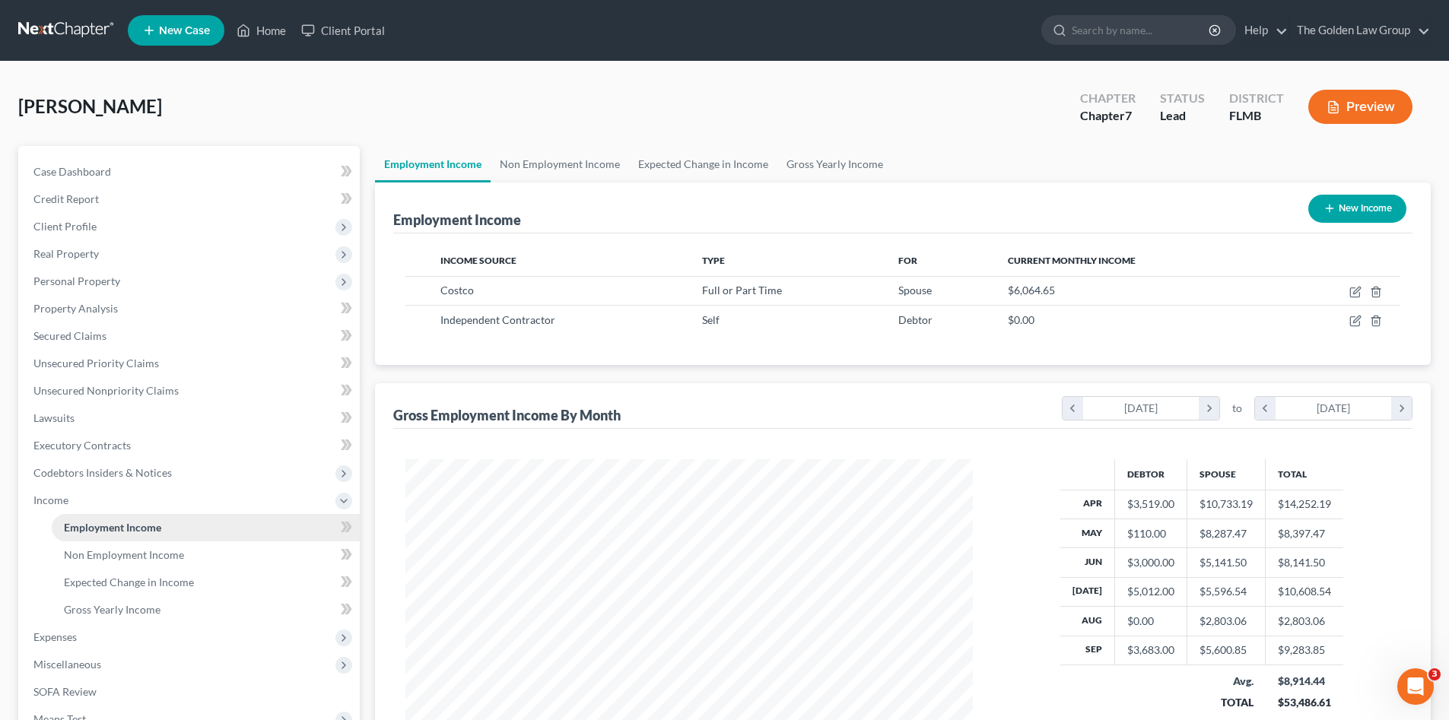
scroll to position [284, 598]
click at [97, 552] on span "Non Employment Income" at bounding box center [124, 554] width 120 height 13
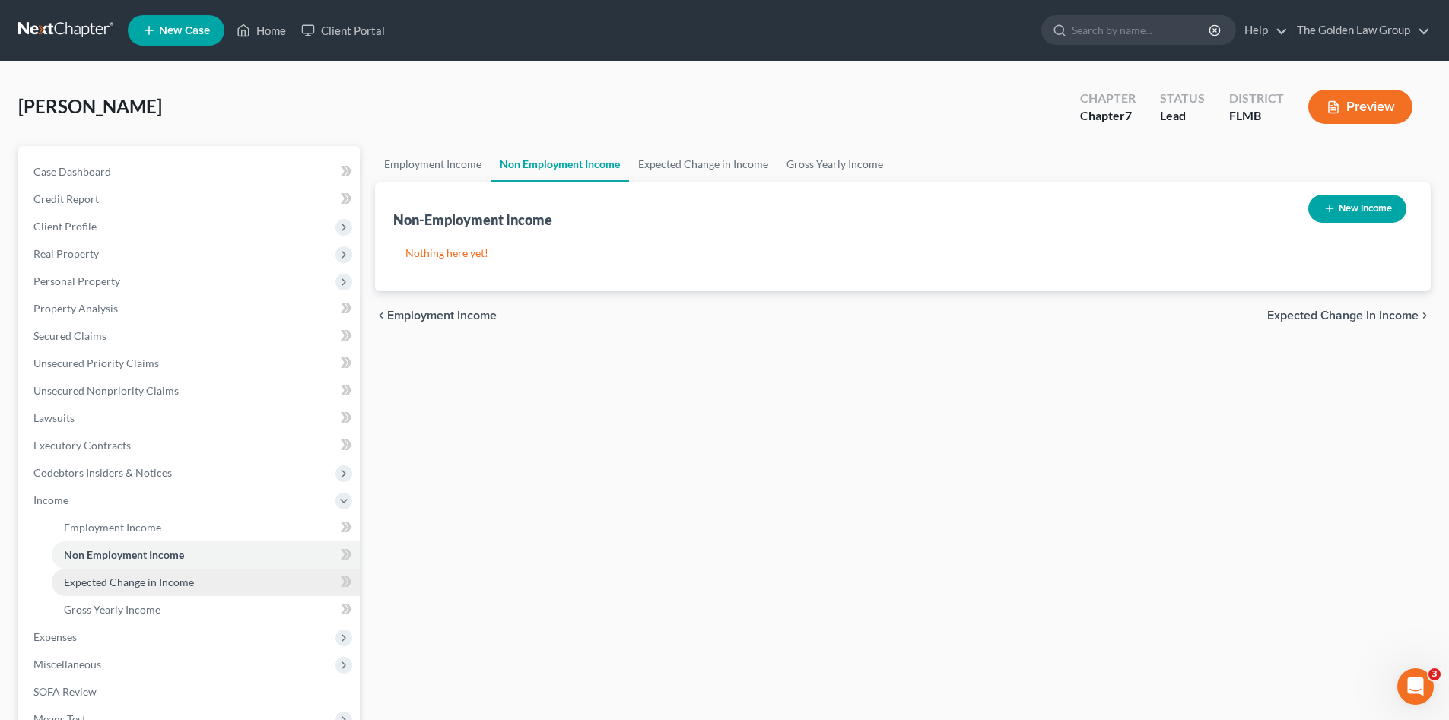
click at [114, 580] on span "Expected Change in Income" at bounding box center [129, 582] width 130 height 13
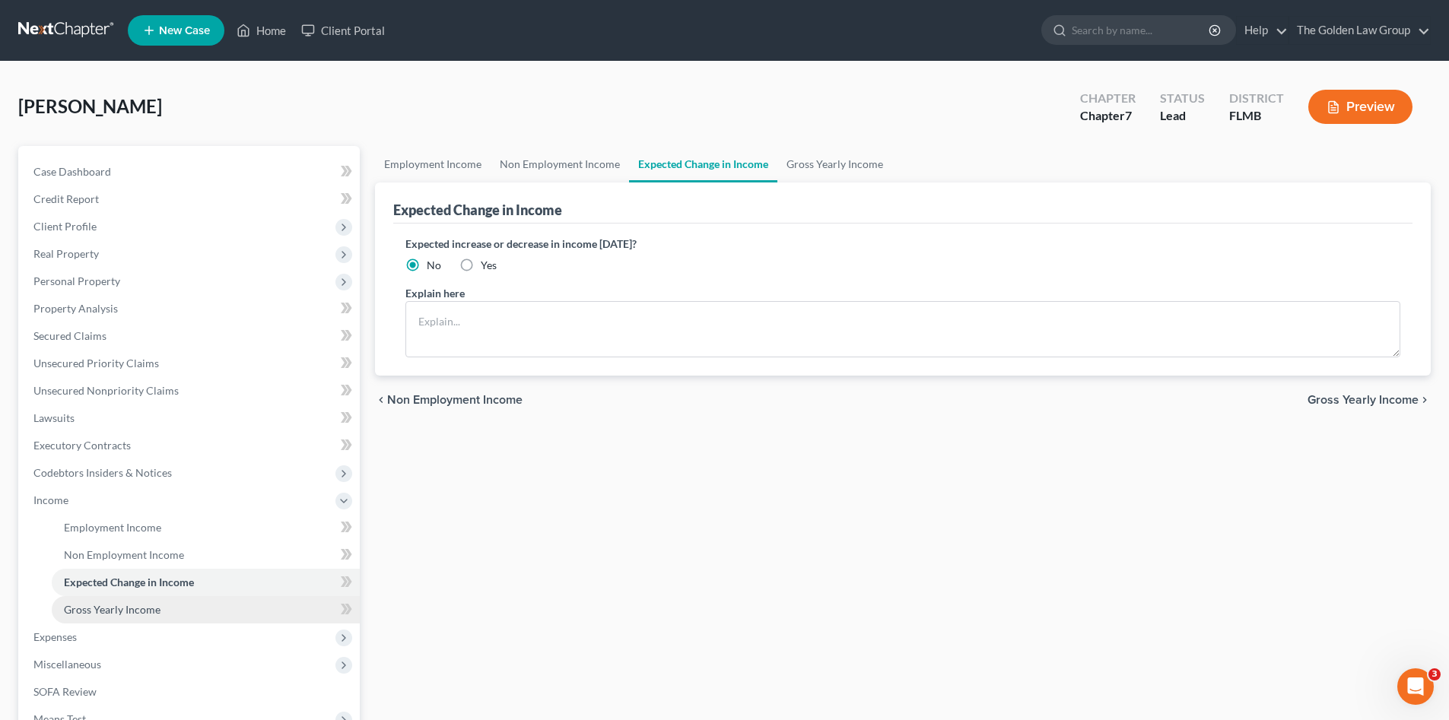
click at [129, 604] on span "Gross Yearly Income" at bounding box center [112, 609] width 97 height 13
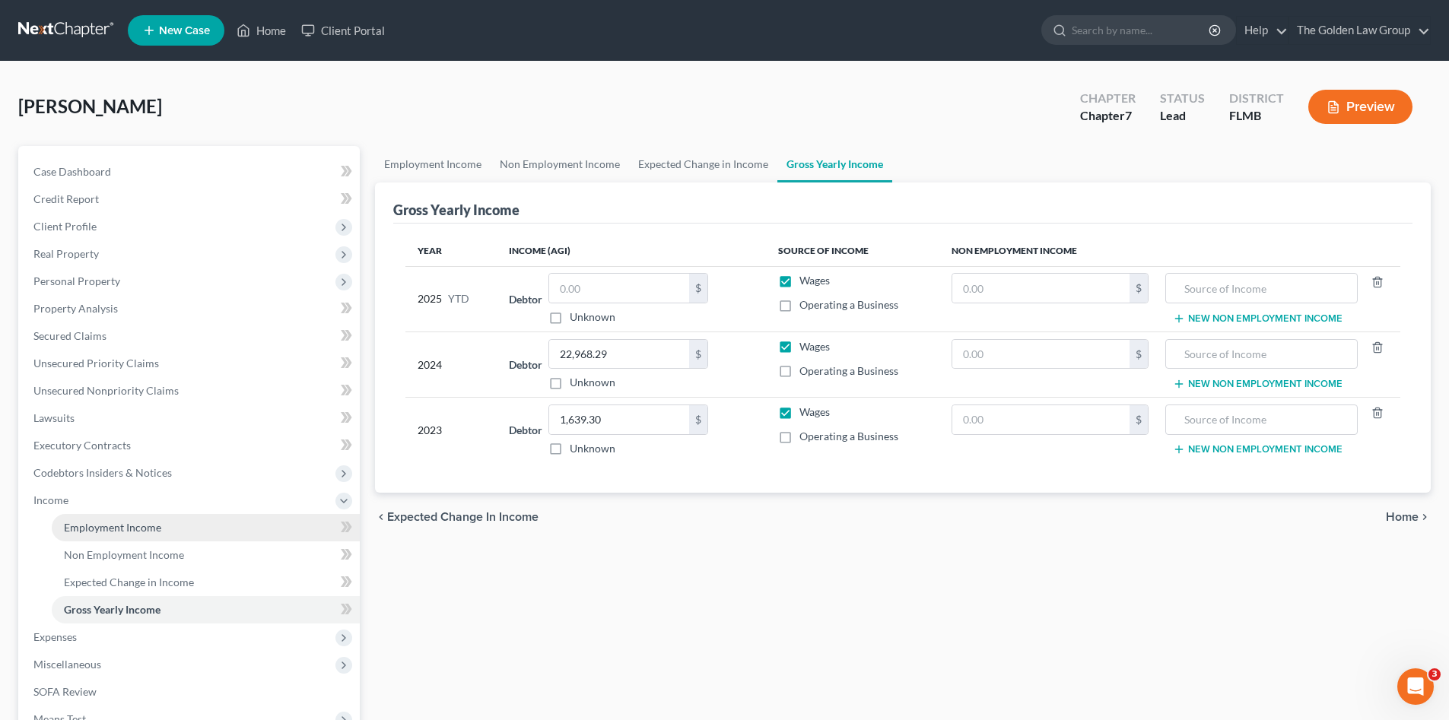
drag, startPoint x: 144, startPoint y: 526, endPoint x: 136, endPoint y: 526, distance: 8.4
click at [144, 526] on span "Employment Income" at bounding box center [112, 527] width 97 height 13
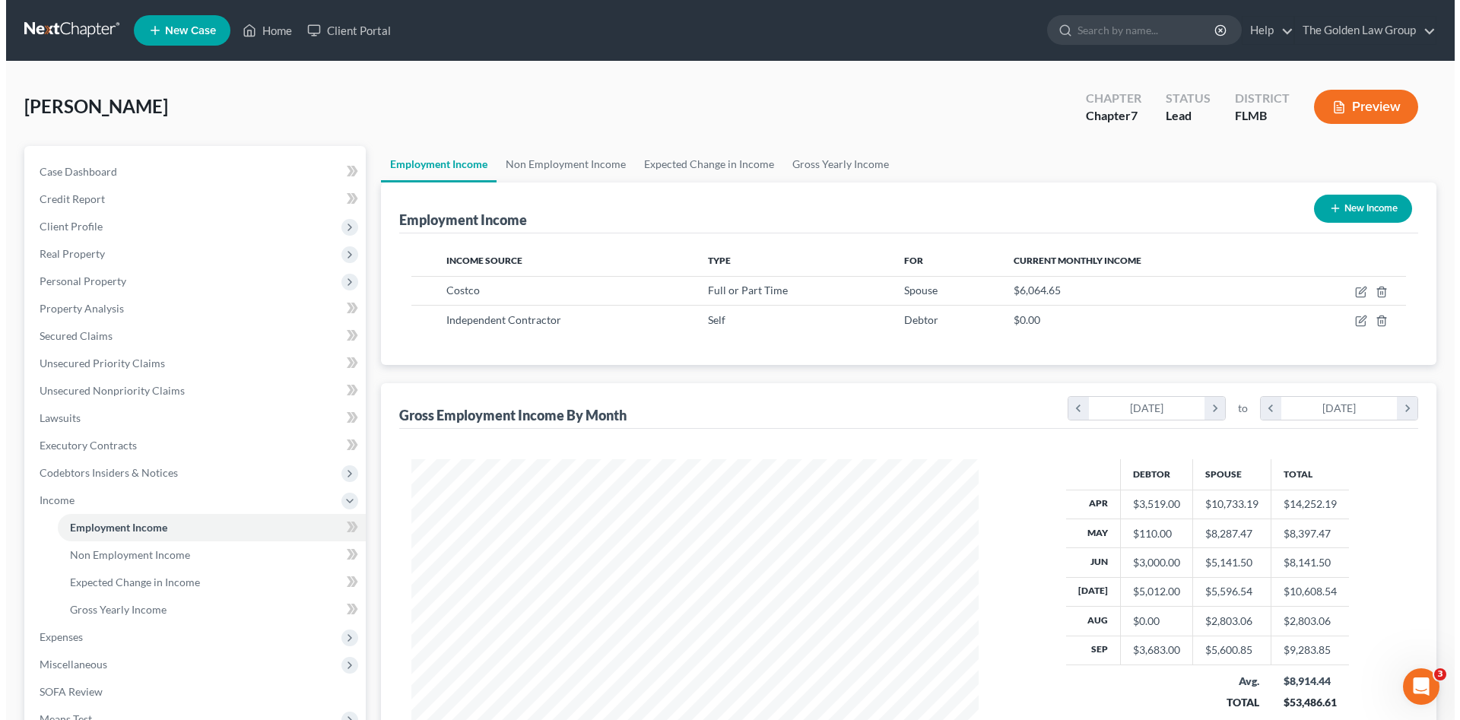
scroll to position [284, 598]
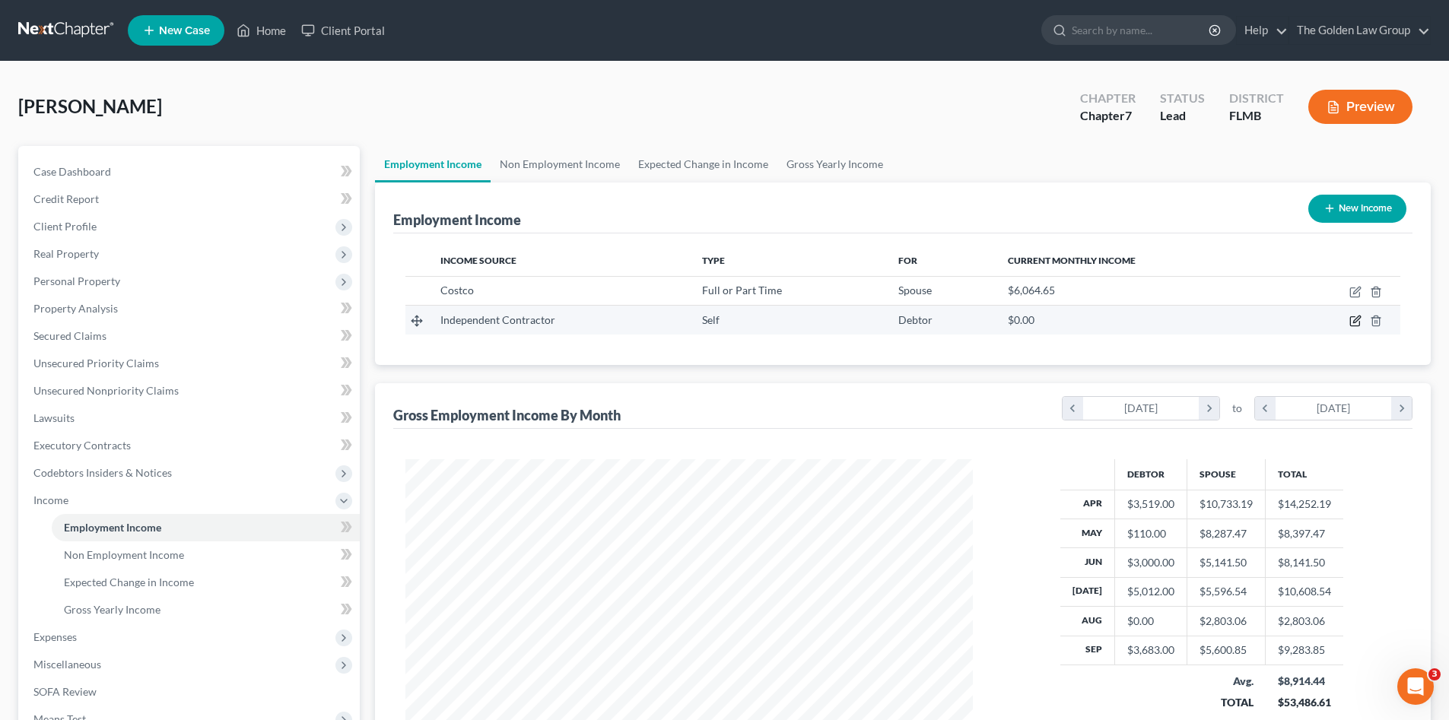
click at [1357, 320] on icon "button" at bounding box center [1355, 321] width 12 height 12
select select "1"
select select "0"
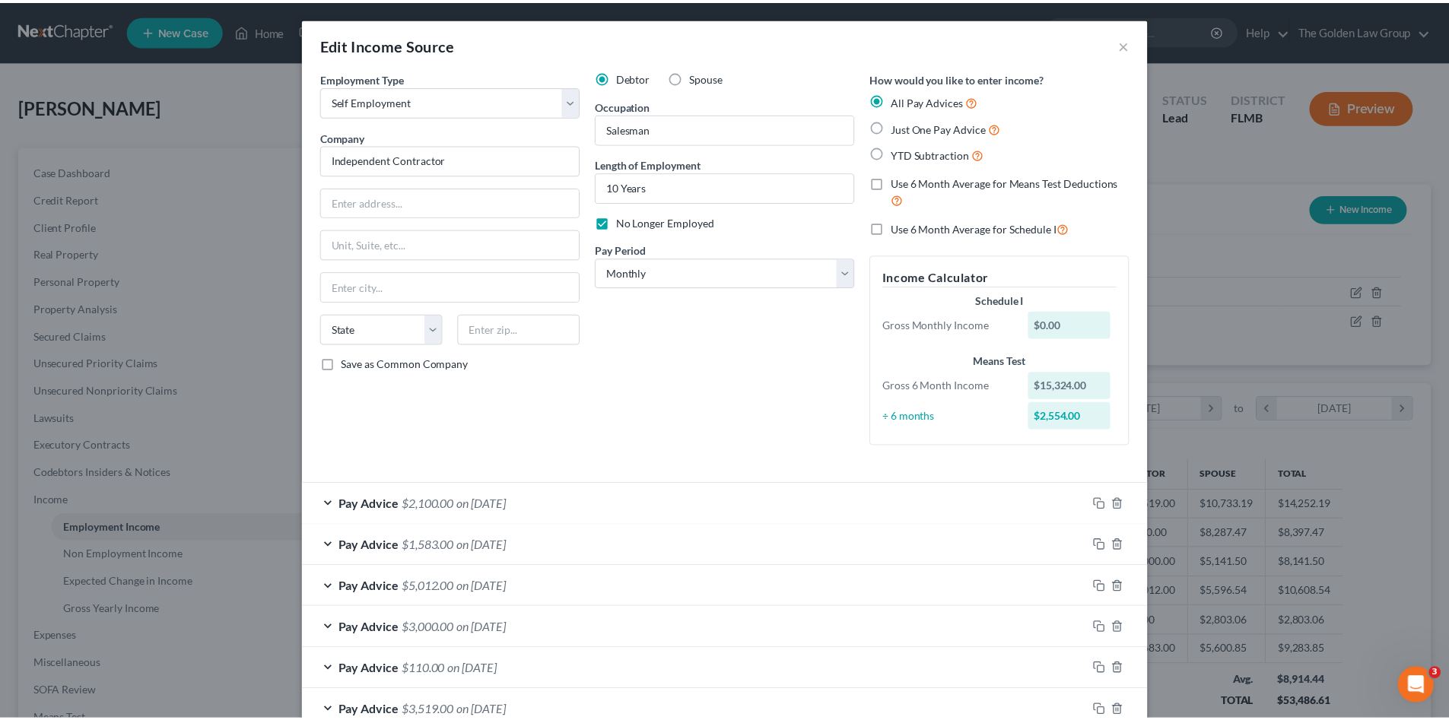
scroll to position [95, 0]
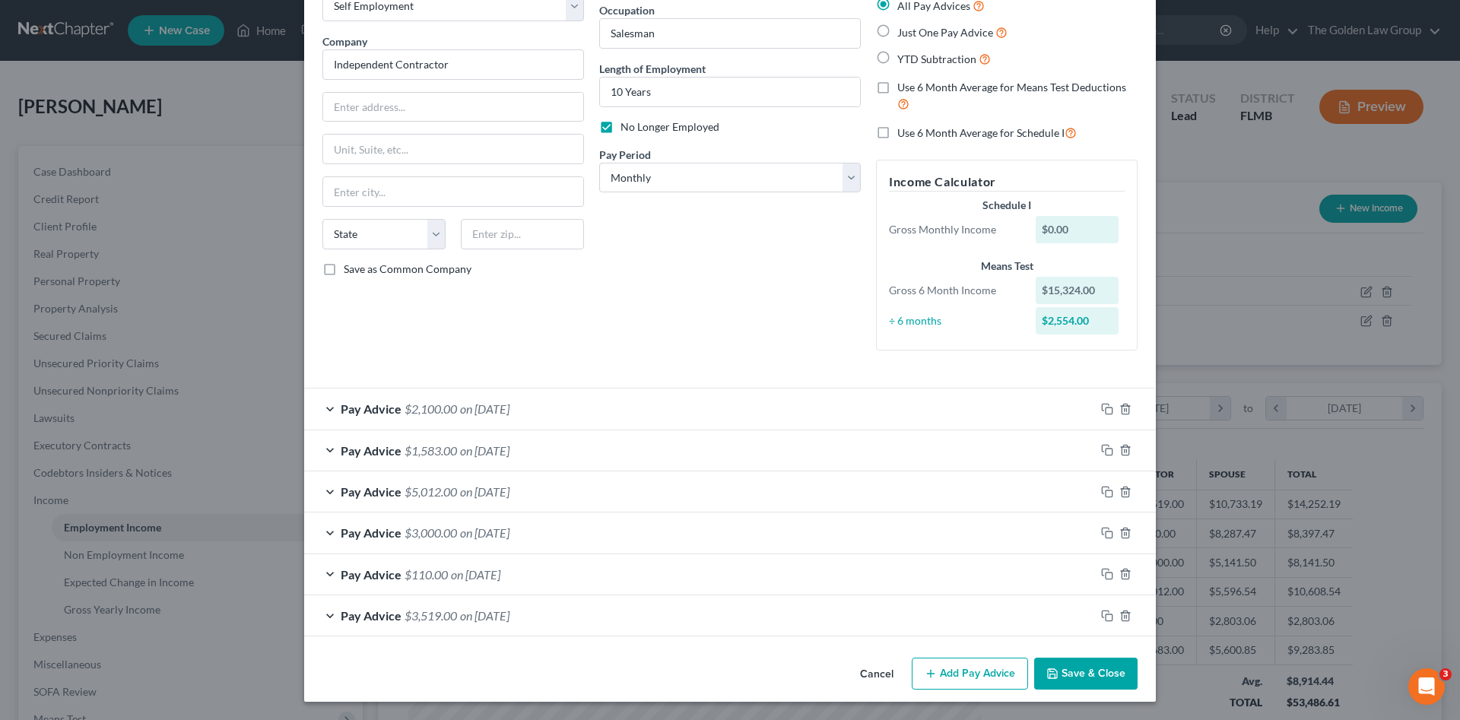
click at [1100, 671] on button "Save & Close" at bounding box center [1085, 674] width 103 height 32
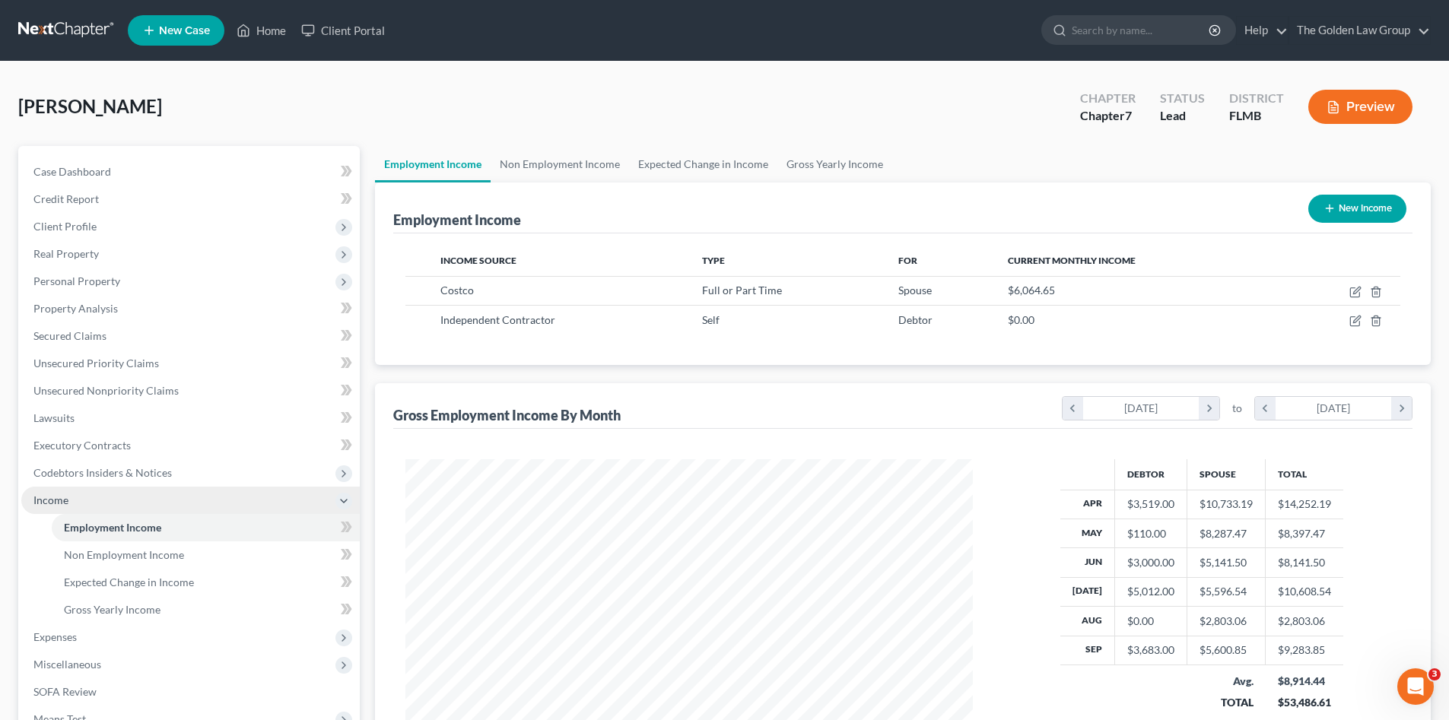
scroll to position [760232, 759918]
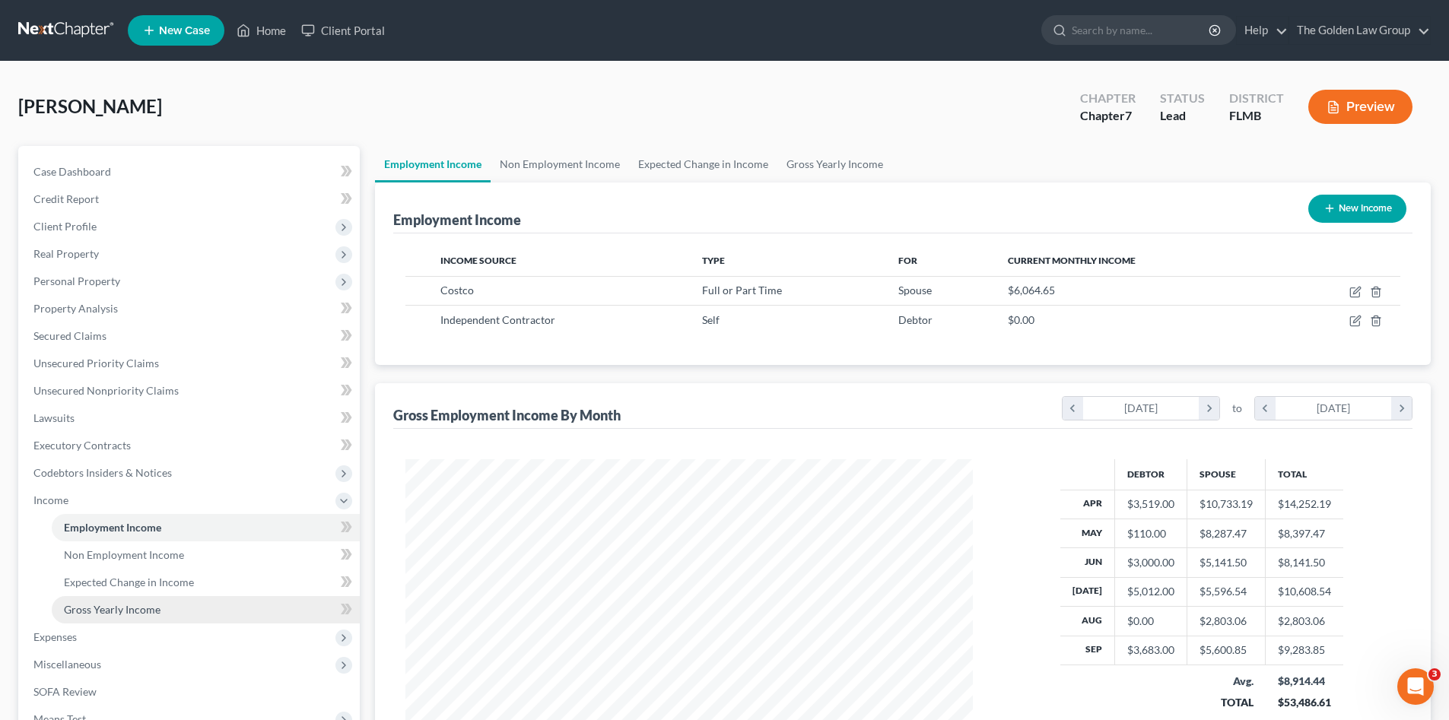
click at [132, 609] on span "Gross Yearly Income" at bounding box center [112, 609] width 97 height 13
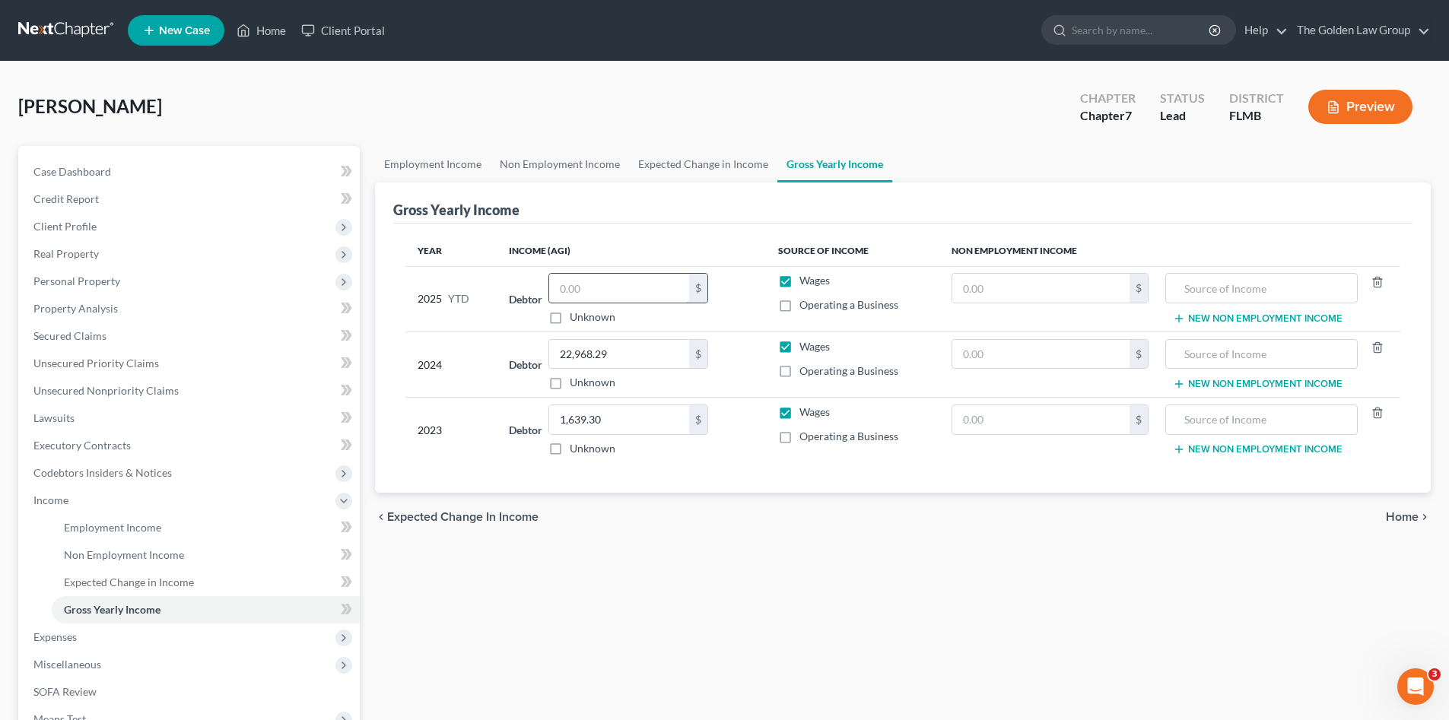
click at [646, 293] on input "text" at bounding box center [619, 288] width 140 height 29
type input "16,000.00"
click at [759, 455] on td "Debtor 1,639.30 $ Unknown Balance Undetermined 1,639.30 $ Unknown" at bounding box center [631, 430] width 268 height 65
click at [81, 635] on span "Expenses" at bounding box center [190, 637] width 338 height 27
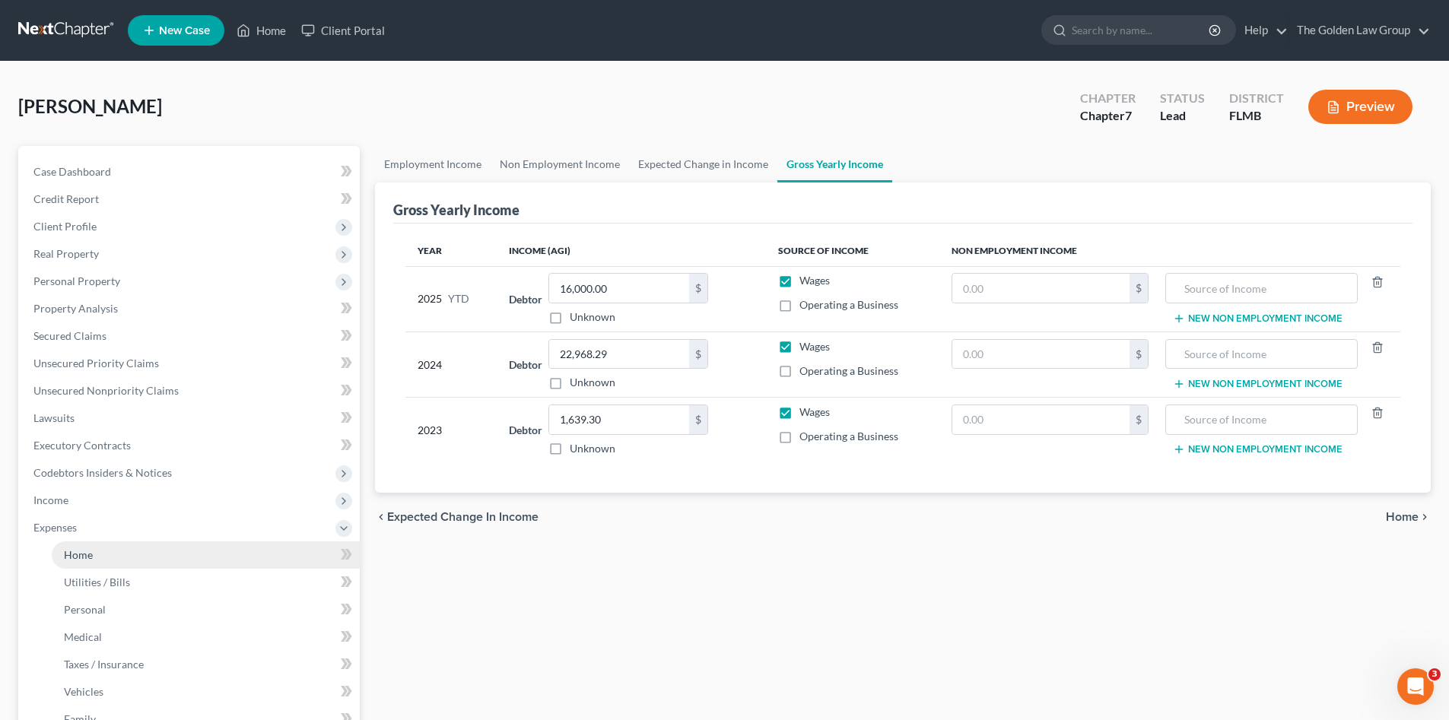
click at [123, 546] on link "Home" at bounding box center [206, 554] width 308 height 27
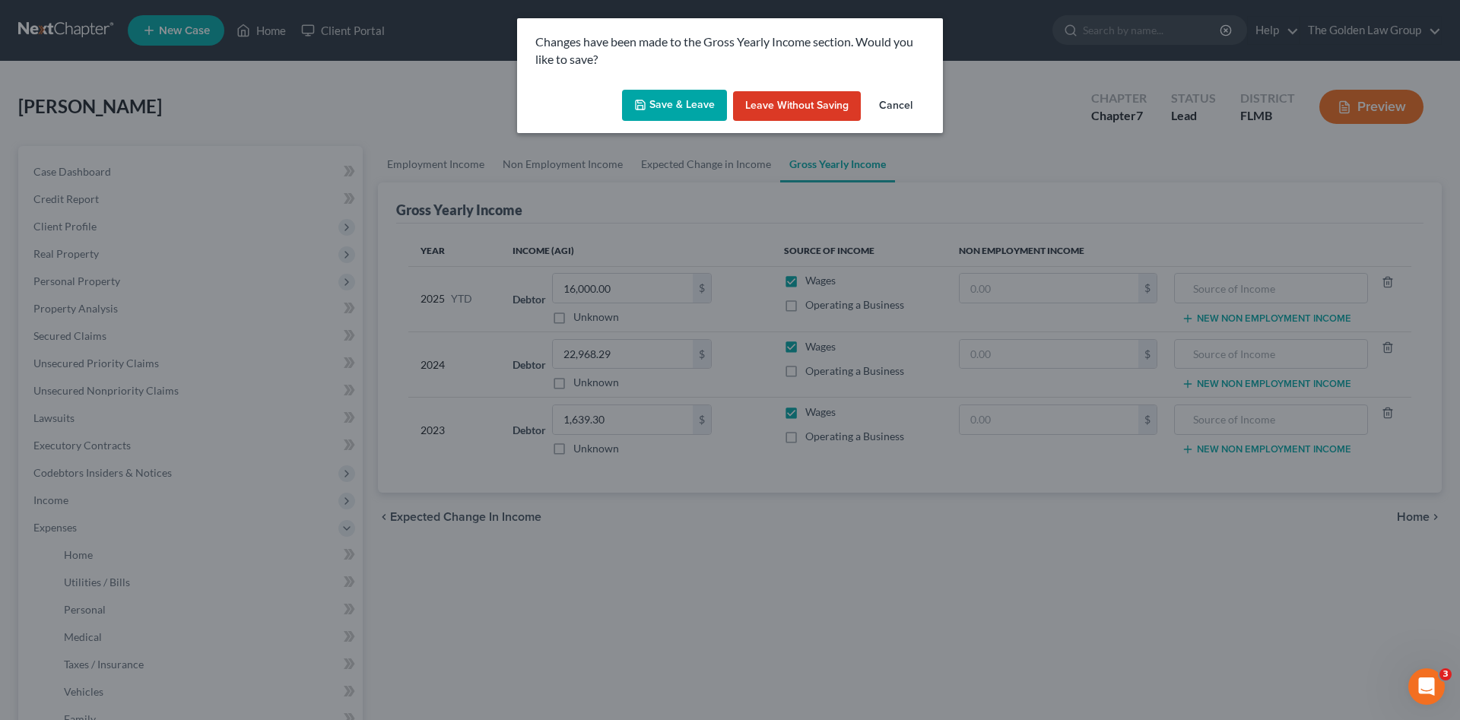
drag, startPoint x: 713, startPoint y: 97, endPoint x: 738, endPoint y: 283, distance: 187.9
click at [712, 97] on button "Save & Leave" at bounding box center [674, 106] width 105 height 32
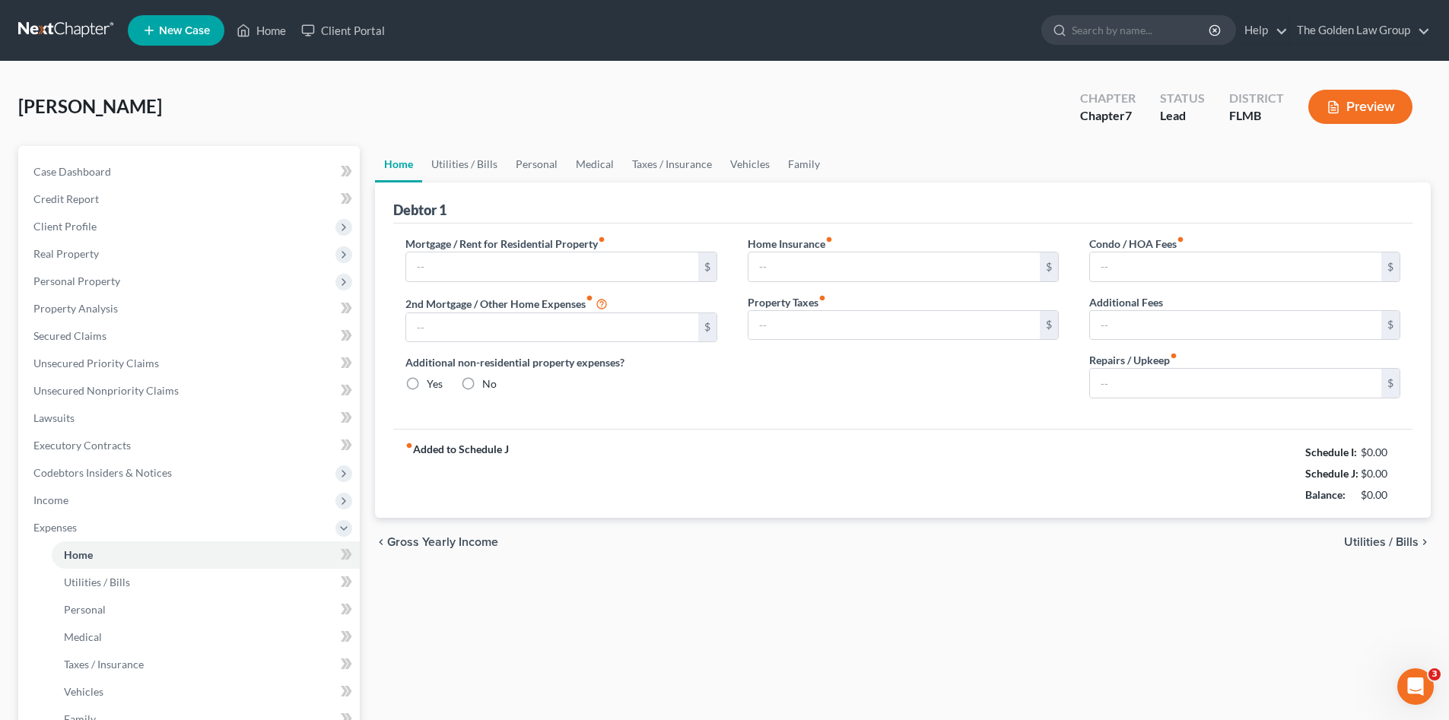
type input "2,300.00"
type input "0.00"
radio input "true"
type input "0.00"
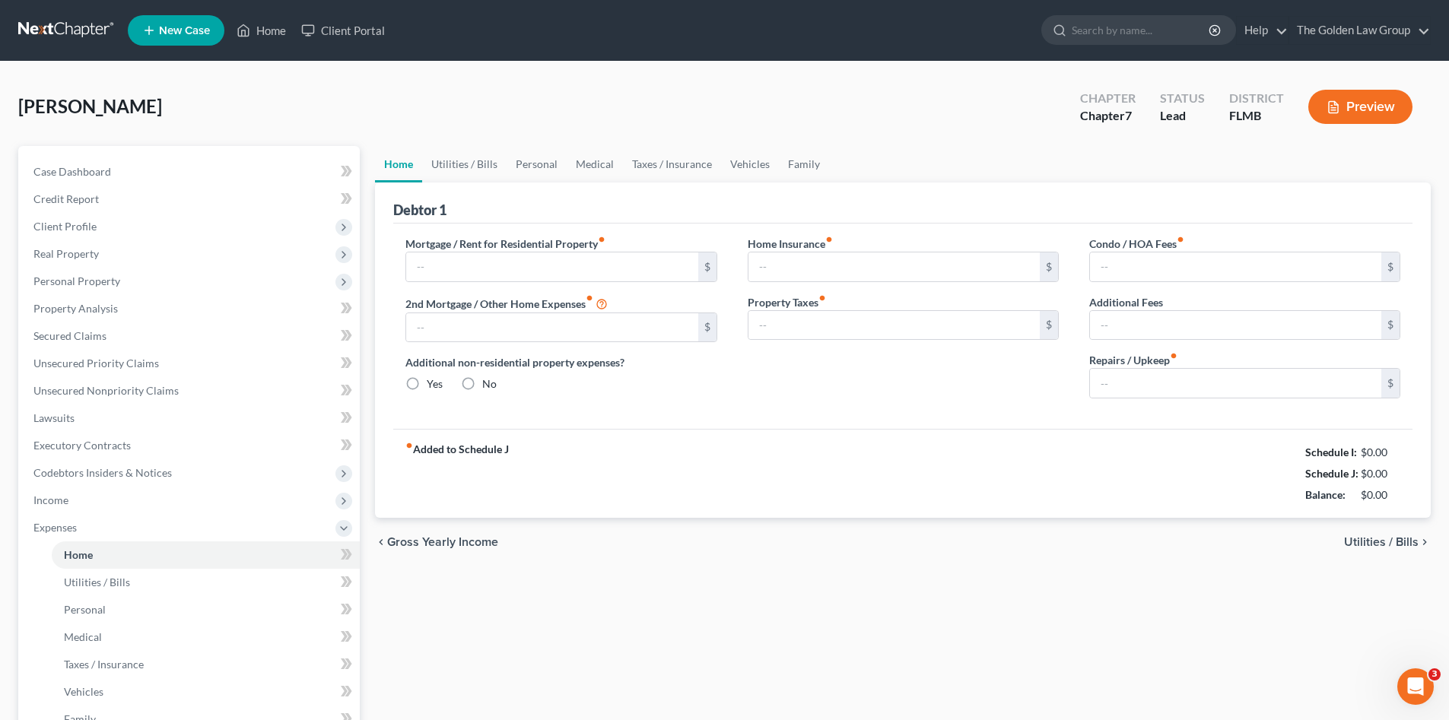
type input "0.00"
type input "500.00"
click at [773, 480] on div "fiber_manual_record Added to Schedule J Schedule I: $4,860.05 Schedule J: $6,55…" at bounding box center [902, 473] width 1019 height 89
click at [462, 163] on link "Utilities / Bills" at bounding box center [464, 164] width 84 height 37
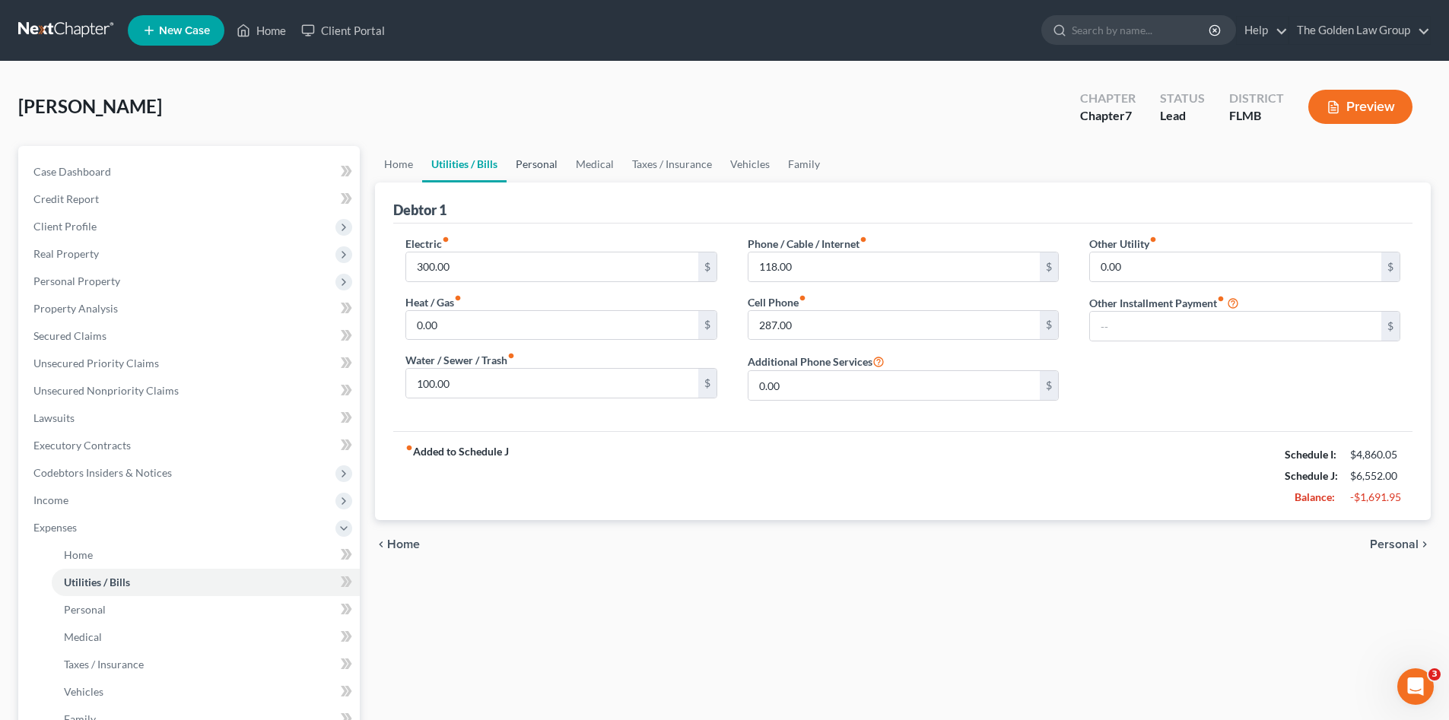
click at [528, 167] on link "Personal" at bounding box center [537, 164] width 60 height 37
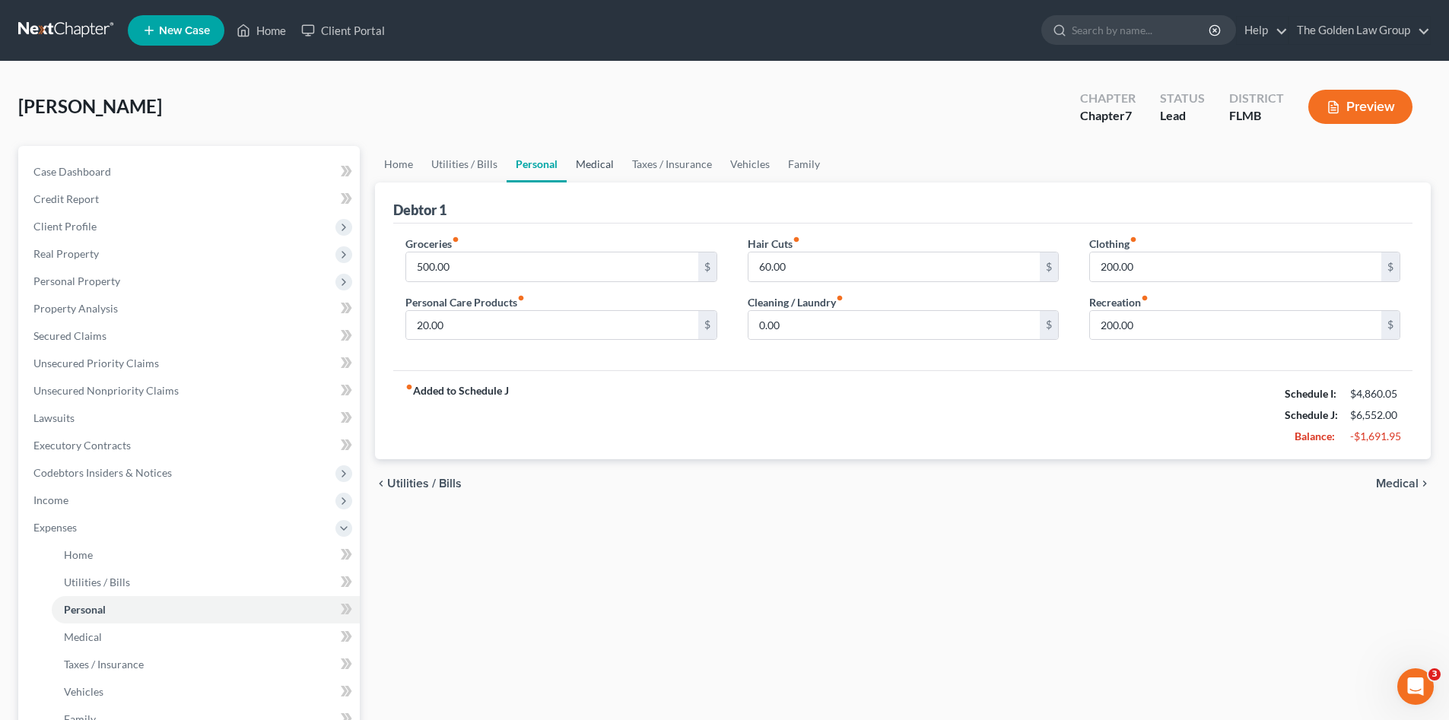
click at [601, 168] on link "Medical" at bounding box center [595, 164] width 56 height 37
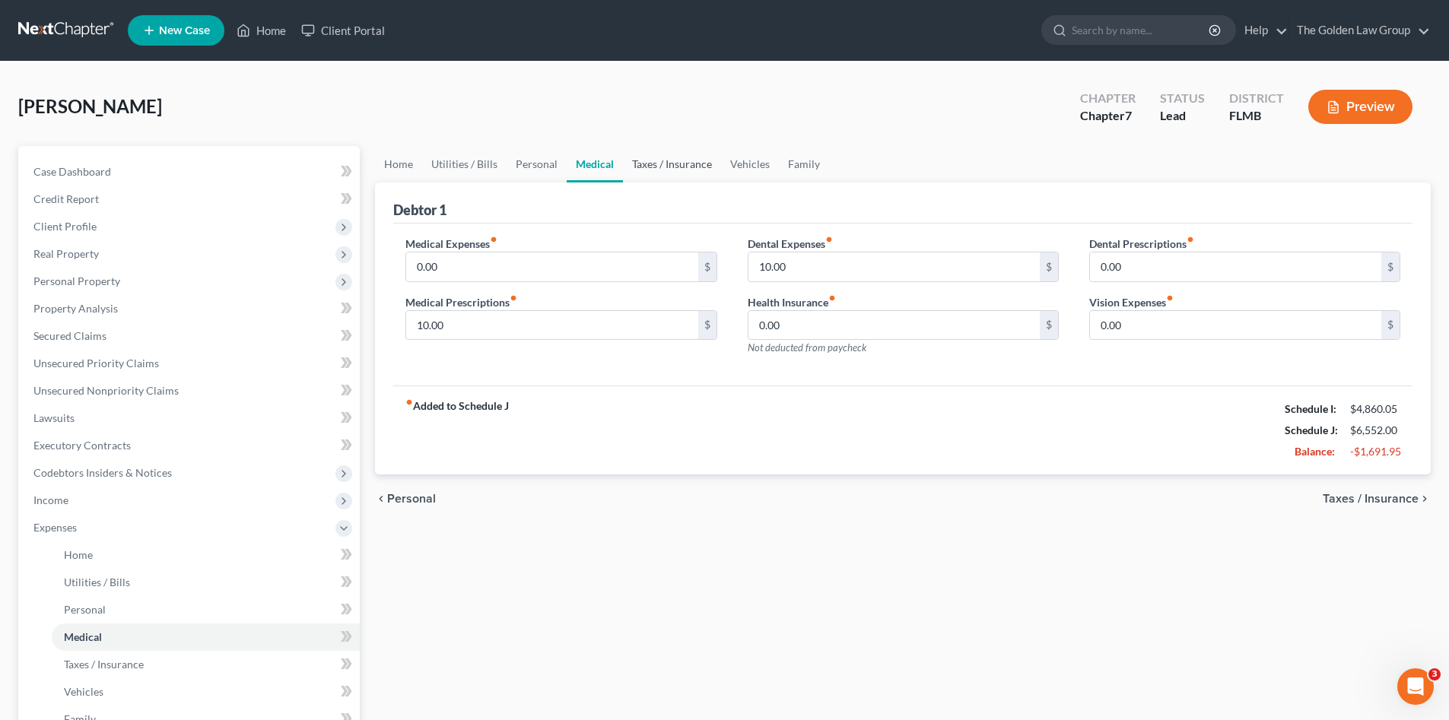
click at [673, 170] on link "Taxes / Insurance" at bounding box center [672, 164] width 98 height 37
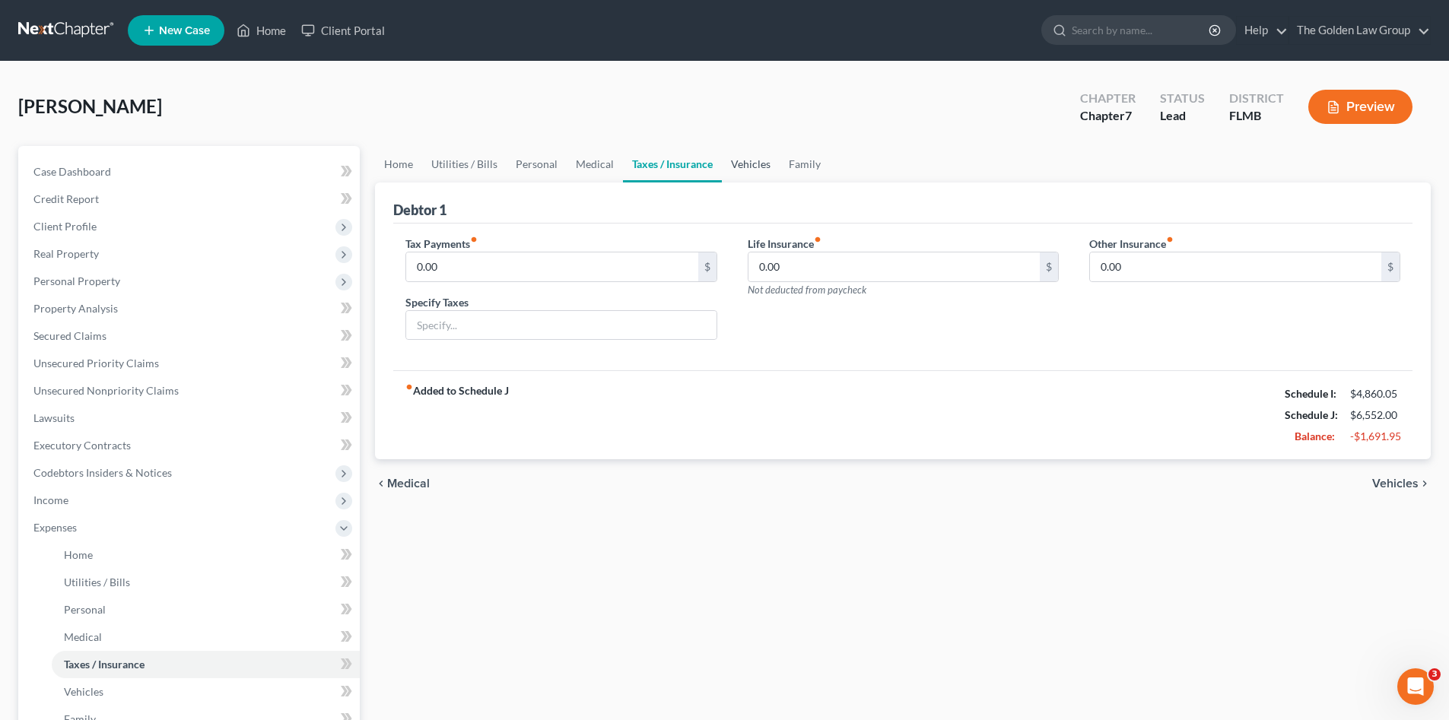
click at [733, 169] on link "Vehicles" at bounding box center [751, 164] width 58 height 37
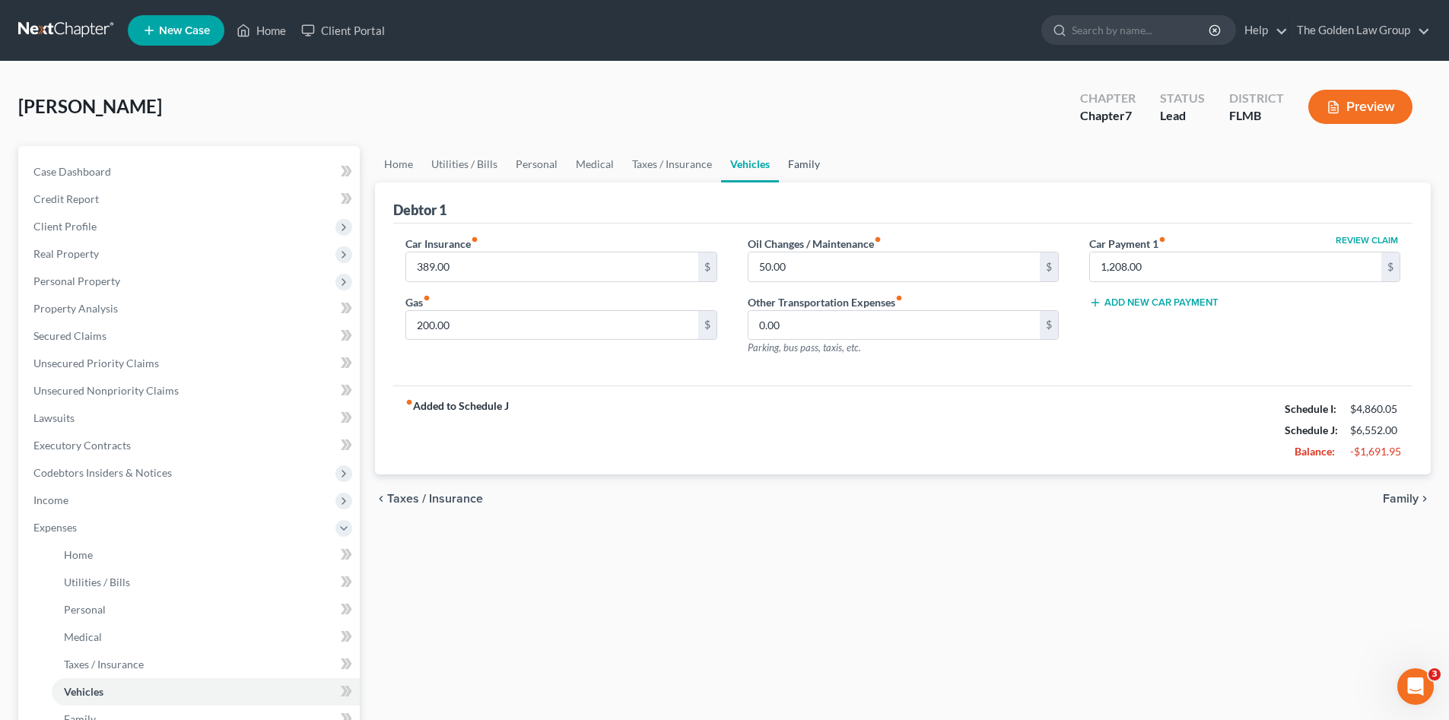
click at [804, 167] on link "Family" at bounding box center [804, 164] width 50 height 37
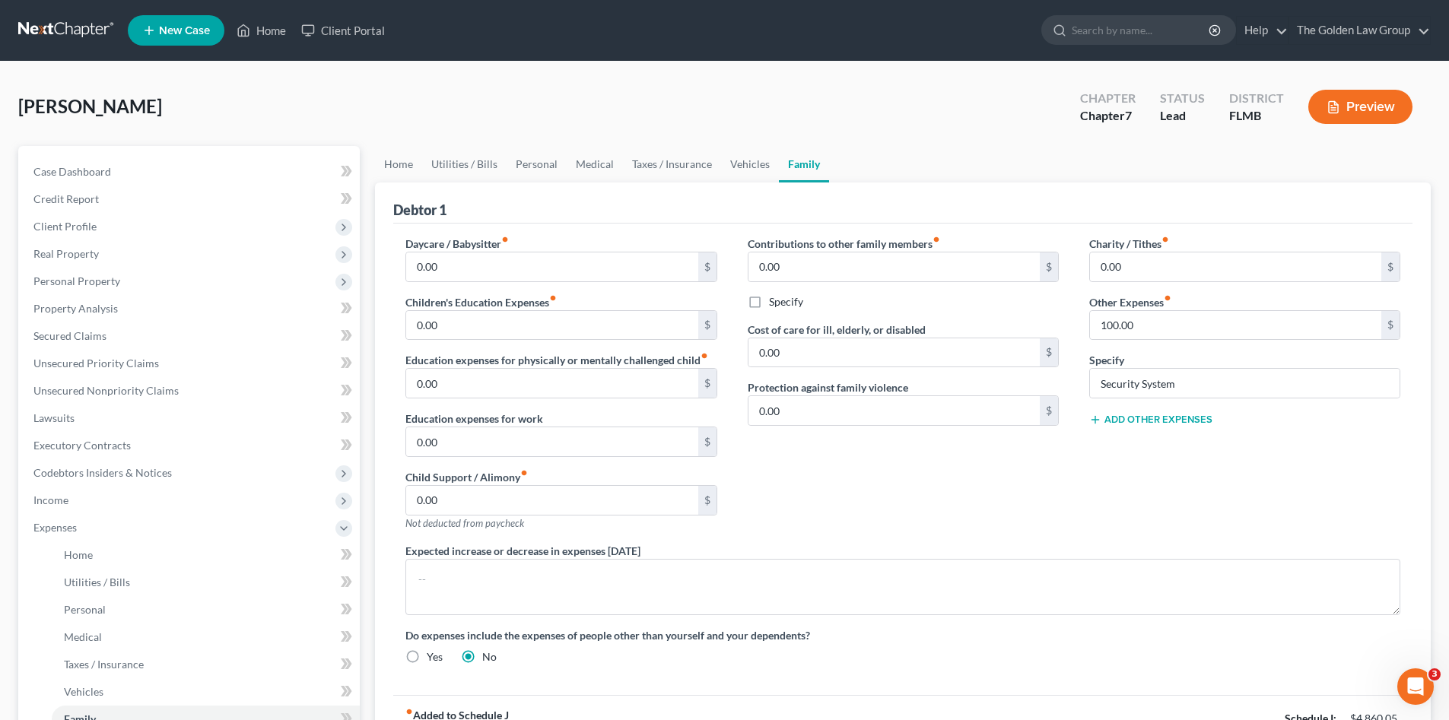
click at [946, 510] on div "Contributions to other family members fiber_manual_record 0.00 $ Specify Cost o…" at bounding box center [902, 389] width 341 height 307
click at [121, 526] on span "Expenses" at bounding box center [190, 527] width 338 height 27
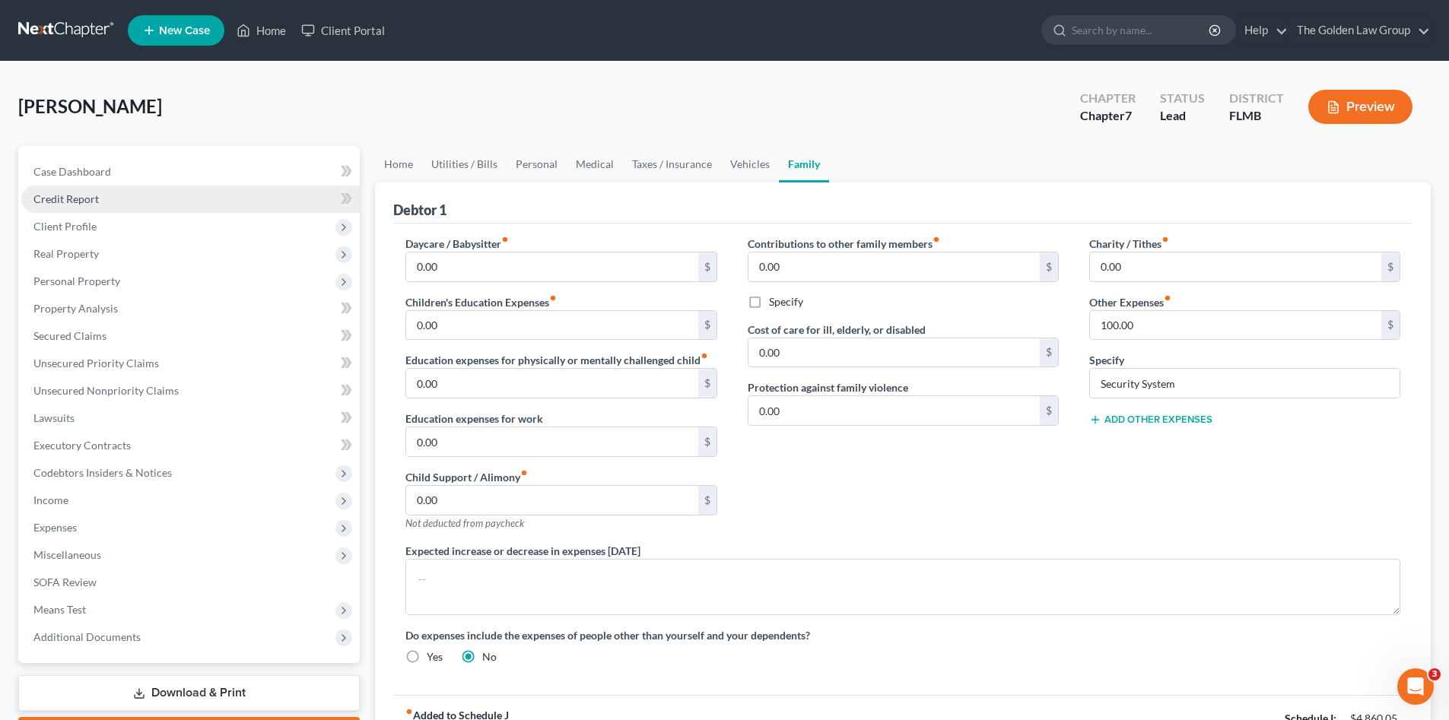
click at [116, 198] on link "Credit Report" at bounding box center [190, 199] width 338 height 27
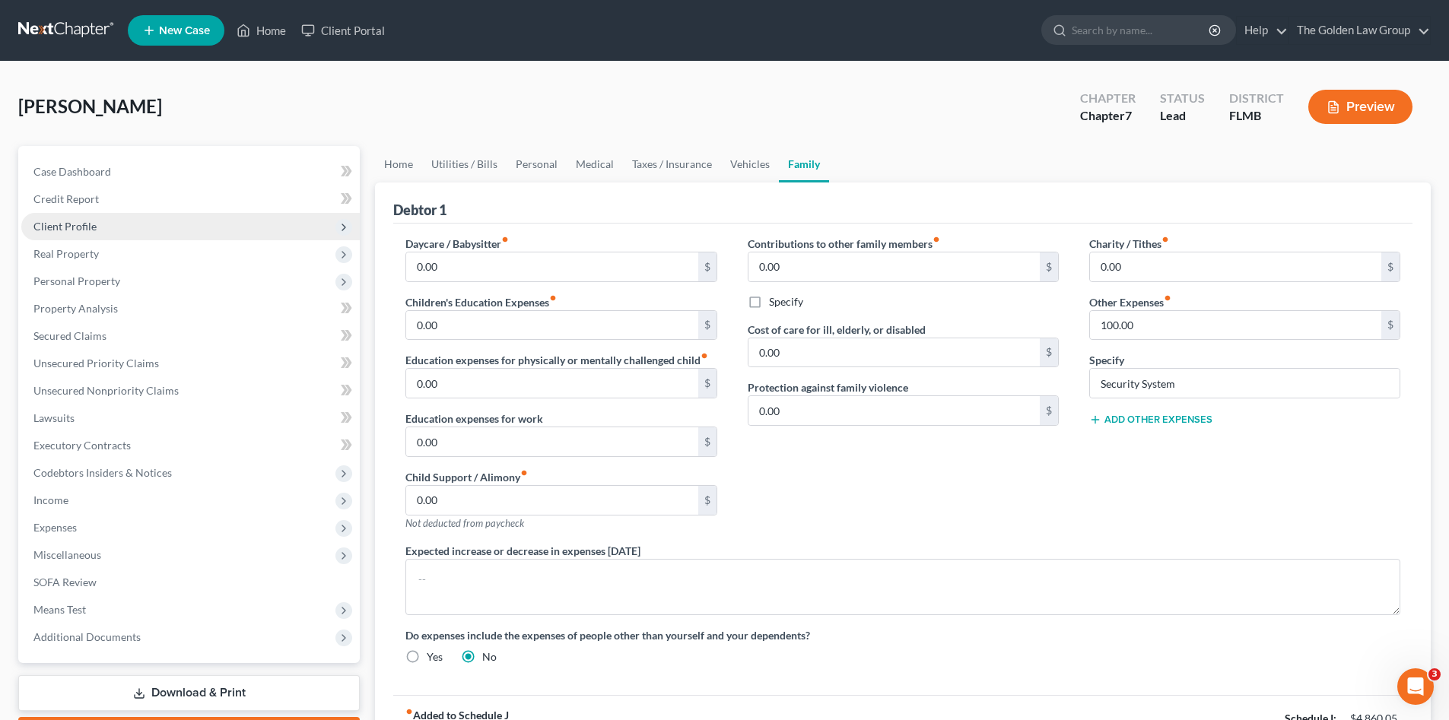
click at [123, 231] on span "Client Profile" at bounding box center [190, 226] width 338 height 27
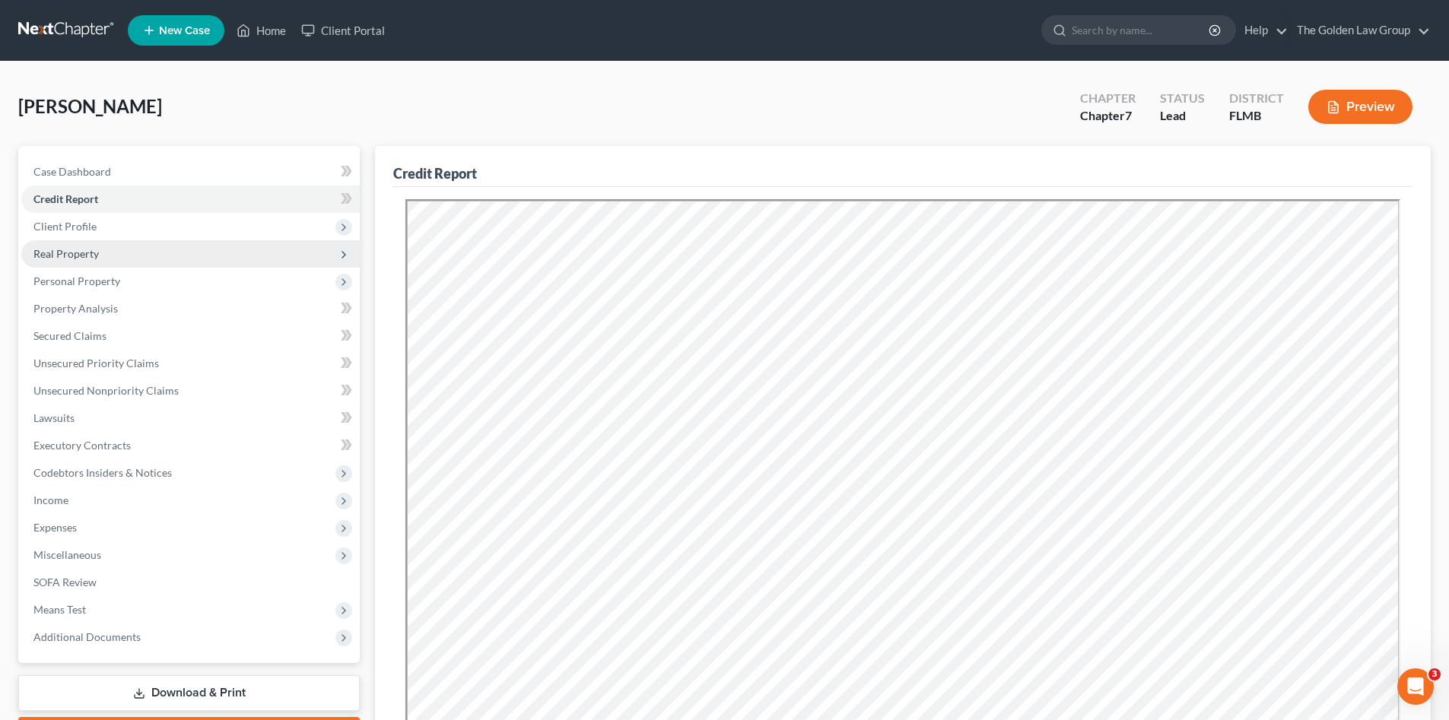
click at [129, 248] on span "Real Property" at bounding box center [190, 253] width 338 height 27
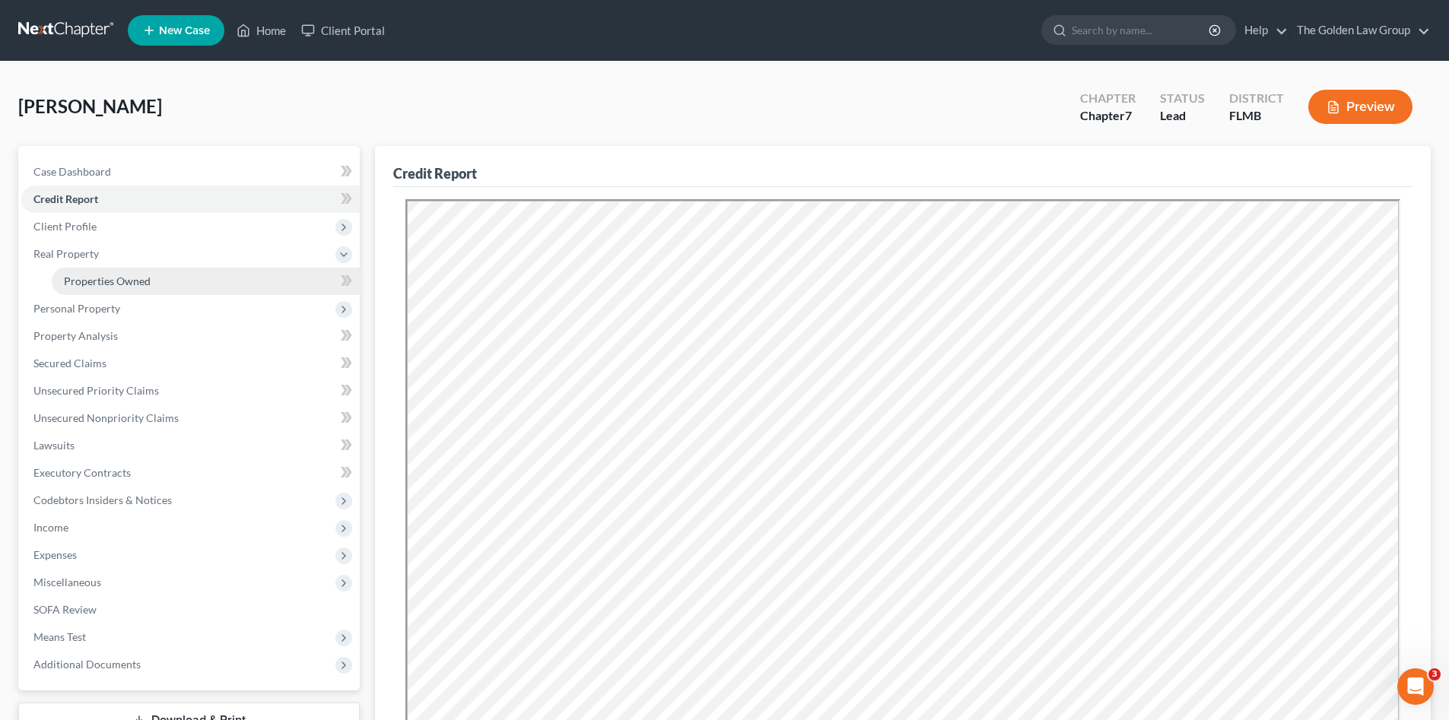
click at [137, 280] on span "Properties Owned" at bounding box center [107, 281] width 87 height 13
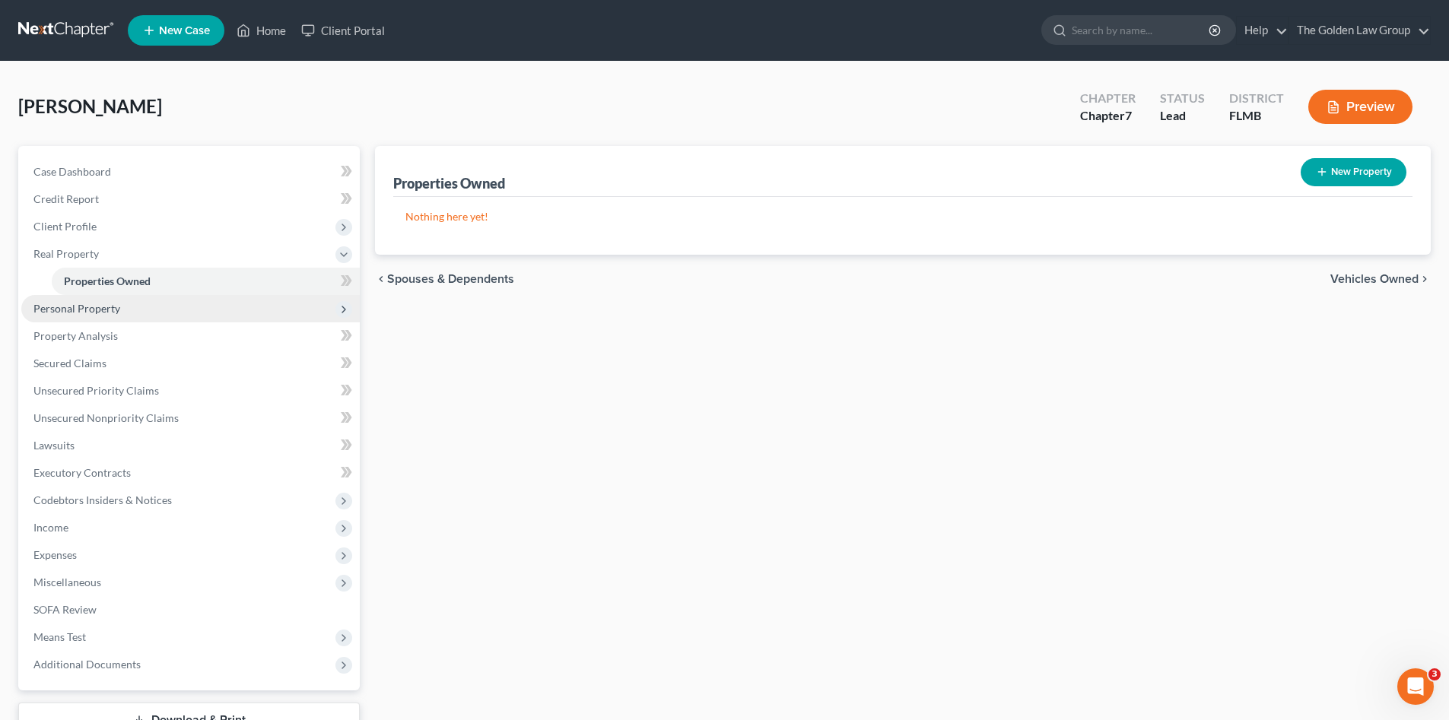
click at [138, 310] on span "Personal Property" at bounding box center [190, 308] width 338 height 27
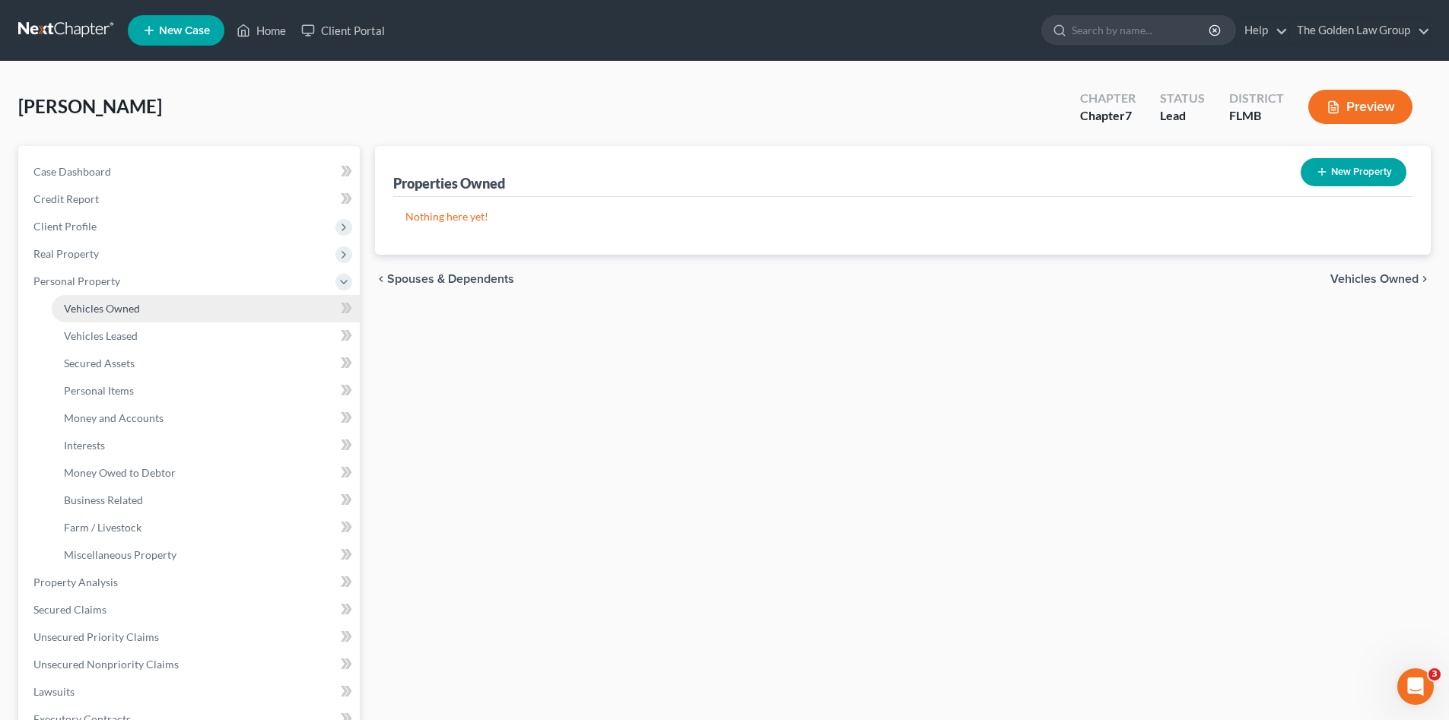
click at [138, 316] on link "Vehicles Owned" at bounding box center [206, 308] width 308 height 27
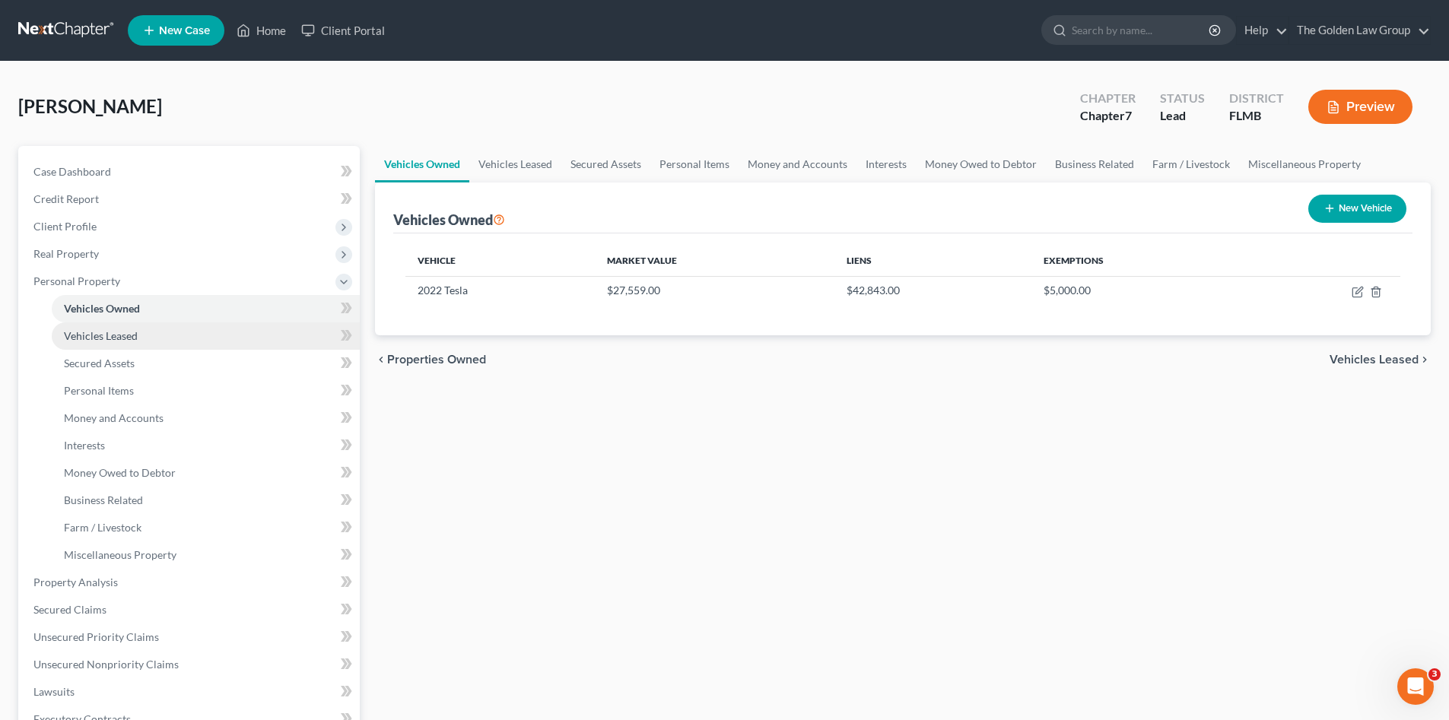
click at [144, 331] on link "Vehicles Leased" at bounding box center [206, 335] width 308 height 27
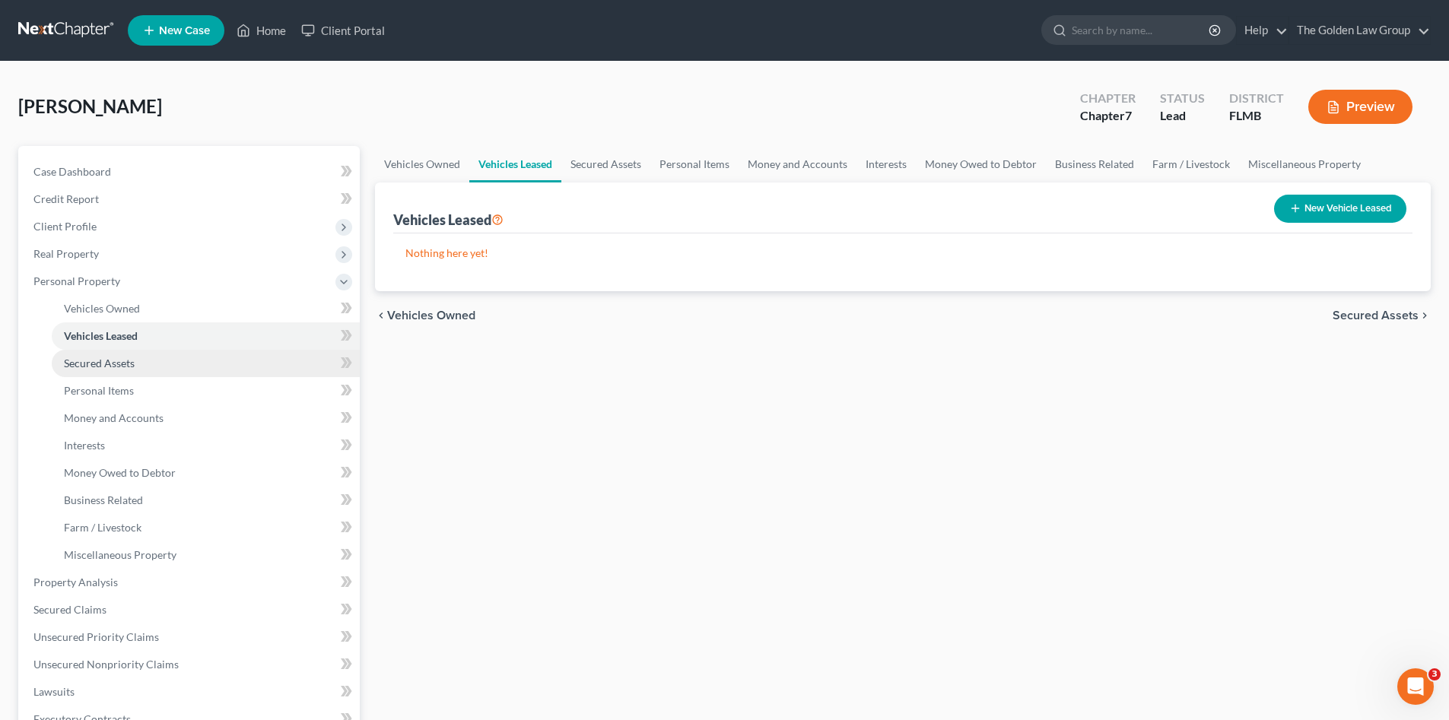
click at [151, 366] on link "Secured Assets" at bounding box center [206, 363] width 308 height 27
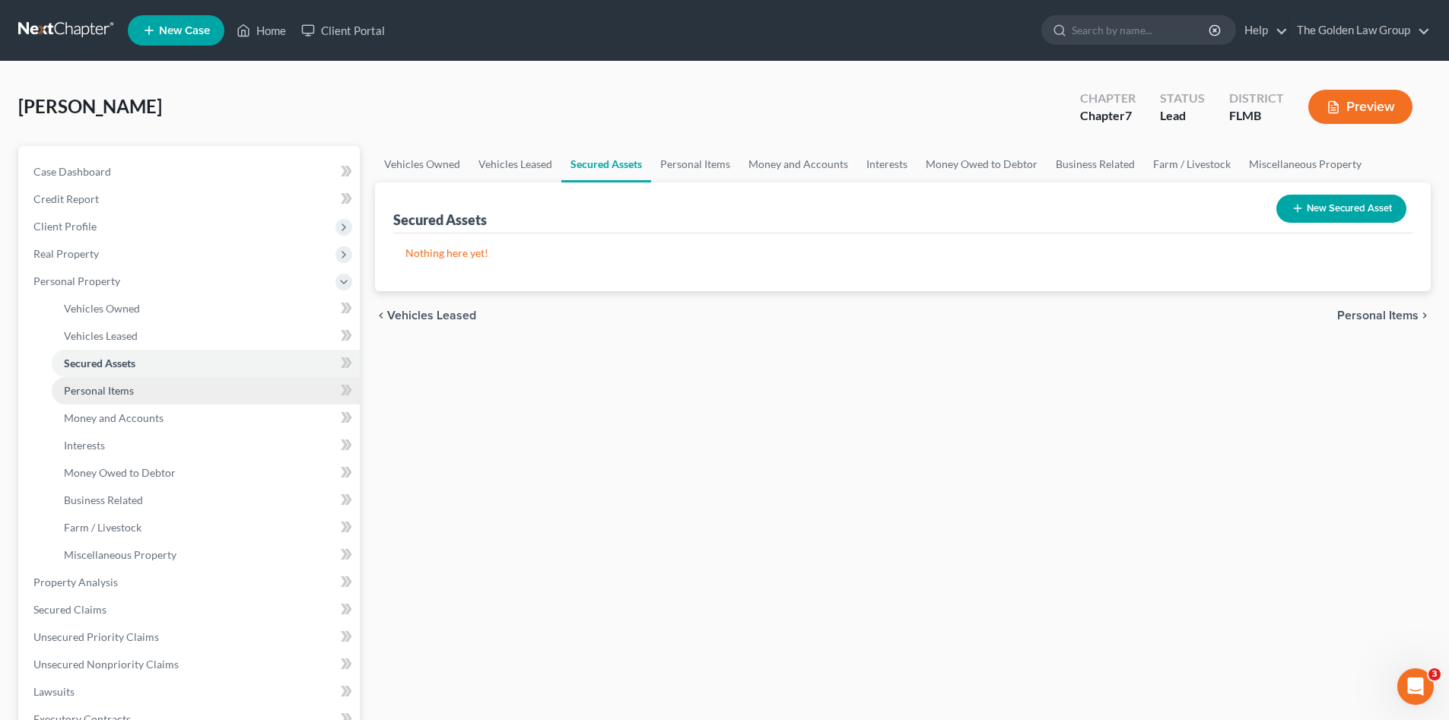
click at [153, 380] on link "Personal Items" at bounding box center [206, 390] width 308 height 27
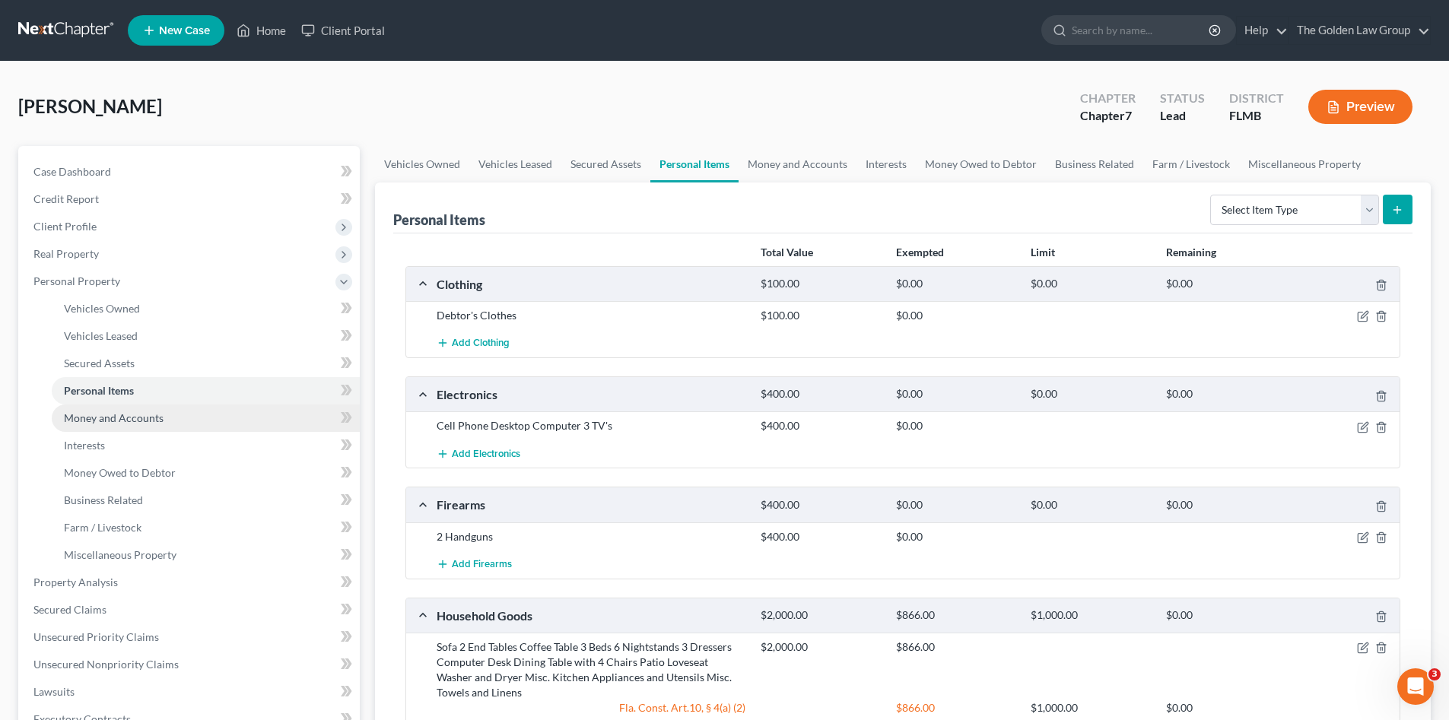
click at [173, 408] on link "Money and Accounts" at bounding box center [206, 418] width 308 height 27
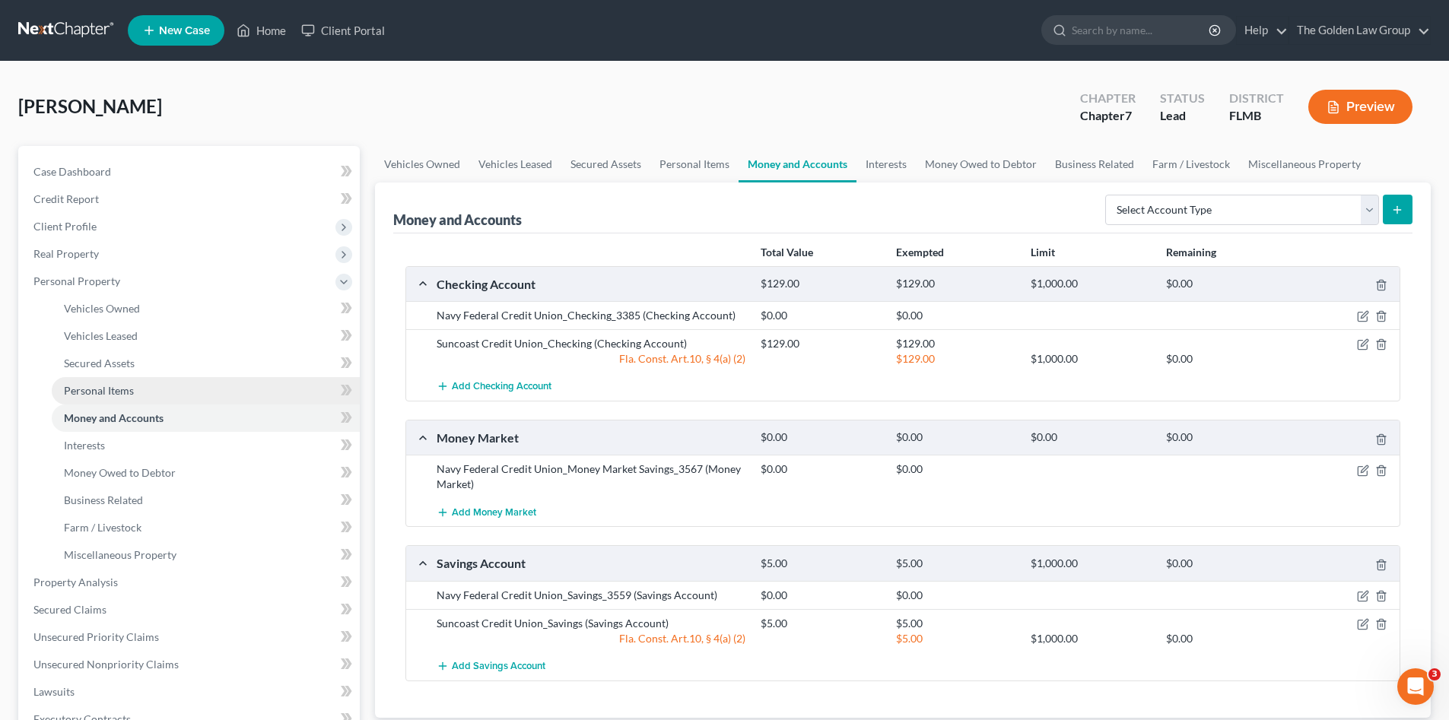
click at [190, 392] on link "Personal Items" at bounding box center [206, 390] width 308 height 27
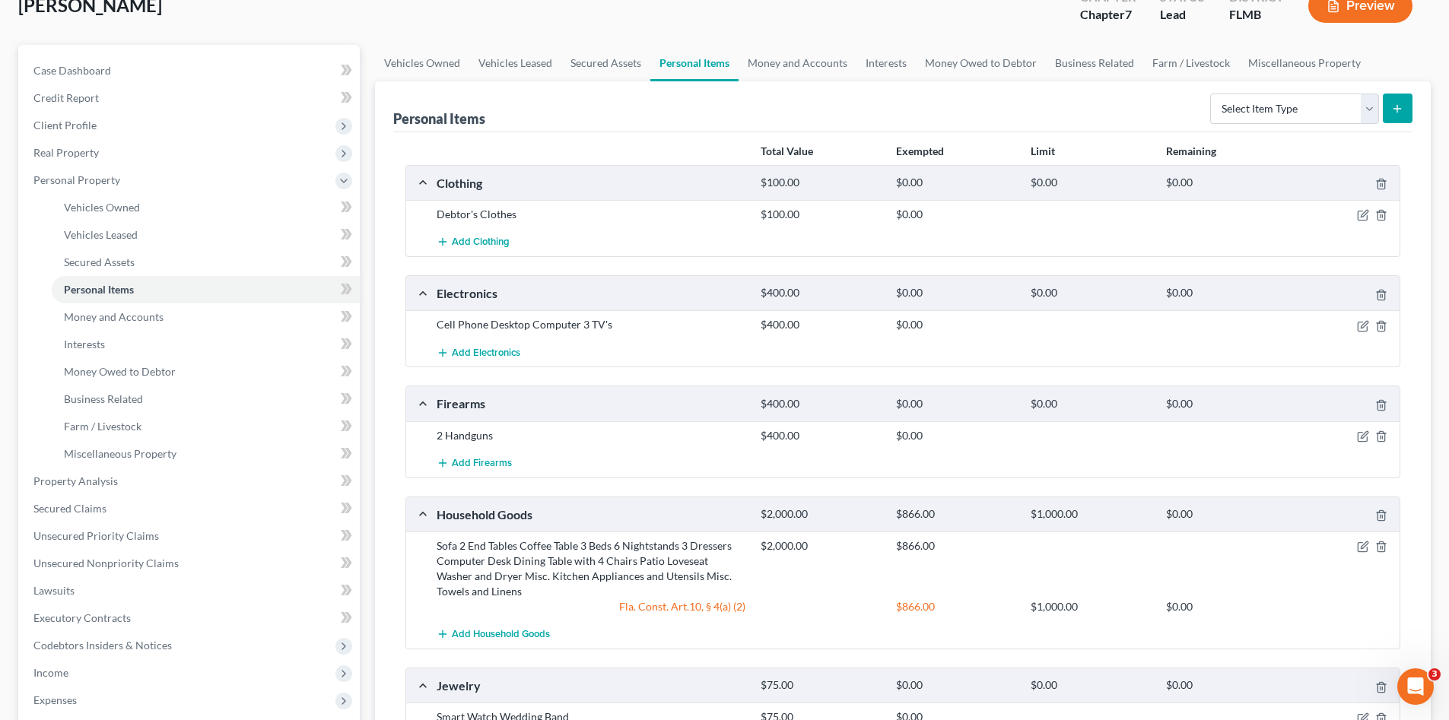
scroll to position [177, 0]
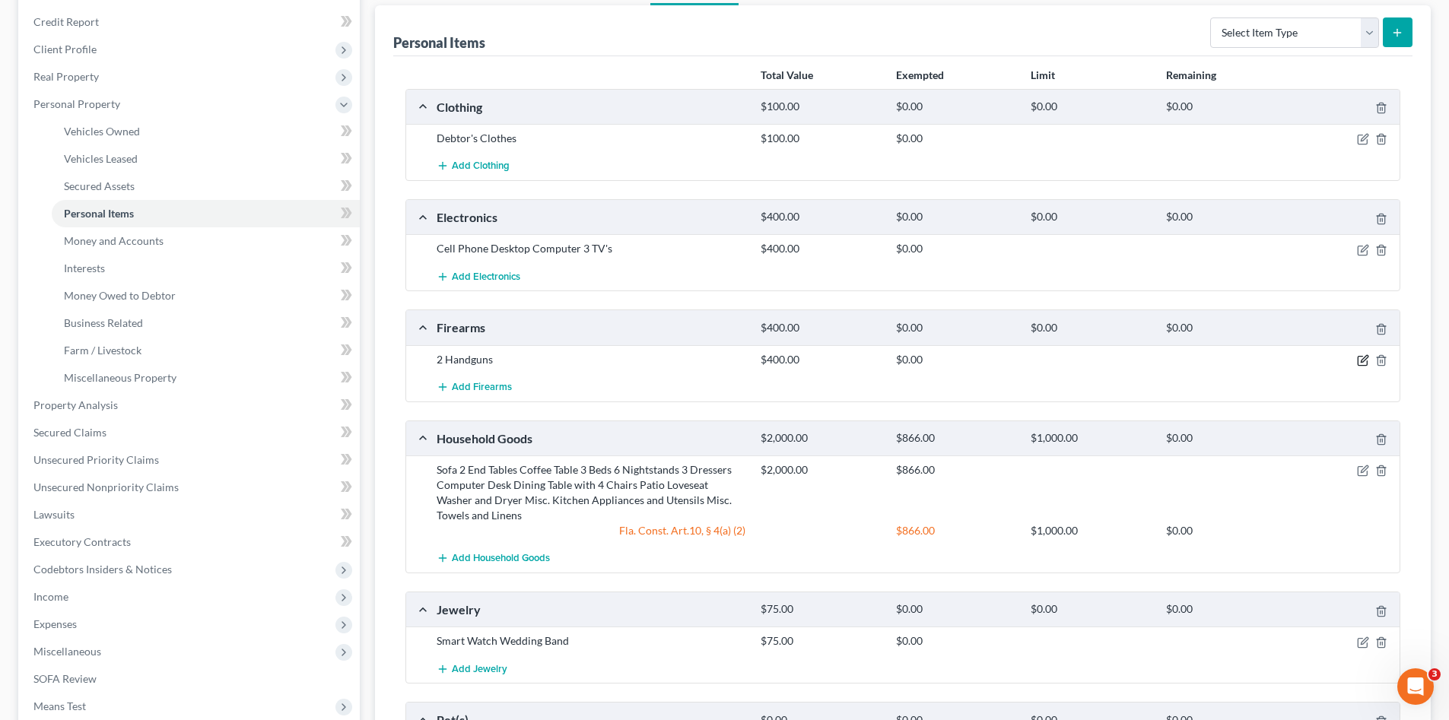
drag, startPoint x: 1361, startPoint y: 360, endPoint x: 634, endPoint y: 326, distance: 727.9
click at [1362, 360] on icon "button" at bounding box center [1363, 360] width 12 height 12
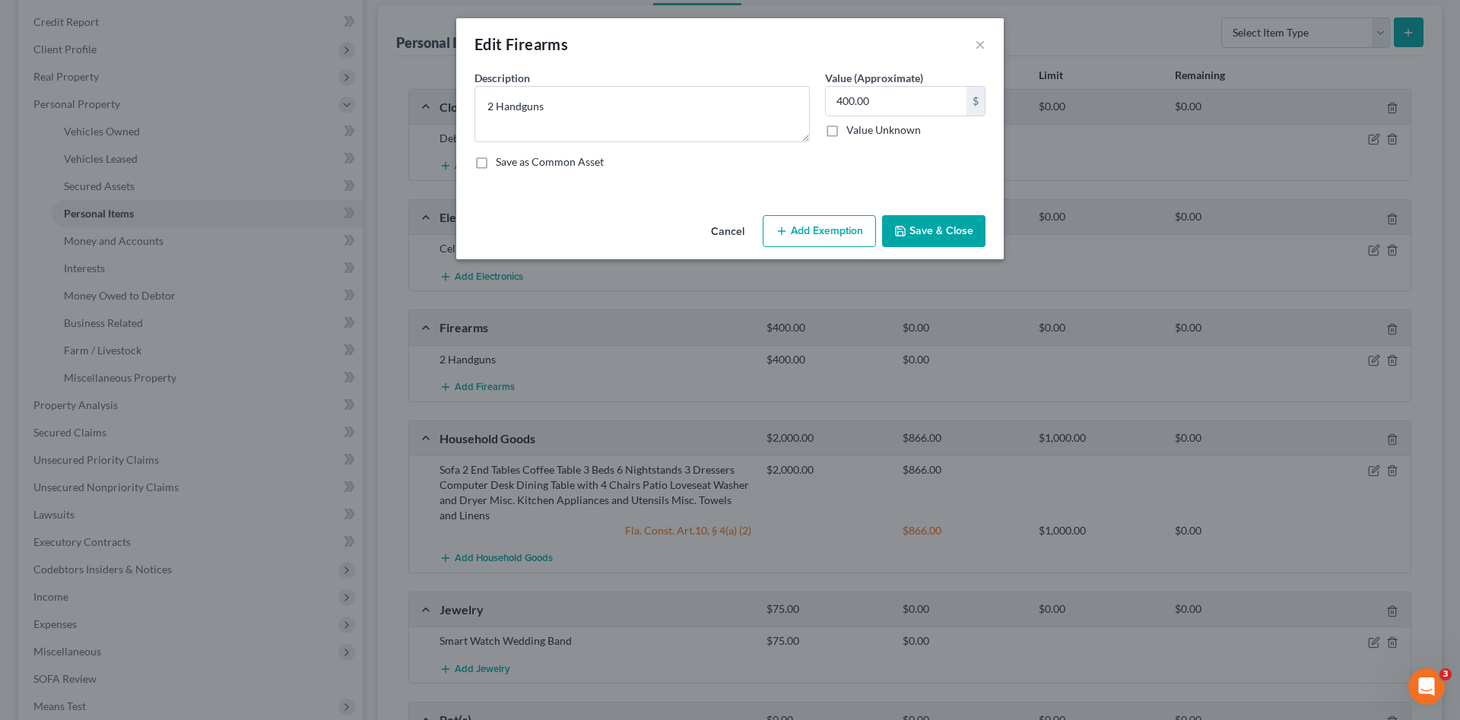
click at [795, 231] on button "Add Exemption" at bounding box center [819, 231] width 113 height 32
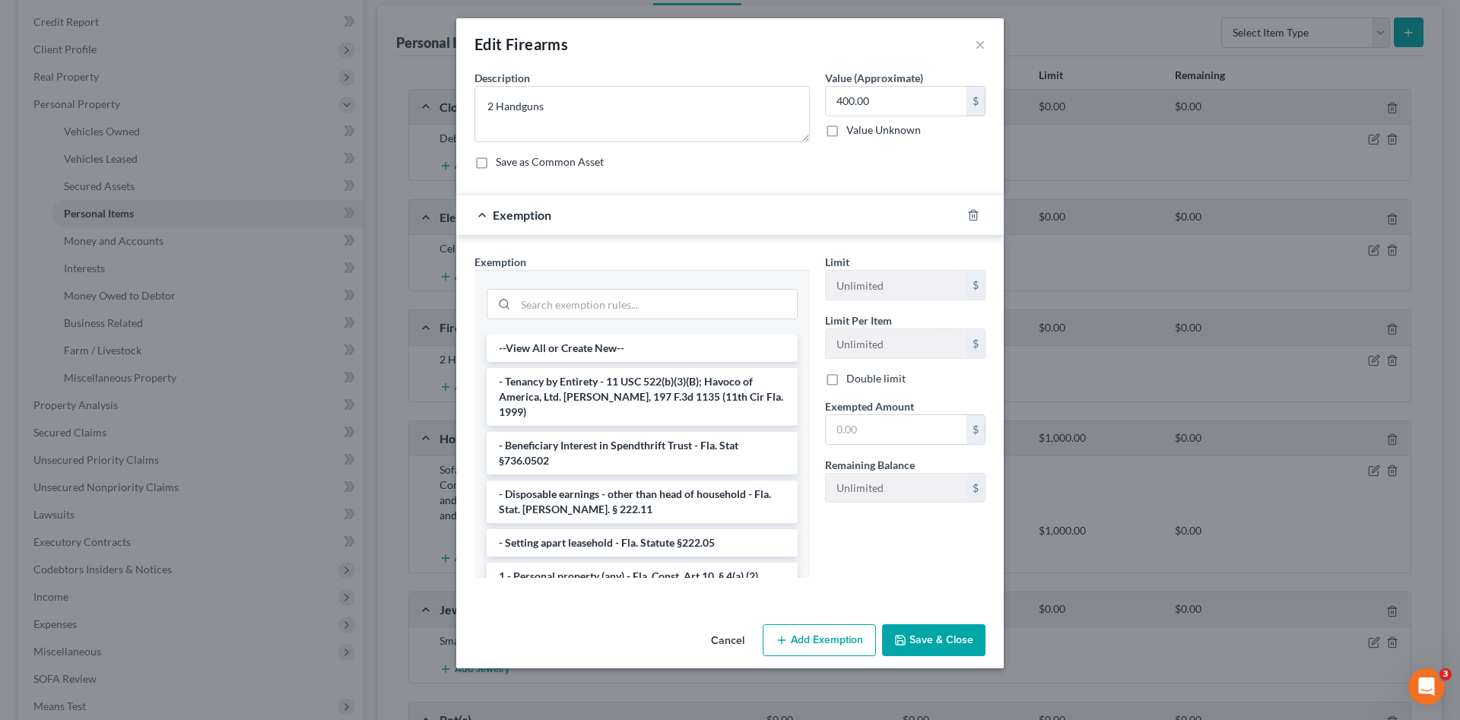
click at [730, 643] on button "Cancel" at bounding box center [728, 641] width 58 height 30
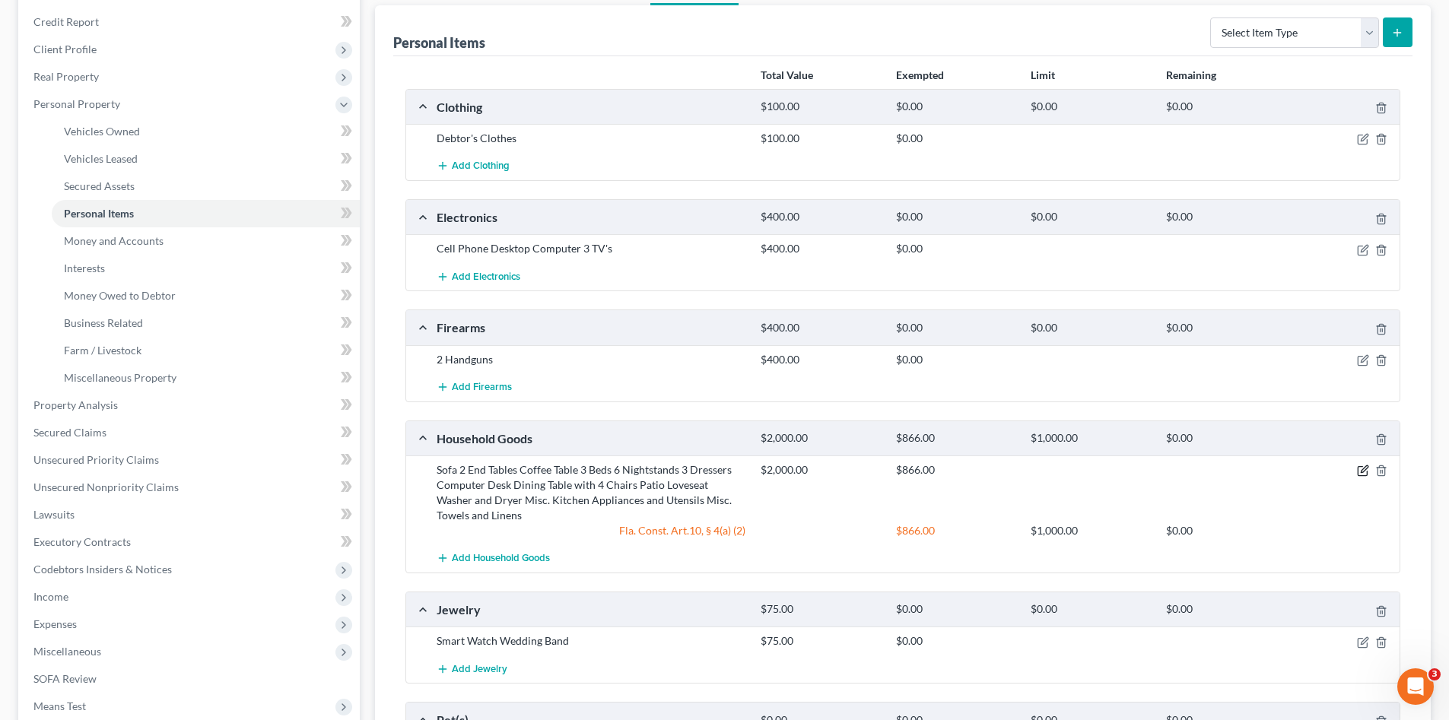
click at [1361, 466] on icon "button" at bounding box center [1363, 471] width 12 height 12
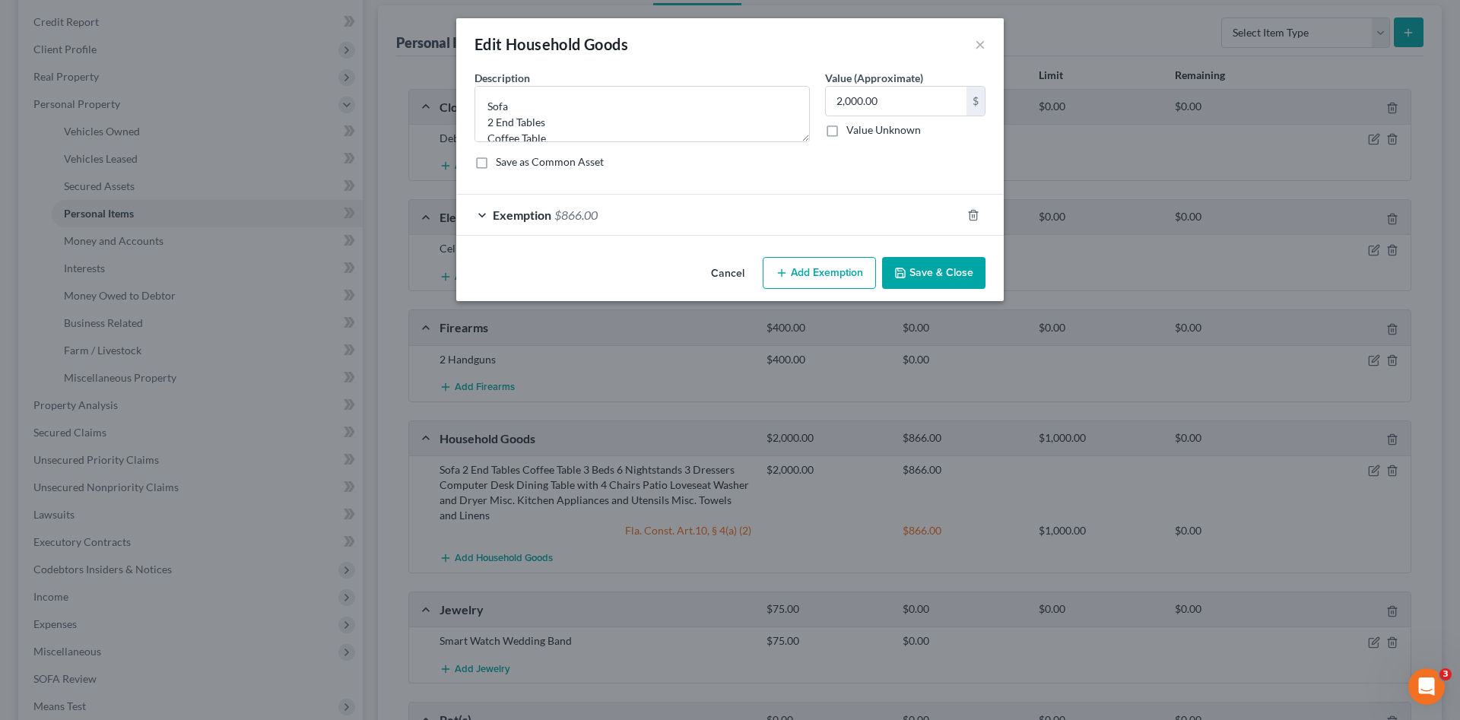
click at [812, 272] on button "Add Exemption" at bounding box center [819, 273] width 113 height 32
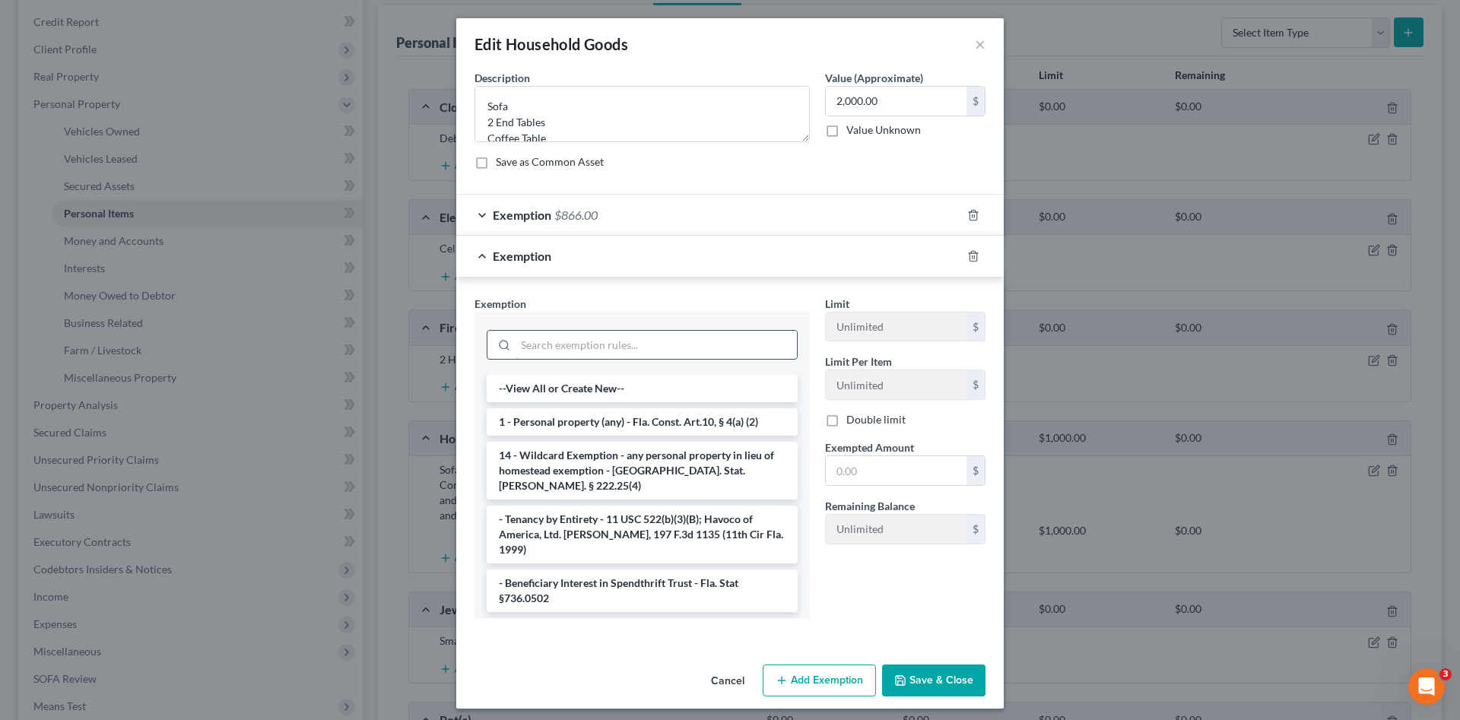
click at [644, 341] on input "search" at bounding box center [656, 345] width 281 height 29
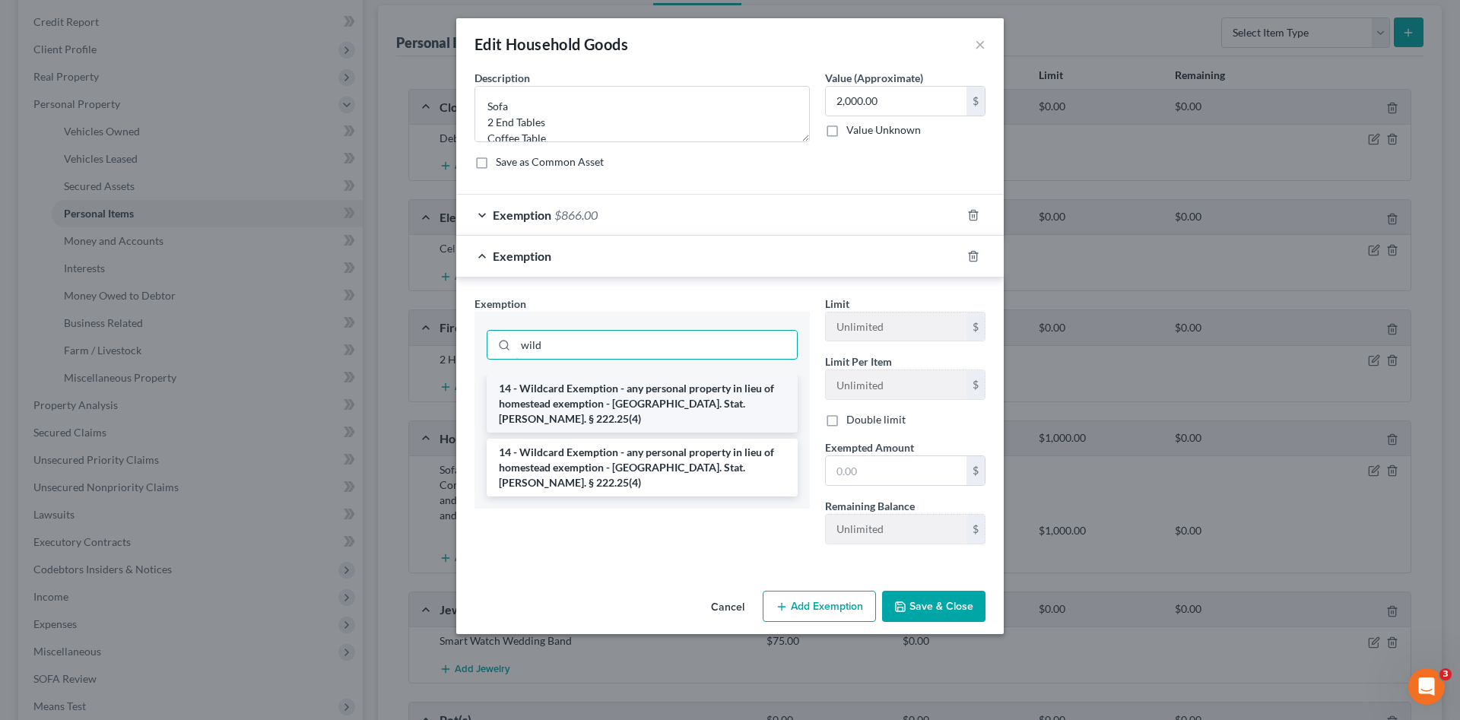
type input "wild"
click at [660, 399] on li "14 - Wildcard Exemption - any personal property in lieu of homestead exemption …" at bounding box center [642, 404] width 311 height 58
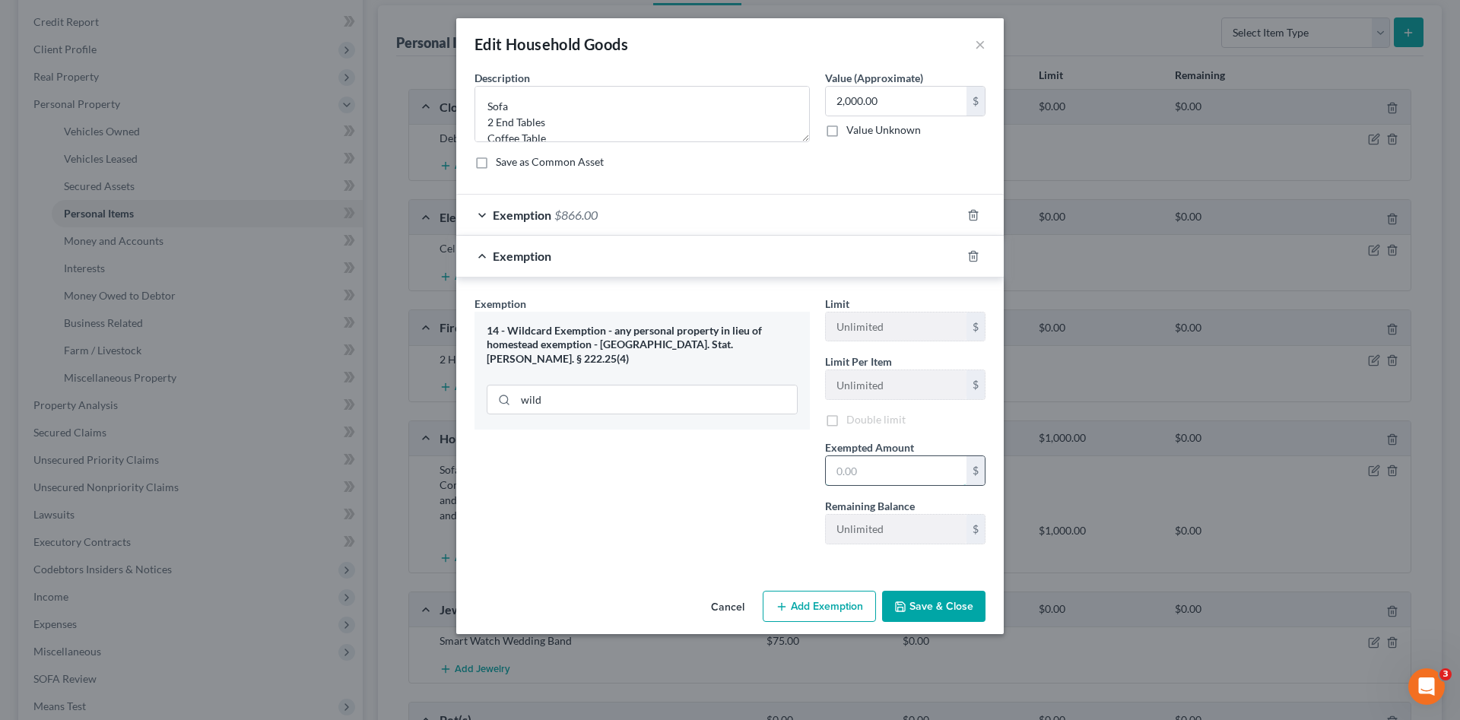
click at [889, 462] on input "text" at bounding box center [896, 470] width 141 height 29
type input "1,134.00"
click at [920, 601] on button "Save & Close" at bounding box center [933, 609] width 103 height 32
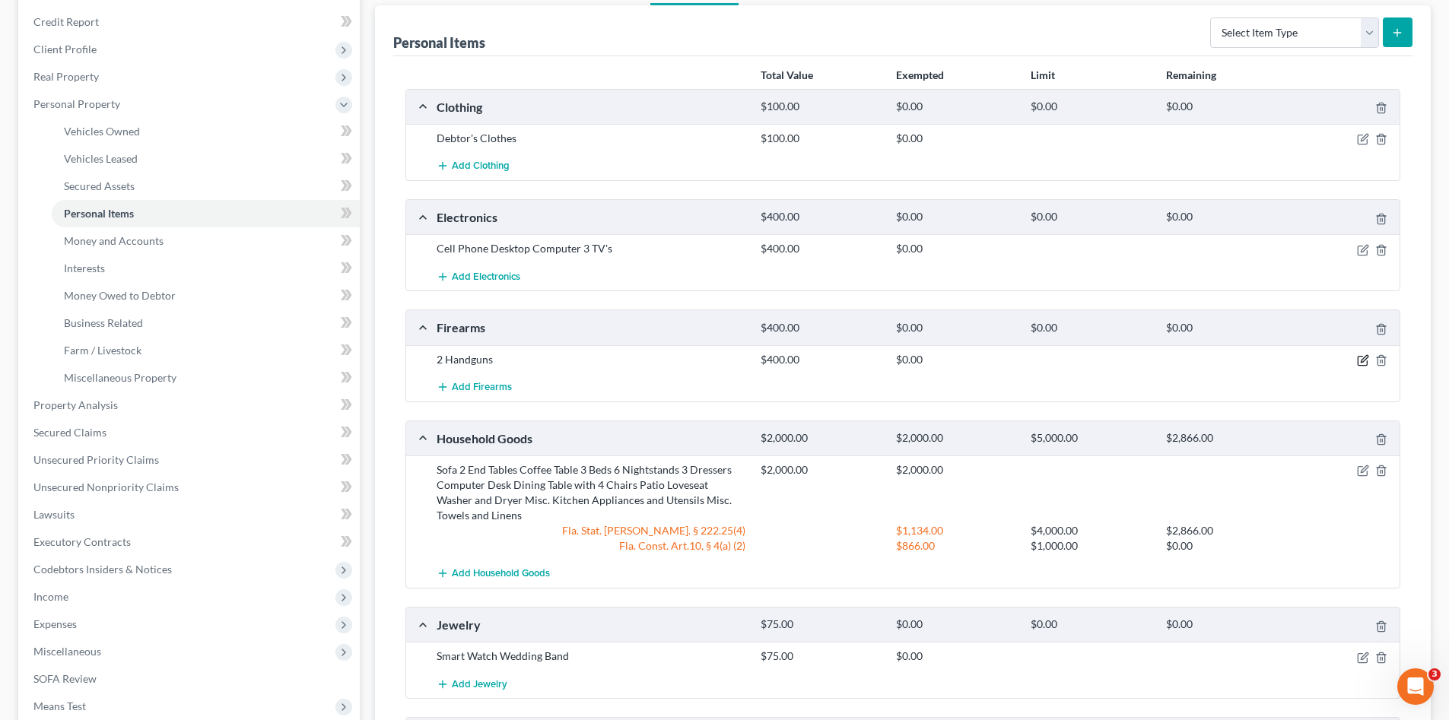
click at [1361, 360] on icon "button" at bounding box center [1363, 360] width 12 height 12
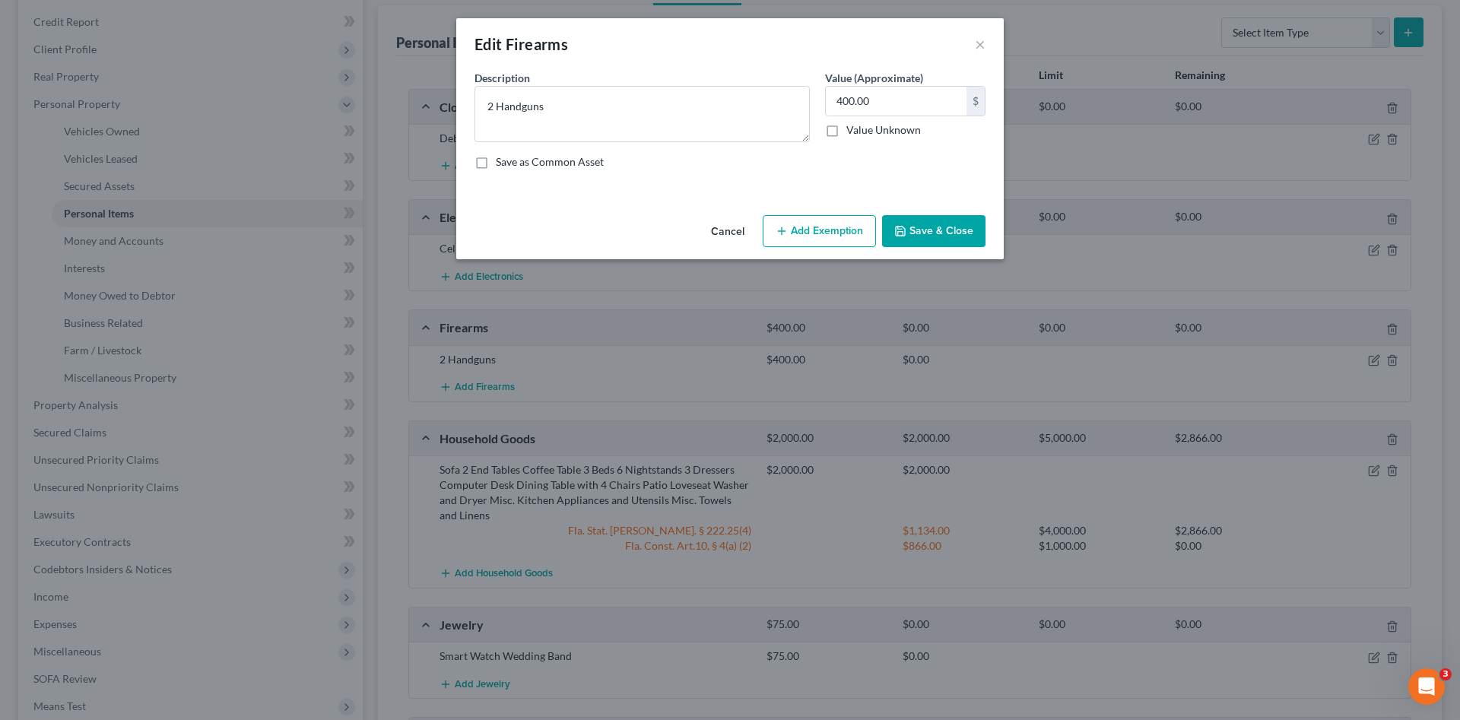
click at [794, 231] on button "Add Exemption" at bounding box center [819, 231] width 113 height 32
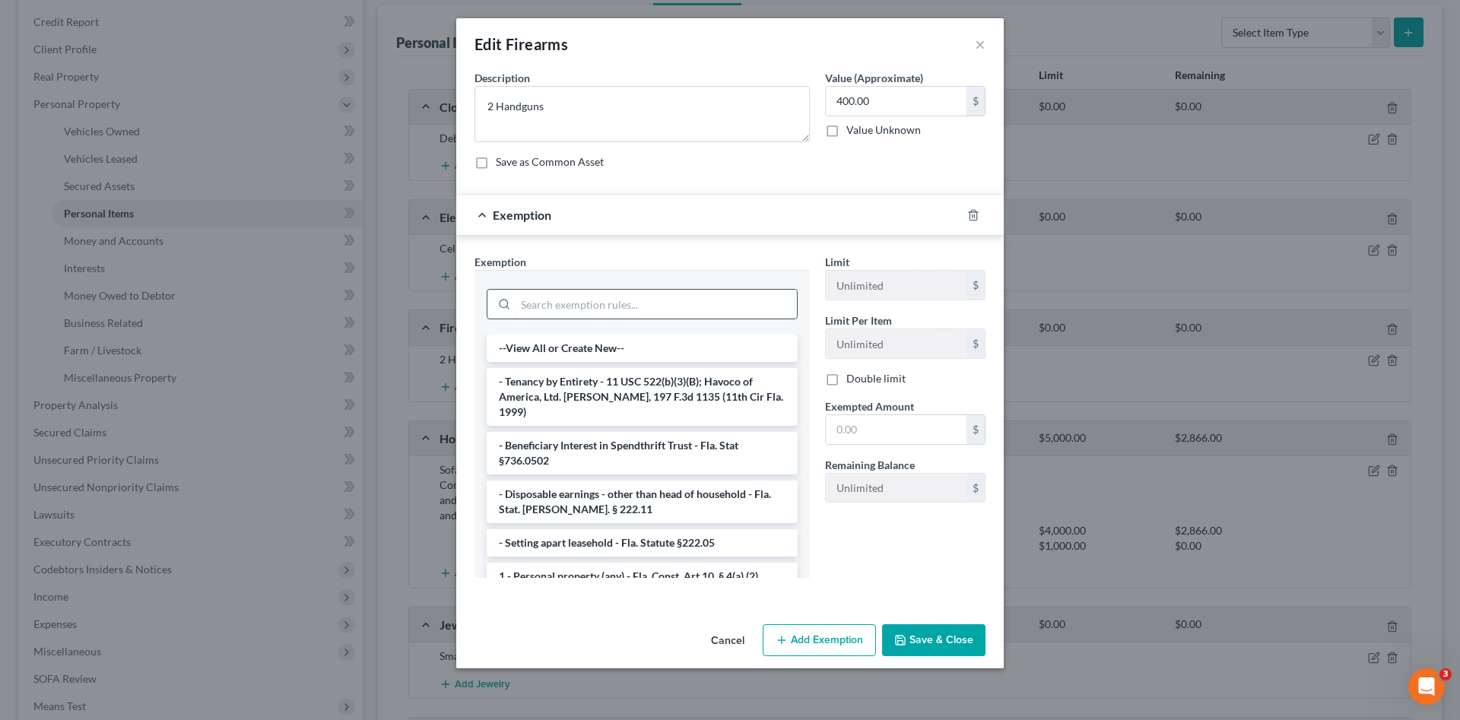
click at [664, 302] on input "search" at bounding box center [656, 304] width 281 height 29
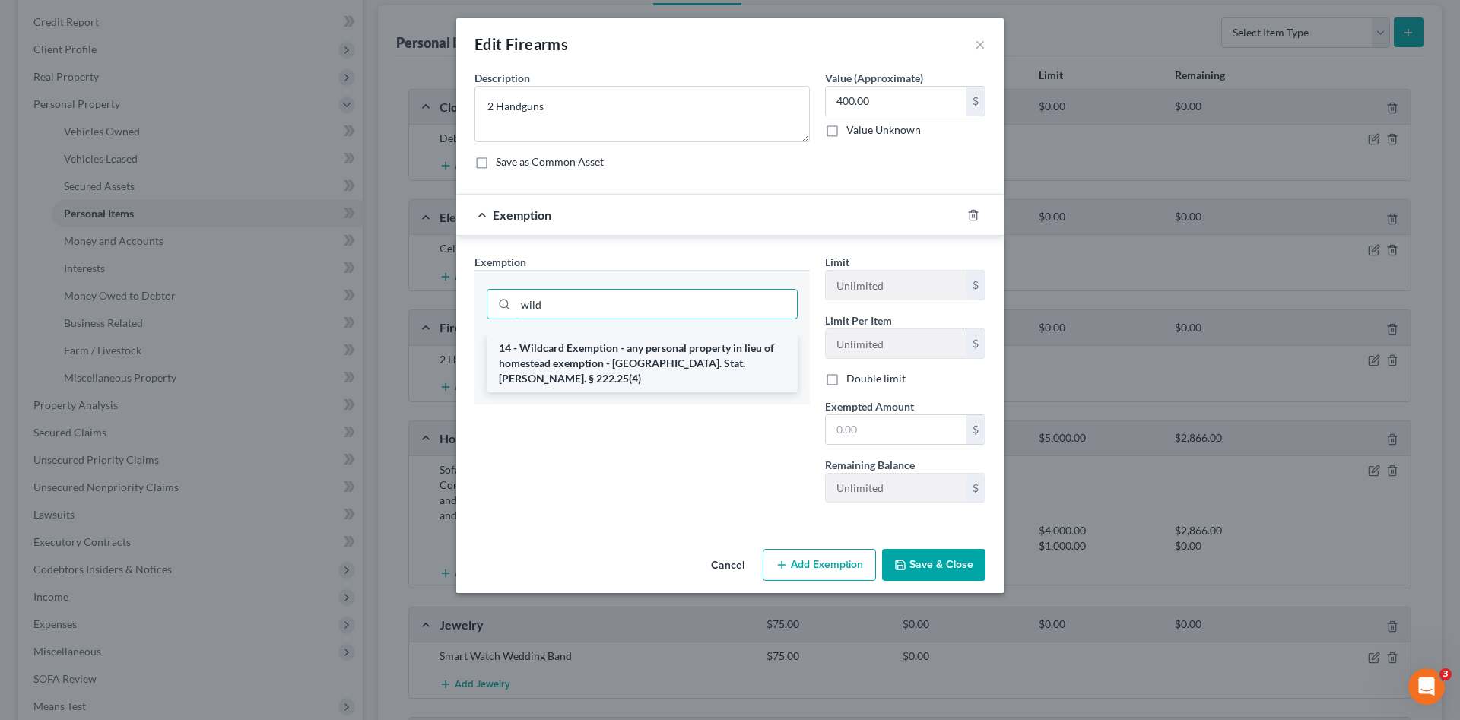
type input "wild"
drag, startPoint x: 713, startPoint y: 351, endPoint x: 887, endPoint y: 440, distance: 195.6
click at [713, 351] on li "14 - Wildcard Exemption - any personal property in lieu of homestead exemption …" at bounding box center [642, 364] width 311 height 58
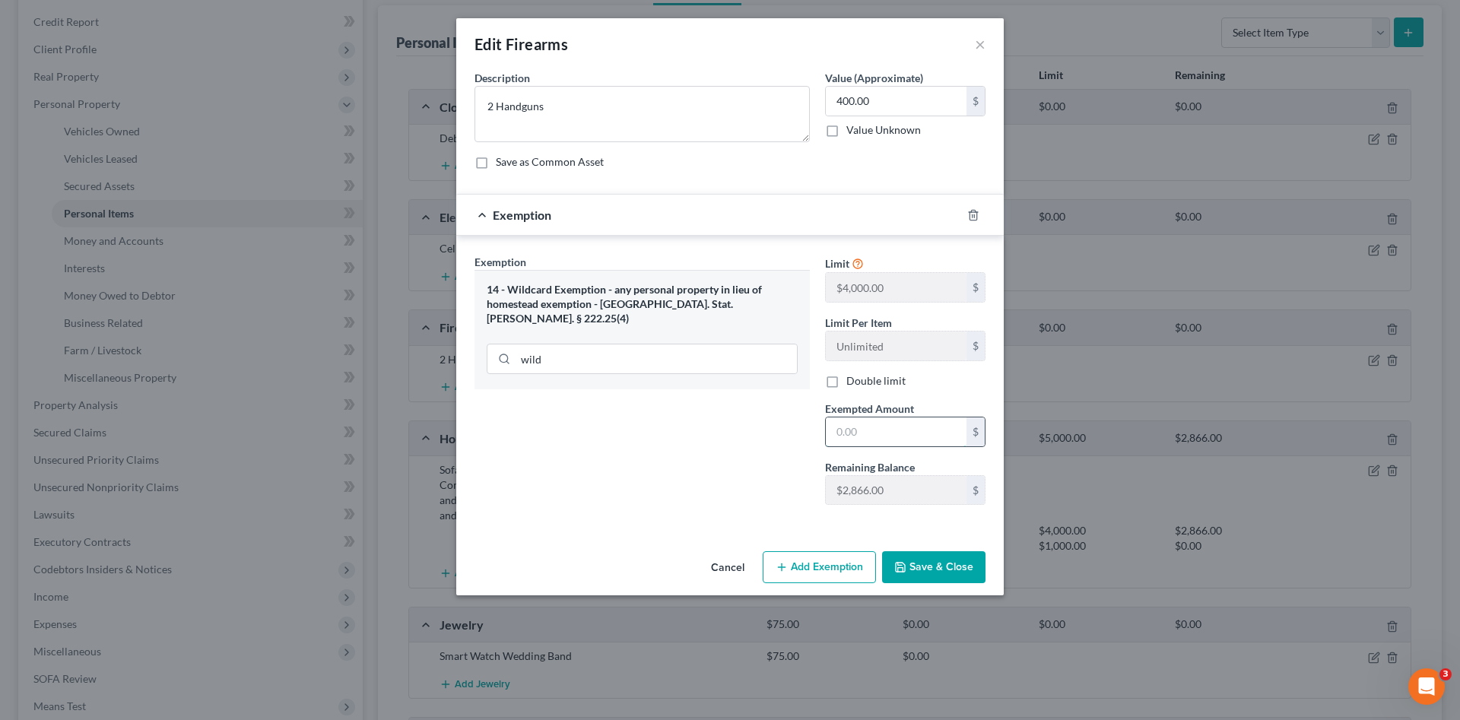
click at [894, 432] on input "text" at bounding box center [896, 432] width 141 height 29
type input "400.00"
click at [932, 570] on button "Save & Close" at bounding box center [933, 567] width 103 height 32
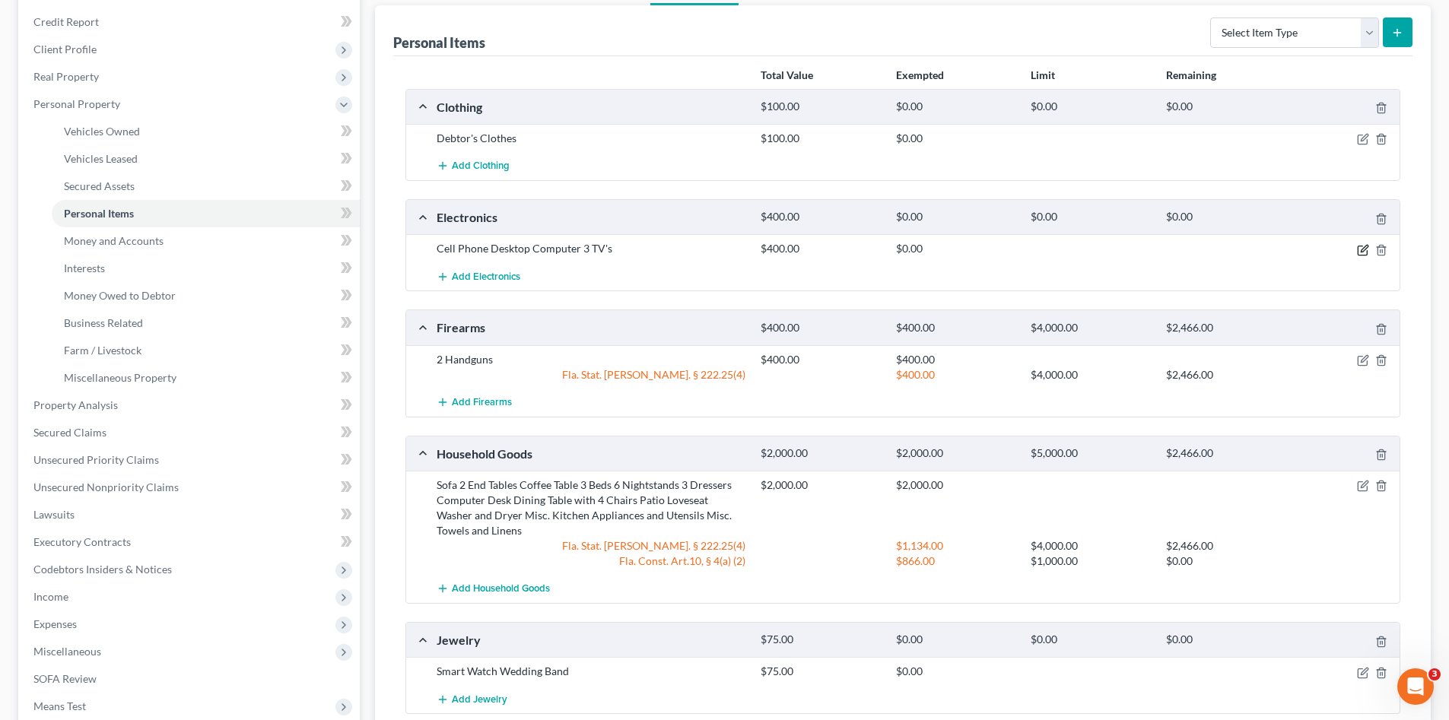
click at [1358, 250] on icon "button" at bounding box center [1362, 250] width 9 height 9
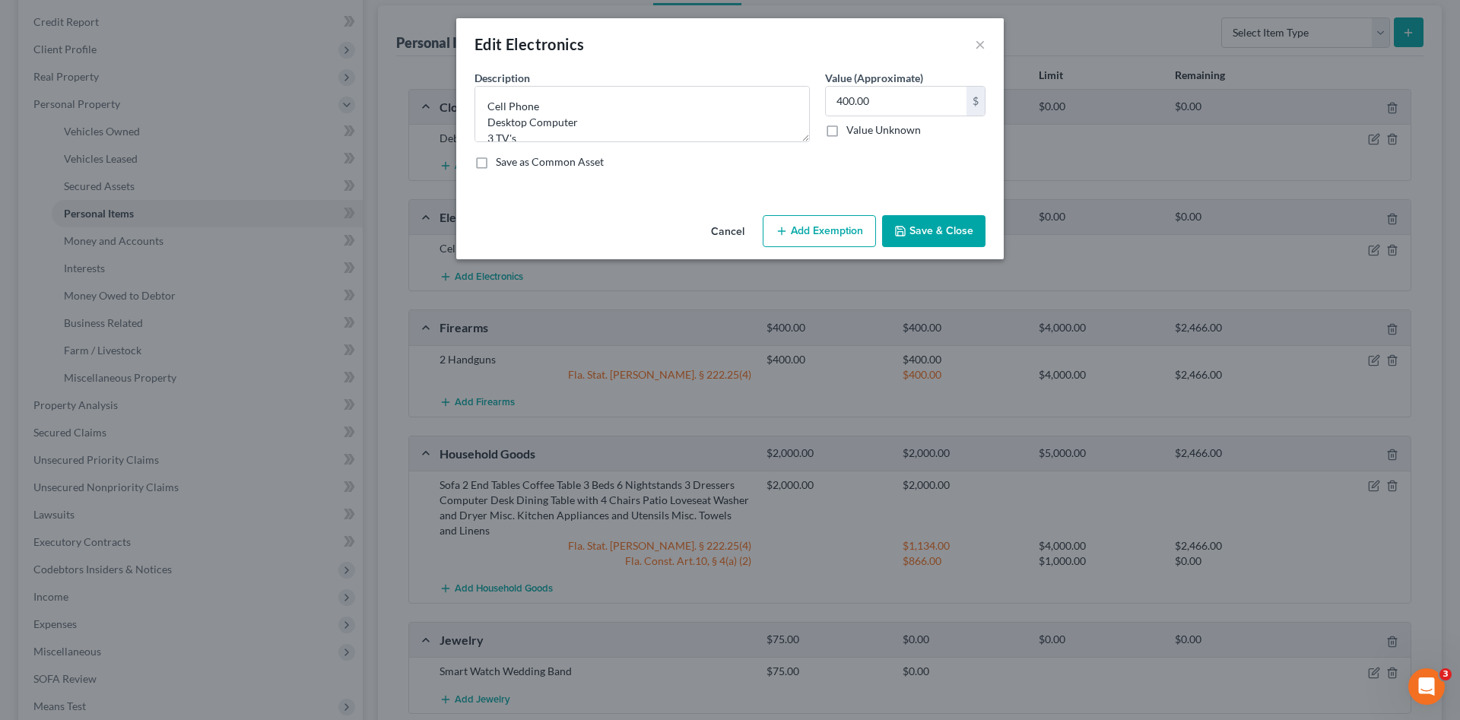
click at [842, 231] on button "Add Exemption" at bounding box center [819, 231] width 113 height 32
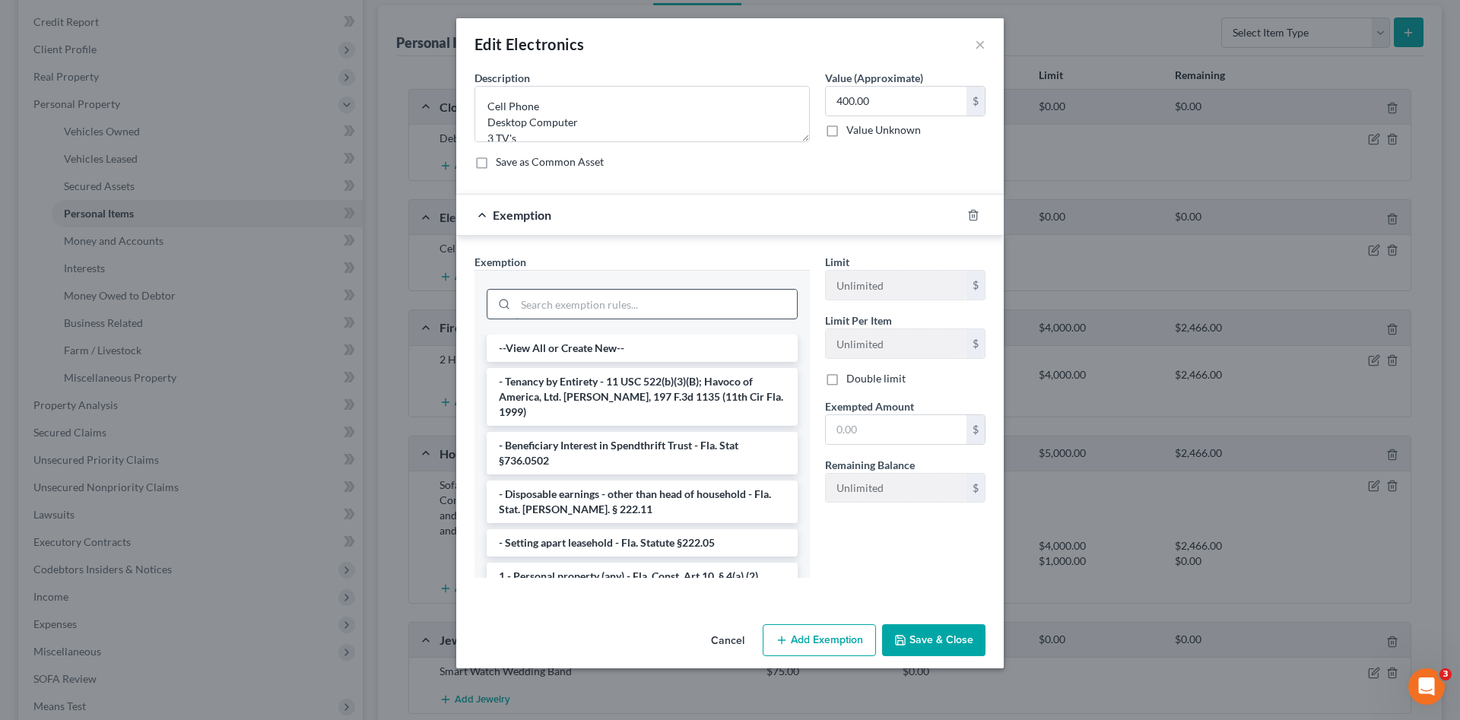
click at [674, 297] on input "search" at bounding box center [656, 304] width 281 height 29
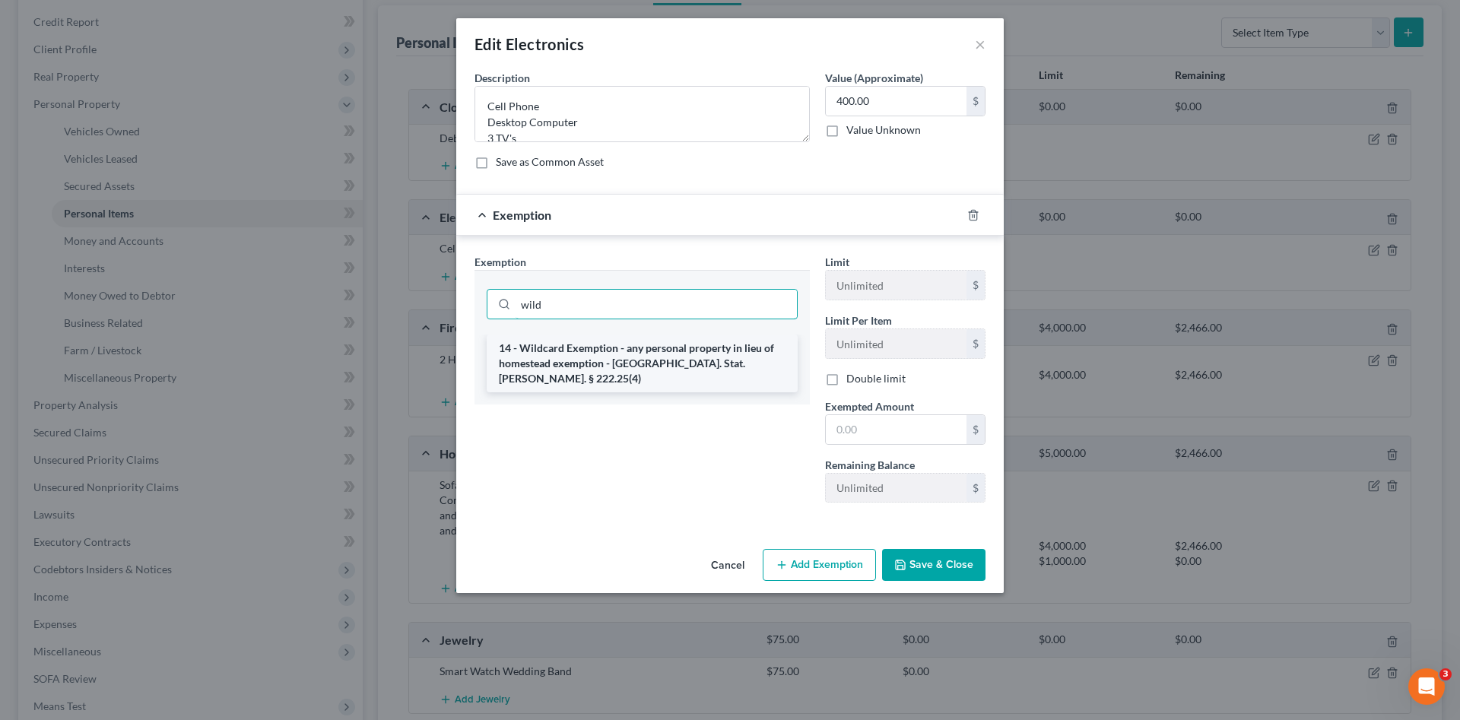
type input "wild"
click at [679, 355] on li "14 - Wildcard Exemption - any personal property in lieu of homestead exemption …" at bounding box center [642, 364] width 311 height 58
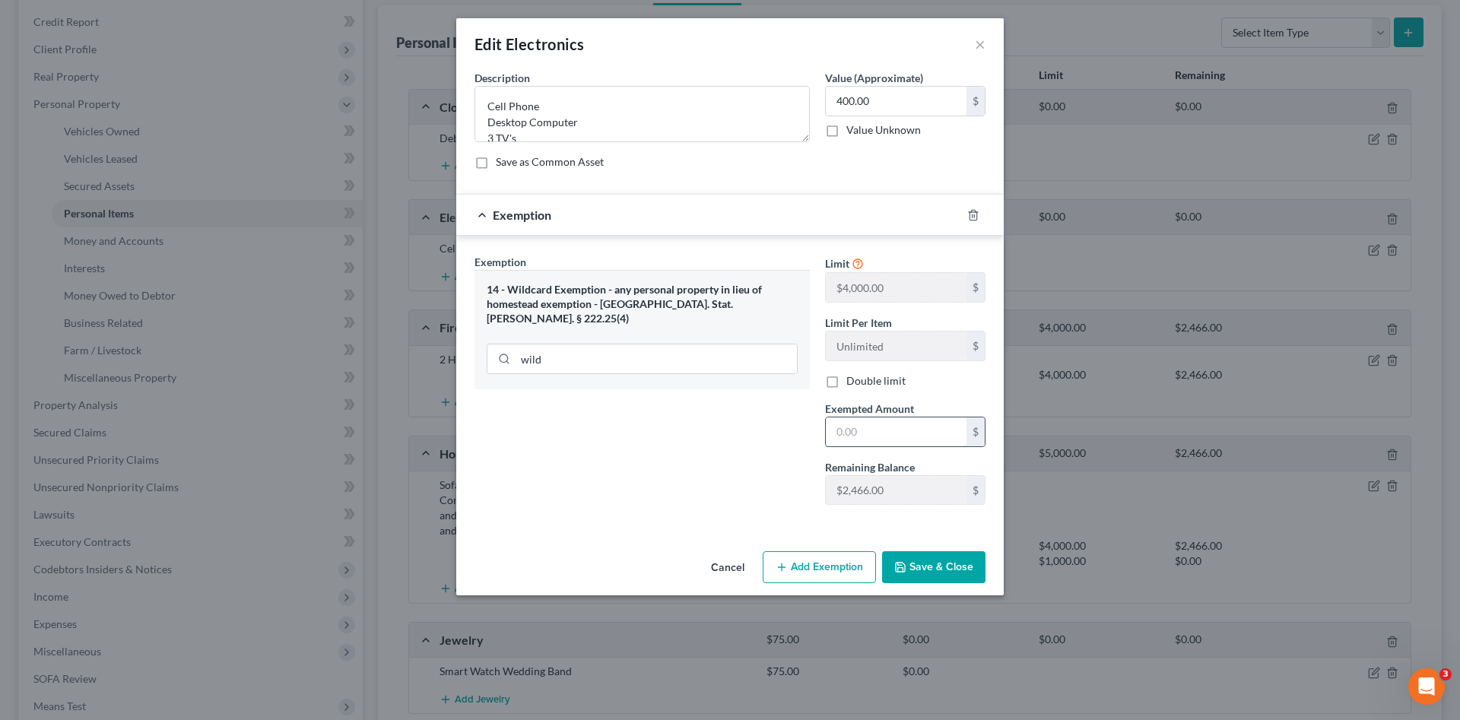
click at [850, 421] on input "text" at bounding box center [896, 432] width 141 height 29
type input "400.00"
click at [959, 565] on button "Save & Close" at bounding box center [933, 567] width 103 height 32
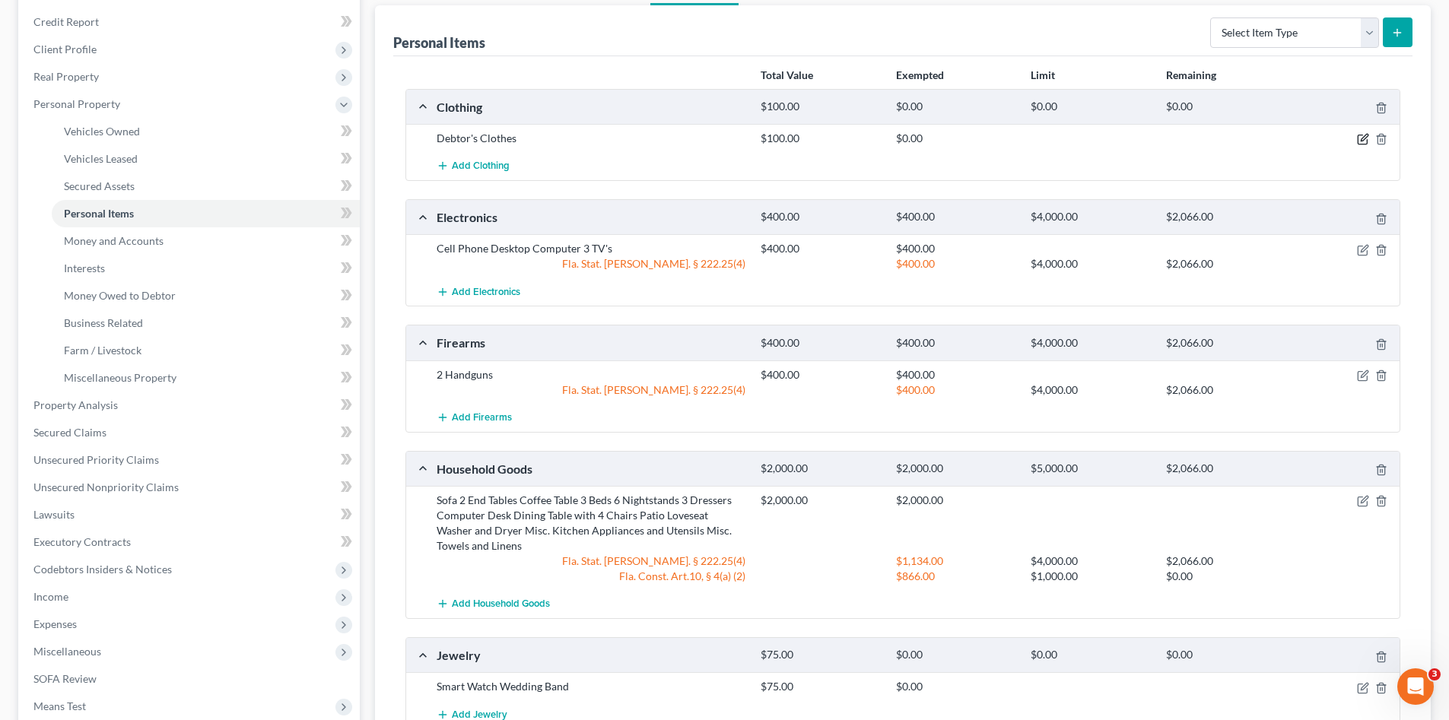
click at [1361, 141] on icon "button" at bounding box center [1364, 138] width 7 height 7
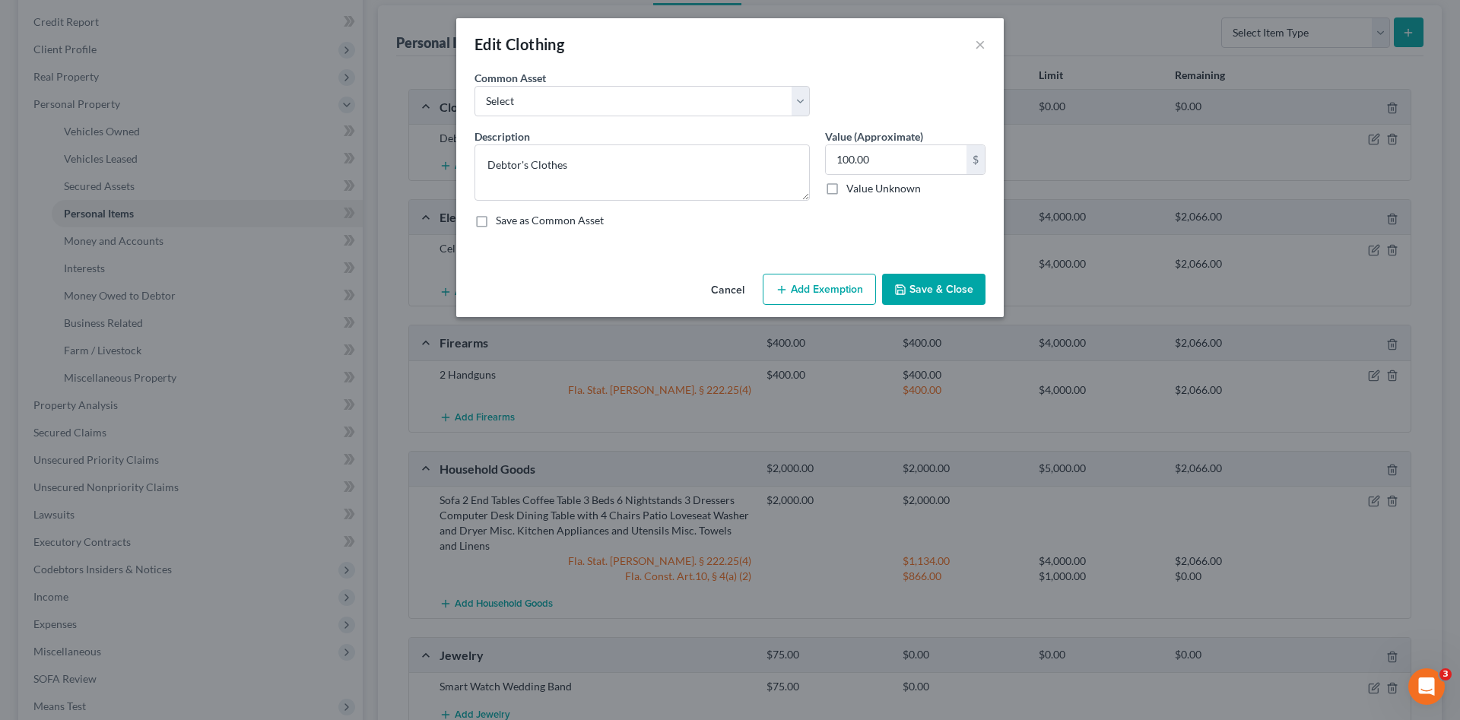
click at [807, 284] on button "Add Exemption" at bounding box center [819, 290] width 113 height 32
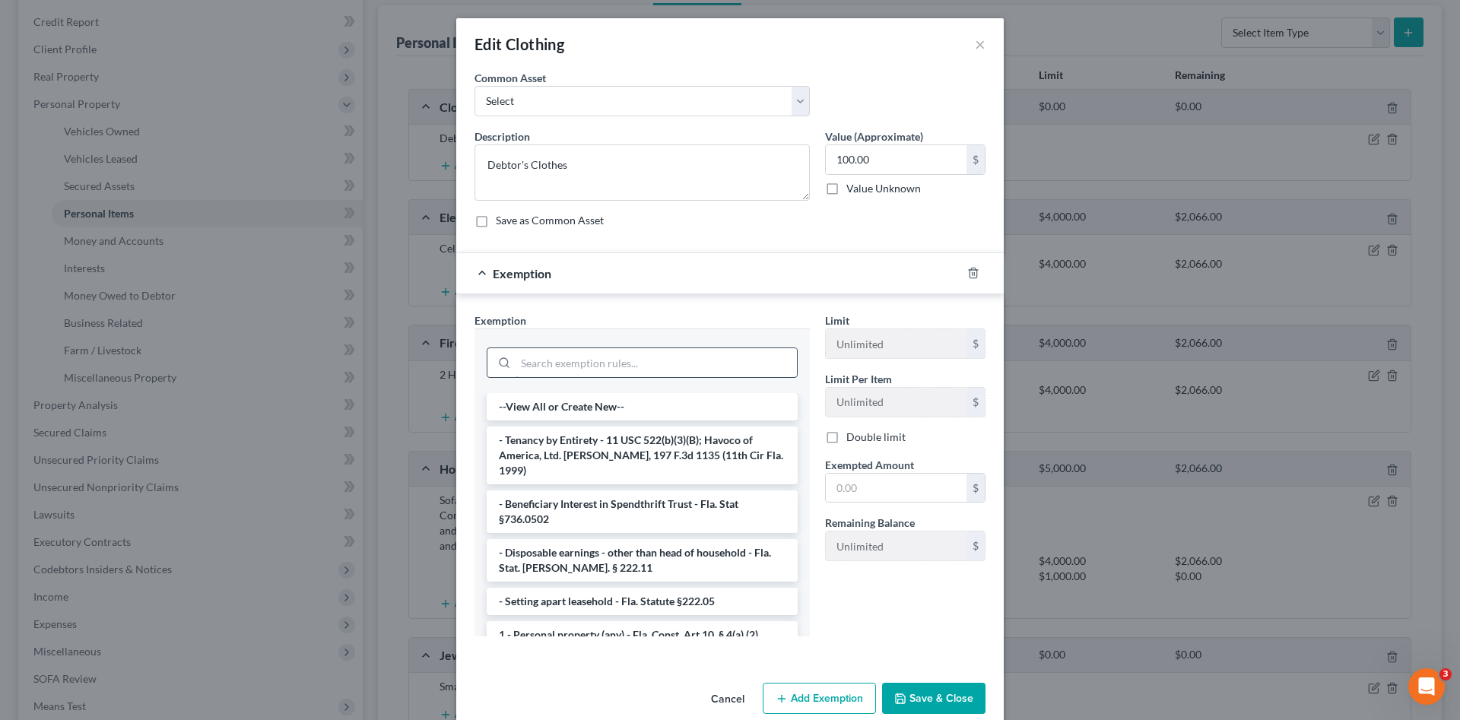
click at [652, 358] on input "search" at bounding box center [656, 362] width 281 height 29
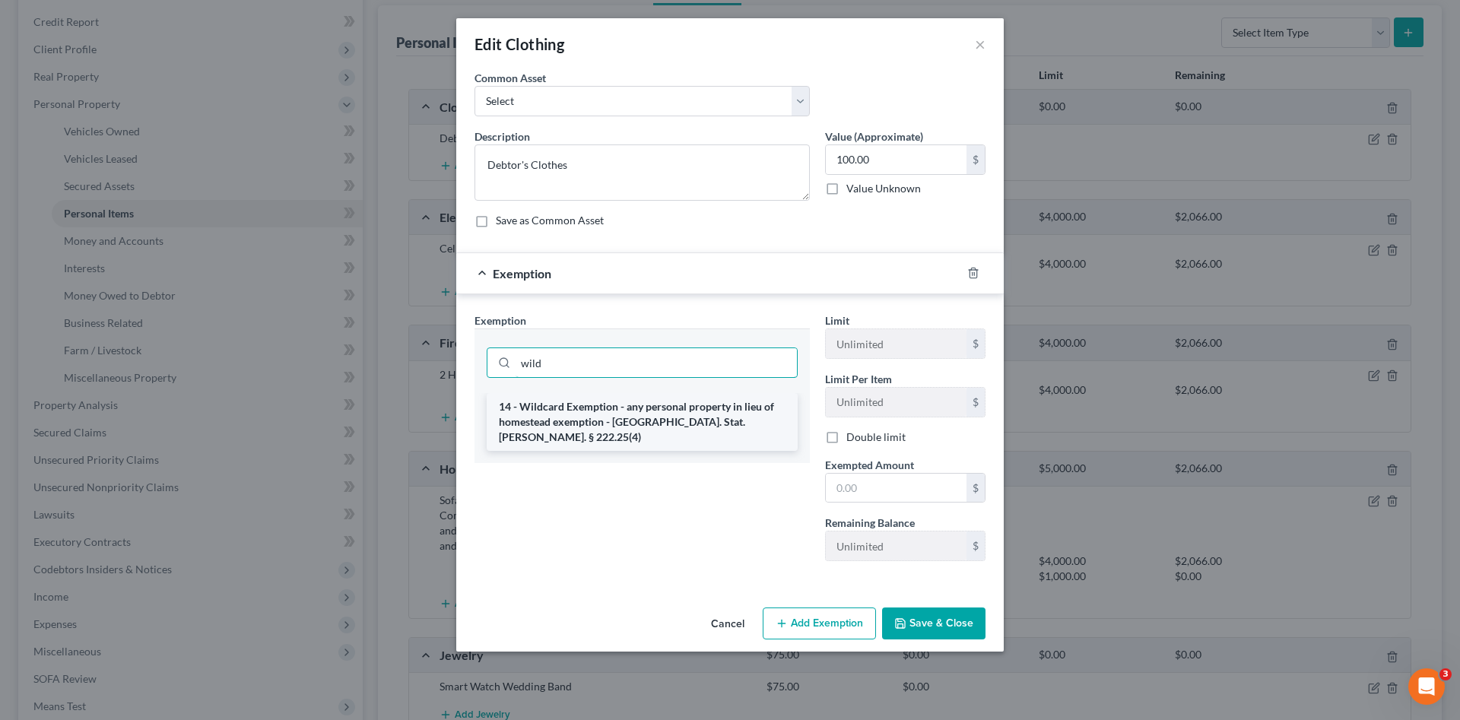
type input "wild"
click at [698, 415] on li "14 - Wildcard Exemption - any personal property in lieu of homestead exemption …" at bounding box center [642, 422] width 311 height 58
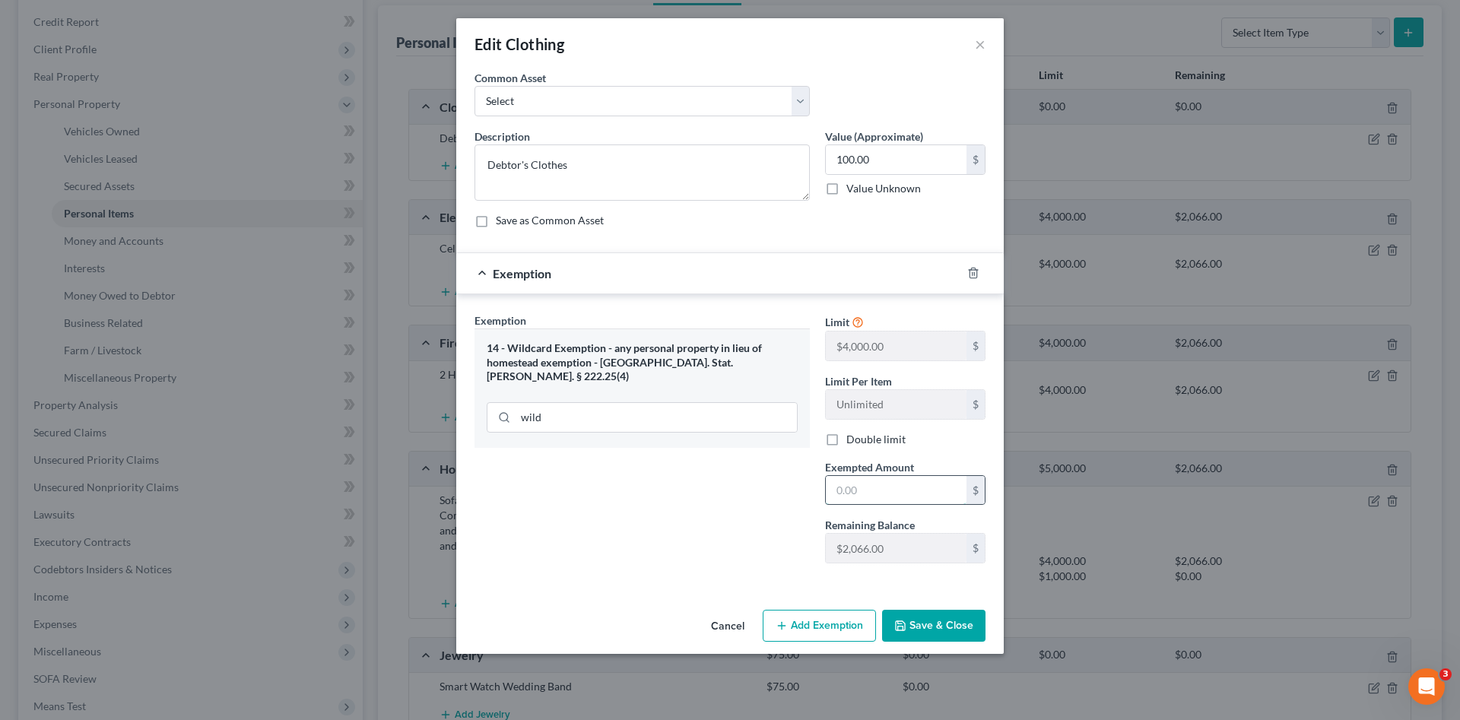
click at [890, 483] on input "text" at bounding box center [896, 490] width 141 height 29
type input "100.00"
click at [934, 628] on button "Save & Close" at bounding box center [933, 626] width 103 height 32
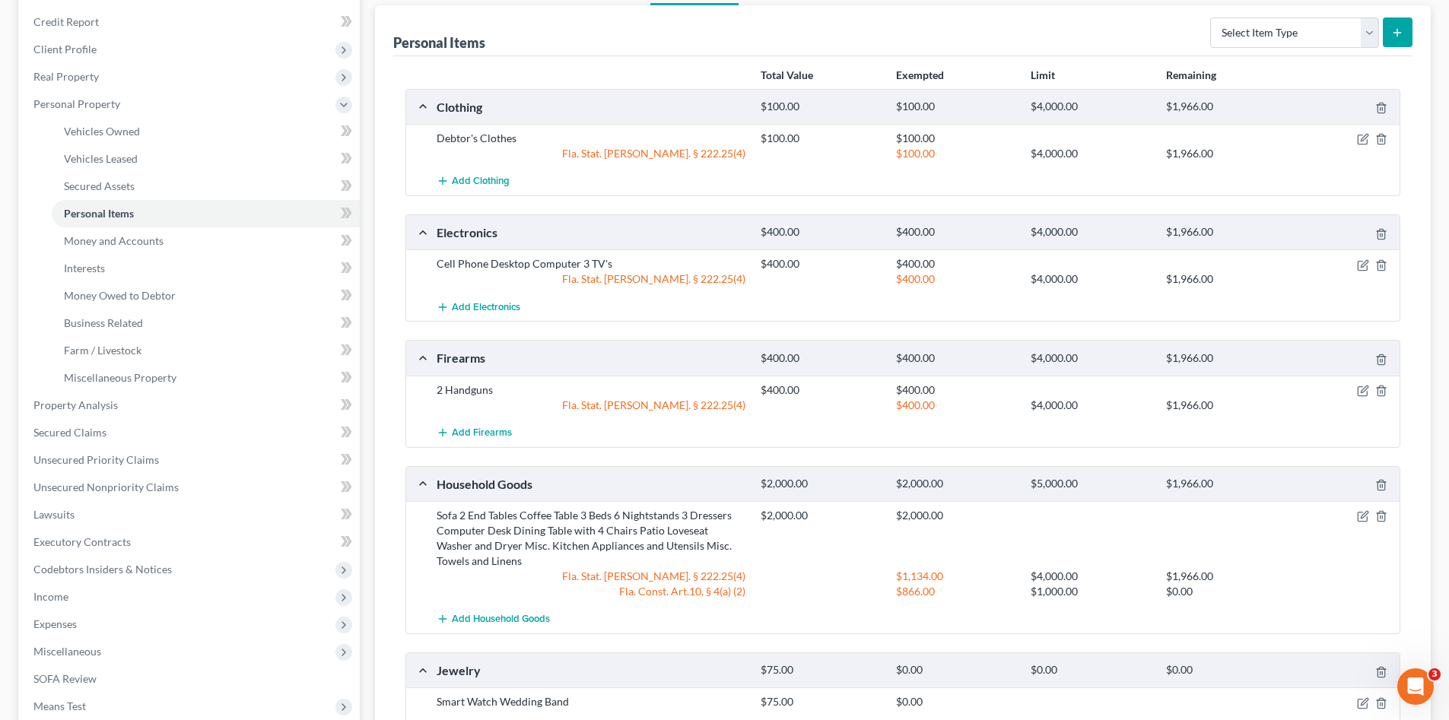
scroll to position [329, 0]
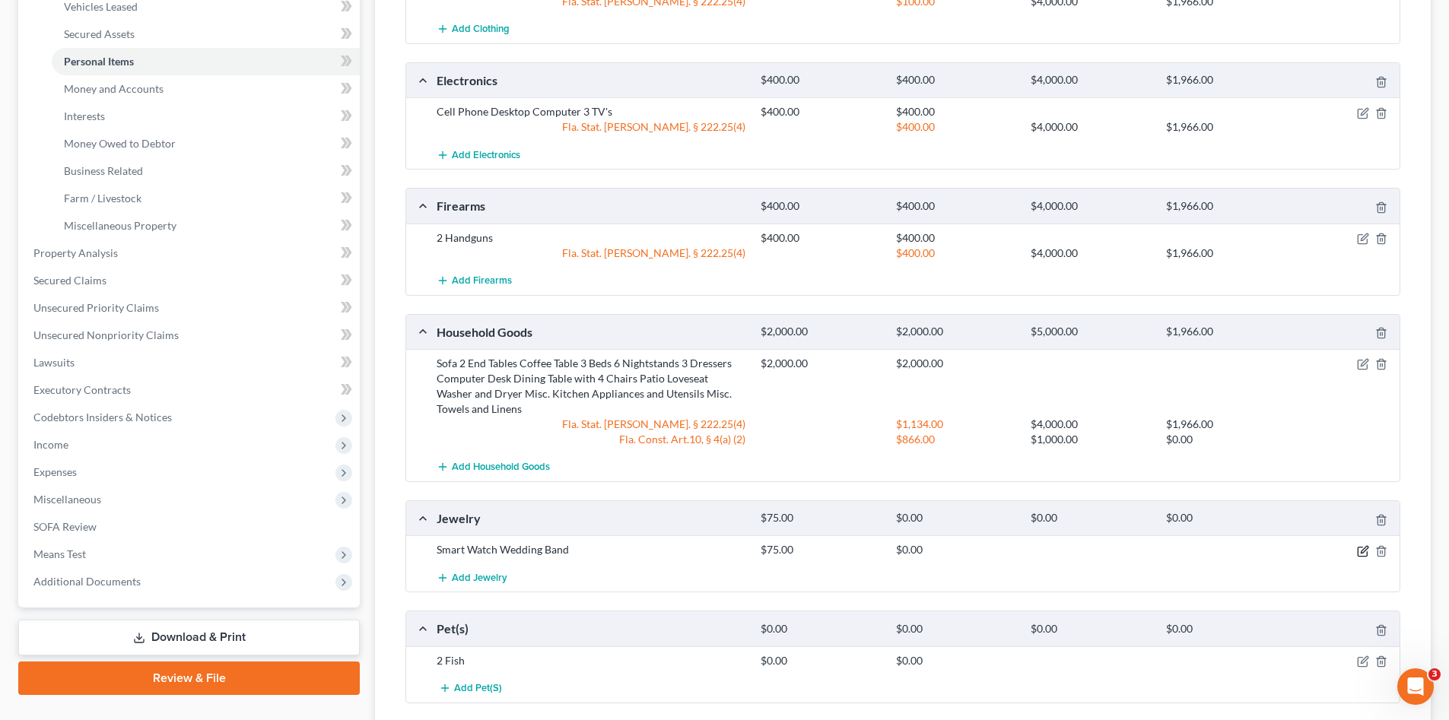
click at [1361, 549] on icon "button" at bounding box center [1363, 551] width 12 height 12
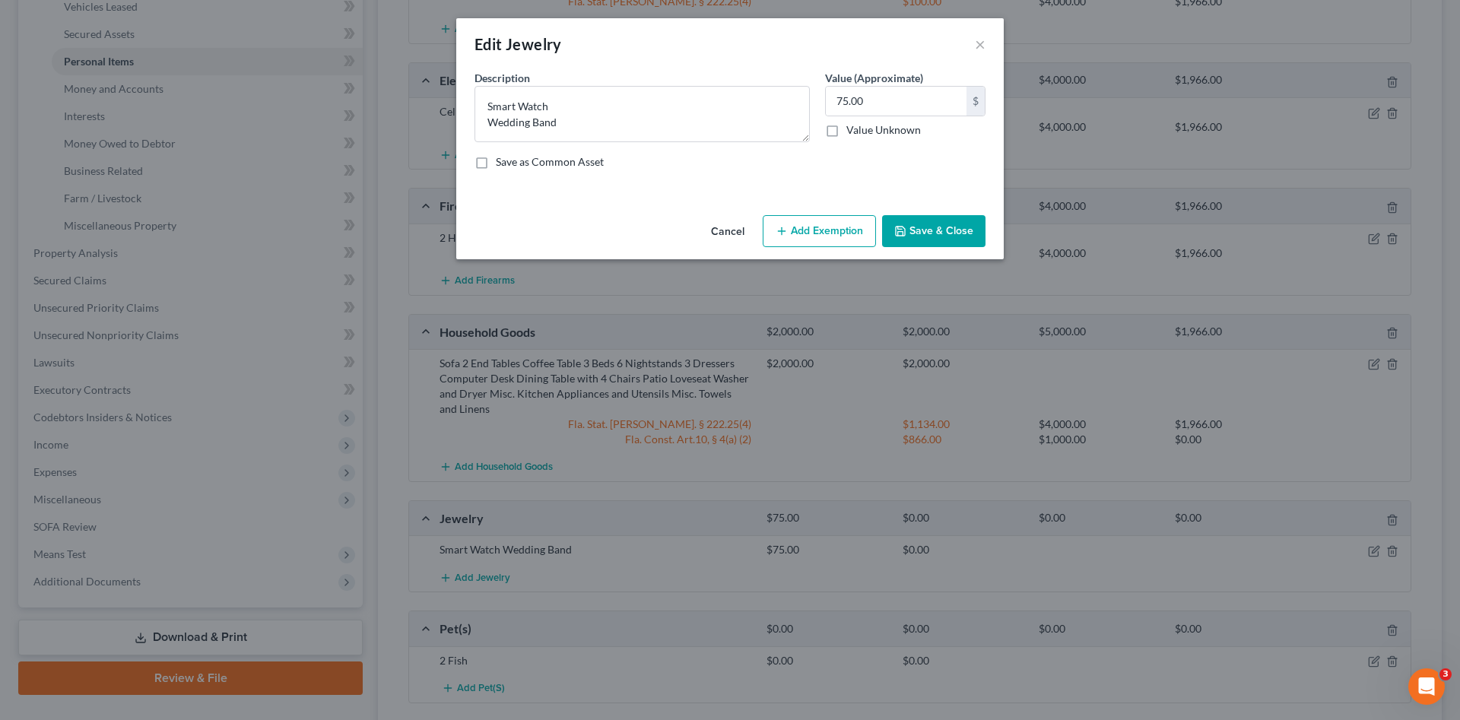
click at [816, 233] on button "Add Exemption" at bounding box center [819, 231] width 113 height 32
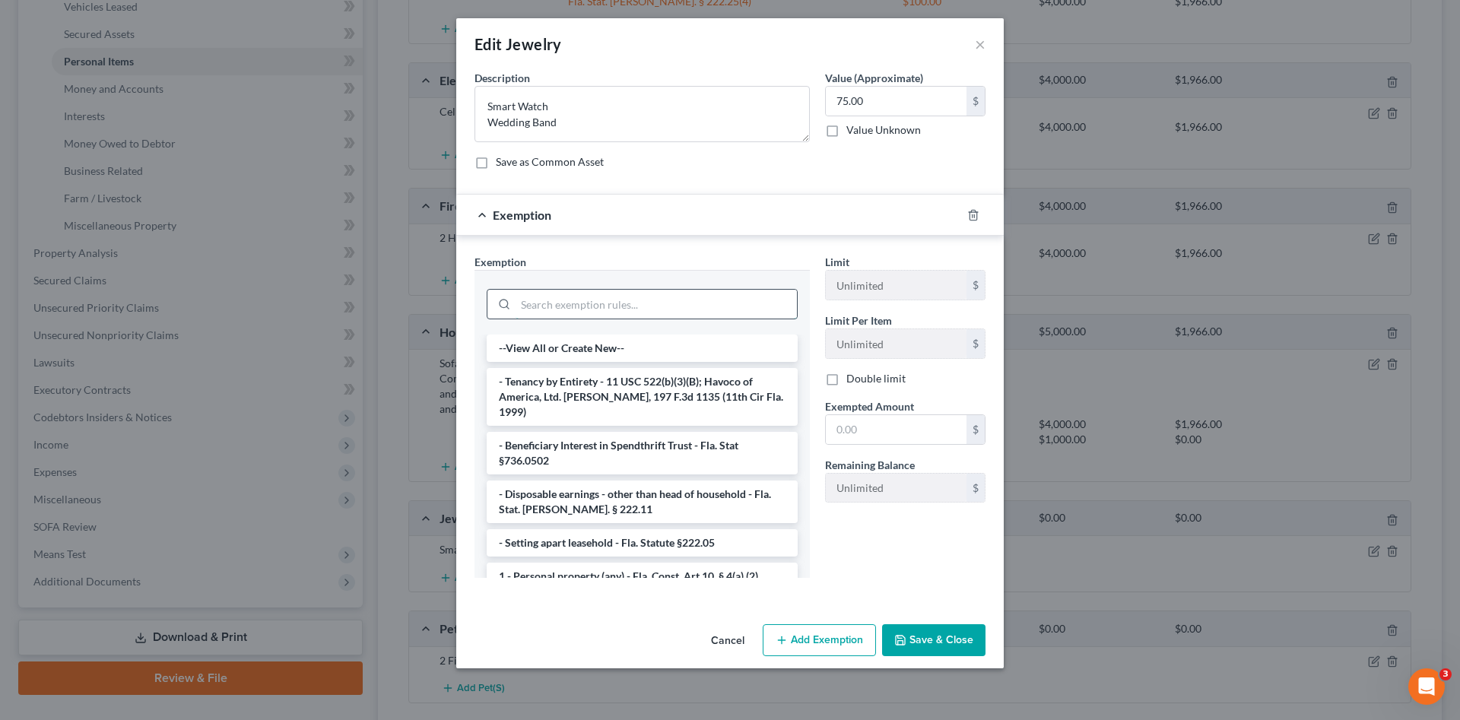
click at [680, 304] on input "search" at bounding box center [656, 304] width 281 height 29
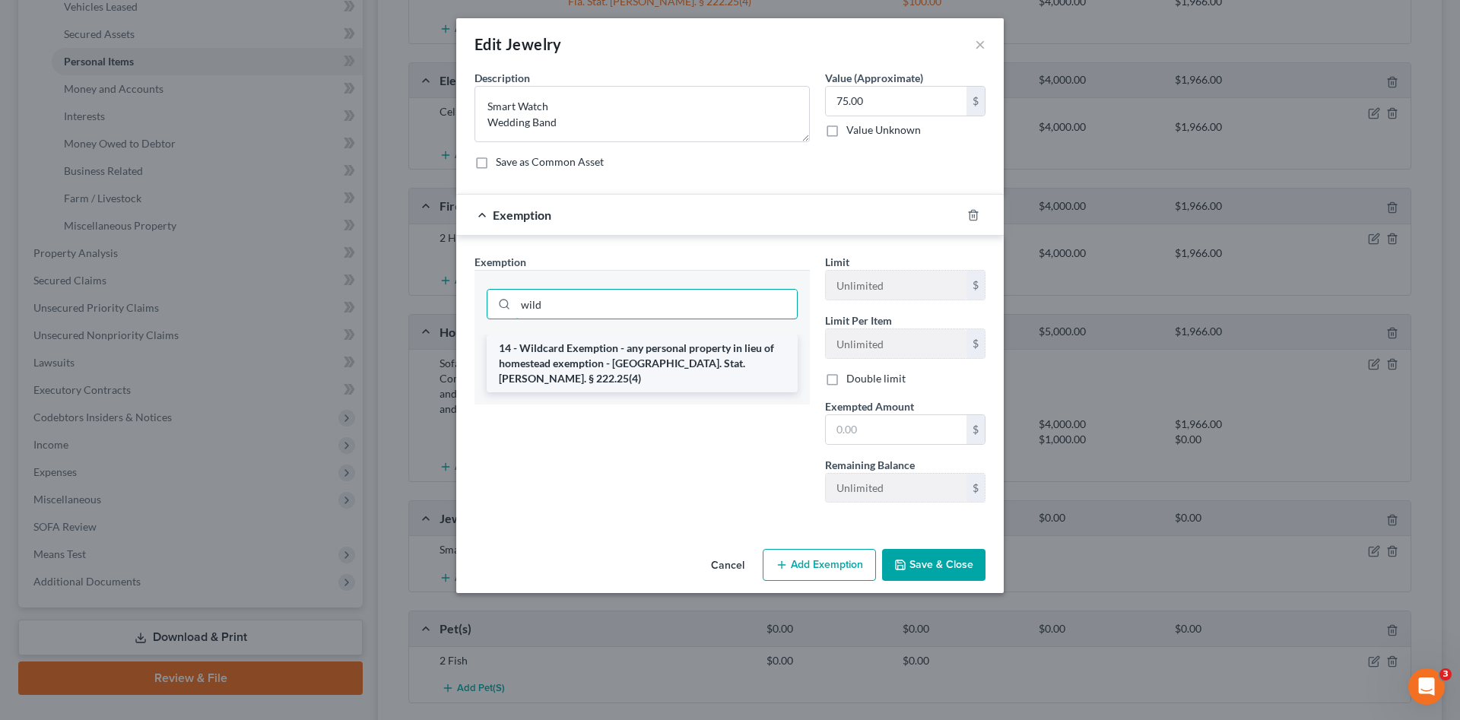
type input "wild"
click at [698, 357] on li "14 - Wildcard Exemption - any personal property in lieu of homestead exemption …" at bounding box center [642, 364] width 311 height 58
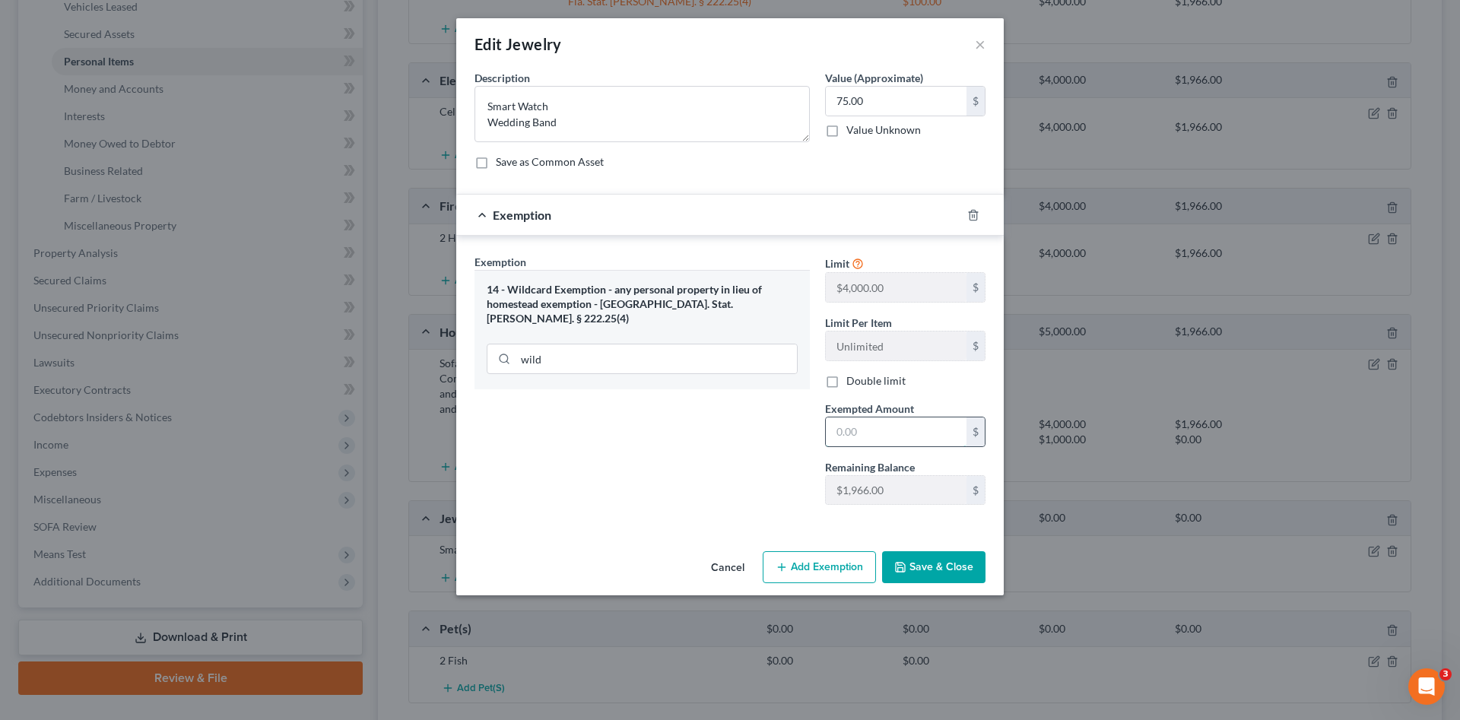
click at [887, 439] on input "text" at bounding box center [896, 432] width 141 height 29
type input "75.00"
click at [932, 576] on button "Save & Close" at bounding box center [933, 567] width 103 height 32
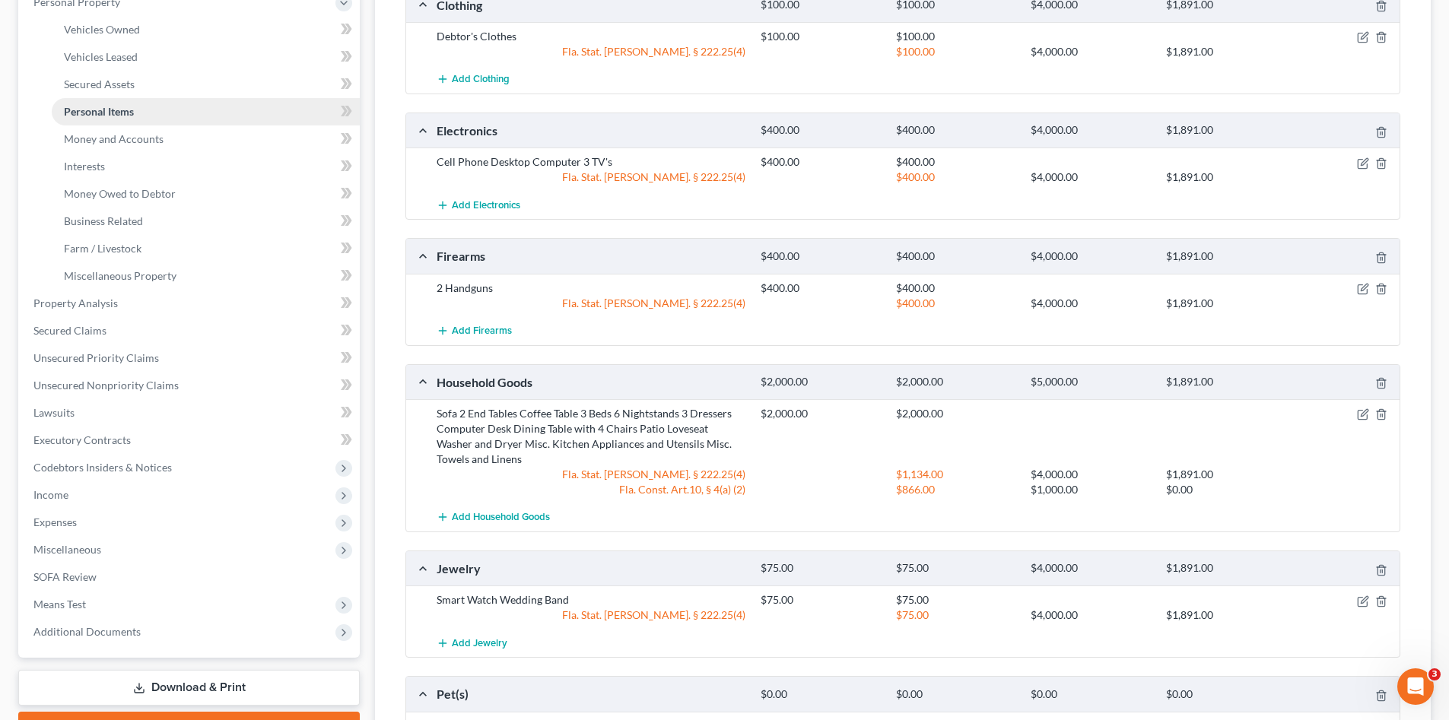
scroll to position [228, 0]
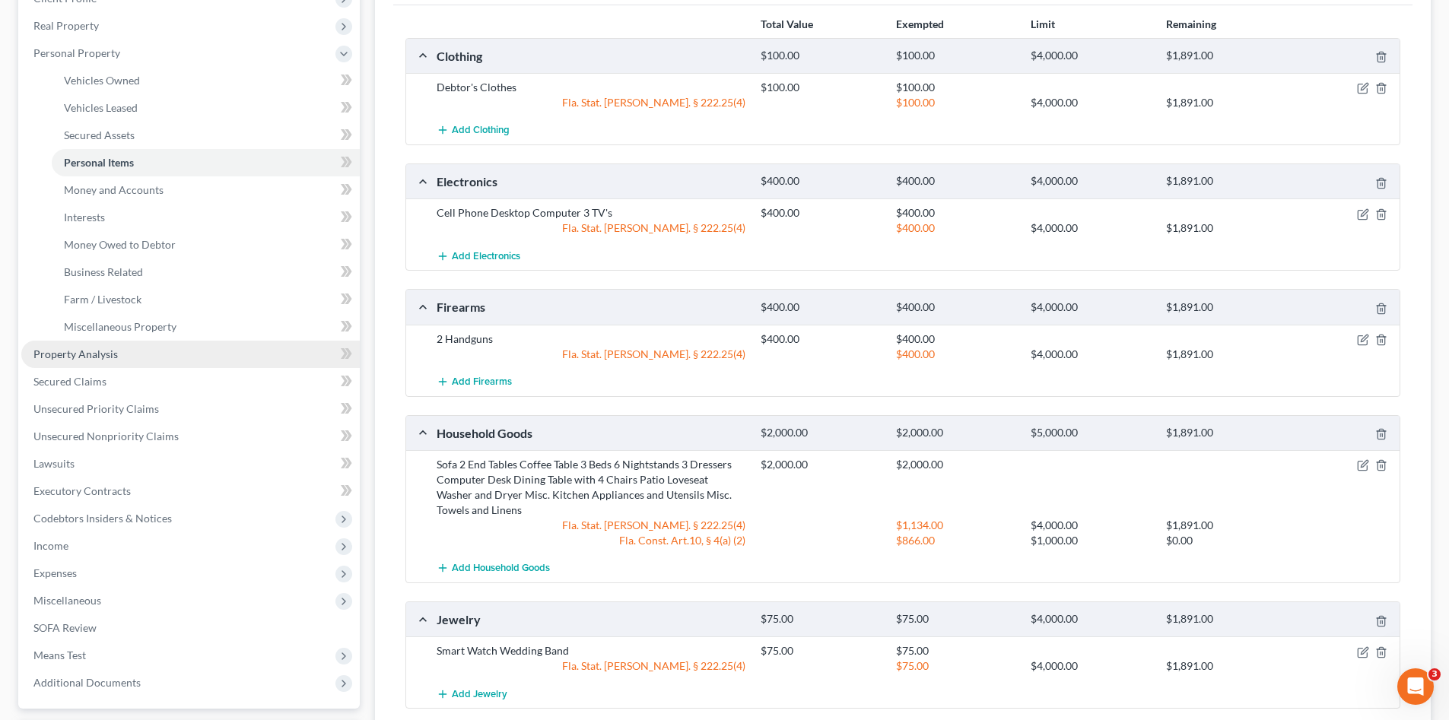
click at [94, 351] on span "Property Analysis" at bounding box center [75, 354] width 84 height 13
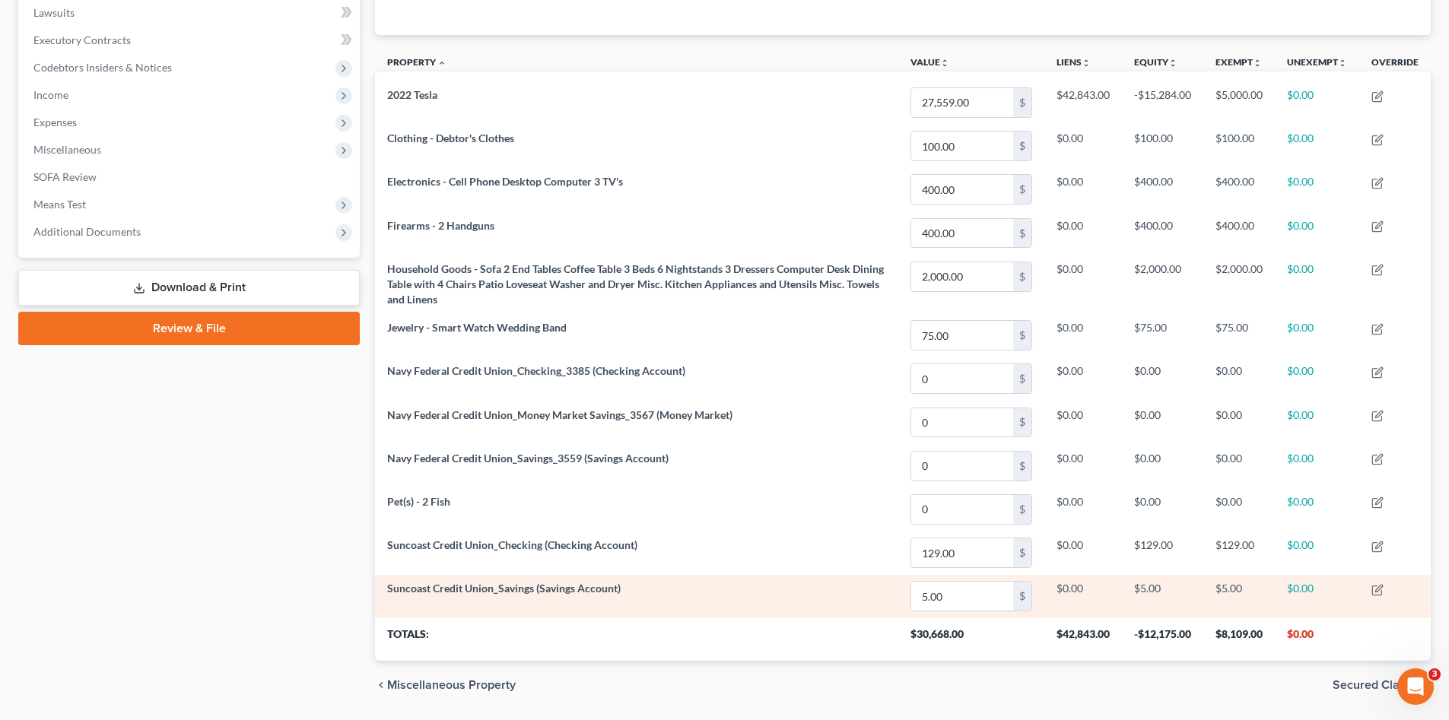
scroll to position [453, 0]
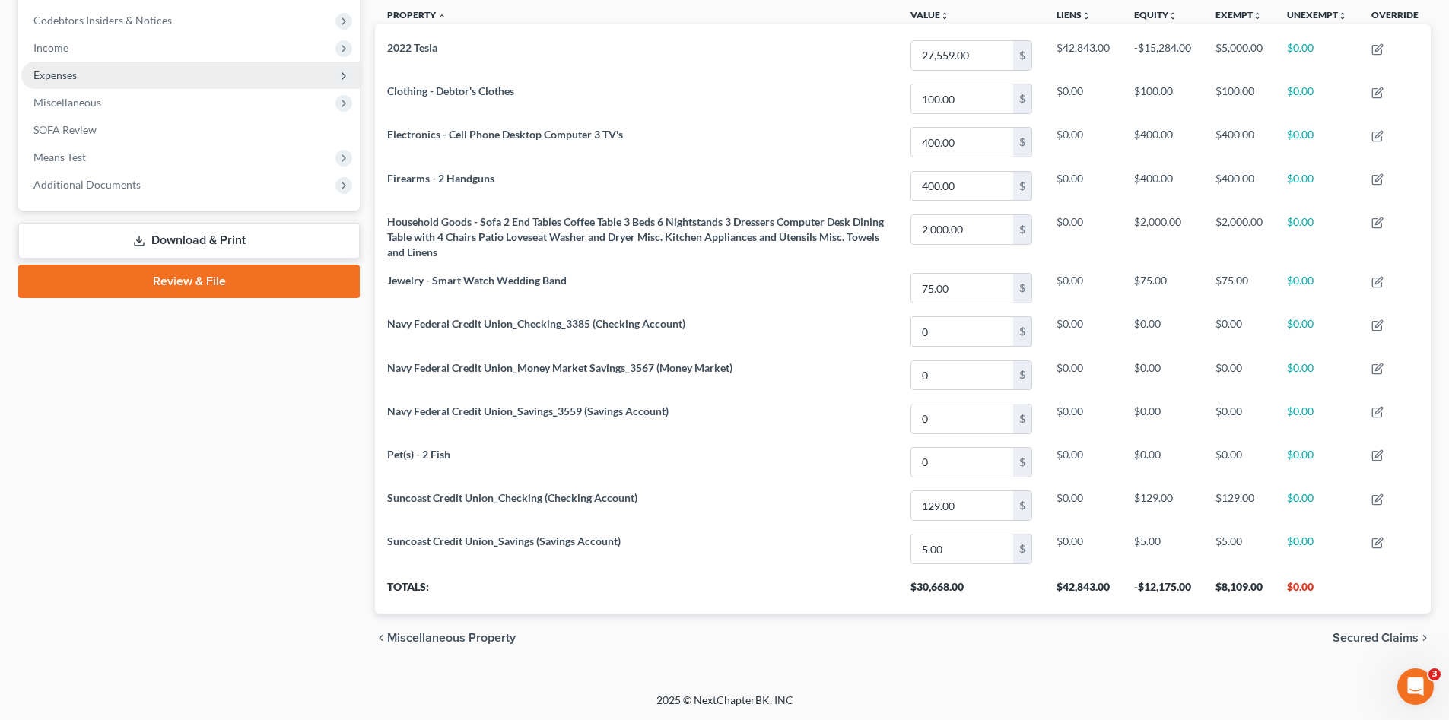
click at [99, 71] on span "Expenses" at bounding box center [190, 75] width 338 height 27
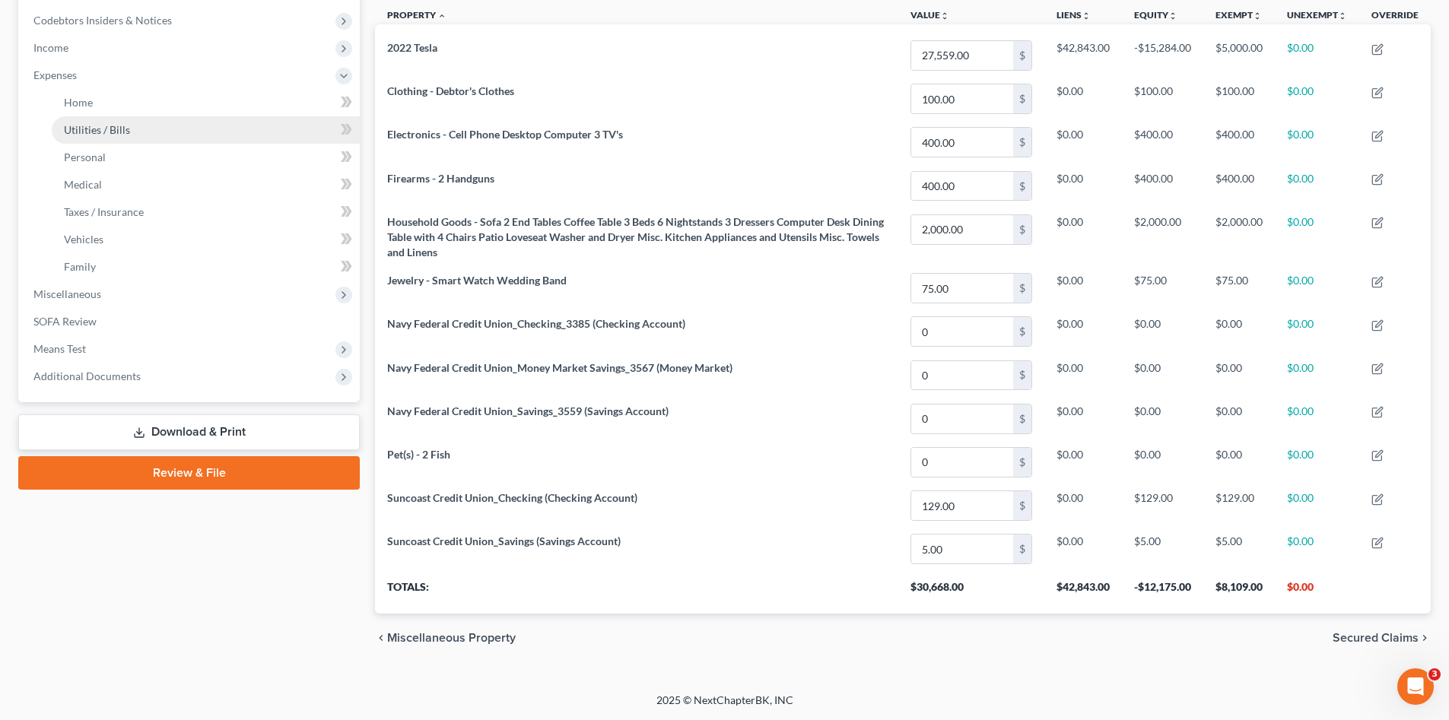
click at [117, 131] on span "Utilities / Bills" at bounding box center [97, 129] width 66 height 13
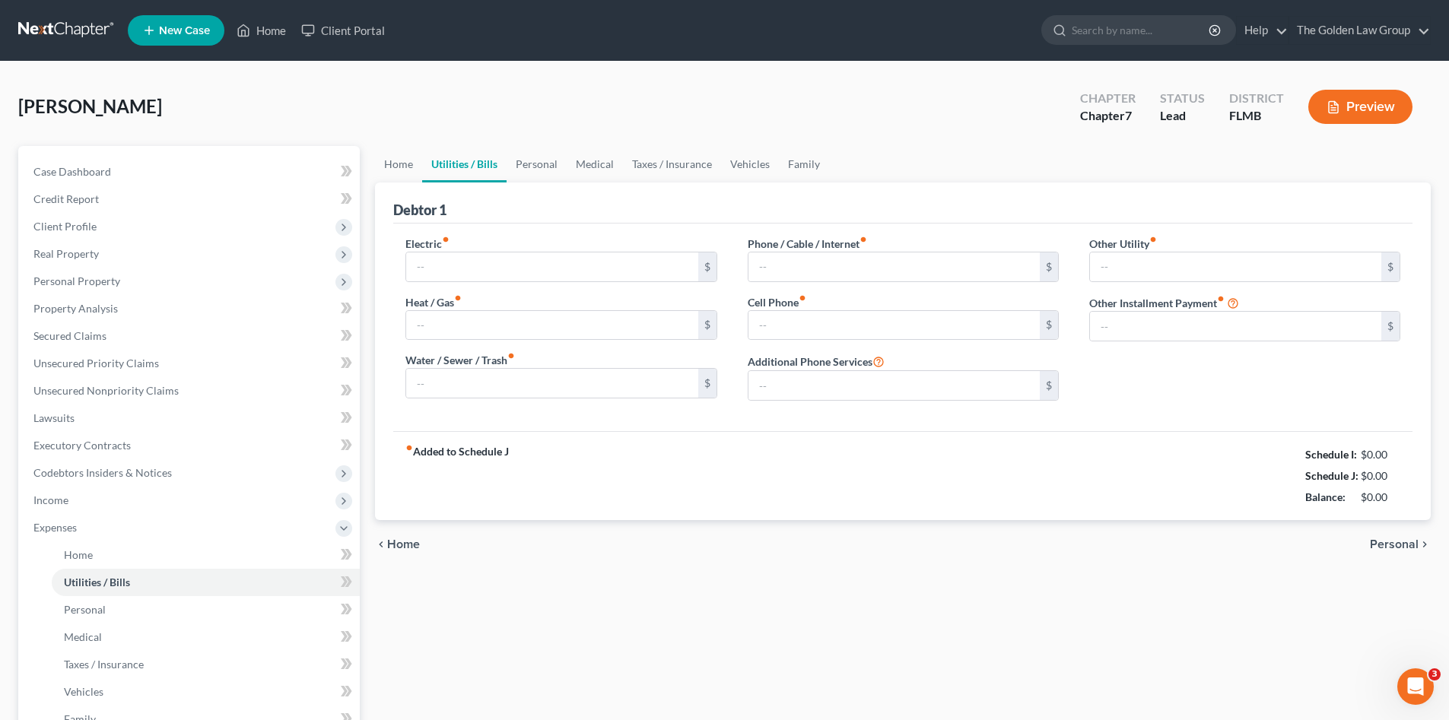
type input "300.00"
type input "0.00"
type input "100.00"
type input "118.00"
type input "287.00"
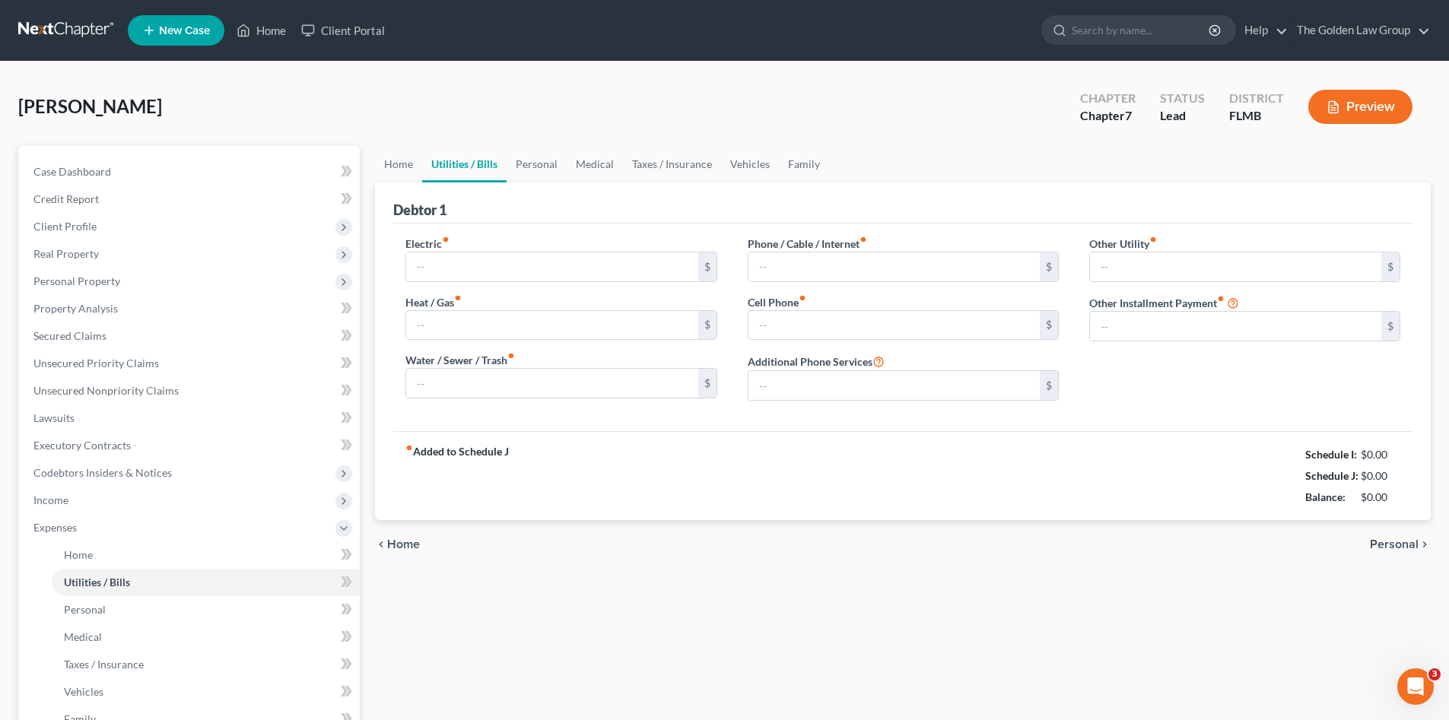
type input "0.00"
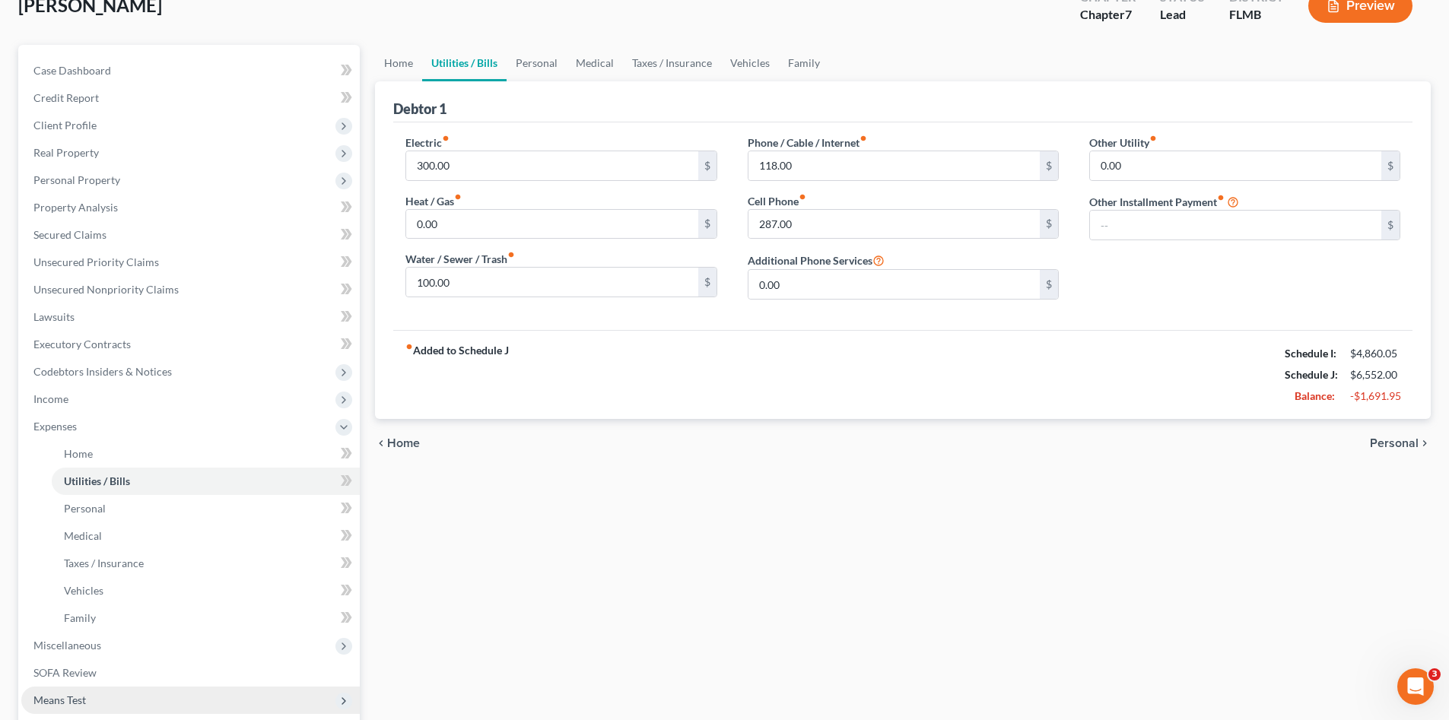
scroll to position [203, 0]
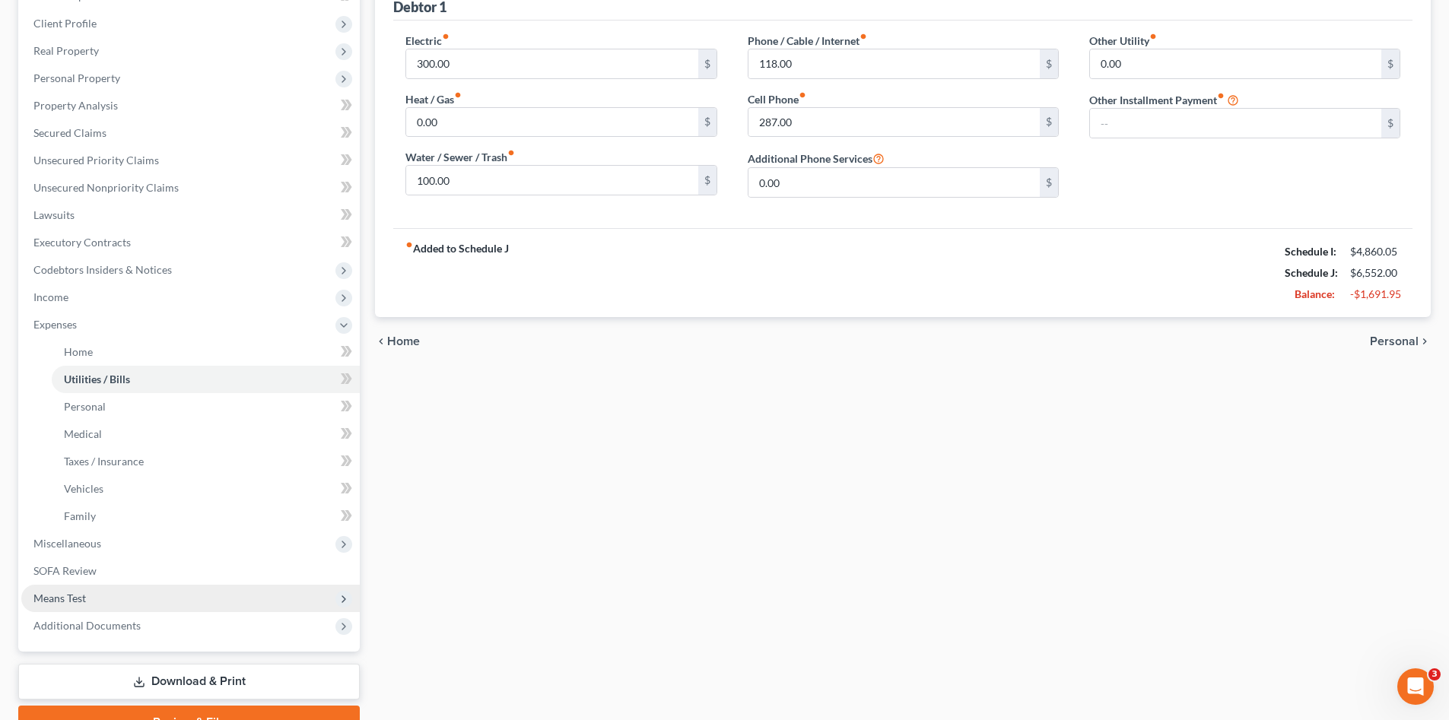
click at [116, 589] on span "Means Test" at bounding box center [190, 598] width 338 height 27
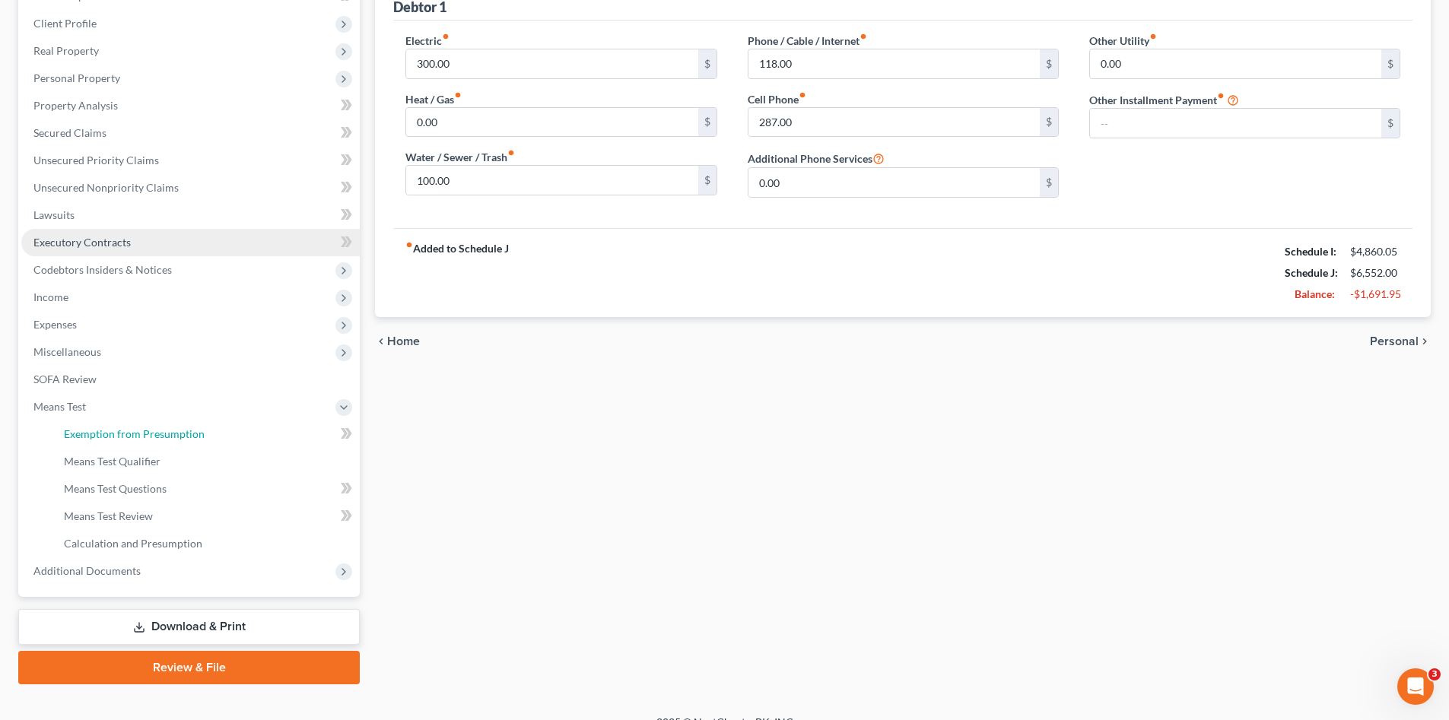
click at [149, 440] on link "Exemption from Presumption" at bounding box center [206, 434] width 308 height 27
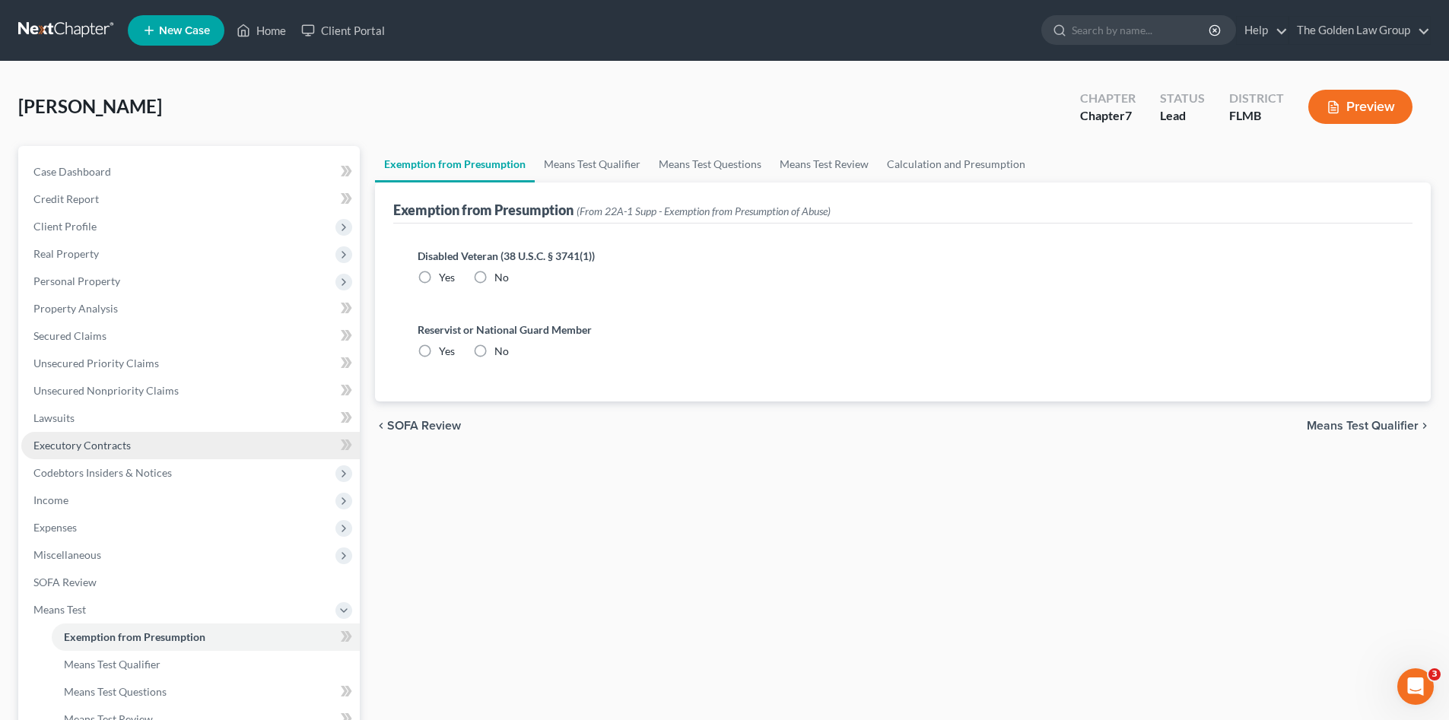
radio input "true"
click at [572, 165] on link "Means Test Qualifier" at bounding box center [592, 164] width 115 height 37
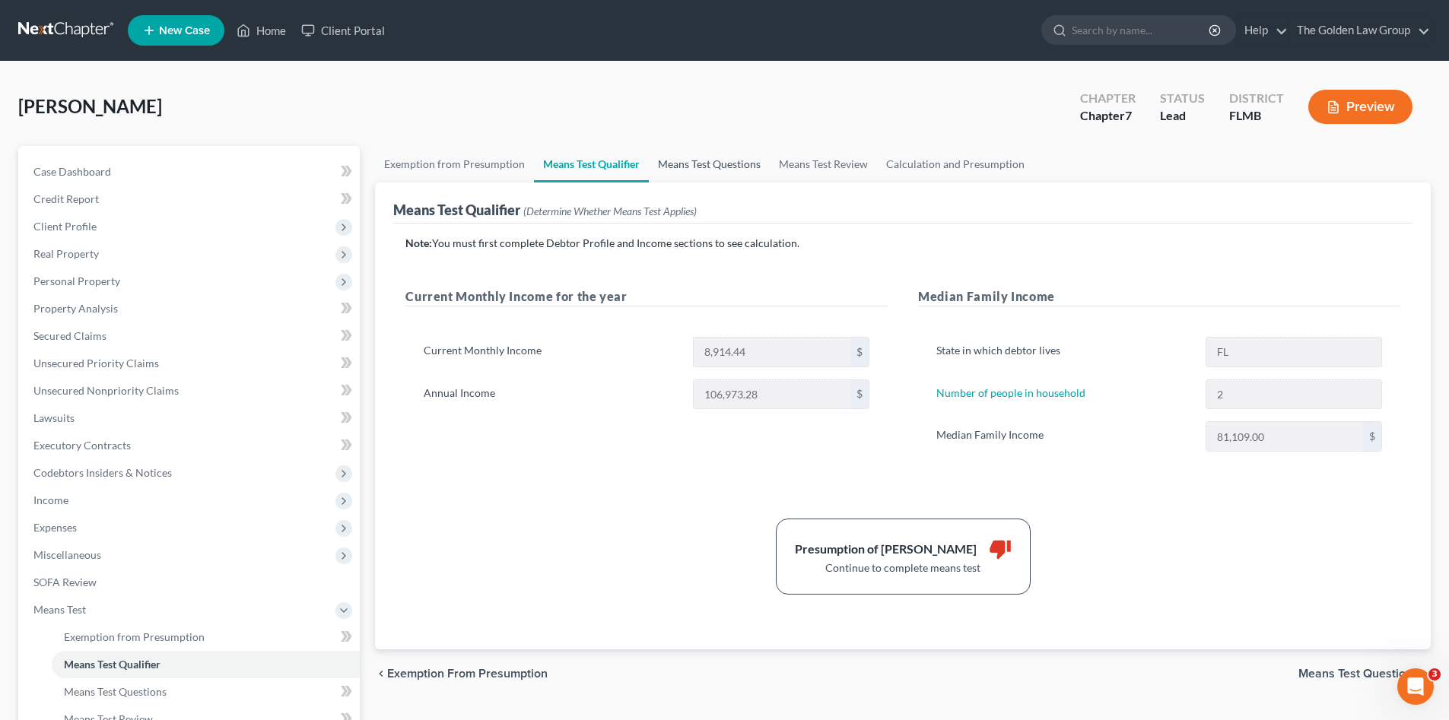
click at [754, 170] on link "Means Test Questions" at bounding box center [709, 164] width 121 height 37
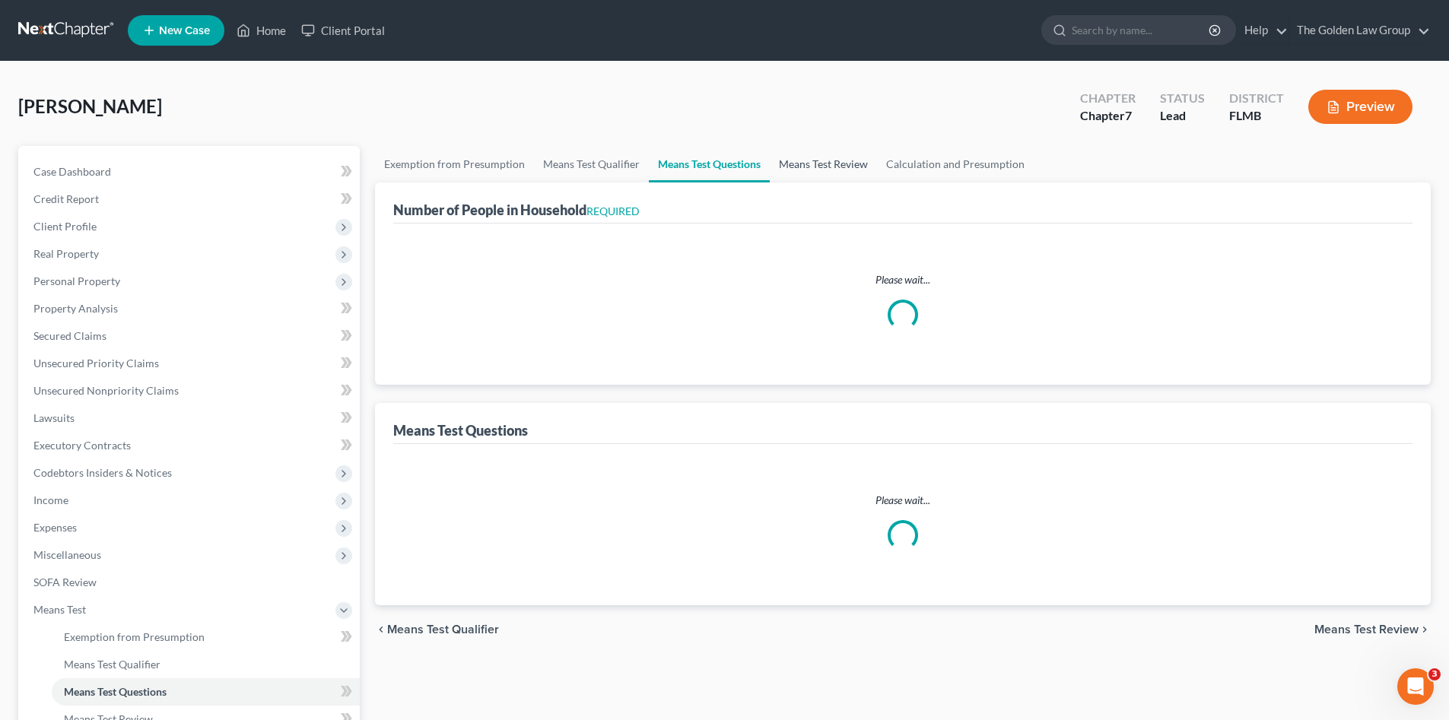
select select "1"
select select "60"
select select "2"
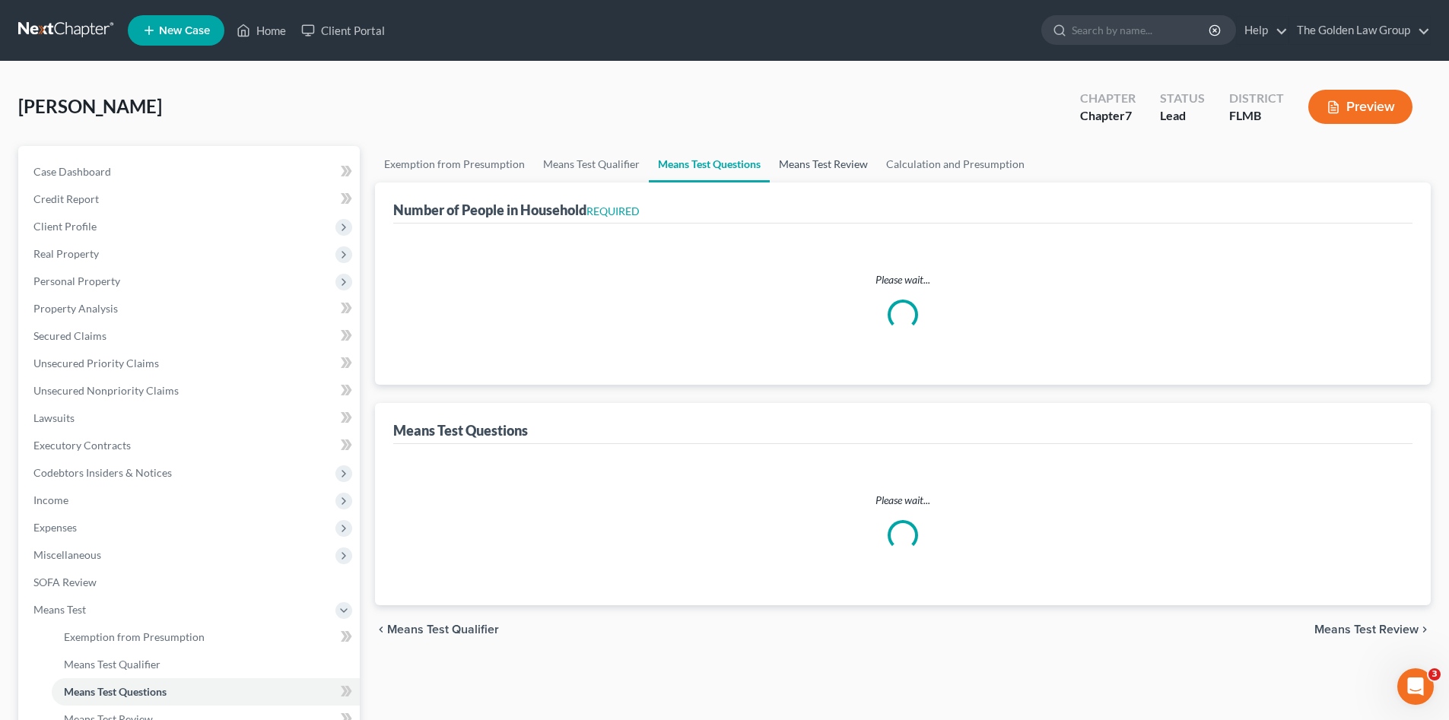
select select "1"
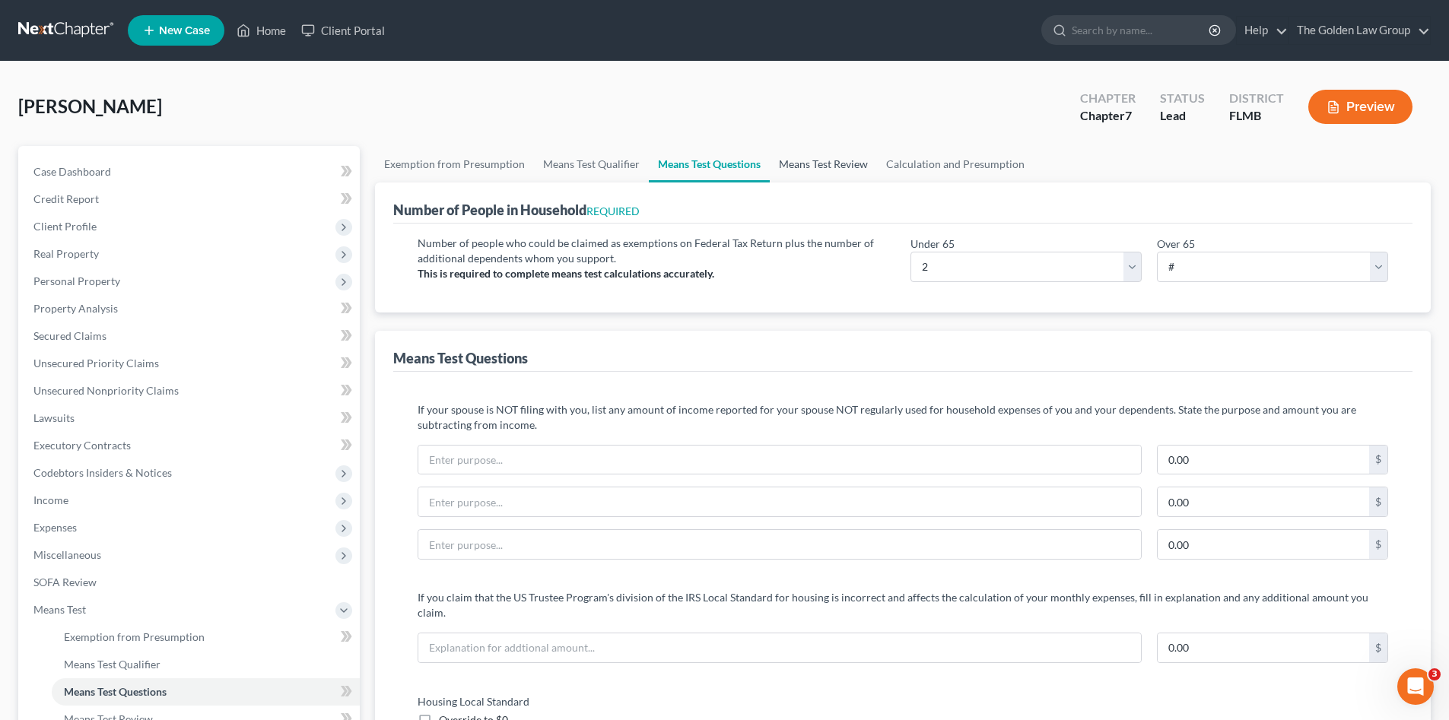
click at [818, 158] on link "Means Test Review" at bounding box center [823, 164] width 107 height 37
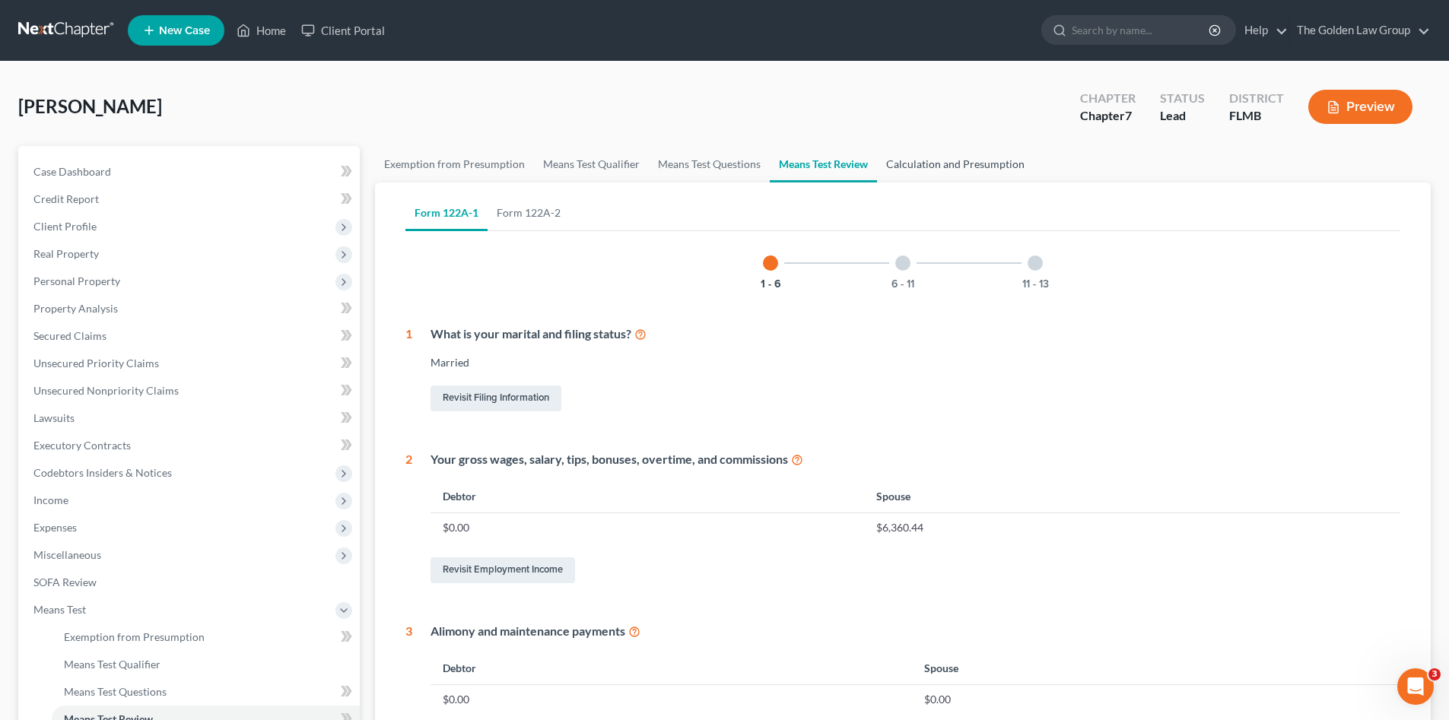
click at [910, 167] on link "Calculation and Presumption" at bounding box center [955, 164] width 157 height 37
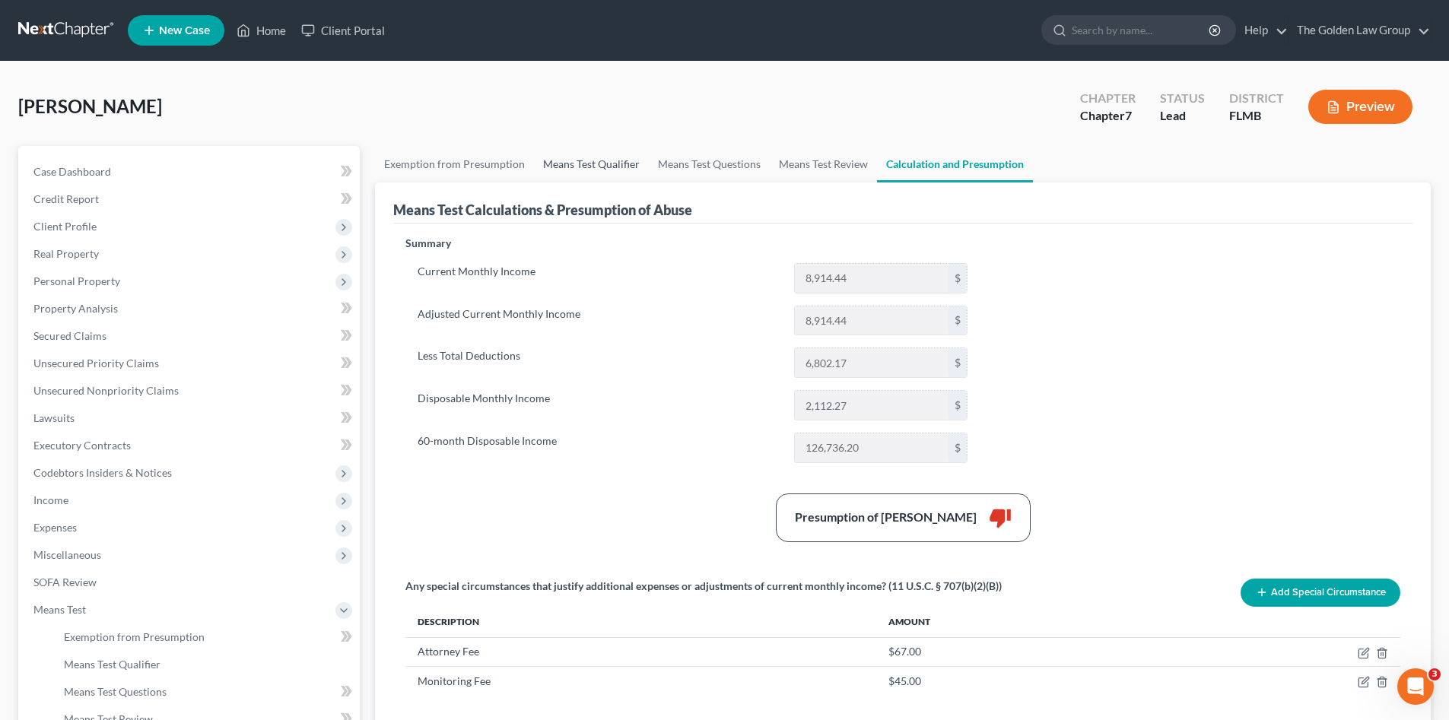
click at [587, 173] on link "Means Test Qualifier" at bounding box center [591, 164] width 115 height 37
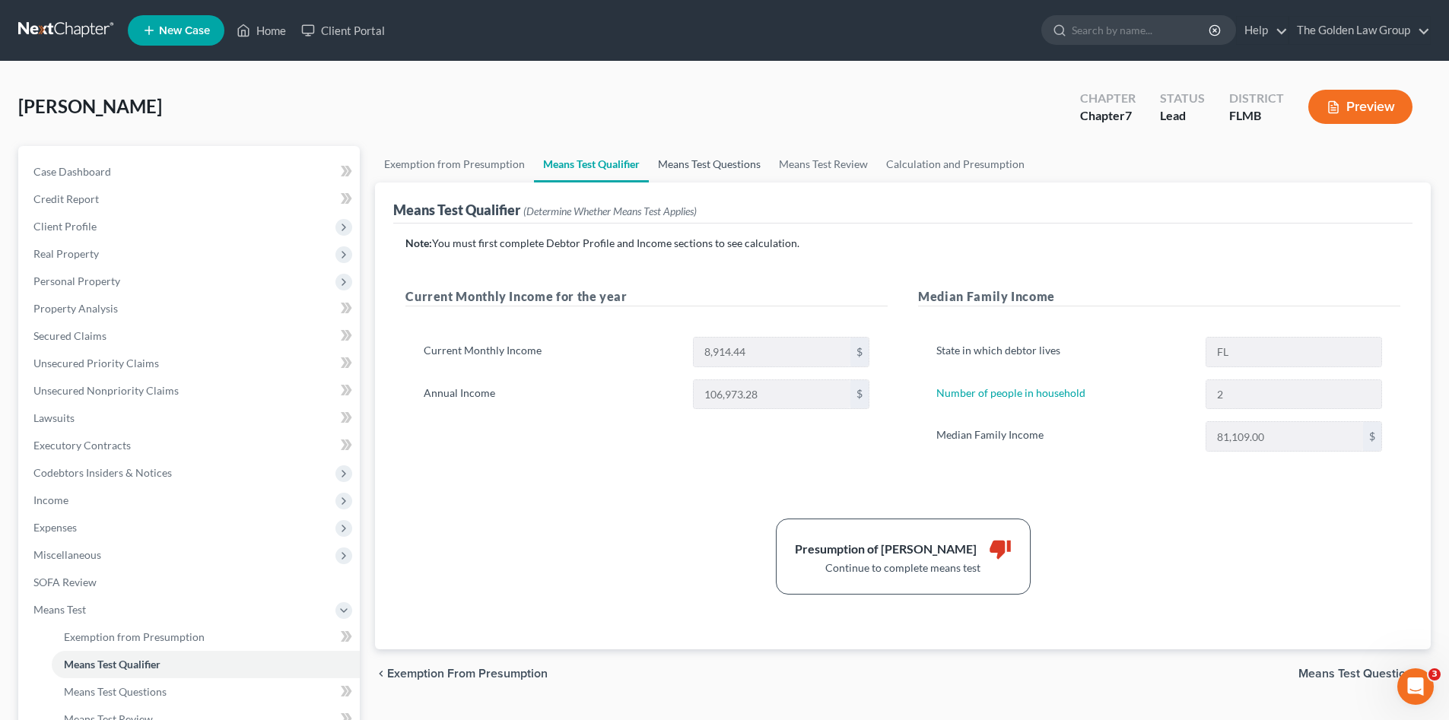
click at [701, 164] on link "Means Test Questions" at bounding box center [709, 164] width 121 height 37
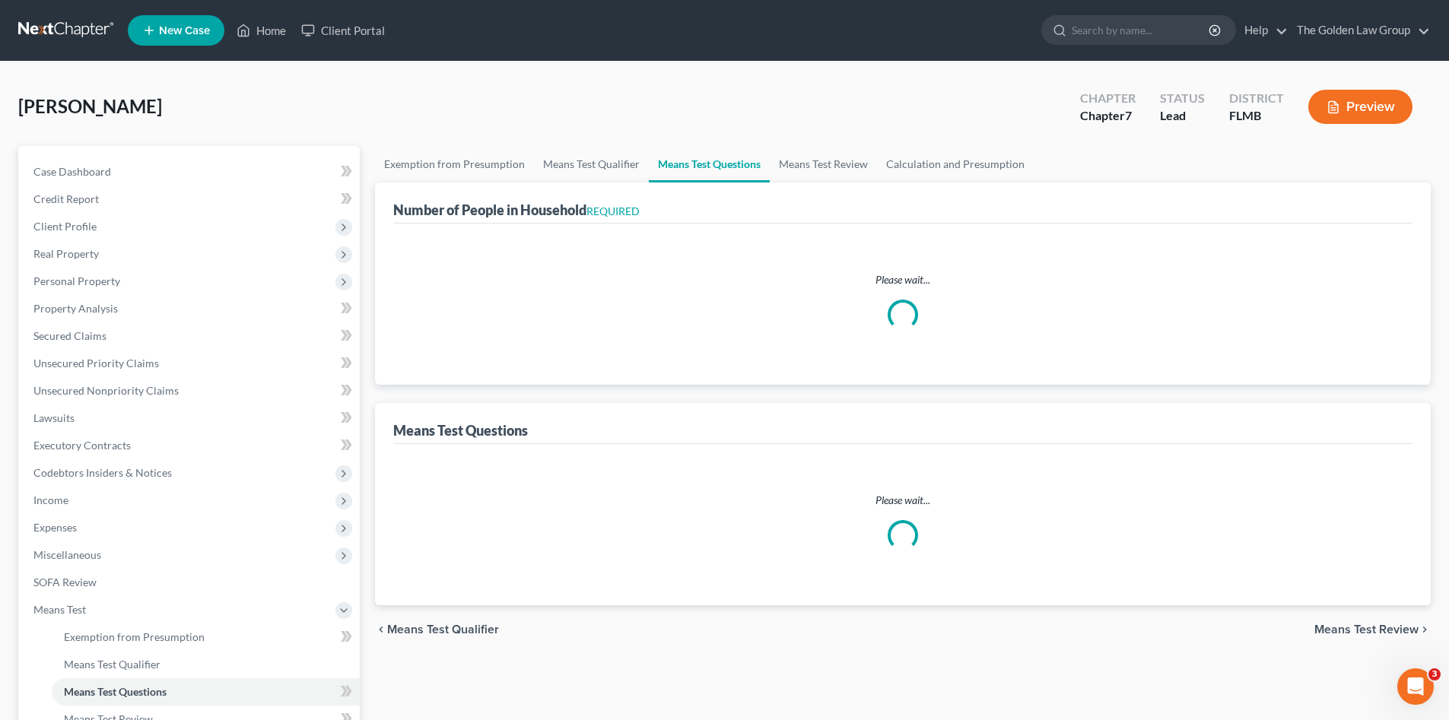
select select "1"
select select "60"
select select "2"
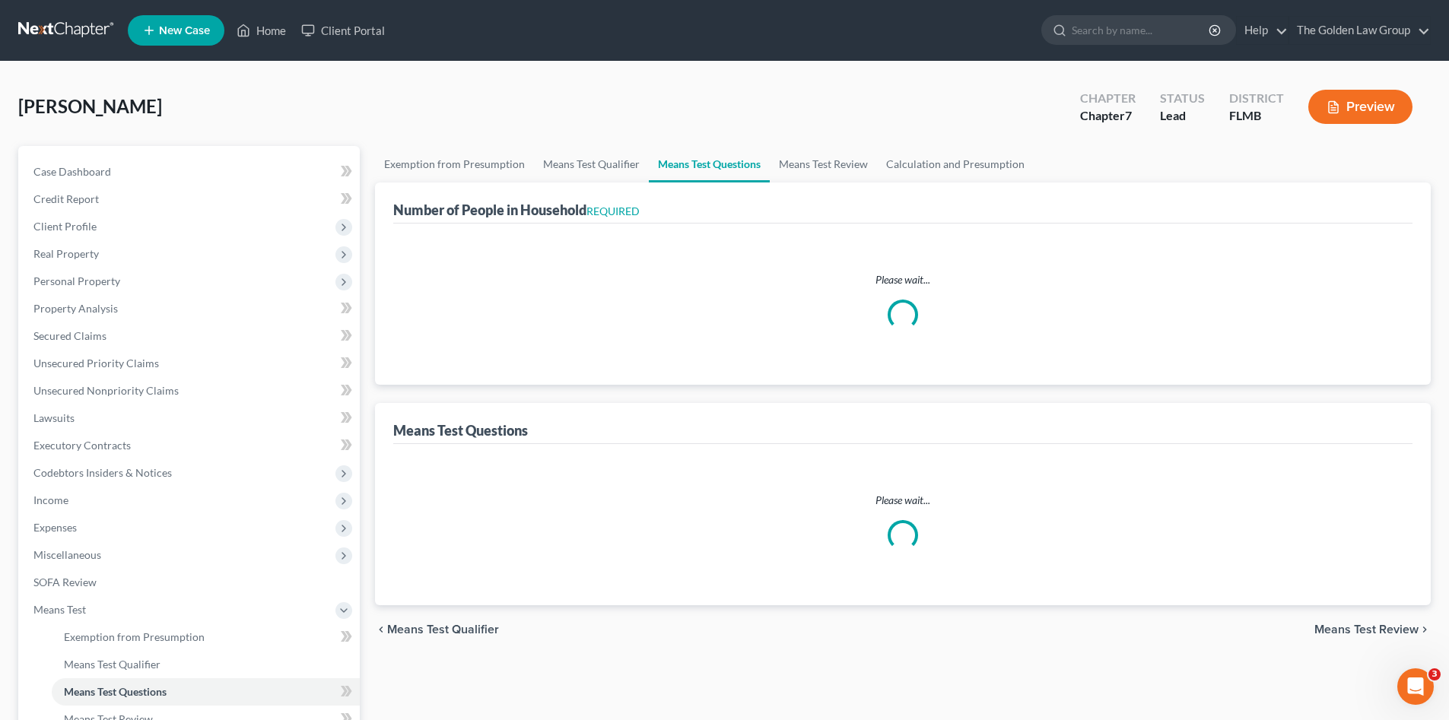
select select "1"
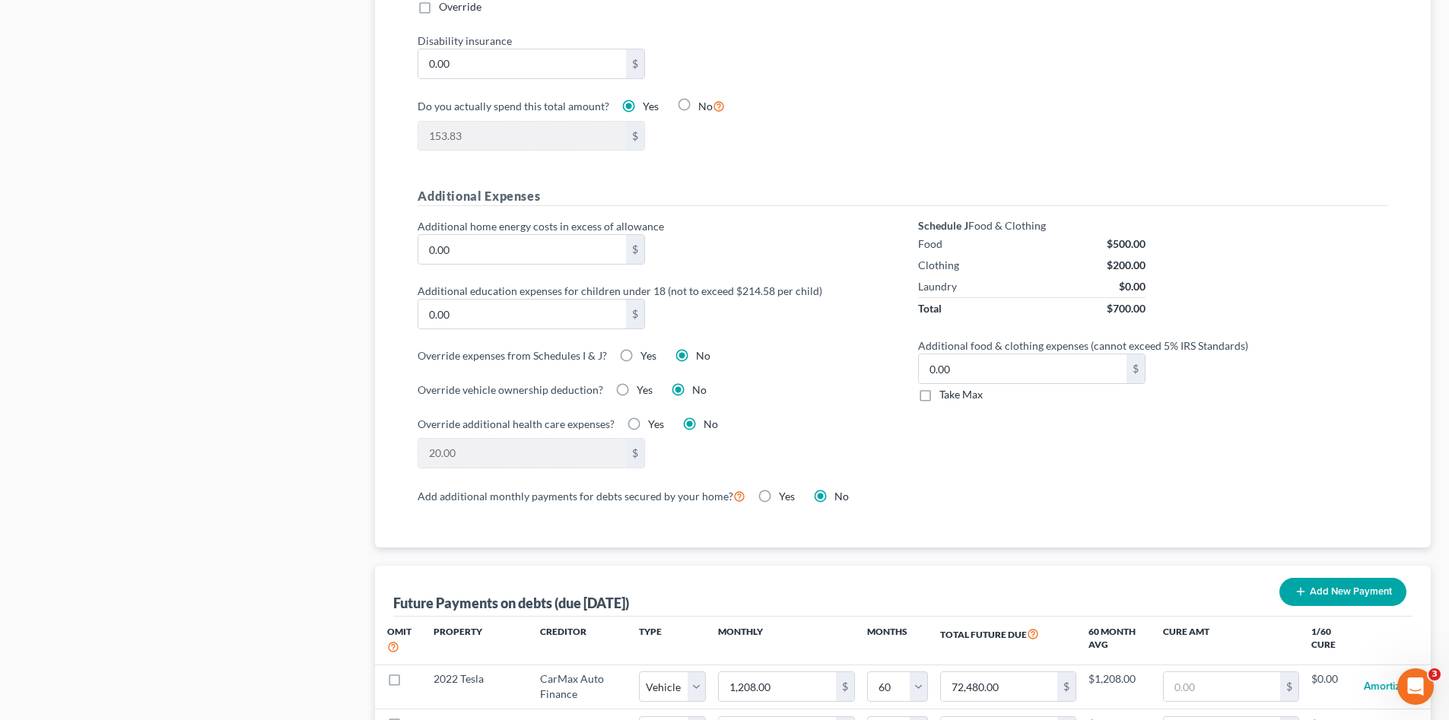
scroll to position [1116, 0]
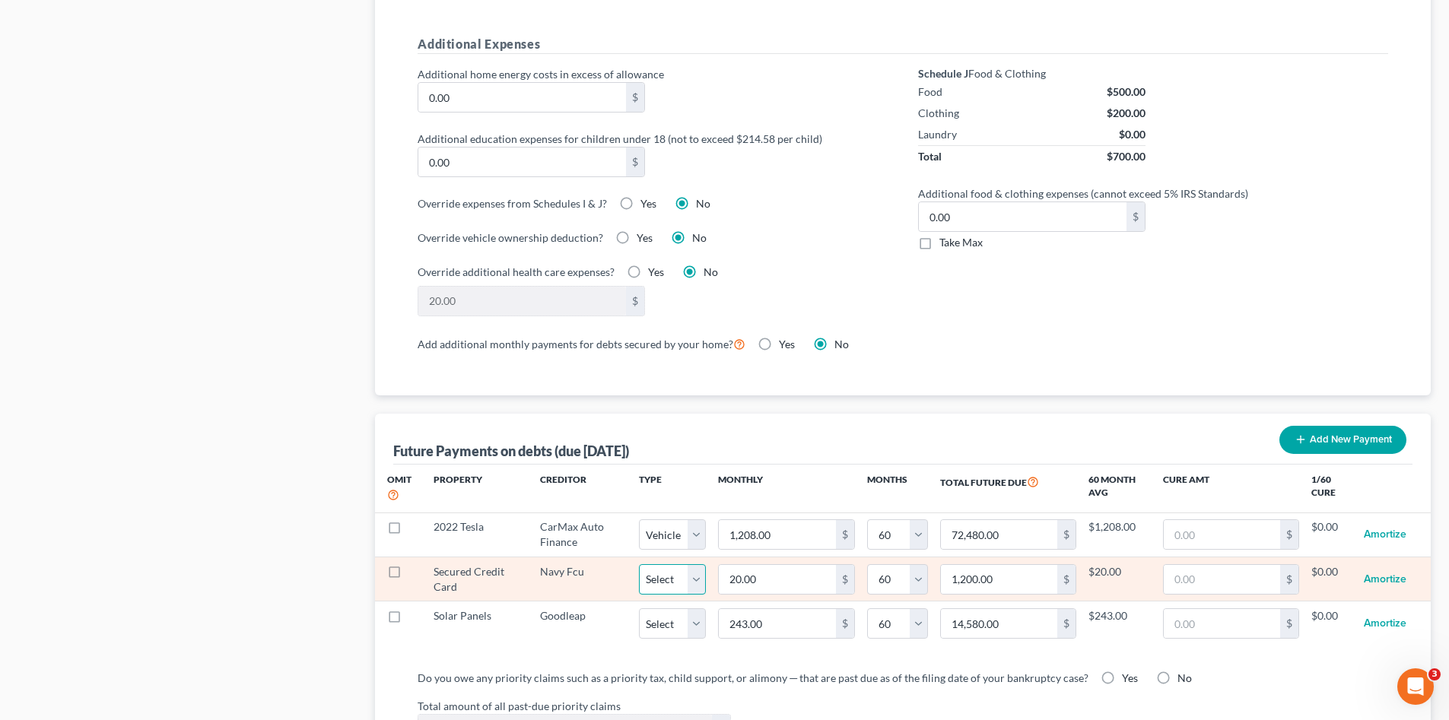
click at [700, 564] on select "Select Home Vehicle Other" at bounding box center [672, 579] width 67 height 30
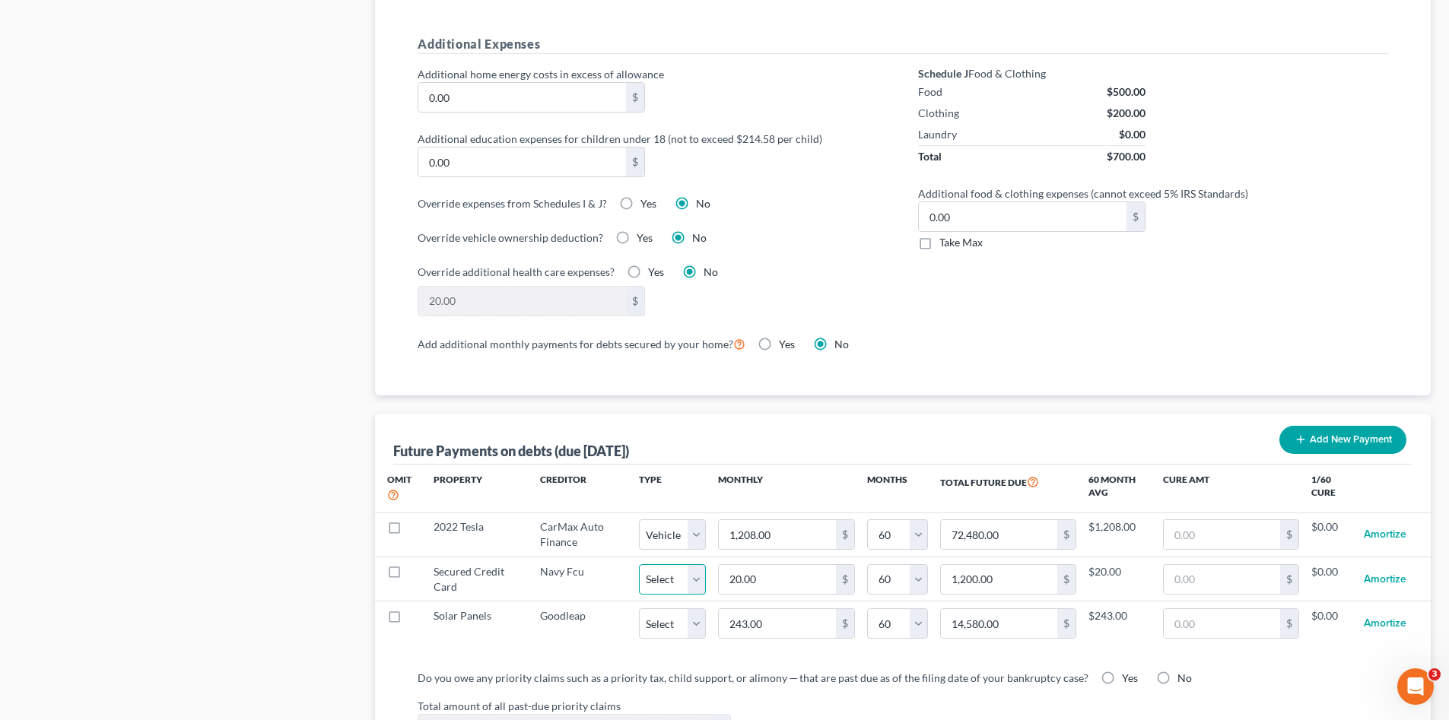
select select "2"
click at [639, 564] on select "Select Home Vehicle Other" at bounding box center [672, 579] width 67 height 30
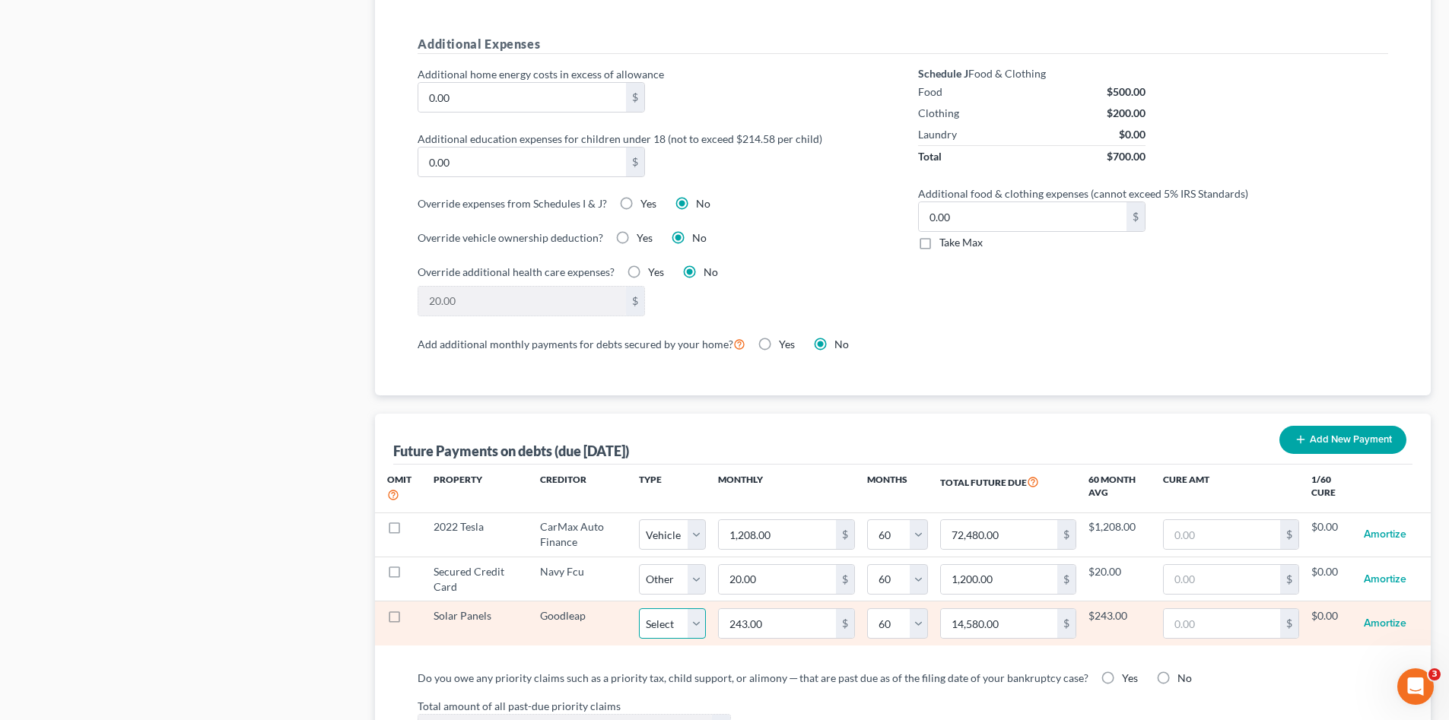
click at [691, 608] on select "Select Home Vehicle Other" at bounding box center [672, 623] width 67 height 30
select select "2"
select select "60"
select select "2"
click at [639, 608] on select "Select Home Vehicle Other" at bounding box center [672, 623] width 67 height 30
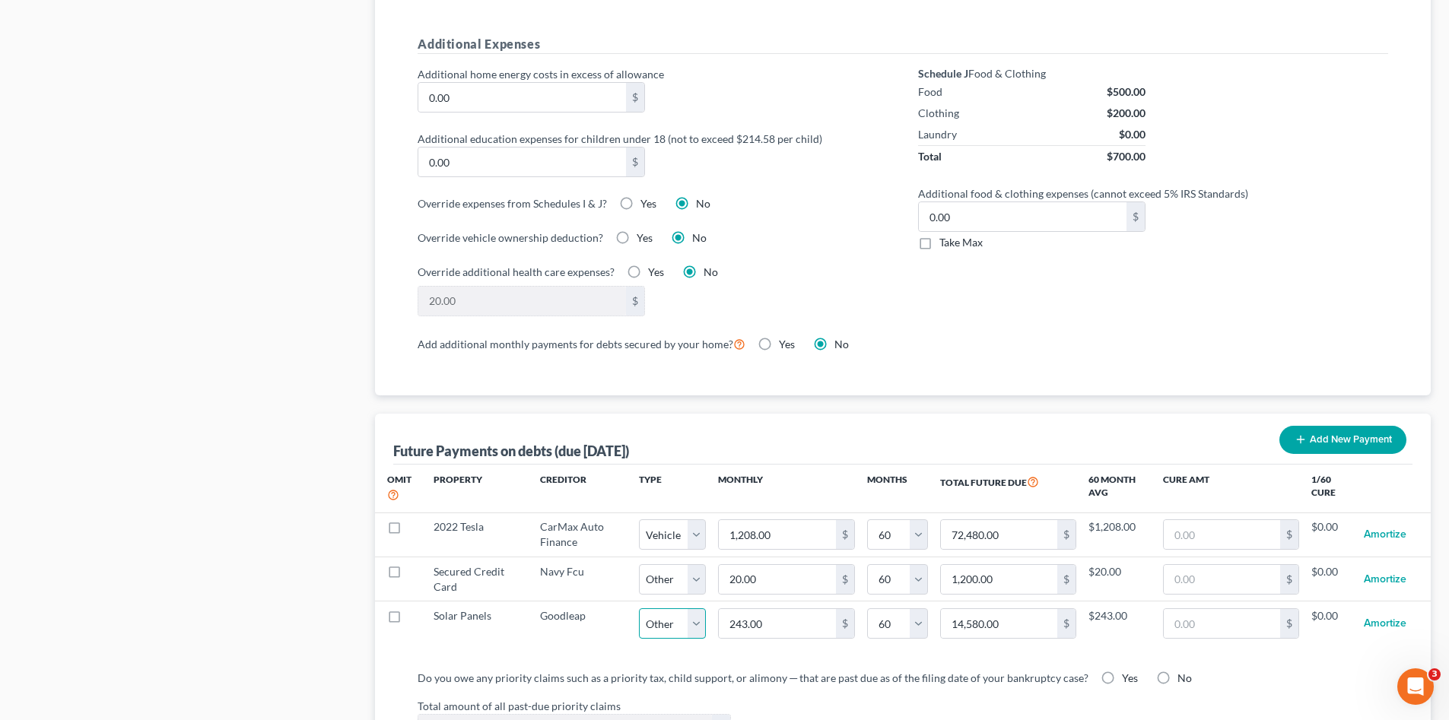
scroll to position [1268, 0]
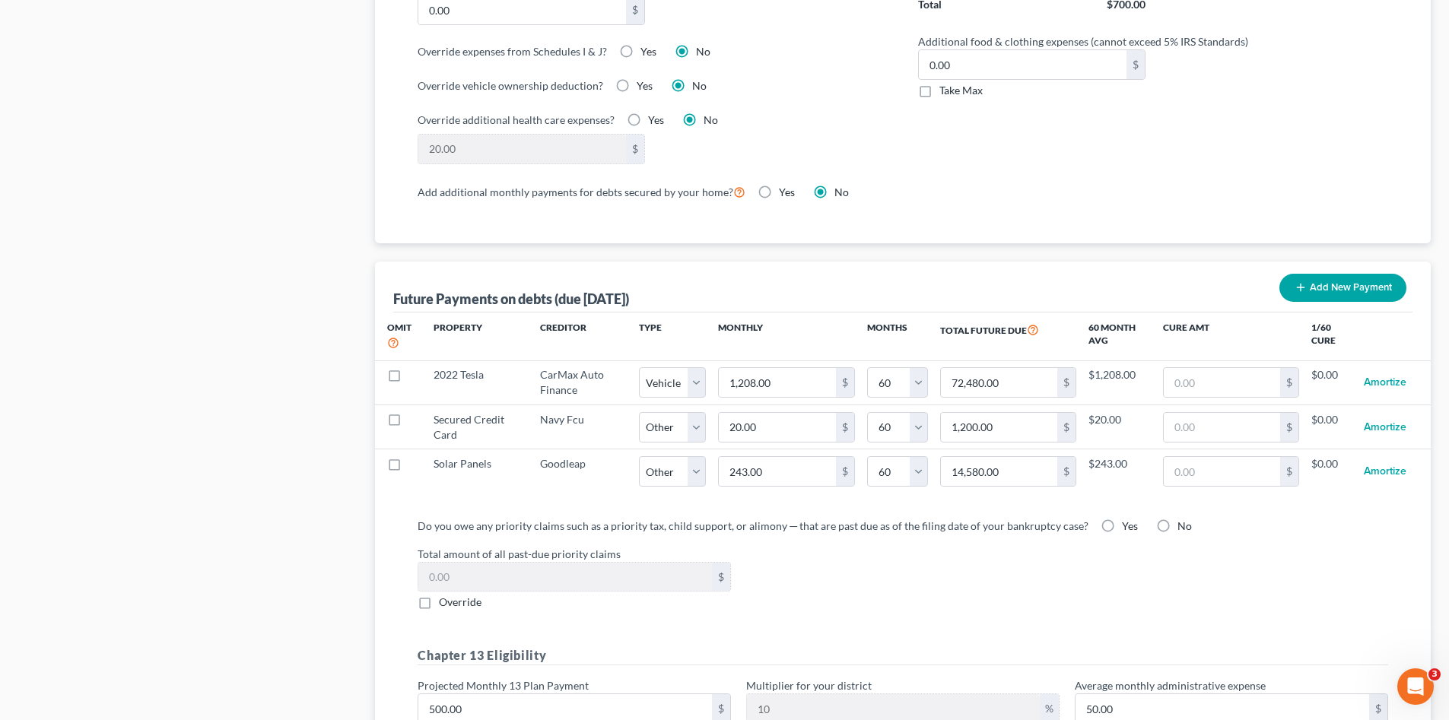
select select "2"
select select "60"
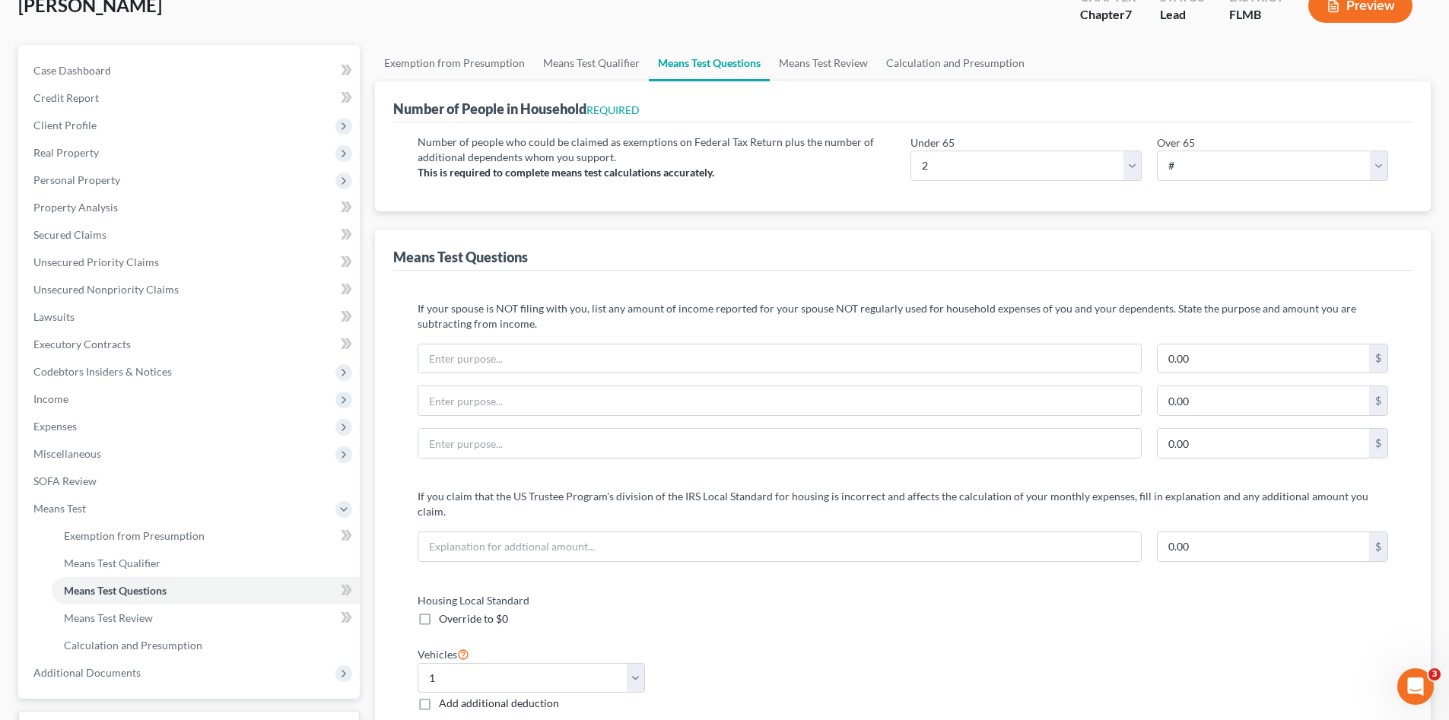
scroll to position [0, 0]
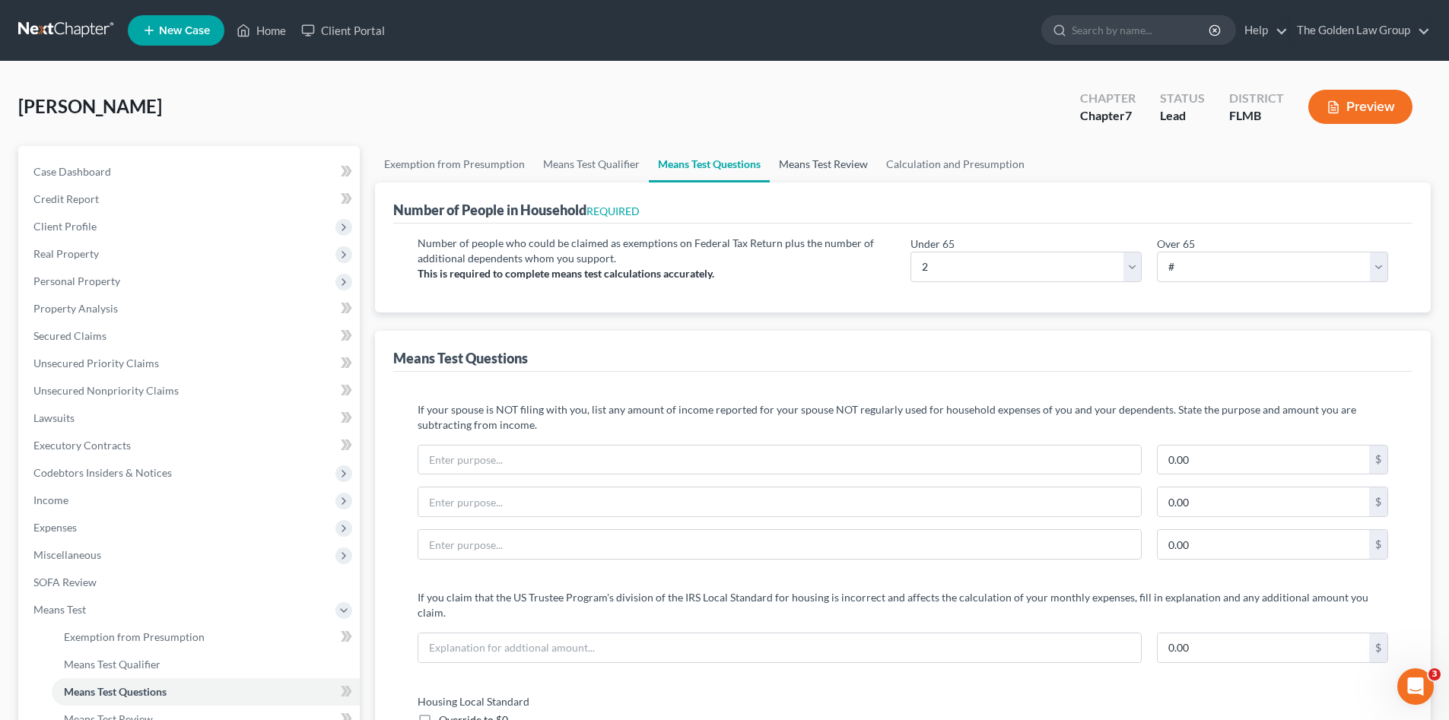
click at [827, 172] on link "Means Test Review" at bounding box center [823, 164] width 107 height 37
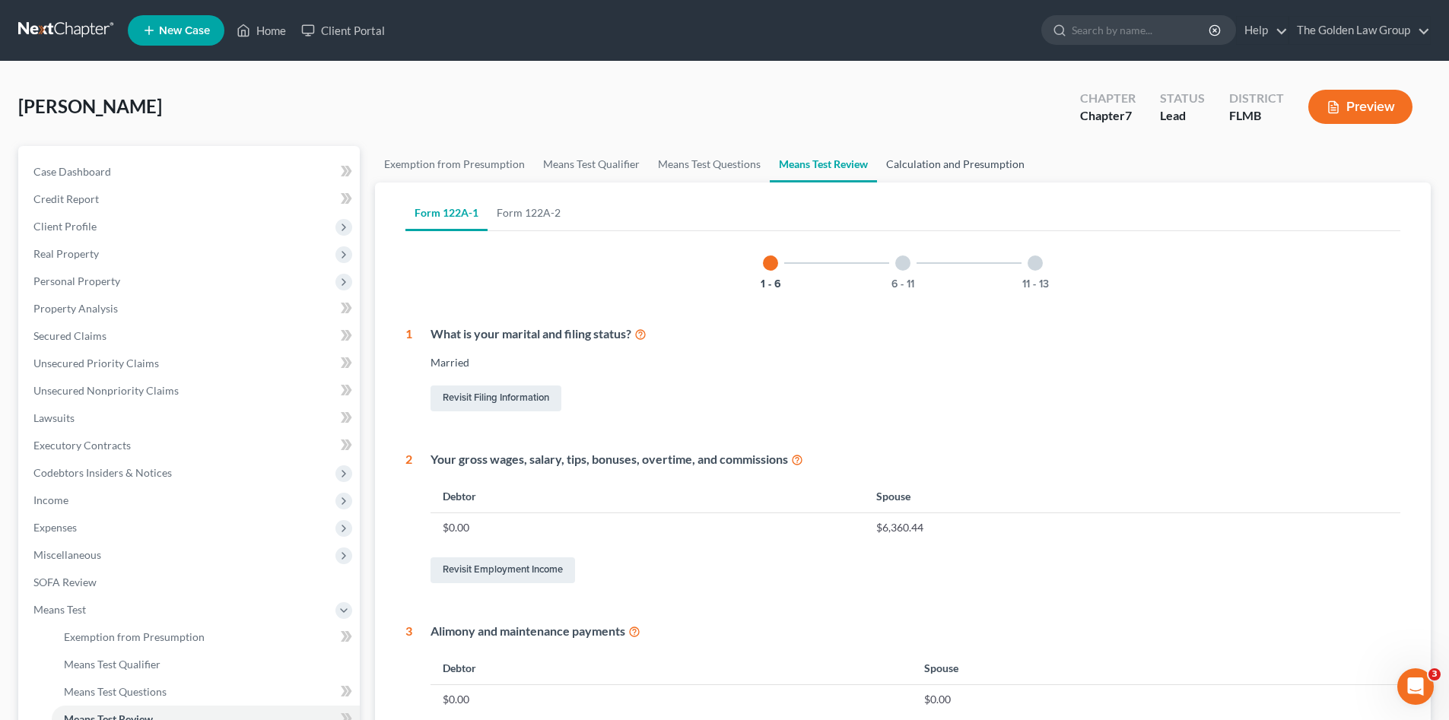
click at [913, 164] on link "Calculation and Presumption" at bounding box center [955, 164] width 157 height 37
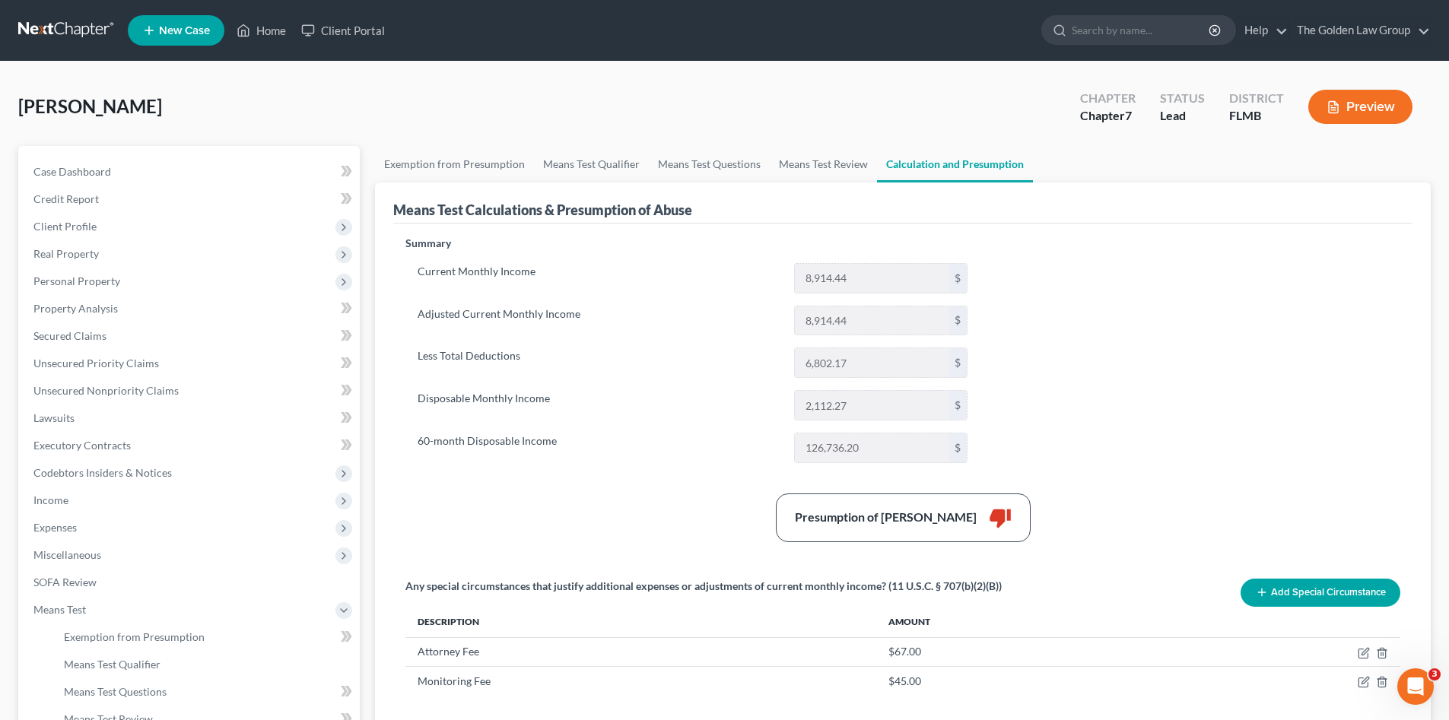
click at [655, 433] on label "60-month Disposable Income" at bounding box center [598, 448] width 376 height 30
click at [59, 504] on span "Income" at bounding box center [50, 500] width 35 height 13
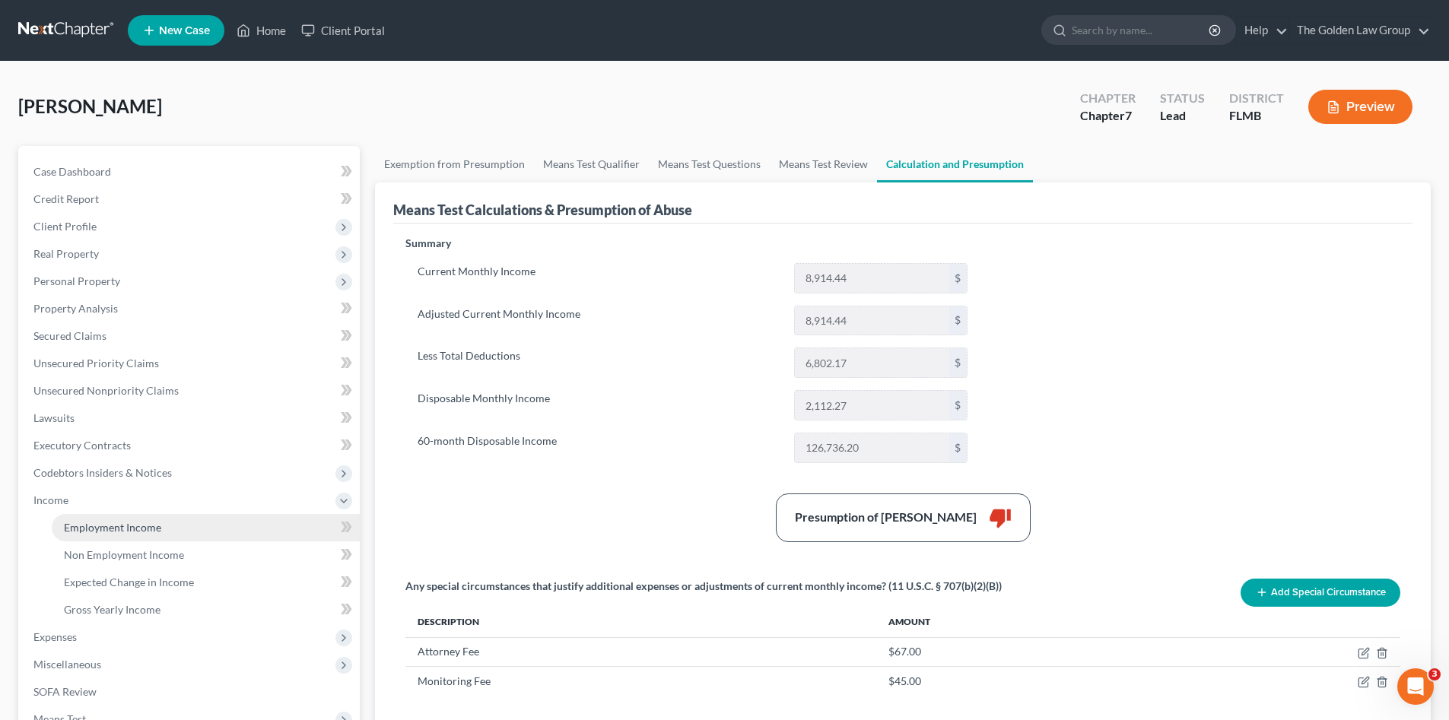
click at [126, 529] on span "Employment Income" at bounding box center [112, 527] width 97 height 13
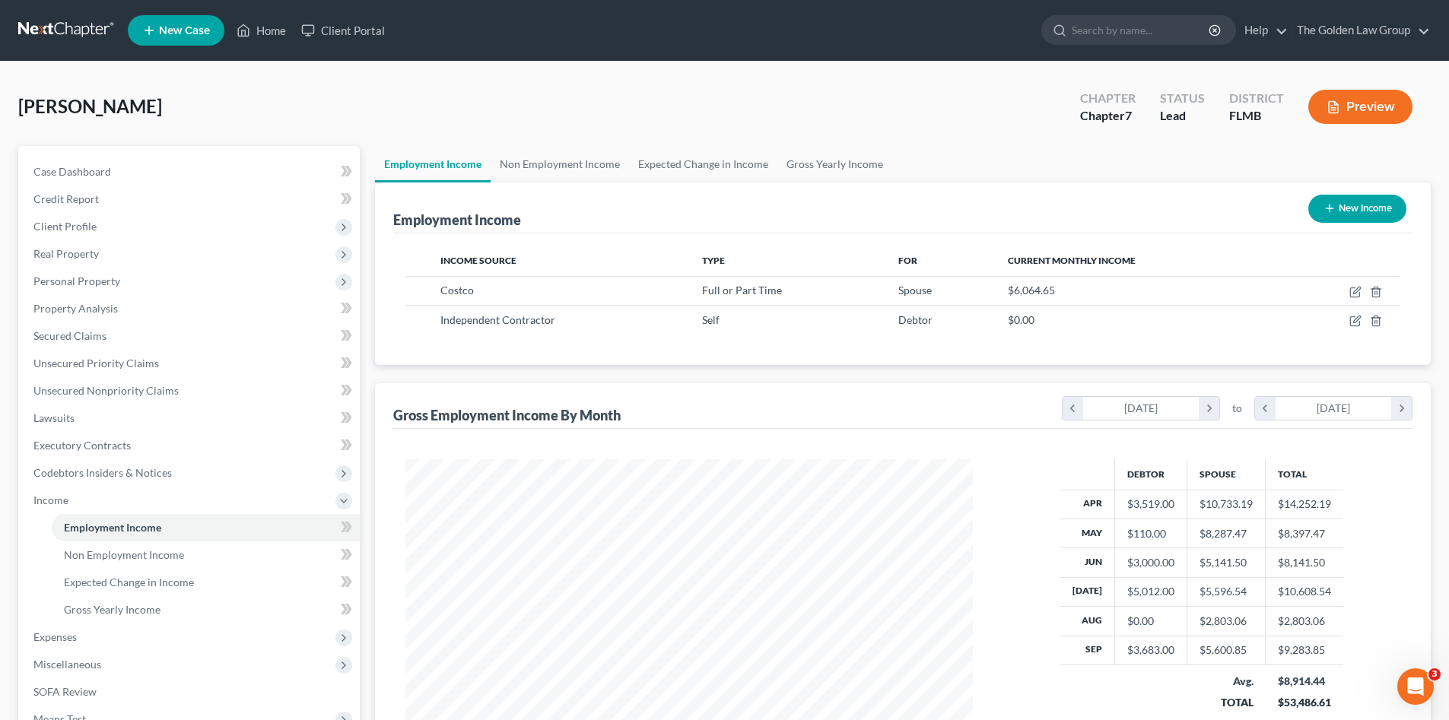
scroll to position [284, 598]
click at [65, 37] on link at bounding box center [66, 30] width 97 height 27
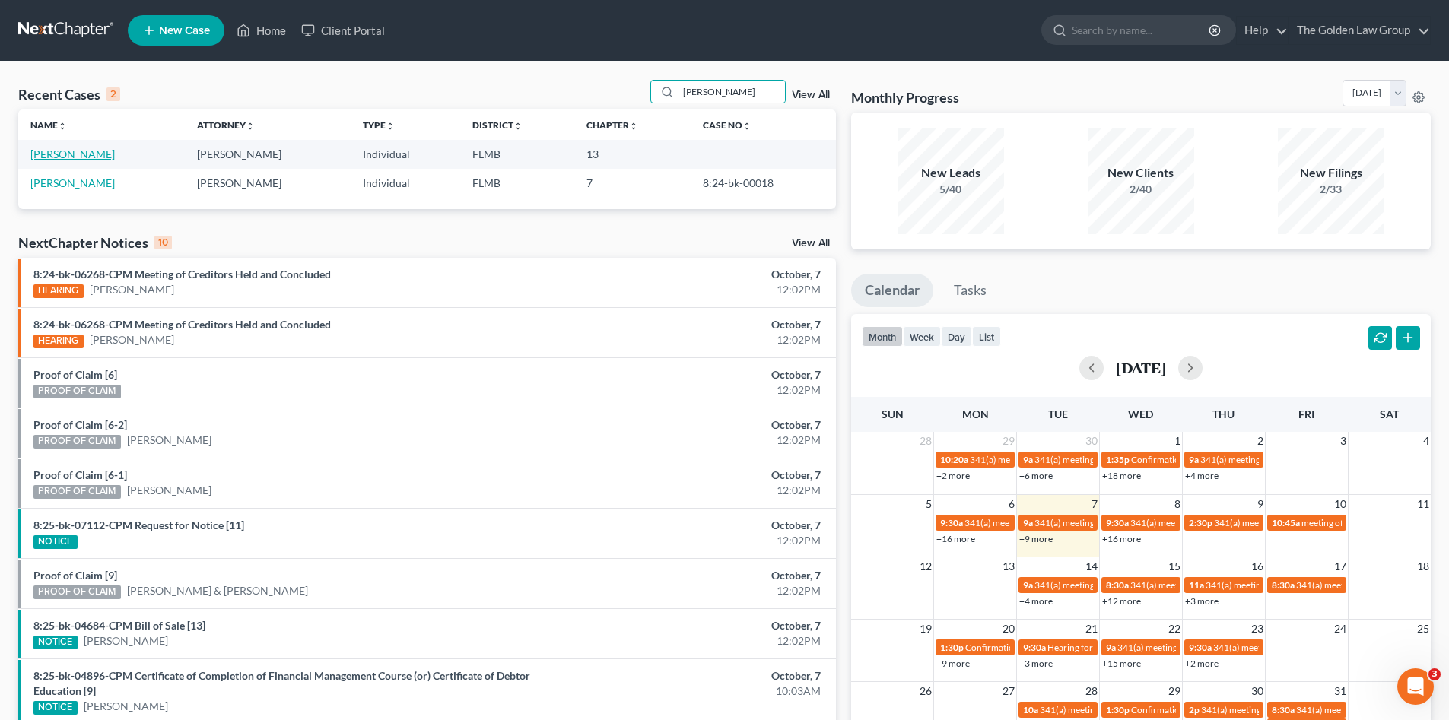
type input "[PERSON_NAME]"
click at [62, 151] on link "[PERSON_NAME]" at bounding box center [72, 154] width 84 height 13
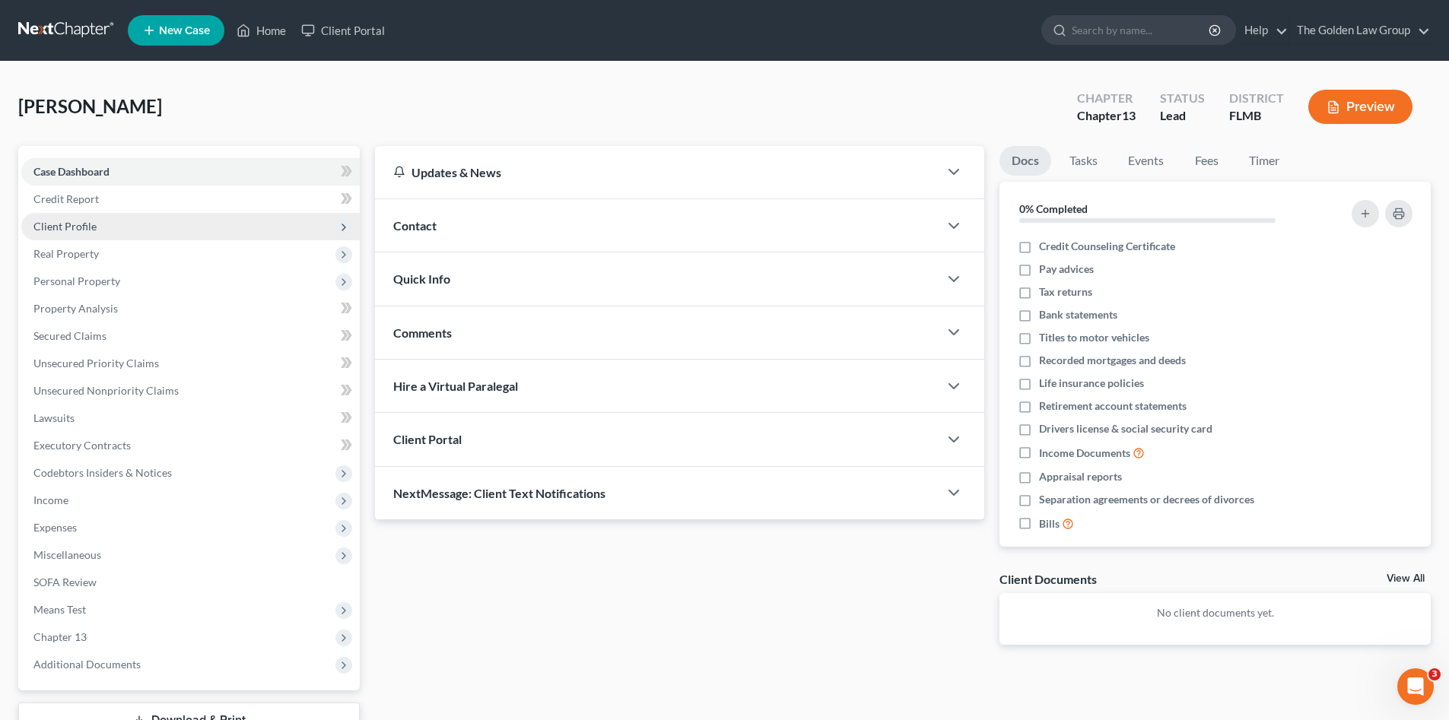
click at [75, 229] on span "Client Profile" at bounding box center [64, 226] width 63 height 13
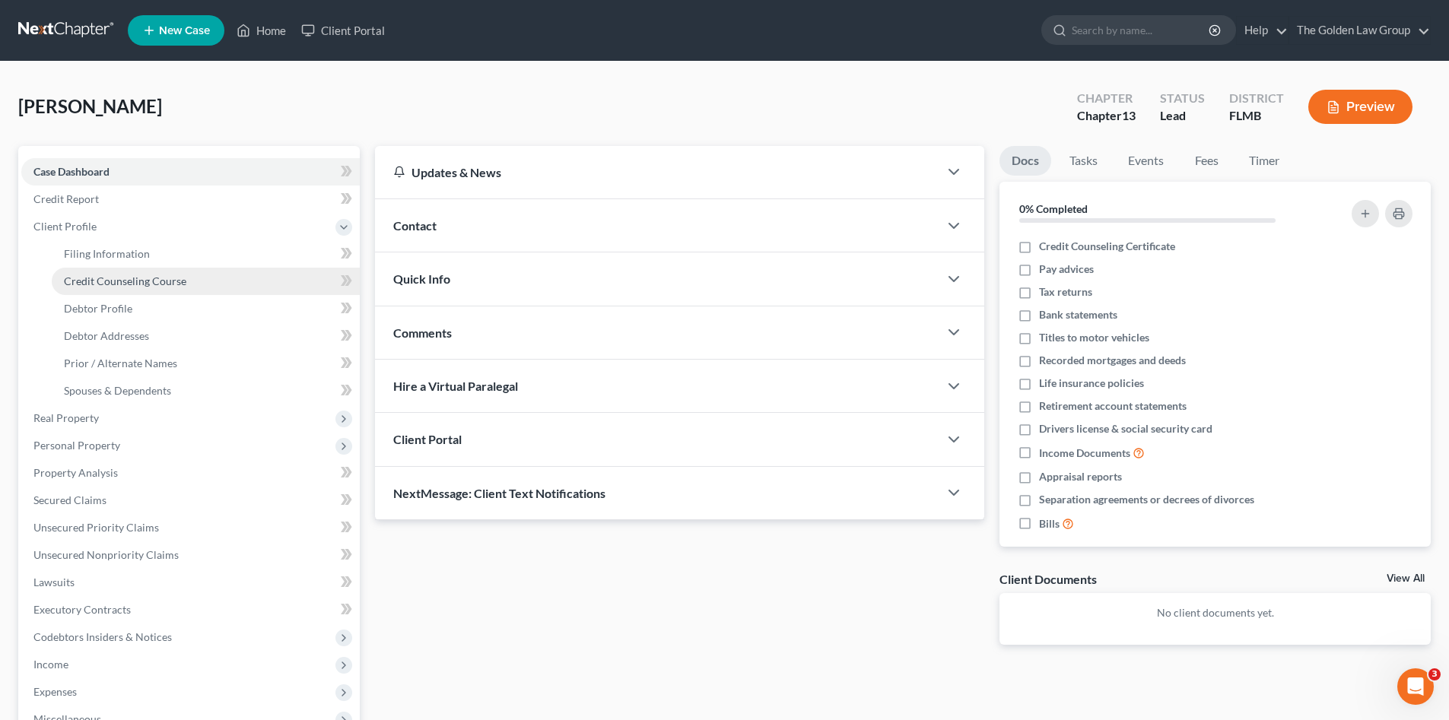
click at [121, 278] on span "Credit Counseling Course" at bounding box center [125, 281] width 122 height 13
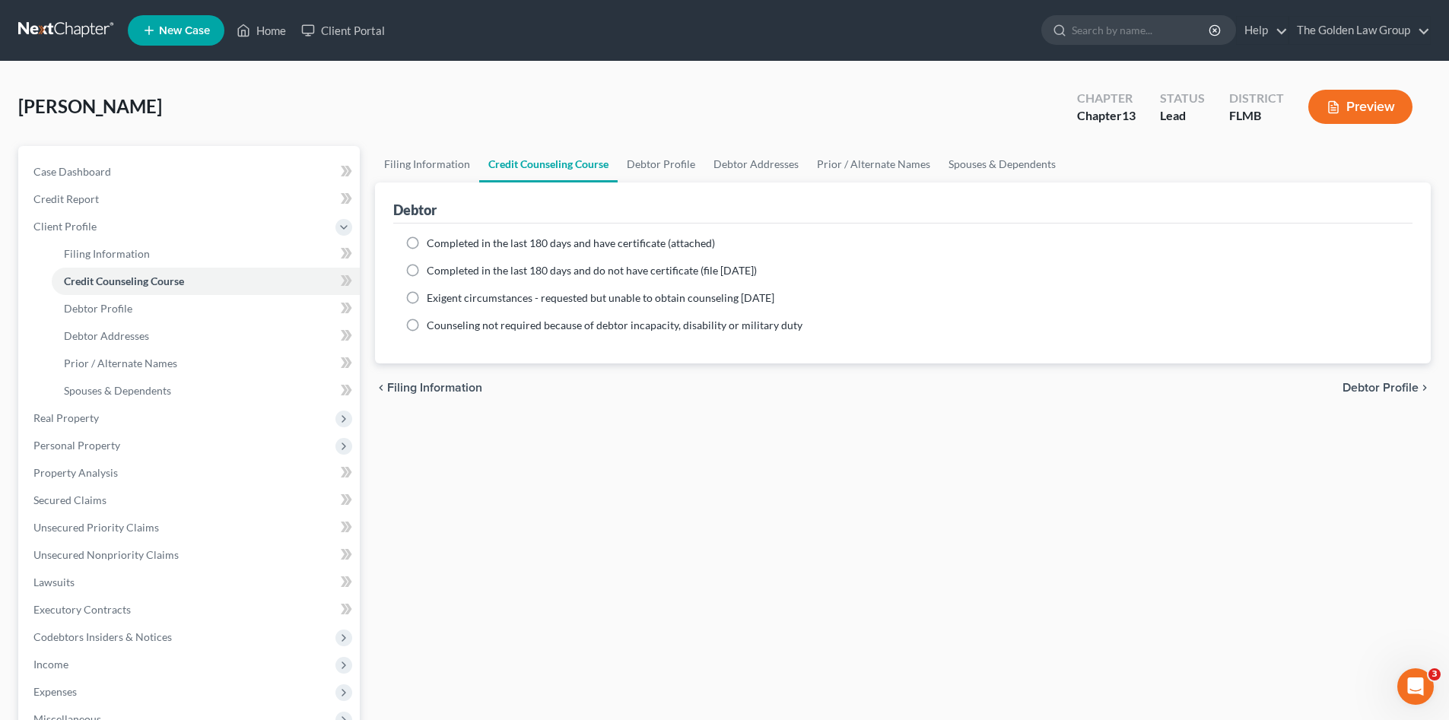
click at [430, 243] on span "Completed in the last 180 days and have certificate (attached)" at bounding box center [571, 243] width 288 height 13
click at [433, 243] on input "Completed in the last 180 days and have certificate (attached)" at bounding box center [438, 241] width 10 height 10
radio input "true"
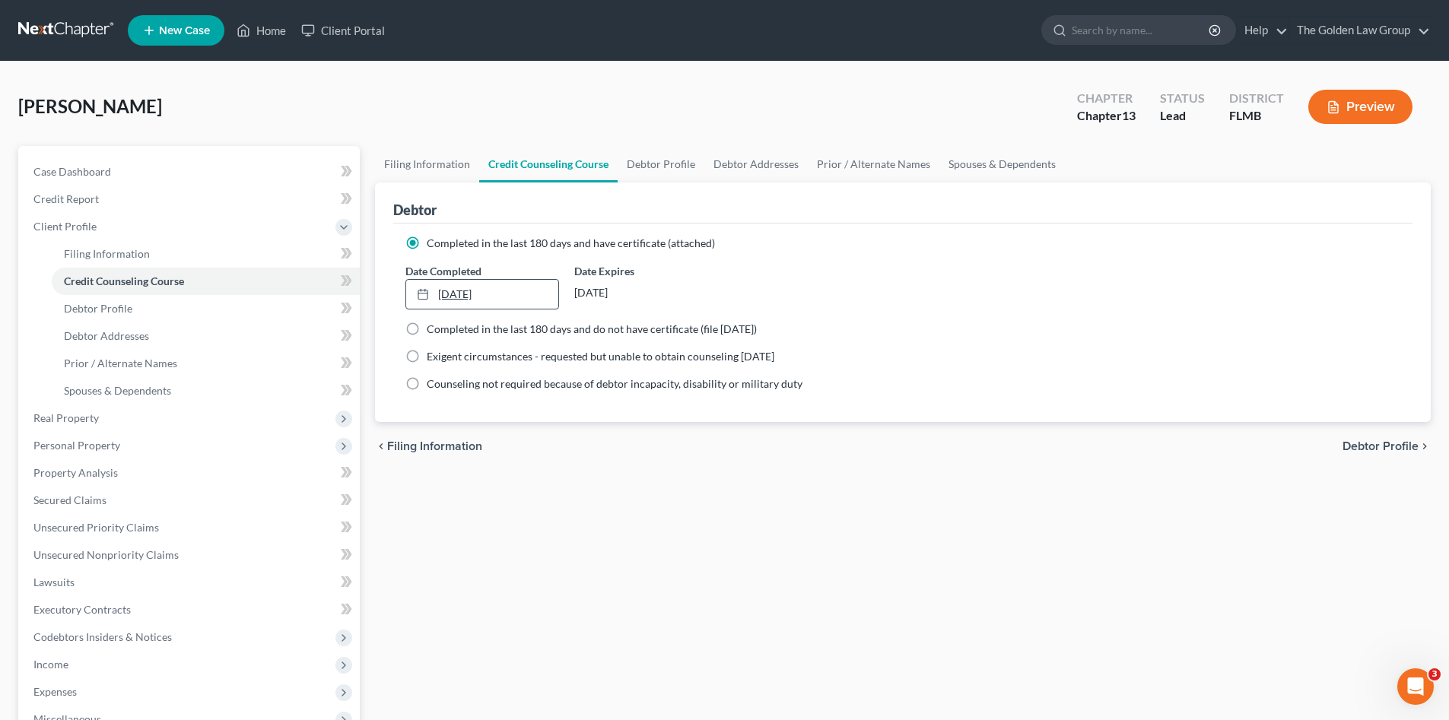
click at [448, 295] on link "[DATE]" at bounding box center [481, 294] width 151 height 29
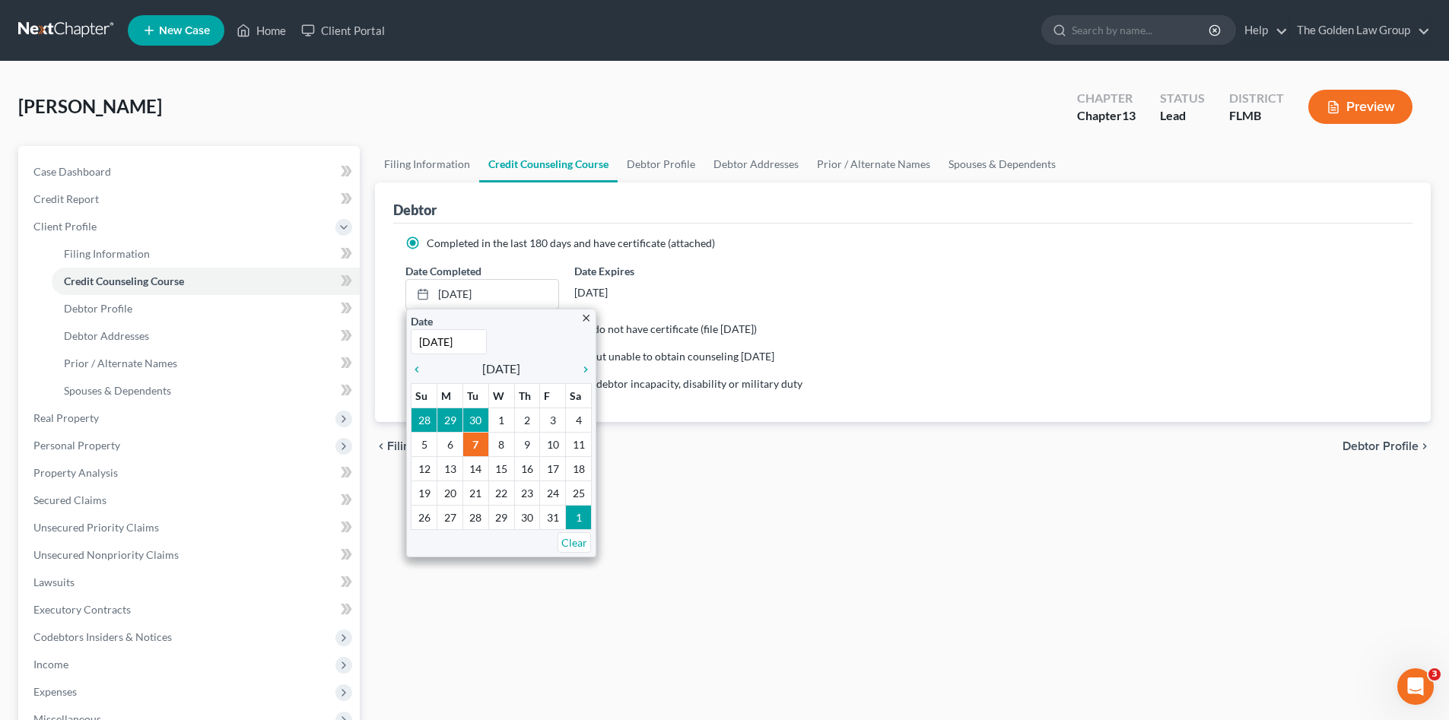
type input "[DATE]"
click at [1015, 527] on div "Filing Information Credit Counseling Course Debtor Profile Debtor Addresses Pri…" at bounding box center [902, 544] width 1071 height 796
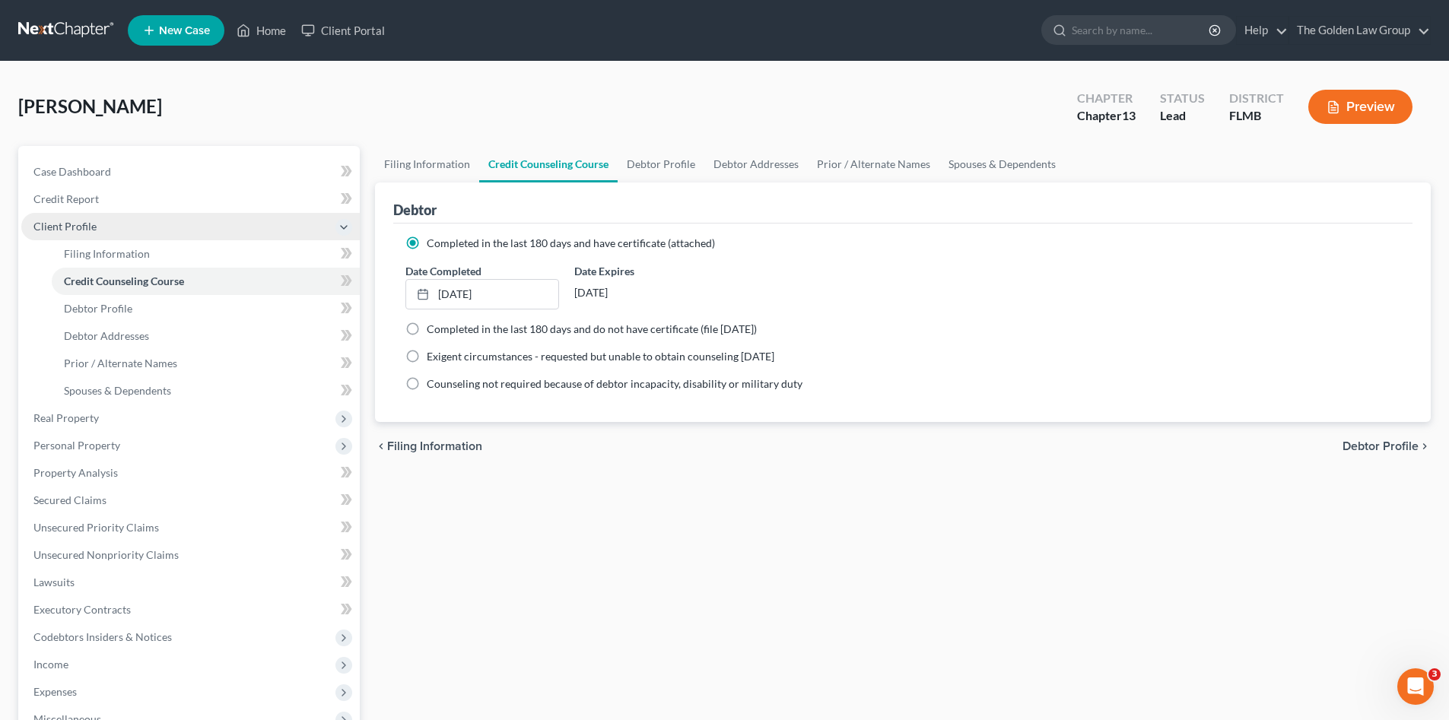
click at [84, 233] on span "Client Profile" at bounding box center [190, 226] width 338 height 27
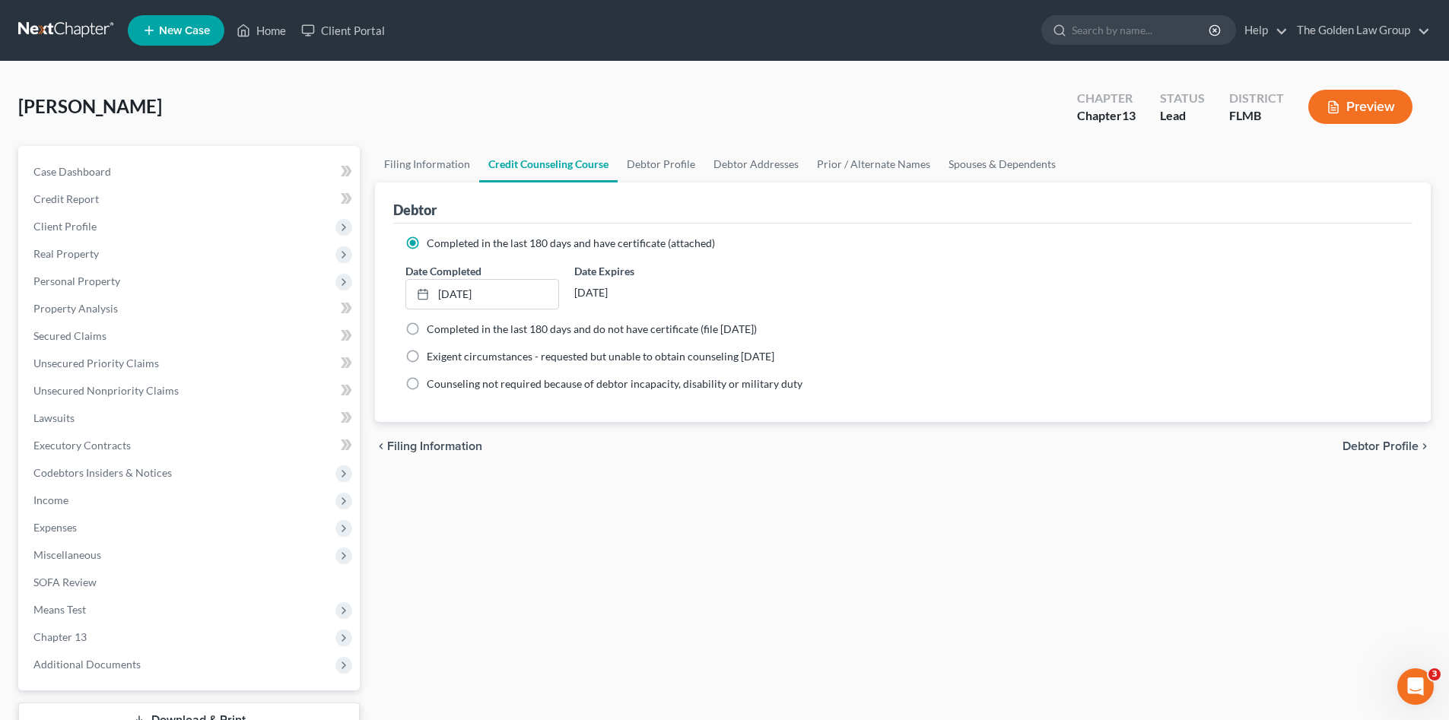
click at [63, 29] on link at bounding box center [66, 30] width 97 height 27
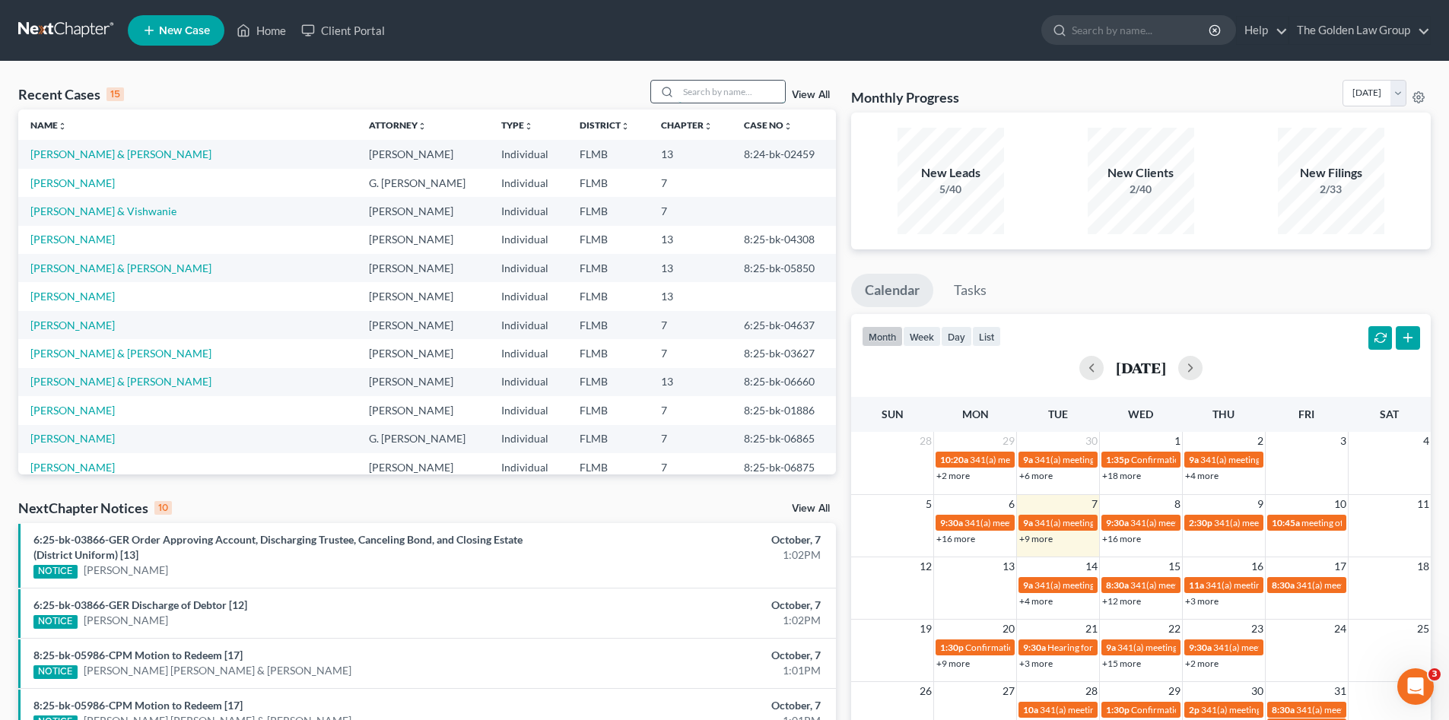
click at [732, 97] on input "search" at bounding box center [731, 92] width 106 height 22
type input "[PERSON_NAME]"
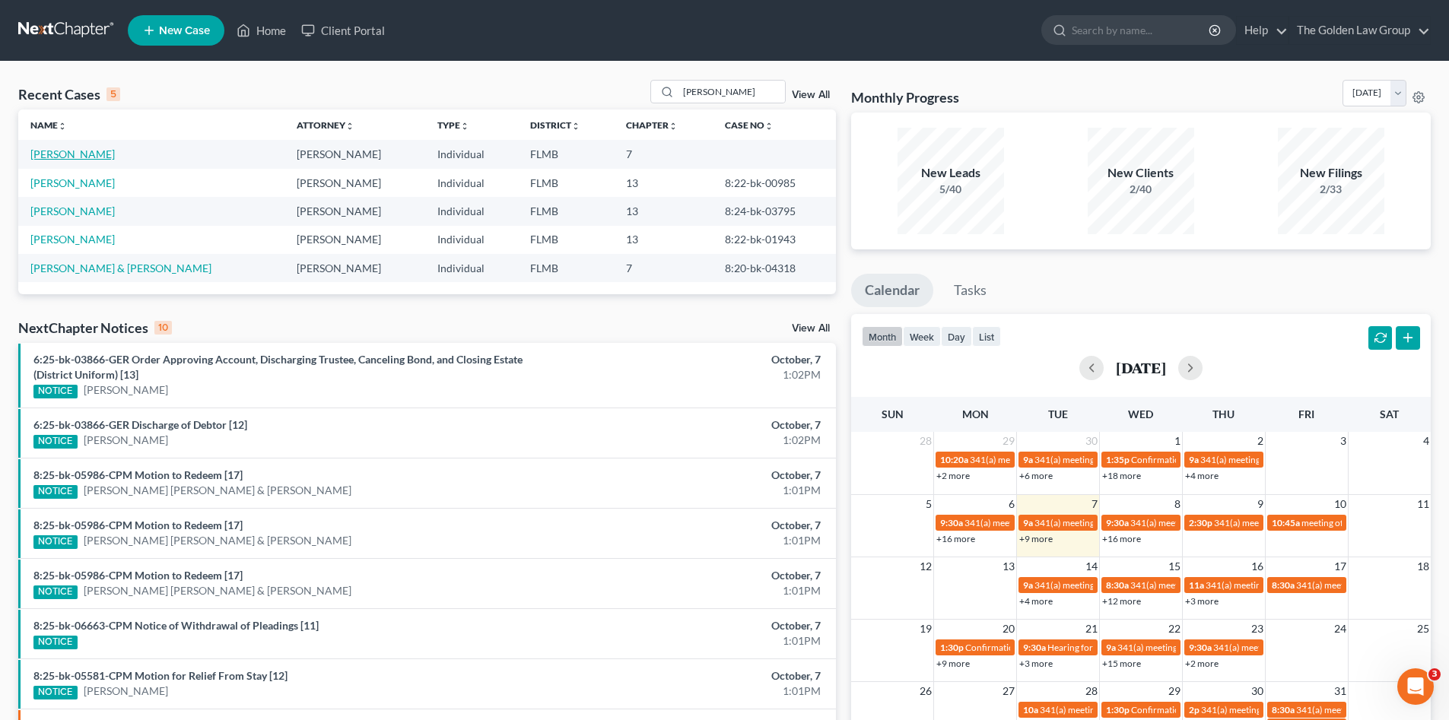
click at [79, 158] on link "[PERSON_NAME]" at bounding box center [72, 154] width 84 height 13
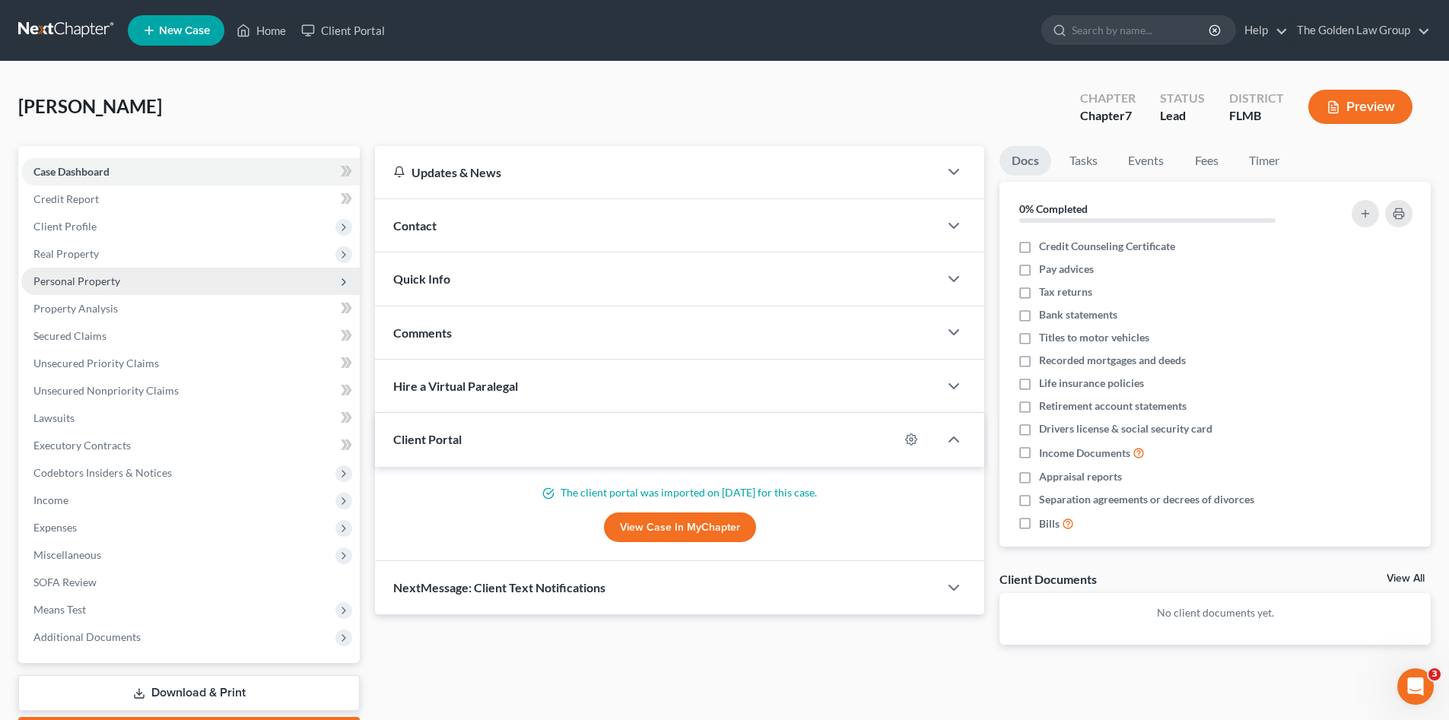
click at [80, 283] on span "Personal Property" at bounding box center [76, 281] width 87 height 13
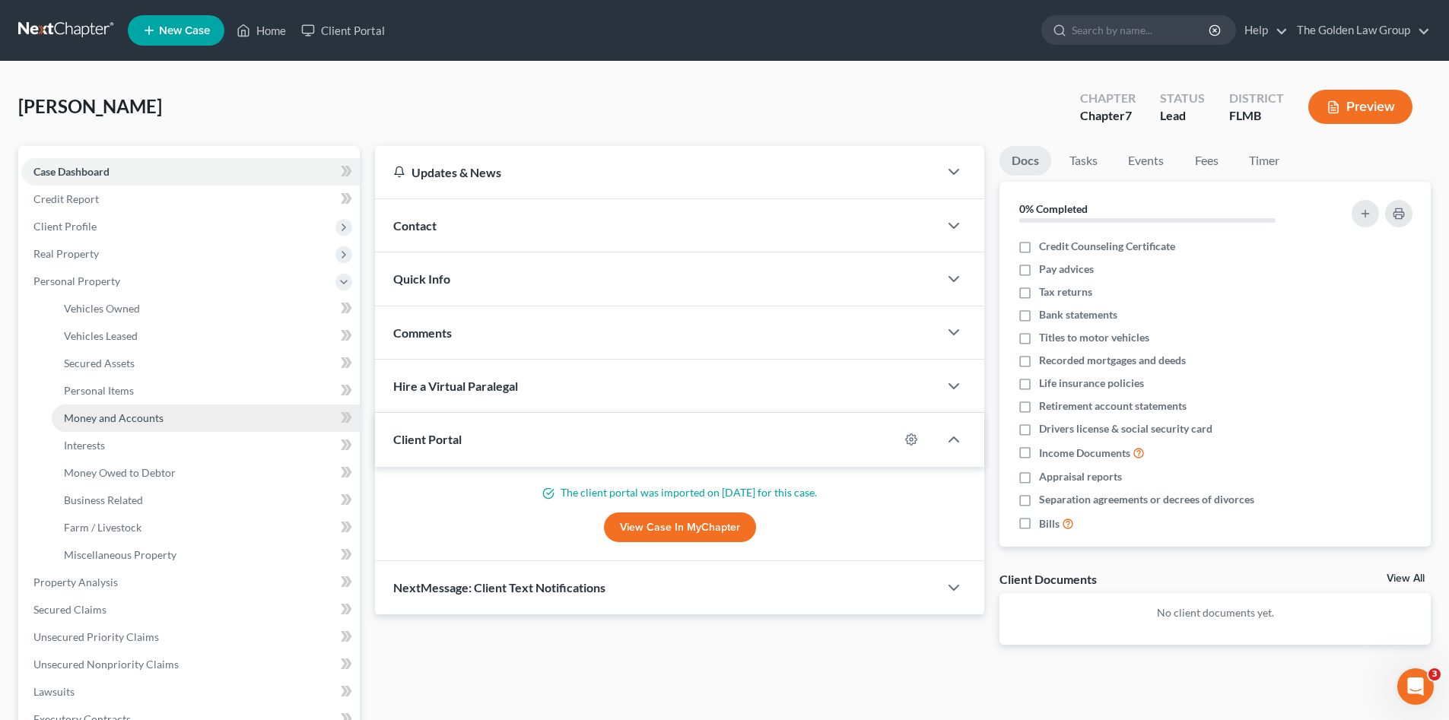
click at [144, 412] on span "Money and Accounts" at bounding box center [114, 417] width 100 height 13
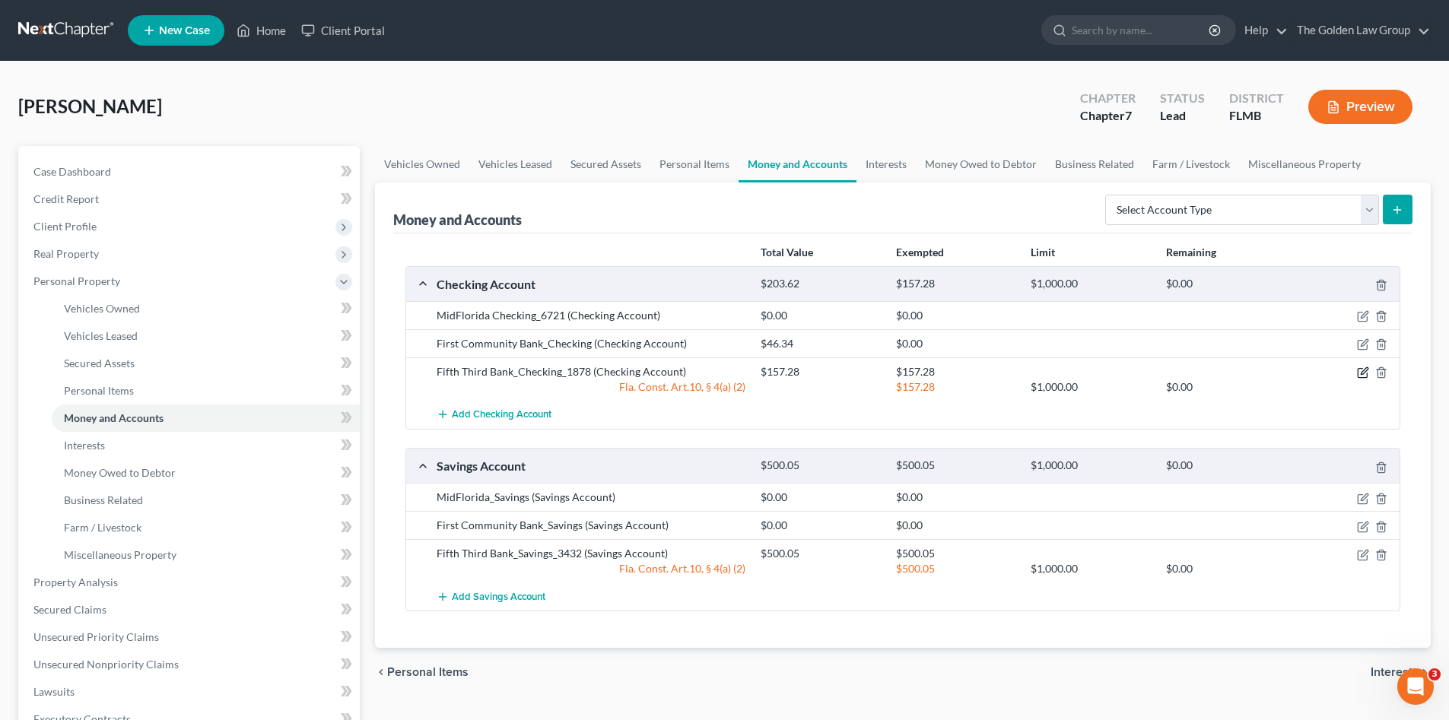
click at [1363, 375] on icon "button" at bounding box center [1364, 371] width 7 height 7
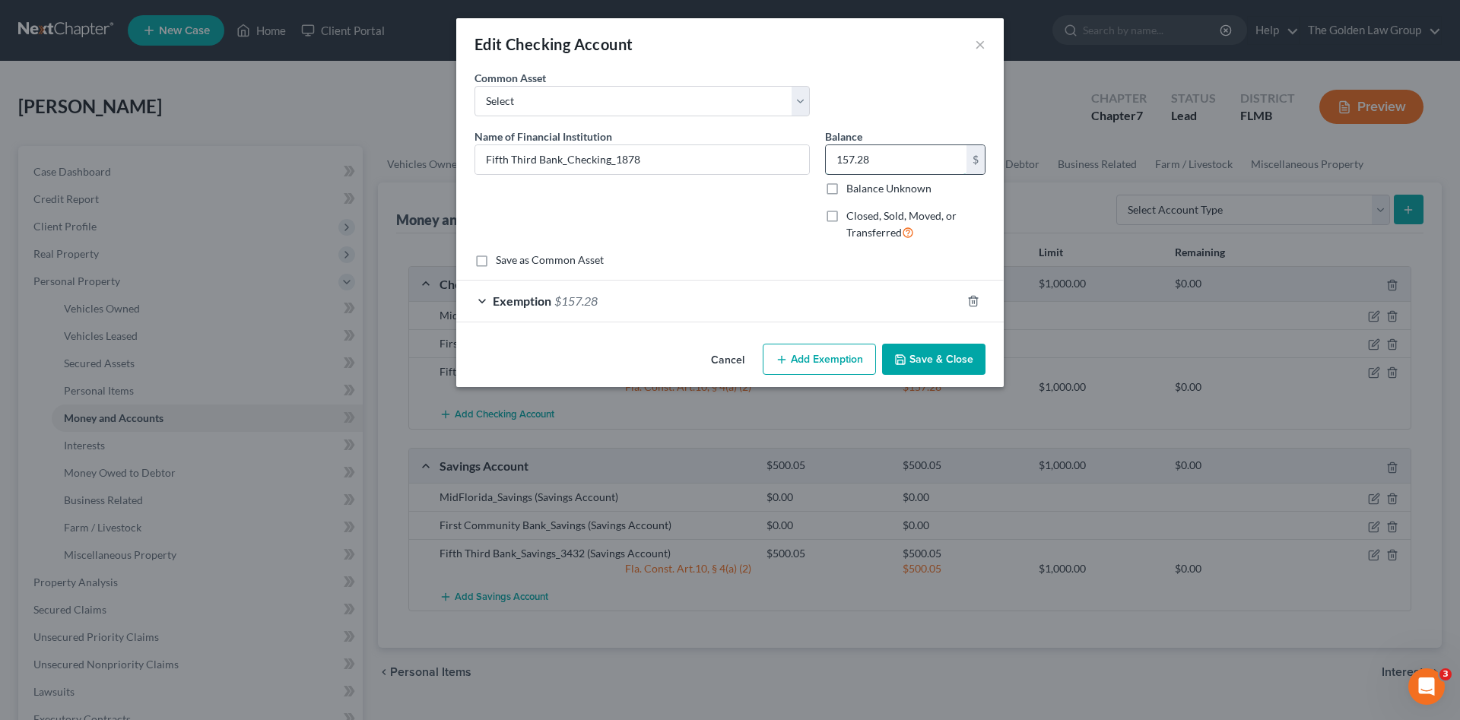
click at [873, 160] on input "157.28" at bounding box center [896, 159] width 141 height 29
type input "80.63"
drag, startPoint x: 832, startPoint y: 297, endPoint x: 834, endPoint y: 306, distance: 9.3
click at [833, 297] on div "Exemption $157.28" at bounding box center [708, 301] width 505 height 40
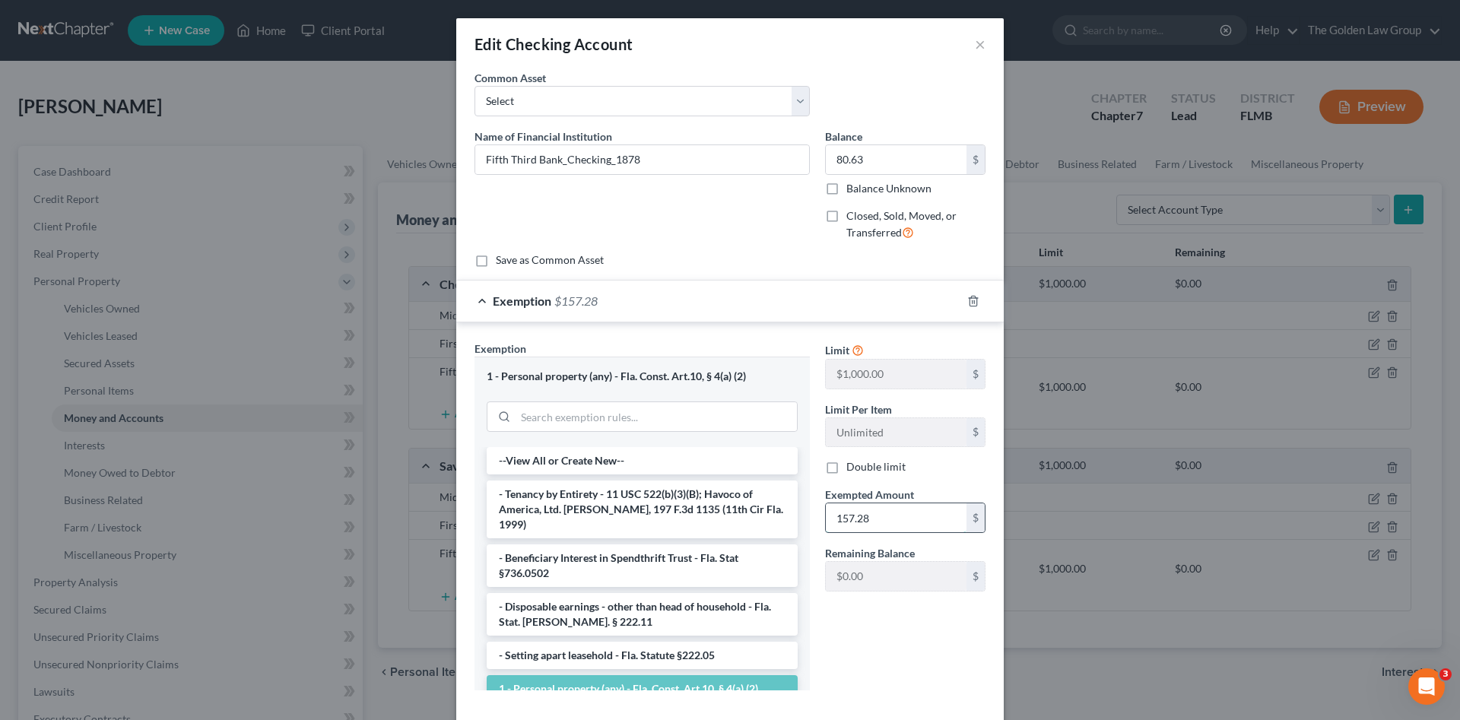
click at [890, 518] on input "157.28" at bounding box center [896, 517] width 141 height 29
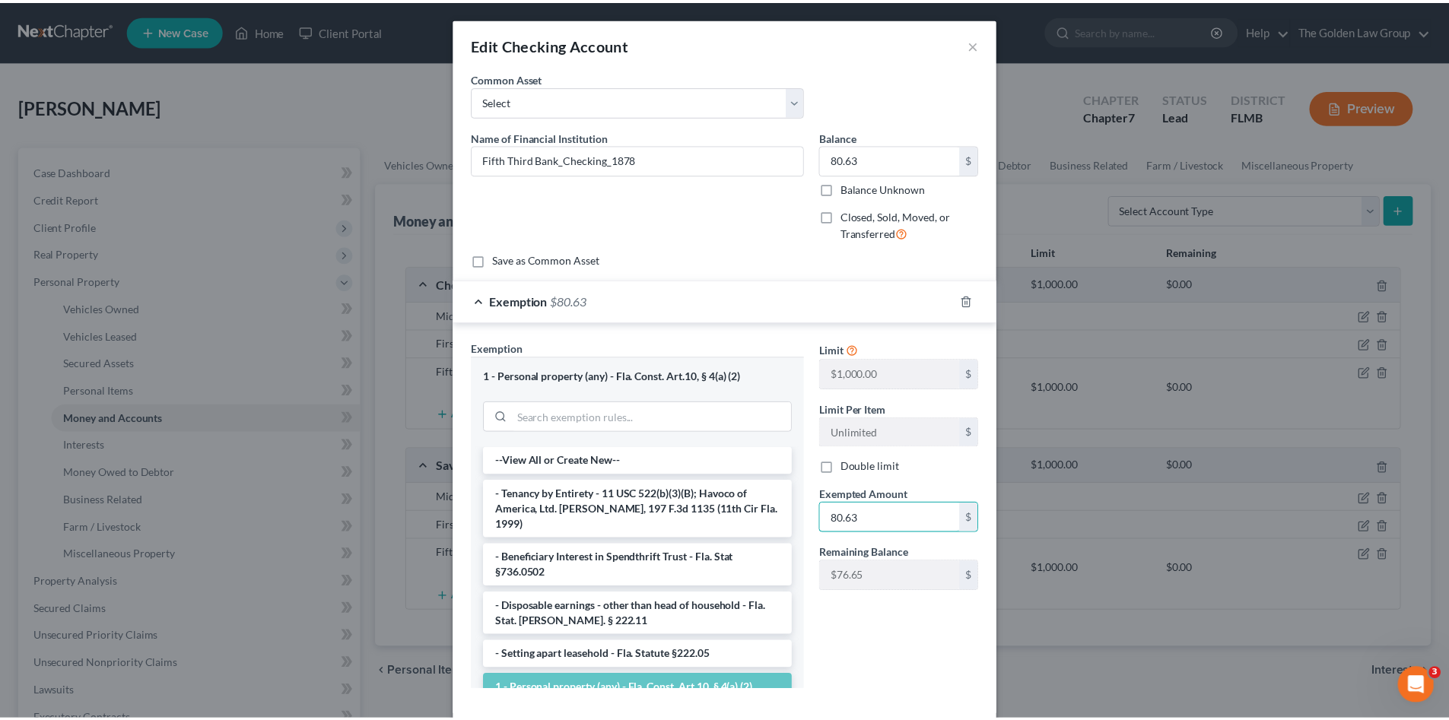
scroll to position [79, 0]
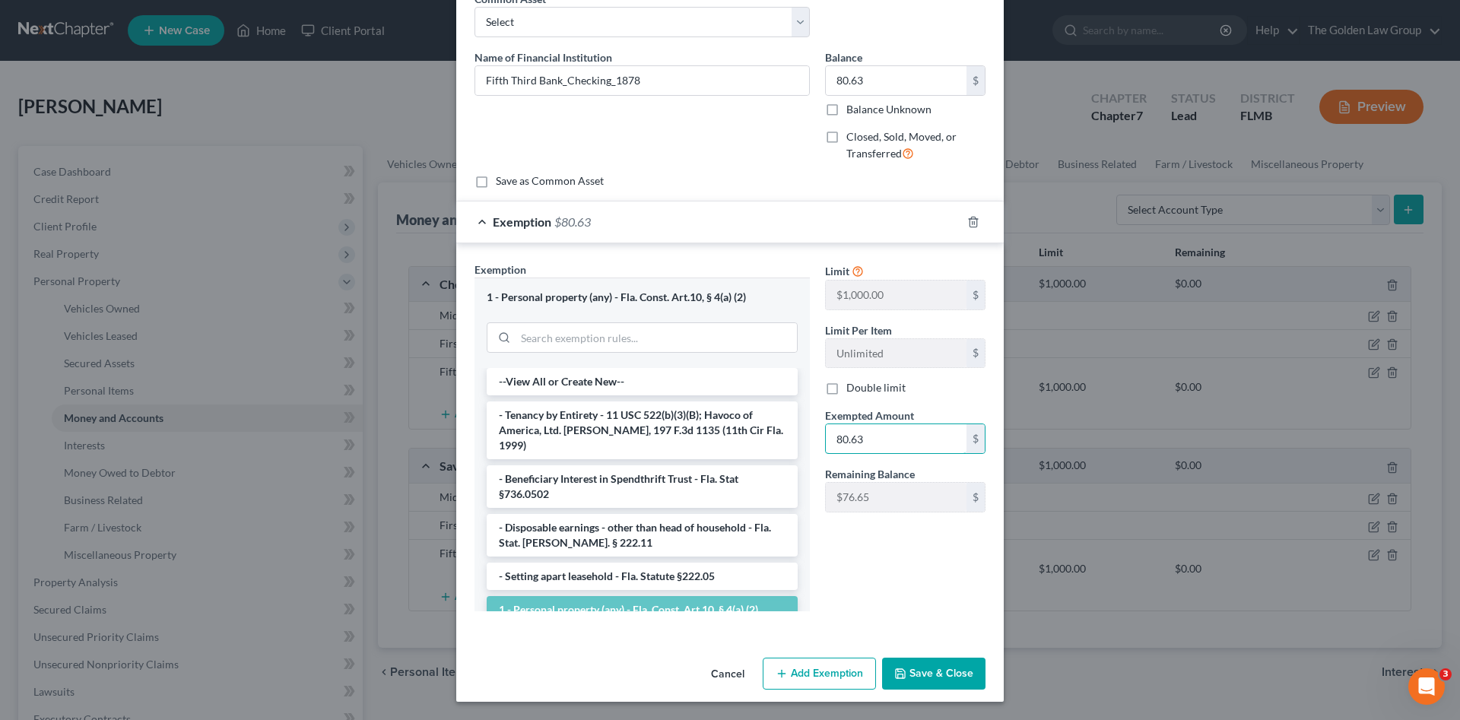
type input "80.63"
click at [931, 665] on button "Save & Close" at bounding box center [933, 674] width 103 height 32
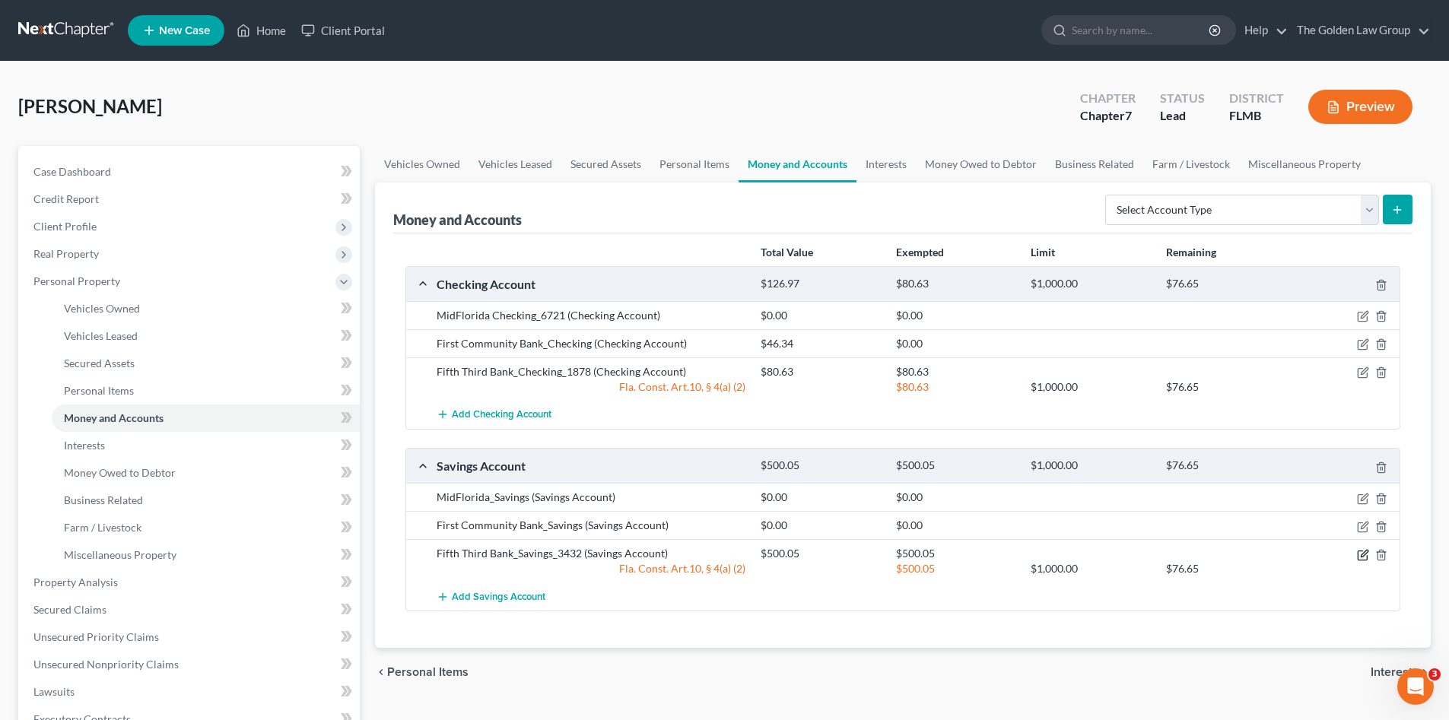
click at [1360, 554] on icon "button" at bounding box center [1363, 555] width 12 height 12
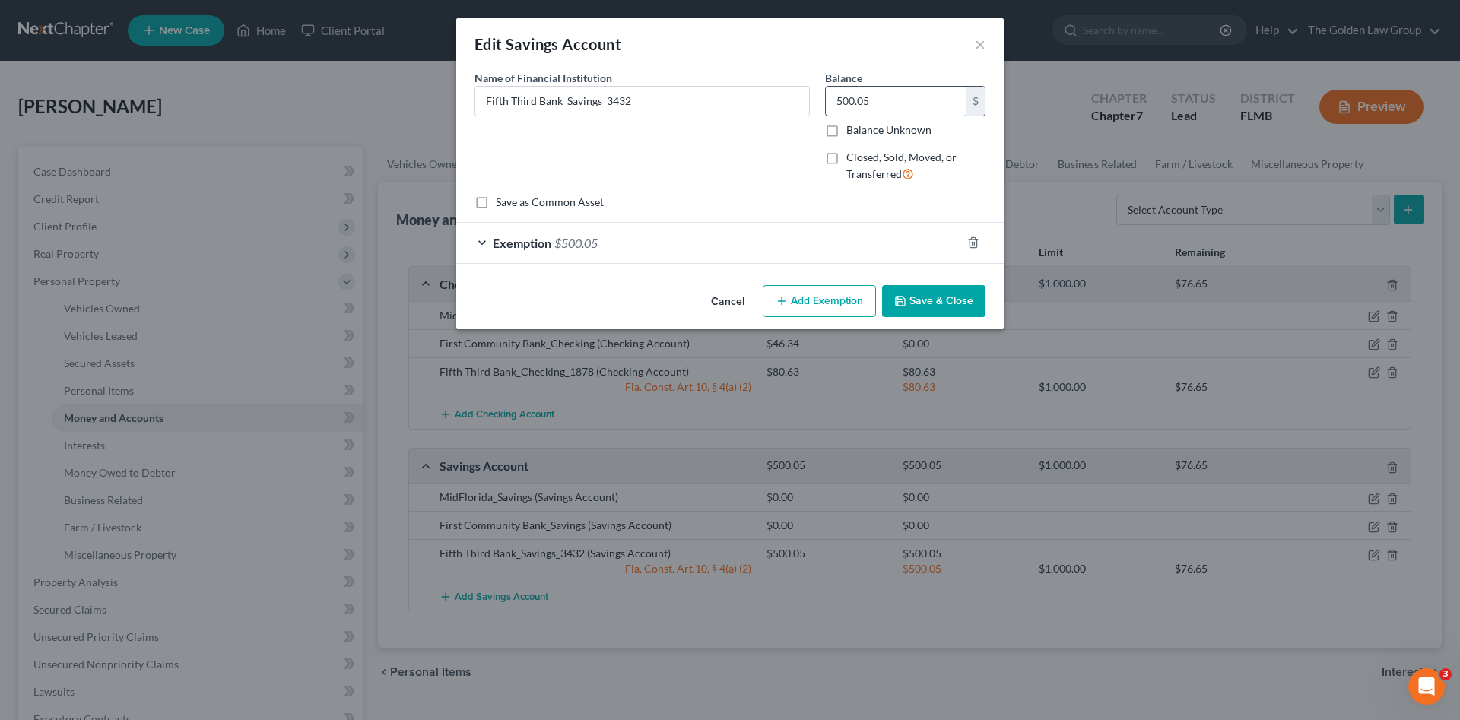
click at [894, 94] on input "500.05" at bounding box center [896, 101] width 141 height 29
type input "300.05"
click at [849, 245] on div "Exemption $500.05" at bounding box center [708, 243] width 505 height 40
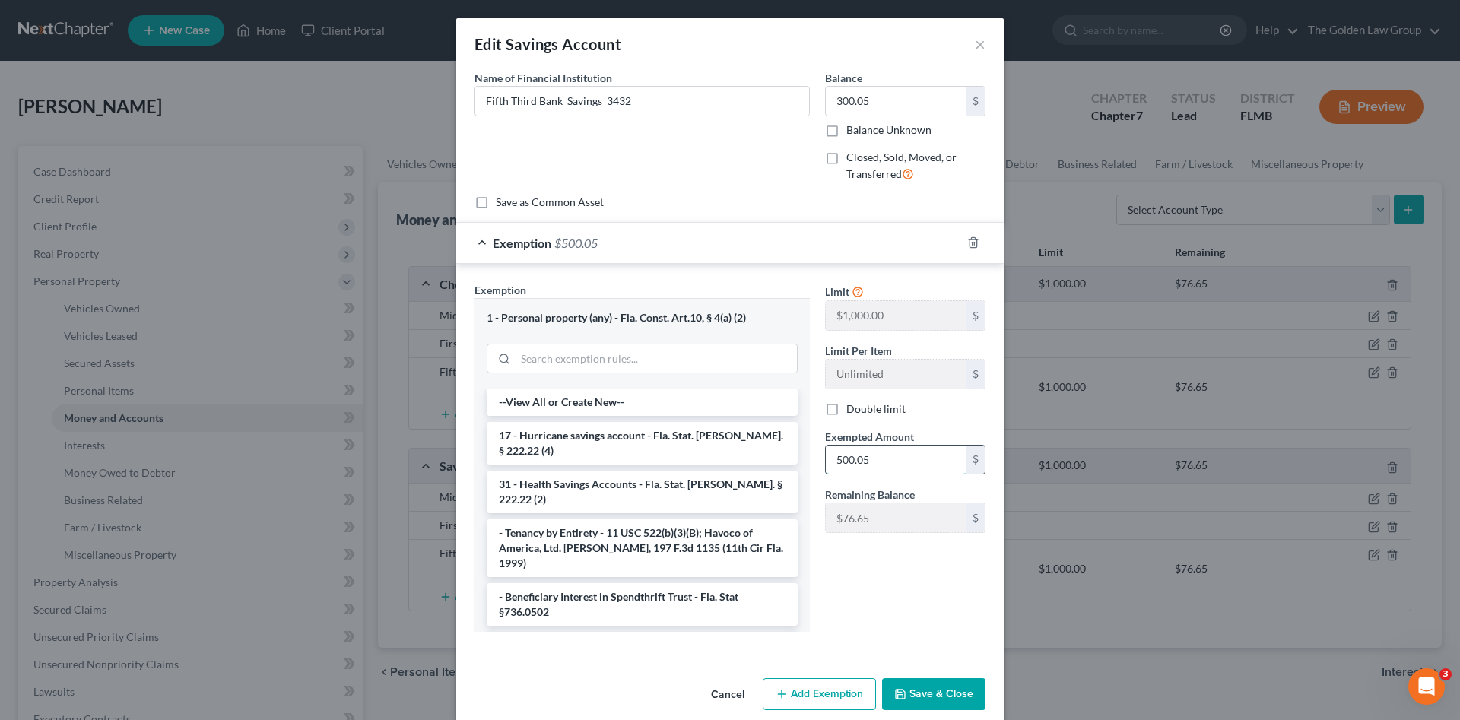
click at [869, 453] on input "500.05" at bounding box center [896, 460] width 141 height 29
type input "300.05"
click at [932, 691] on button "Save & Close" at bounding box center [933, 694] width 103 height 32
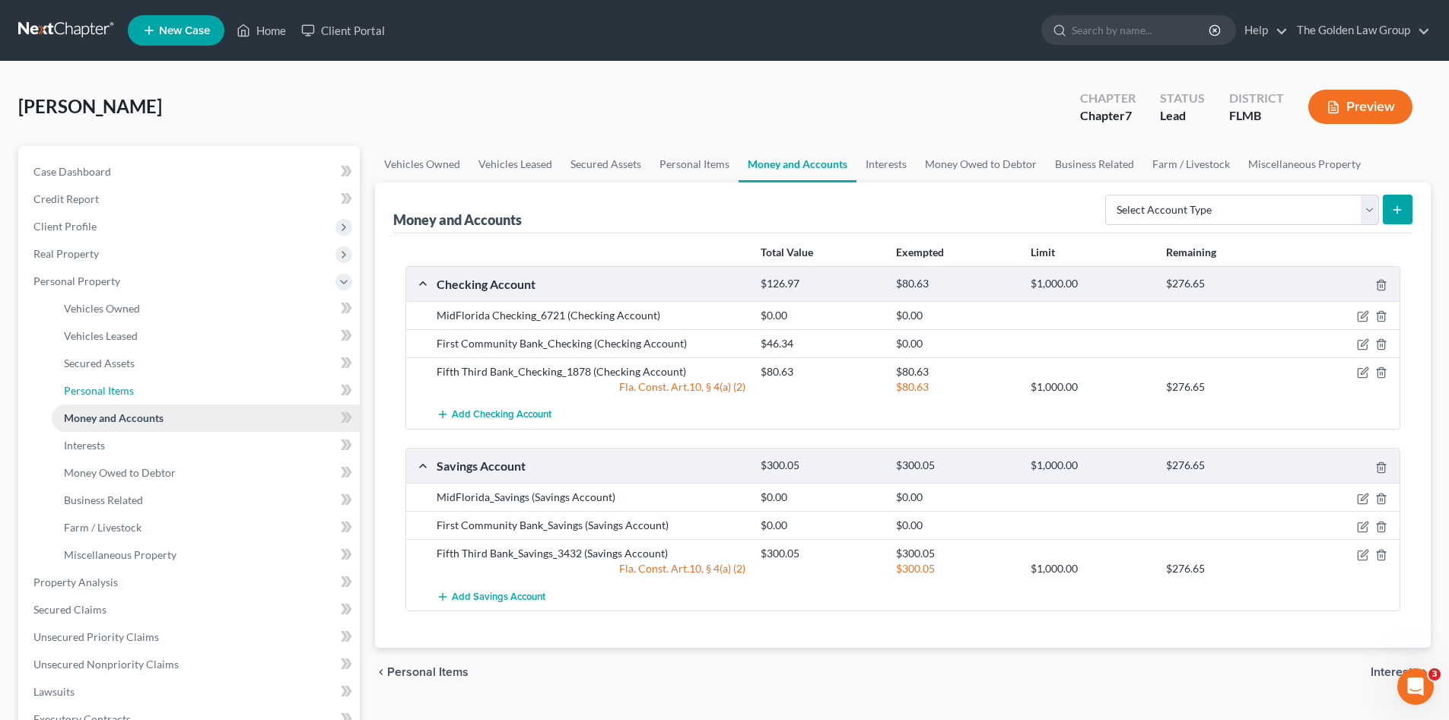
drag, startPoint x: 102, startPoint y: 394, endPoint x: 213, endPoint y: 408, distance: 112.0
click at [102, 393] on span "Personal Items" at bounding box center [99, 390] width 70 height 13
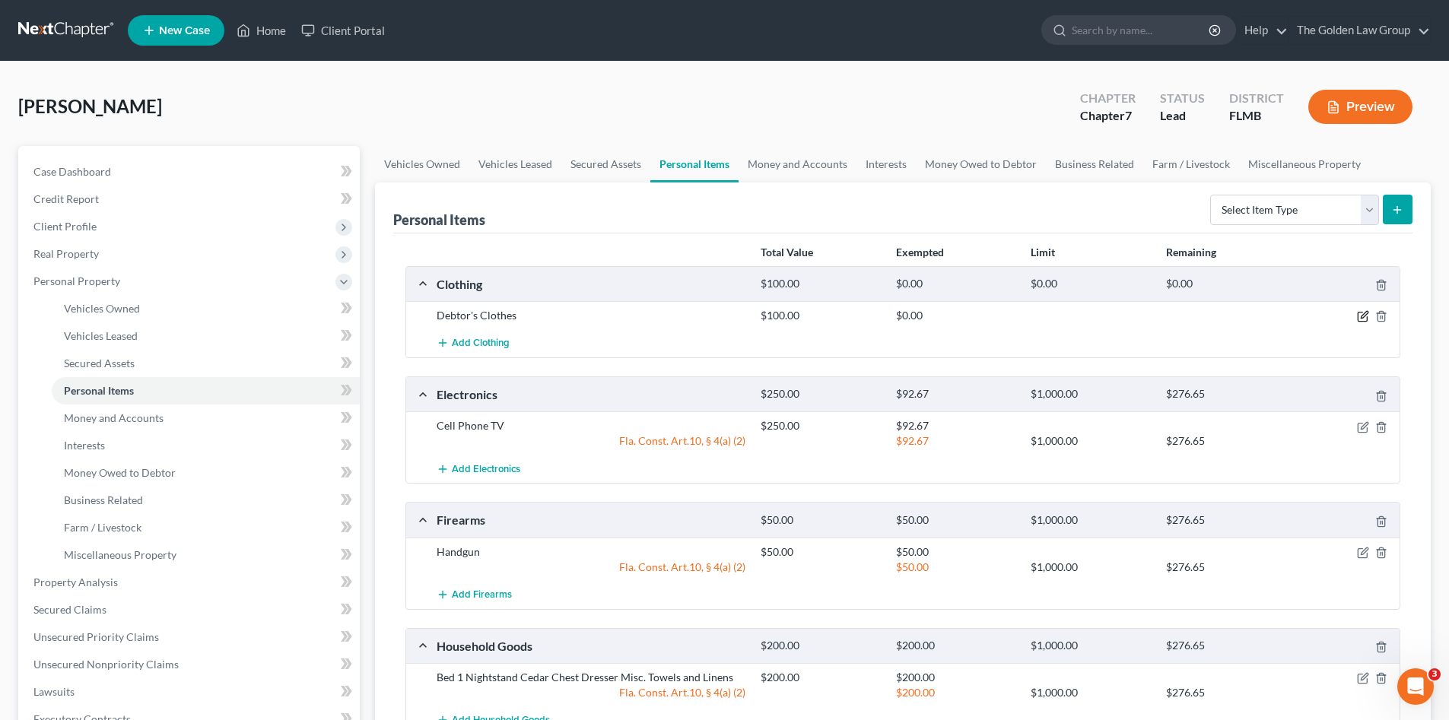
click at [1361, 313] on icon "button" at bounding box center [1363, 316] width 12 height 12
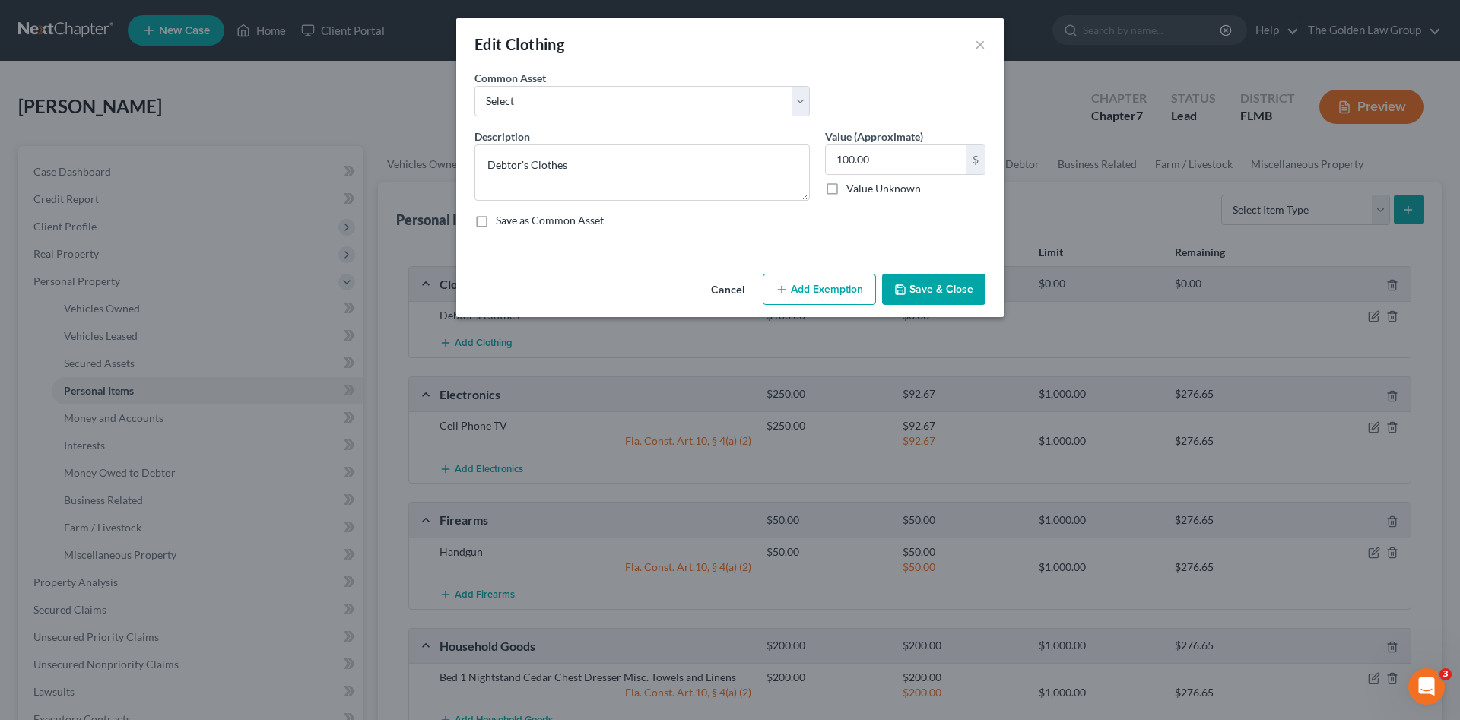
click at [851, 281] on button "Add Exemption" at bounding box center [819, 290] width 113 height 32
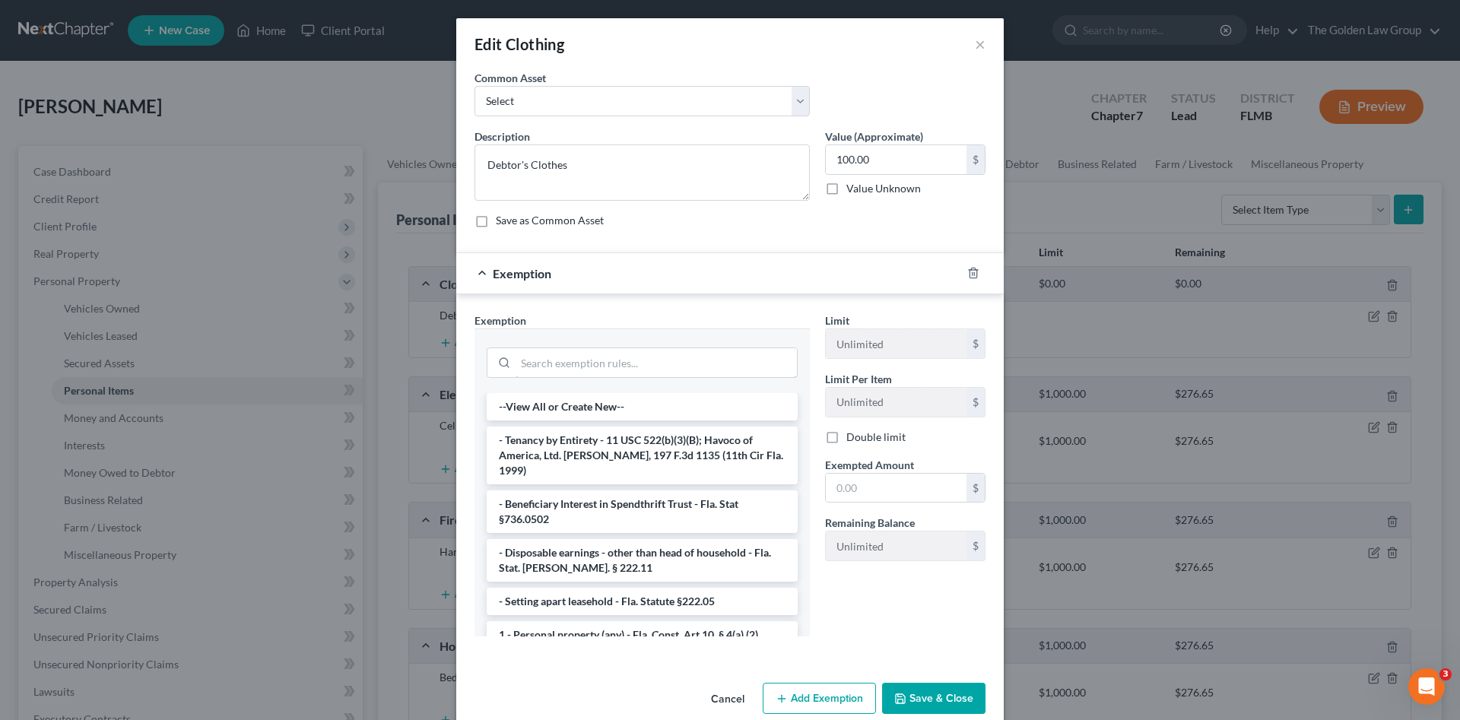
drag, startPoint x: 692, startPoint y: 354, endPoint x: 694, endPoint y: 341, distance: 13.1
click at [694, 342] on div at bounding box center [642, 361] width 311 height 40
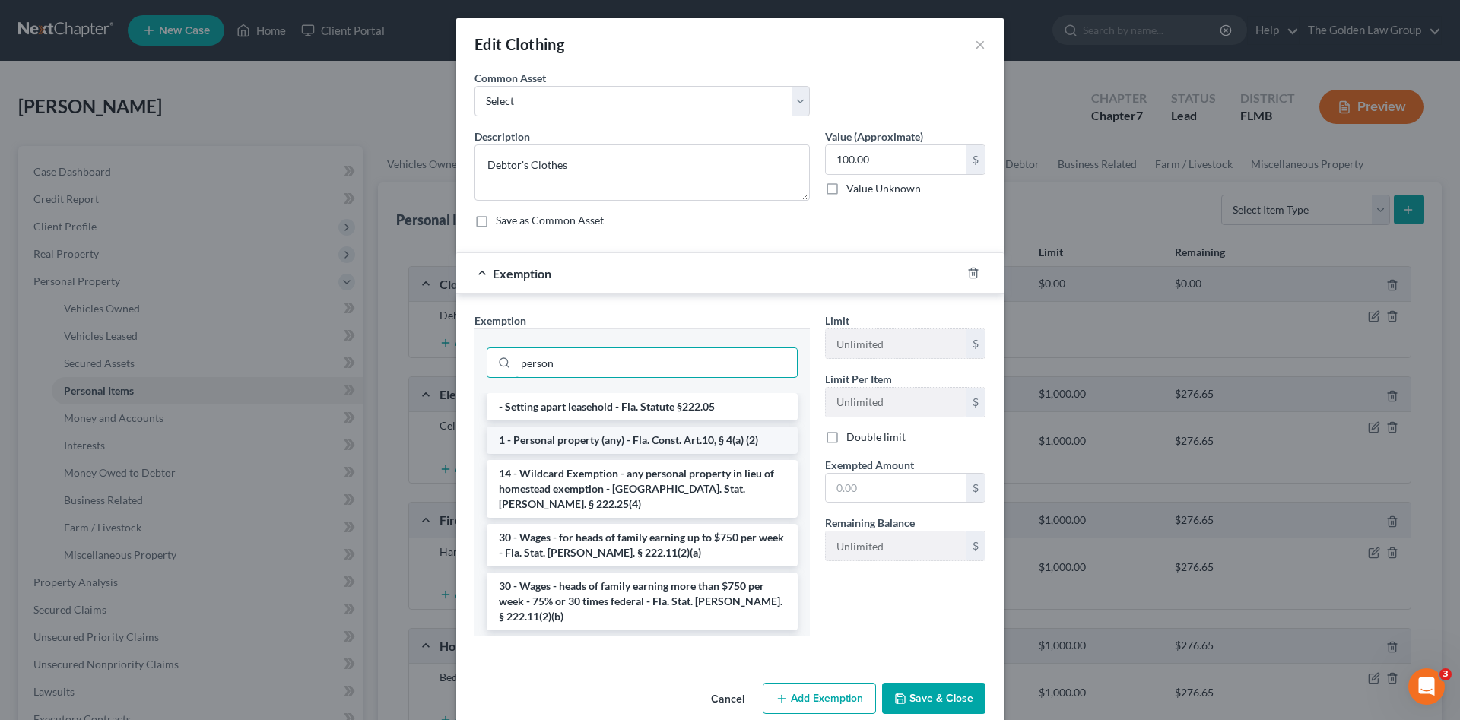
type input "person"
click at [710, 435] on li "1 - Personal property (any) - Fla. Const. Art.10, § 4(a) (2)" at bounding box center [642, 440] width 311 height 27
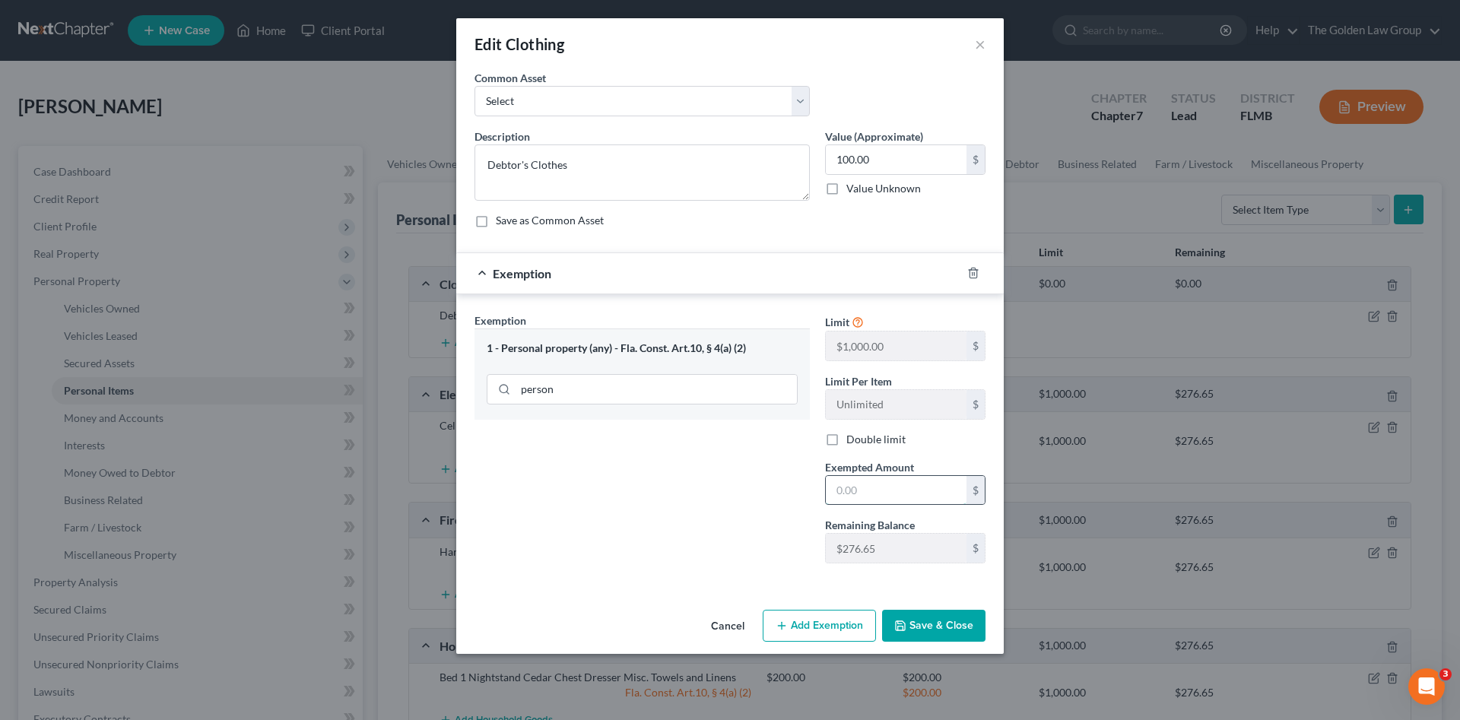
click at [884, 500] on input "text" at bounding box center [896, 490] width 141 height 29
type input "100.00"
click at [918, 614] on button "Save & Close" at bounding box center [933, 626] width 103 height 32
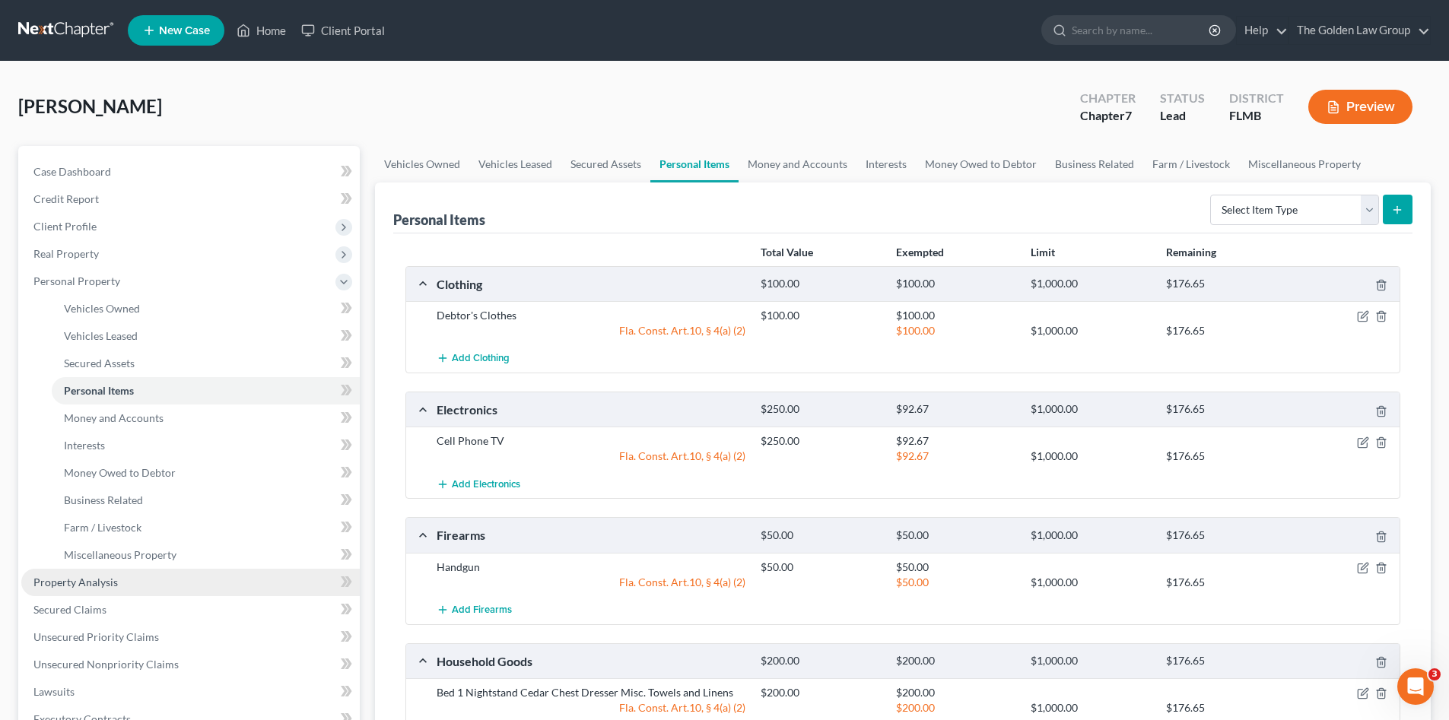
click at [130, 574] on link "Property Analysis" at bounding box center [190, 582] width 338 height 27
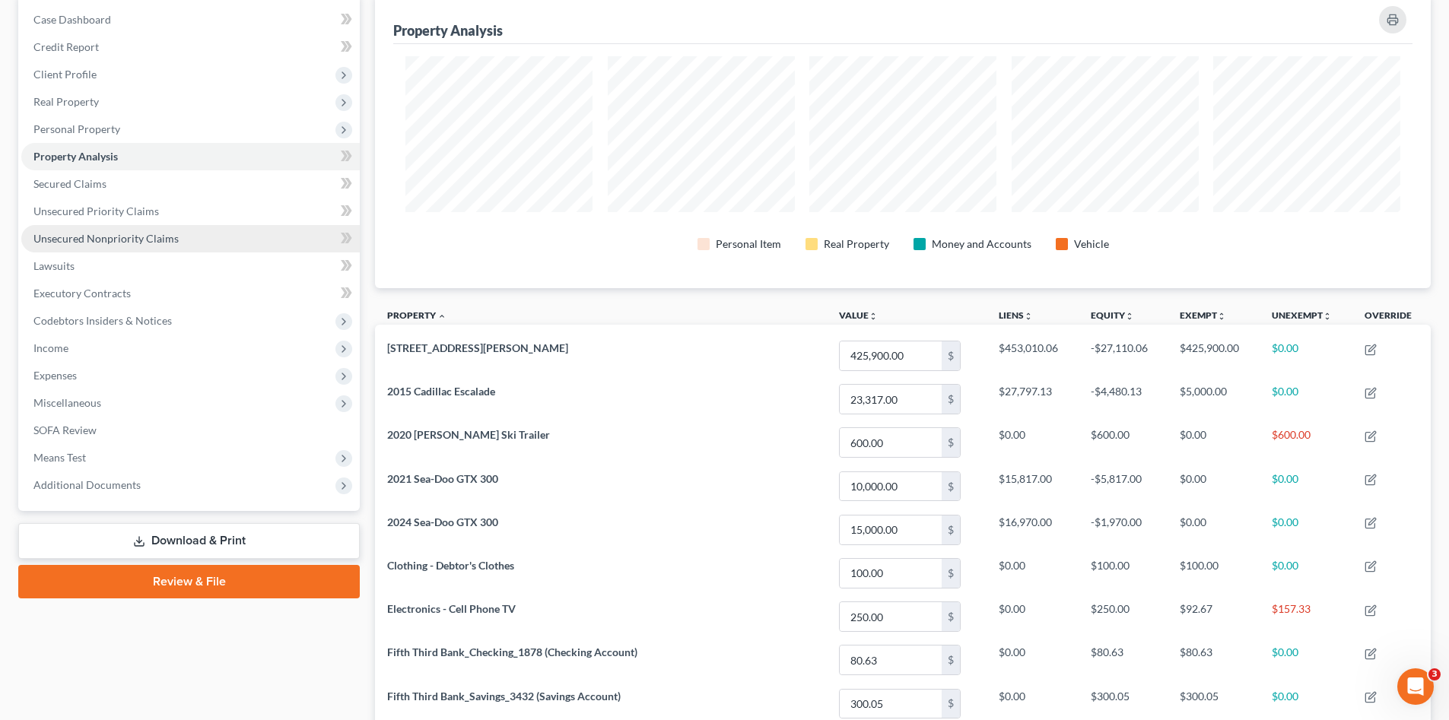
scroll to position [51, 0]
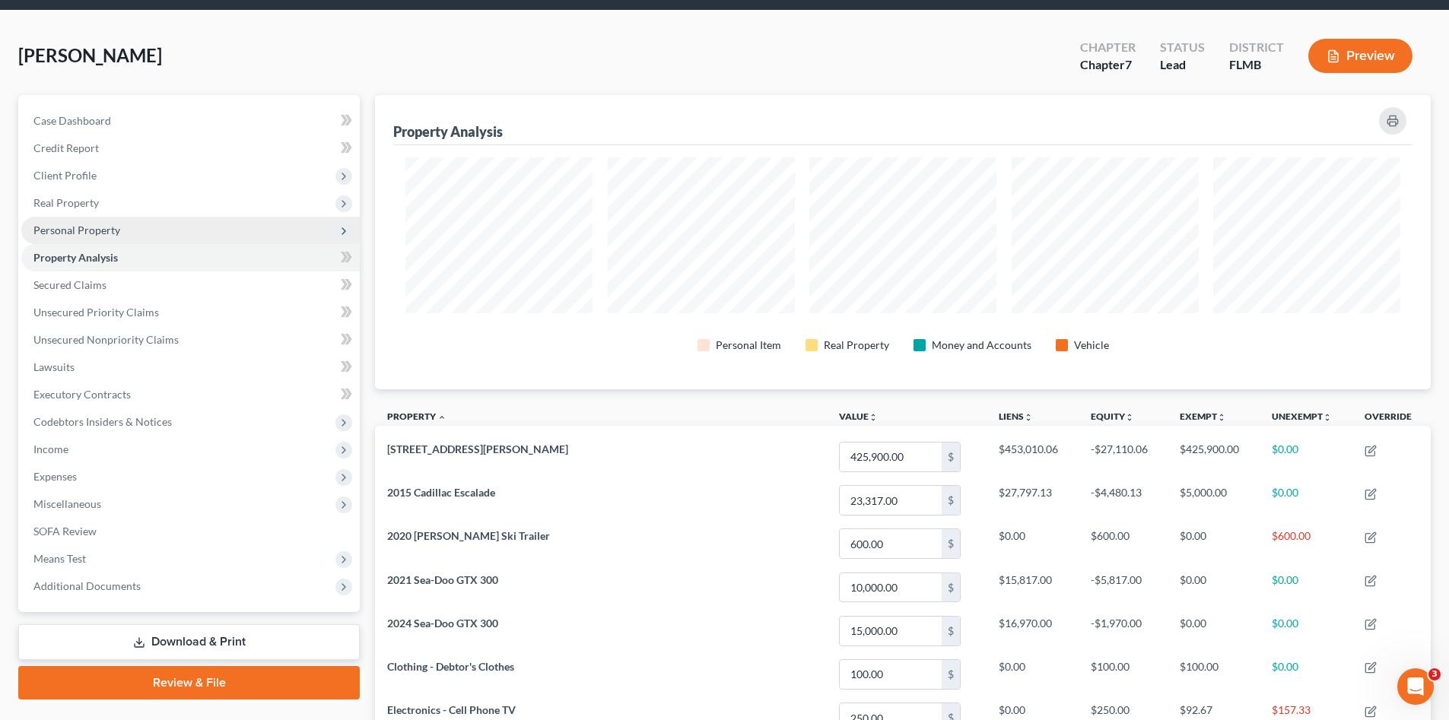
click at [71, 227] on span "Personal Property" at bounding box center [76, 230] width 87 height 13
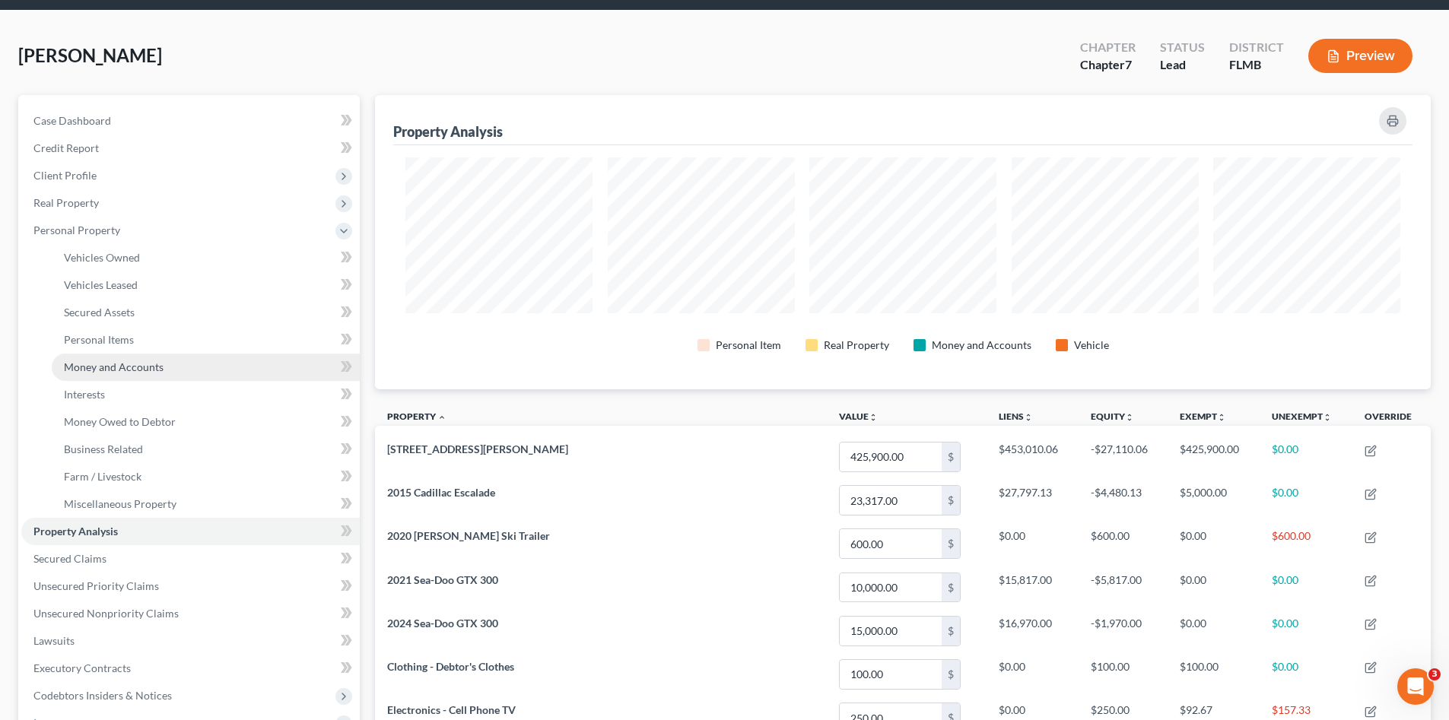
click at [153, 356] on link "Money and Accounts" at bounding box center [206, 367] width 308 height 27
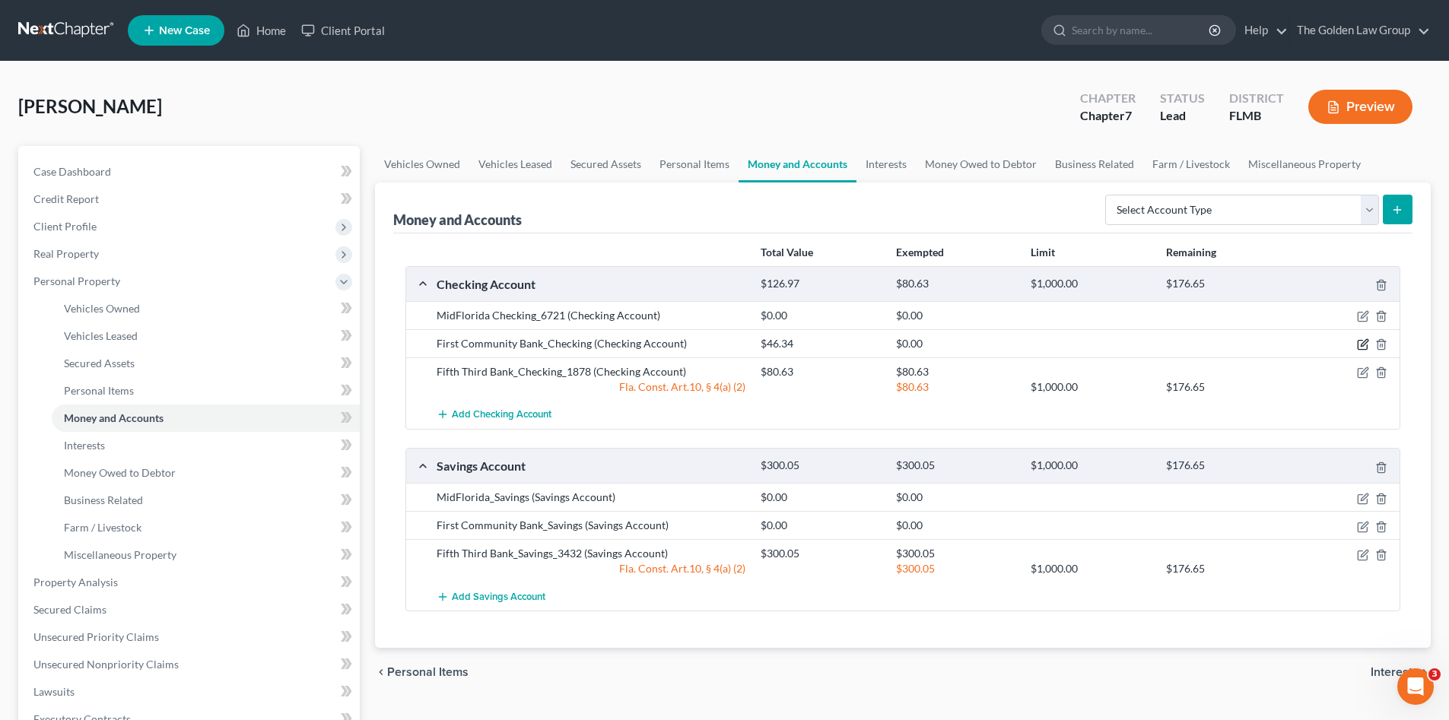
click at [1360, 342] on icon "button" at bounding box center [1363, 344] width 12 height 12
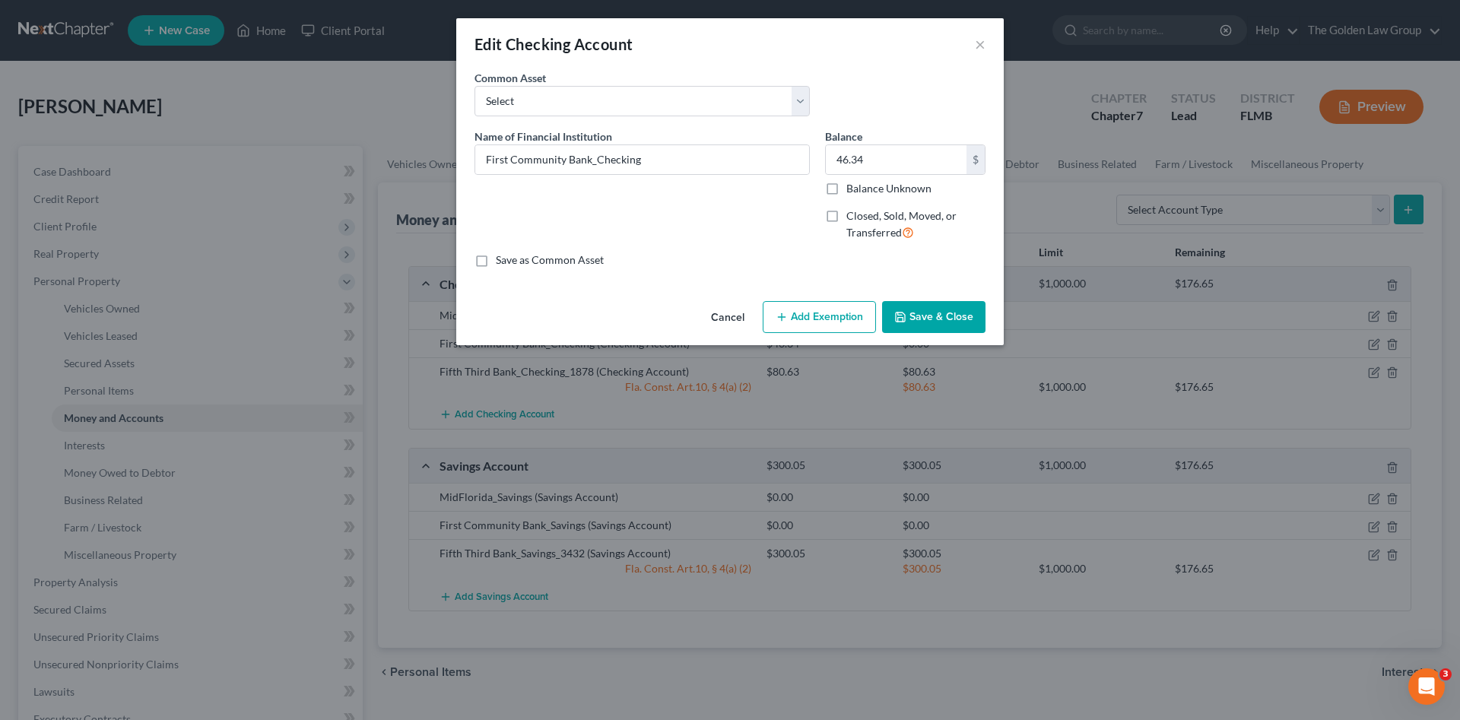
click at [815, 320] on button "Add Exemption" at bounding box center [819, 317] width 113 height 32
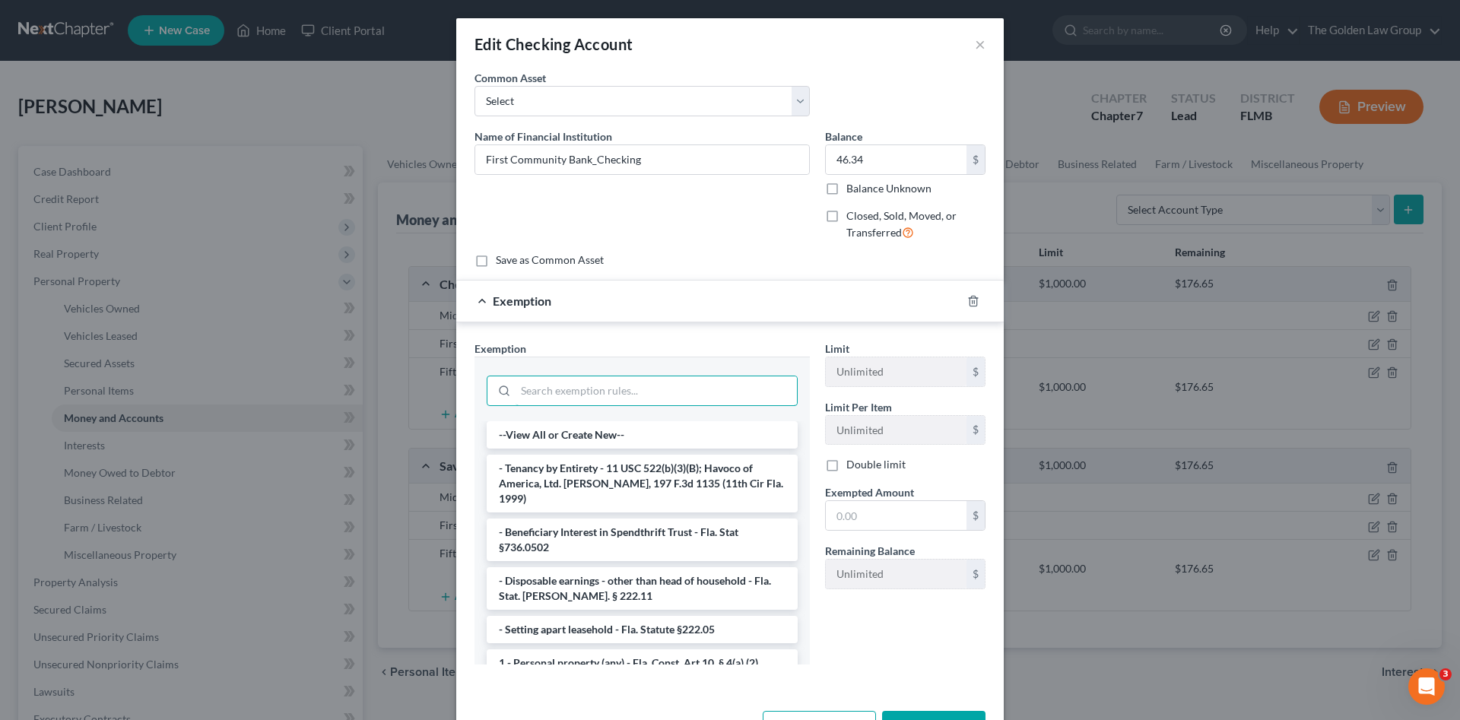
drag, startPoint x: 694, startPoint y: 385, endPoint x: 697, endPoint y: 359, distance: 26.0
click at [697, 359] on div at bounding box center [642, 389] width 335 height 65
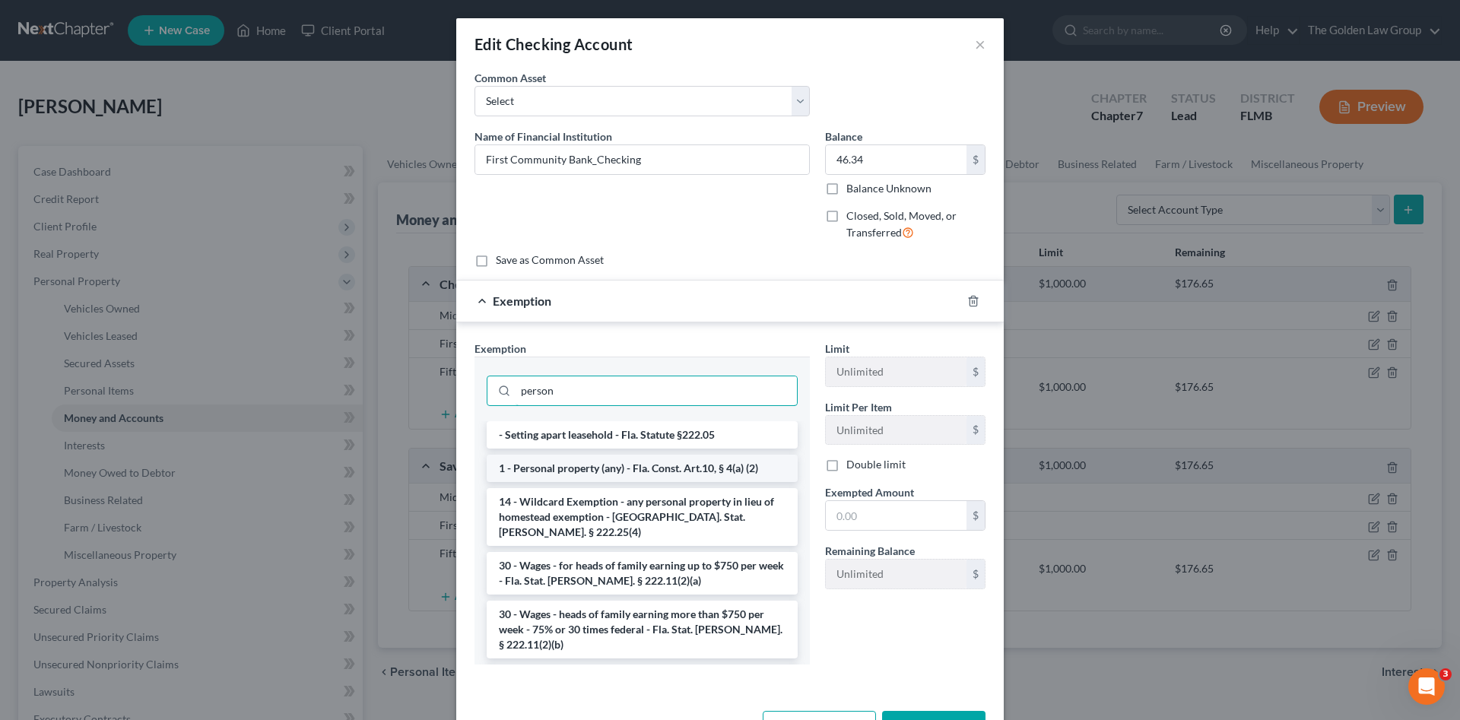
type input "person"
click at [713, 470] on li "1 - Personal property (any) - Fla. Const. Art.10, § 4(a) (2)" at bounding box center [642, 468] width 311 height 27
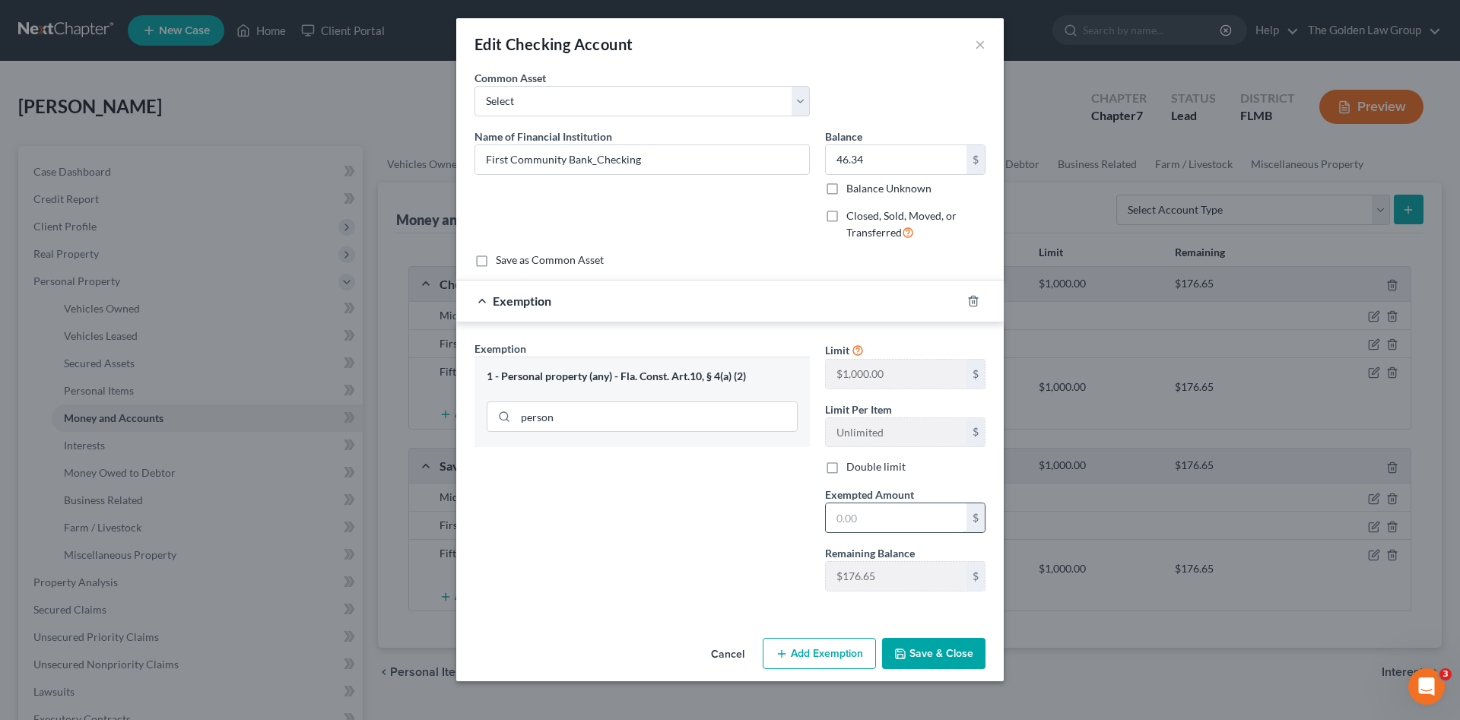
drag, startPoint x: 853, startPoint y: 513, endPoint x: 861, endPoint y: 503, distance: 11.9
click at [854, 513] on input "text" at bounding box center [896, 517] width 141 height 29
type input "46.34"
click at [925, 649] on button "Save & Close" at bounding box center [933, 654] width 103 height 32
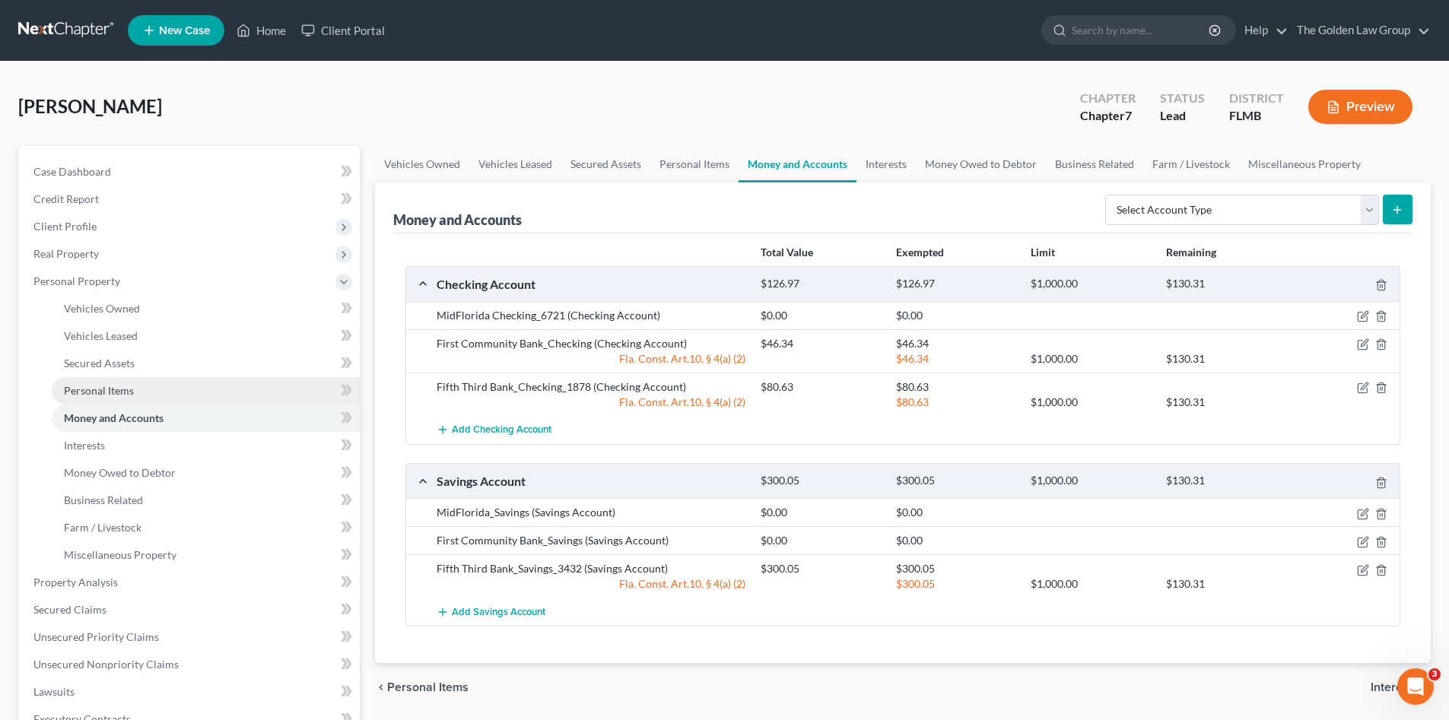
click at [133, 389] on link "Personal Items" at bounding box center [206, 390] width 308 height 27
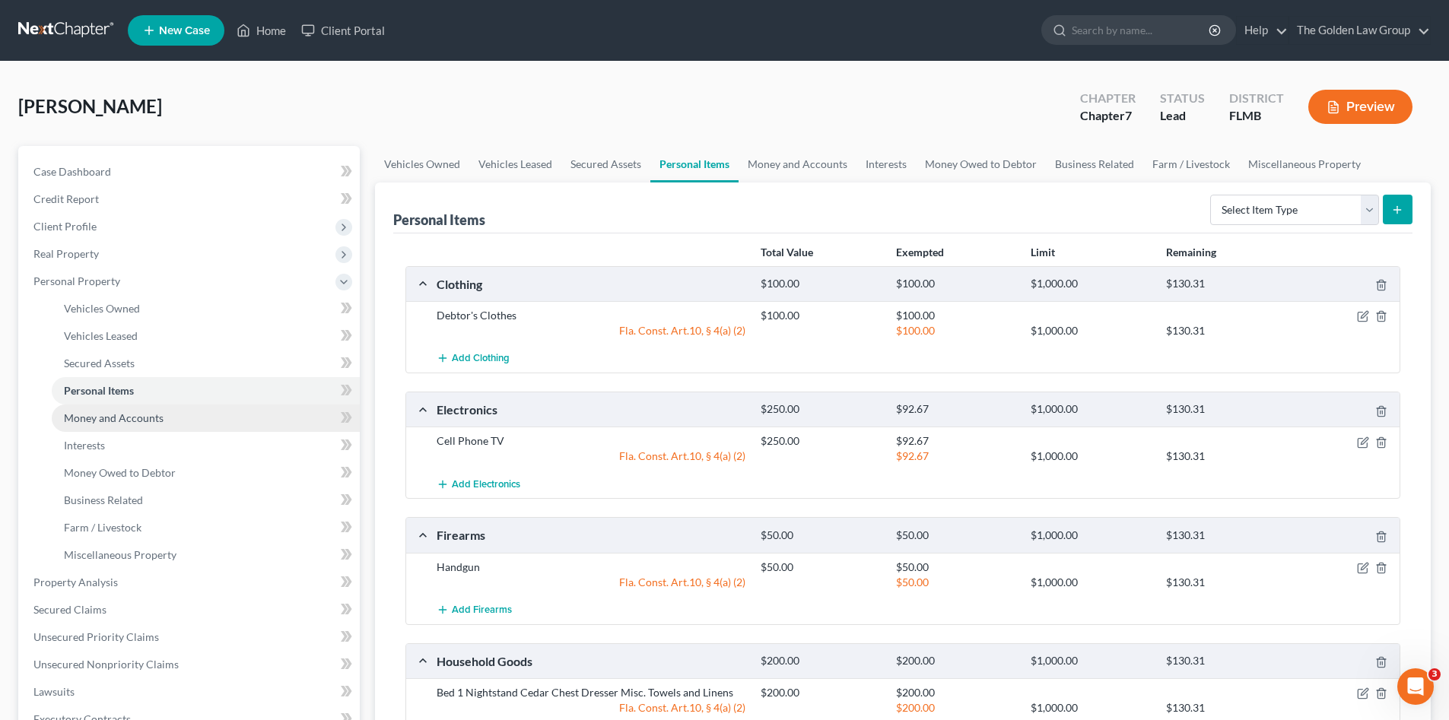
click at [136, 418] on span "Money and Accounts" at bounding box center [114, 417] width 100 height 13
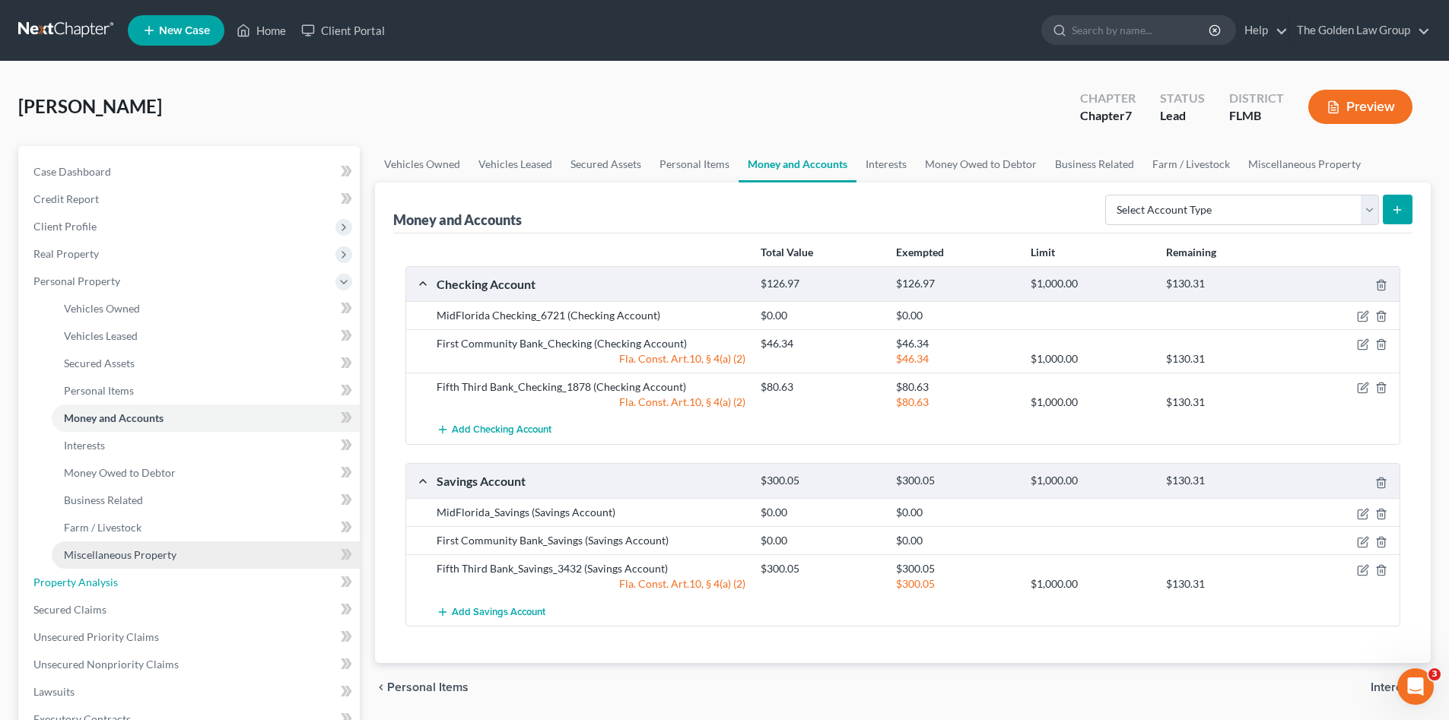
click at [145, 578] on link "Property Analysis" at bounding box center [190, 582] width 338 height 27
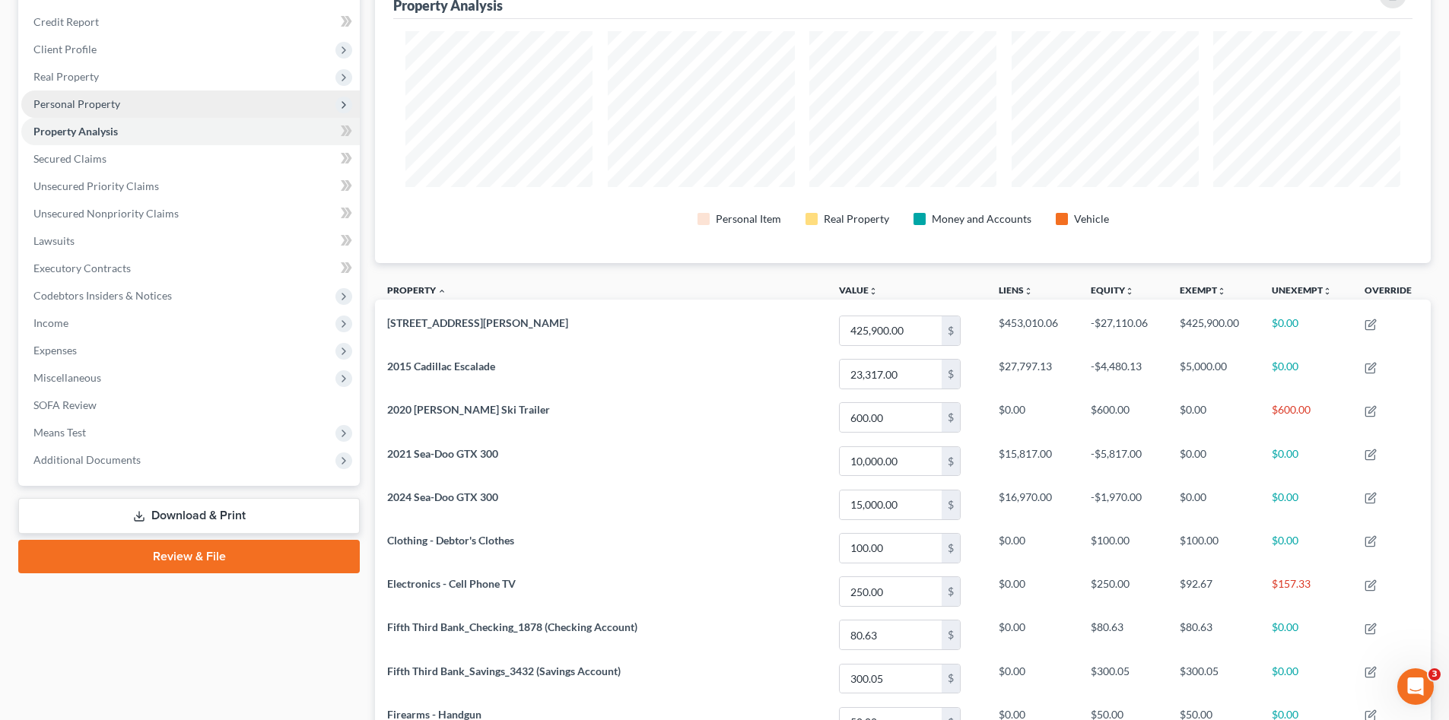
scroll to position [152, 0]
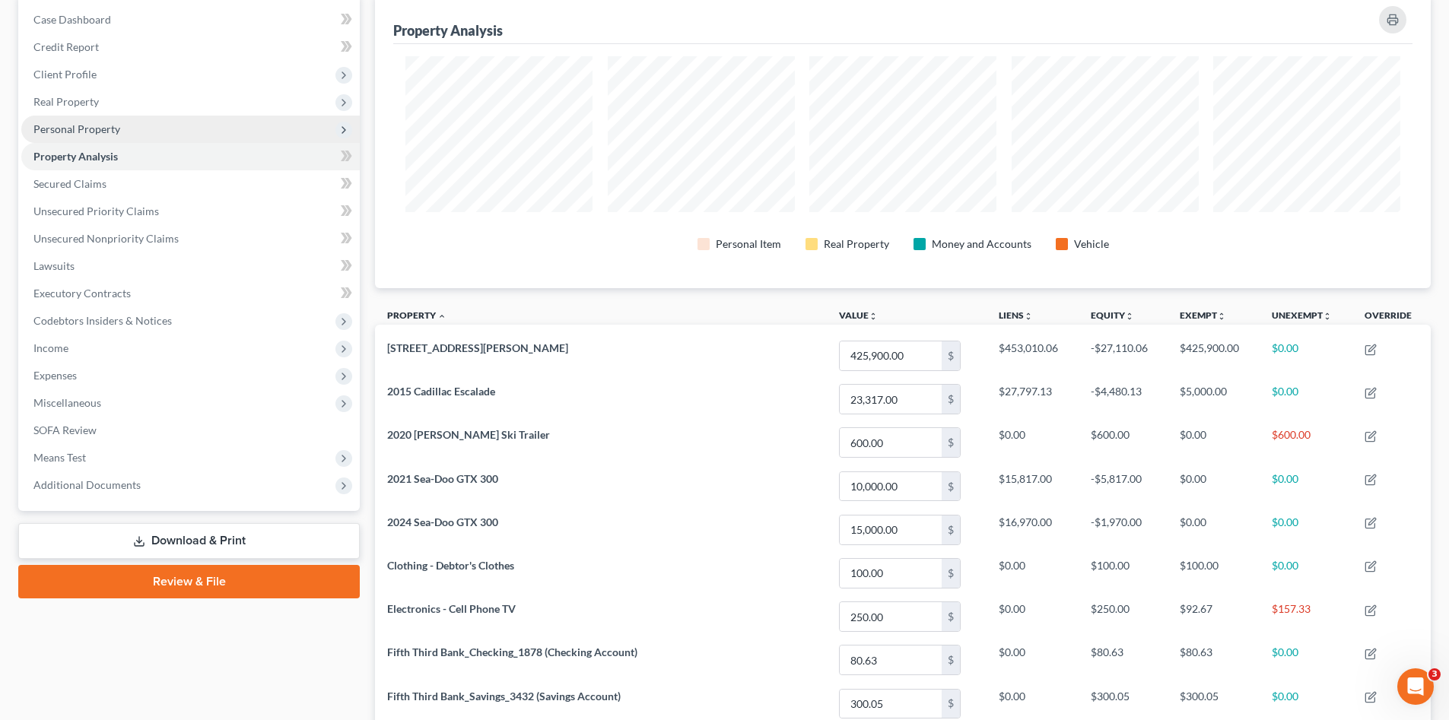
click at [118, 129] on span "Personal Property" at bounding box center [76, 128] width 87 height 13
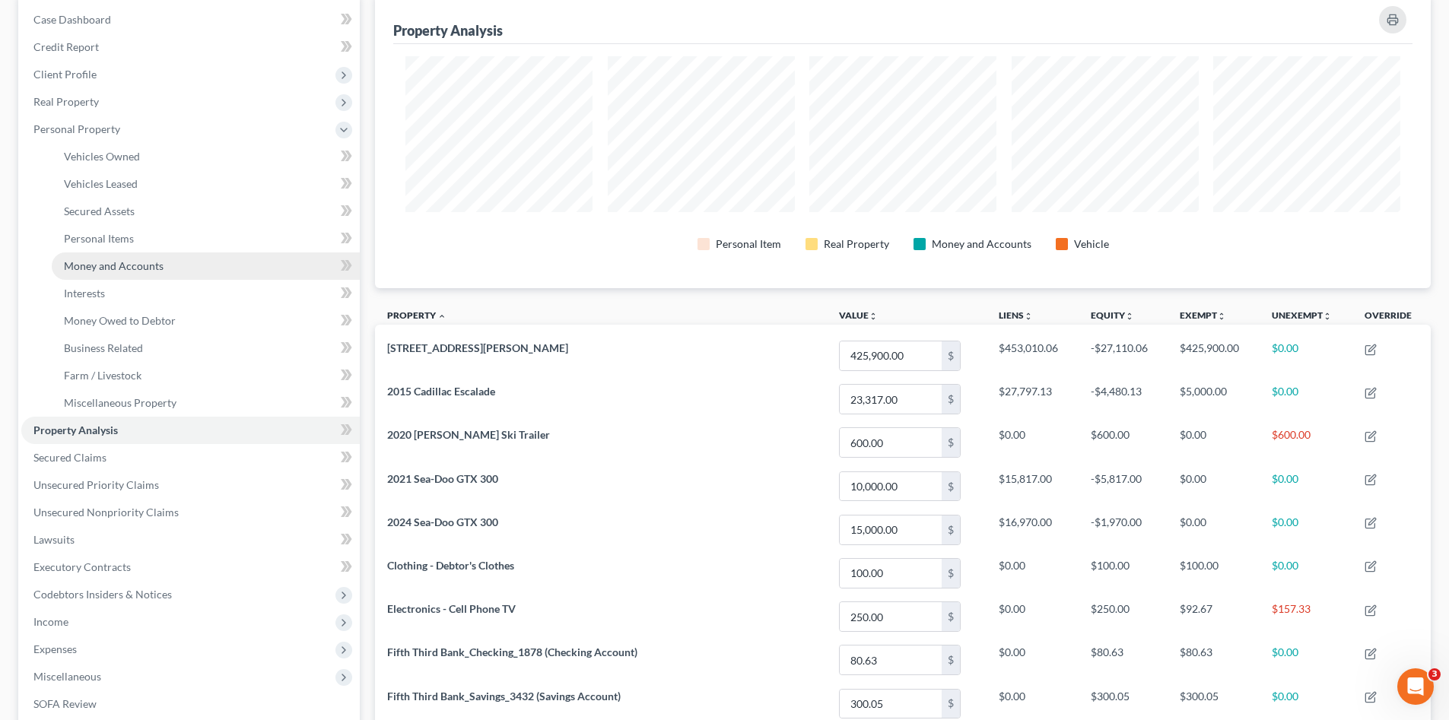
click at [155, 270] on span "Money and Accounts" at bounding box center [114, 265] width 100 height 13
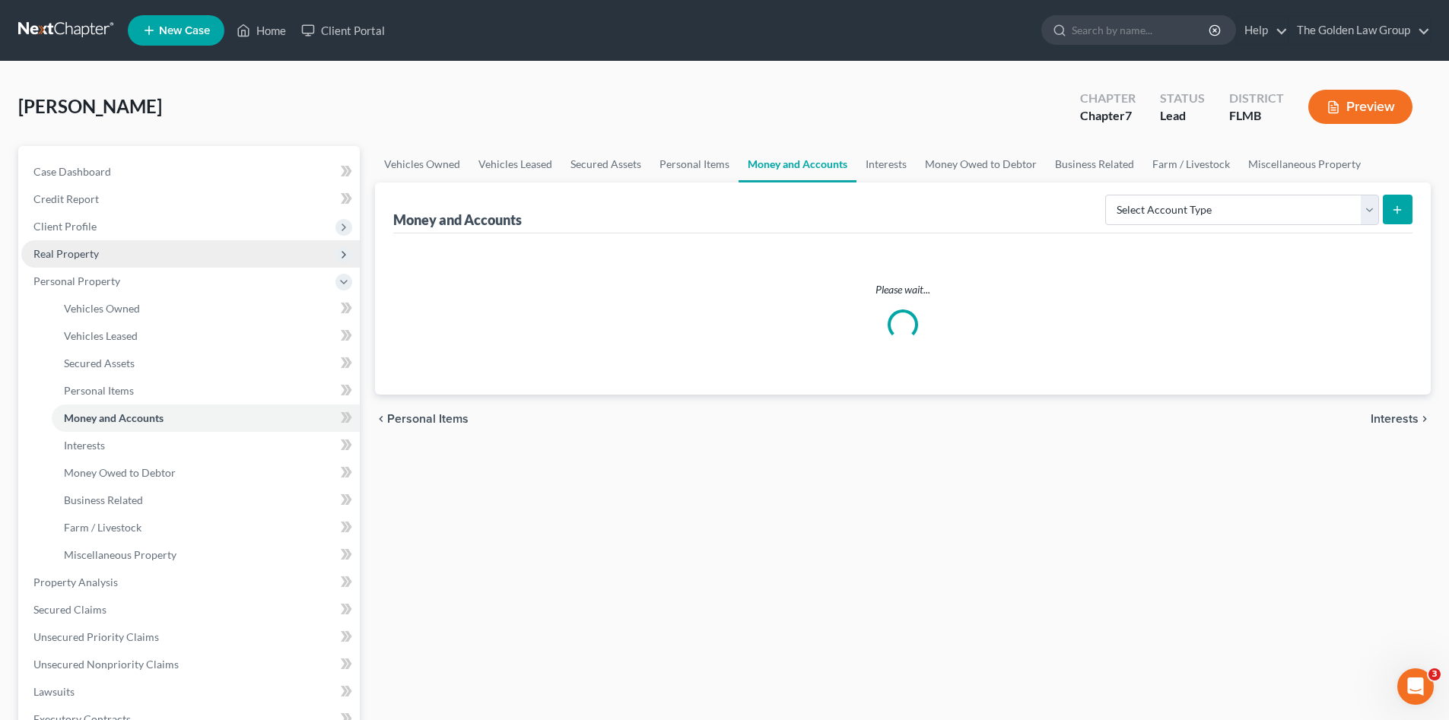
click at [132, 244] on span "Real Property" at bounding box center [190, 253] width 338 height 27
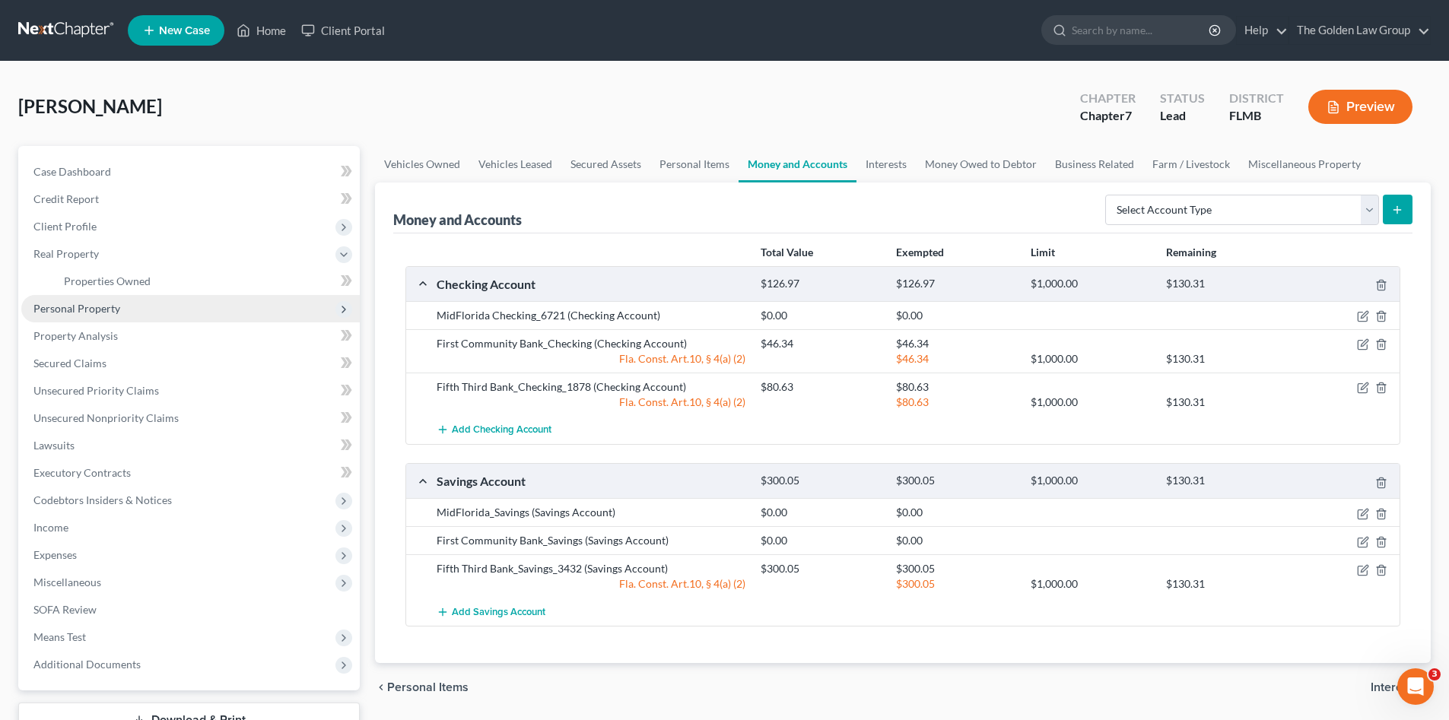
click at [115, 319] on span "Personal Property" at bounding box center [190, 308] width 338 height 27
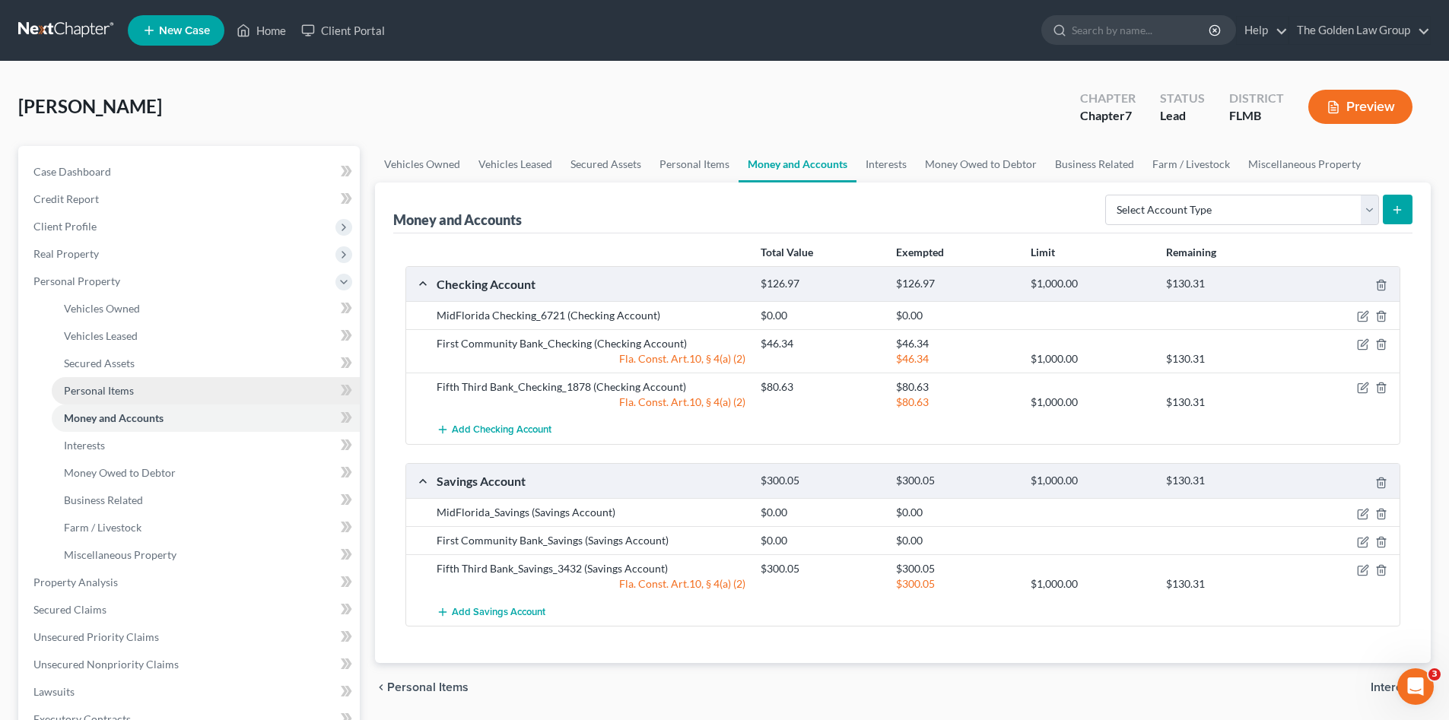
click at [152, 389] on link "Personal Items" at bounding box center [206, 390] width 308 height 27
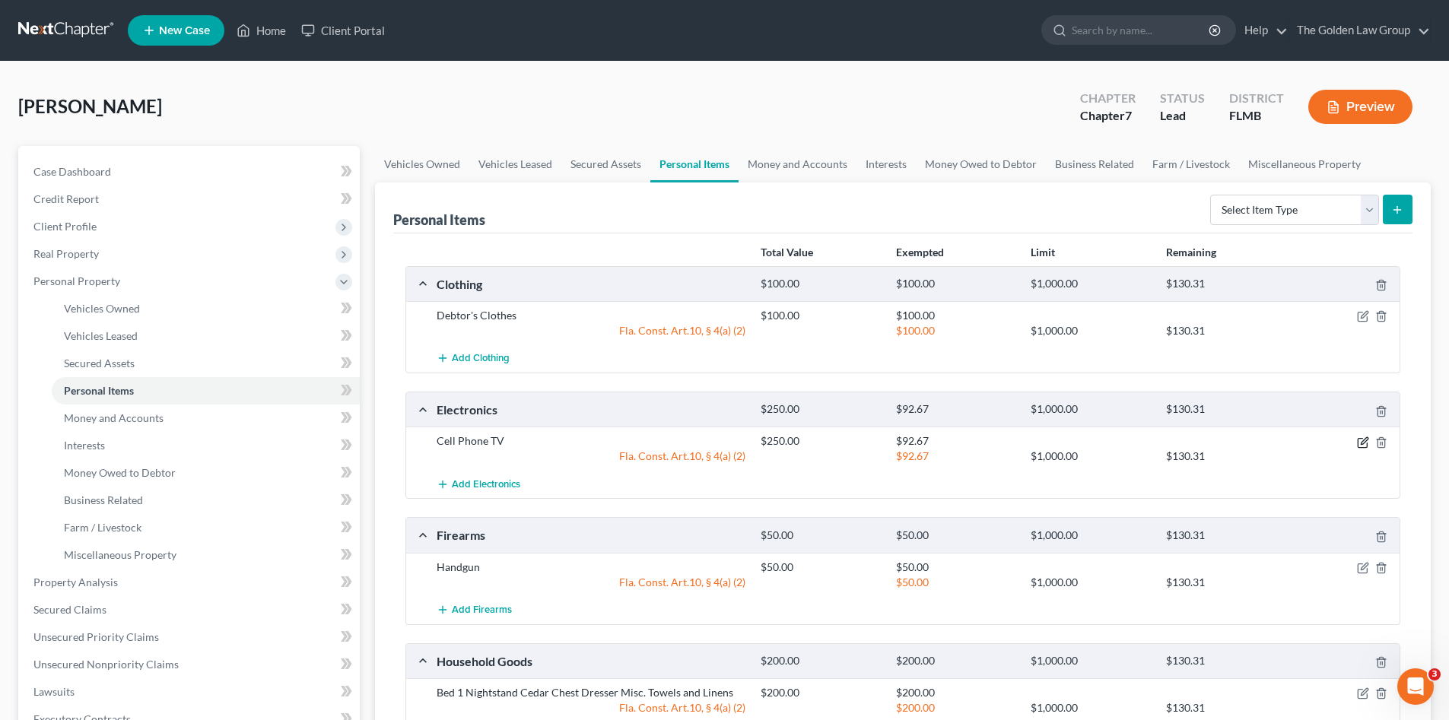
click at [1359, 444] on icon "button" at bounding box center [1363, 443] width 12 height 12
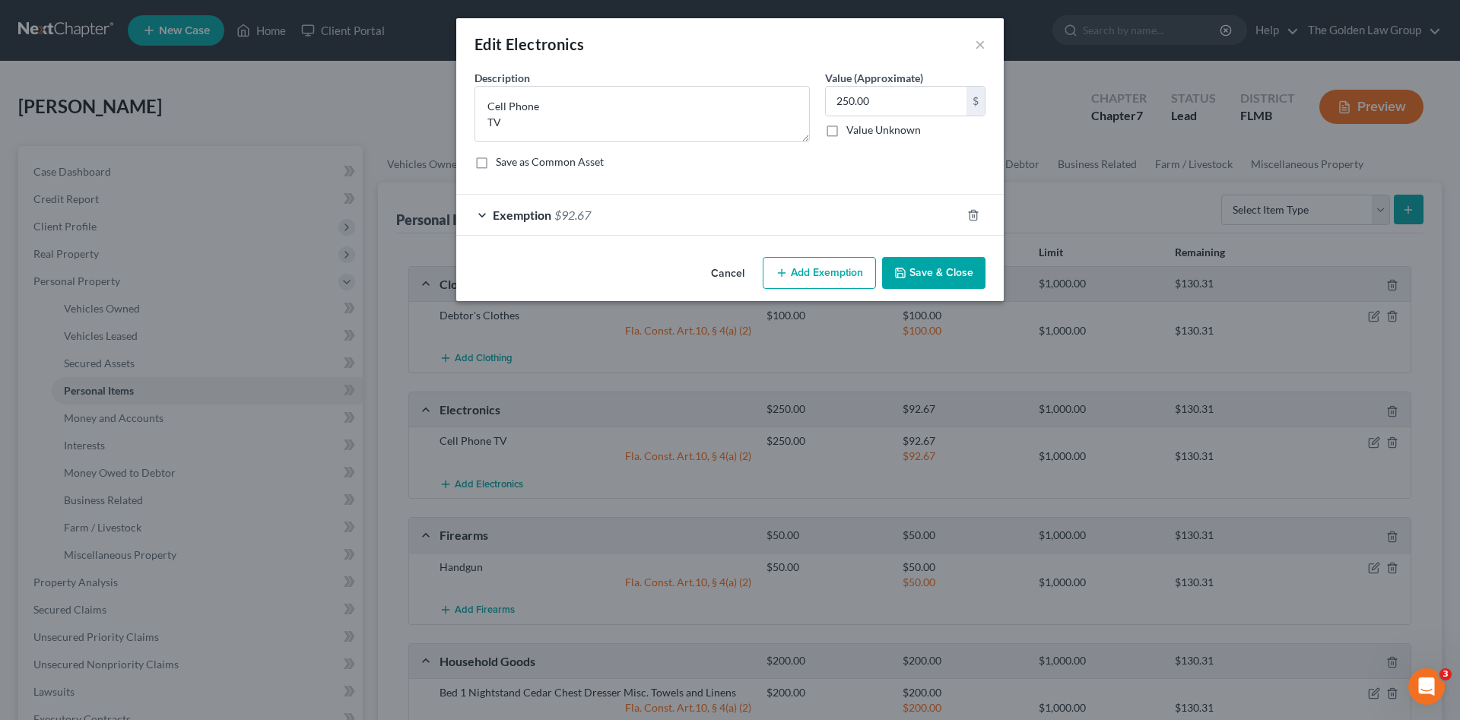
drag, startPoint x: 772, startPoint y: 220, endPoint x: 780, endPoint y: 230, distance: 13.5
click at [772, 221] on div "Exemption $92.67" at bounding box center [708, 215] width 505 height 40
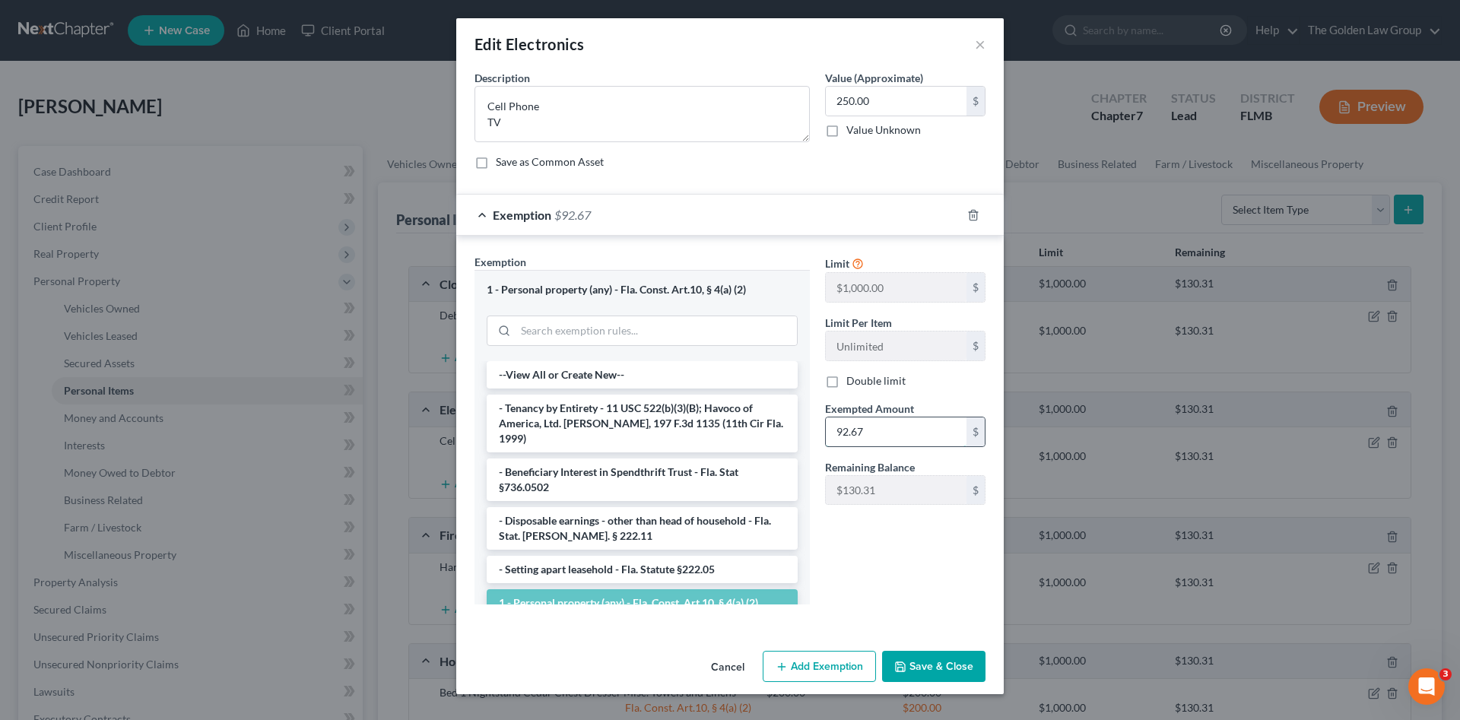
click at [917, 428] on input "92.67" at bounding box center [896, 432] width 141 height 29
type input "222.98"
click at [947, 654] on button "Save & Close" at bounding box center [933, 667] width 103 height 32
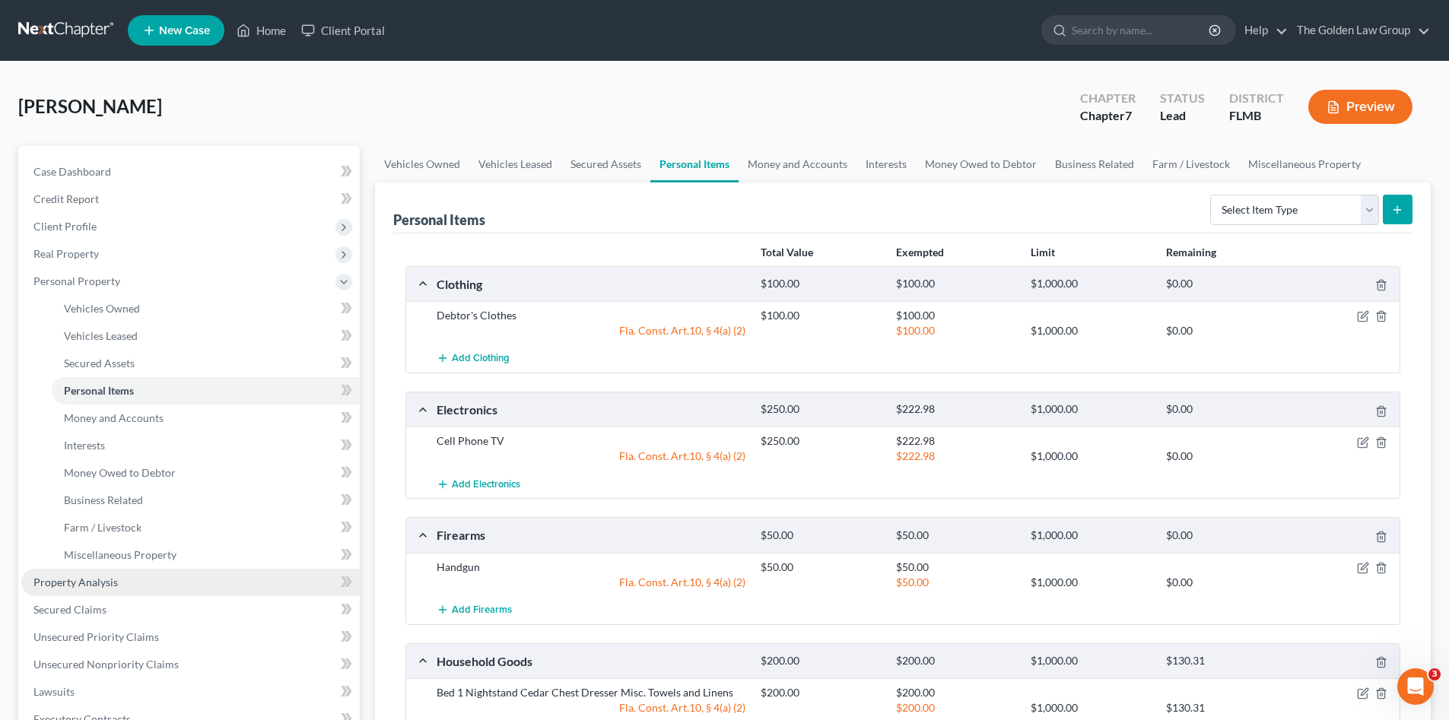
click at [156, 583] on link "Property Analysis" at bounding box center [190, 582] width 338 height 27
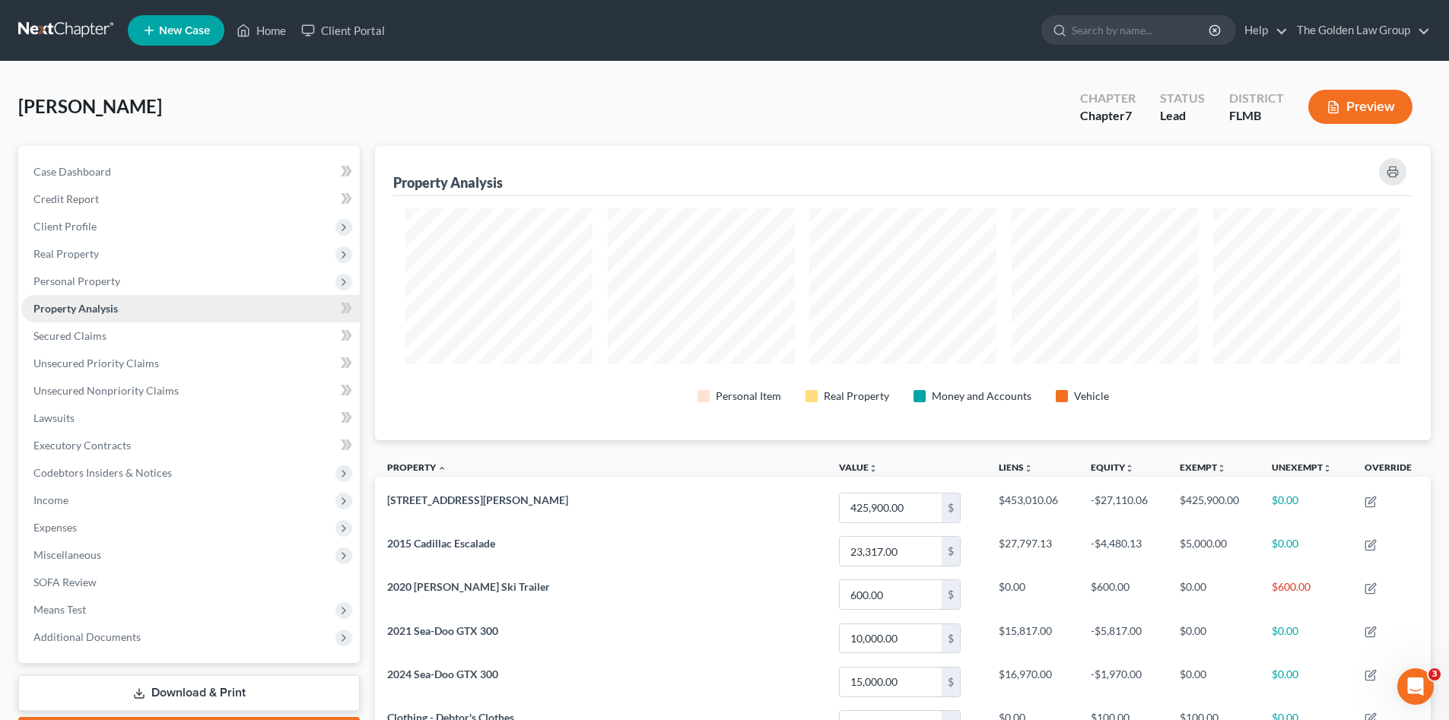
scroll to position [760221, 759460]
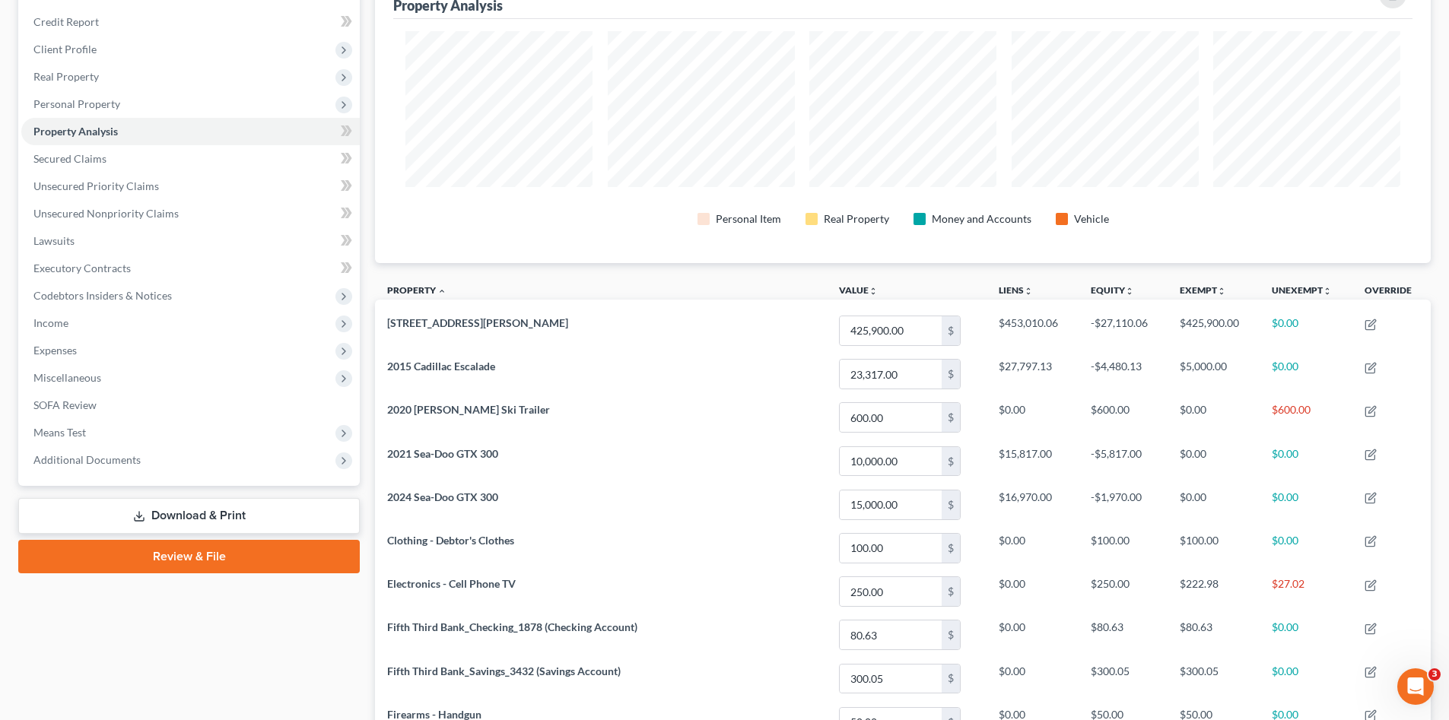
click at [205, 551] on link "Review & File" at bounding box center [188, 556] width 341 height 33
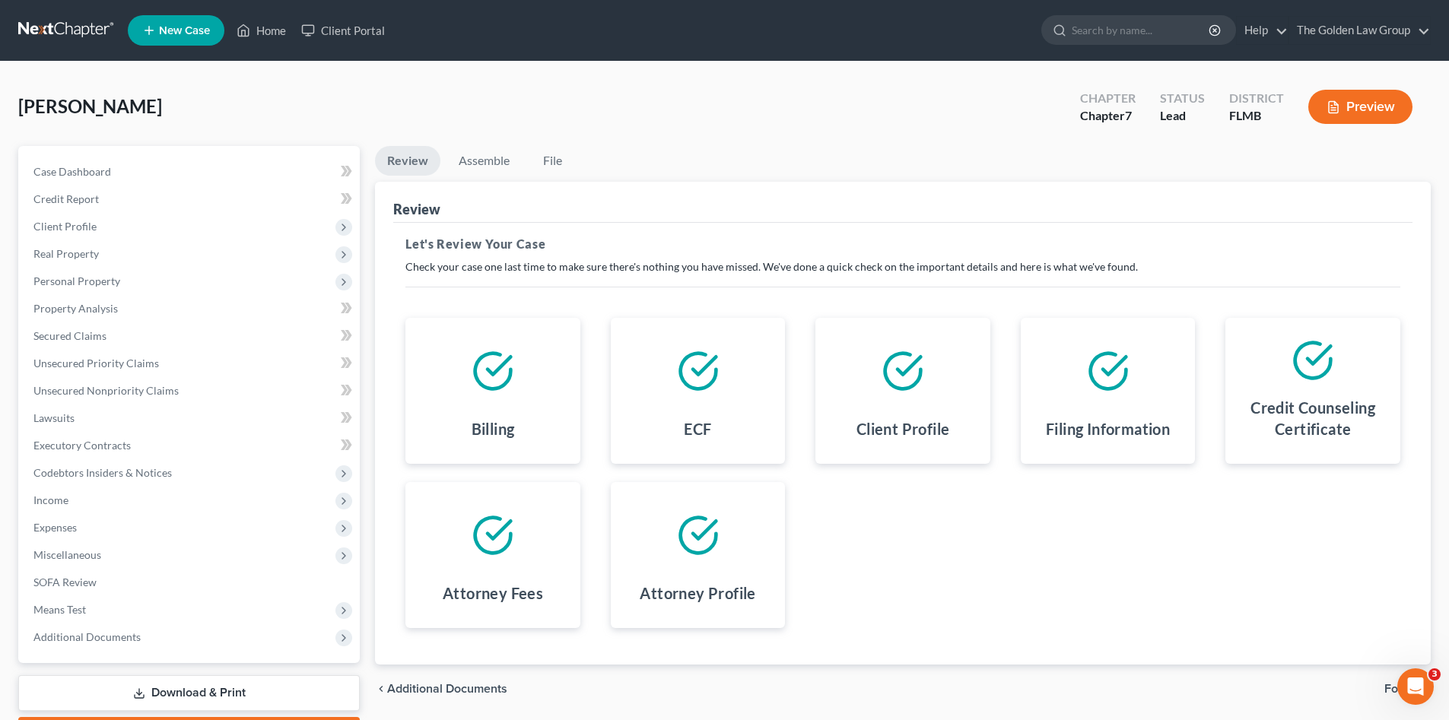
scroll to position [88, 0]
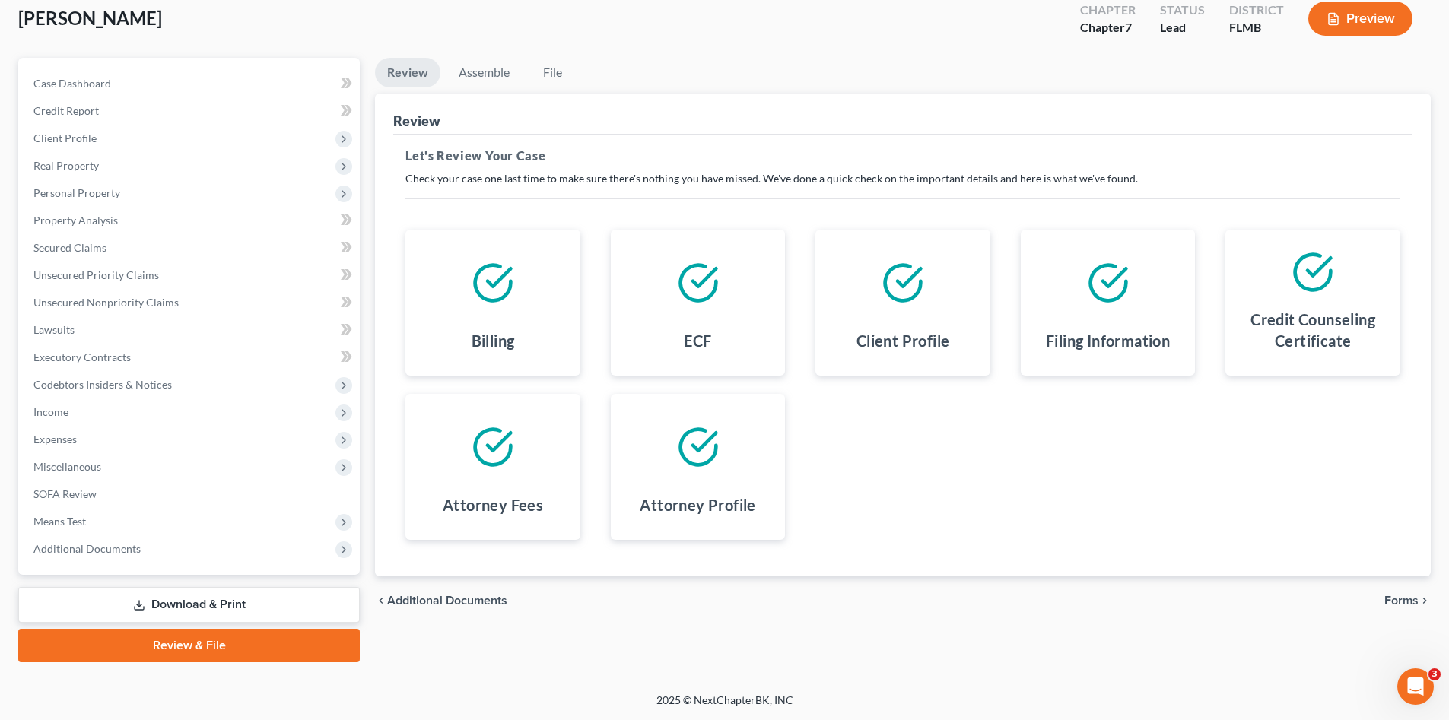
click at [1400, 602] on span "Forms" at bounding box center [1401, 601] width 34 height 12
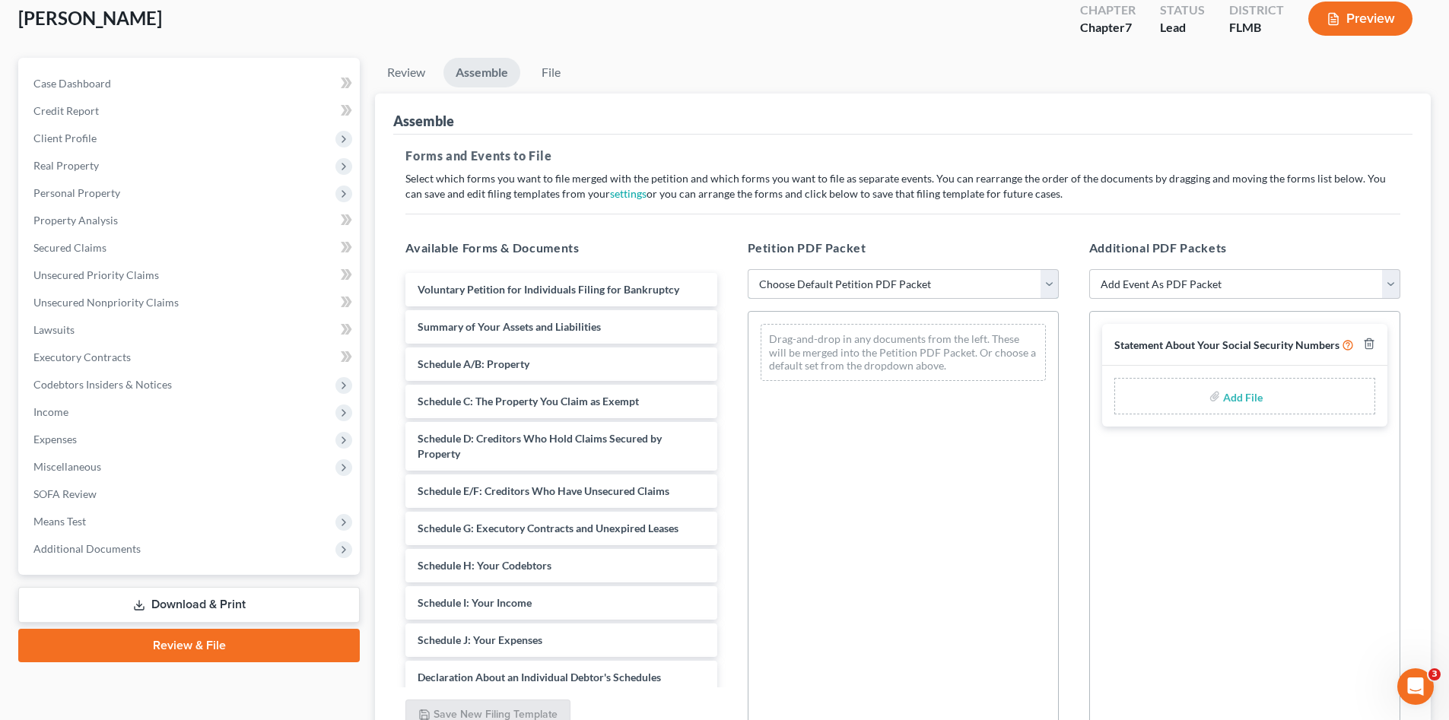
click at [803, 291] on select "Choose Default Petition PDF Packet Complete Bankruptcy Petition (all forms and …" at bounding box center [903, 284] width 311 height 30
select select "0"
click at [748, 269] on select "Choose Default Petition PDF Packet Complete Bankruptcy Petition (all forms and …" at bounding box center [903, 284] width 311 height 30
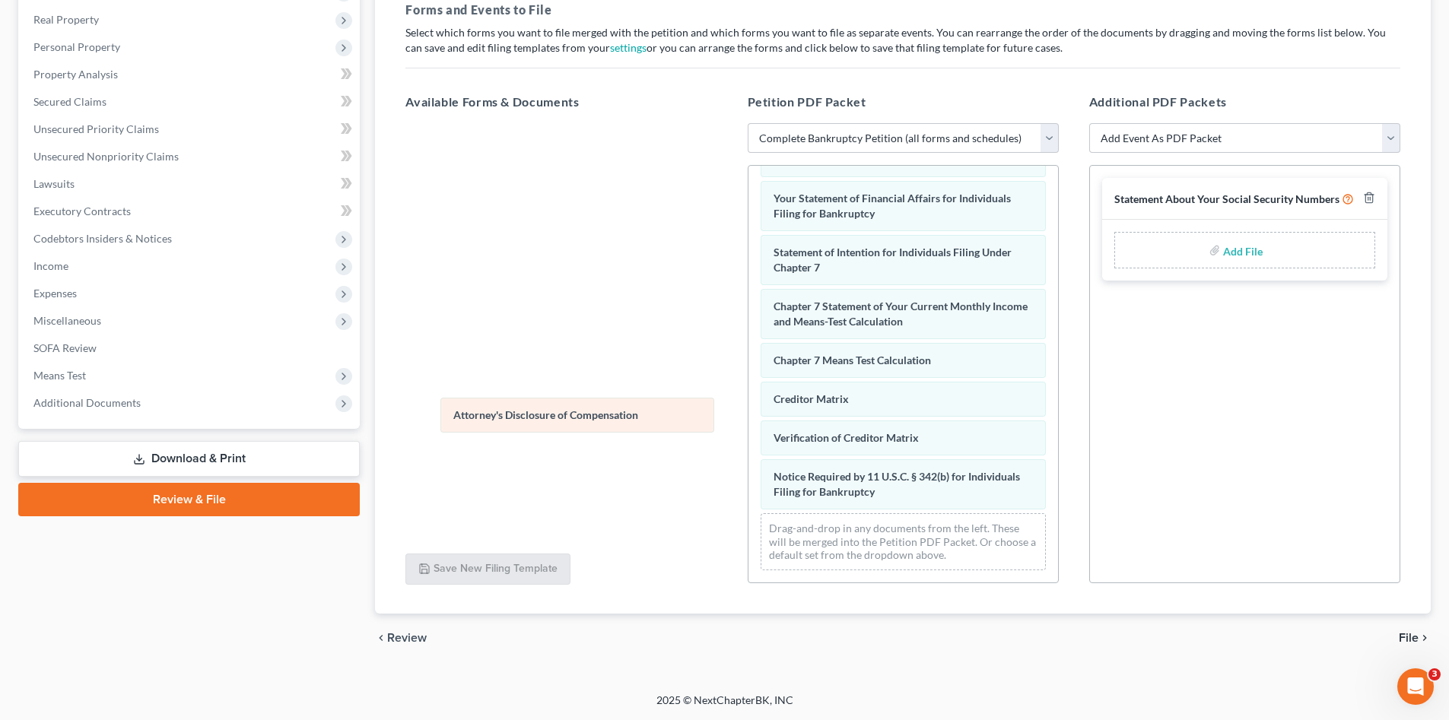
scroll to position [484, 0]
drag, startPoint x: 877, startPoint y: 494, endPoint x: 550, endPoint y: 416, distance: 336.1
click at [748, 413] on div "Attorney's Disclosure of Compensation Voluntary Petition for Individuals Filing…" at bounding box center [903, 140] width 310 height 886
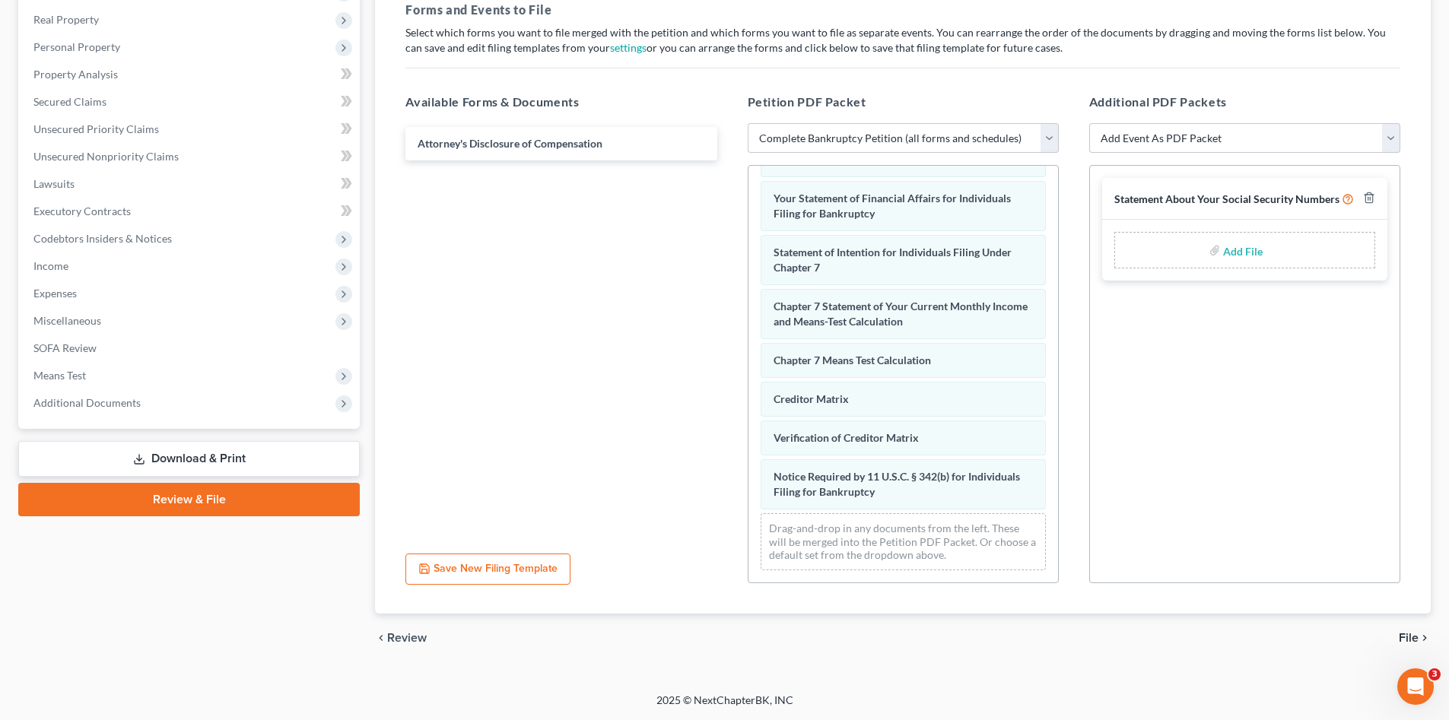
click at [1404, 634] on span "File" at bounding box center [1409, 638] width 20 height 12
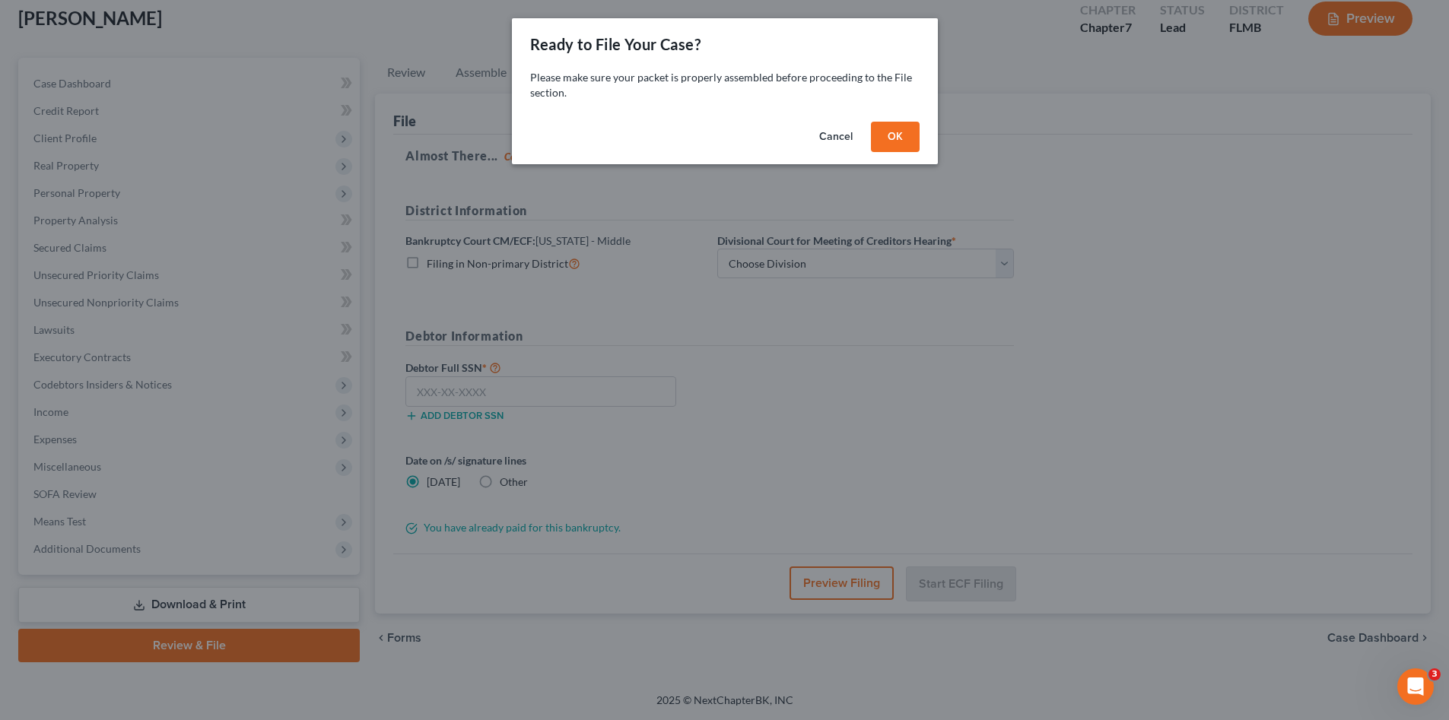
scroll to position [88, 0]
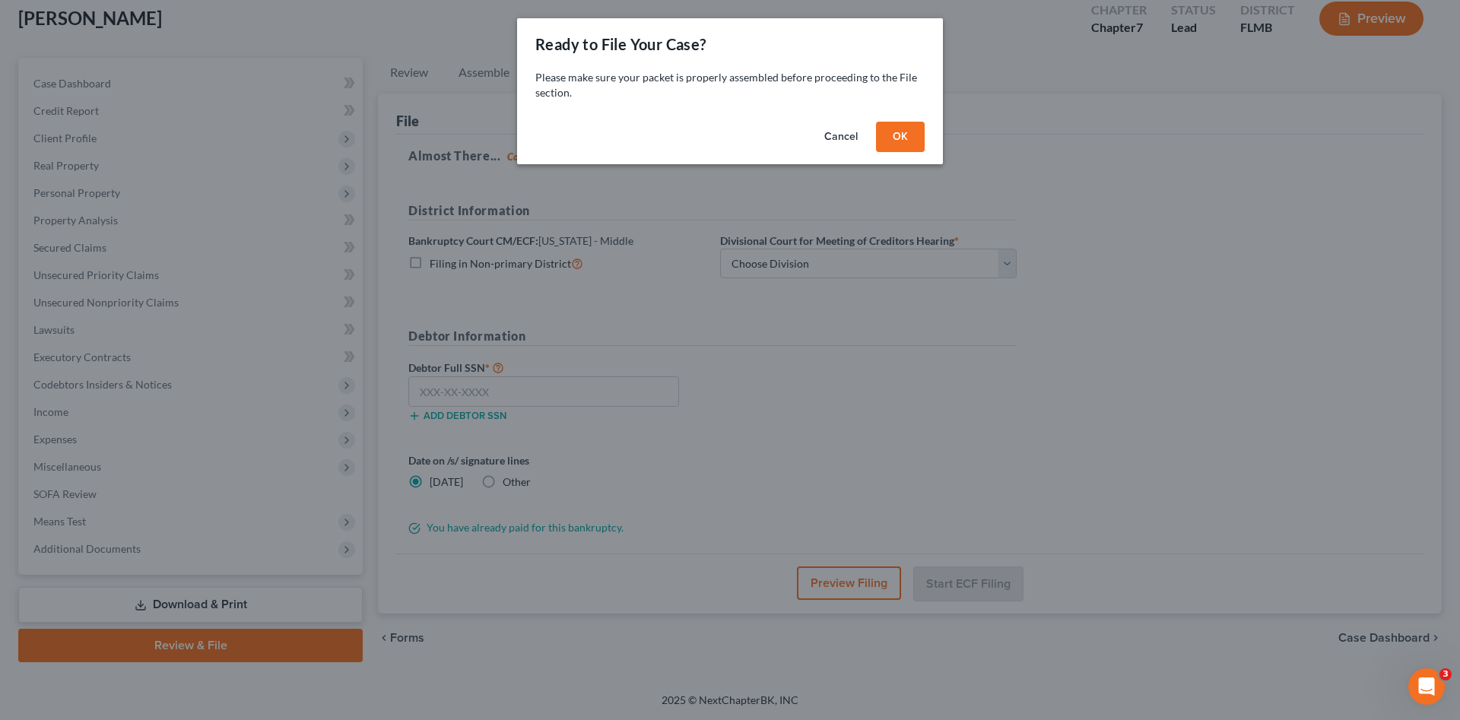
drag, startPoint x: 894, startPoint y: 138, endPoint x: 884, endPoint y: 200, distance: 62.4
click at [895, 138] on button "OK" at bounding box center [900, 137] width 49 height 30
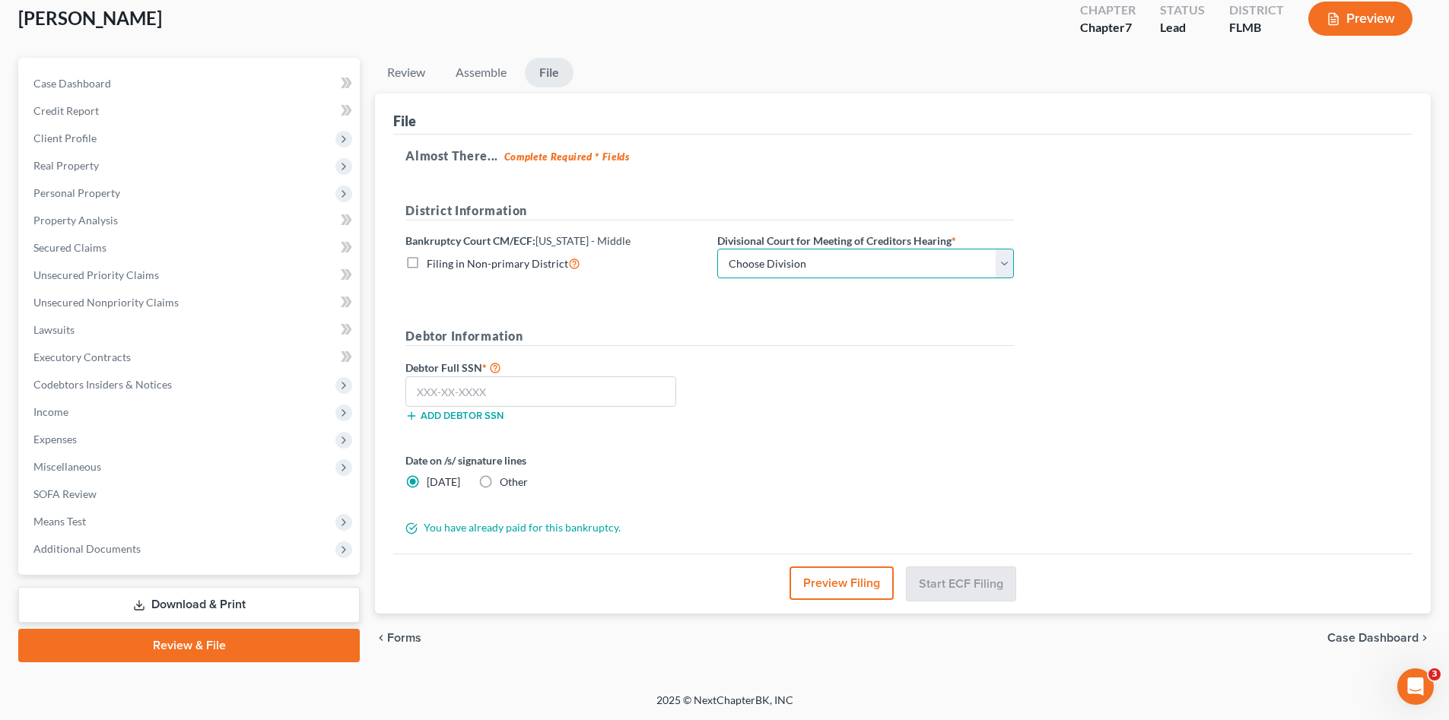
click at [851, 270] on select "Choose Division Fort Myers Jacksonville Orlando Tampa" at bounding box center [865, 264] width 297 height 30
select select "3"
click at [717, 249] on select "Choose Division Fort Myers Jacksonville Orlando Tampa" at bounding box center [865, 264] width 297 height 30
click at [606, 399] on input "text" at bounding box center [540, 391] width 271 height 30
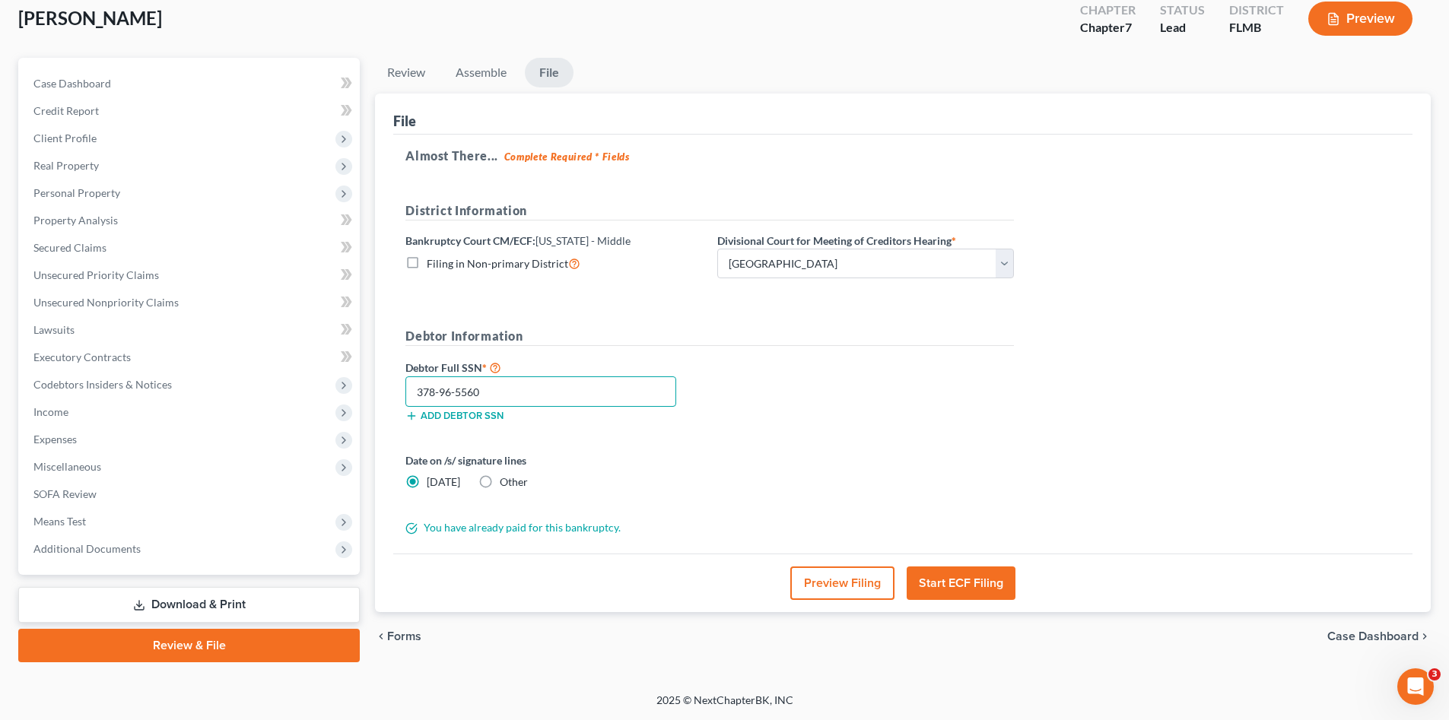
type input "378-96-5560"
click at [998, 581] on button "Start ECF Filing" at bounding box center [961, 583] width 109 height 33
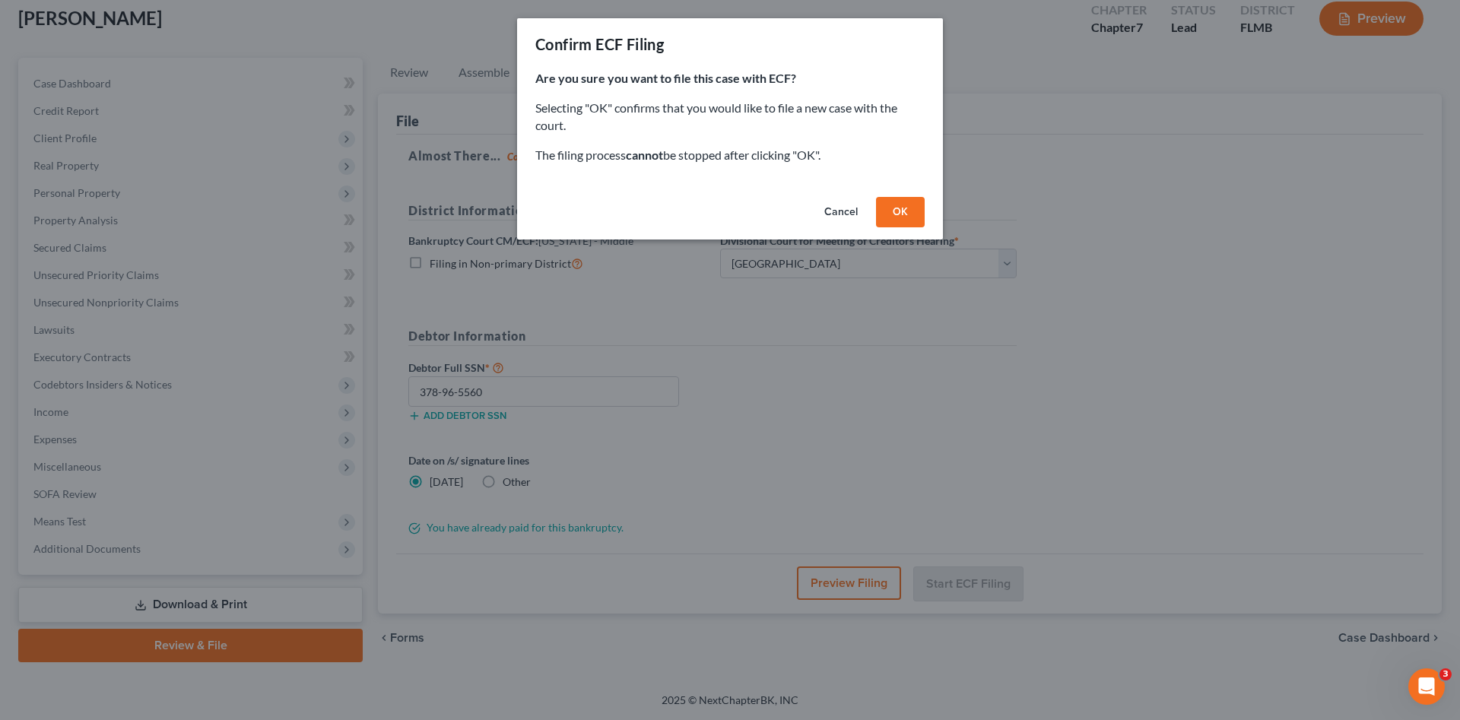
click at [910, 199] on button "OK" at bounding box center [900, 212] width 49 height 30
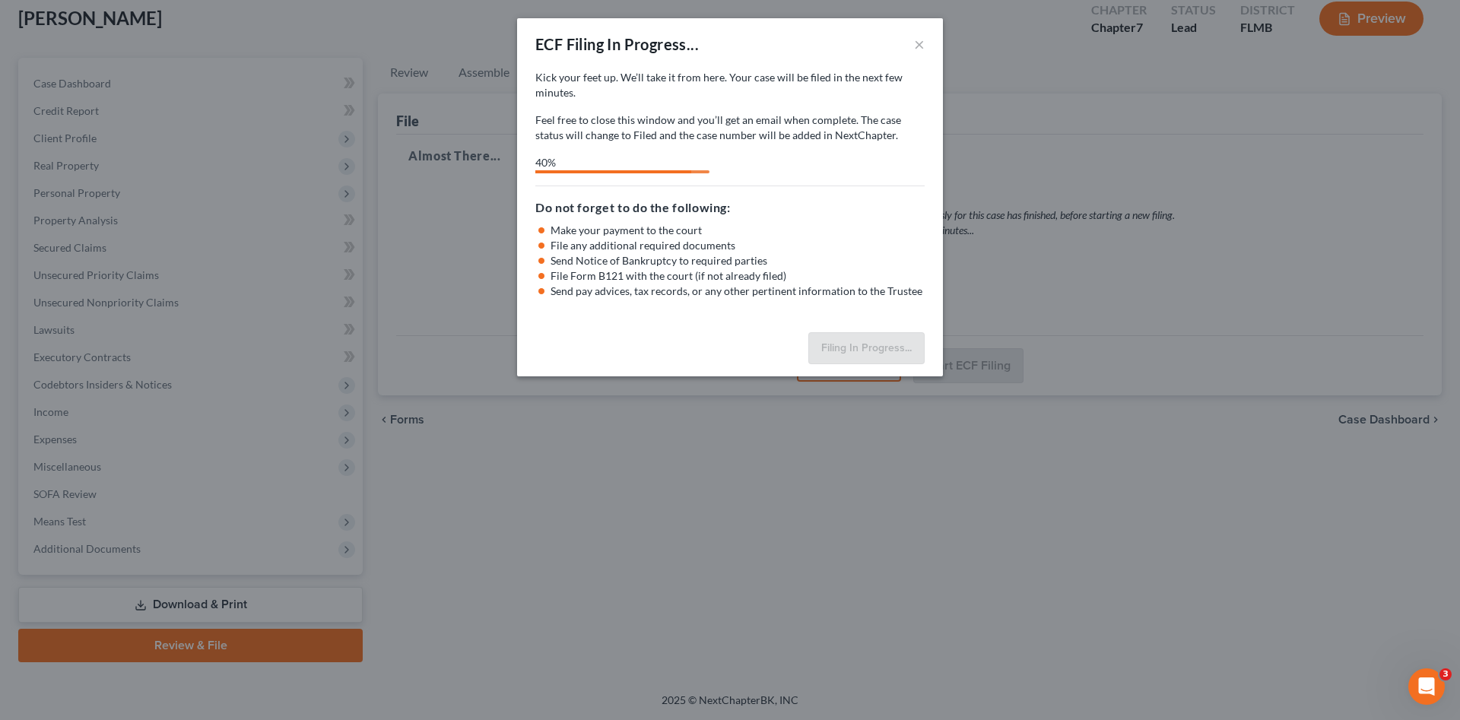
select select "3"
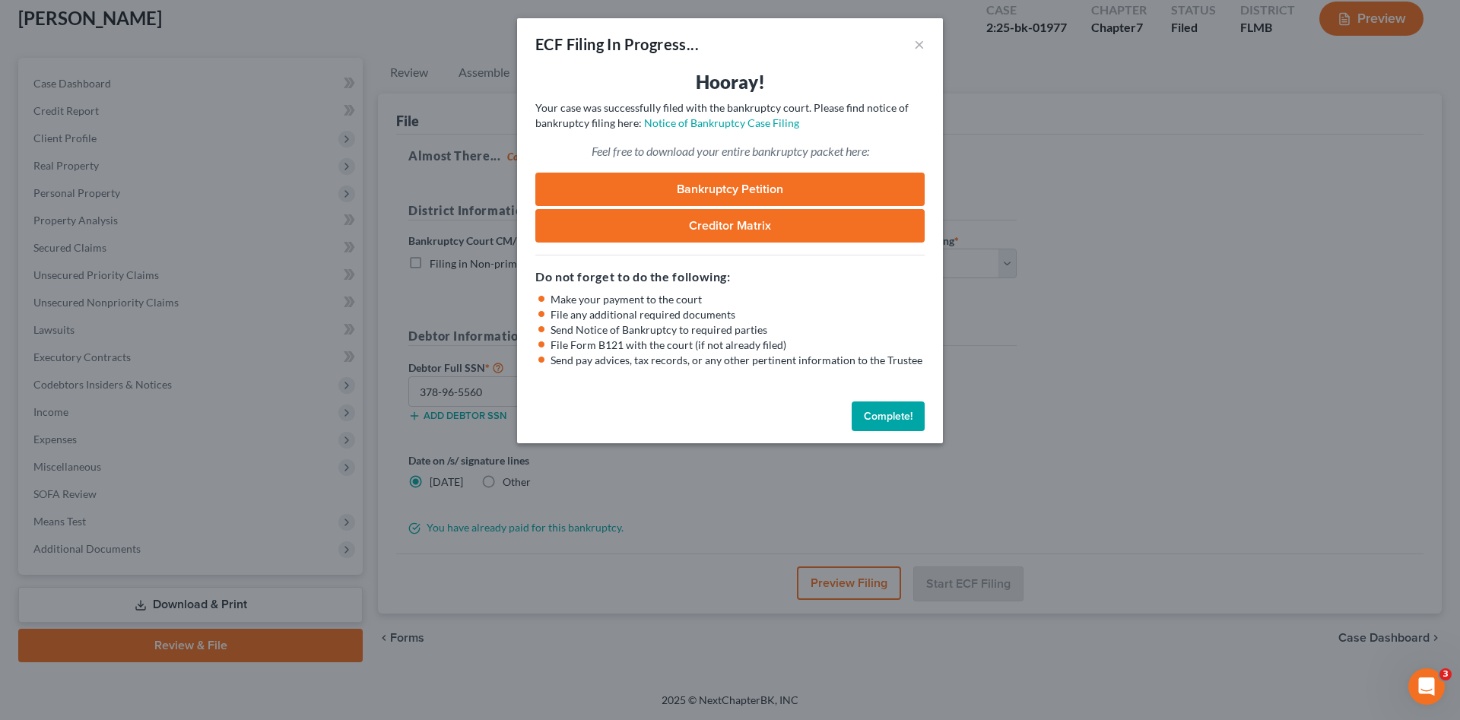
click at [750, 182] on link "Bankruptcy Petition" at bounding box center [729, 189] width 389 height 33
click at [891, 414] on button "Complete!" at bounding box center [888, 417] width 73 height 30
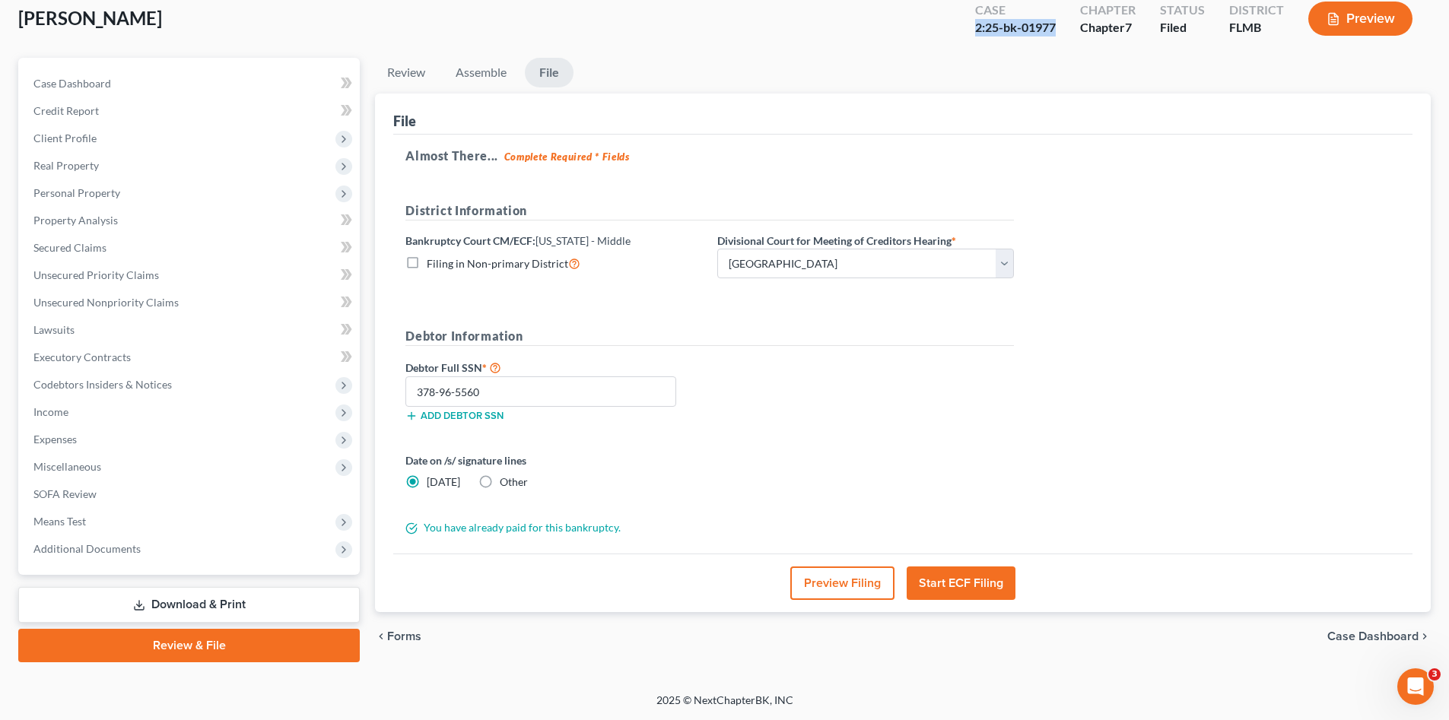
drag, startPoint x: 1062, startPoint y: 35, endPoint x: 964, endPoint y: 41, distance: 97.5
click at [964, 41] on div "Case 2:25-bk-01977" at bounding box center [1015, 20] width 105 height 45
copy div "2:25-bk-01977"
drag, startPoint x: 534, startPoint y: 389, endPoint x: 396, endPoint y: 379, distance: 138.0
click at [396, 379] on div "Almost There... Complete Required * Fields District Information Bankruptcy Cour…" at bounding box center [902, 345] width 1019 height 420
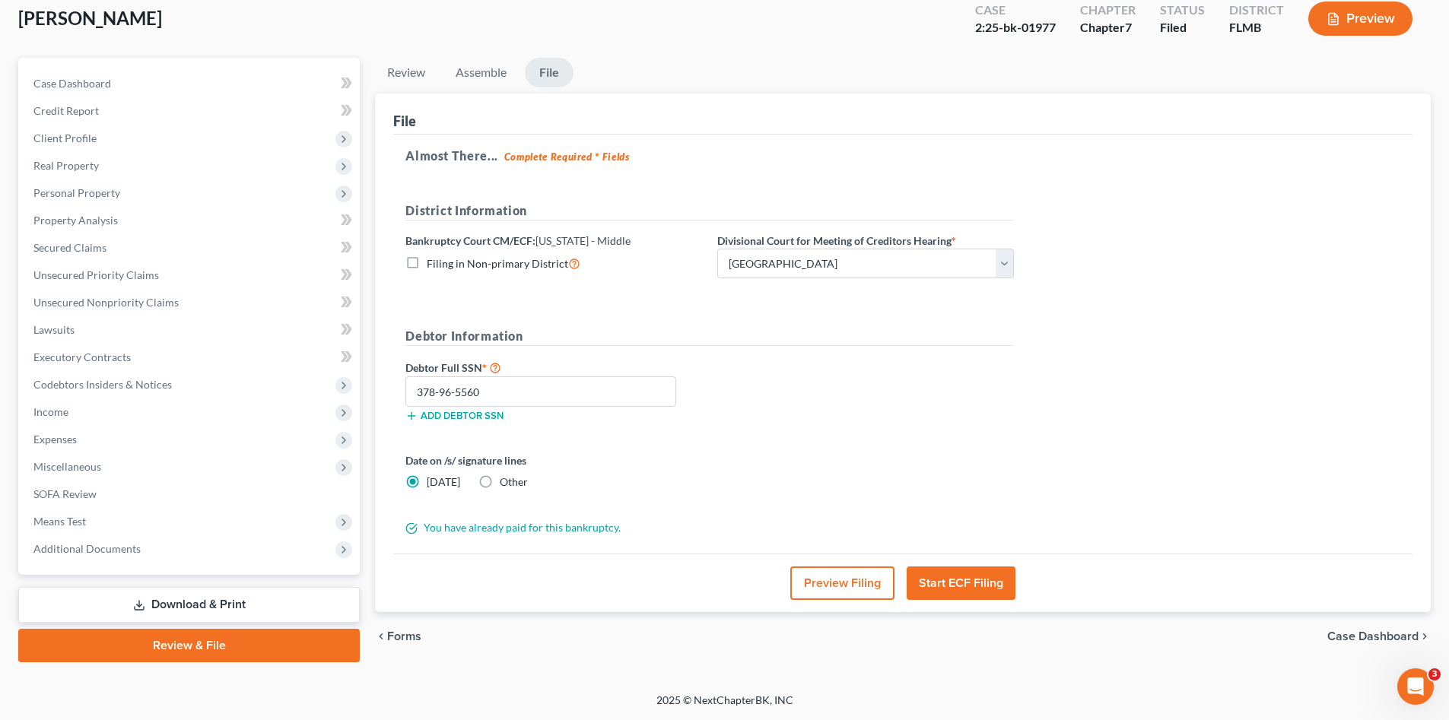
drag, startPoint x: 135, startPoint y: 601, endPoint x: 171, endPoint y: 591, distance: 37.1
click at [138, 601] on icon at bounding box center [139, 605] width 12 height 12
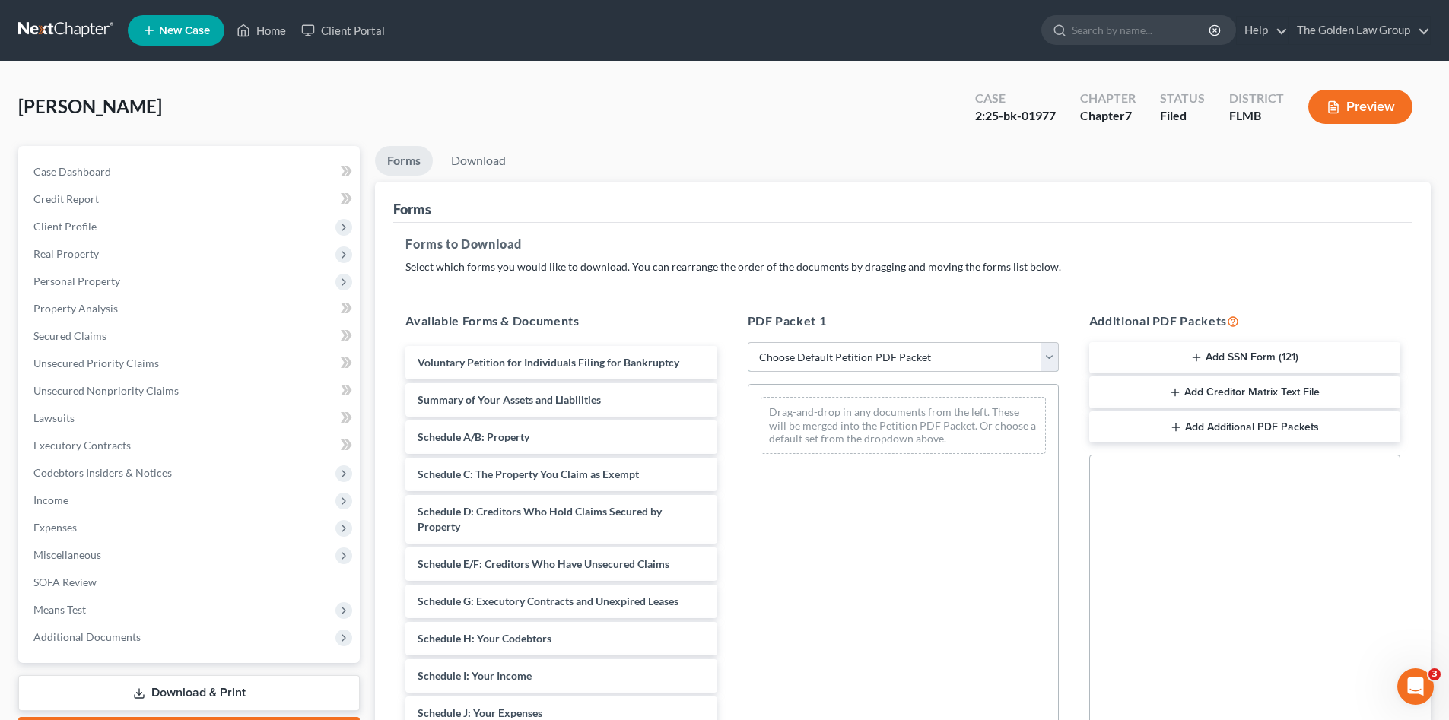
click at [813, 352] on select "Choose Default Petition PDF Packet Complete Bankruptcy Petition (all forms and …" at bounding box center [903, 357] width 311 height 30
select select "0"
click at [748, 342] on select "Choose Default Petition PDF Packet Complete Bankruptcy Petition (all forms and …" at bounding box center [903, 357] width 311 height 30
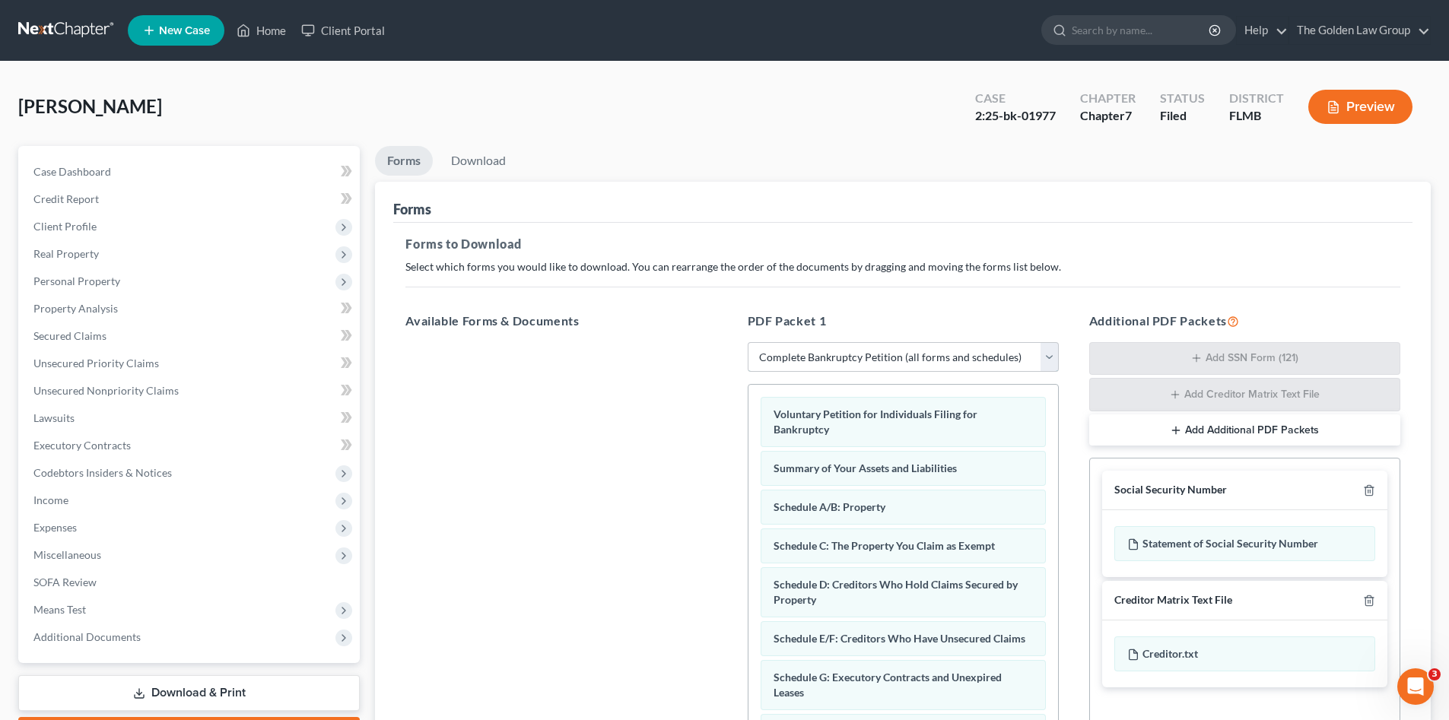
click at [847, 356] on select "Choose Default Petition PDF Packet Complete Bankruptcy Petition (all forms and …" at bounding box center [903, 357] width 311 height 30
select select
click at [748, 342] on select "Choose Default Petition PDF Packet Complete Bankruptcy Petition (all forms and …" at bounding box center [903, 357] width 311 height 30
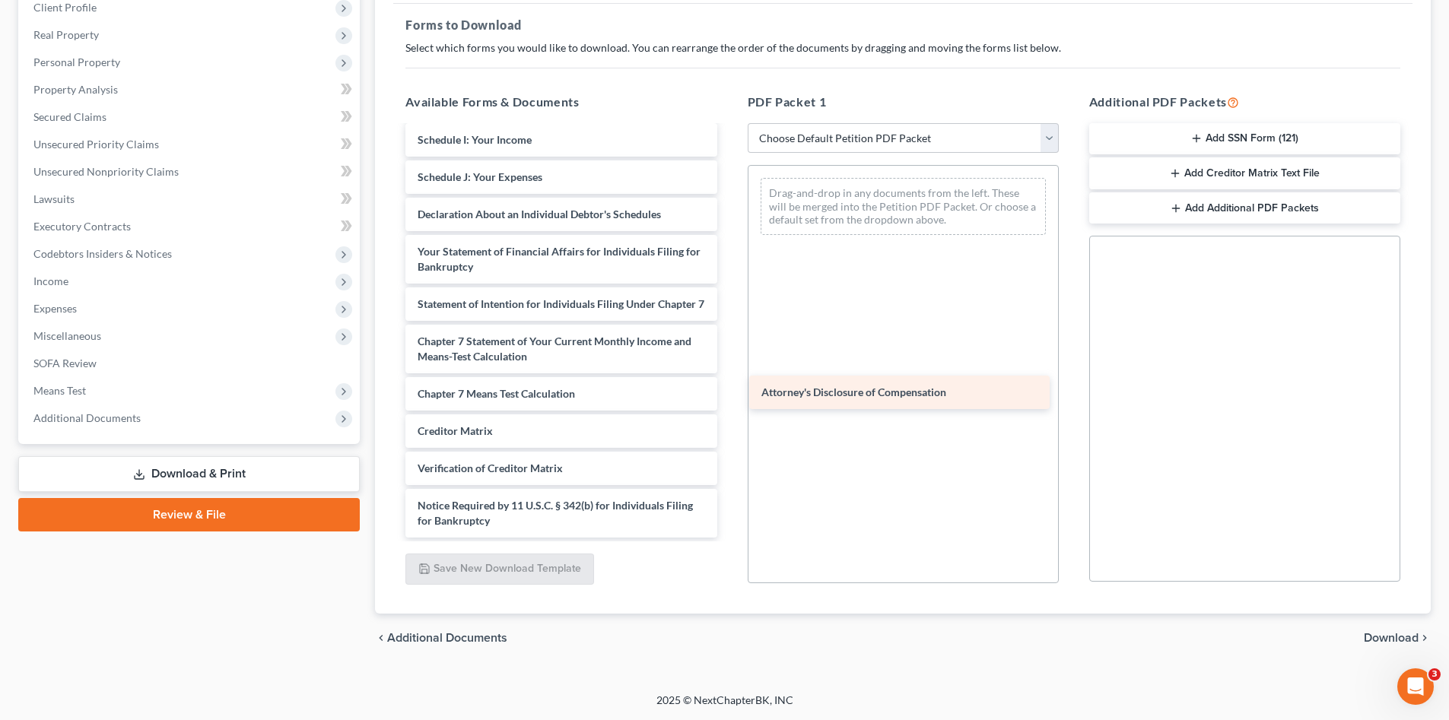
scroll to position [332, 0]
drag, startPoint x: 565, startPoint y: 514, endPoint x: 922, endPoint y: 383, distance: 380.2
click at [729, 383] on div "Attorney's Disclosure of Compensation Voluntary Petition for Individuals Filing…" at bounding box center [560, 174] width 335 height 728
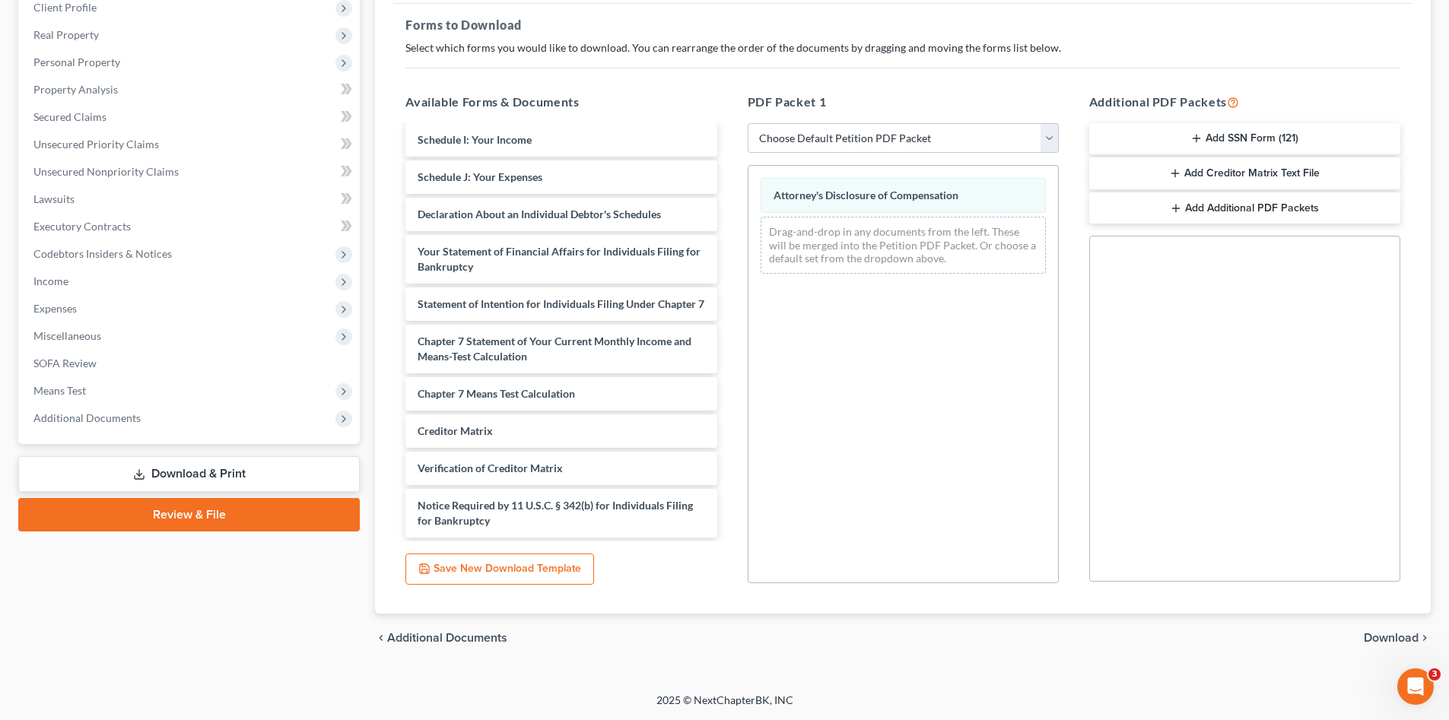
click at [1211, 142] on button "Add SSN Form (121)" at bounding box center [1244, 139] width 311 height 32
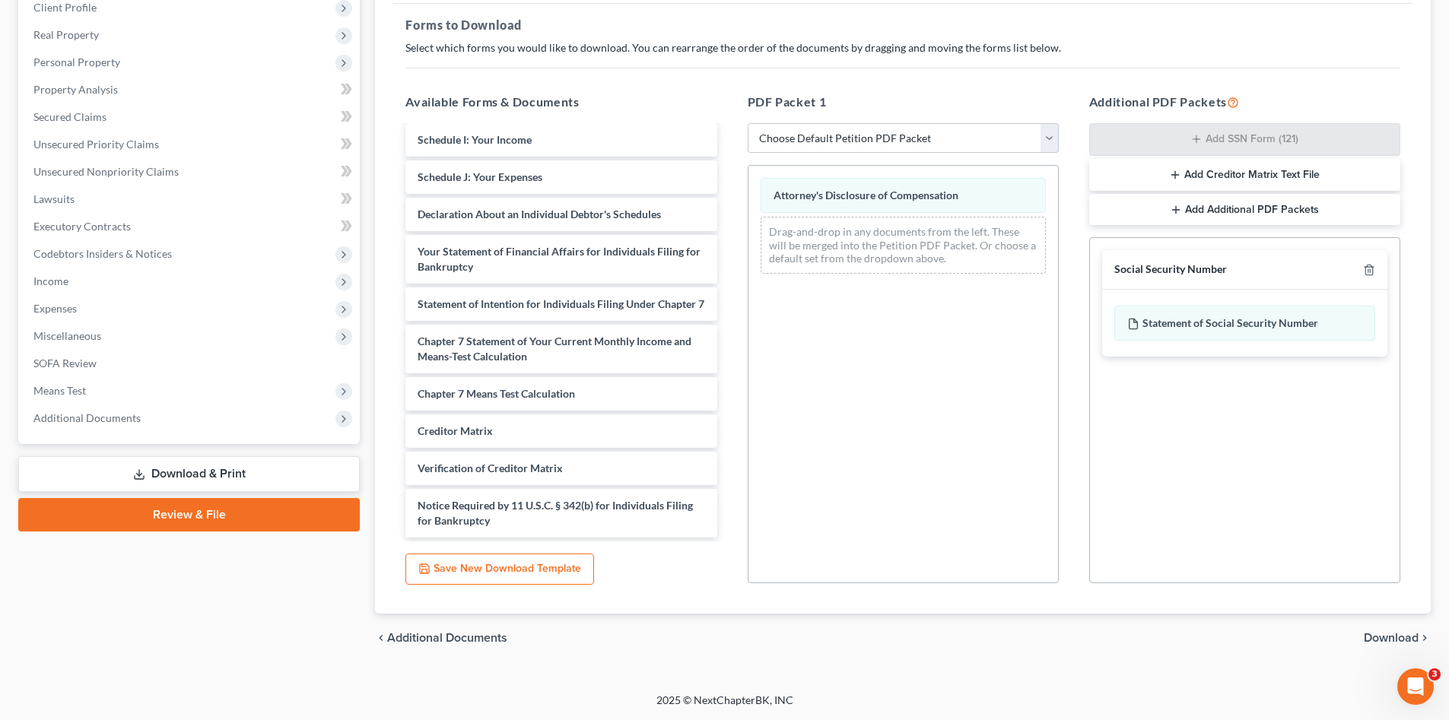
click at [1405, 642] on span "Download" at bounding box center [1391, 638] width 55 height 12
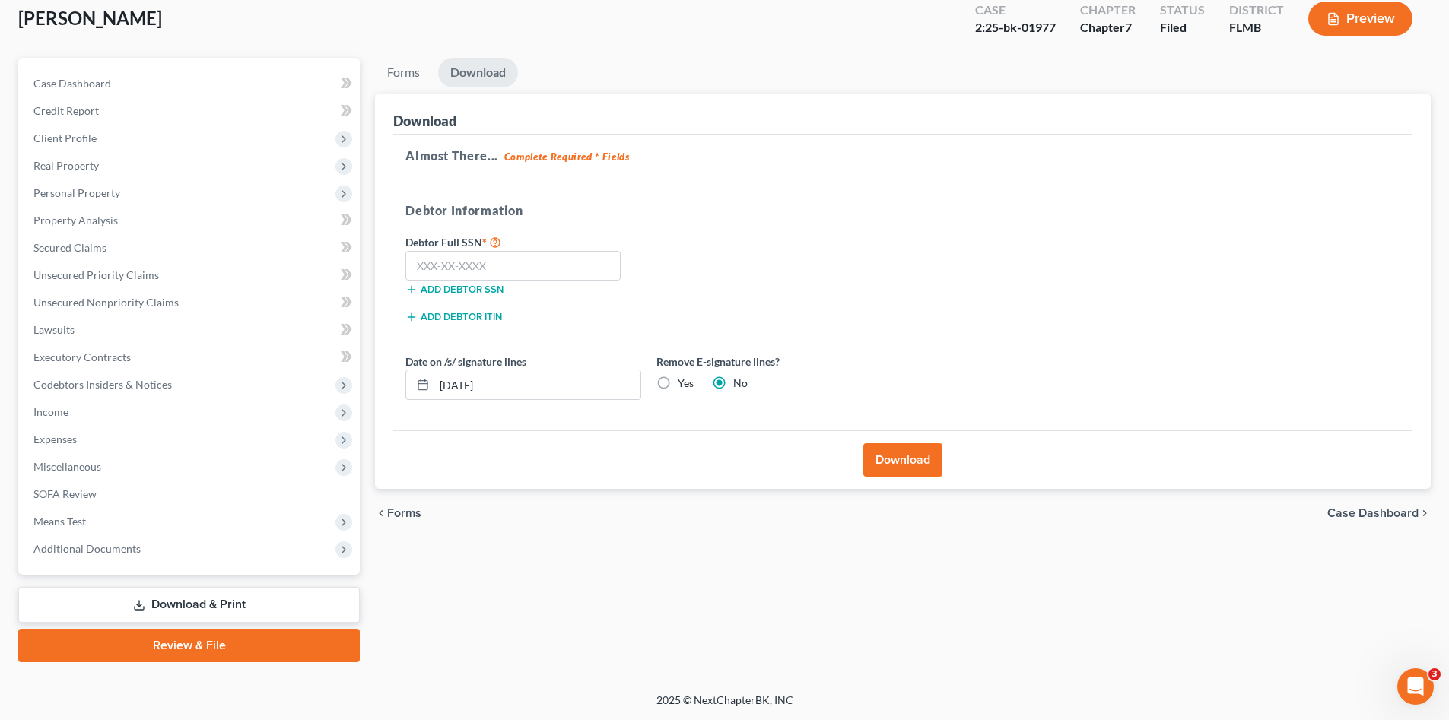
scroll to position [88, 0]
click at [506, 267] on input "text" at bounding box center [512, 266] width 215 height 30
paste input "378-96-5560"
type input "378-96-5560"
drag, startPoint x: 924, startPoint y: 462, endPoint x: 918, endPoint y: 457, distance: 8.1
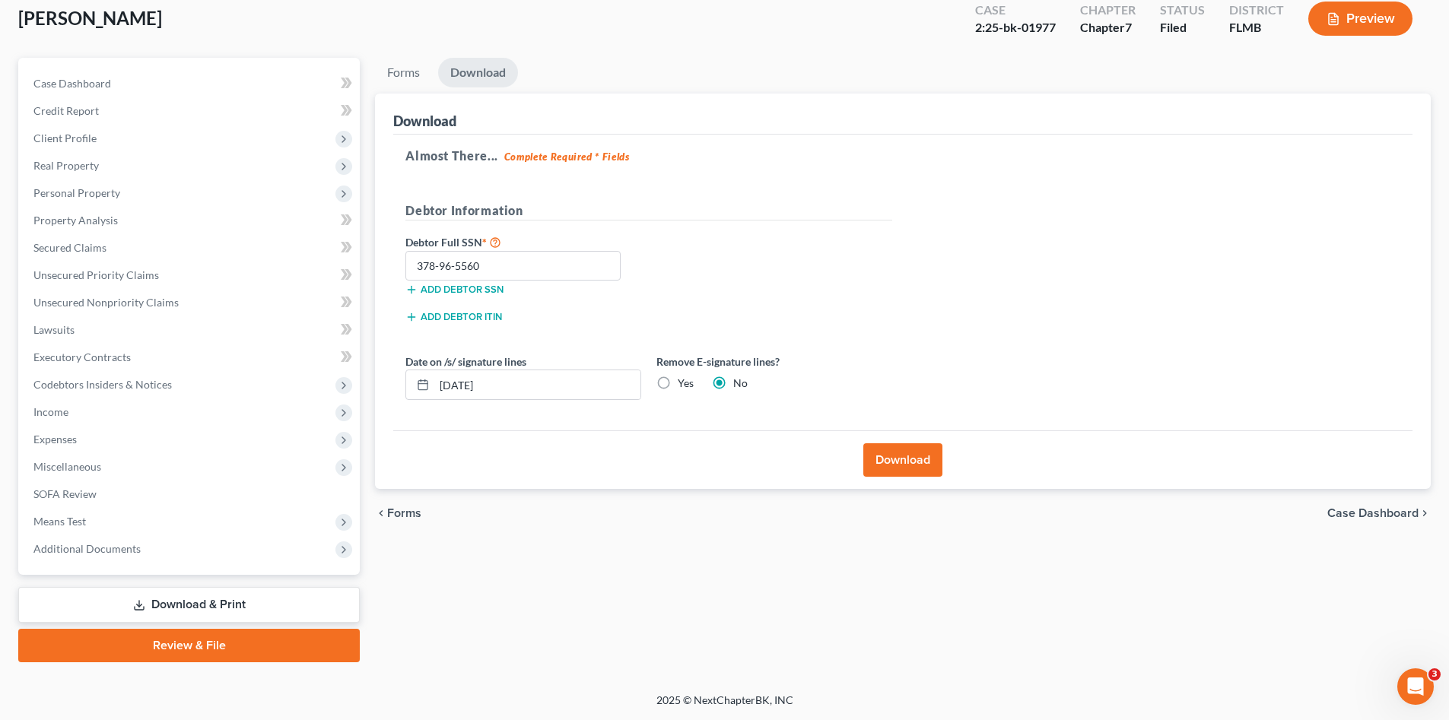
click at [922, 459] on button "Download" at bounding box center [902, 459] width 79 height 33
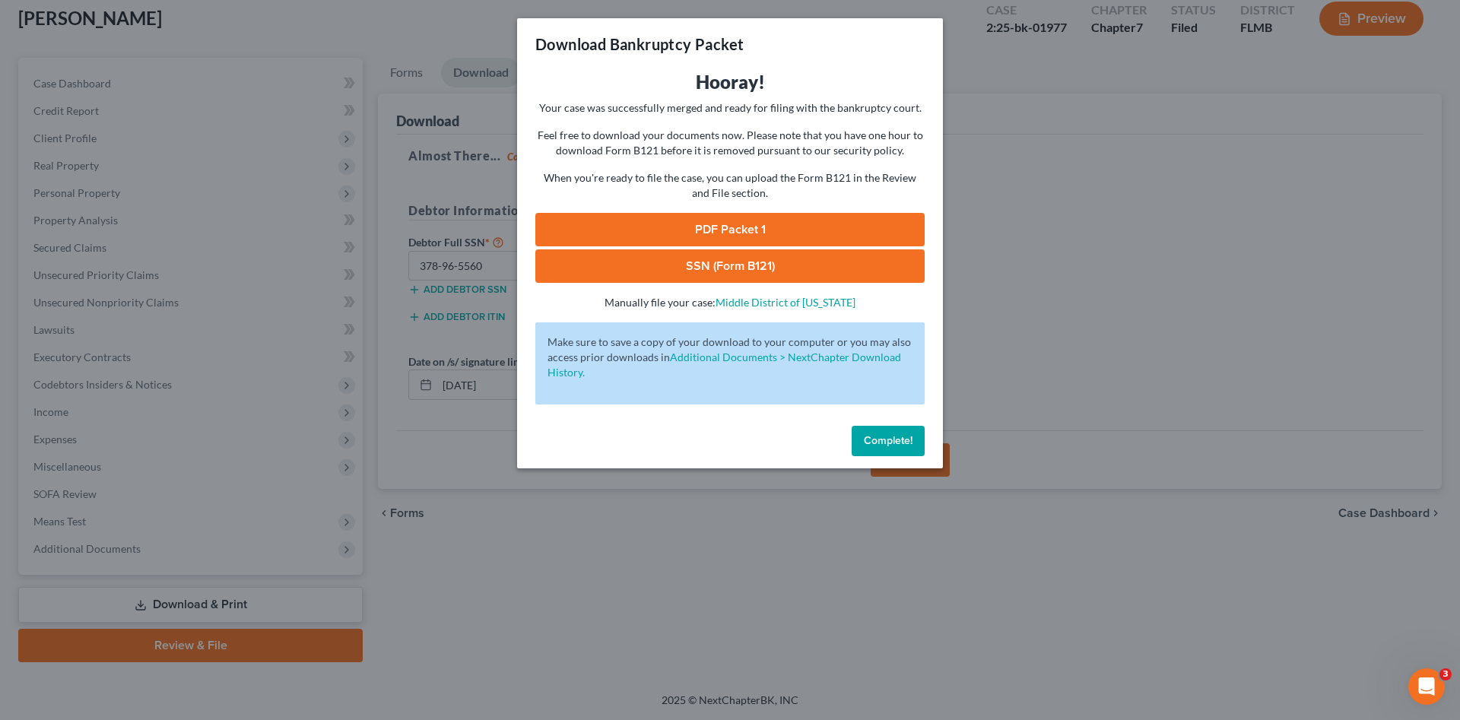
drag, startPoint x: 665, startPoint y: 218, endPoint x: 626, endPoint y: 217, distance: 39.6
click at [665, 218] on link "PDF Packet 1" at bounding box center [729, 229] width 389 height 33
click at [741, 263] on link "SSN (Form B121)" at bounding box center [729, 265] width 389 height 33
click at [898, 431] on button "Complete!" at bounding box center [888, 441] width 73 height 30
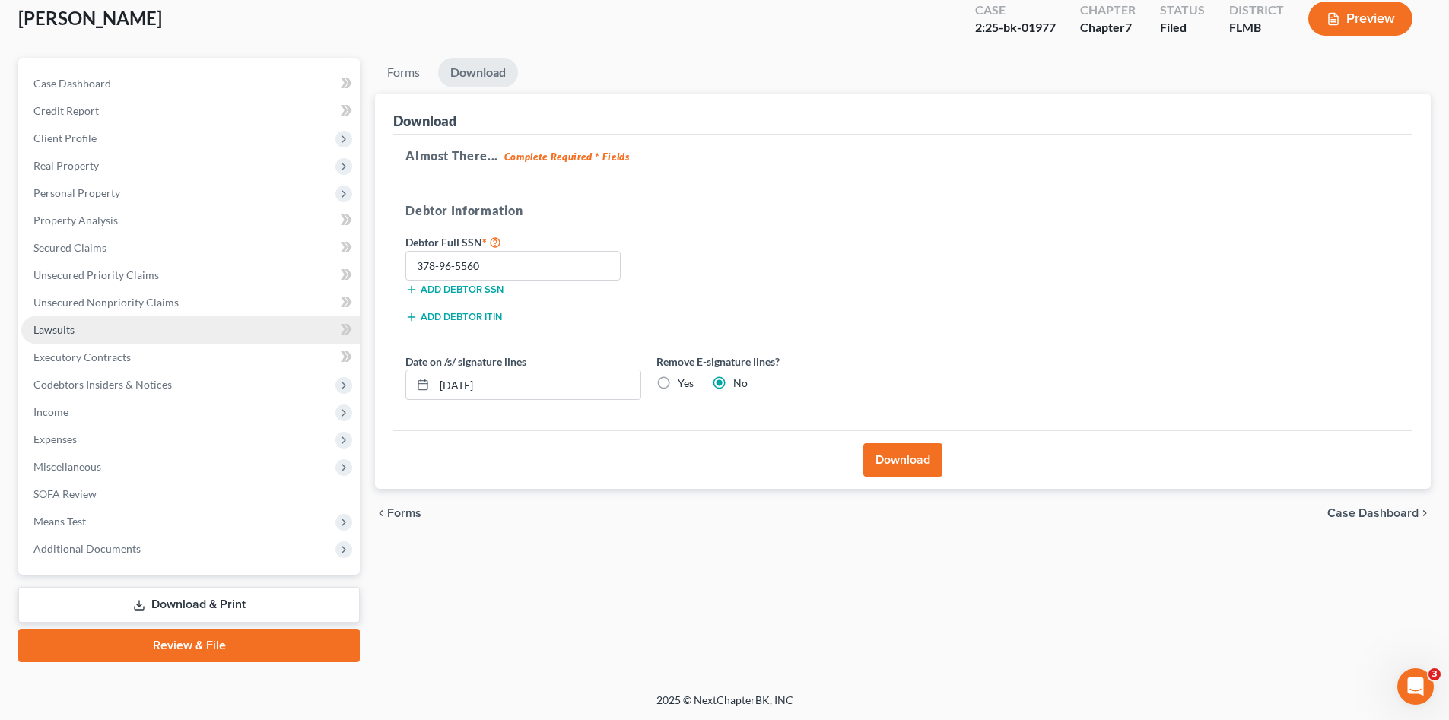
click at [122, 335] on link "Lawsuits" at bounding box center [190, 329] width 338 height 27
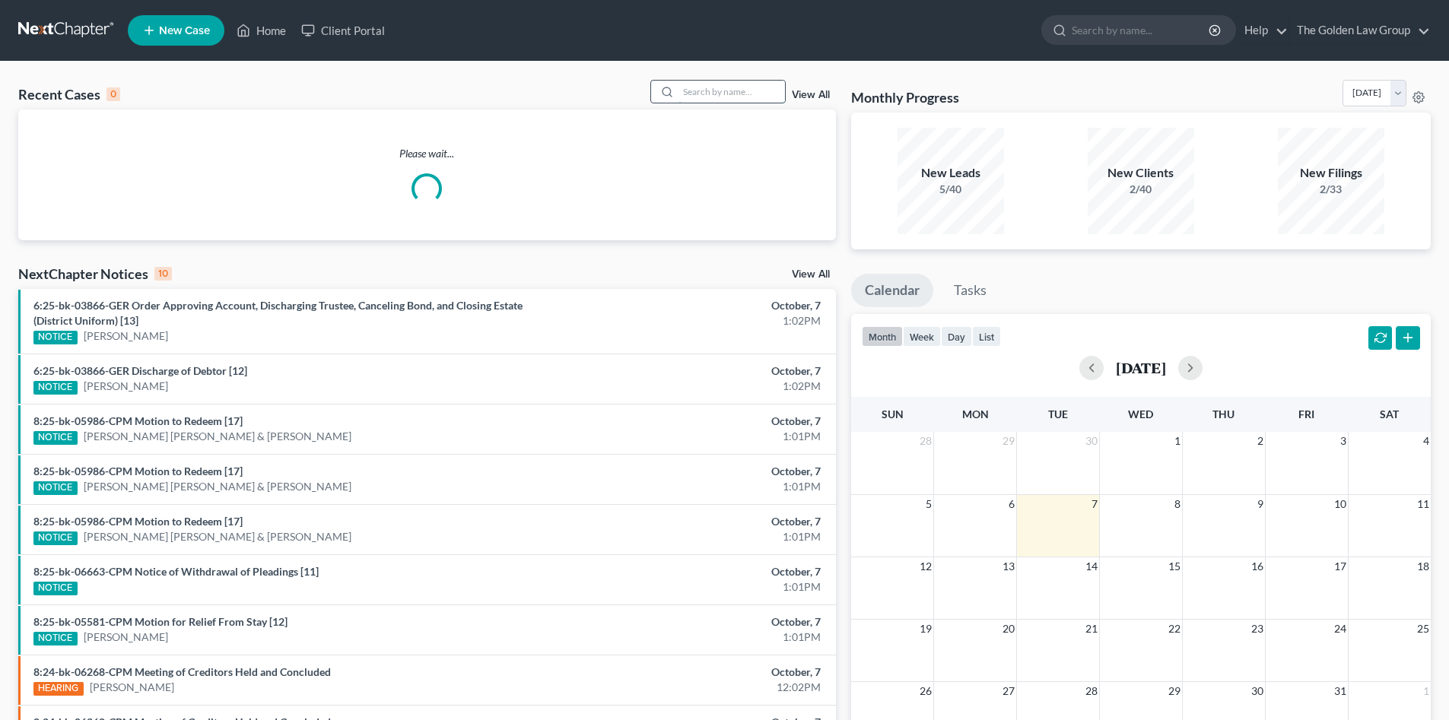
click at [721, 87] on input "search" at bounding box center [731, 92] width 106 height 22
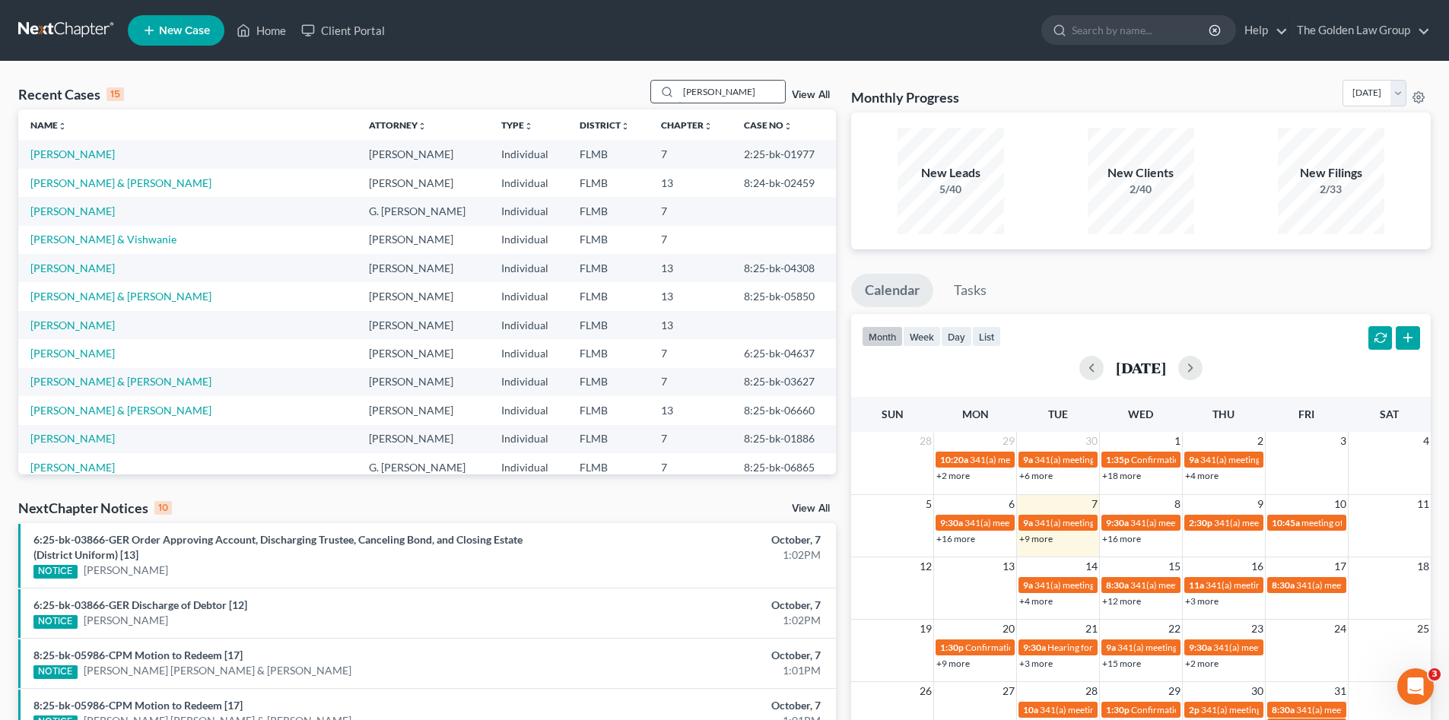
type input "[PERSON_NAME]"
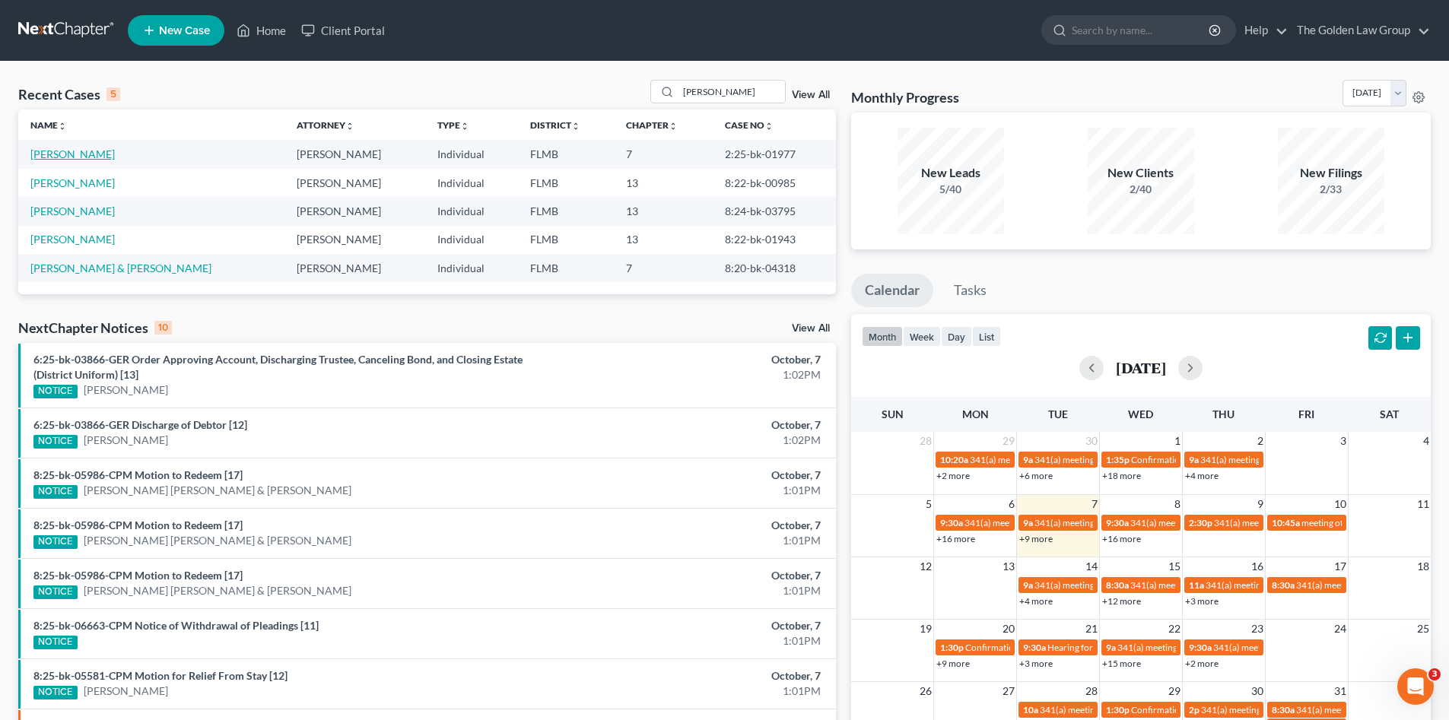
click at [70, 152] on link "[PERSON_NAME]" at bounding box center [72, 154] width 84 height 13
